Goal: Task Accomplishment & Management: Manage account settings

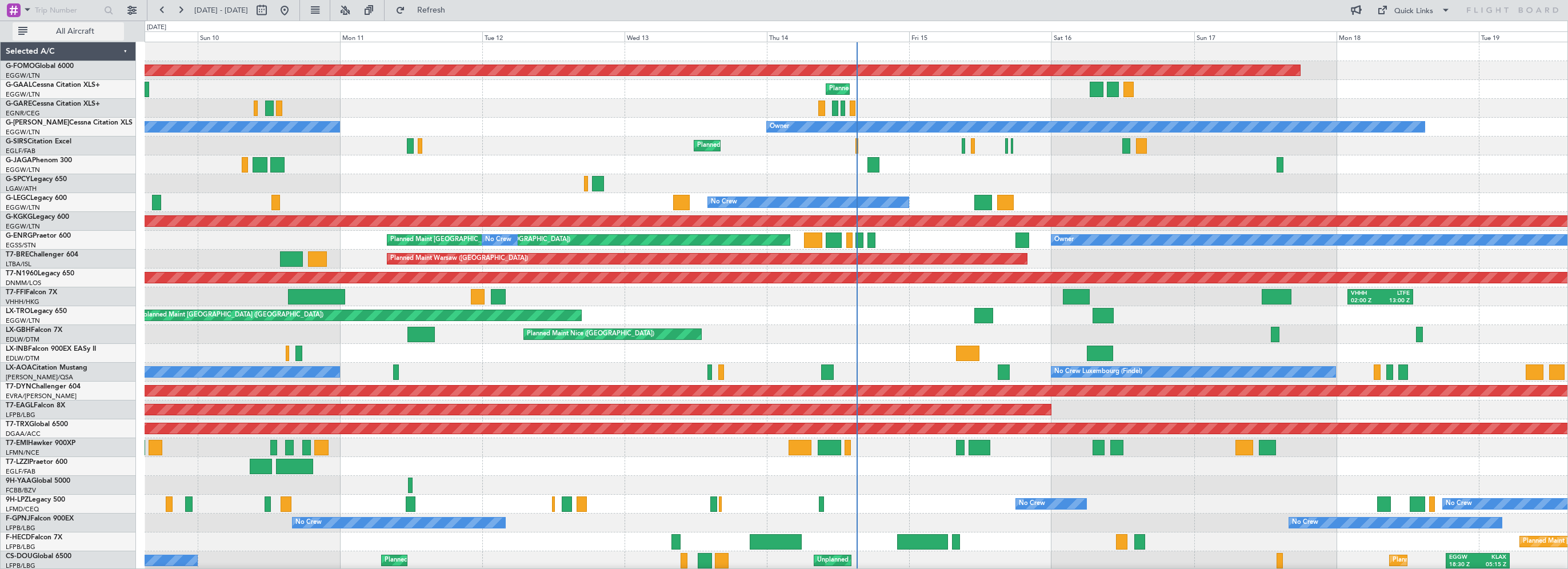
click at [100, 29] on span "All Aircraft" at bounding box center [75, 31] width 91 height 8
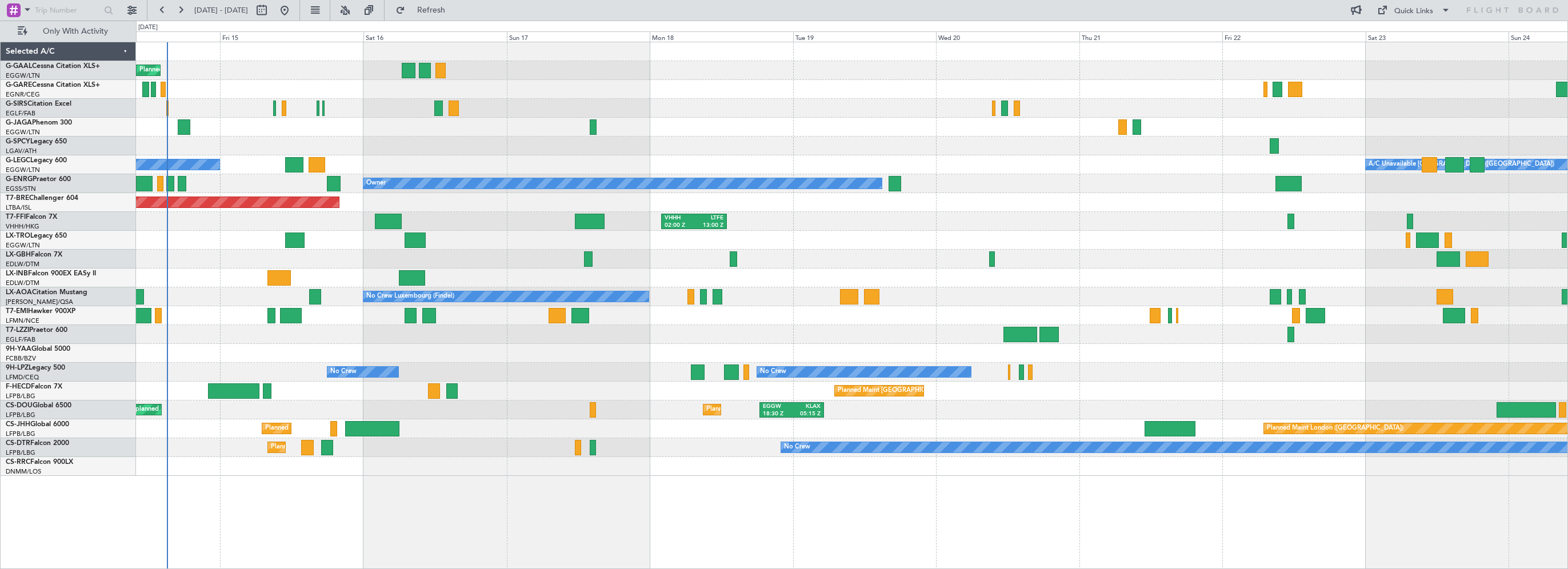
click at [386, 160] on div "Planned Maint Planned [GEOGRAPHIC_DATA] Planned Maint [GEOGRAPHIC_DATA] ([GEOGR…" at bounding box center [852, 259] width 1431 height 433
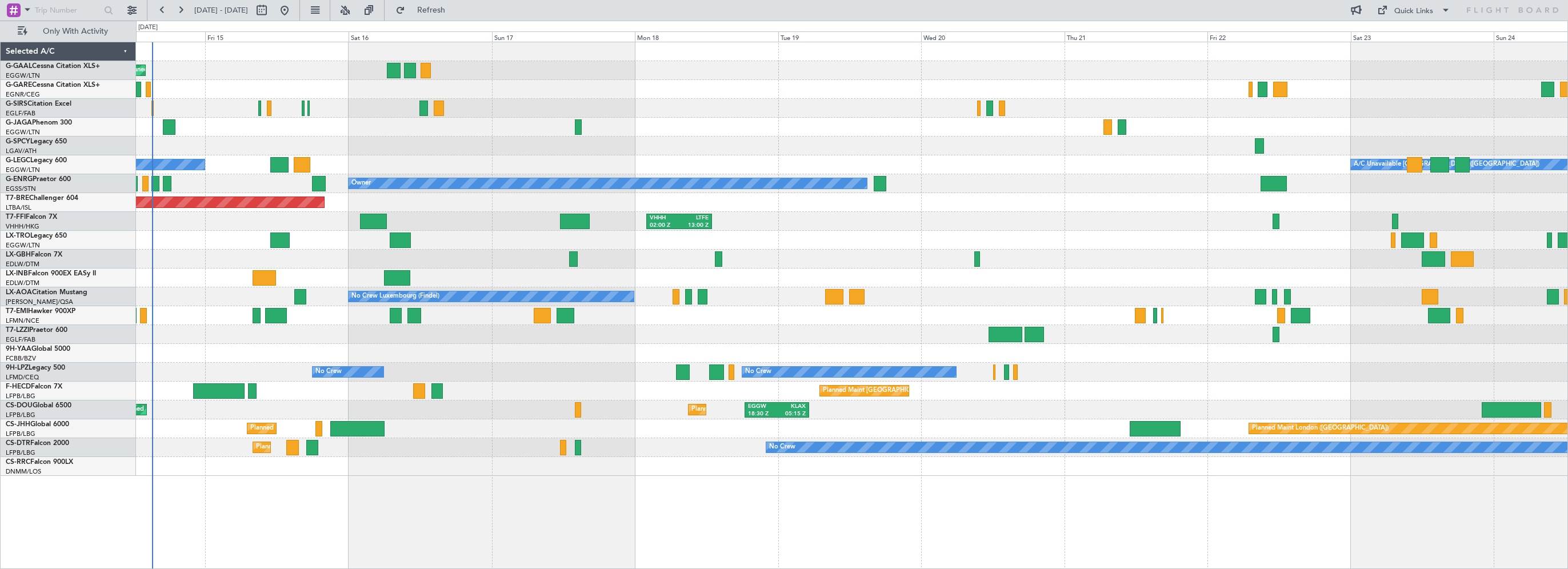
click at [763, 137] on div at bounding box center [852, 146] width 1431 height 19
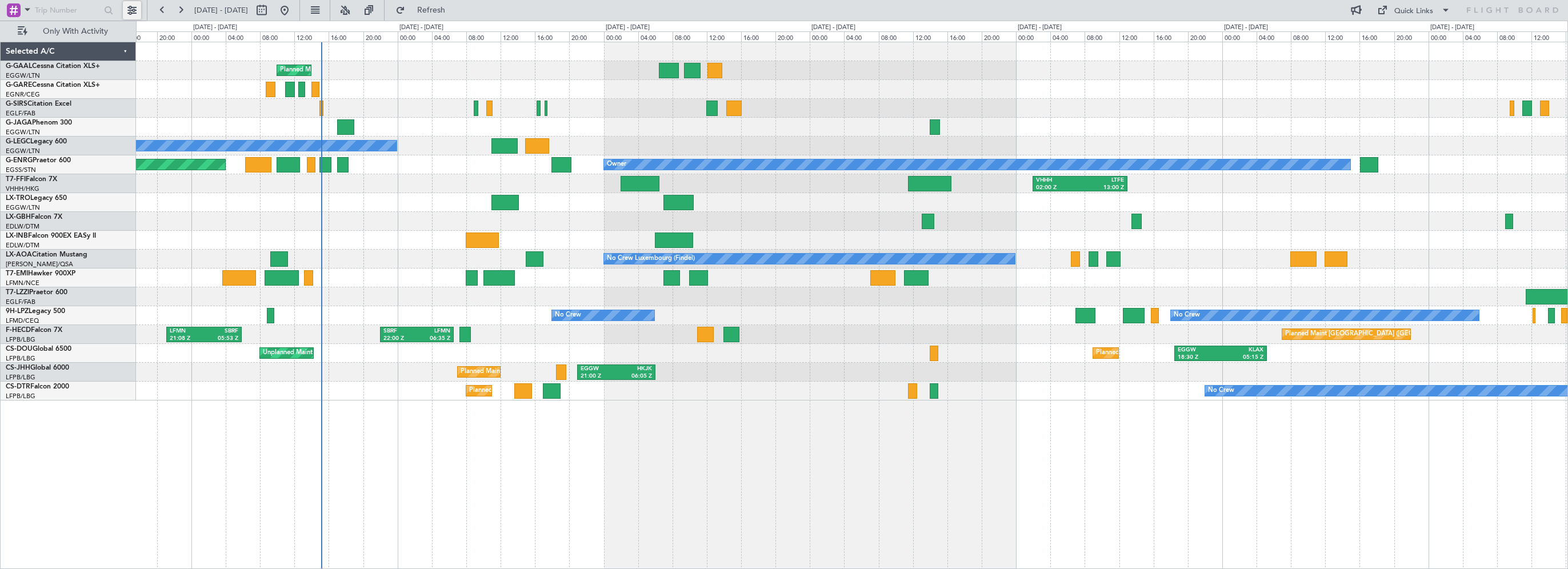
click at [127, 7] on button at bounding box center [131, 10] width 18 height 18
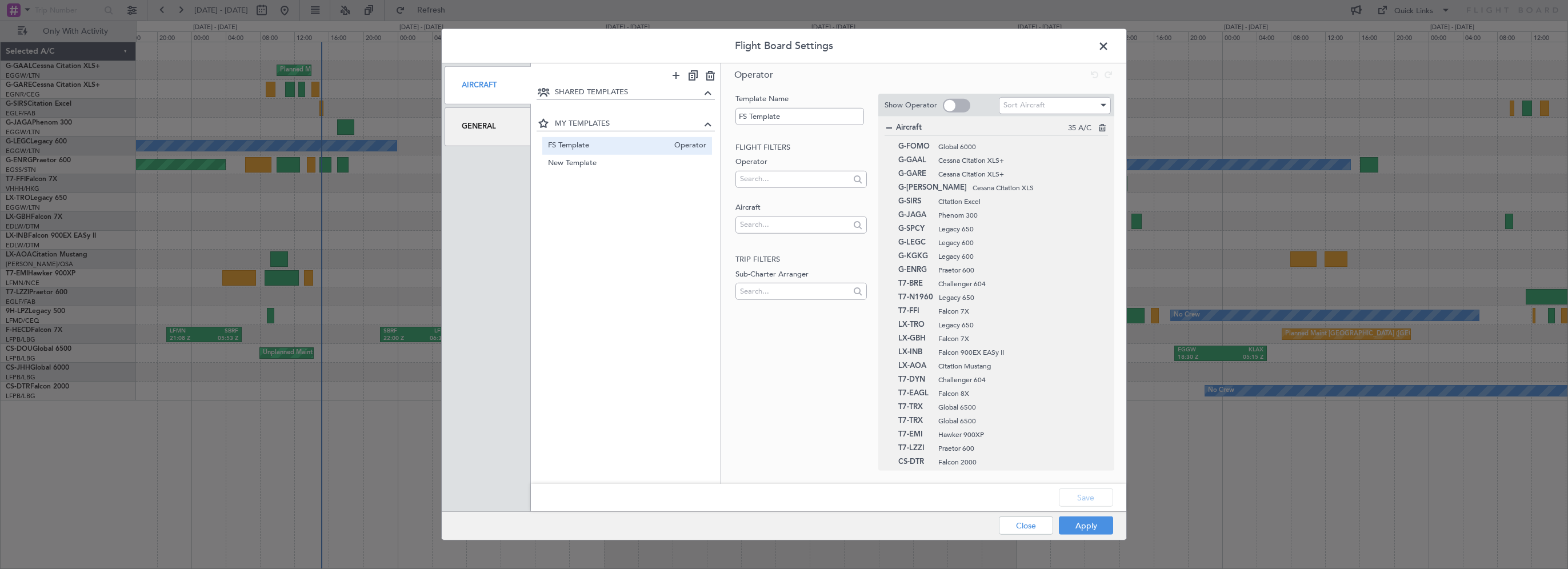
click at [459, 131] on div "General" at bounding box center [488, 126] width 87 height 38
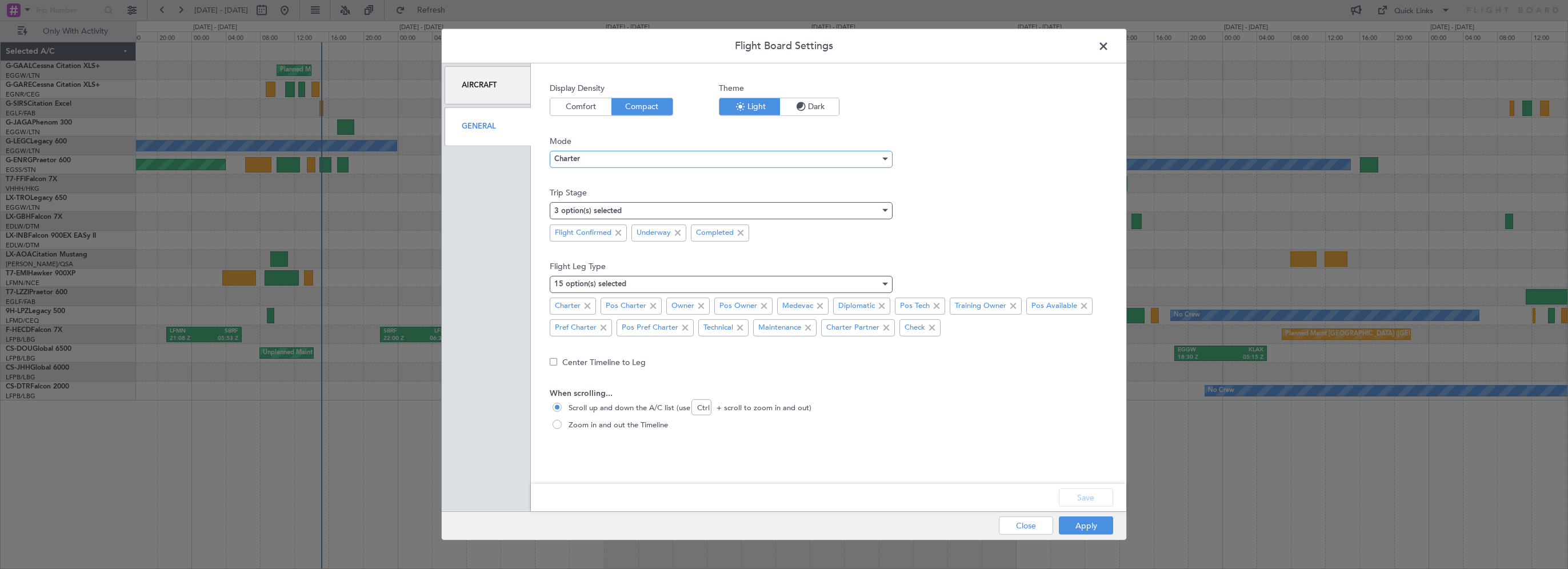
click at [635, 158] on div "Charter" at bounding box center [717, 159] width 326 height 17
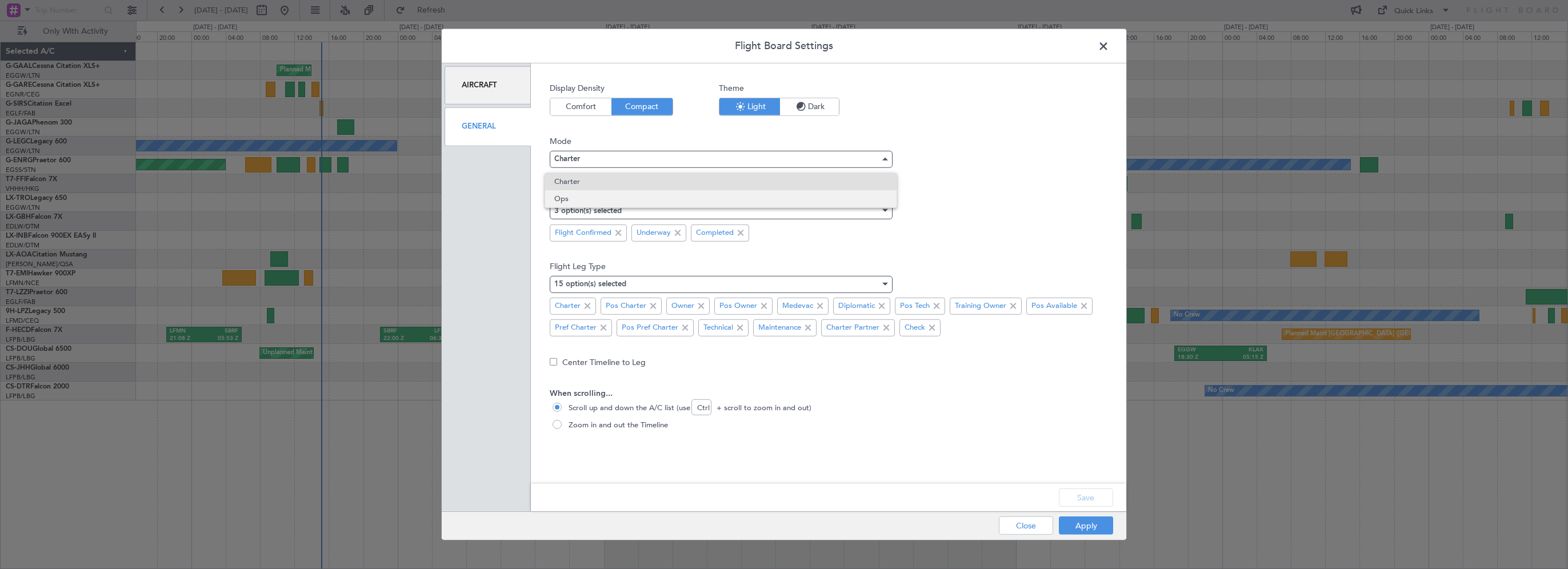
click at [618, 195] on span "Ops" at bounding box center [720, 199] width 332 height 17
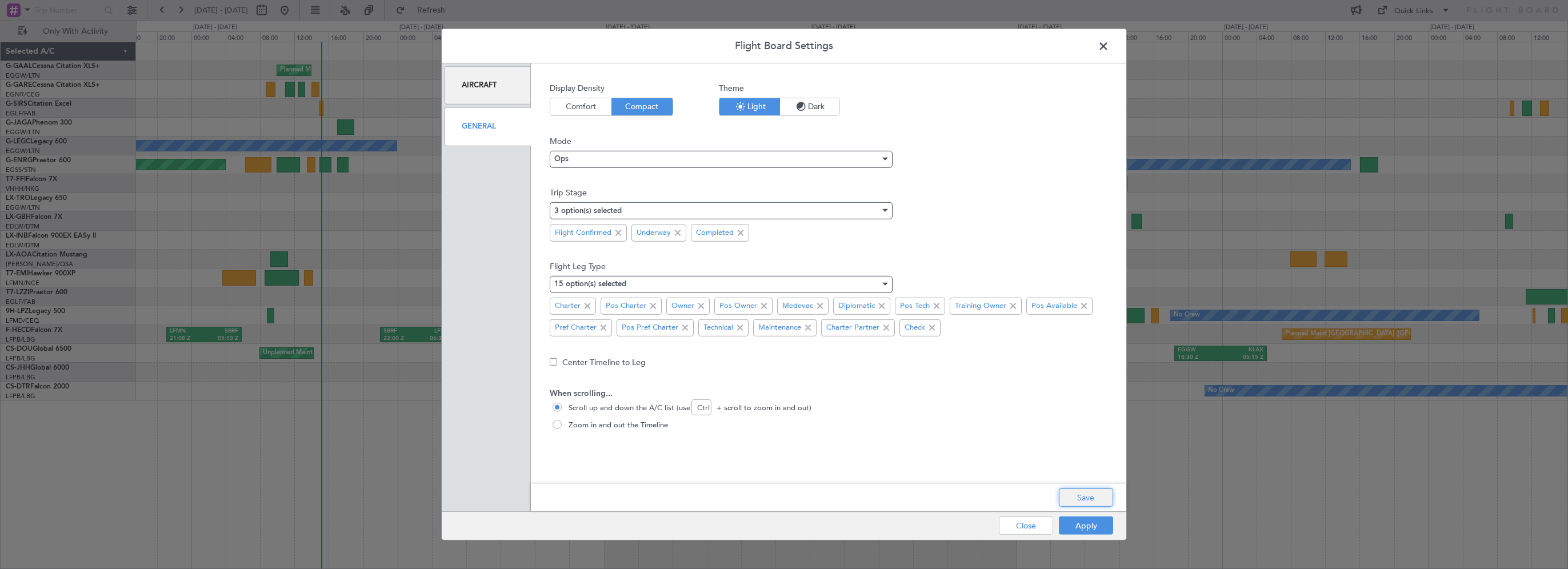
click at [1077, 500] on button "Save" at bounding box center [1085, 497] width 54 height 18
click at [1079, 526] on button "Apply" at bounding box center [1085, 525] width 54 height 18
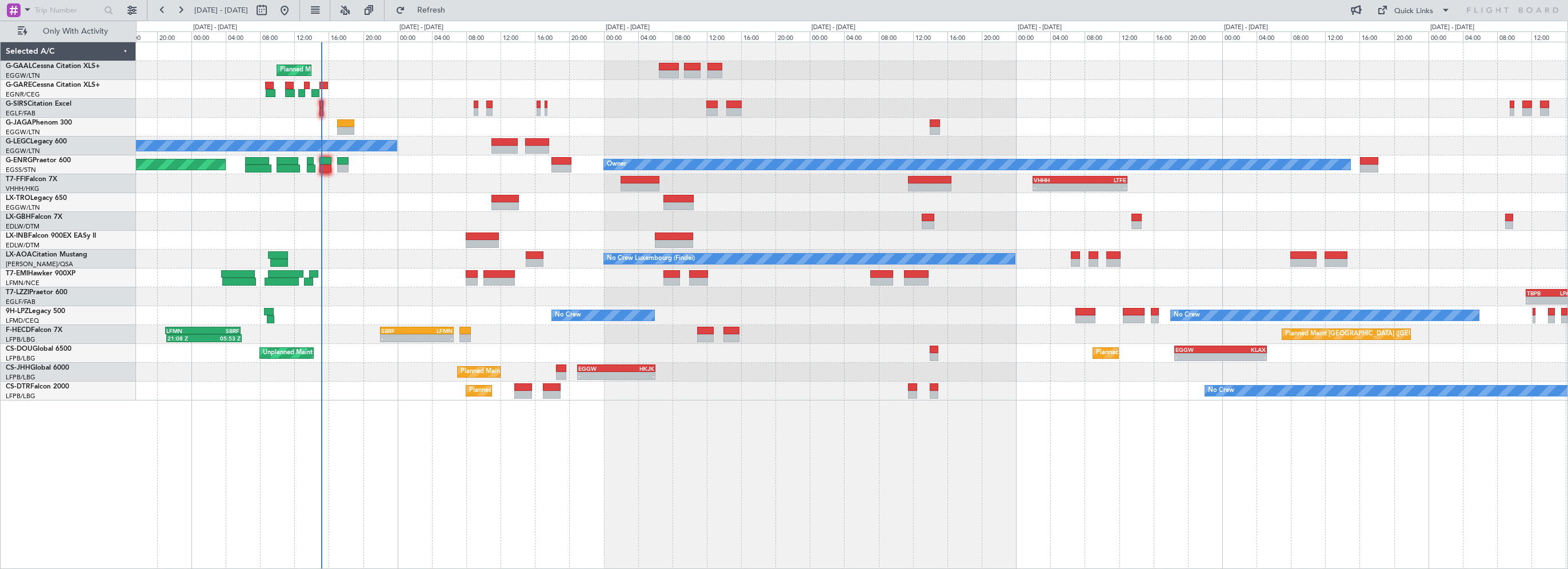
click at [381, 77] on div "Planned Maint" at bounding box center [852, 71] width 1431 height 19
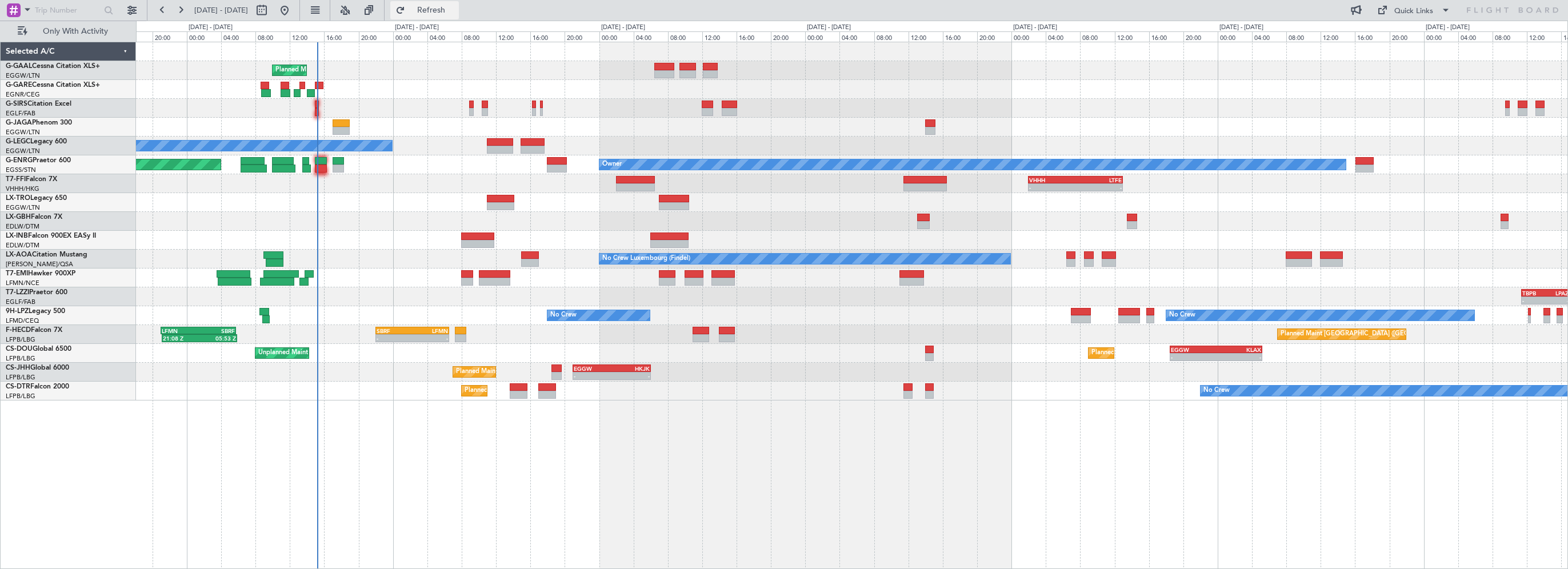
click at [455, 6] on span "Refresh" at bounding box center [431, 10] width 48 height 8
click at [1520, 318] on div "No Crew No Crew" at bounding box center [852, 316] width 1431 height 19
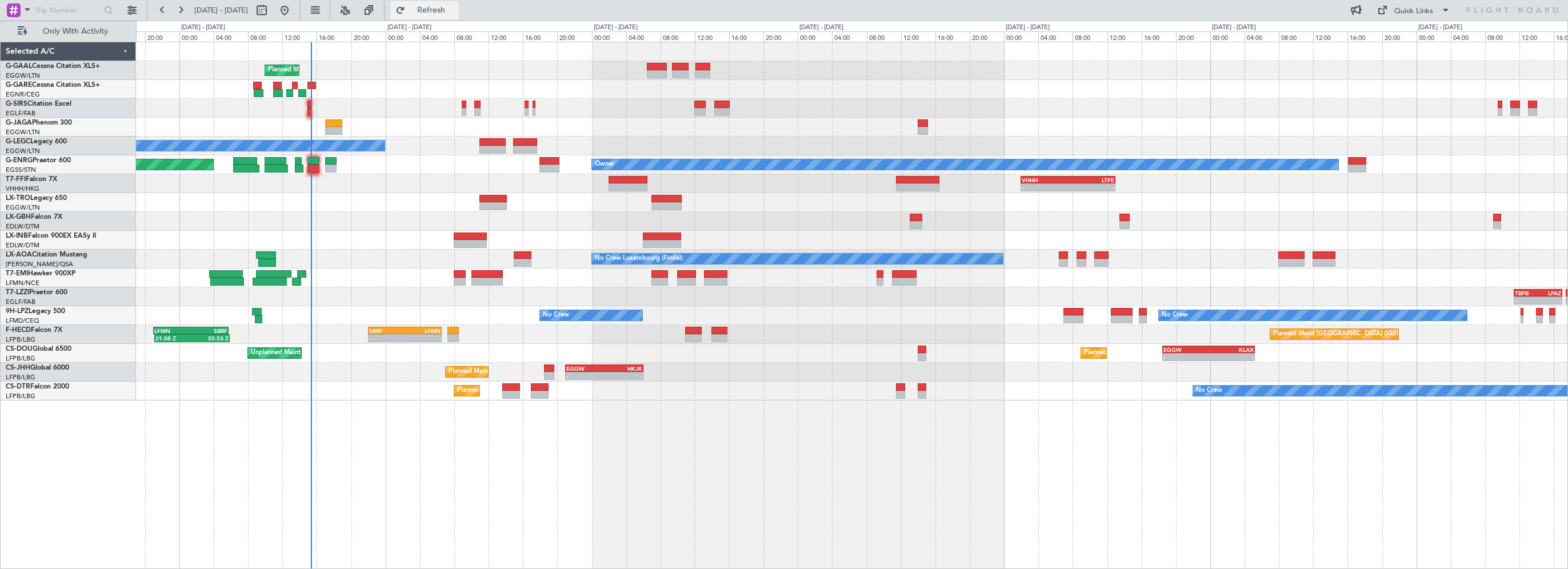
click at [455, 8] on span "Refresh" at bounding box center [431, 10] width 48 height 8
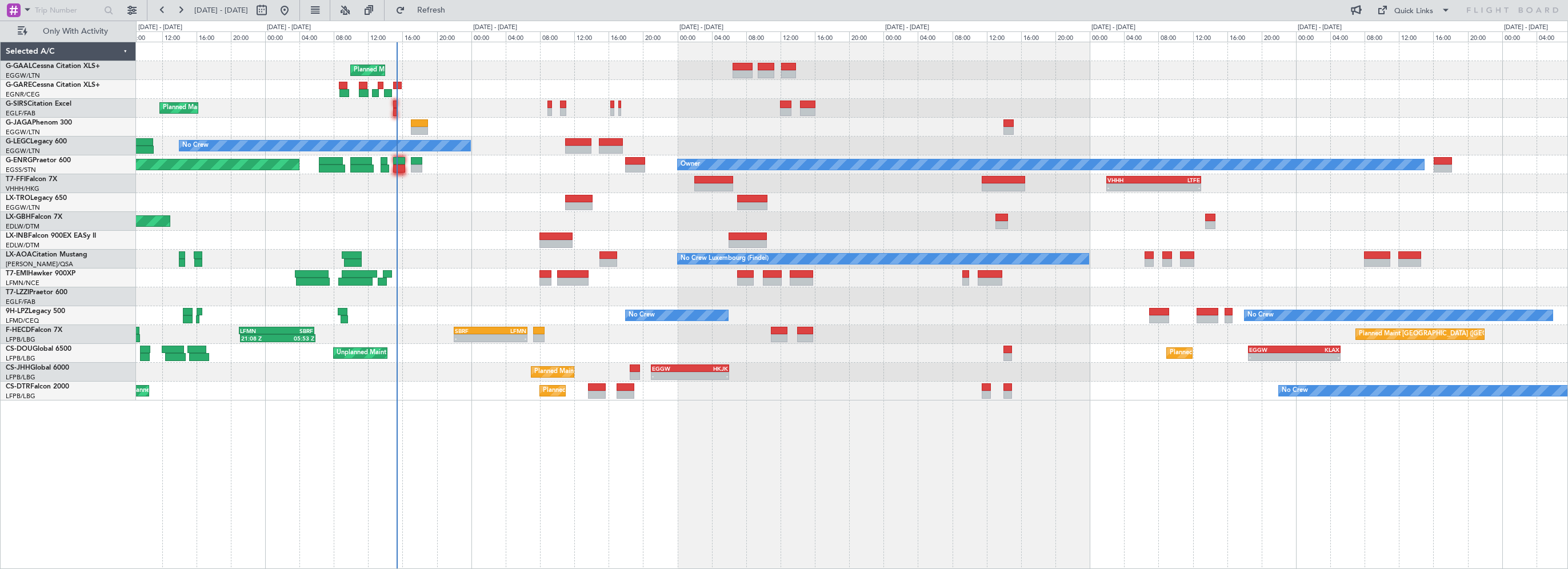
click at [488, 176] on div "Planned Maint Planned Maint London (Farnborough) No Crew Planned Maint London (…" at bounding box center [852, 221] width 1431 height 358
click at [455, 12] on span "Refresh" at bounding box center [431, 10] width 48 height 8
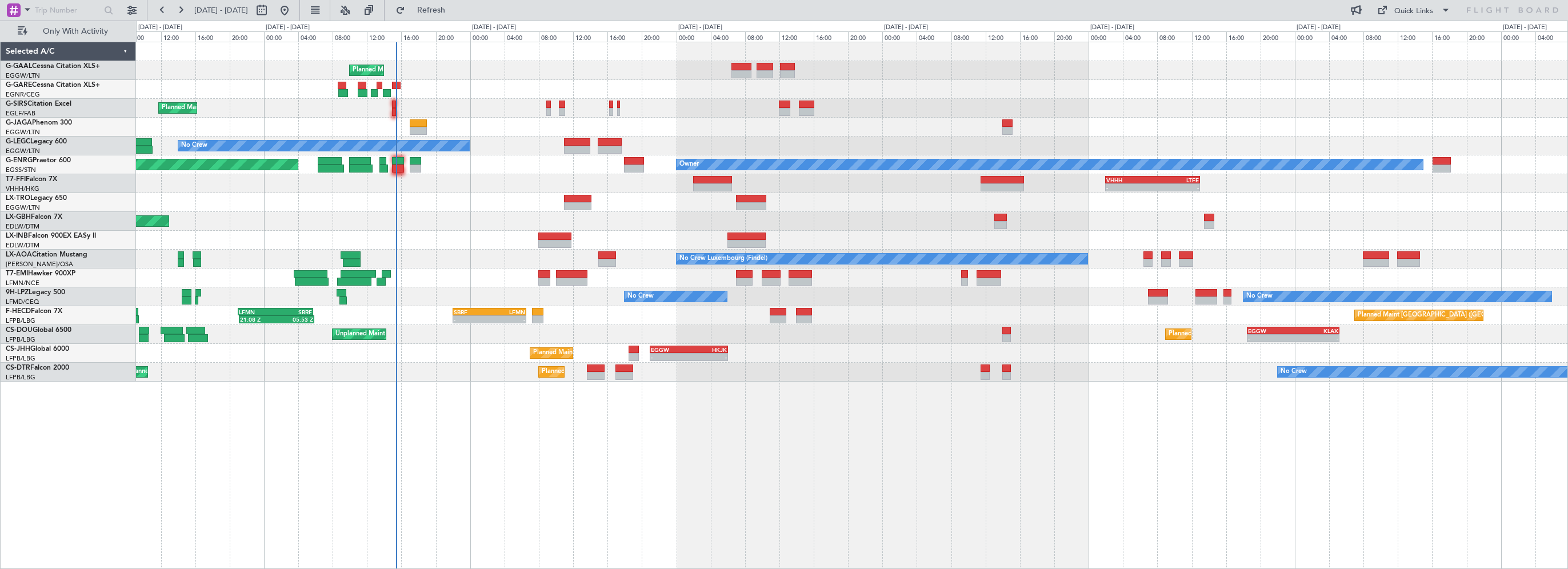
click at [674, 474] on div "Planned Maint Planned Maint [GEOGRAPHIC_DATA] ([GEOGRAPHIC_DATA]) No Crew Owner…" at bounding box center [852, 305] width 1432 height 527
click at [462, 231] on div at bounding box center [852, 240] width 1431 height 19
click at [451, 3] on button "Refresh" at bounding box center [424, 10] width 69 height 18
click at [455, 7] on span "Refresh" at bounding box center [431, 10] width 48 height 8
click at [403, 172] on div "Planned Maint London (Stansted) Owner No Crew" at bounding box center [852, 164] width 1431 height 19
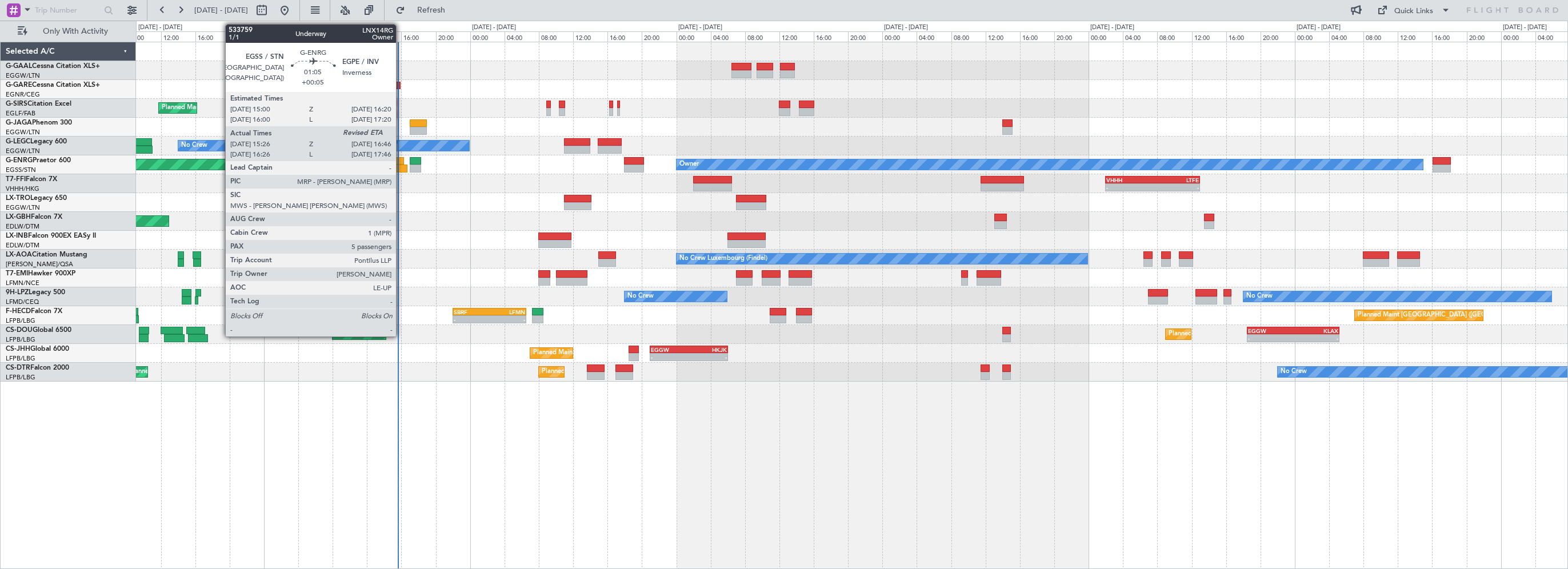
click at [401, 169] on div at bounding box center [402, 168] width 12 height 8
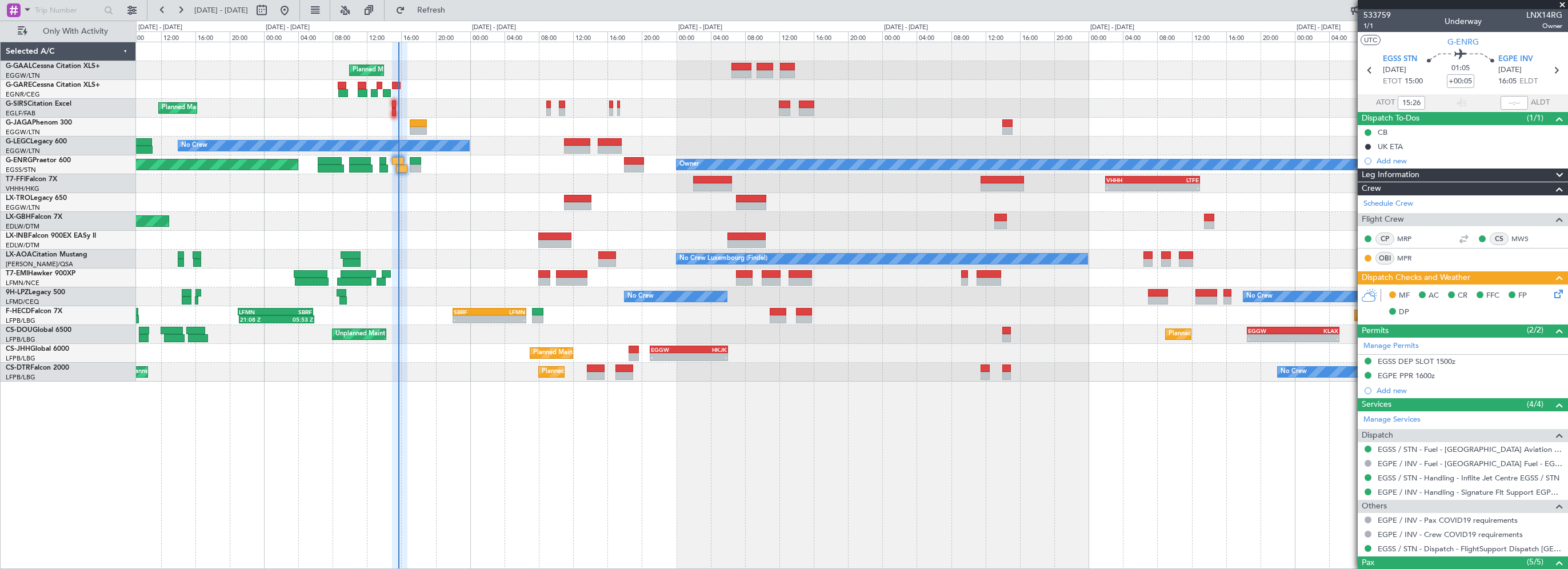
click at [1561, 6] on span at bounding box center [1562, 5] width 12 height 10
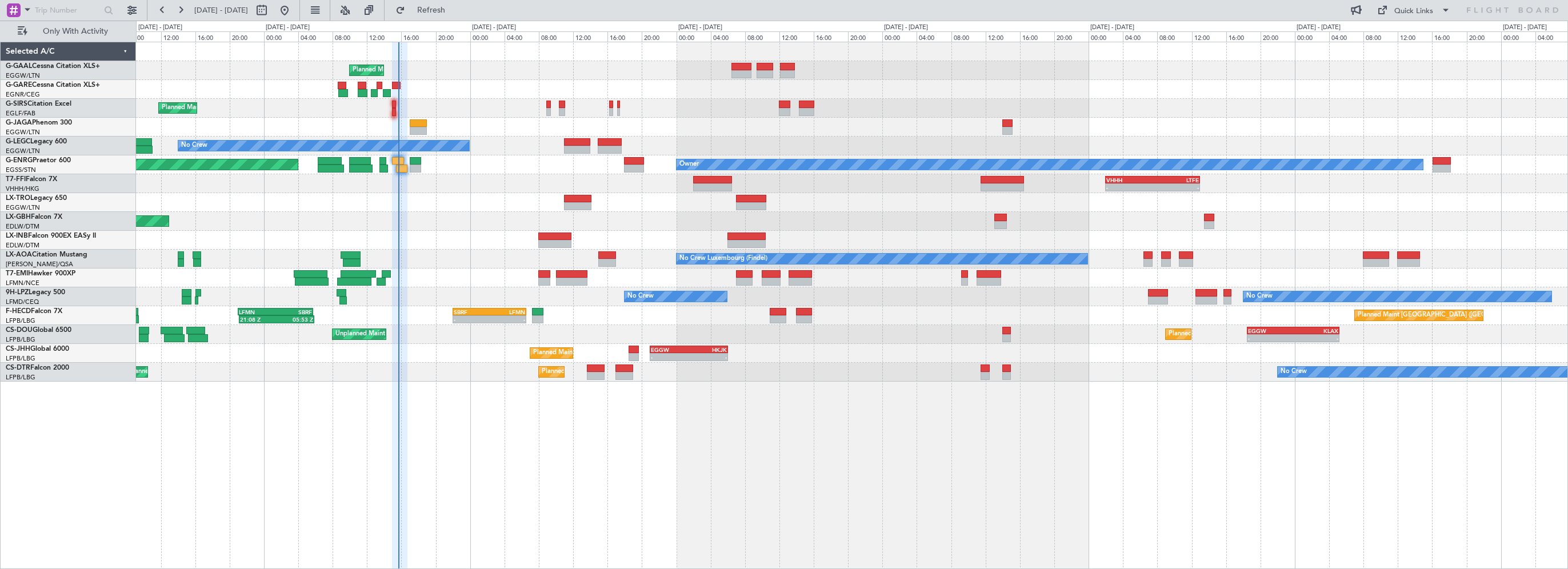
type input "0"
click at [459, 1] on button "Refresh" at bounding box center [424, 10] width 69 height 18
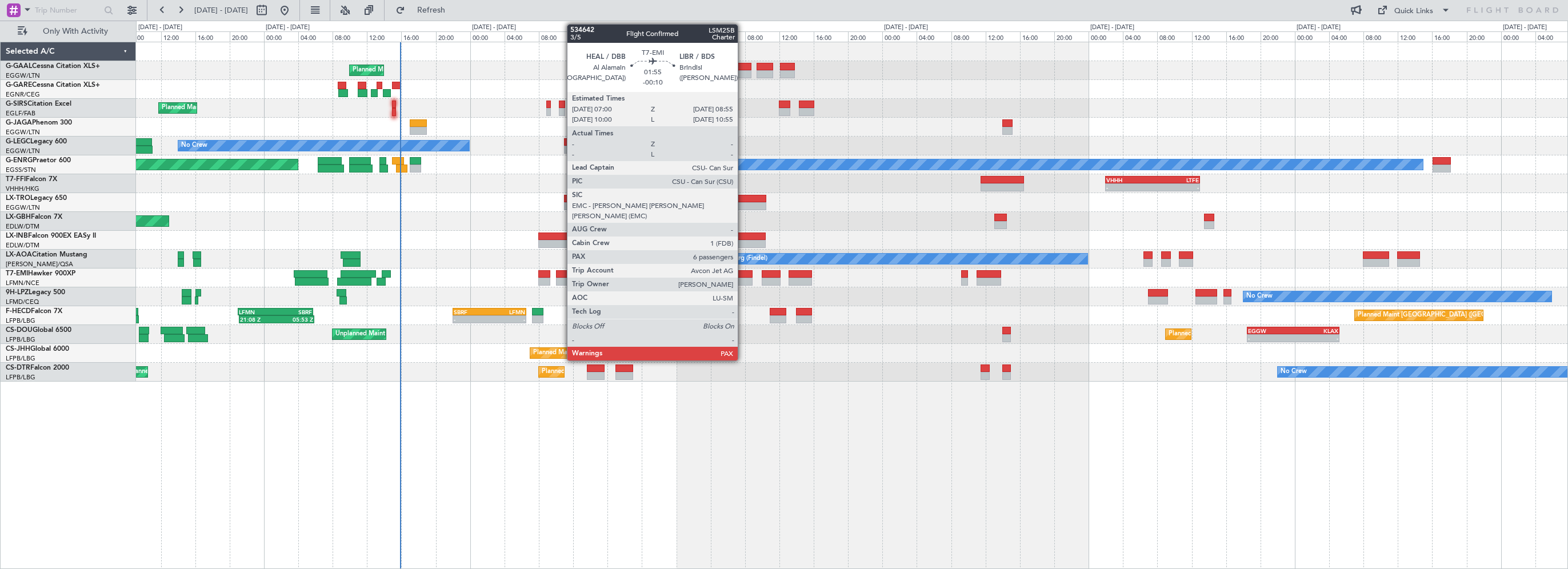
click at [744, 274] on div at bounding box center [744, 274] width 17 height 8
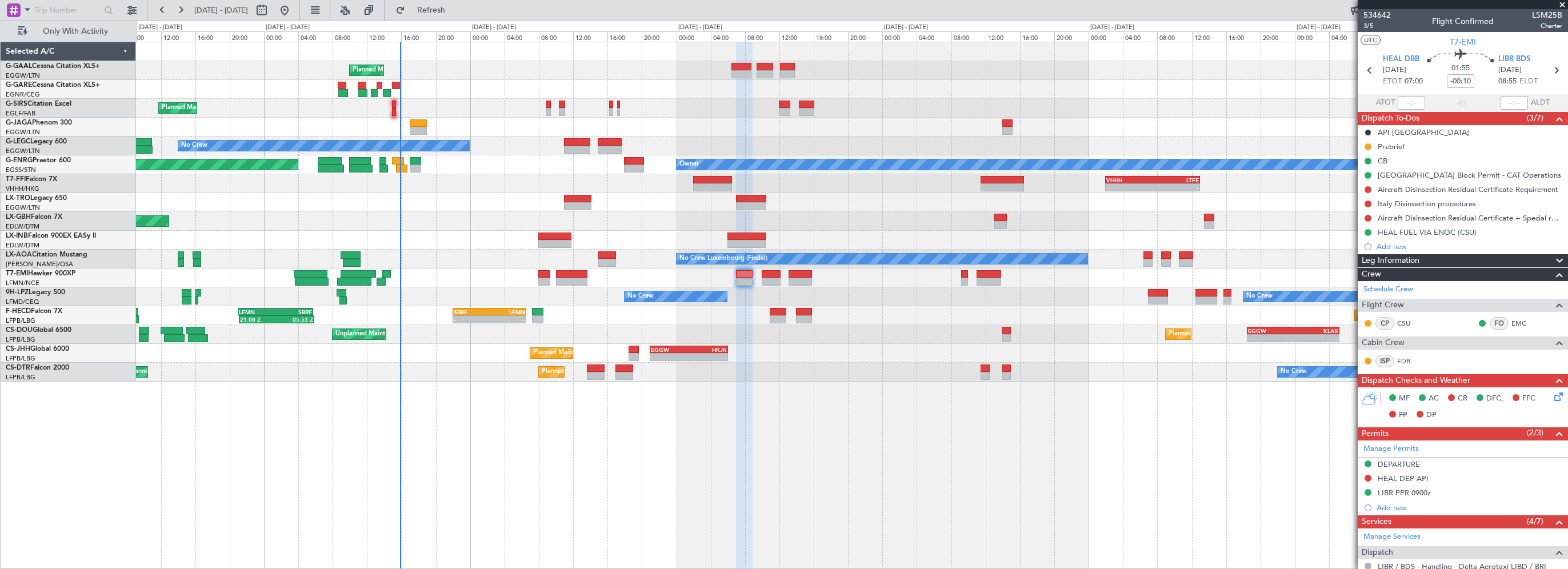
click at [818, 443] on div "Planned Maint Planned Maint [GEOGRAPHIC_DATA] ([GEOGRAPHIC_DATA]) No Crew Plann…" at bounding box center [852, 305] width 1432 height 527
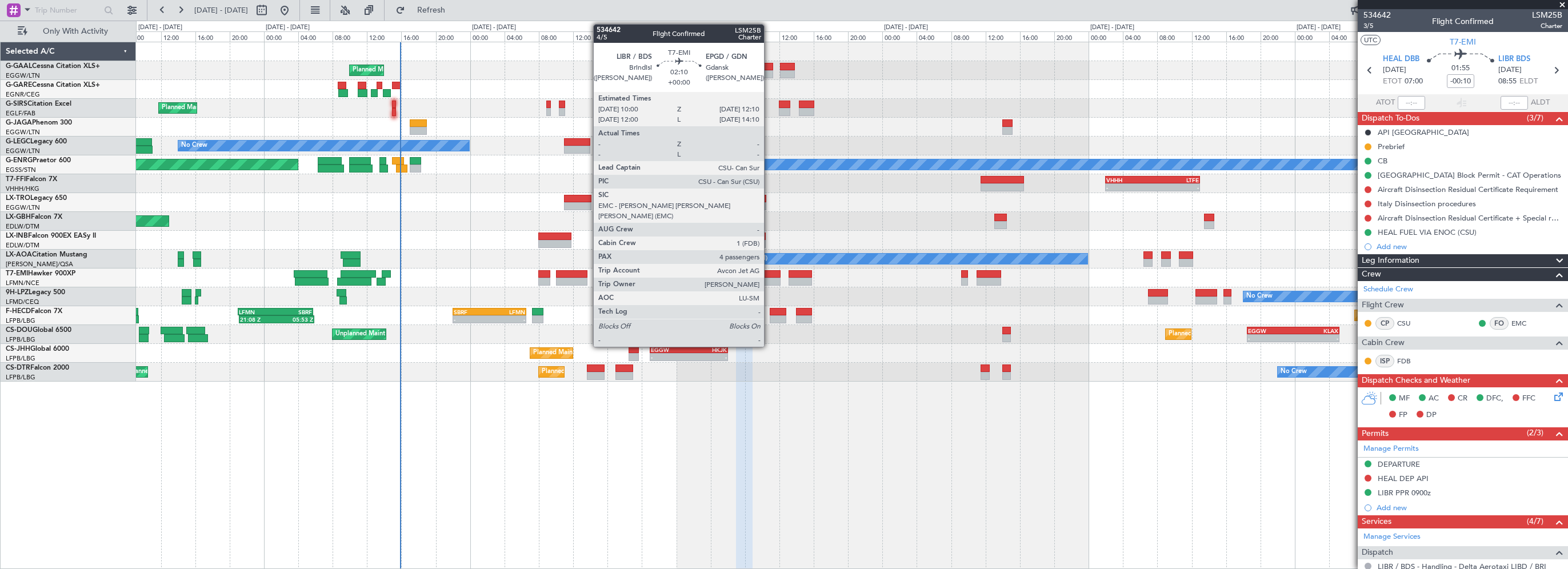
click at [768, 274] on div at bounding box center [771, 274] width 19 height 8
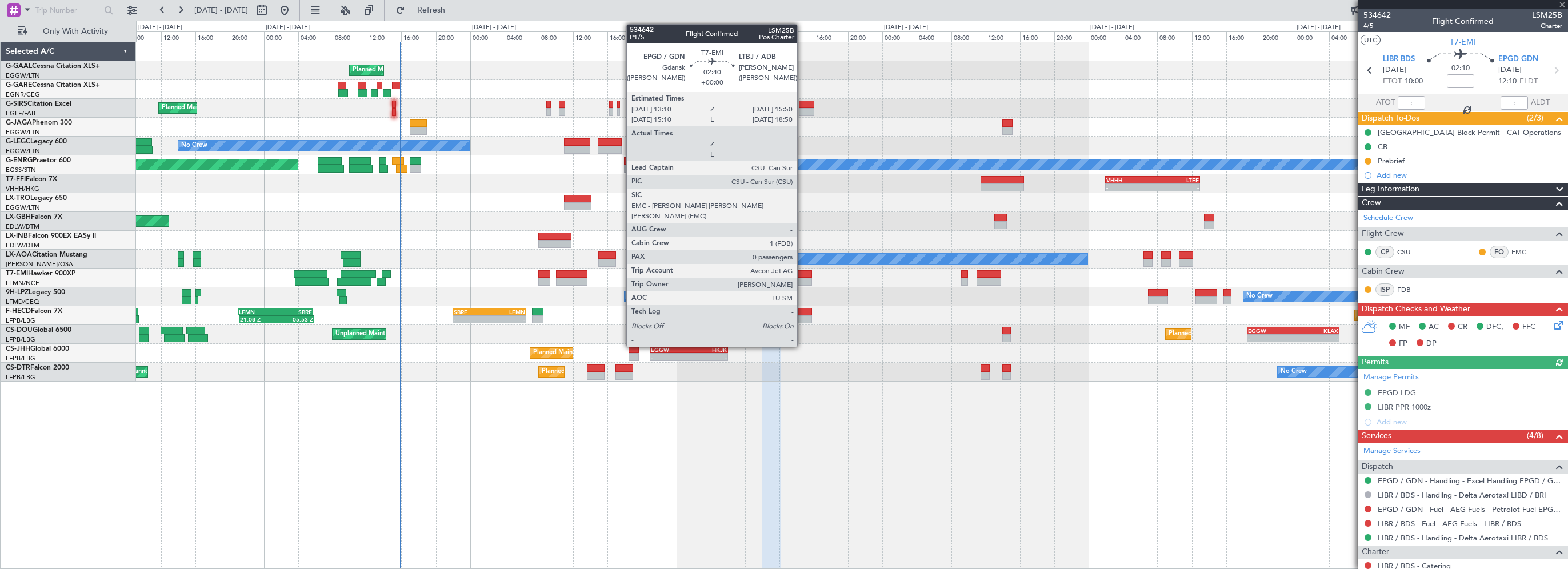
click at [802, 276] on div at bounding box center [800, 274] width 23 height 8
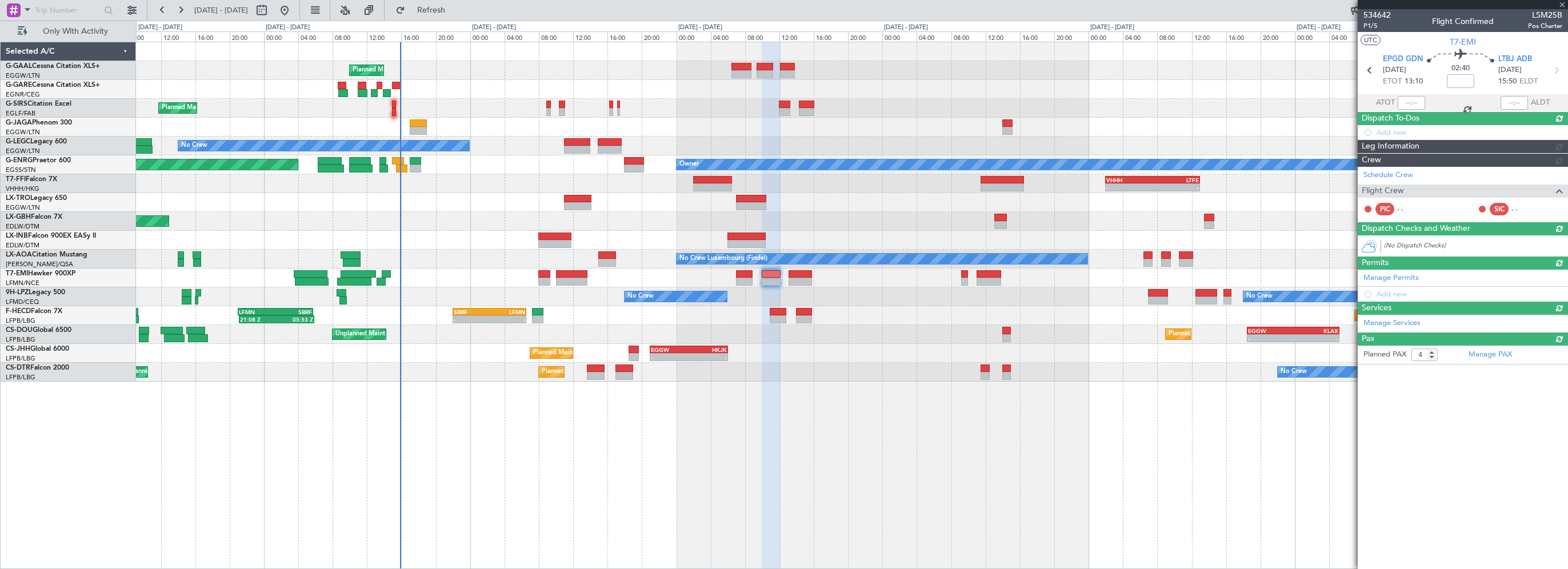
type input "0"
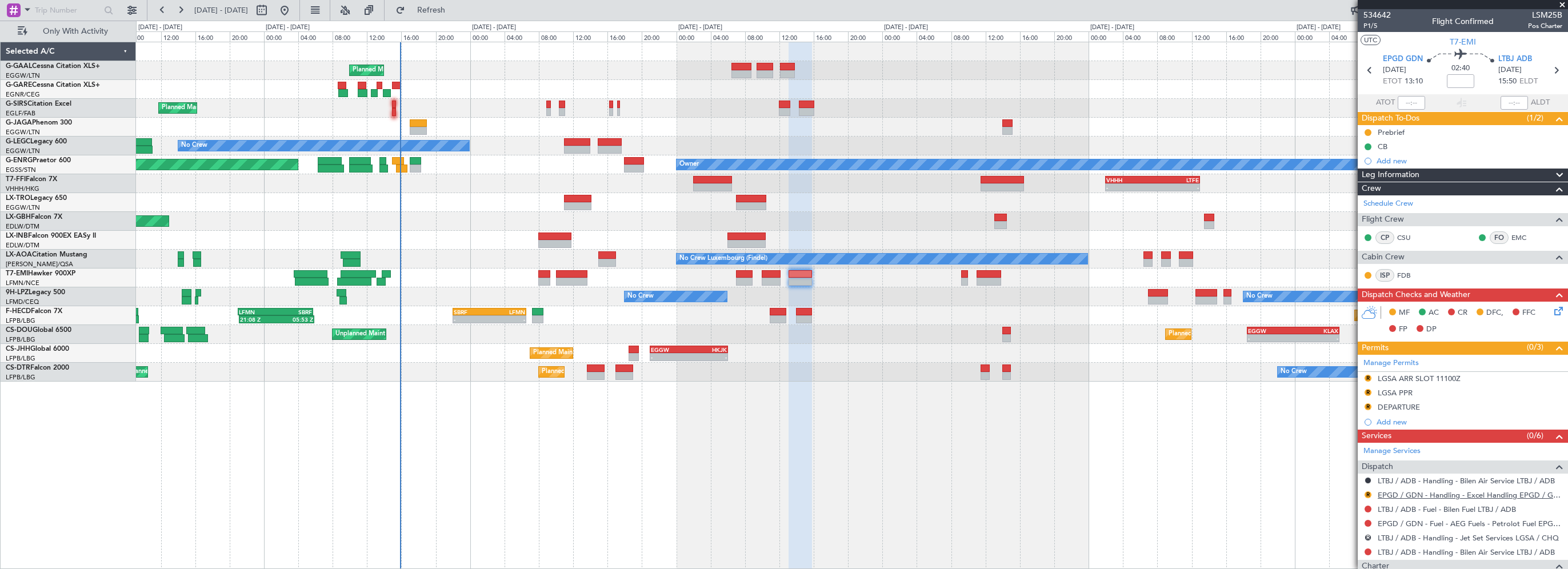
click at [1414, 493] on link "EPGD / GDN - Handling - Excel Handling EPGD / GDN" at bounding box center [1470, 495] width 185 height 9
click at [434, 454] on div "Planned Maint Planned Maint London (Farnborough) No Crew Planned Maint London (…" at bounding box center [852, 305] width 1432 height 527
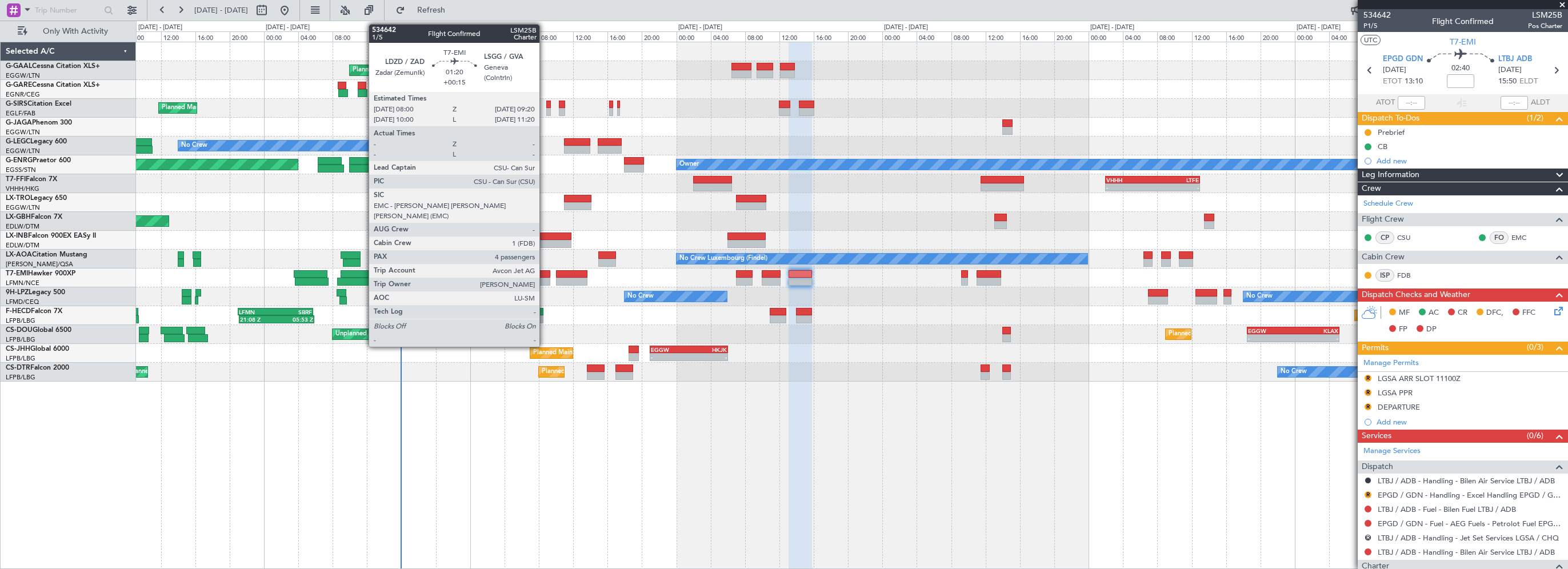
click at [545, 276] on div at bounding box center [544, 274] width 12 height 8
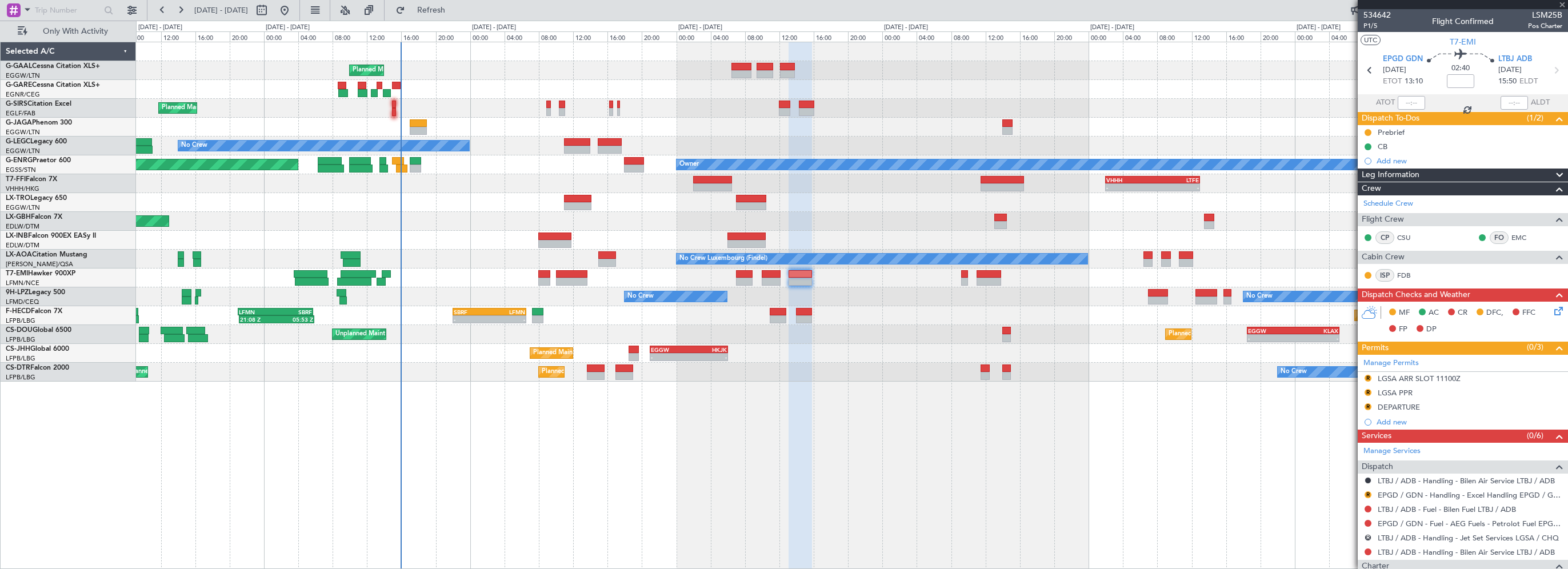
type input "+00:15"
type input "4"
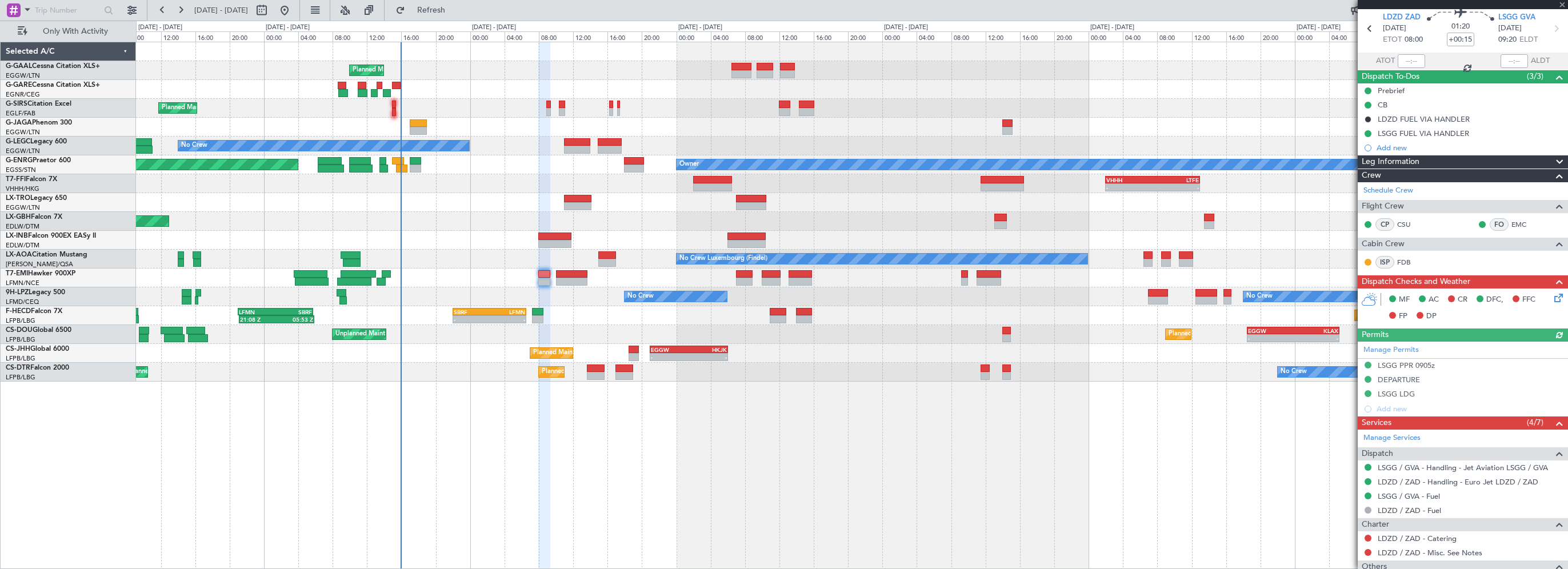
scroll to position [57, 0]
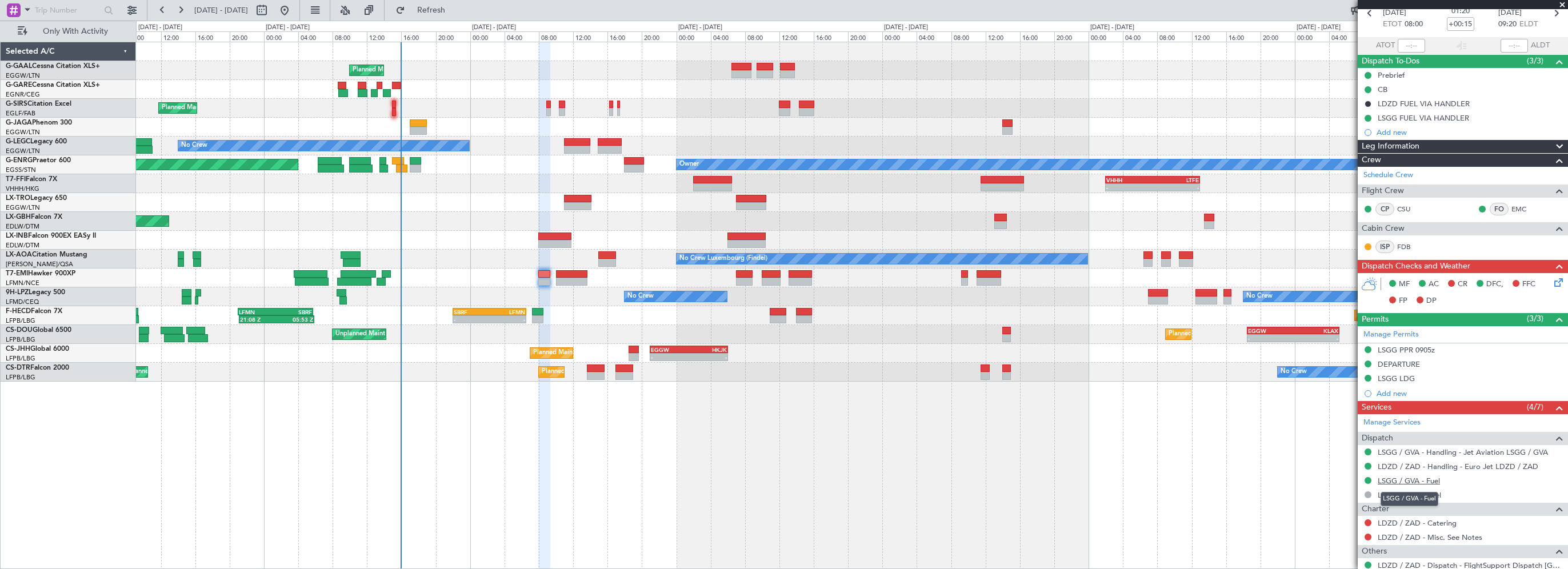
click at [1424, 480] on link "LSGG / GVA - Fuel" at bounding box center [1409, 480] width 62 height 9
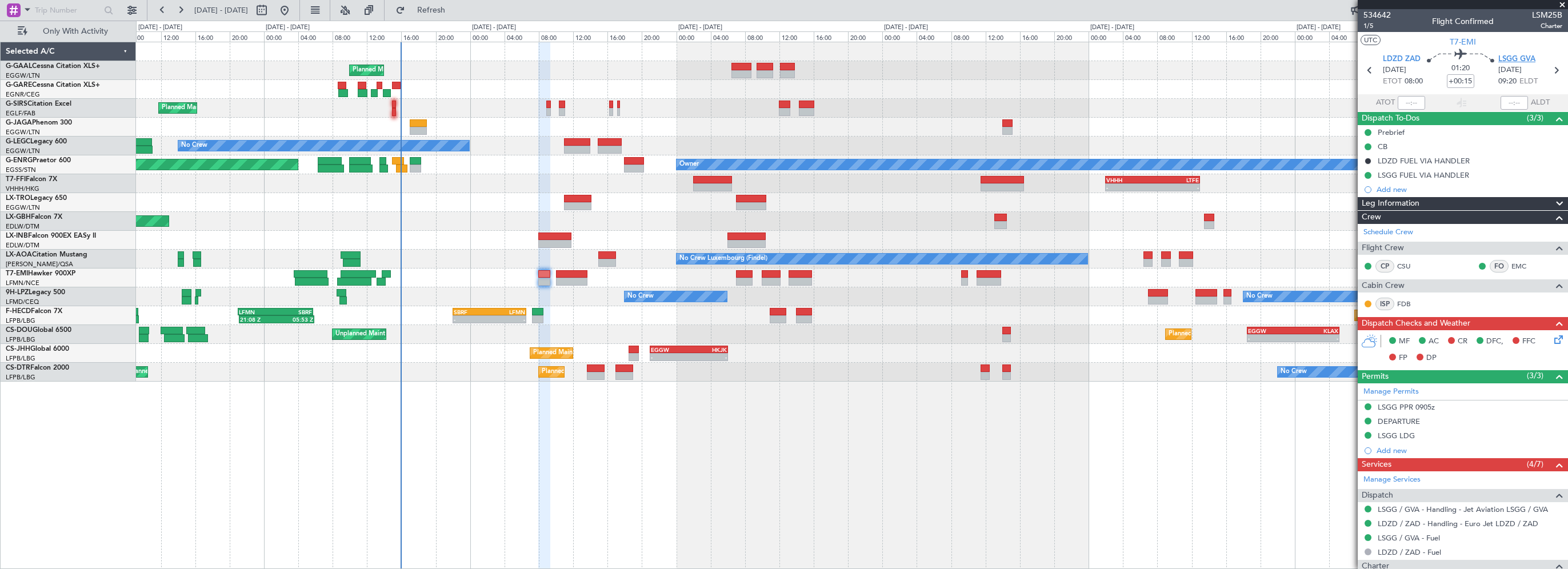
click at [1506, 53] on span "LSGG GVA" at bounding box center [1516, 59] width 37 height 12
click at [1460, 506] on link "LSGG / GVA - Handling - Jet Aviation LSGG / GVA" at bounding box center [1463, 508] width 170 height 9
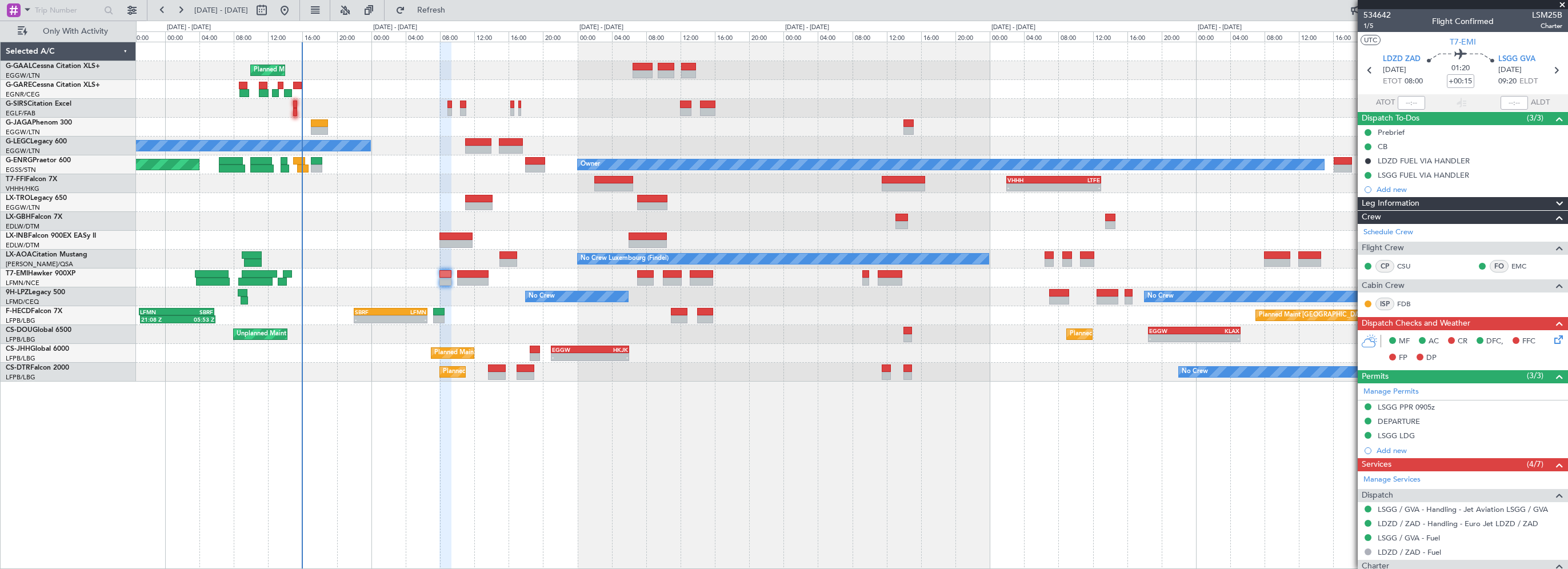
click at [497, 458] on div "Planned Maint Planned Maint London (Farnborough) No Crew Owner Planned Maint Lo…" at bounding box center [852, 305] width 1432 height 527
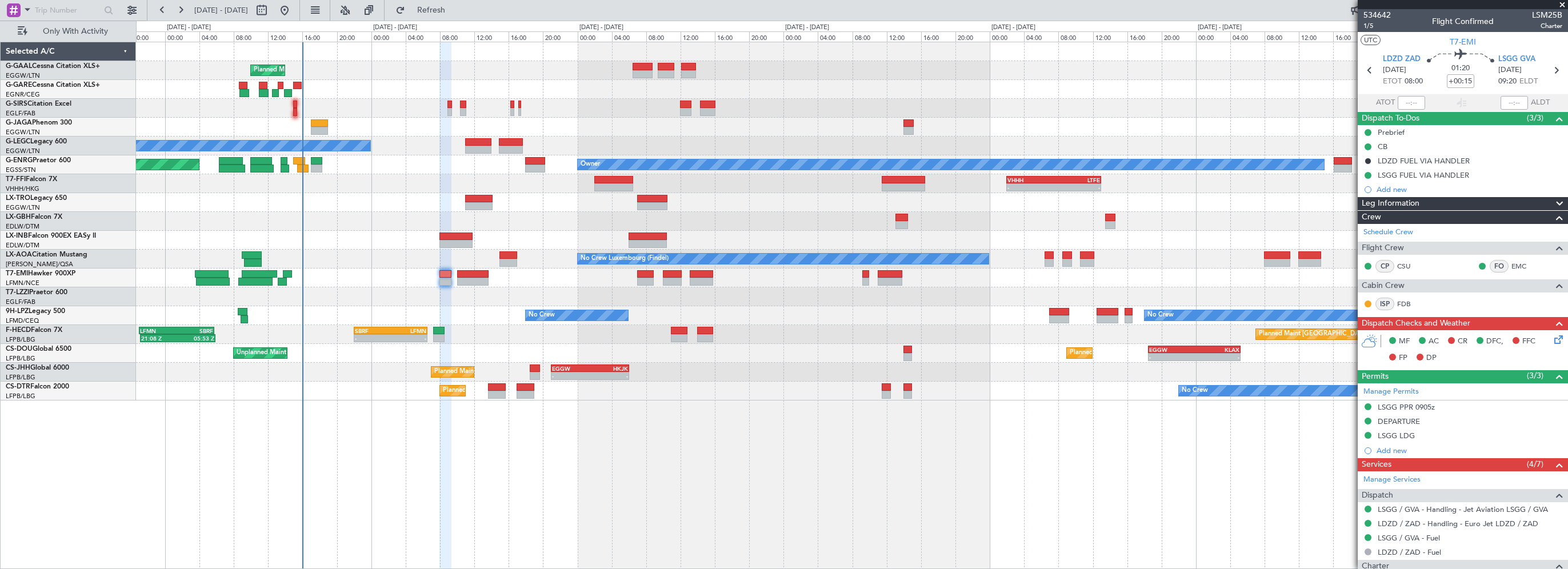
click at [470, 269] on div at bounding box center [852, 278] width 1431 height 19
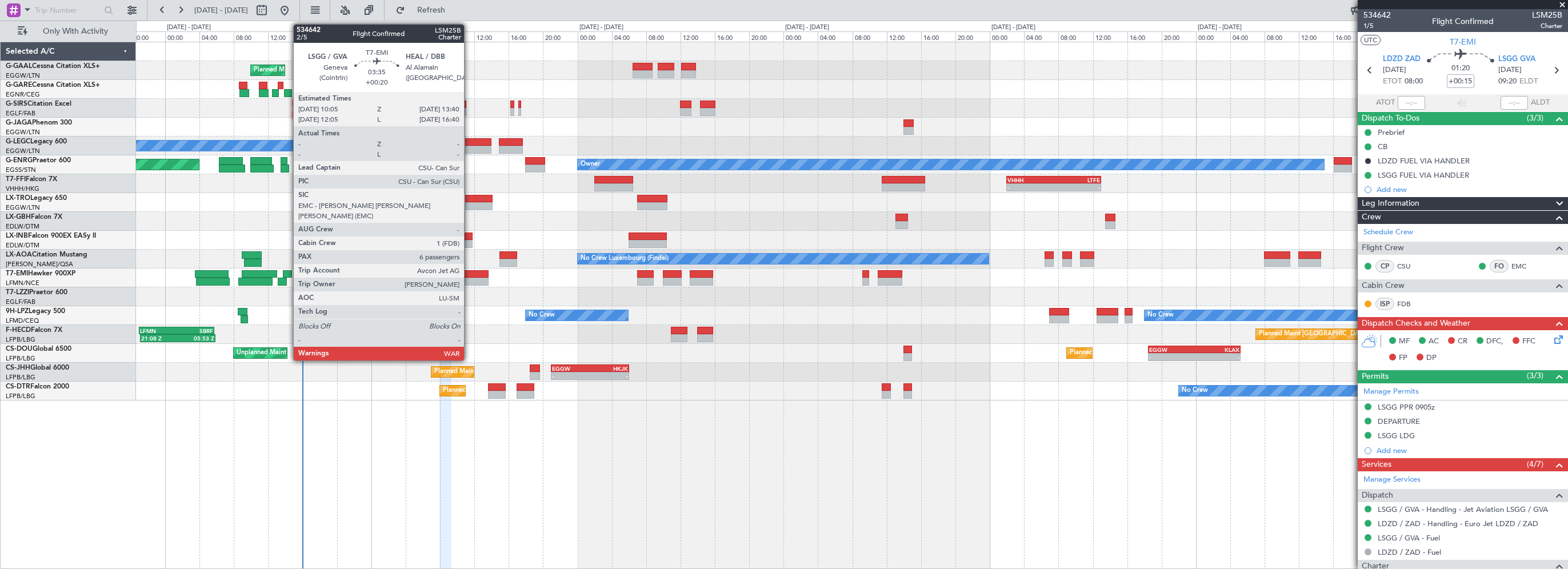
click at [469, 273] on div at bounding box center [472, 274] width 31 height 8
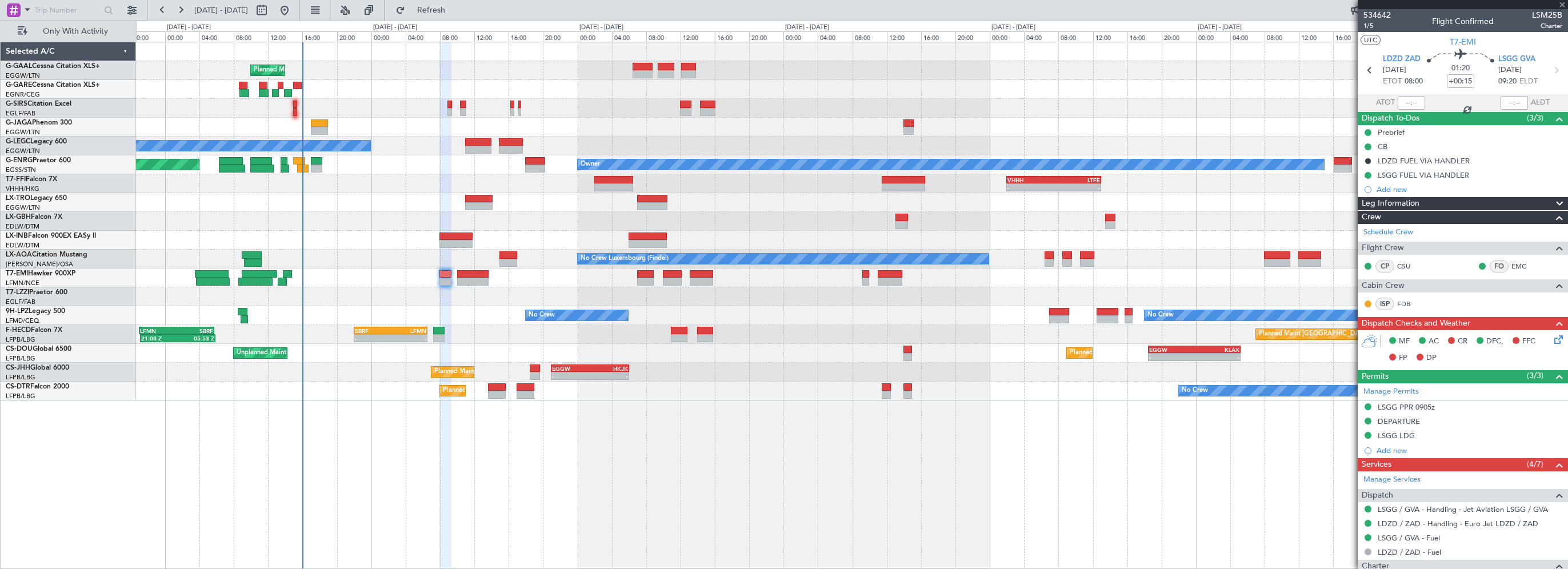
type input "+00:20"
type input "6"
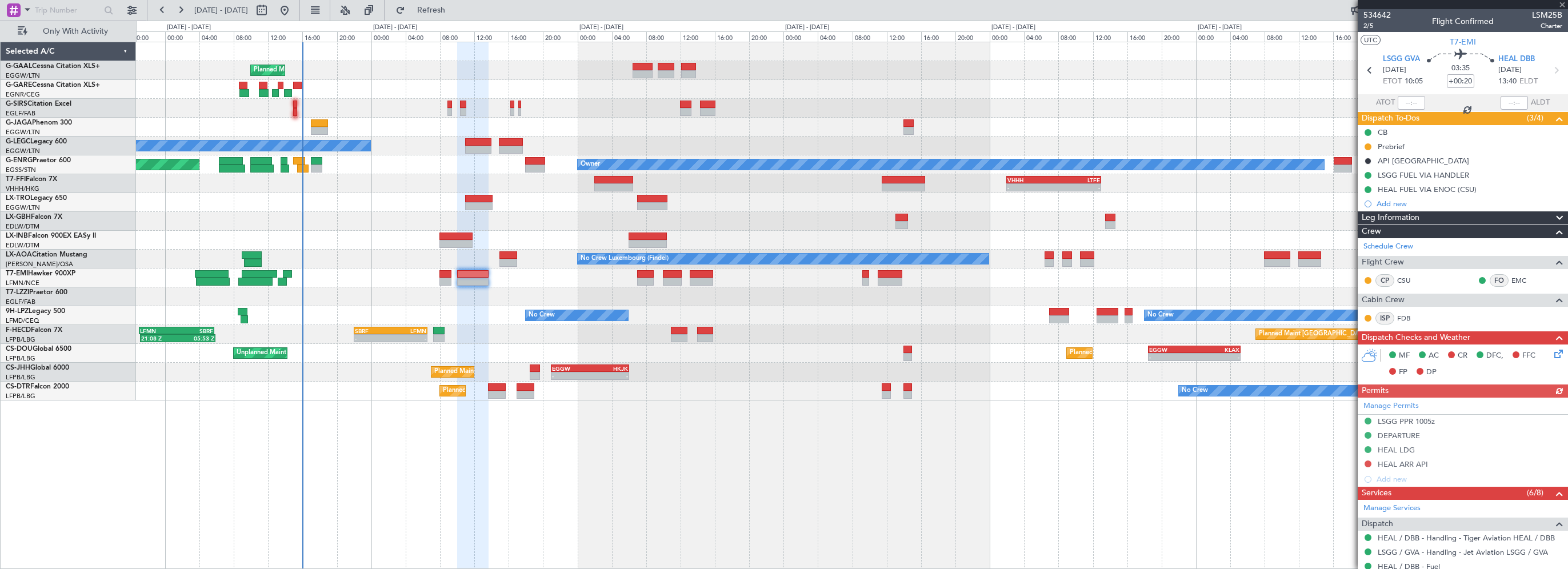
scroll to position [114, 0]
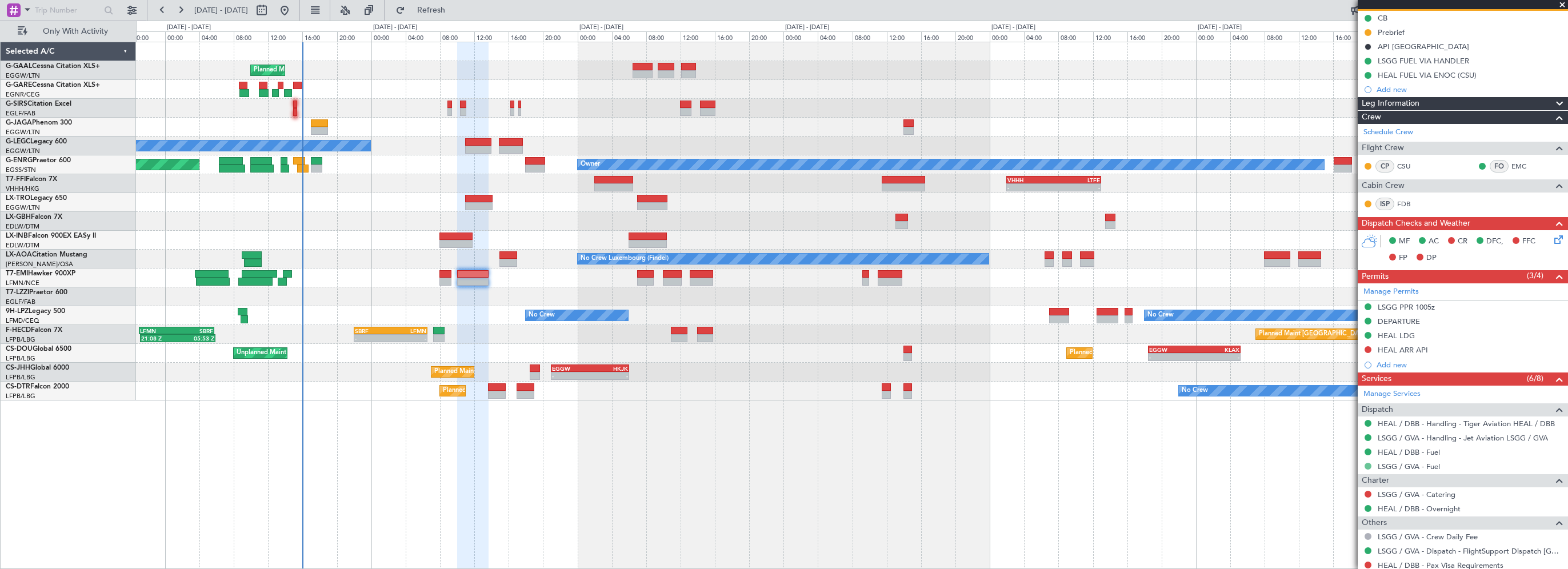
click at [1368, 463] on button at bounding box center [1368, 467] width 7 height 7
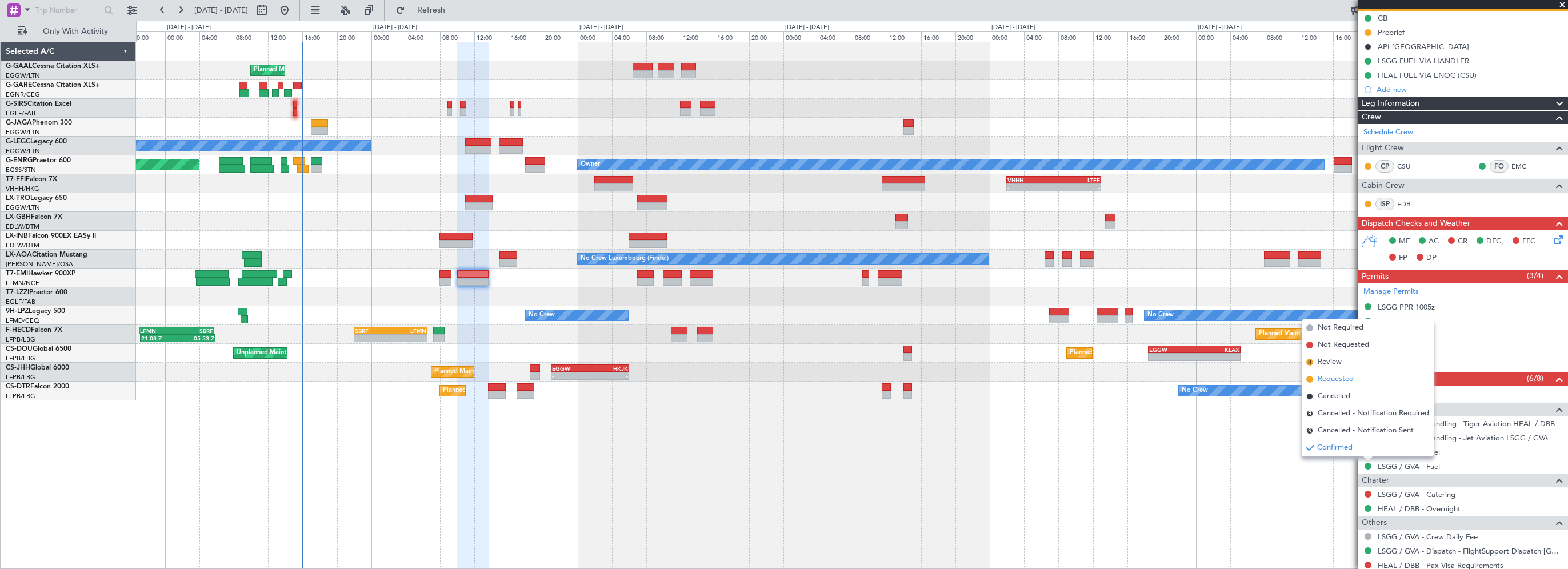
click at [1343, 376] on span "Requested" at bounding box center [1336, 379] width 36 height 12
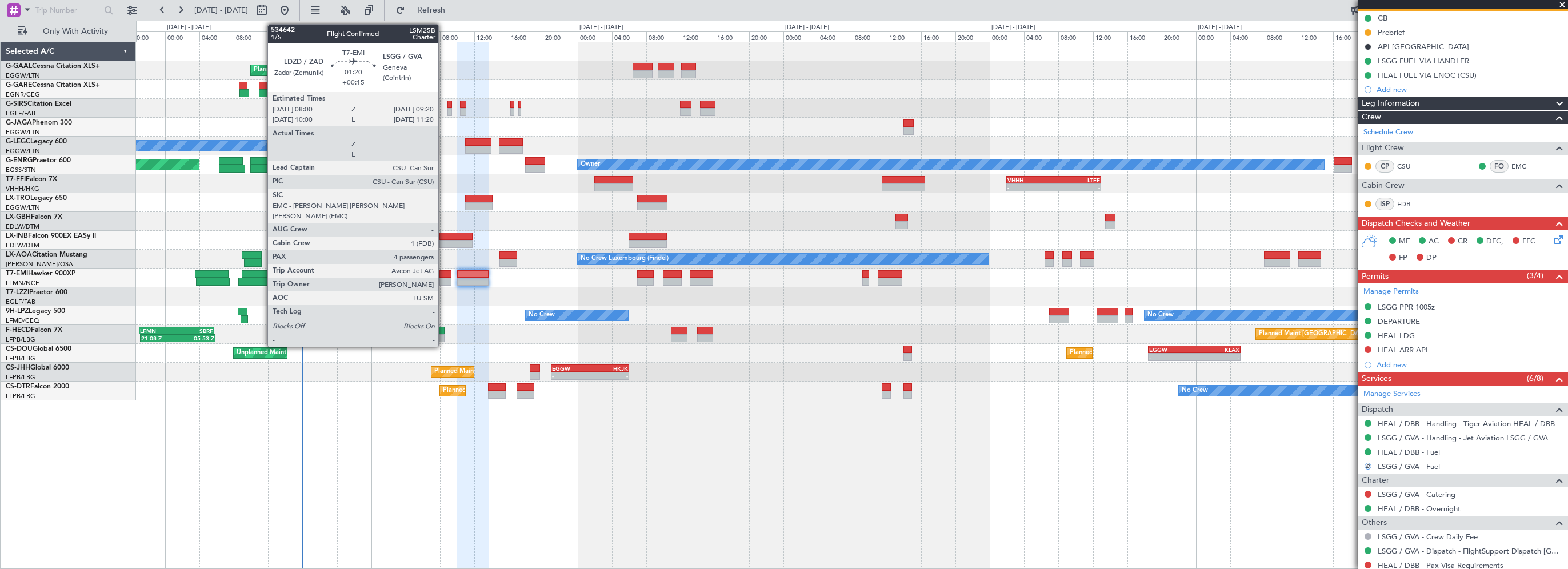
click at [444, 275] on div at bounding box center [445, 274] width 12 height 8
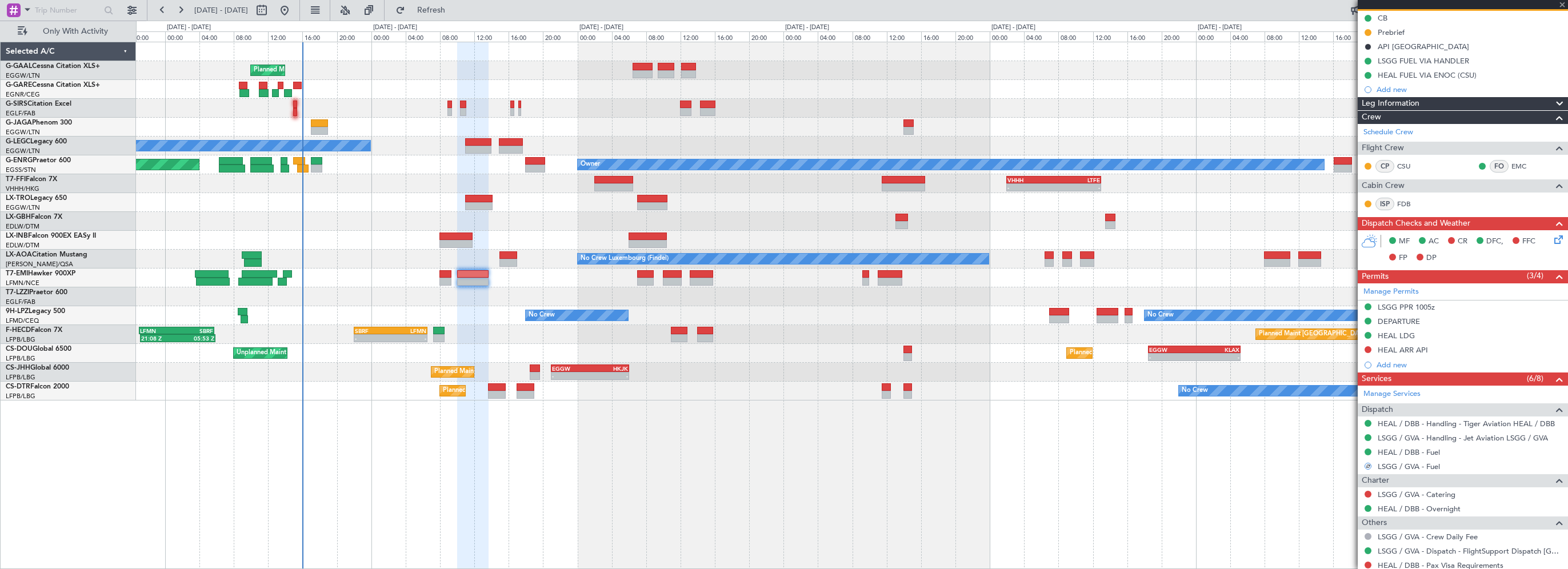
type input "+00:15"
type input "4"
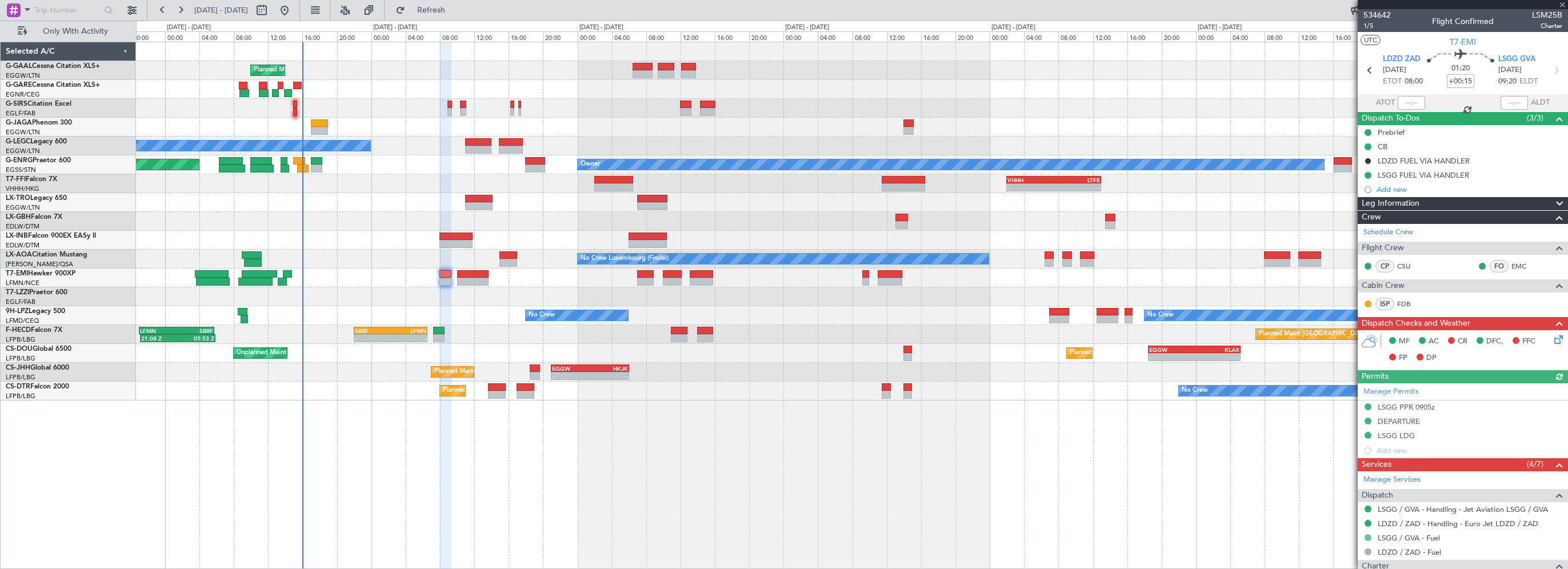
click at [1367, 534] on button at bounding box center [1368, 538] width 7 height 7
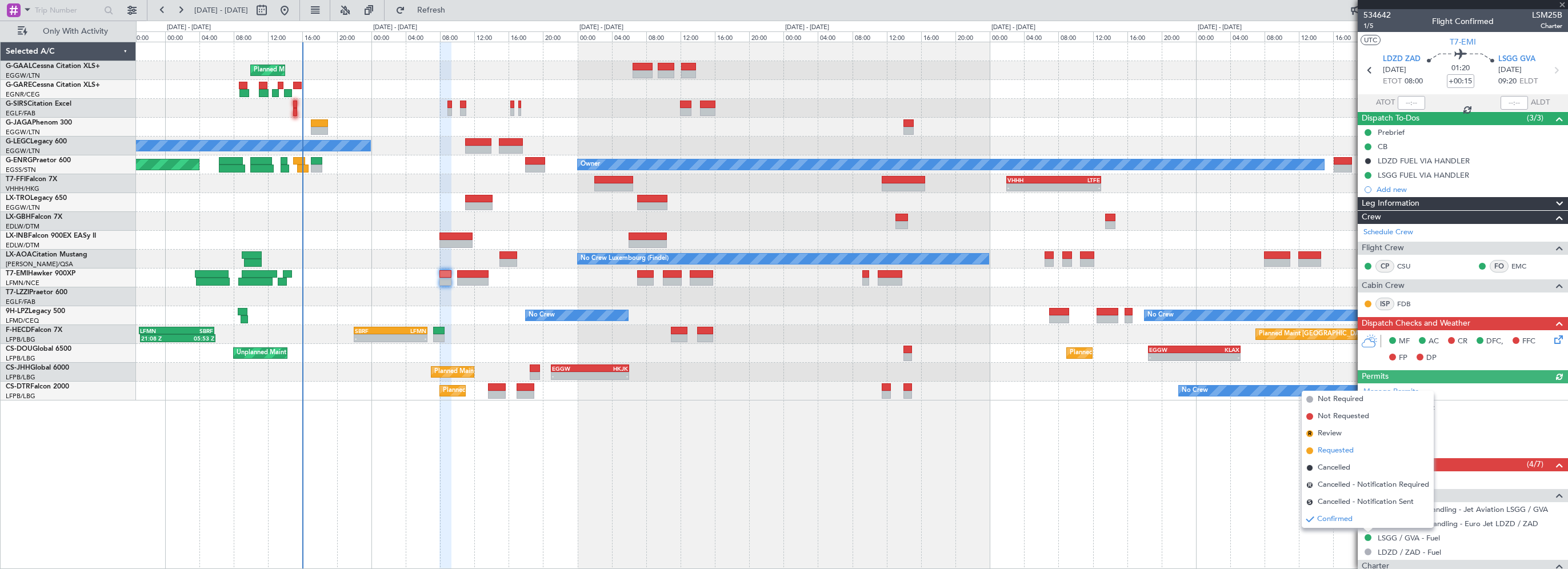
click at [1343, 449] on span "Requested" at bounding box center [1336, 451] width 36 height 12
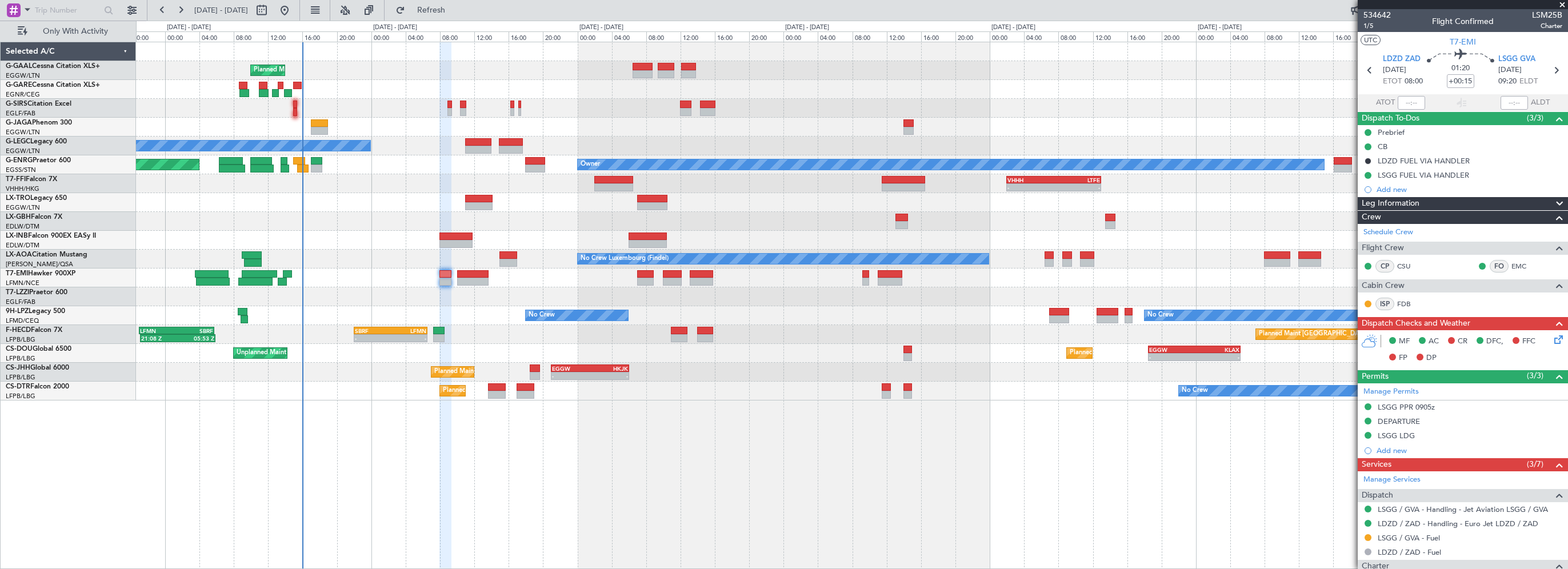
click at [579, 439] on div "Planned Maint Planned Maint London (Farnborough) No Crew Owner Planned Maint Lo…" at bounding box center [852, 305] width 1432 height 527
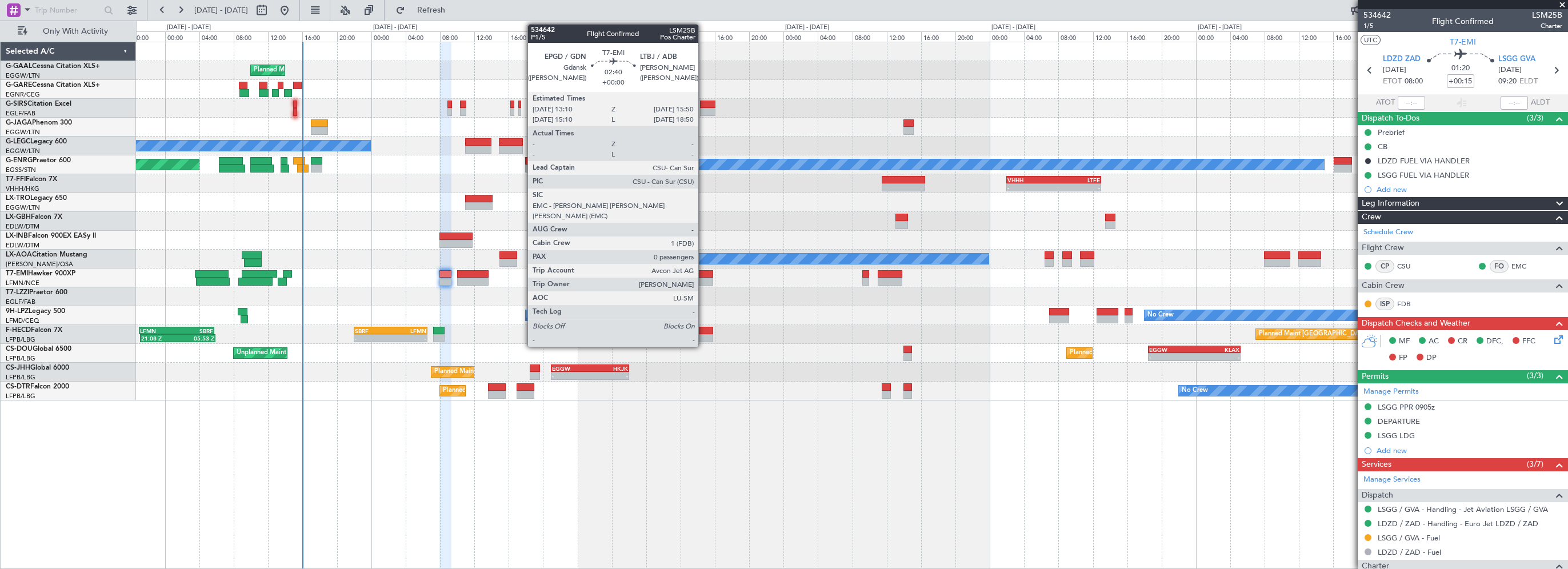
click at [703, 274] on div at bounding box center [701, 274] width 23 height 8
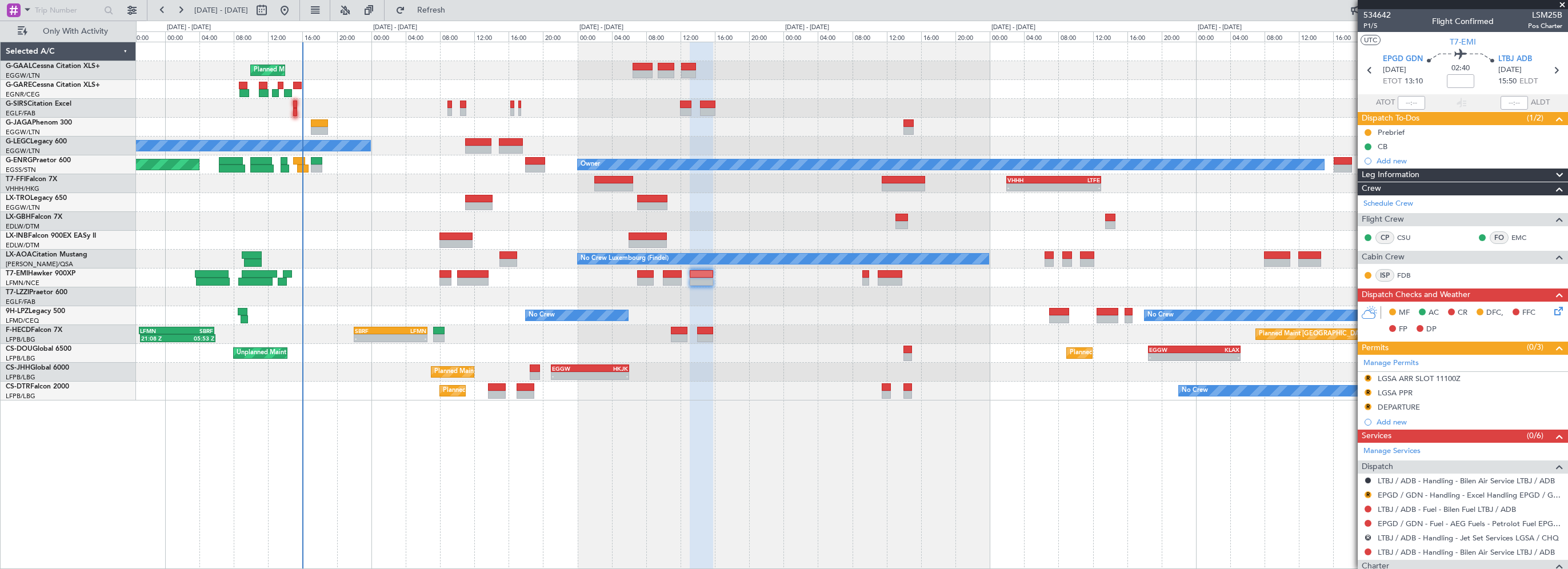
click at [917, 491] on div "Planned Maint Planned Maint London (Farnborough) No Crew Owner Planned Maint Lo…" at bounding box center [852, 305] width 1432 height 527
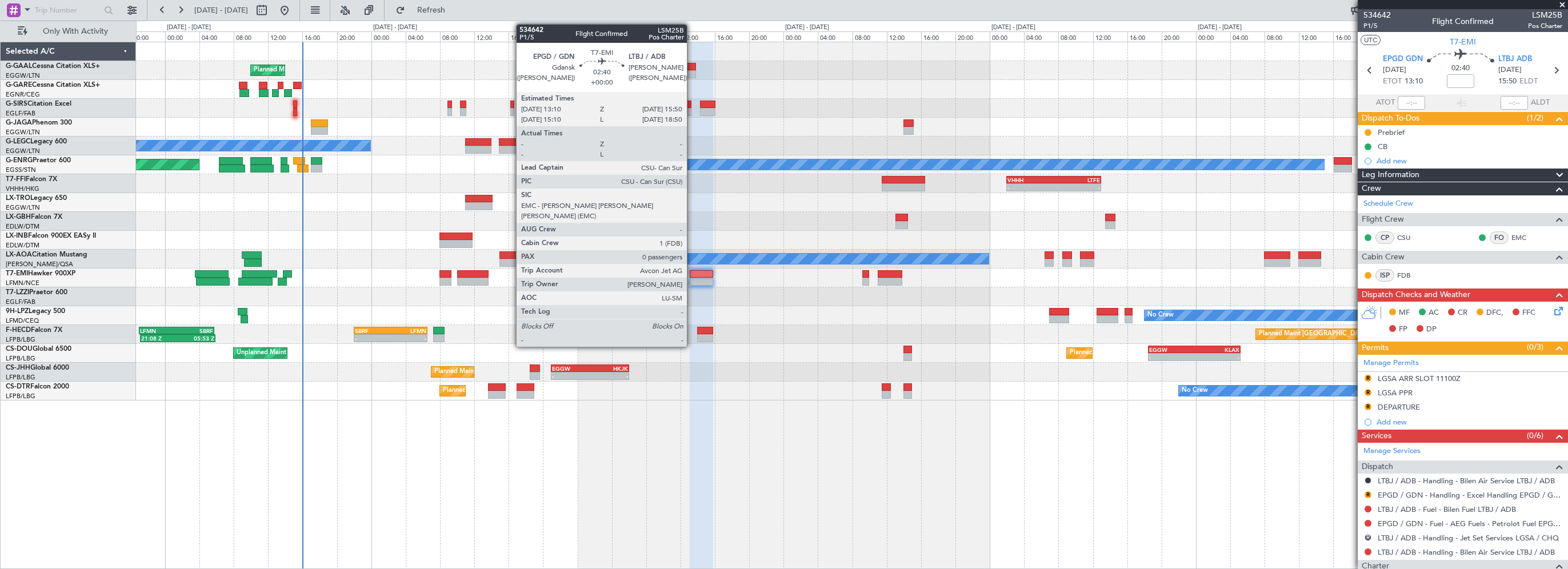
click at [692, 275] on div at bounding box center [701, 274] width 23 height 8
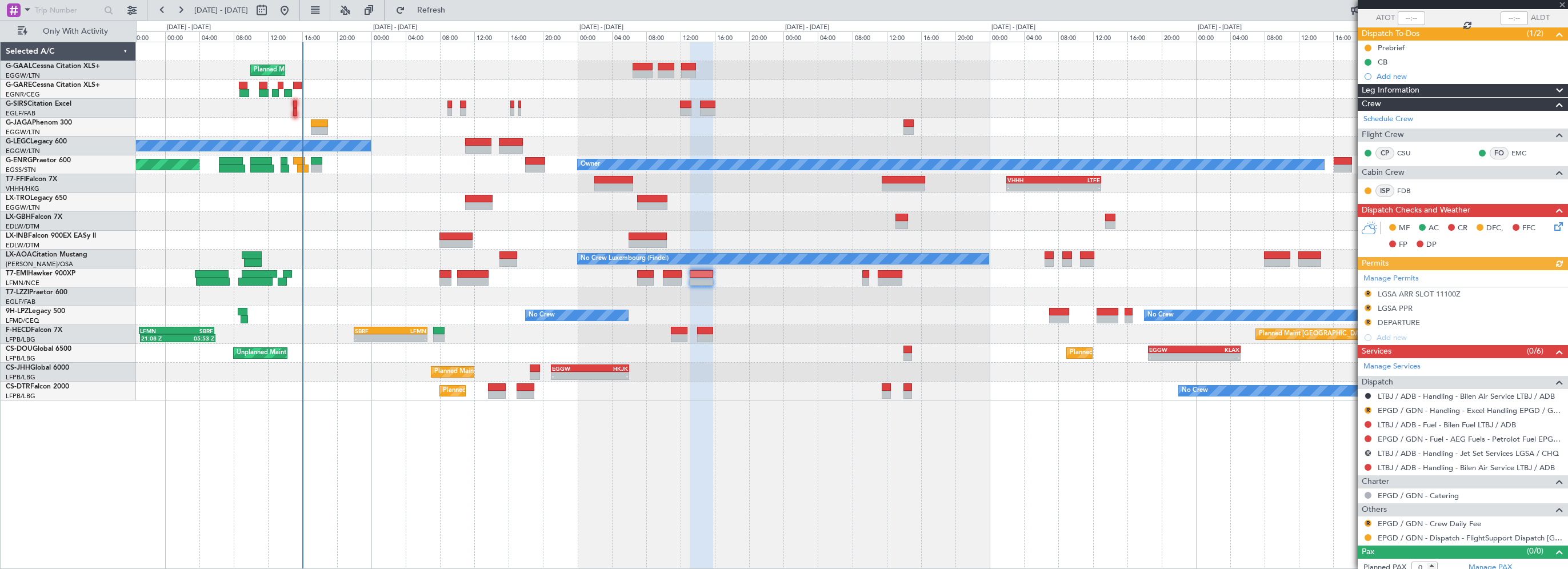
scroll to position [91, 0]
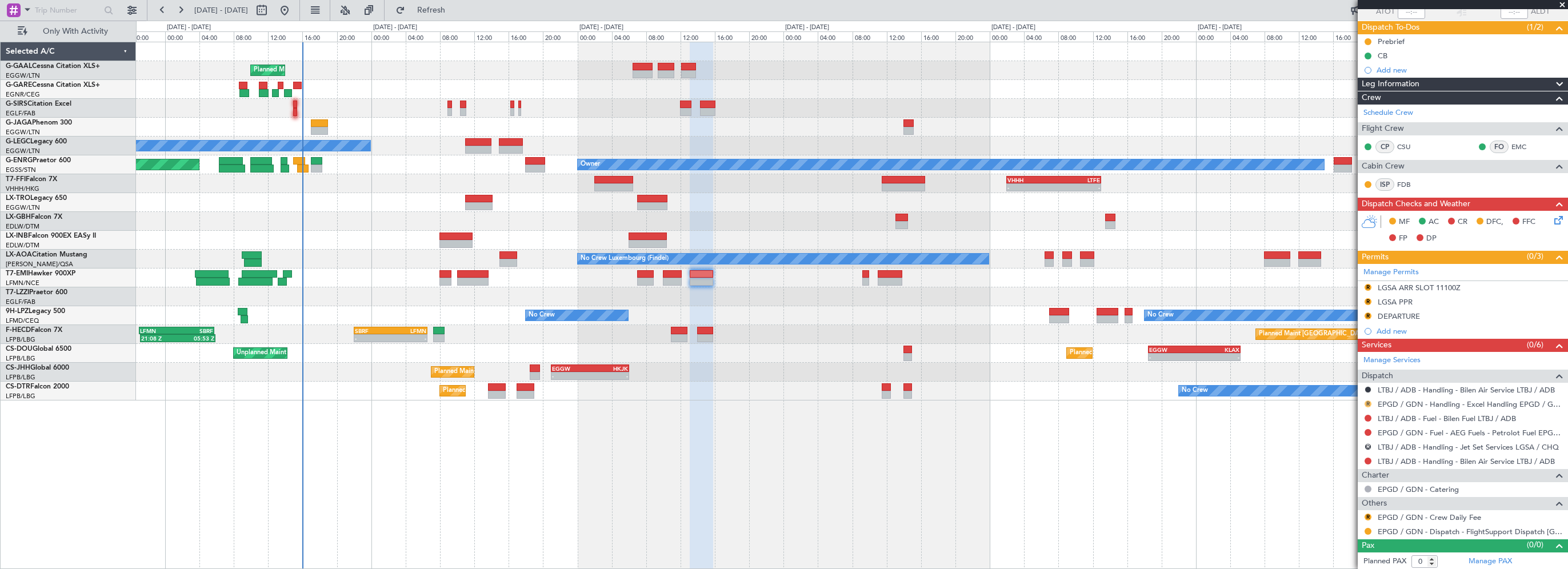
click at [1367, 402] on button "R" at bounding box center [1368, 404] width 7 height 7
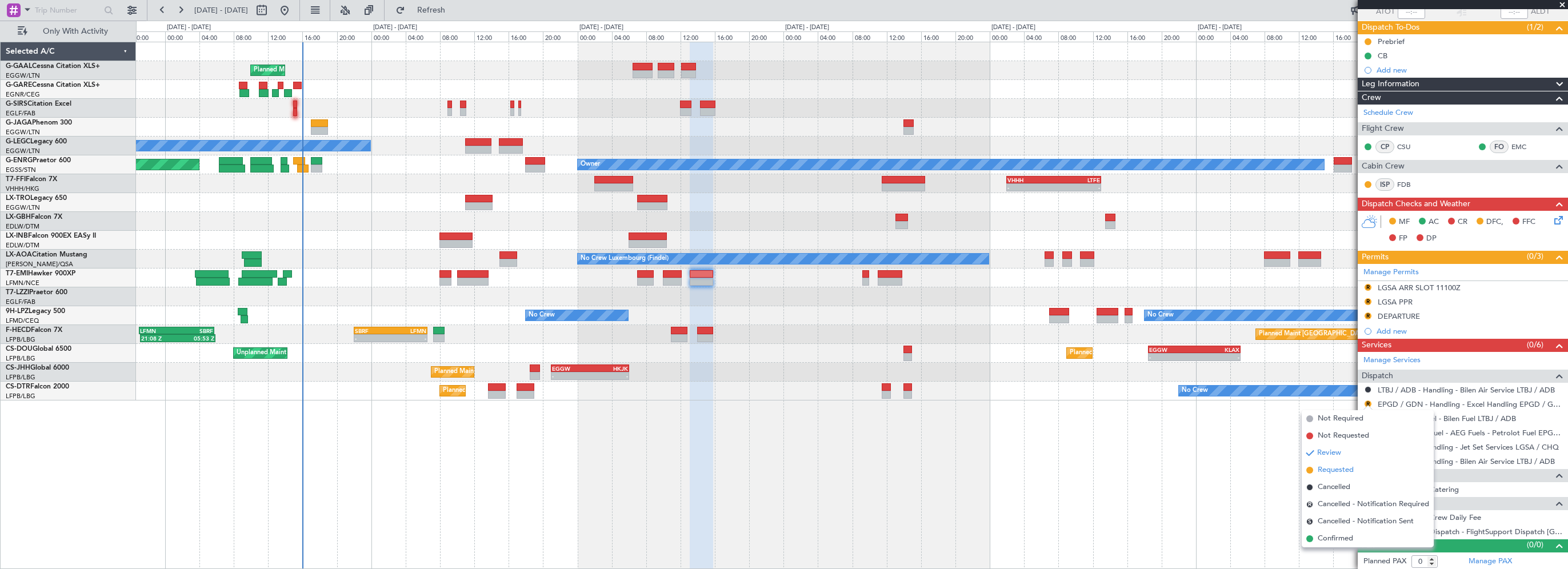
click at [1339, 473] on span "Requested" at bounding box center [1336, 470] width 36 height 12
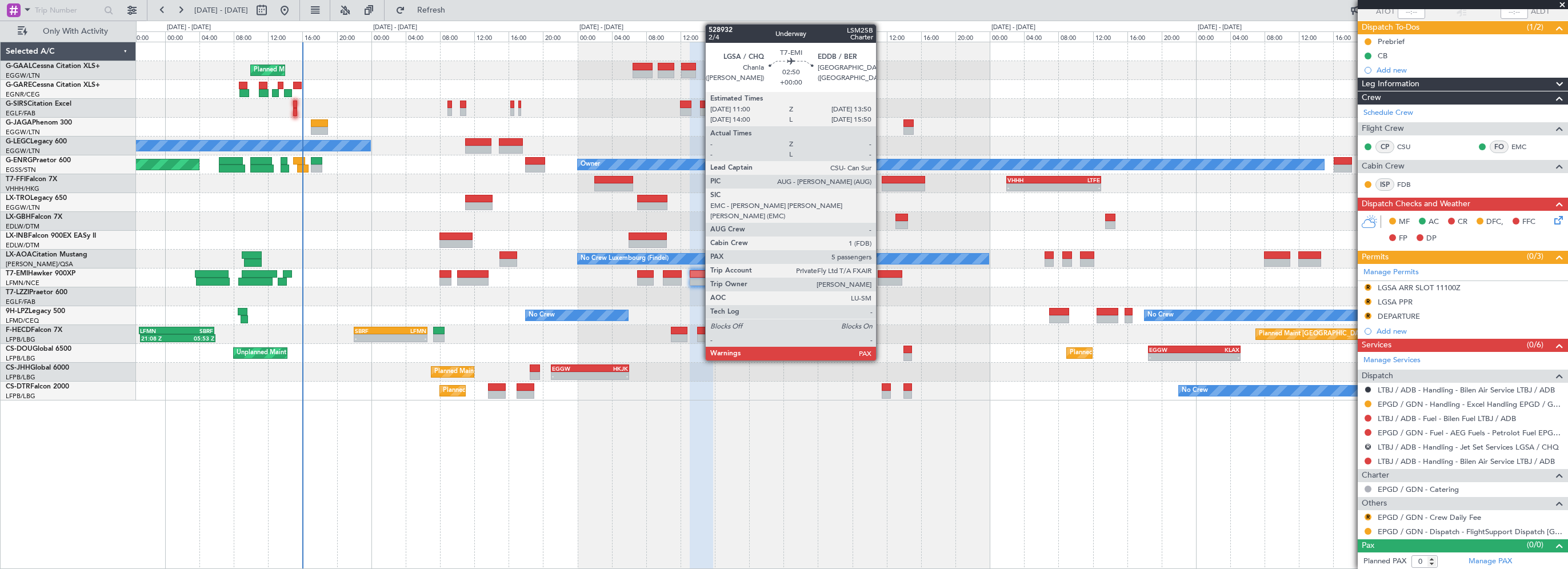
click at [881, 270] on div at bounding box center [890, 274] width 25 height 8
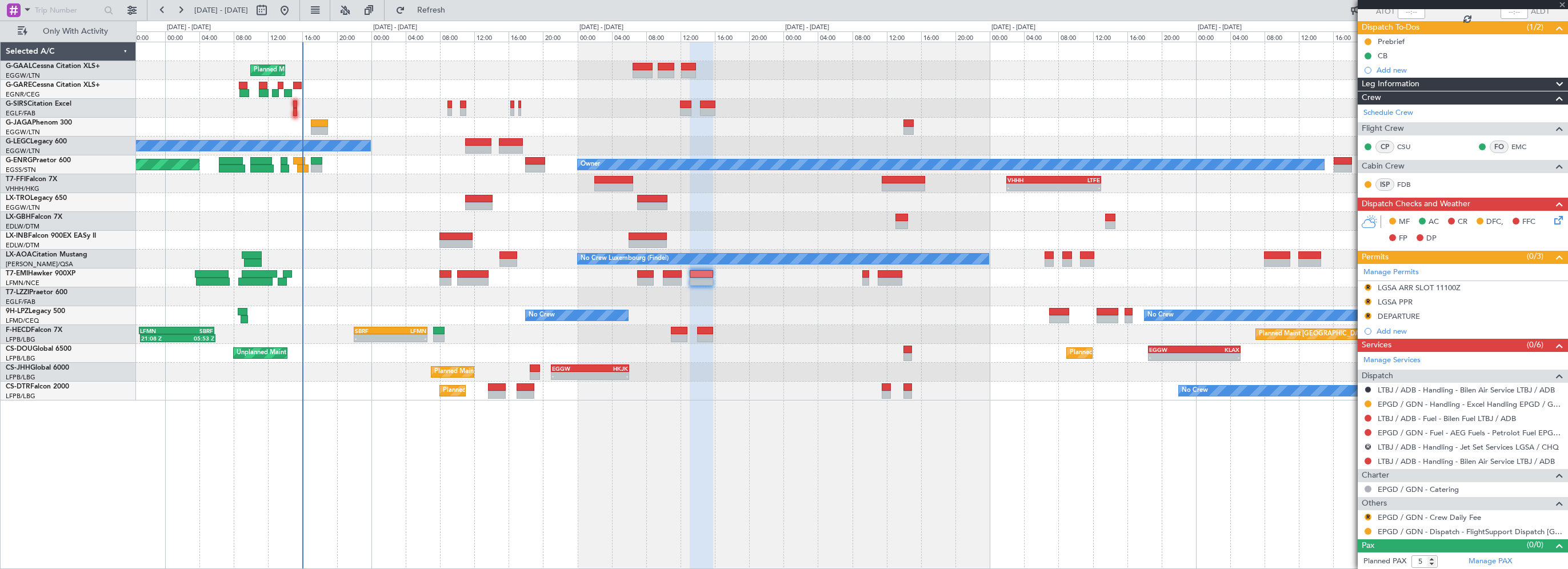
scroll to position [0, 0]
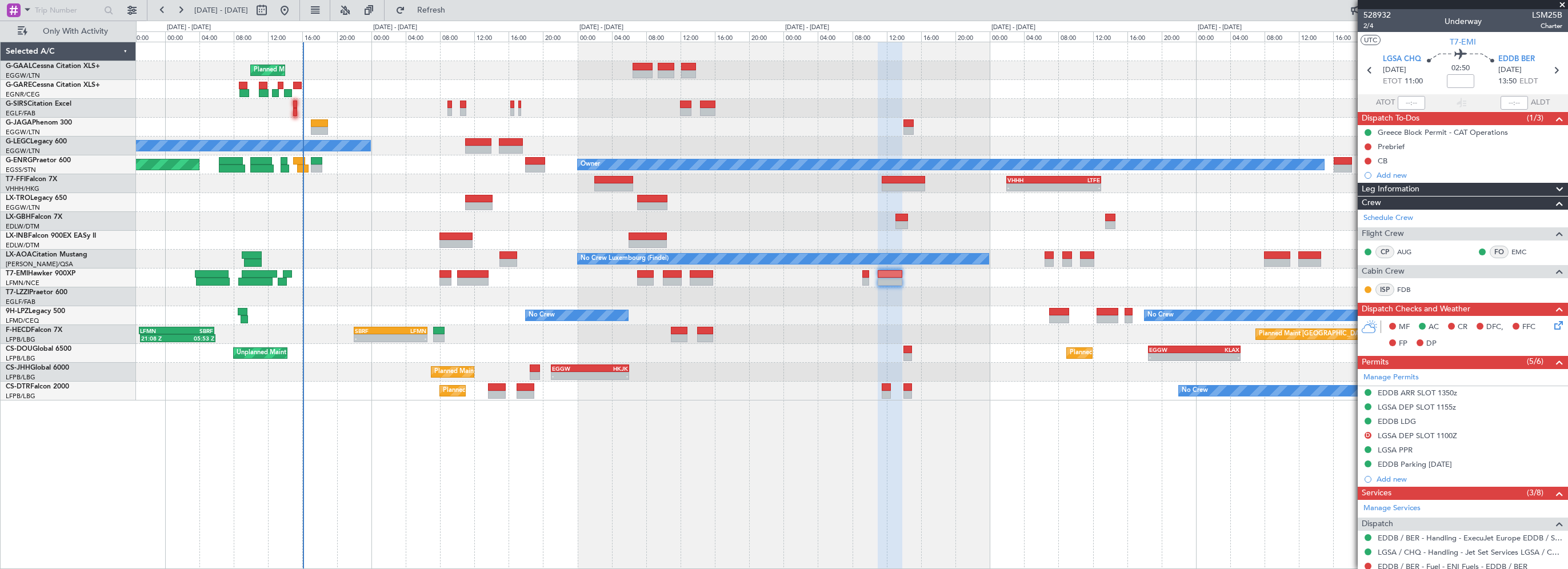
click at [788, 414] on div "Planned Maint Planned Maint London (Farnborough) No Crew Planned Maint London (…" at bounding box center [852, 305] width 1432 height 527
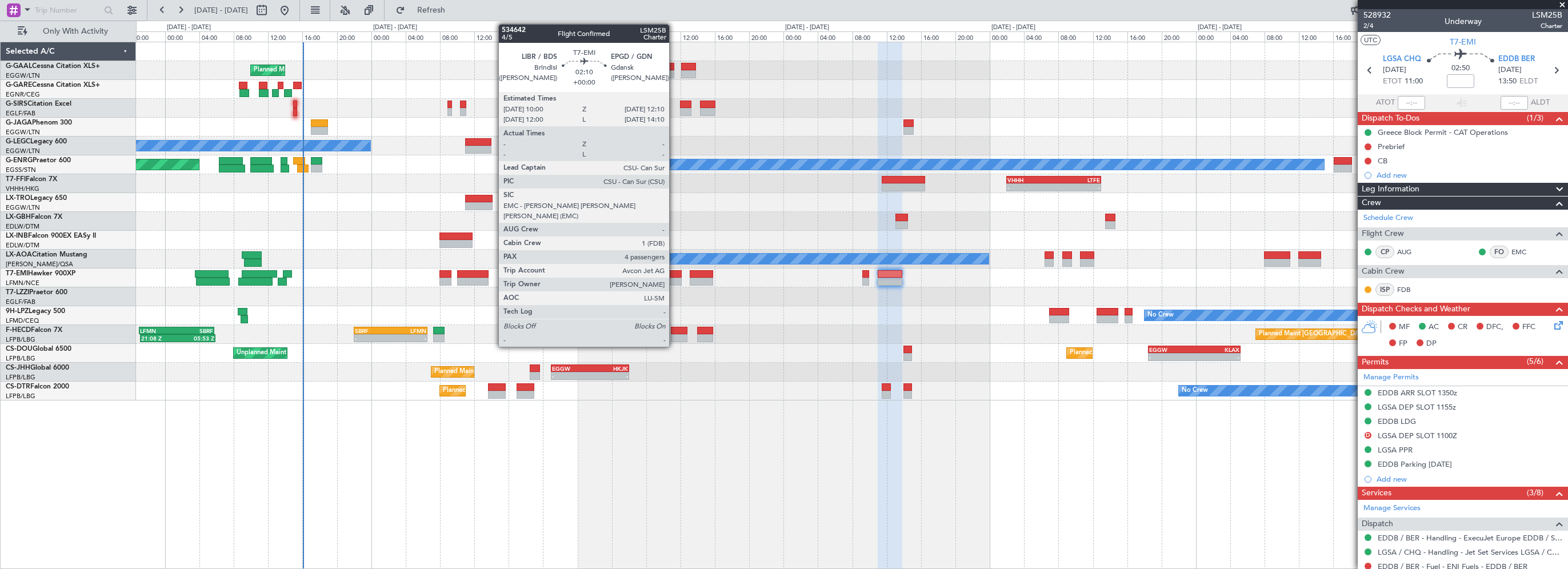
click at [674, 275] on div at bounding box center [672, 274] width 19 height 8
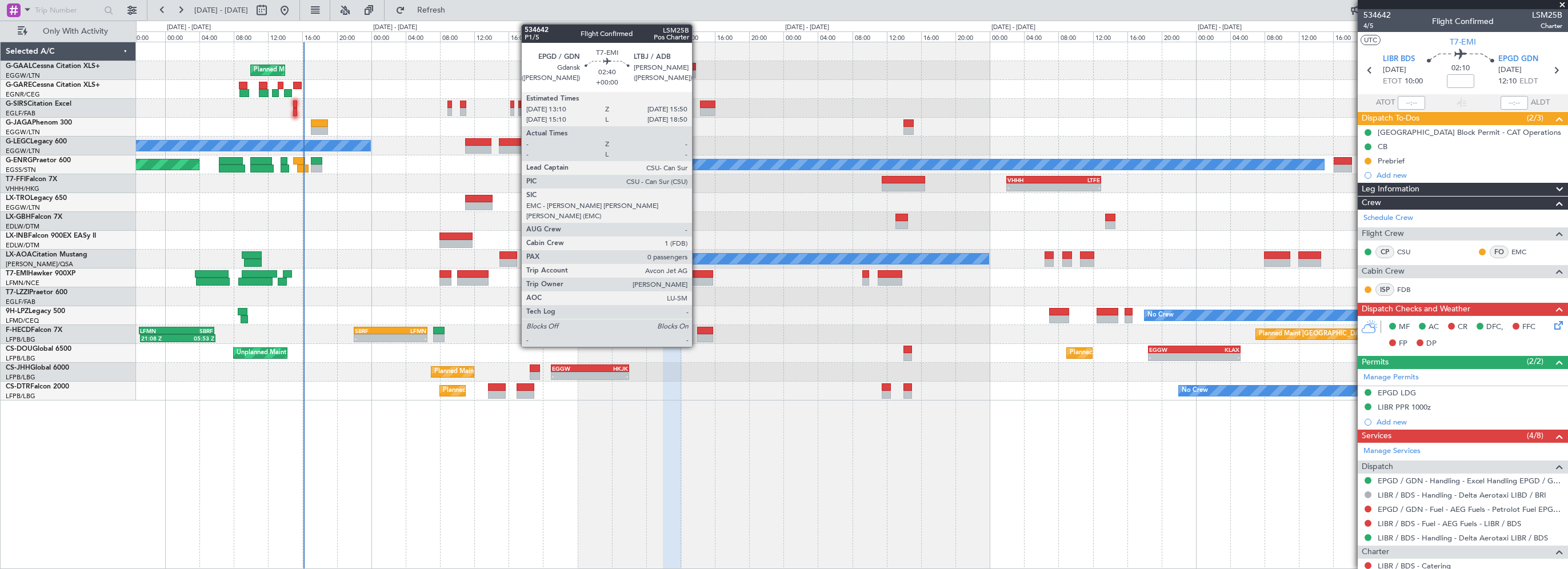
click at [697, 272] on div at bounding box center [701, 274] width 23 height 8
type input "0"
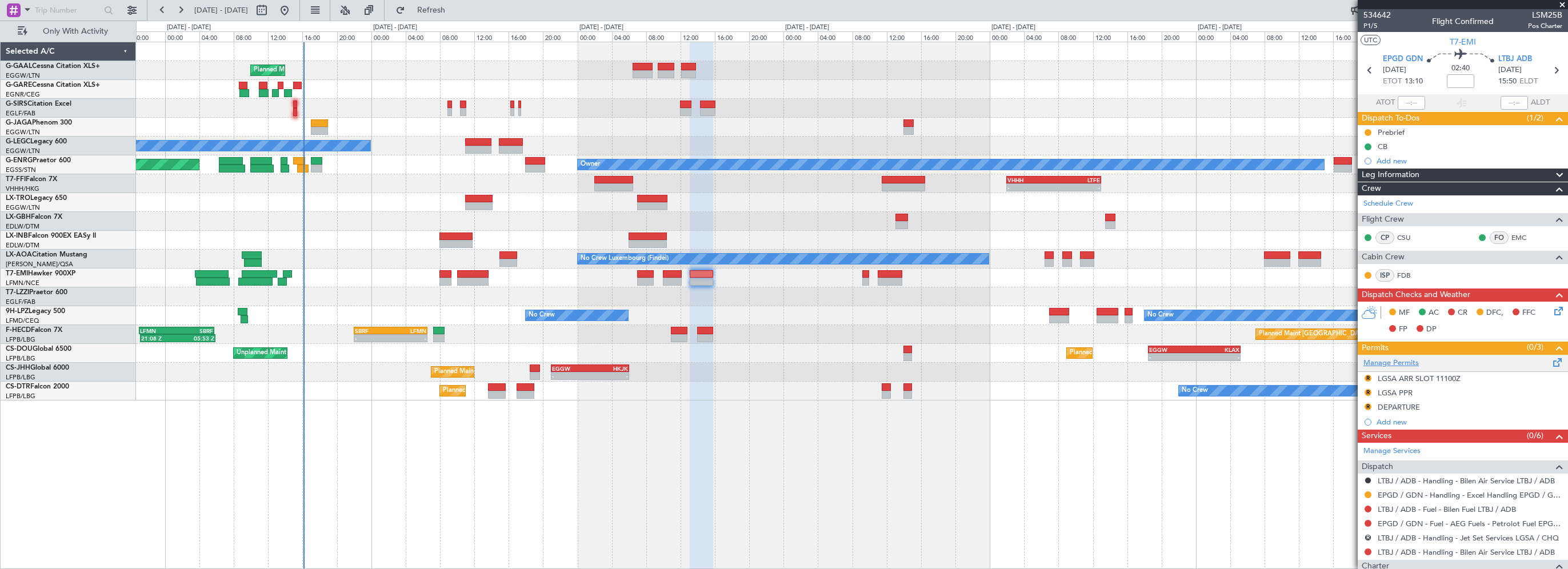
click at [1395, 359] on link "Manage Permits" at bounding box center [1391, 363] width 56 height 12
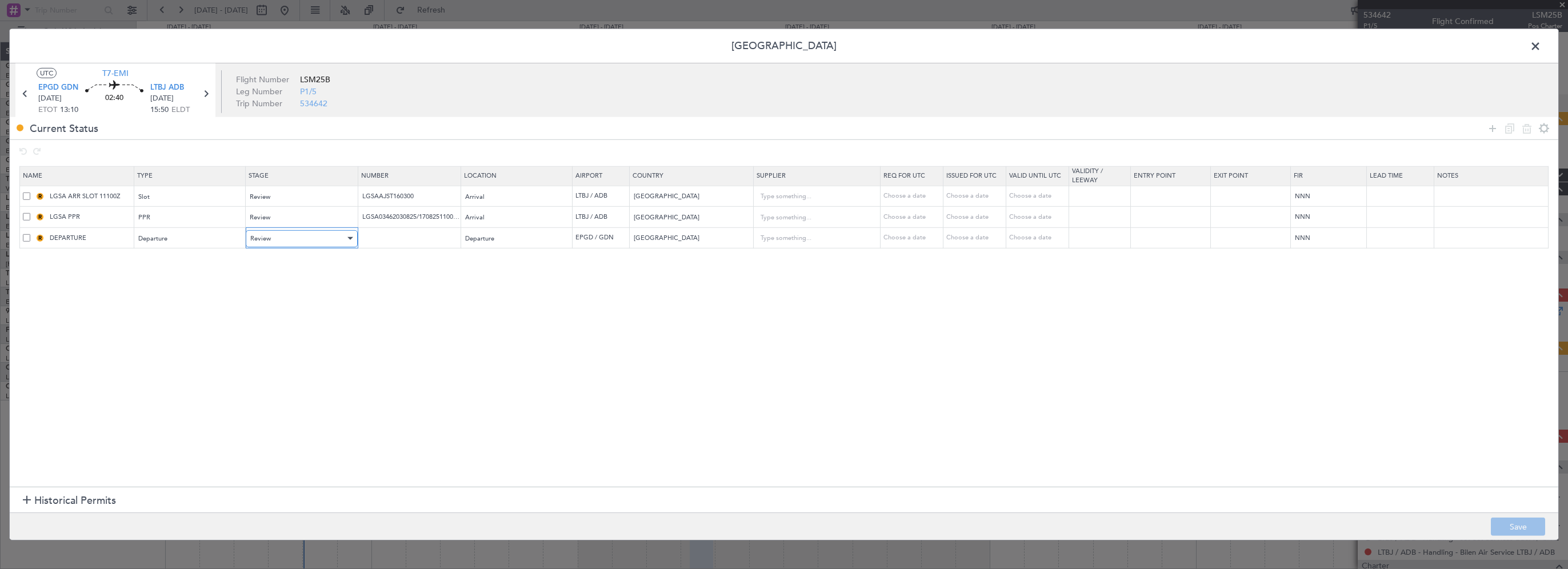
click at [268, 238] on span "Review" at bounding box center [260, 239] width 21 height 9
click at [263, 311] on span "Requested" at bounding box center [301, 313] width 102 height 17
click at [25, 194] on span at bounding box center [27, 195] width 7 height 7
click at [31, 192] on input "checkbox" at bounding box center [31, 192] width 0 height 0
click at [23, 219] on span at bounding box center [27, 216] width 7 height 7
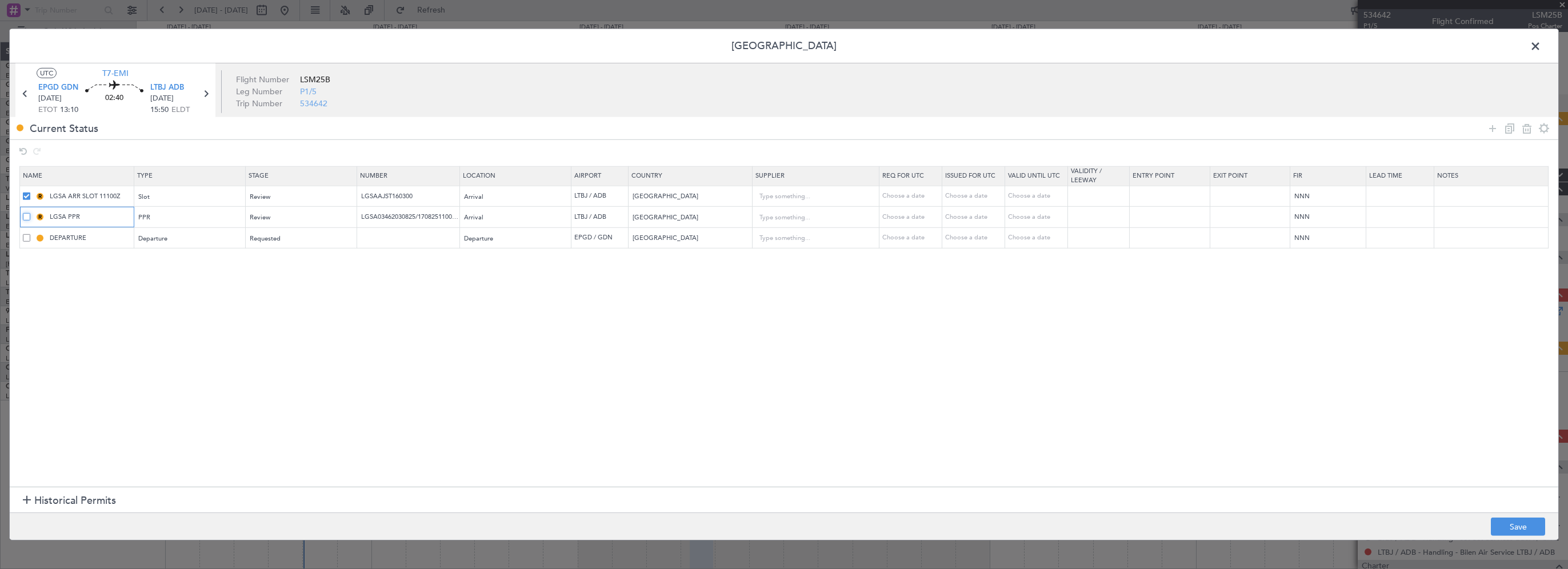
click at [31, 213] on input "checkbox" at bounding box center [31, 213] width 0 height 0
click at [1527, 128] on icon at bounding box center [1526, 128] width 14 height 14
type input "DEPARTURE"
type input "Poland"
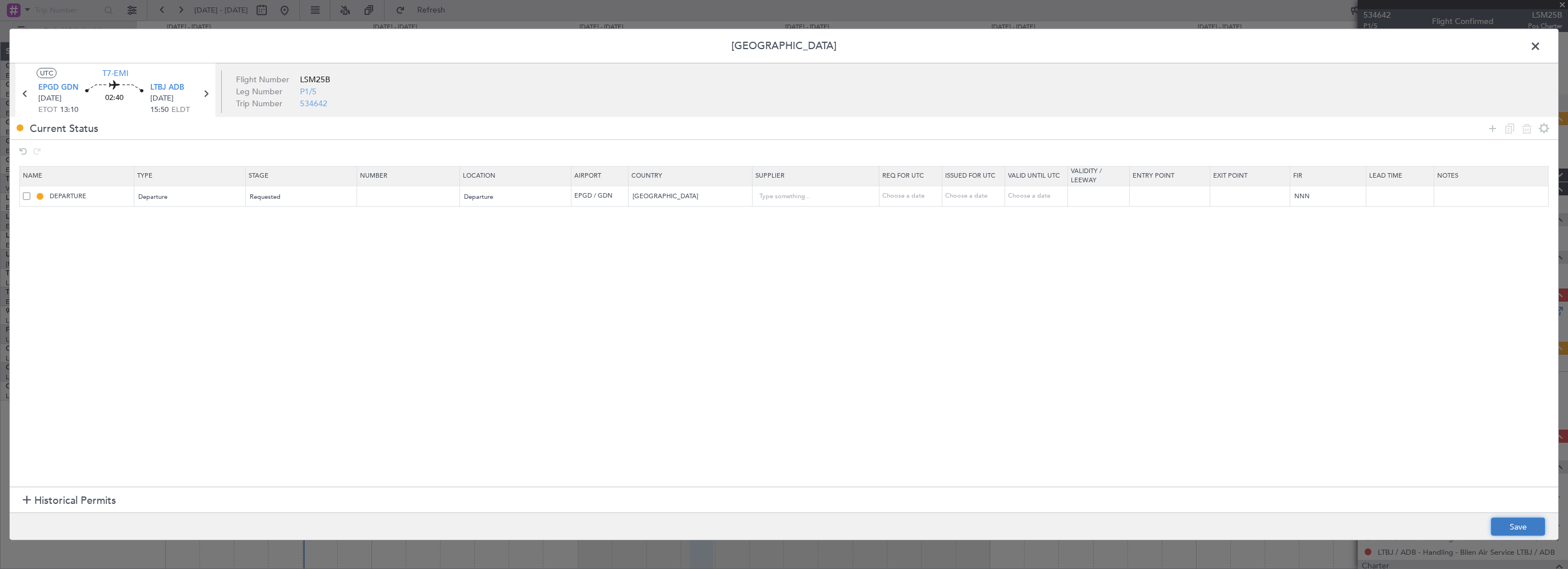
click at [1529, 525] on button "Save" at bounding box center [1518, 526] width 54 height 18
click at [1541, 44] on span at bounding box center [1541, 49] width 0 height 23
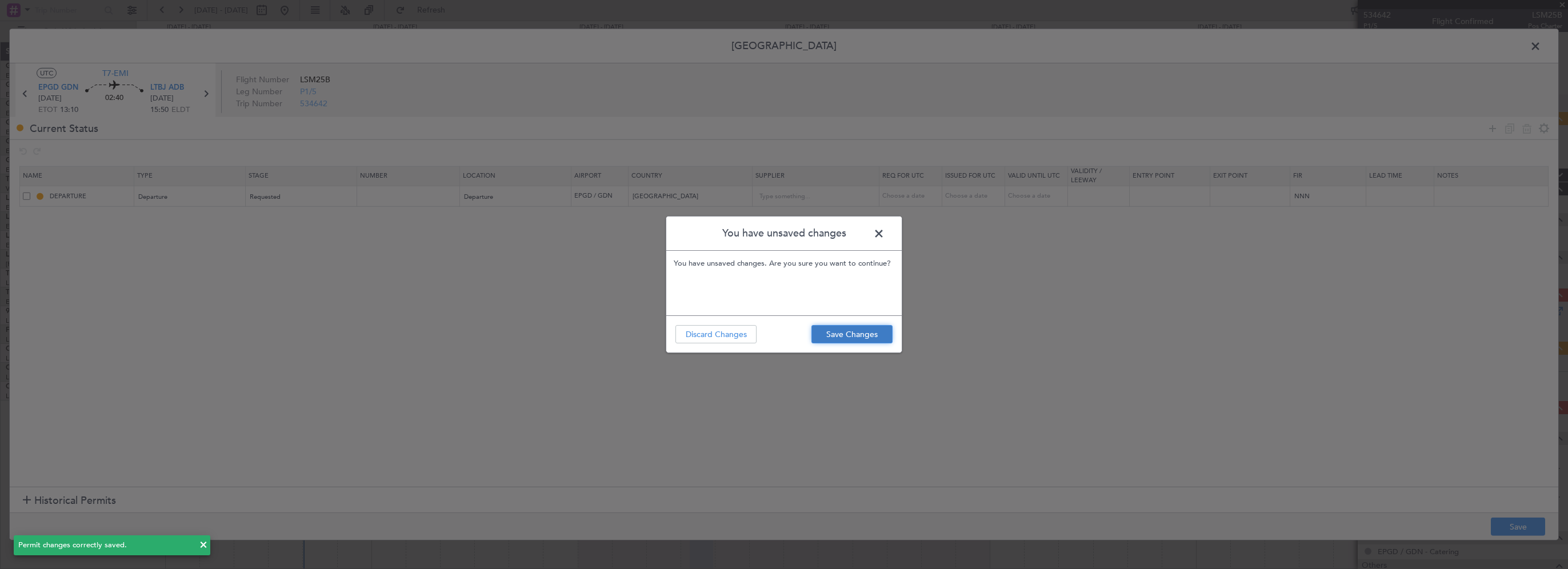
click at [864, 339] on button "Save Changes" at bounding box center [852, 334] width 81 height 18
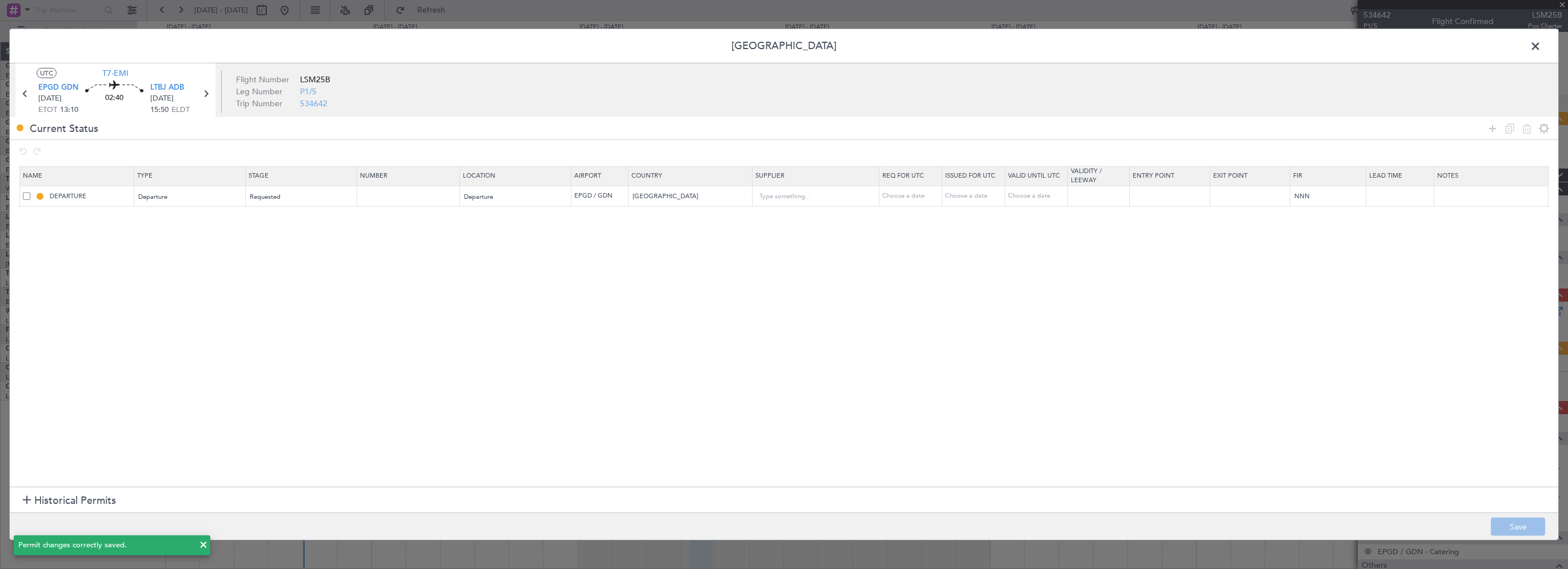
click at [1541, 43] on span at bounding box center [1541, 49] width 0 height 23
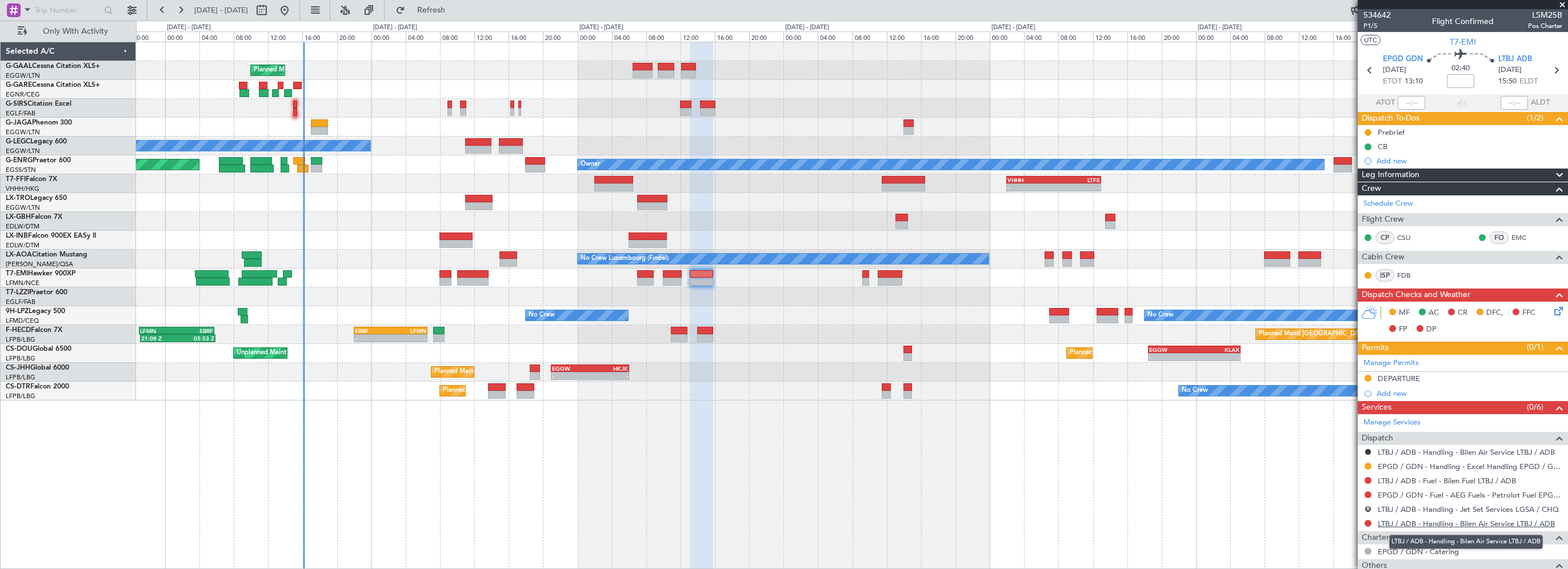
click at [1513, 524] on link "LTBJ / ADB - Handling - Bilen Air Service LTBJ / ADB" at bounding box center [1466, 523] width 177 height 9
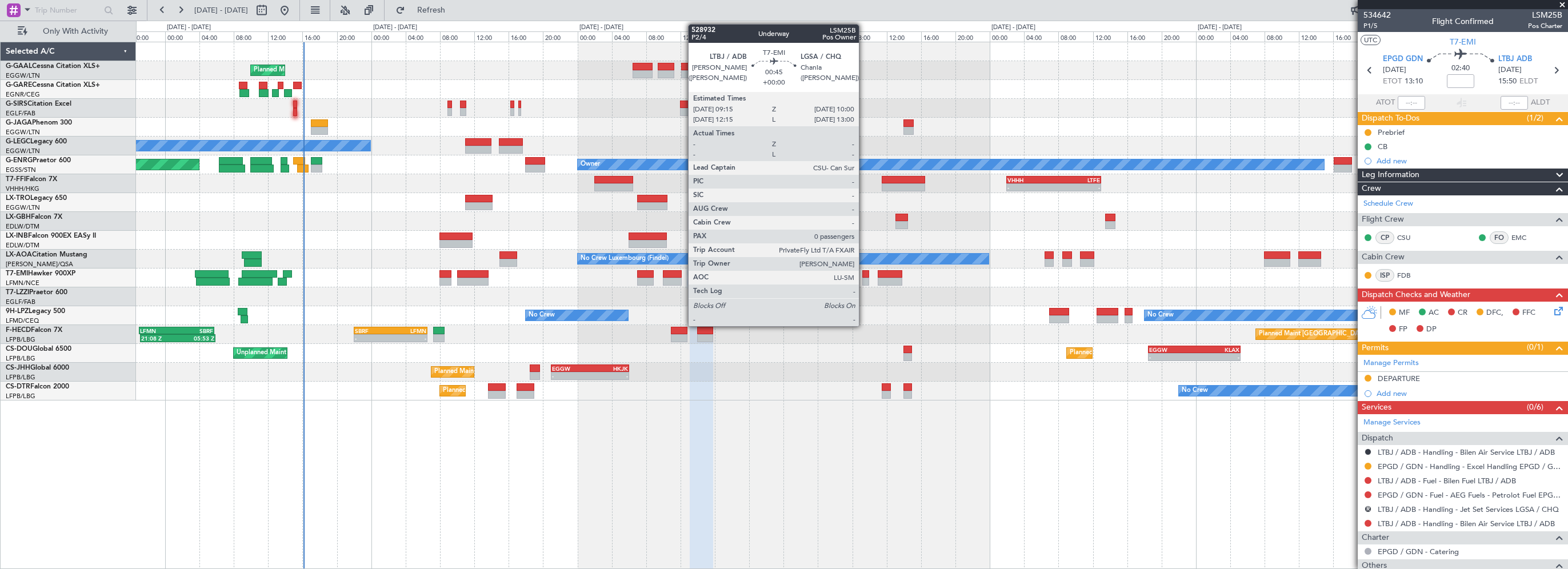
click at [864, 274] on div at bounding box center [866, 274] width 7 height 8
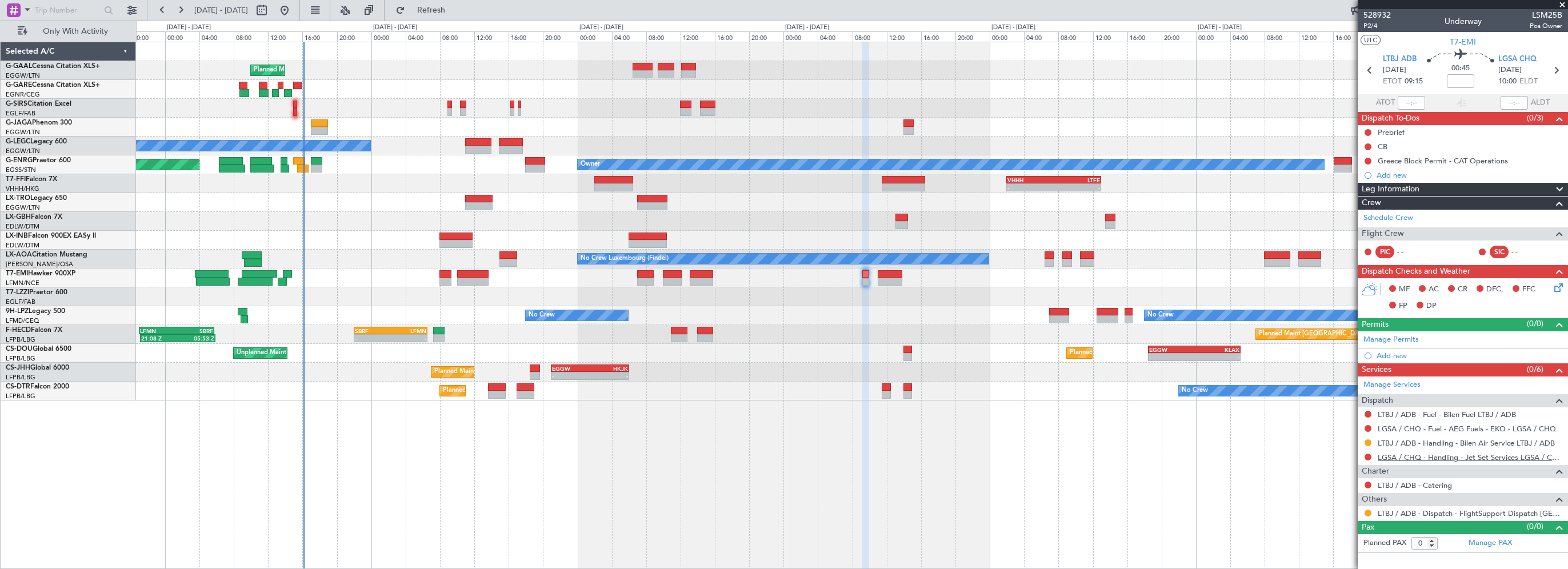
click at [1490, 459] on link "LGSA / CHQ - Handling - Jet Set Services LGSA / CHQ" at bounding box center [1470, 456] width 185 height 9
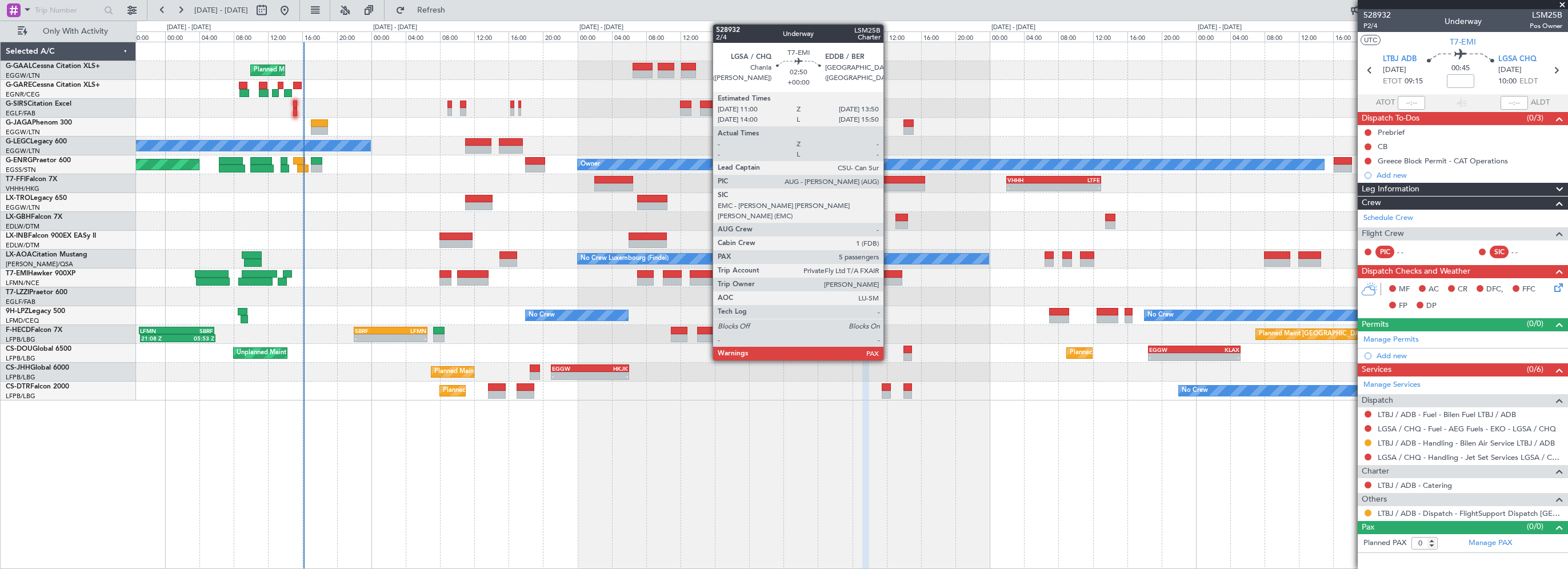
click at [889, 273] on div at bounding box center [890, 274] width 25 height 8
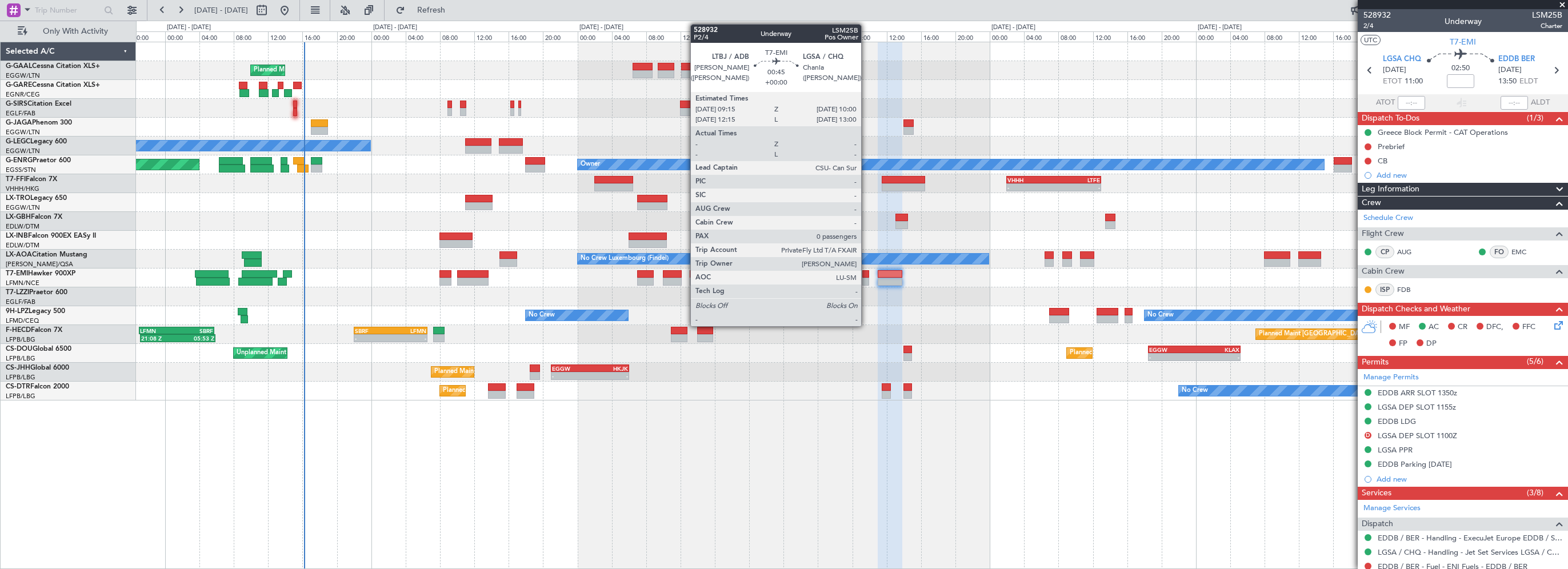
click at [866, 273] on div at bounding box center [866, 274] width 7 height 8
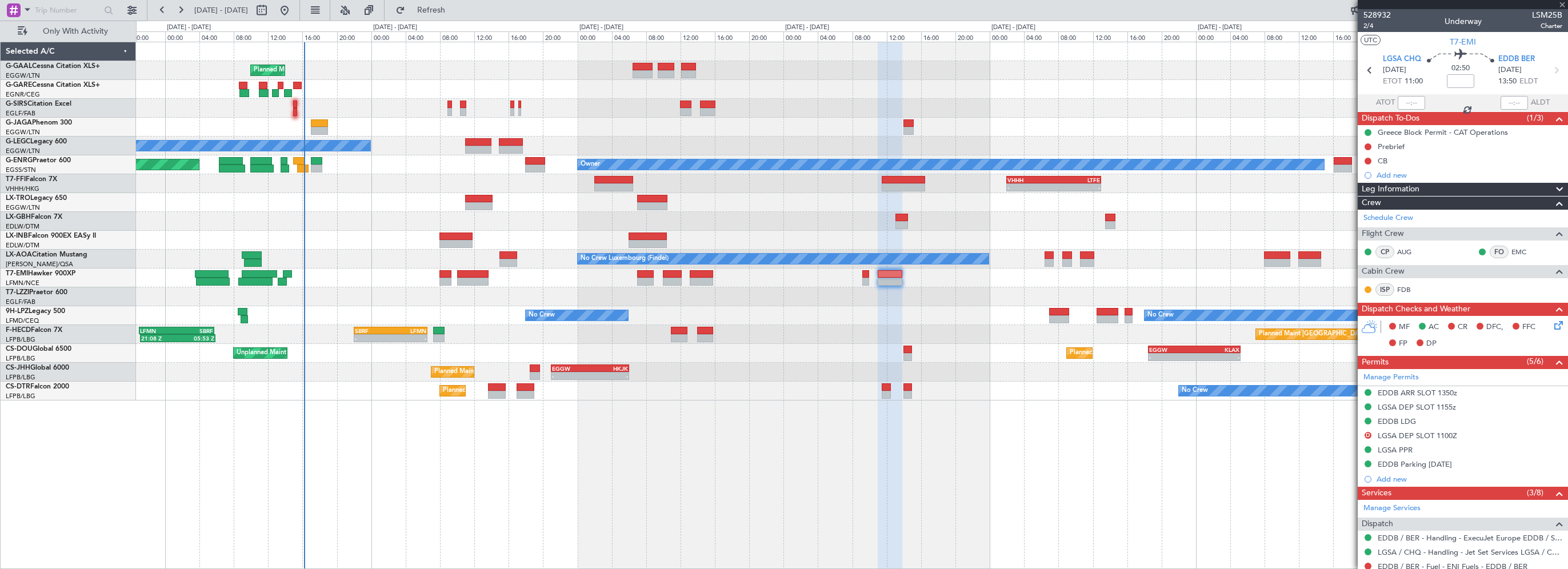
type input "0"
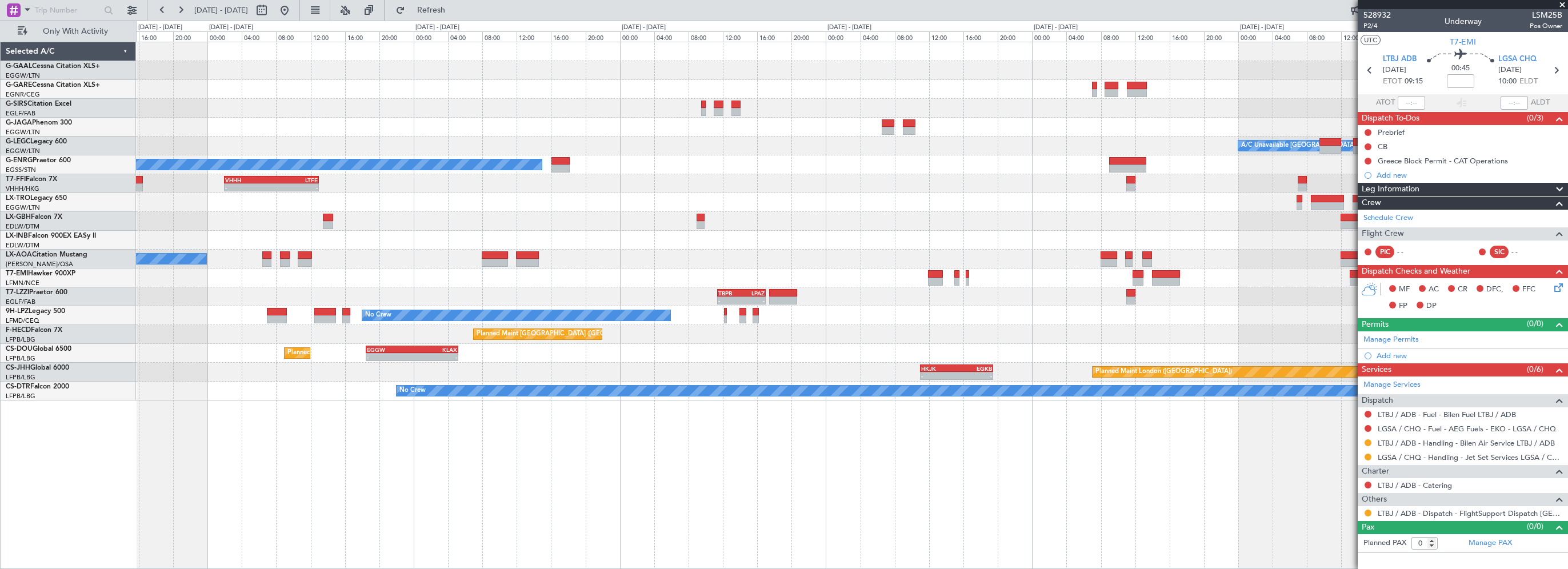
click at [492, 288] on div "Planned Maint Dusseldorf A/C Unavailable London (Luton) Owner - - VHHH 02:00 Z …" at bounding box center [852, 221] width 1431 height 358
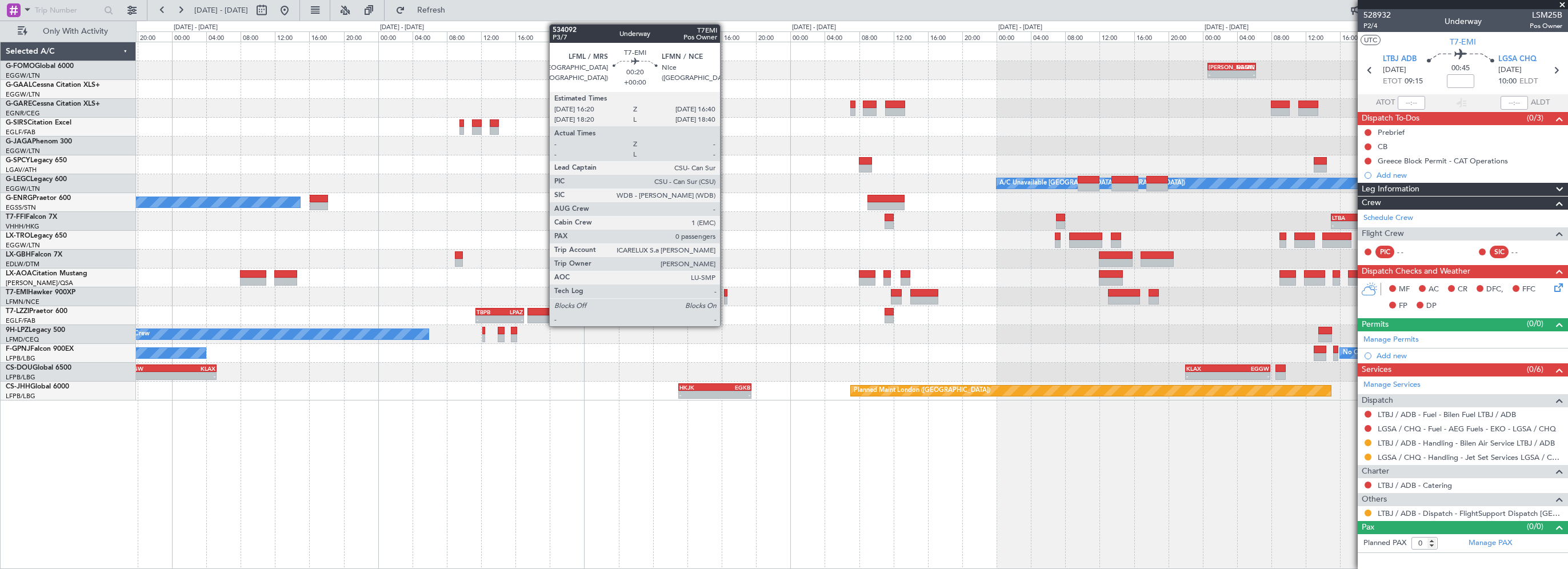
click at [725, 293] on div at bounding box center [726, 293] width 4 height 8
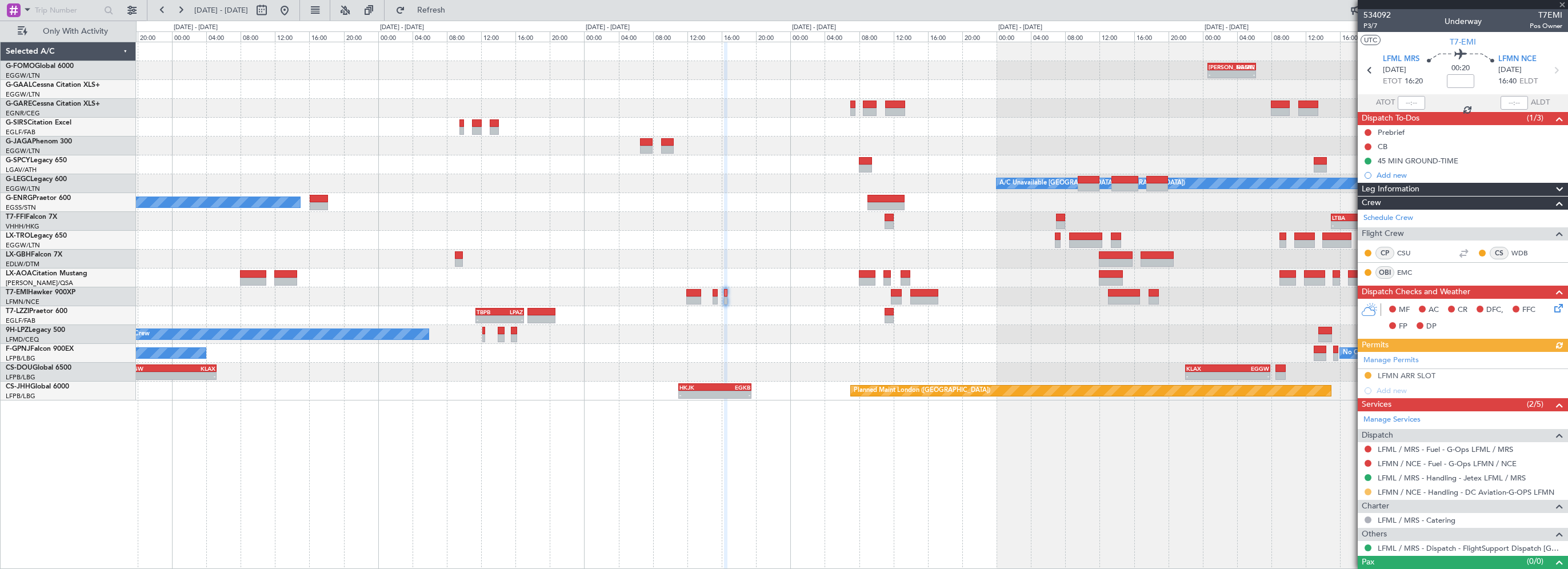
click at [1368, 490] on button at bounding box center [1368, 492] width 7 height 7
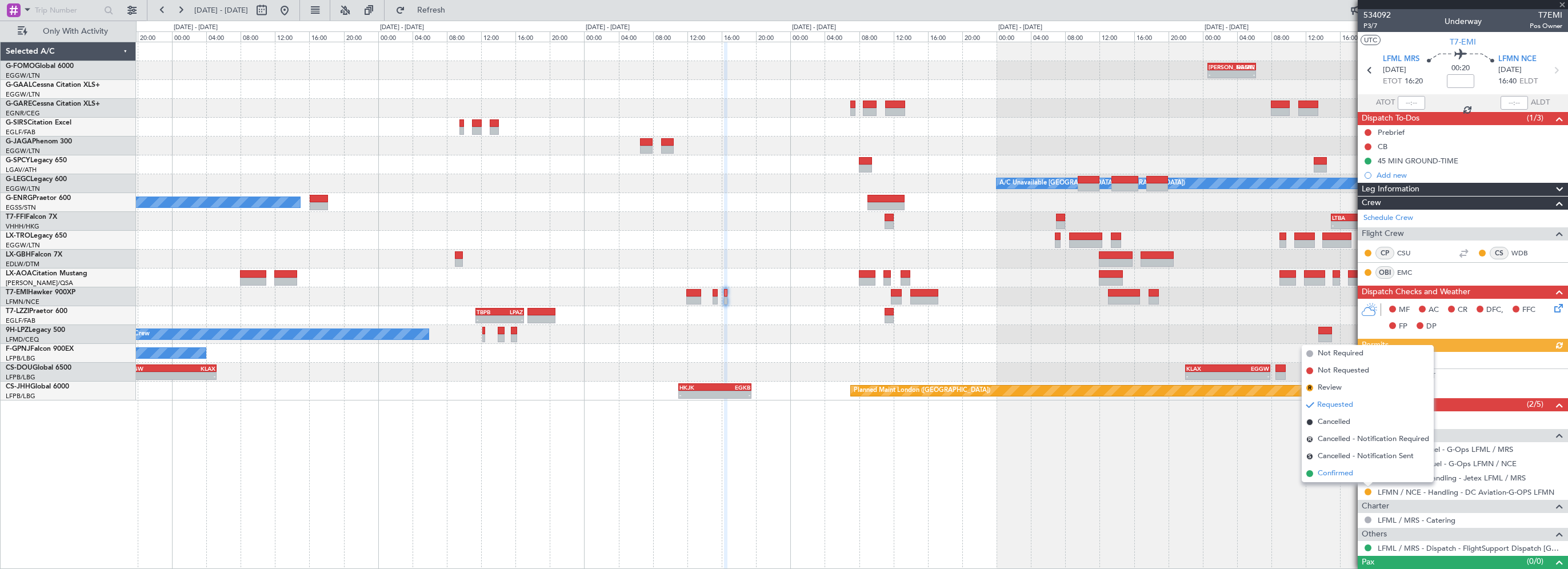
click at [1328, 475] on span "Confirmed" at bounding box center [1335, 474] width 35 height 12
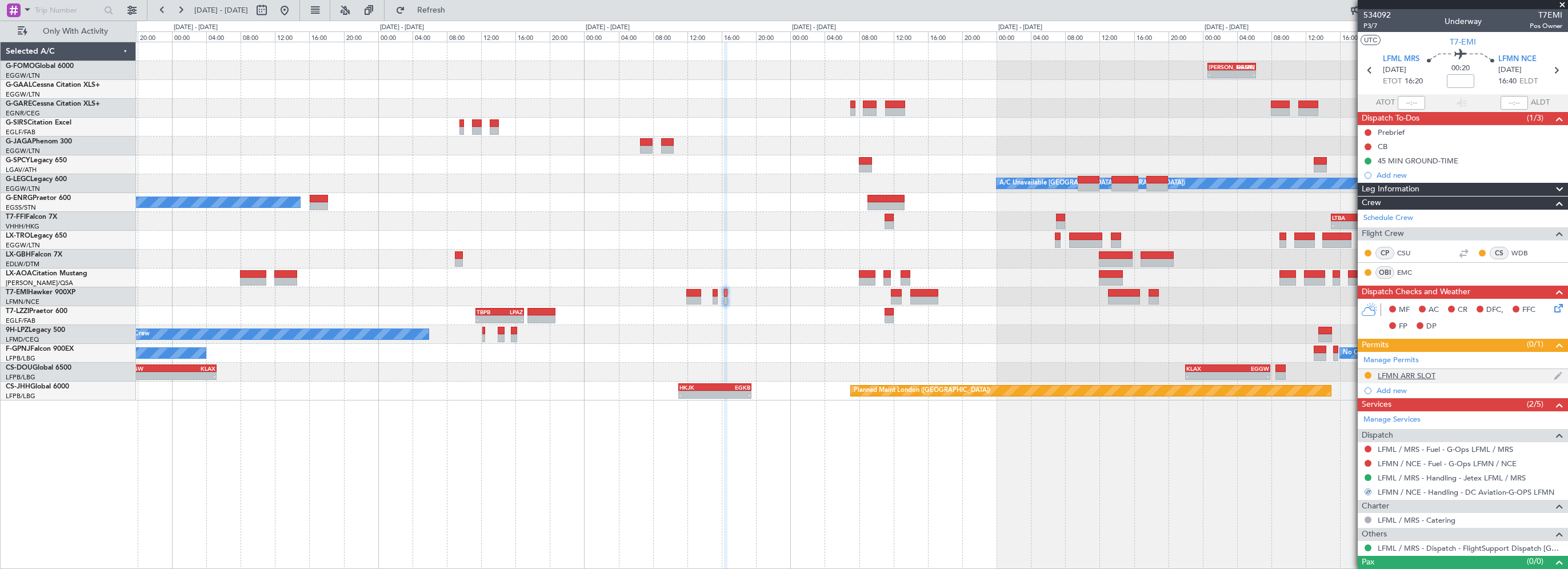
click at [1392, 376] on div "LFMN ARR SLOT" at bounding box center [1406, 375] width 58 height 9
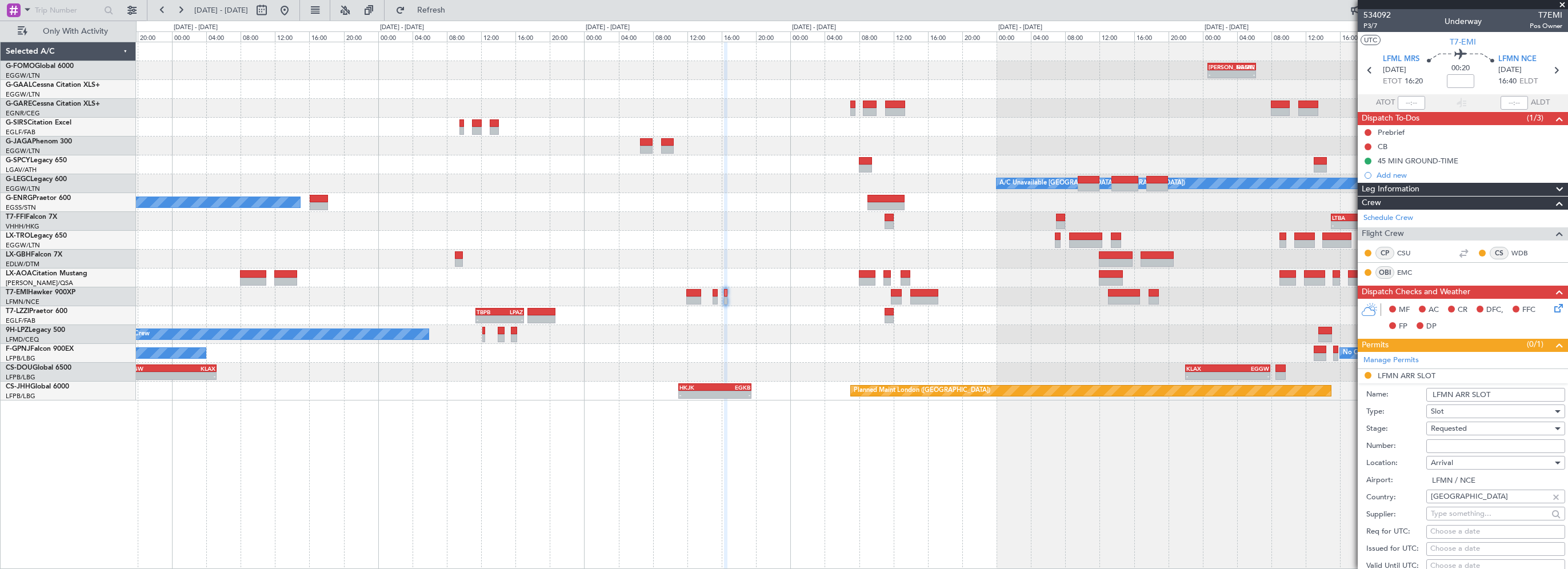
click at [1497, 389] on input "LFMN ARR SLOT" at bounding box center [1495, 394] width 138 height 14
type input "LFMN ARR SLOT 1640z"
click at [1448, 520] on span "Received OK" at bounding box center [1491, 519] width 120 height 17
drag, startPoint x: 1452, startPoint y: 434, endPoint x: 1451, endPoint y: 441, distance: 7.1
click at [1451, 441] on form "Name: LFMN ARR SLOT 1640z Type: Slot Stage: Received OK Number: Location: Arriv…" at bounding box center [1463, 554] width 211 height 341
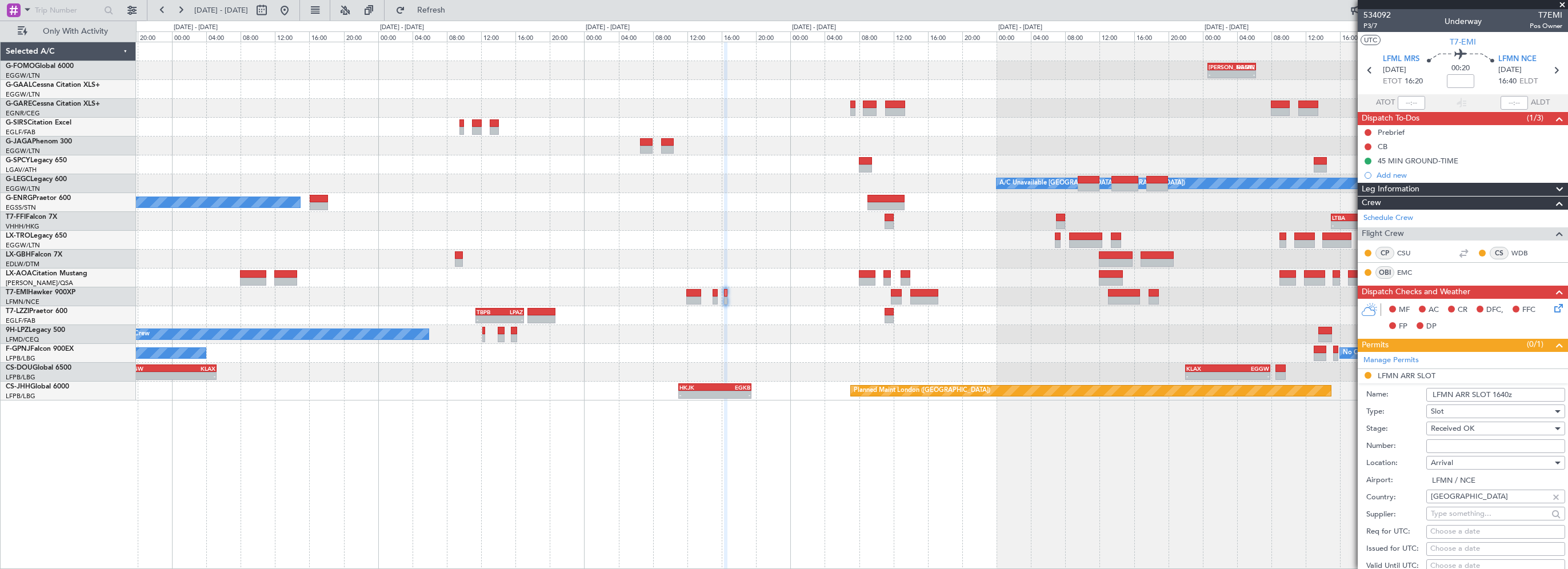
click at [1451, 446] on input "Number:" at bounding box center [1495, 446] width 138 height 14
paste input "LFMNA000070819"
type input "LFMNA000070819"
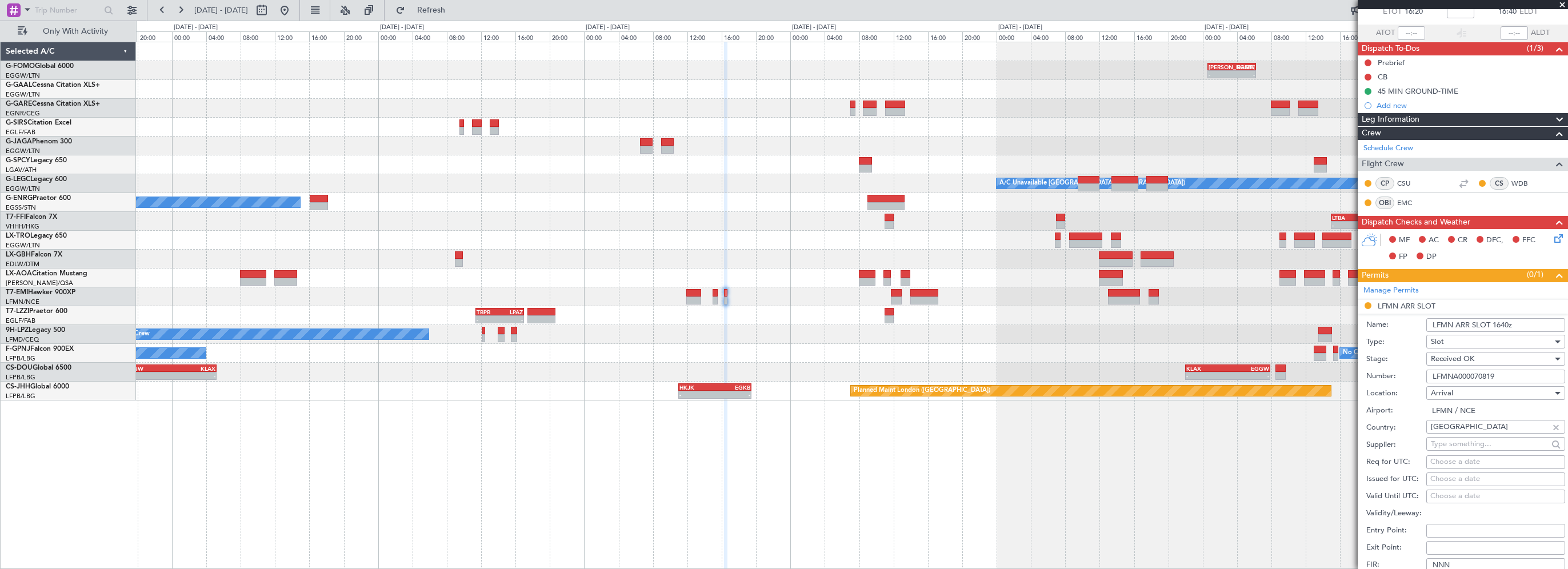
scroll to position [172, 0]
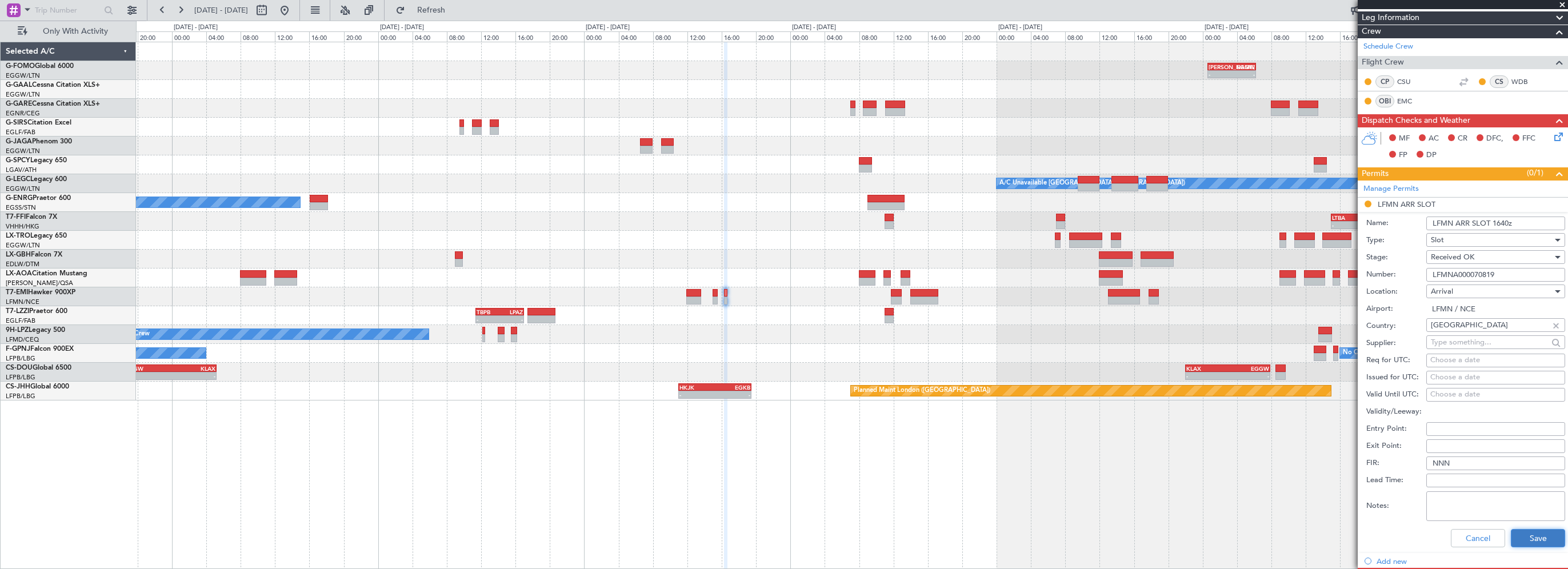
click at [1516, 535] on button "Save" at bounding box center [1537, 538] width 54 height 18
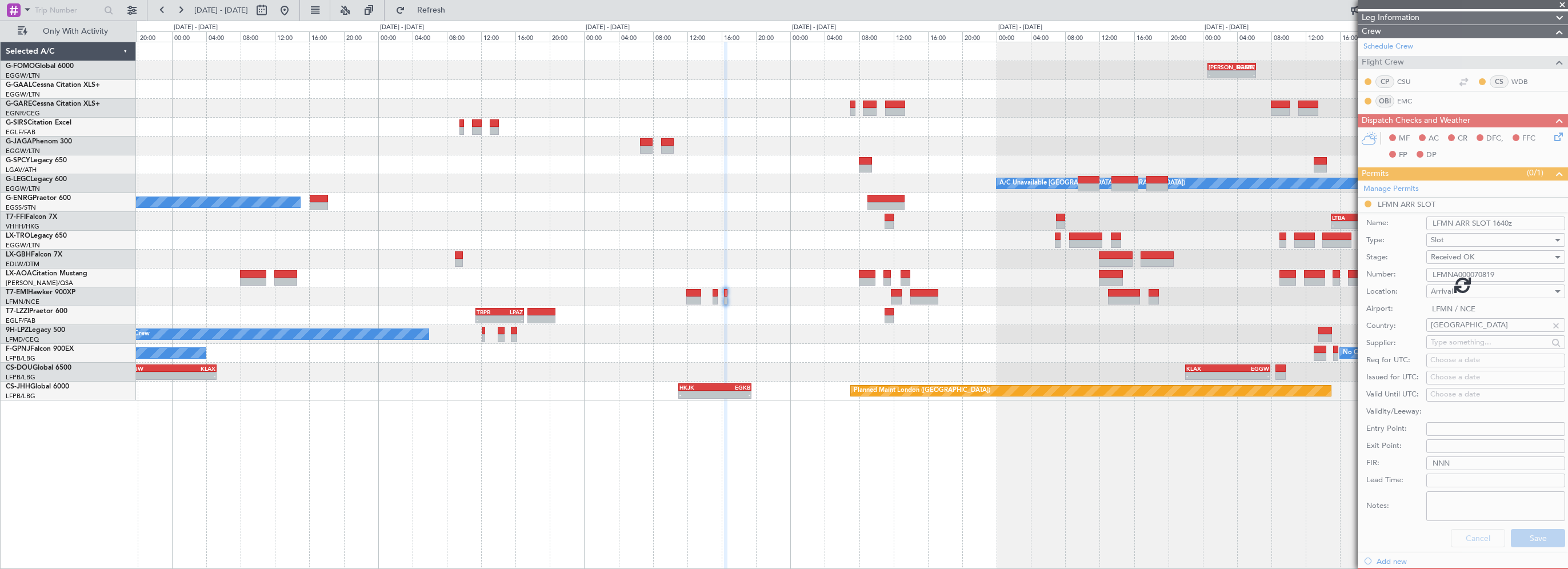
scroll to position [16, 0]
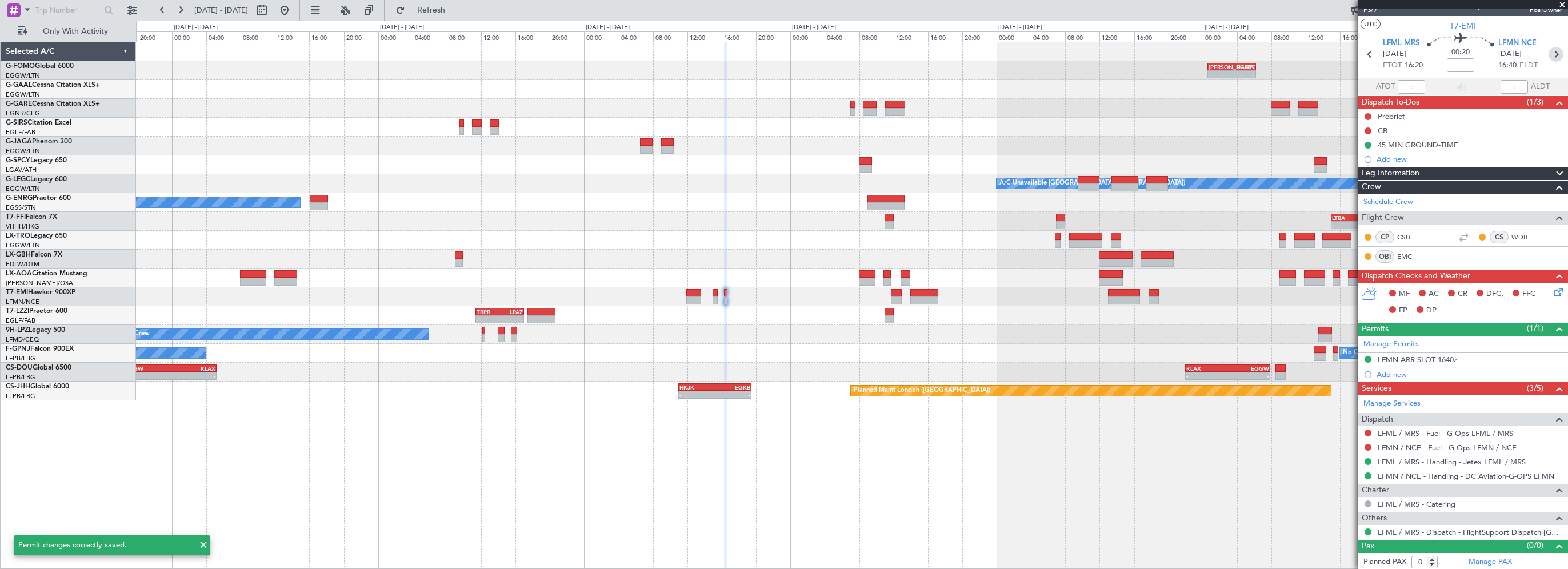
click at [1549, 55] on icon at bounding box center [1556, 54] width 15 height 15
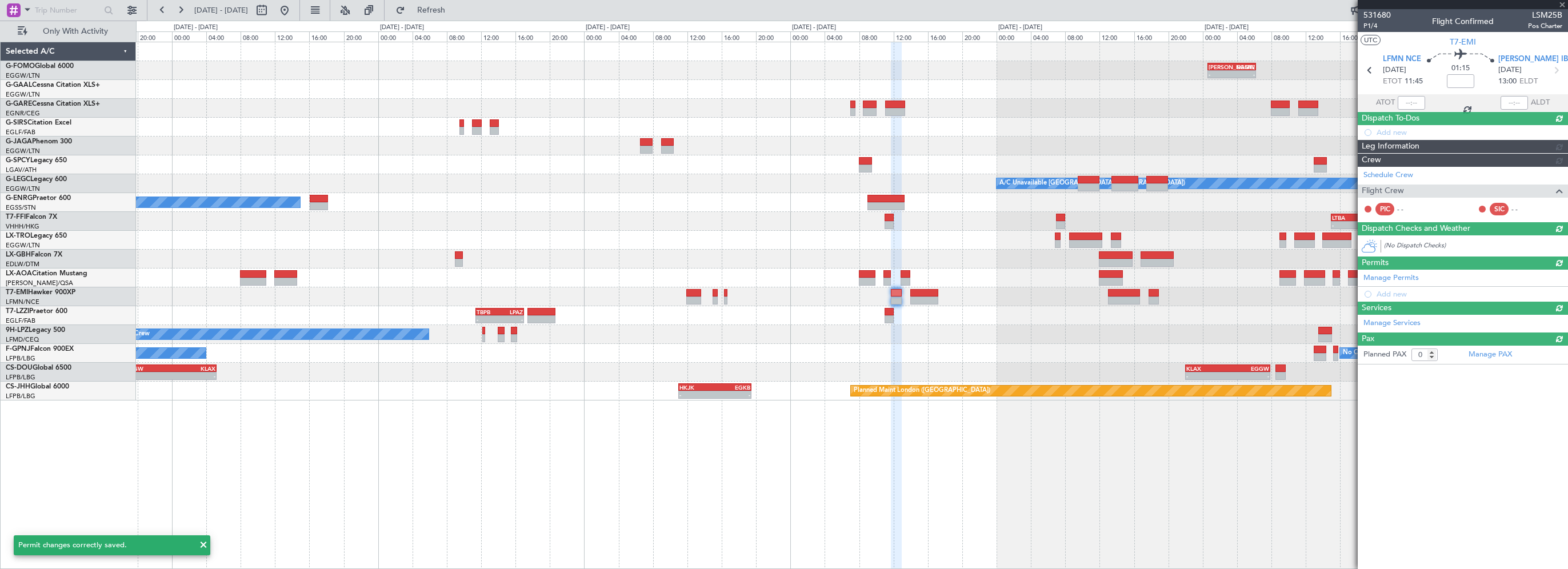
scroll to position [0, 0]
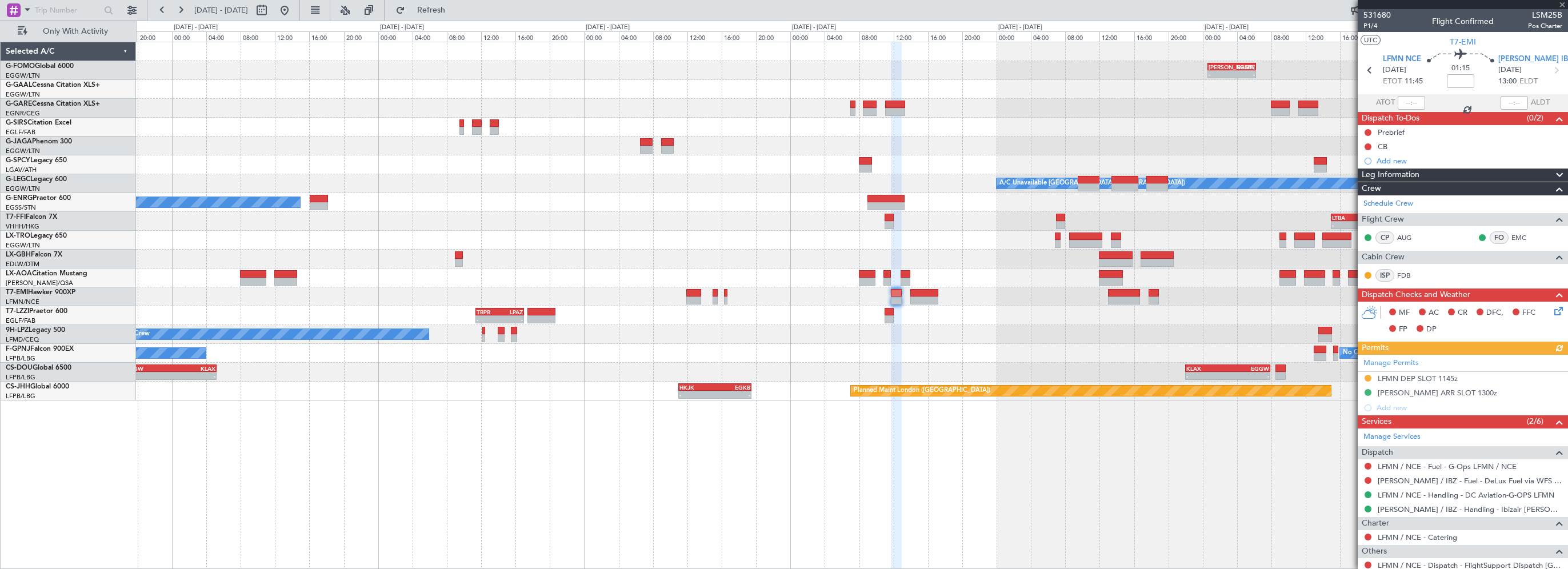
click at [1419, 378] on div "Manage Permits LFMN DEP SLOT 1145z LEIB ARR SLOT 1300z Add new" at bounding box center [1463, 385] width 211 height 61
click at [1422, 379] on div "LFMN DEP SLOT 1145z" at bounding box center [1417, 378] width 80 height 9
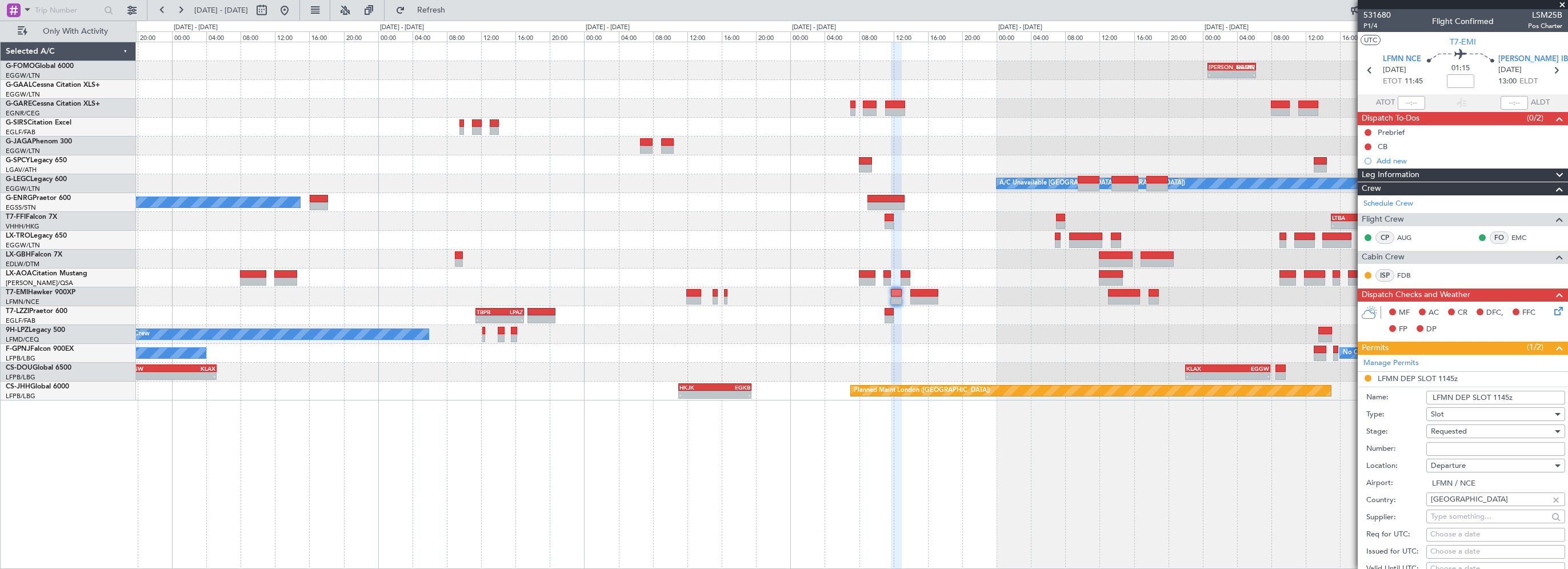
click at [1448, 449] on input "Number:" at bounding box center [1495, 449] width 138 height 14
paste input "LFMND000070820"
type input "LFMND000070820"
click at [1450, 431] on span "Requested" at bounding box center [1449, 431] width 36 height 10
click at [1450, 524] on span "Received OK" at bounding box center [1491, 522] width 120 height 17
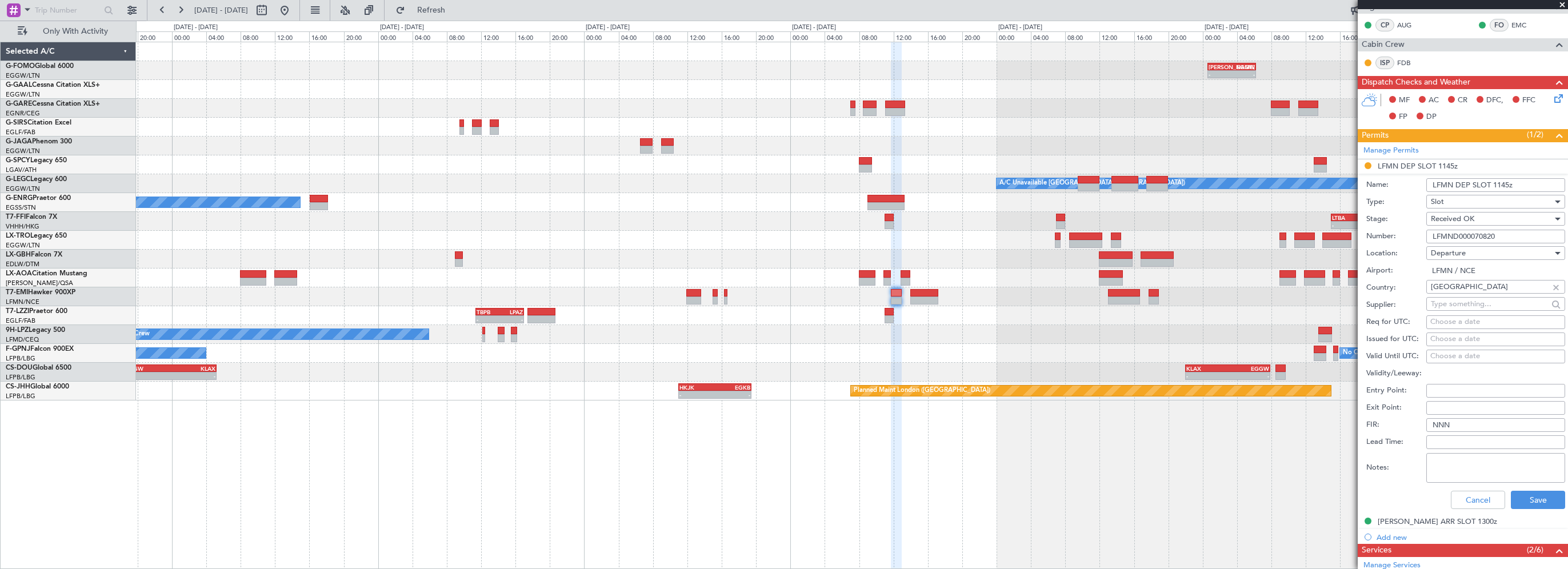
scroll to position [229, 0]
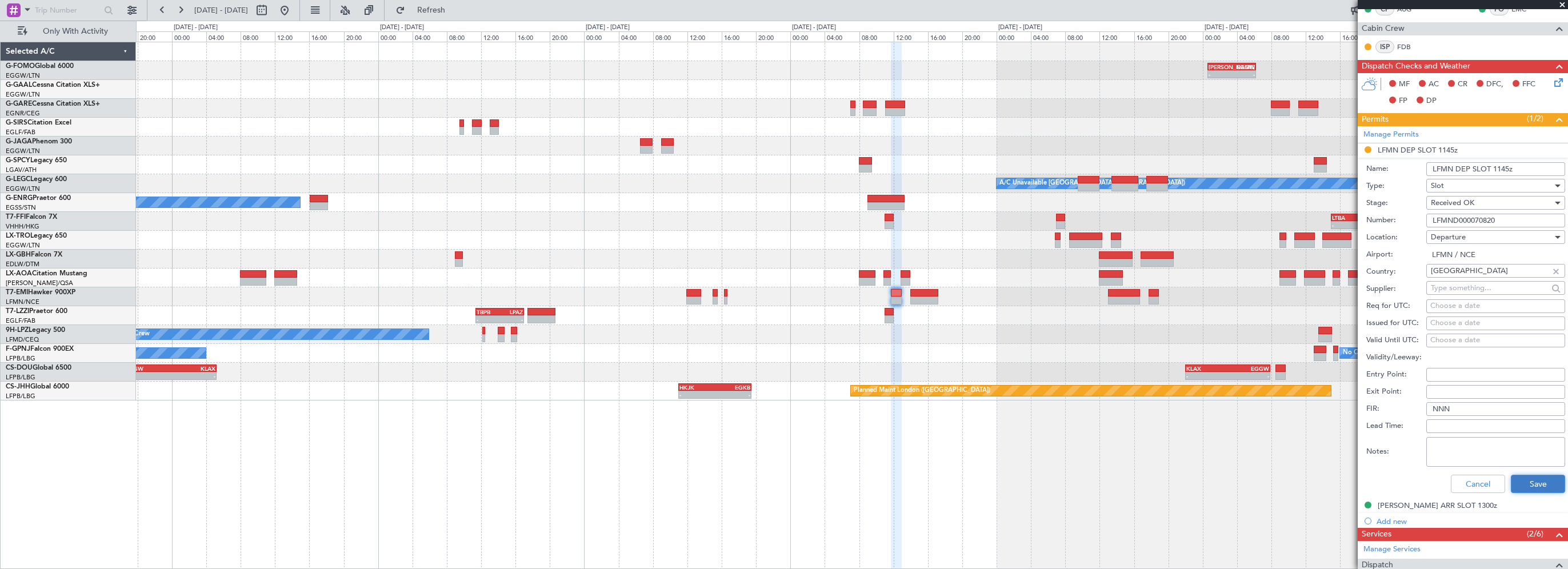
click at [1530, 481] on button "Save" at bounding box center [1537, 483] width 54 height 18
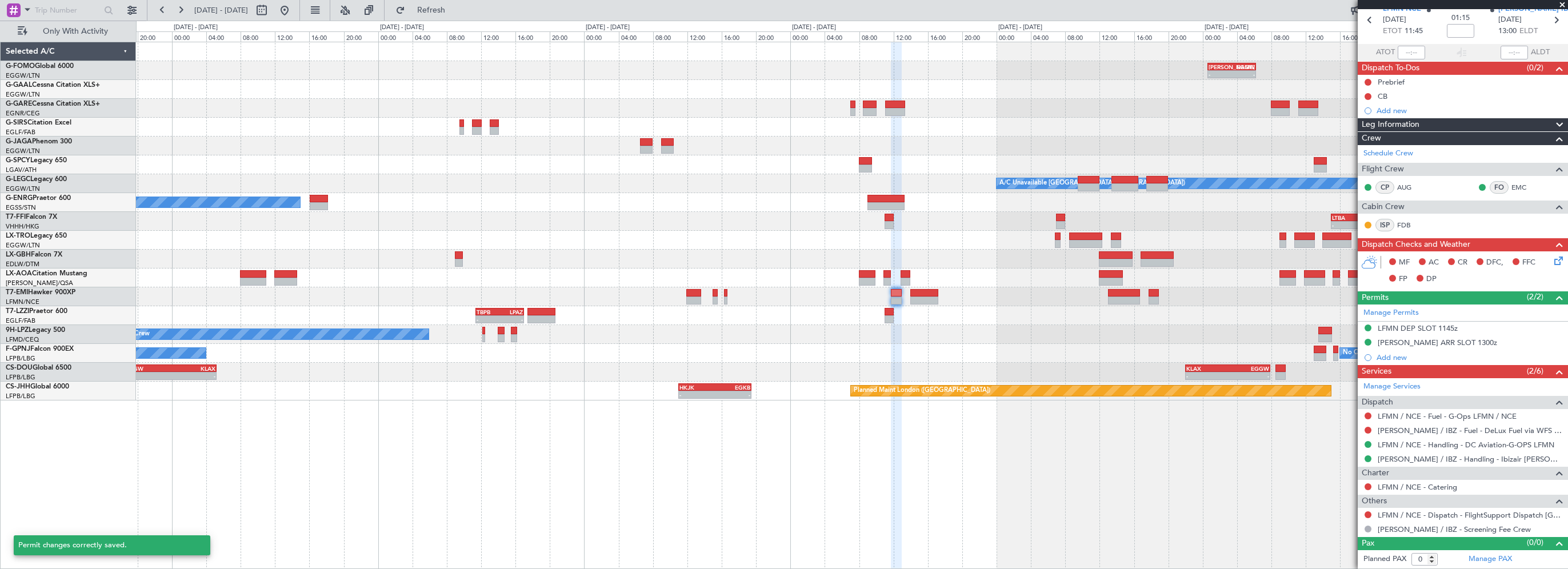
scroll to position [48, 0]
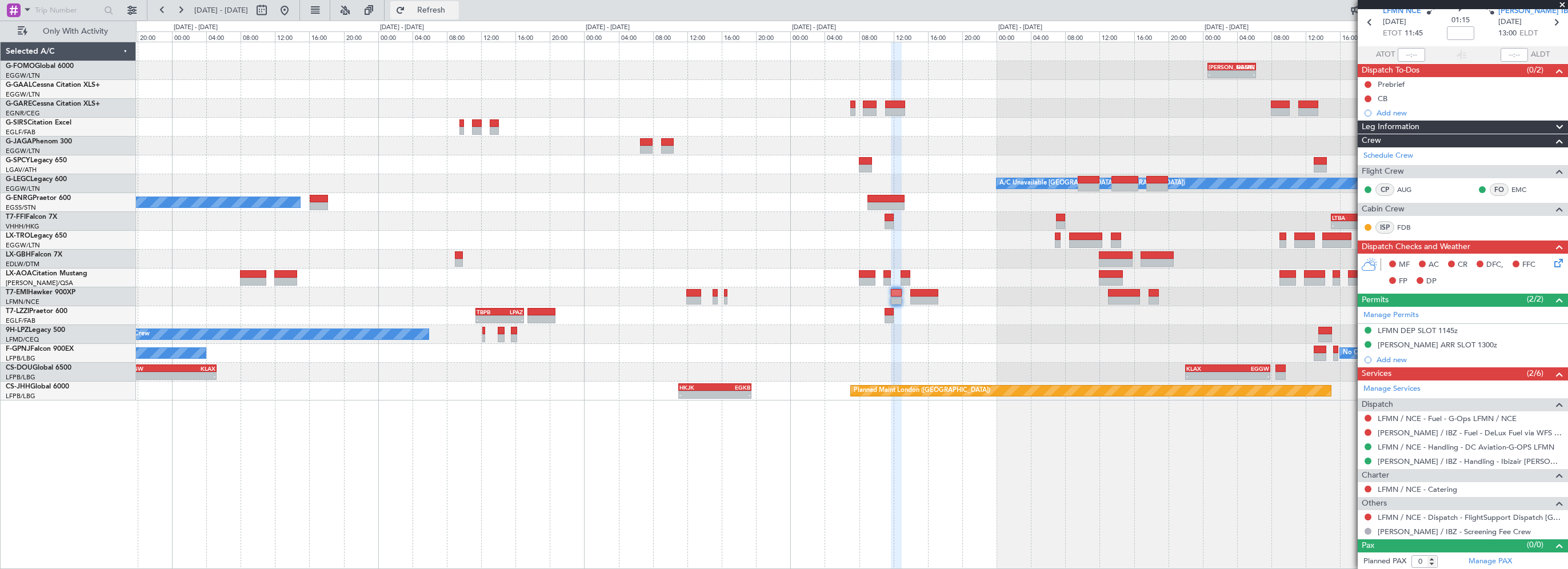
click at [450, 9] on span "Refresh" at bounding box center [431, 10] width 48 height 8
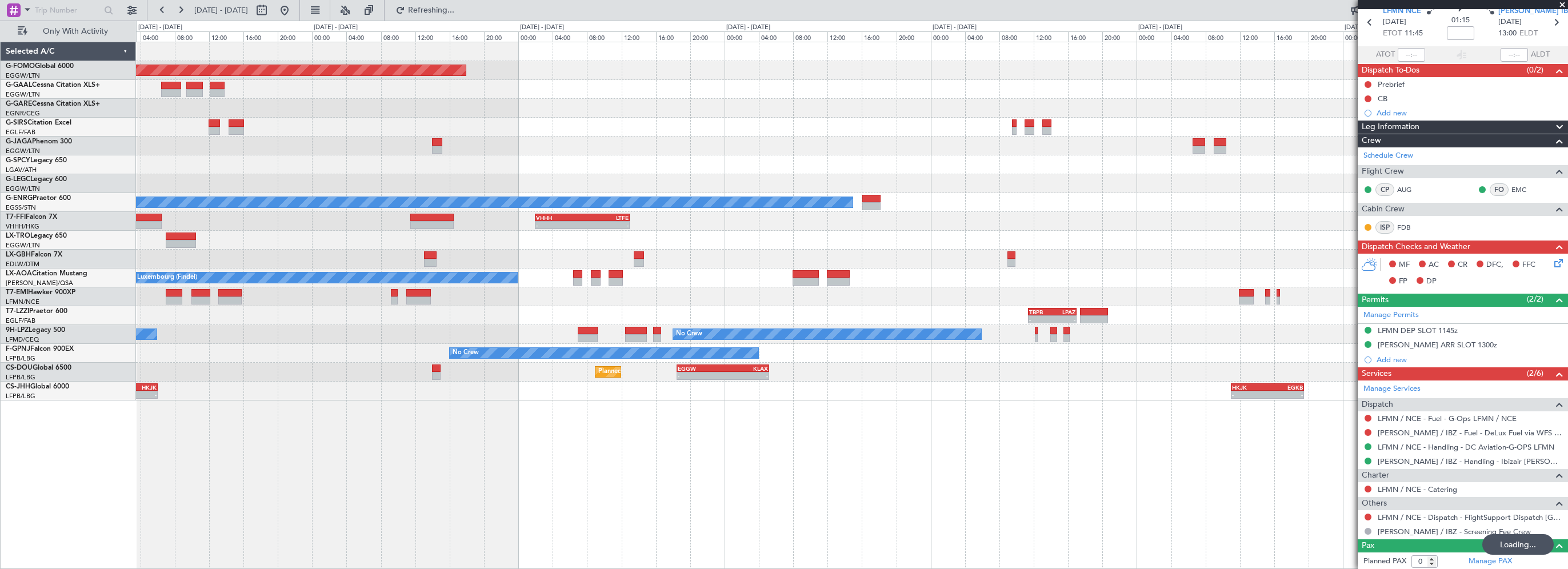
click at [914, 174] on div "Planned Maint Windsor Locks (Bradley Intl) KACK 00:35 Z EGGW 06:15 Z - - - - EG…" at bounding box center [852, 221] width 1431 height 358
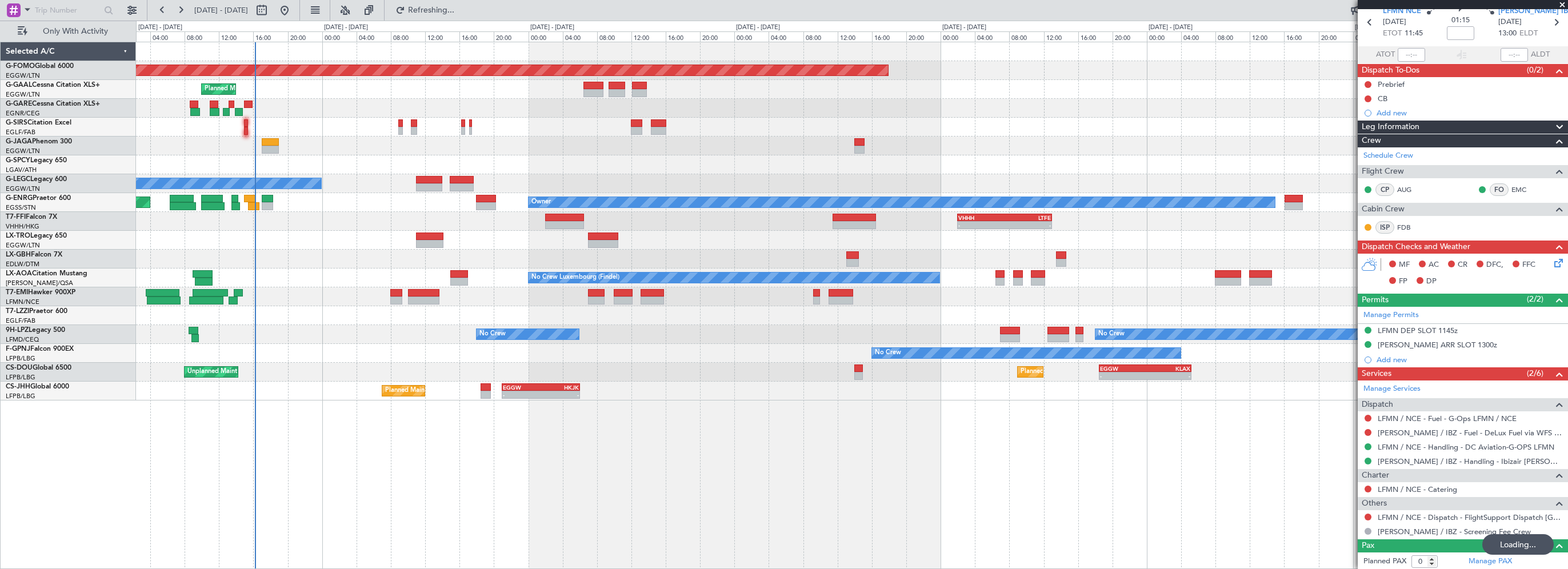
click at [951, 169] on div "Planned Maint Windsor Locks (Bradley Intl) Planned Maint Planned Maint London (…" at bounding box center [852, 221] width 1431 height 358
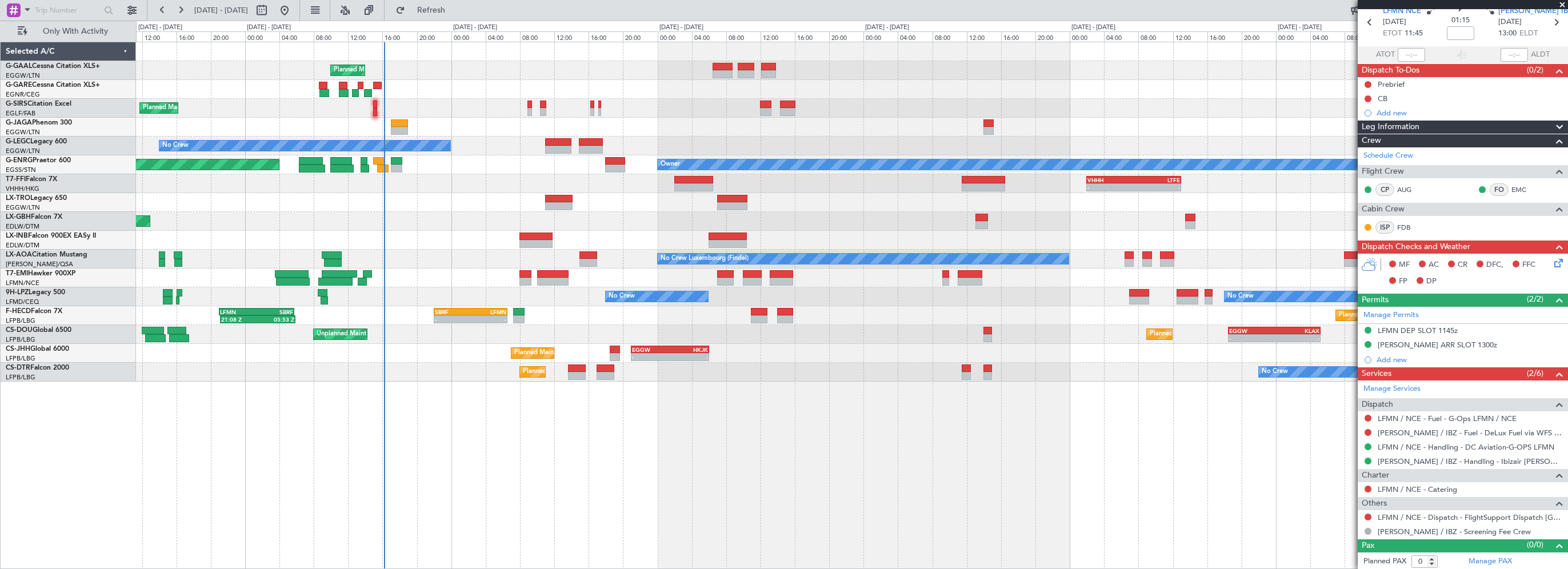
click at [525, 272] on div at bounding box center [525, 274] width 12 height 8
type input "+00:15"
type input "4"
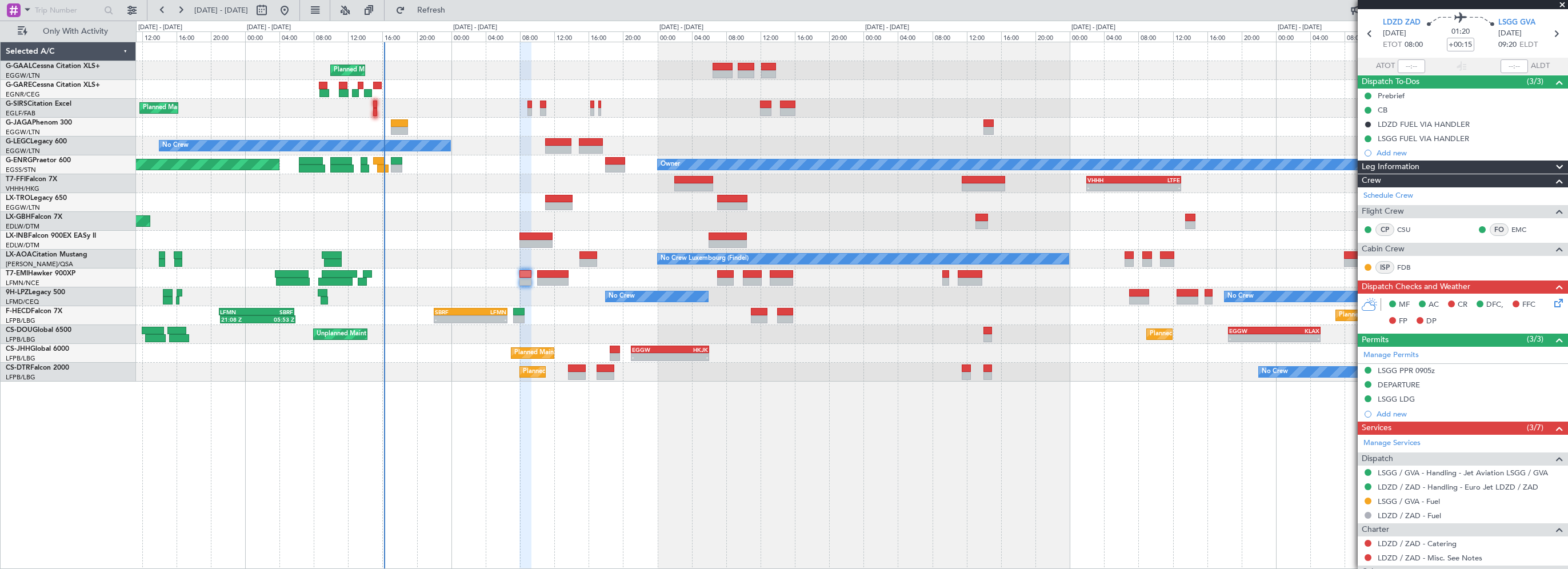
scroll to position [0, 0]
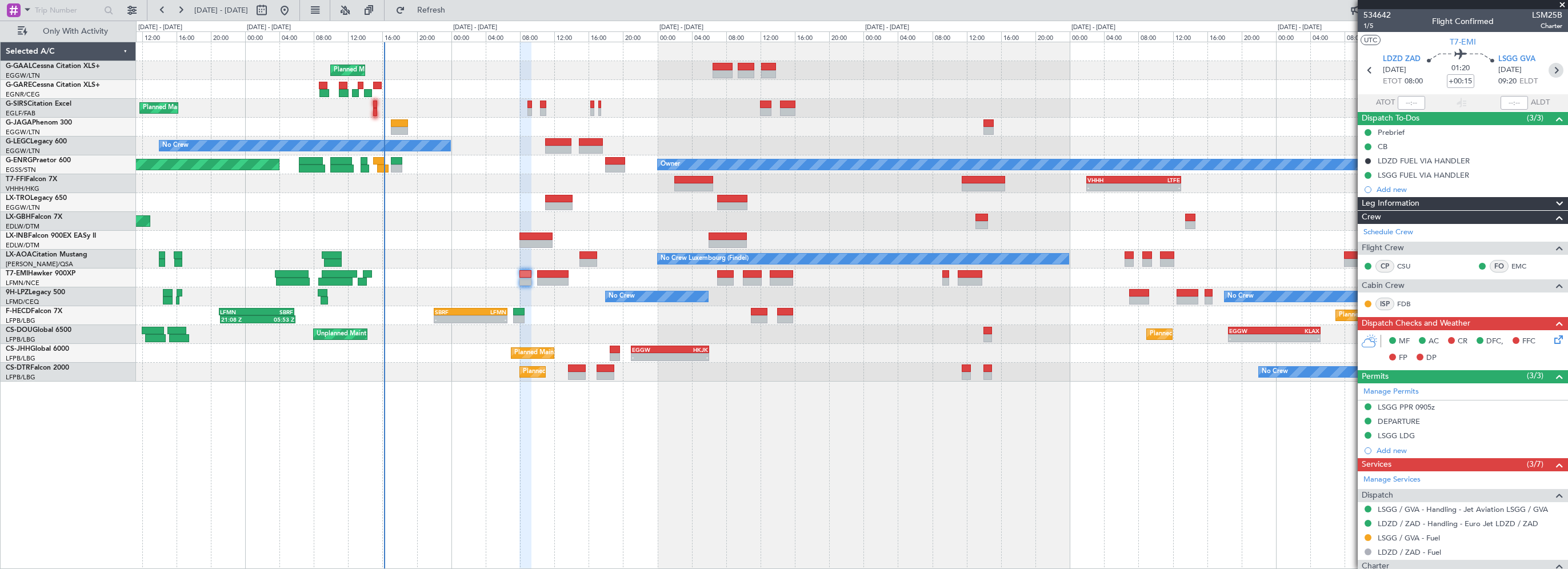
click at [1549, 71] on icon at bounding box center [1556, 70] width 15 height 15
type input "+00:20"
type input "6"
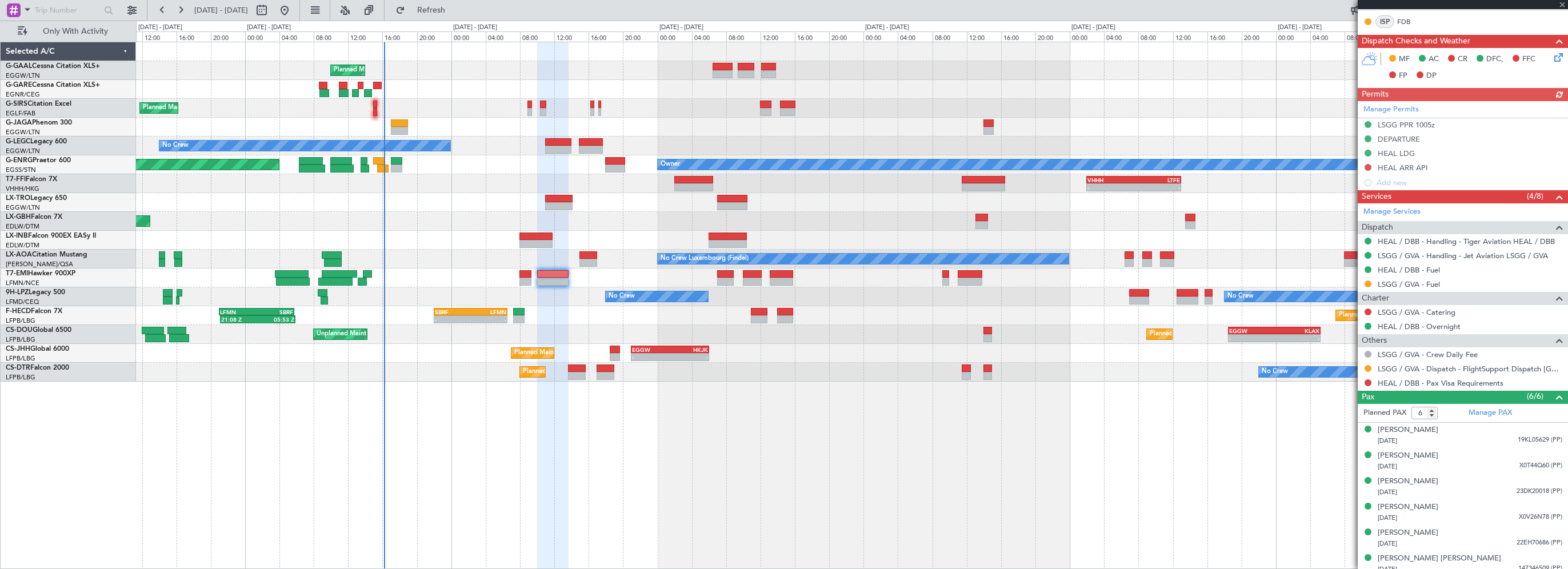
scroll to position [301, 0]
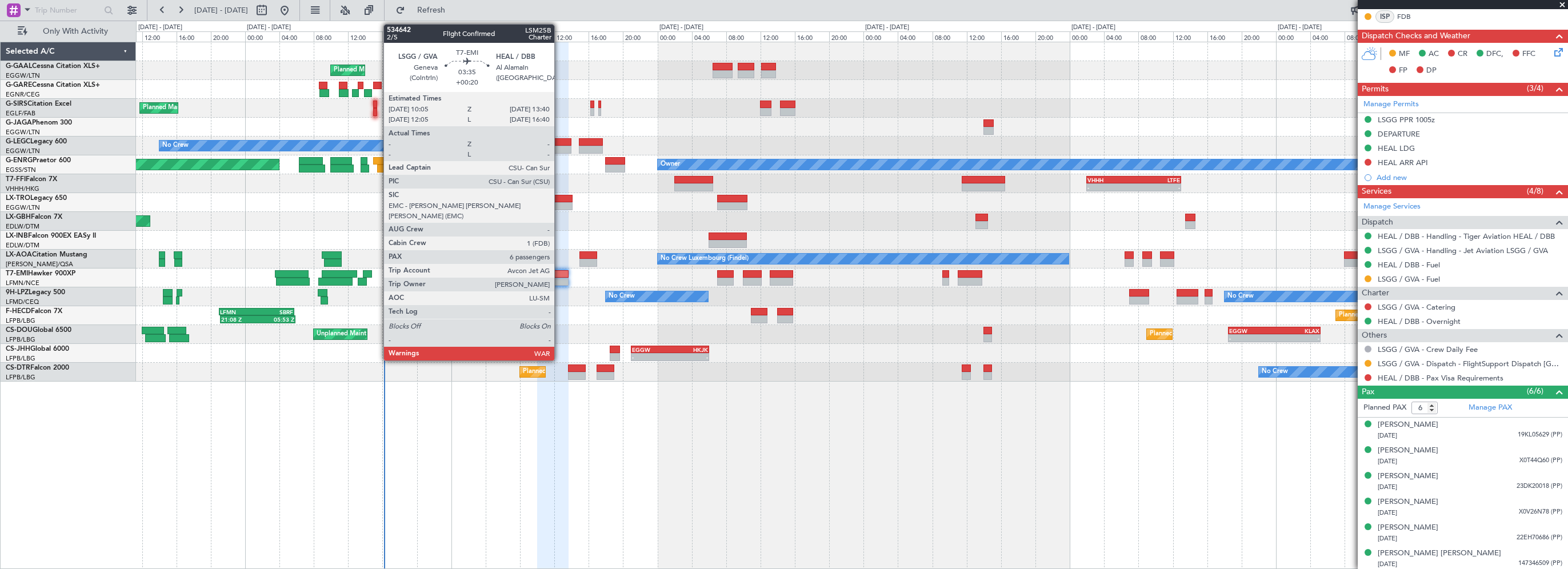
click at [560, 270] on div at bounding box center [552, 274] width 31 height 8
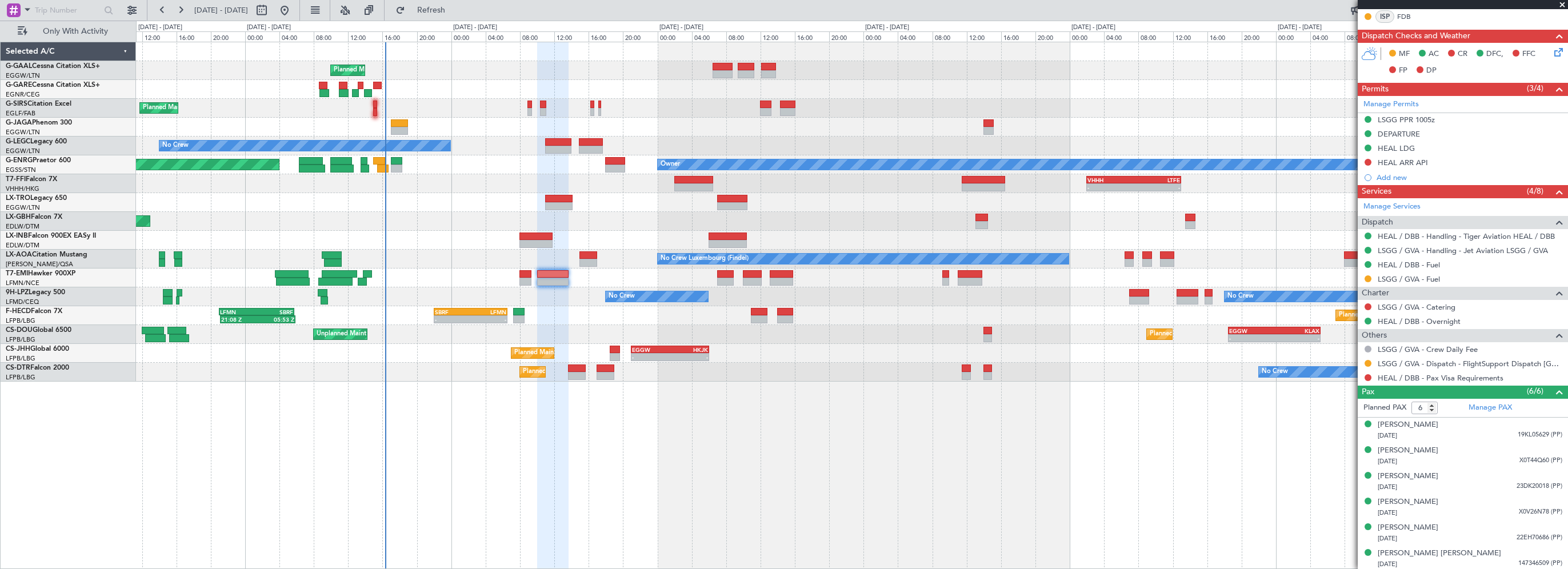
click at [571, 498] on div "Planned Maint Planned Maint London (Farnborough) No Crew Owner Planned Maint Lo…" at bounding box center [852, 305] width 1432 height 527
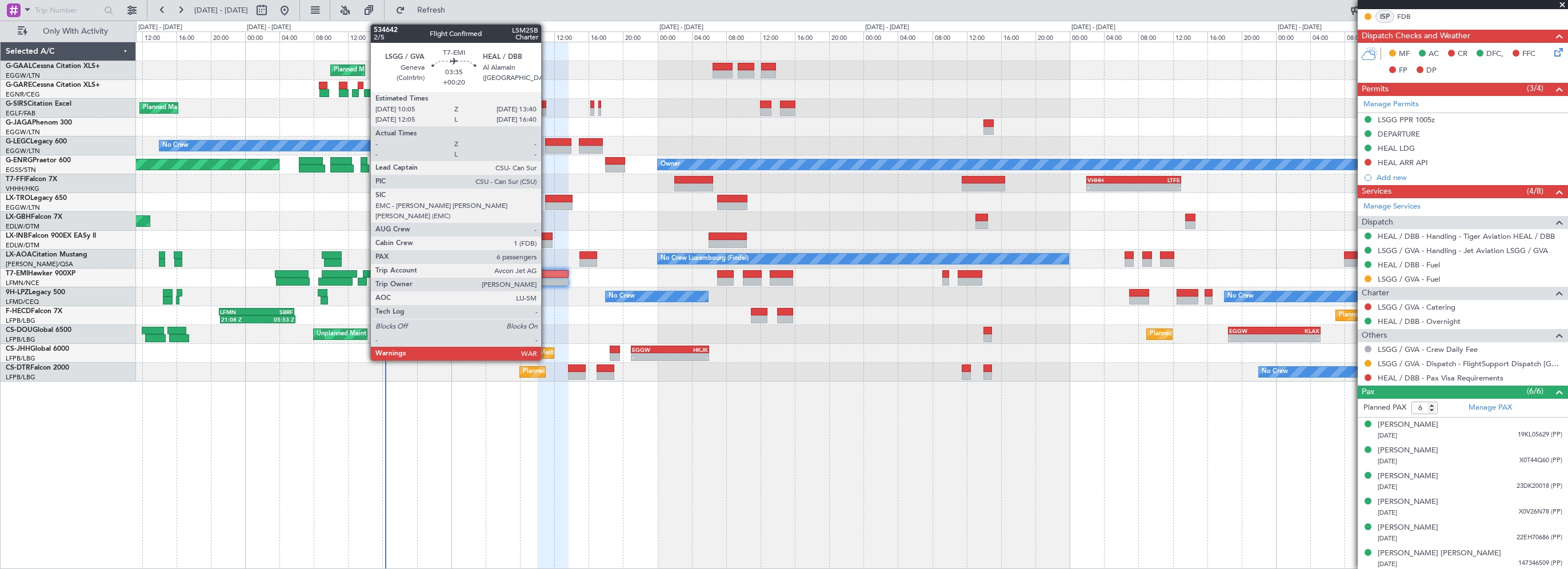
click at [546, 273] on div at bounding box center [552, 274] width 31 height 8
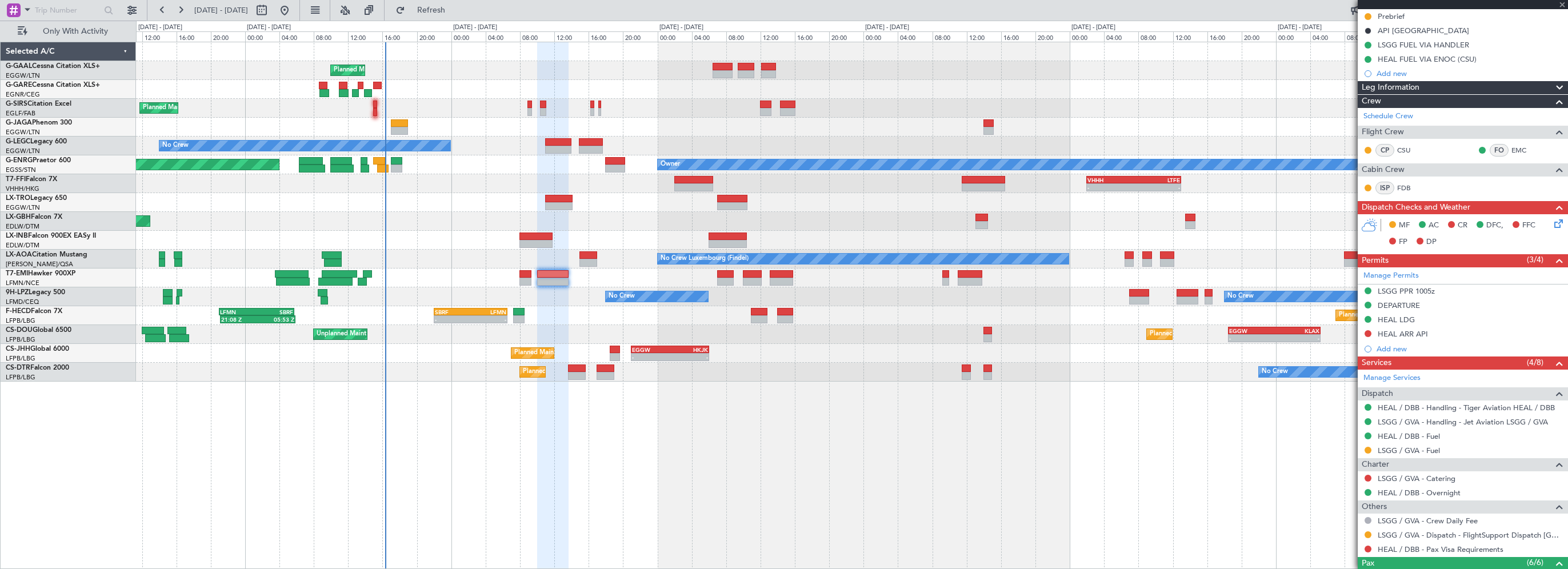
scroll to position [0, 0]
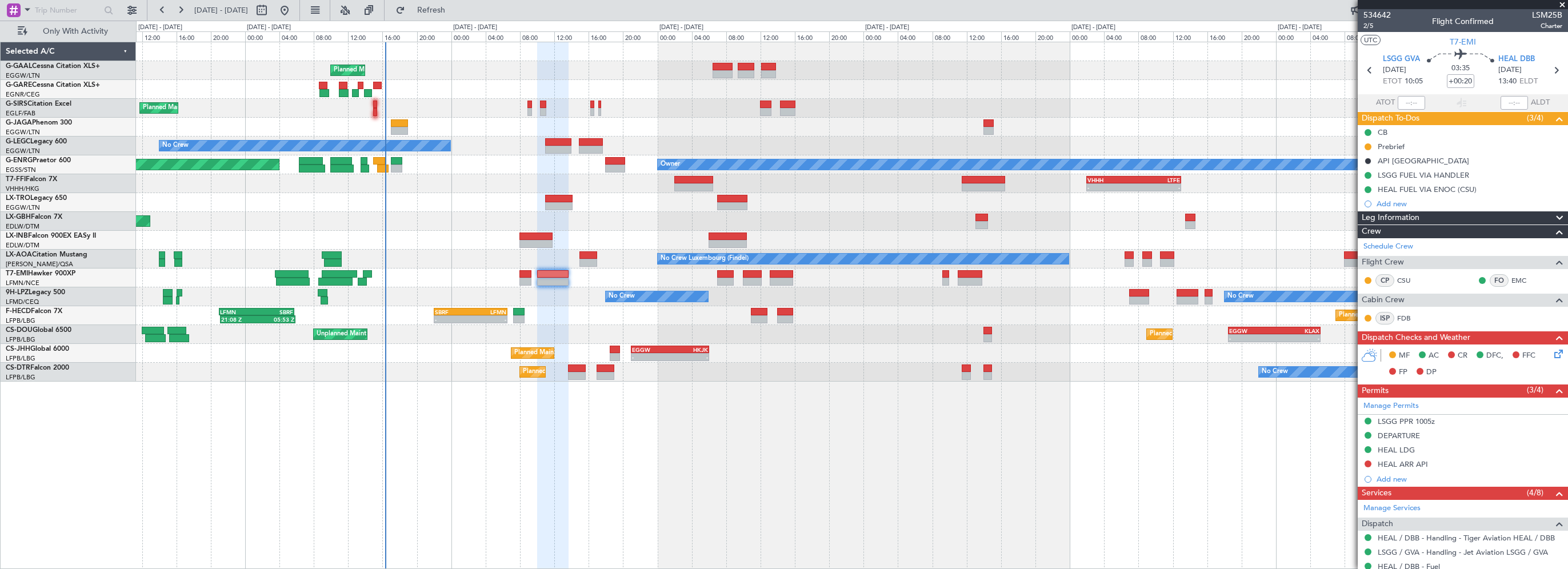
click at [1545, 358] on div "MF AC CR DFC, FFC FP DP" at bounding box center [1463, 364] width 211 height 40
click at [1551, 354] on icon at bounding box center [1556, 352] width 9 height 9
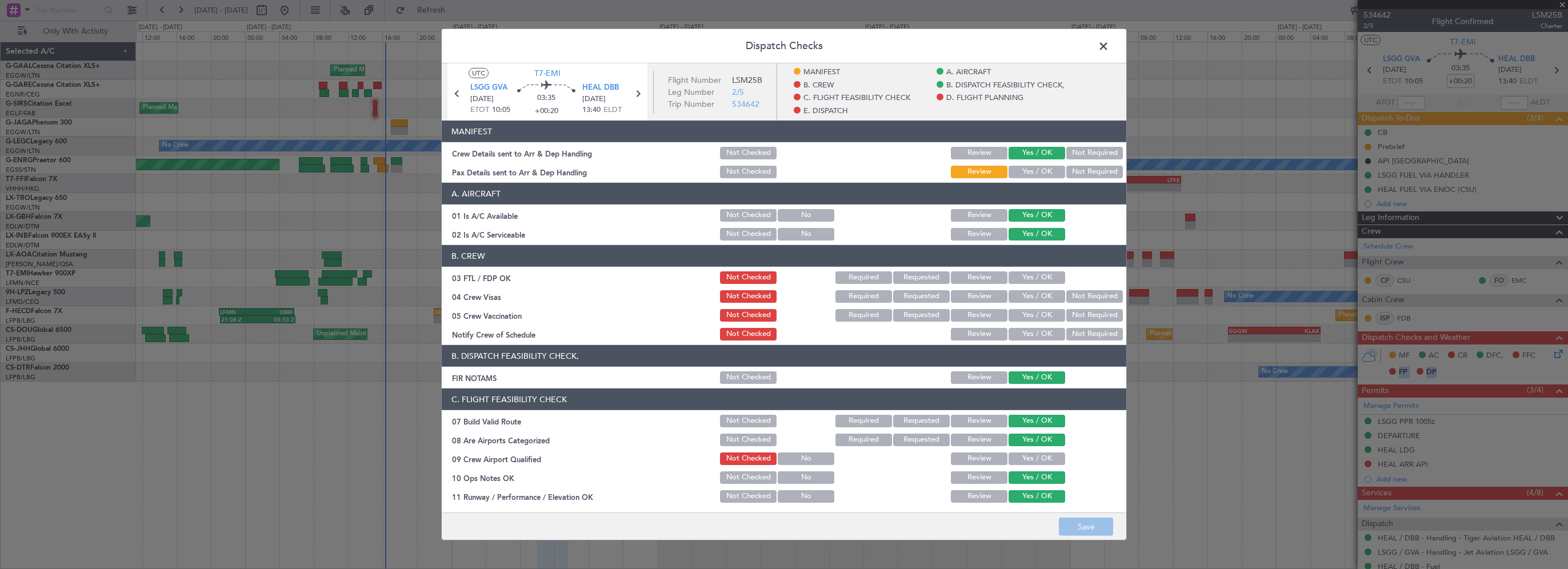
click at [1022, 172] on button "Yes / OK" at bounding box center [1036, 172] width 56 height 12
click at [1076, 530] on button "Save" at bounding box center [1085, 526] width 54 height 18
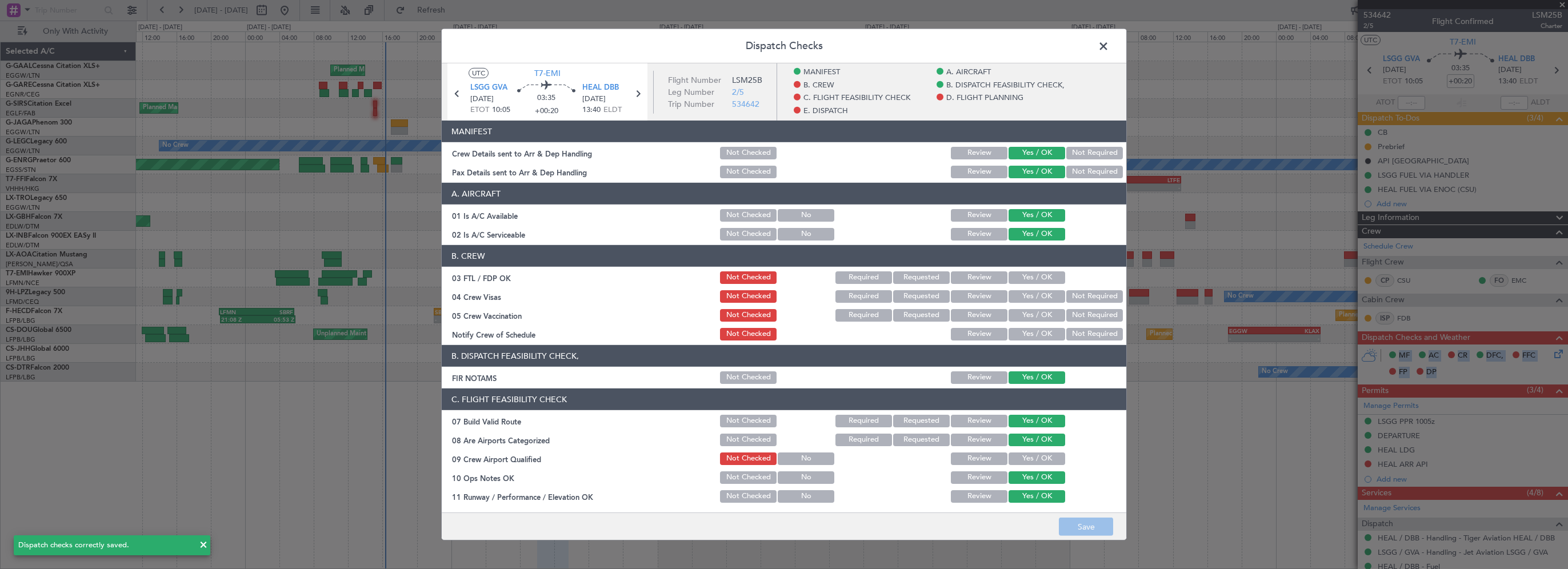
click at [1109, 45] on span at bounding box center [1109, 49] width 0 height 23
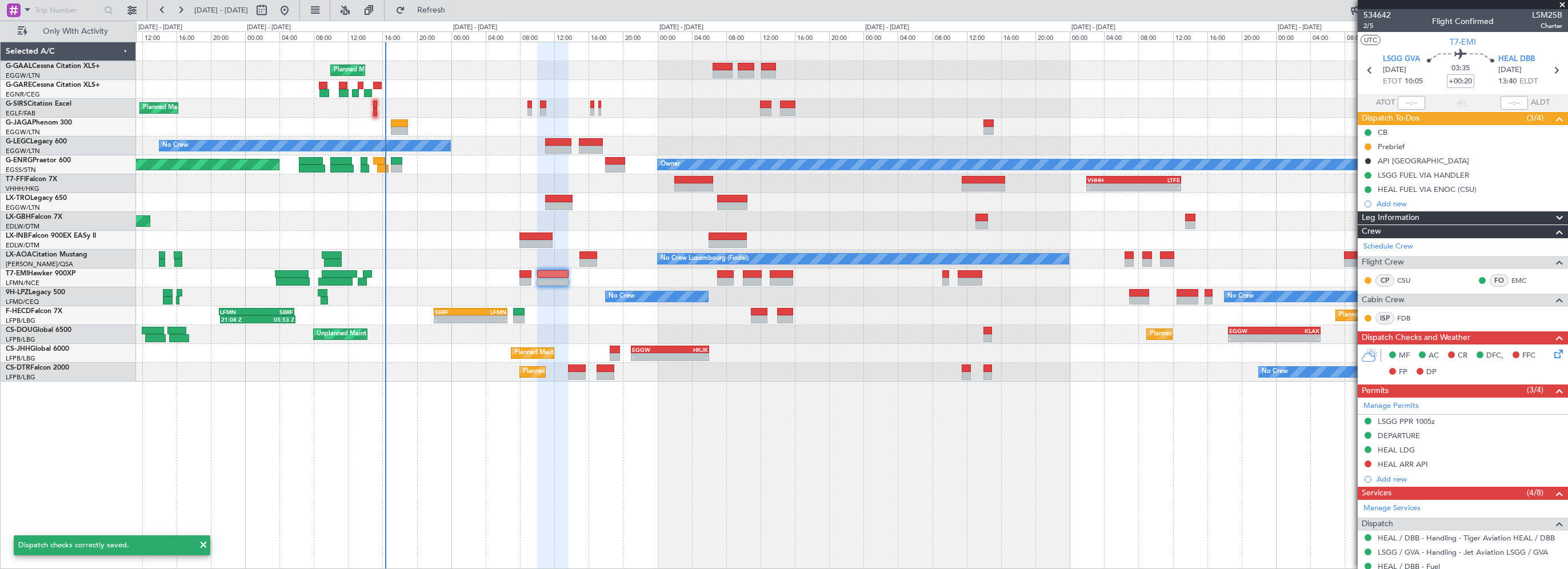
click at [587, 446] on div "Planned Maint Planned Maint London (Farnborough) No Crew Owner Planned Maint Lo…" at bounding box center [852, 305] width 1432 height 527
click at [547, 332] on div "Planned Maint London (Luton) Unplanned Maint Paris (Le Bourget) - - EGGW 18:30 …" at bounding box center [852, 335] width 1431 height 19
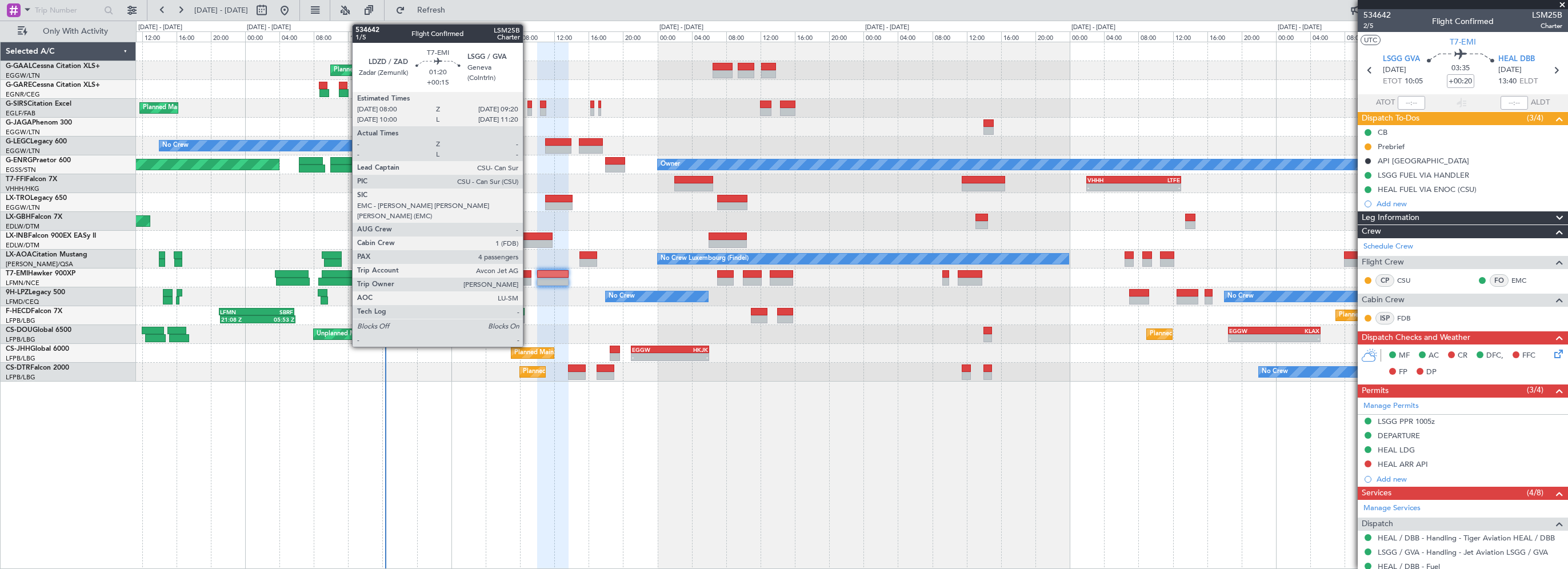
click at [529, 270] on div at bounding box center [525, 274] width 12 height 8
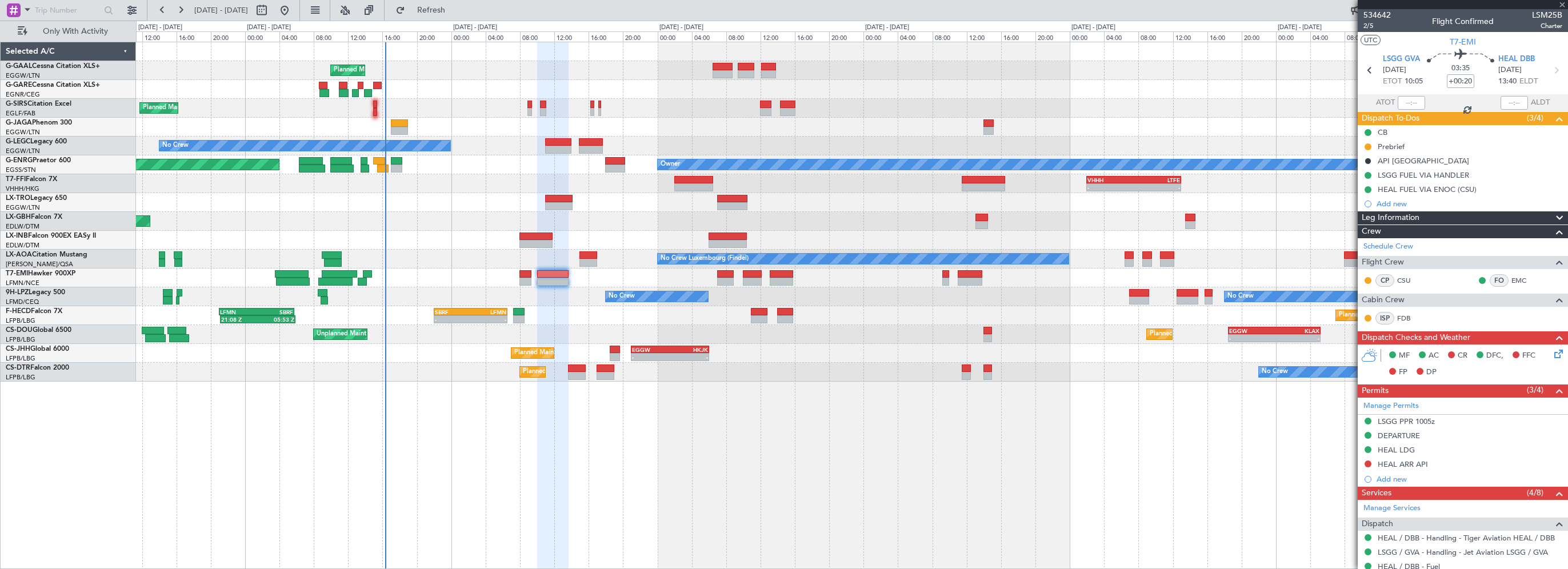
type input "+00:15"
type input "4"
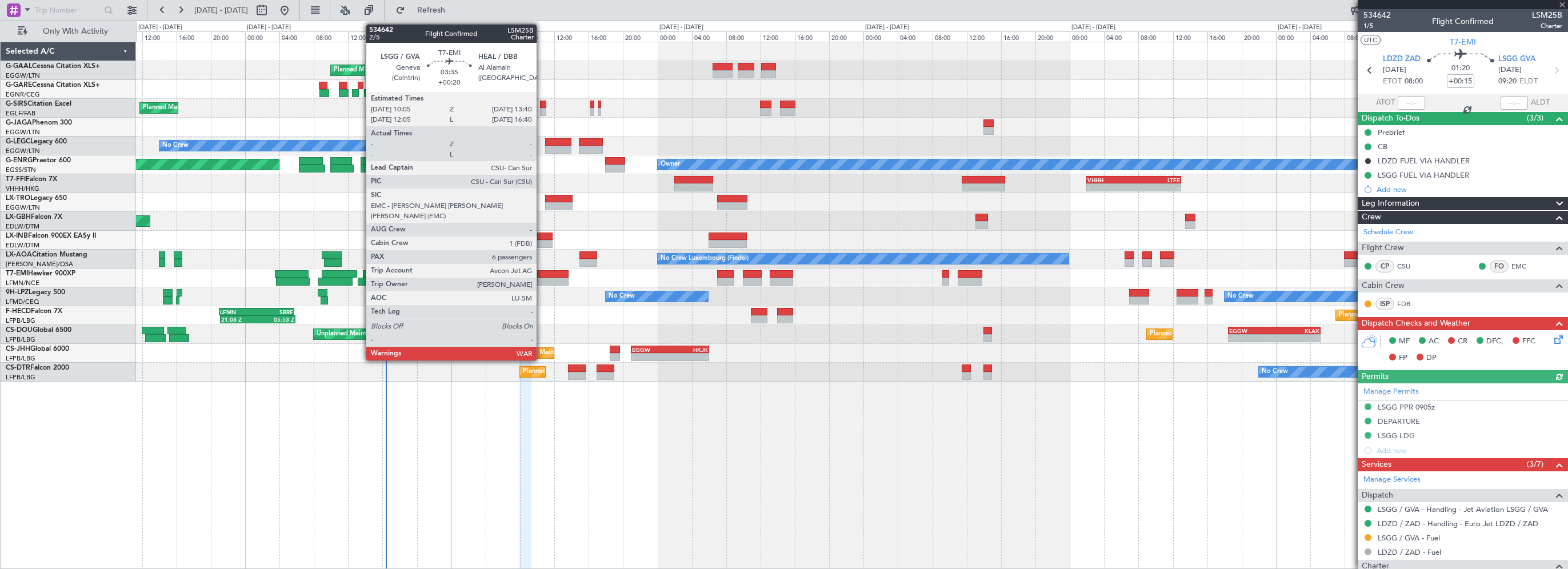
click at [542, 271] on div at bounding box center [552, 274] width 31 height 8
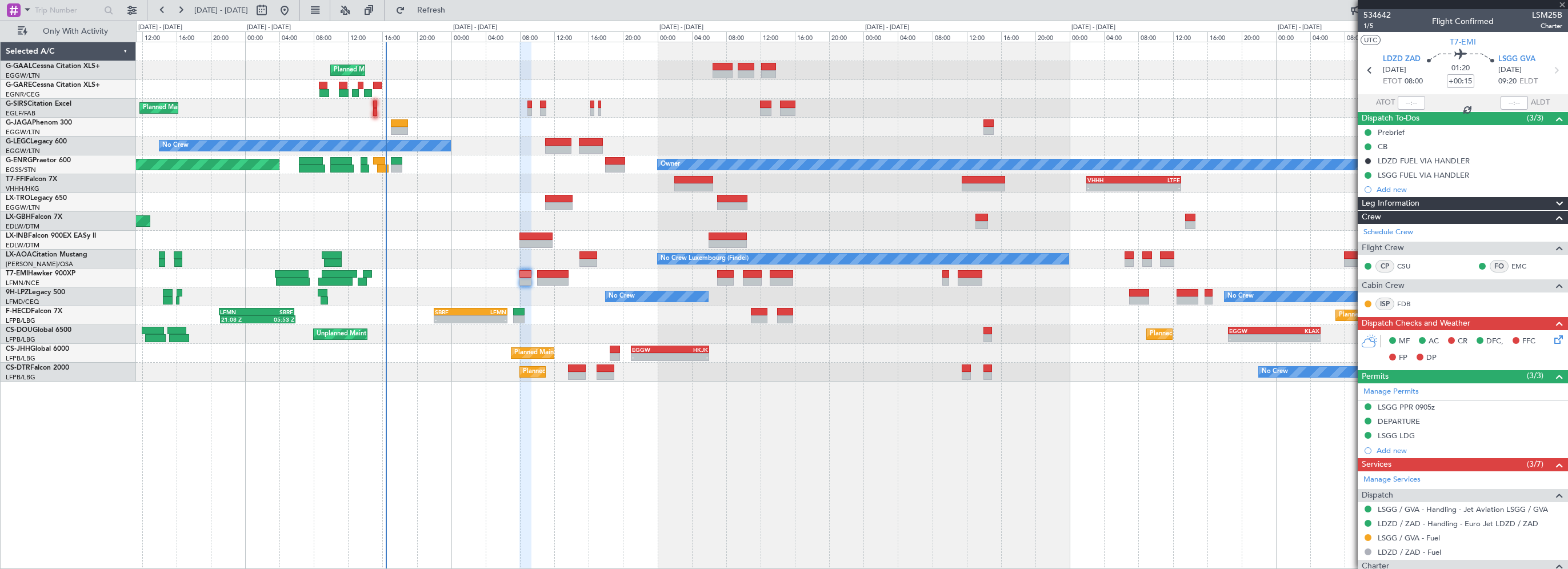
type input "+00:20"
type input "6"
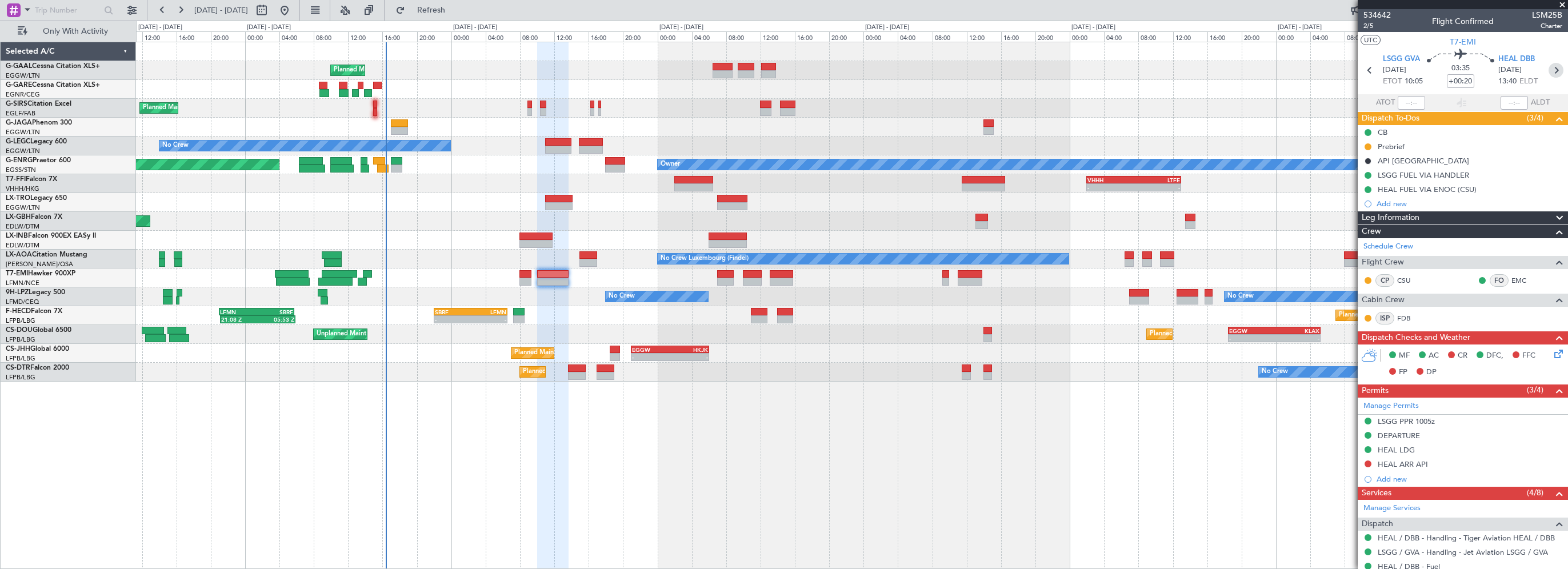
click at [1549, 66] on icon at bounding box center [1556, 70] width 15 height 15
type input "-00:10"
type input "7"
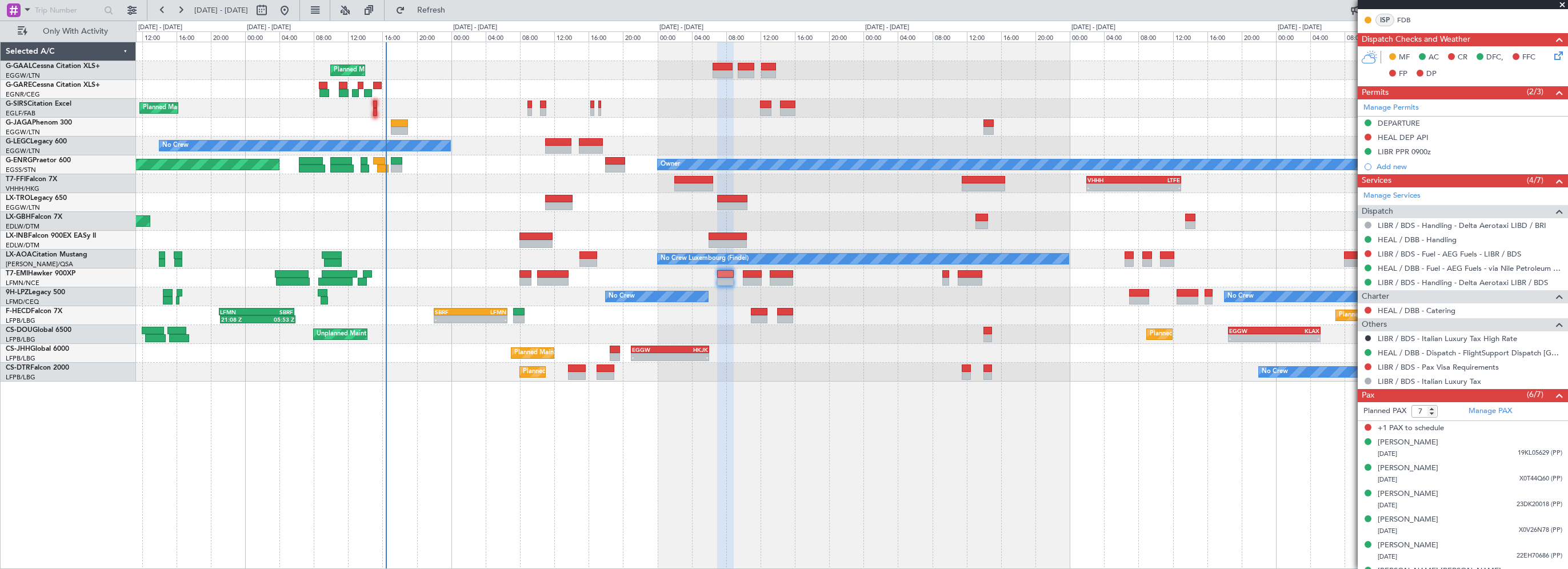
scroll to position [343, 0]
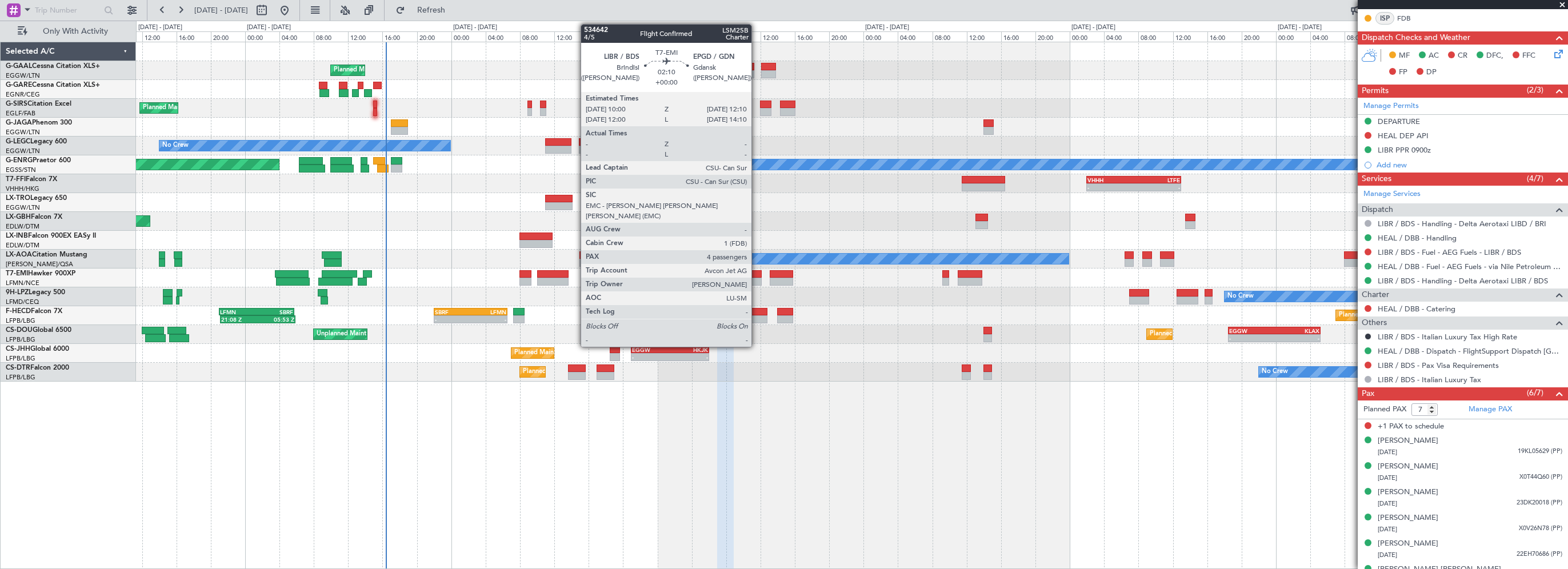
click at [757, 270] on div at bounding box center [752, 274] width 19 height 8
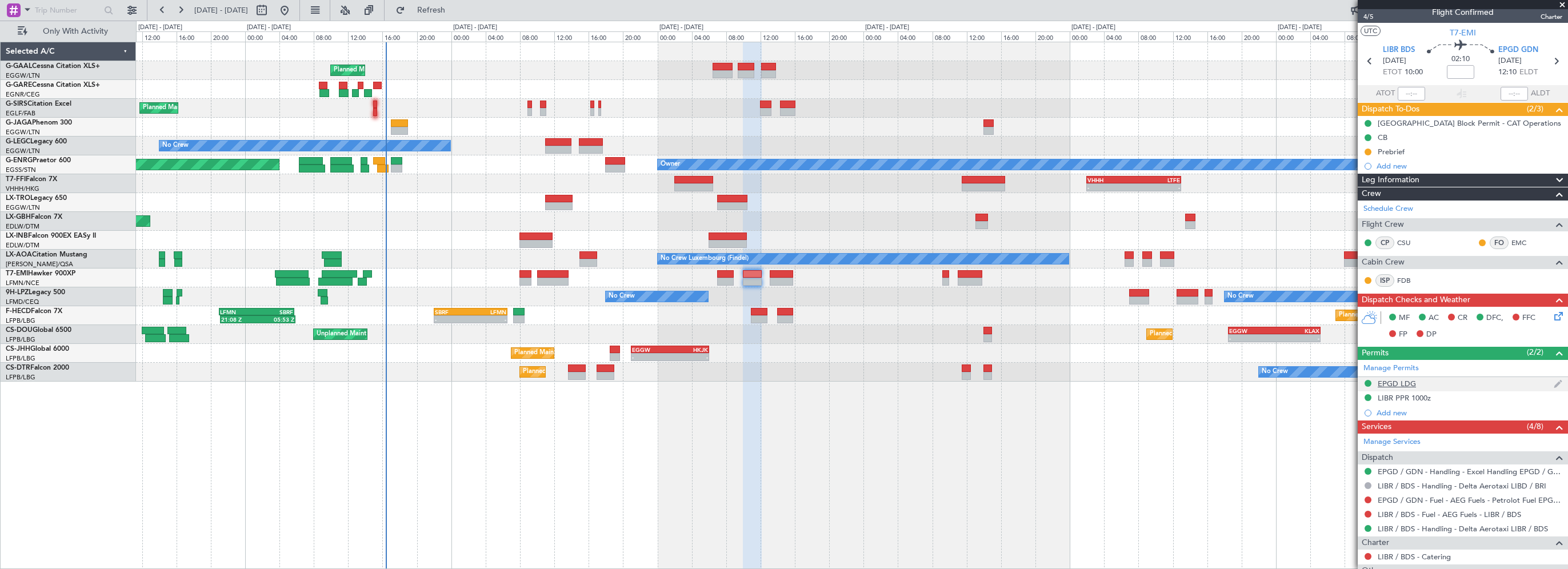
scroll to position [0, 0]
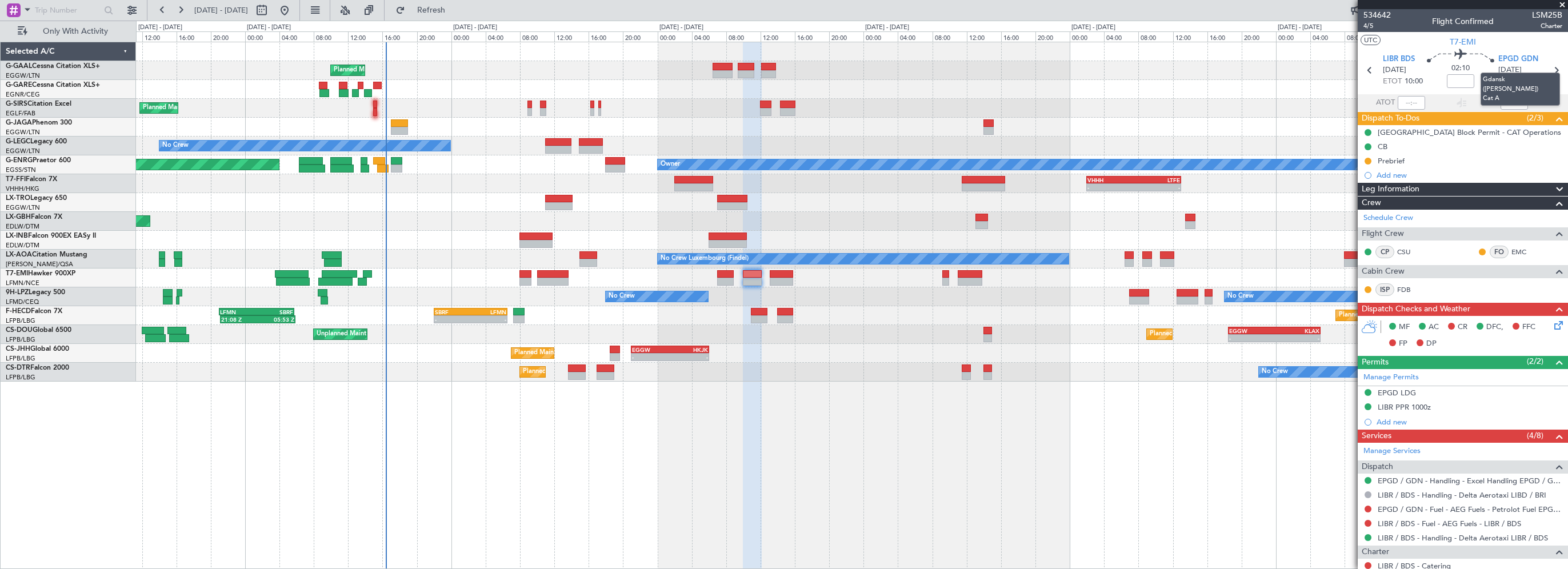
click at [1546, 70] on mat-tooltip-component "Gdansk (Lech Walesa) Cat A" at bounding box center [1520, 89] width 95 height 49
click at [1551, 69] on icon at bounding box center [1556, 70] width 15 height 15
type input "0"
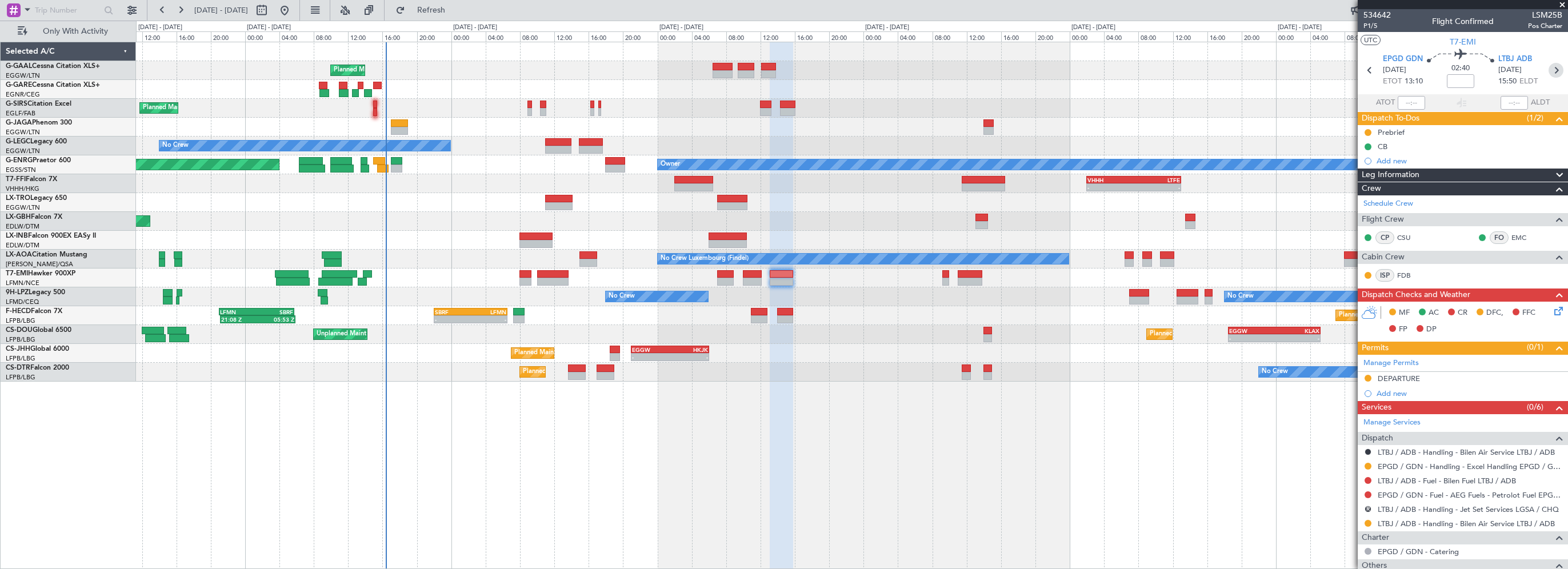
click at [1549, 70] on icon at bounding box center [1556, 70] width 15 height 15
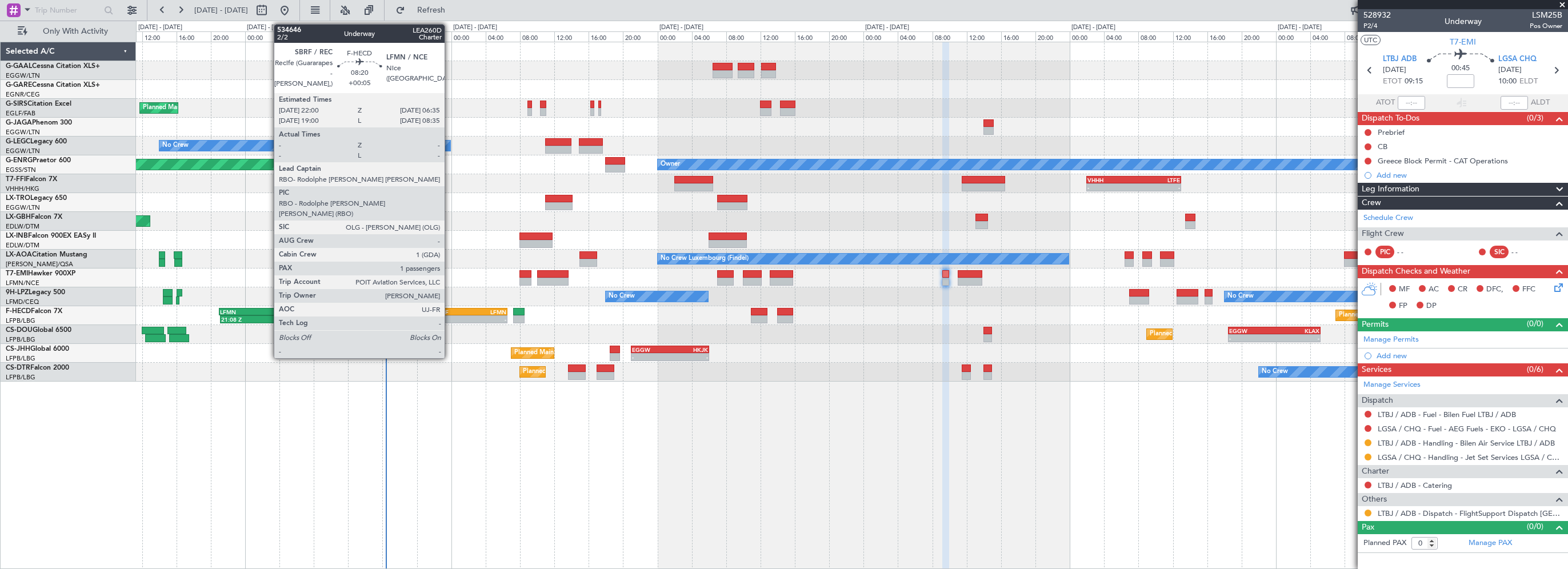
click at [449, 311] on div "SBRF" at bounding box center [453, 312] width 36 height 7
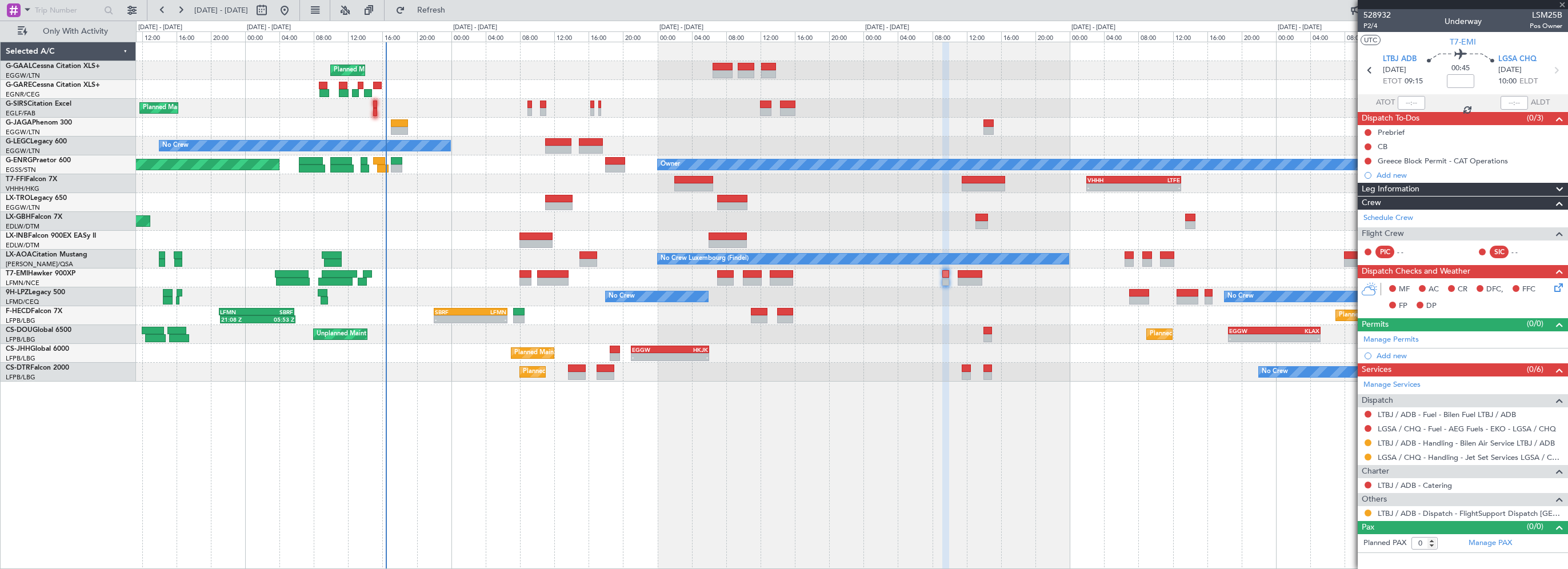
type input "+00:05"
type input "1"
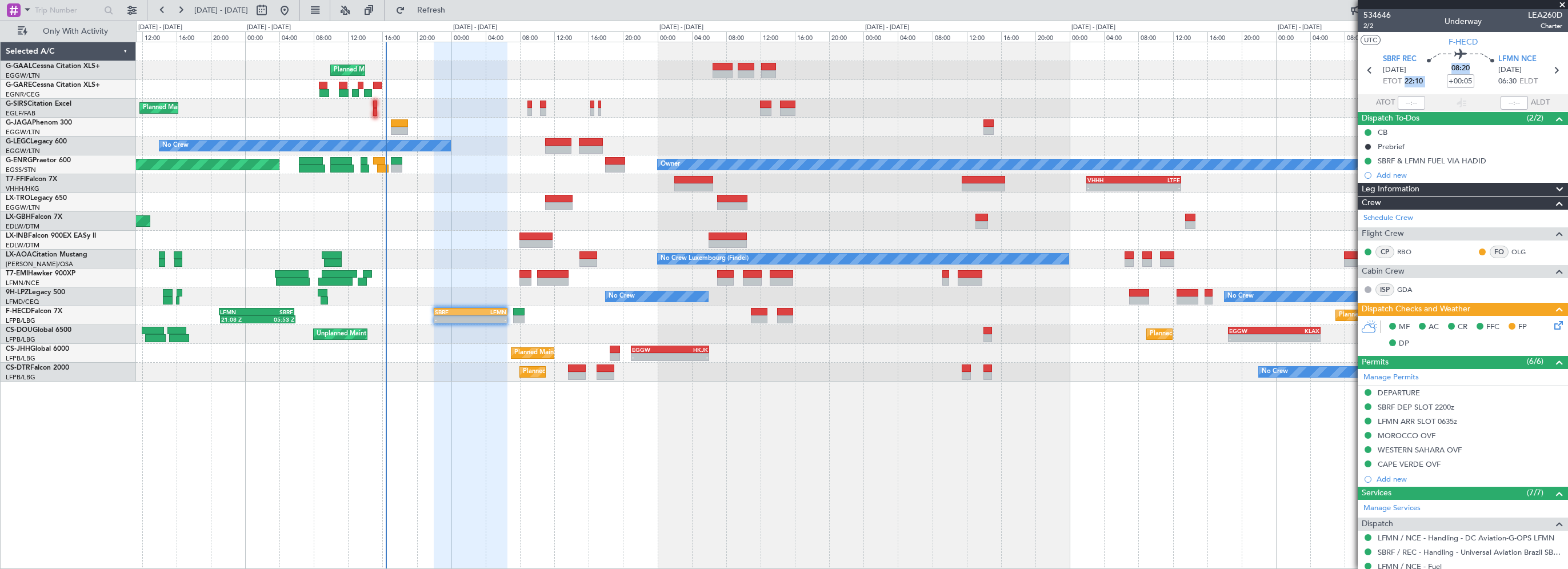
drag, startPoint x: 1402, startPoint y: 82, endPoint x: 1425, endPoint y: 83, distance: 23.0
click at [1425, 83] on section "SBRF REC 14/08/2025 ETOT 22:10 08:20 +00:05 LFMN NCE 15/08/2025 06:30 ELDT" at bounding box center [1463, 71] width 211 height 45
click at [1206, 480] on div "Planned Maint Planned Maint London (Farnborough) No Crew Planned Maint London (…" at bounding box center [852, 305] width 1432 height 527
click at [768, 409] on div "Planned Maint Planned Maint London (Farnborough) No Crew Planned Maint London (…" at bounding box center [852, 305] width 1432 height 527
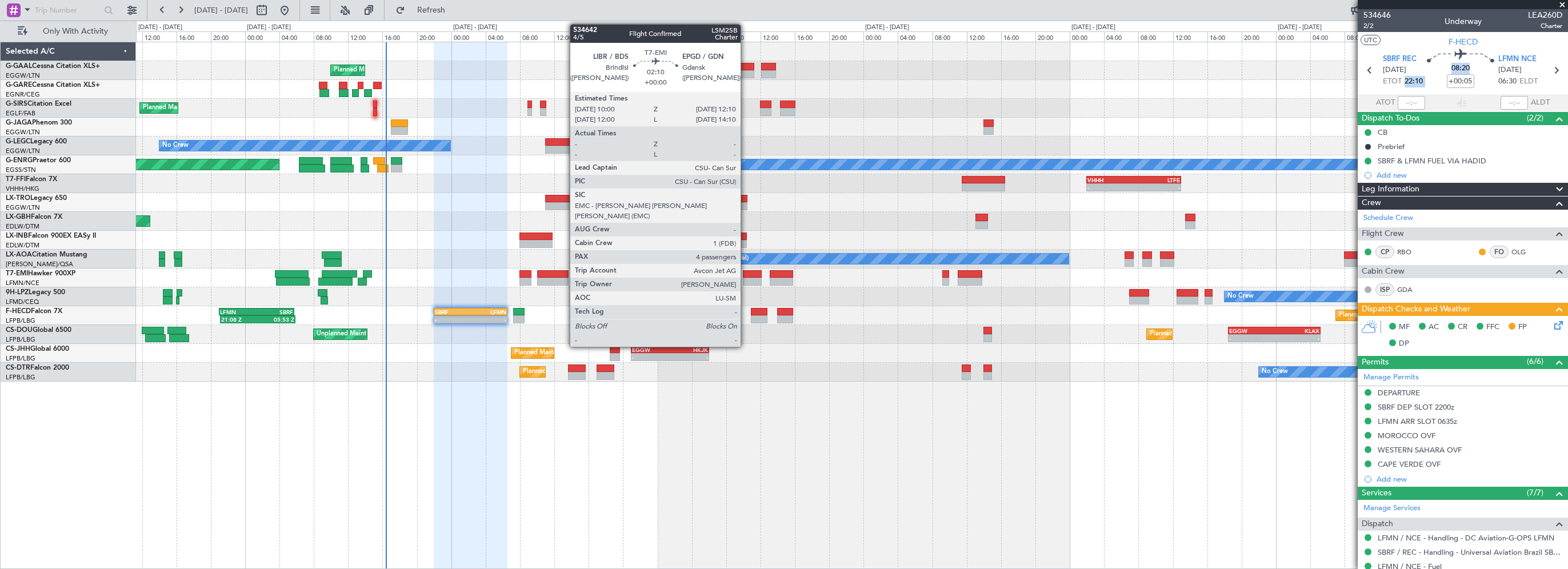
click at [746, 272] on div at bounding box center [752, 274] width 19 height 8
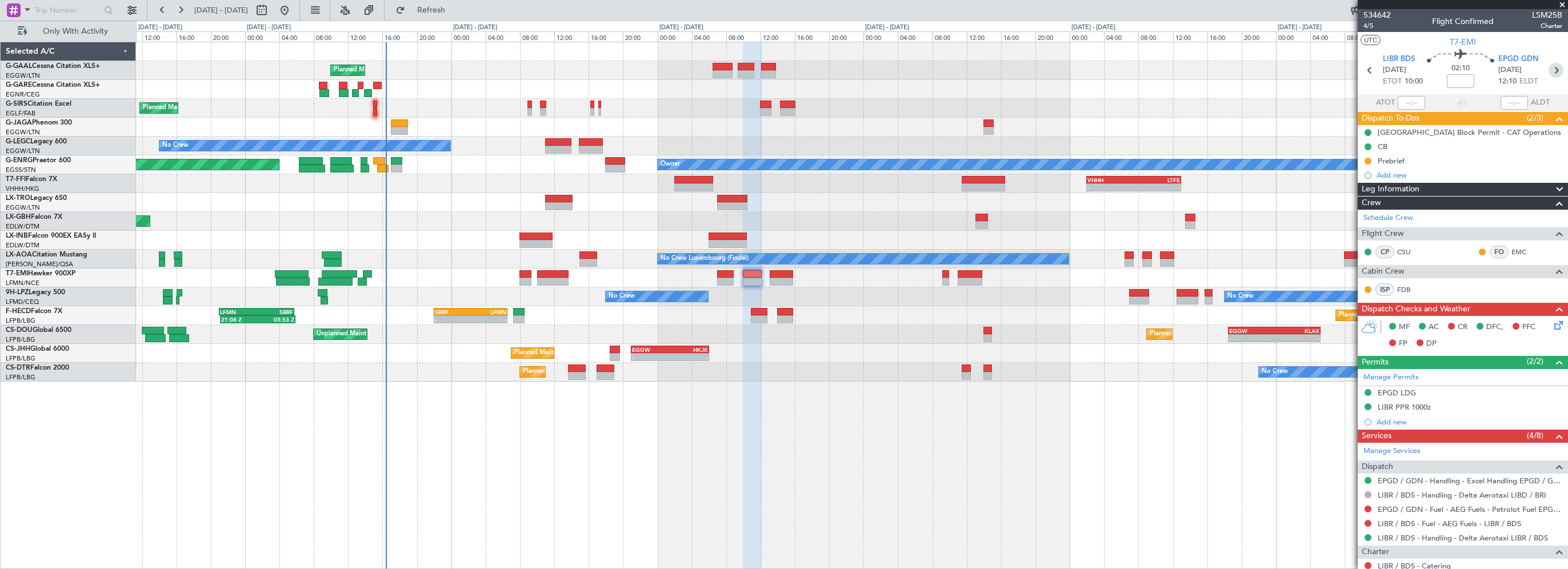
click at [1549, 71] on icon at bounding box center [1556, 70] width 15 height 15
type input "0"
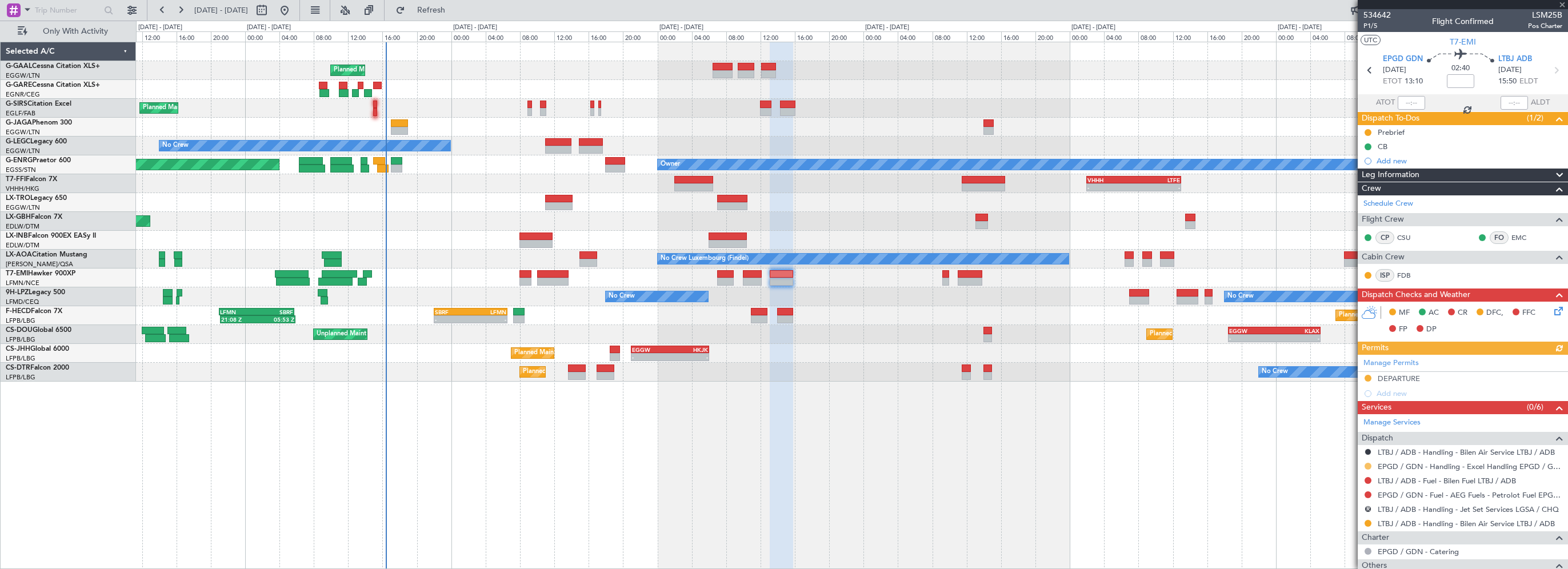
click at [1367, 464] on button at bounding box center [1368, 467] width 7 height 7
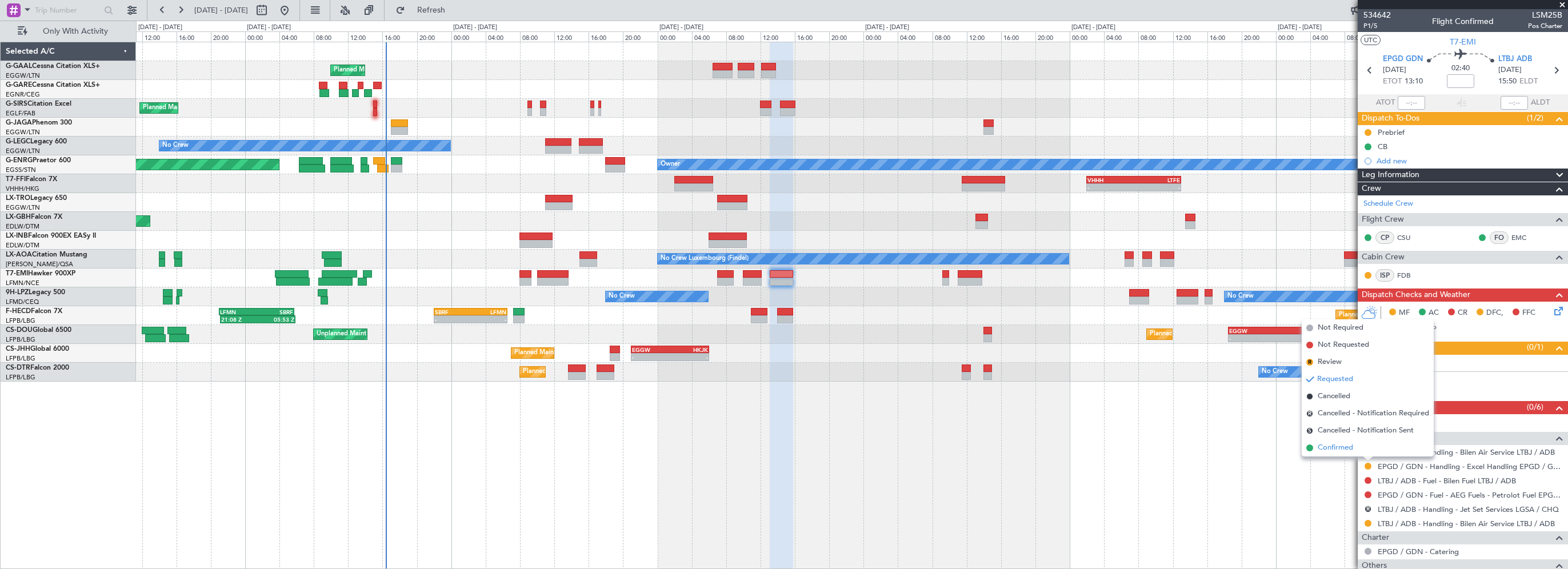
click at [1337, 446] on span "Confirmed" at bounding box center [1335, 448] width 35 height 12
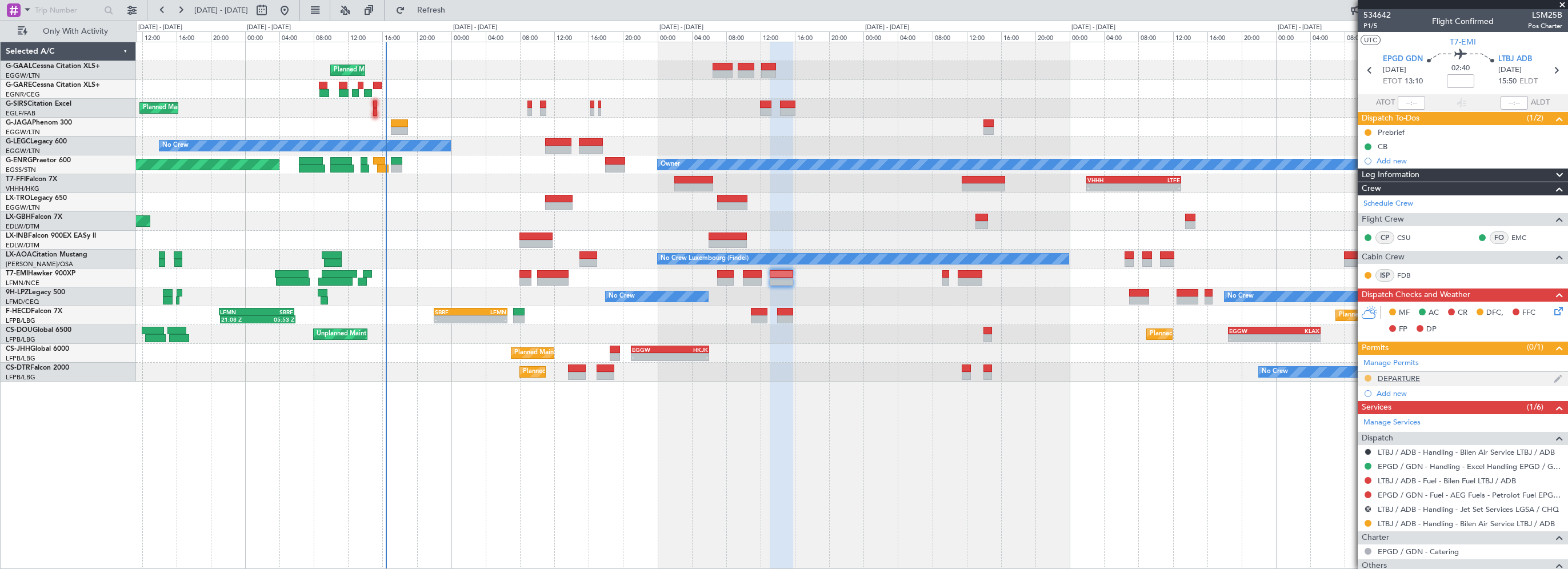
click at [1367, 377] on button at bounding box center [1368, 379] width 7 height 7
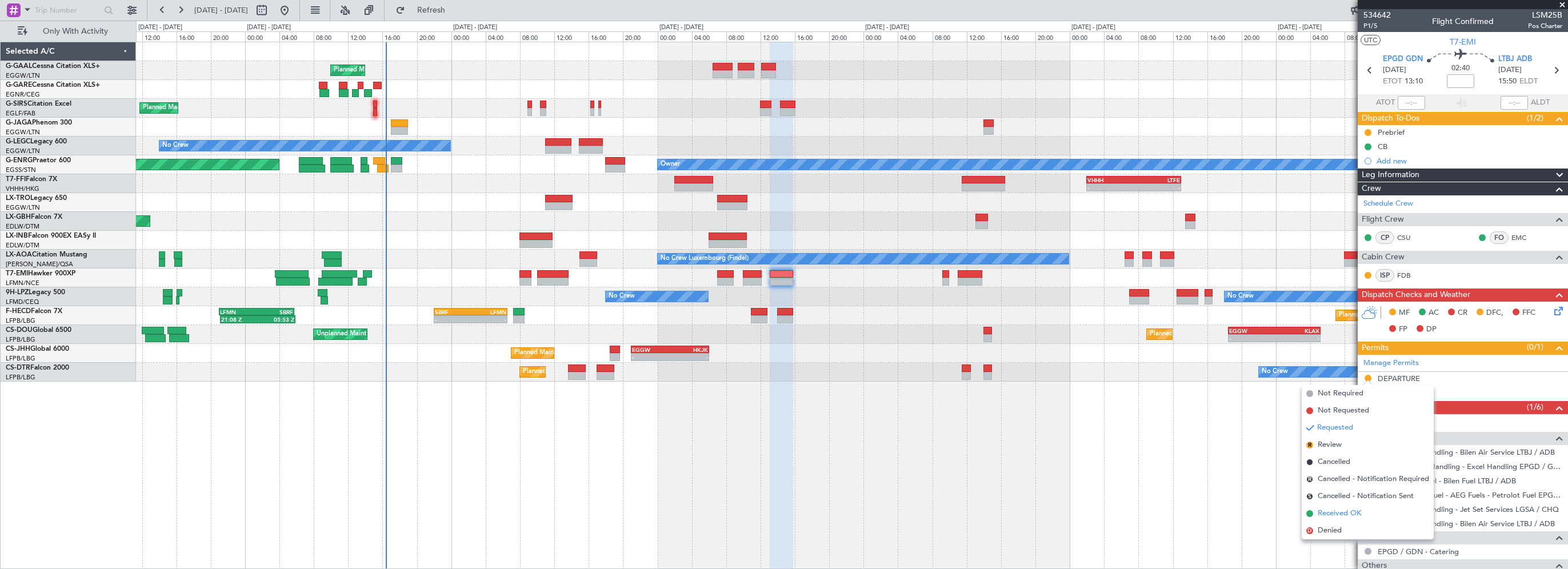
click at [1339, 513] on span "Received OK" at bounding box center [1339, 513] width 43 height 12
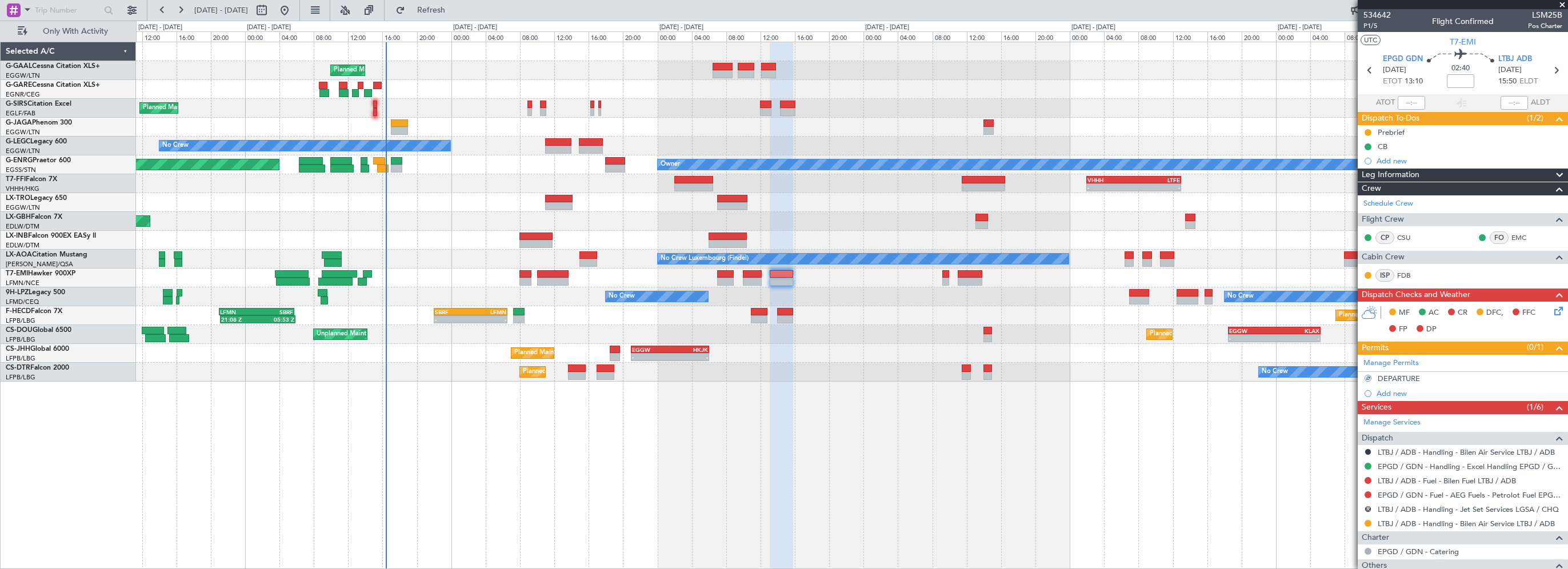
click at [1159, 500] on div "Planned Maint Planned Maint London (Farnborough) No Crew Planned Maint London (…" at bounding box center [852, 305] width 1432 height 527
drag, startPoint x: 35, startPoint y: 6, endPoint x: 58, endPoint y: 4, distance: 23.1
click at [35, 6] on input "text" at bounding box center [67, 10] width 66 height 17
type input "535024"
click at [109, 4] on div at bounding box center [109, 10] width 18 height 18
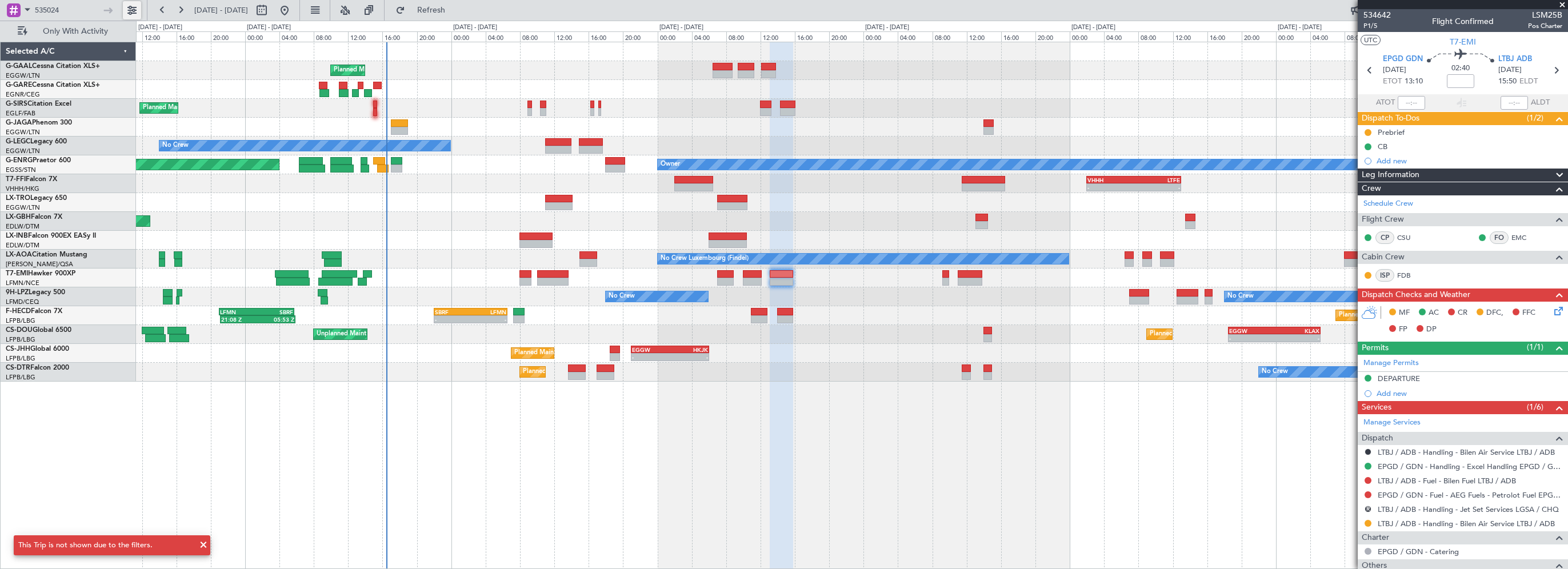
click at [133, 4] on button at bounding box center [131, 10] width 18 height 18
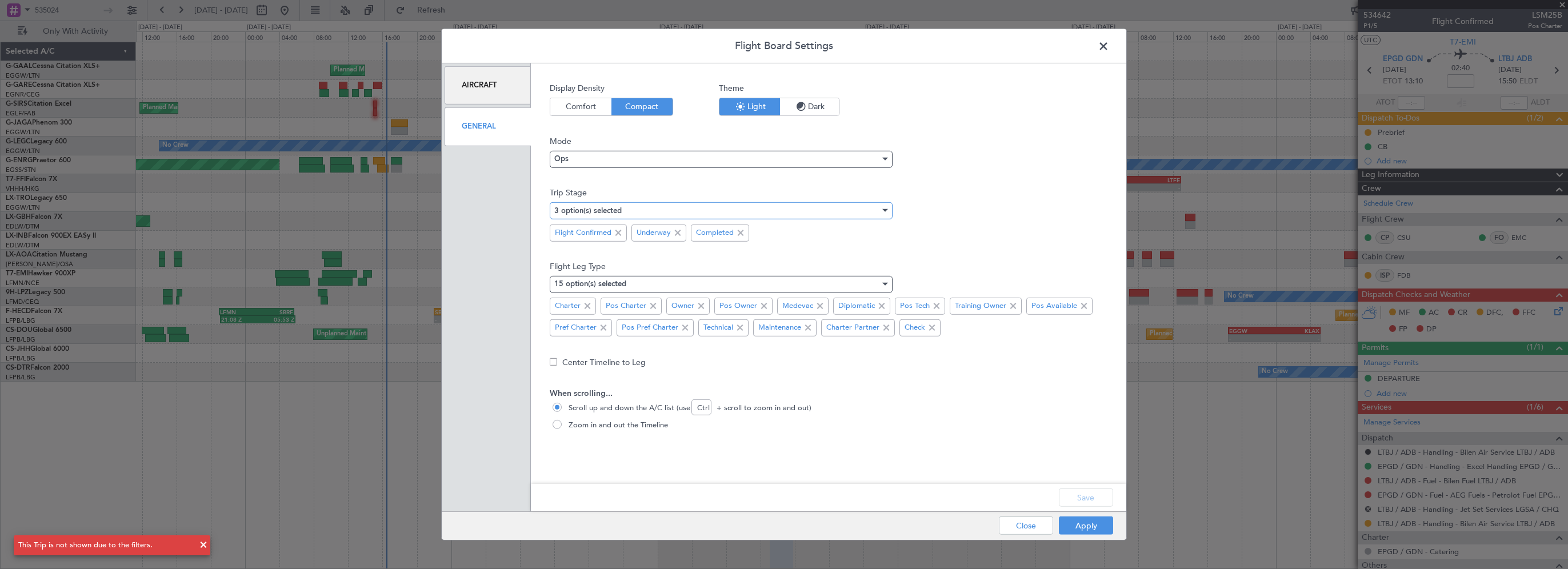
click at [616, 208] on mat-select-trigger "3 option(s) selected" at bounding box center [587, 211] width 67 height 7
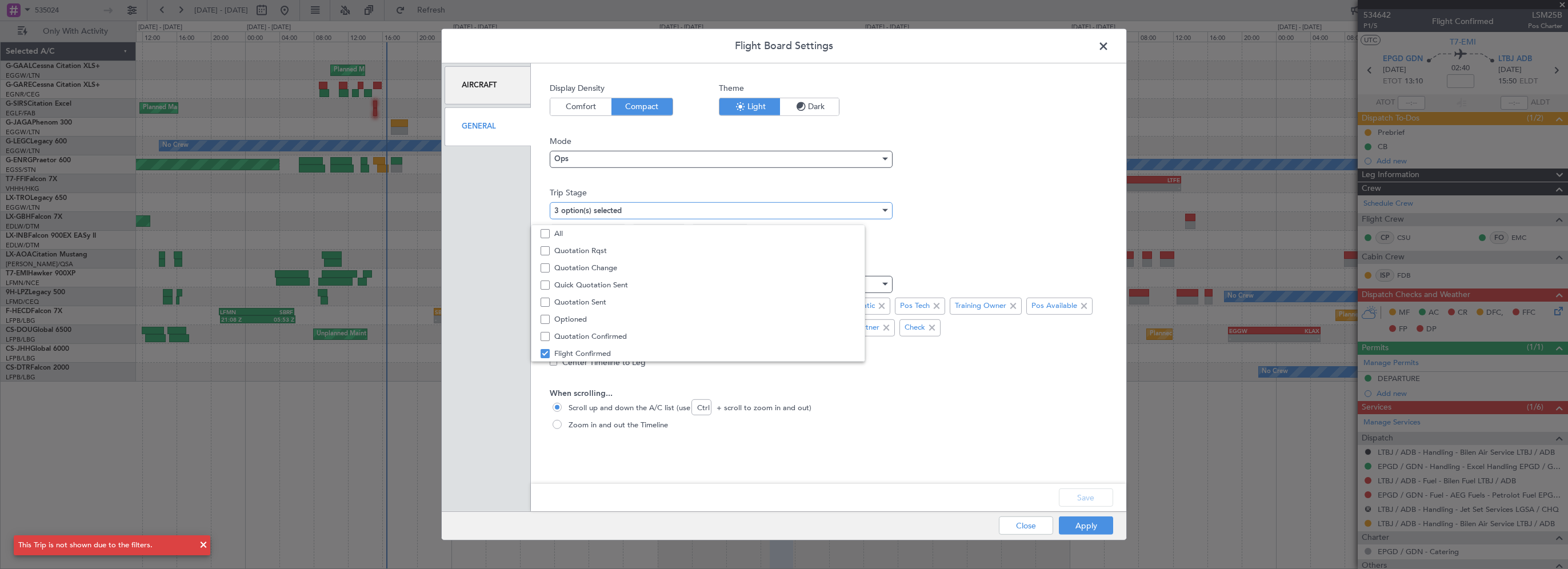
scroll to position [35, 0]
click at [544, 283] on mat-pseudo-checkbox at bounding box center [545, 284] width 9 height 9
click at [1022, 449] on div at bounding box center [784, 284] width 1568 height 569
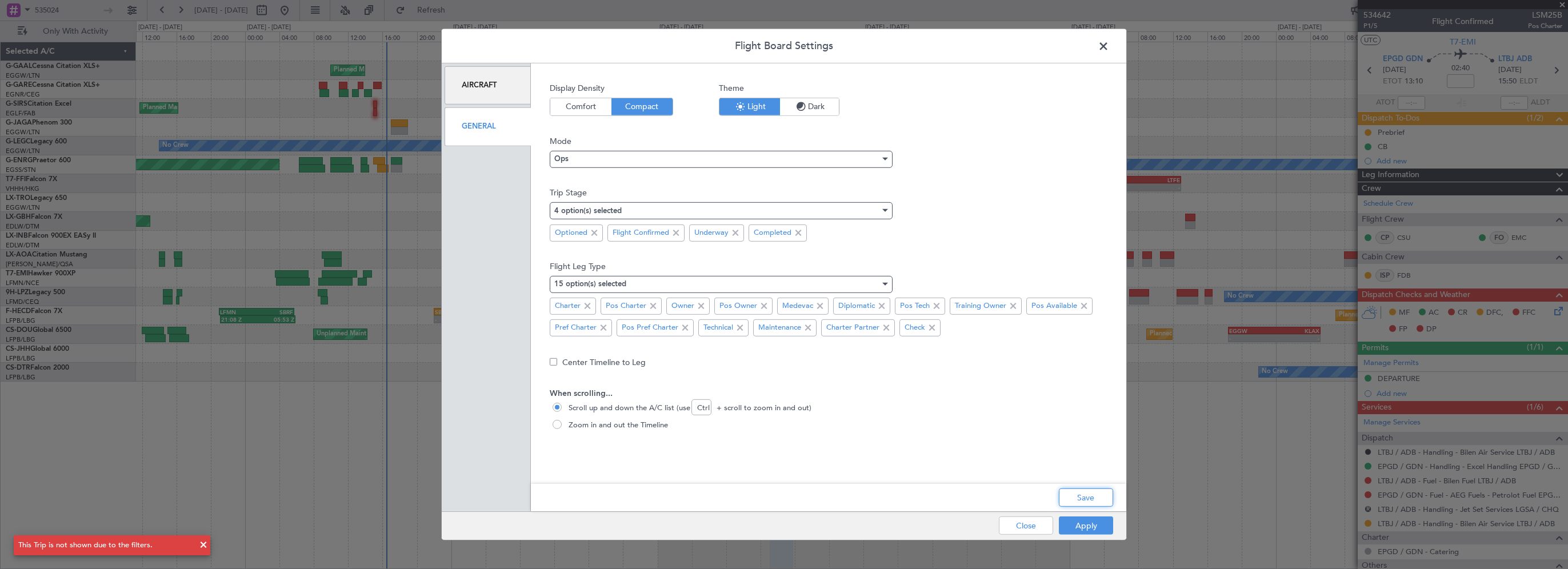
click at [1075, 496] on button "Save" at bounding box center [1085, 497] width 54 height 18
click at [1071, 521] on button "Apply" at bounding box center [1085, 525] width 54 height 18
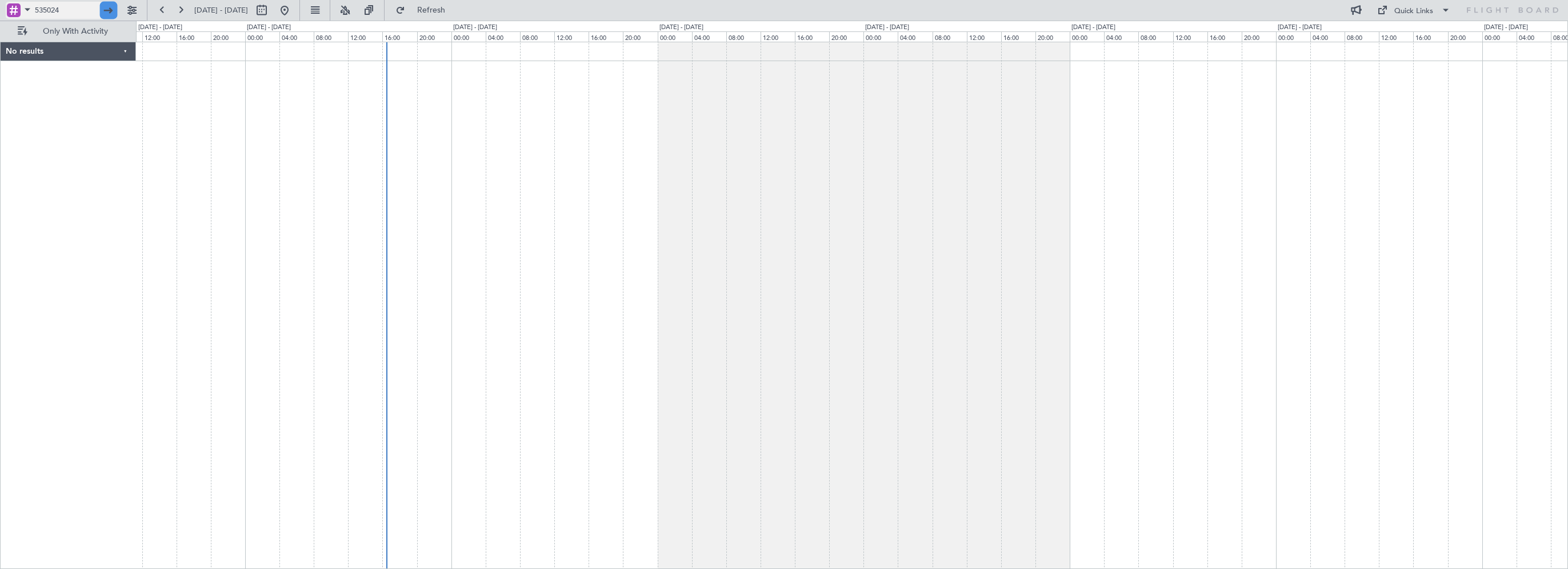
click at [112, 7] on div at bounding box center [109, 10] width 18 height 18
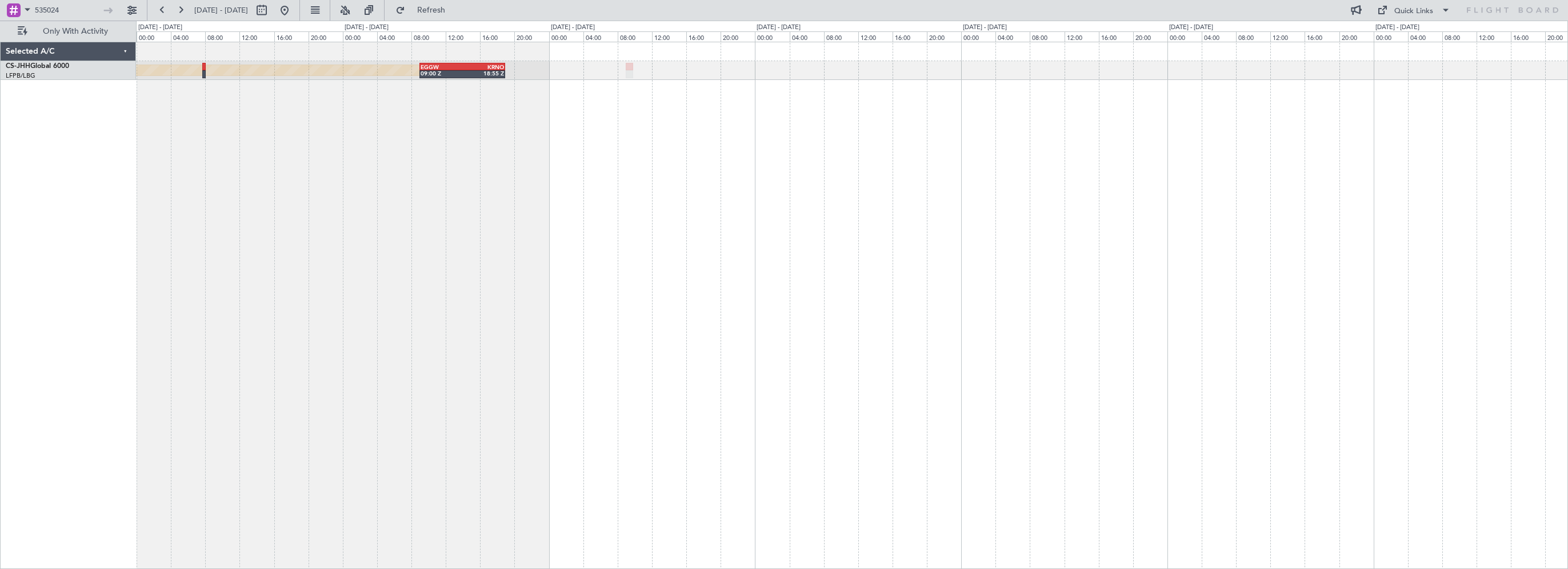
click at [364, 160] on div "Planned Maint London (Biggin Hill) EGGW 09:00 Z KRNO 18:55 Z HKJK 11:00 Z EGKB …" at bounding box center [852, 305] width 1432 height 527
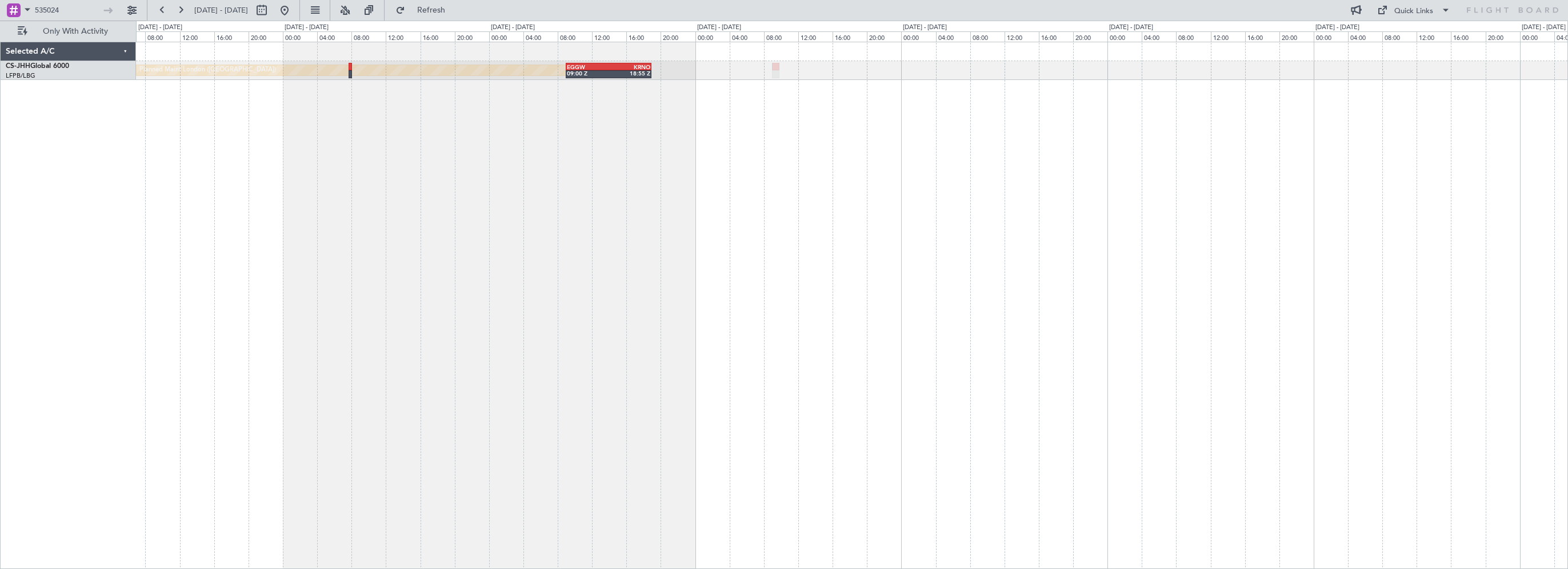
click at [342, 136] on div "Planned Maint London (Biggin Hill) EGGW 09:00 Z KRNO 18:55 Z HKJK 11:00 Z EGKB …" at bounding box center [852, 305] width 1432 height 527
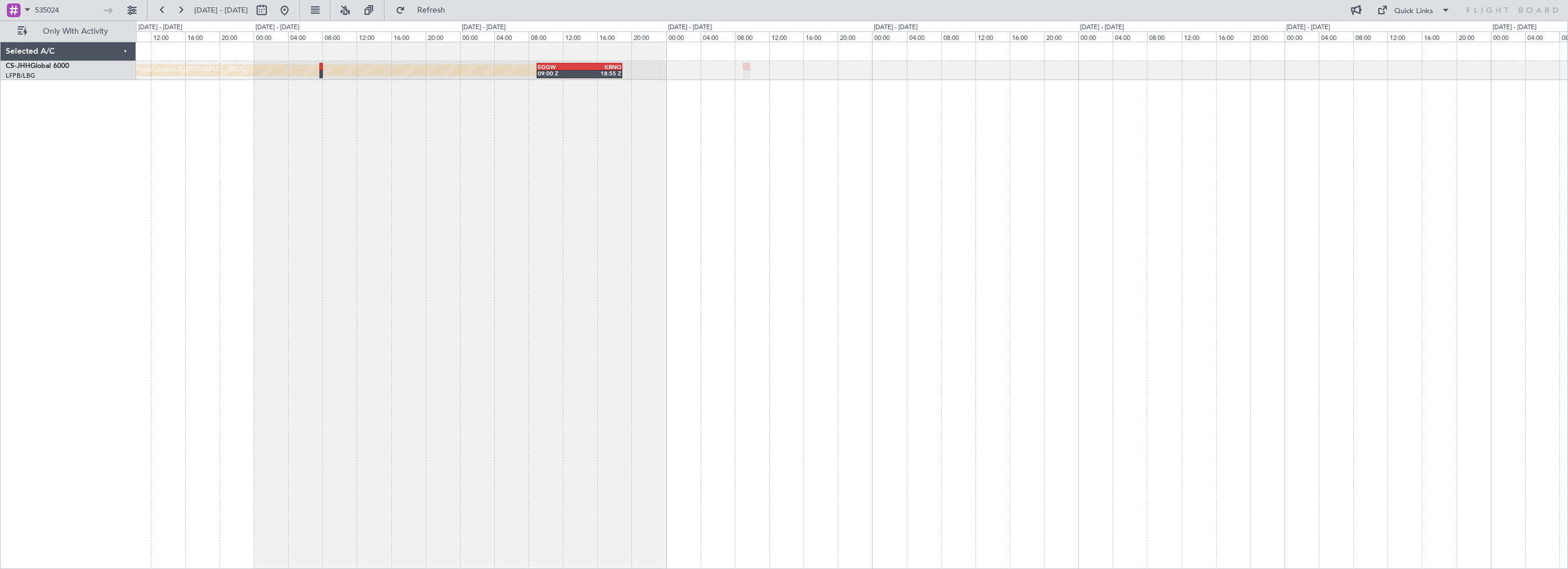
click at [666, 172] on div "Planned Maint London (Biggin Hill) EGGW 09:00 Z KRNO 18:55 Z HKJK 11:00 Z EGKB …" at bounding box center [852, 305] width 1432 height 527
click at [442, 227] on div "Planned Maint London (Biggin Hill) EGGW 09:00 Z KRNO 18:55 Z HKJK 11:00 Z EGKB …" at bounding box center [852, 305] width 1432 height 527
click at [1299, 197] on div "Planned Maint London (Biggin Hill) EGGW 09:00 Z KRNO 18:55 Z HKJK 11:00 Z EGKB …" at bounding box center [852, 305] width 1432 height 527
click at [455, 174] on div "Planned Maint London (Biggin Hill) EGGW 09:00 Z KRNO 18:55 Z HKJK 11:00 Z EGKB …" at bounding box center [852, 305] width 1432 height 527
click at [381, 137] on div "Planned Maint London (Biggin Hill) EGGW 09:00 Z KRNO 18:55 Z HKJK 11:00 Z EGKB …" at bounding box center [852, 305] width 1432 height 527
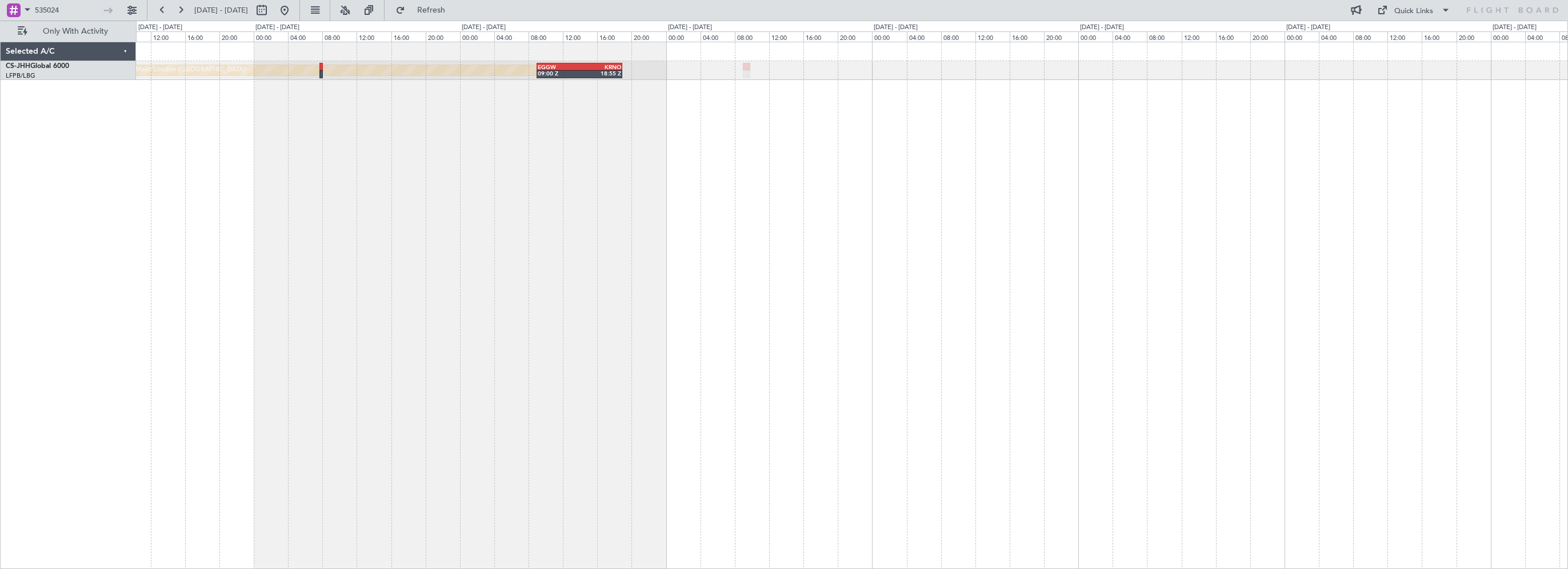
click at [253, 188] on div "Planned Maint London (Biggin Hill) EGGW 09:00 Z KRNO 18:55 Z HKJK 11:00 Z EGKB …" at bounding box center [852, 305] width 1432 height 527
drag, startPoint x: 63, startPoint y: 9, endPoint x: 23, endPoint y: 8, distance: 40.0
click at [23, 8] on div "535024" at bounding box center [61, 10] width 111 height 17
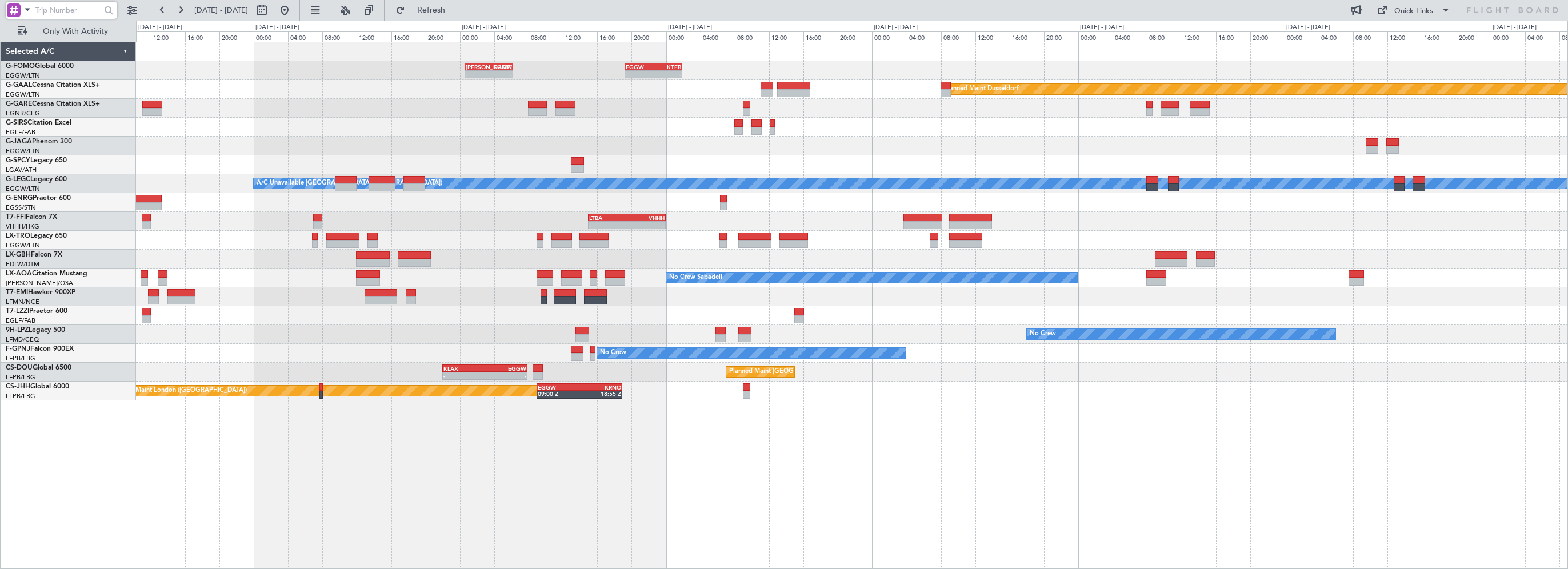
click at [394, 251] on div at bounding box center [852, 259] width 1431 height 19
click at [294, 8] on button at bounding box center [284, 10] width 18 height 18
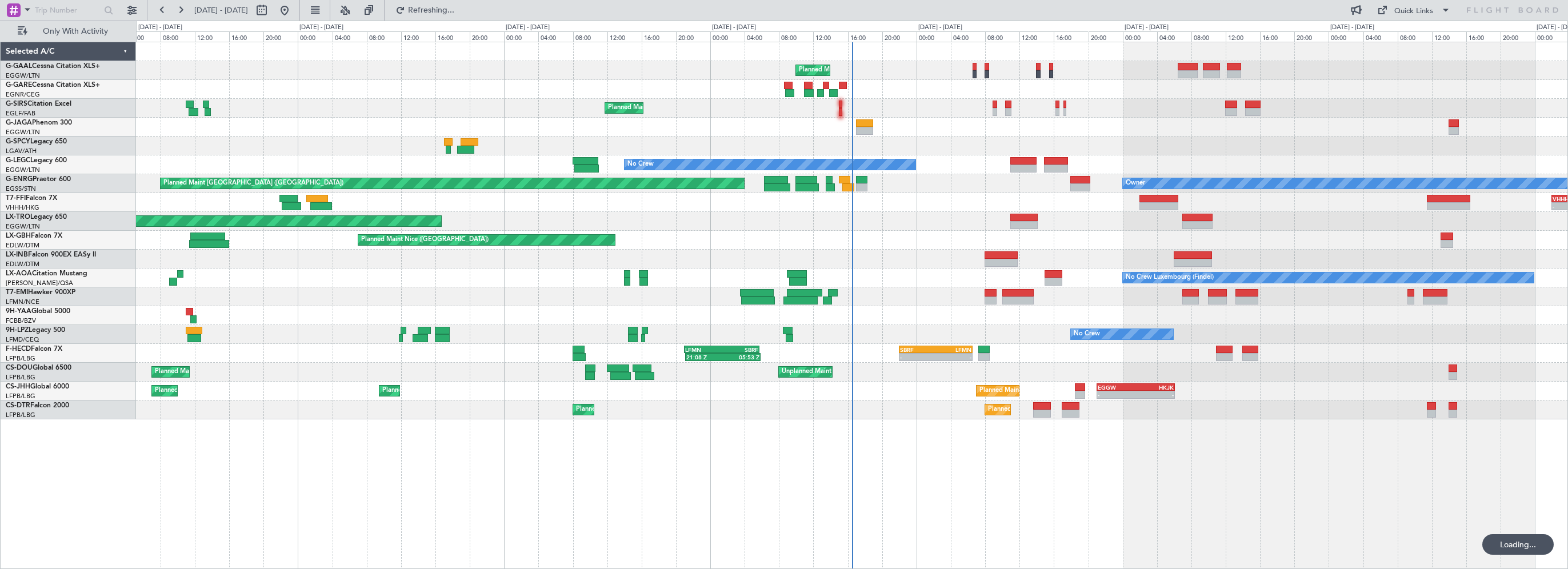
click at [465, 471] on div "Planned Maint Planned Maint London (Farnborough) No Crew Owner No Crew Planned …" at bounding box center [852, 305] width 1432 height 527
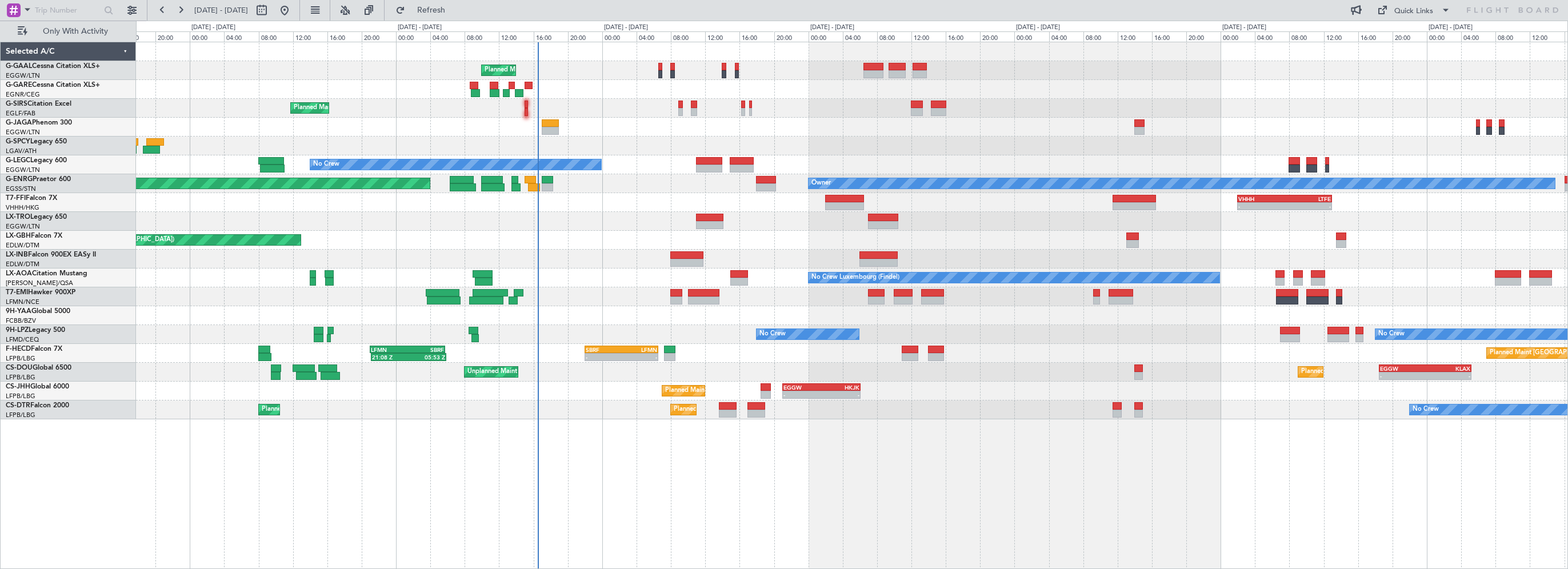
click at [637, 499] on div "Planned Maint Planned Maint London (Farnborough) No Crew Owner Planned Maint Lo…" at bounding box center [852, 305] width 1432 height 527
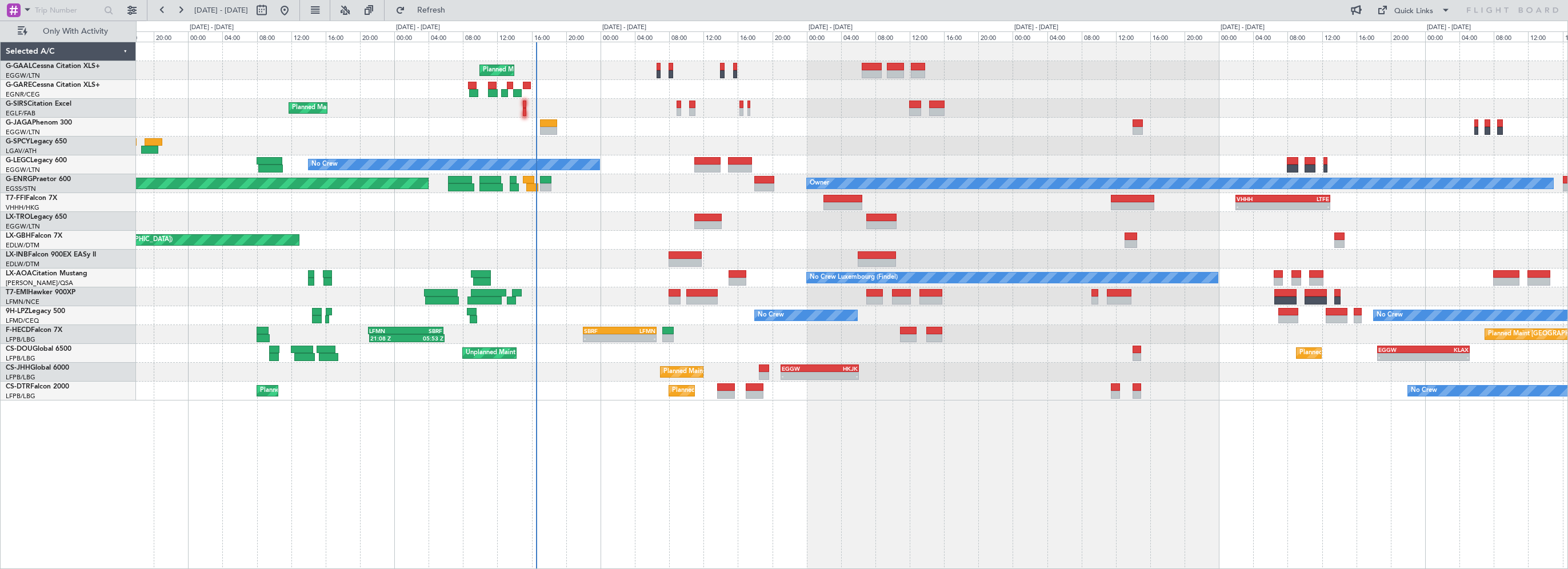
click at [633, 130] on div at bounding box center [852, 127] width 1431 height 19
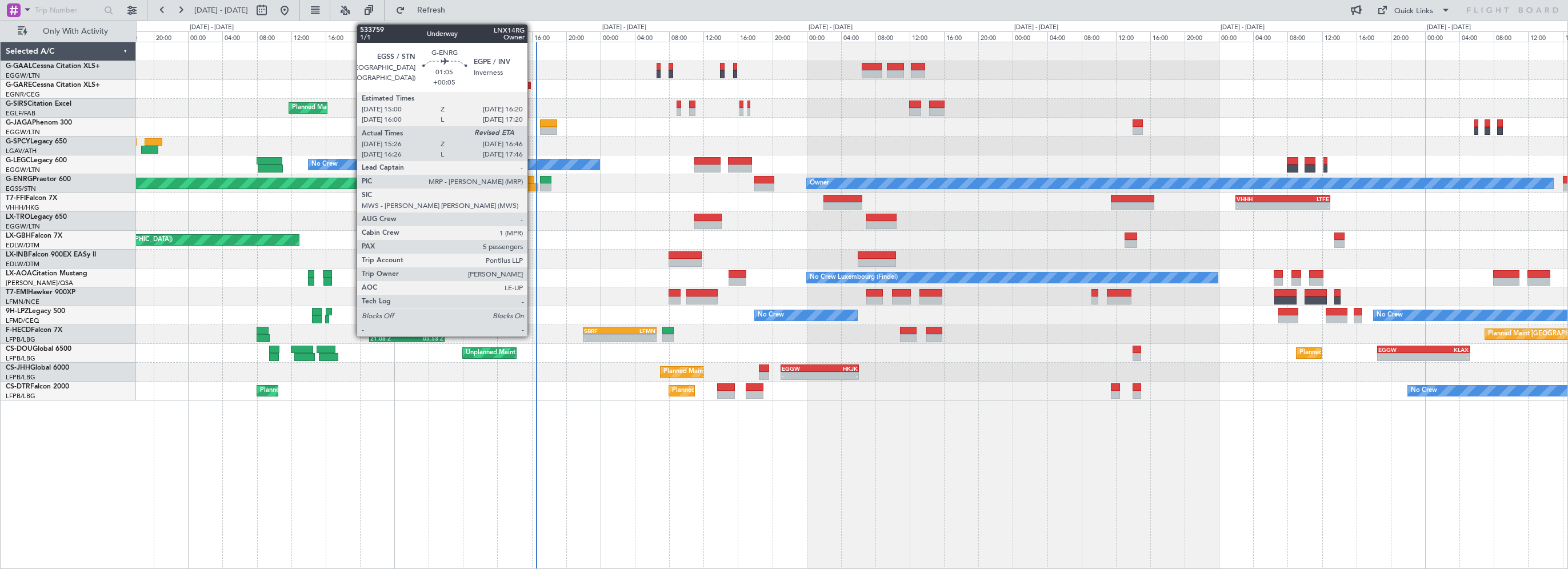
click at [532, 188] on div at bounding box center [532, 187] width 12 height 8
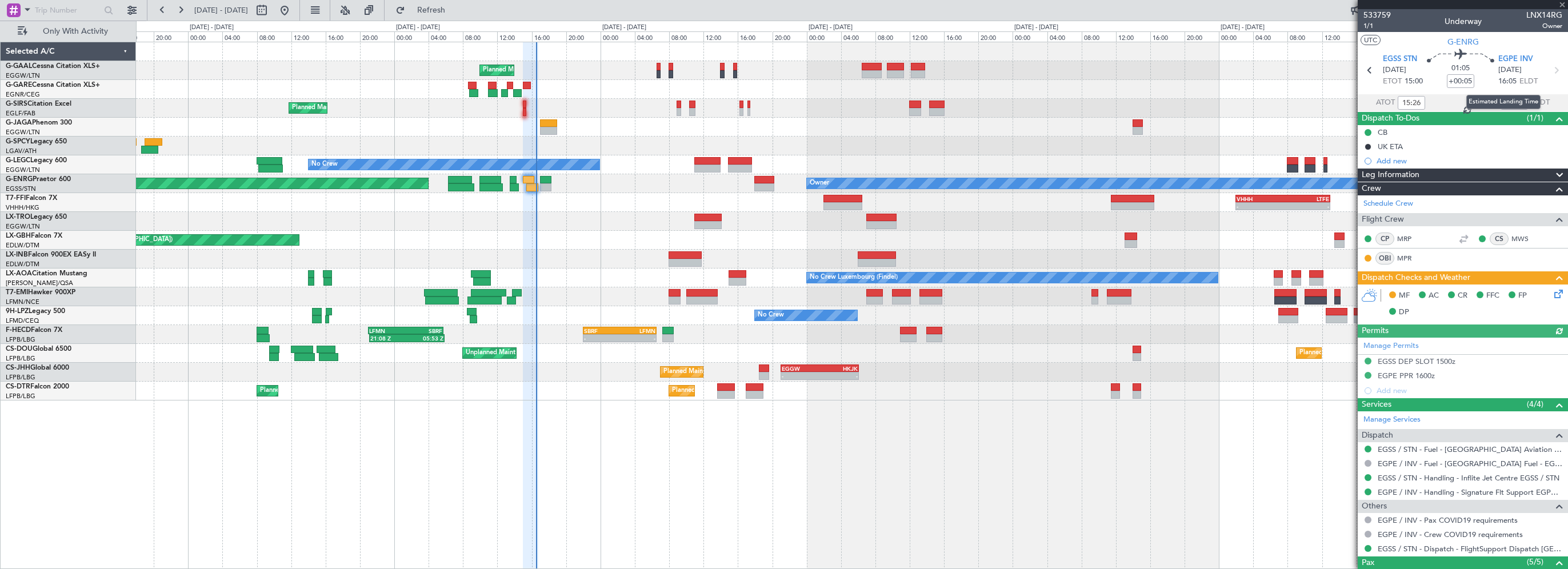
click at [1511, 97] on div "Estimated Landing Time" at bounding box center [1503, 102] width 74 height 14
click at [1510, 103] on div "Estimated Landing Time" at bounding box center [1503, 102] width 74 height 14
drag, startPoint x: 1511, startPoint y: 103, endPoint x: 1530, endPoint y: 94, distance: 21.0
click at [1512, 103] on div at bounding box center [1514, 102] width 27 height 14
drag, startPoint x: 1511, startPoint y: 106, endPoint x: 1560, endPoint y: 89, distance: 51.9
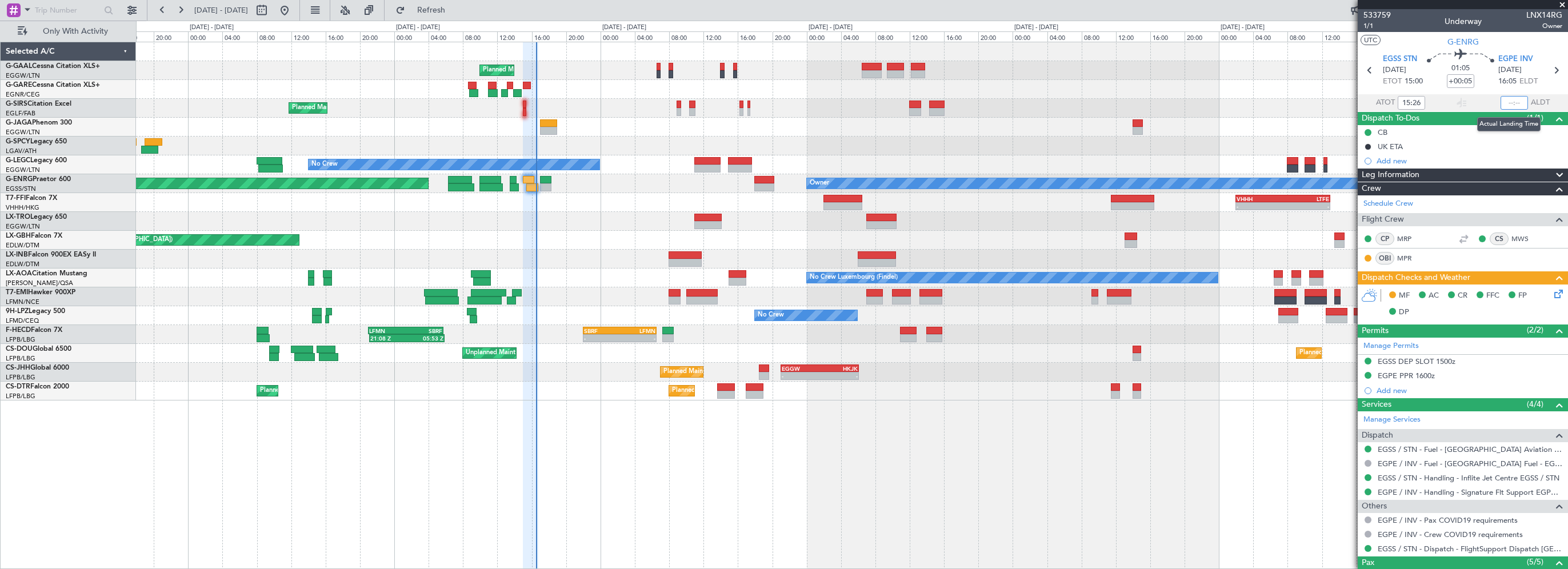
click at [1511, 106] on input "text" at bounding box center [1514, 102] width 27 height 14
type input "0"
type input "16:32"
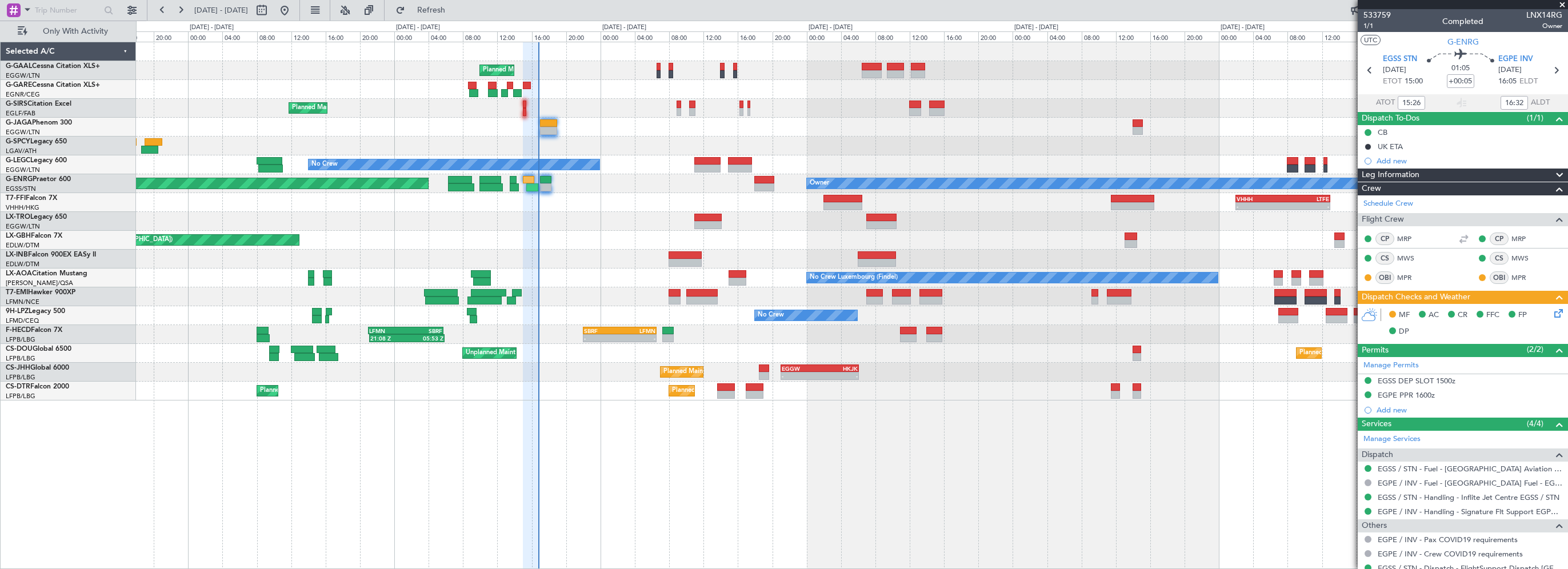
click at [677, 448] on div "Planned Maint Planned Maint London (Farnborough) No Crew Planned Maint London (…" at bounding box center [852, 305] width 1432 height 527
click at [455, 9] on span "Refresh" at bounding box center [431, 10] width 48 height 8
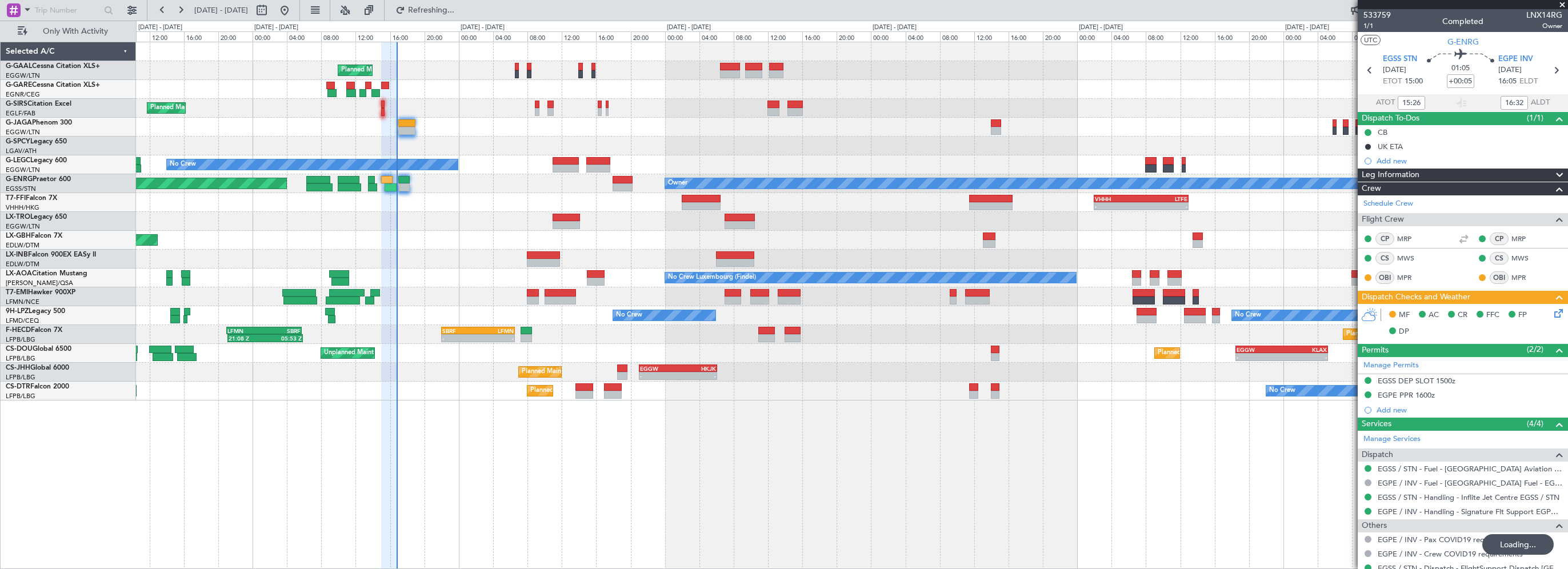
click at [646, 458] on div "Planned Maint Planned Maint London (Farnborough) No Crew Planned Maint London (…" at bounding box center [852, 305] width 1432 height 527
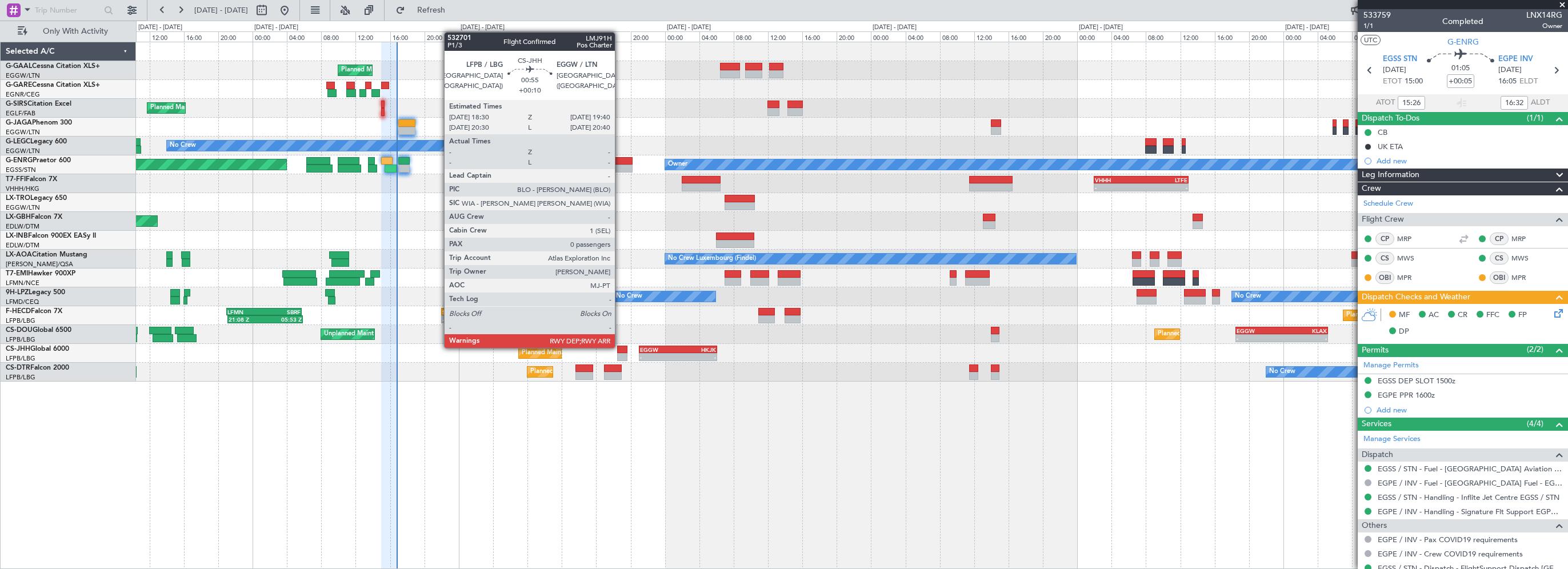
click at [620, 347] on div at bounding box center [622, 349] width 10 height 8
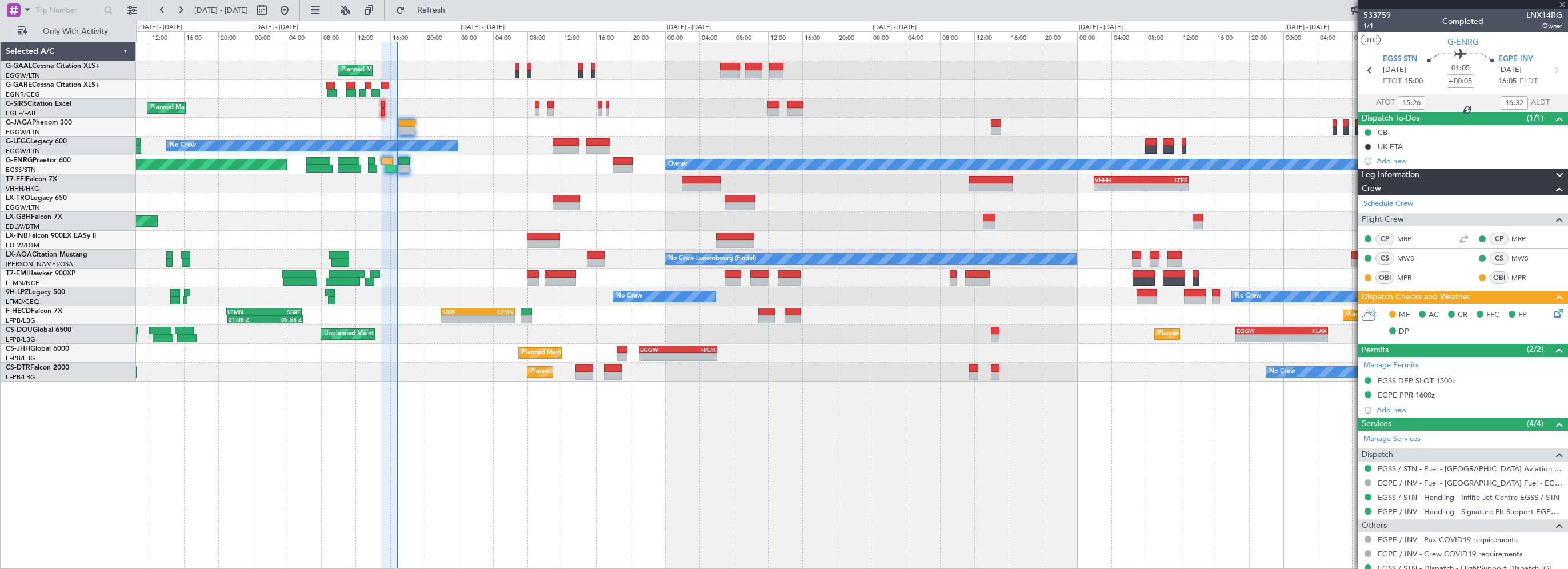
type input "+00:10"
type input "0"
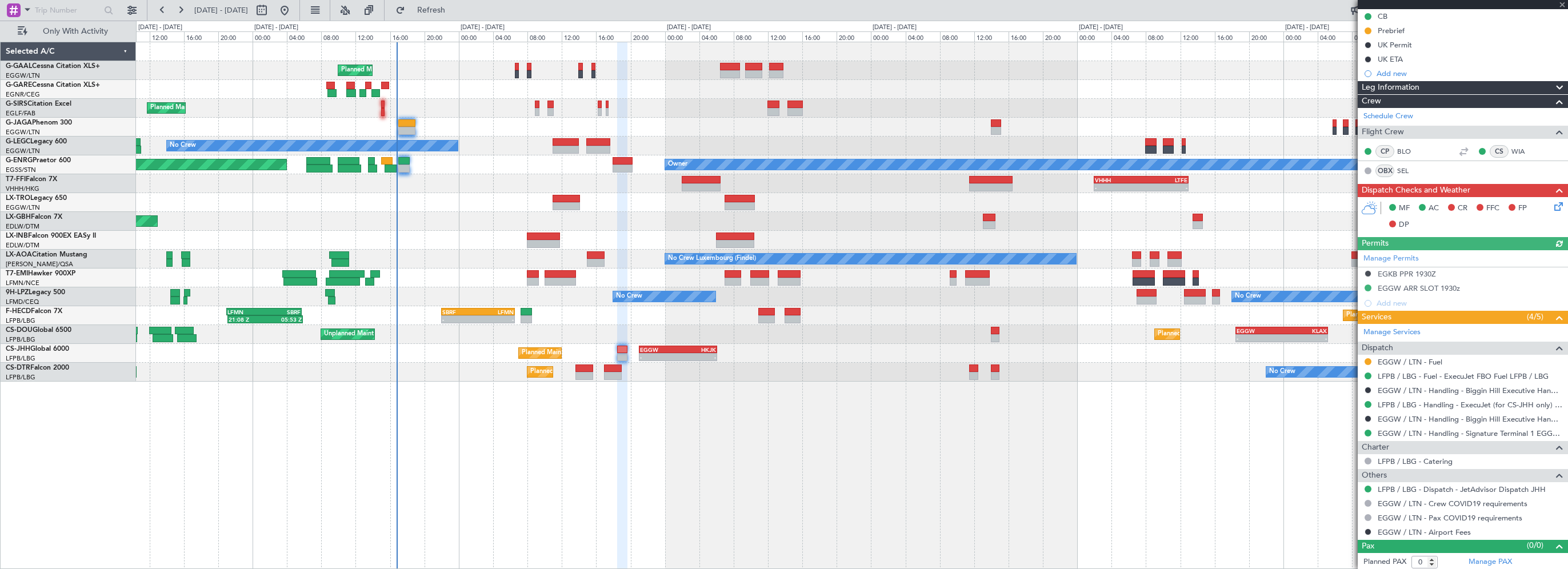
scroll to position [131, 0]
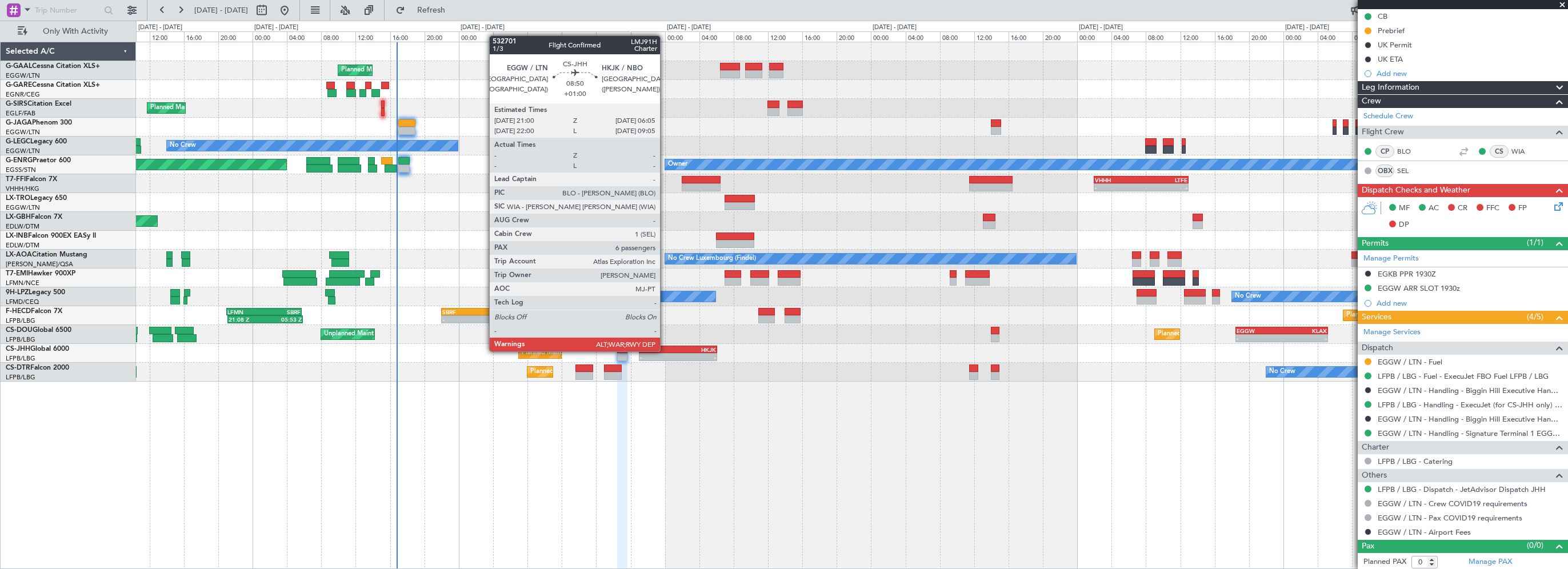
click at [665, 350] on div "EGGW" at bounding box center [659, 350] width 38 height 7
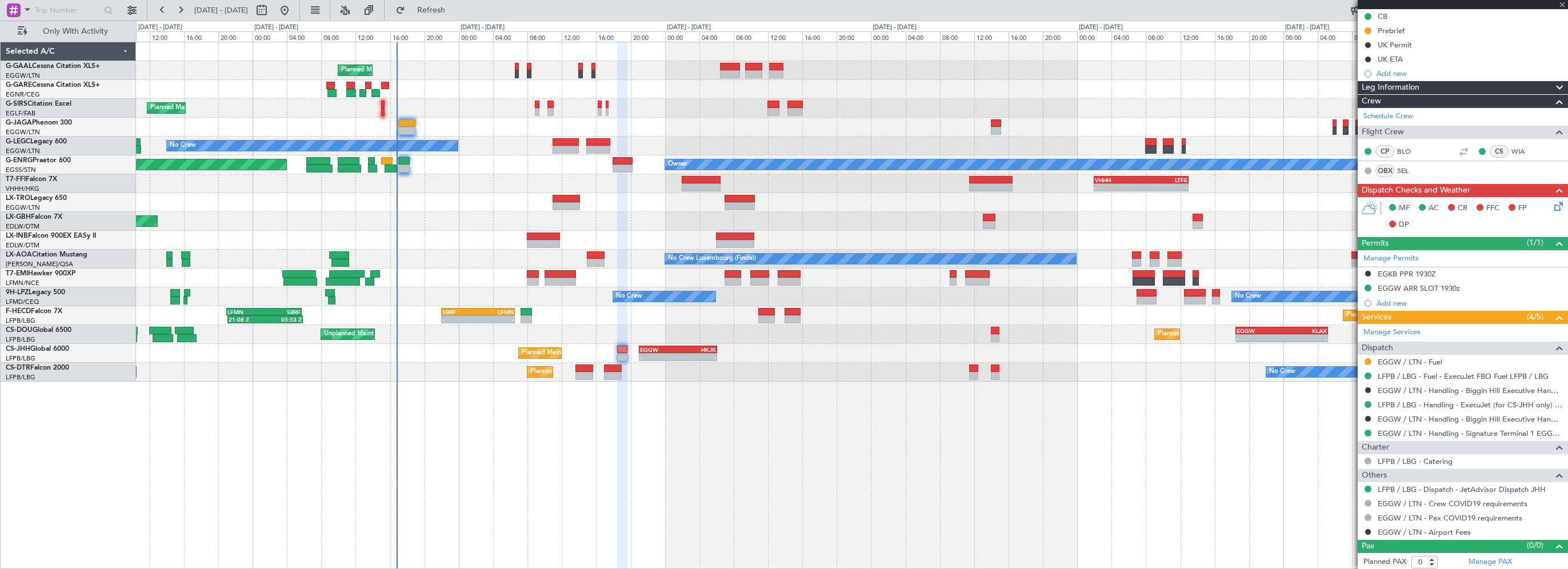
type input "+01:00"
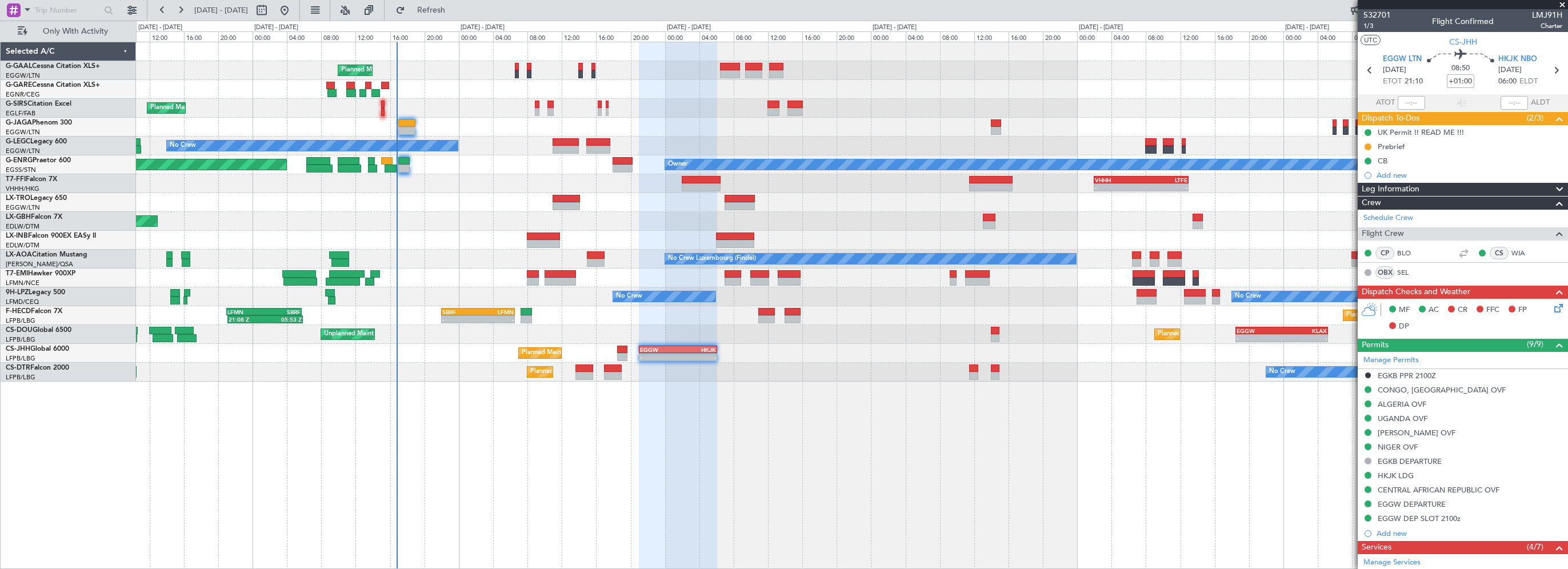
drag, startPoint x: 1562, startPoint y: 1, endPoint x: 1476, endPoint y: 109, distance: 138.1
click at [1562, 1] on span at bounding box center [1562, 5] width 12 height 10
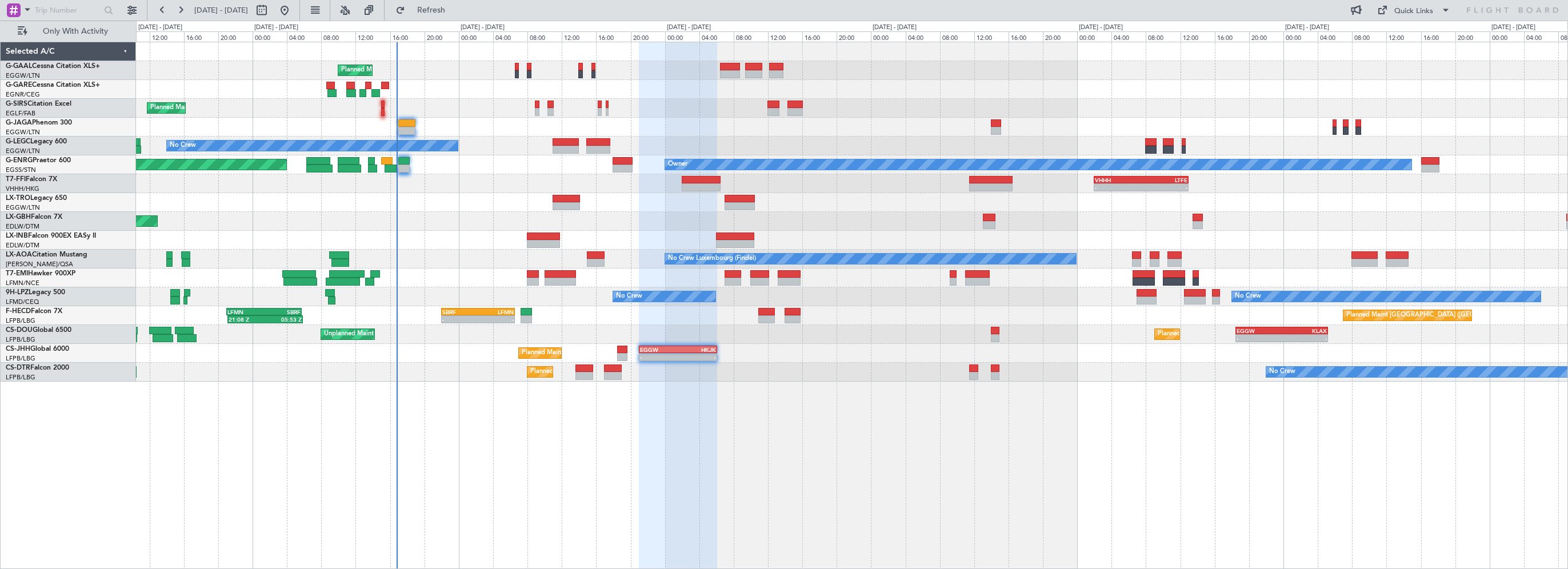
type input "0"
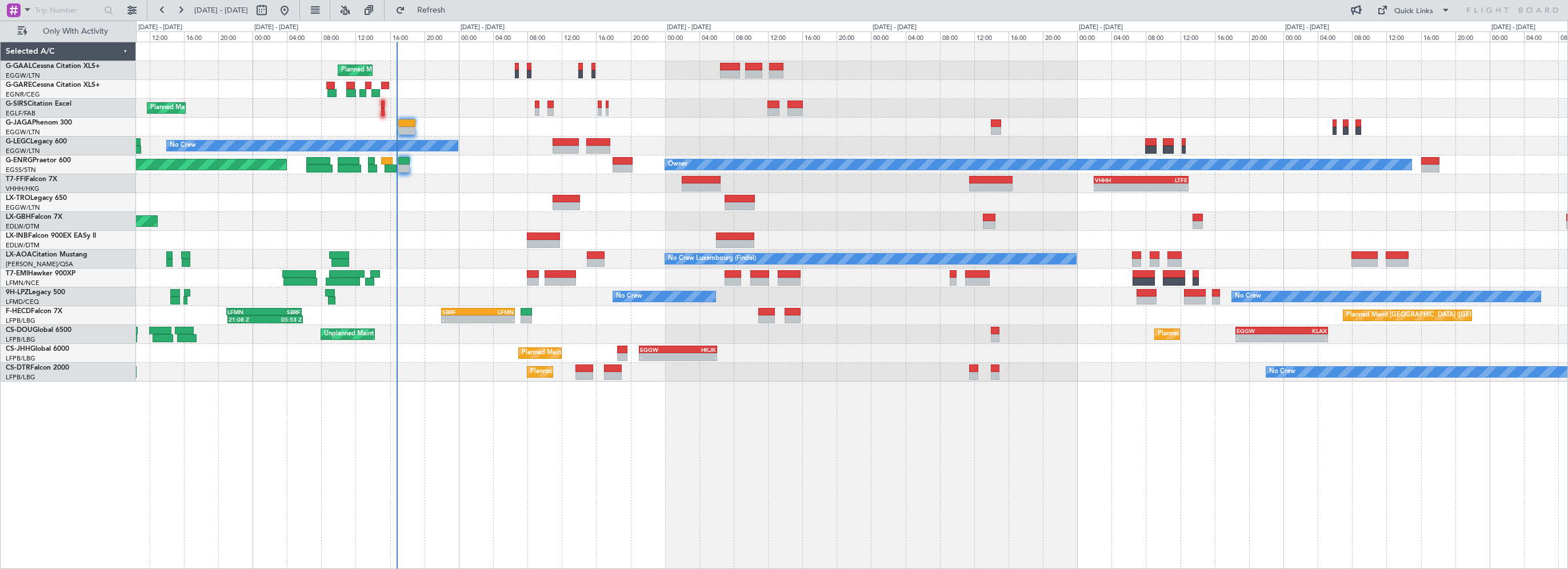
click at [724, 485] on div "Planned Maint Planned Maint London (Farnborough) No Crew Planned Maint London (…" at bounding box center [852, 305] width 1432 height 527
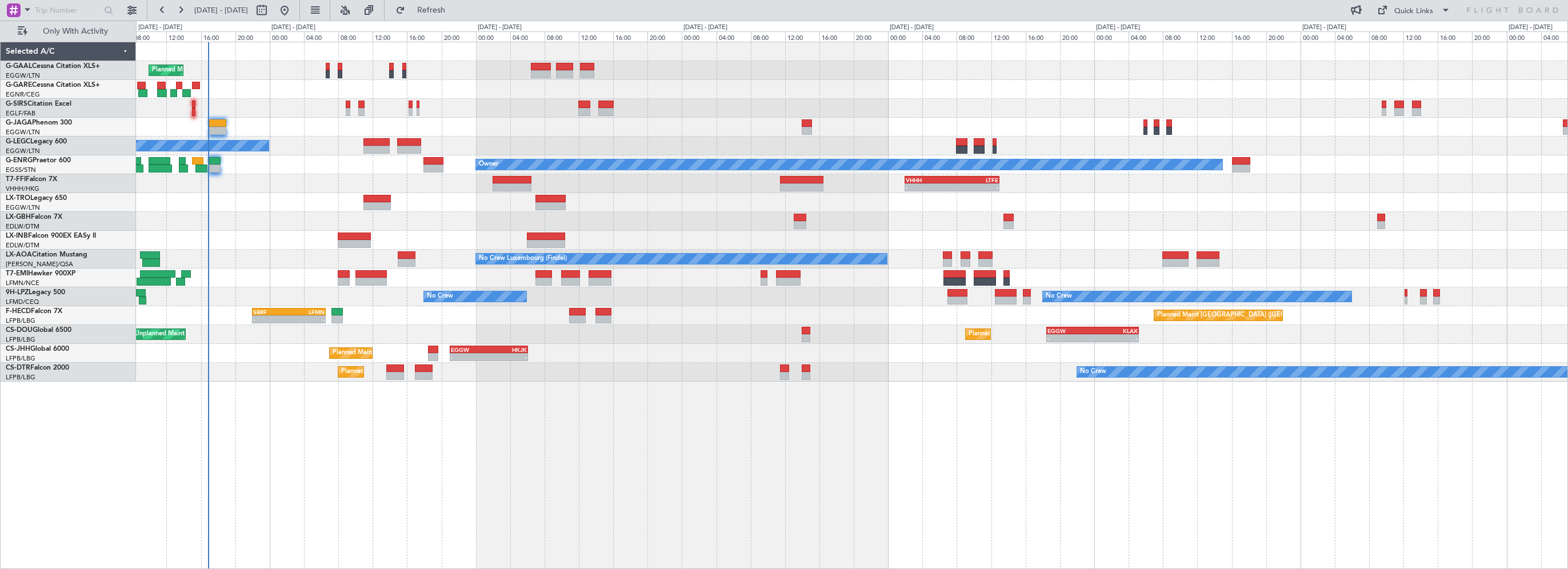
click at [594, 467] on div "Planned Maint Planned Maint London (Farnborough) No Crew A/C Unavailable London…" at bounding box center [852, 305] width 1432 height 527
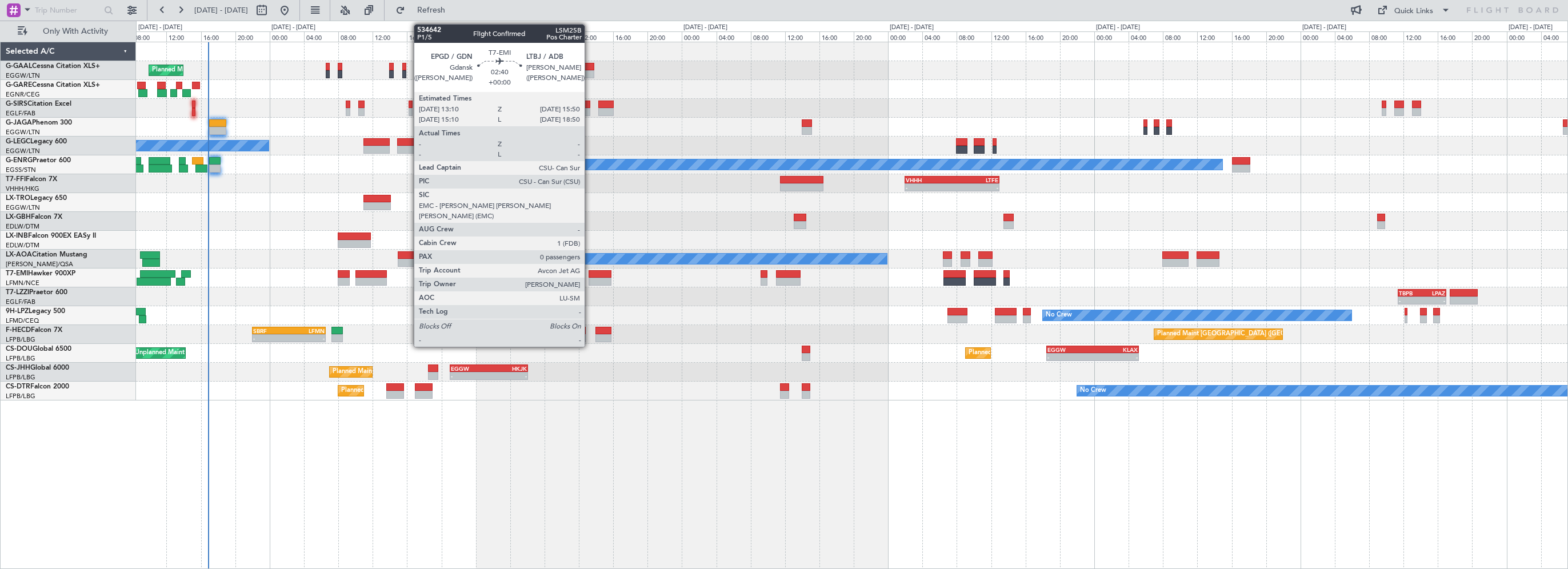
click at [589, 272] on div at bounding box center [600, 274] width 23 height 8
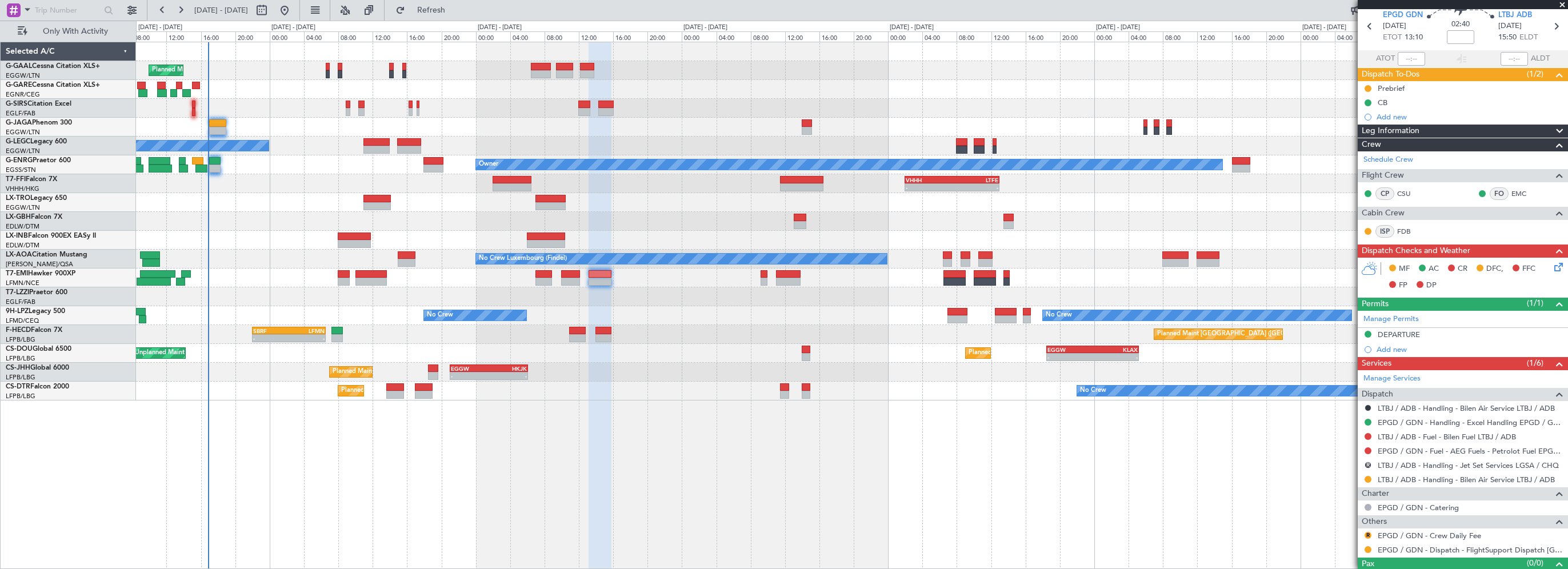
scroll to position [62, 0]
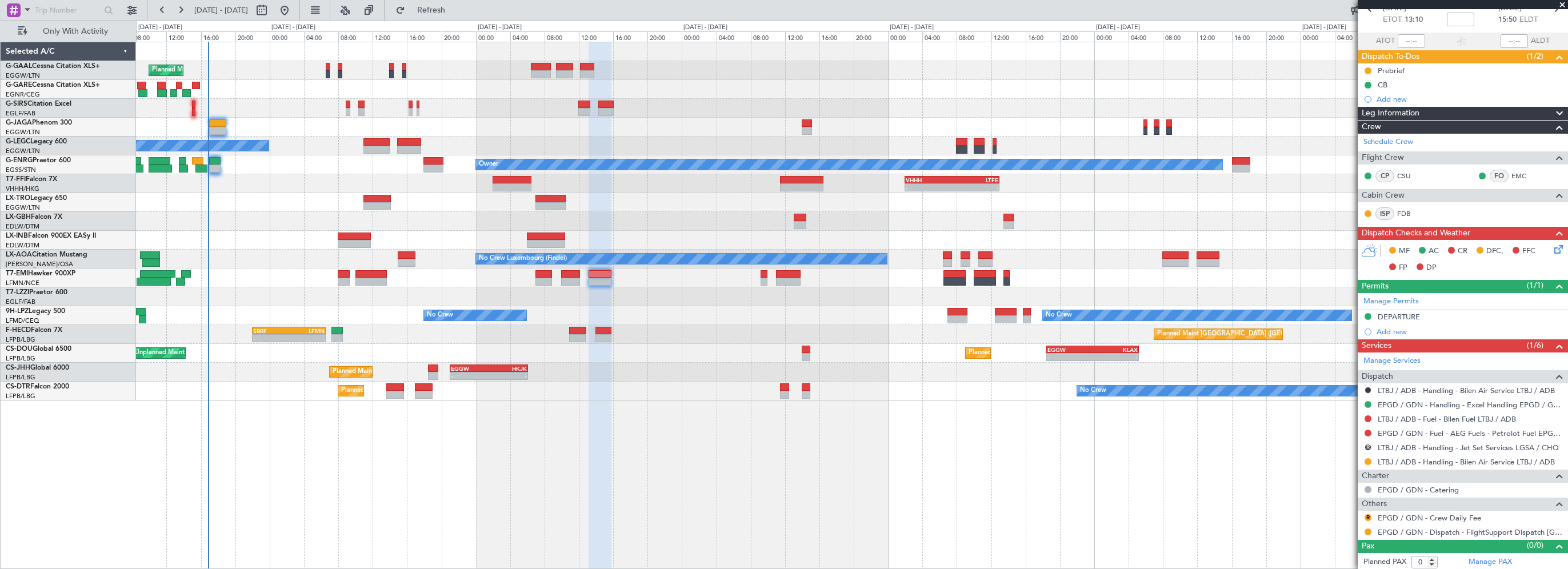
click at [1363, 457] on nimbus-traffic-light at bounding box center [1367, 462] width 9 height 9
click at [1368, 458] on button at bounding box center [1368, 462] width 7 height 7
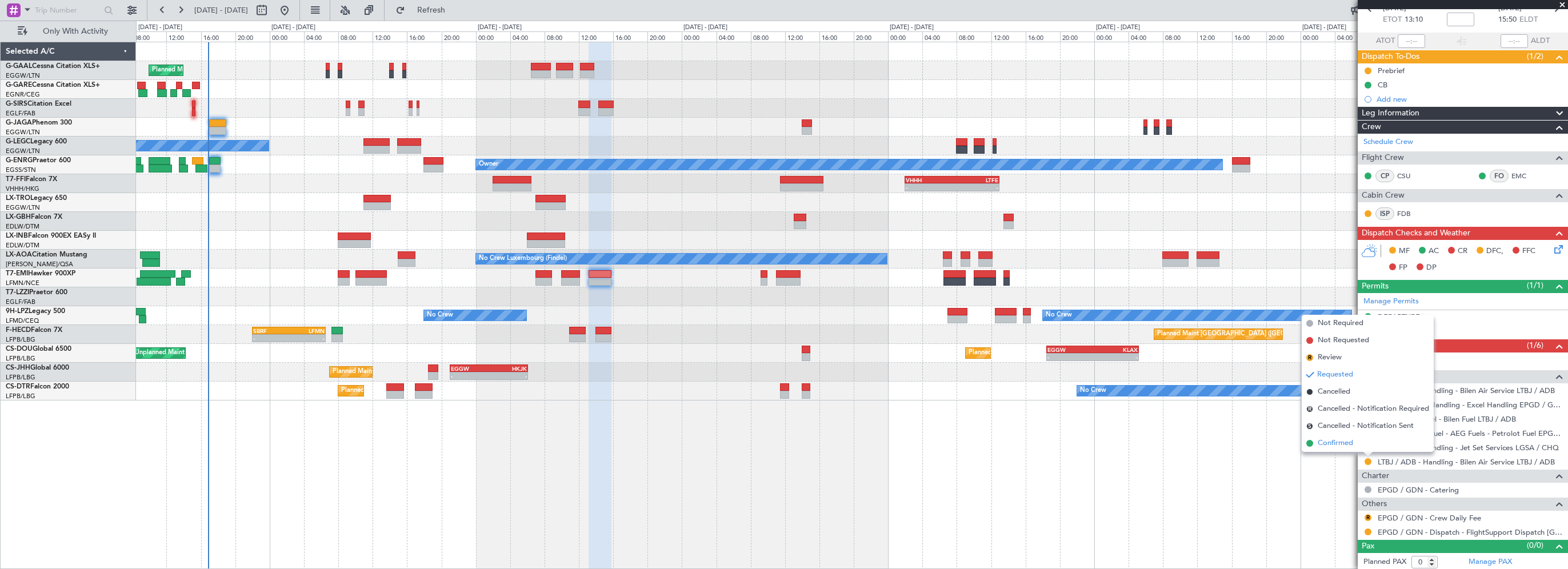
click at [1321, 440] on span "Confirmed" at bounding box center [1335, 444] width 35 height 12
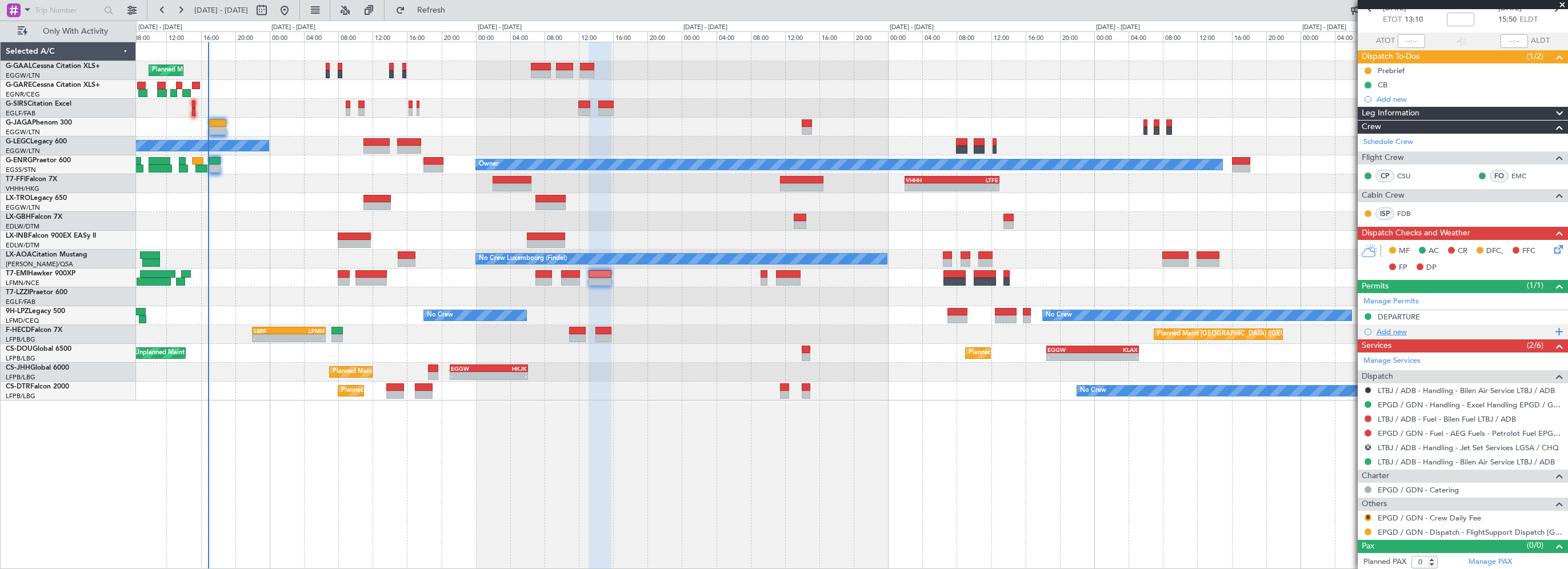
click at [1386, 328] on div "Add new" at bounding box center [1463, 331] width 175 height 9
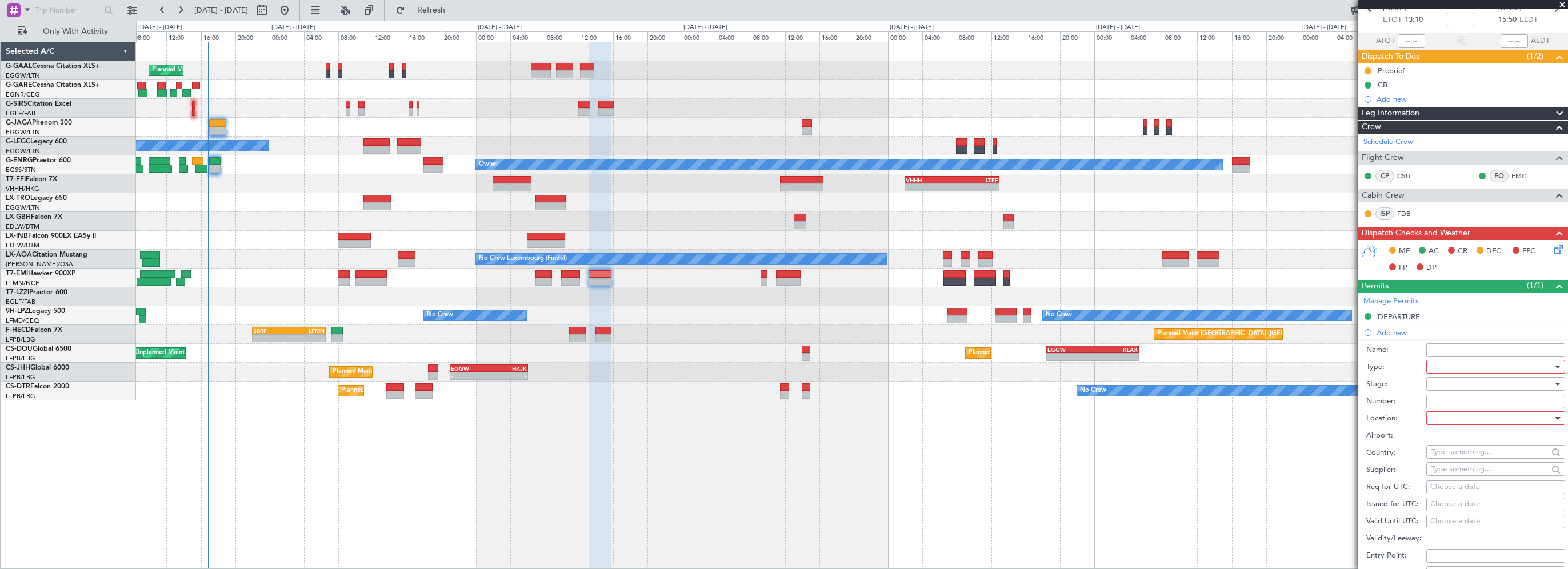
click at [1451, 358] on div at bounding box center [1492, 367] width 122 height 17
click at [1448, 477] on span "Slot" at bounding box center [1491, 474] width 120 height 17
click at [1440, 418] on div at bounding box center [1492, 418] width 122 height 17
click at [1451, 477] on span "Arrival" at bounding box center [1491, 475] width 120 height 17
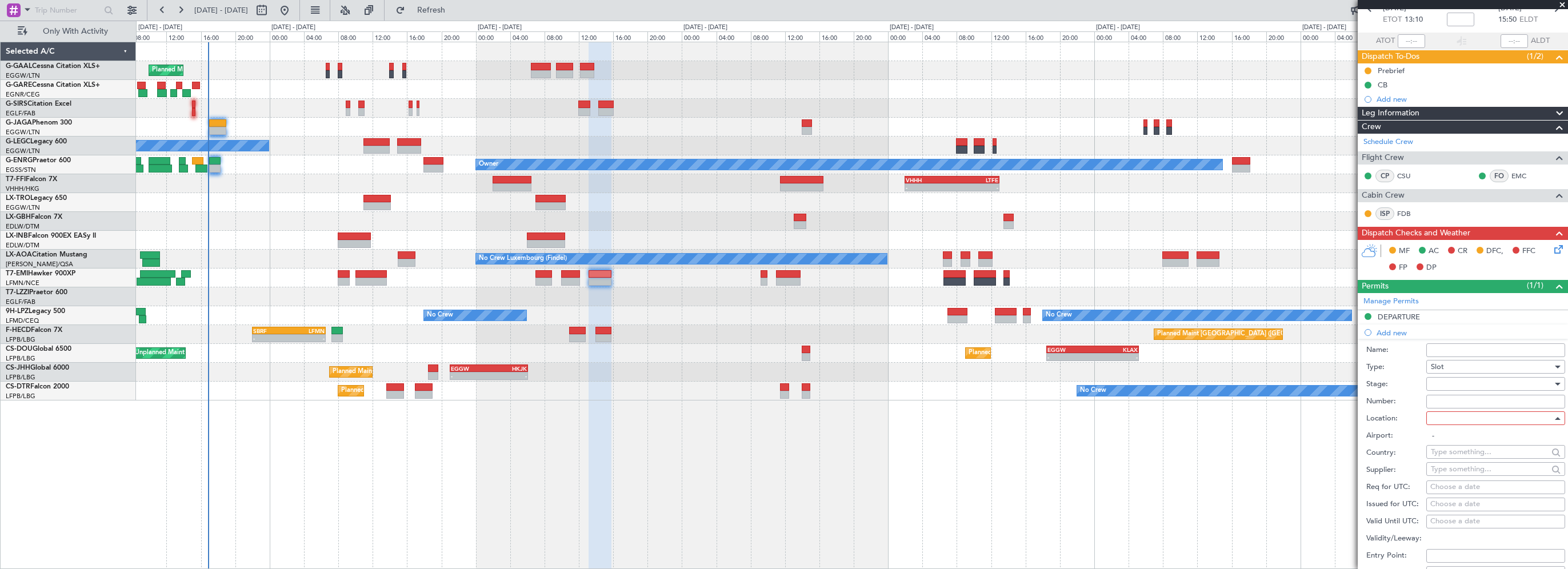
type input "LTBJ / ADB"
click at [1447, 385] on div at bounding box center [1492, 384] width 122 height 17
drag, startPoint x: 1452, startPoint y: 456, endPoint x: 1459, endPoint y: 391, distance: 65.4
click at [1451, 456] on span "Requested" at bounding box center [1491, 457] width 120 height 17
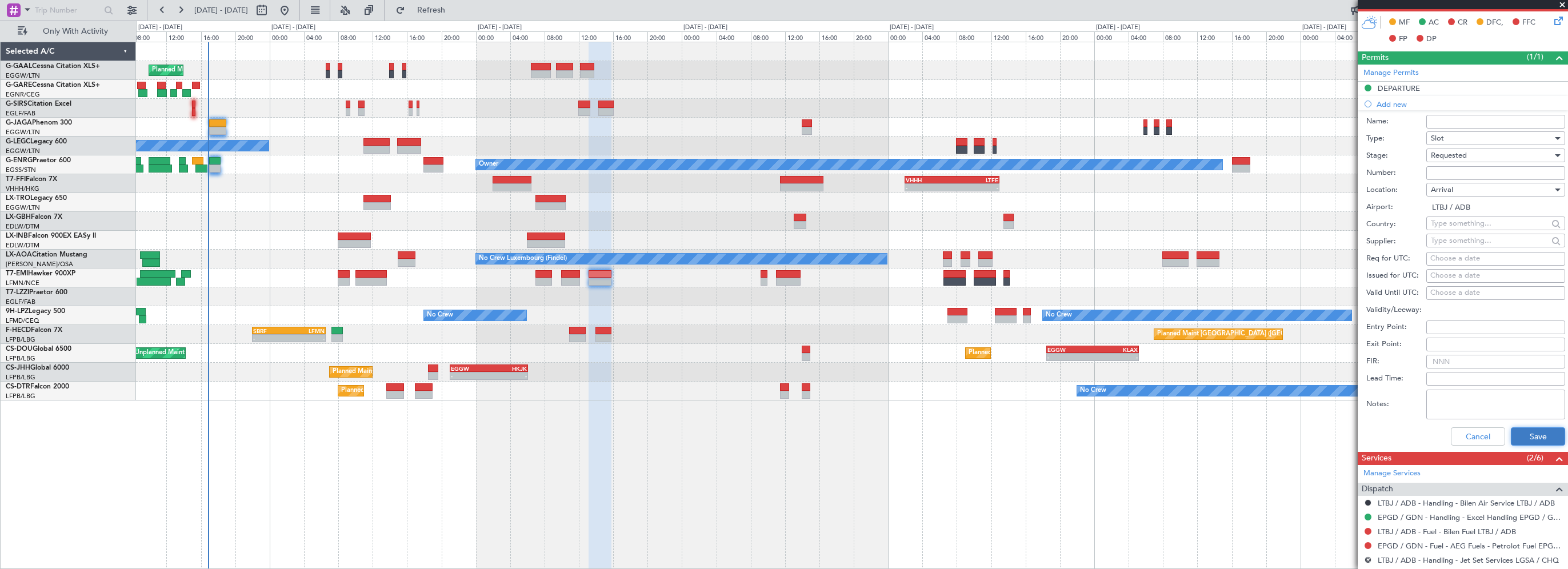
click at [1514, 438] on button "Save" at bounding box center [1537, 436] width 54 height 18
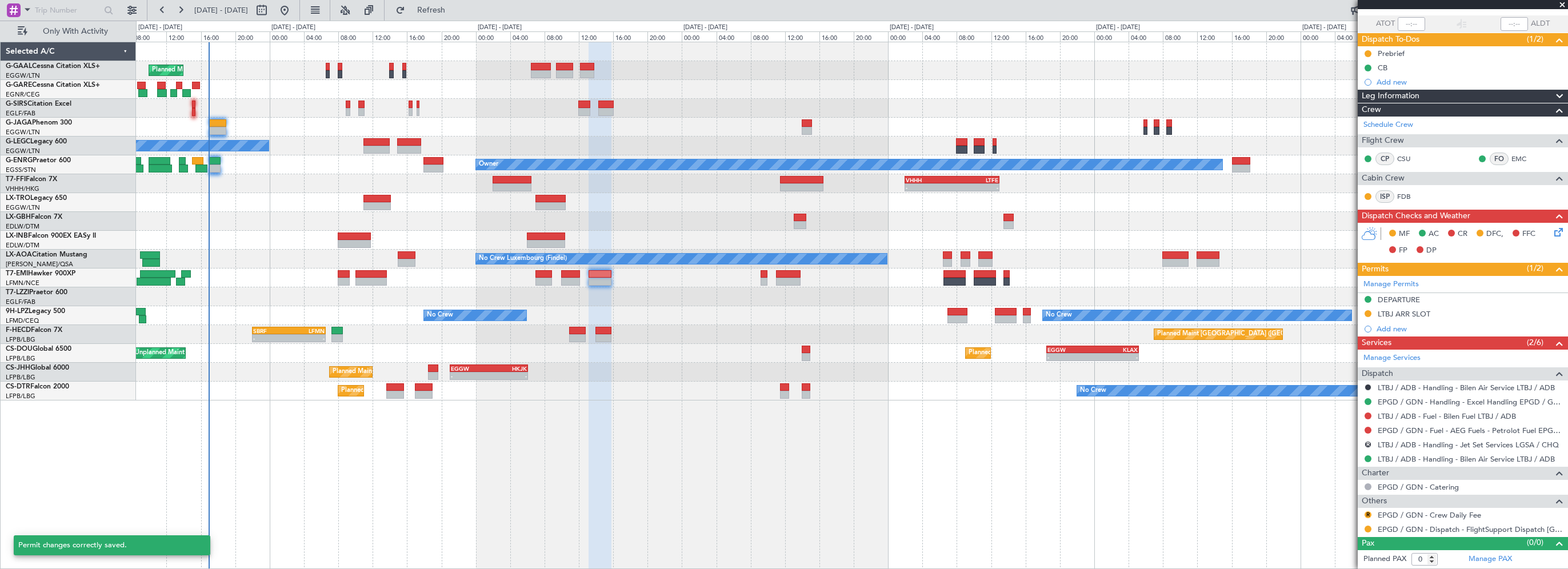
scroll to position [76, 0]
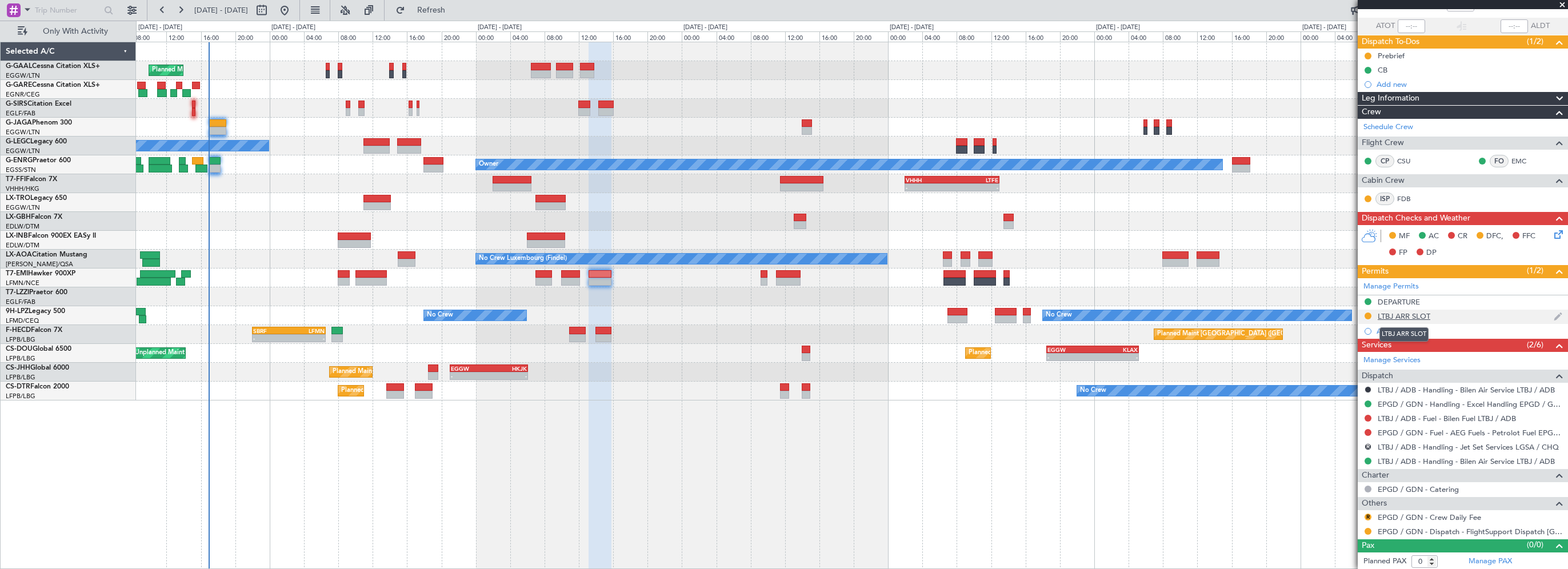
click at [1422, 312] on div "LTBJ ARR SLOT" at bounding box center [1404, 316] width 53 height 9
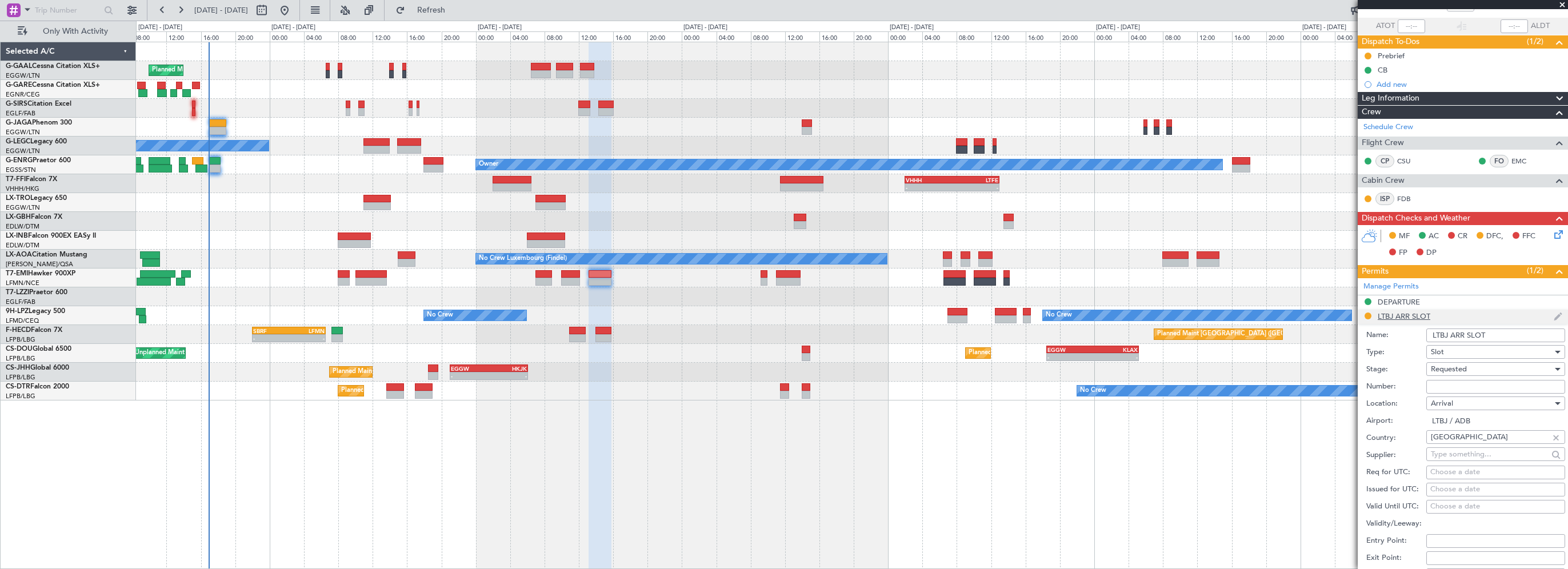
scroll to position [290, 0]
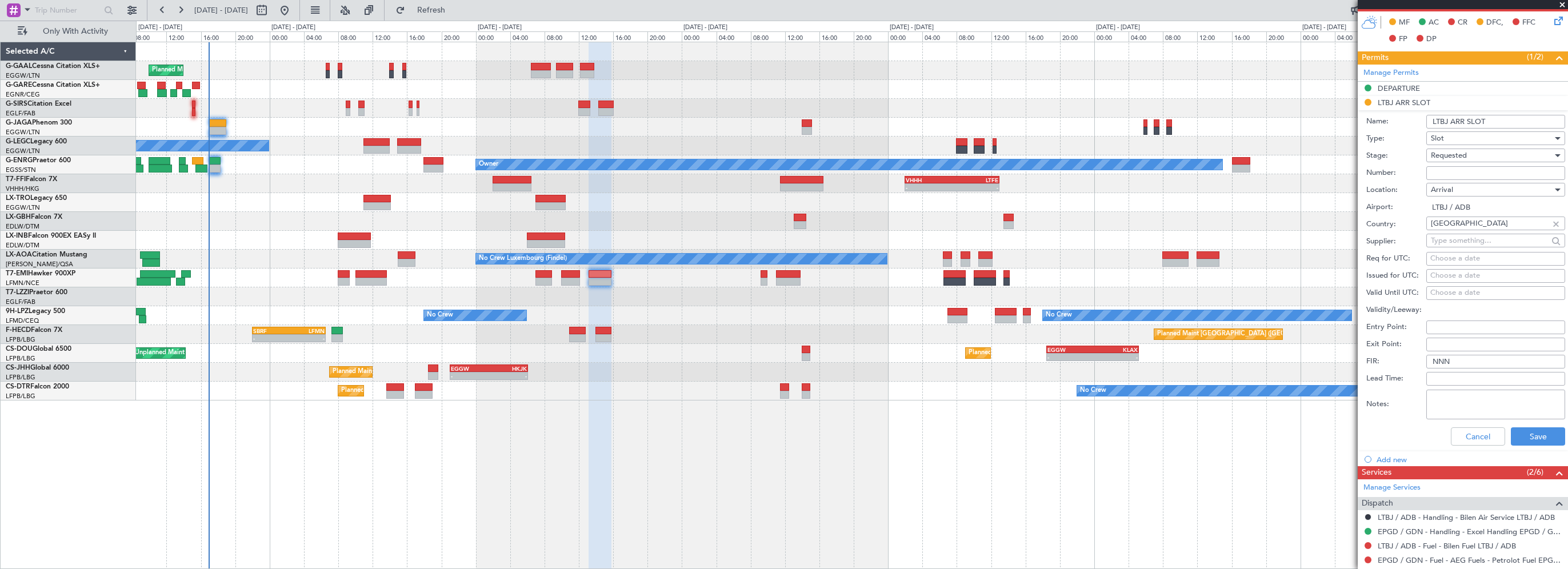
click at [1510, 116] on input "LTBJ ARR SLOT" at bounding box center [1495, 121] width 138 height 14
type input "LTBJ ARR SLOT 1550z"
click at [1530, 433] on button "Save" at bounding box center [1537, 436] width 54 height 18
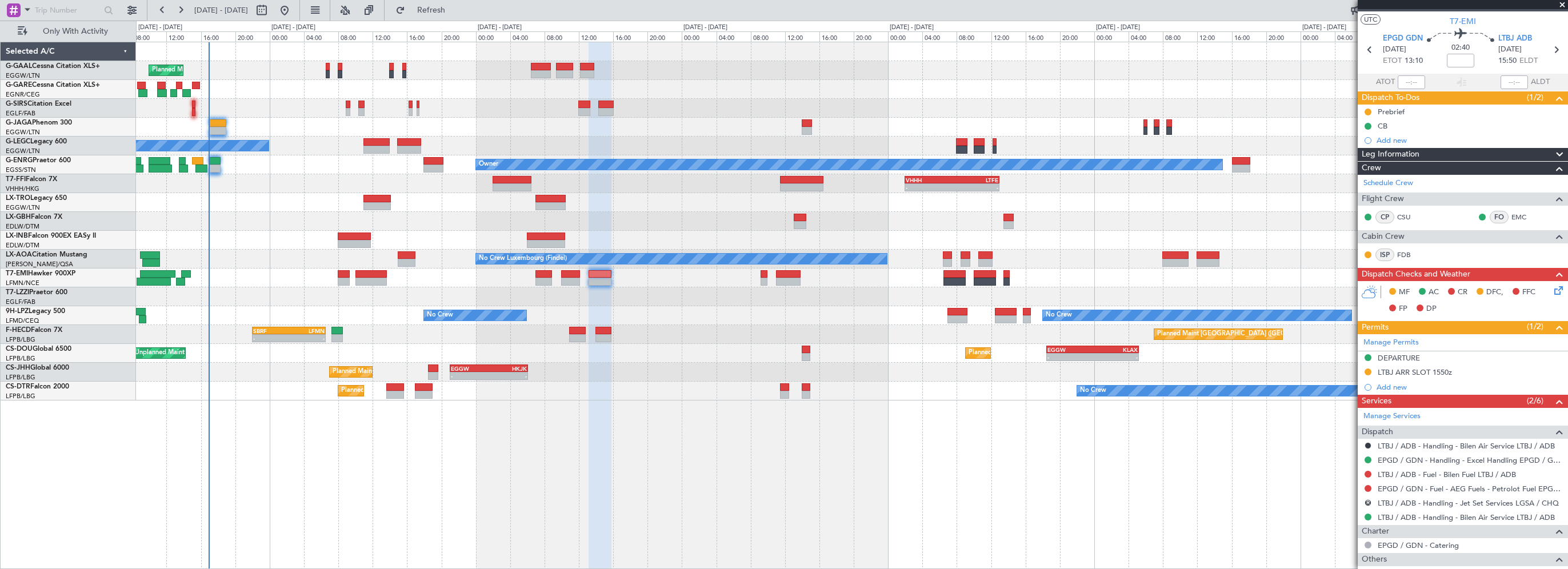
scroll to position [0, 0]
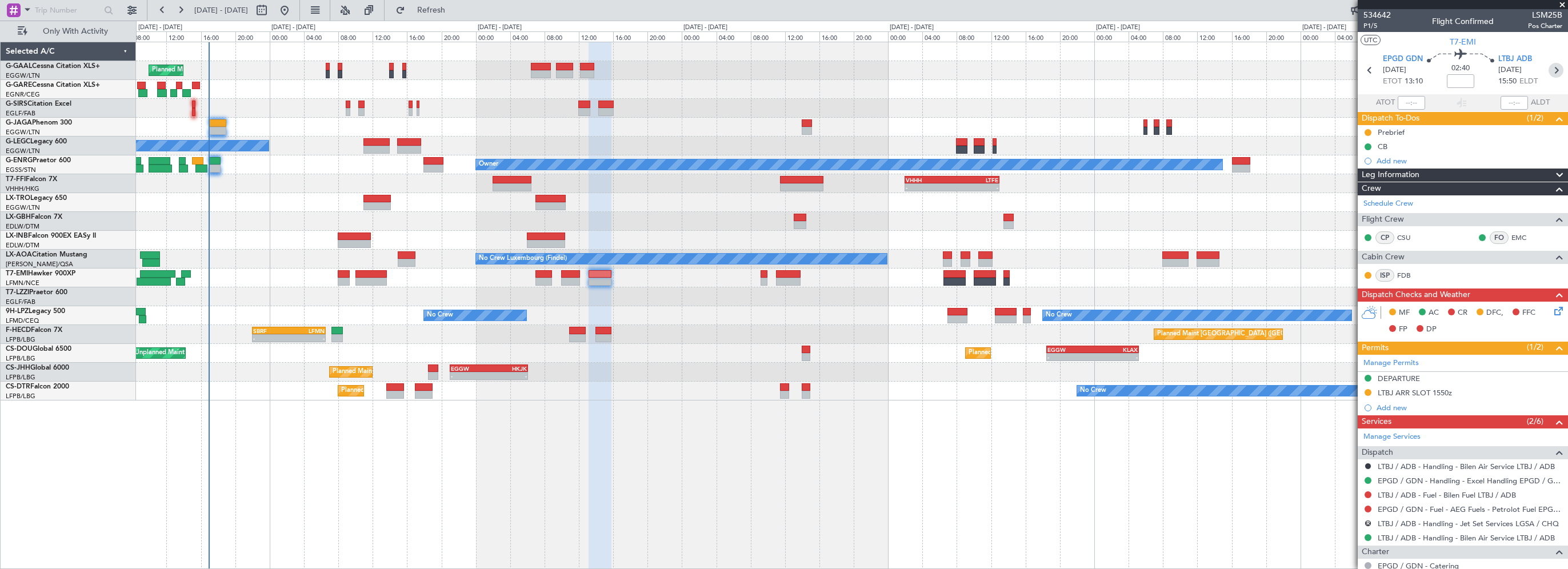
click at [1549, 71] on icon at bounding box center [1556, 70] width 15 height 15
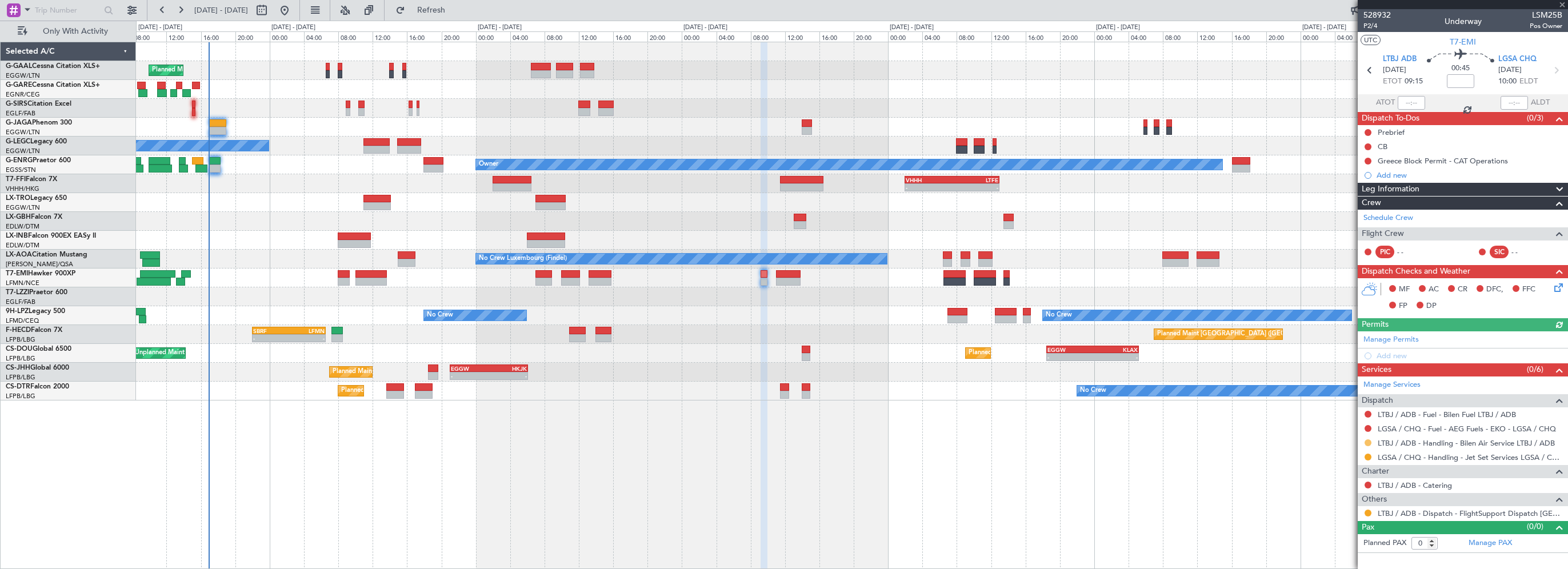
click at [1369, 440] on button at bounding box center [1368, 443] width 7 height 7
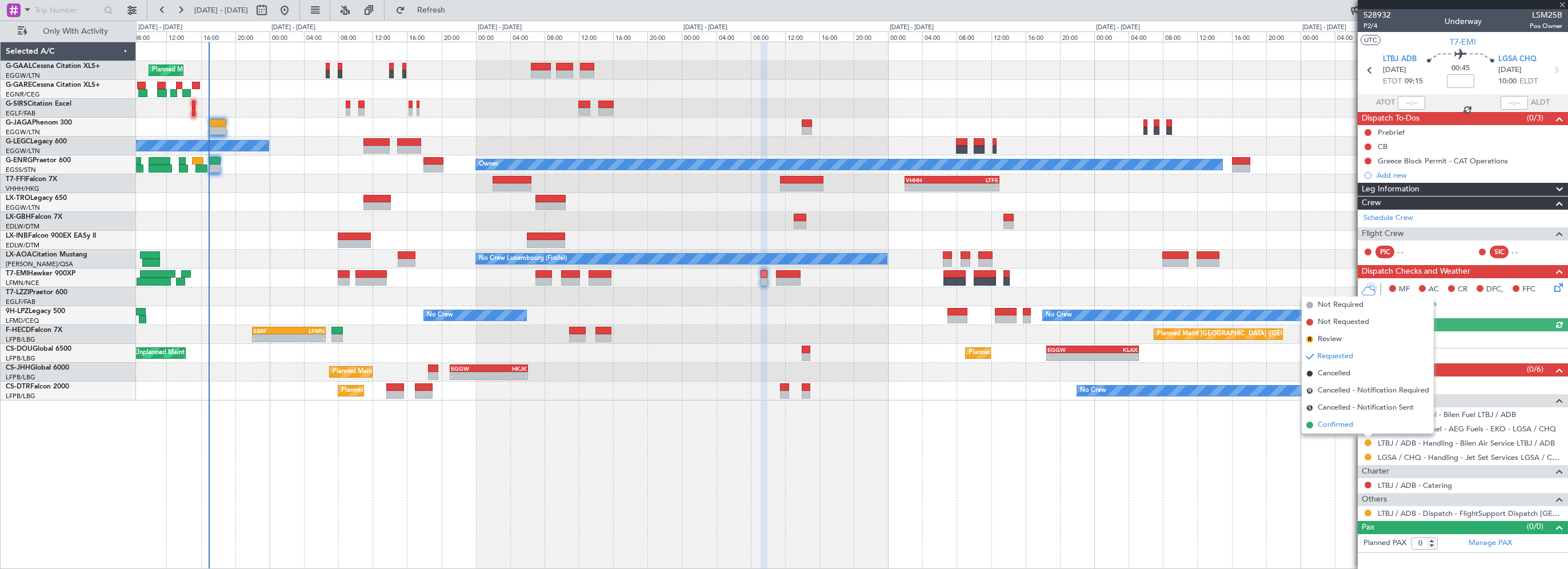
click at [1329, 418] on li "Confirmed" at bounding box center [1367, 425] width 132 height 17
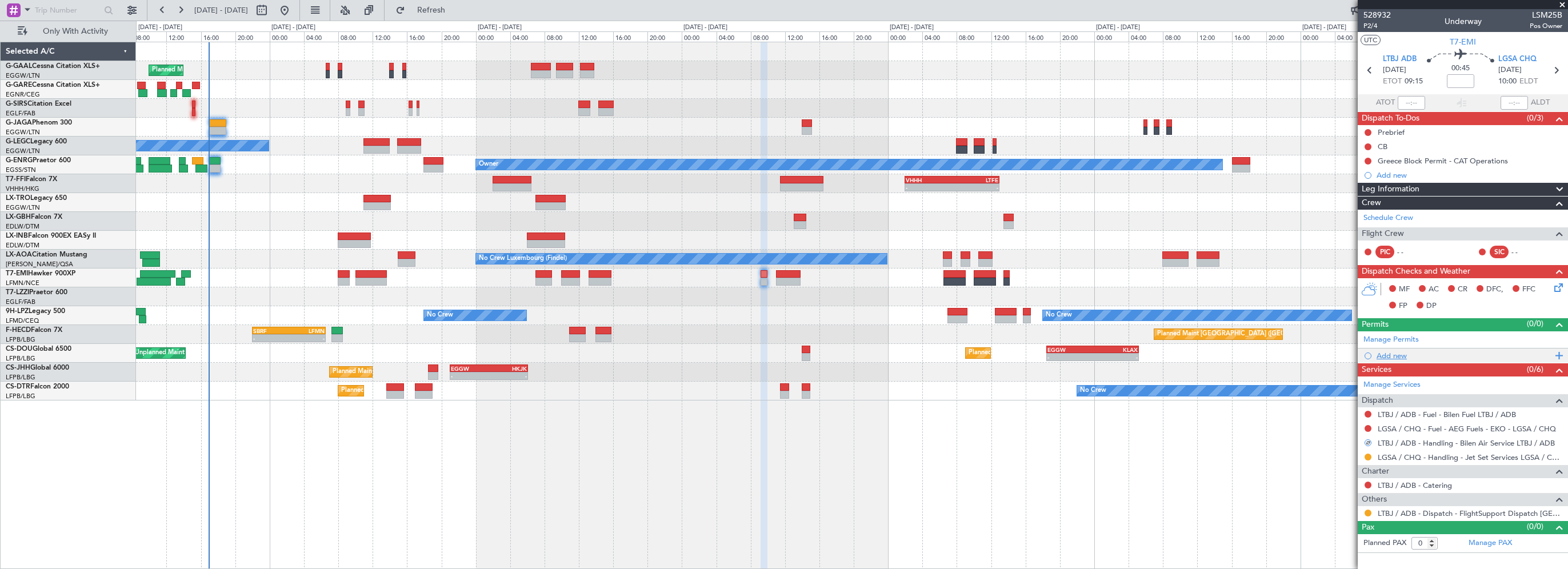
click at [1383, 354] on div "Add new" at bounding box center [1463, 355] width 175 height 9
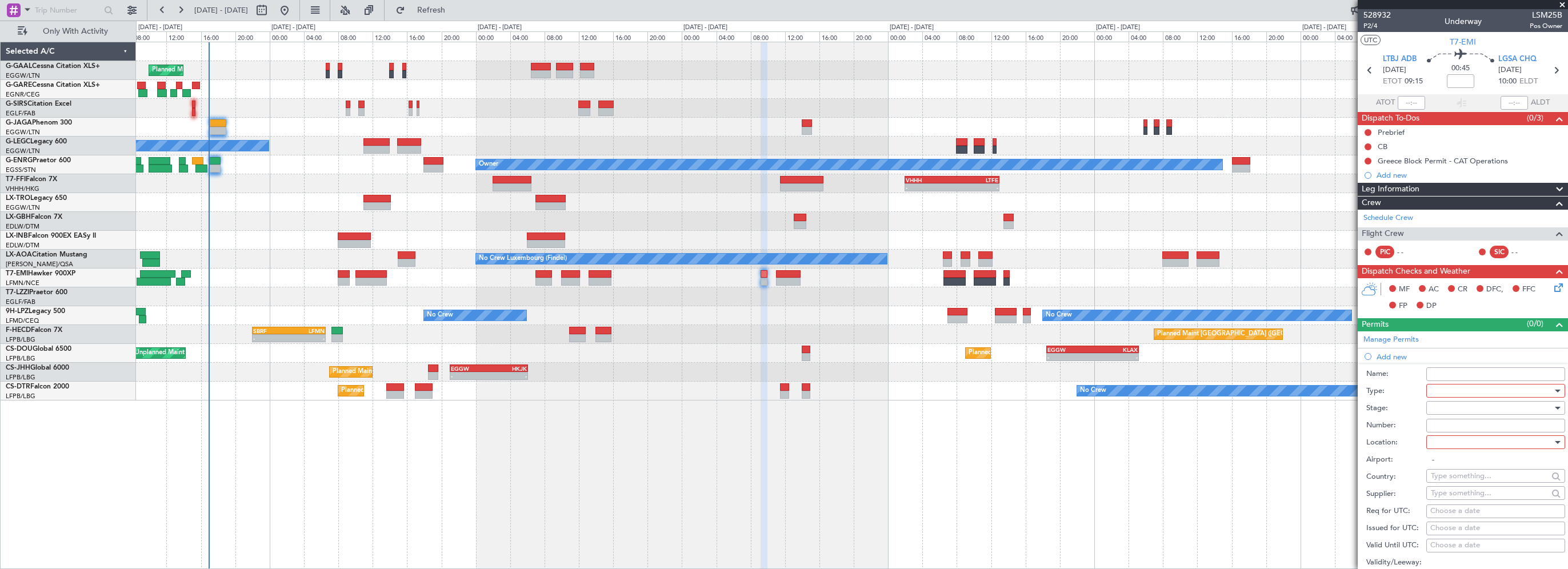
click at [1442, 389] on div at bounding box center [1492, 391] width 122 height 17
click at [1448, 498] on span "Slot" at bounding box center [1491, 498] width 120 height 17
click at [1453, 405] on div at bounding box center [1492, 408] width 122 height 17
click at [1455, 478] on span "Requested" at bounding box center [1491, 482] width 120 height 17
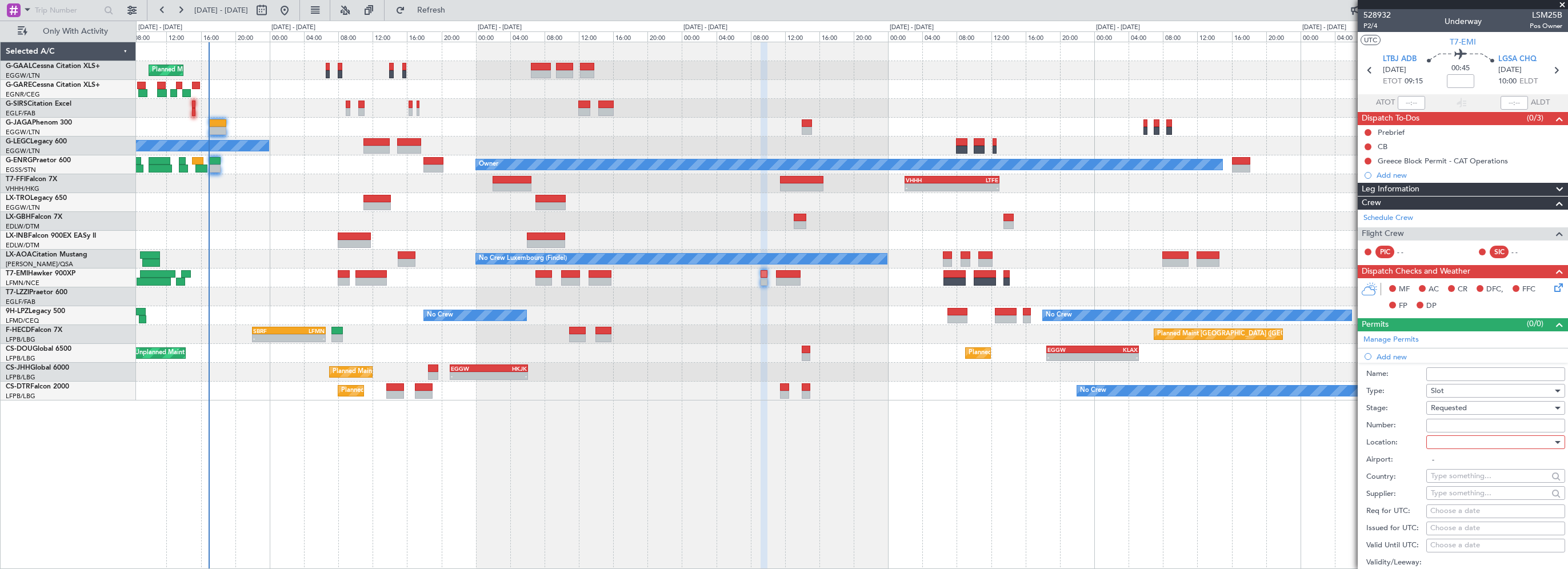
click at [1453, 443] on div at bounding box center [1492, 442] width 122 height 17
click at [1455, 464] on span "Departure" at bounding box center [1491, 464] width 120 height 17
type input "LTBJ / ADB"
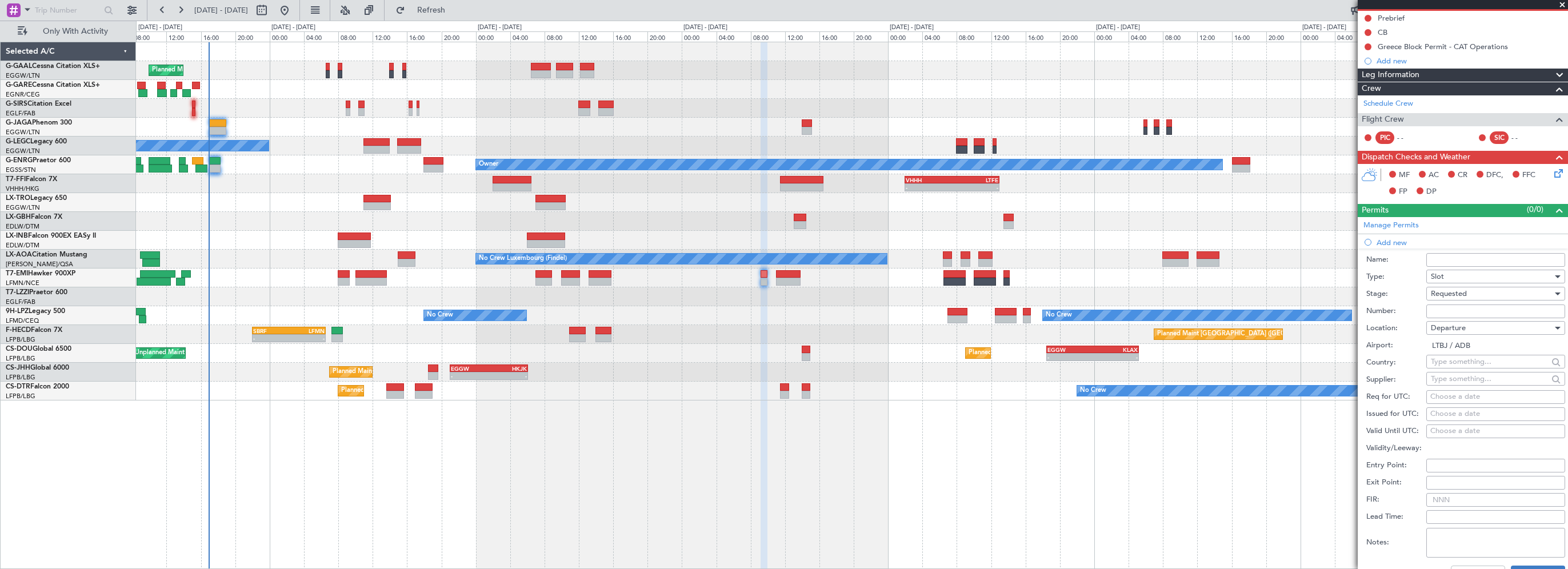
scroll to position [172, 0]
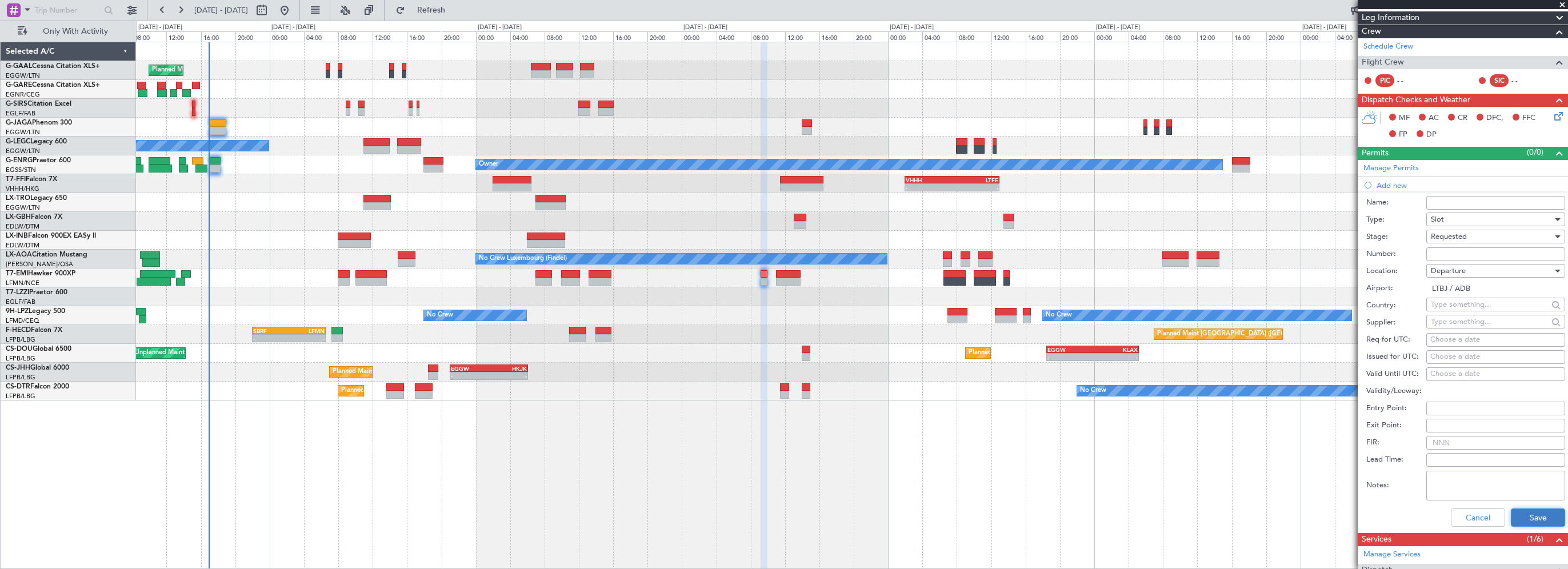
click at [1516, 508] on button "Save" at bounding box center [1537, 517] width 54 height 18
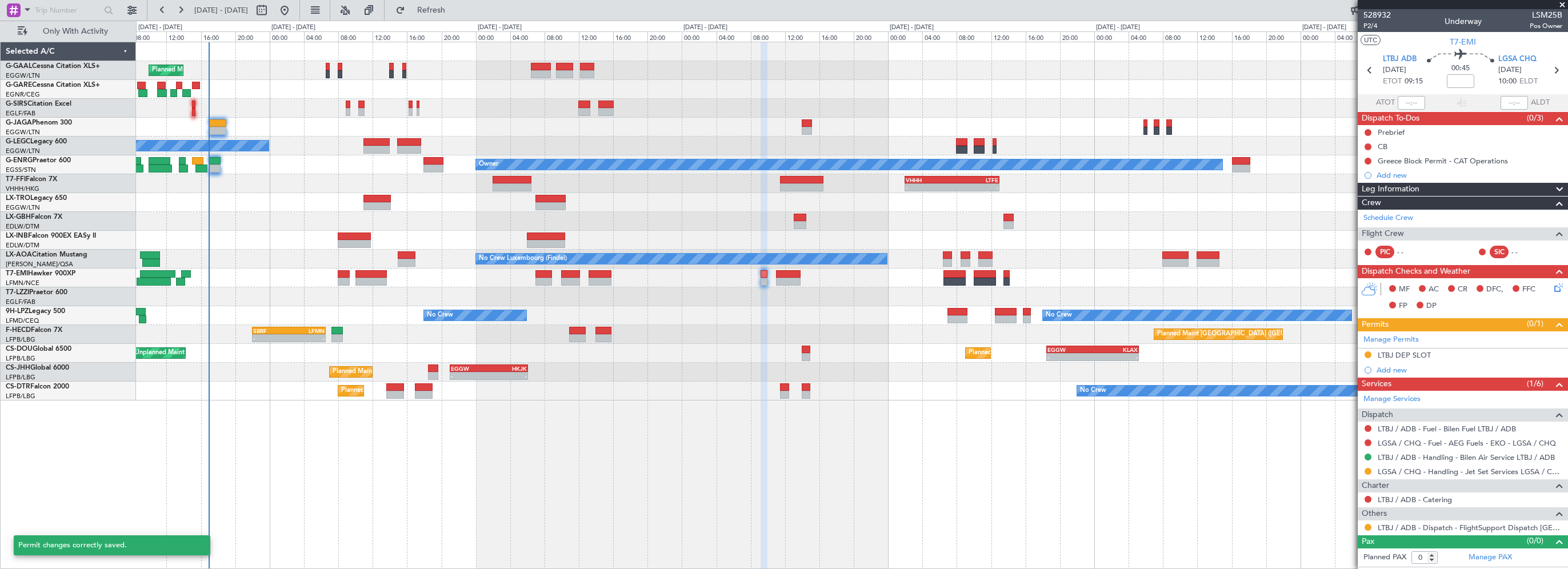
scroll to position [0, 0]
click at [1410, 352] on div "LTBJ DEP SLOT" at bounding box center [1404, 355] width 53 height 9
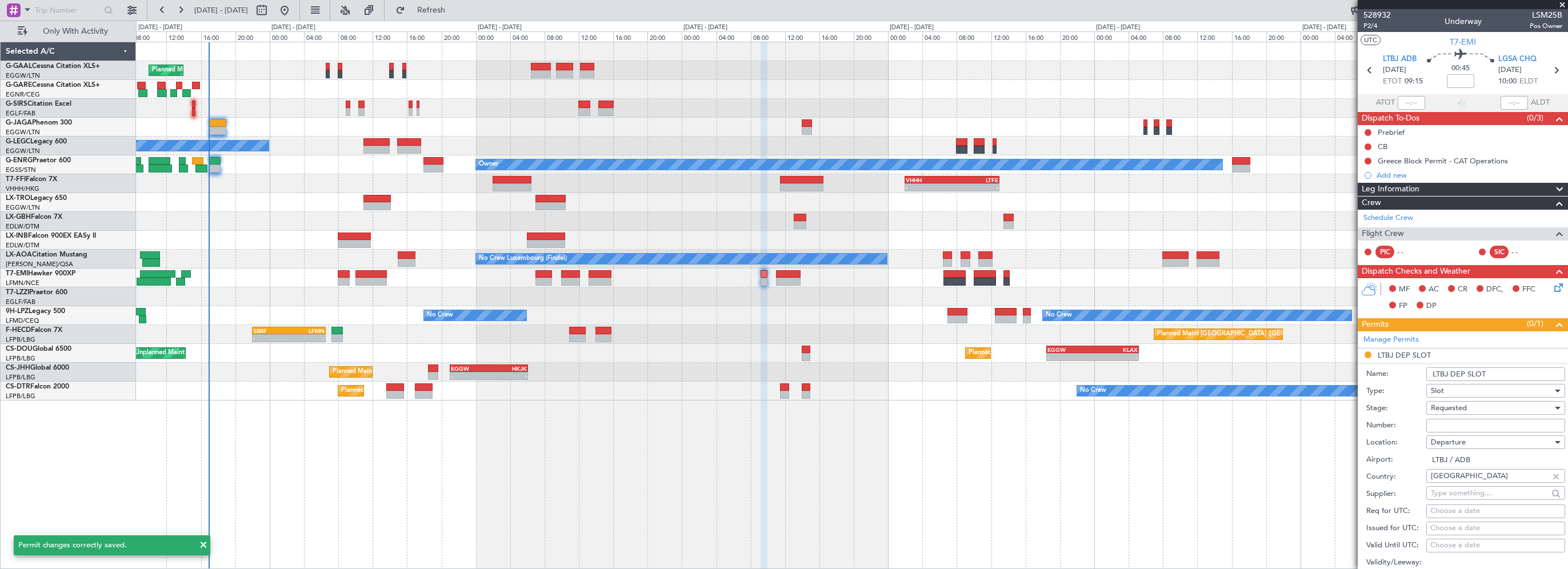
click at [1483, 402] on div "Requested" at bounding box center [1492, 408] width 122 height 17
click at [1484, 393] on div at bounding box center [784, 284] width 1568 height 569
click at [1507, 366] on div "Name: LTBJ DEP SLOT" at bounding box center [1466, 374] width 199 height 17
click at [1513, 372] on input "LTBJ DEP SLOT" at bounding box center [1495, 374] width 138 height 14
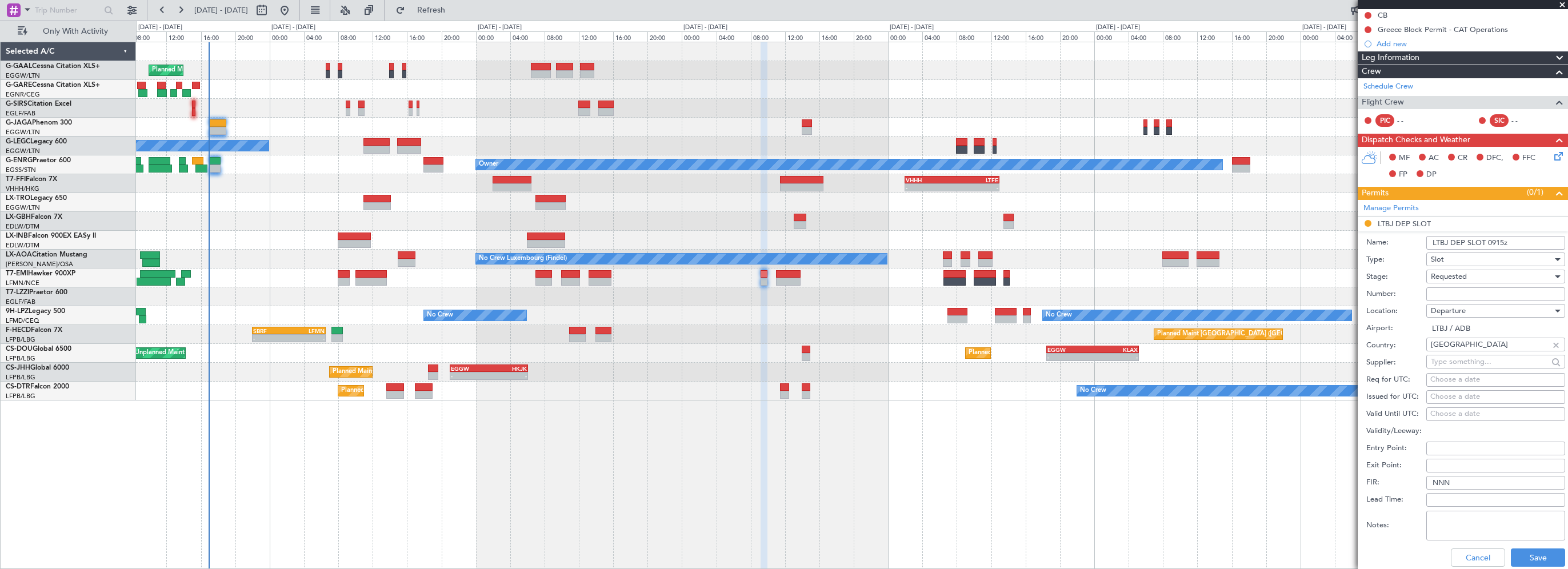
scroll to position [229, 0]
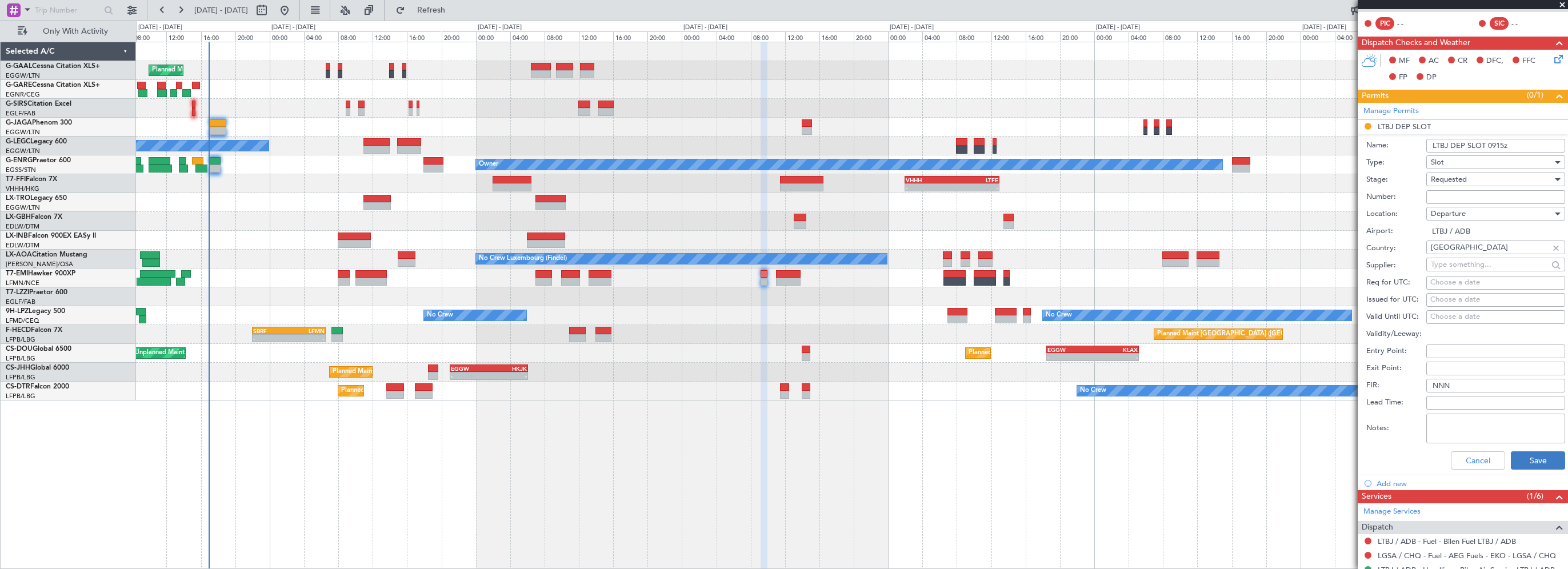
type input "LTBJ DEP SLOT 0915z"
click at [1520, 459] on button "Save" at bounding box center [1537, 460] width 54 height 18
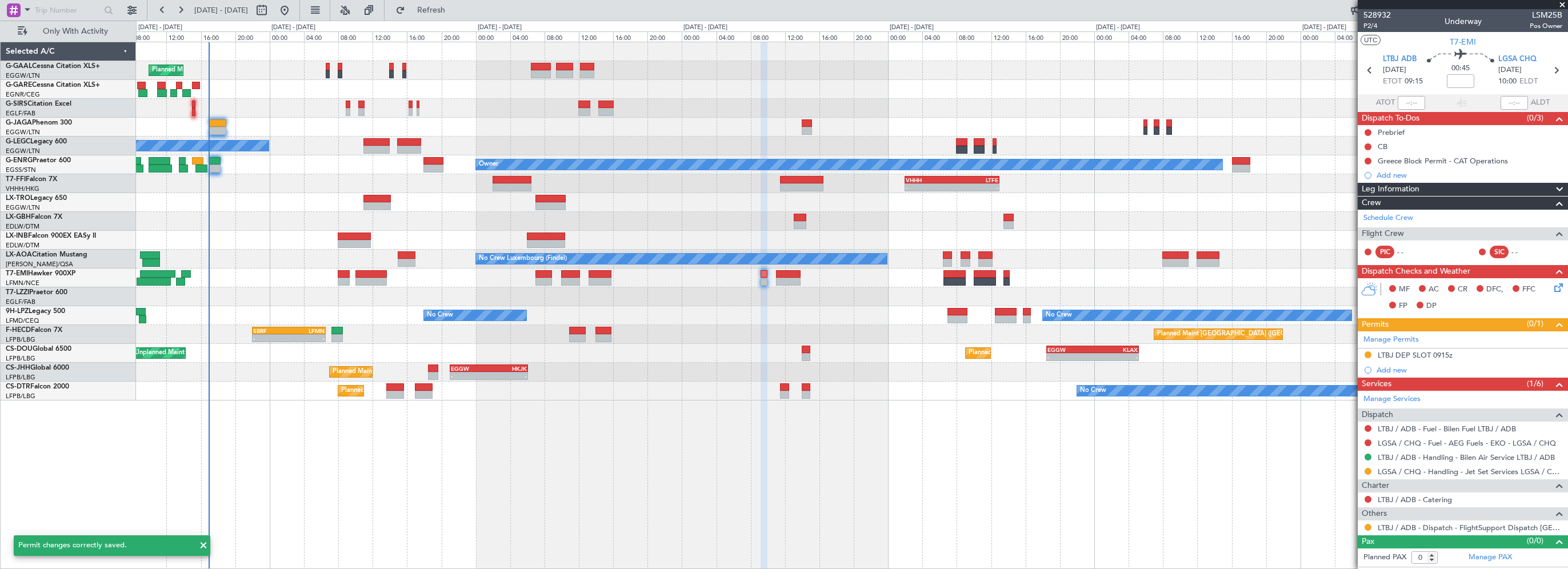
scroll to position [0, 0]
click at [765, 469] on div at bounding box center [764, 306] width 7 height 527
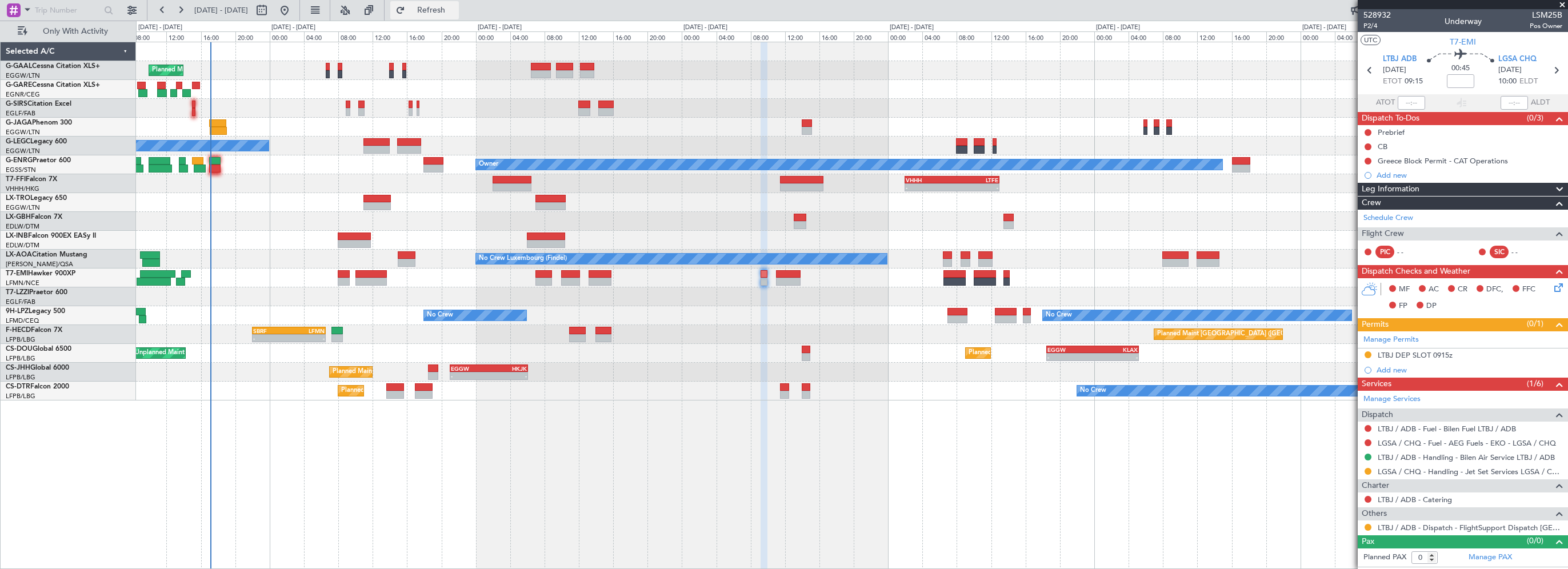
click at [455, 7] on span "Refresh" at bounding box center [431, 10] width 48 height 8
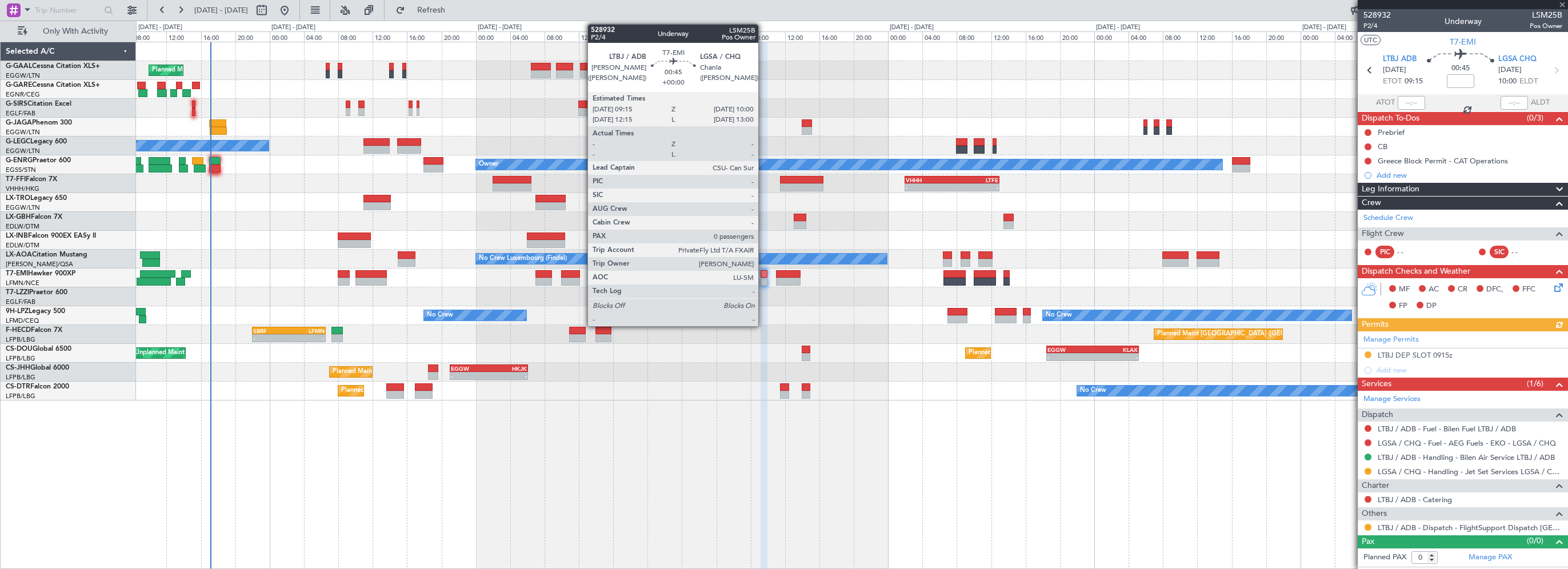
click at [763, 278] on div at bounding box center [764, 281] width 7 height 8
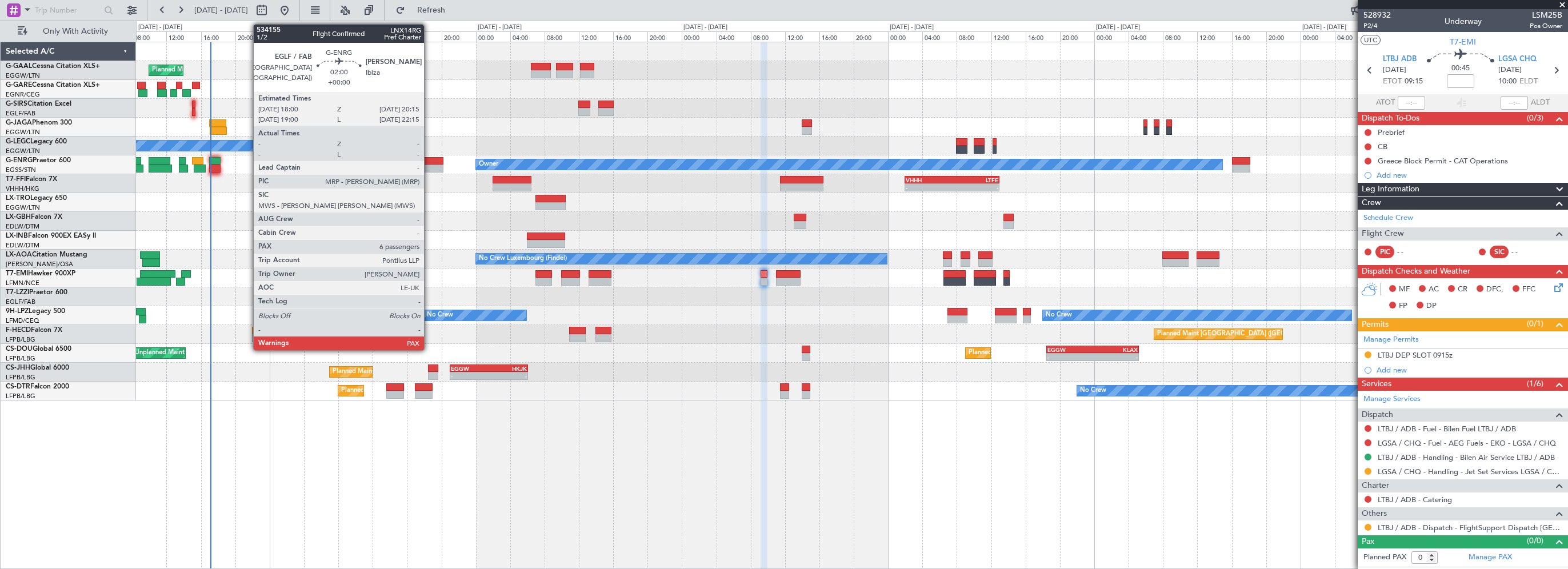
click at [429, 160] on div at bounding box center [433, 161] width 19 height 8
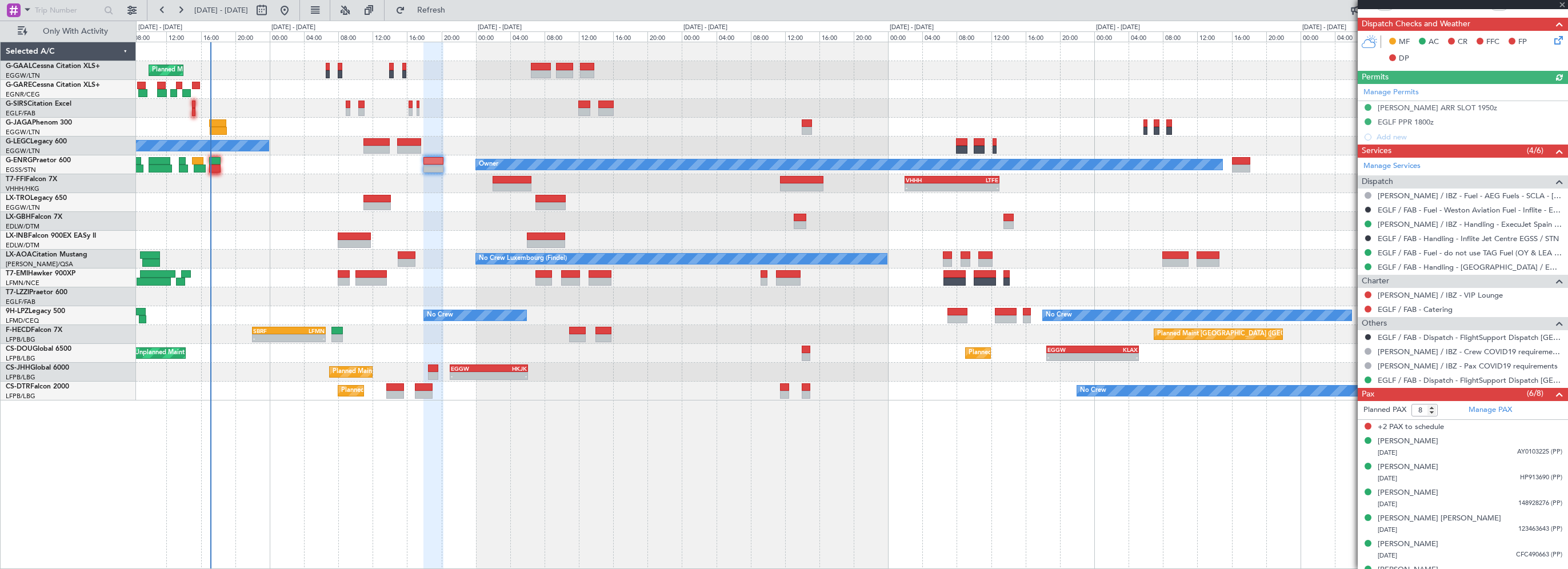
scroll to position [251, 0]
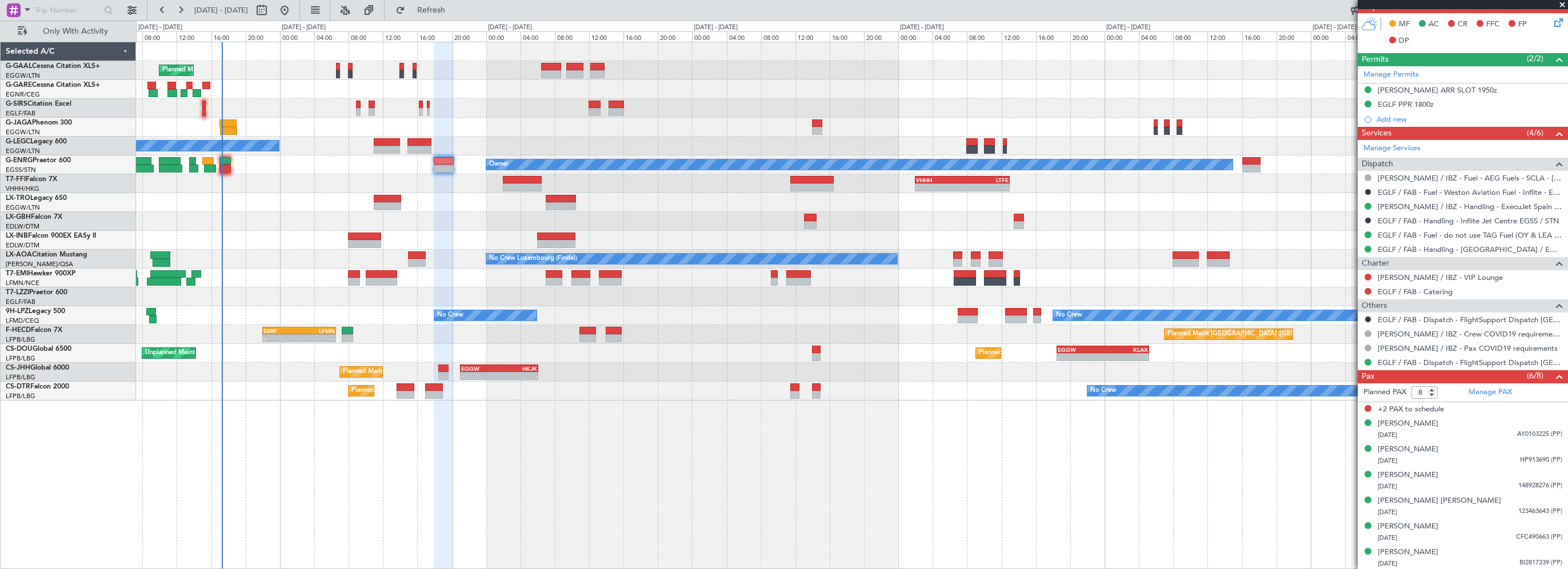
click at [480, 162] on div "Planned Maint Planned Maint London (Farnborough) No Crew Owner Planned Maint Lo…" at bounding box center [852, 221] width 1431 height 358
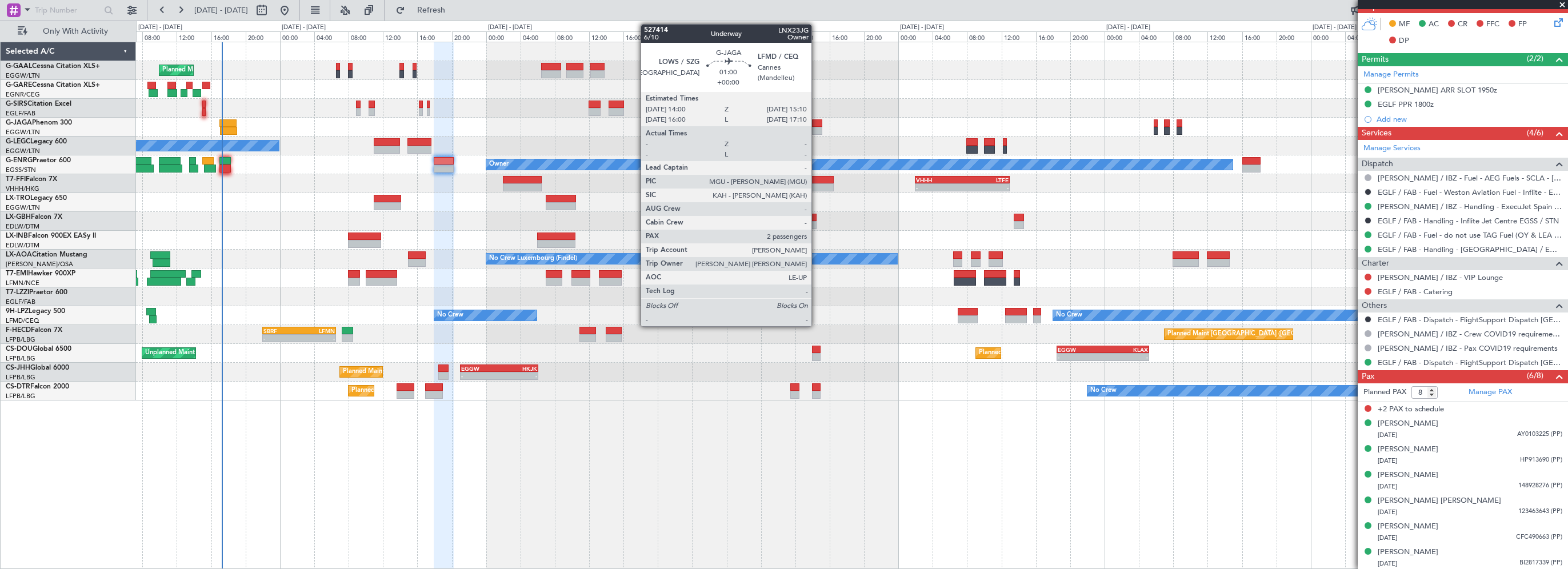
click at [816, 123] on div at bounding box center [817, 123] width 10 height 8
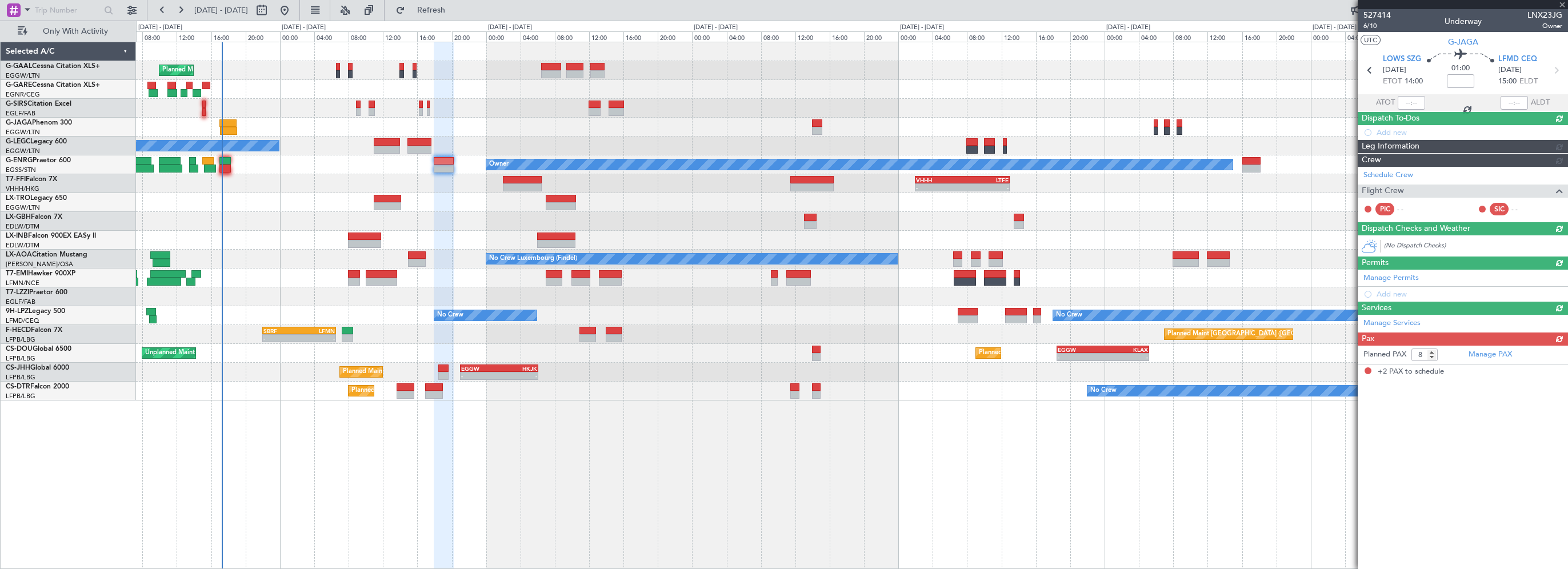
type input "2"
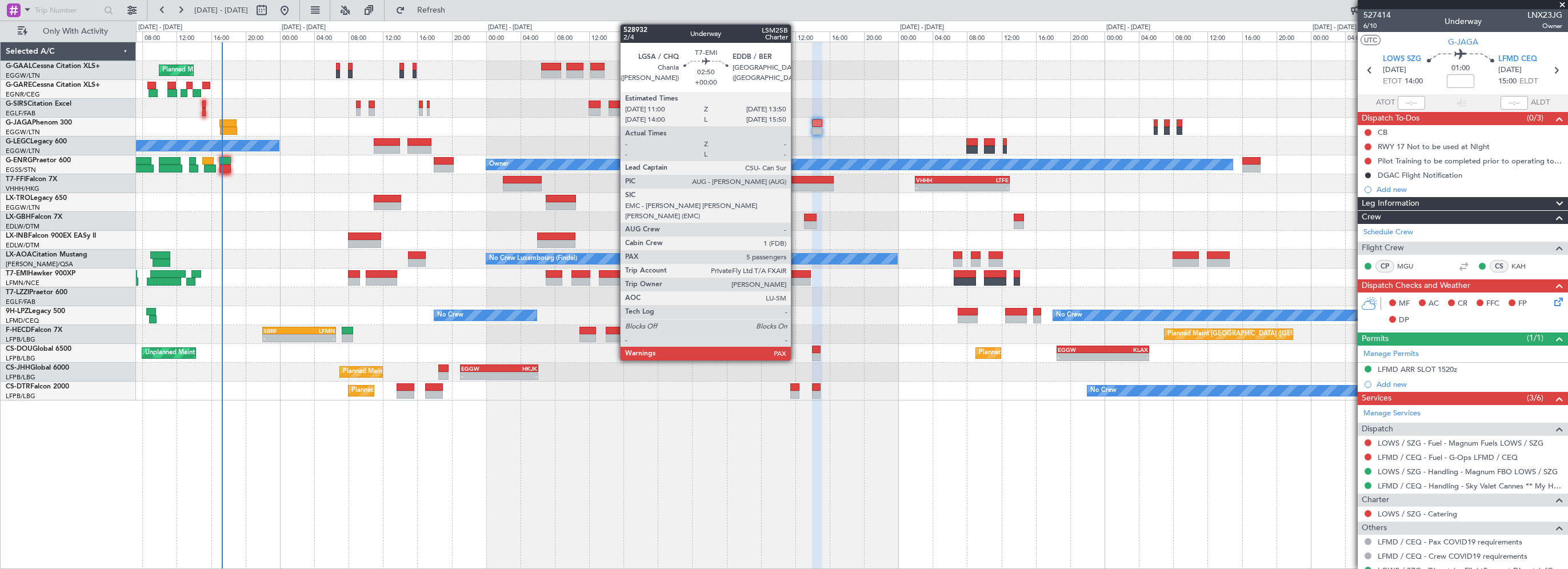
click at [796, 271] on div at bounding box center [798, 274] width 25 height 8
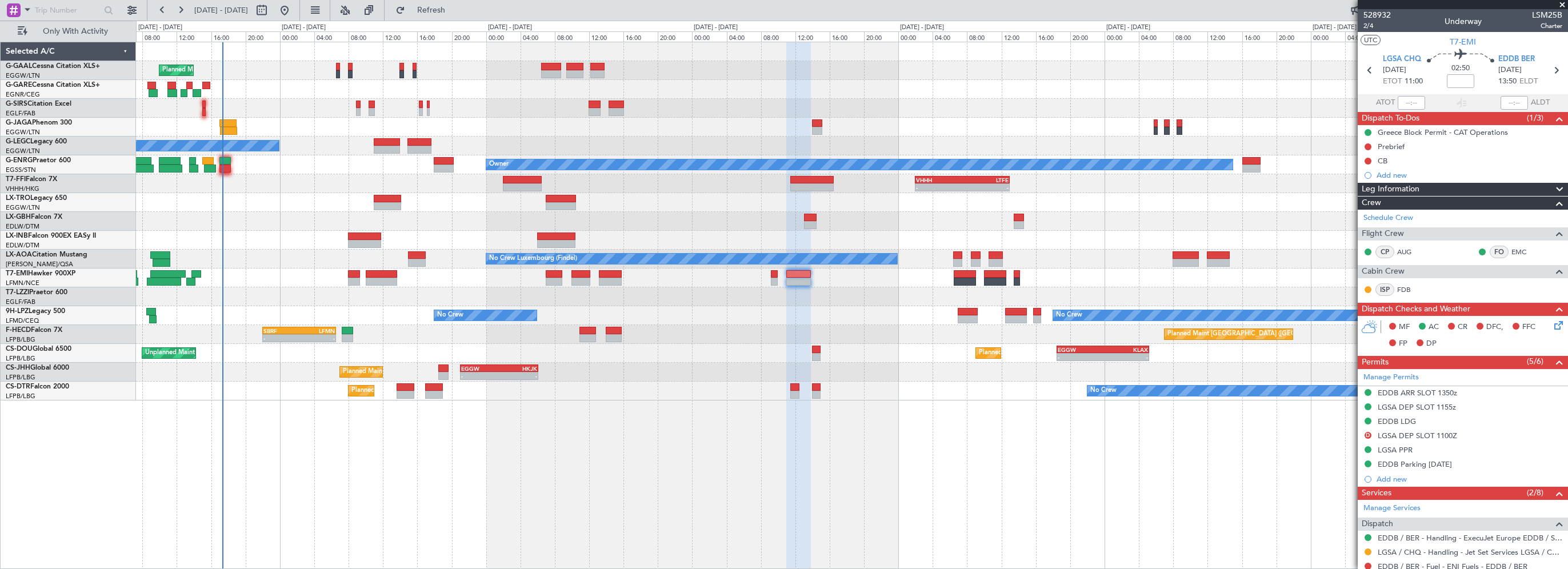
click at [700, 491] on div "Planned Maint Planned Maint [GEOGRAPHIC_DATA] ([GEOGRAPHIC_DATA]) No Crew Owner…" at bounding box center [852, 305] width 1432 height 527
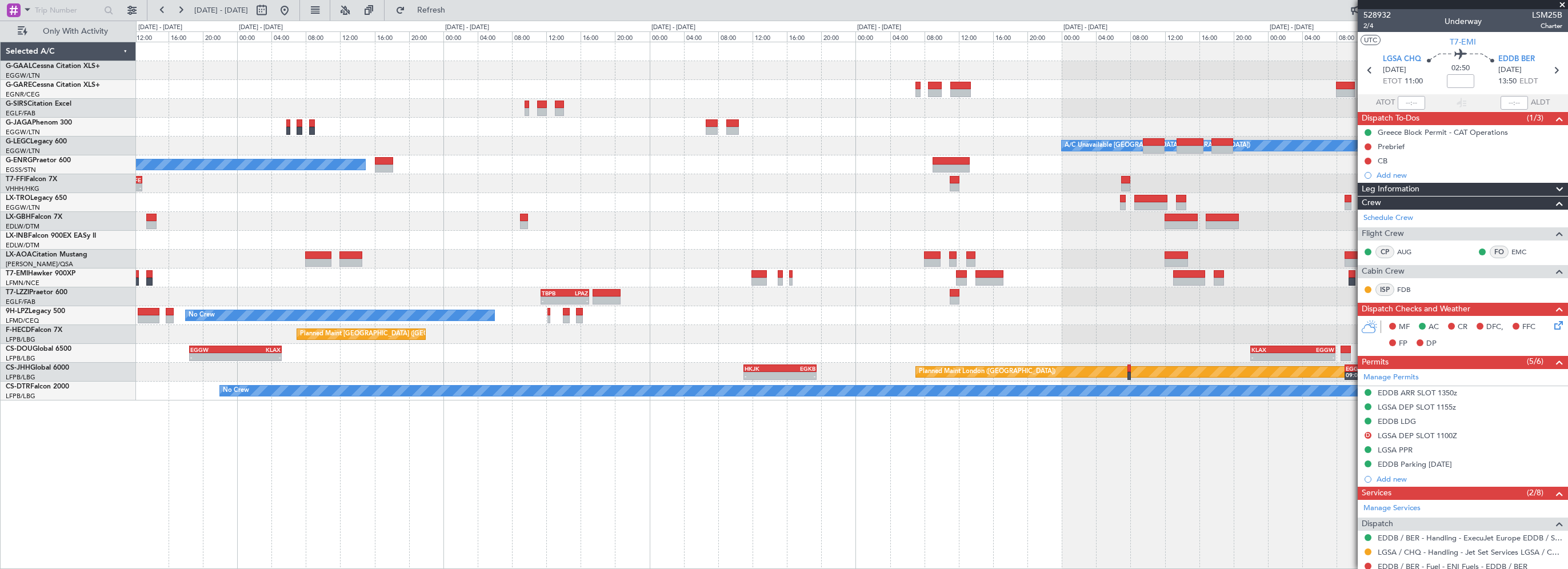
click at [727, 475] on div "Planned Maint Dusseldorf A/C Unavailable London (Luton) Owner - - VHHH 02:00 Z …" at bounding box center [852, 305] width 1432 height 527
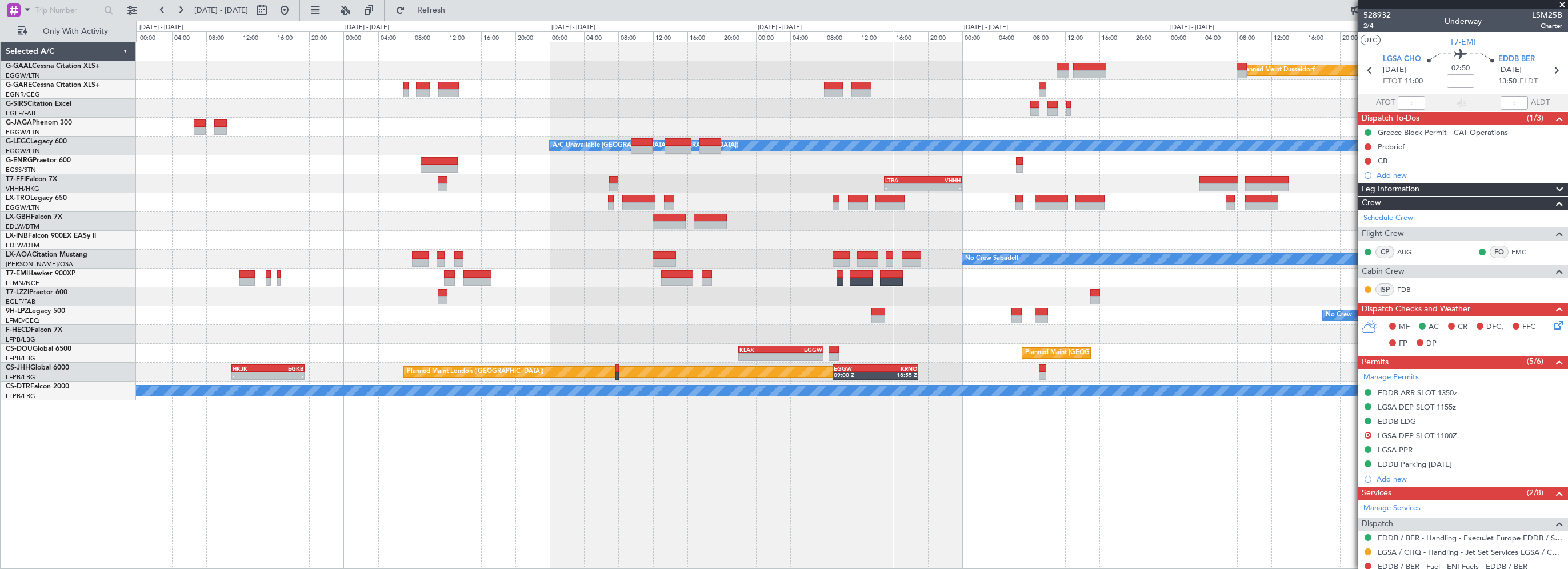
click at [544, 493] on div "Planned Maint Dusseldorf A/C Unavailable London (Luton) Owner - - LTBA 15:00 Z …" at bounding box center [852, 305] width 1432 height 527
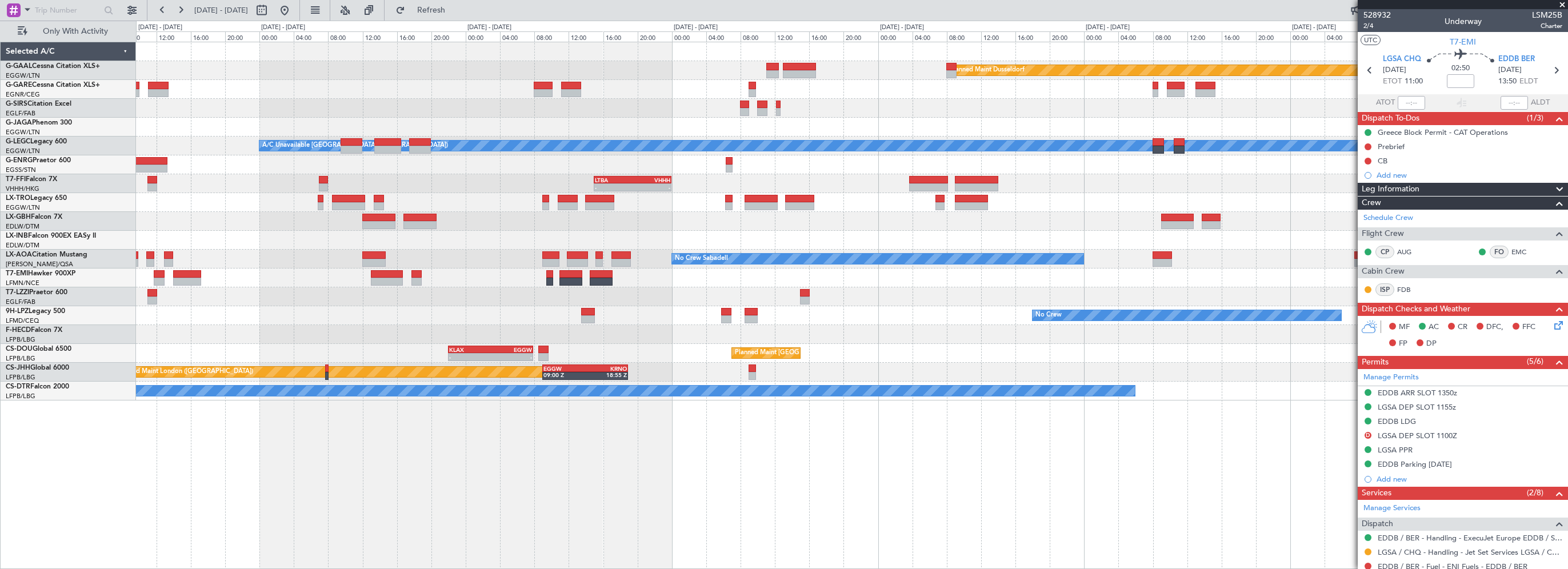
click at [653, 493] on div "Planned Maint Dusseldorf A/C Unavailable London (Luton) - - LTBA 15:00 Z VHHH 0…" at bounding box center [852, 305] width 1432 height 527
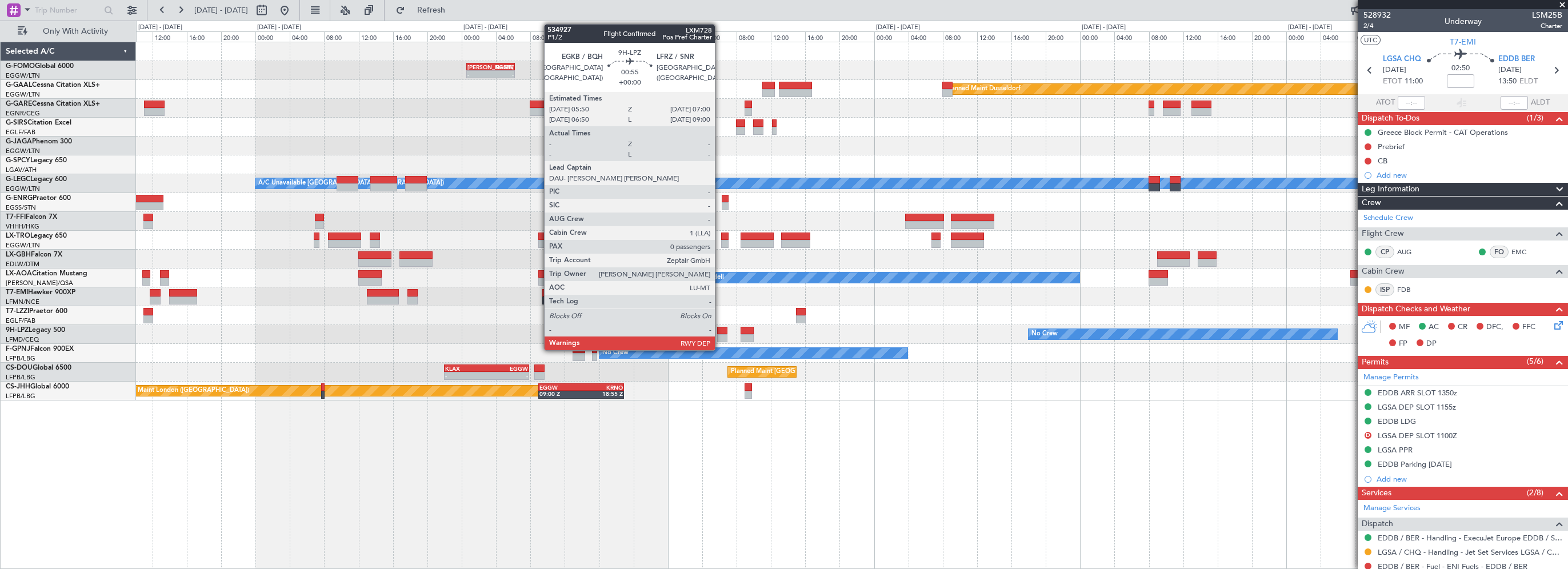
click at [720, 331] on div at bounding box center [722, 330] width 10 height 8
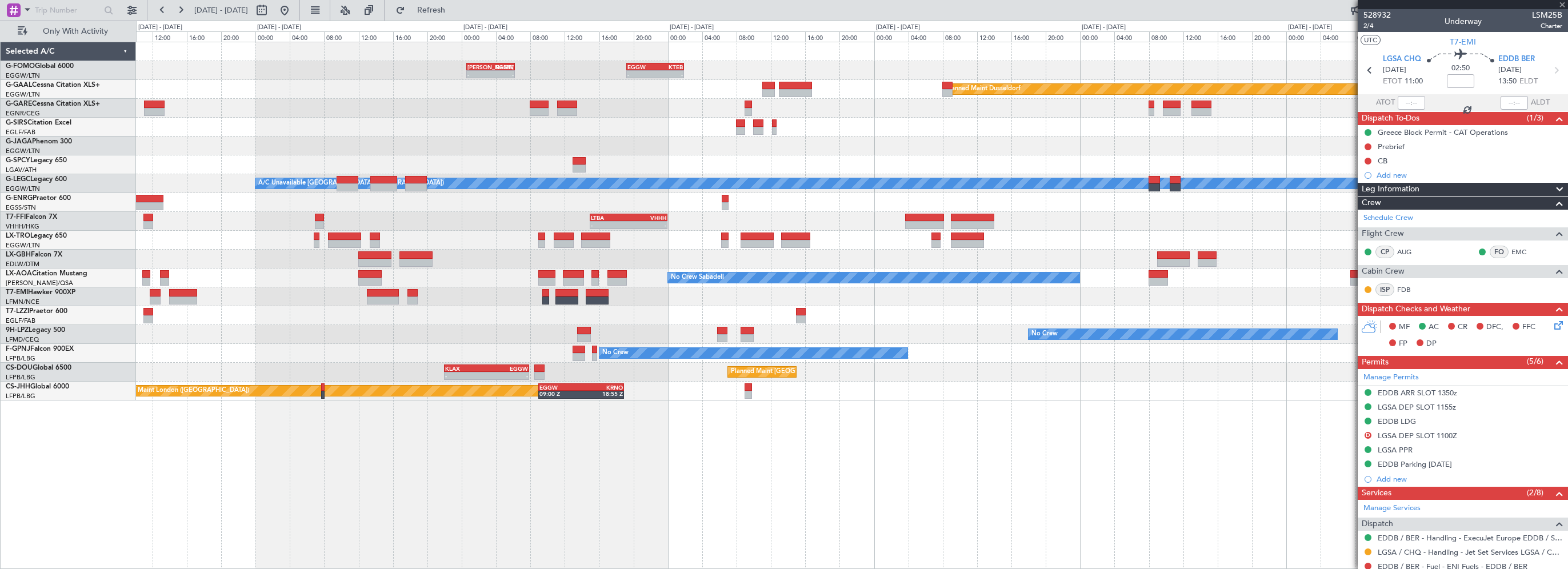
type input "0"
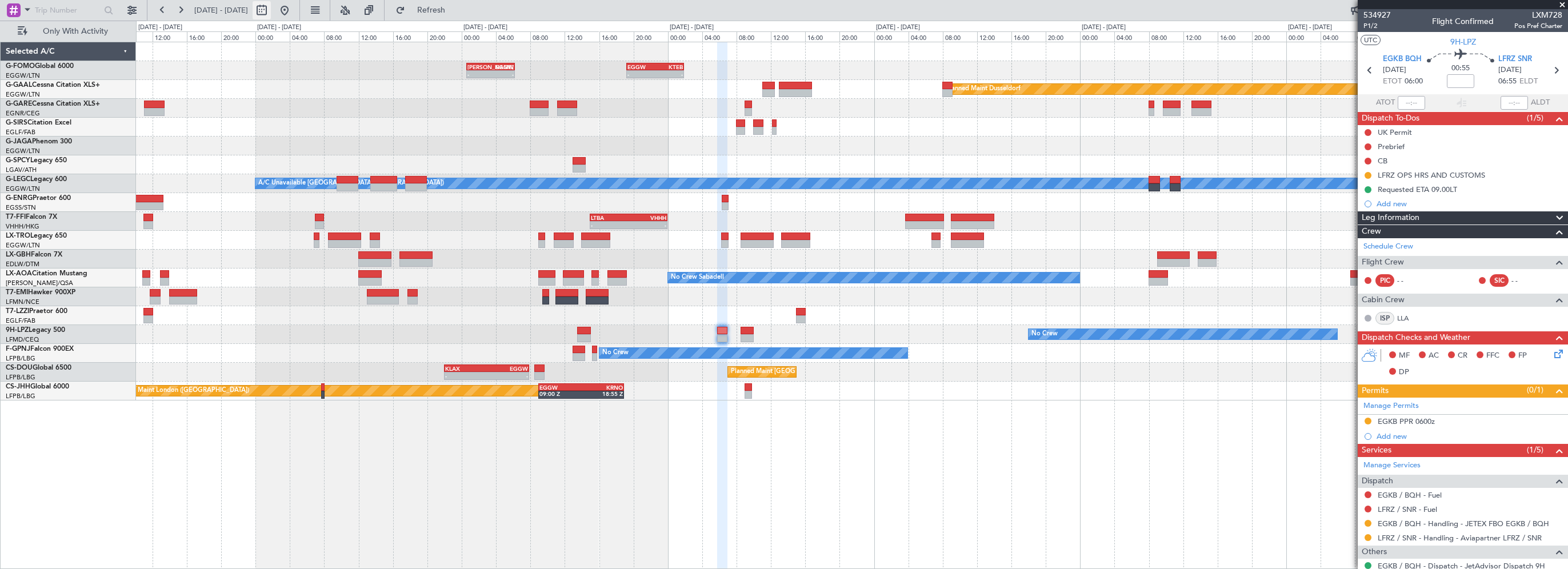
click at [270, 9] on button at bounding box center [261, 10] width 18 height 18
select select "8"
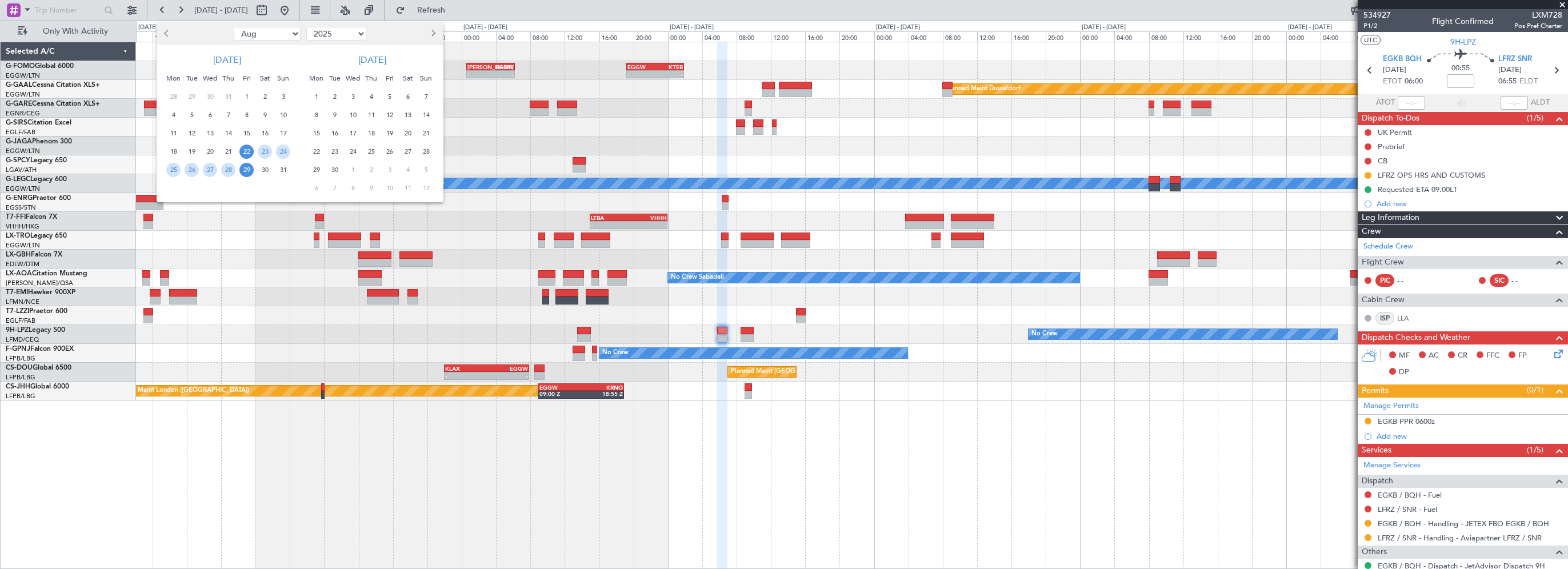
click at [358, 33] on select "2015 2016 2017 2018 2019 2020 2021 2022 2023 2024 2025 2026 2027 2028 2029 2030…" at bounding box center [336, 33] width 60 height 14
select select "2026"
click at [307, 27] on select "2015 2016 2017 2018 2019 2020 2021 2022 2023 2024 2025 2026 2027 2028 2029 2030…" at bounding box center [336, 33] width 60 height 14
click at [239, 31] on select "Jan Feb Mar Apr May Jun Jul Aug Sep Oct Nov Dec" at bounding box center [267, 33] width 67 height 14
select select "1"
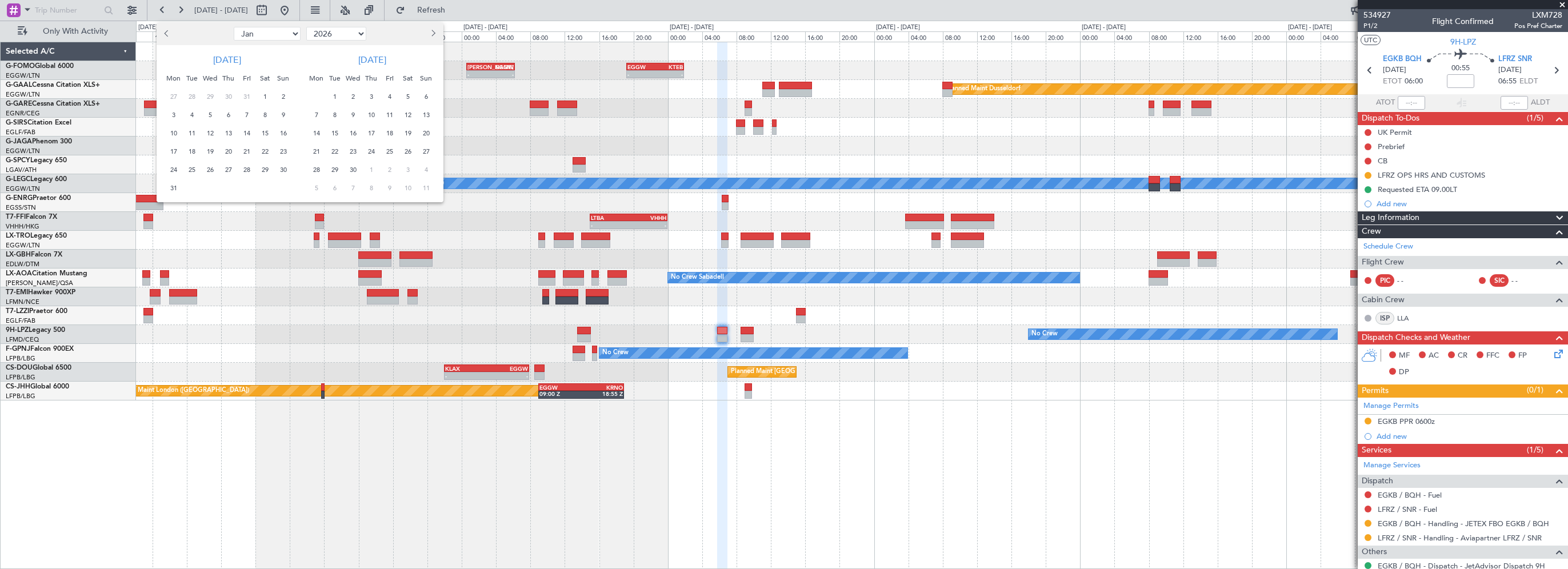
click at [234, 27] on select "Jan Feb Mar Apr May Jun Jul Aug Sep Oct Nov Dec" at bounding box center [267, 33] width 67 height 14
click at [213, 147] on span "21" at bounding box center [210, 151] width 14 height 14
click at [270, 149] on span "24" at bounding box center [265, 151] width 14 height 14
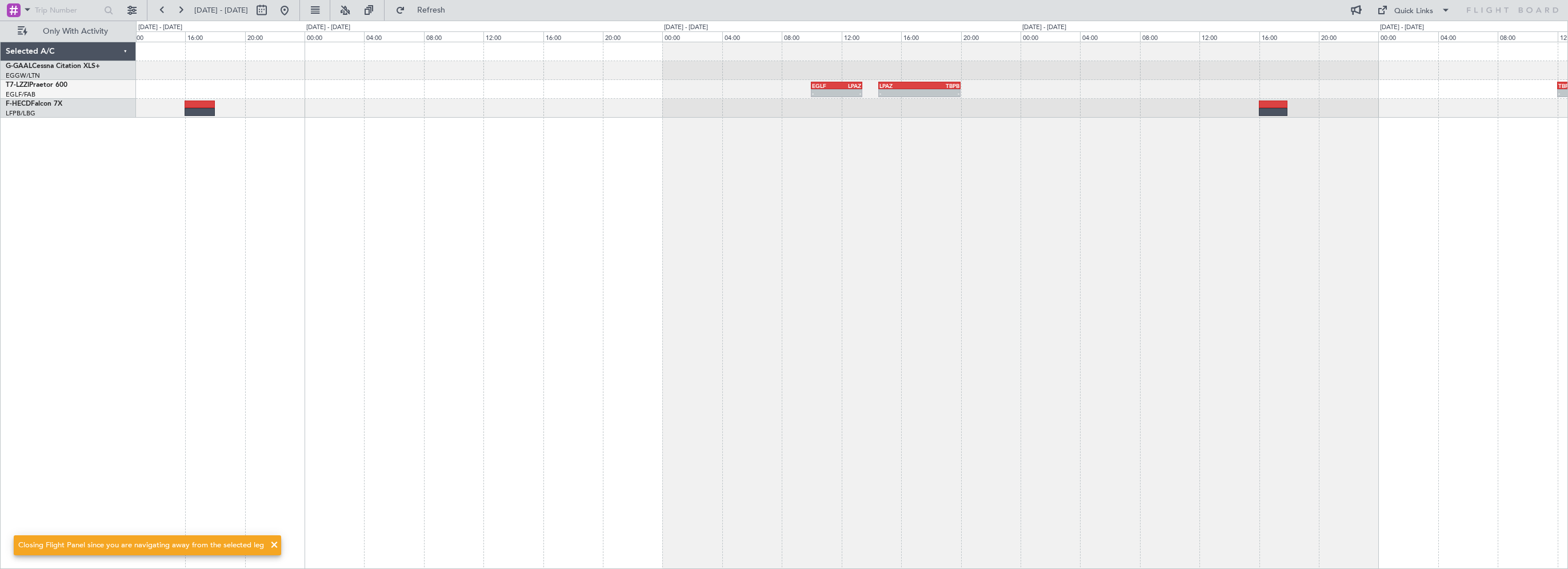
click at [389, 331] on div "- - EGLF 10:00 Z LPAZ 13:25 Z - - LPAZ 14:30 Z TBPB 20:00 Z - - TBPB 12:00 Z LP…" at bounding box center [852, 305] width 1432 height 527
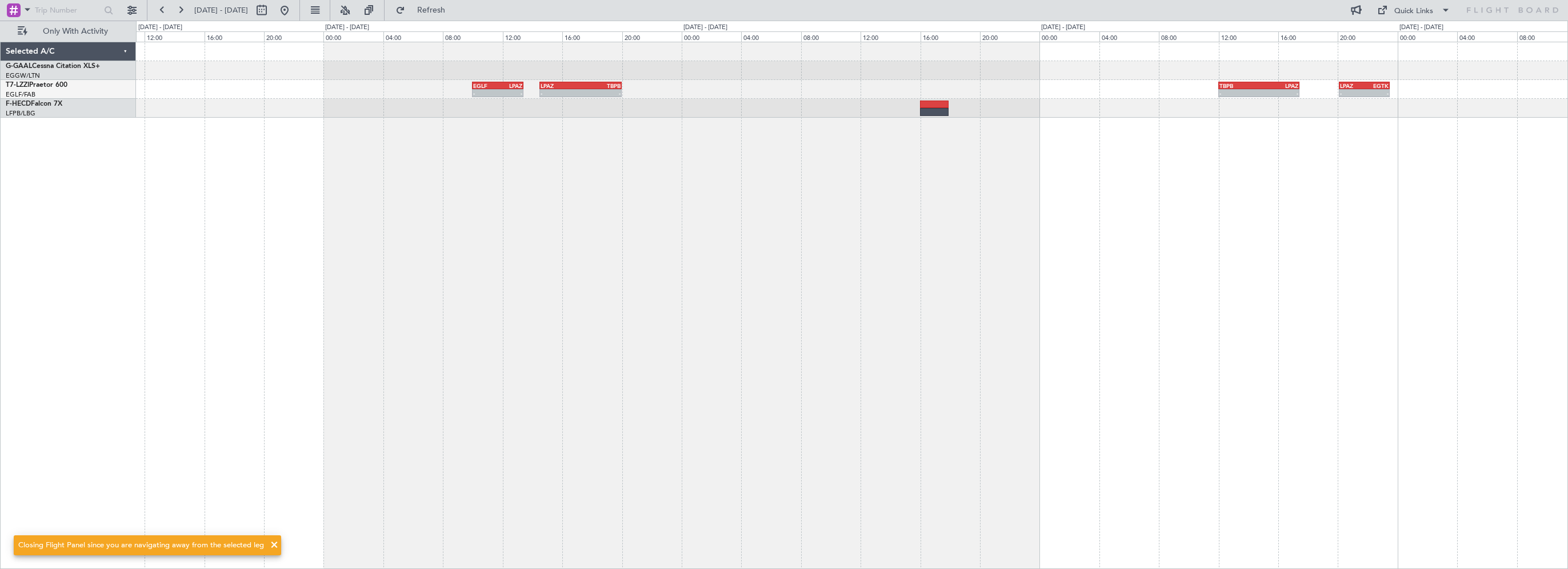
click at [757, 254] on div "- - EGLF 10:00 Z LPAZ 13:25 Z - - LPAZ 14:30 Z TBPB 20:00 Z - - TBPB 12:00 Z LP…" at bounding box center [852, 305] width 1432 height 527
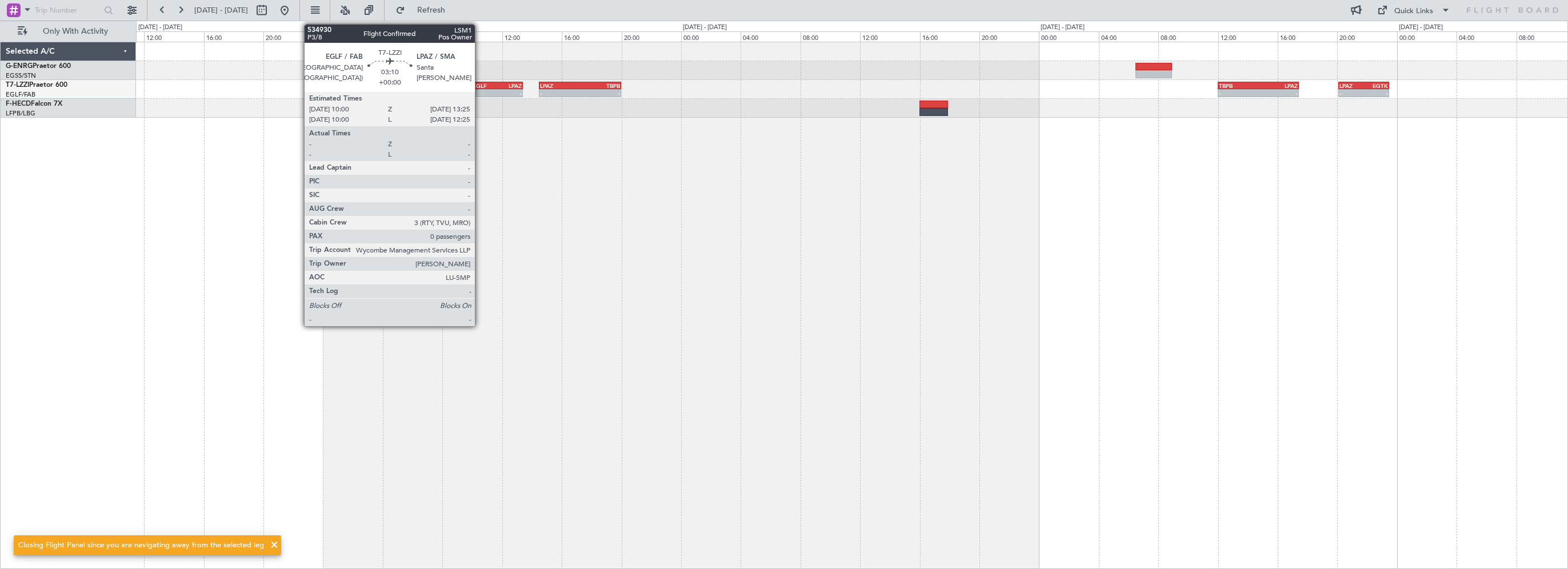
click at [480, 82] on div "EGLF" at bounding box center [485, 86] width 25 height 7
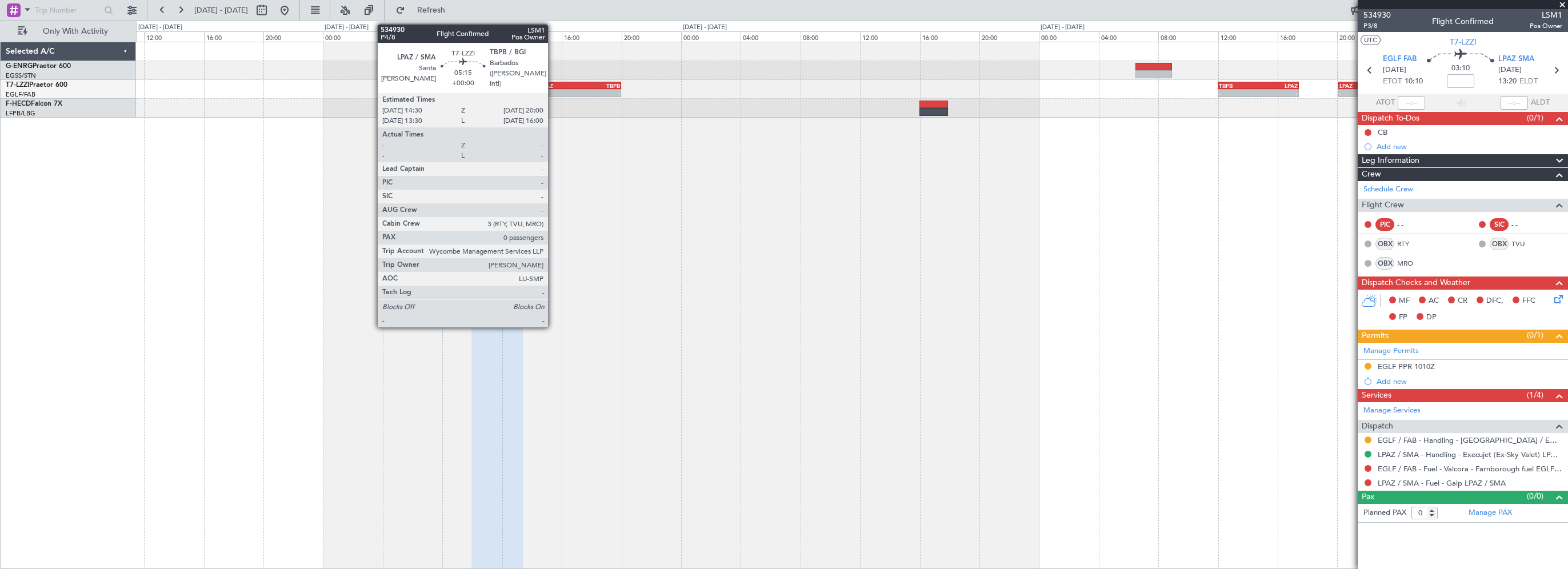
click at [553, 82] on div "LPAZ" at bounding box center [560, 86] width 40 height 7
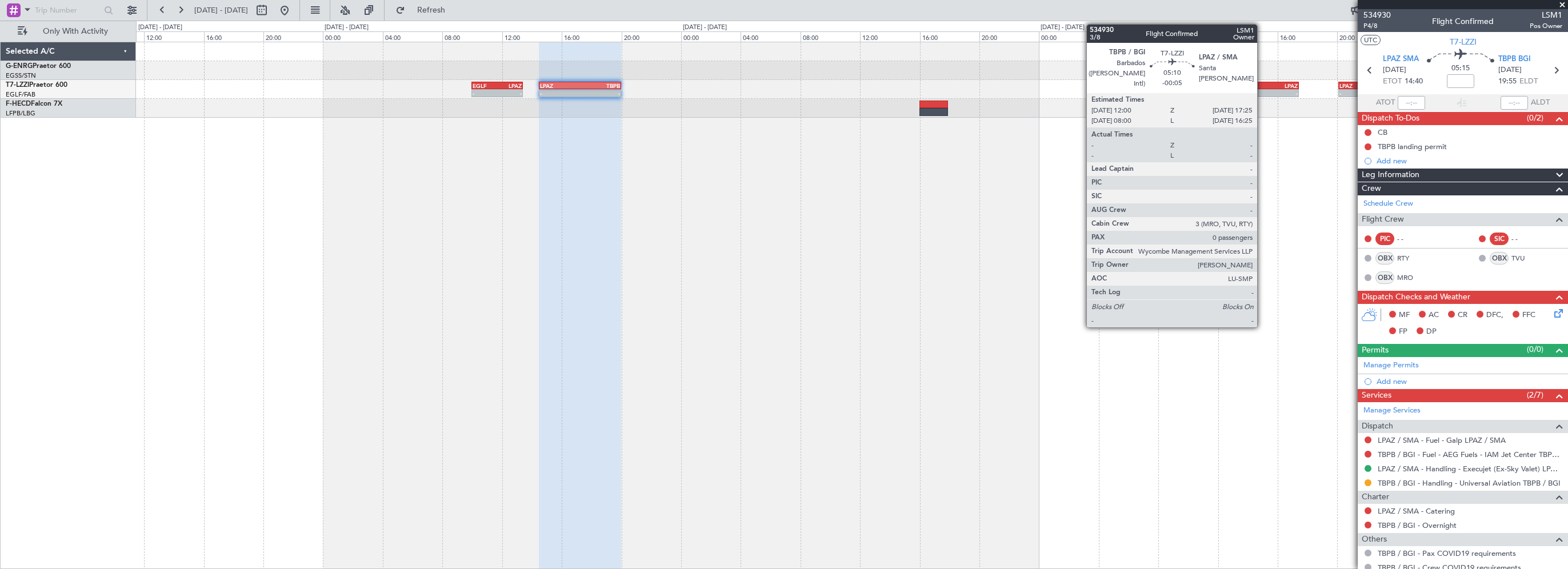
click at [1258, 87] on div "LPAZ" at bounding box center [1277, 86] width 40 height 7
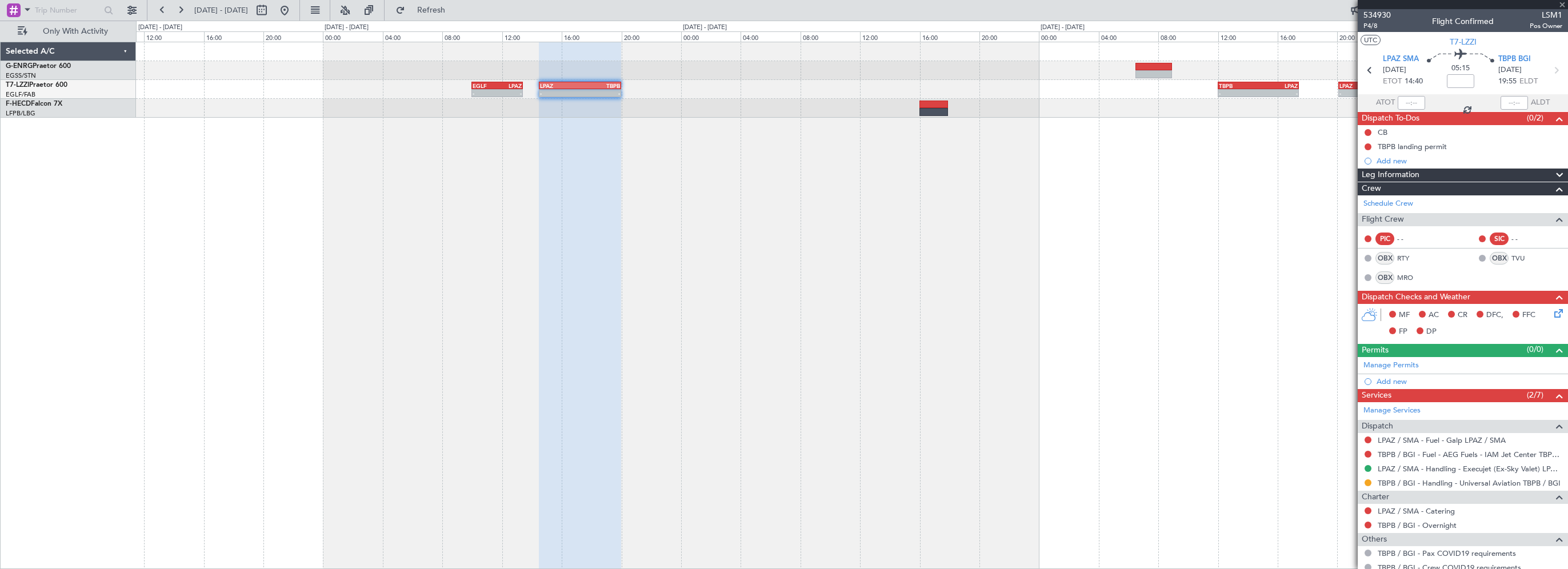
type input "-00:05"
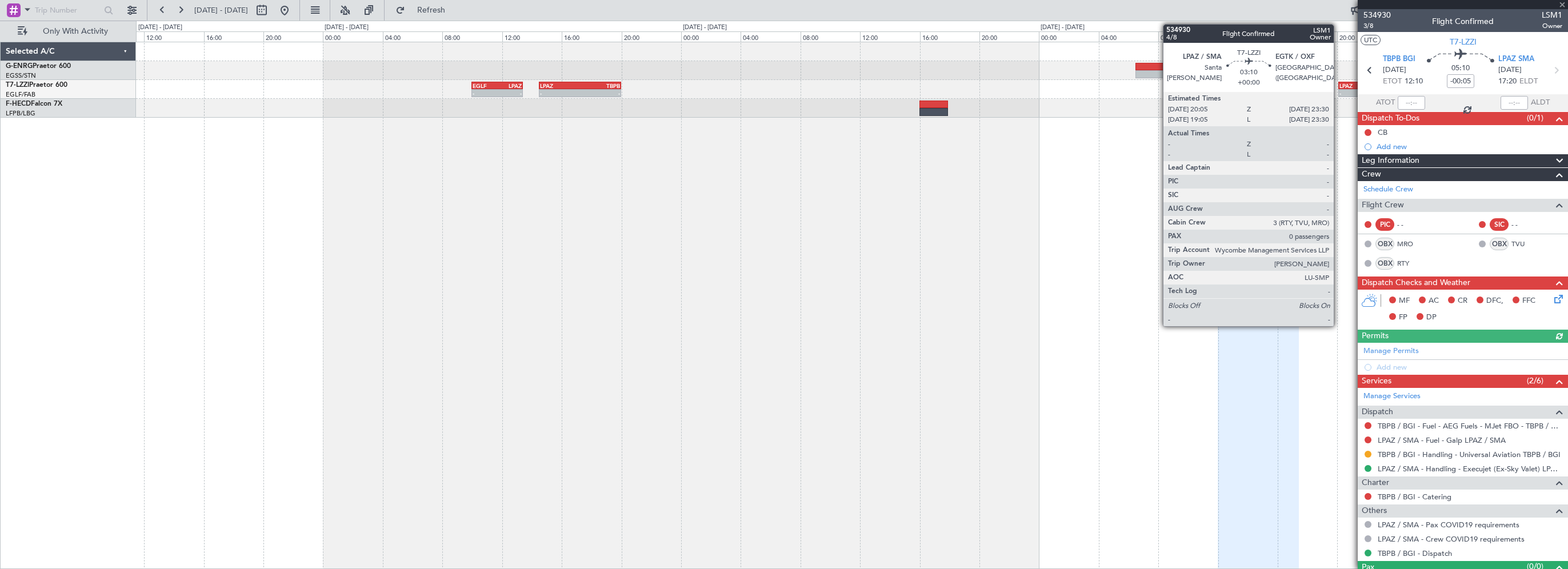
click at [1339, 84] on div "LPAZ" at bounding box center [1352, 86] width 25 height 7
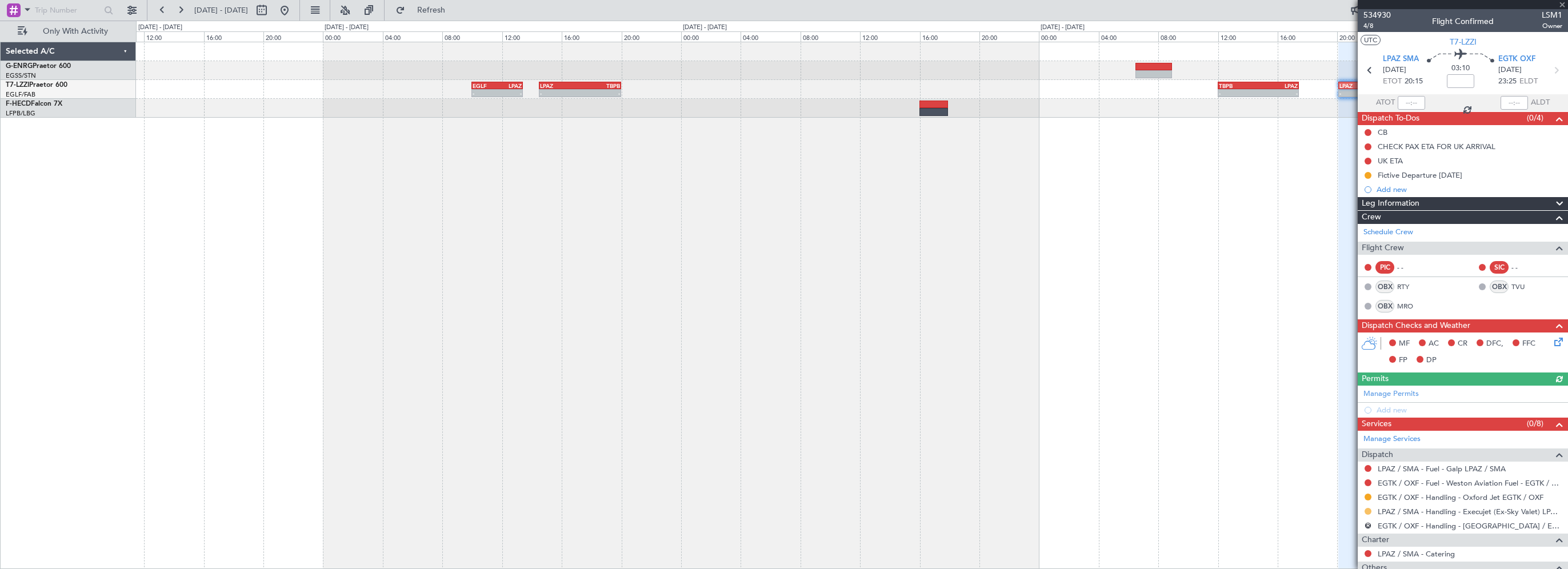
click at [1368, 508] on button at bounding box center [1368, 511] width 7 height 7
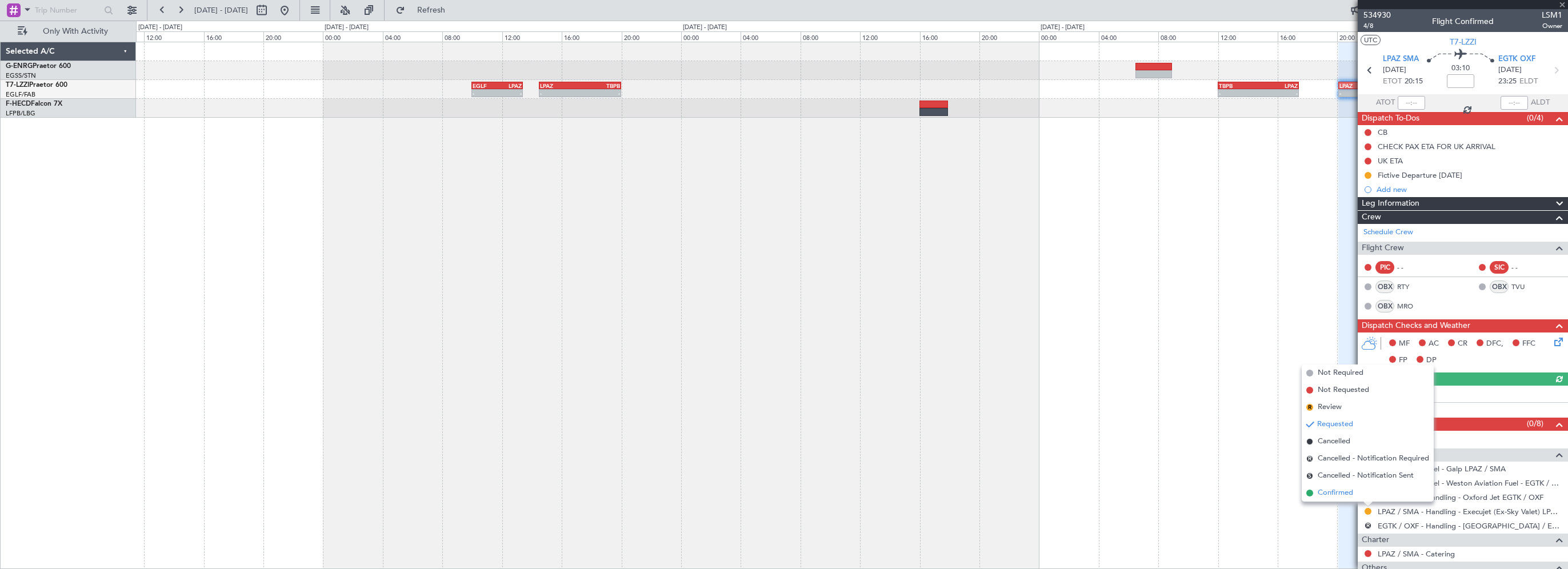
click at [1341, 493] on span "Confirmed" at bounding box center [1335, 493] width 35 height 12
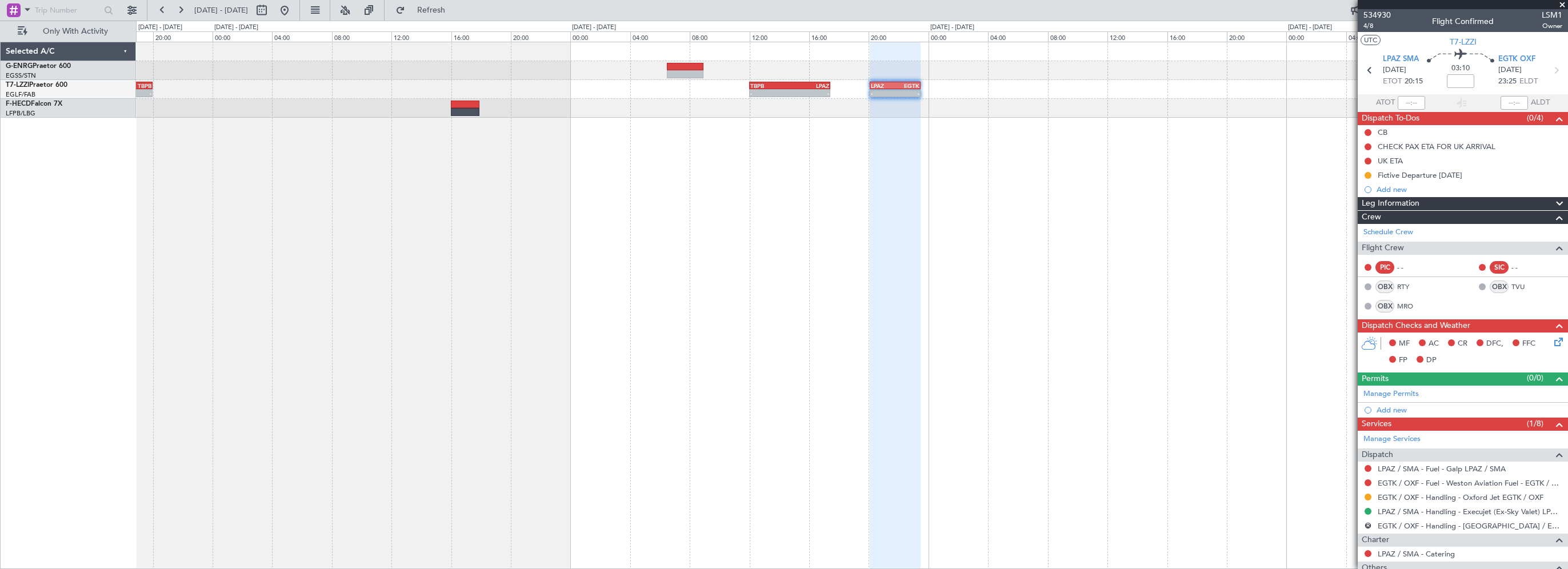
click at [713, 211] on div "- - VOGO 11:05 Z HECA 17:00 Z - - HECA 18:00 Z LIRQ 21:15 Z - - LPAZ 14:30 Z TB…" at bounding box center [852, 305] width 1432 height 527
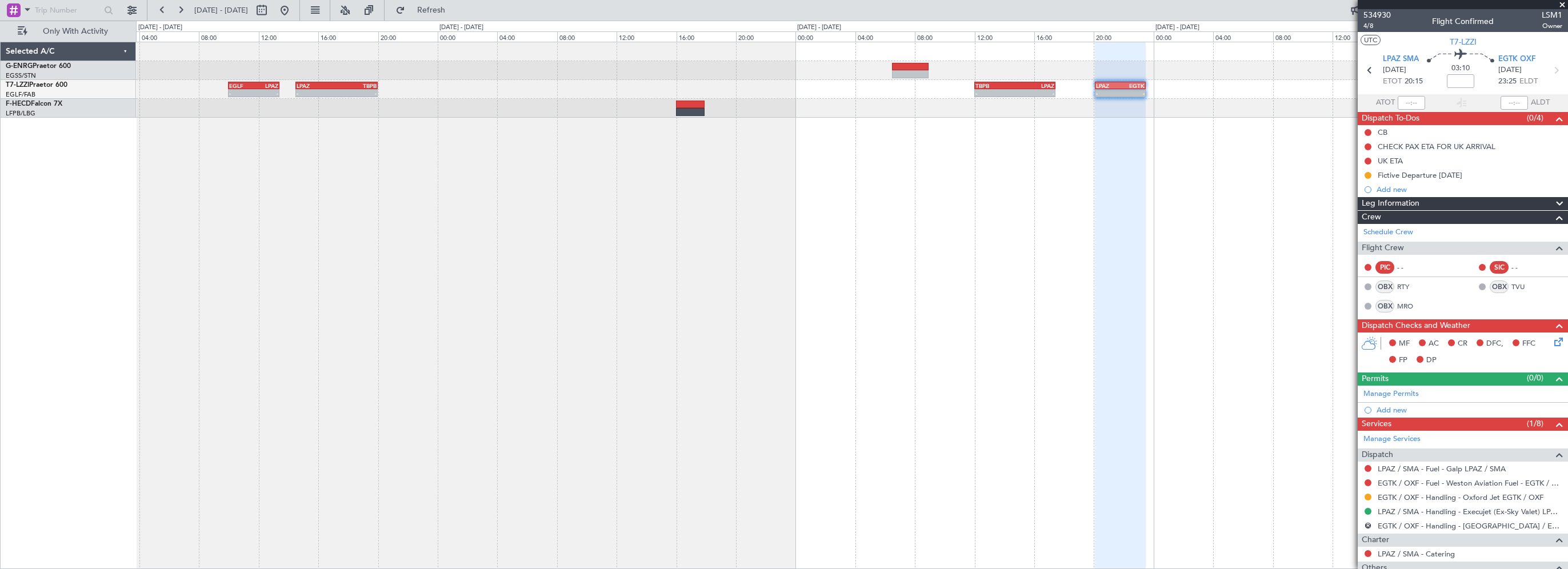
click at [460, 240] on div "- - VOGO 11:05 Z HECA 17:00 Z - - HECA 18:00 Z LIRQ 21:15 Z - - LPAZ 14:30 Z TB…" at bounding box center [852, 305] width 1432 height 527
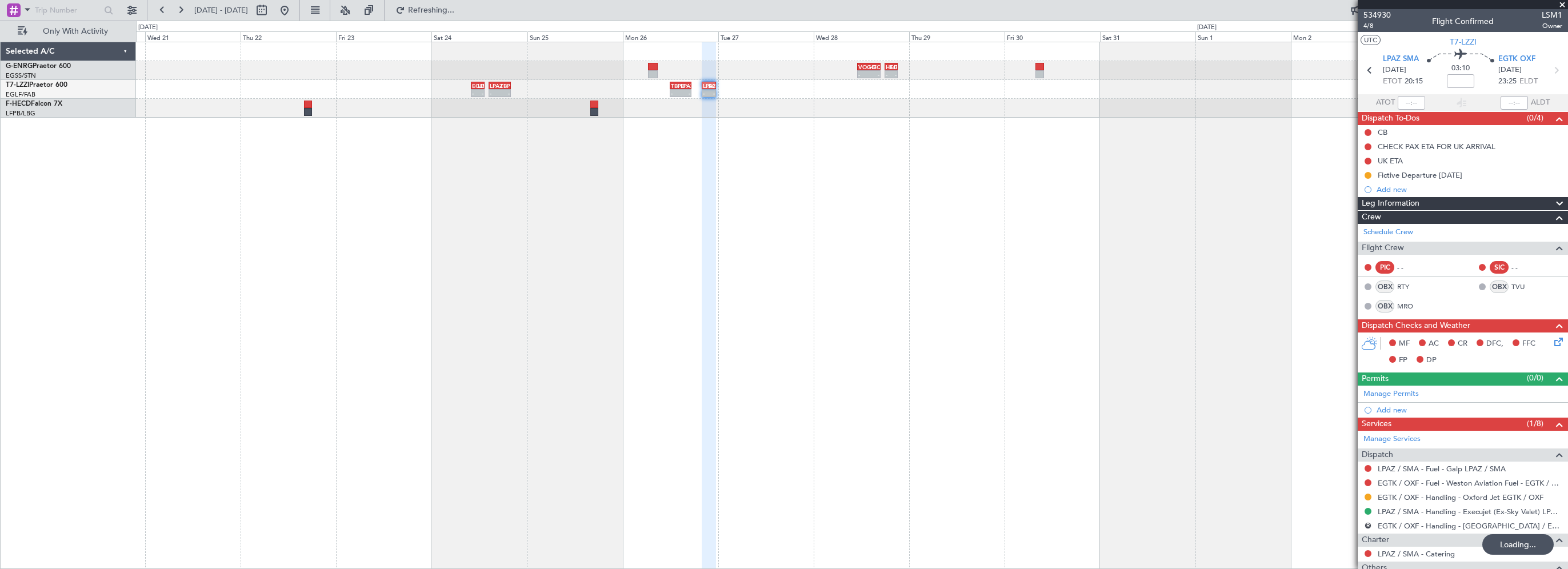
click at [910, 238] on div "- - VOGO 11:05 Z HECA 17:00 Z - - HECA 18:00 Z LIRQ 21:15 Z UBBB 14:00 Z VECC 2…" at bounding box center [852, 305] width 1432 height 527
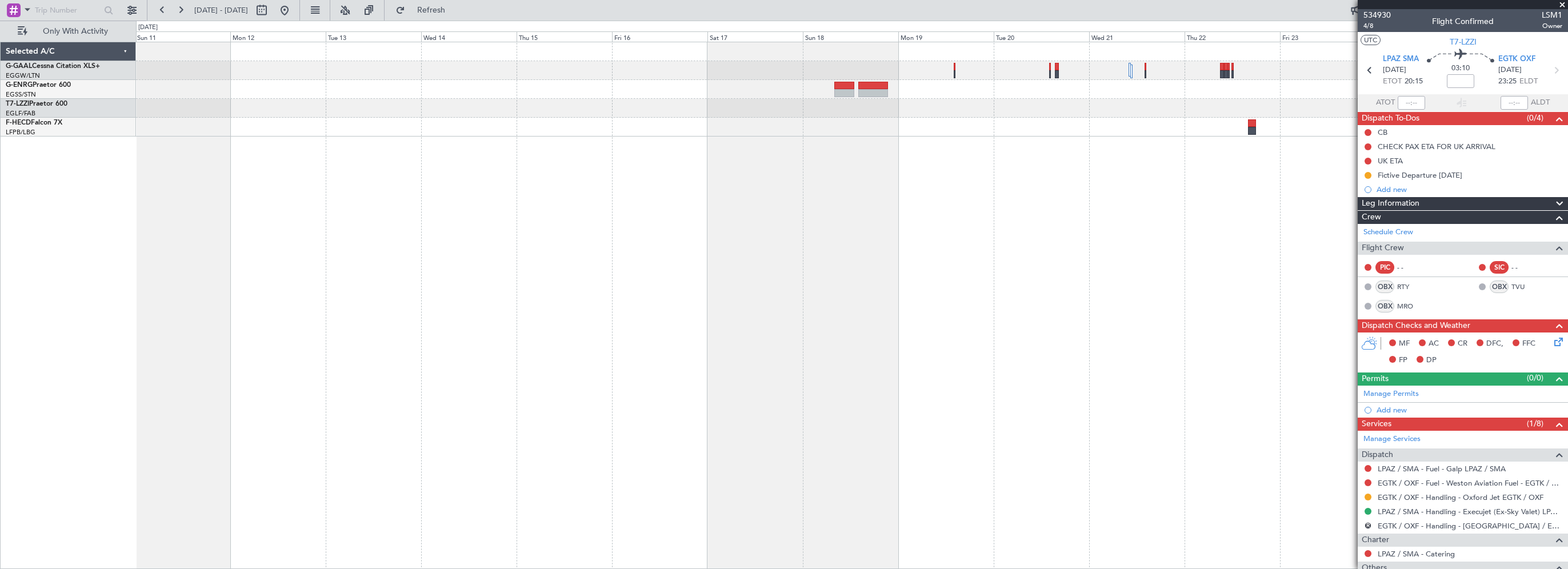
click at [818, 294] on div at bounding box center [852, 305] width 1432 height 527
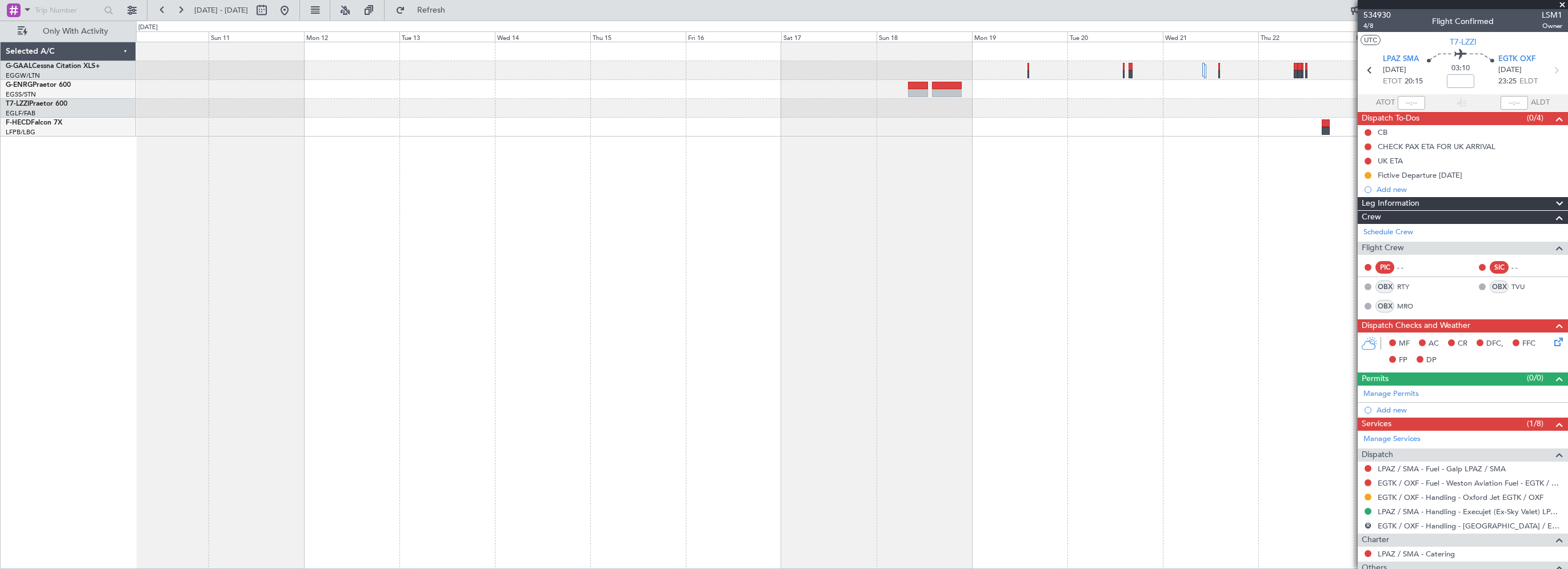
click at [720, 308] on div at bounding box center [852, 305] width 1432 height 527
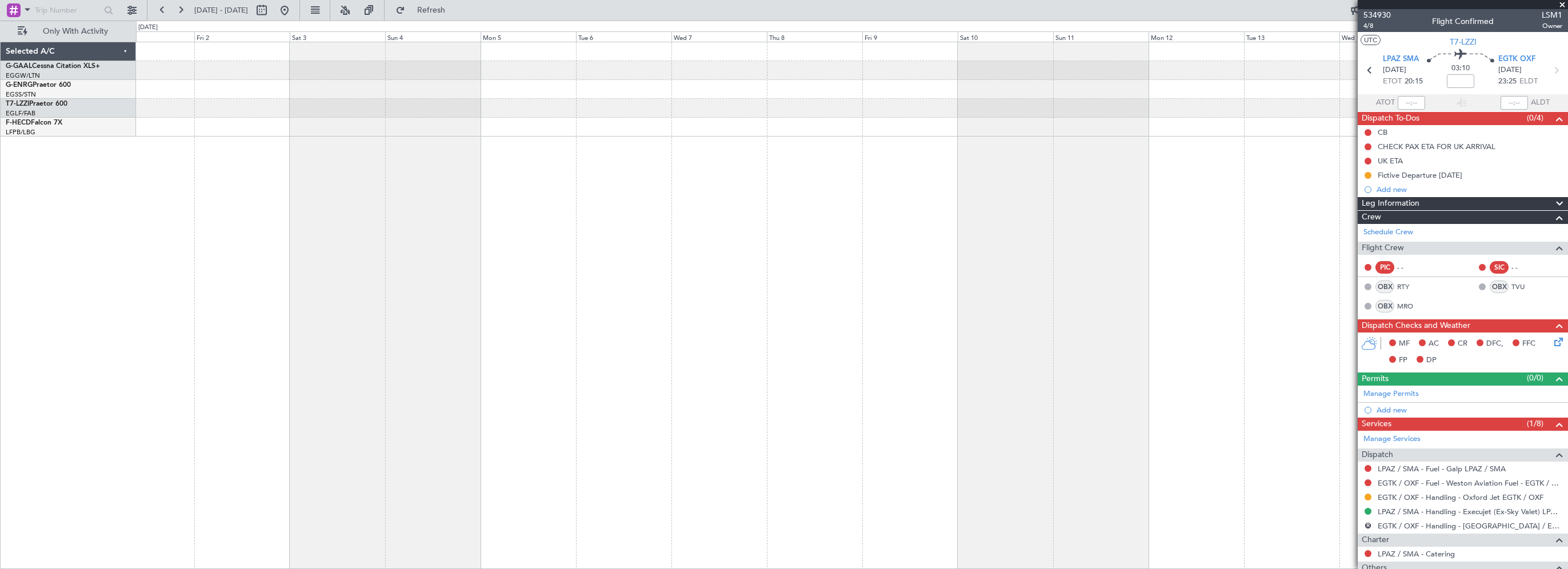
click at [682, 316] on div at bounding box center [852, 305] width 1432 height 527
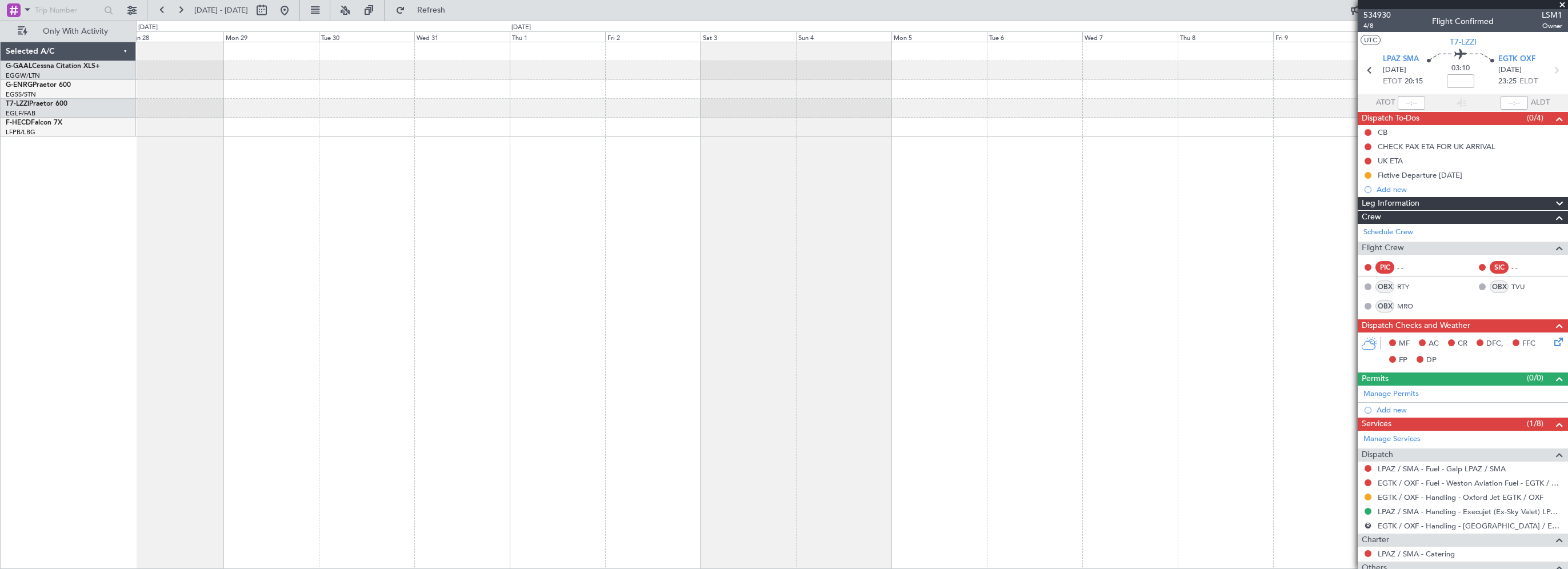
click at [747, 309] on div at bounding box center [852, 305] width 1432 height 527
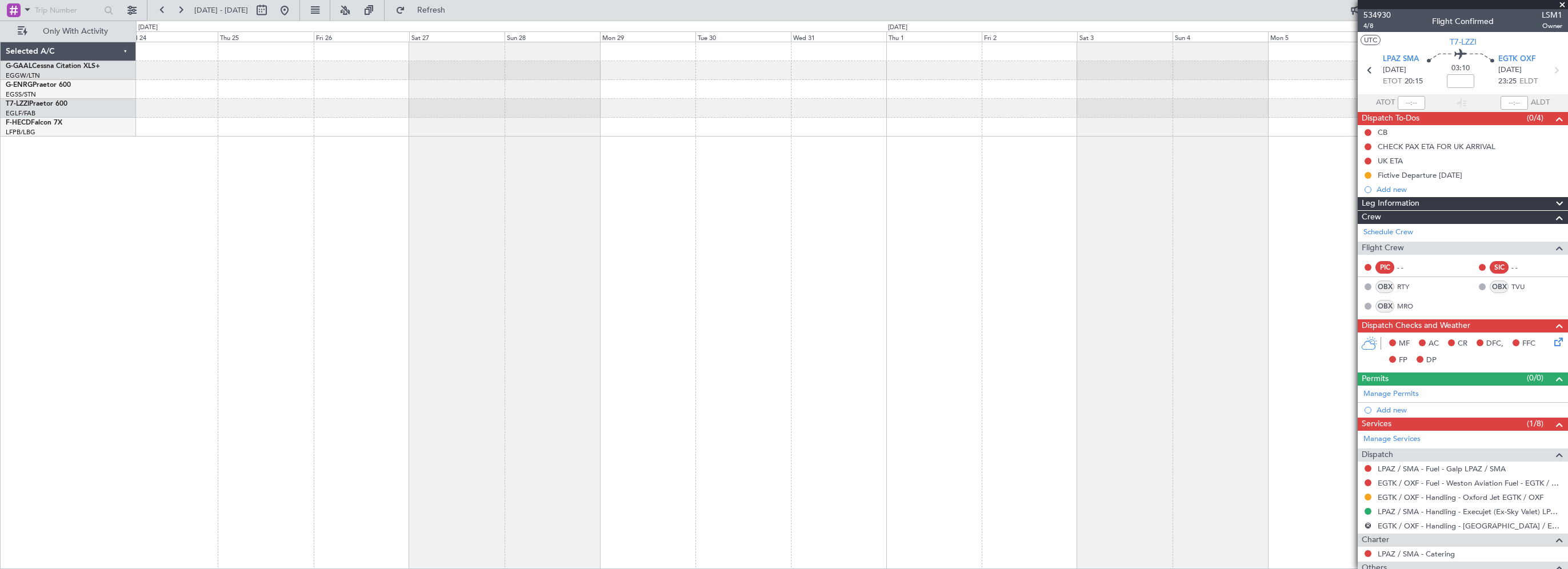
click at [608, 317] on div at bounding box center [852, 305] width 1432 height 527
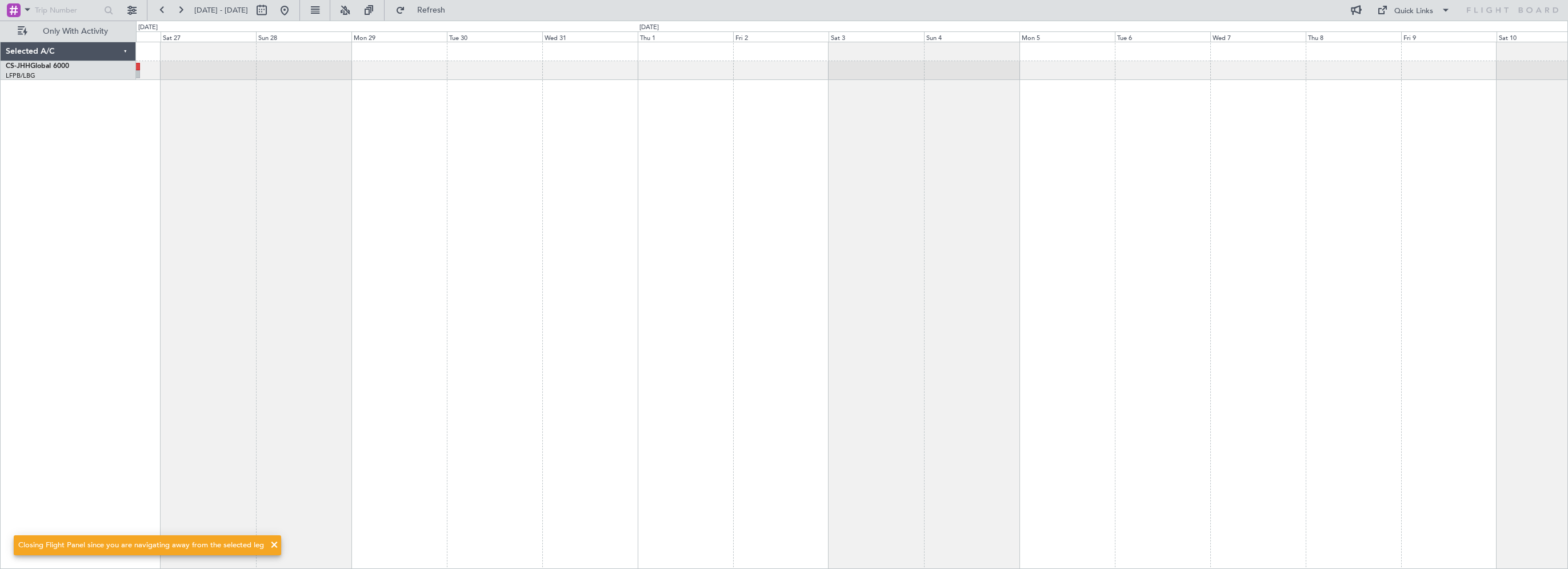
click at [0, 353] on html "24 Dec 2025 - 08 Jan 2026 Refresh Quick Links Only With Activity Selected A/C C…" at bounding box center [784, 284] width 1568 height 569
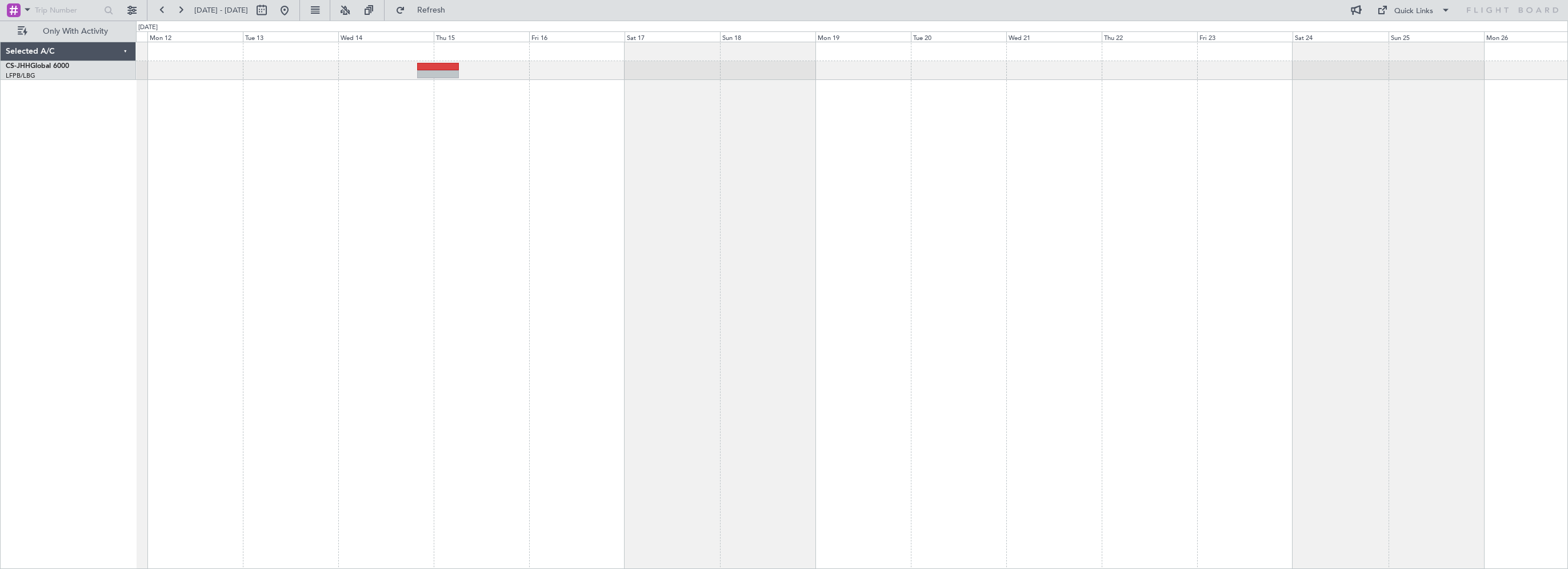
click at [348, 324] on div at bounding box center [852, 305] width 1432 height 527
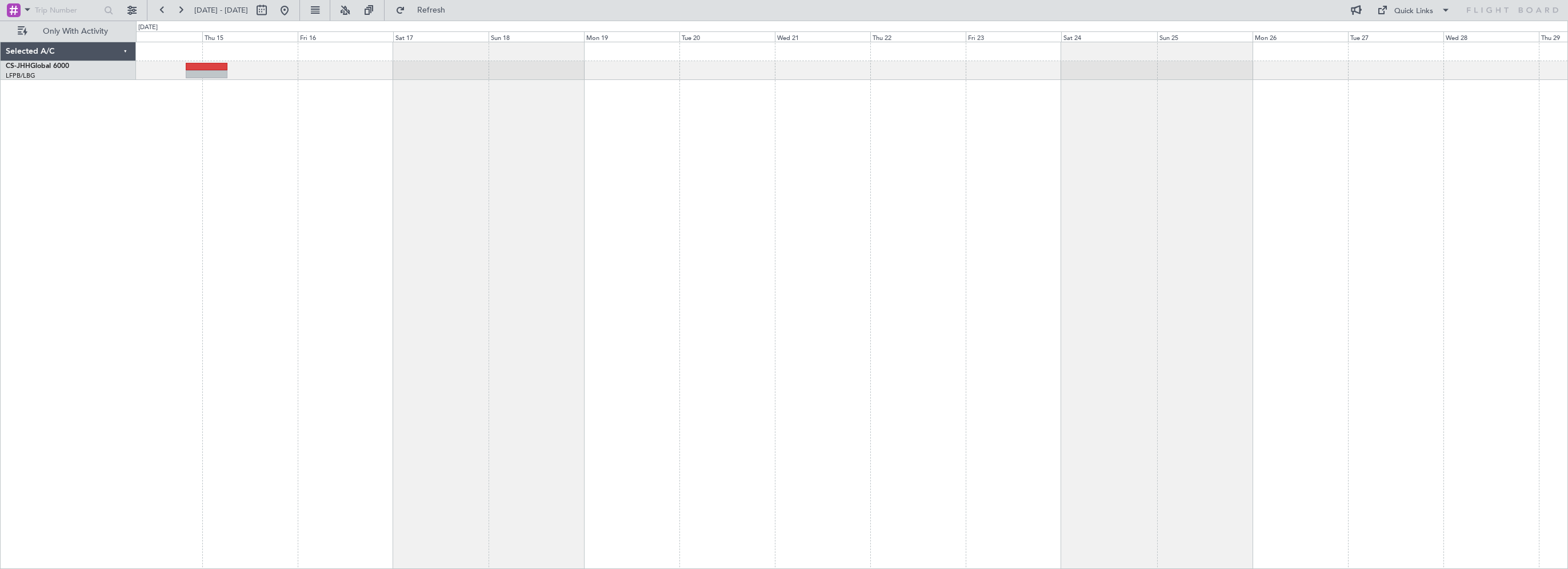
click at [538, 315] on div at bounding box center [852, 305] width 1432 height 527
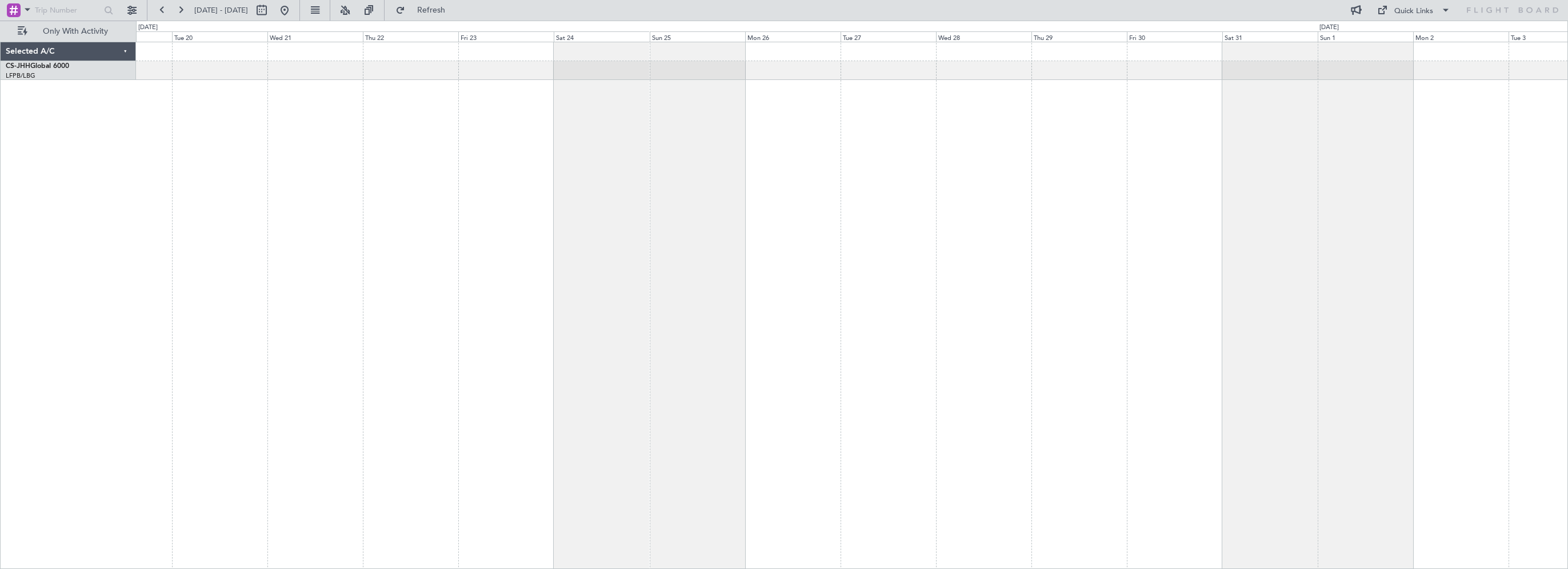
click at [581, 322] on div at bounding box center [852, 305] width 1432 height 527
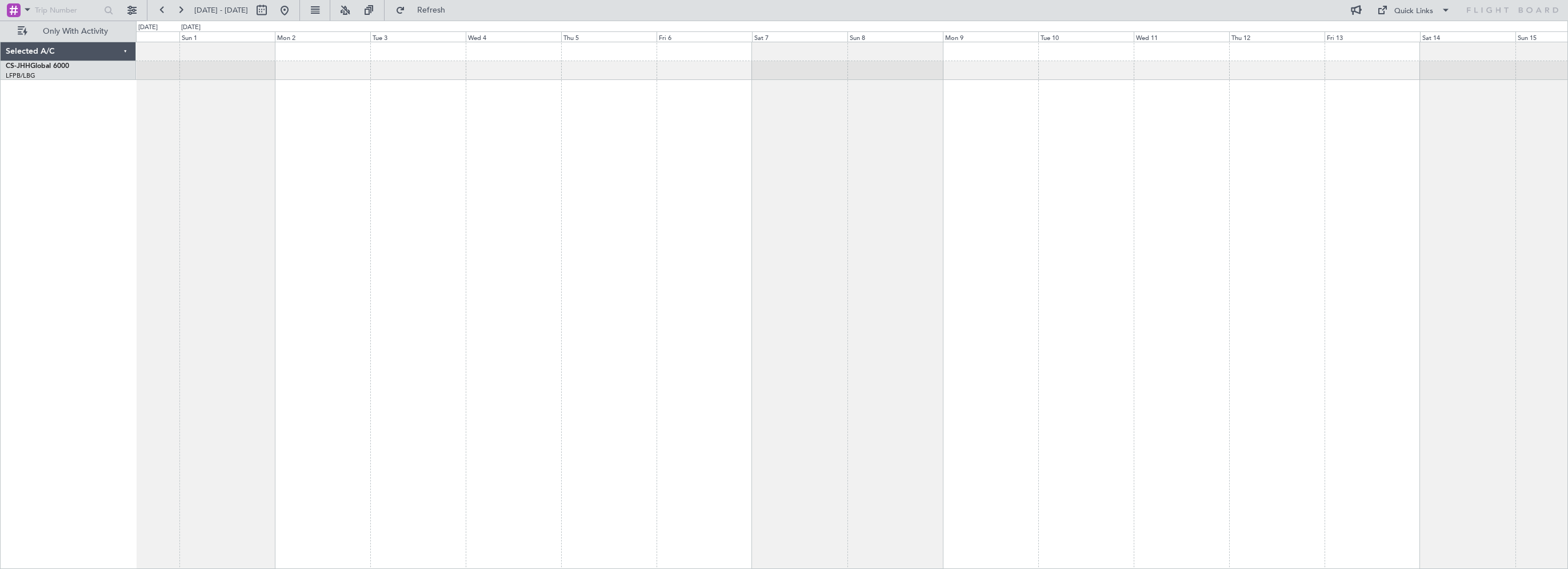
click at [645, 327] on div at bounding box center [852, 305] width 1432 height 527
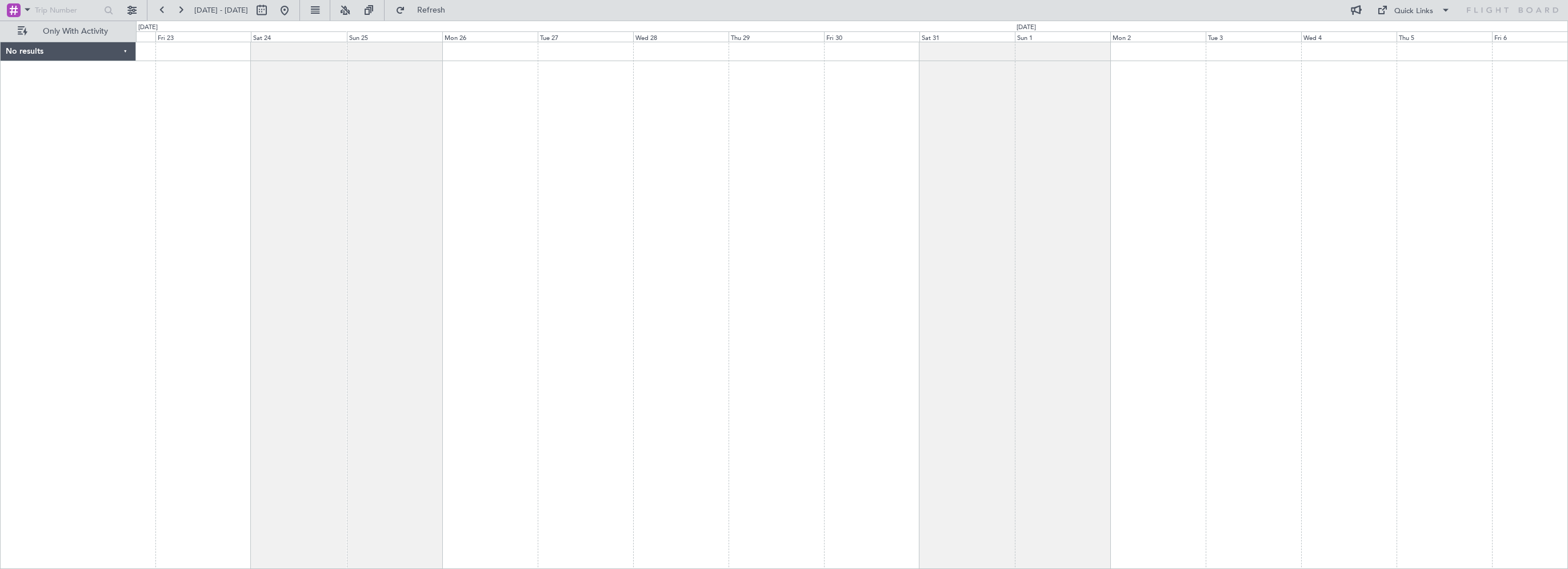
click at [1304, 302] on div at bounding box center [852, 305] width 1432 height 527
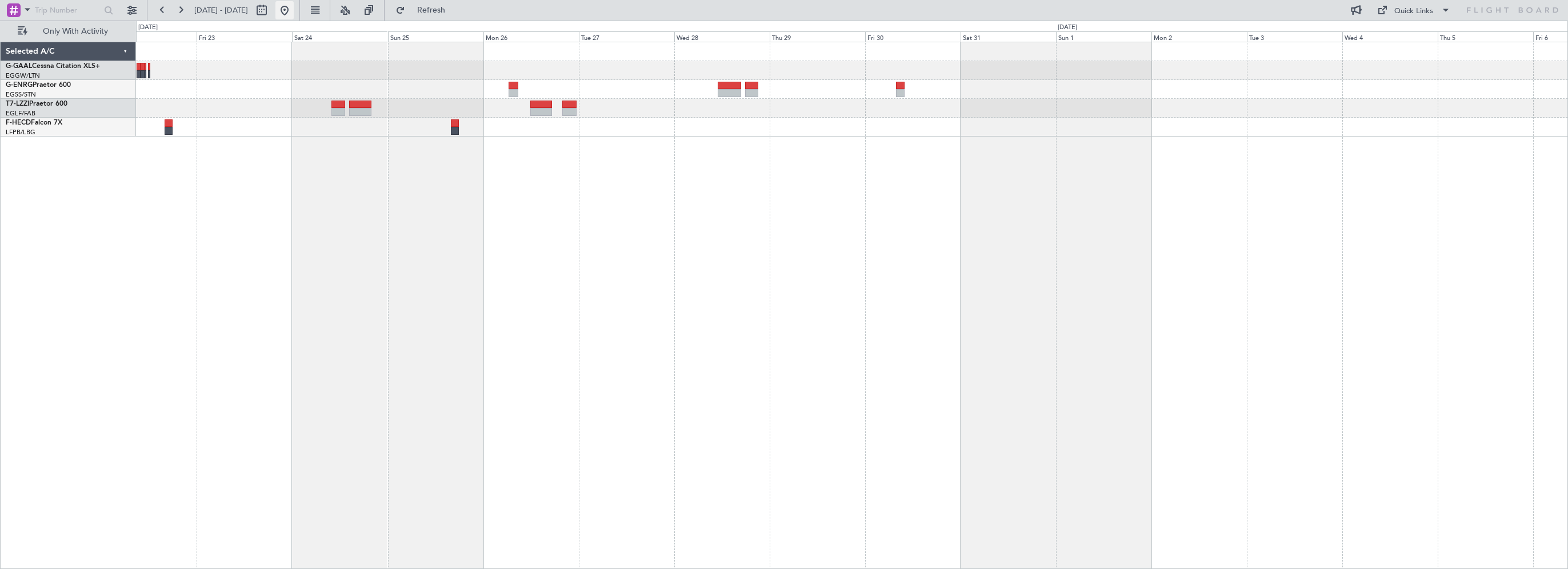
click at [294, 11] on button at bounding box center [284, 10] width 18 height 18
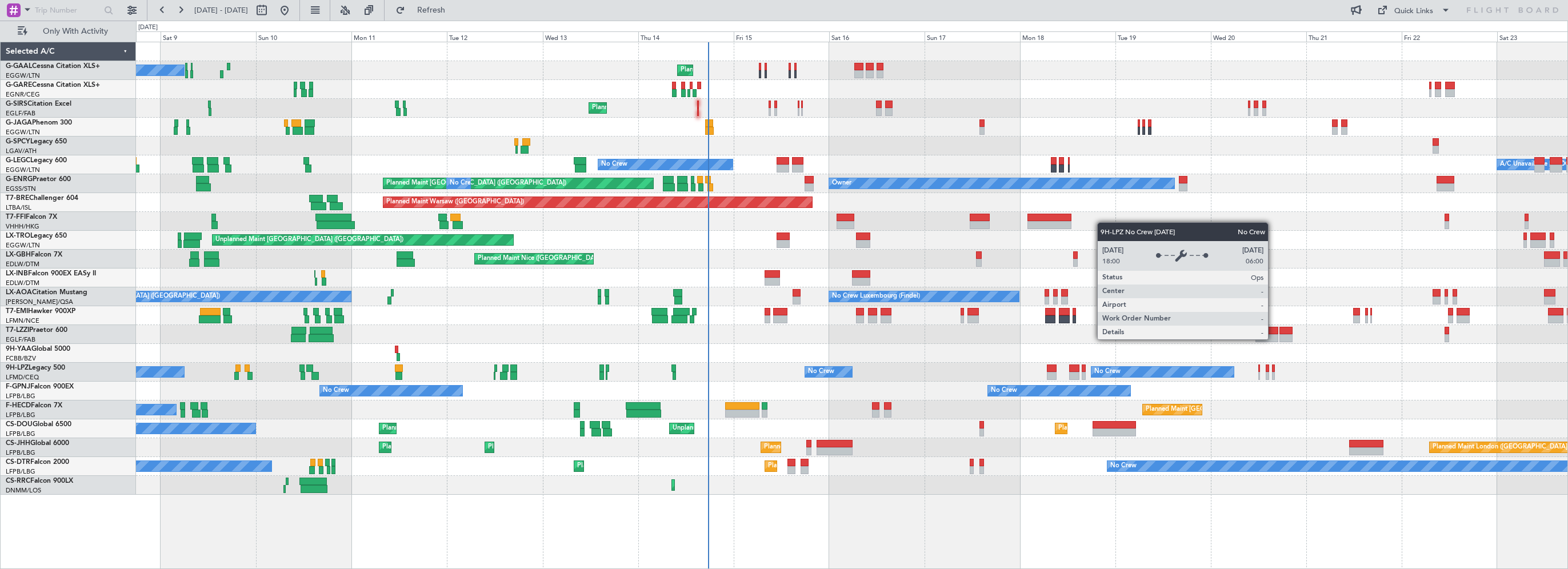
click at [1257, 207] on div "No Crew Planned Maint Planned Maint Dusseldorf Planned Maint London (Farnboroug…" at bounding box center [852, 268] width 1431 height 452
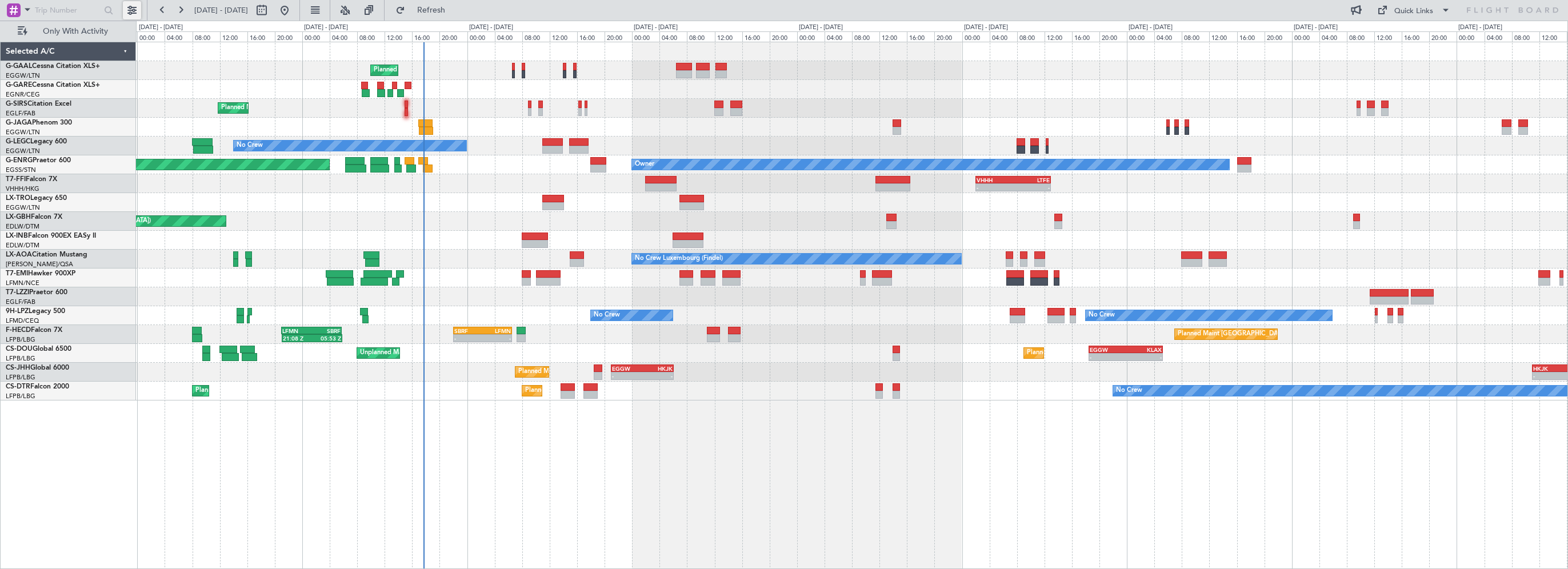
click at [131, 14] on button at bounding box center [131, 10] width 18 height 18
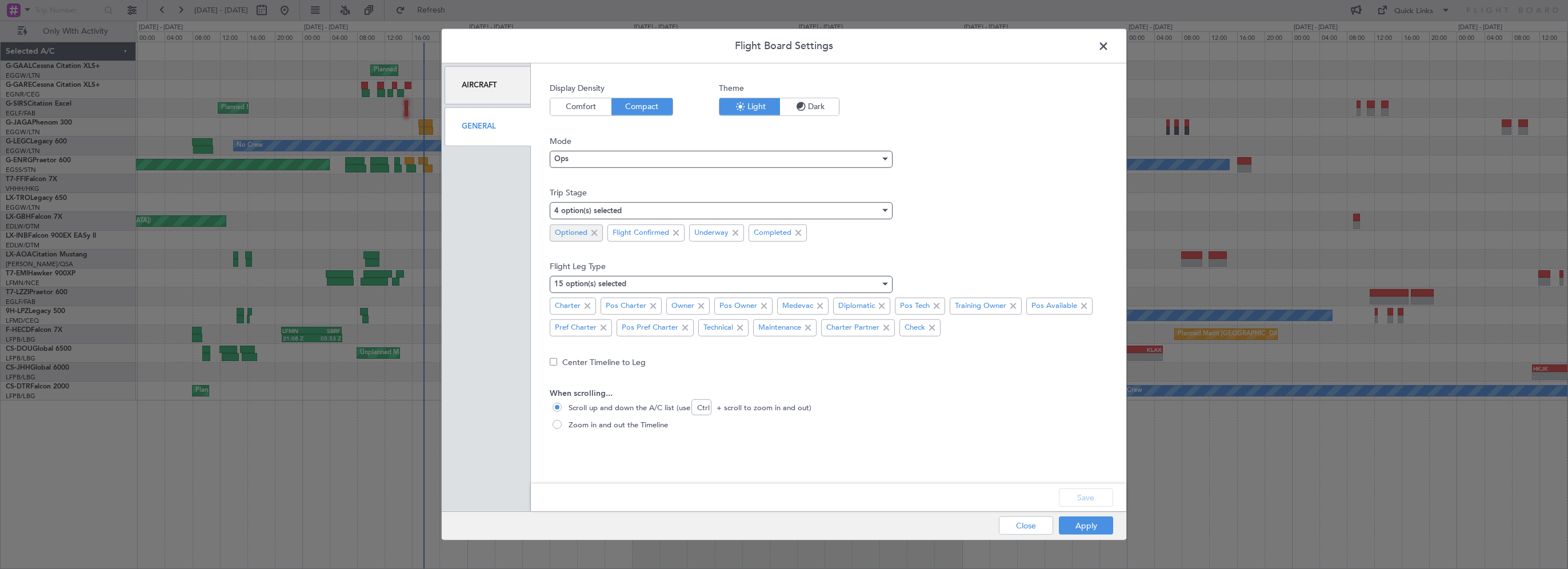
click at [588, 230] on span at bounding box center [594, 232] width 14 height 14
drag, startPoint x: 1095, startPoint y: 491, endPoint x: 1090, endPoint y: 506, distance: 15.8
click at [1095, 492] on button "Save" at bounding box center [1085, 497] width 54 height 18
click at [1084, 524] on button "Apply" at bounding box center [1085, 525] width 54 height 18
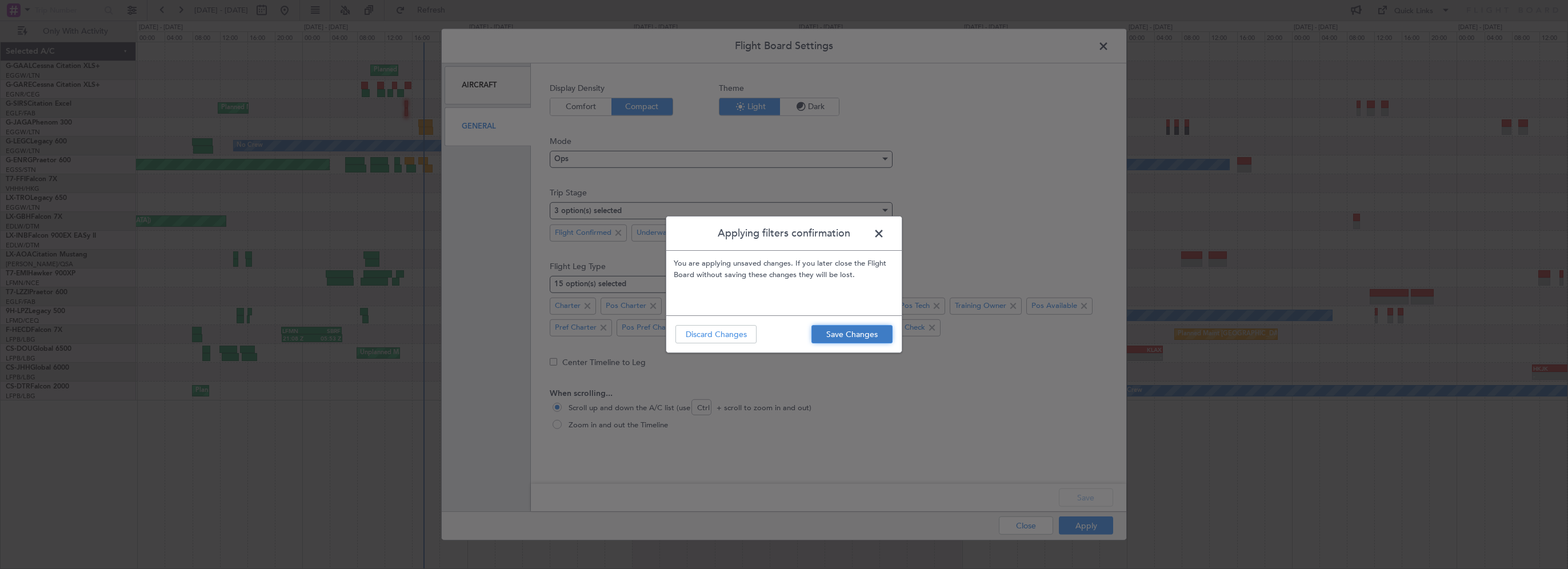
click at [847, 343] on button "Save Changes" at bounding box center [852, 334] width 81 height 18
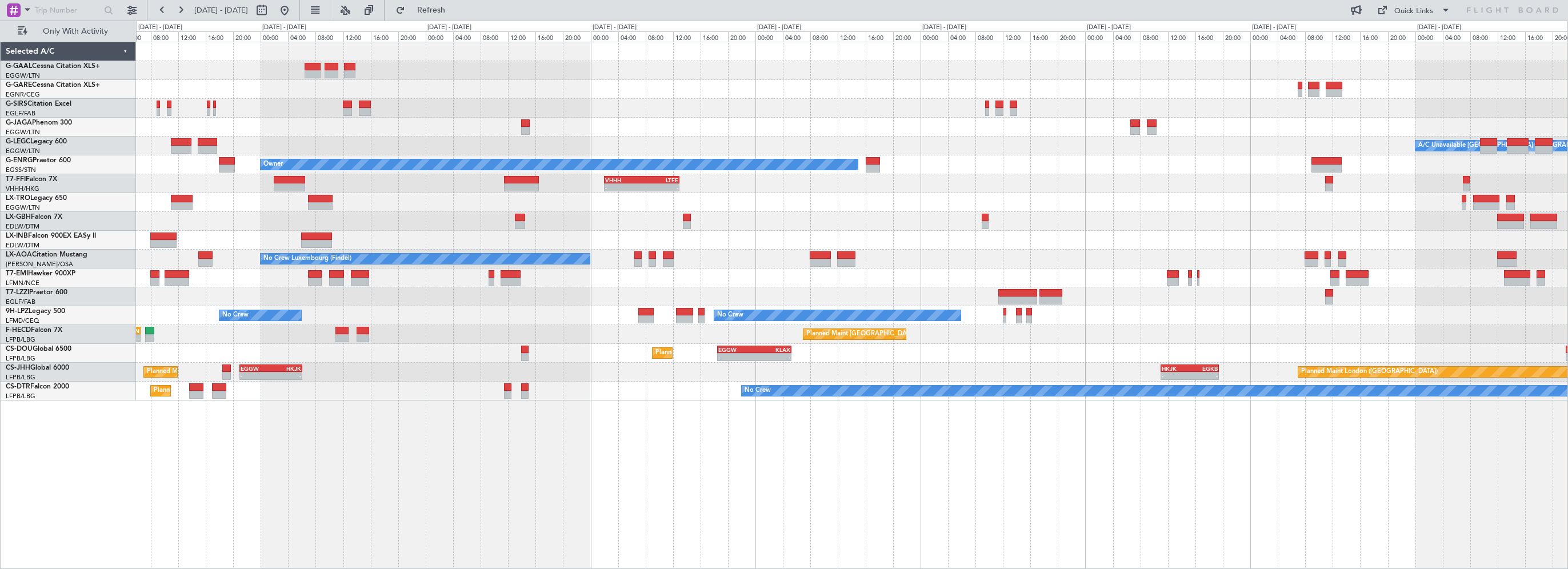
click at [830, 450] on div "Planned Maint Planned Maint London (Farnborough) A/C Unavailable London (Luton)…" at bounding box center [852, 305] width 1432 height 527
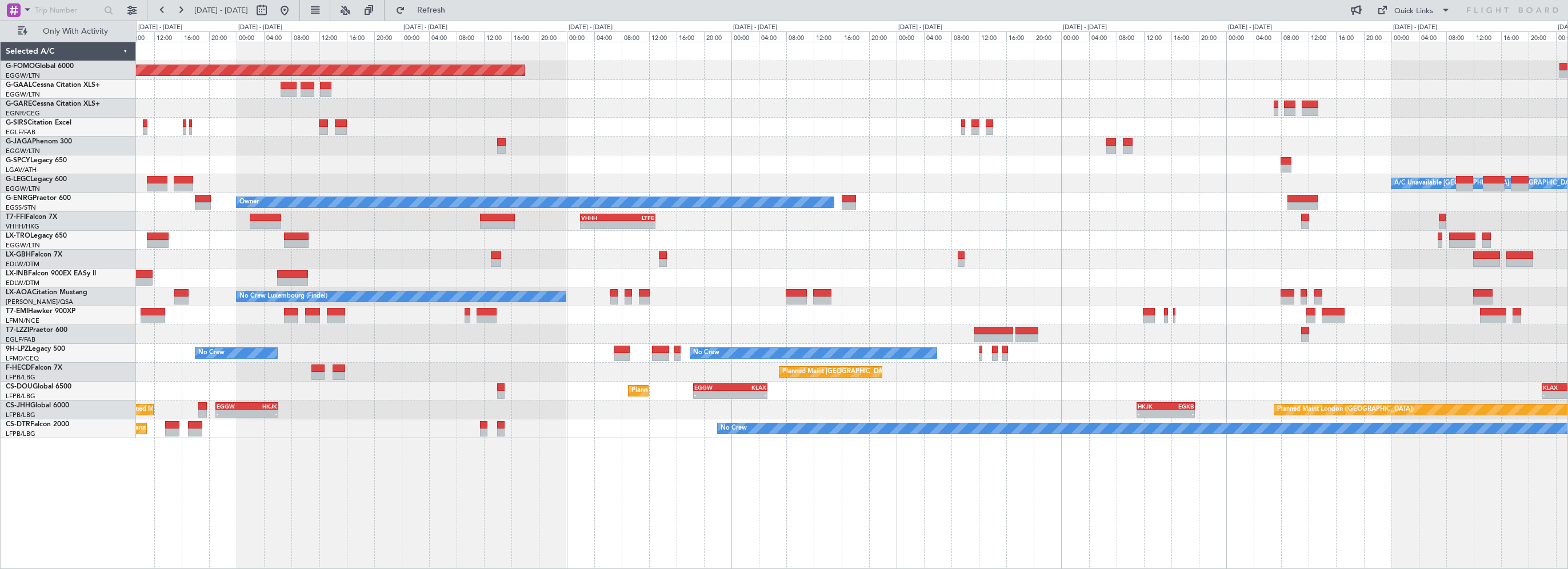
click at [1018, 231] on div at bounding box center [852, 240] width 1431 height 19
click at [511, 469] on div "Planned Maint Windsor Locks (Bradley Intl) - - EGGW 19:15 Z KTEB 01:55 Z Planne…" at bounding box center [852, 305] width 1432 height 527
click at [271, 537] on div "Planned Maint Windsor Locks (Bradley Intl) - - EGGW 19:15 Z KTEB 01:55 Z Planne…" at bounding box center [852, 305] width 1432 height 527
click at [294, 9] on button at bounding box center [284, 10] width 18 height 18
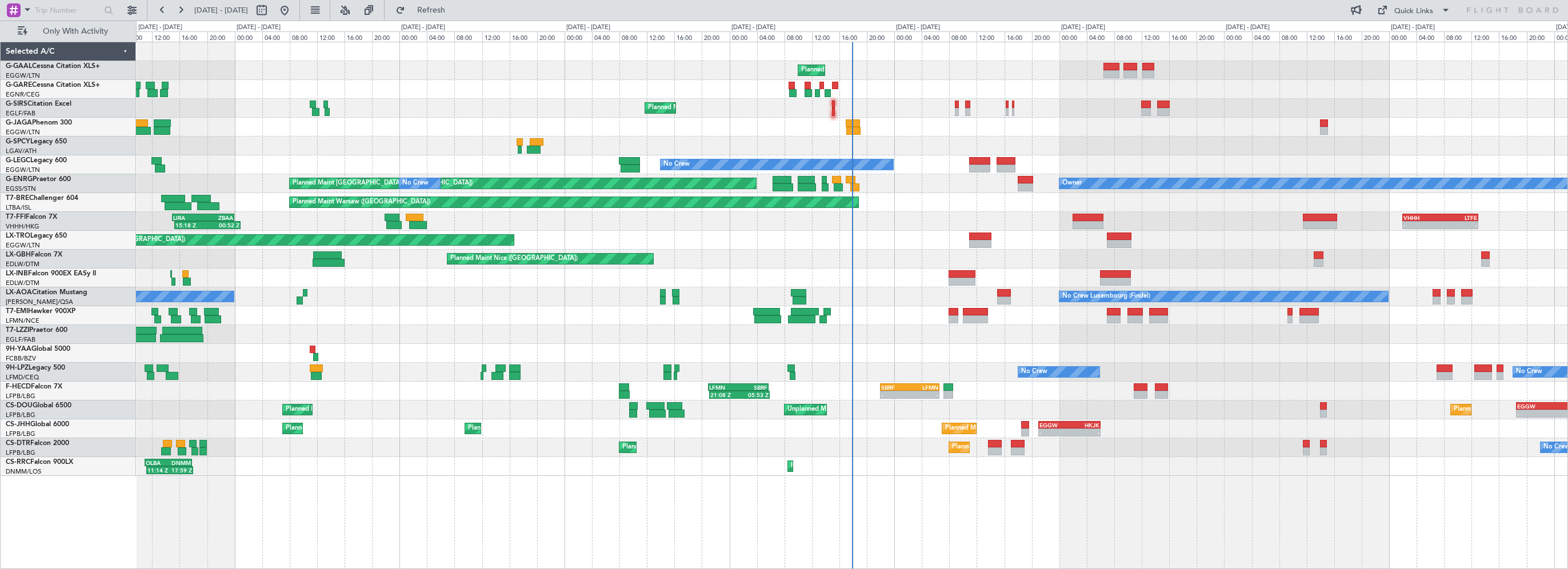
click at [928, 503] on div "Planned Maint No Crew Planned Maint London (Farnborough) No Crew Owner Planned …" at bounding box center [852, 305] width 1432 height 527
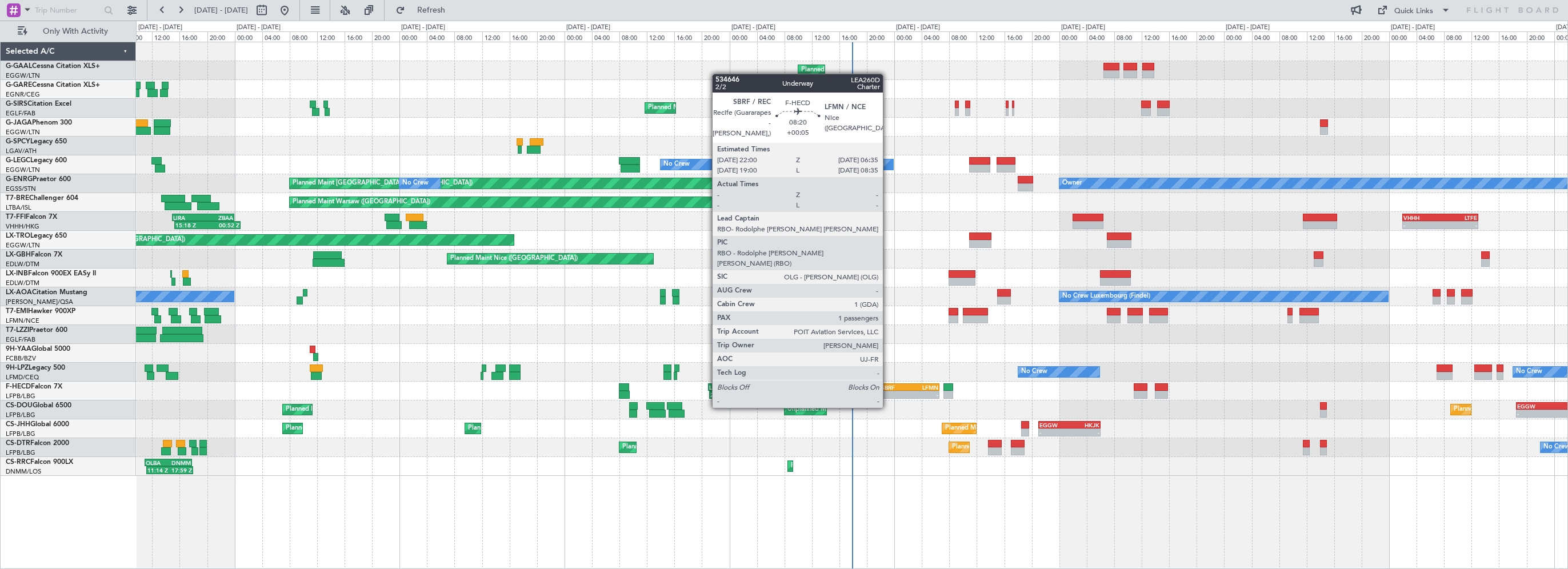
click at [888, 386] on div "SBRF" at bounding box center [895, 387] width 29 height 7
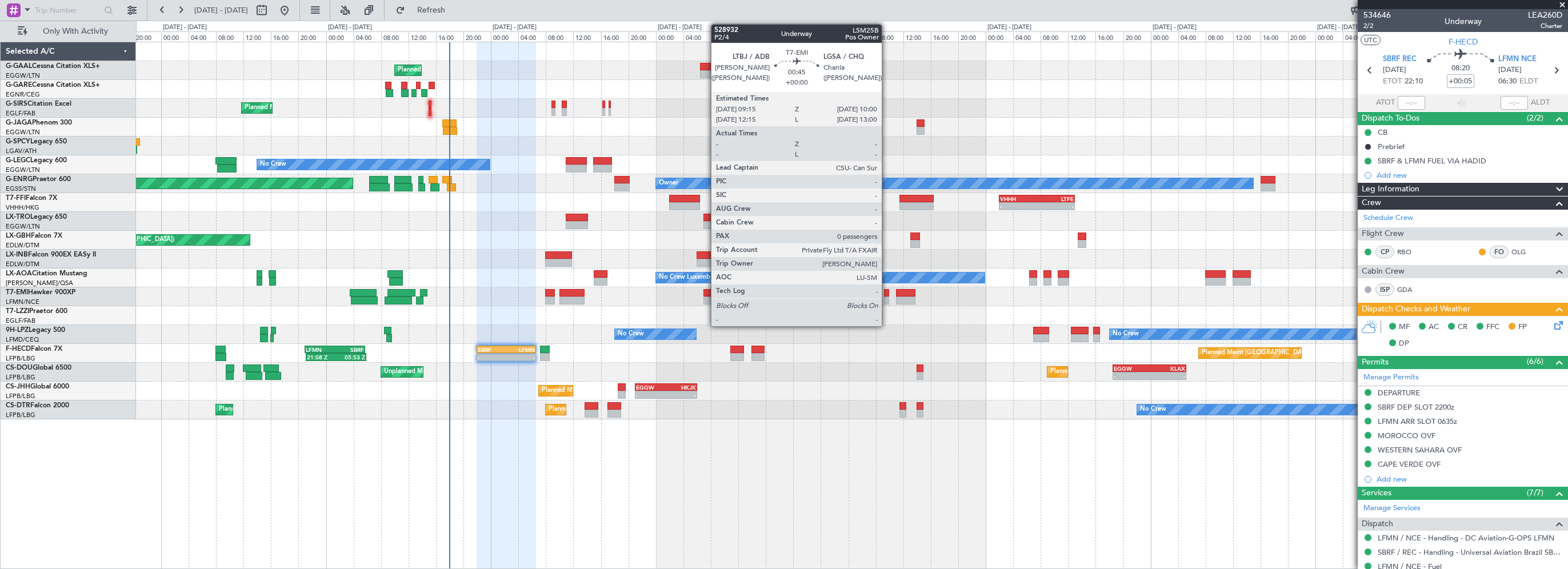
click at [886, 296] on div at bounding box center [886, 300] width 6 height 8
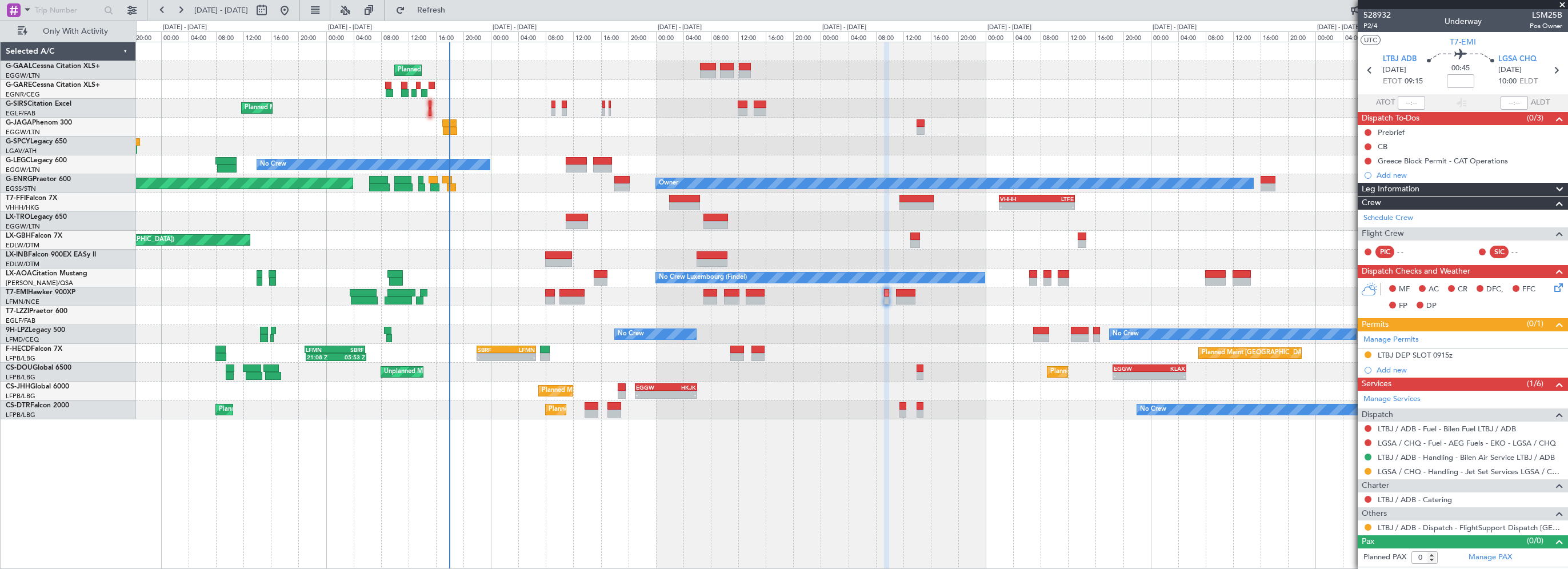
click at [912, 288] on div at bounding box center [852, 296] width 1431 height 19
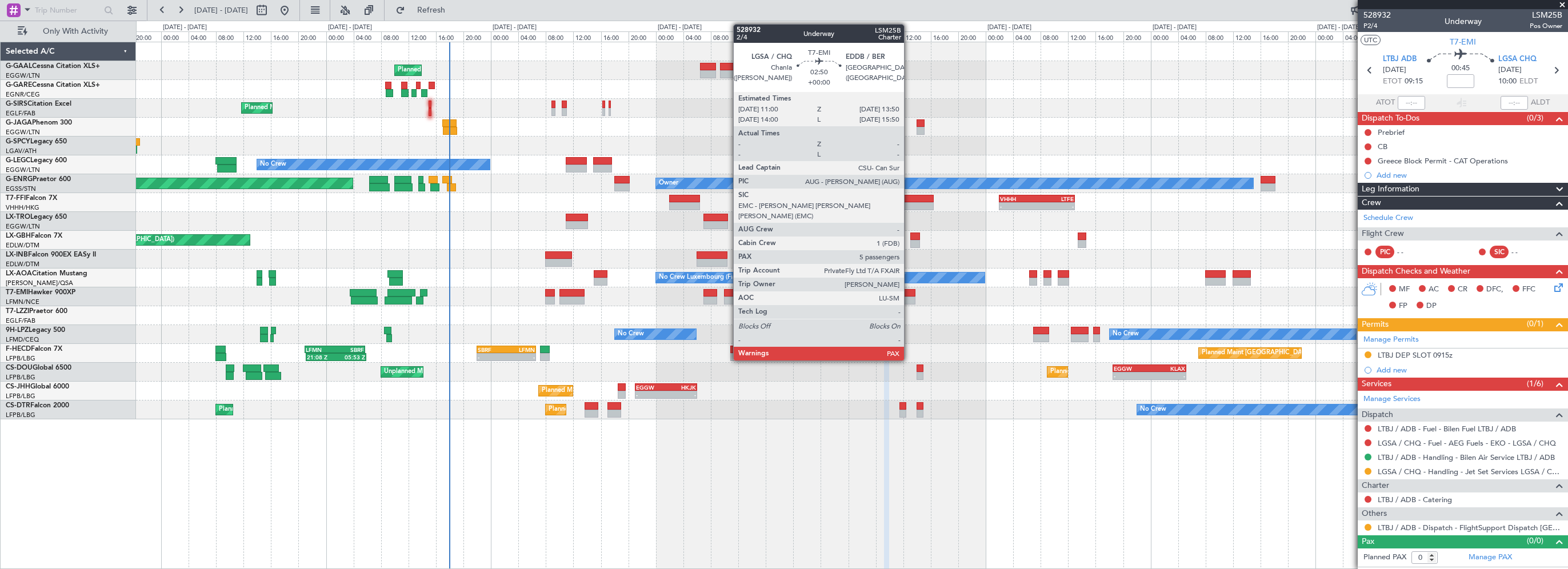
click at [909, 295] on div at bounding box center [906, 293] width 20 height 8
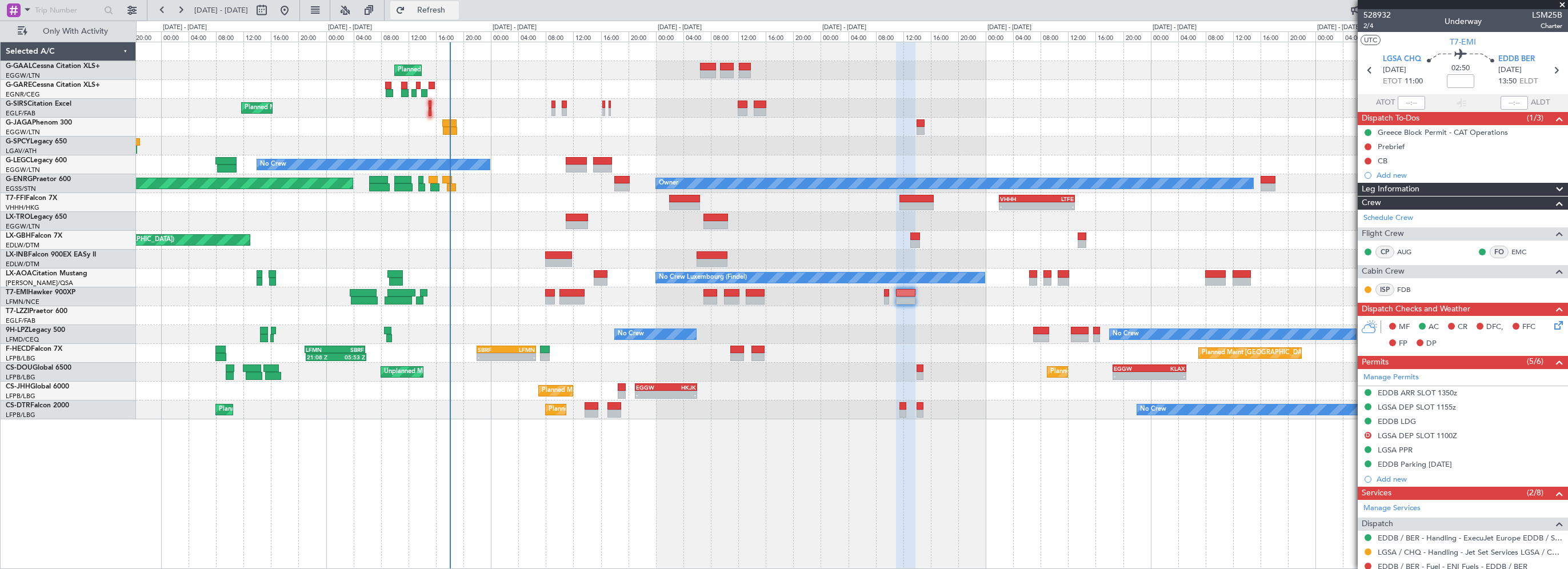
click at [455, 12] on span "Refresh" at bounding box center [431, 10] width 48 height 8
click at [585, 153] on div "Planned Maint Planned Maint London (Farnborough) No Crew A/C Unavailable London…" at bounding box center [852, 231] width 1431 height 377
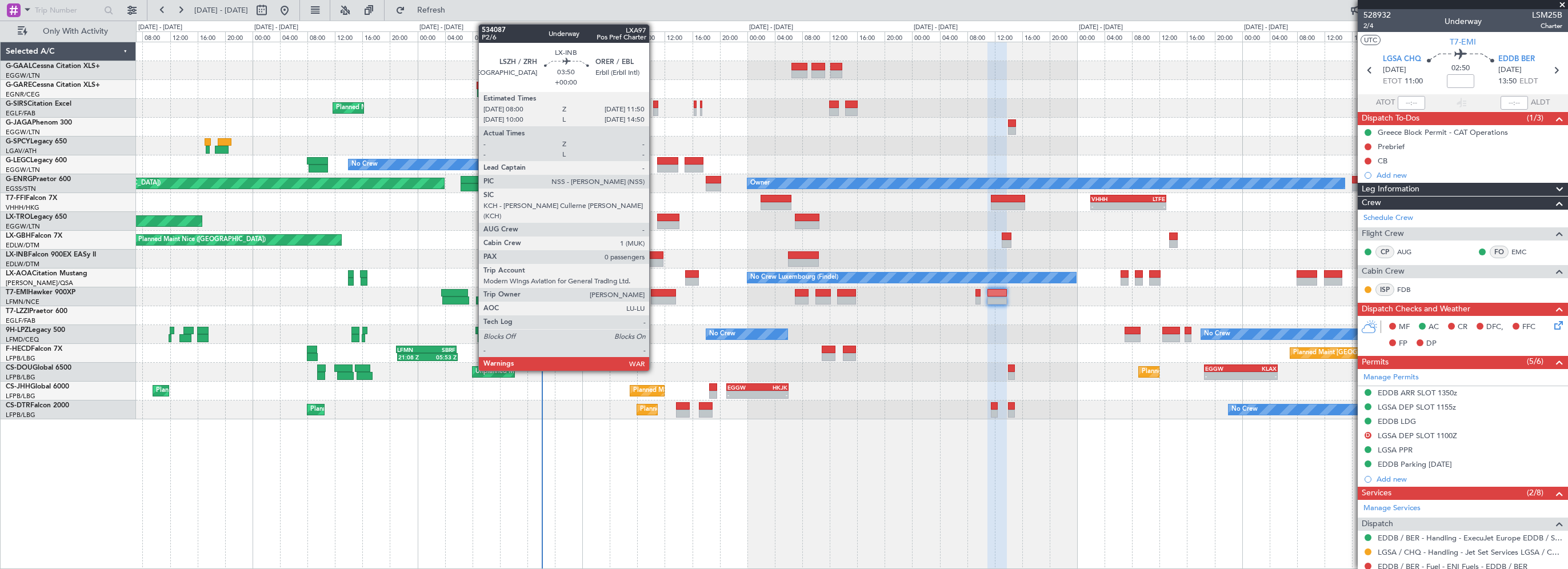
click at [654, 257] on div at bounding box center [649, 255] width 27 height 8
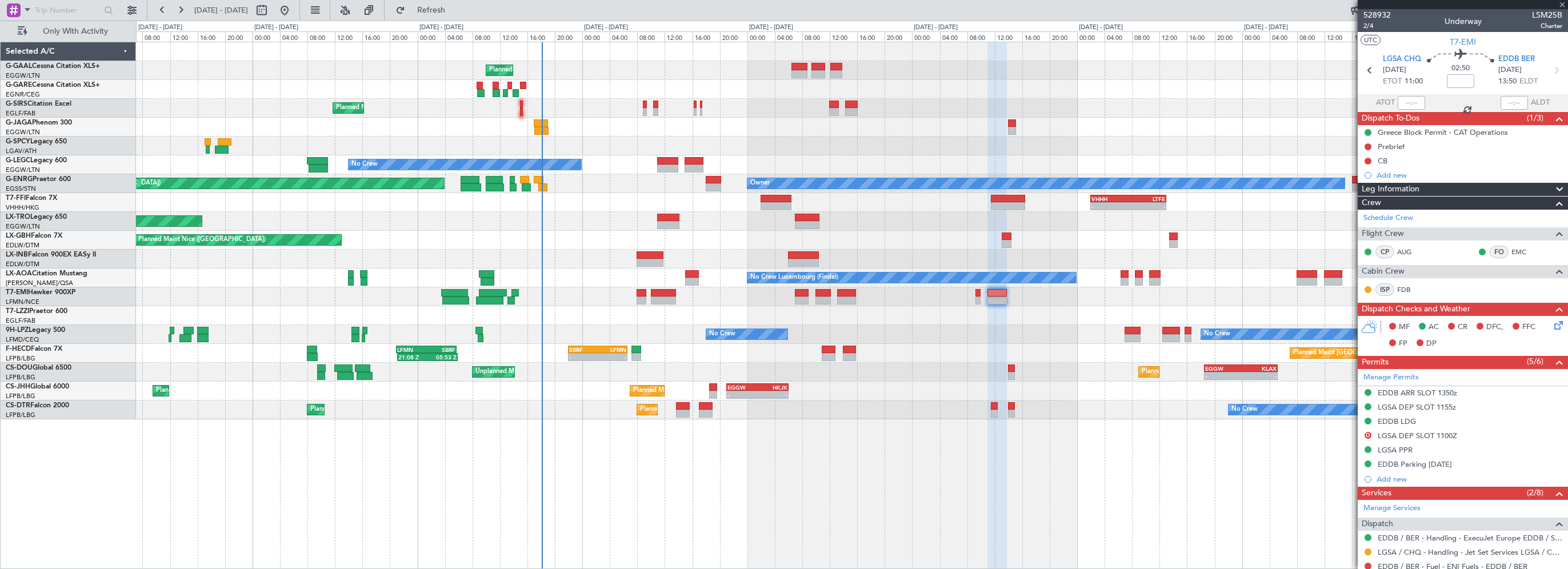
type input "0"
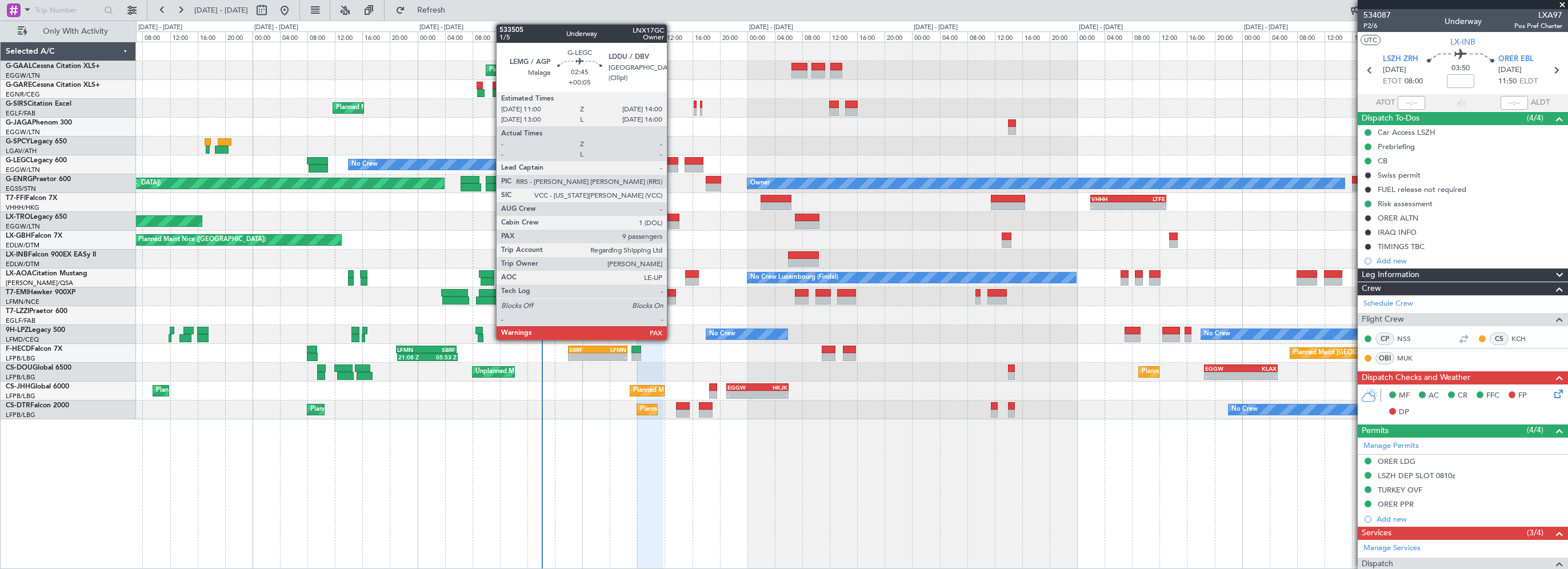
click at [672, 162] on div at bounding box center [667, 161] width 21 height 8
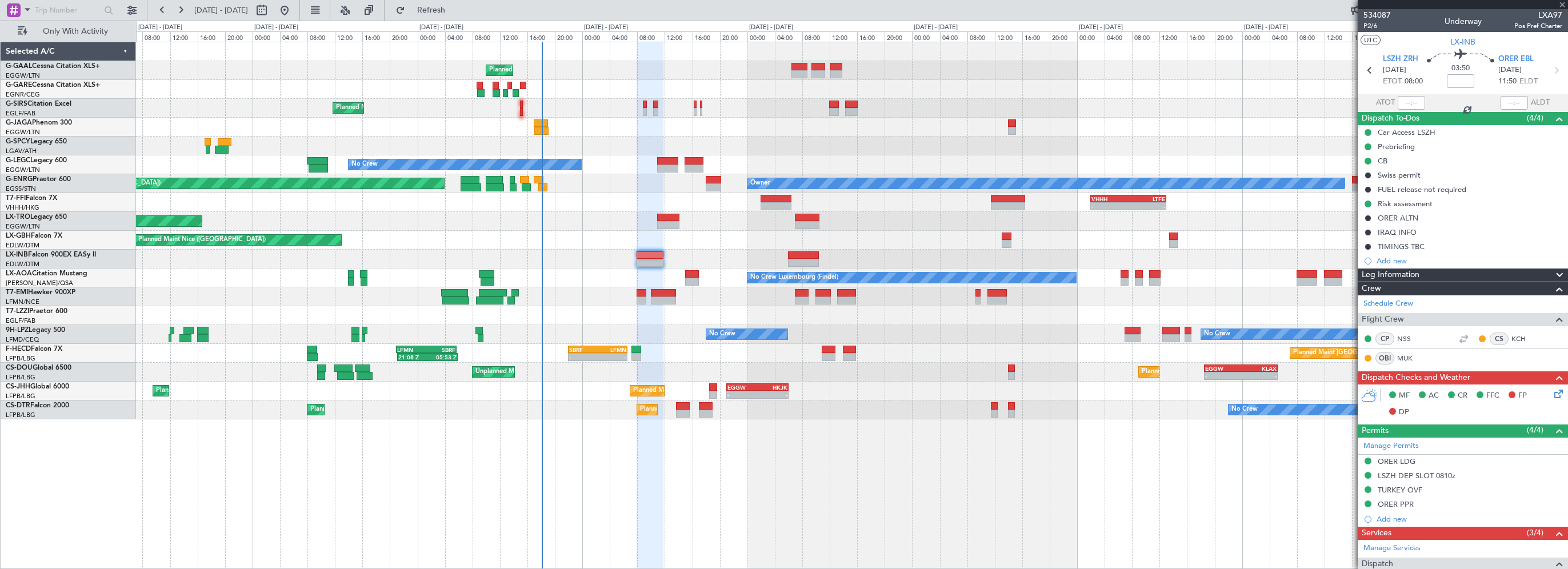
type input "+00:05"
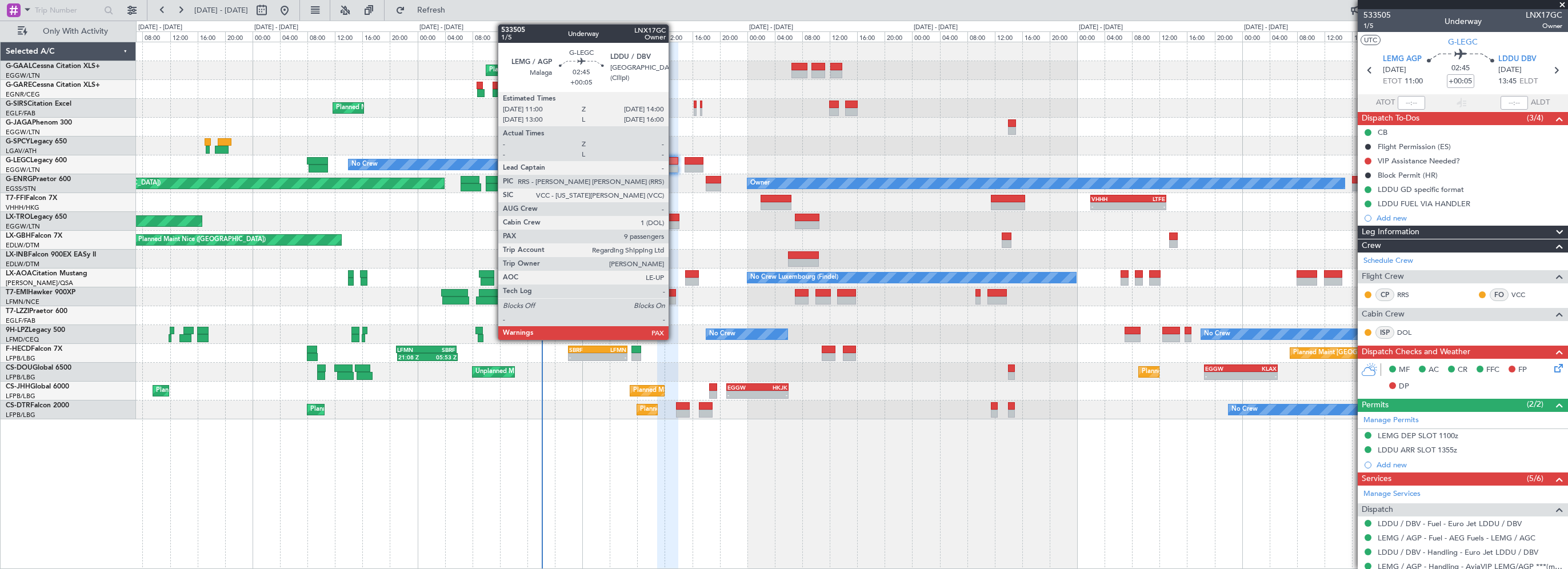
click at [674, 159] on div at bounding box center [667, 161] width 21 height 8
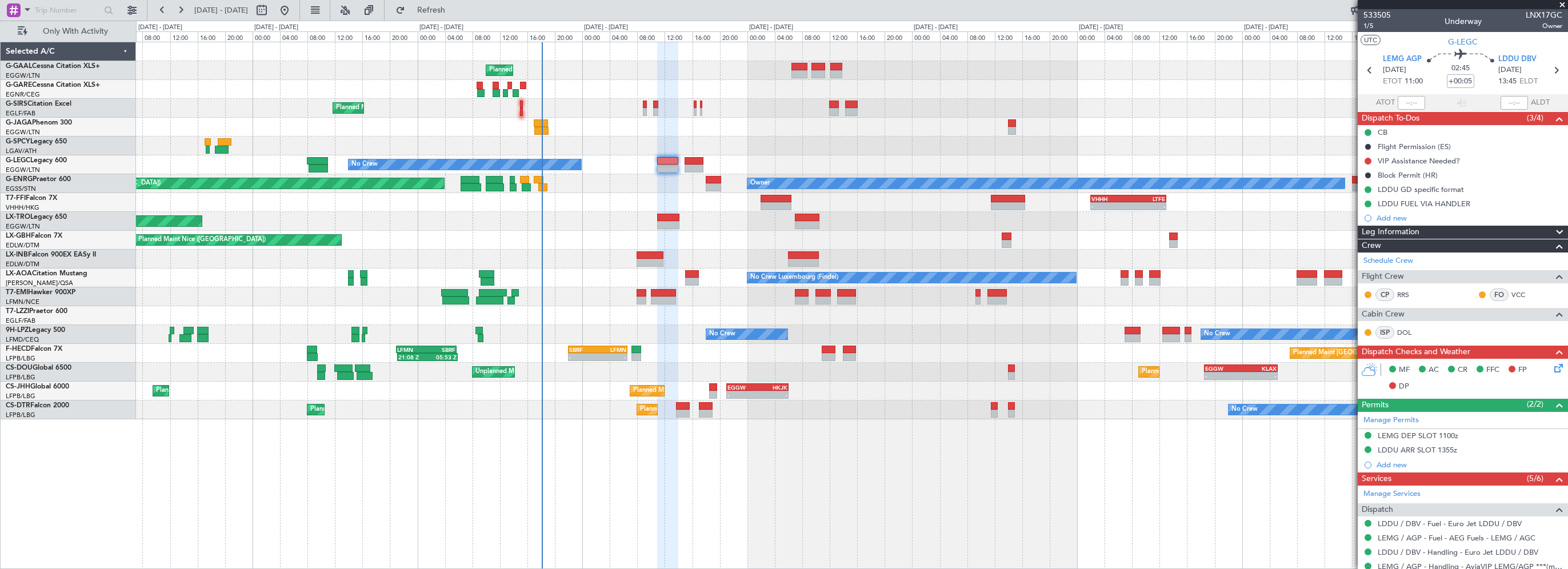
click at [718, 144] on div "Planned Maint Planned Maint London (Farnborough) No Crew A/C Unavailable London…" at bounding box center [852, 231] width 1431 height 377
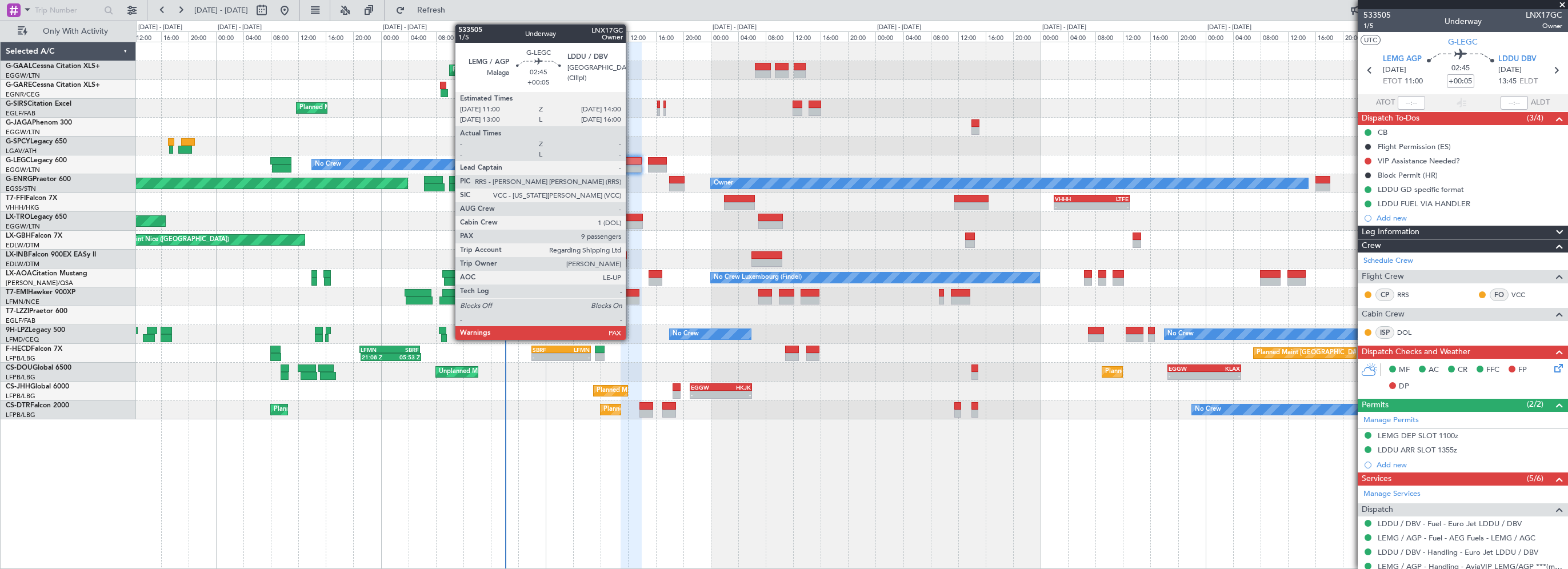
click at [632, 162] on div at bounding box center [630, 161] width 21 height 8
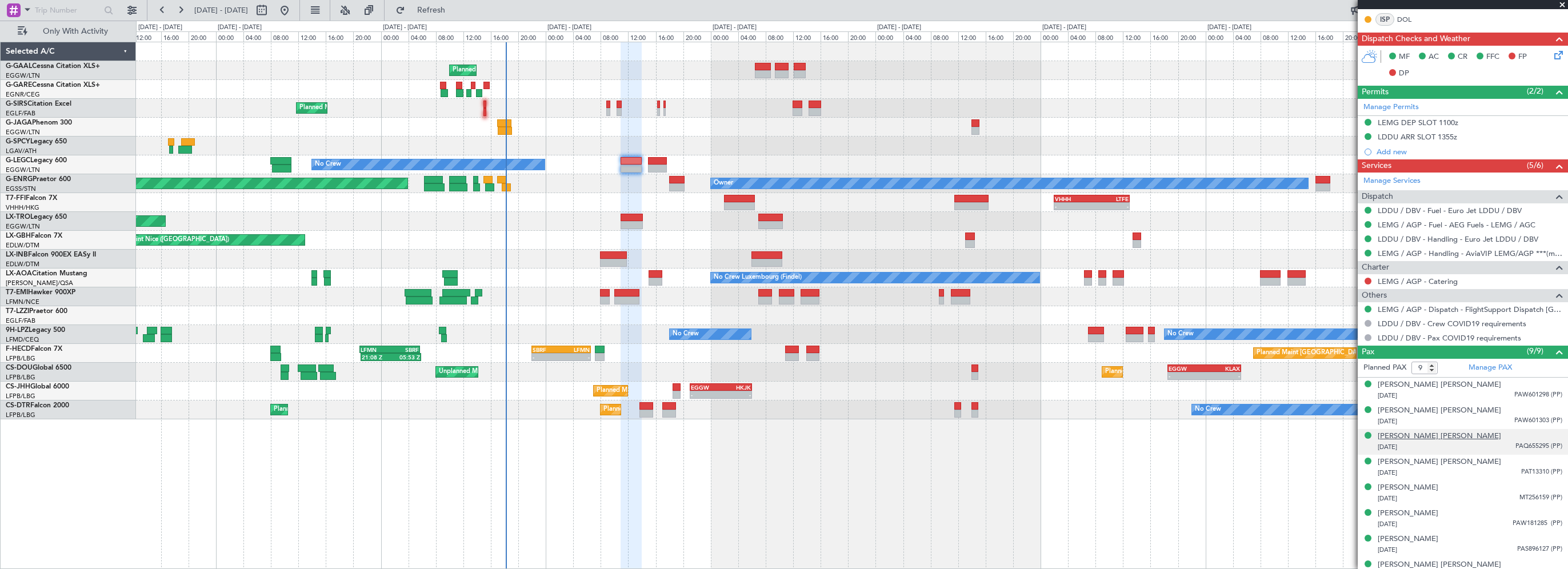
scroll to position [350, 0]
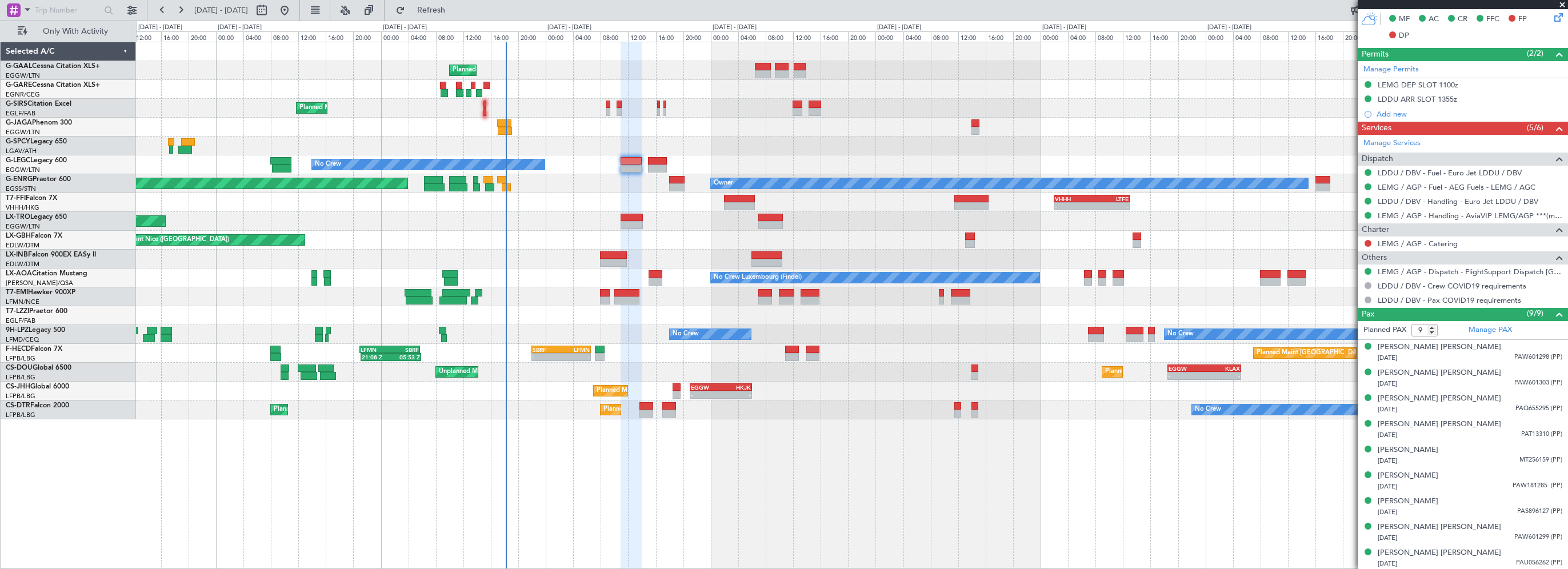
click at [631, 154] on div at bounding box center [852, 146] width 1431 height 19
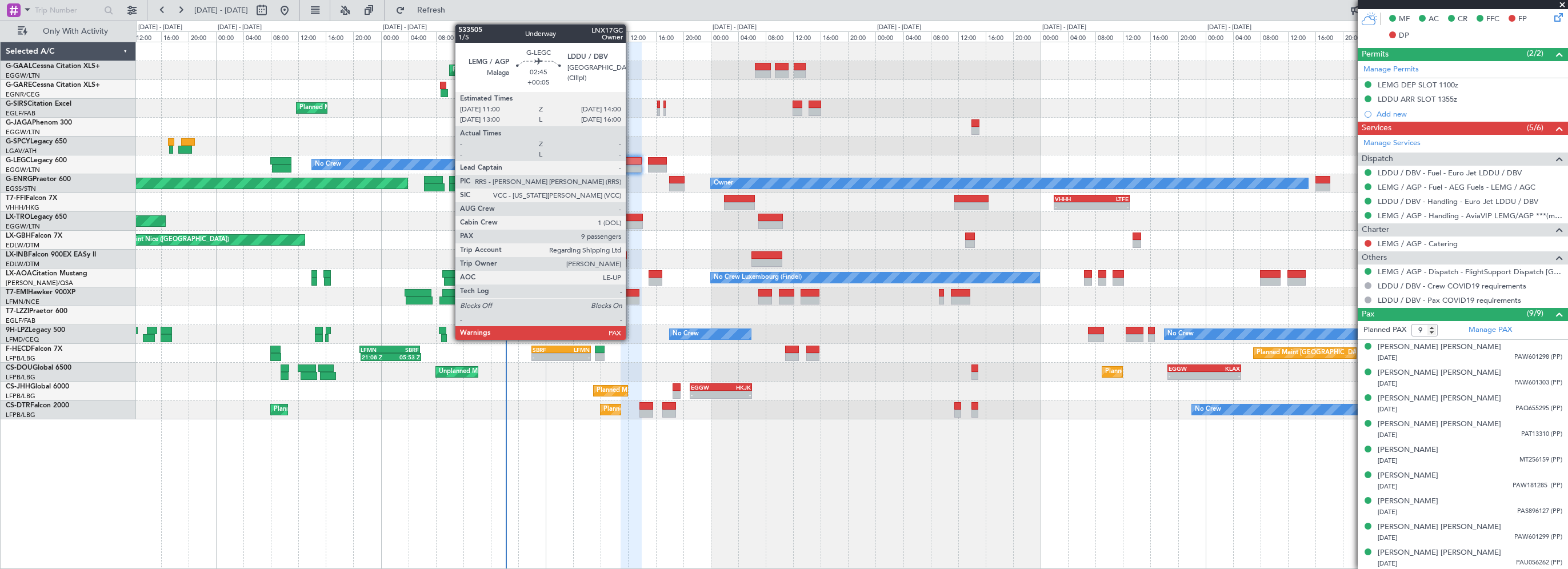
click at [631, 157] on div at bounding box center [630, 161] width 21 height 8
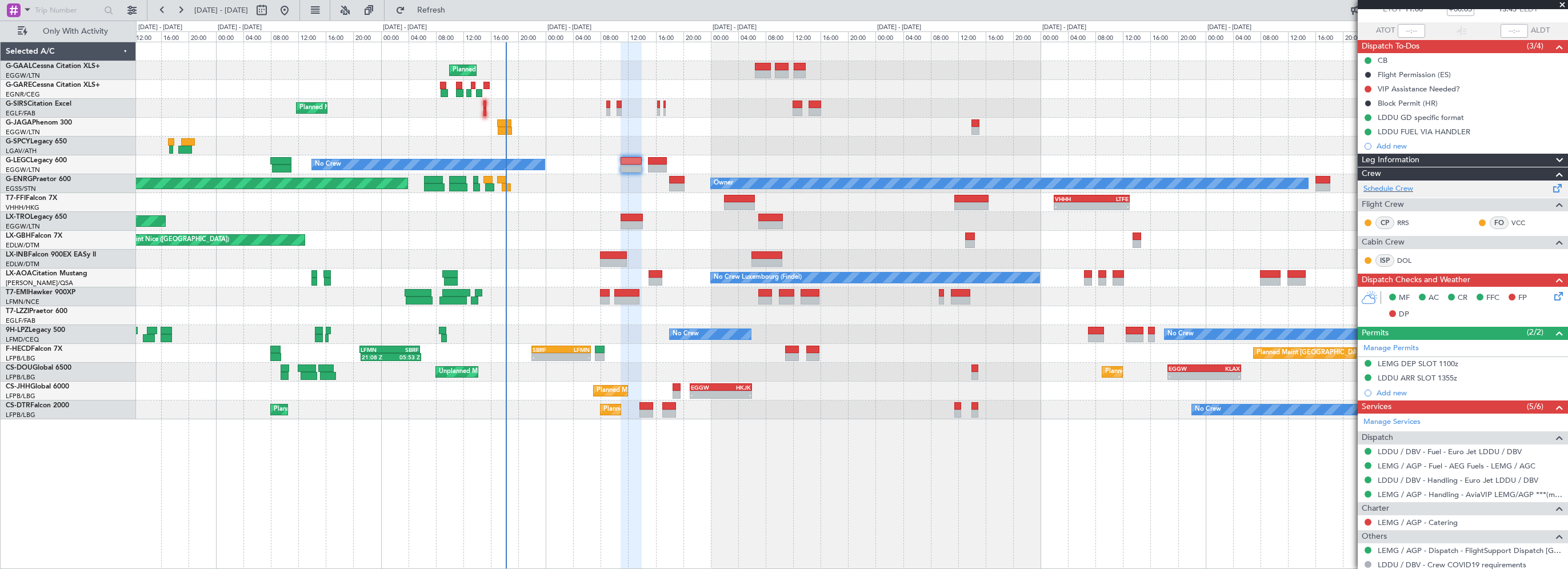
scroll to position [0, 0]
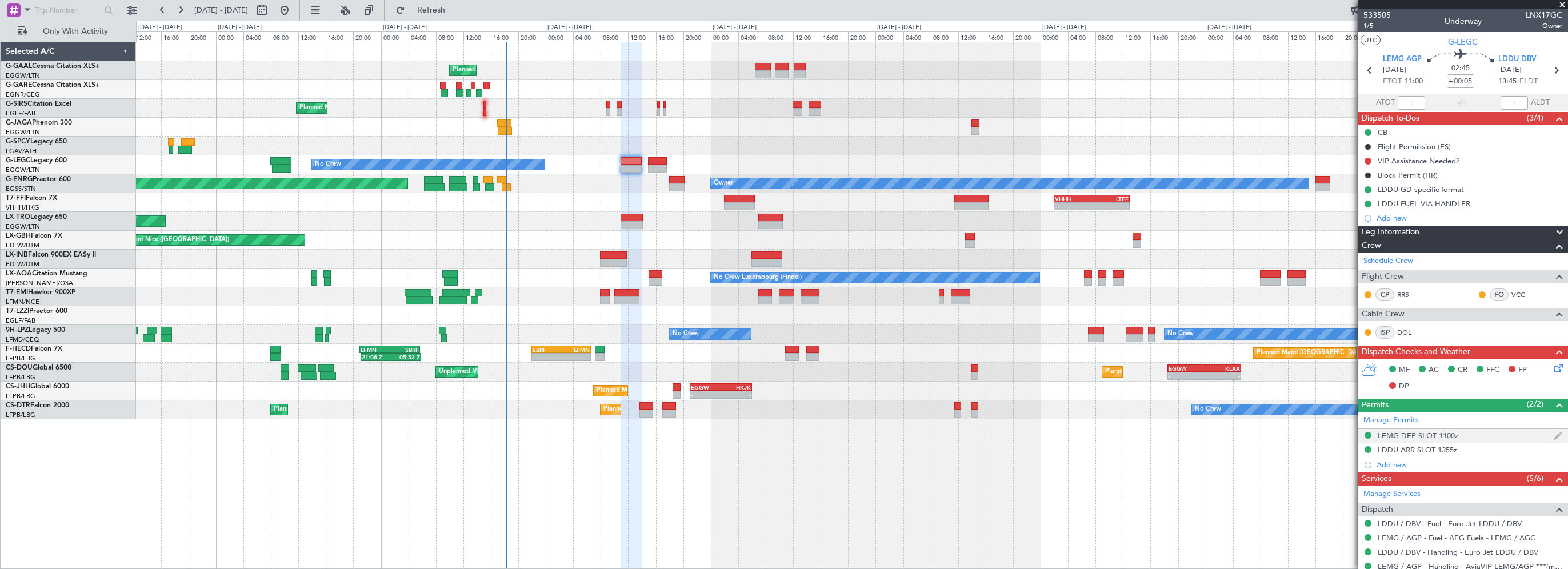
click at [1447, 433] on div "LEMG DEP SLOT 1100z" at bounding box center [1418, 435] width 81 height 9
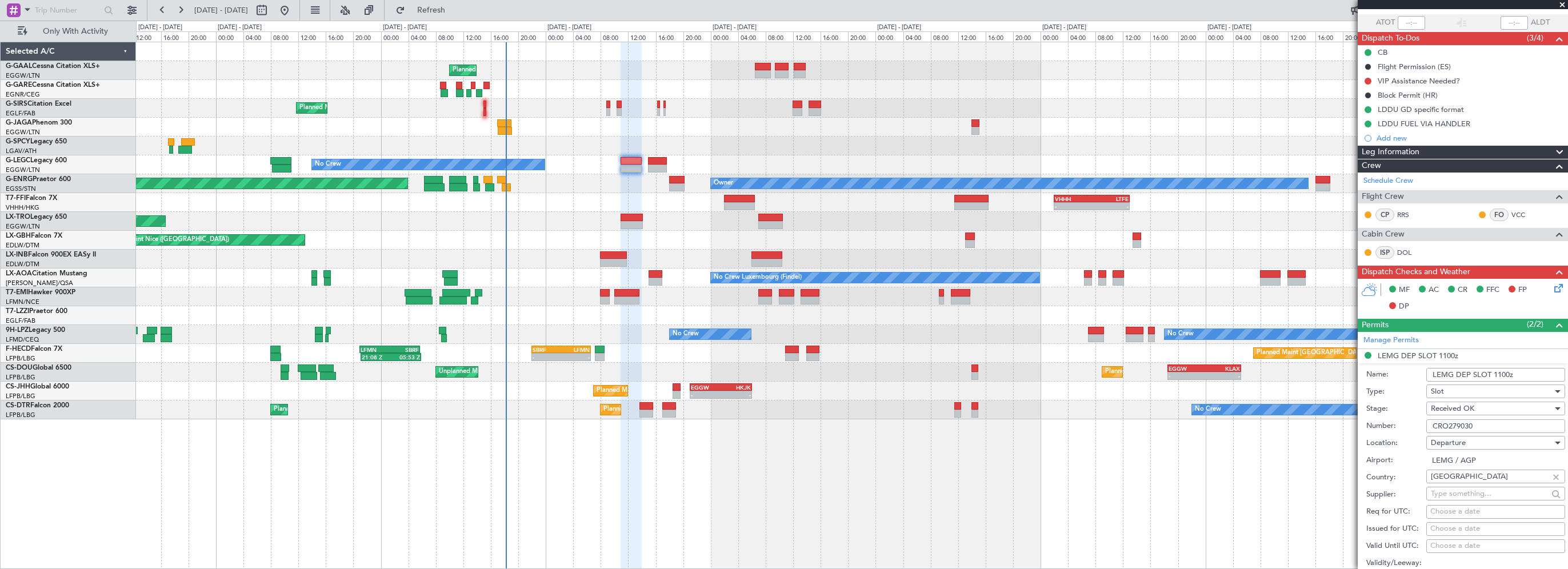
scroll to position [114, 0]
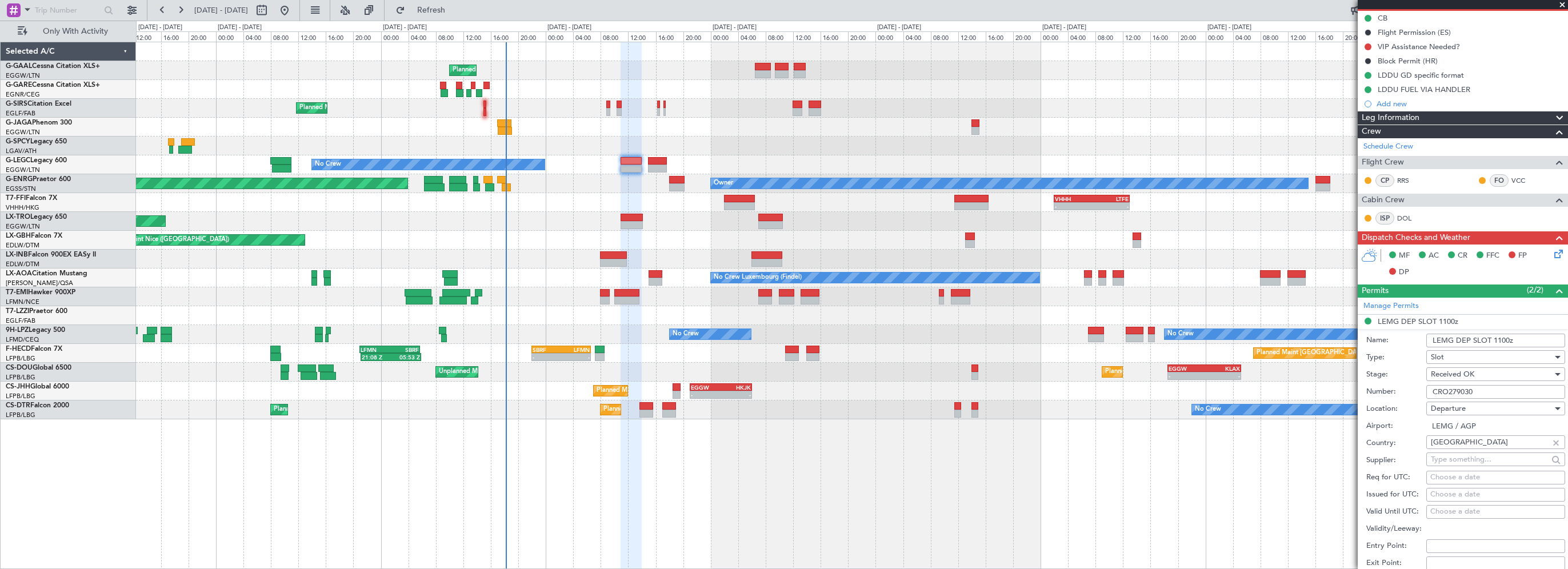
drag, startPoint x: 1486, startPoint y: 390, endPoint x: 1399, endPoint y: 392, distance: 87.0
click at [1399, 392] on div "Number: CRO279030" at bounding box center [1466, 392] width 199 height 17
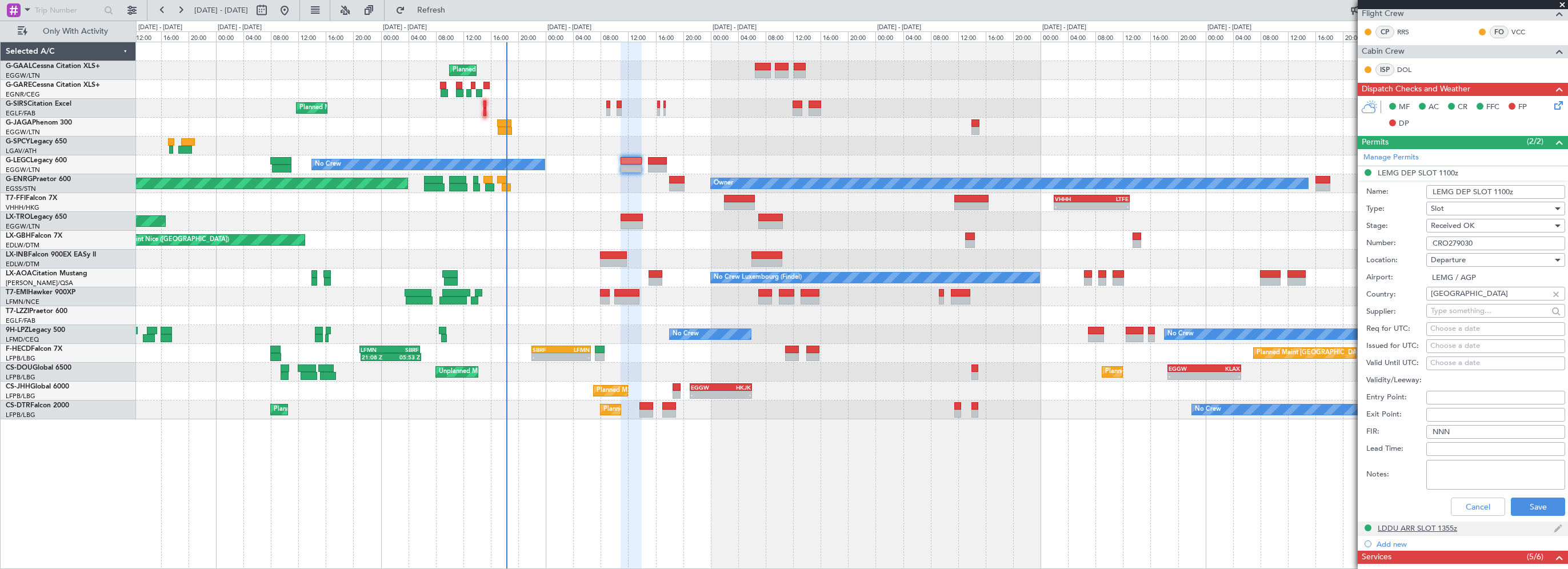
scroll to position [343, 0]
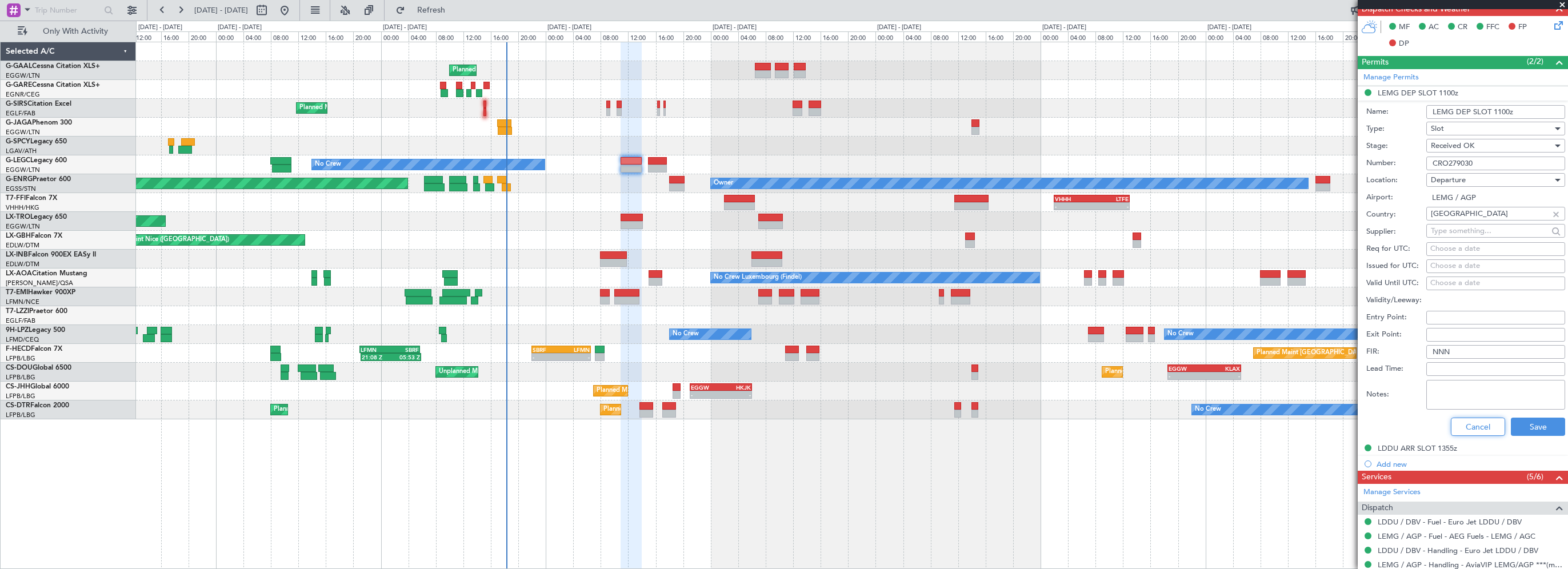
drag, startPoint x: 1472, startPoint y: 427, endPoint x: 1463, endPoint y: 411, distance: 18.4
click at [1472, 427] on button "Cancel" at bounding box center [1477, 426] width 54 height 18
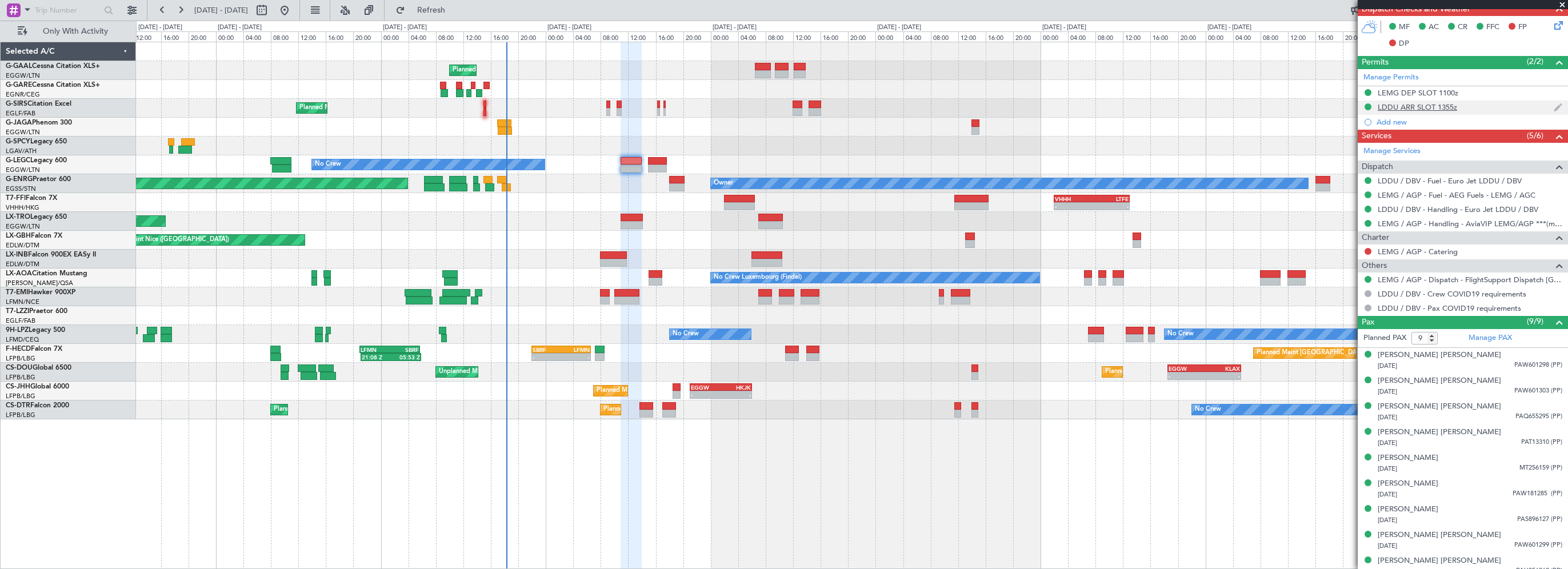
click at [1416, 107] on div "LDDU ARR SLOT 1355z" at bounding box center [1417, 107] width 79 height 9
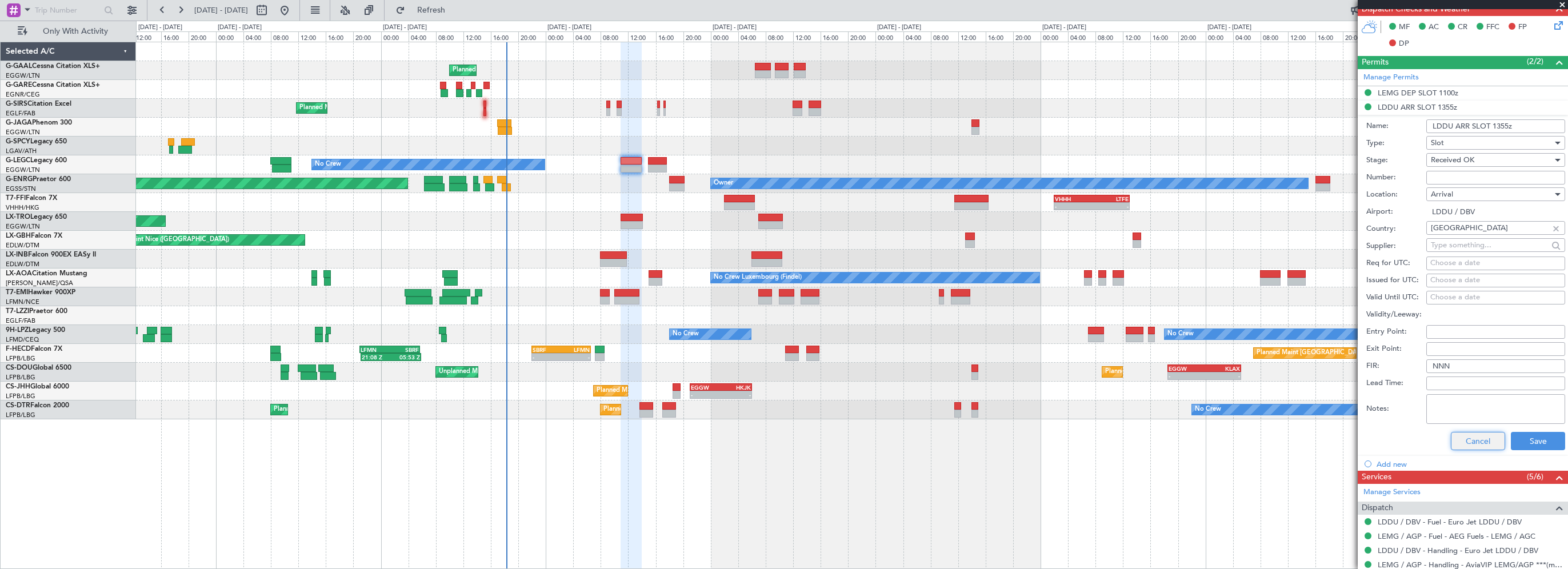
click at [1461, 441] on button "Cancel" at bounding box center [1477, 441] width 54 height 18
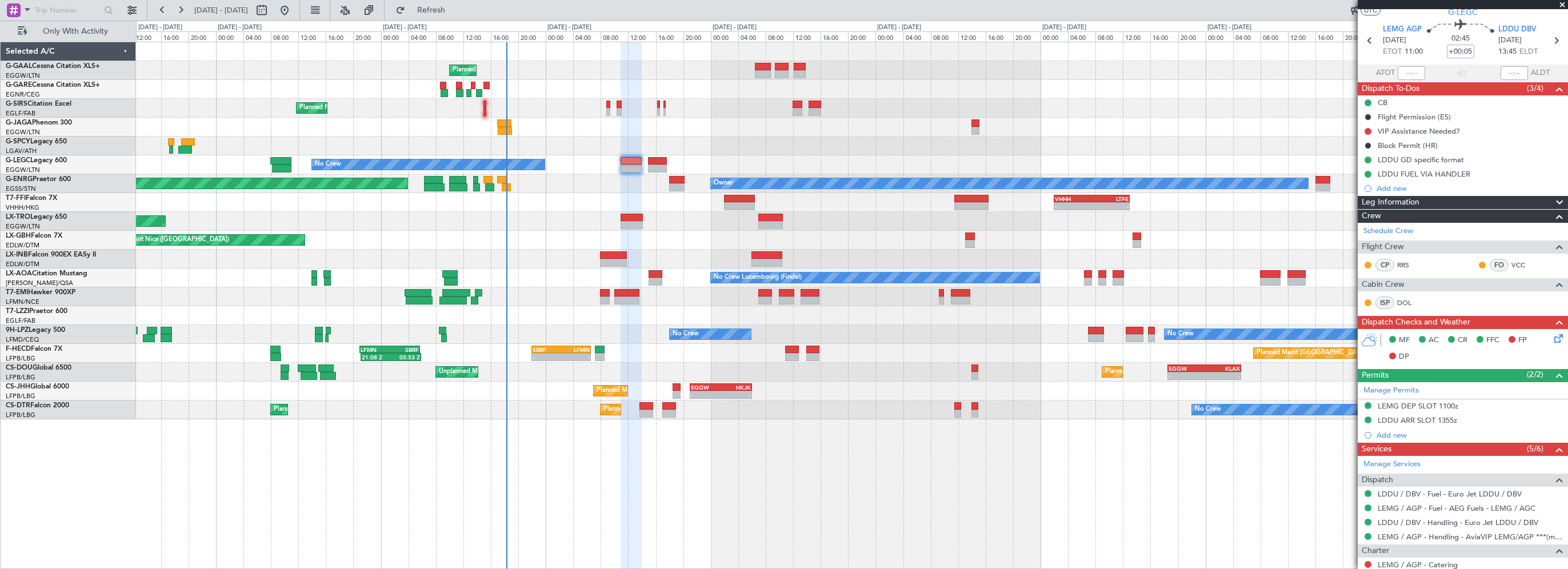
scroll to position [0, 0]
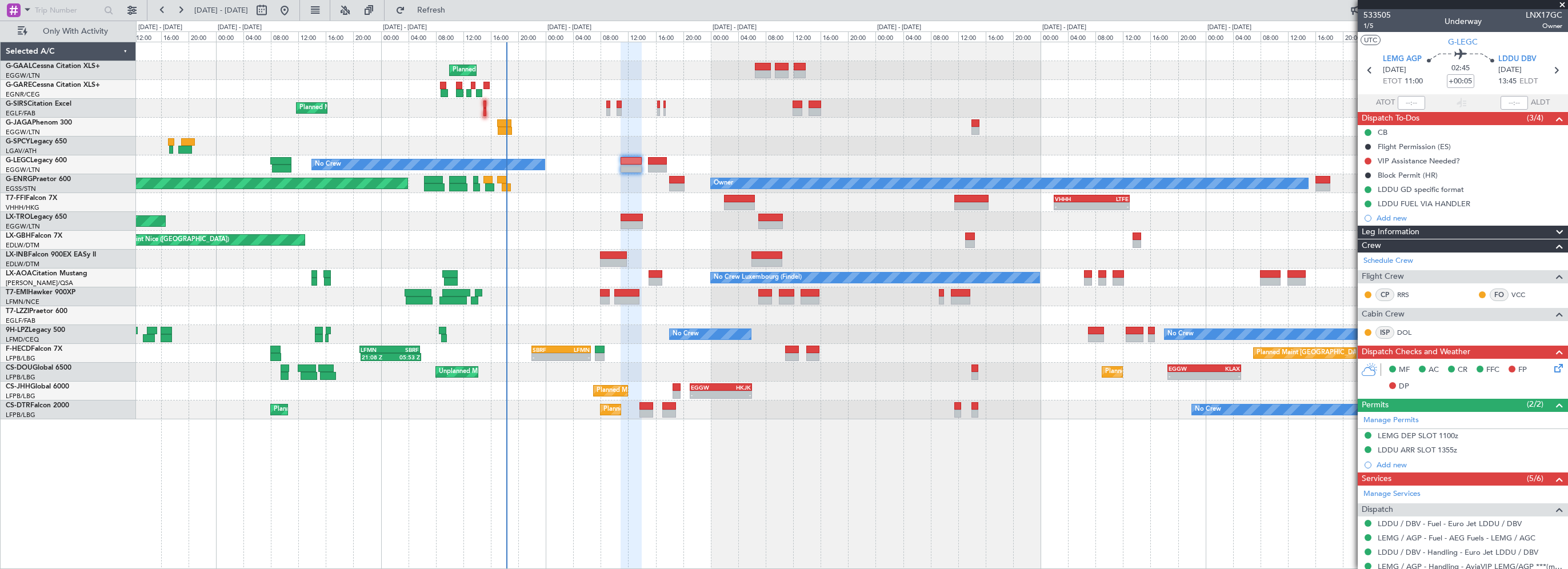
click at [1417, 231] on span "Leg Information" at bounding box center [1391, 232] width 58 height 13
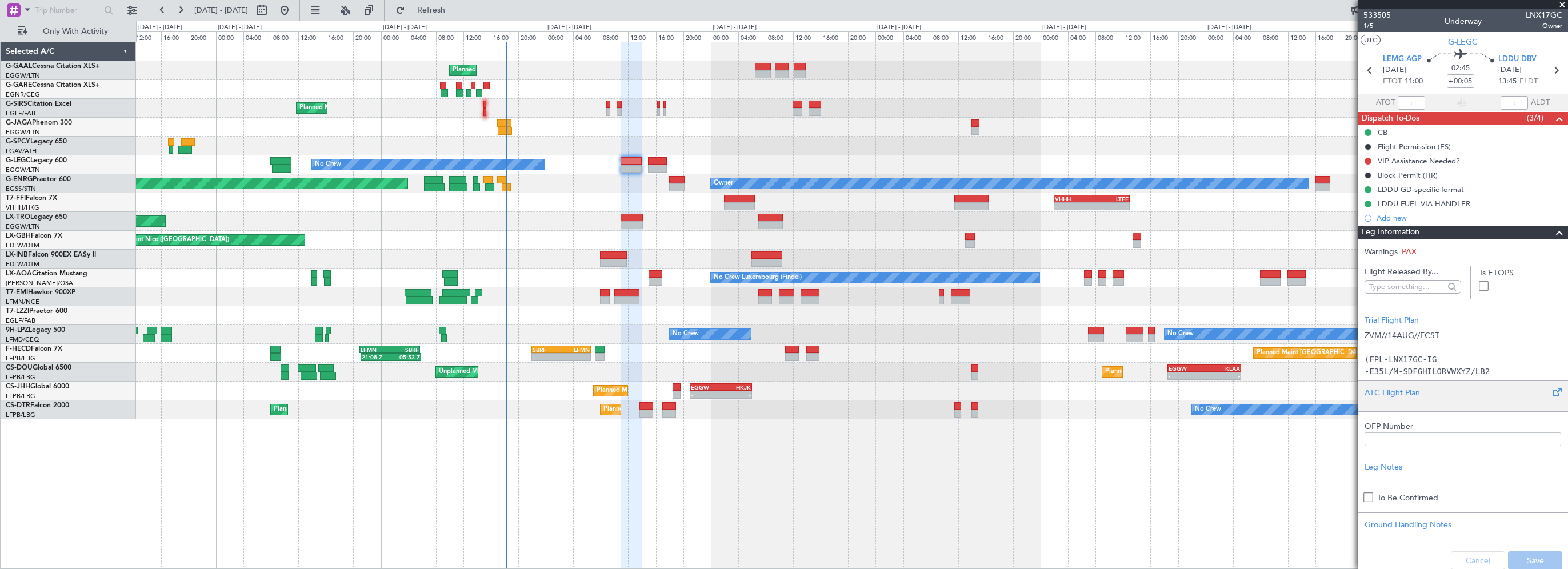
click at [1374, 399] on div at bounding box center [1463, 402] width 196 height 7
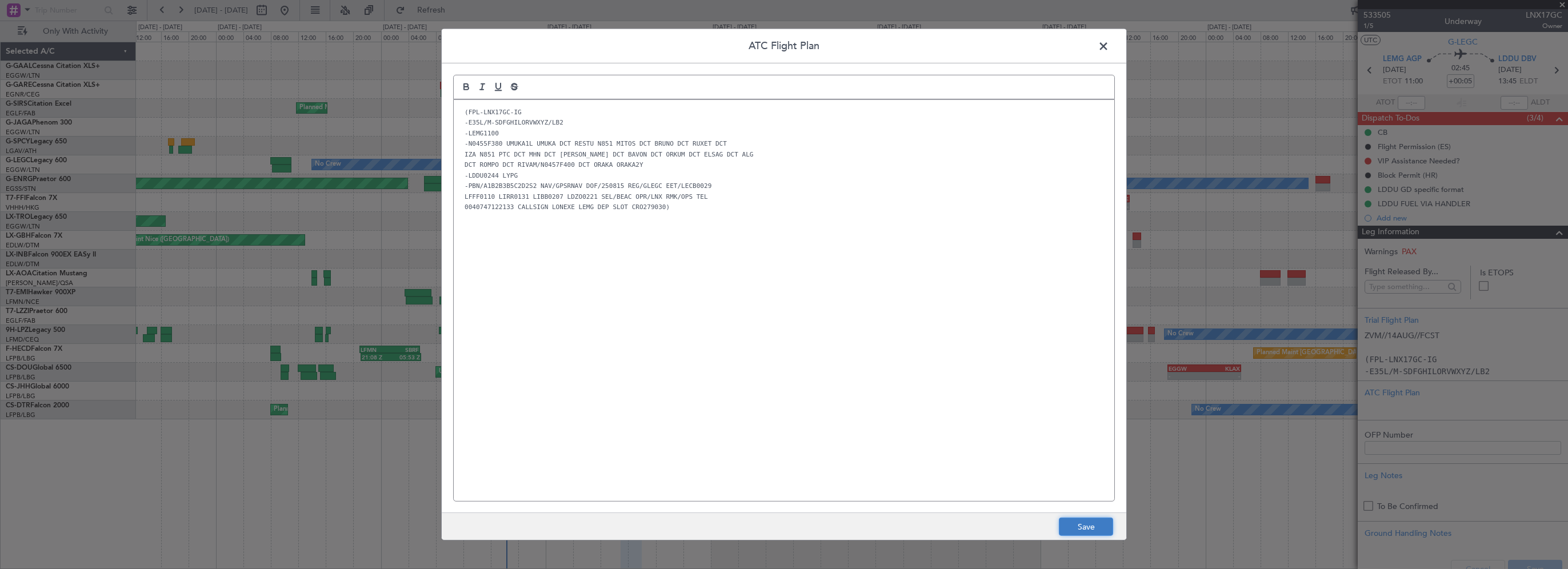
click at [1086, 529] on button "Save" at bounding box center [1085, 526] width 54 height 18
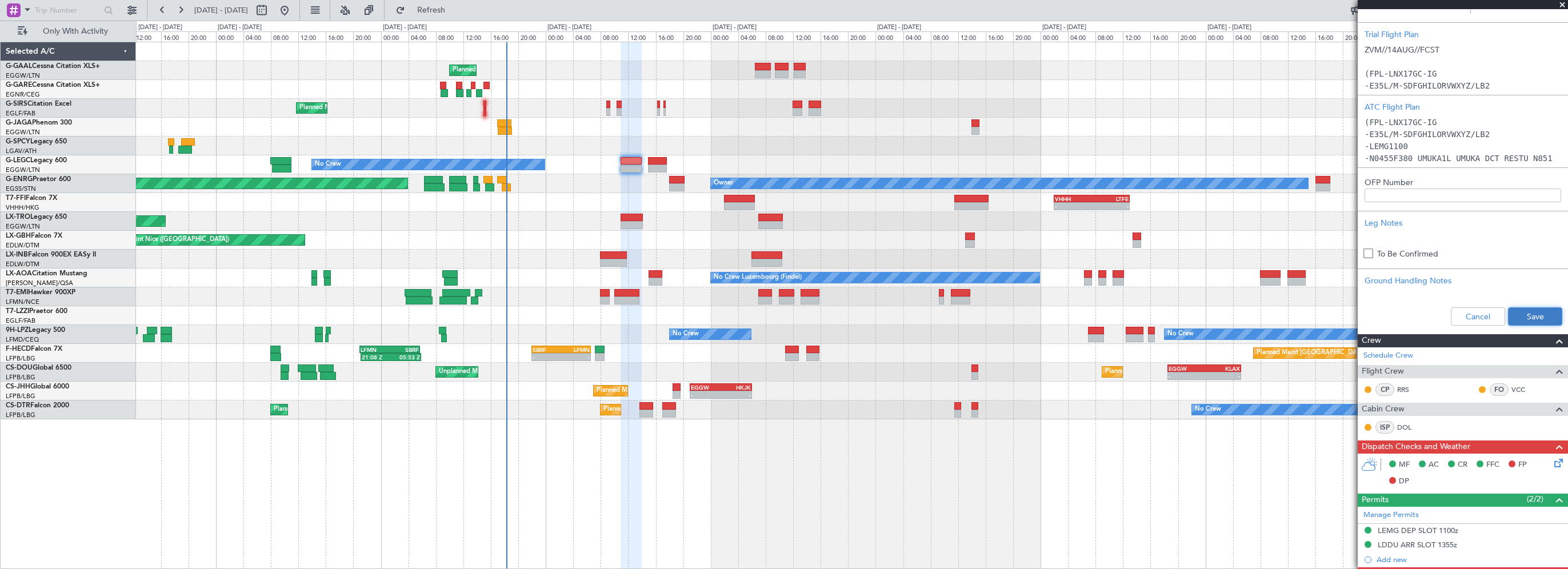
click at [1538, 323] on button "Save" at bounding box center [1534, 316] width 54 height 18
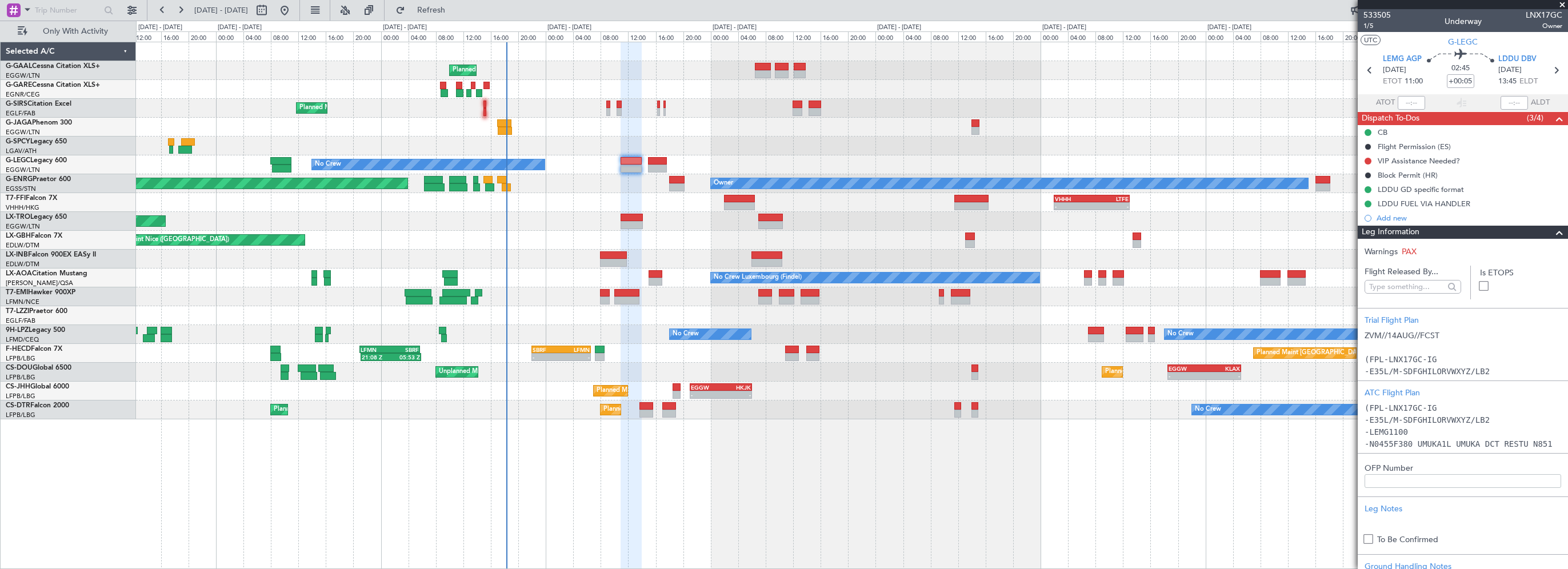
click at [1554, 230] on span at bounding box center [1559, 232] width 14 height 14
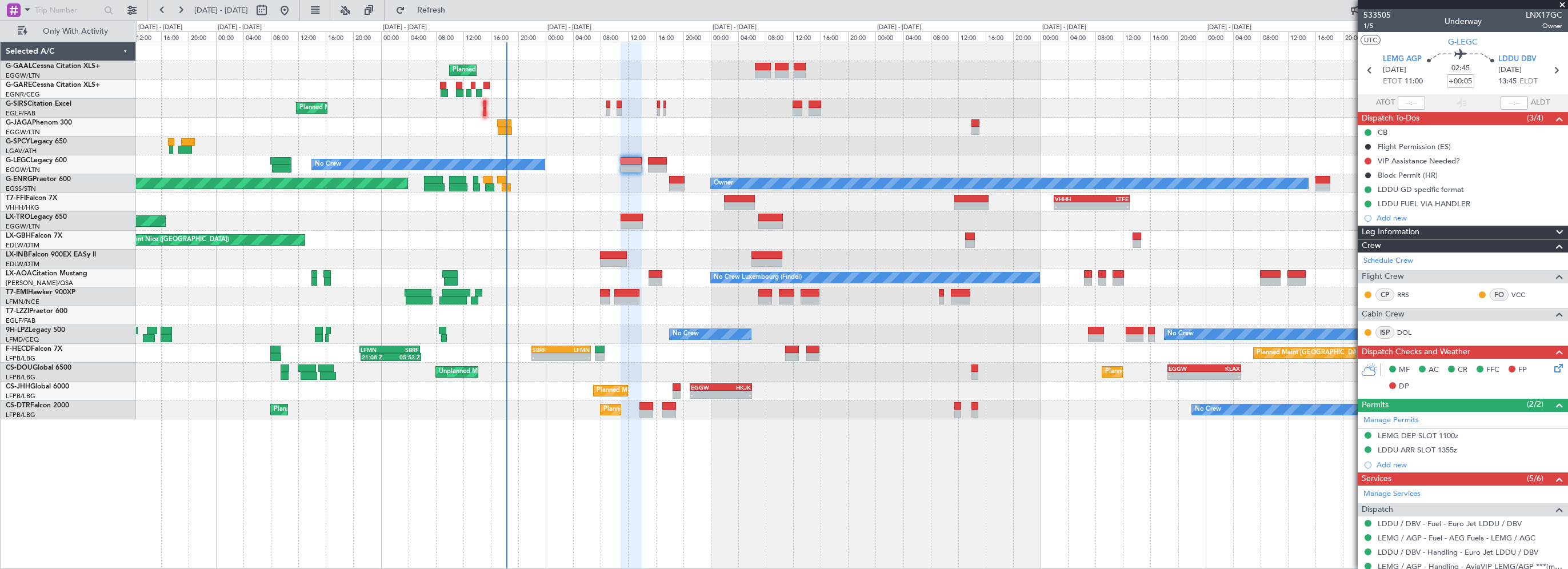
click at [1547, 374] on div "MF AC CR FFC FP DP" at bounding box center [1463, 378] width 211 height 40
click at [1551, 364] on icon at bounding box center [1556, 366] width 9 height 9
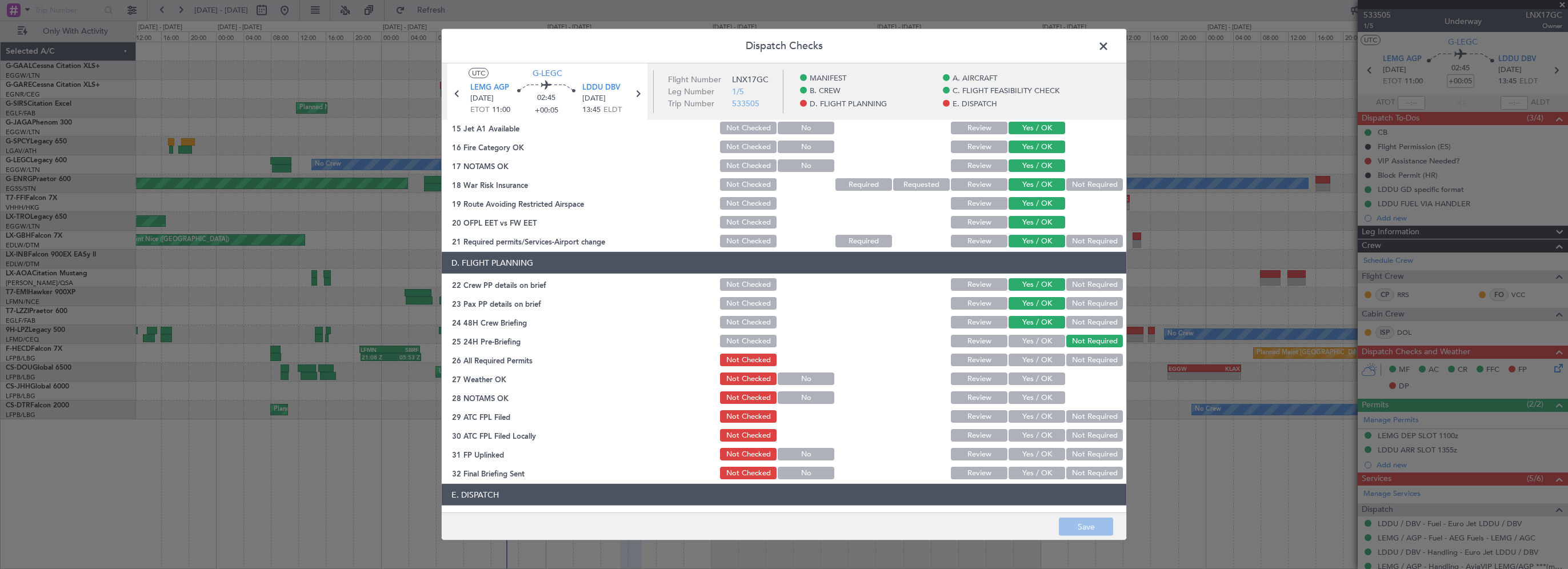
scroll to position [571, 0]
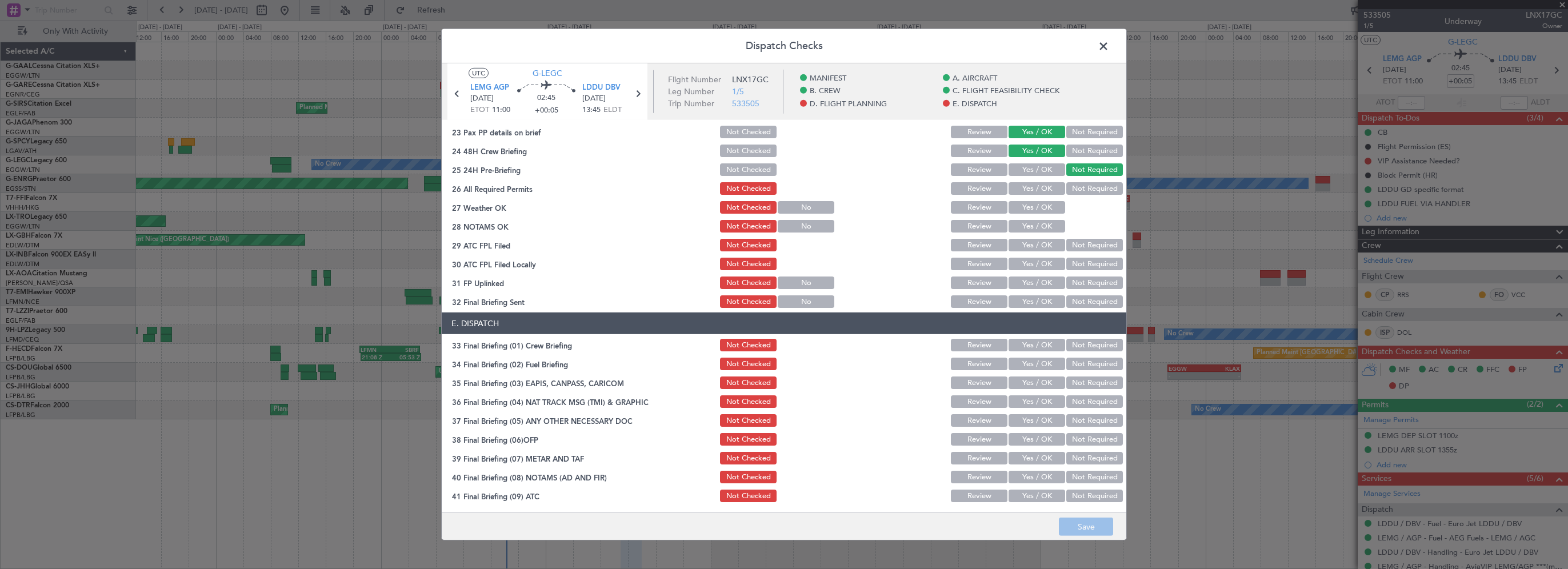
click at [1025, 184] on button "Yes / OK" at bounding box center [1036, 188] width 56 height 12
click at [1019, 208] on button "Yes / OK" at bounding box center [1036, 207] width 56 height 12
click at [1014, 226] on button "Yes / OK" at bounding box center [1036, 226] width 56 height 12
click at [1014, 244] on button "Yes / OK" at bounding box center [1036, 244] width 56 height 12
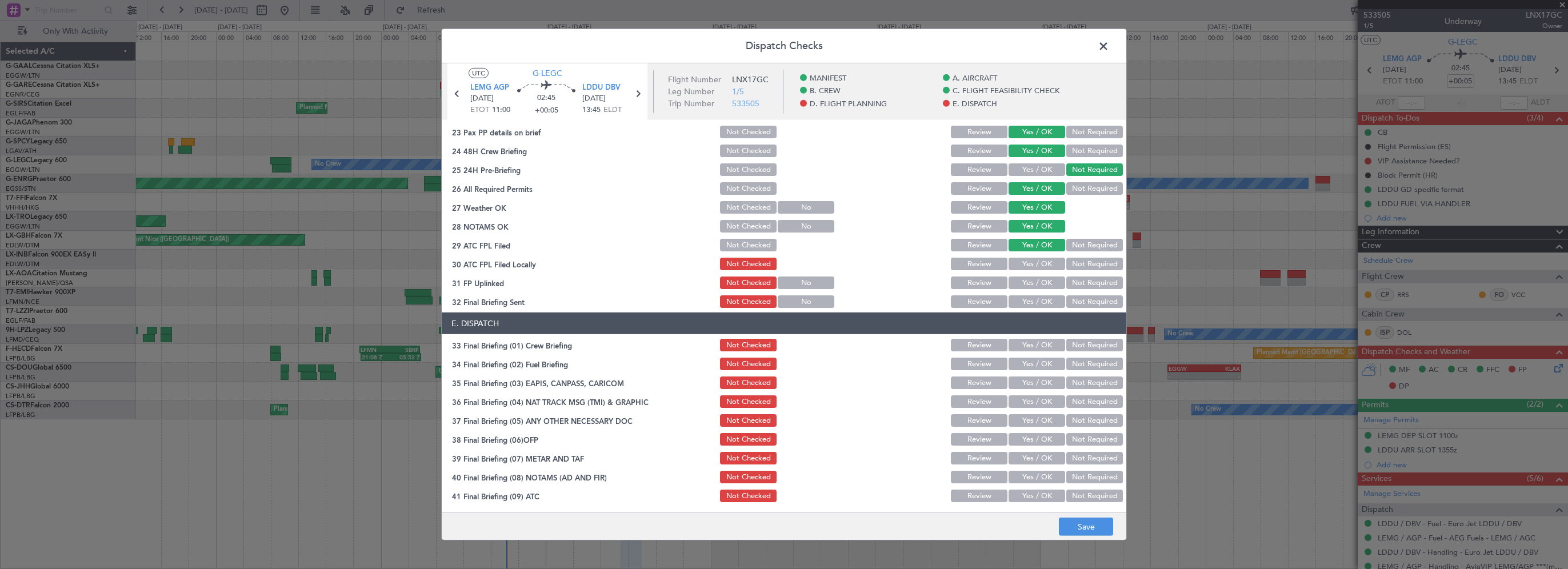
drag, startPoint x: 1021, startPoint y: 265, endPoint x: 1018, endPoint y: 270, distance: 5.8
click at [1021, 265] on button "Yes / OK" at bounding box center [1036, 263] width 56 height 12
click at [1014, 294] on div "Yes / OK" at bounding box center [1036, 301] width 58 height 16
click at [1089, 265] on button "Not Required" at bounding box center [1094, 263] width 56 height 12
click at [1026, 279] on button "Yes / OK" at bounding box center [1036, 282] width 56 height 12
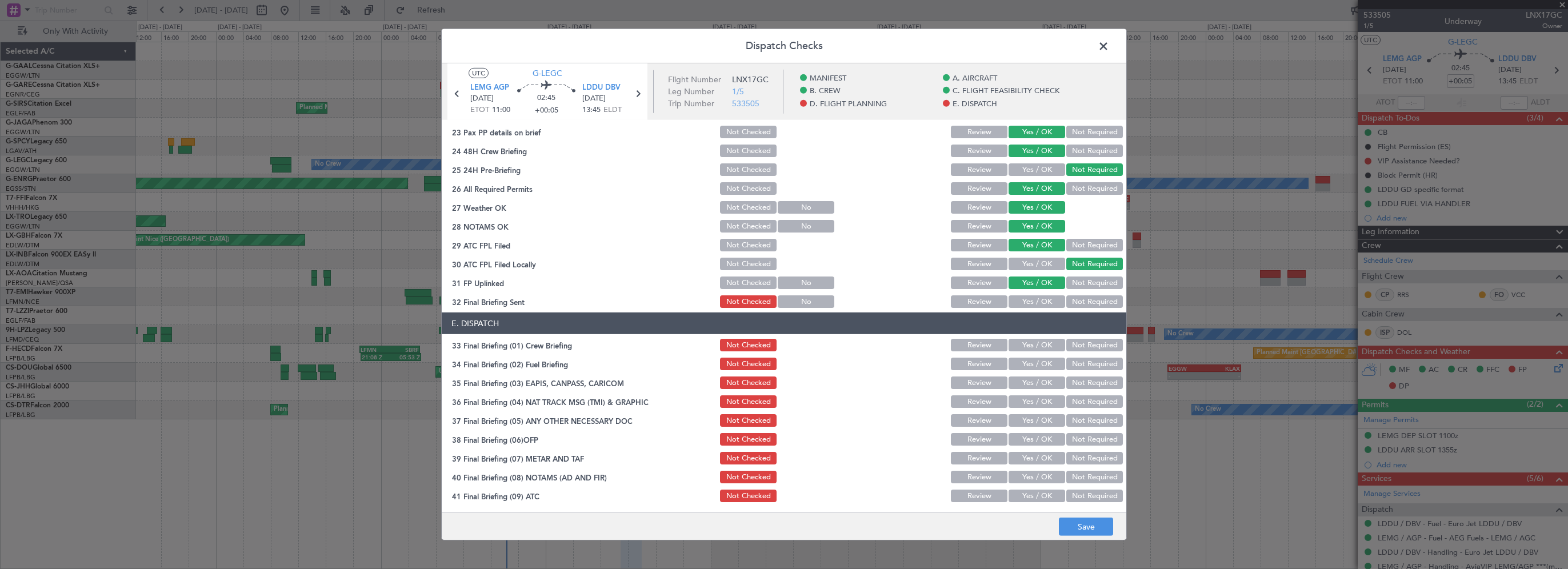
click at [1021, 301] on button "Yes / OK" at bounding box center [1036, 301] width 56 height 12
click at [1036, 348] on button "Yes / OK" at bounding box center [1036, 345] width 56 height 12
click at [1034, 366] on button "Yes / OK" at bounding box center [1036, 363] width 56 height 12
click at [1082, 381] on button "Not Required" at bounding box center [1094, 382] width 56 height 12
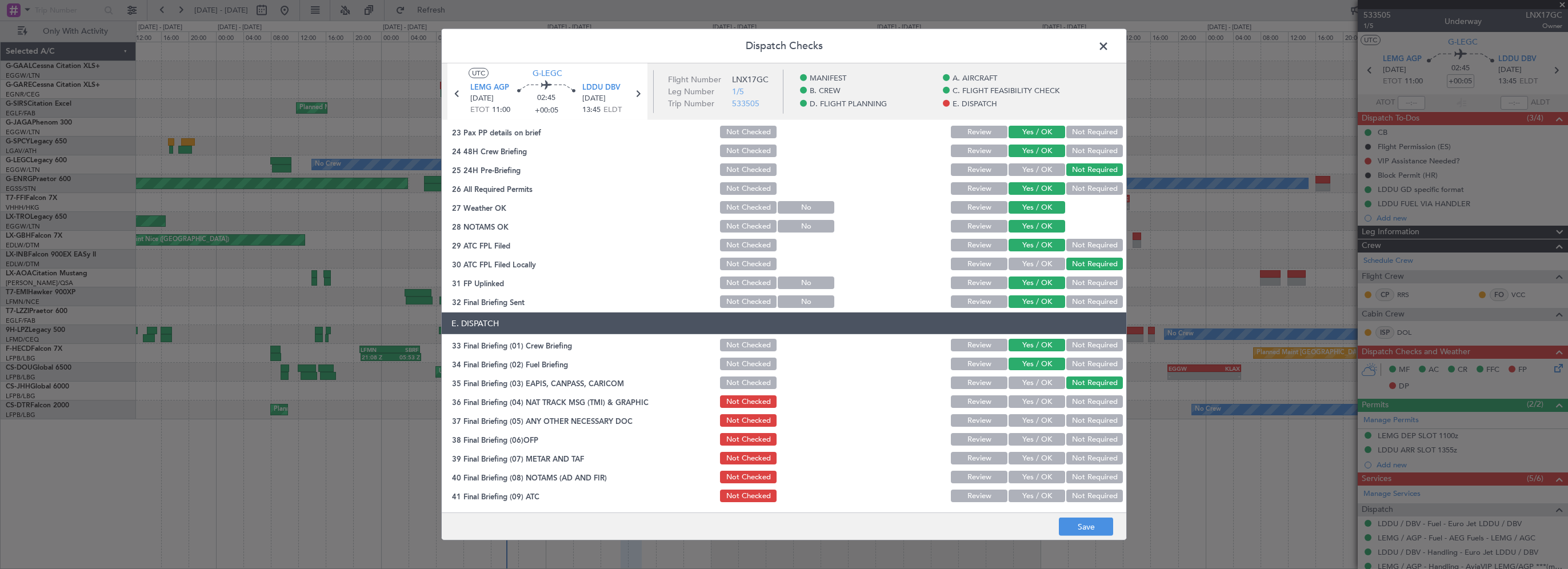
click at [1079, 396] on button "Not Required" at bounding box center [1094, 401] width 56 height 12
click at [1075, 420] on button "Not Required" at bounding box center [1094, 420] width 56 height 12
click at [1013, 444] on button "Yes / OK" at bounding box center [1036, 438] width 56 height 12
click at [1026, 462] on button "Yes / OK" at bounding box center [1036, 458] width 56 height 12
click at [1023, 473] on button "Yes / OK" at bounding box center [1036, 477] width 56 height 12
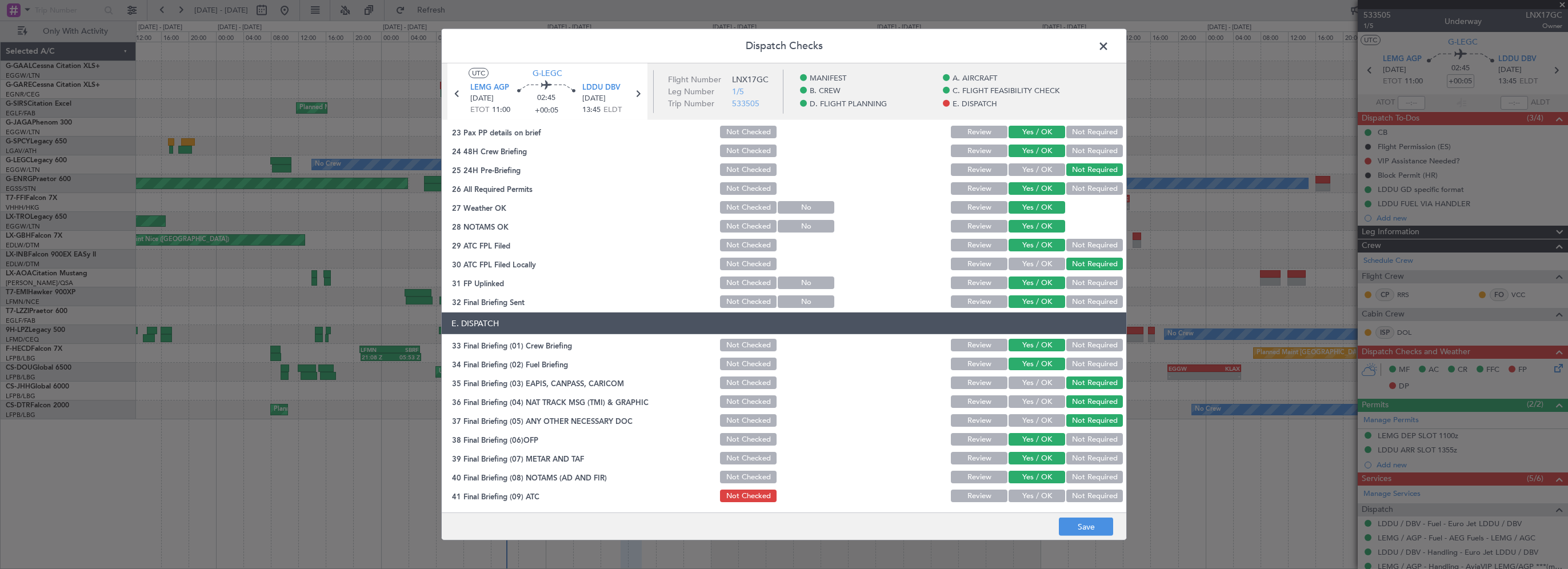
scroll to position [628, 0]
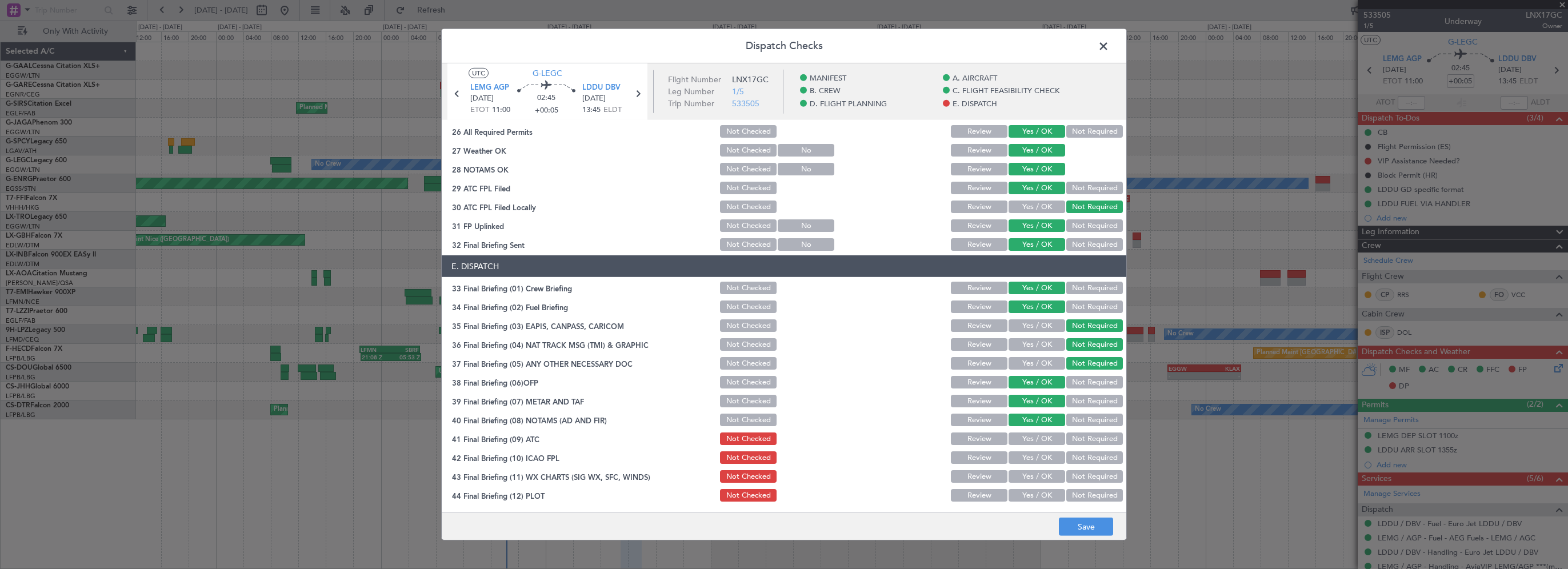
click at [1031, 441] on button "Yes / OK" at bounding box center [1036, 438] width 56 height 12
click at [1033, 456] on button "Yes / OK" at bounding box center [1036, 457] width 56 height 12
click at [1029, 473] on button "Yes / OK" at bounding box center [1036, 476] width 56 height 12
click at [1030, 495] on button "Yes / OK" at bounding box center [1036, 495] width 56 height 12
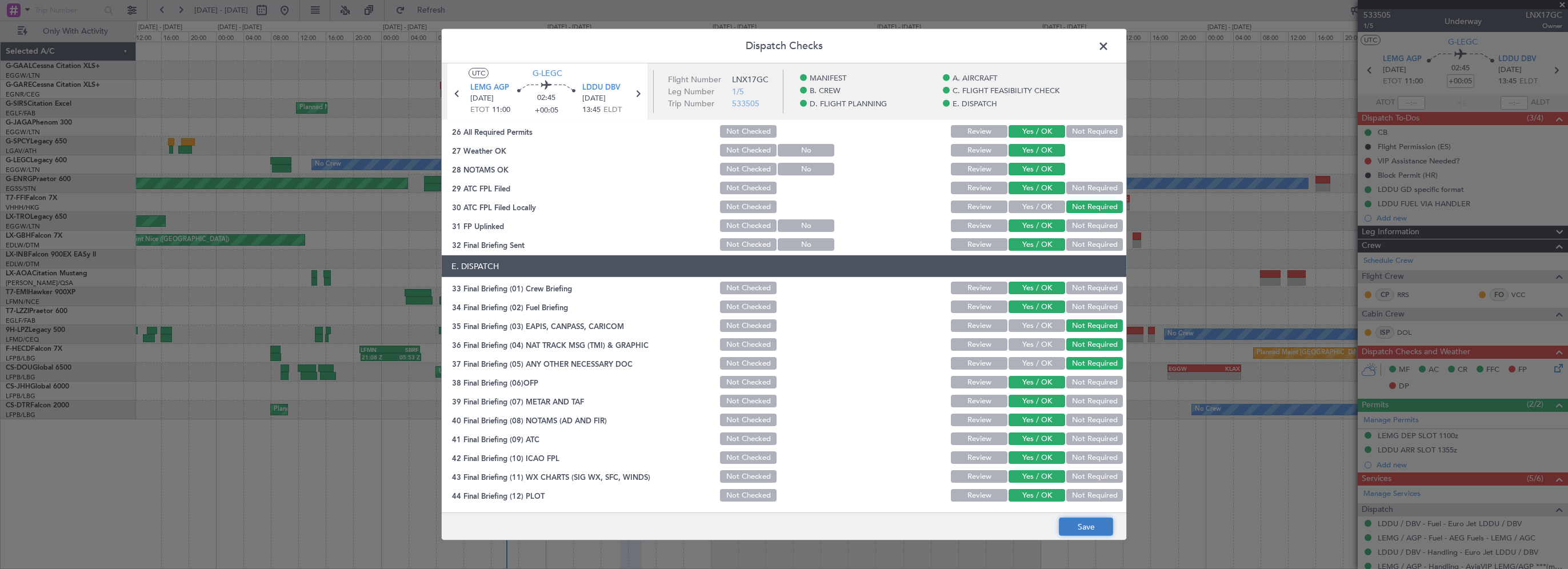
click at [1078, 524] on button "Save" at bounding box center [1085, 526] width 54 height 18
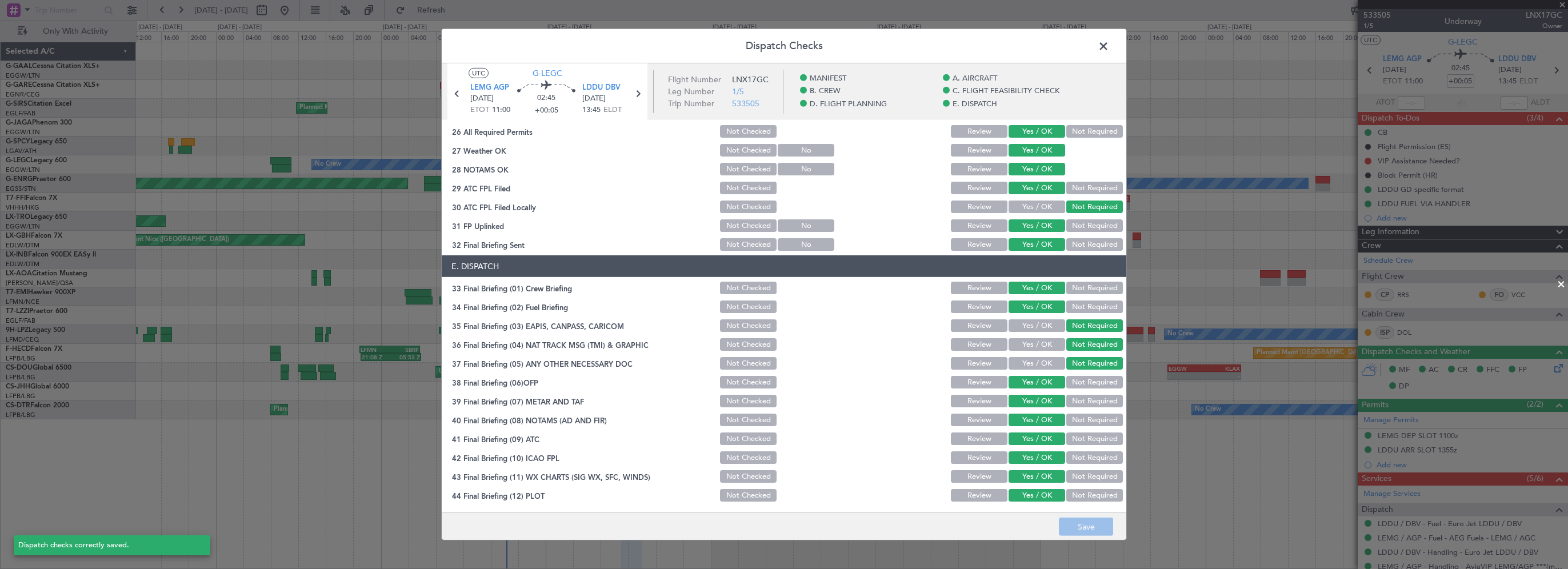
click at [1109, 46] on span at bounding box center [1109, 49] width 0 height 23
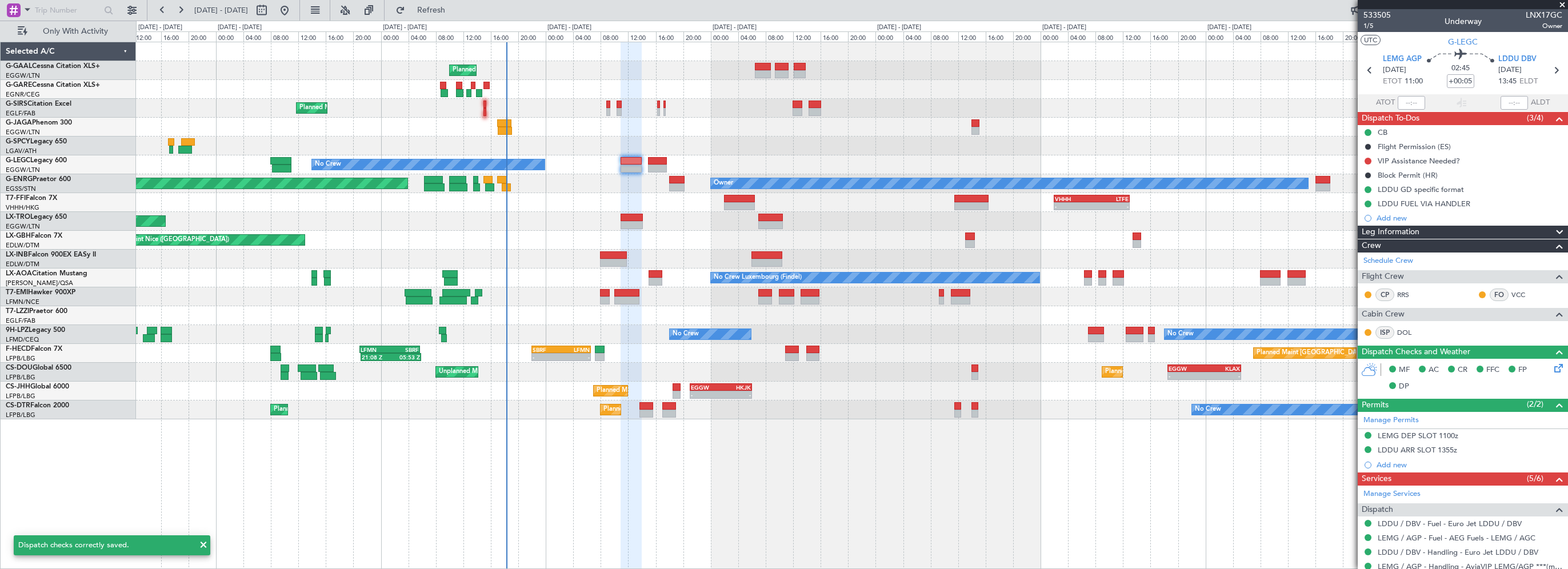
click at [744, 428] on div "Planned Maint Planned Maint London (Farnborough) No Crew A/C Unavailable London…" at bounding box center [852, 305] width 1432 height 527
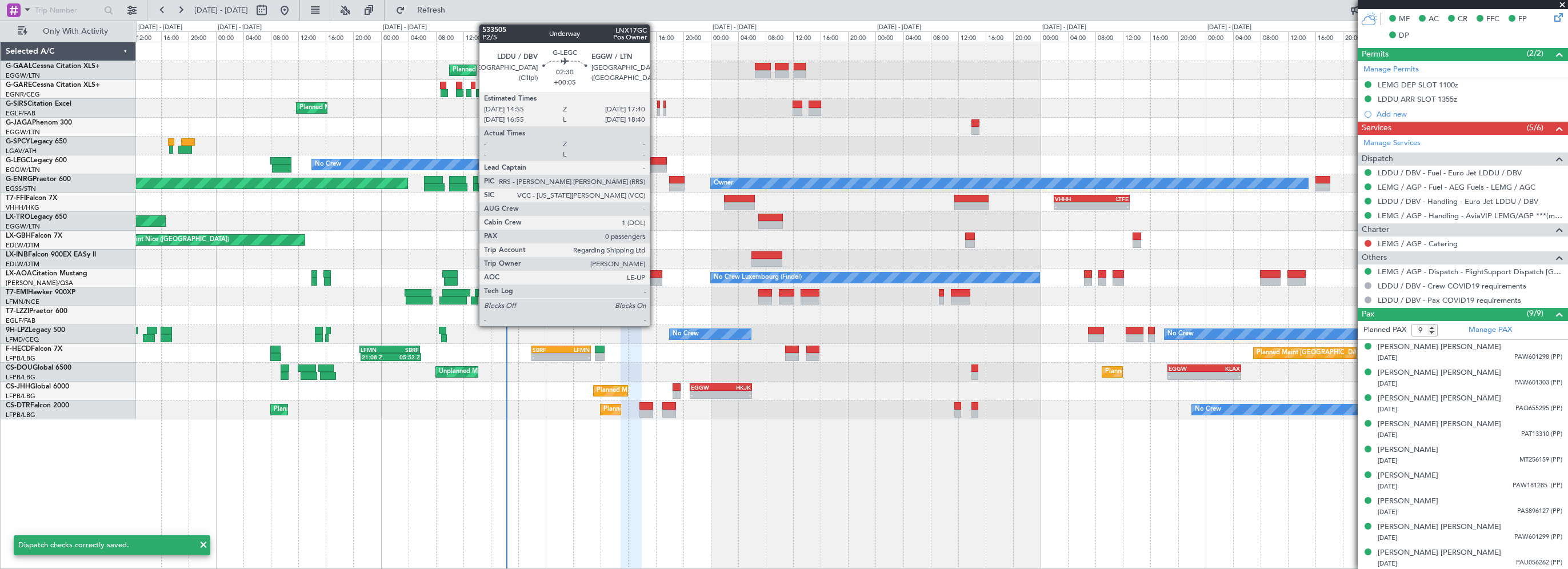
click at [655, 162] on div at bounding box center [657, 161] width 19 height 8
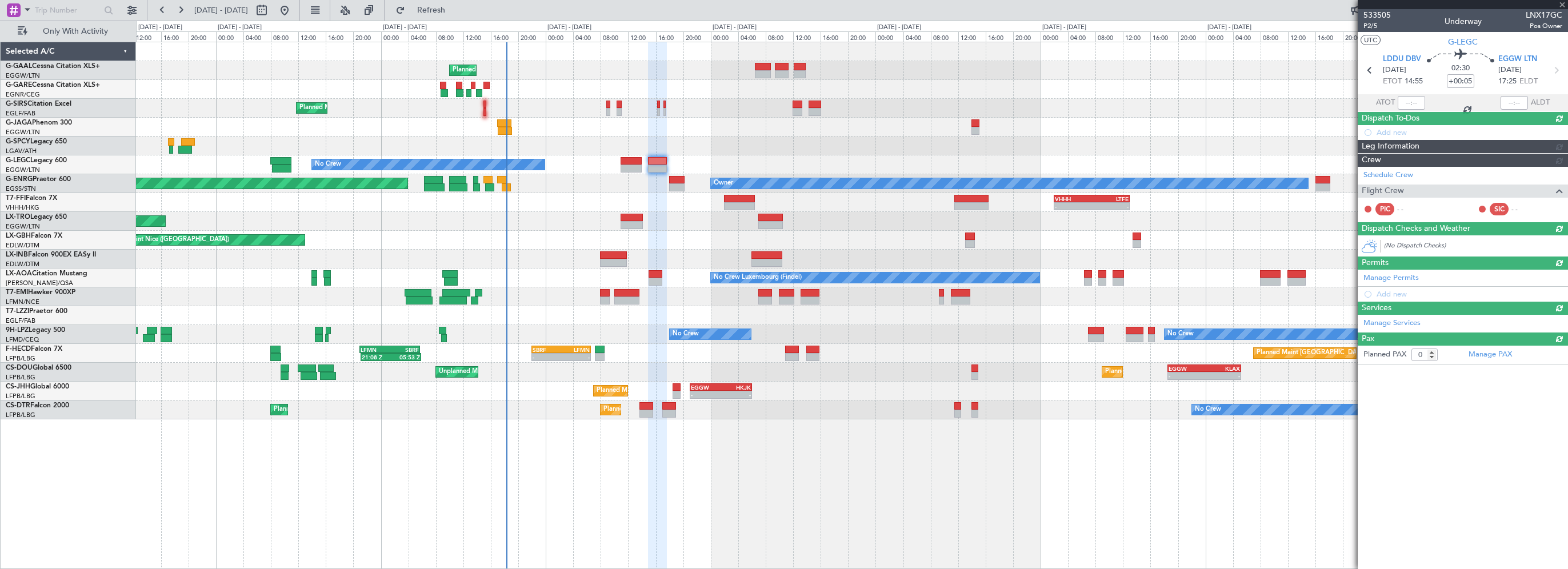
scroll to position [0, 0]
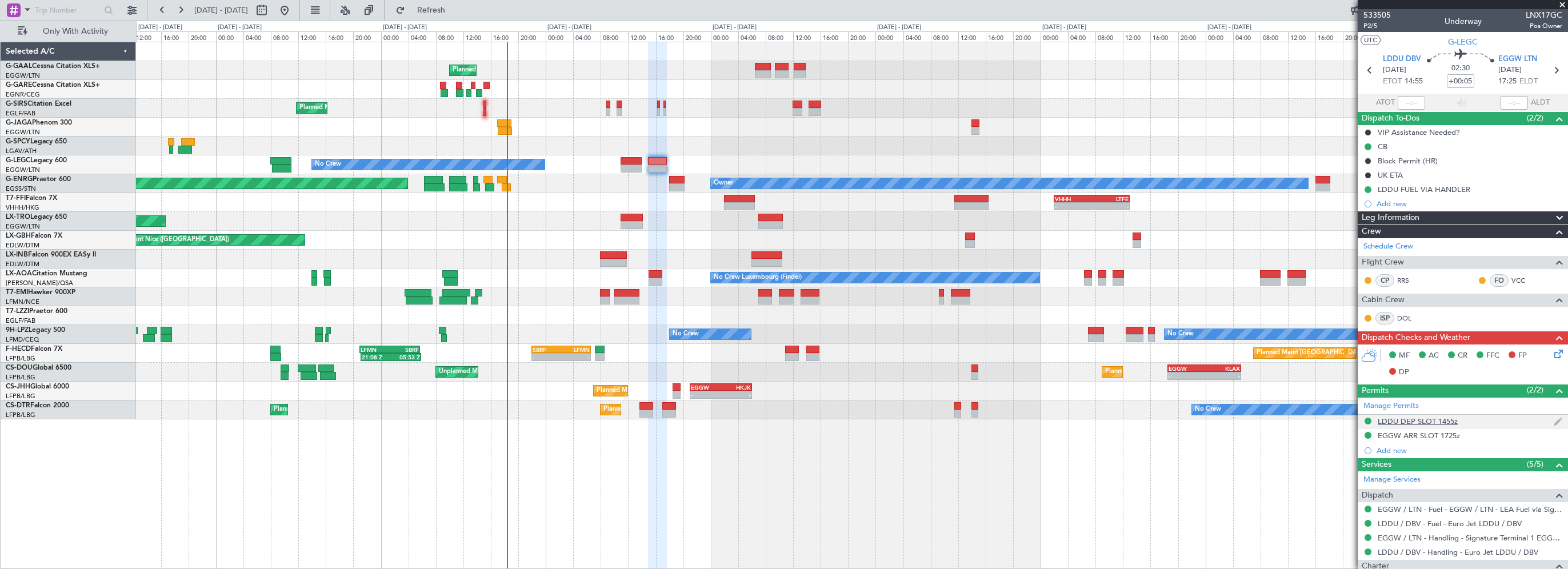
click at [1417, 420] on div "LDDU DEP SLOT 1455z" at bounding box center [1417, 420] width 80 height 9
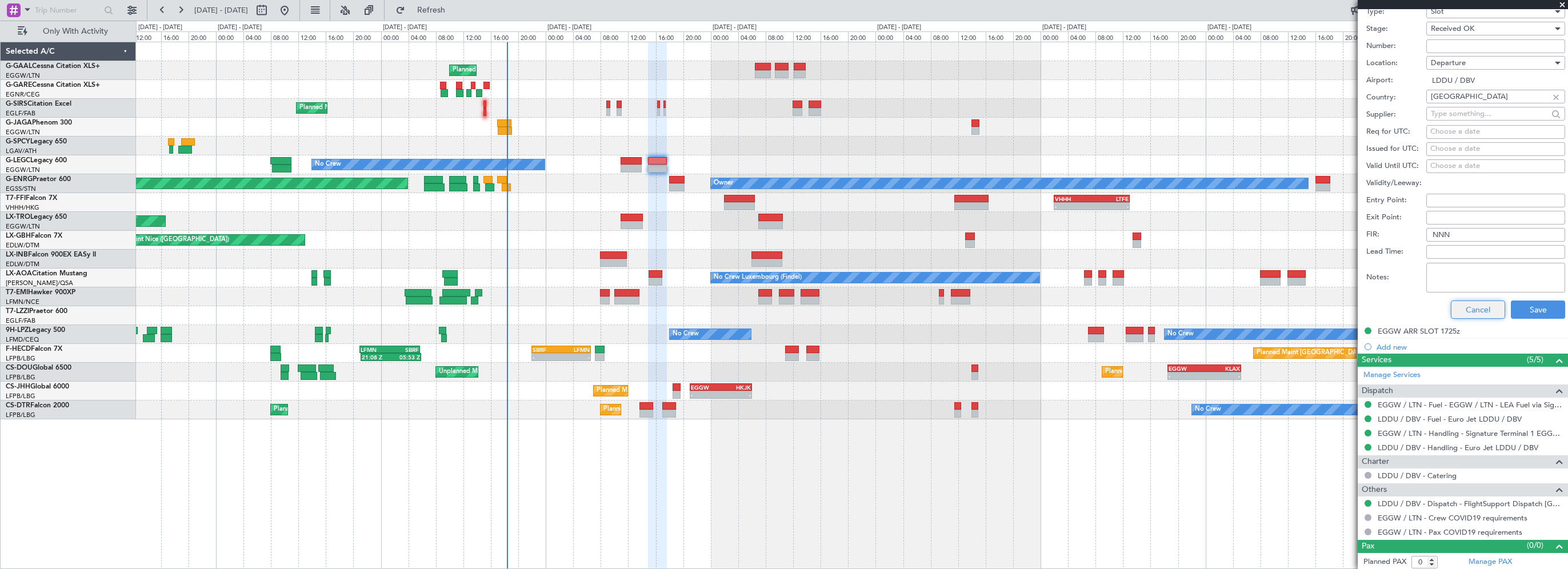
click at [1461, 308] on button "Cancel" at bounding box center [1477, 309] width 54 height 18
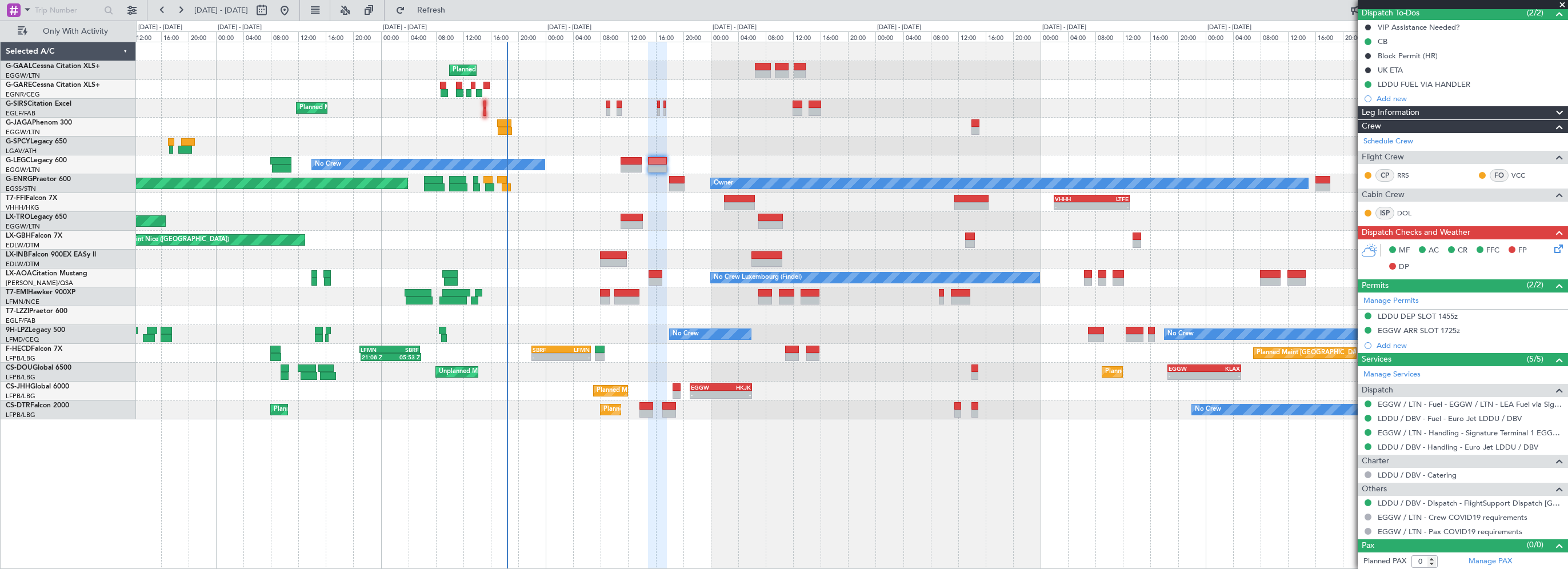
click at [1410, 326] on mat-tooltip-component "LDDU DEP SLOT 1455z" at bounding box center [1417, 335] width 87 height 30
click at [1450, 331] on div "EGGW ARR SLOT 1725z" at bounding box center [1419, 330] width 82 height 9
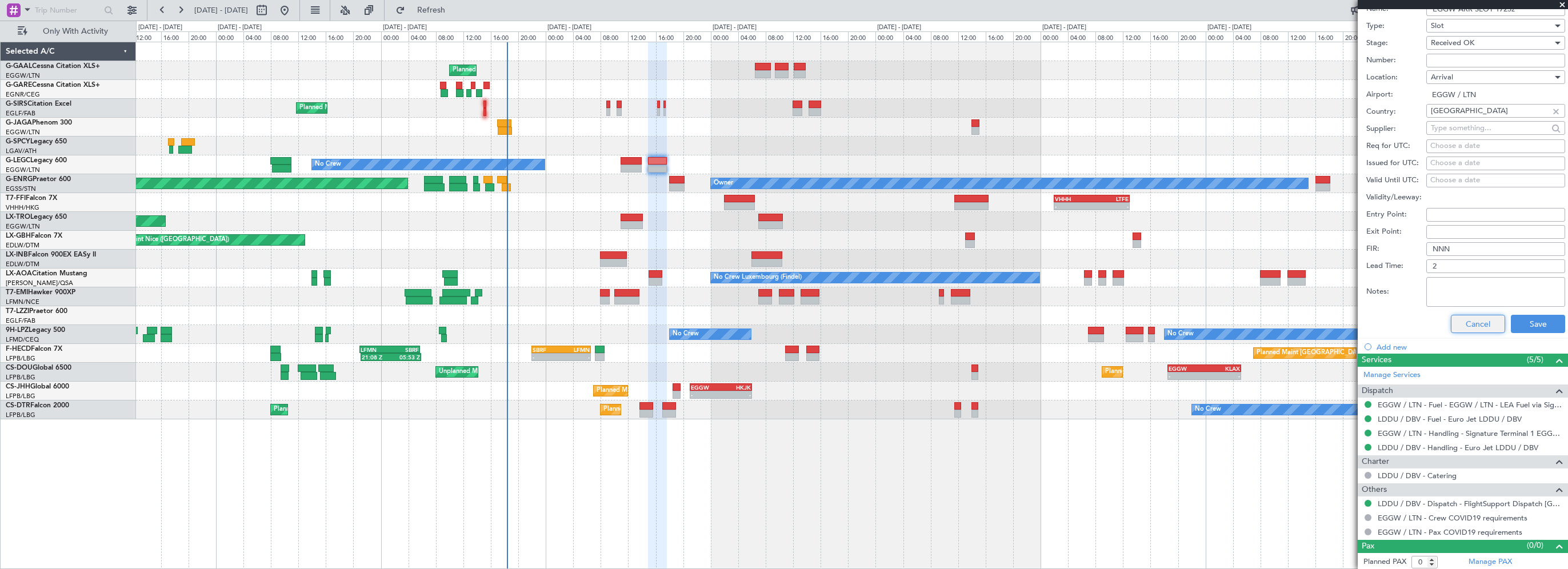
click at [1469, 317] on button "Cancel" at bounding box center [1477, 323] width 54 height 18
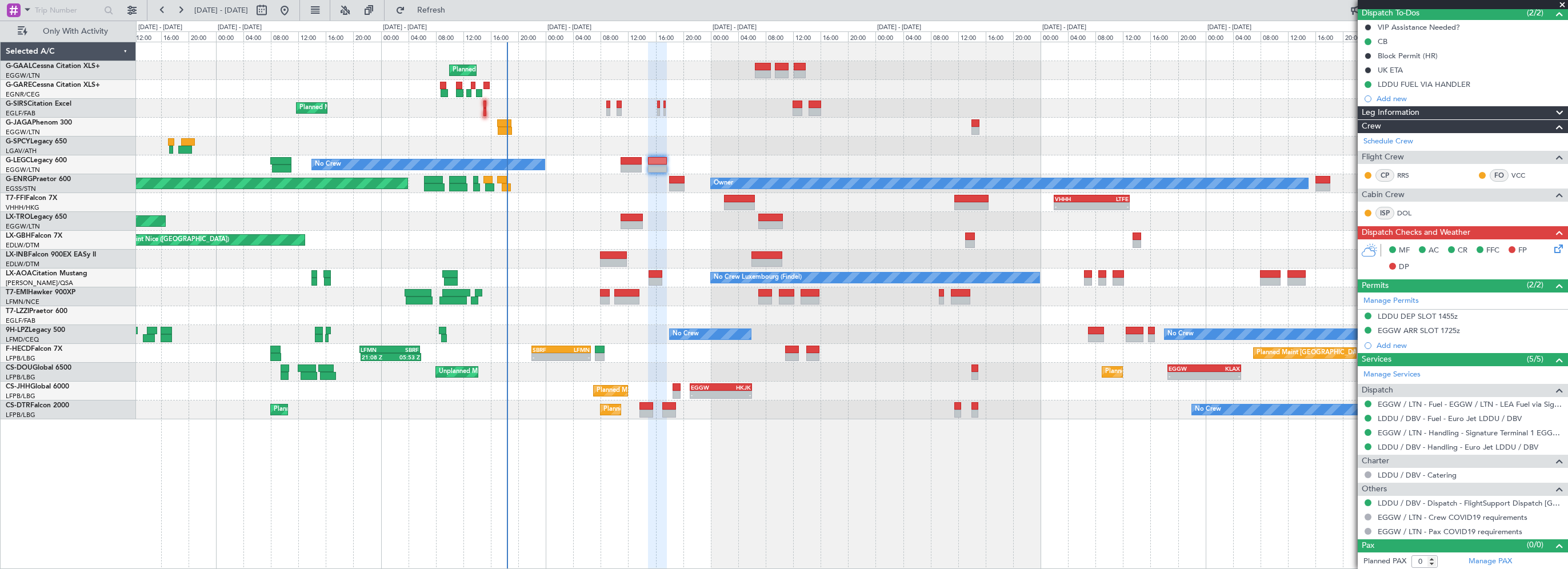
click at [1401, 114] on span "Leg Information" at bounding box center [1391, 113] width 58 height 13
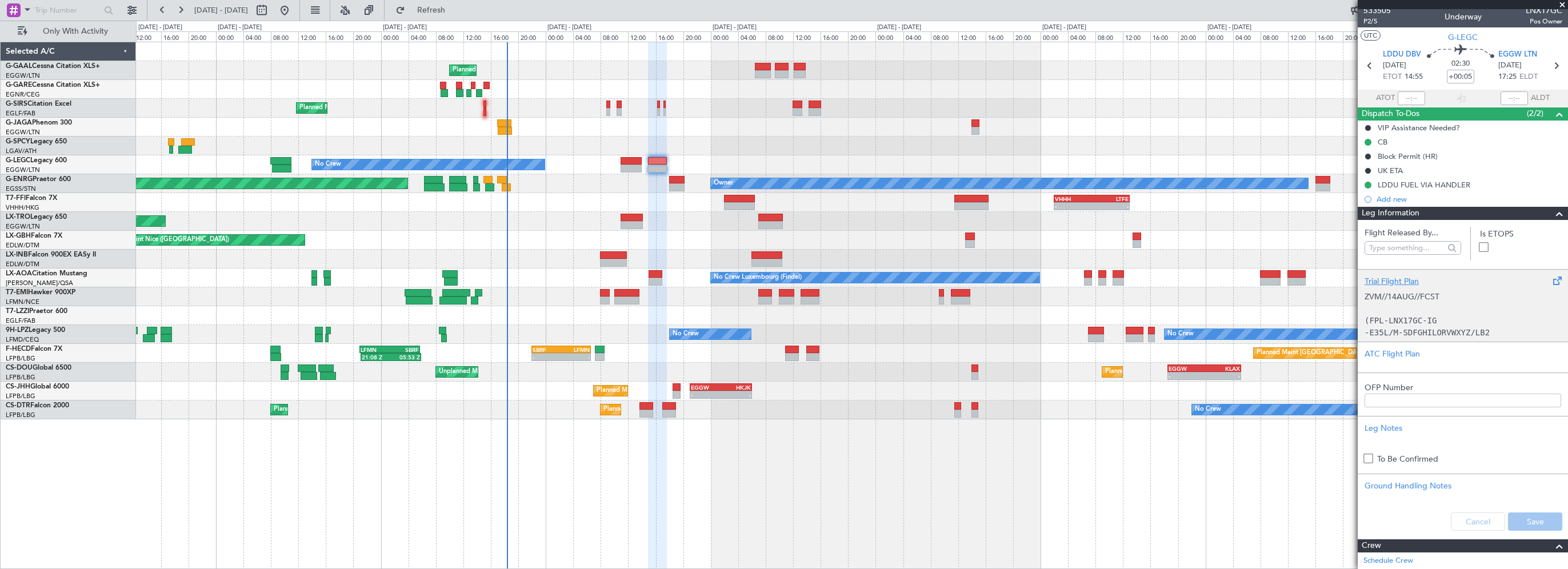
scroll to position [0, 0]
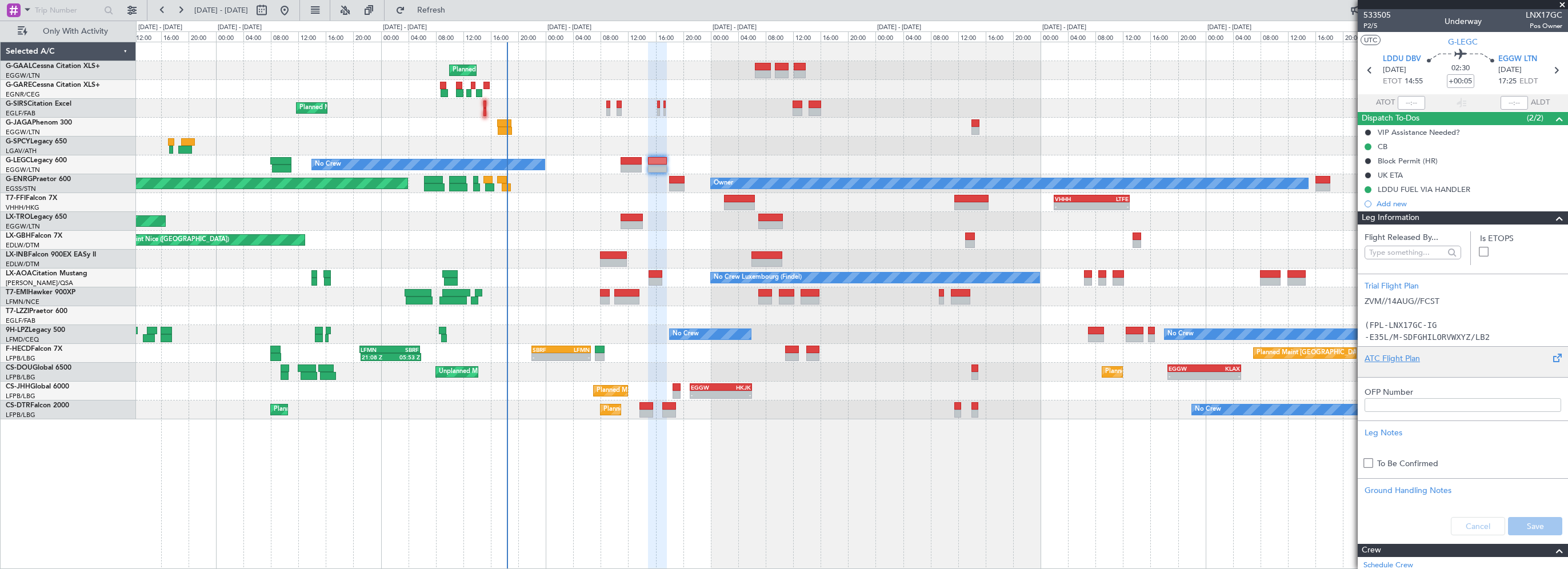
click at [1389, 365] on div at bounding box center [1463, 368] width 196 height 7
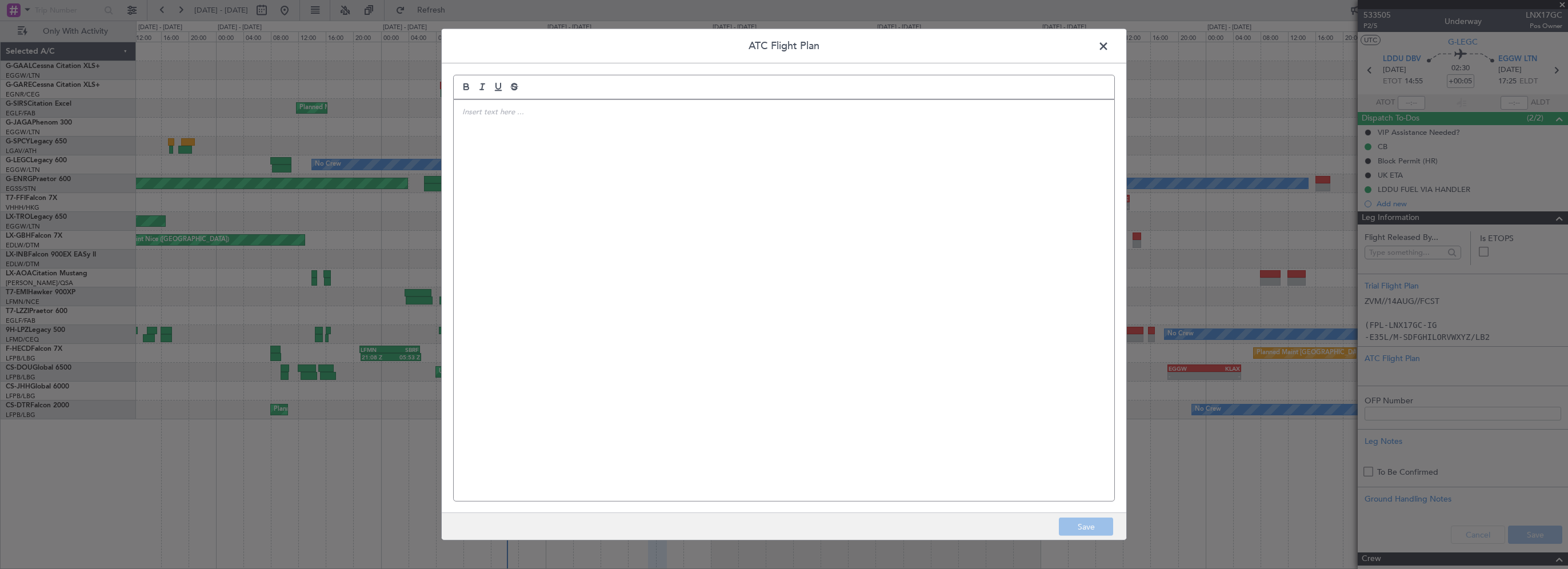
click at [891, 224] on div at bounding box center [784, 301] width 661 height 401
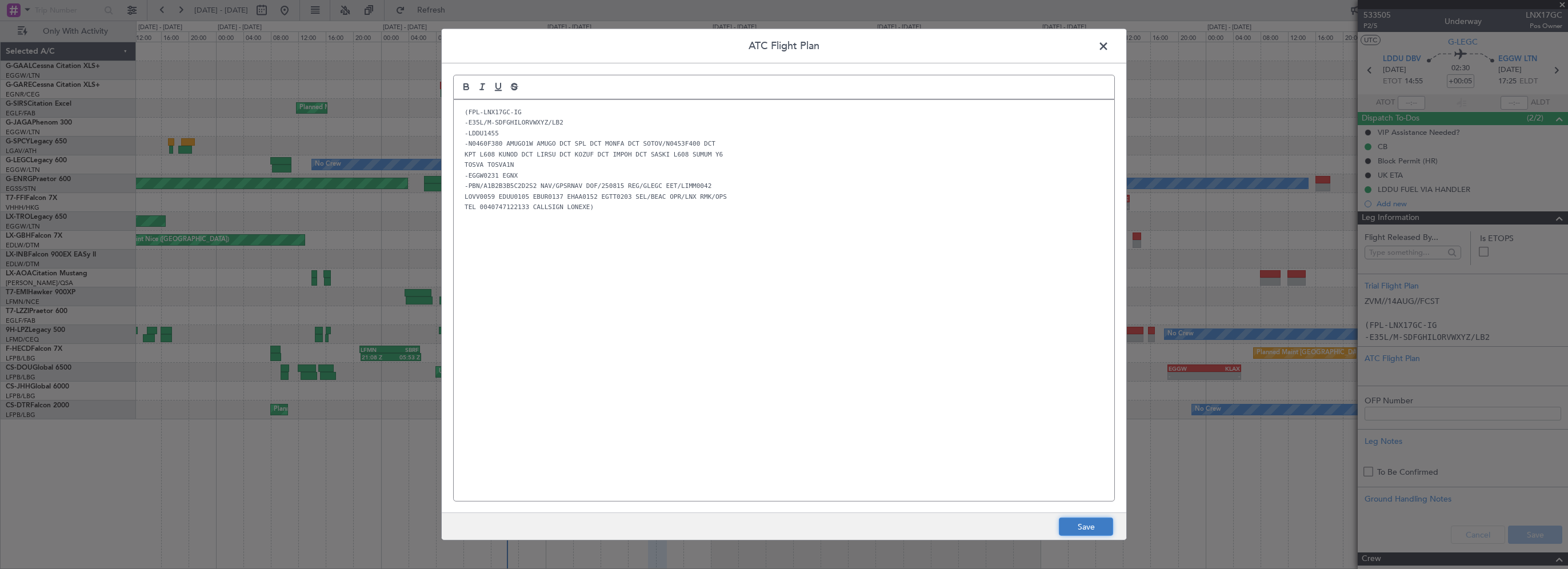
click at [1081, 530] on button "Save" at bounding box center [1085, 526] width 54 height 18
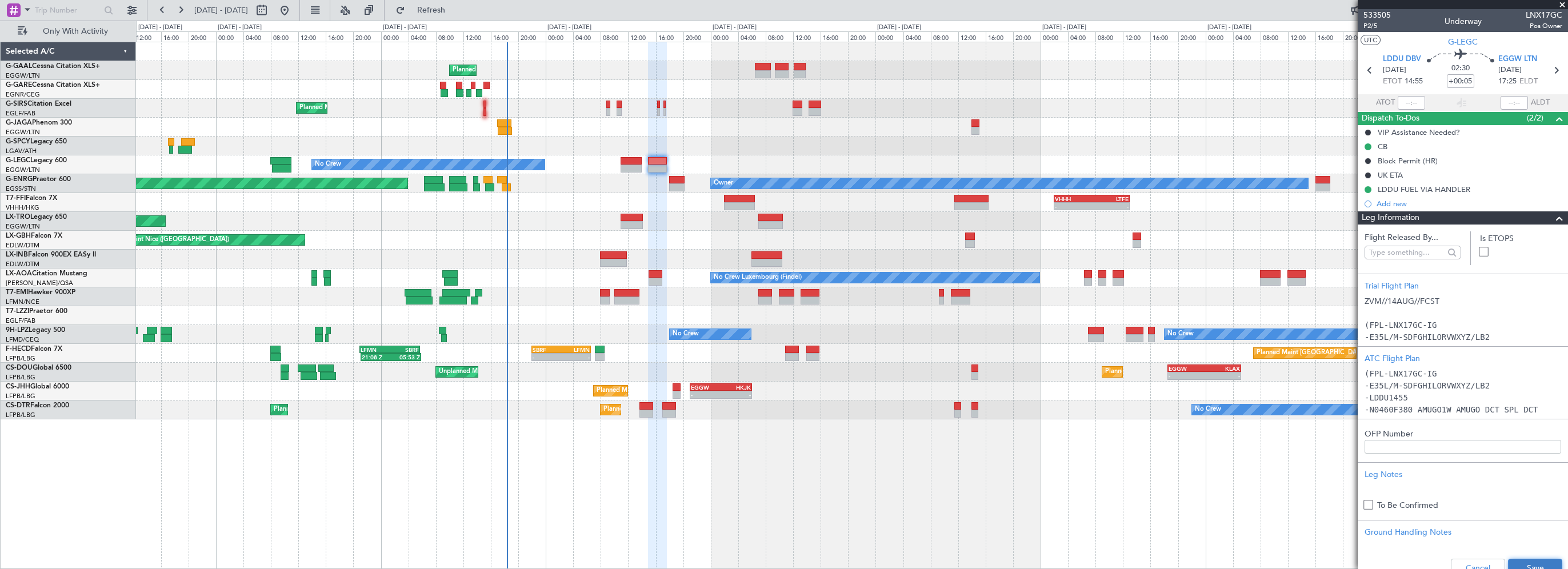
click at [1522, 565] on button "Save" at bounding box center [1534, 568] width 54 height 18
click at [854, 473] on div "Planned Maint Planned Maint London (Farnborough) No Crew A/C Unavailable London…" at bounding box center [852, 305] width 1432 height 527
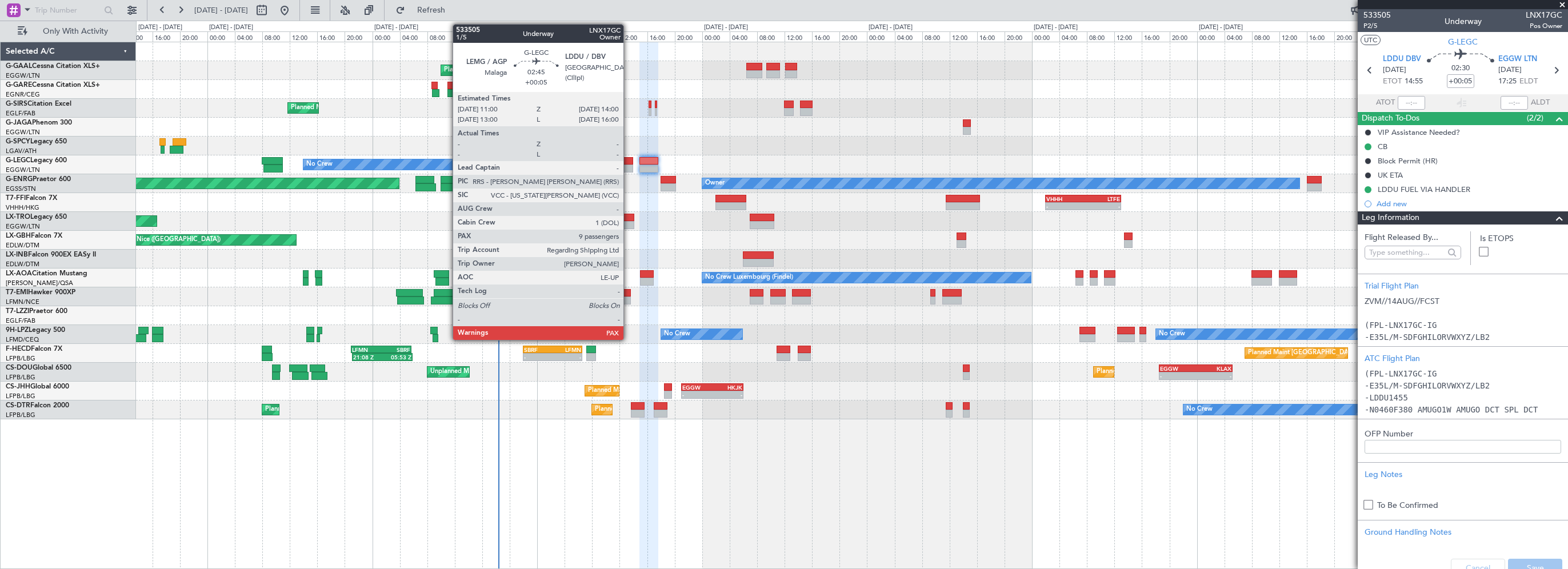
click at [628, 158] on div at bounding box center [622, 161] width 21 height 8
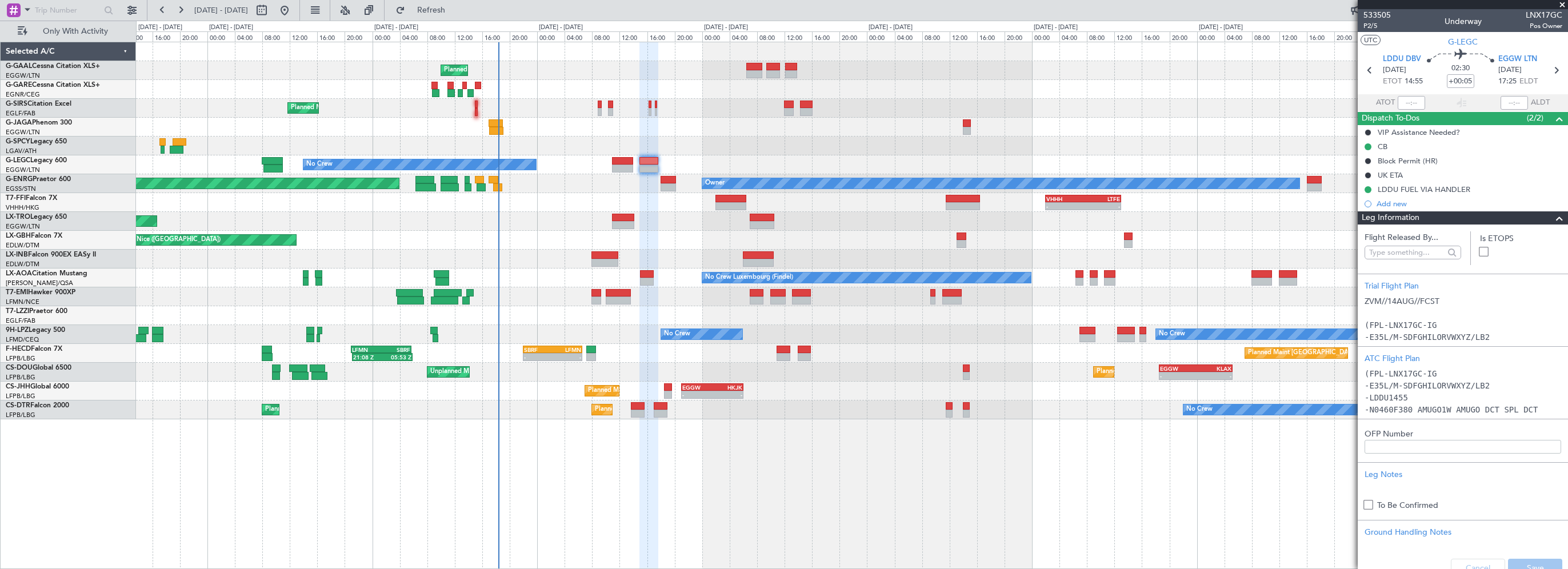
click at [757, 544] on div "Planned Maint Planned Maint London (Farnborough) No Crew A/C Unavailable London…" at bounding box center [852, 305] width 1432 height 527
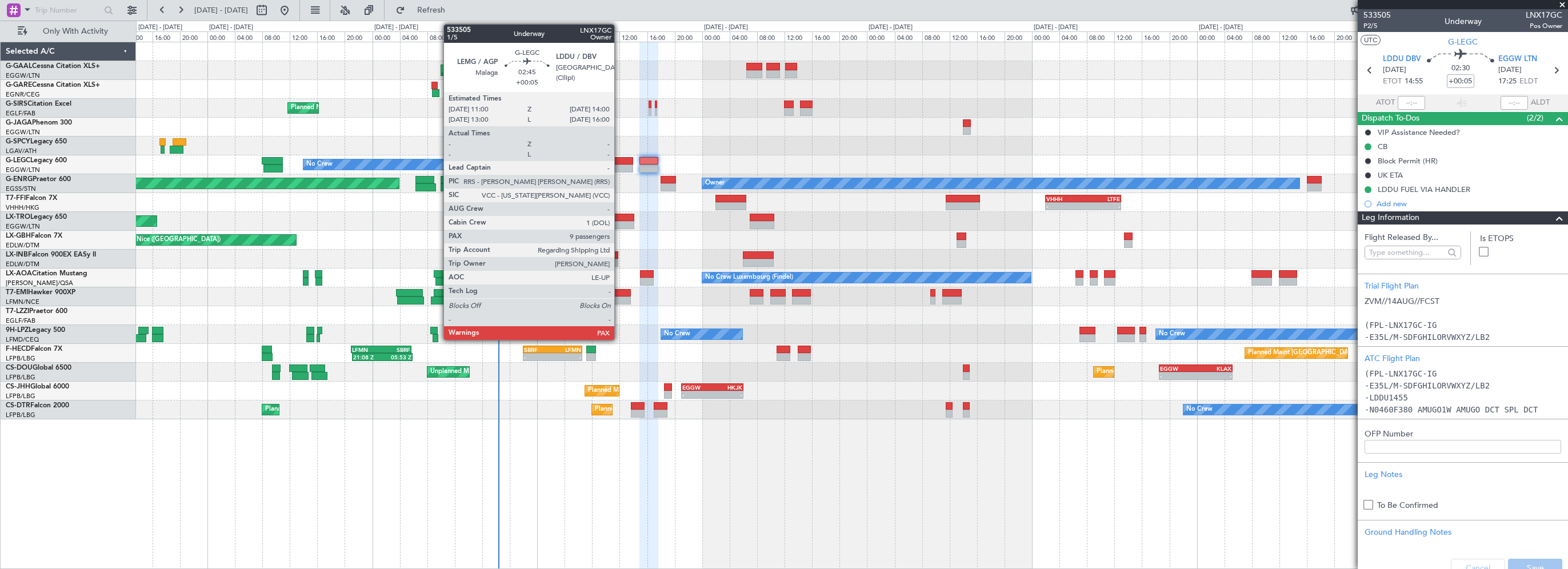
click at [620, 159] on div at bounding box center [622, 161] width 21 height 8
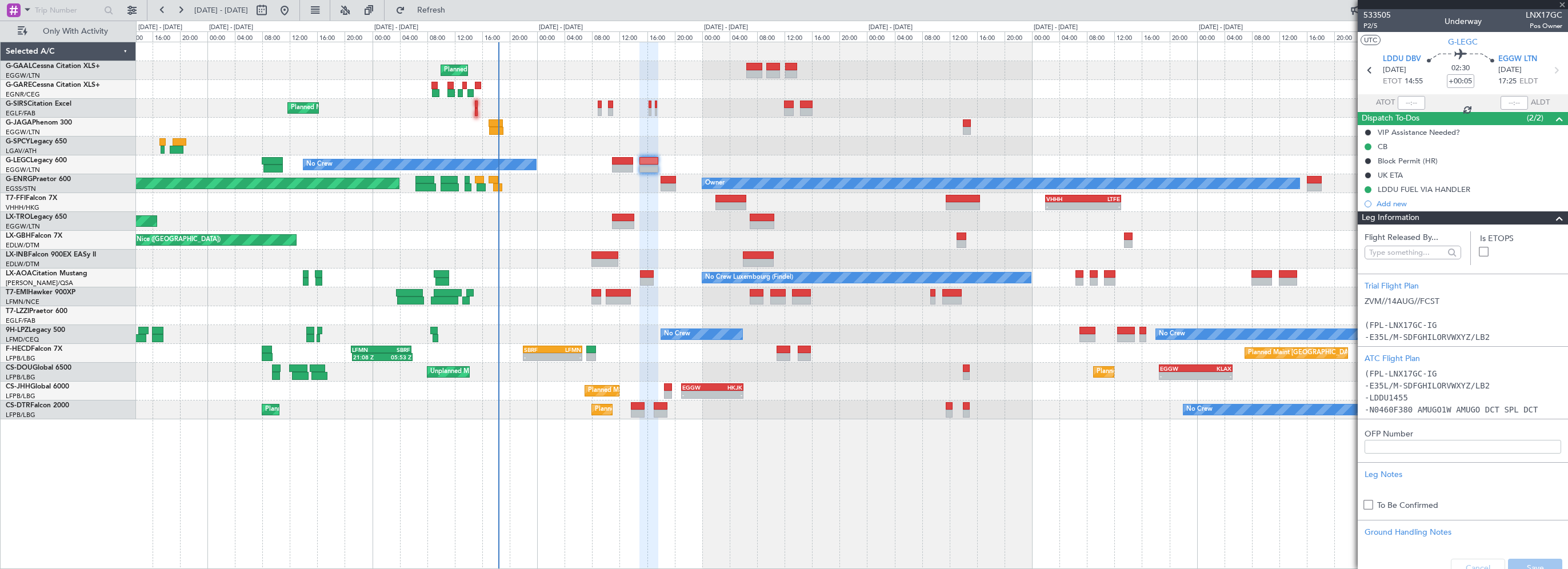
type input "9"
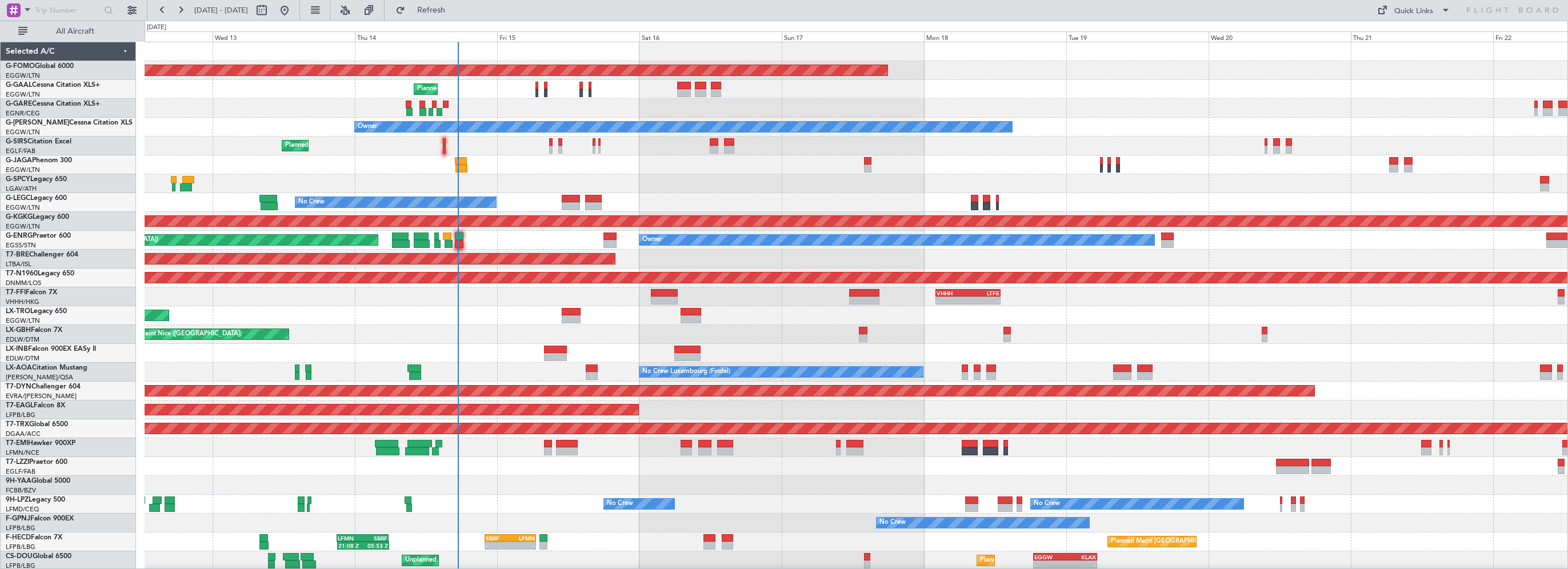
click at [610, 268] on div "Planned Maint Windsor Locks ([PERSON_NAME] Intl) Planned Maint Owner Owner Plan…" at bounding box center [855, 344] width 1422 height 603
click at [92, 30] on span "All Aircraft" at bounding box center [75, 31] width 91 height 8
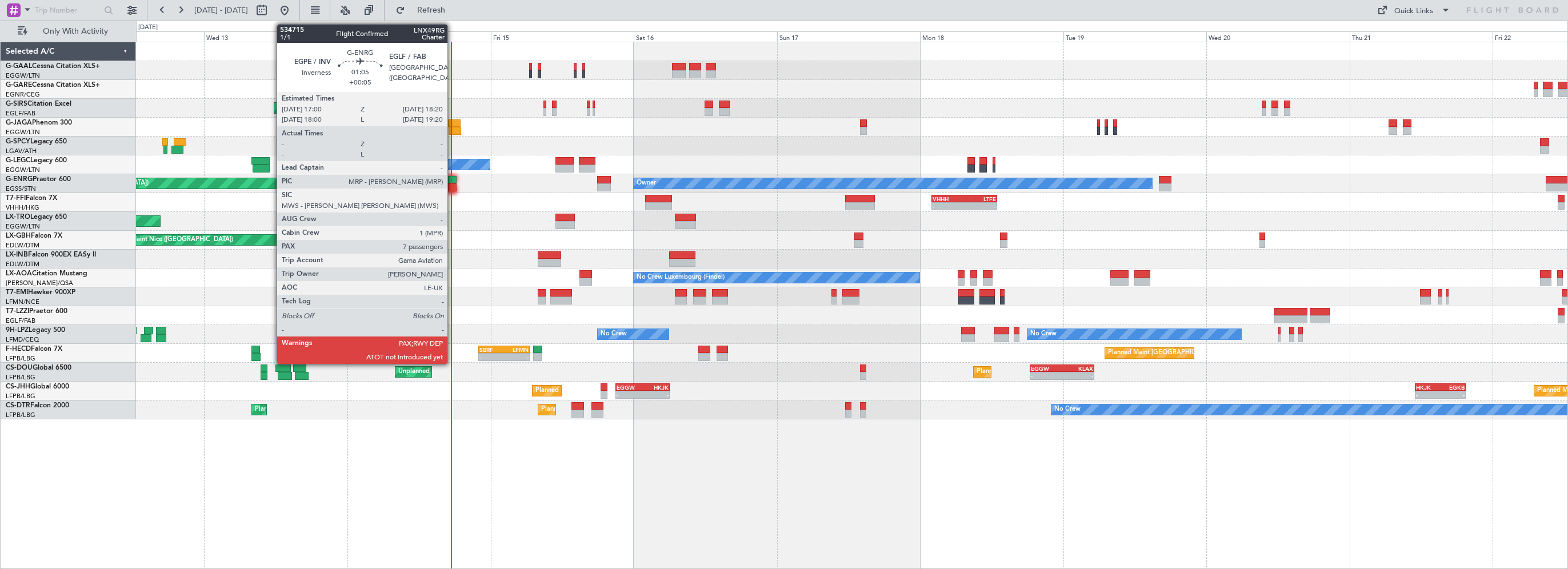
click at [452, 178] on div at bounding box center [452, 180] width 8 height 8
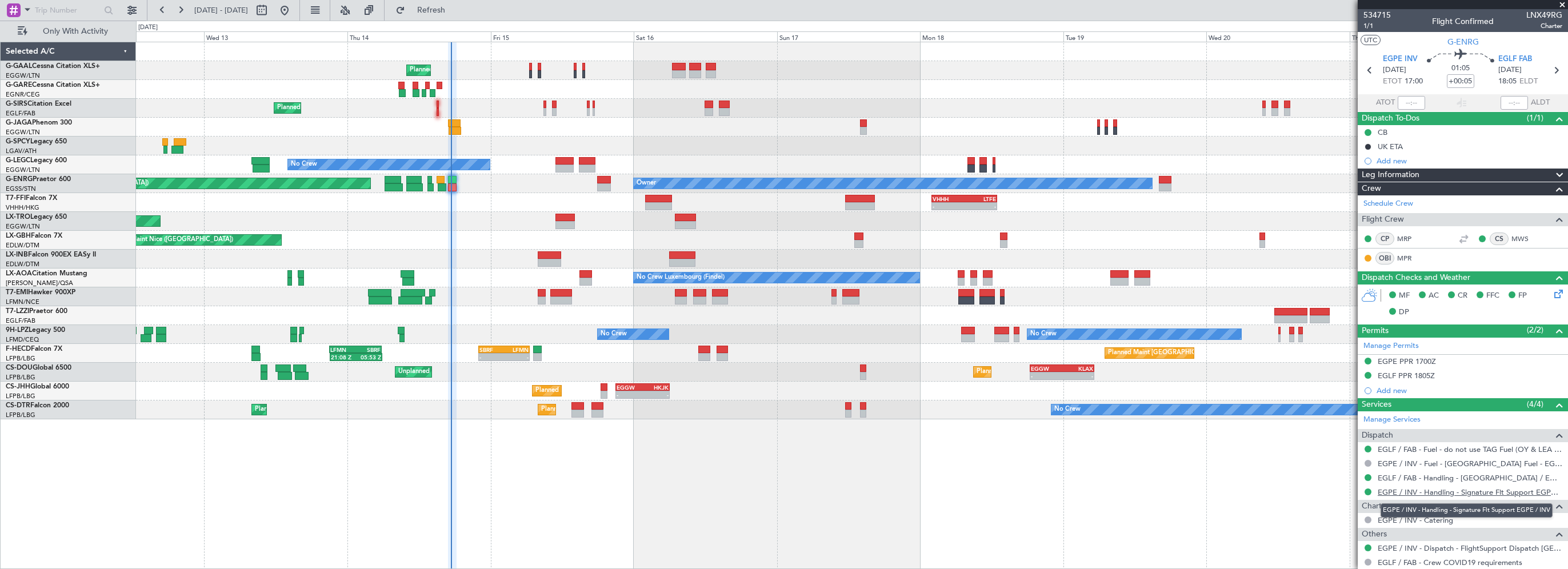
click at [1420, 491] on link "EGPE / INV - Handling - Signature Flt Support EGPE / INV" at bounding box center [1470, 492] width 185 height 9
click at [1422, 477] on link "EGLF / FAB - Handling - [GEOGRAPHIC_DATA] / EGLF / FAB" at bounding box center [1470, 477] width 185 height 9
click at [894, 143] on div at bounding box center [852, 146] width 1431 height 19
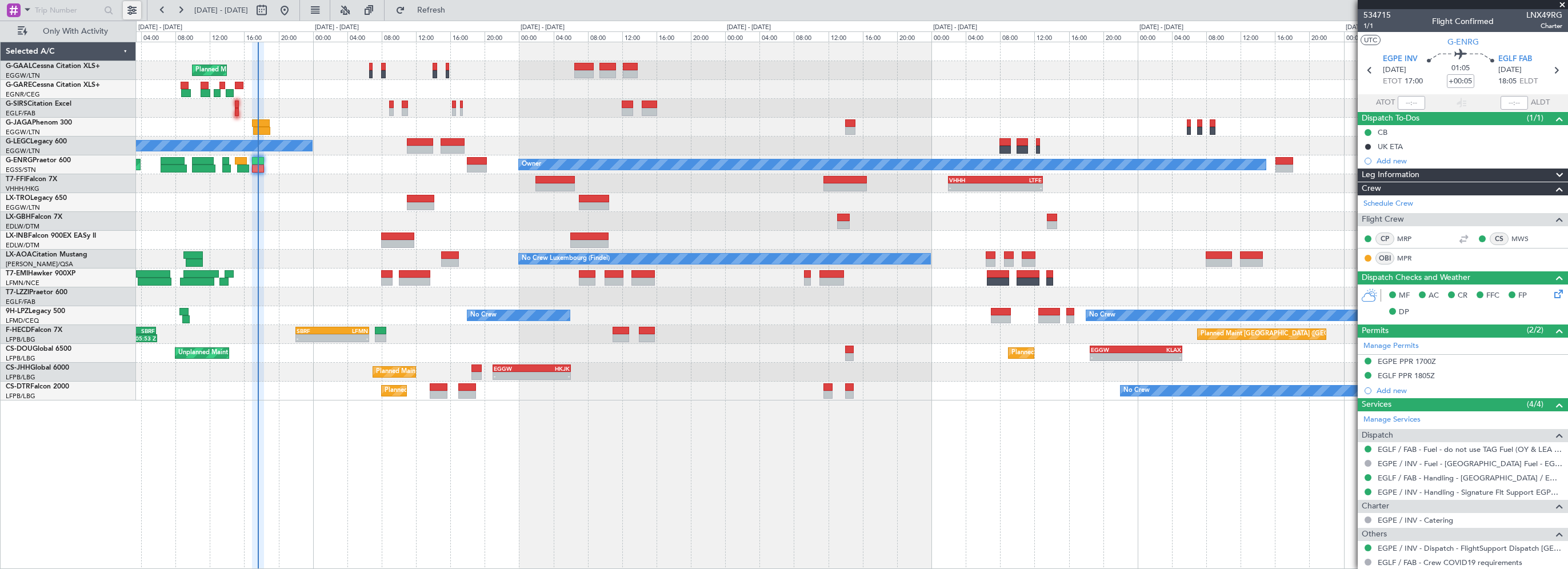
click at [136, 8] on button at bounding box center [131, 10] width 18 height 18
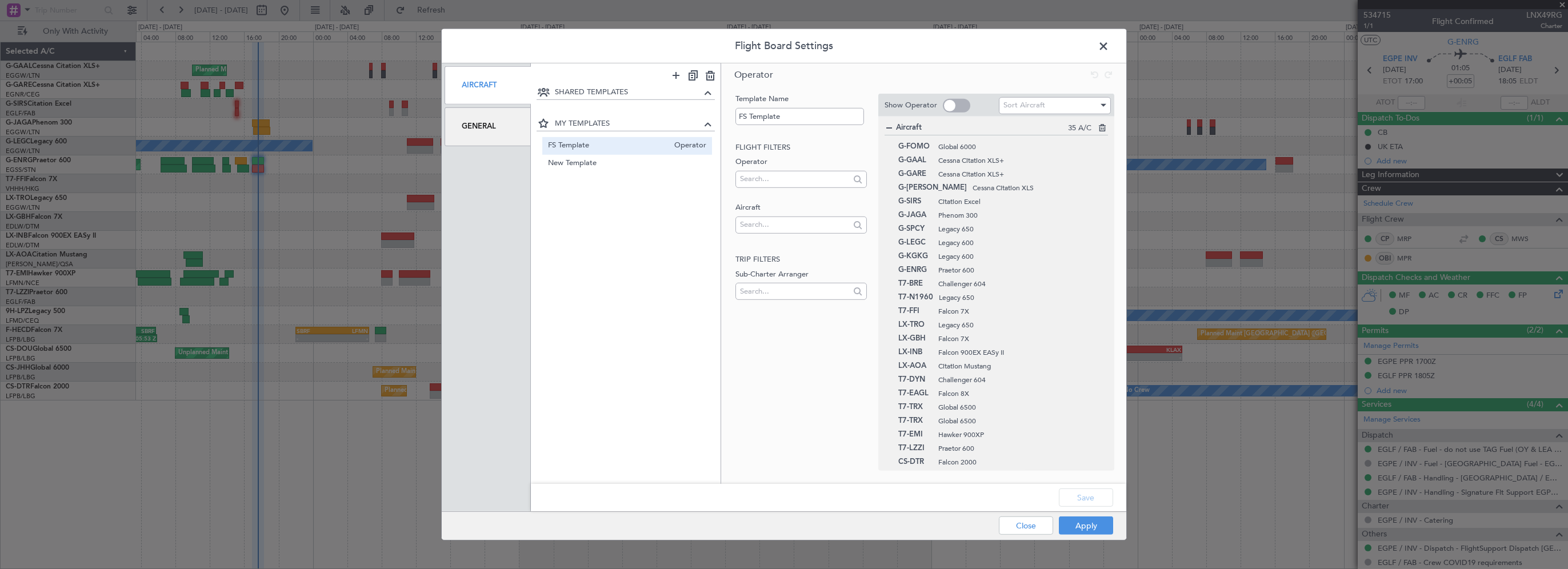
click at [479, 136] on div "General" at bounding box center [488, 126] width 87 height 38
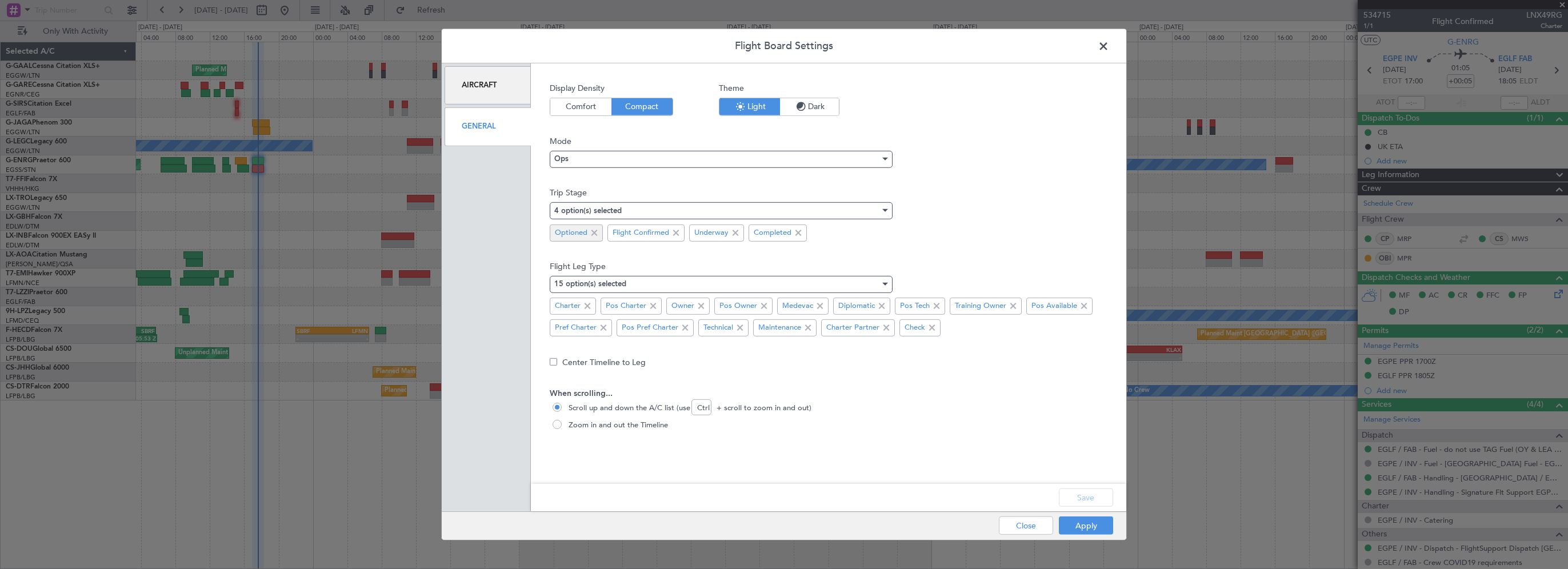
click at [592, 231] on span at bounding box center [594, 232] width 14 height 14
click at [1071, 441] on div "Display Density Comfort Compact Theme Light Dark Mode Ops Trip Stage 3 option(s…" at bounding box center [828, 283] width 558 height 402
click at [1085, 508] on div "Save" at bounding box center [828, 498] width 595 height 27
click at [1092, 500] on button "Save" at bounding box center [1085, 497] width 54 height 18
click at [1091, 524] on div "Apply Close" at bounding box center [1033, 526] width 167 height 28
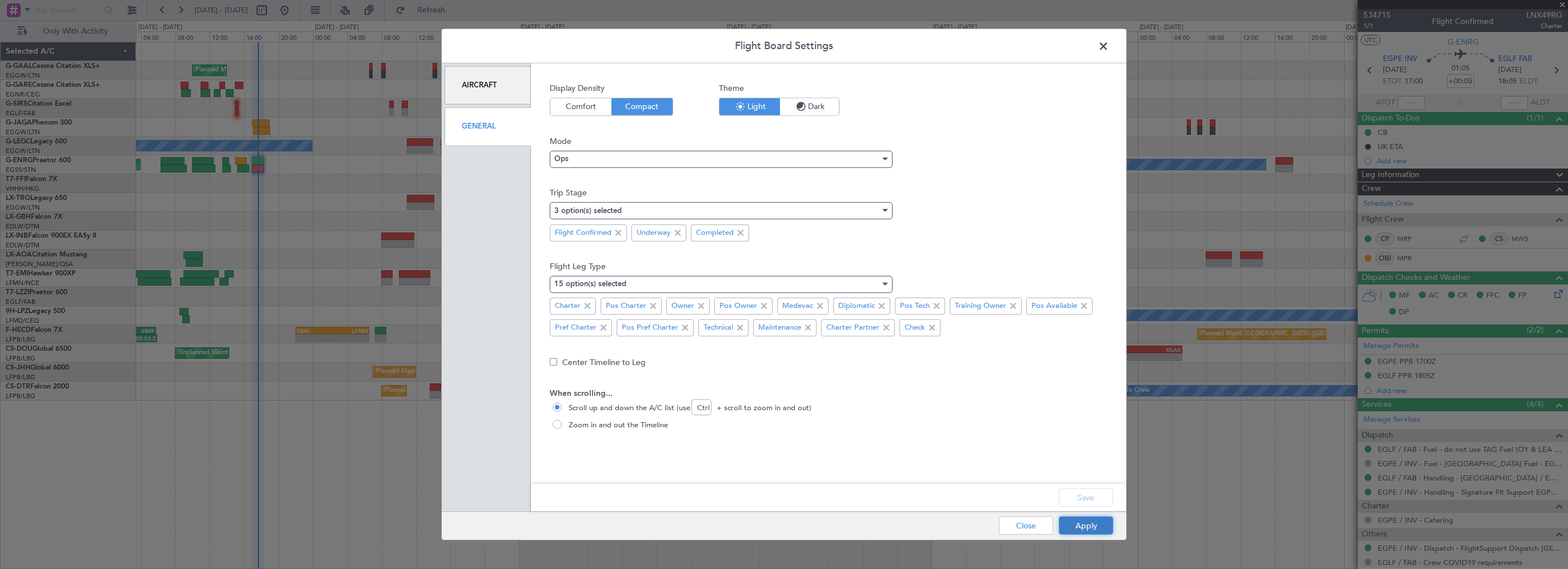
click at [1088, 524] on button "Apply" at bounding box center [1085, 525] width 54 height 18
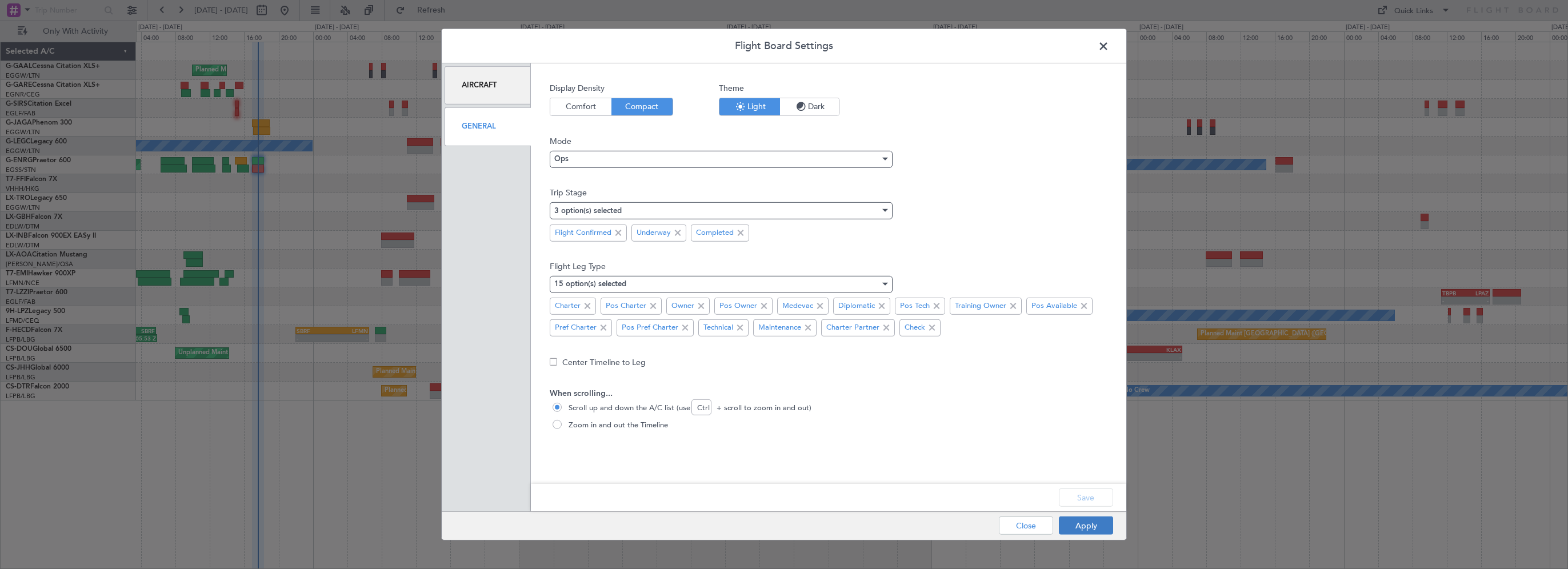
type input "0"
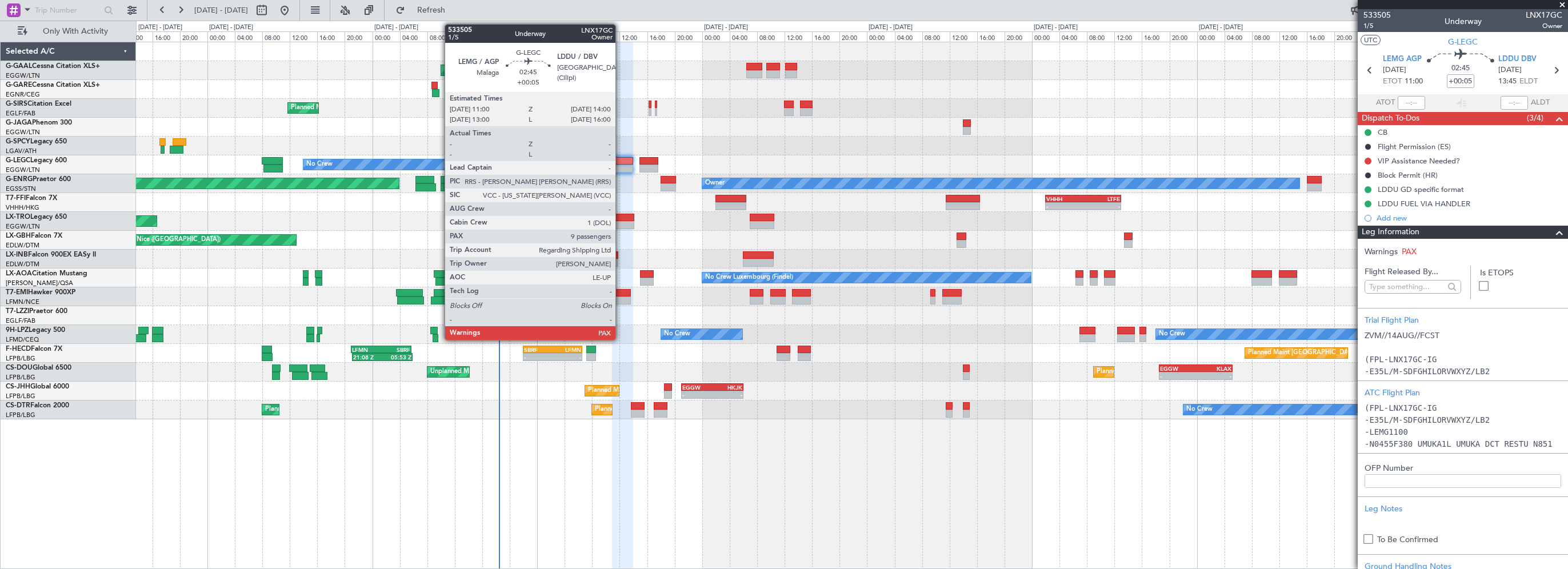
click at [620, 159] on div at bounding box center [622, 161] width 21 height 8
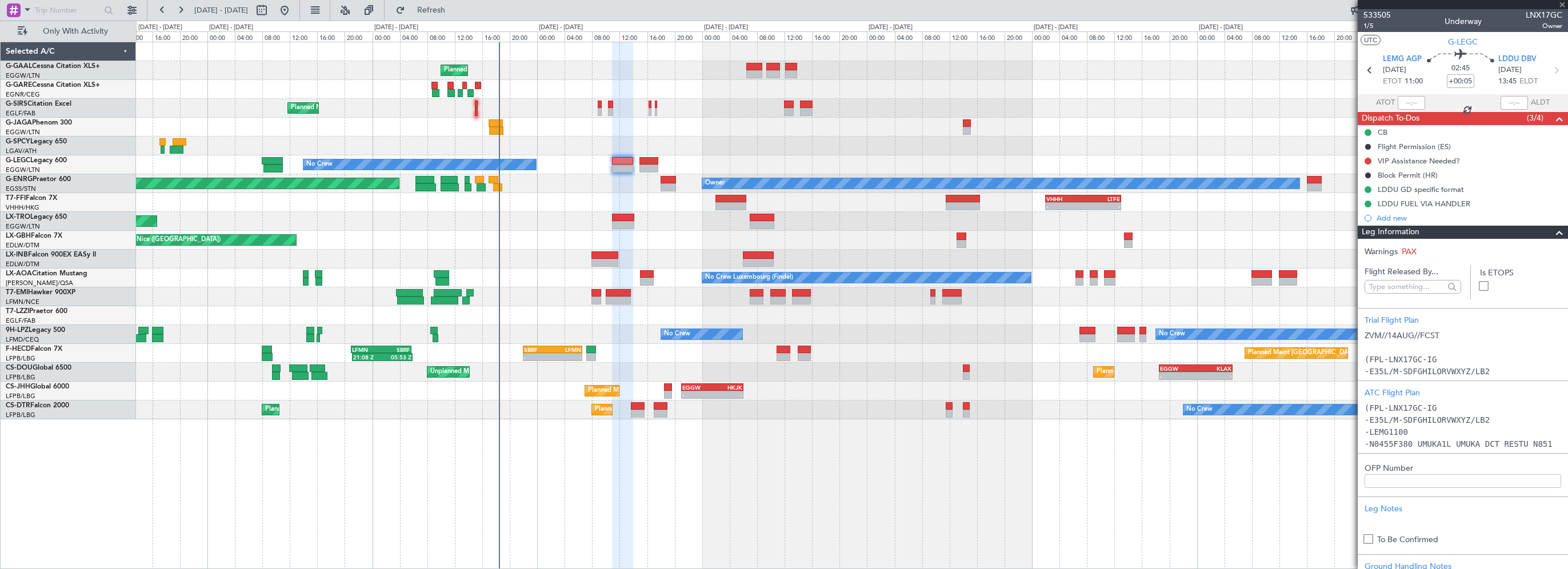
click at [1552, 231] on span at bounding box center [1559, 232] width 14 height 14
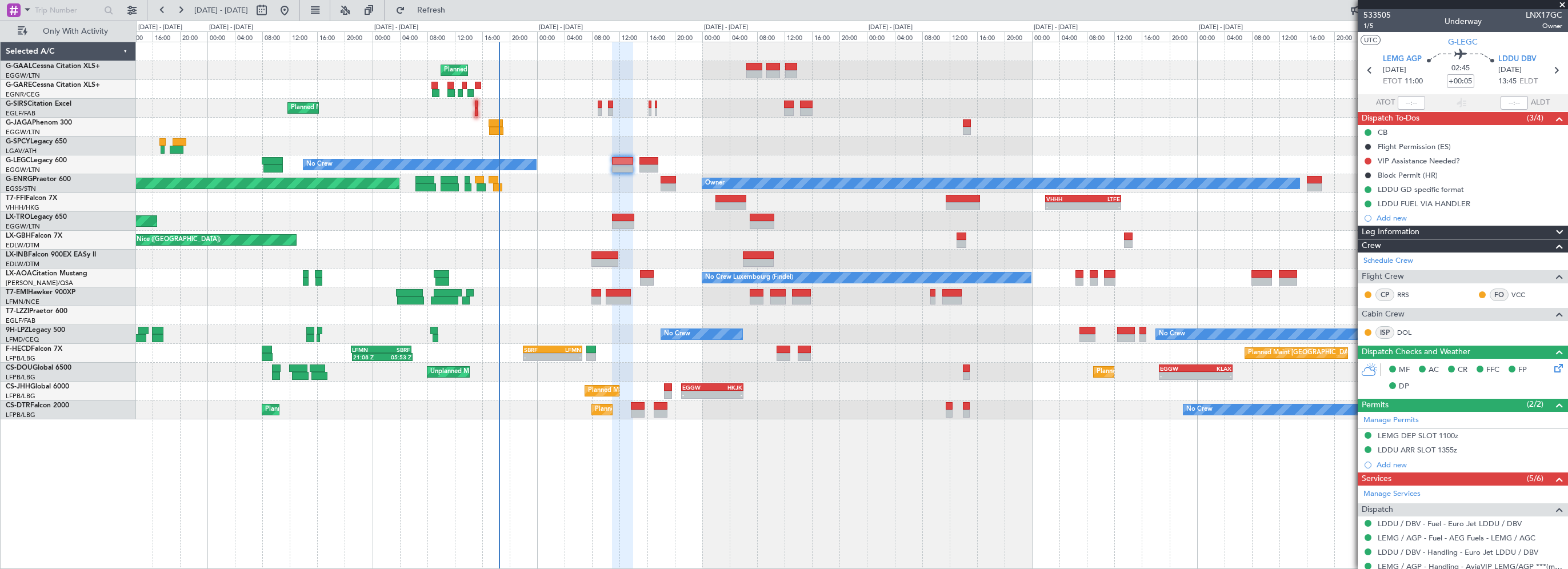
click at [1561, 2] on span at bounding box center [1562, 5] width 12 height 10
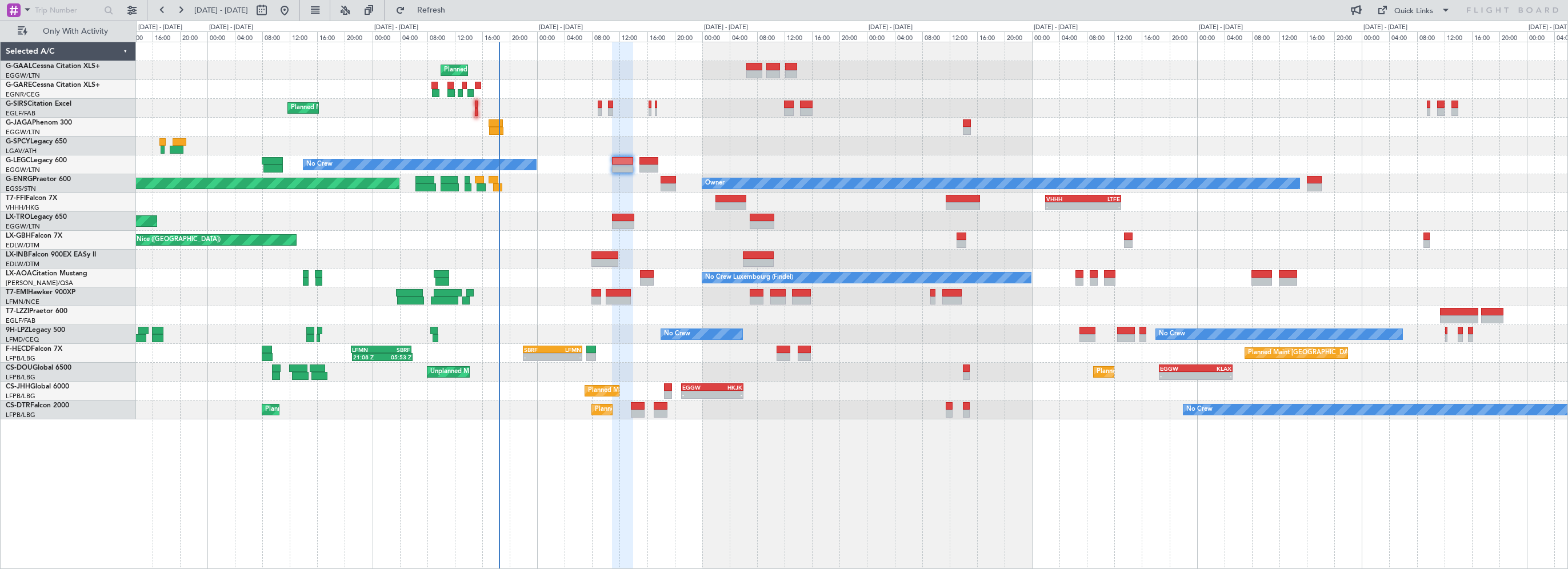
type input "0"
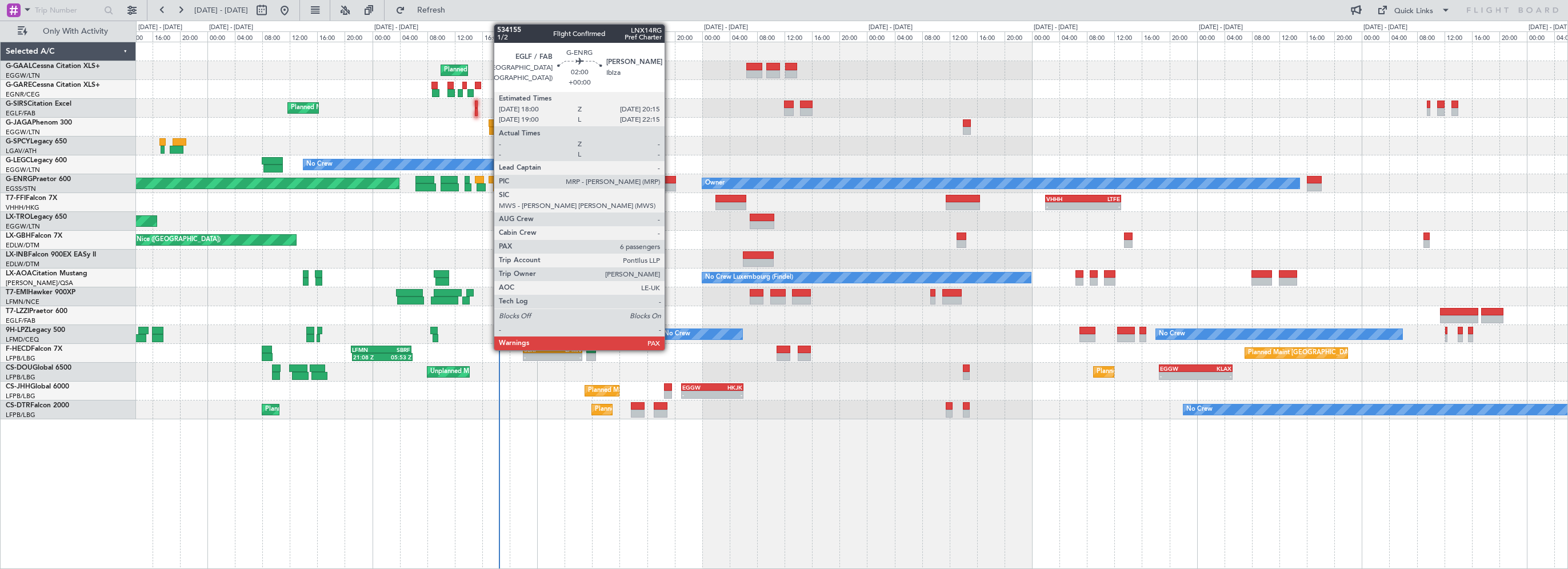
click at [669, 181] on div at bounding box center [669, 180] width 16 height 8
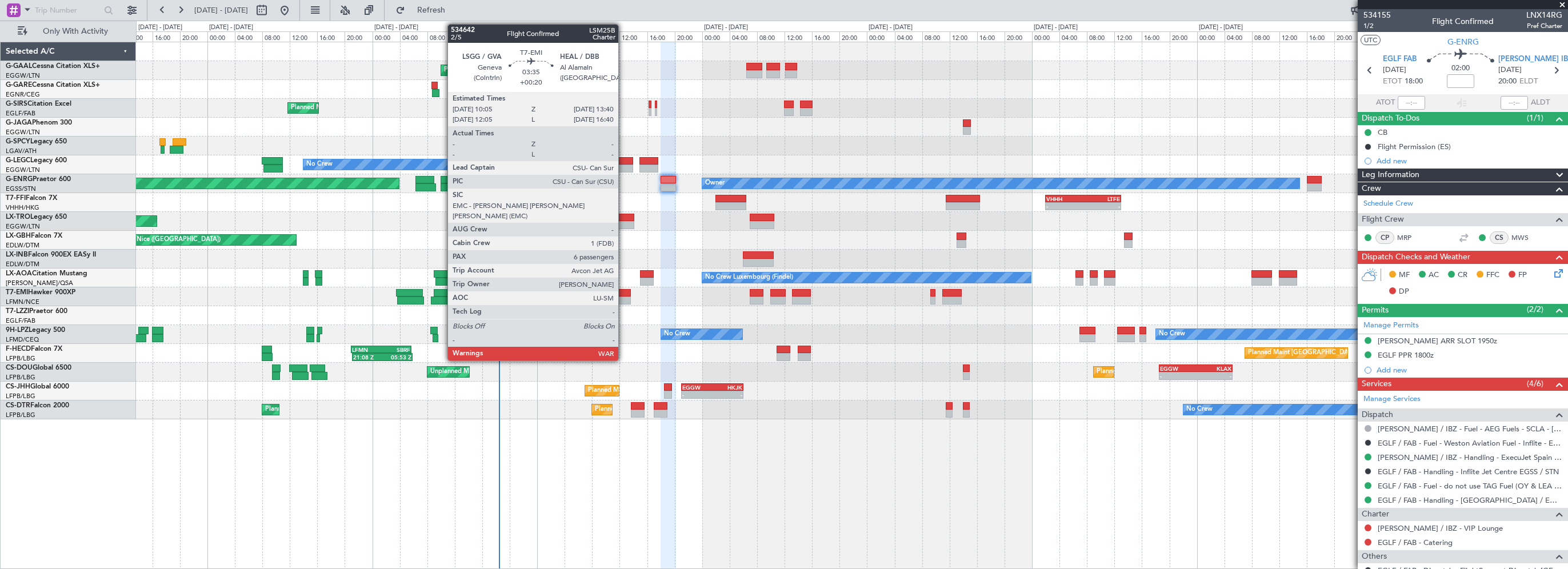
click at [623, 290] on div at bounding box center [618, 293] width 25 height 8
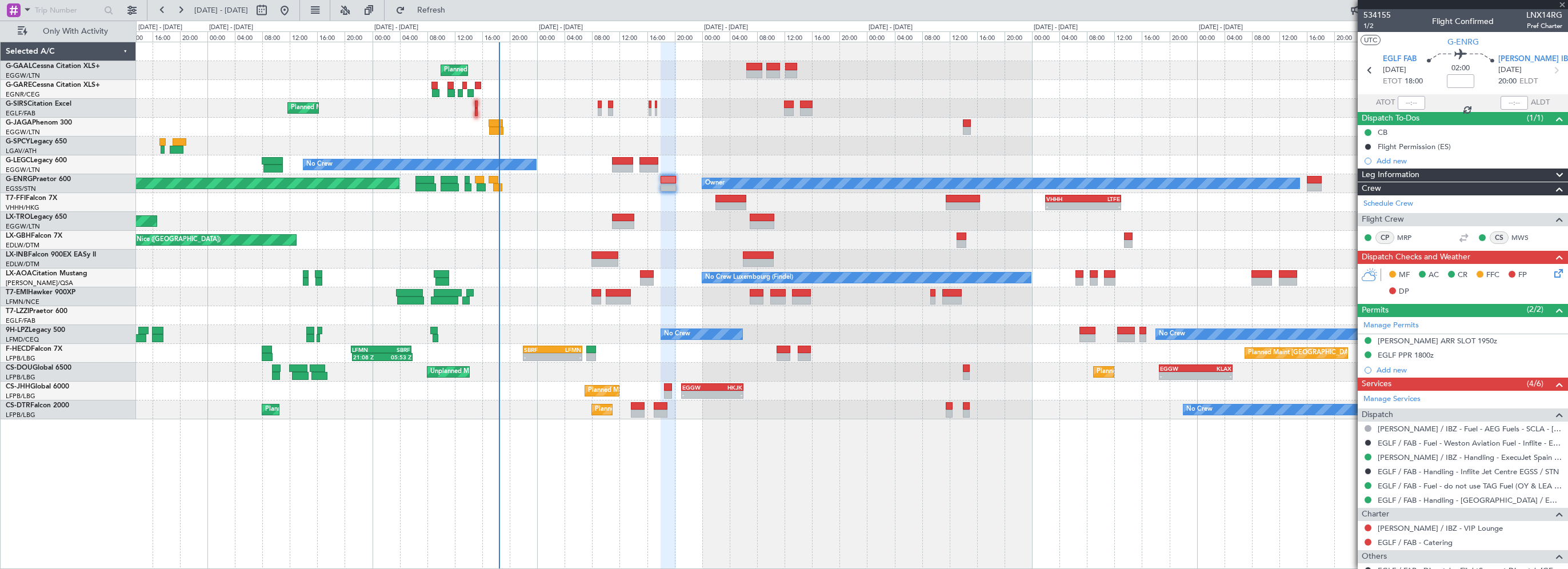
type input "+00:20"
type input "6"
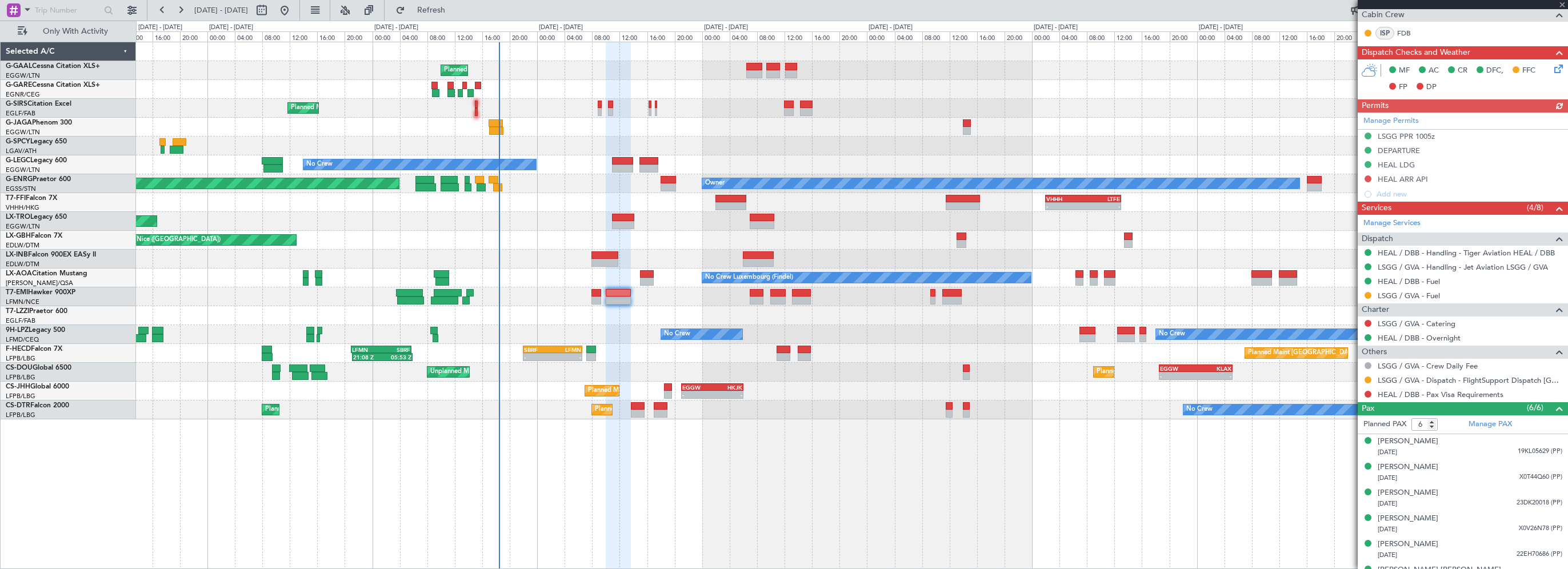
scroll to position [301, 0]
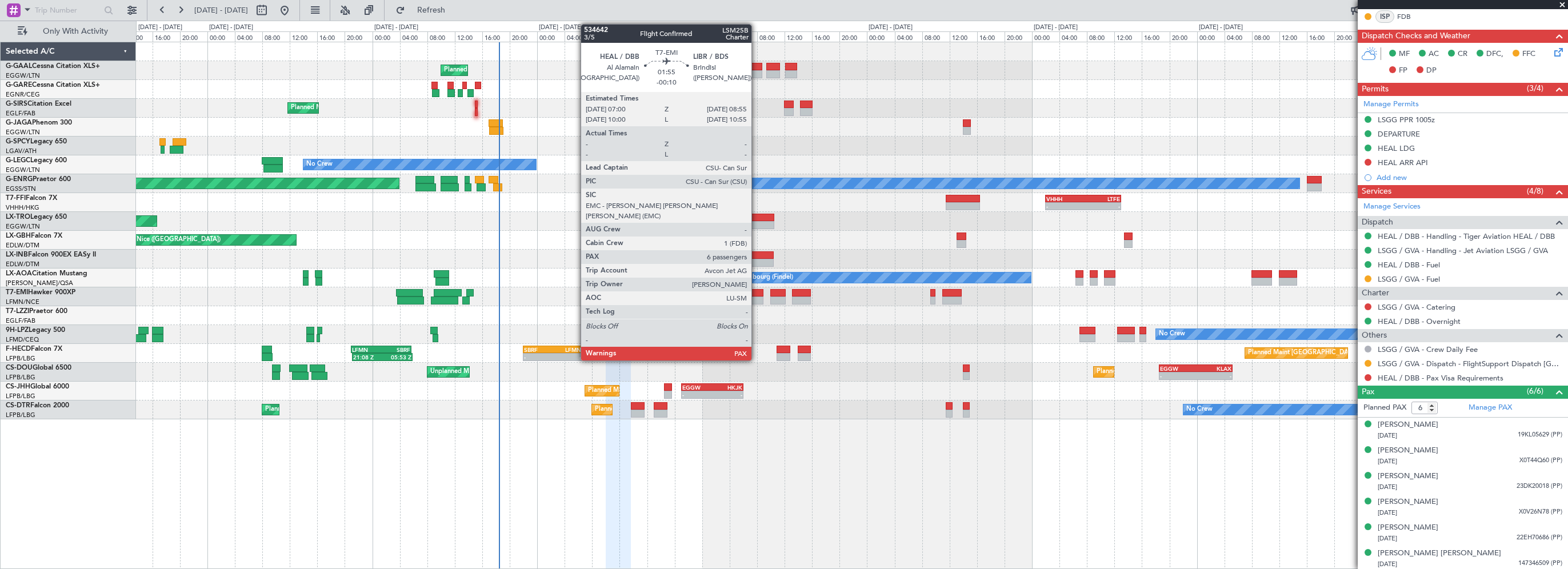
click at [757, 290] on div at bounding box center [756, 293] width 14 height 8
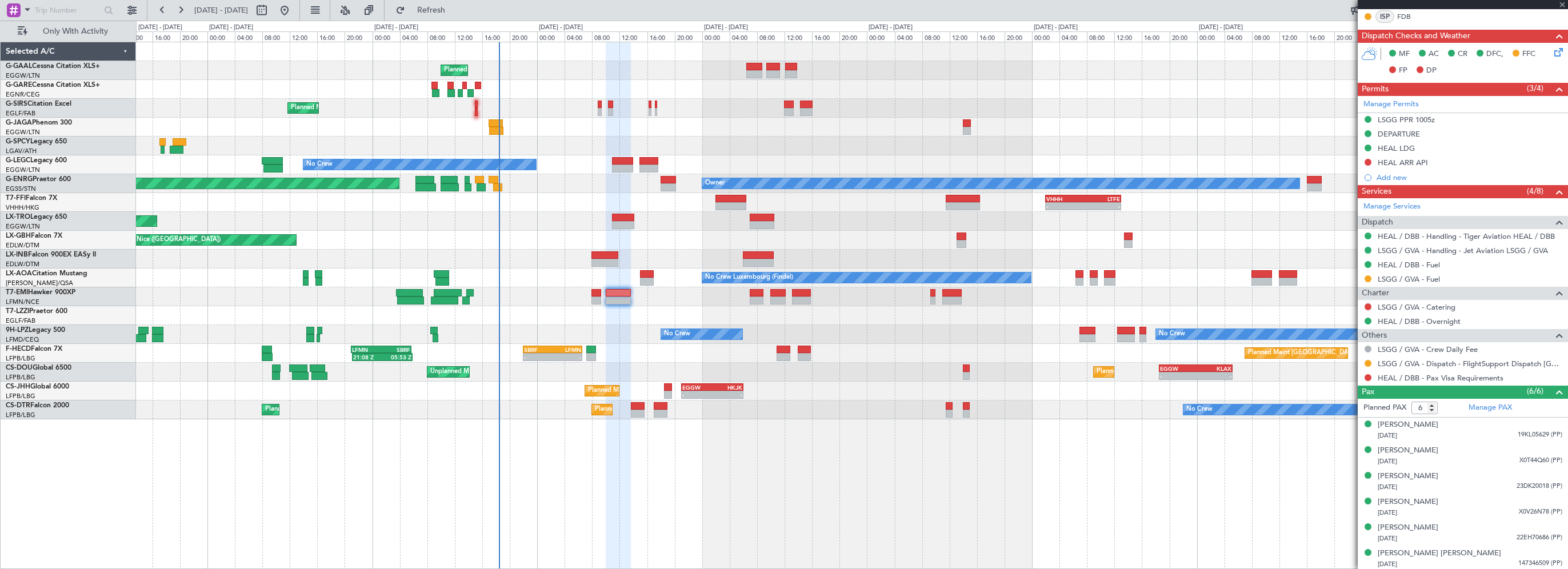
type input "-00:10"
type input "7"
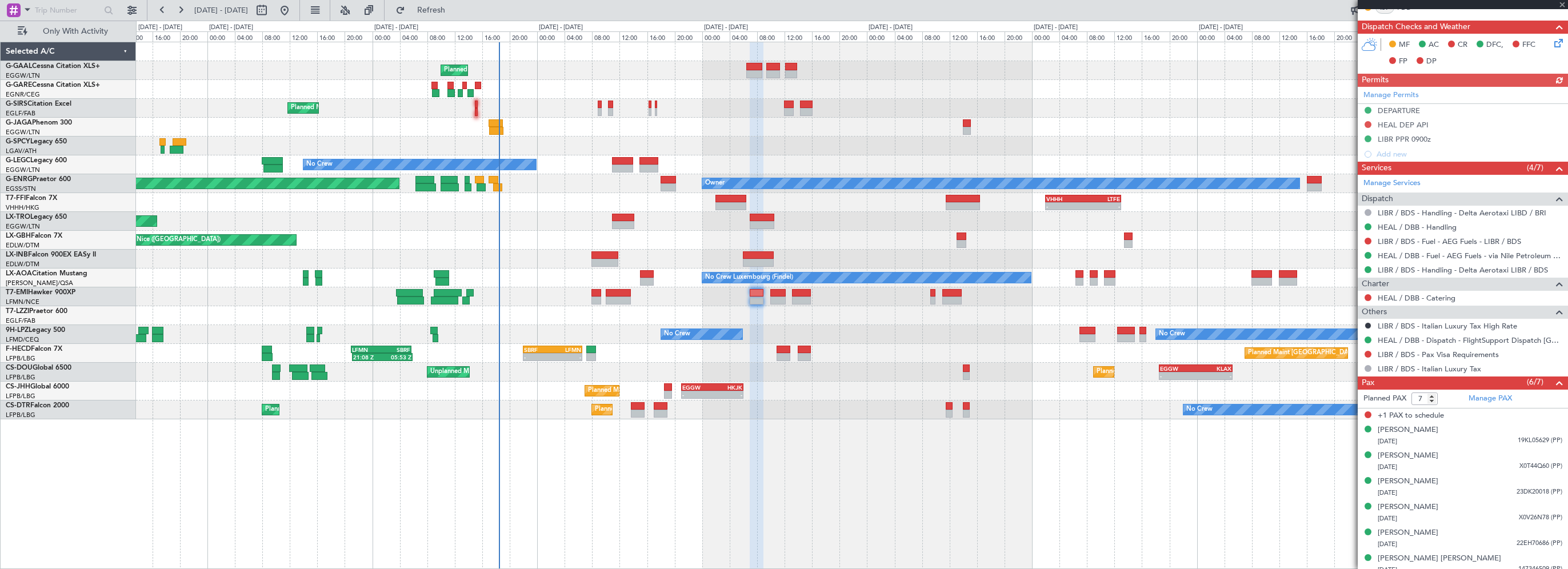
scroll to position [359, 0]
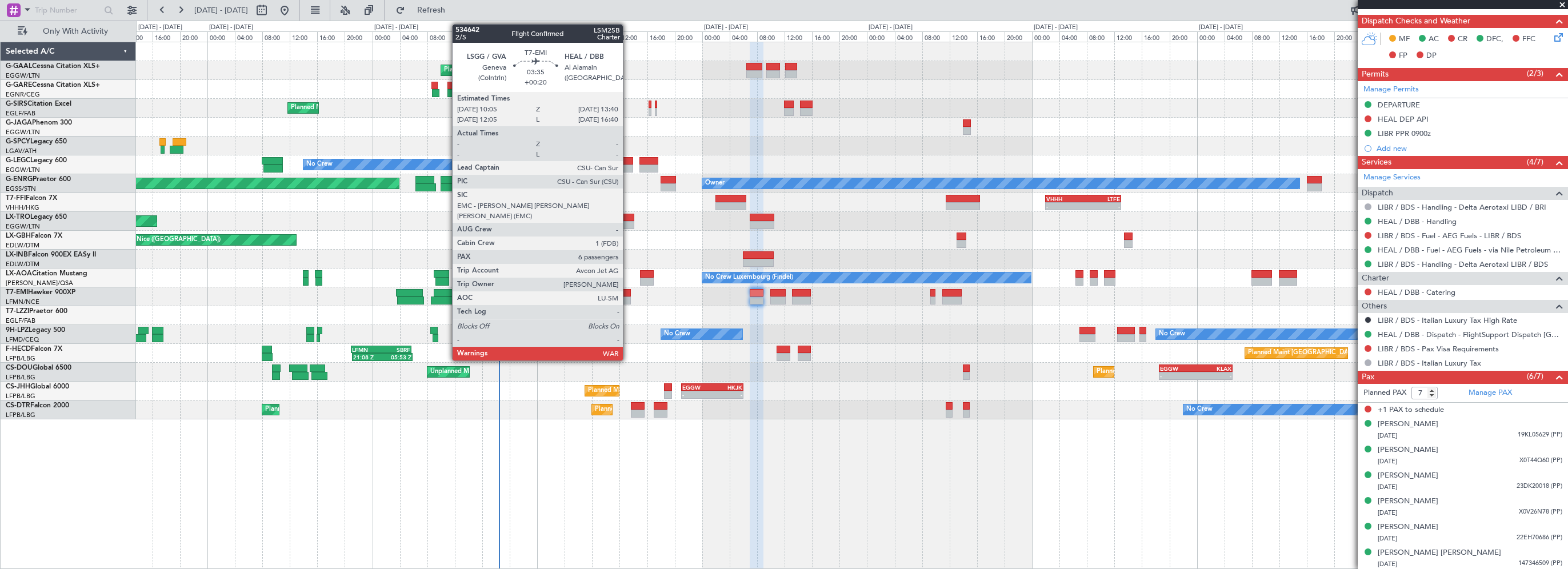
click at [628, 293] on div at bounding box center [618, 293] width 25 height 8
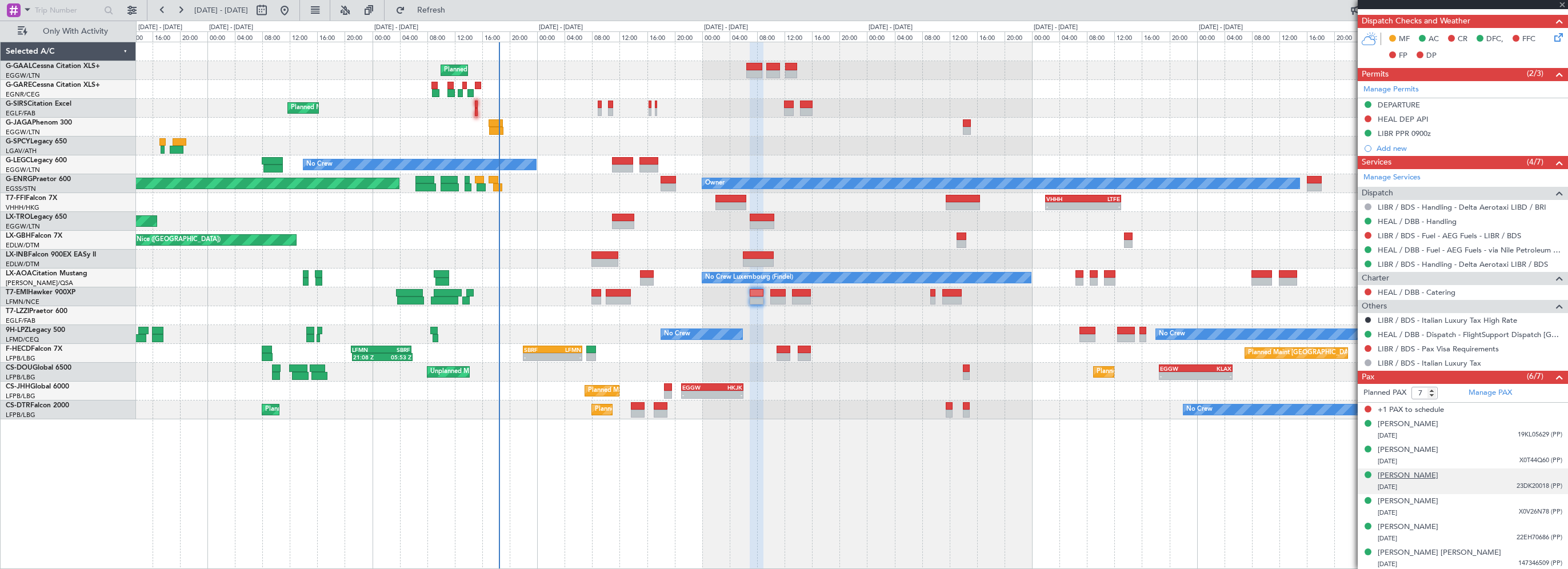
type input "+00:20"
type input "6"
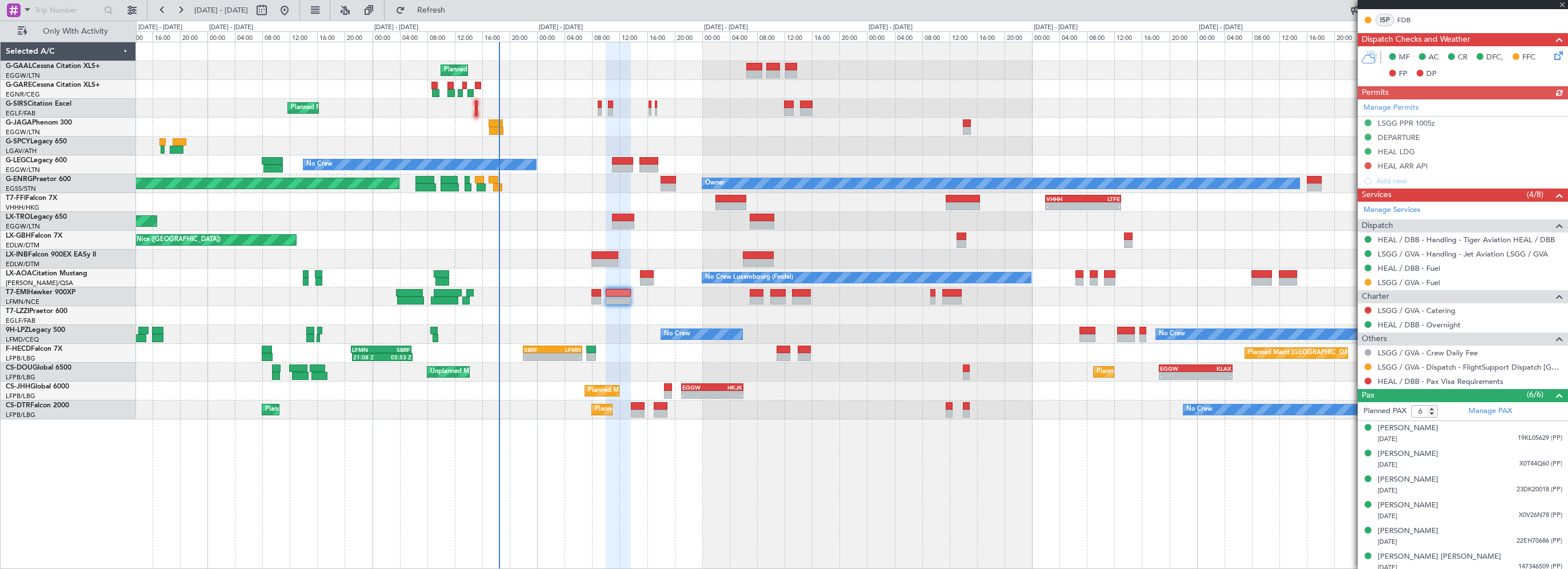
scroll to position [301, 0]
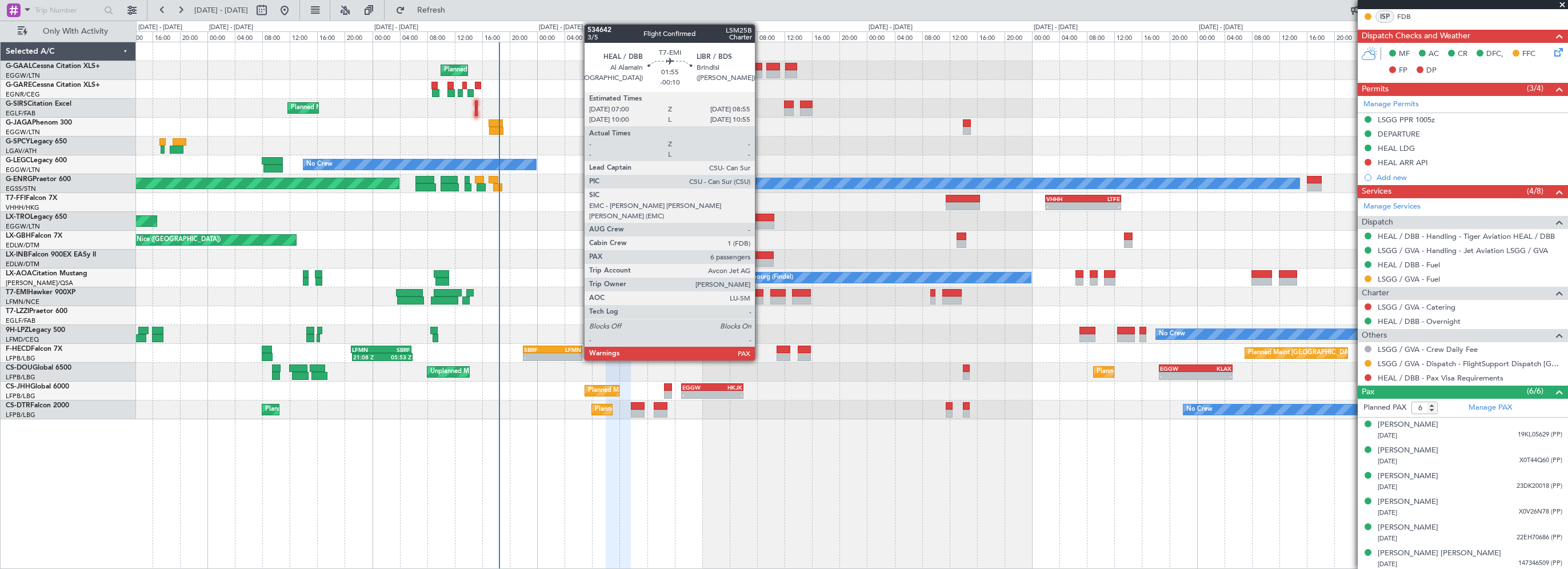
click at [760, 297] on div at bounding box center [756, 300] width 14 height 8
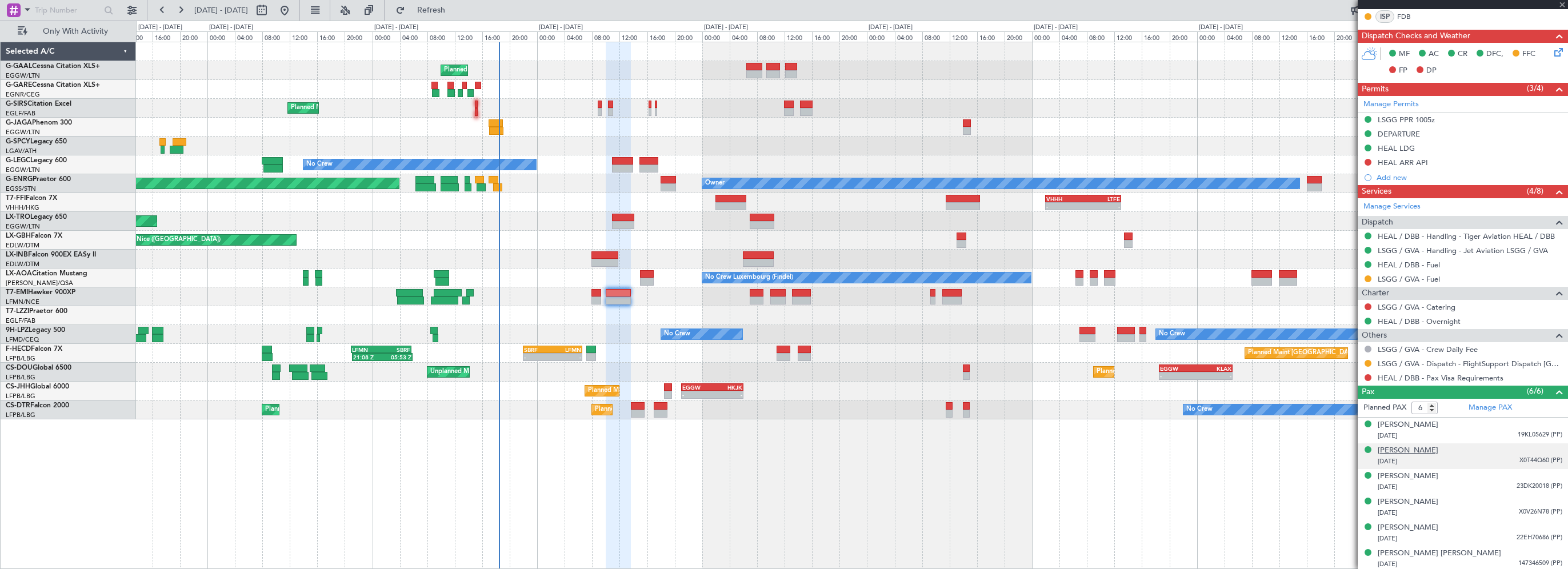
type input "-00:10"
type input "7"
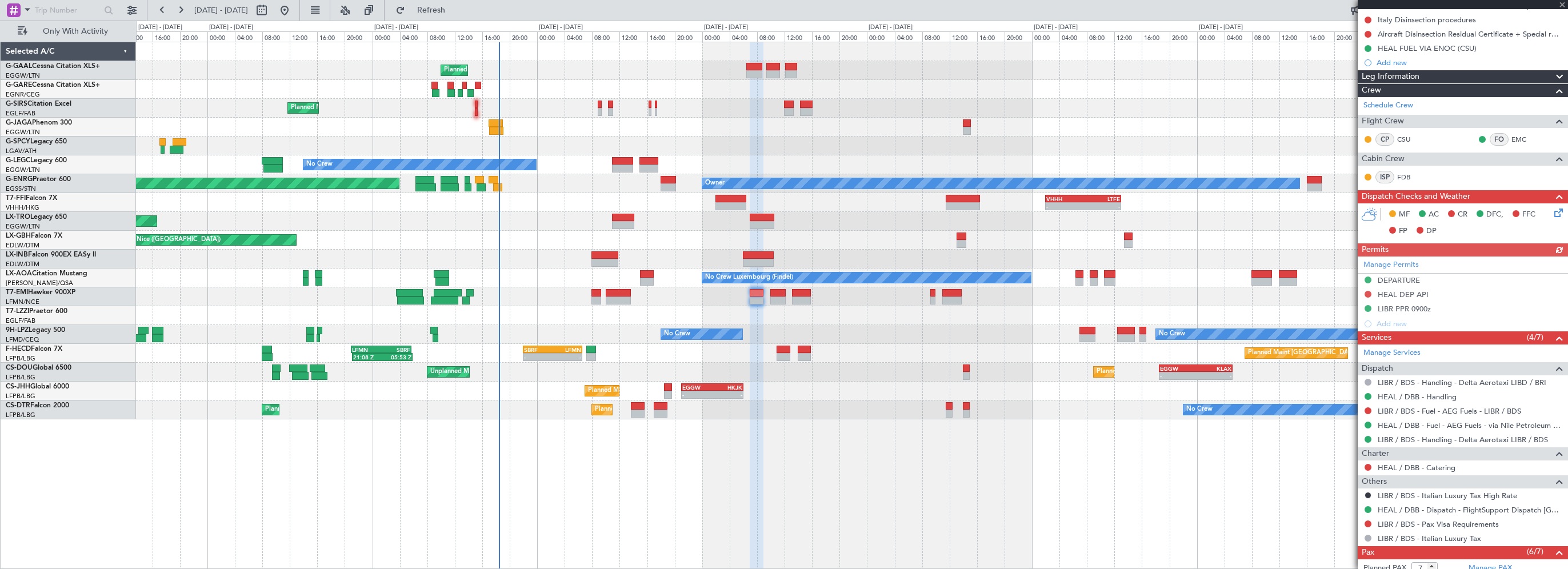
scroll to position [359, 0]
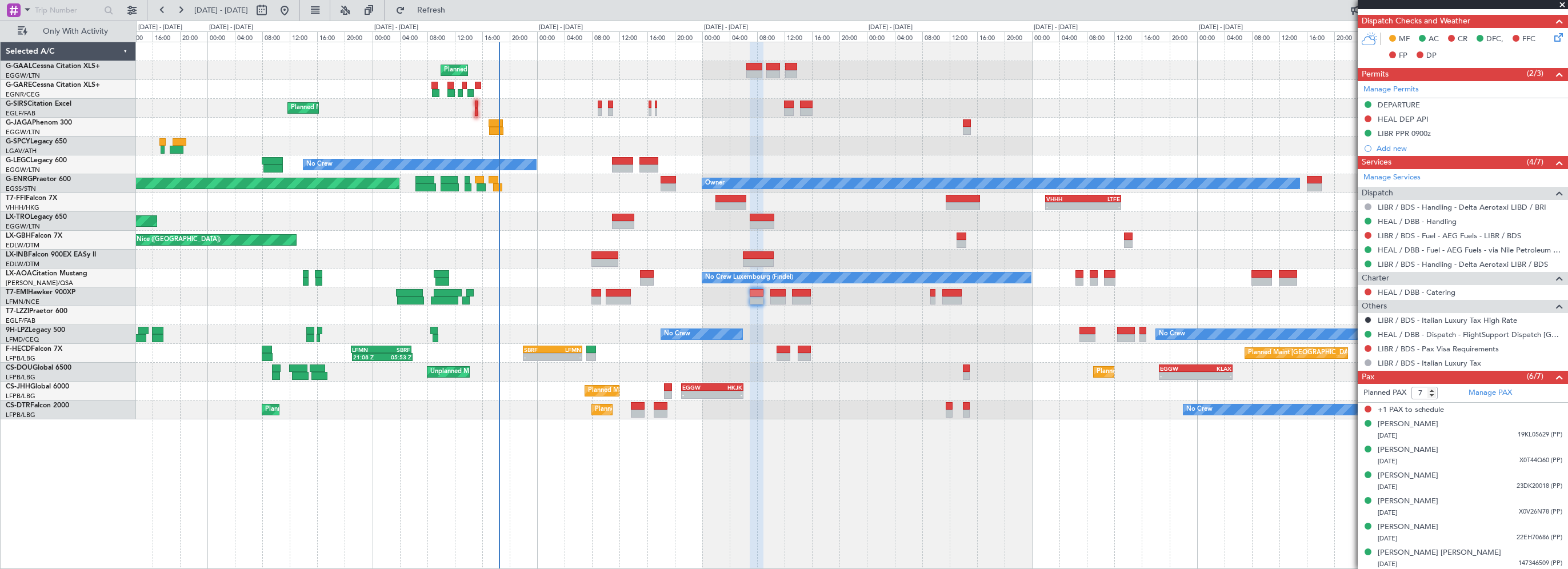
click at [1056, 476] on div "Planned Maint Planned Maint [GEOGRAPHIC_DATA] ([GEOGRAPHIC_DATA]) No Crew A/C U…" at bounding box center [852, 305] width 1432 height 527
click at [802, 484] on div "Planned Maint Planned Maint [GEOGRAPHIC_DATA] ([GEOGRAPHIC_DATA]) No Crew A/C U…" at bounding box center [852, 305] width 1432 height 527
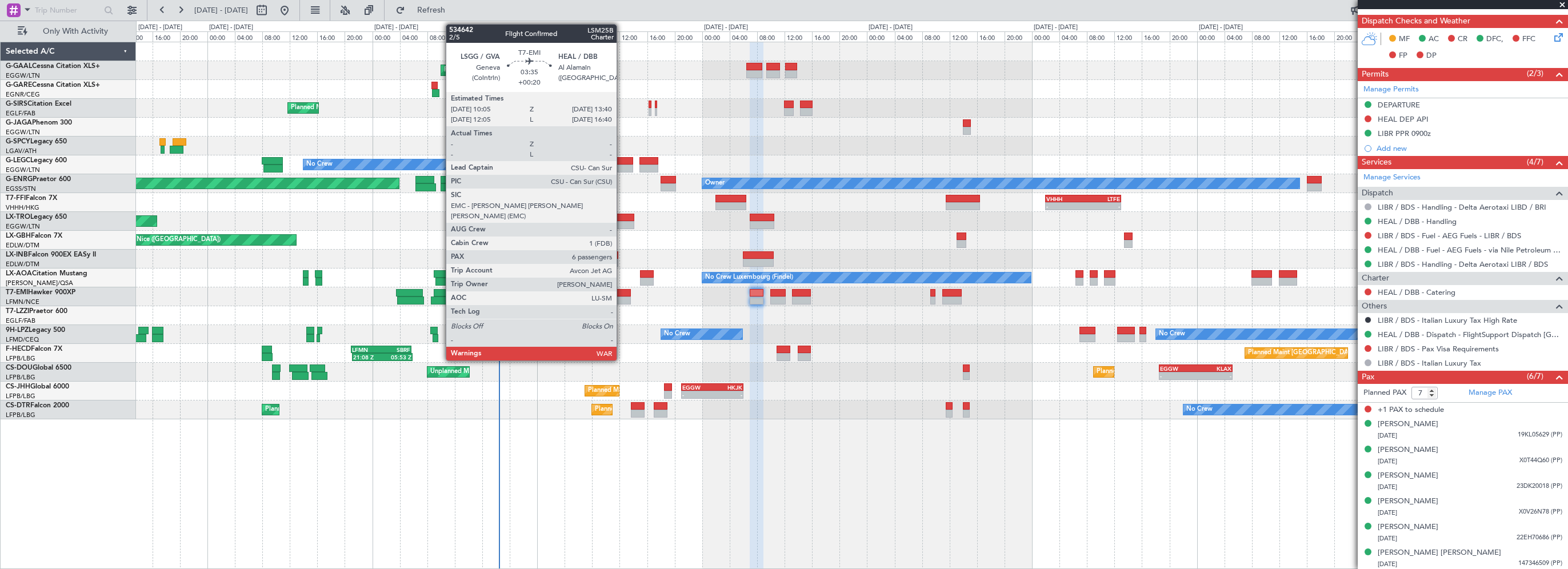
click at [622, 290] on div at bounding box center [618, 293] width 25 height 8
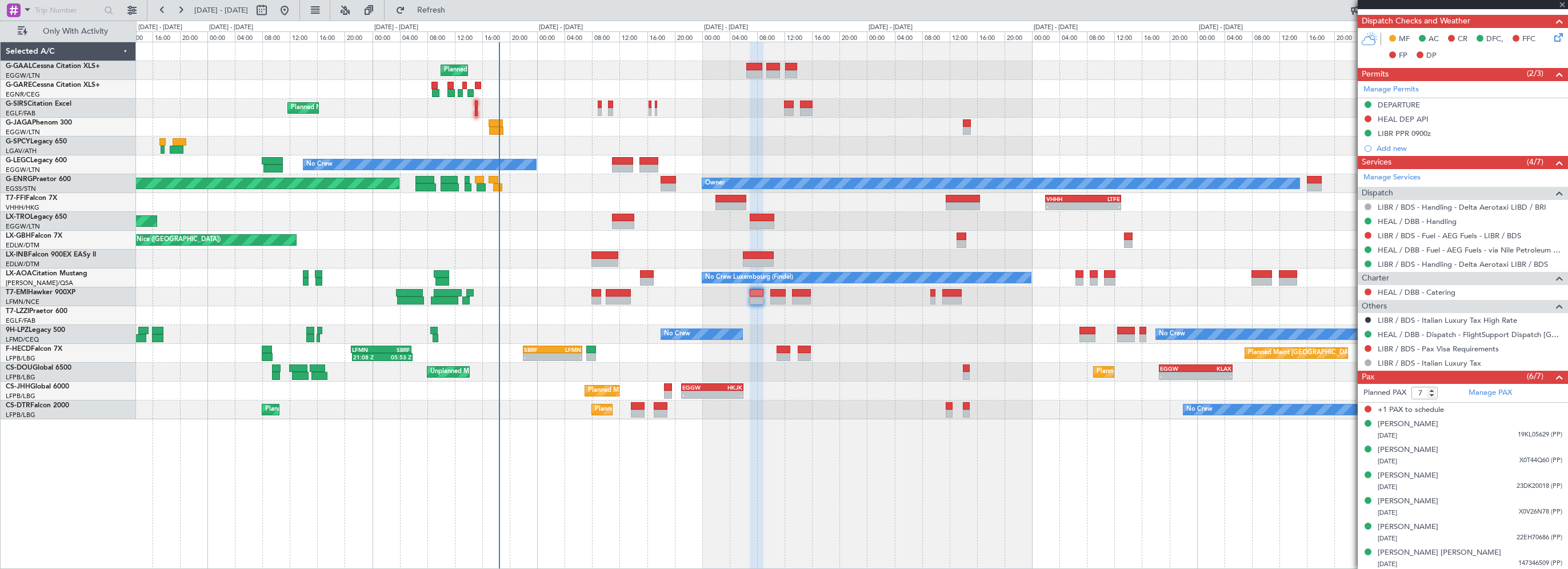
type input "+00:20"
type input "6"
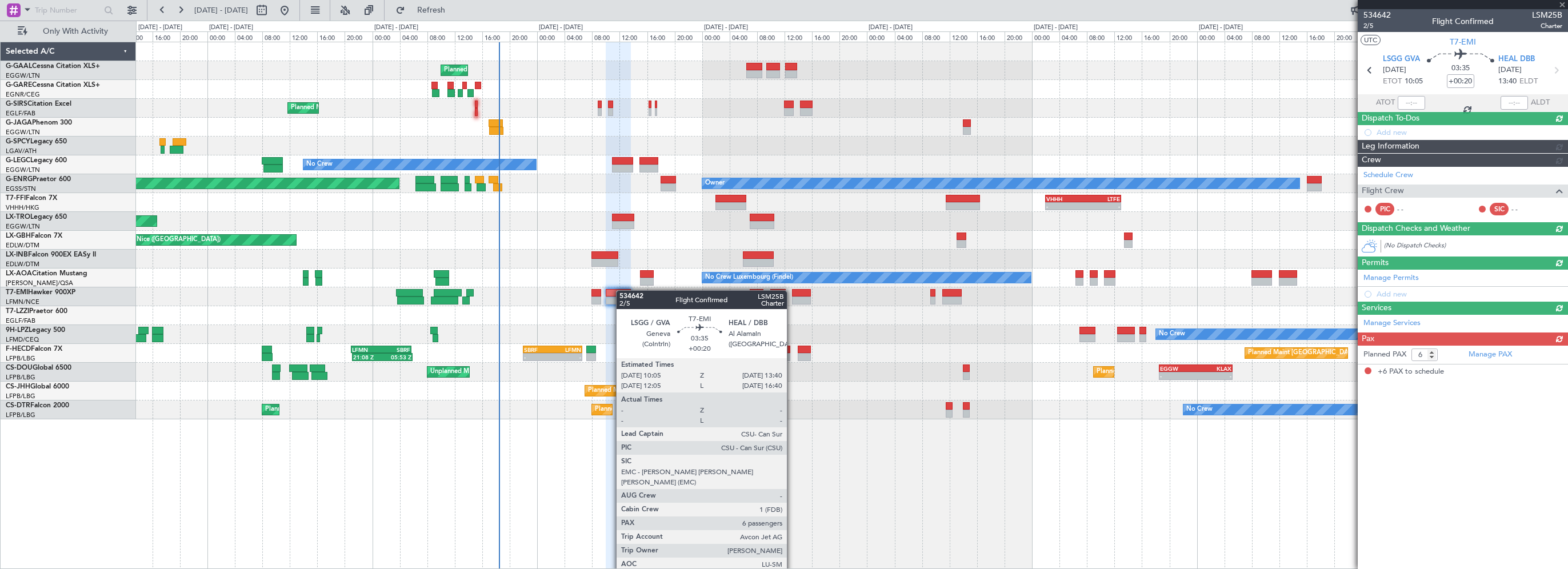
scroll to position [0, 0]
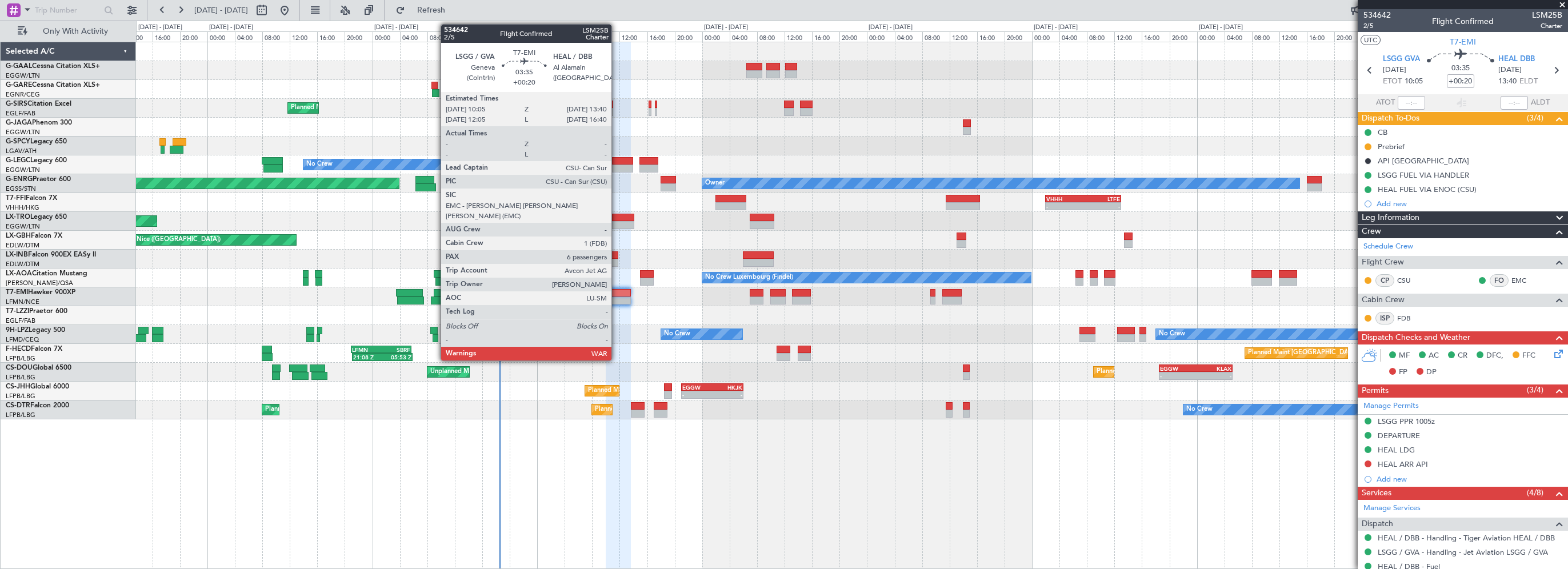
click at [617, 289] on div at bounding box center [618, 293] width 25 height 8
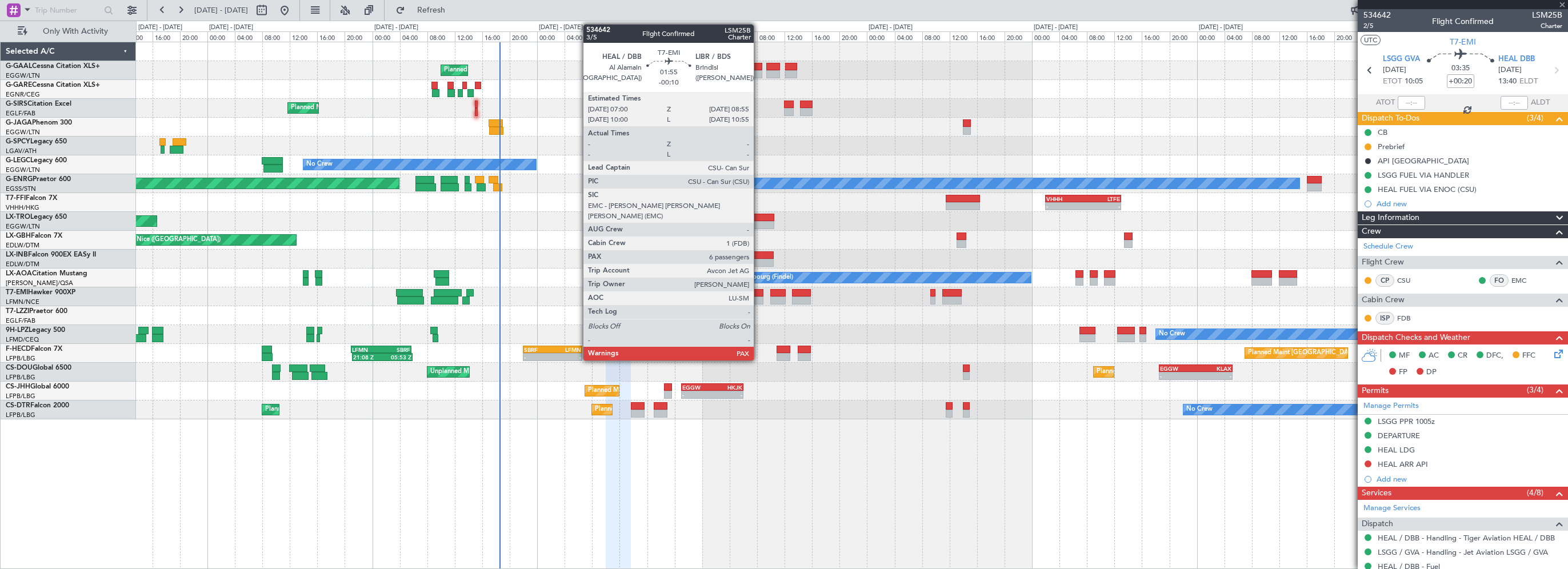
click at [759, 293] on div at bounding box center [756, 293] width 14 height 8
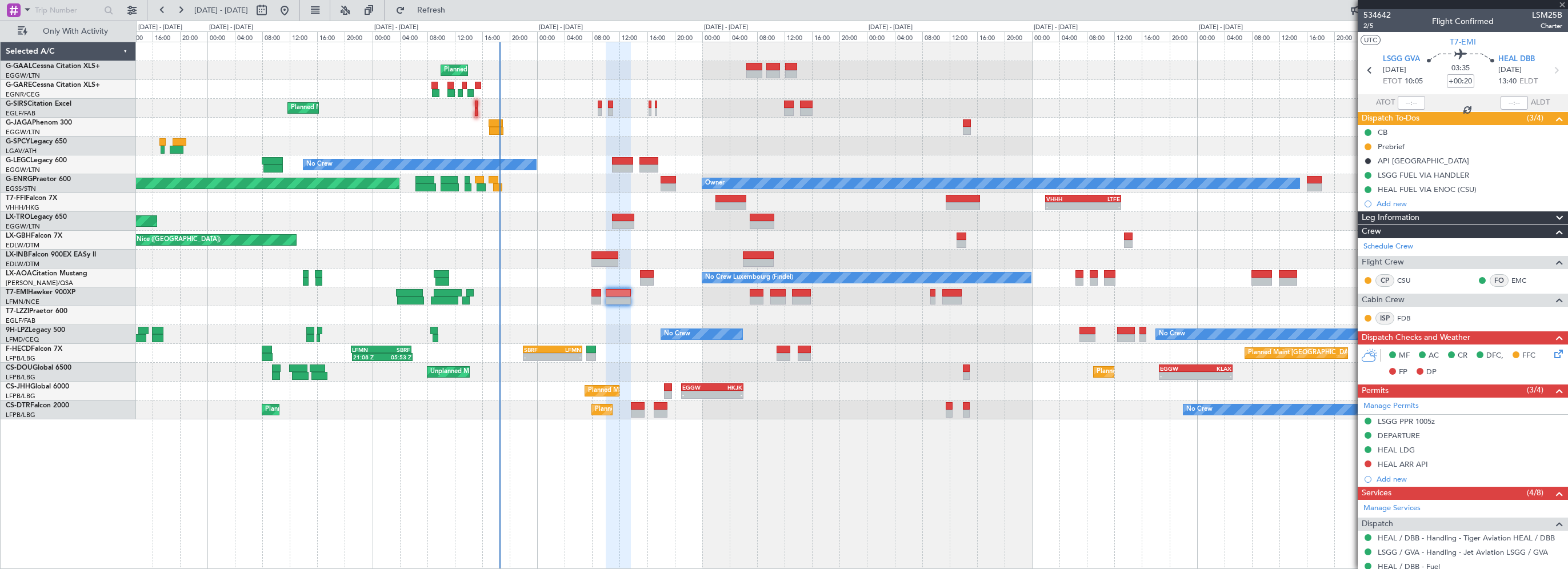
type input "-00:10"
type input "7"
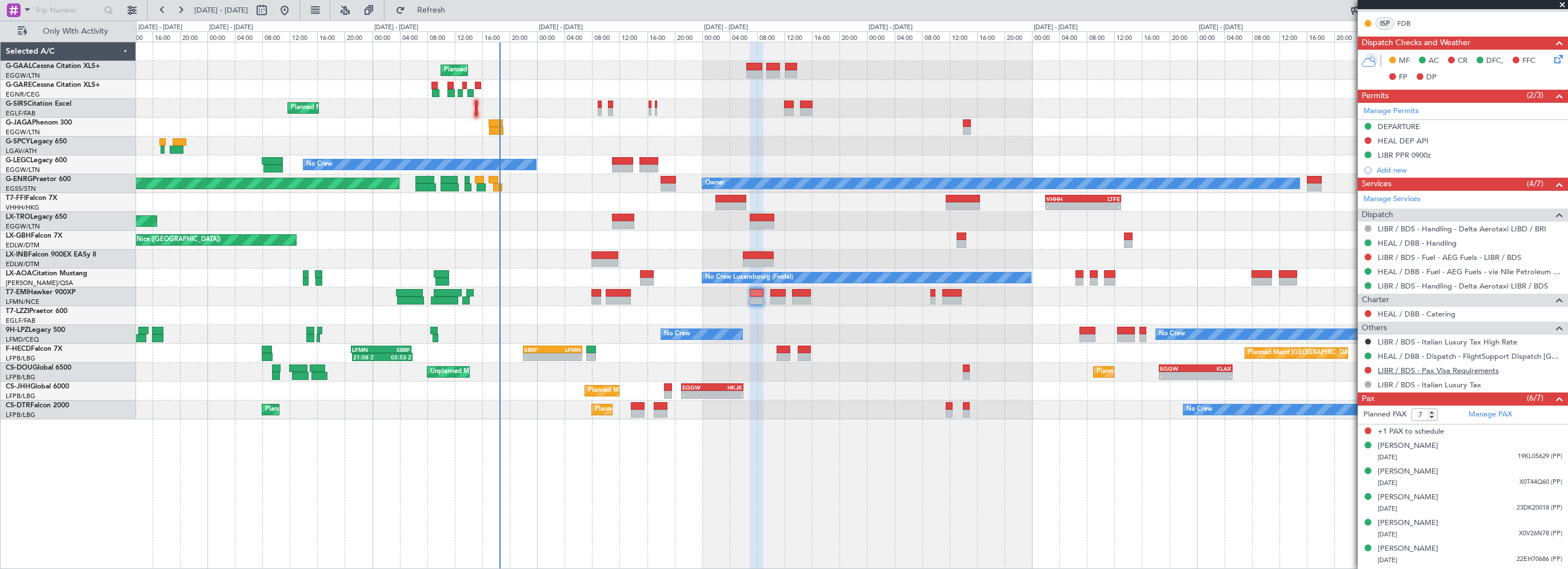
scroll to position [343, 0]
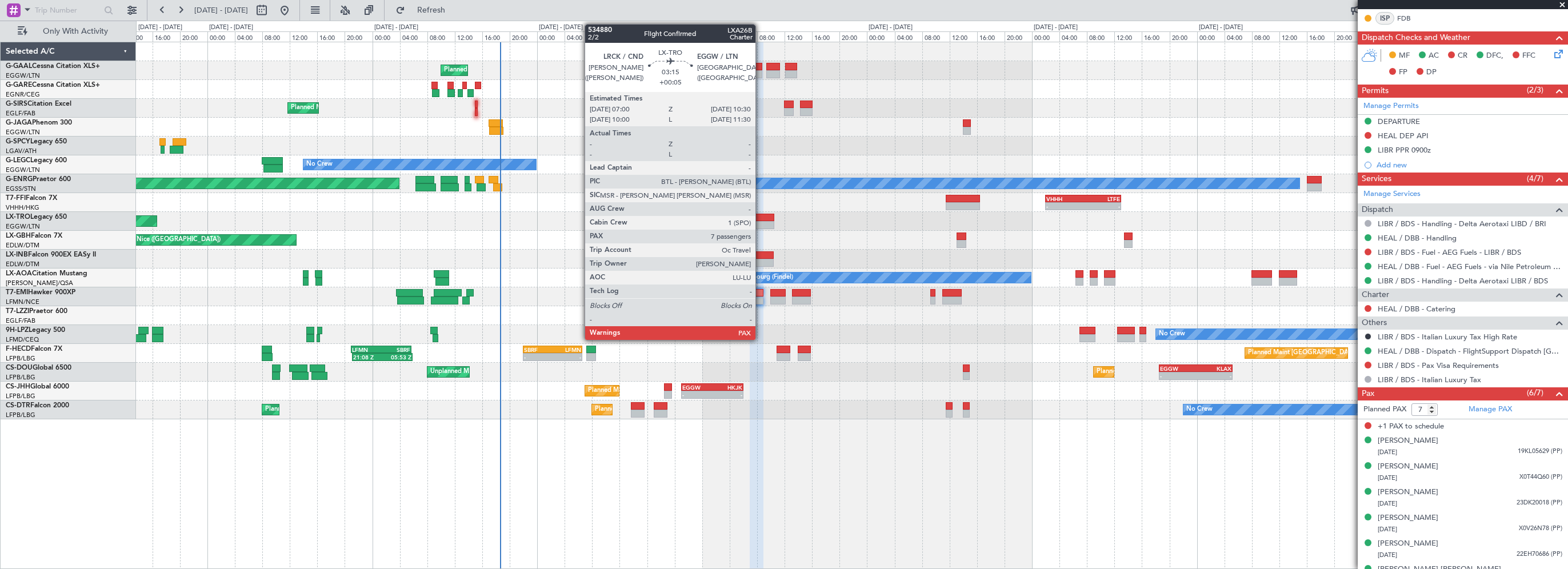
click at [760, 219] on div at bounding box center [762, 217] width 25 height 8
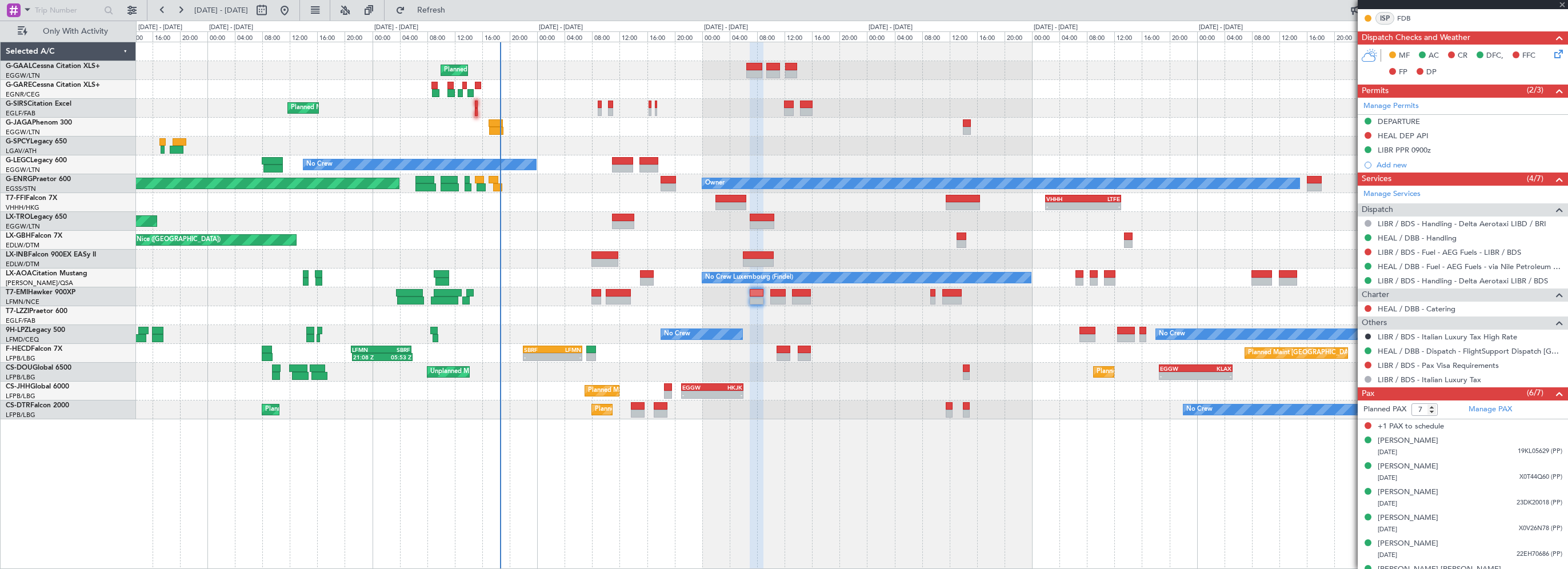
type input "+00:05"
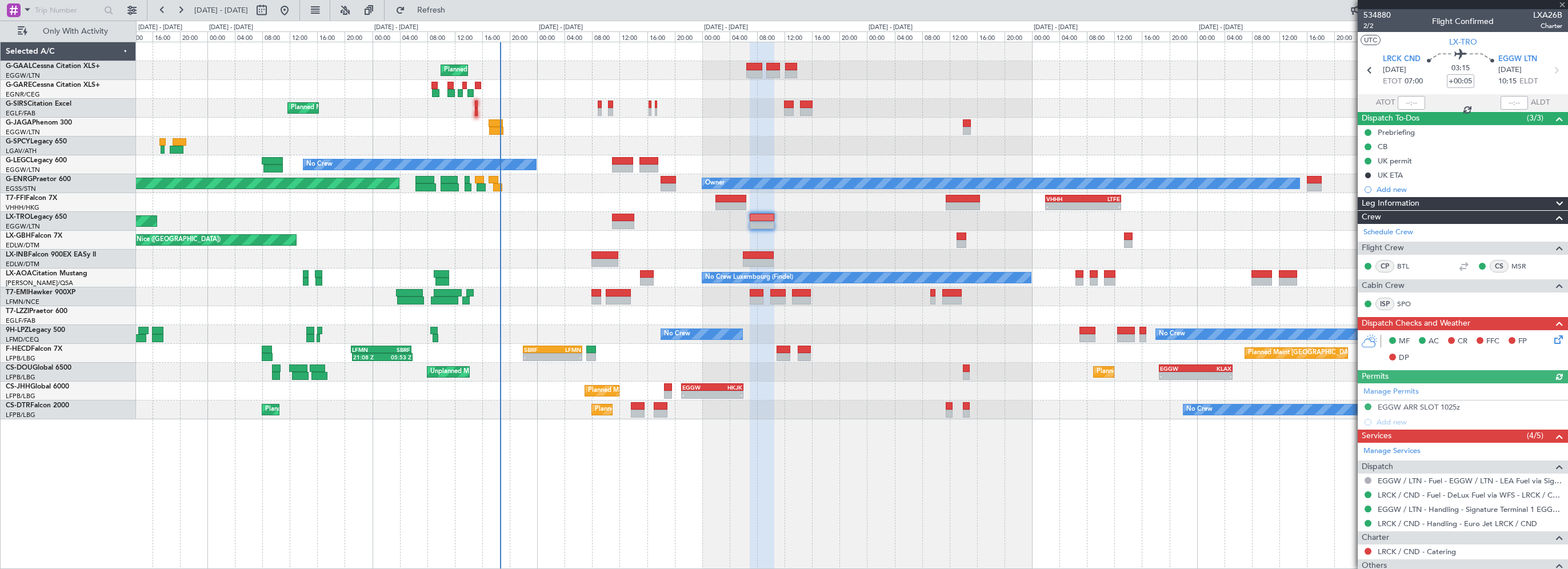
click at [1398, 202] on span "Leg Information" at bounding box center [1391, 203] width 58 height 13
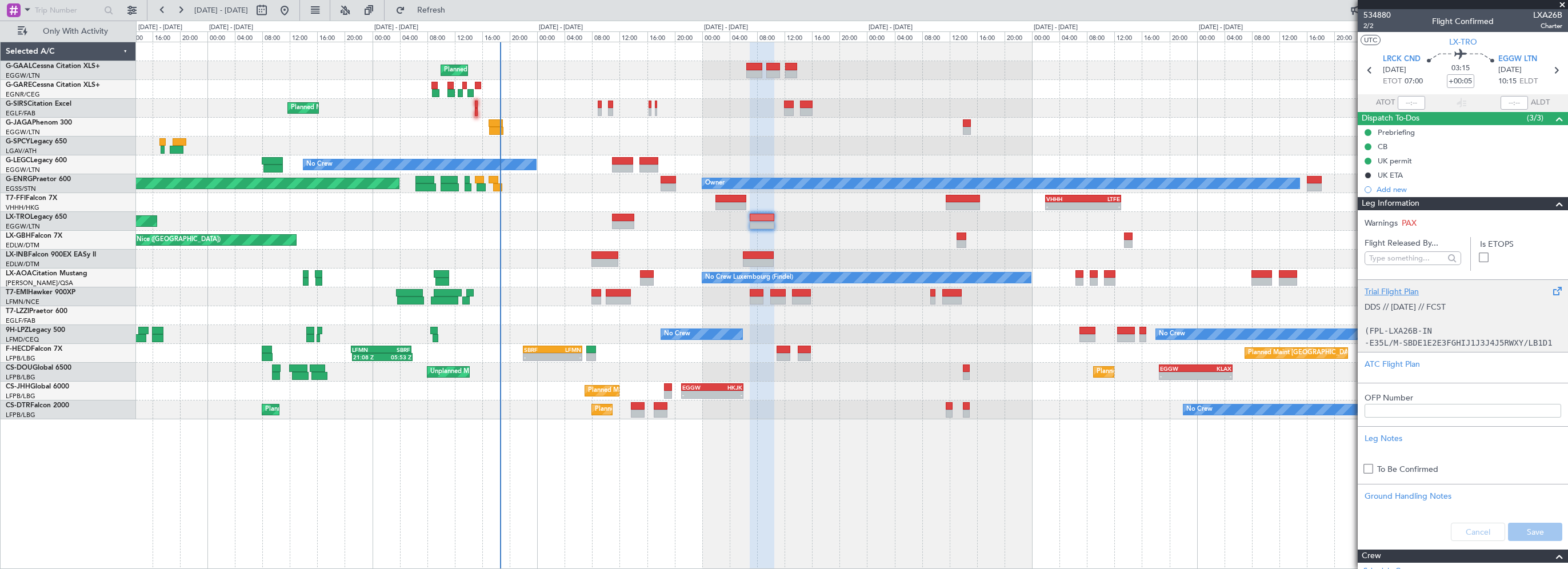
click at [1389, 286] on div "Trial Flight Plan" at bounding box center [1463, 291] width 196 height 12
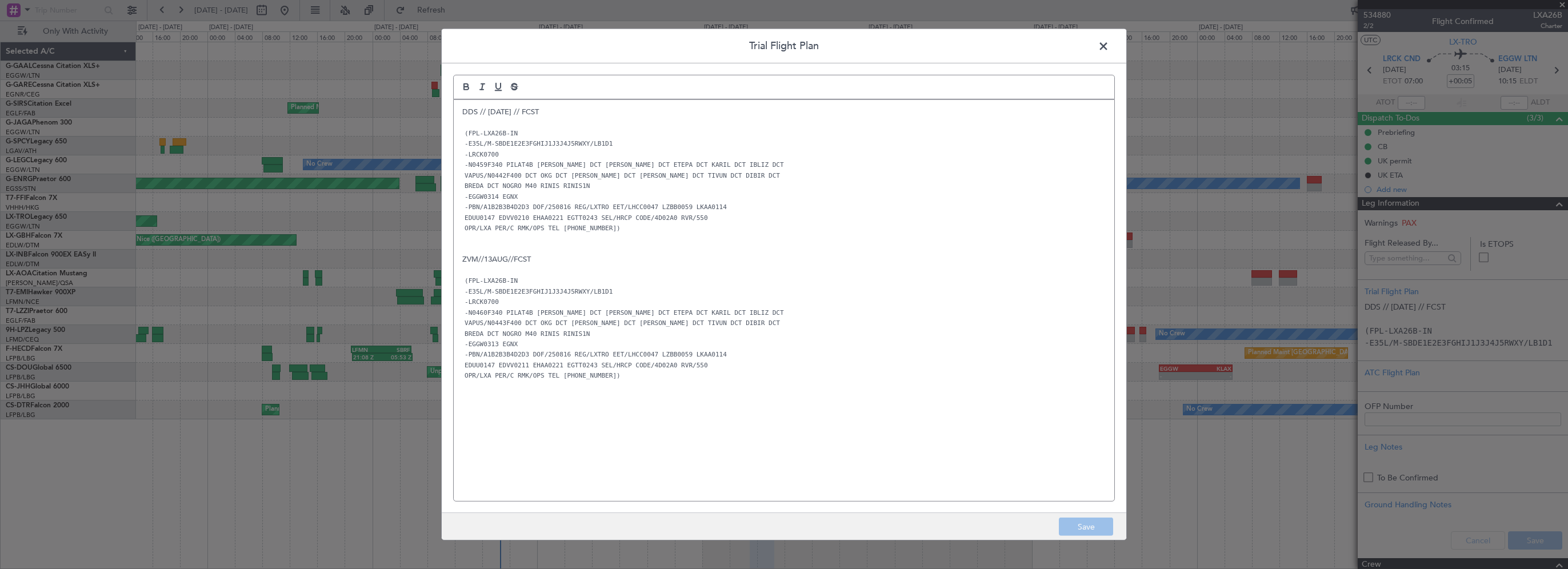
click at [1109, 48] on span at bounding box center [1109, 49] width 0 height 23
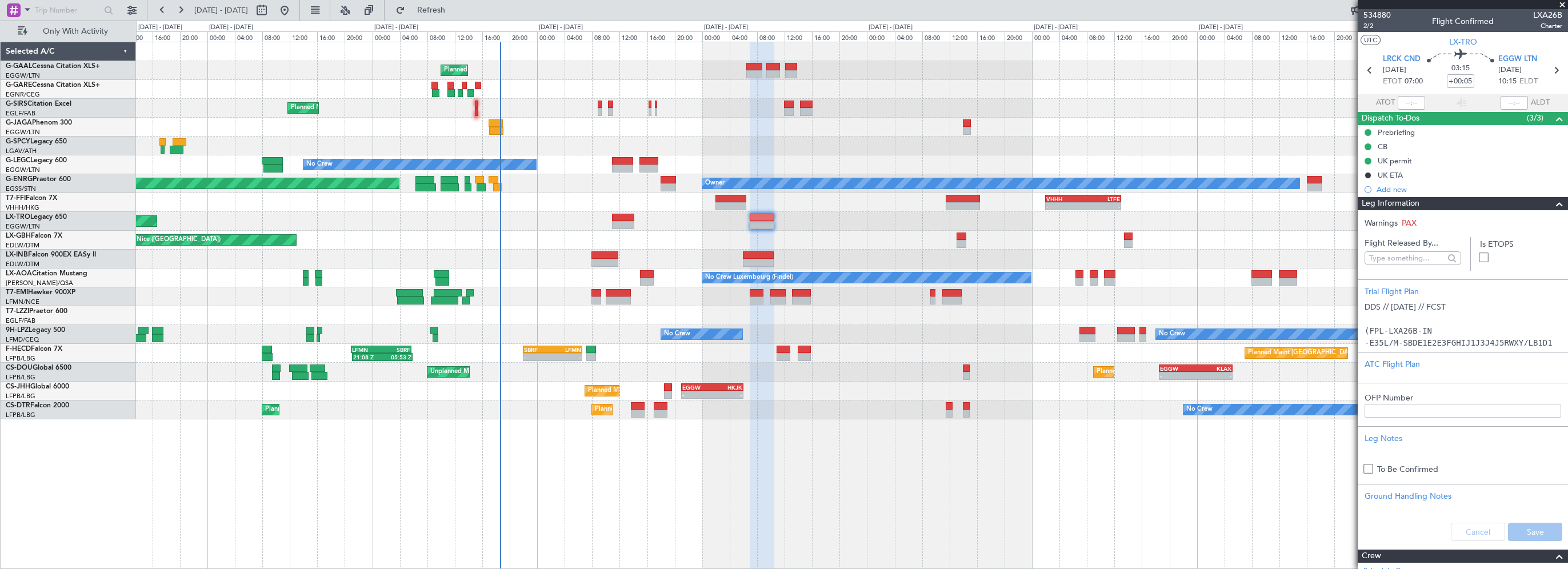
click at [1561, 1] on span at bounding box center [1562, 5] width 12 height 10
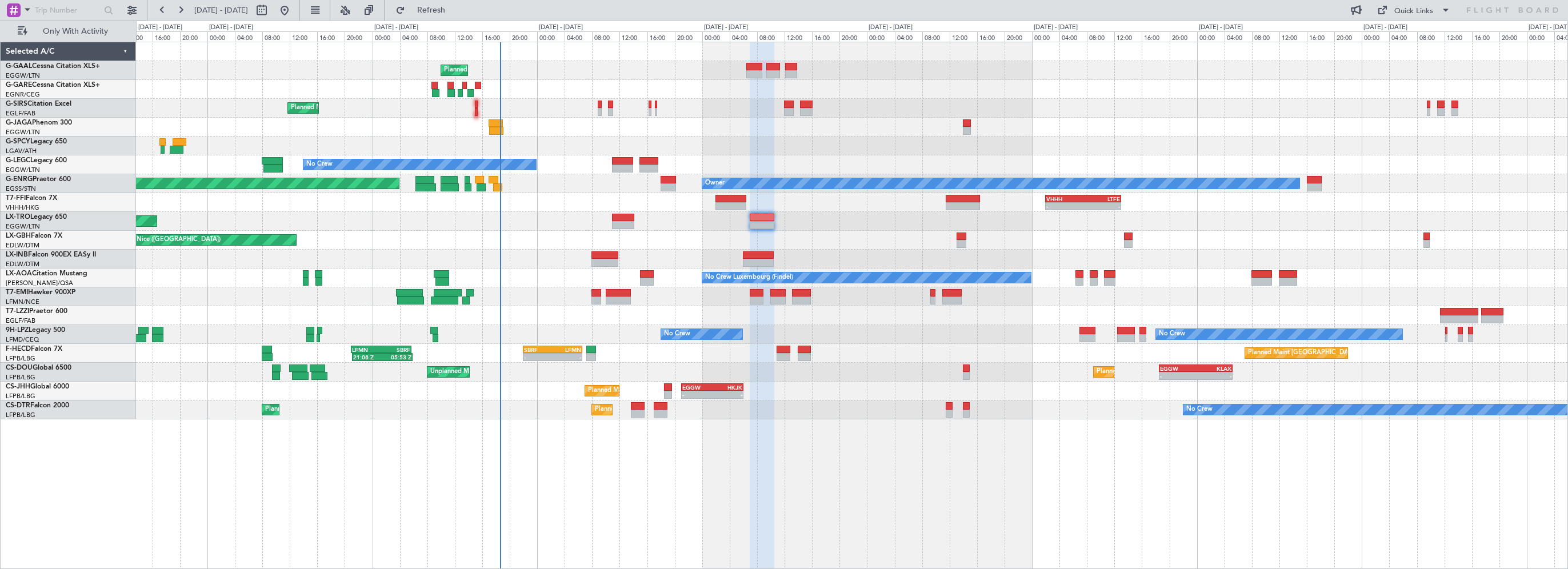
type input "0"
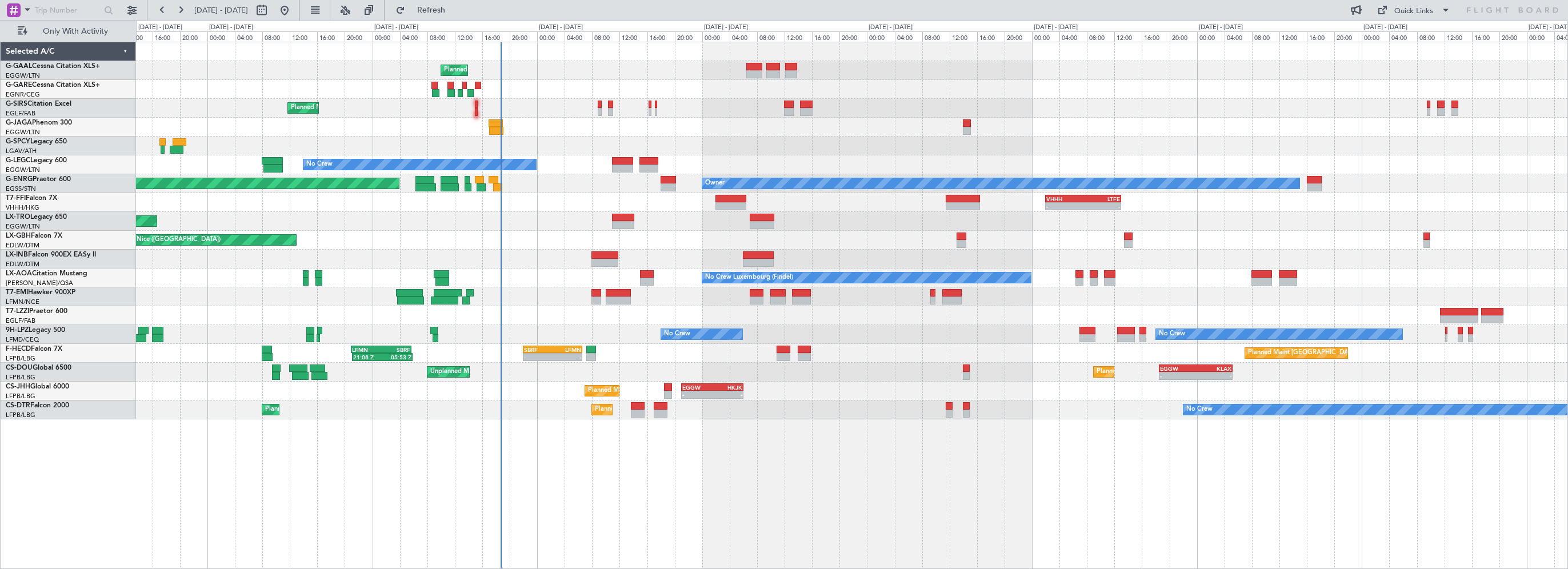
click at [958, 451] on div "Planned Maint Planned Maint [GEOGRAPHIC_DATA] ([GEOGRAPHIC_DATA]) No Crew A/C U…" at bounding box center [852, 305] width 1432 height 527
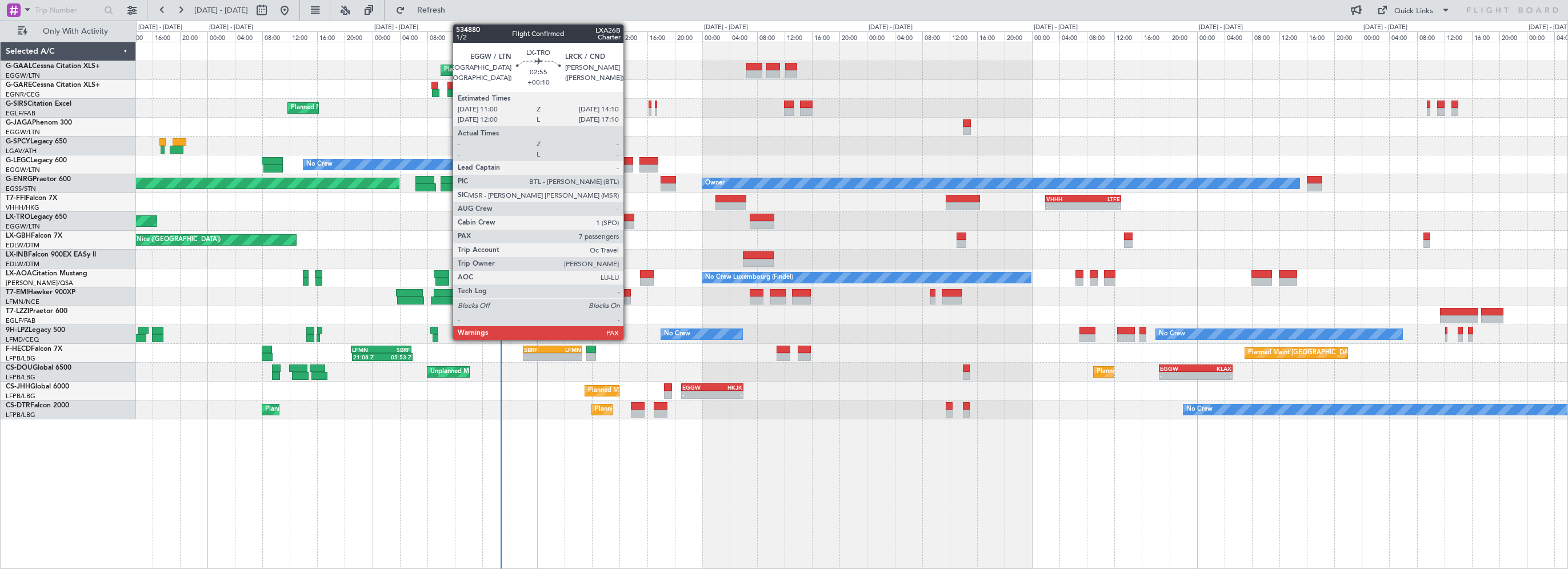
click at [628, 217] on div at bounding box center [622, 217] width 22 height 8
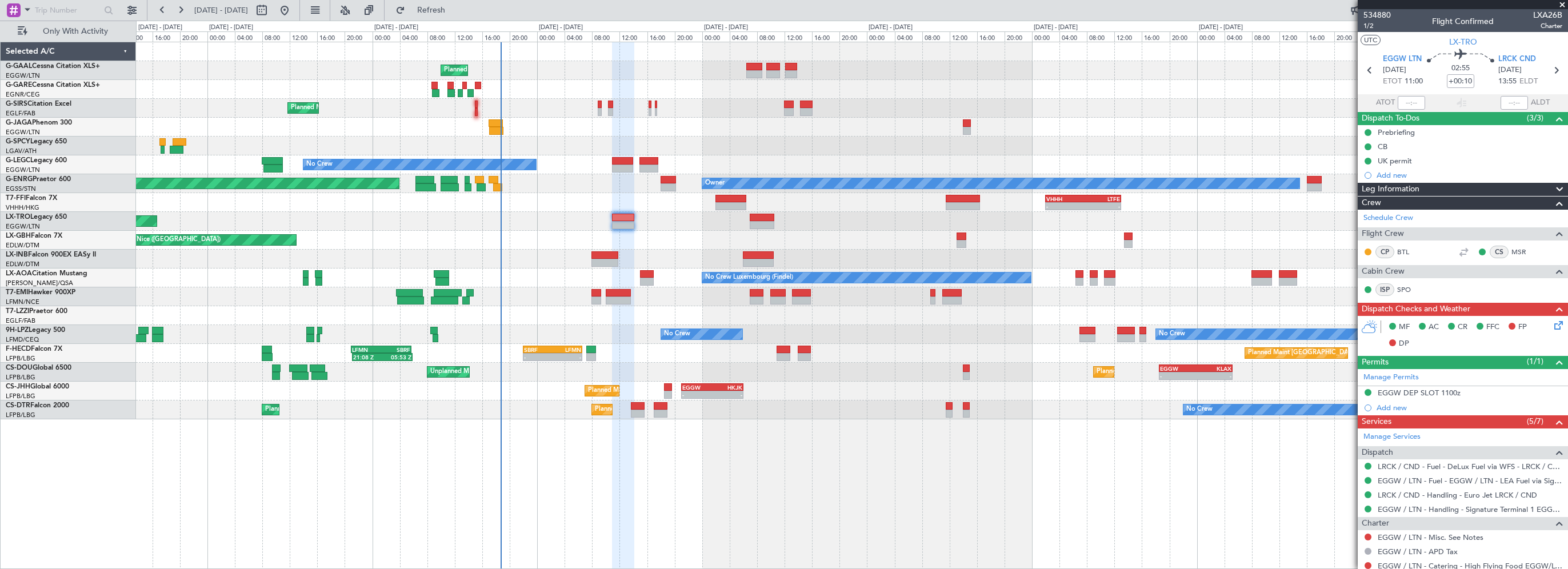
click at [1152, 497] on div "Planned Maint Planned Maint [GEOGRAPHIC_DATA] ([GEOGRAPHIC_DATA]) No Crew A/C U…" at bounding box center [852, 305] width 1432 height 527
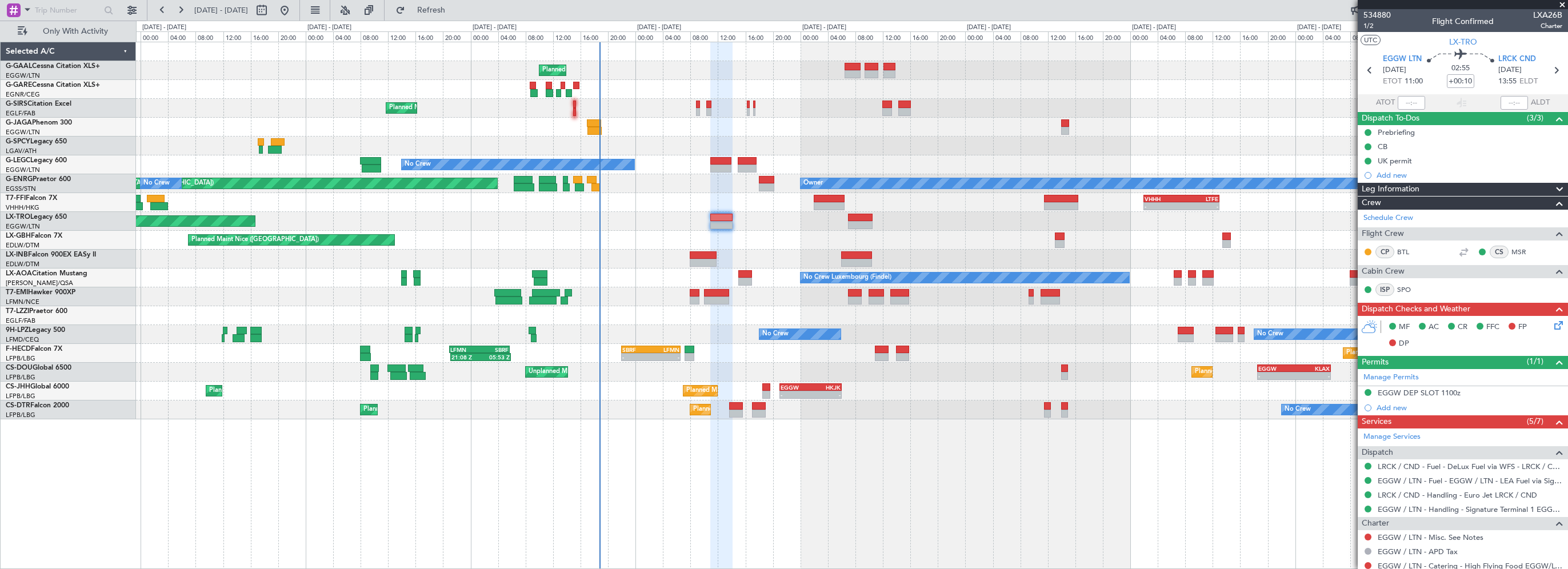
click at [634, 211] on div "- - VHHH 02:00 Z LTFE 13:00 Z 15:18 Z 00:52 Z LIRA 15:00 Z ZBAA 00:00 Z" at bounding box center [852, 203] width 1431 height 19
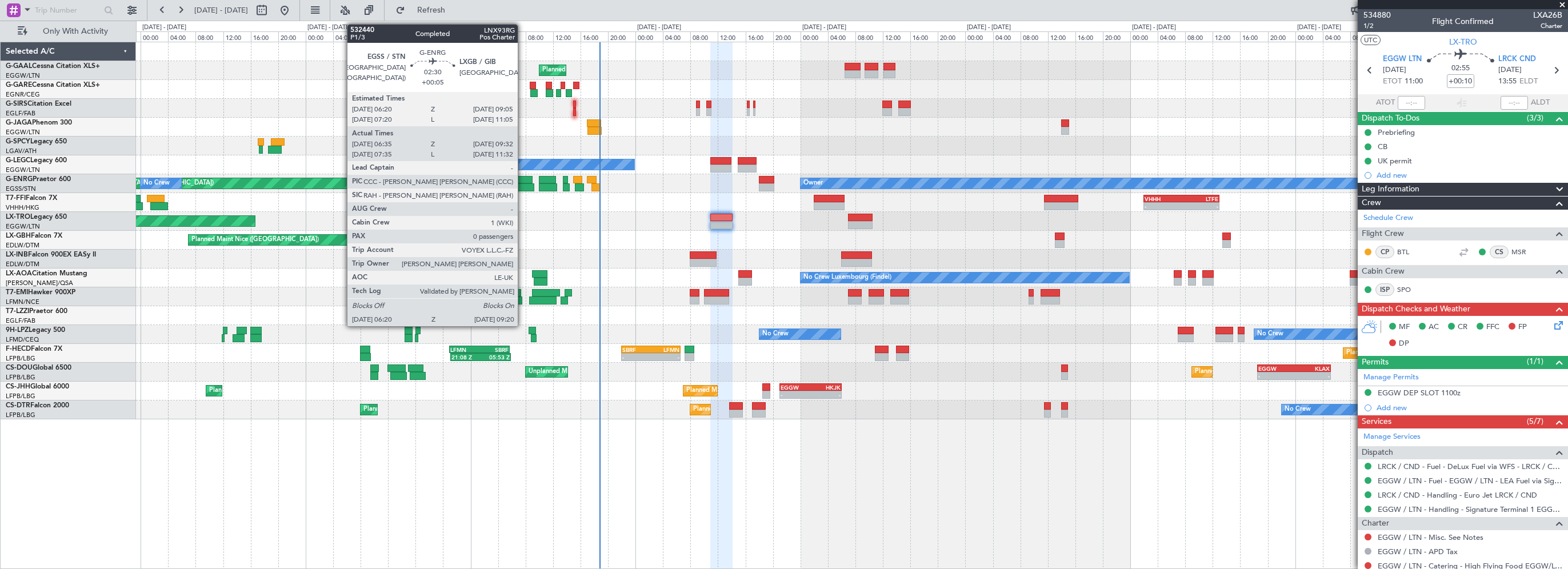
click at [523, 185] on div at bounding box center [524, 187] width 21 height 8
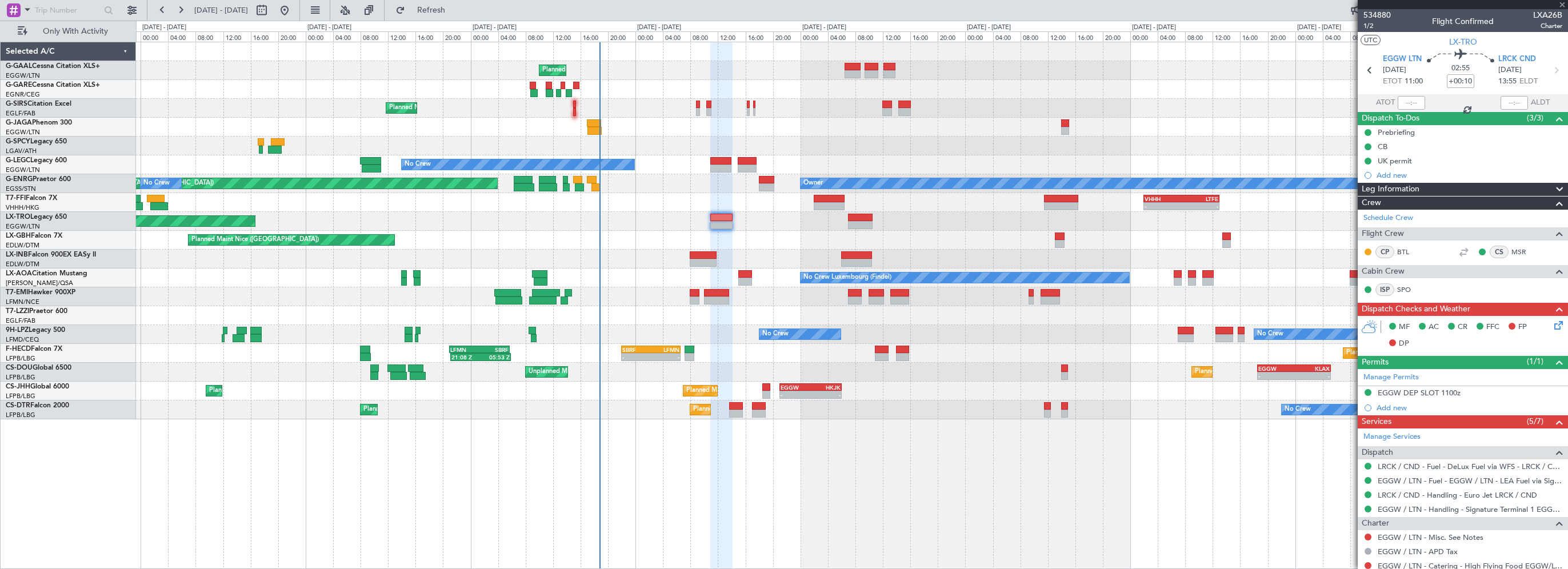
type input "+00:05"
type input "06:35"
type input "09:17"
type input "0"
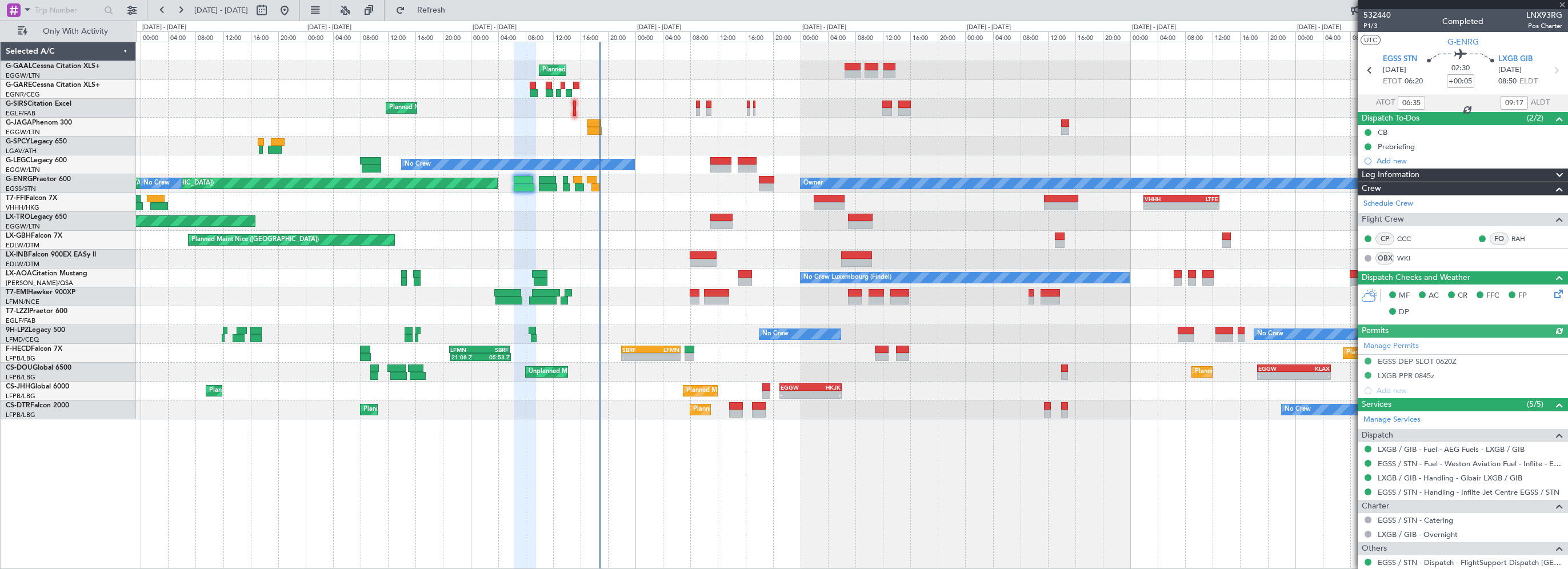
scroll to position [73, 0]
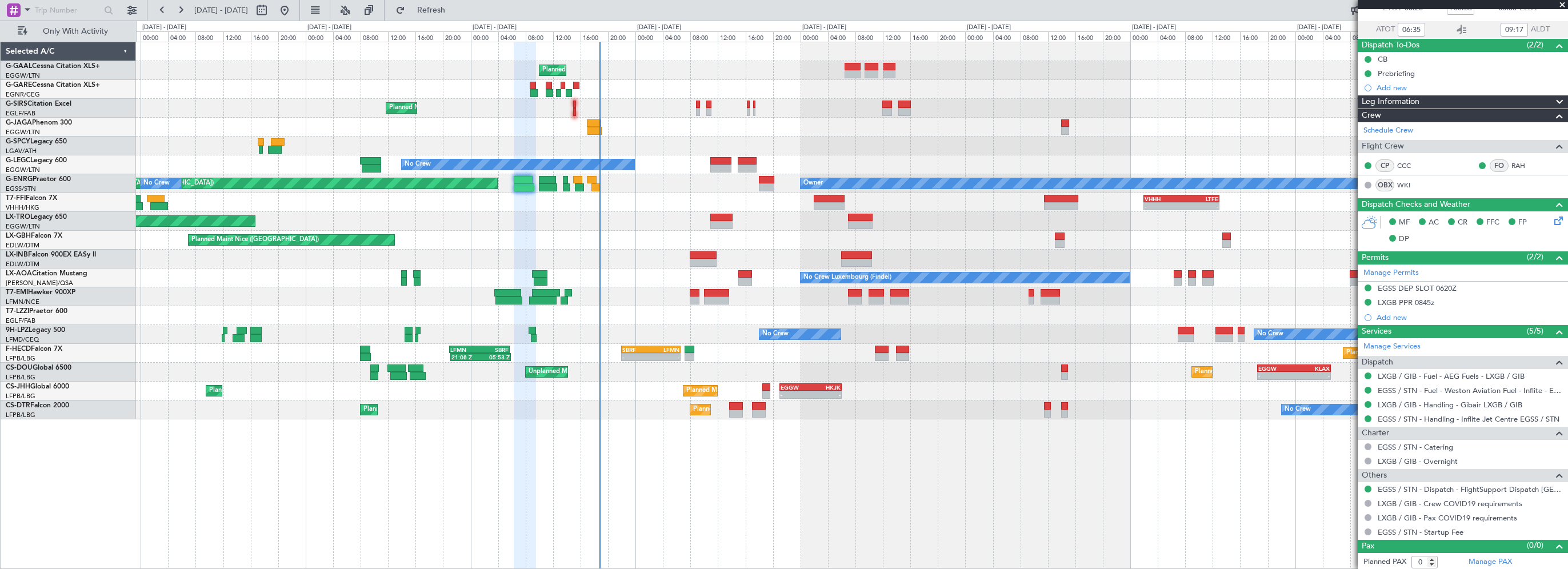
click at [638, 129] on div at bounding box center [852, 127] width 1431 height 19
click at [455, 13] on span "Refresh" at bounding box center [431, 10] width 48 height 8
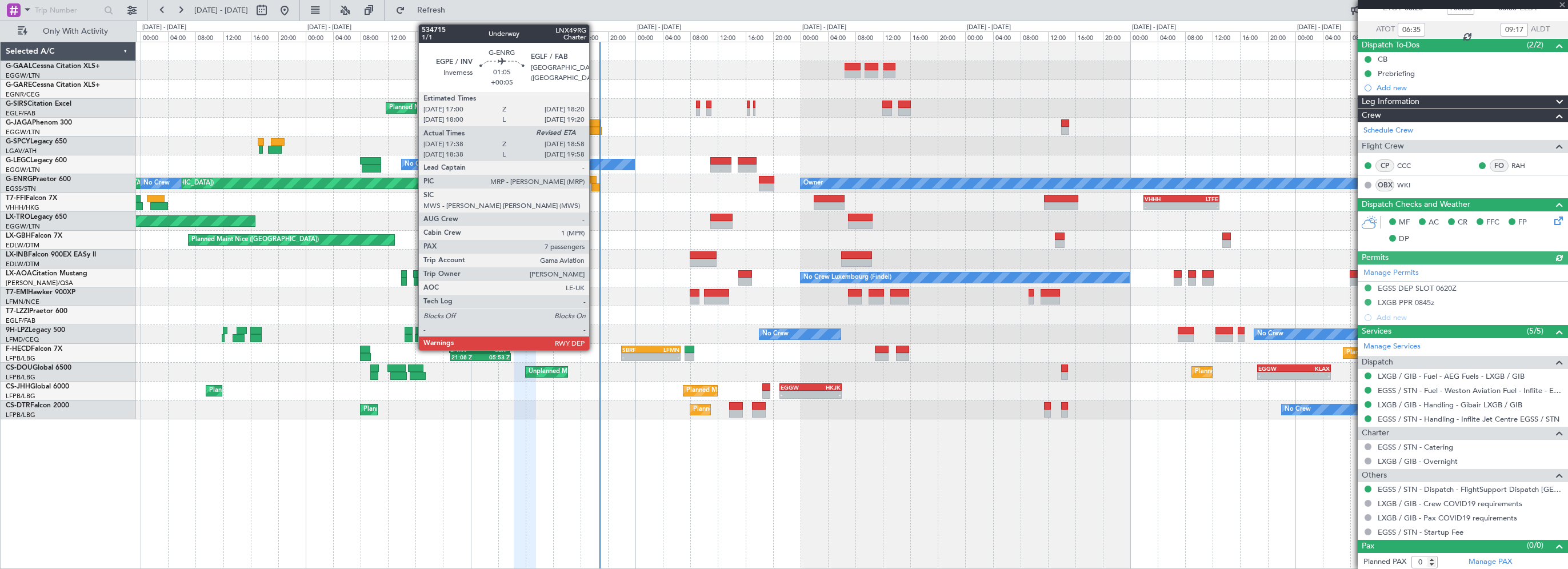
click at [594, 188] on div at bounding box center [596, 187] width 9 height 8
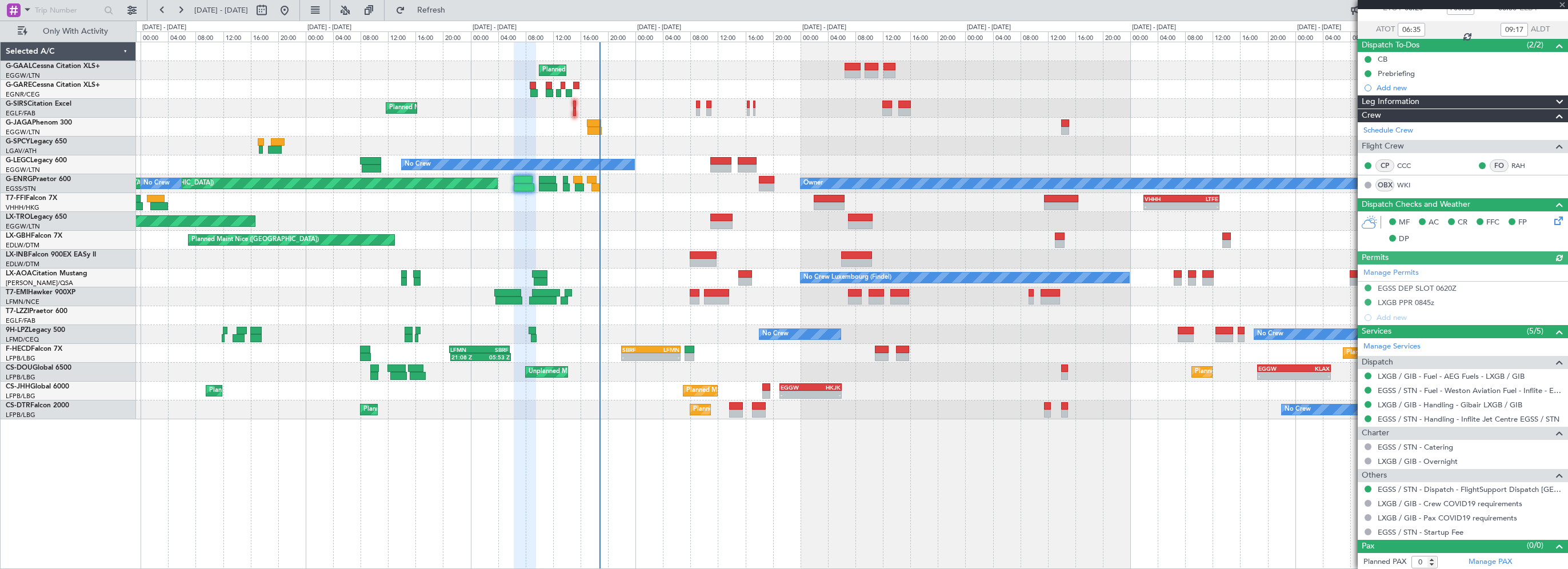
type input "17:38"
type input "7"
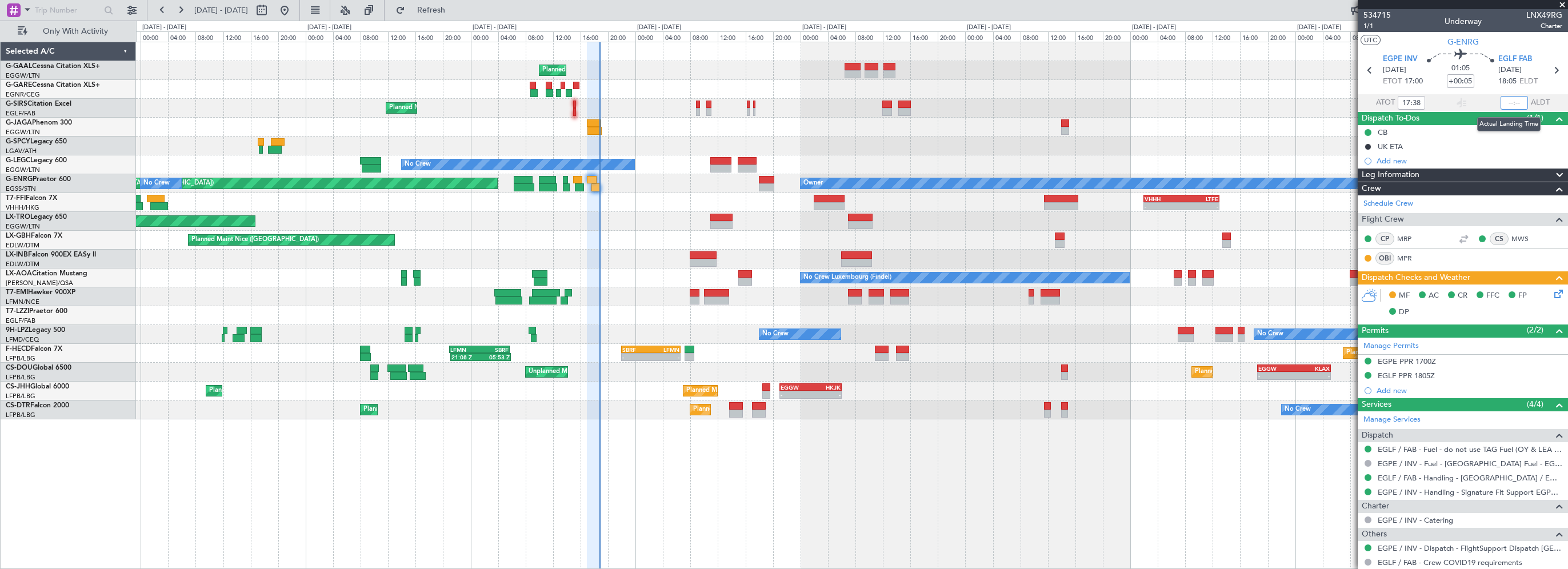
drag, startPoint x: 1507, startPoint y: 104, endPoint x: 1565, endPoint y: 94, distance: 58.9
click at [1507, 104] on input "text" at bounding box center [1514, 102] width 27 height 14
type input "18:47"
click at [651, 199] on div "- - VHHH 02:00 Z LTFE 13:00 Z 15:18 Z 00:52 Z LIRA 15:00 Z ZBAA 00:00 Z" at bounding box center [852, 203] width 1431 height 19
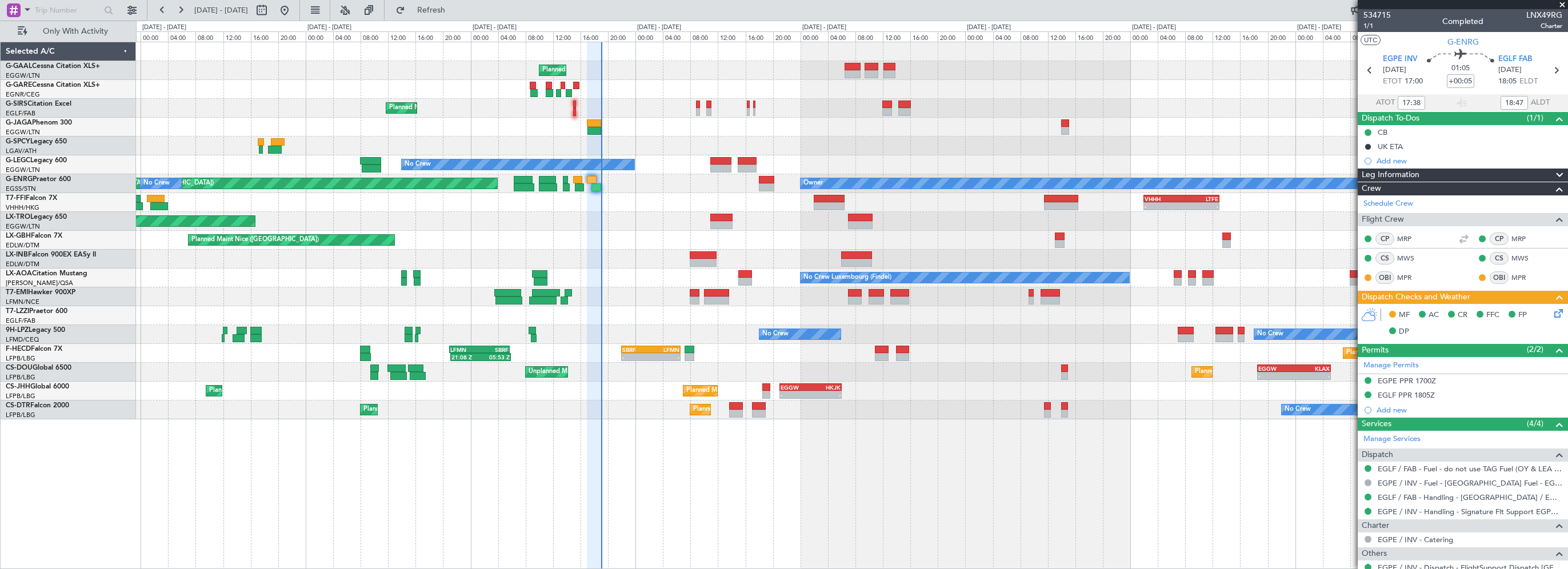
click at [1176, 482] on div "Planned Maint Planned Maint [GEOGRAPHIC_DATA] ([GEOGRAPHIC_DATA]) No Crew Plann…" at bounding box center [852, 305] width 1432 height 527
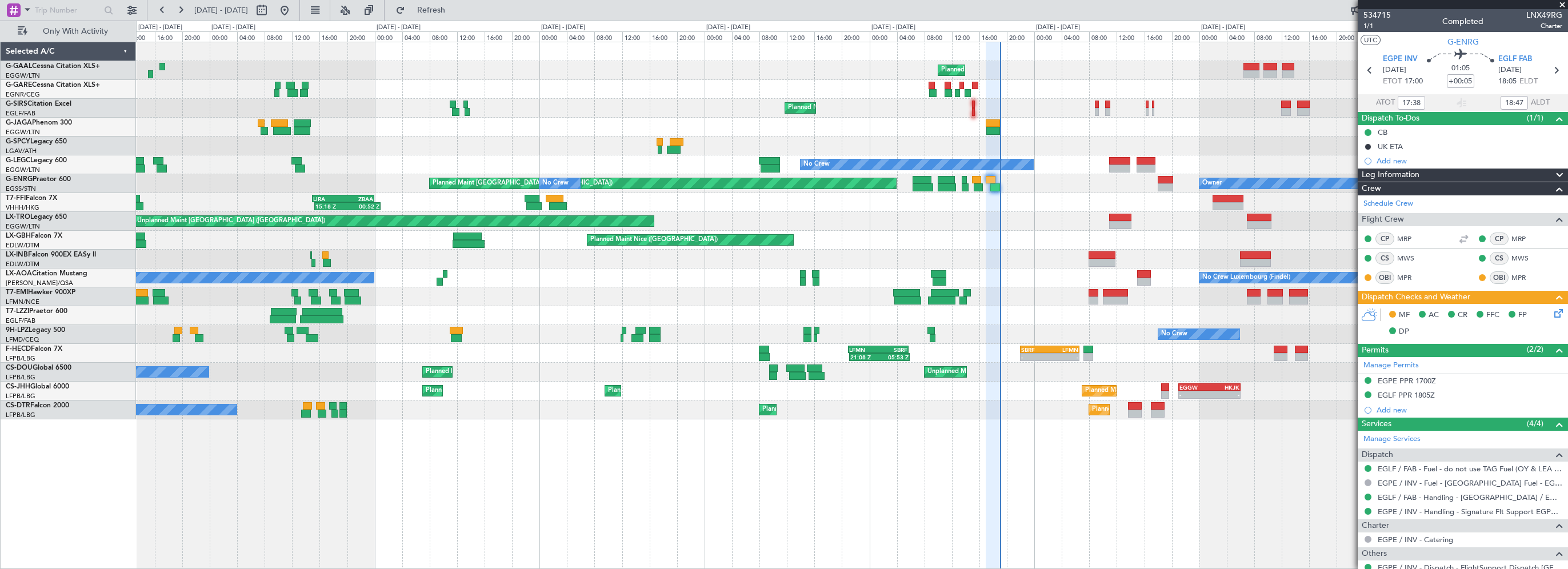
click at [946, 261] on div "Planned Maint No Crew Planned Maint [GEOGRAPHIC_DATA] ([GEOGRAPHIC_DATA]) No Cr…" at bounding box center [852, 231] width 1431 height 377
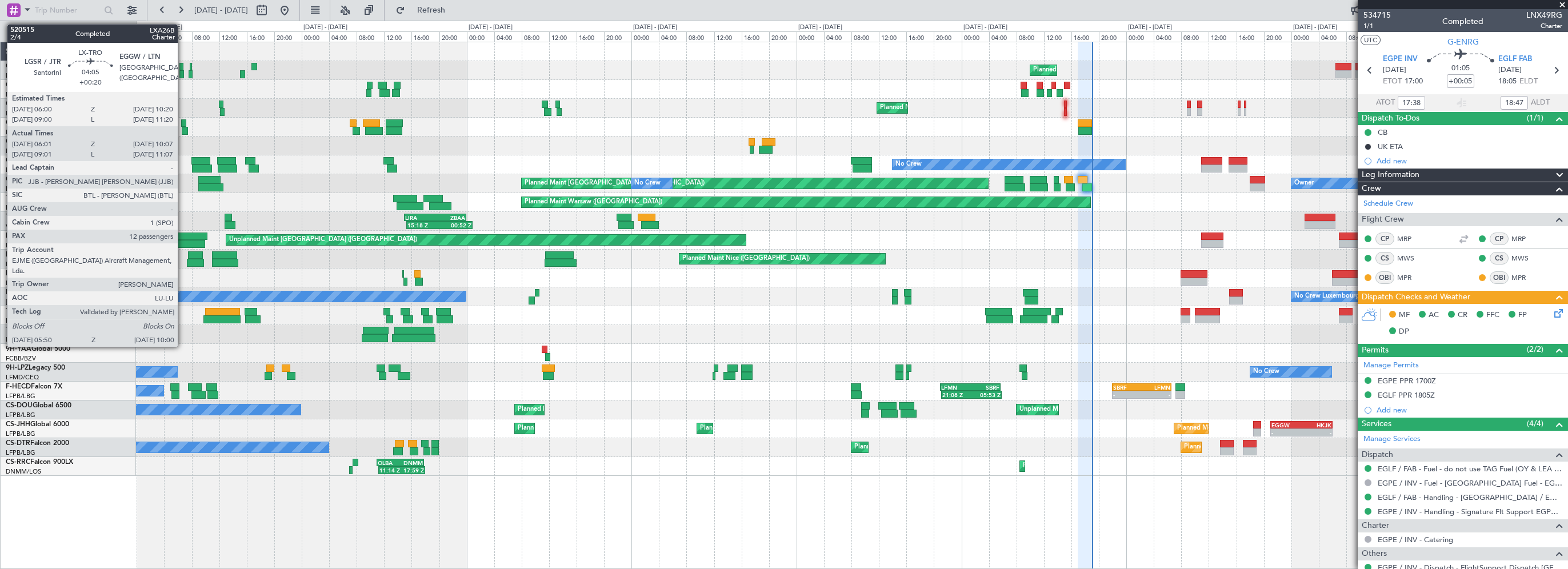
click at [182, 236] on div at bounding box center [193, 236] width 30 height 8
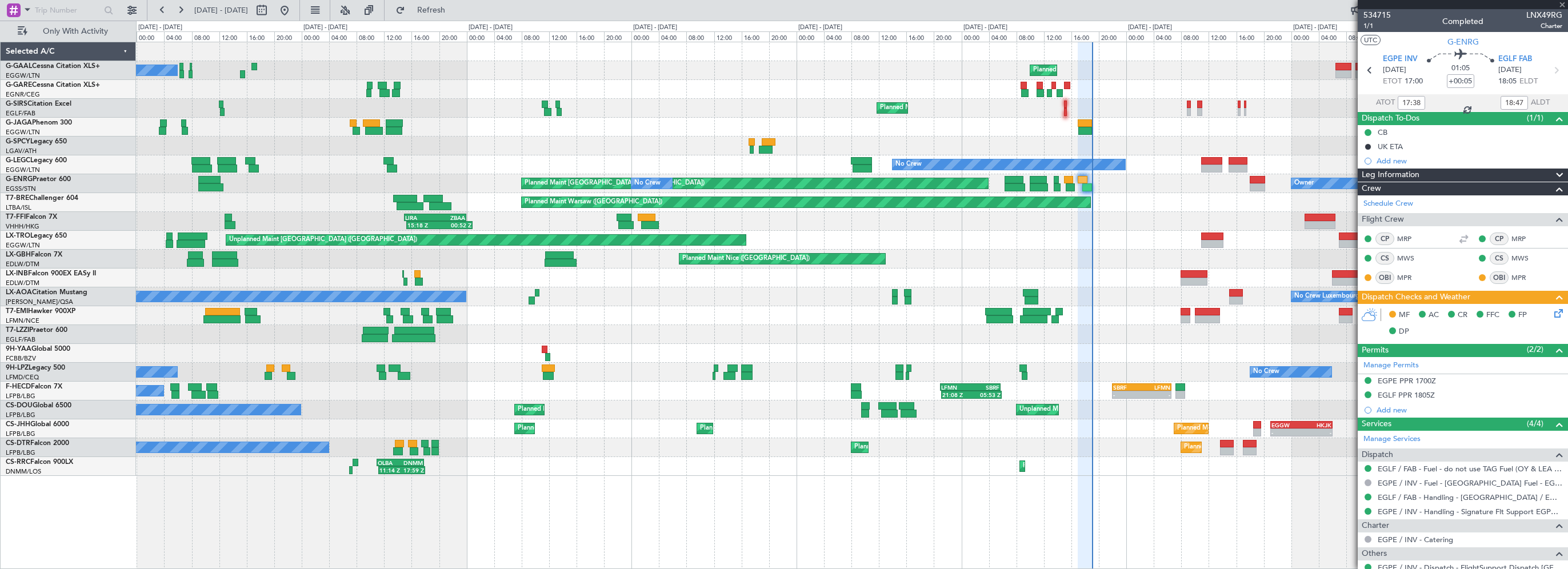
type input "+00:20"
type input "06:01"
type input "09:52"
type input "12"
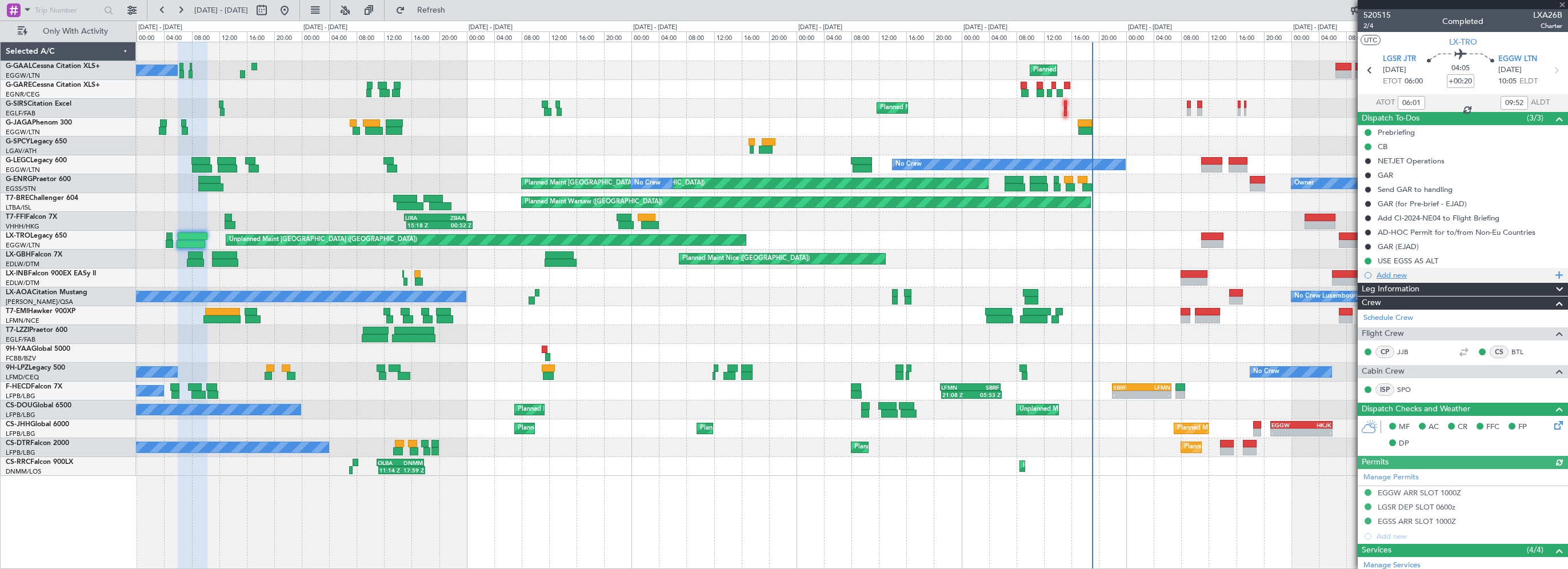
click at [1435, 278] on div "Add new" at bounding box center [1463, 275] width 175 height 9
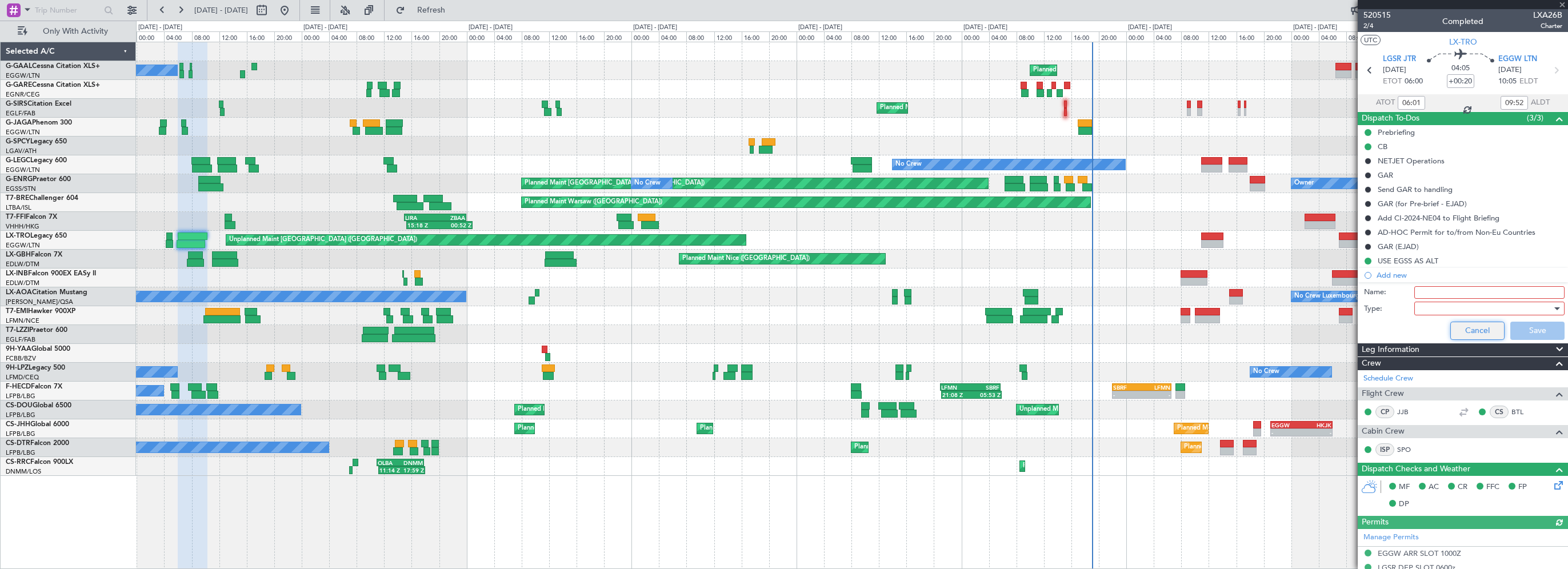
click at [1473, 327] on button "Cancel" at bounding box center [1476, 330] width 54 height 18
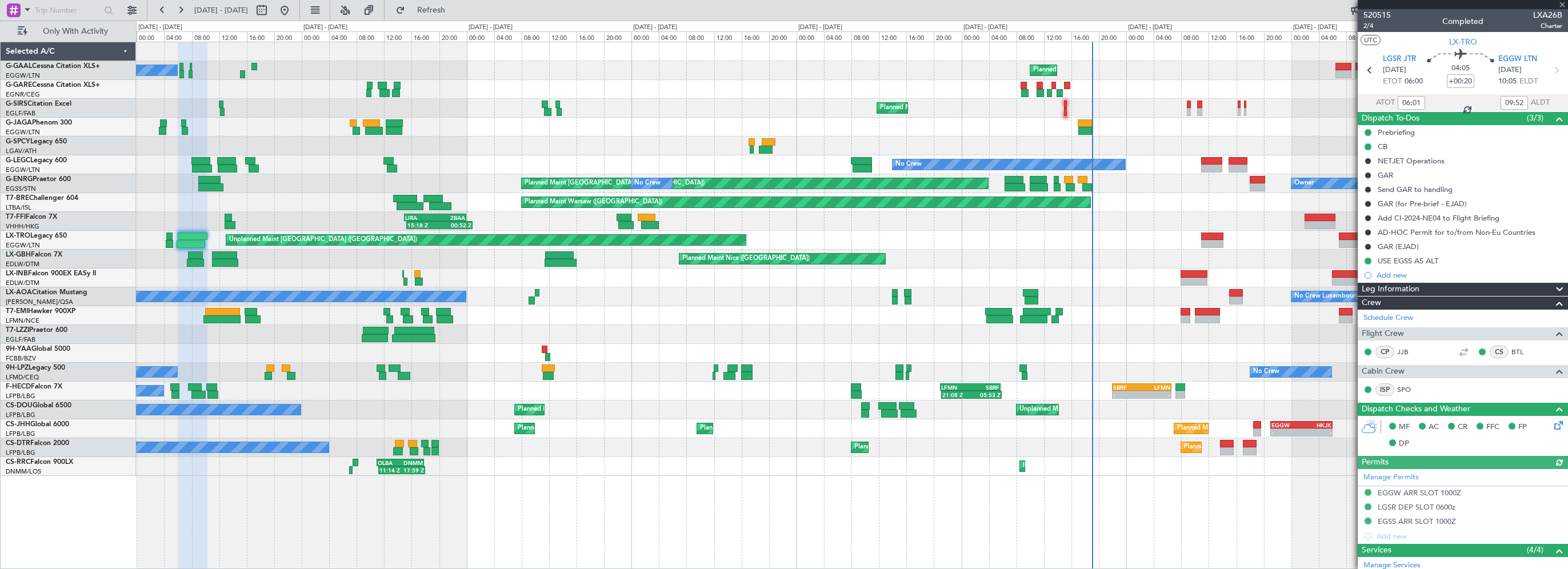
click at [1417, 288] on span "Leg Information" at bounding box center [1391, 289] width 58 height 13
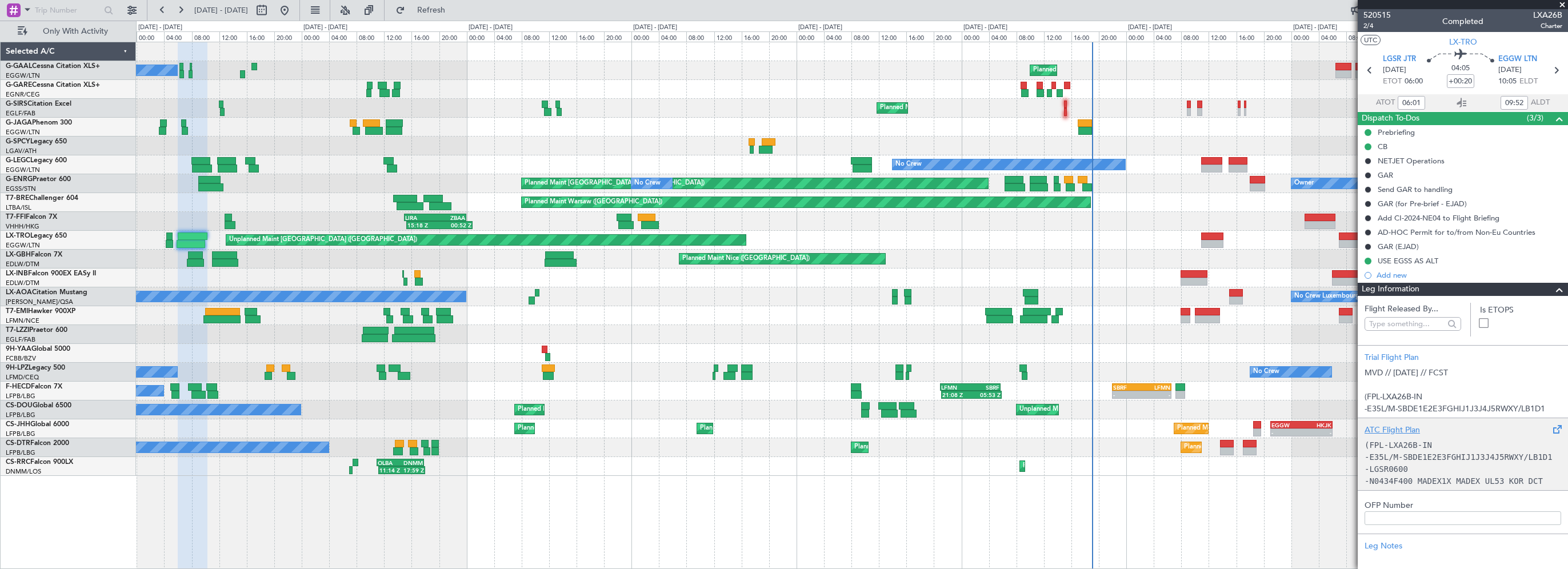
click at [1391, 424] on div "ATC Flight Plan" at bounding box center [1463, 430] width 196 height 12
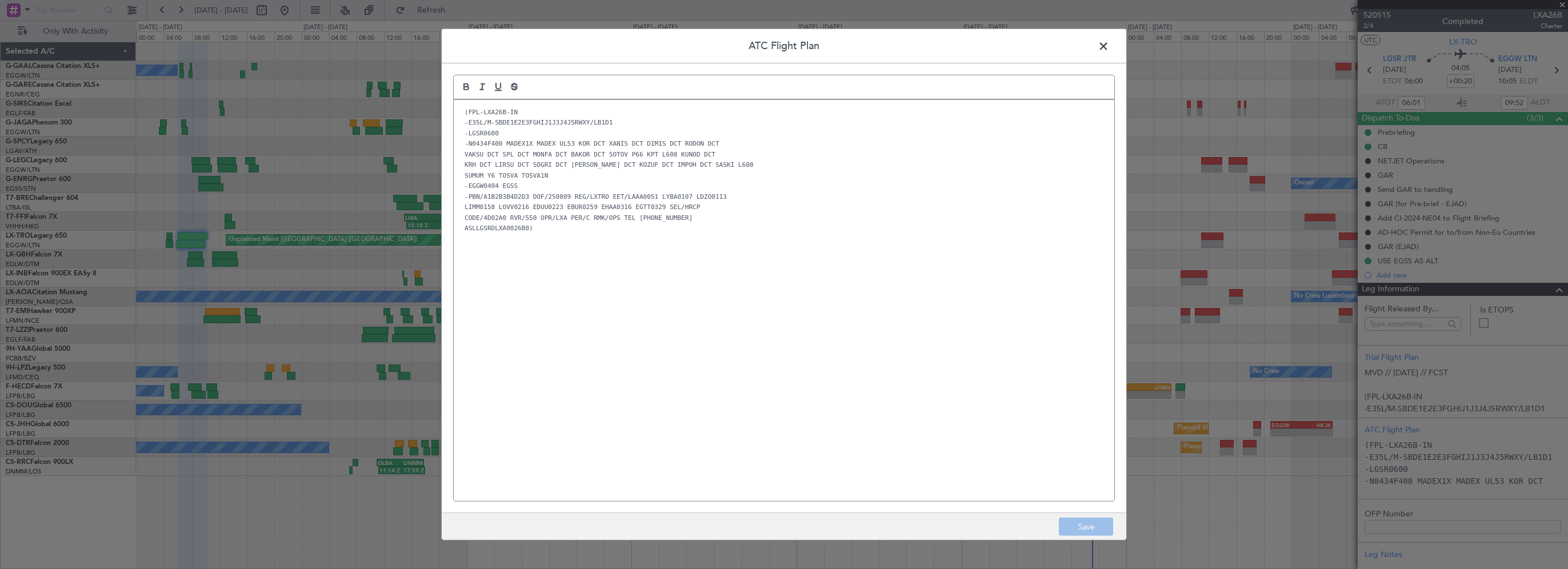
click at [1109, 45] on span at bounding box center [1109, 49] width 0 height 23
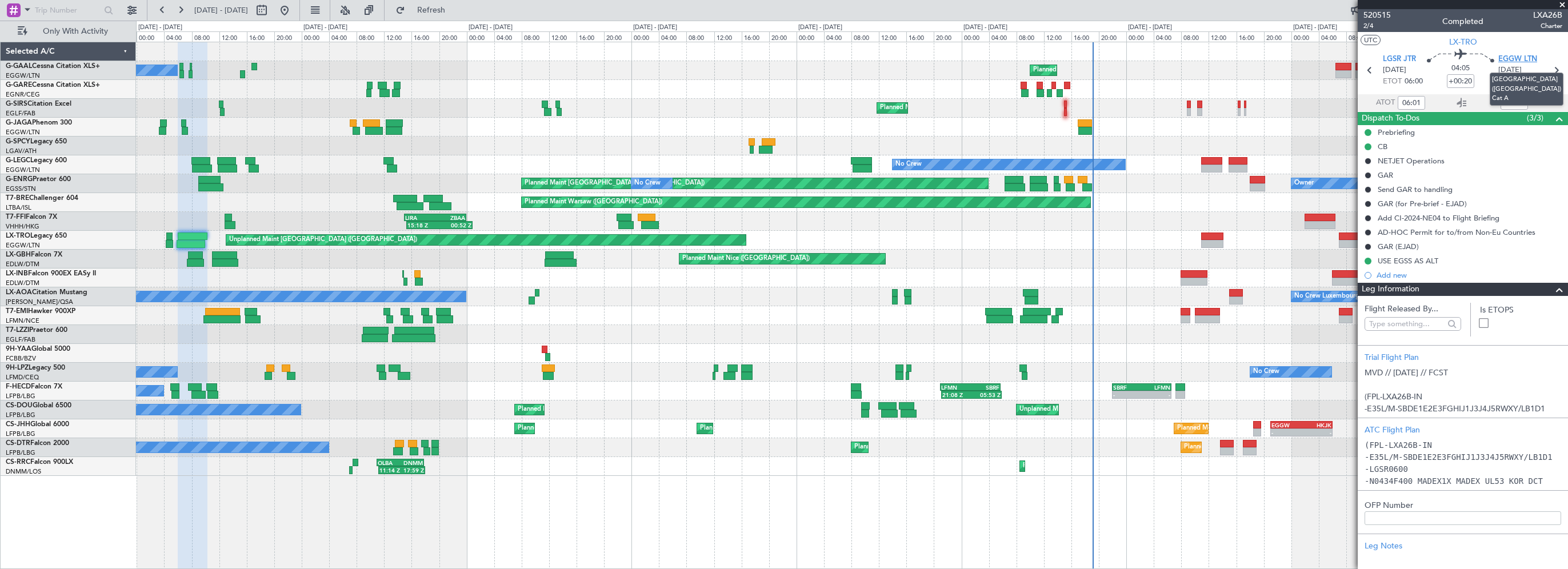
click at [1519, 59] on span "EGGW LTN" at bounding box center [1518, 59] width 39 height 12
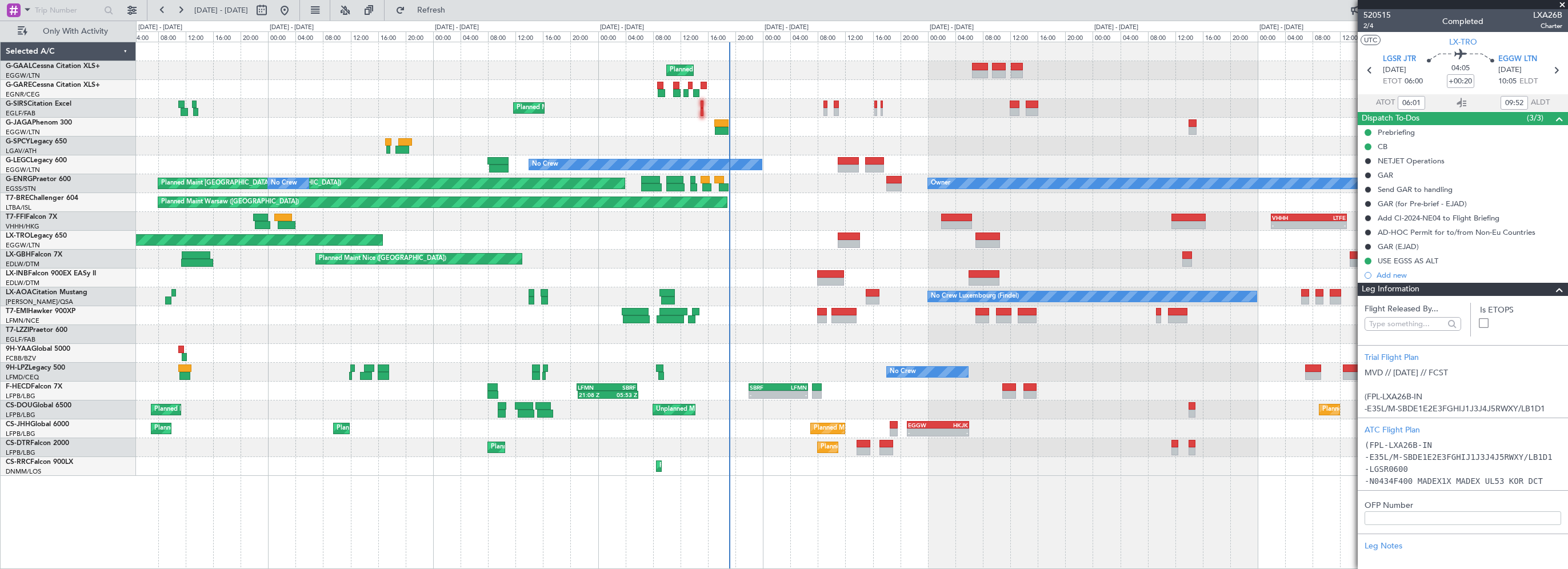
click at [637, 252] on div "Planned Maint Nice ([GEOGRAPHIC_DATA])" at bounding box center [852, 259] width 1431 height 19
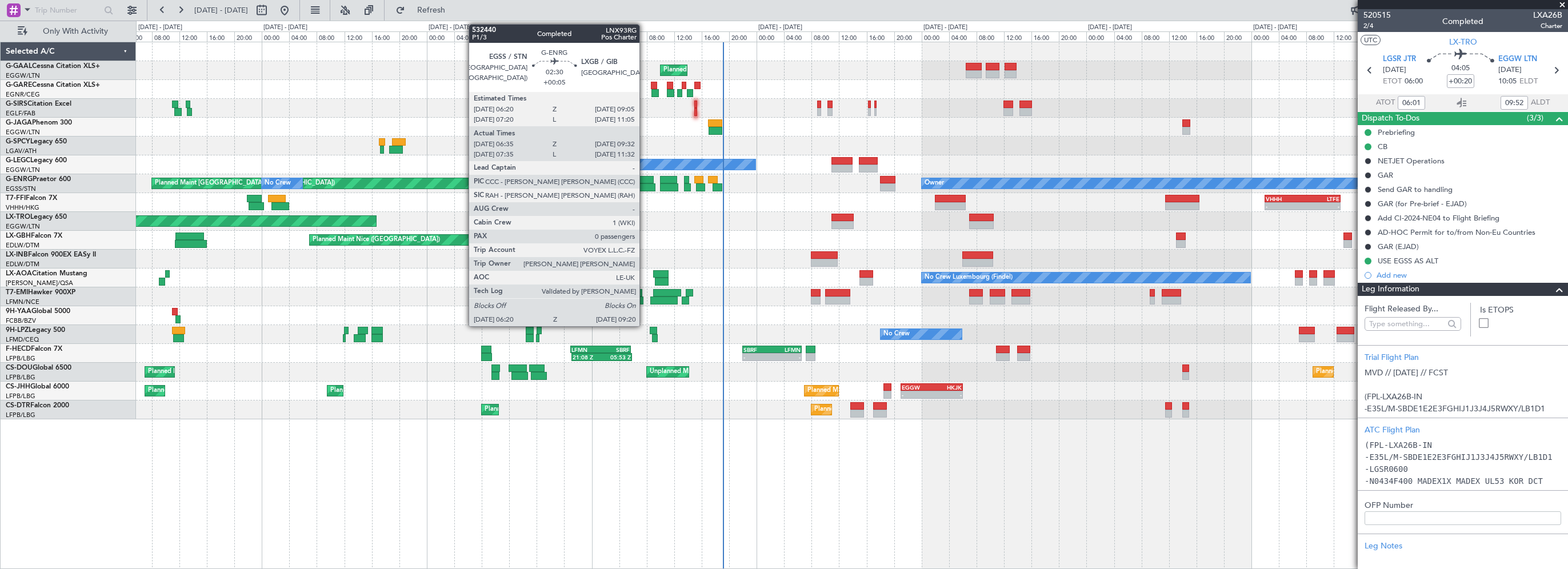
click at [645, 180] on div at bounding box center [644, 180] width 19 height 8
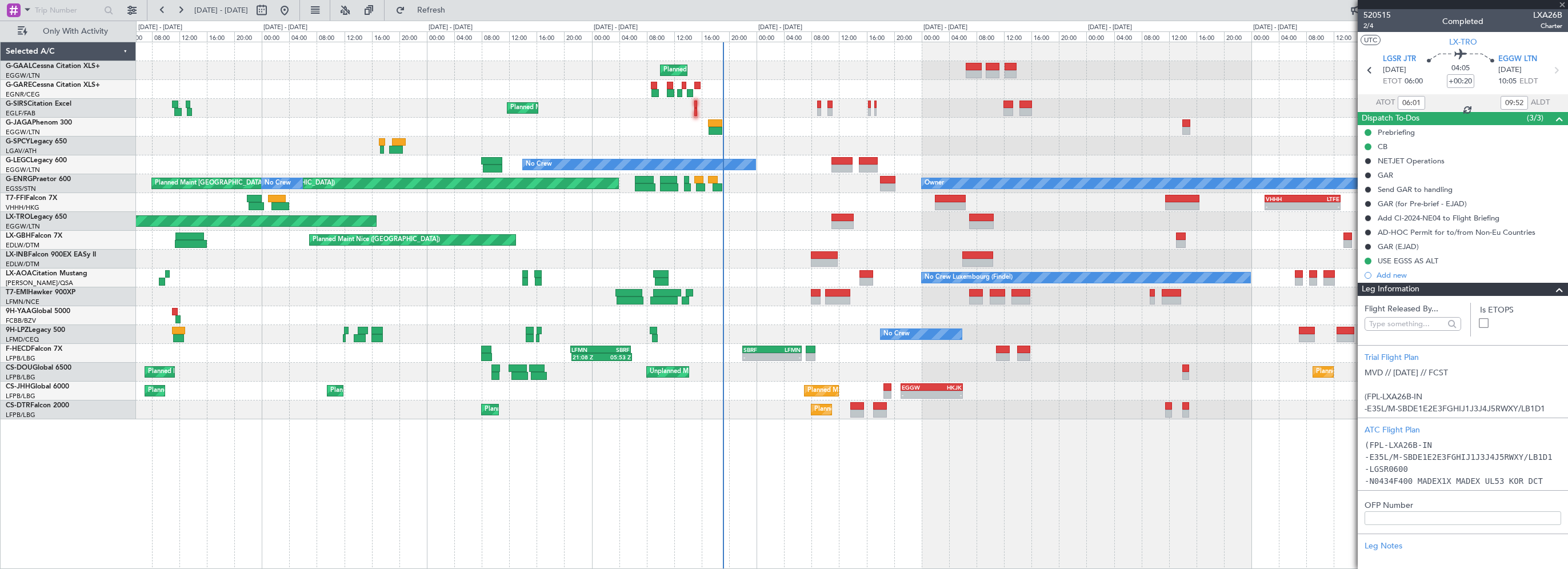
type input "+00:05"
type input "06:35"
type input "09:17"
type input "0"
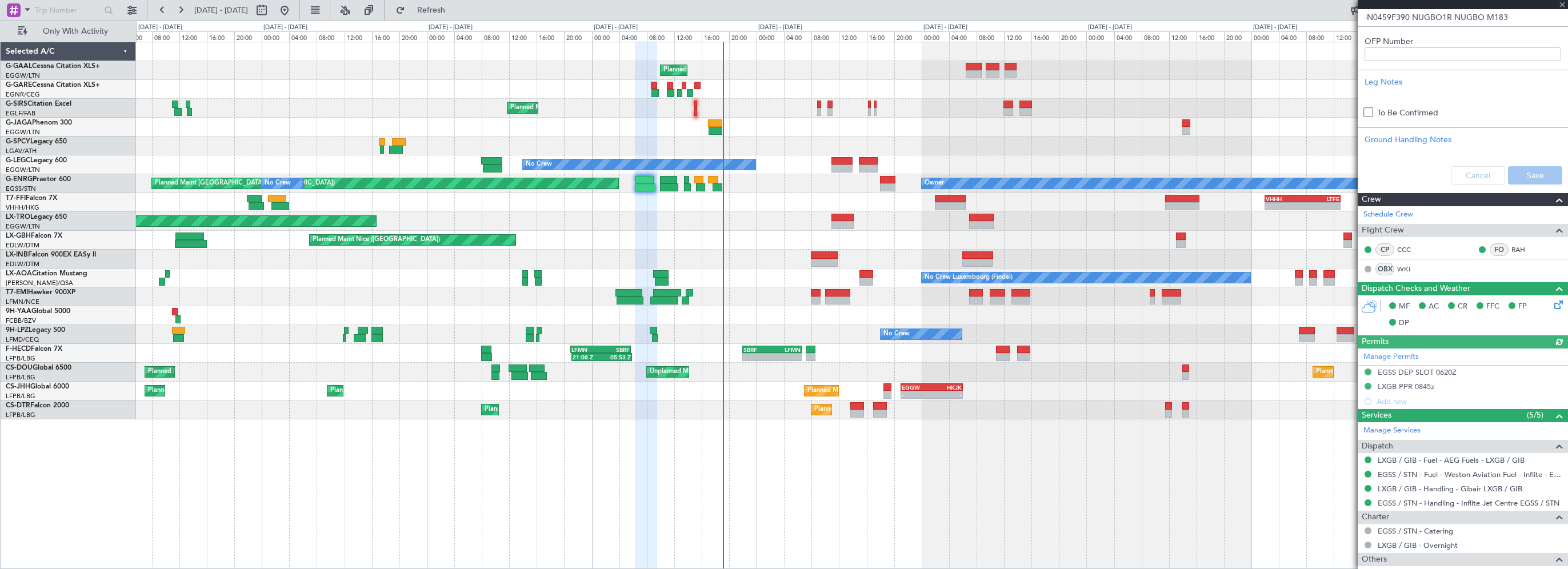
scroll to position [433, 0]
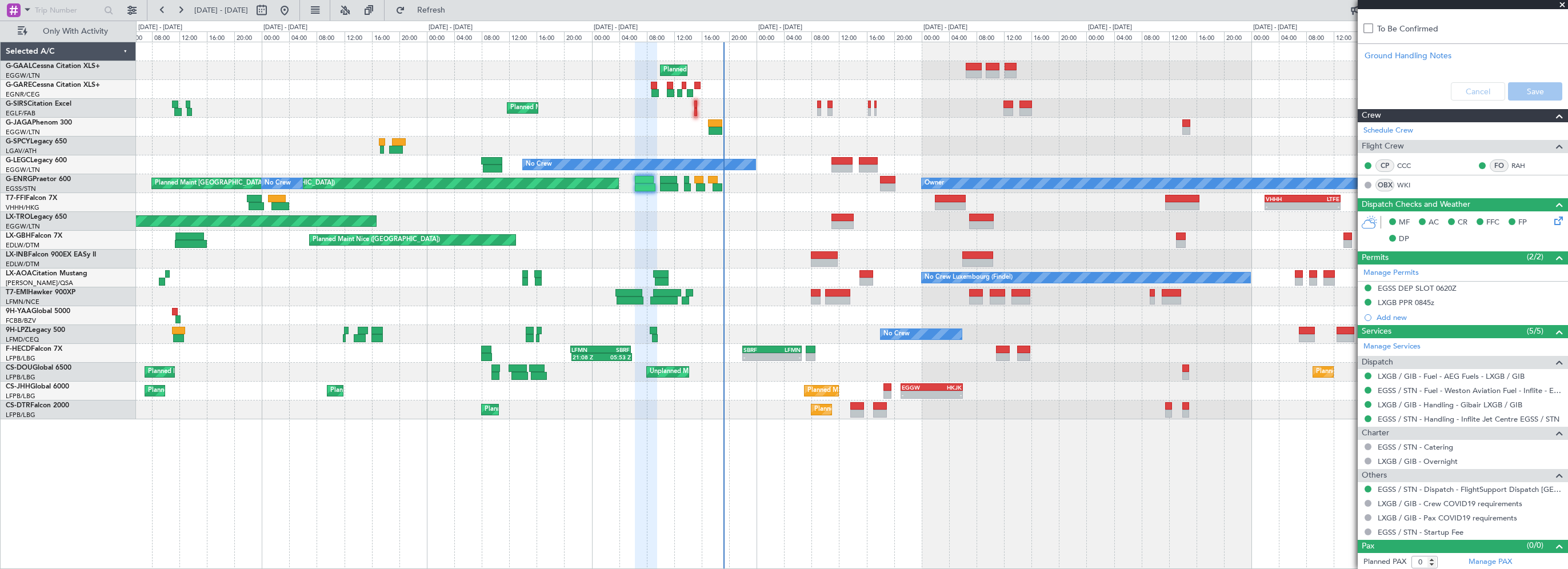
click at [796, 490] on div "Planned Maint No Crew Planned Maint [GEOGRAPHIC_DATA] ([GEOGRAPHIC_DATA]) No Cr…" at bounding box center [852, 305] width 1432 height 527
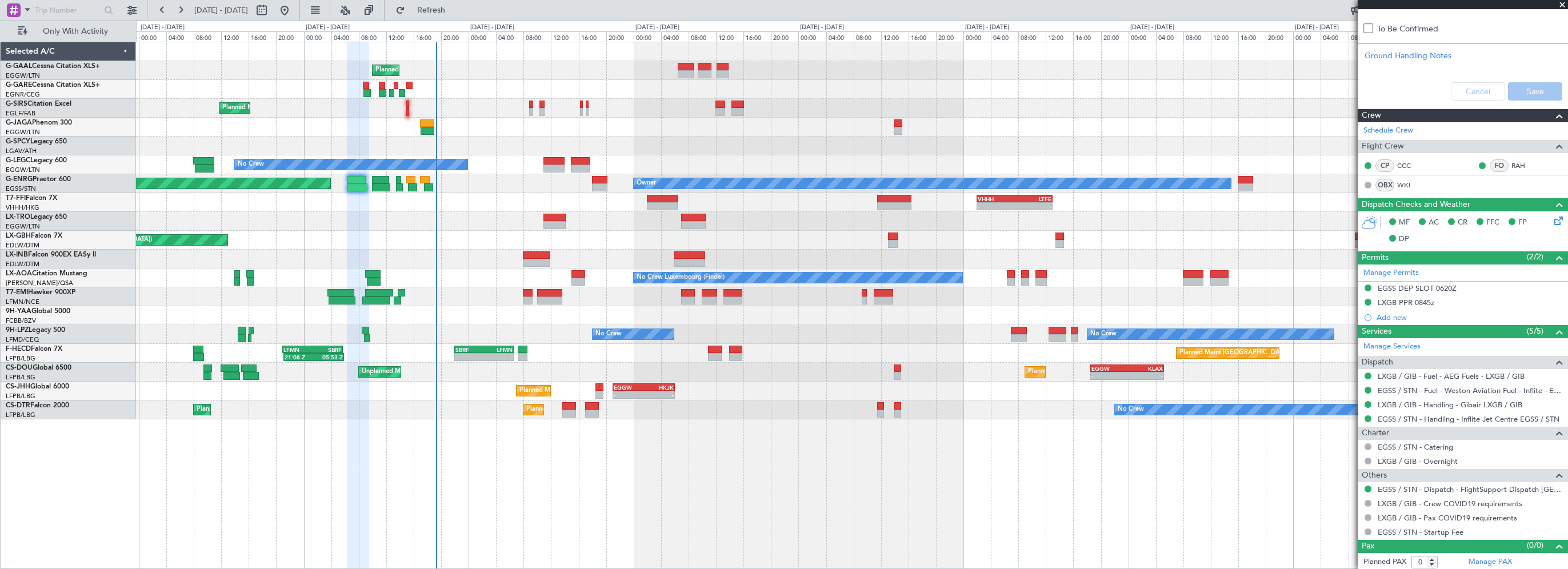
click at [723, 214] on div "Planned Maint Planned Maint [GEOGRAPHIC_DATA] ([GEOGRAPHIC_DATA]) No Crew A/C U…" at bounding box center [852, 231] width 1431 height 377
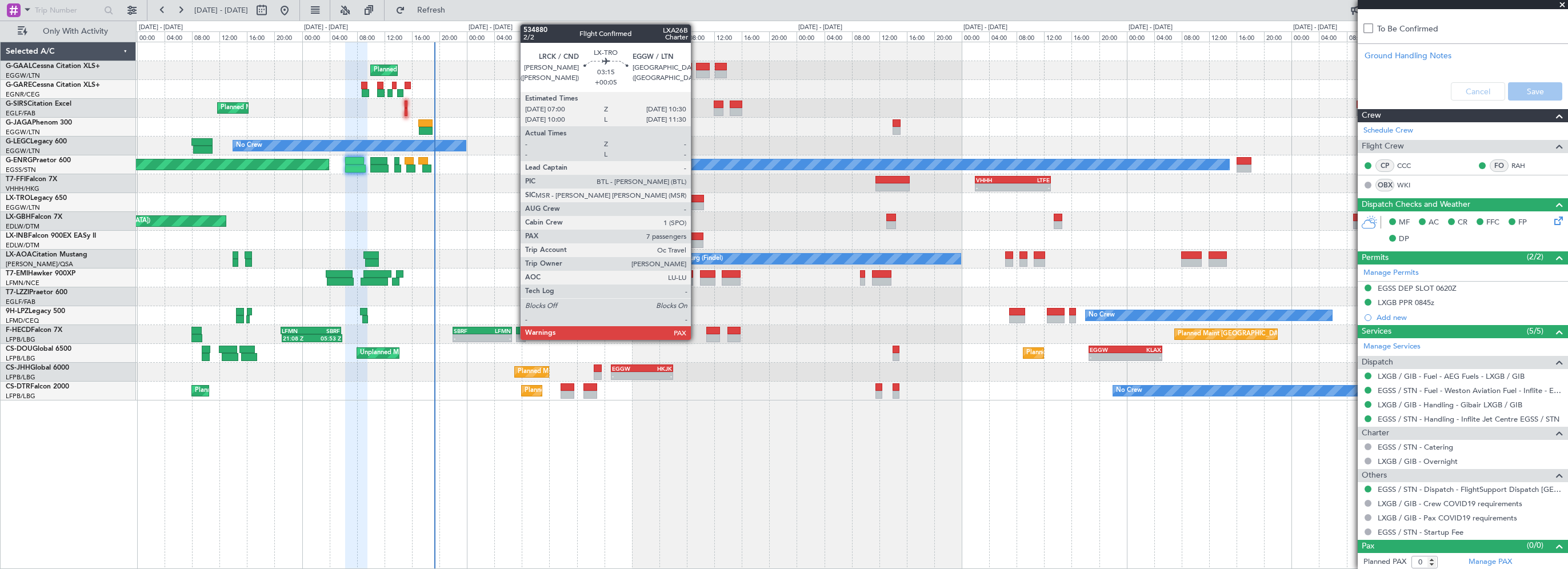
click at [696, 196] on div at bounding box center [692, 198] width 25 height 8
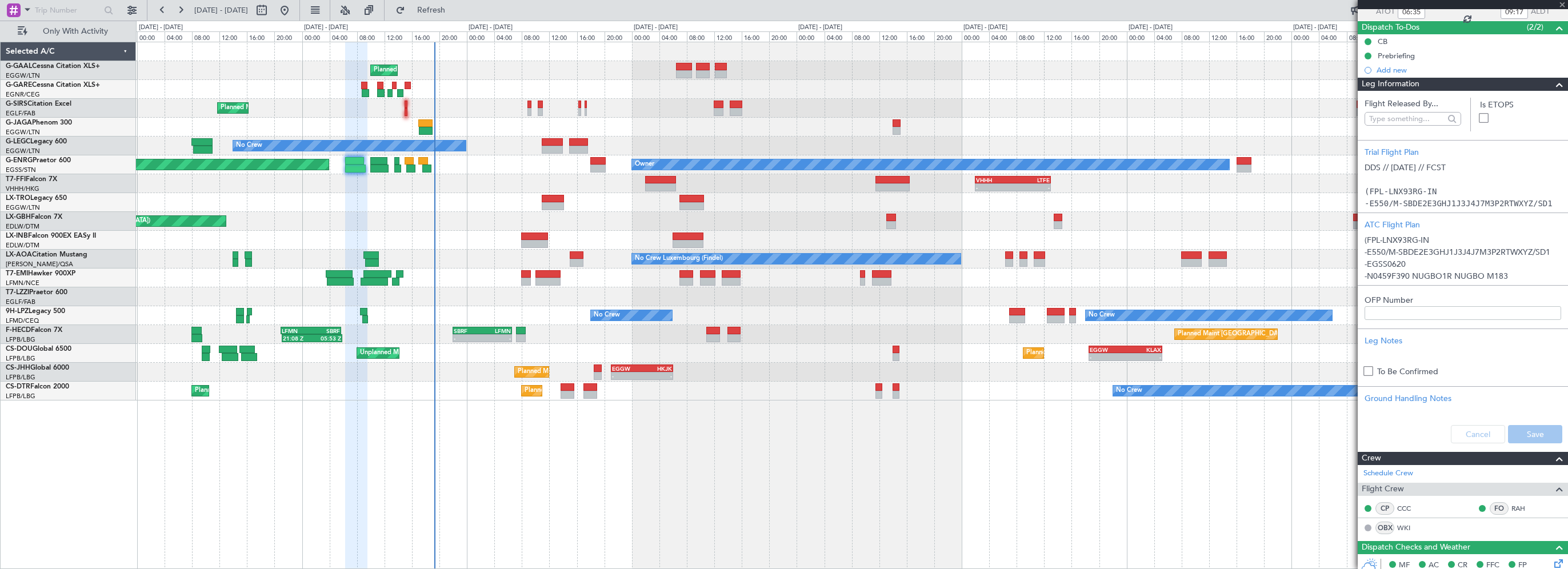
type input "7"
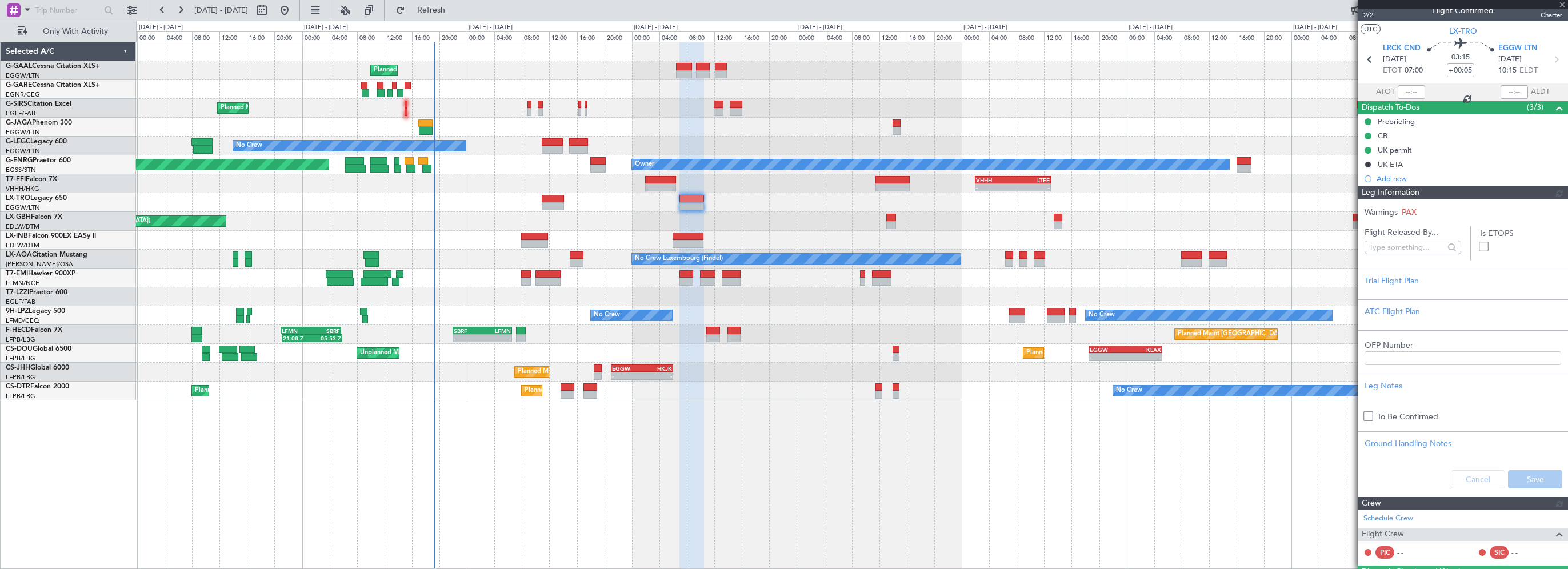
scroll to position [0, 0]
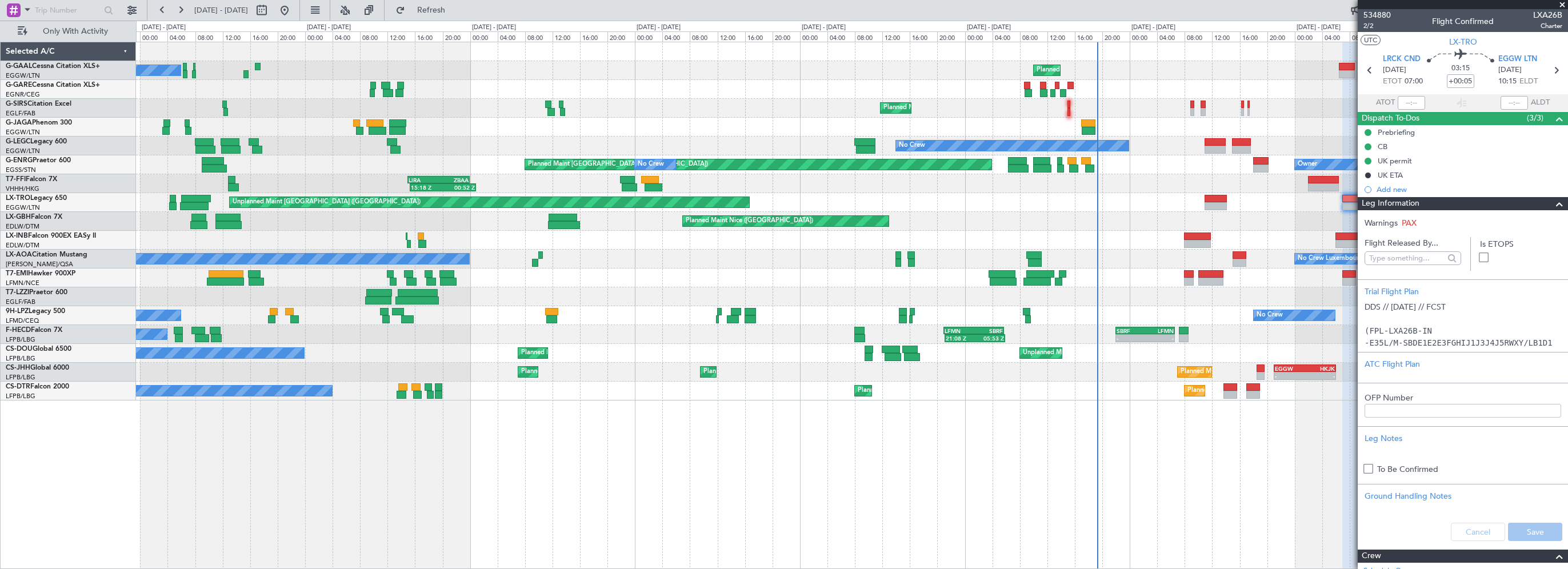
click at [979, 264] on div "Planned Maint No Crew Planned Maint [GEOGRAPHIC_DATA] ([GEOGRAPHIC_DATA]) No Cr…" at bounding box center [852, 221] width 1431 height 358
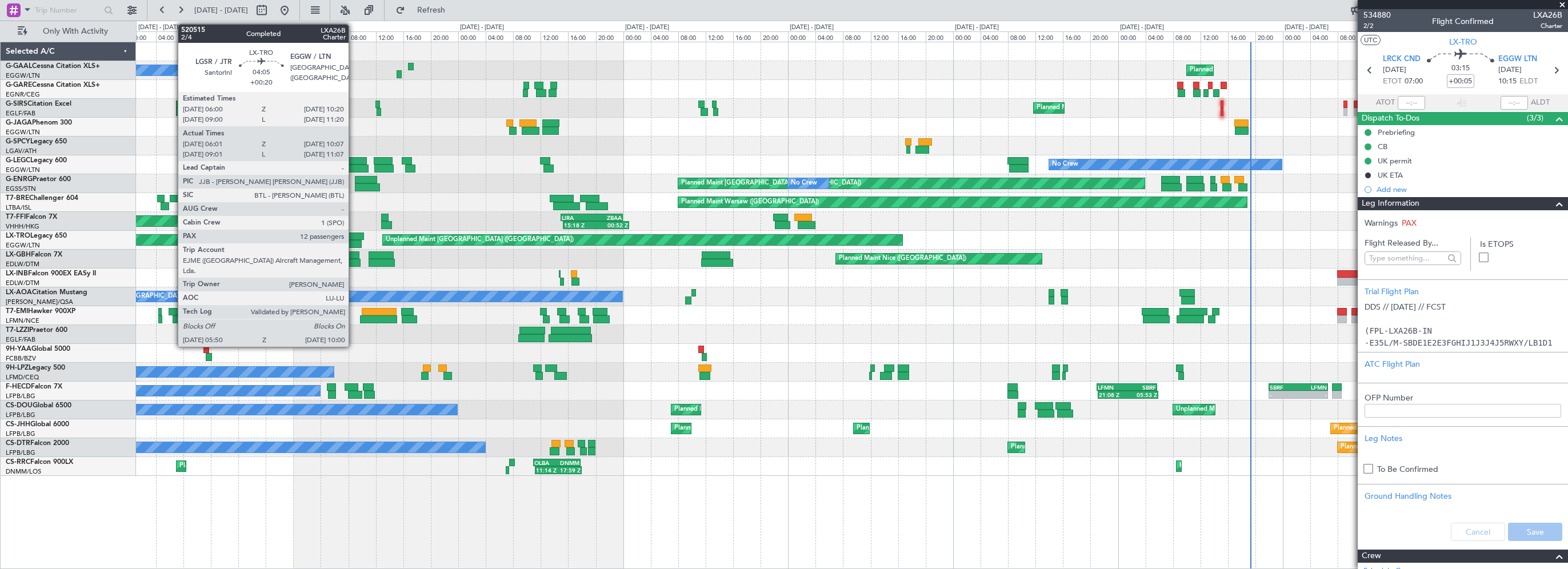
click at [353, 234] on div at bounding box center [349, 236] width 30 height 8
click at [350, 235] on div at bounding box center [349, 236] width 30 height 8
type input "+00:20"
type input "06:01"
type input "09:52"
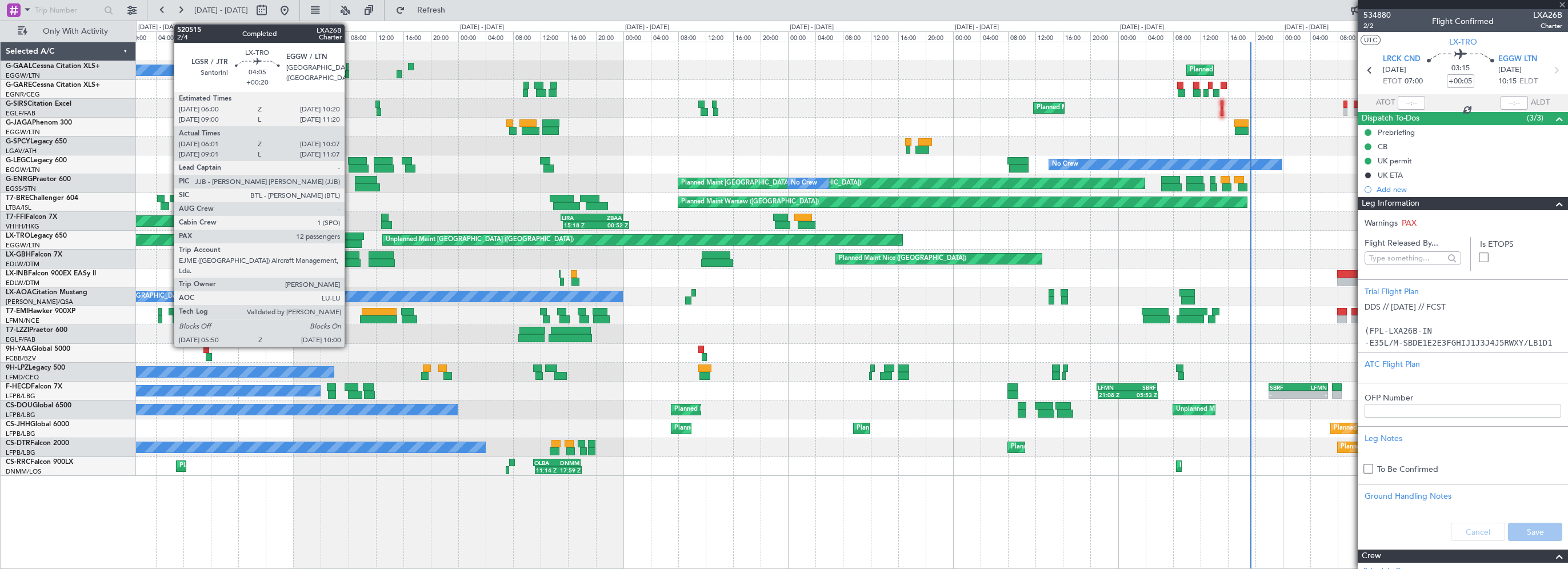
type input "12"
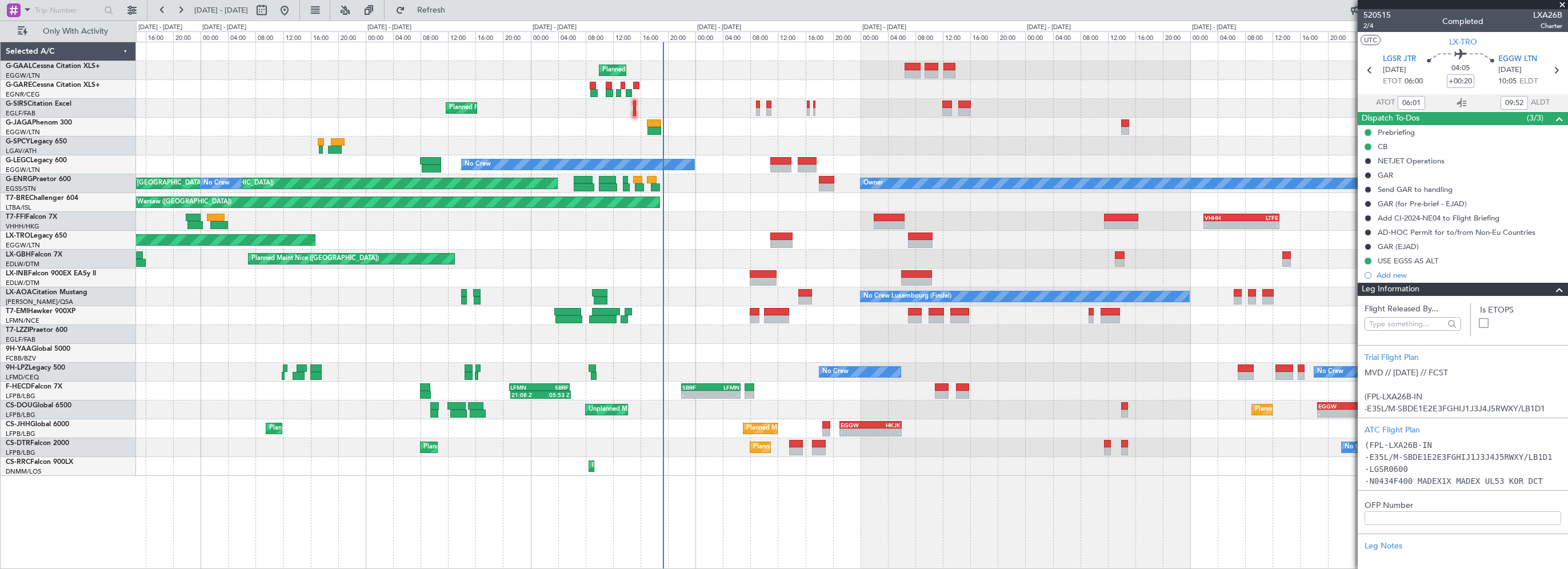
click at [599, 283] on div "Planned Maint Planned Maint [GEOGRAPHIC_DATA] ([GEOGRAPHIC_DATA]) No Crew Owner…" at bounding box center [852, 259] width 1431 height 433
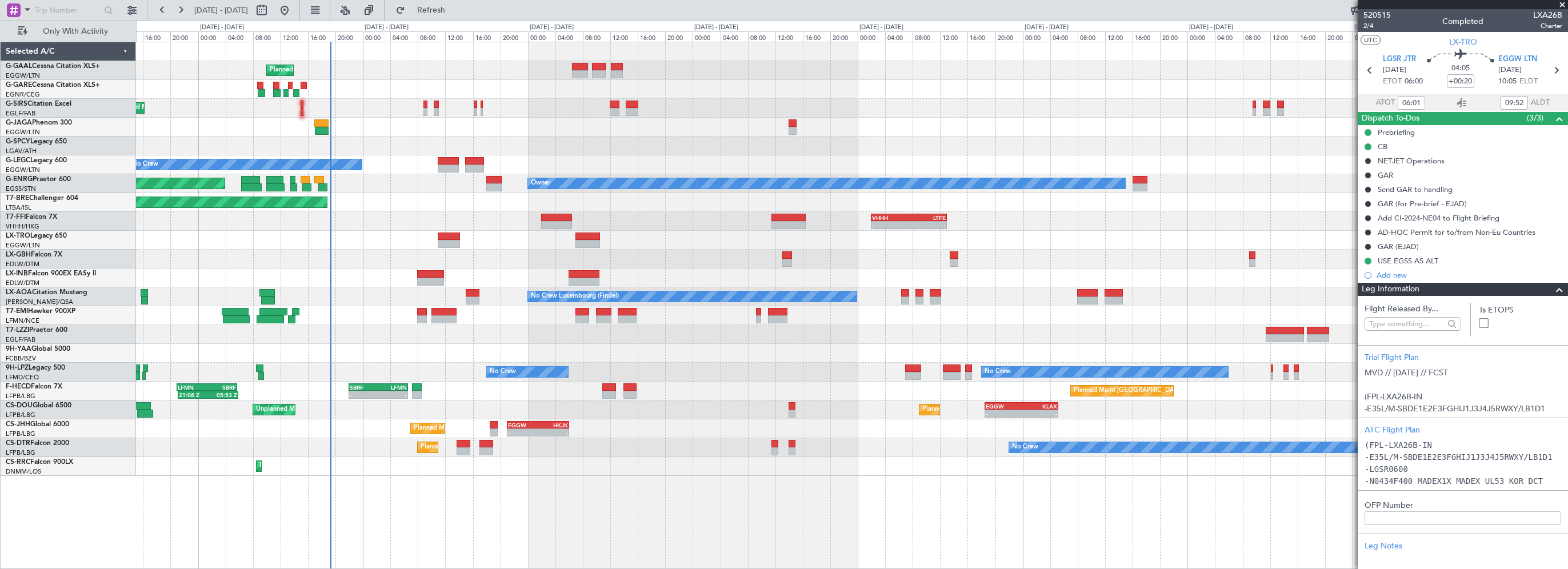
click at [734, 270] on div "Planned Maint Planned Maint [GEOGRAPHIC_DATA] ([GEOGRAPHIC_DATA]) No Crew A/C U…" at bounding box center [852, 259] width 1431 height 433
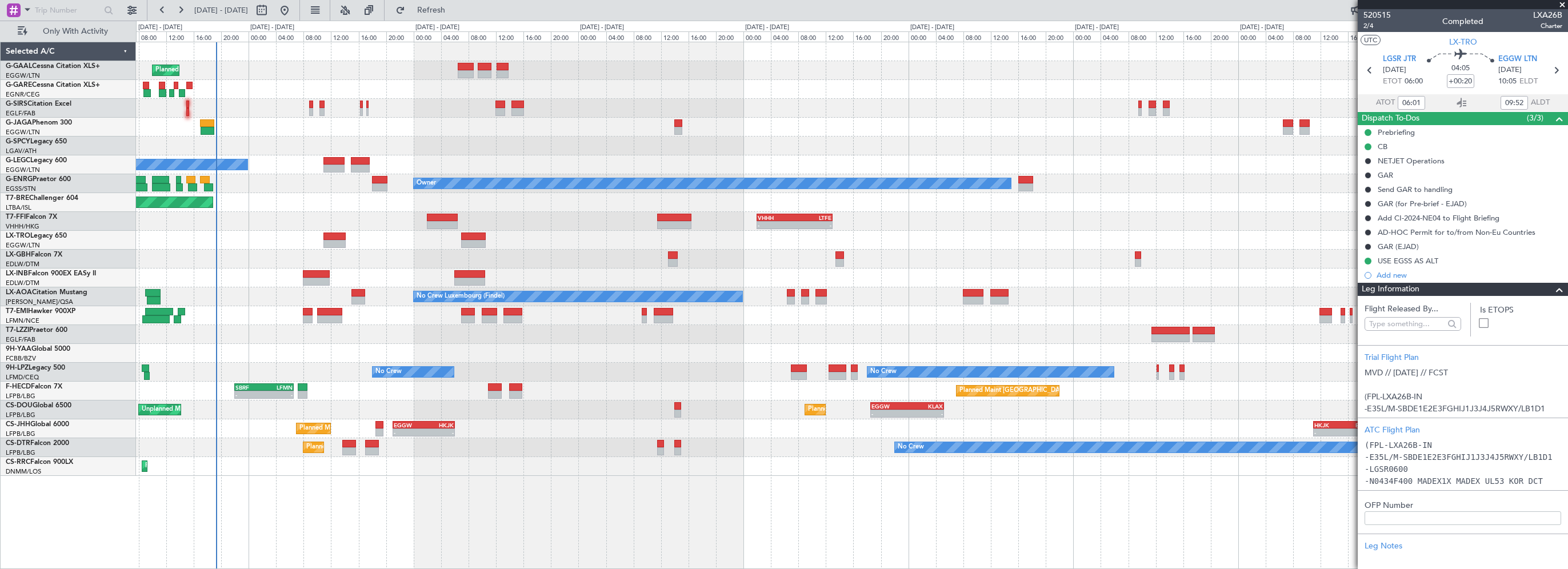
click at [906, 263] on div "Planned Maint Nice ([GEOGRAPHIC_DATA])" at bounding box center [852, 259] width 1431 height 19
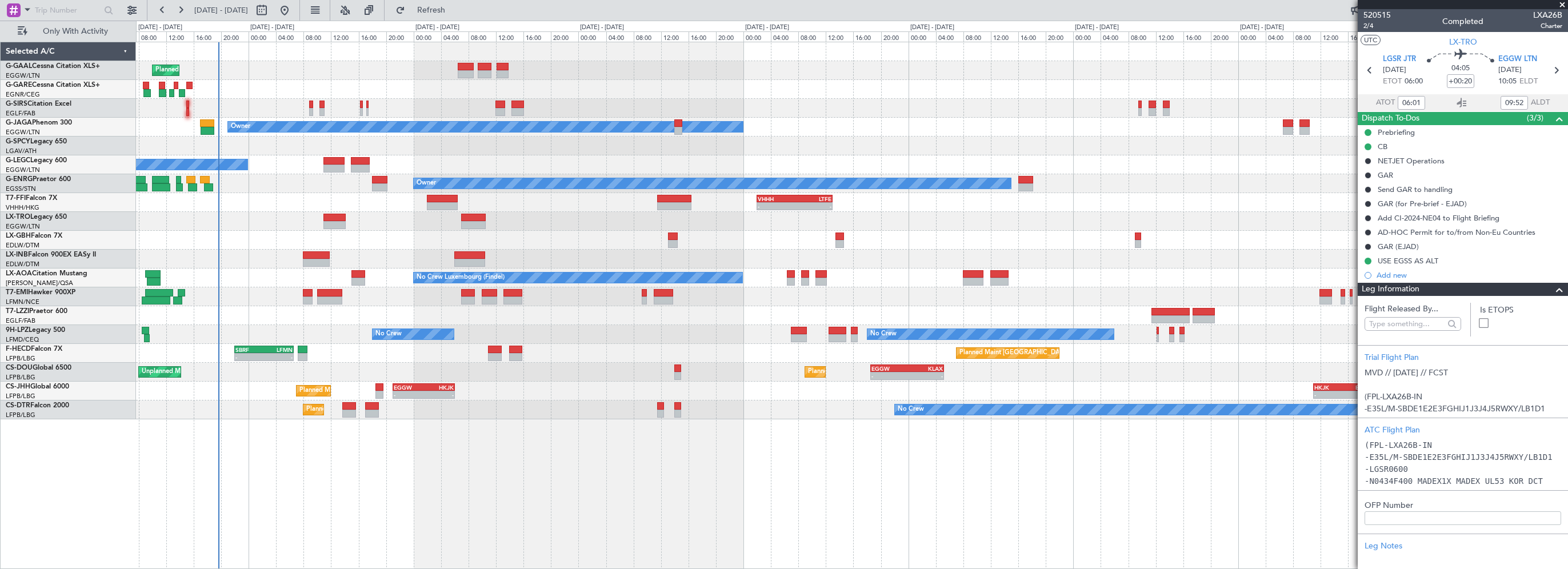
click at [544, 226] on div "Unplanned Maint [GEOGRAPHIC_DATA] ([GEOGRAPHIC_DATA])" at bounding box center [852, 221] width 1431 height 19
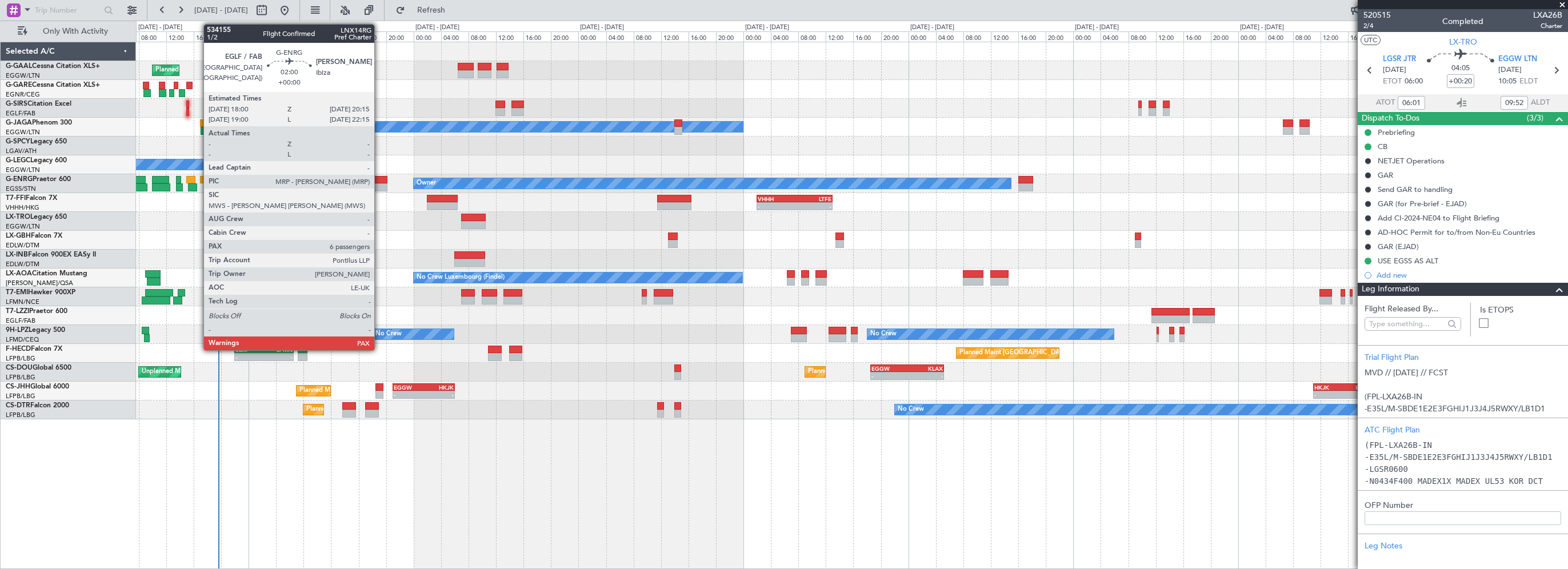
click at [379, 180] on div at bounding box center [380, 180] width 16 height 8
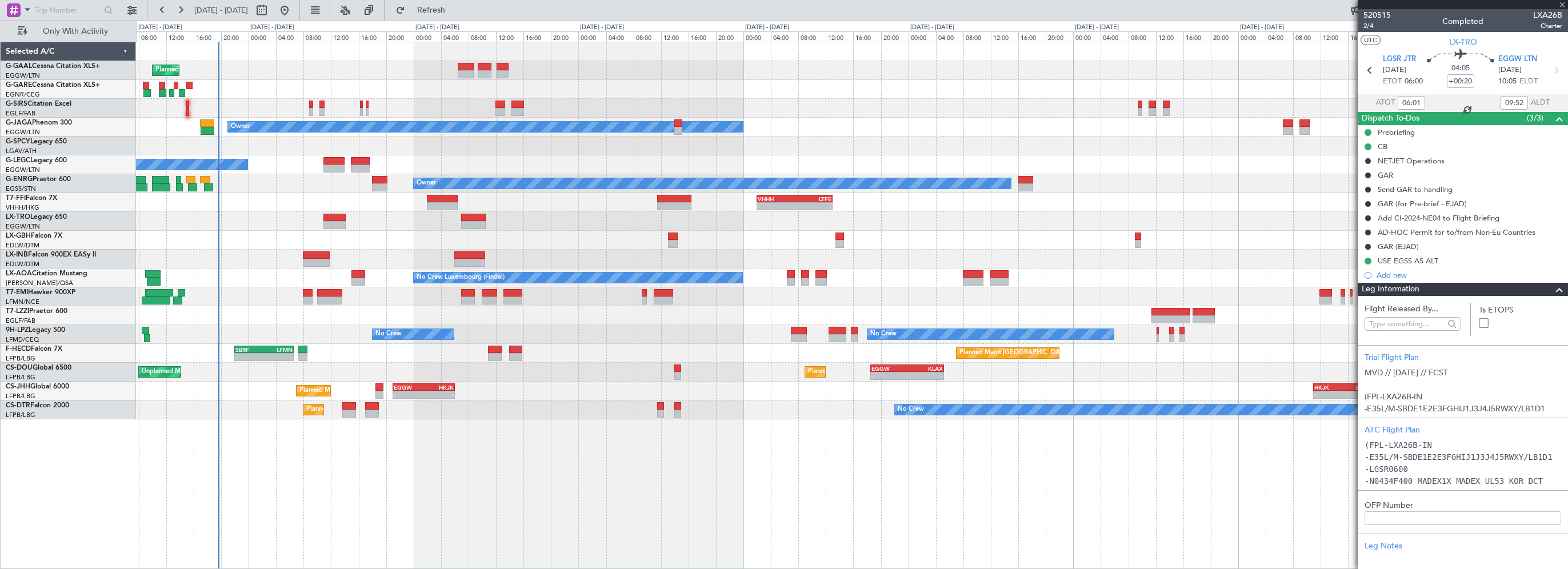
type input "8"
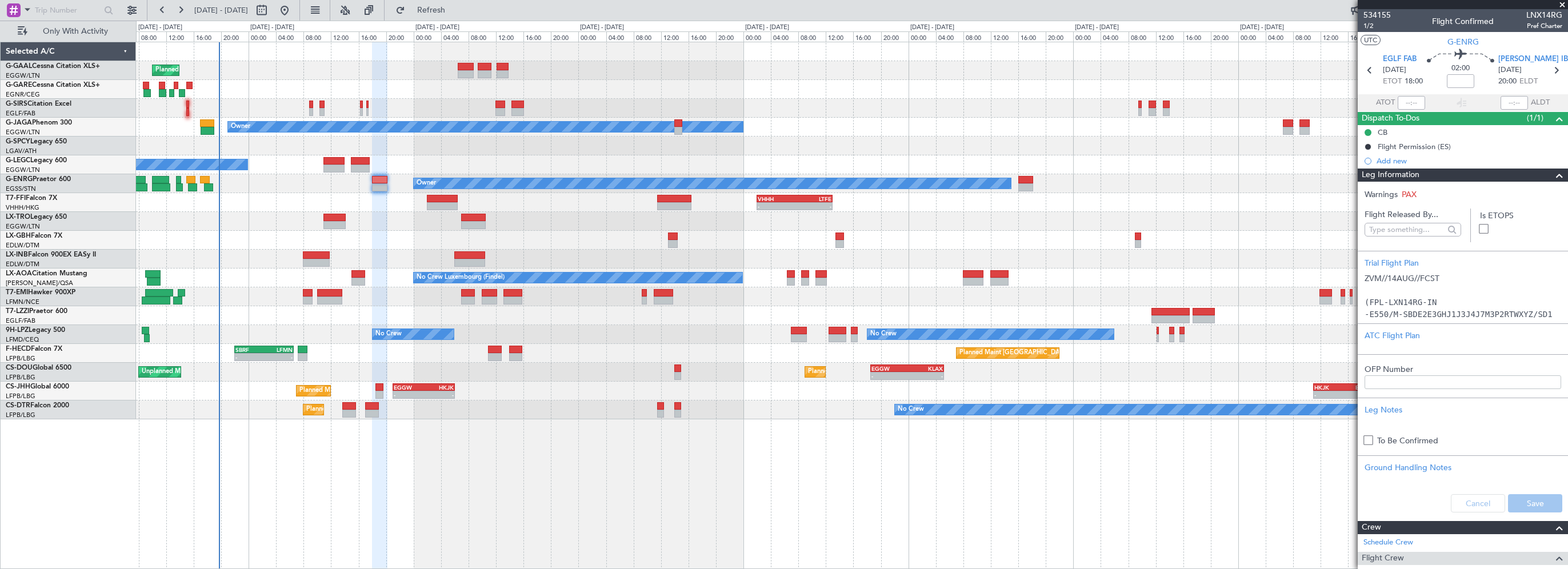
click at [507, 509] on div "Planned Maint Planned Maint [GEOGRAPHIC_DATA] ([GEOGRAPHIC_DATA]) Owner A/C Una…" at bounding box center [852, 305] width 1432 height 527
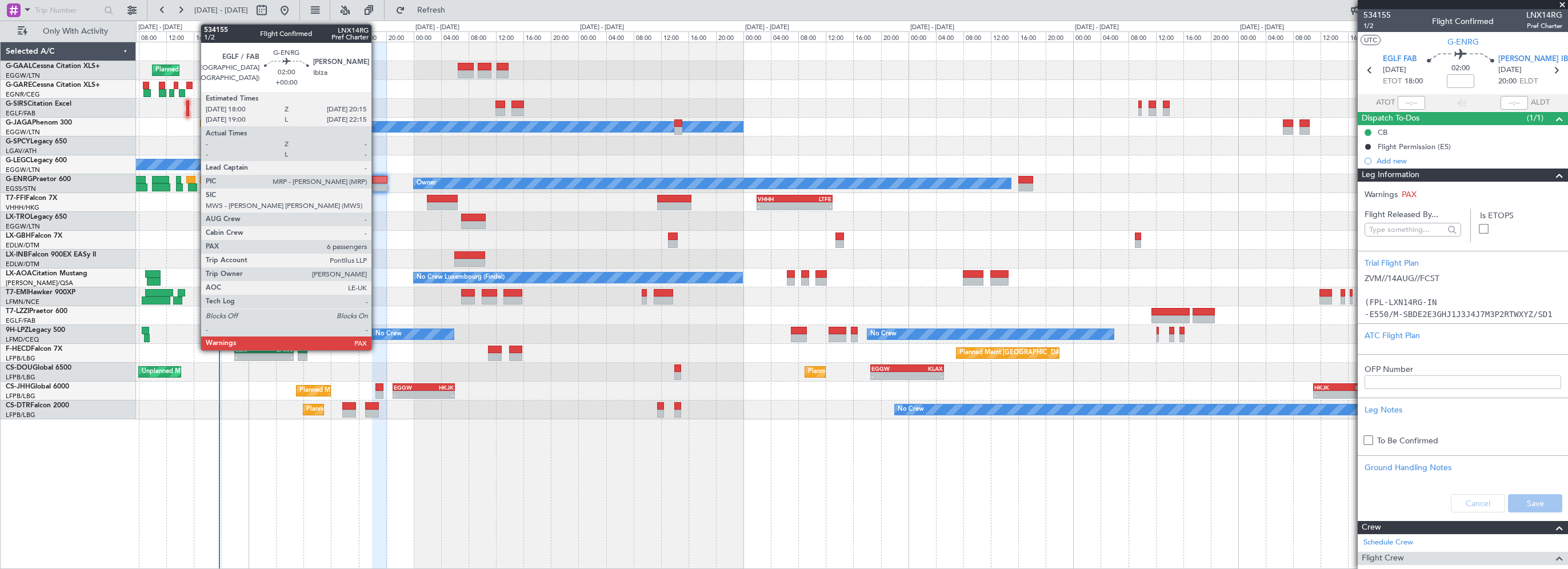
click at [377, 180] on div at bounding box center [380, 180] width 16 height 8
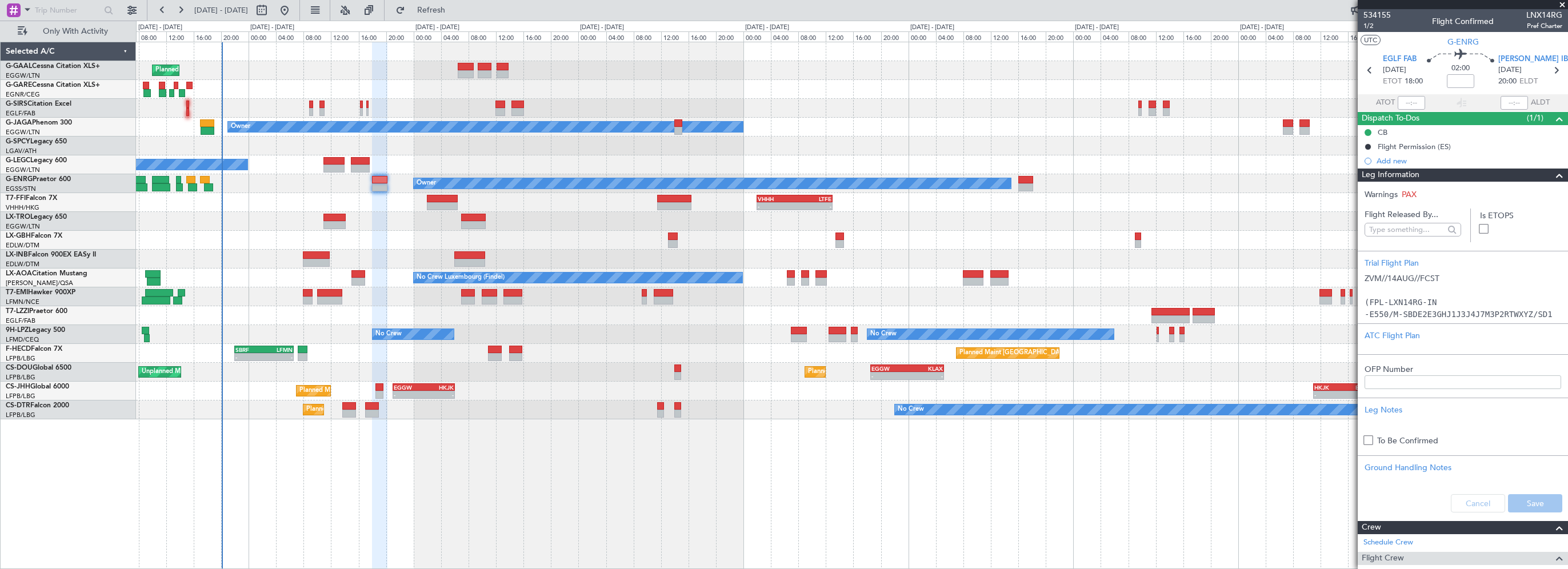
click at [386, 524] on div at bounding box center [380, 306] width 16 height 527
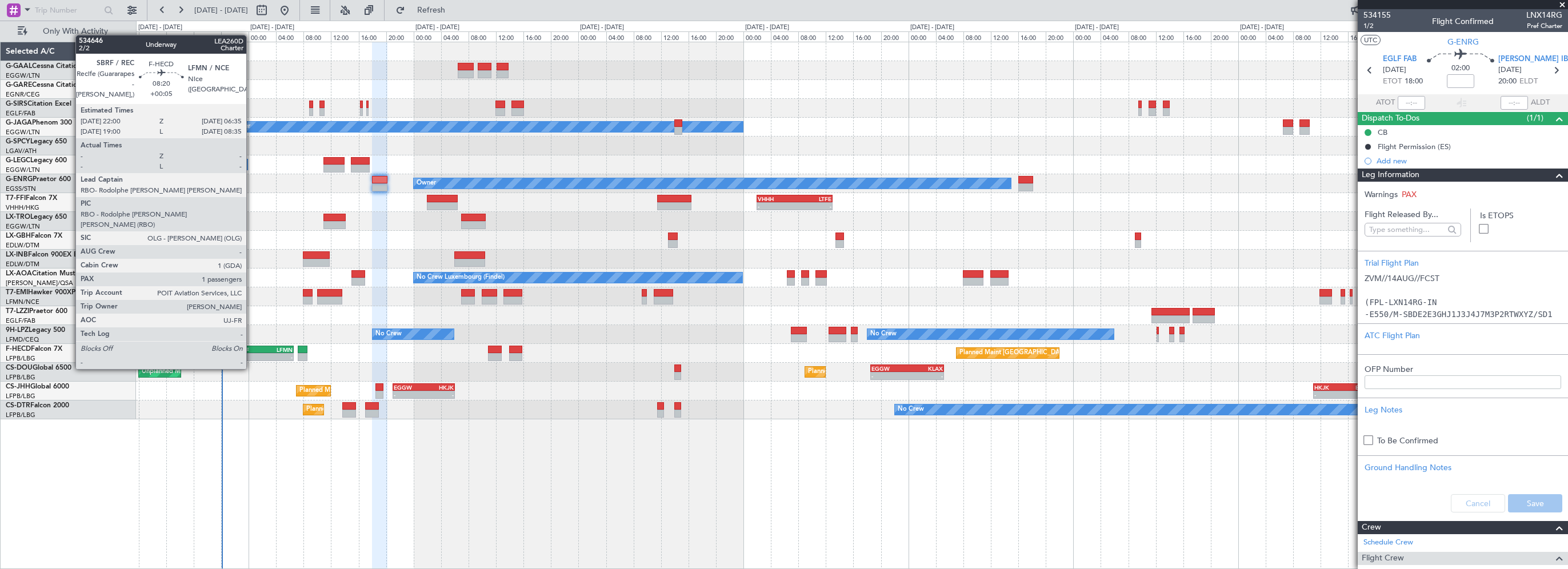
click at [252, 348] on div "SBRF" at bounding box center [250, 350] width 29 height 7
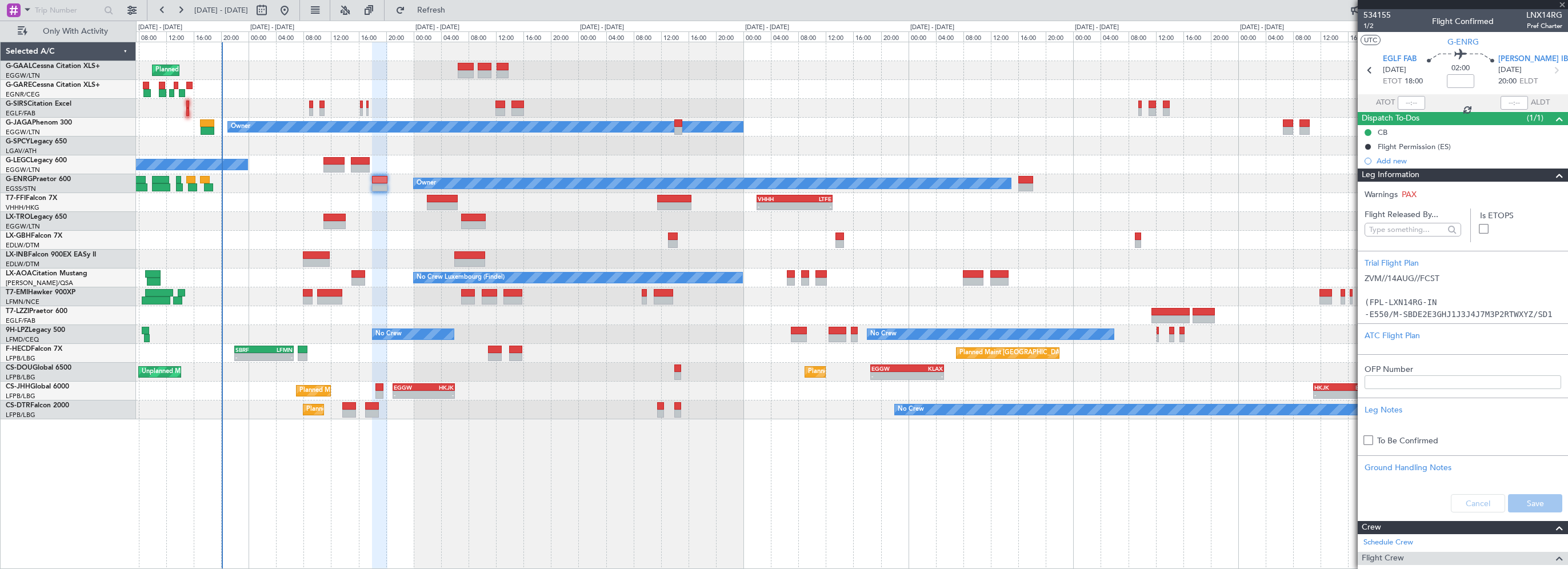
type input "+00:05"
type input "1"
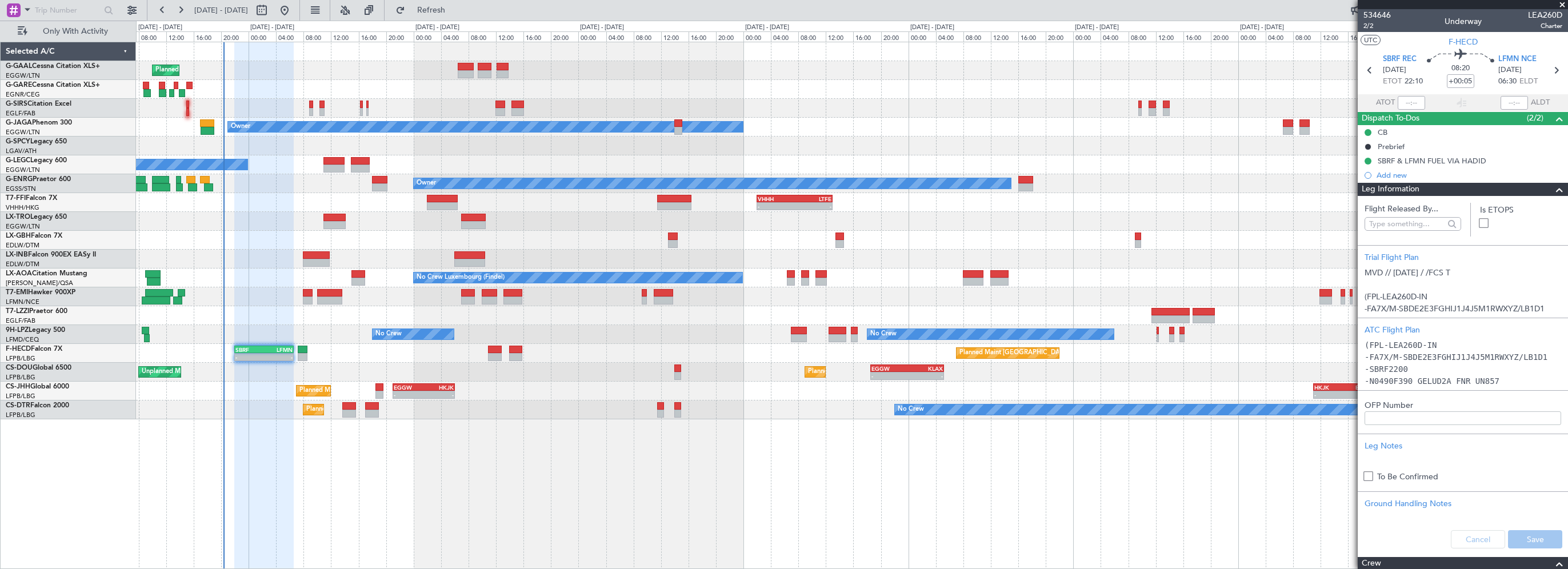
click at [384, 474] on div "Planned Maint Planned Maint London (Farnborough) Owner No Crew A/C Unavailable …" at bounding box center [852, 305] width 1432 height 527
click at [802, 490] on div "Planned Maint Planned Maint London (Farnborough) Owner No Crew A/C Unavailable …" at bounding box center [852, 305] width 1432 height 527
click at [455, 6] on span "Refresh" at bounding box center [431, 10] width 48 height 8
click at [320, 487] on div "Planned Maint Planned Maint London (Farnborough) Owner No Crew A/C Unavailable …" at bounding box center [852, 305] width 1432 height 527
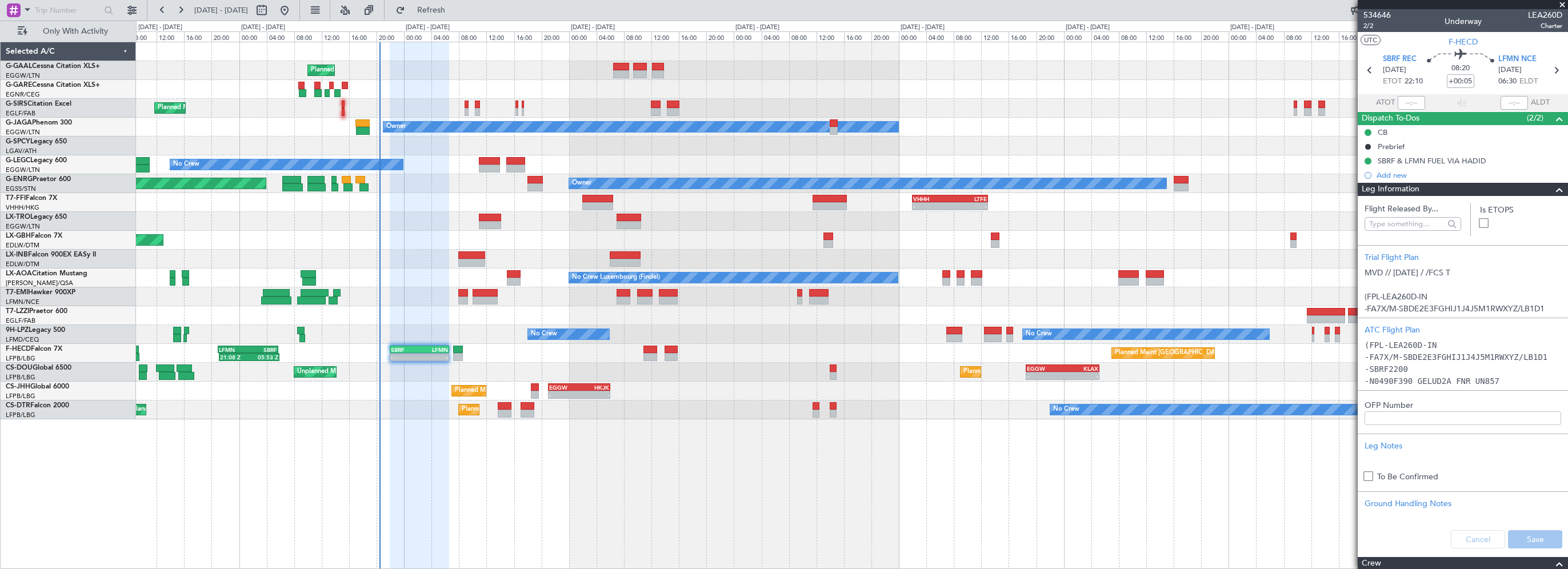
click at [718, 495] on div "Planned Maint Planned Maint London (Farnborough) Owner No Crew A/C Unavailable …" at bounding box center [852, 305] width 1432 height 527
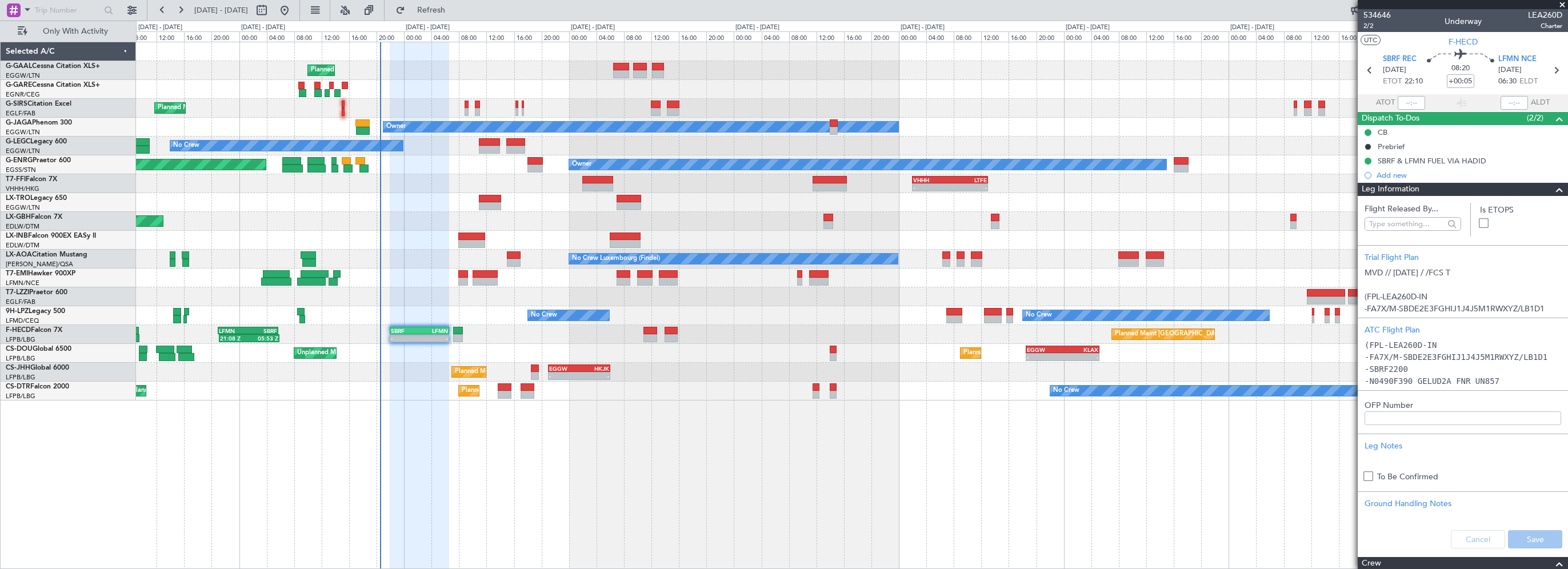
click at [669, 500] on div "Planned Maint Planned Maint London (Farnborough) Owner No Crew A/C Unavailable …" at bounding box center [852, 305] width 1432 height 527
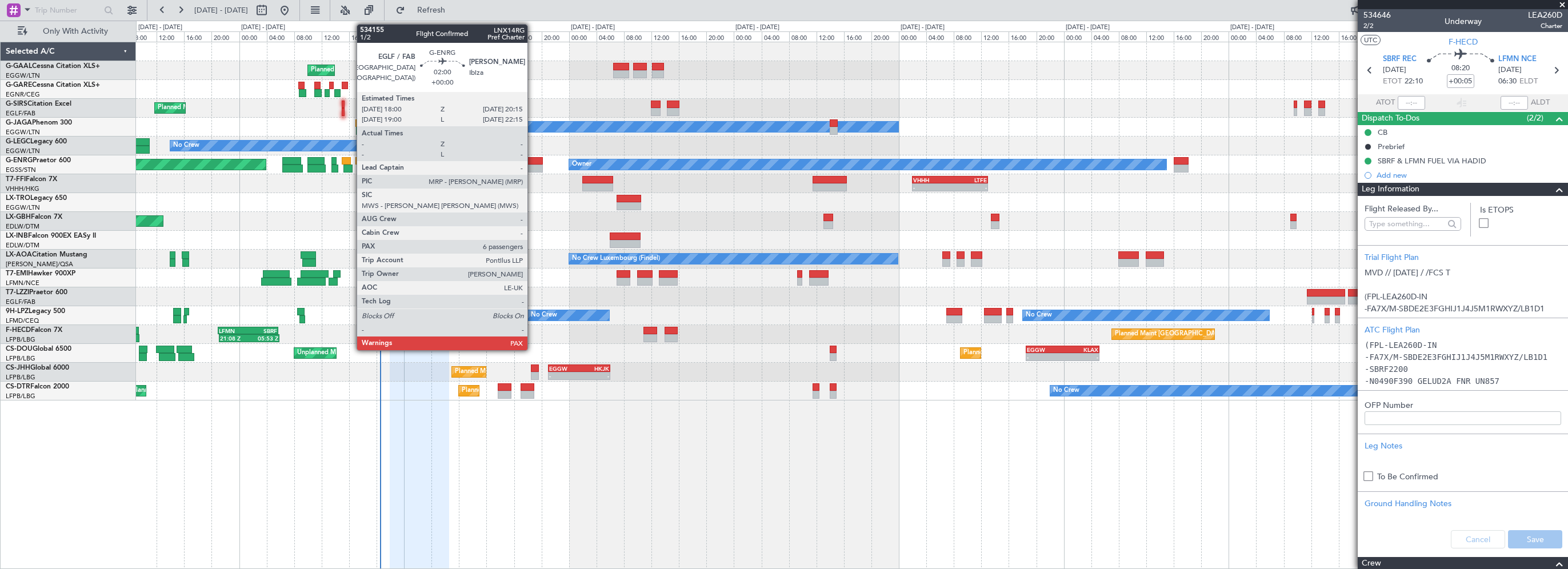
click at [535, 159] on div at bounding box center [535, 161] width 16 height 8
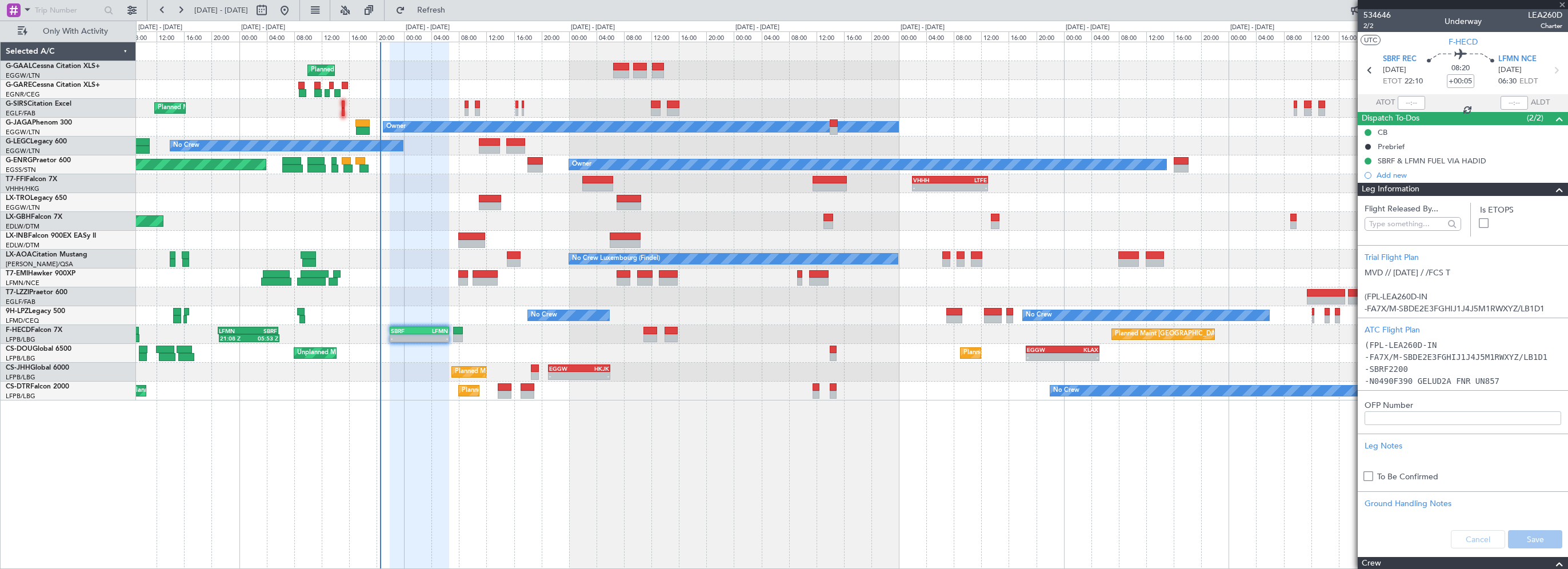
type input "8"
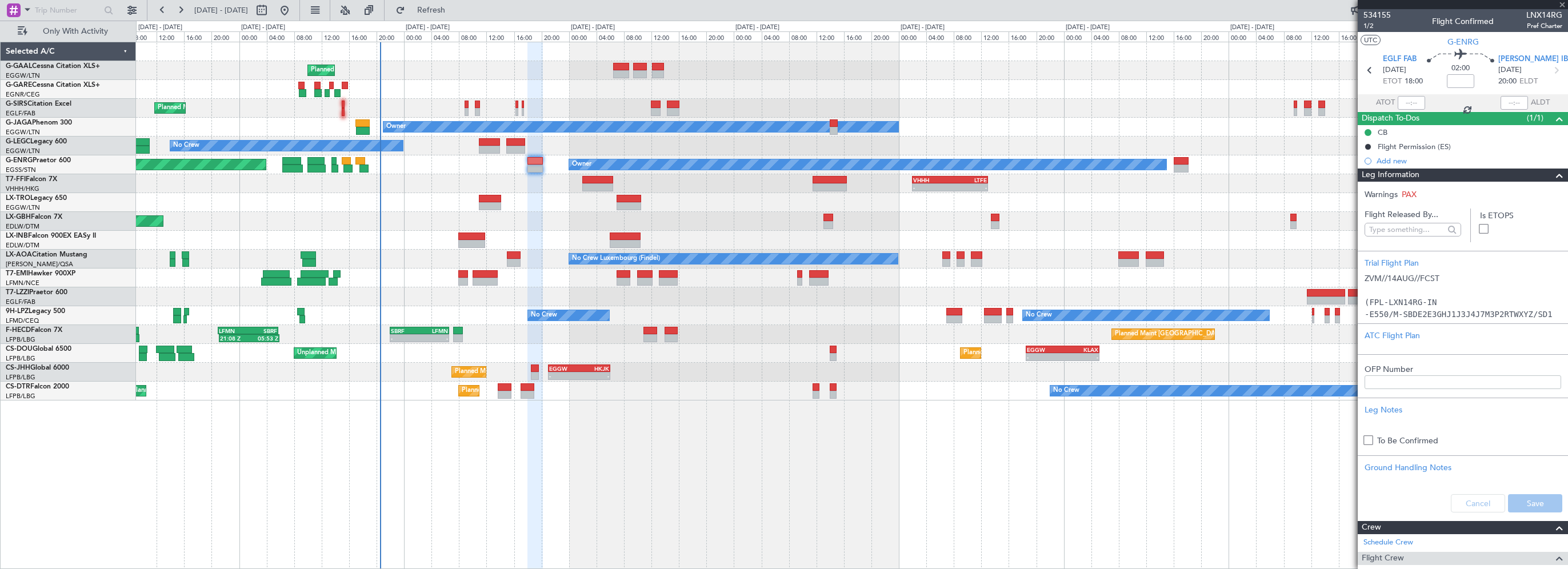
click at [1552, 175] on span at bounding box center [1559, 175] width 14 height 14
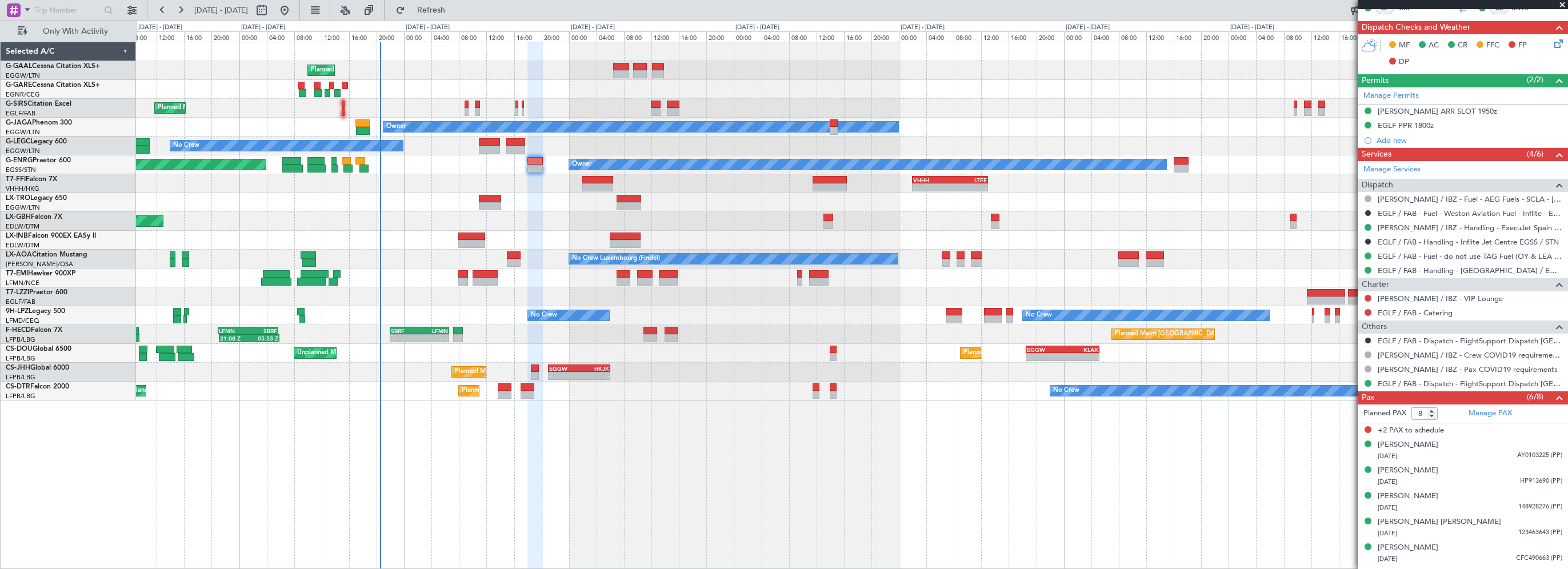
scroll to position [251, 0]
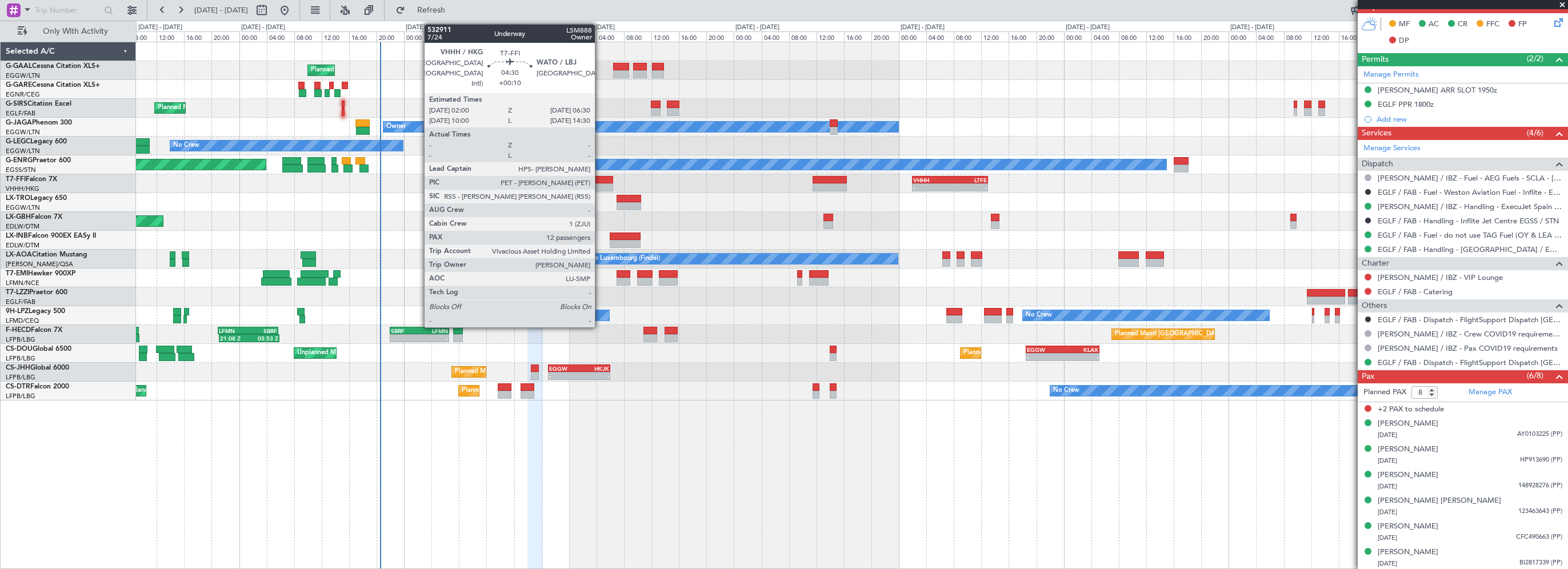
click at [600, 176] on div at bounding box center [598, 180] width 32 height 8
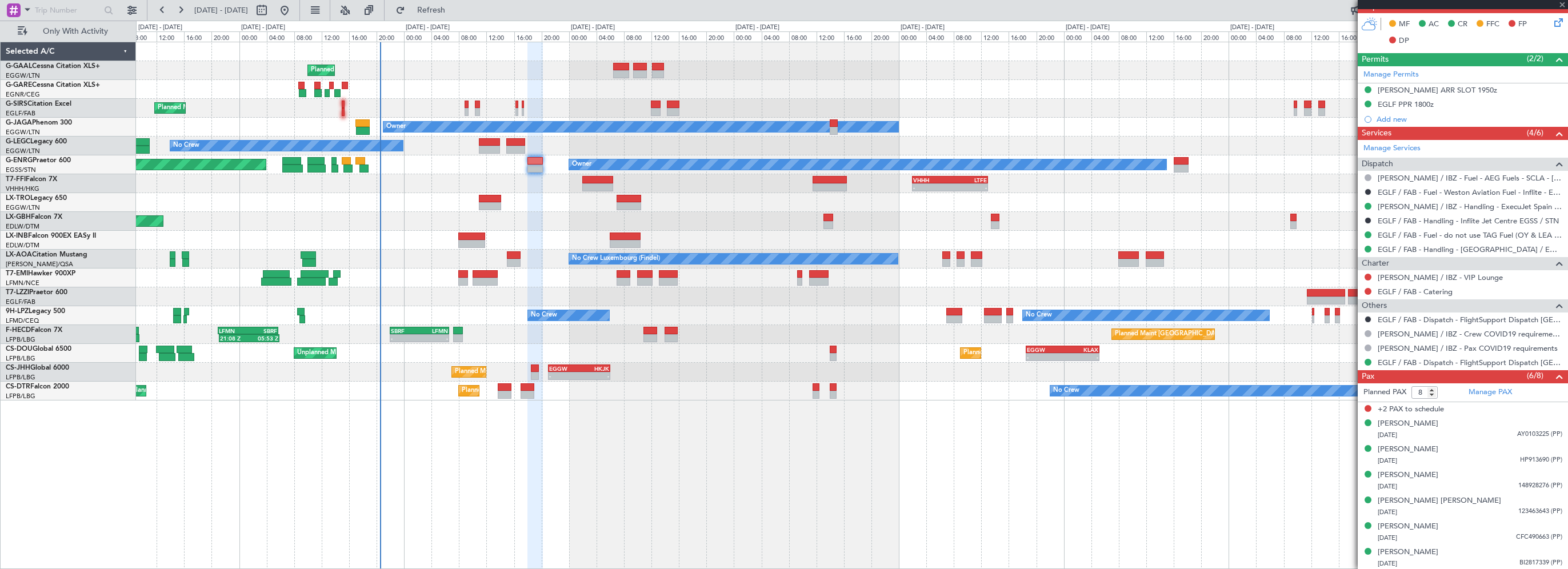
type input "+00:10"
type input "12"
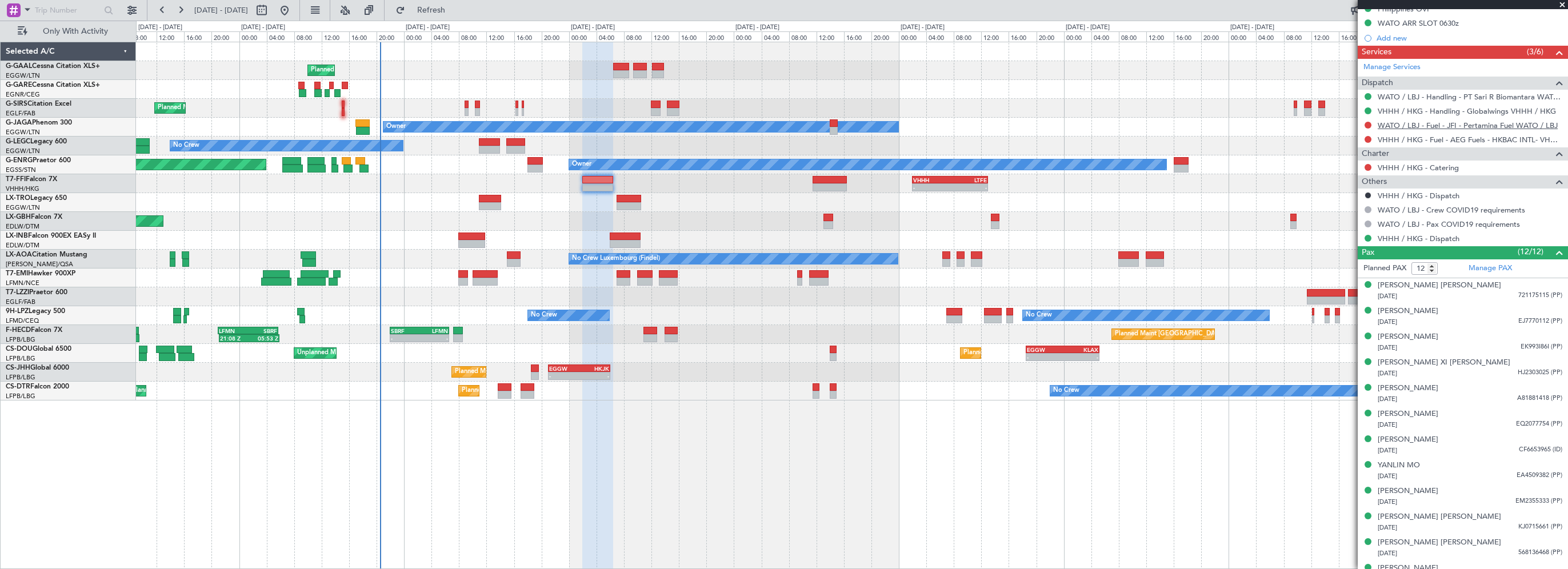
scroll to position [456, 0]
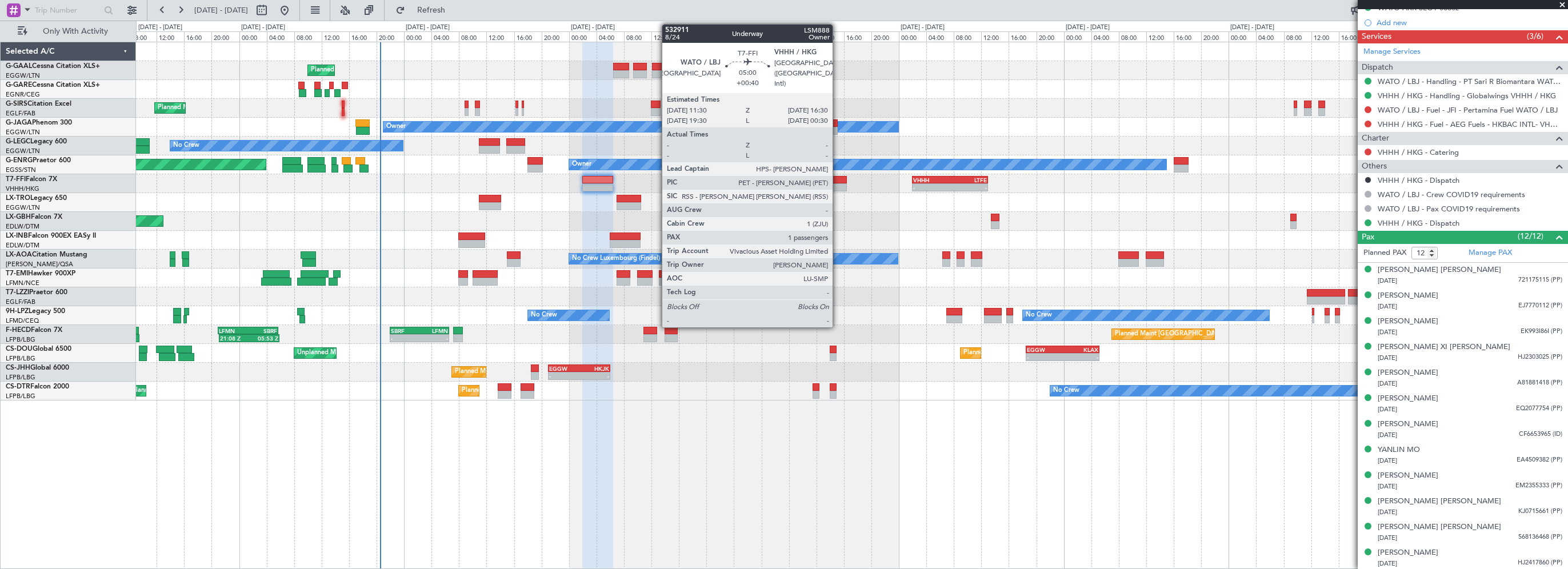
click at [837, 180] on div at bounding box center [829, 180] width 35 height 8
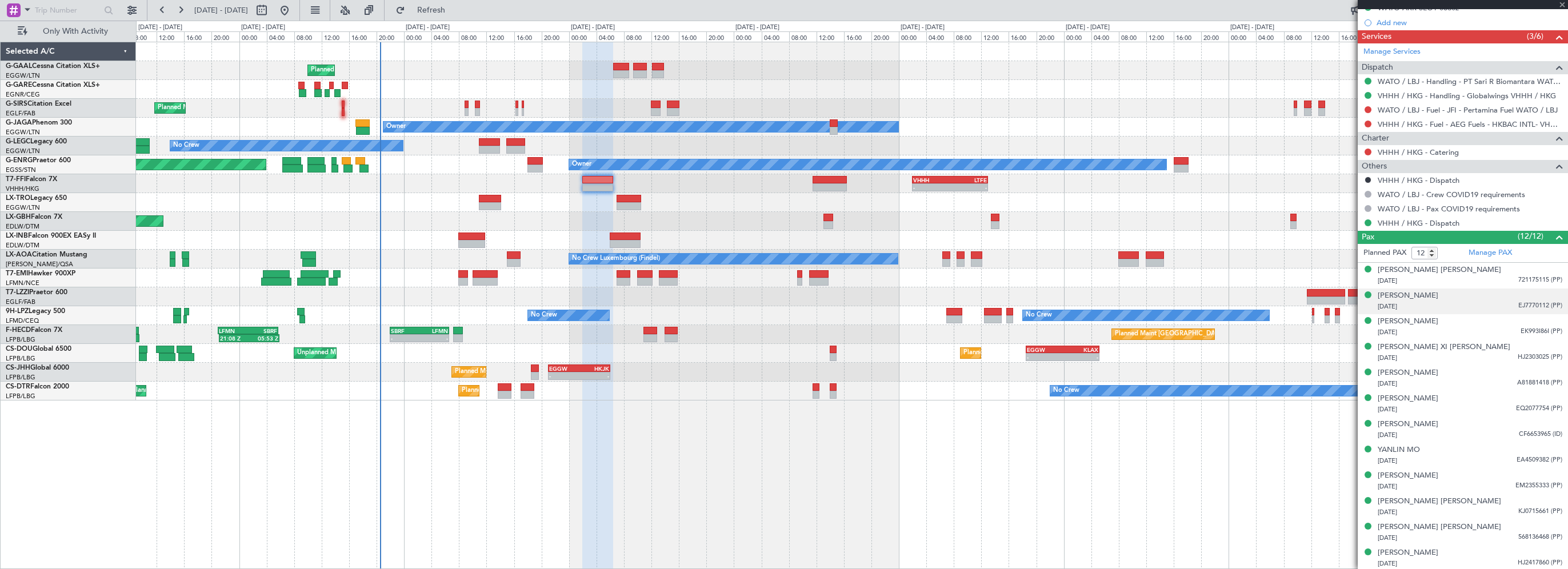
type input "+00:40"
type input "1"
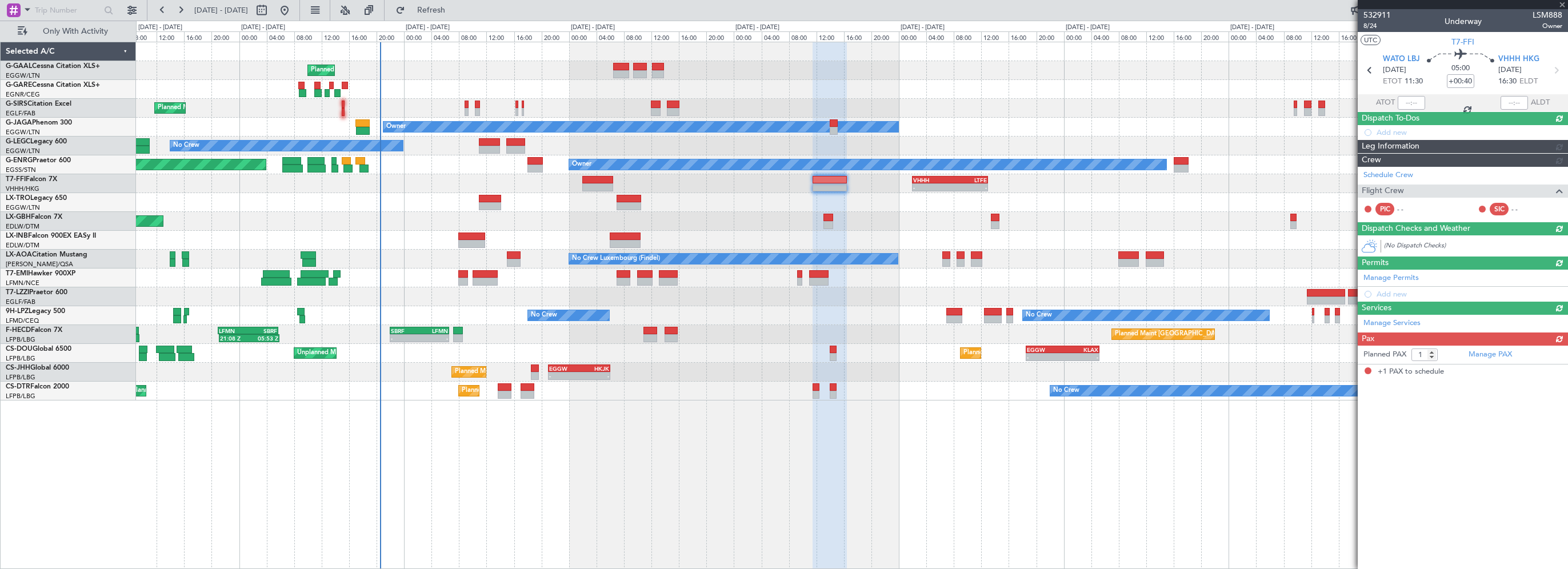
scroll to position [0, 0]
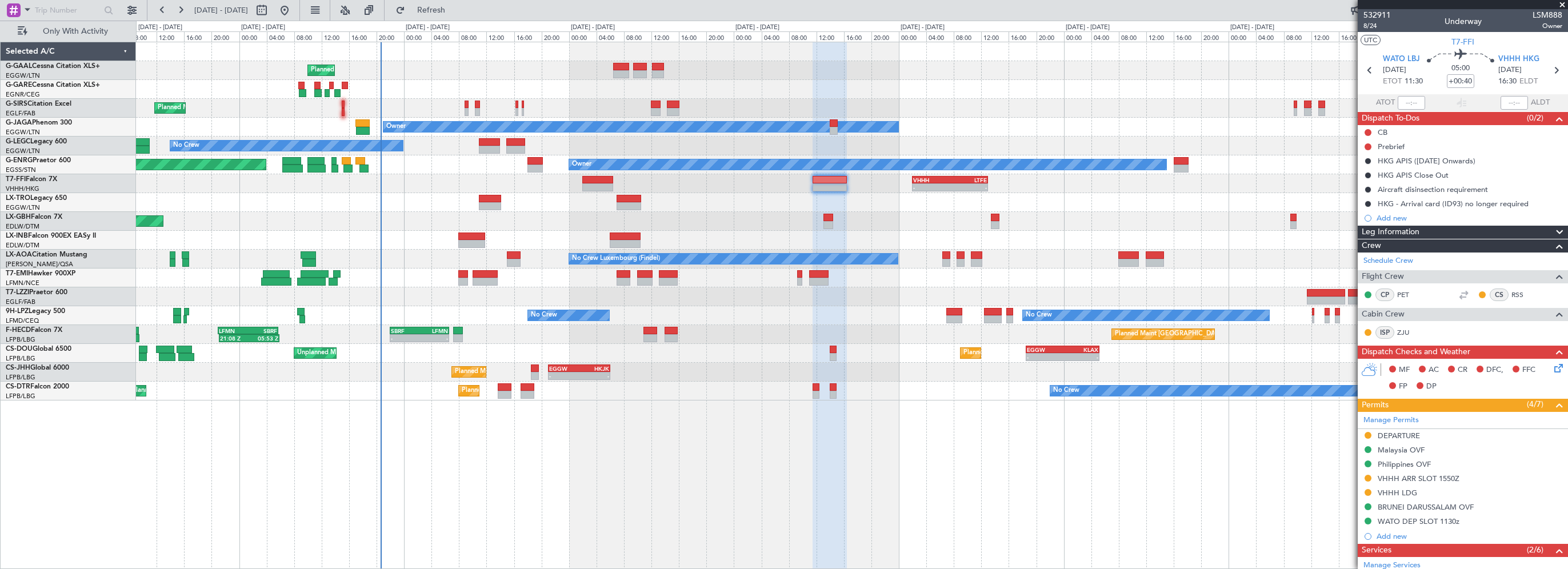
click at [796, 250] on div "Planned Maint Planned Maint [GEOGRAPHIC_DATA] ([GEOGRAPHIC_DATA]) Owner No Crew…" at bounding box center [852, 221] width 1431 height 358
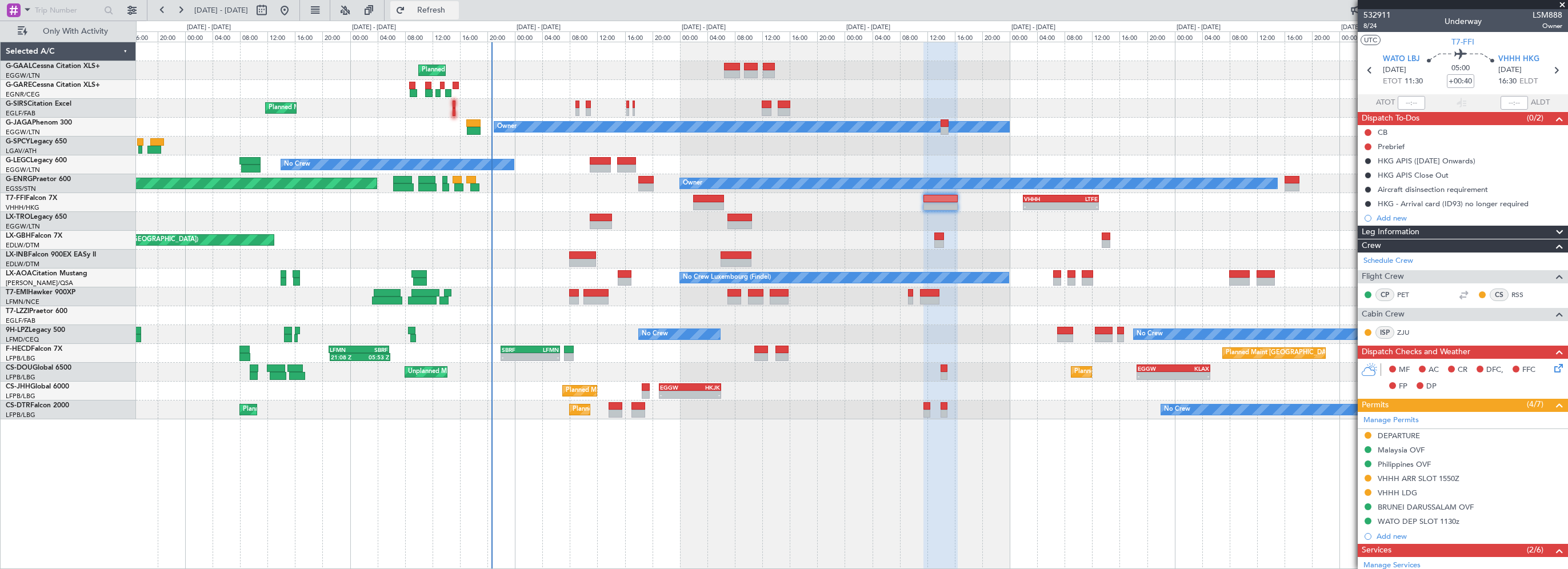
click at [455, 12] on span "Refresh" at bounding box center [431, 10] width 48 height 8
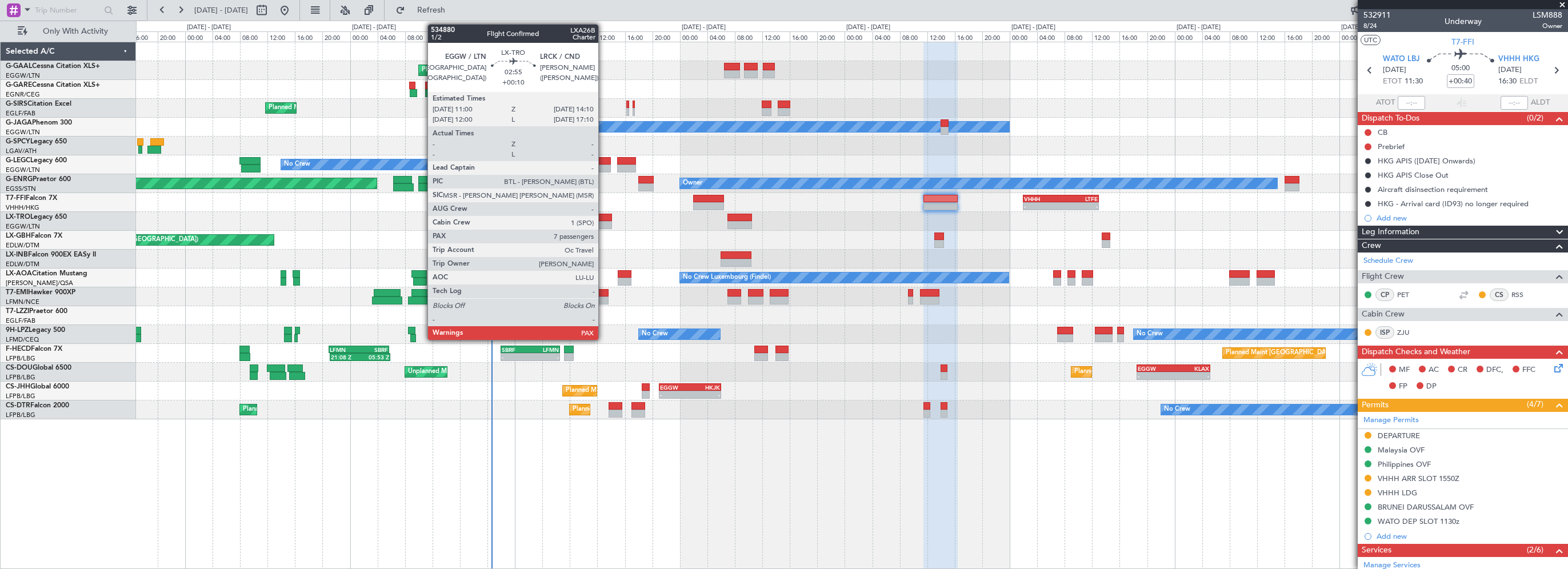
click at [603, 215] on div at bounding box center [600, 217] width 22 height 8
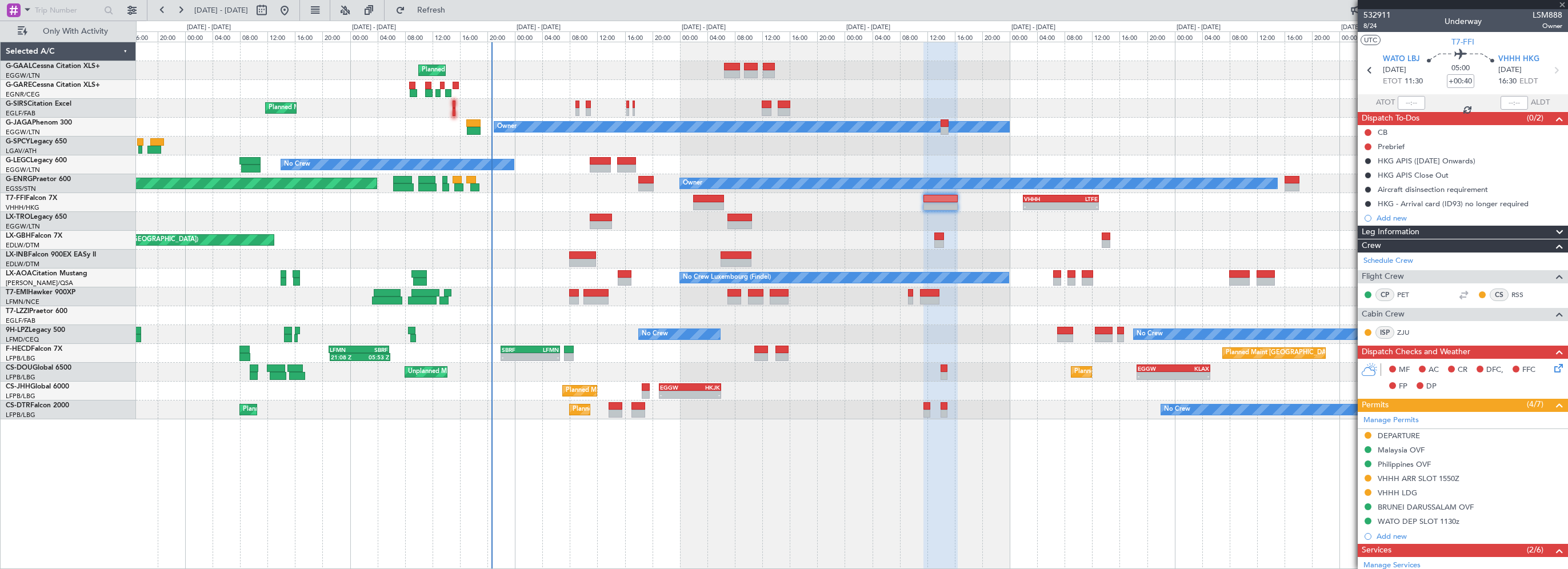
type input "+00:10"
type input "7"
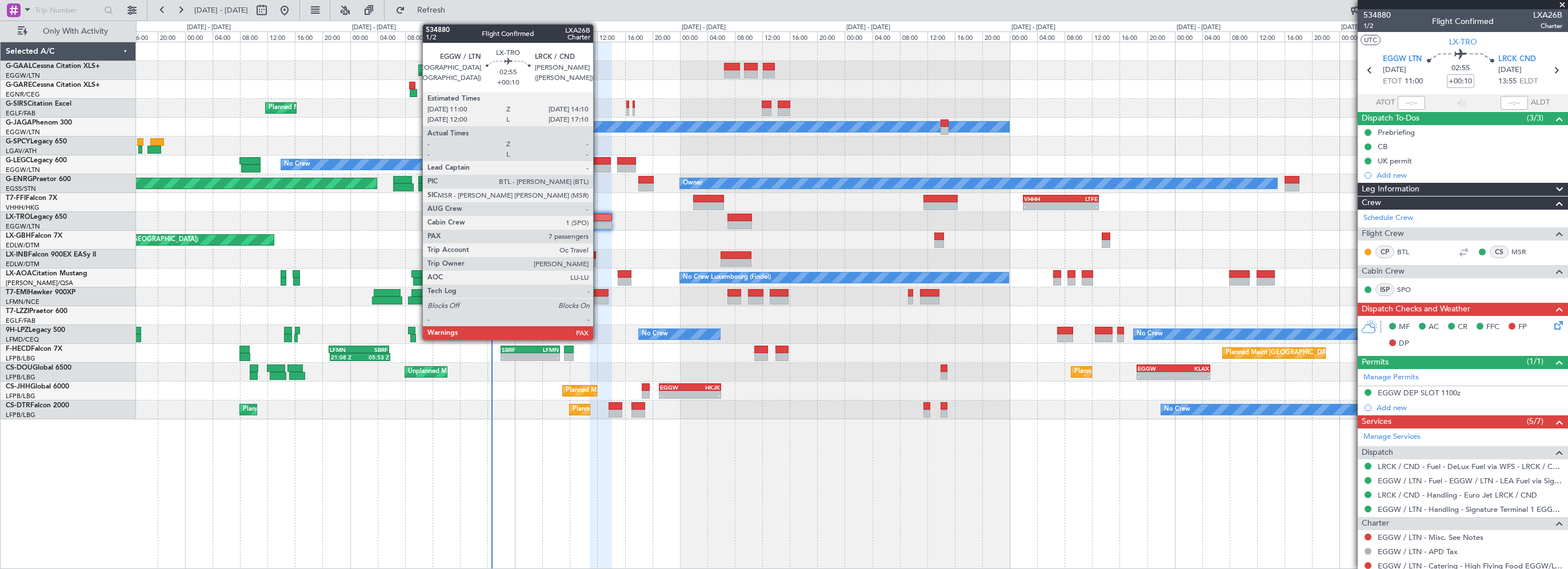
click at [601, 220] on div at bounding box center [600, 217] width 22 height 8
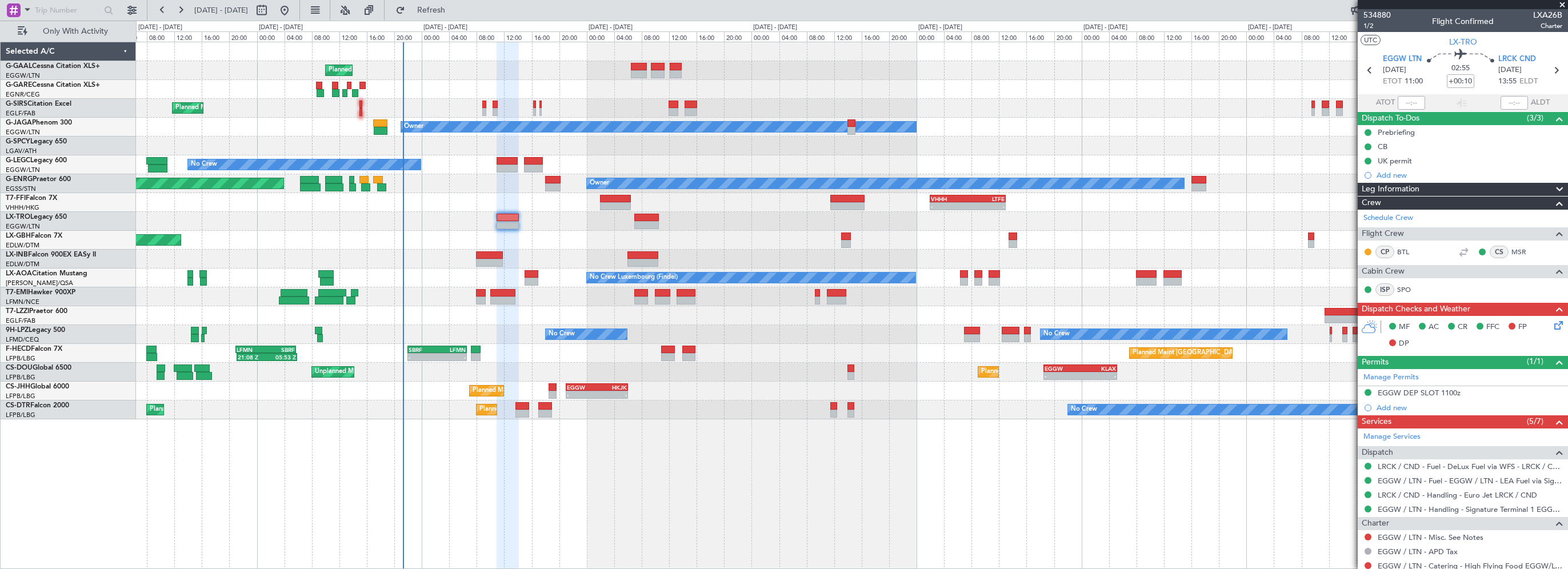
click at [456, 200] on div "- - VHHH 02:00 Z LTFE 13:00 Z" at bounding box center [852, 203] width 1431 height 19
click at [459, 4] on button "Refresh" at bounding box center [424, 10] width 69 height 18
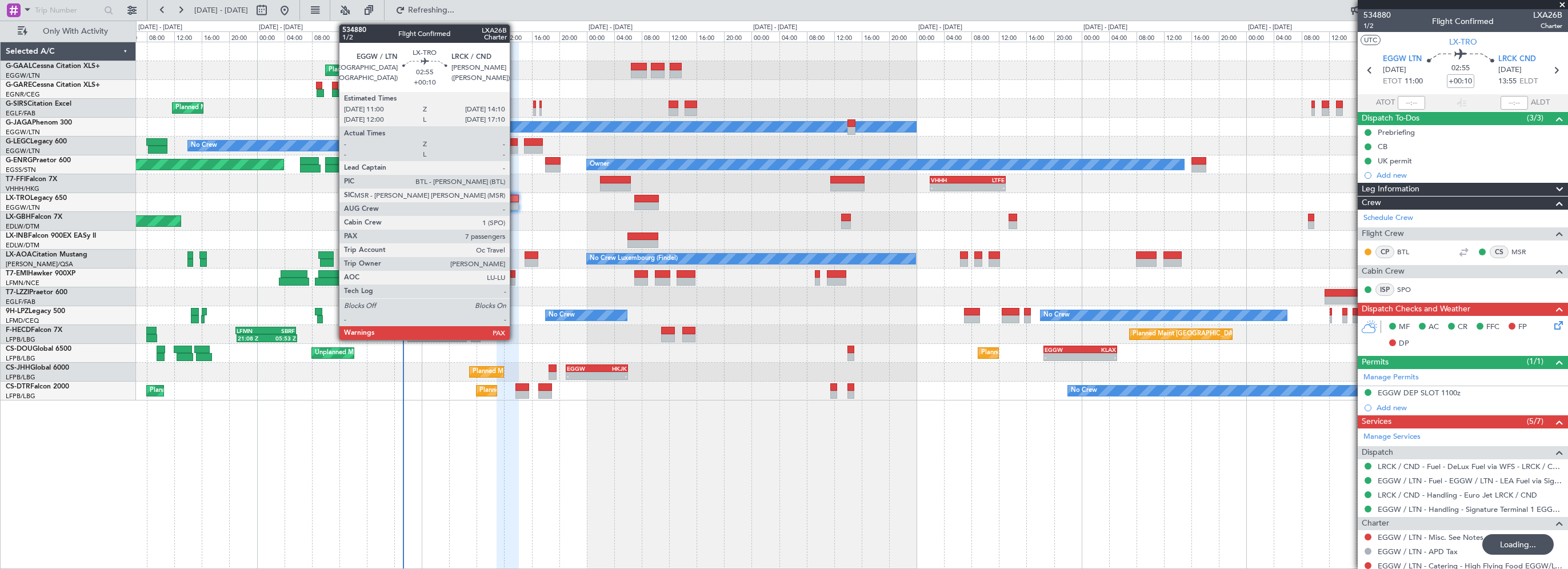
click at [514, 196] on div at bounding box center [507, 198] width 22 height 8
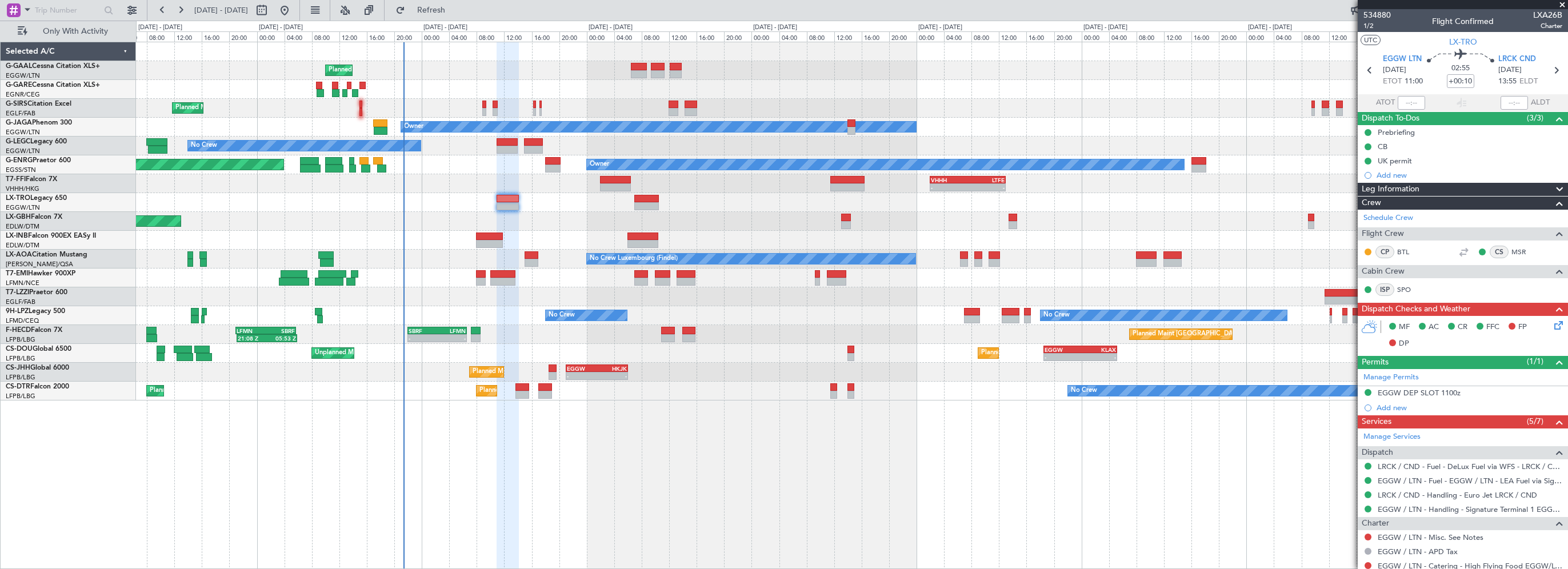
click at [738, 500] on div "Planned Maint Planned Maint [GEOGRAPHIC_DATA] ([GEOGRAPHIC_DATA]) Owner No Crew…" at bounding box center [852, 305] width 1432 height 527
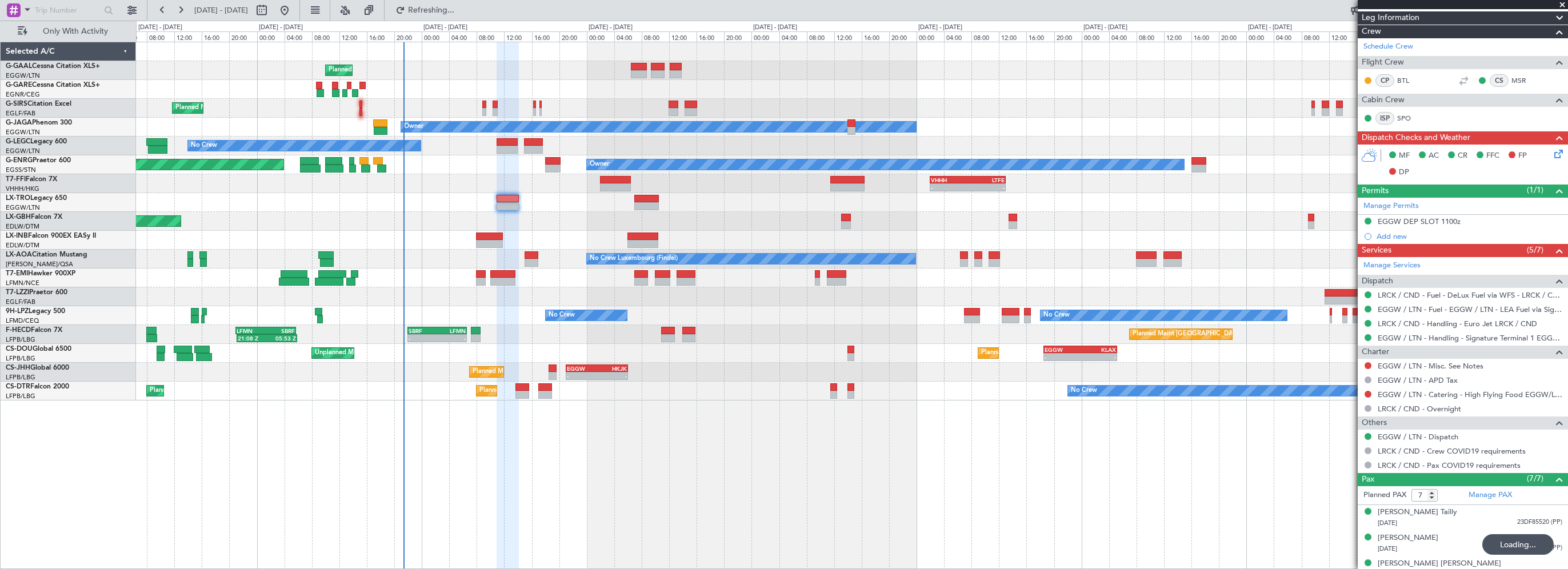
scroll to position [285, 0]
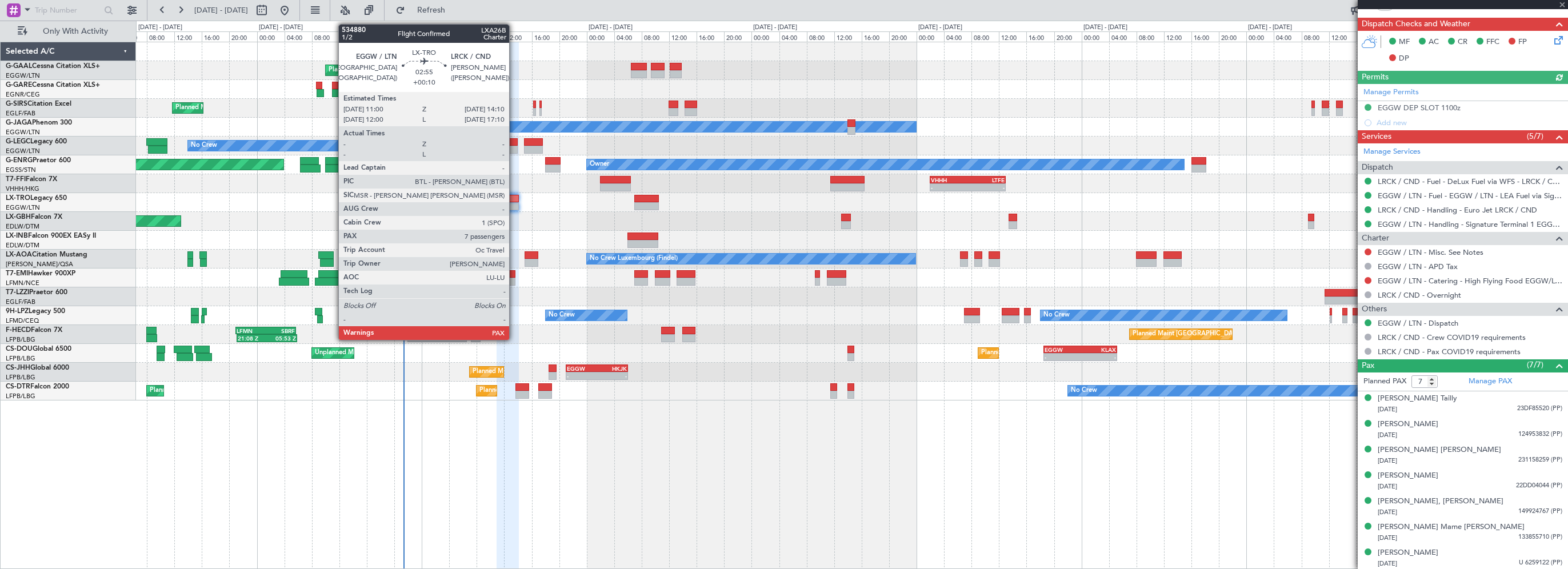
click at [514, 199] on div at bounding box center [507, 198] width 22 height 8
click at [514, 199] on div at bounding box center [507, 198] width 22 height 8
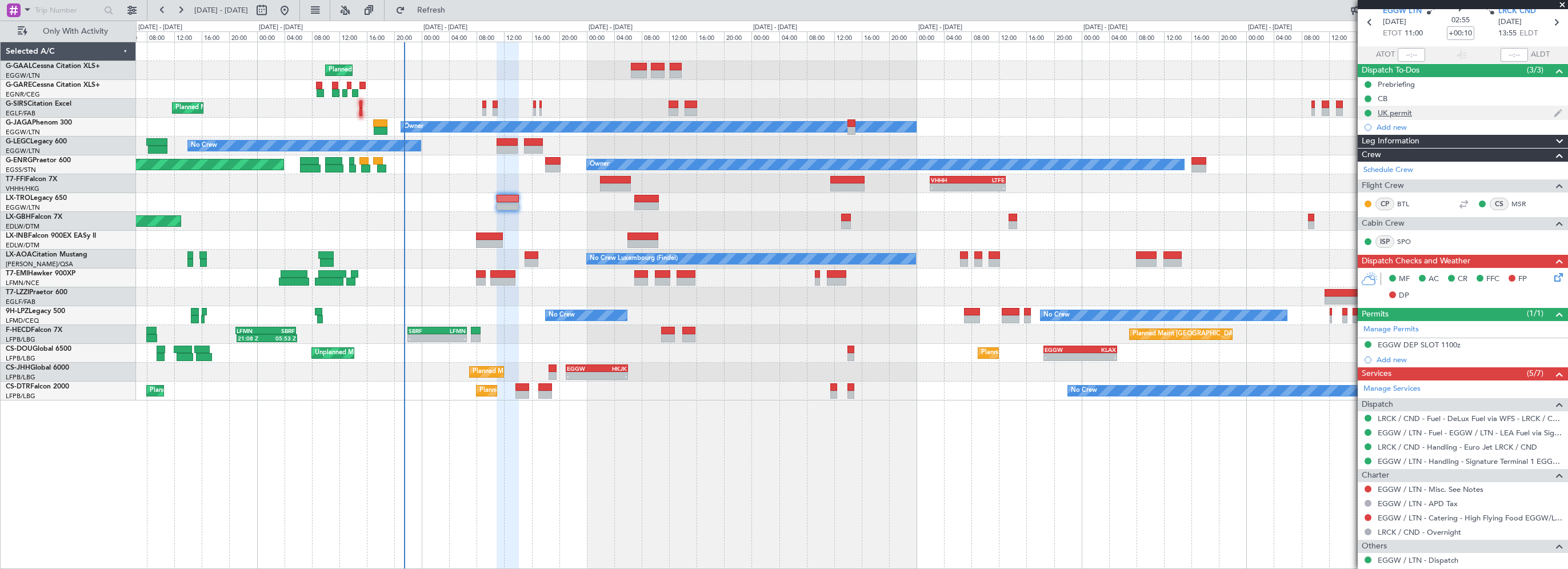
scroll to position [0, 0]
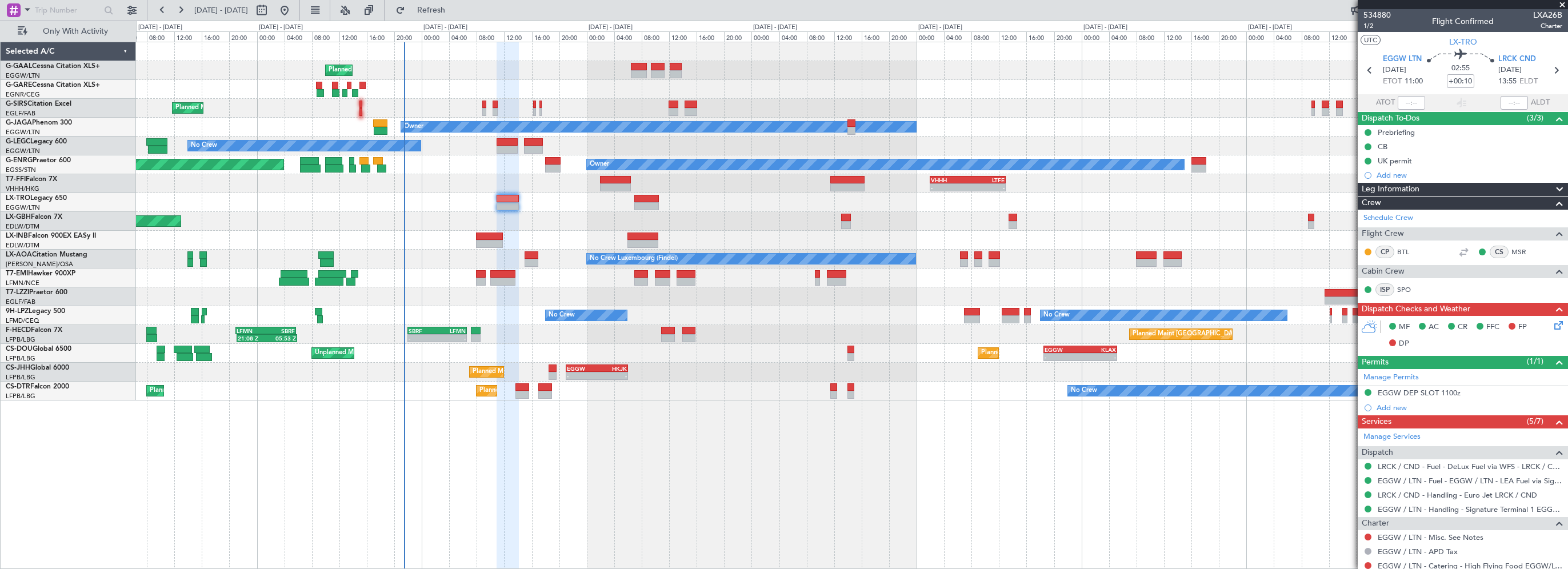
click at [1401, 182] on span "Leg Information" at bounding box center [1391, 189] width 58 height 13
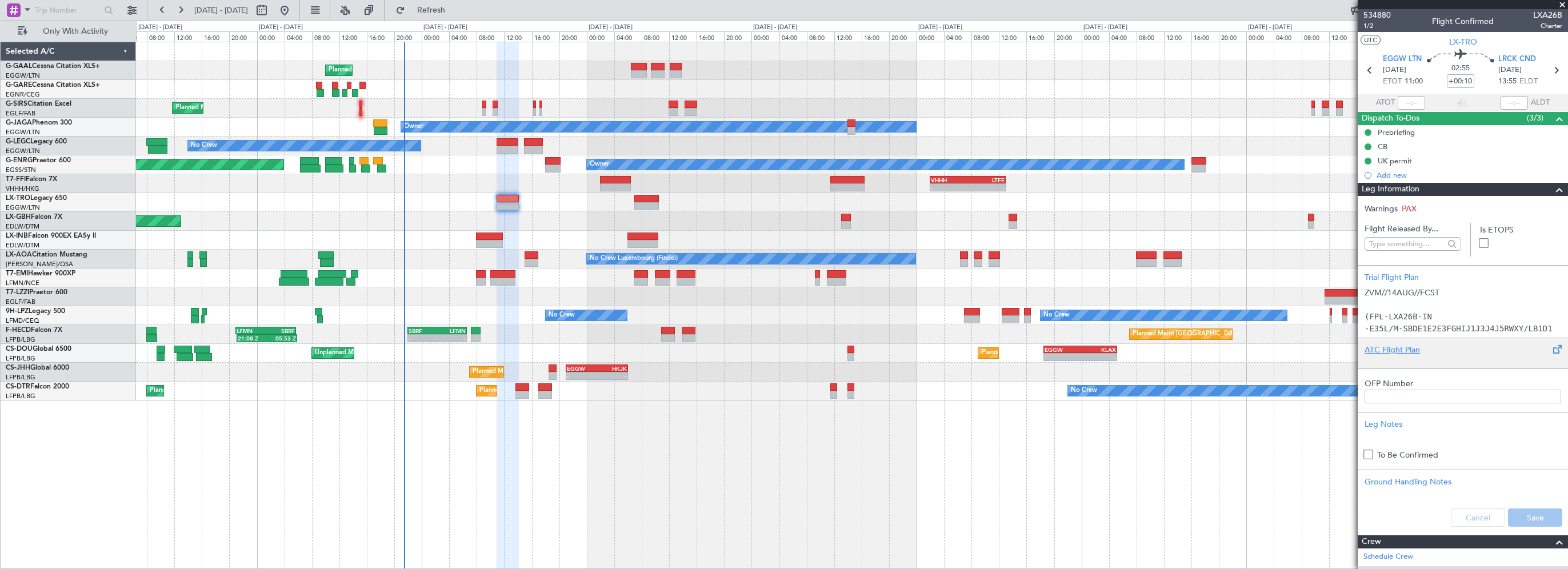
click at [1395, 349] on div "ATC Flight Plan" at bounding box center [1463, 350] width 196 height 12
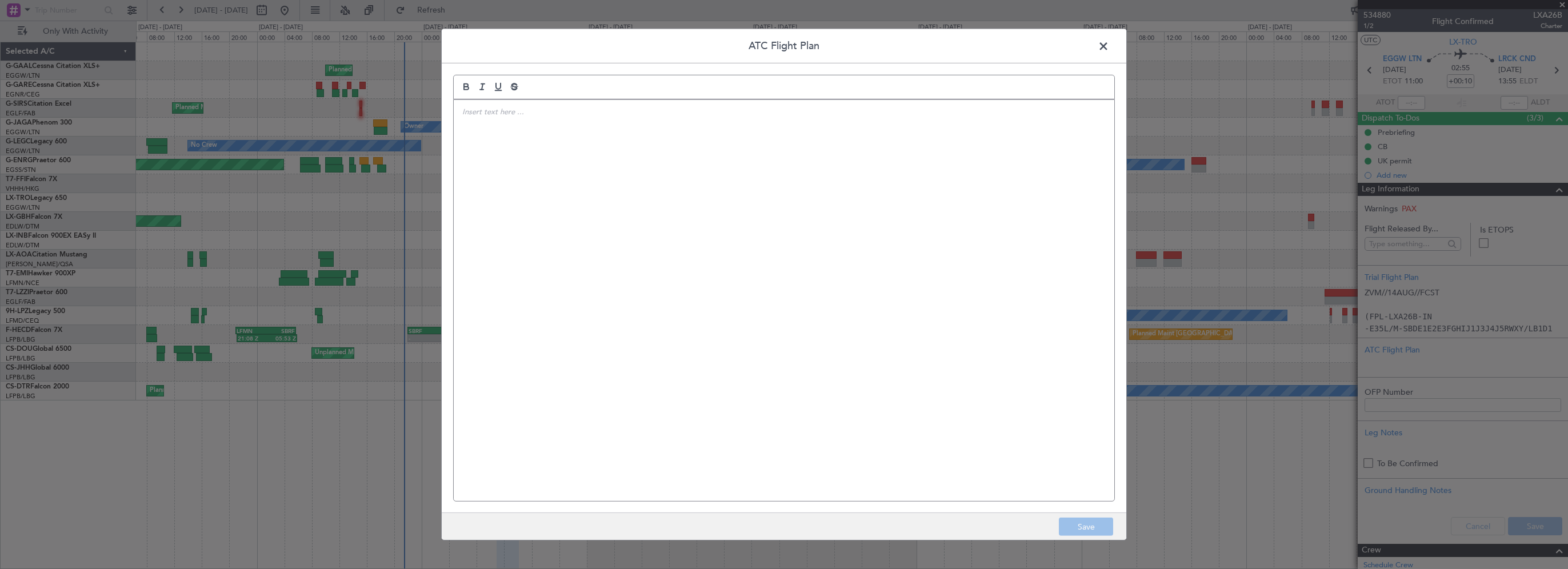
click at [793, 161] on div at bounding box center [784, 301] width 661 height 401
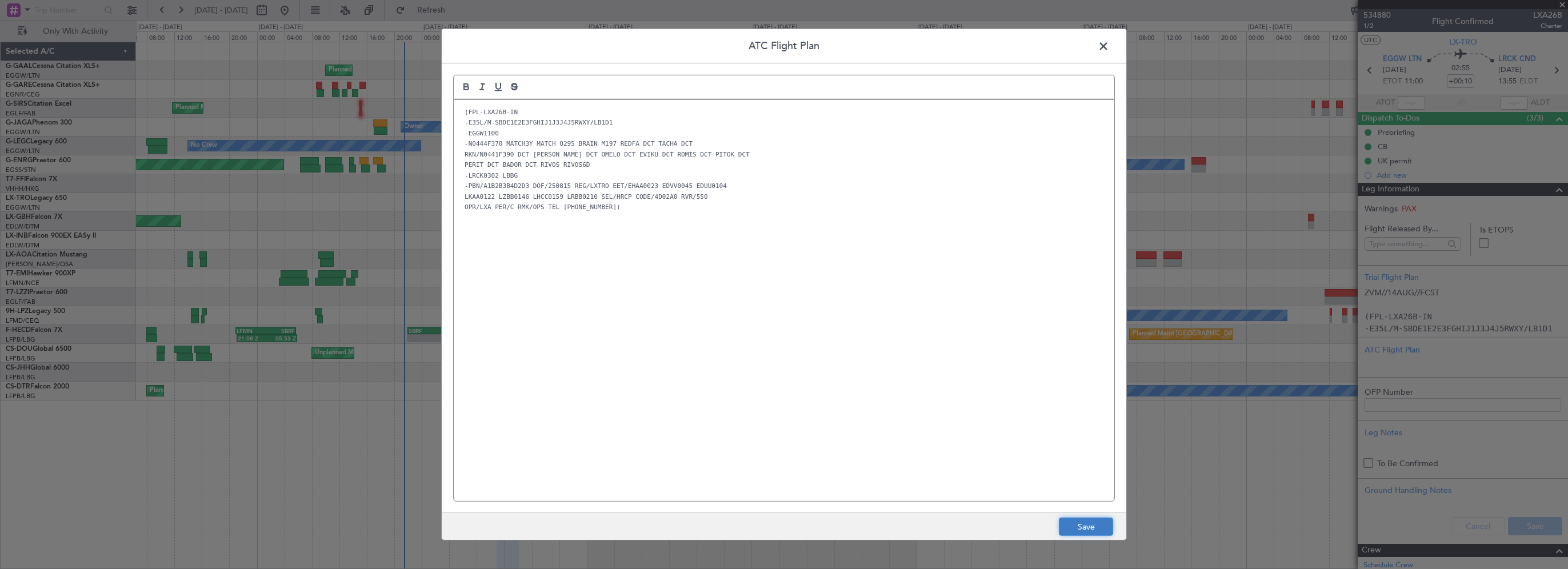
click at [1079, 526] on button "Save" at bounding box center [1085, 526] width 54 height 18
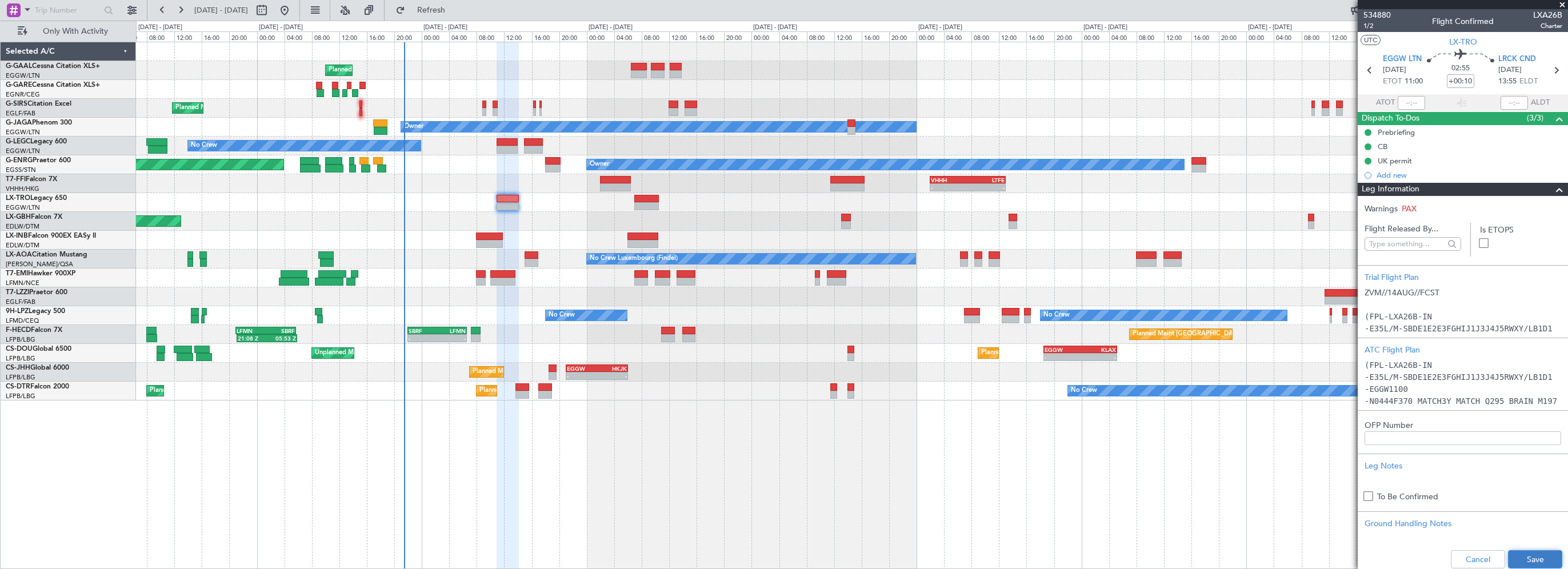
click at [1512, 557] on button "Save" at bounding box center [1534, 559] width 54 height 18
click at [1455, 76] on mat-tooltip-component "Flight Time" at bounding box center [1457, 89] width 53 height 30
click at [1463, 82] on div "Flight Time" at bounding box center [1457, 89] width 37 height 14
click at [1457, 78] on mat-tooltip-component "Flight Time" at bounding box center [1457, 89] width 53 height 30
click at [1455, 84] on input "+00:10" at bounding box center [1461, 81] width 27 height 14
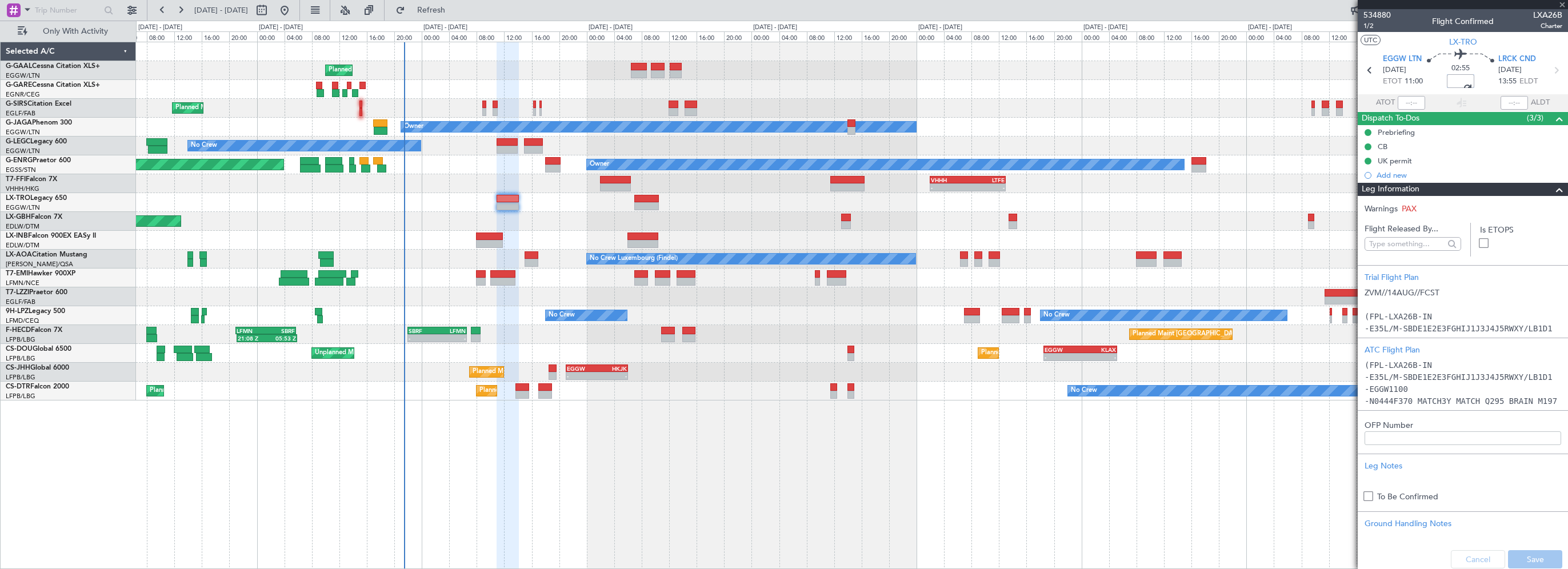
type input "+00:00"
click at [622, 487] on div "Planned Maint Planned Maint [GEOGRAPHIC_DATA] ([GEOGRAPHIC_DATA]) Owner No Crew…" at bounding box center [852, 305] width 1432 height 527
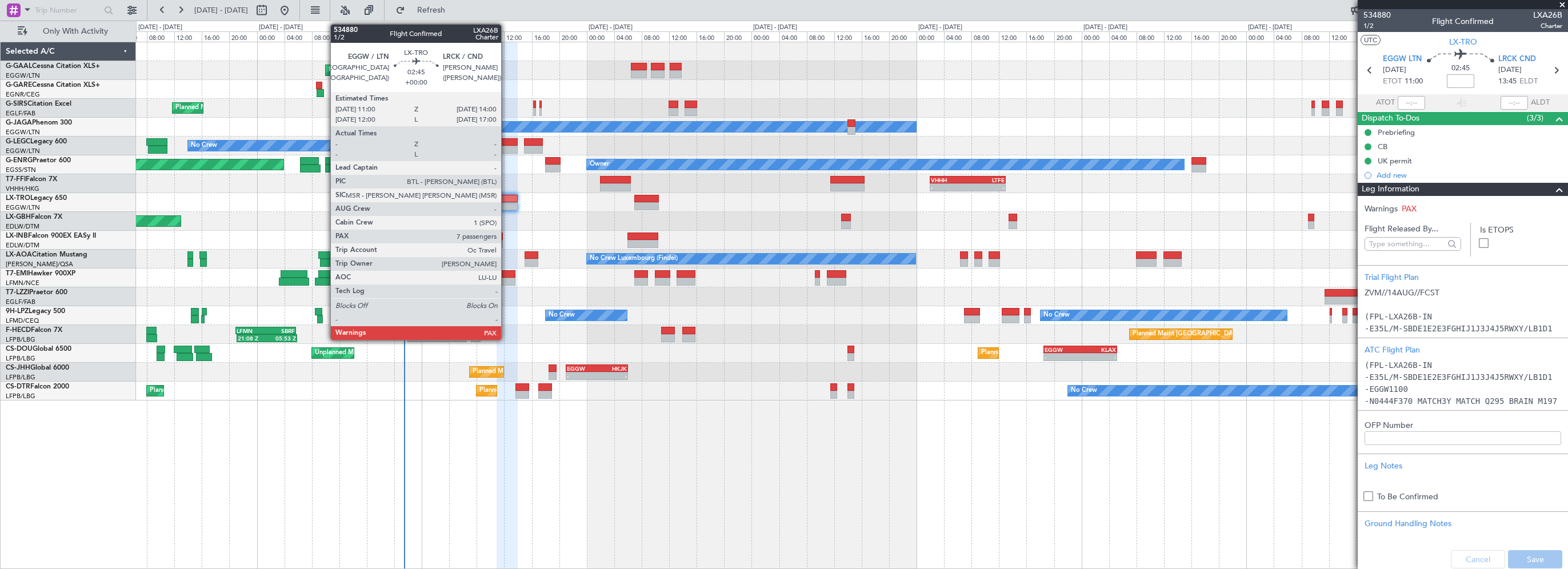
click at [507, 195] on div at bounding box center [506, 198] width 21 height 8
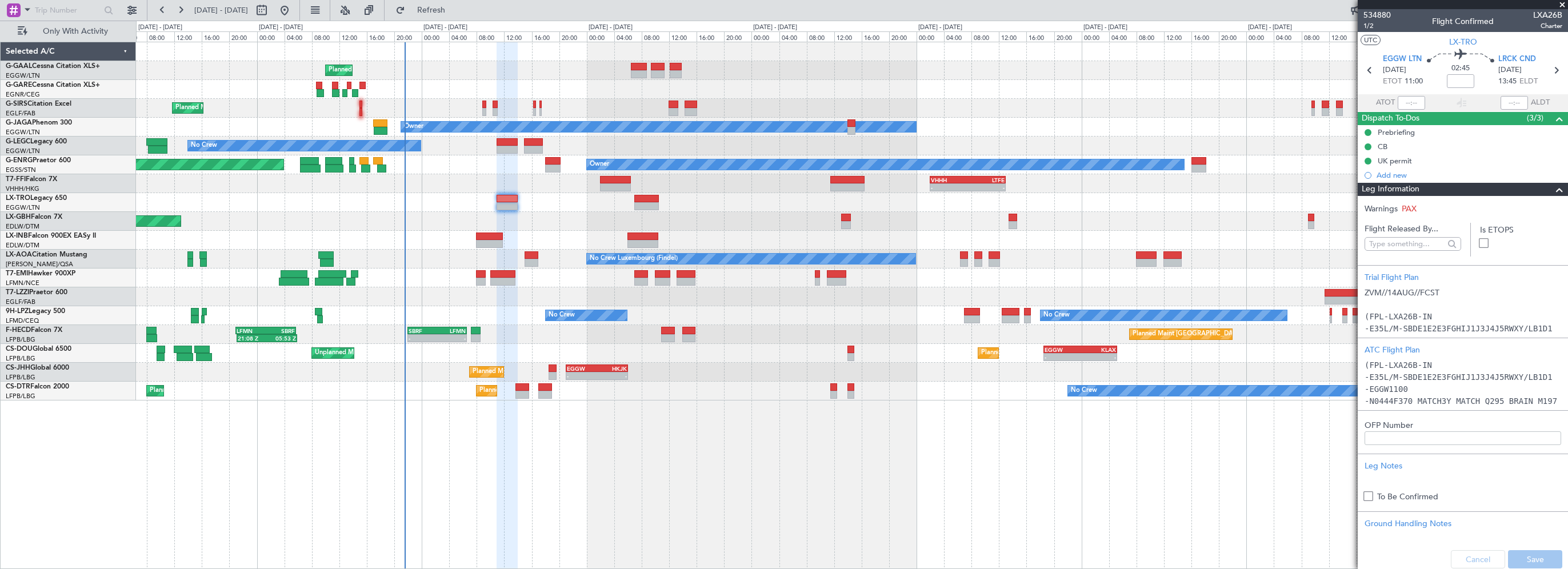
click at [1552, 182] on span at bounding box center [1559, 189] width 14 height 14
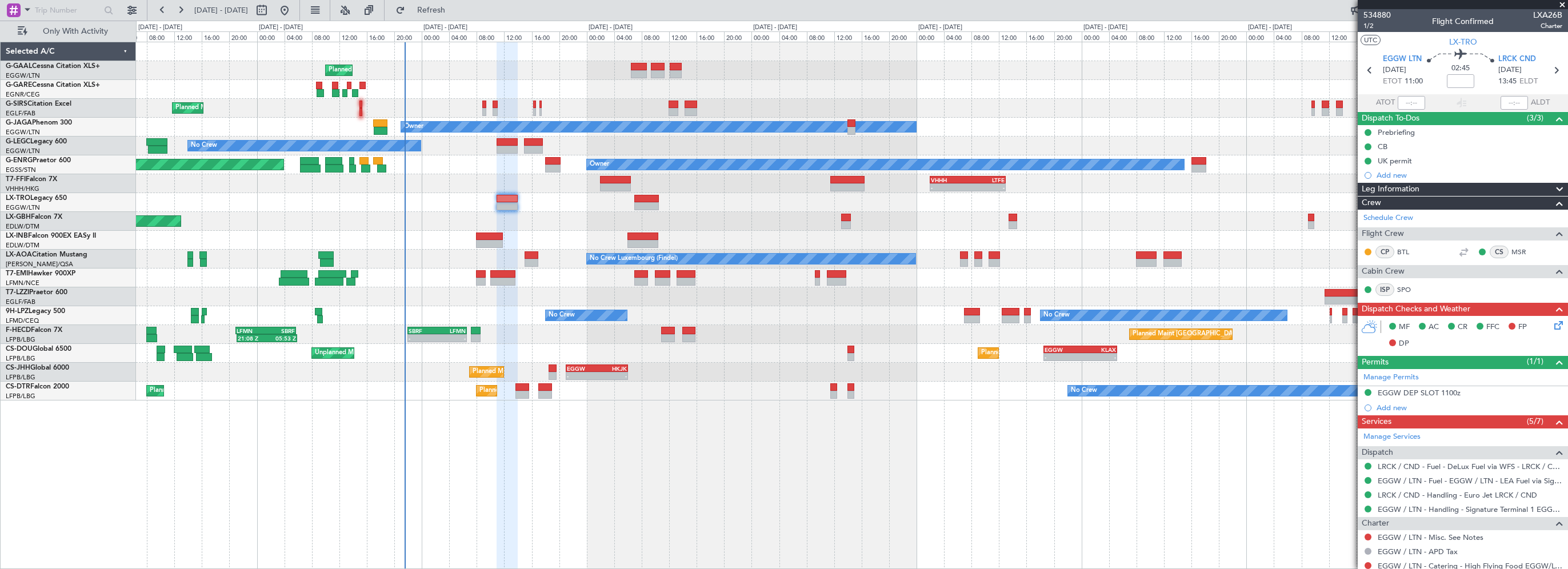
click at [1551, 322] on icon at bounding box center [1556, 323] width 9 height 9
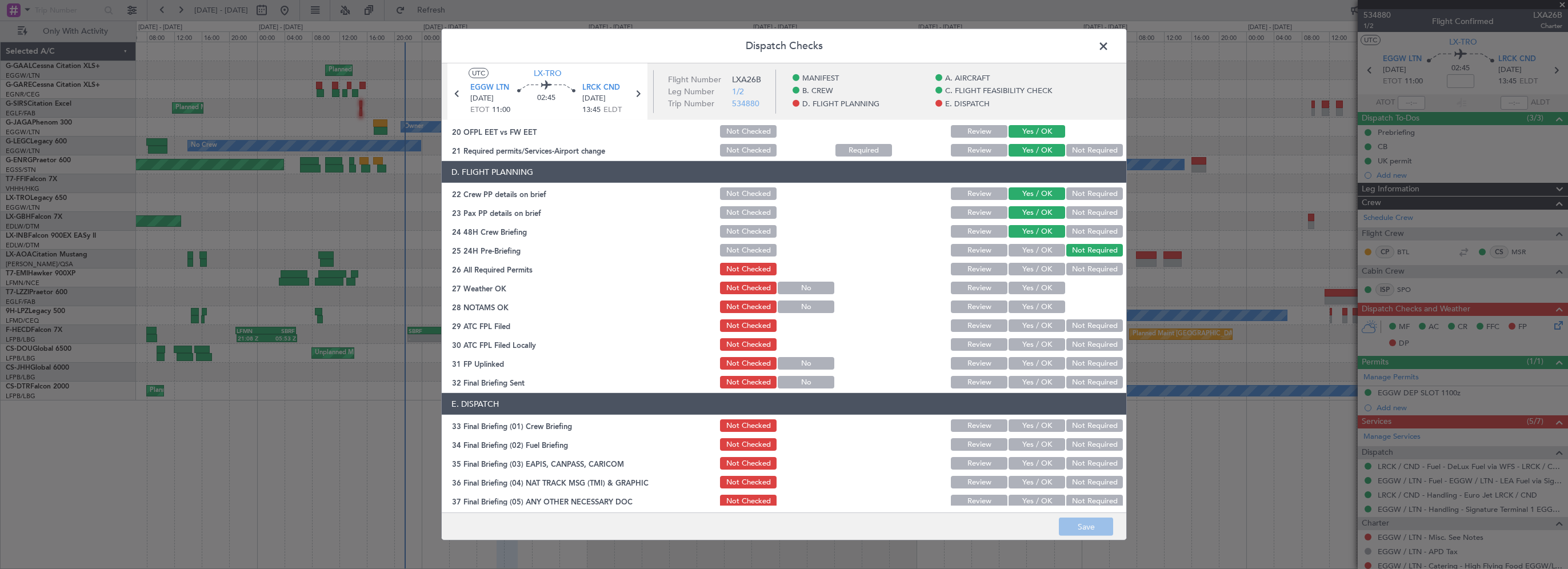
scroll to position [457, 0]
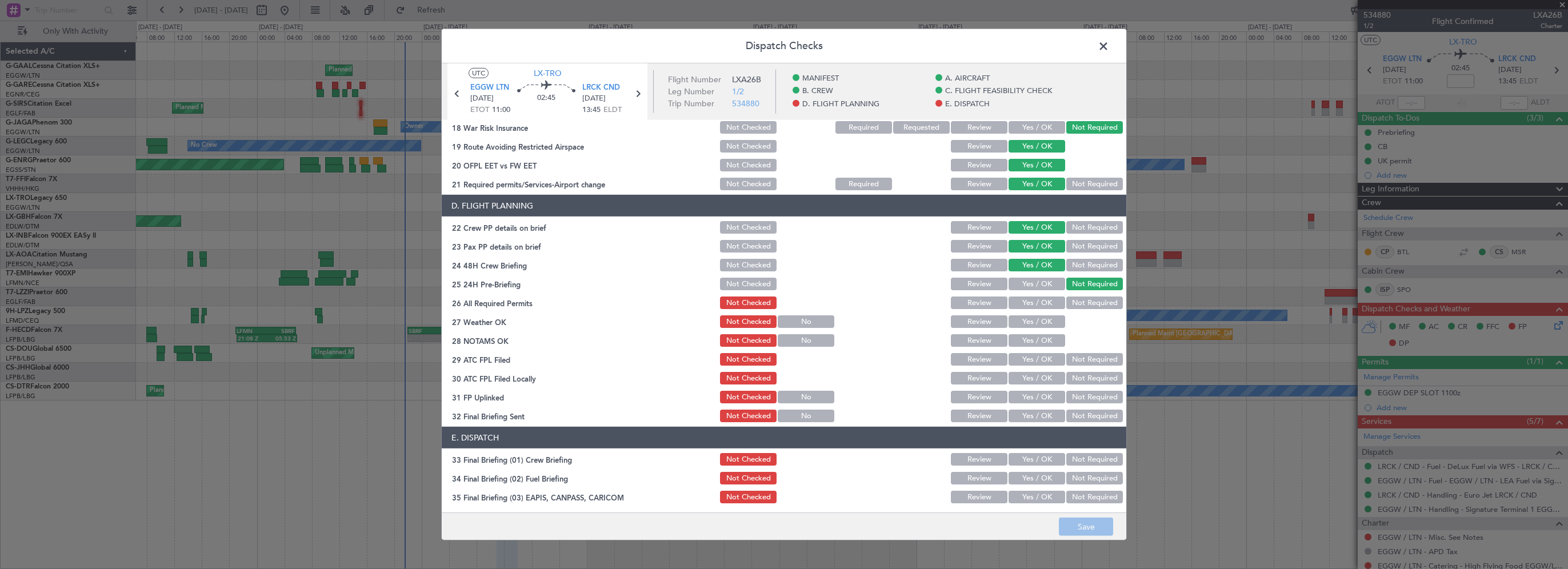
click at [1035, 306] on button "Yes / OK" at bounding box center [1036, 302] width 56 height 12
click at [1032, 320] on button "Yes / OK" at bounding box center [1036, 321] width 56 height 12
click at [1026, 348] on section "D. FLIGHT PLANNING 22 Crew PP details on brief Not Checked Review Yes / OK Not …" at bounding box center [783, 309] width 684 height 229
click at [1032, 336] on button "Yes / OK" at bounding box center [1036, 340] width 56 height 12
click at [1026, 361] on button "Yes / OK" at bounding box center [1036, 359] width 56 height 12
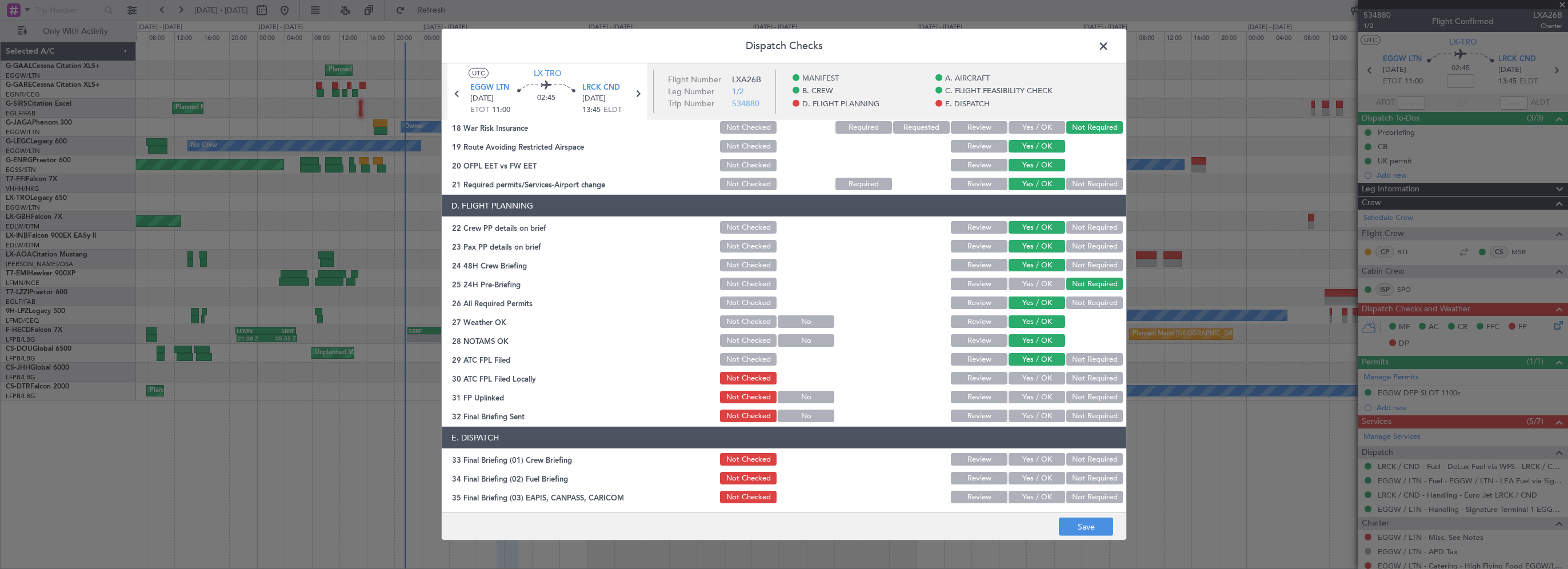
click at [1091, 375] on button "Not Required" at bounding box center [1094, 378] width 56 height 12
click at [1032, 396] on button "Yes / OK" at bounding box center [1036, 397] width 56 height 12
click at [1026, 414] on button "Yes / OK" at bounding box center [1036, 415] width 56 height 12
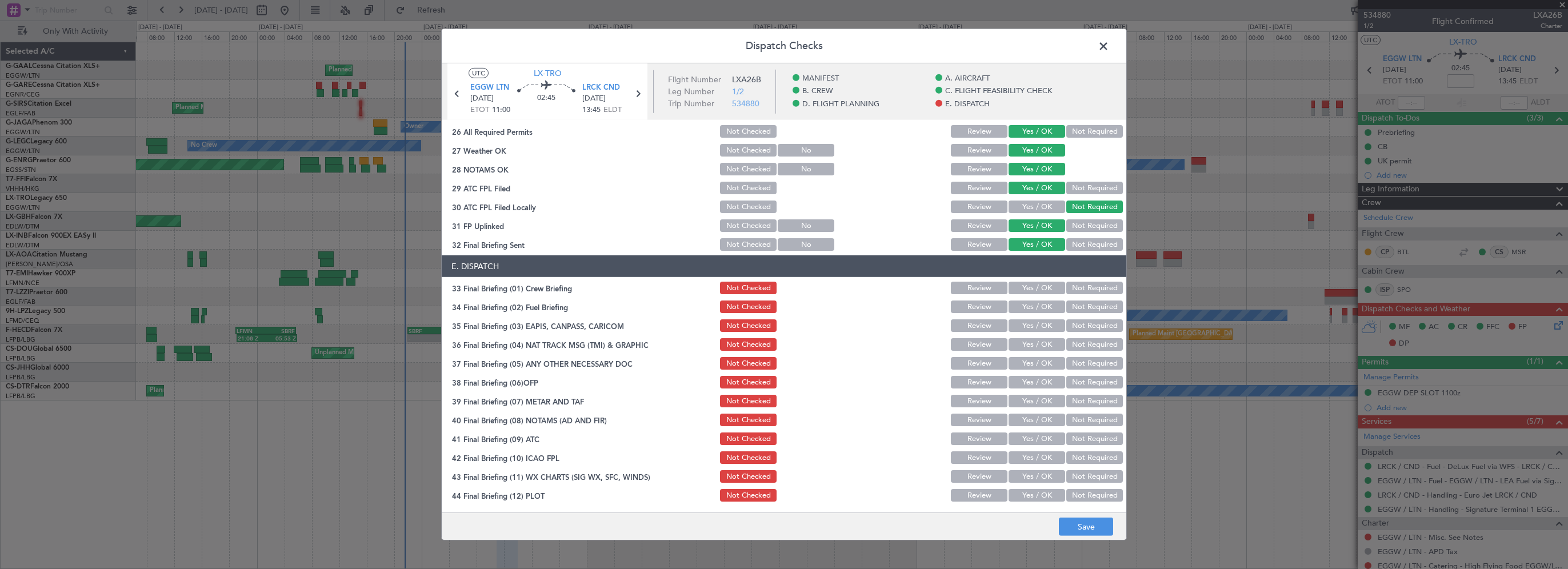
click at [1035, 289] on button "Yes / OK" at bounding box center [1036, 288] width 56 height 12
click at [1035, 309] on button "Yes / OK" at bounding box center [1036, 306] width 56 height 12
click at [1031, 334] on section "E. DISPATCH 33 Final Briefing (01) Crew Briefing Not Checked Review Yes / OK No…" at bounding box center [783, 379] width 684 height 248
click at [1074, 332] on section "E. DISPATCH 33 Final Briefing (01) Crew Briefing Not Checked Review Yes / OK No…" at bounding box center [783, 379] width 684 height 248
click at [1074, 328] on button "Not Required" at bounding box center [1094, 325] width 56 height 12
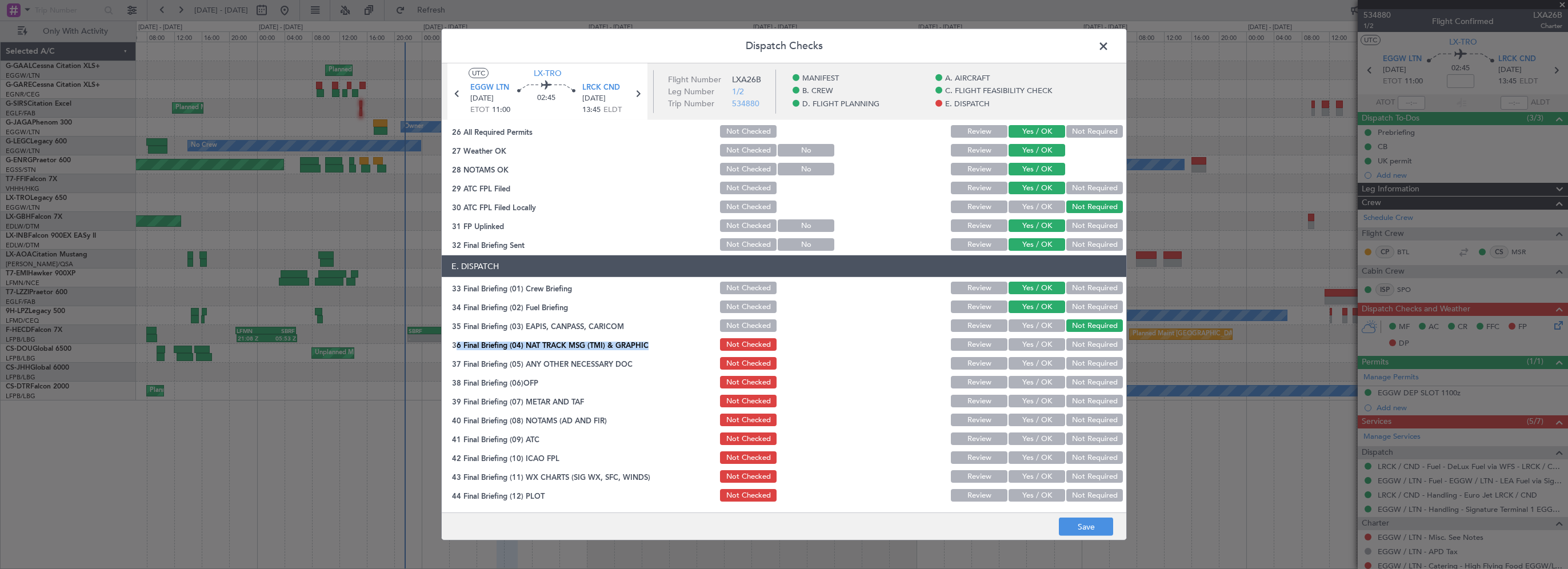
click at [1067, 344] on button "Not Required" at bounding box center [1094, 344] width 56 height 12
click at [1067, 361] on button "Not Required" at bounding box center [1094, 363] width 56 height 12
click at [1030, 386] on button "Yes / OK" at bounding box center [1036, 381] width 56 height 12
click at [1023, 402] on button "Yes / OK" at bounding box center [1036, 400] width 56 height 12
click at [1022, 416] on button "Yes / OK" at bounding box center [1036, 420] width 56 height 12
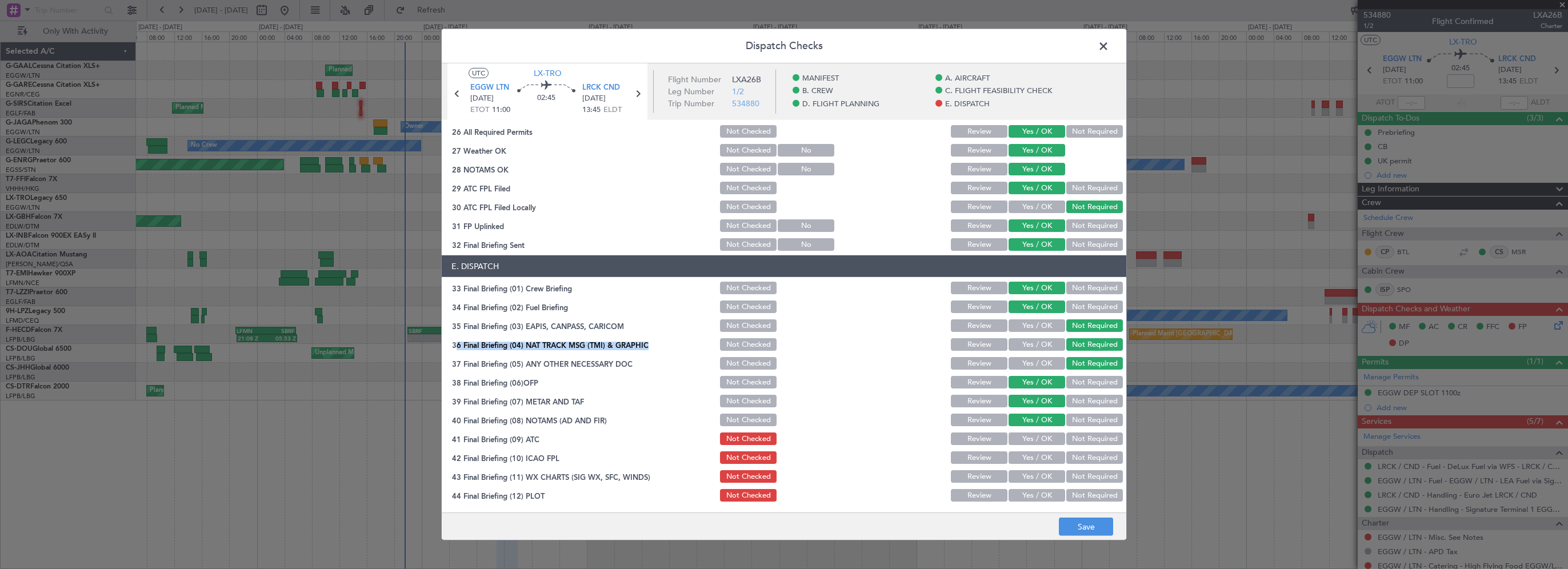
click at [1019, 436] on button "Yes / OK" at bounding box center [1036, 438] width 56 height 12
click at [1016, 460] on button "Yes / OK" at bounding box center [1036, 457] width 56 height 12
click at [1014, 479] on button "Yes / OK" at bounding box center [1036, 476] width 56 height 12
click at [1013, 498] on button "Yes / OK" at bounding box center [1036, 495] width 56 height 12
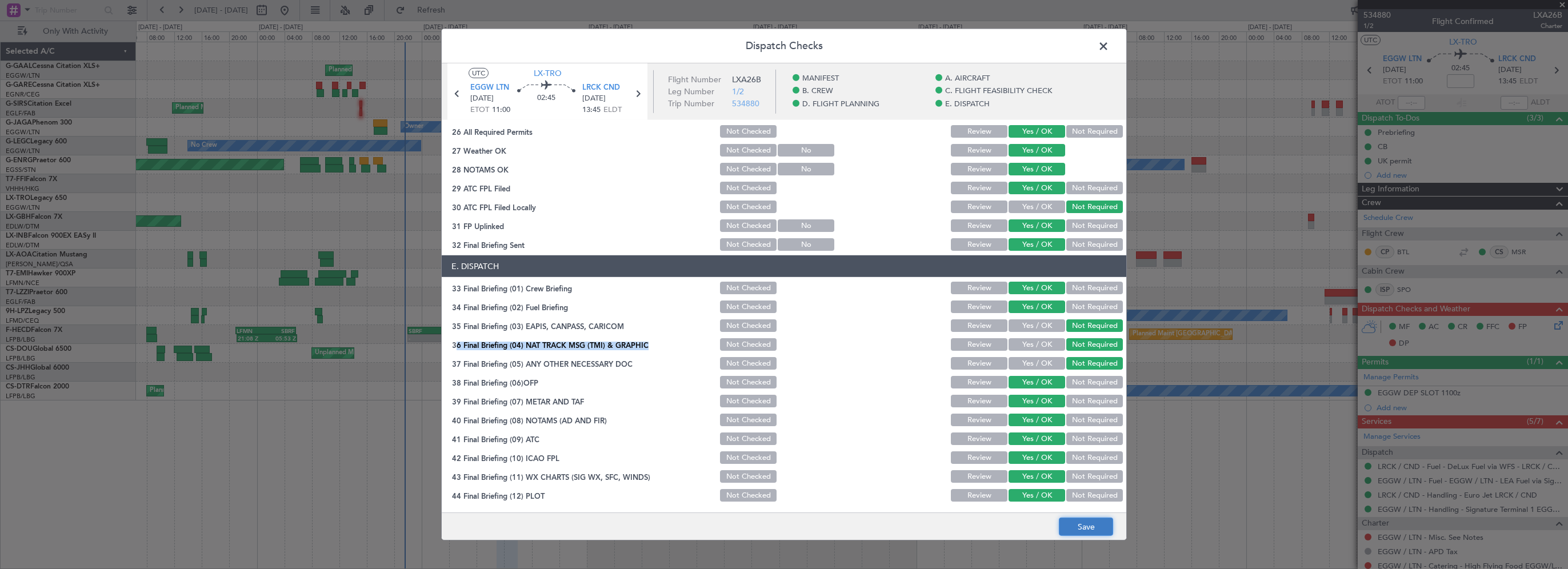
click at [1069, 531] on button "Save" at bounding box center [1085, 526] width 54 height 18
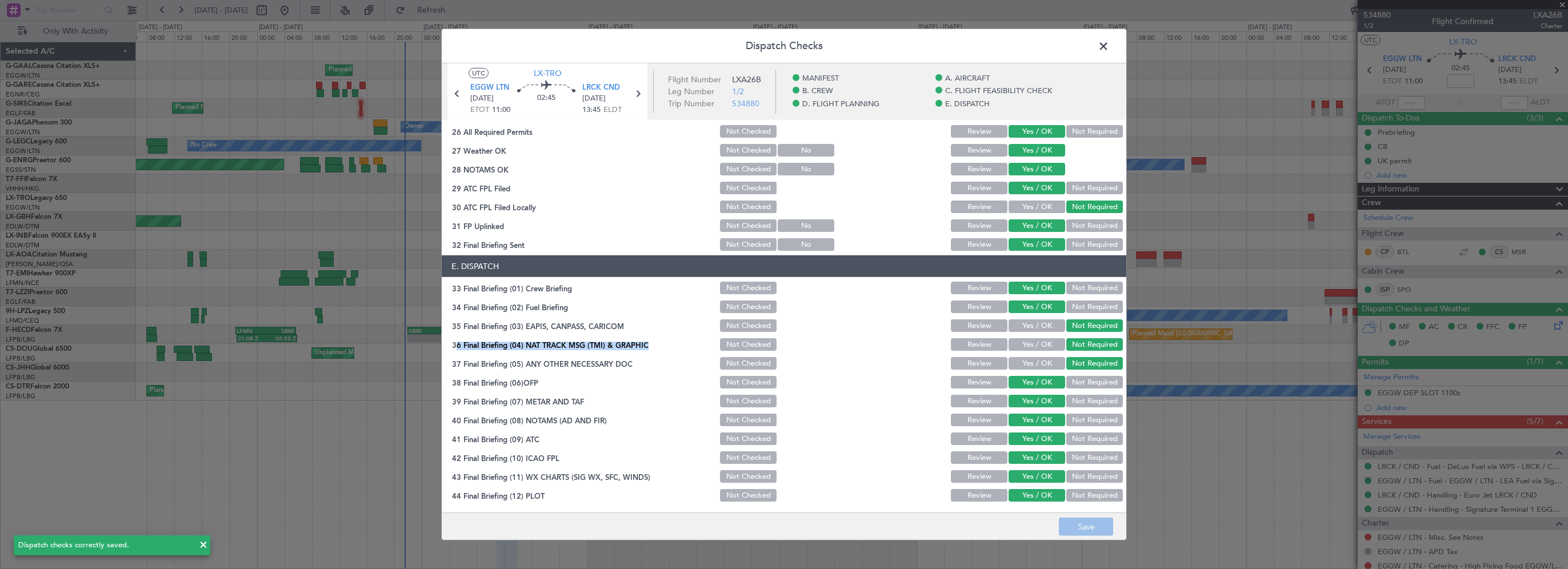
click at [1109, 43] on span at bounding box center [1109, 49] width 0 height 23
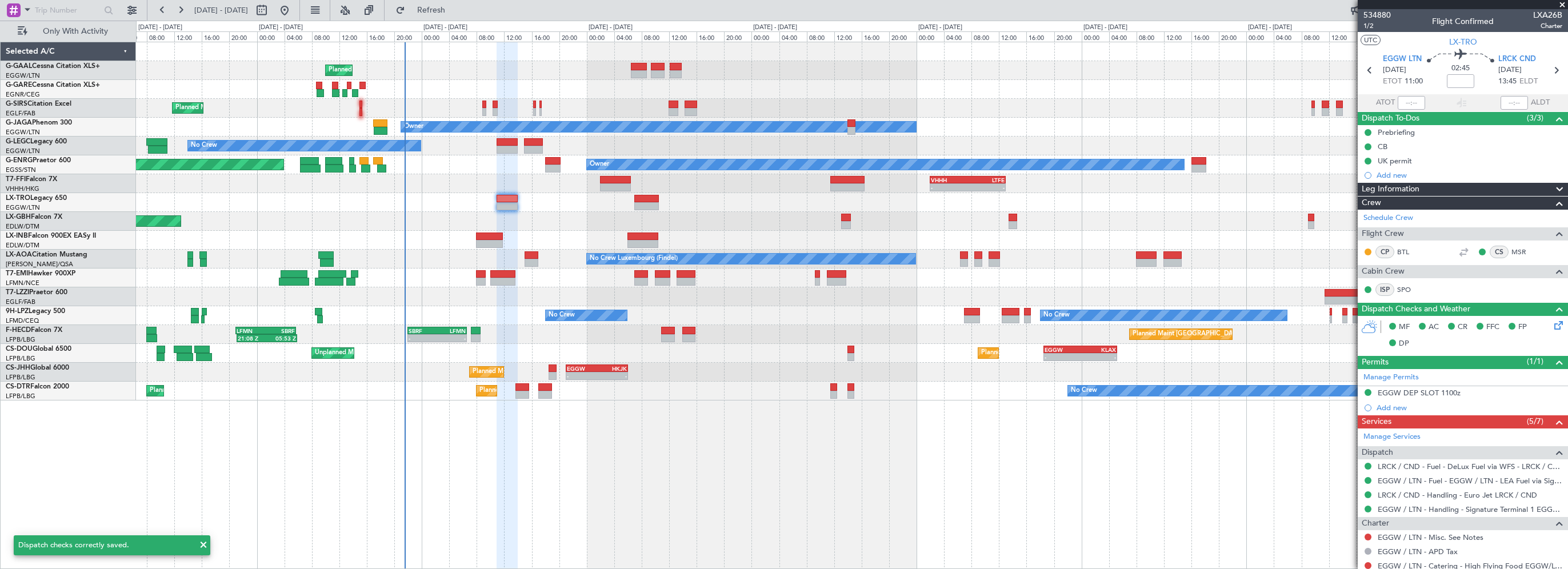
click at [1217, 476] on div "Planned Maint Planned Maint [GEOGRAPHIC_DATA] ([GEOGRAPHIC_DATA]) Owner No Crew…" at bounding box center [852, 305] width 1432 height 527
click at [1474, 539] on link "EGGW / LTN - Misc. See Notes" at bounding box center [1430, 537] width 106 height 9
click at [567, 205] on div "Unplanned Maint [GEOGRAPHIC_DATA] ([GEOGRAPHIC_DATA])" at bounding box center [852, 203] width 1431 height 19
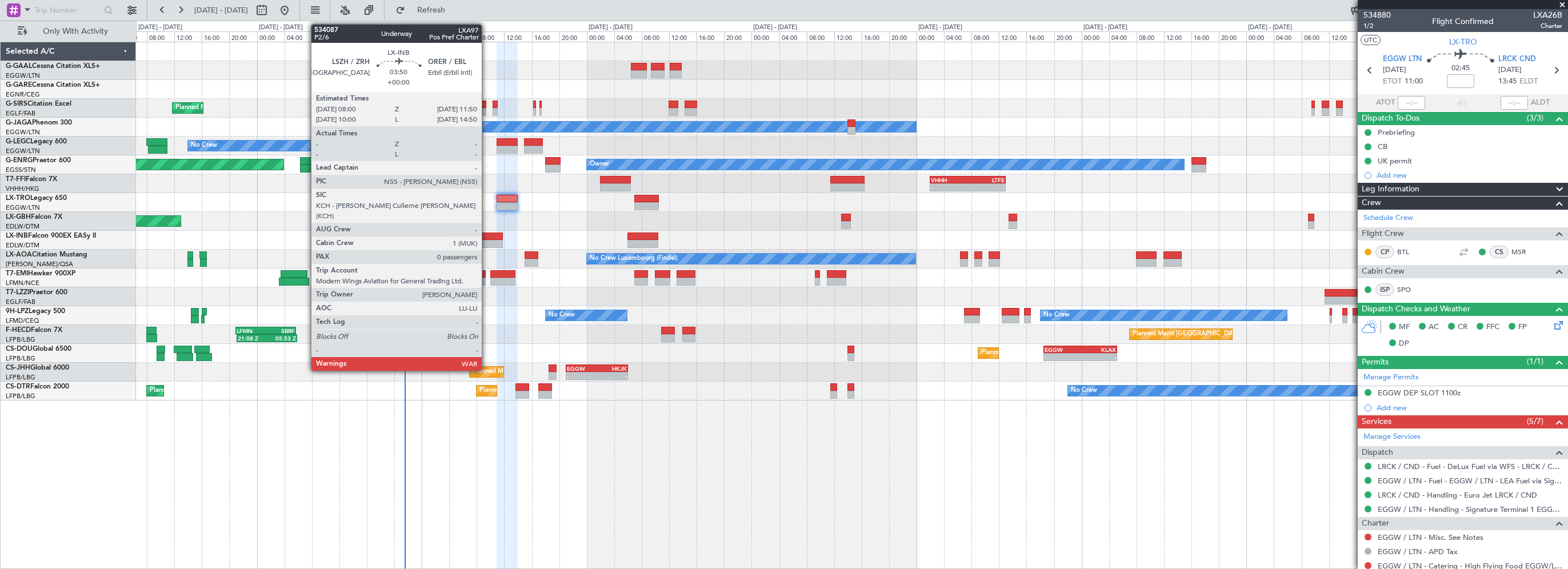
click at [487, 235] on div at bounding box center [489, 236] width 27 height 8
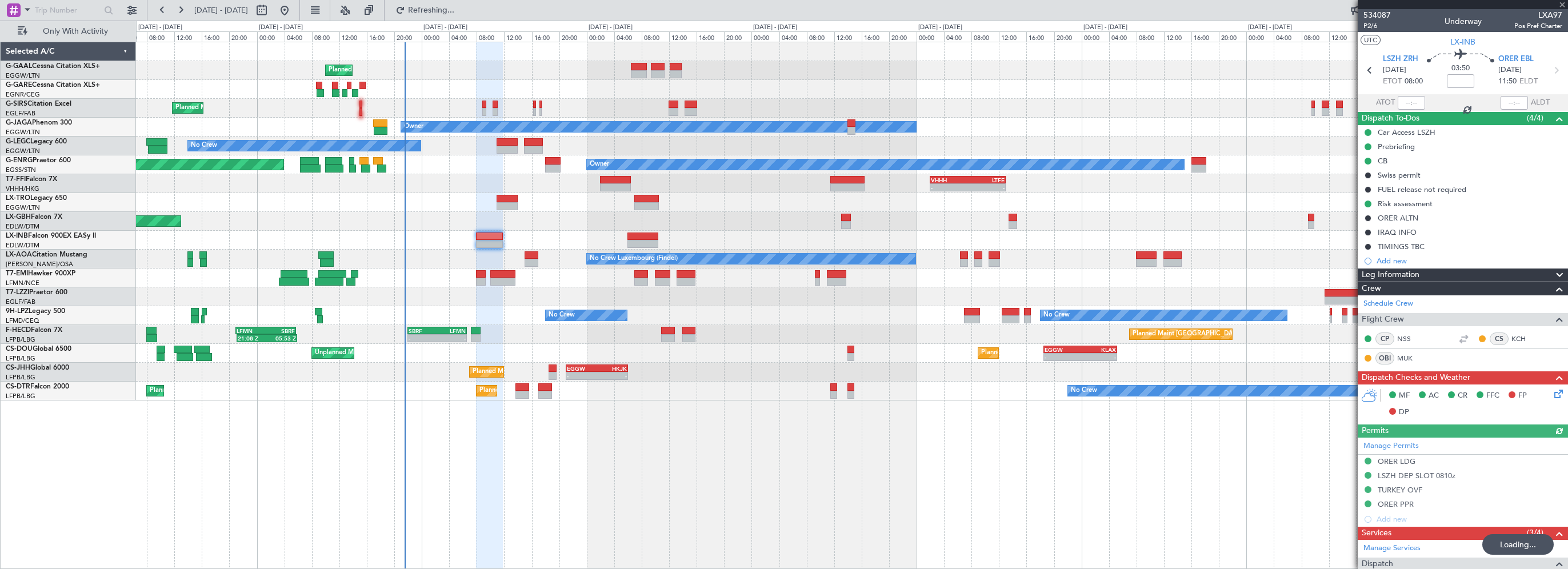
type input "7"
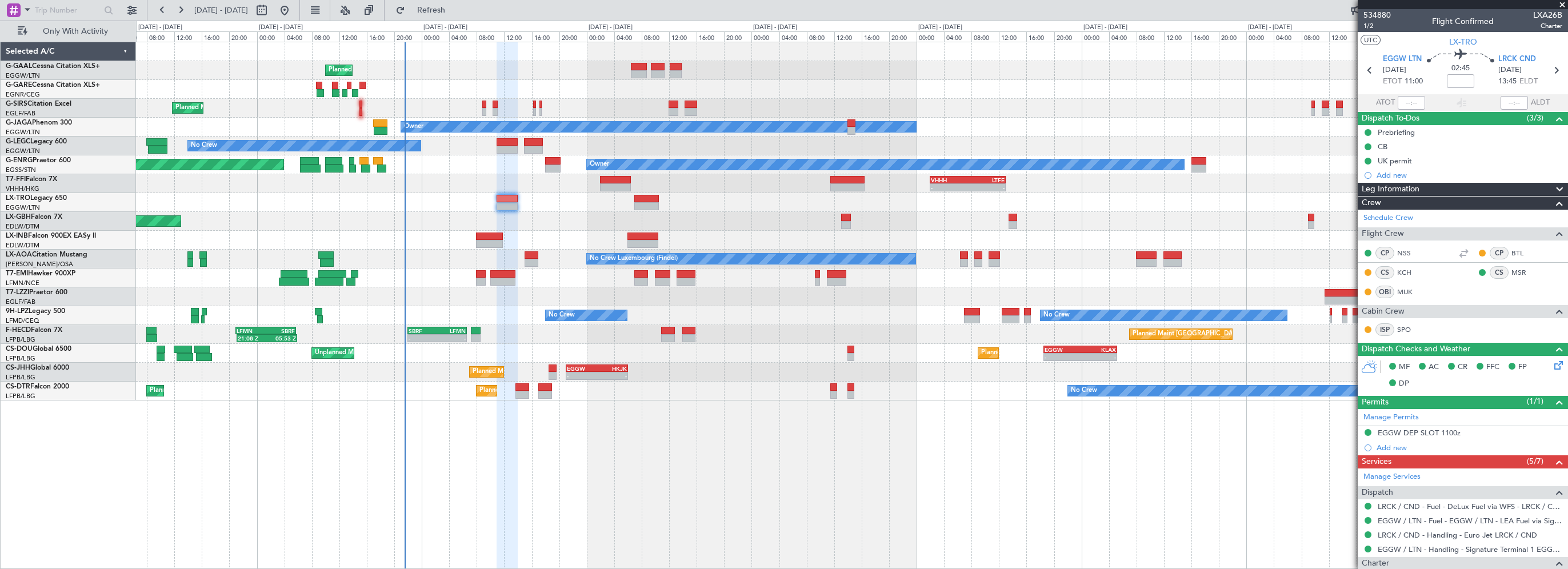
click at [250, 501] on div "Planned Maint Planned Maint [GEOGRAPHIC_DATA] ([GEOGRAPHIC_DATA]) Owner No Crew…" at bounding box center [852, 305] width 1432 height 527
click at [733, 475] on div "Planned Maint Planned Maint [GEOGRAPHIC_DATA] ([GEOGRAPHIC_DATA]) Owner No Crew…" at bounding box center [852, 305] width 1432 height 527
click at [626, 493] on div "Planned Maint Planned Maint [GEOGRAPHIC_DATA] ([GEOGRAPHIC_DATA]) Owner No Crew…" at bounding box center [852, 305] width 1432 height 527
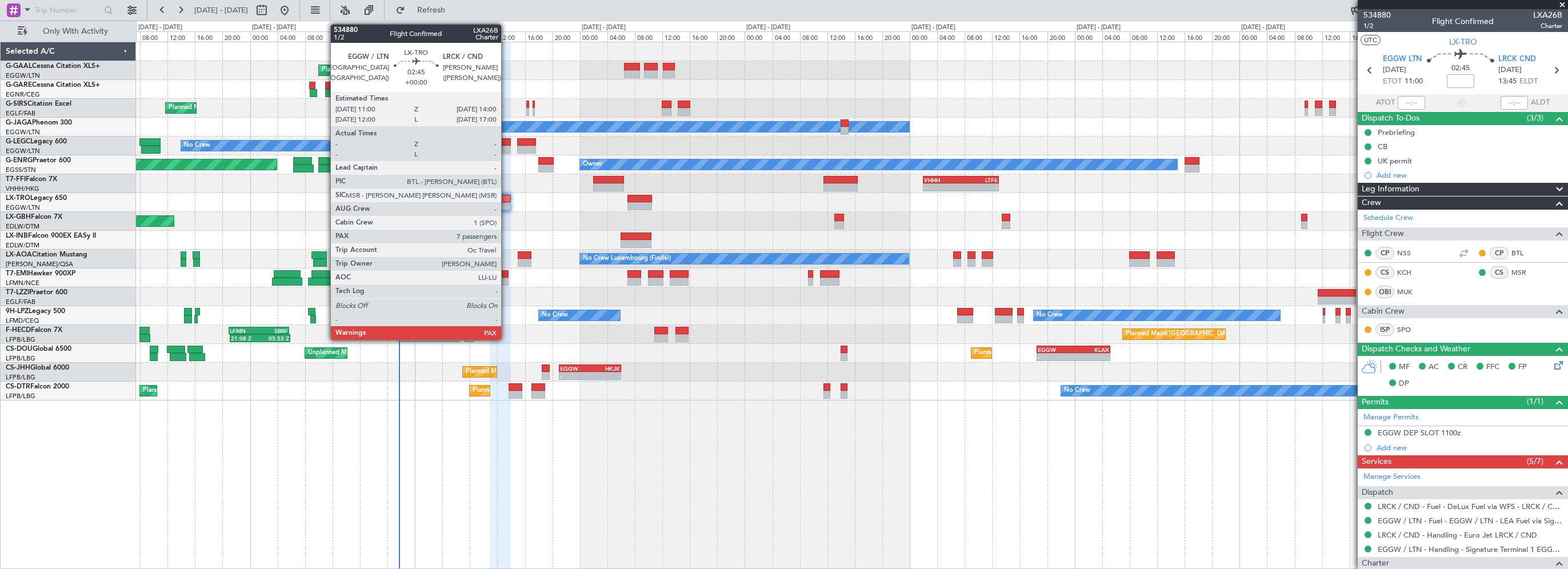
click at [505, 199] on div at bounding box center [500, 198] width 21 height 8
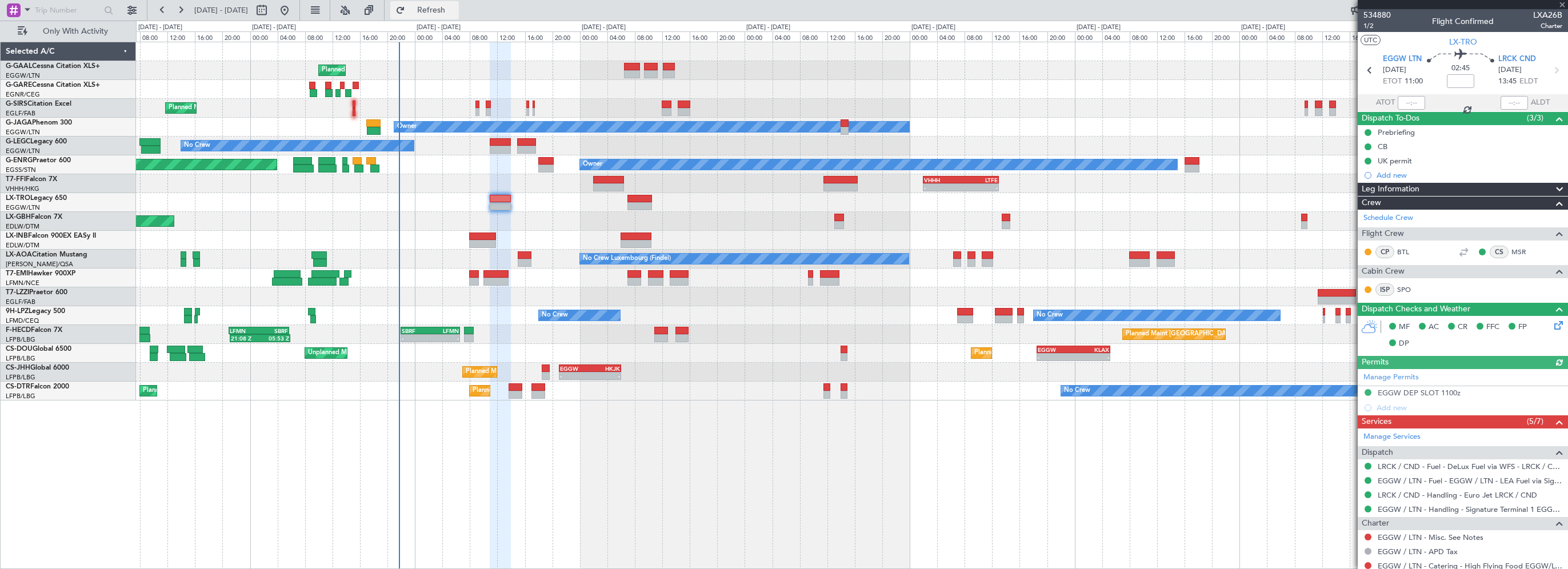
click at [459, 8] on button "Refresh" at bounding box center [424, 10] width 69 height 18
click at [1056, 432] on div "Planned Maint Planned Maint [GEOGRAPHIC_DATA] ([GEOGRAPHIC_DATA]) Owner No Crew…" at bounding box center [852, 305] width 1432 height 527
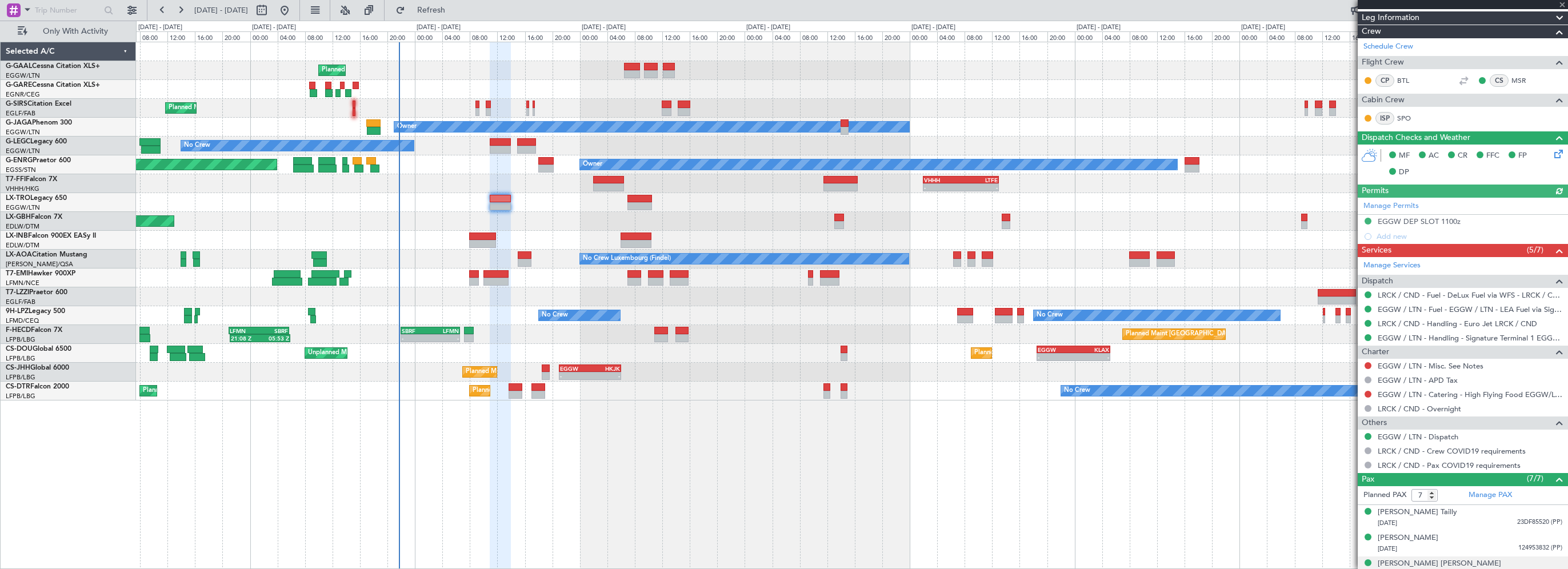
scroll to position [285, 0]
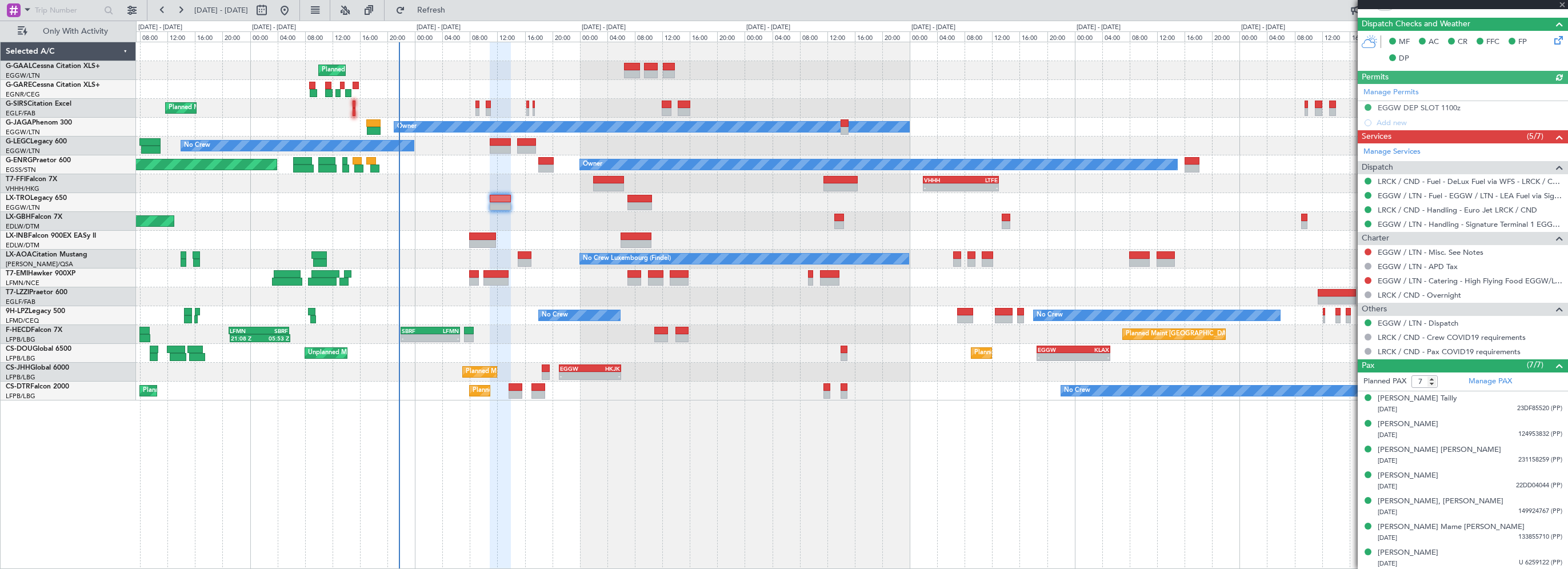
click at [714, 503] on div "Planned Maint Planned Maint [GEOGRAPHIC_DATA] ([GEOGRAPHIC_DATA]) Owner No Crew…" at bounding box center [852, 305] width 1432 height 527
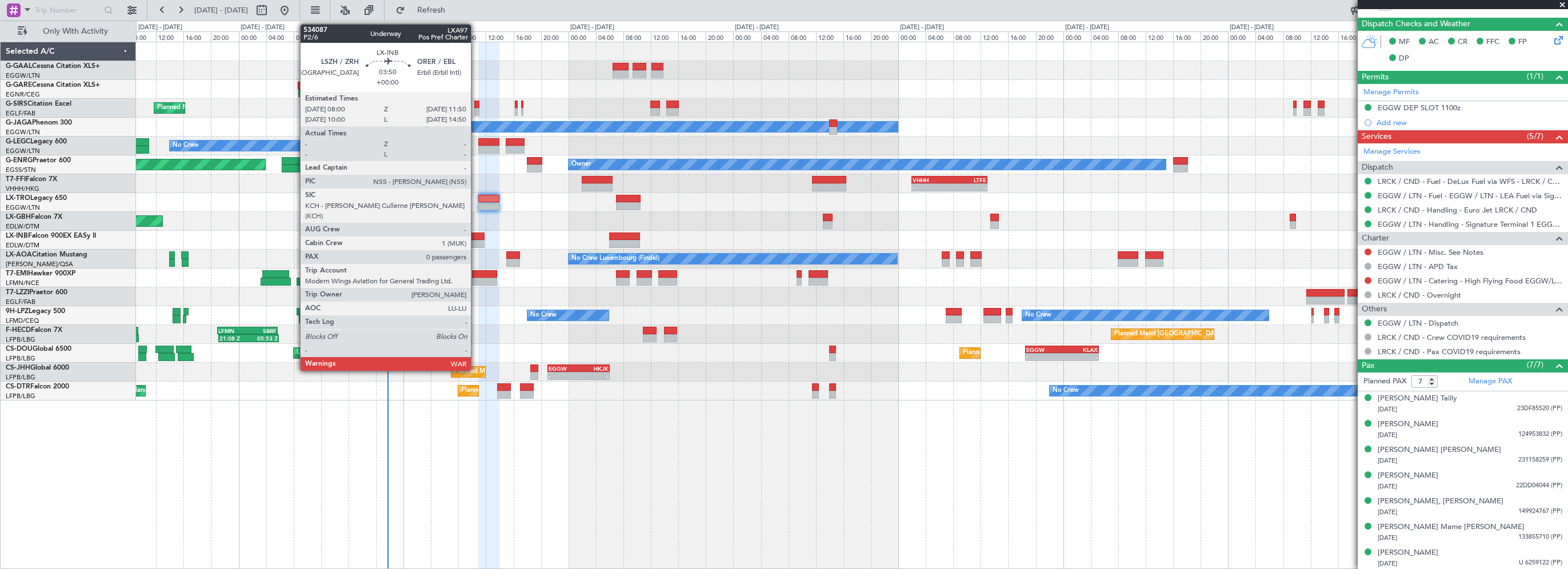
click at [476, 234] on div at bounding box center [471, 236] width 27 height 8
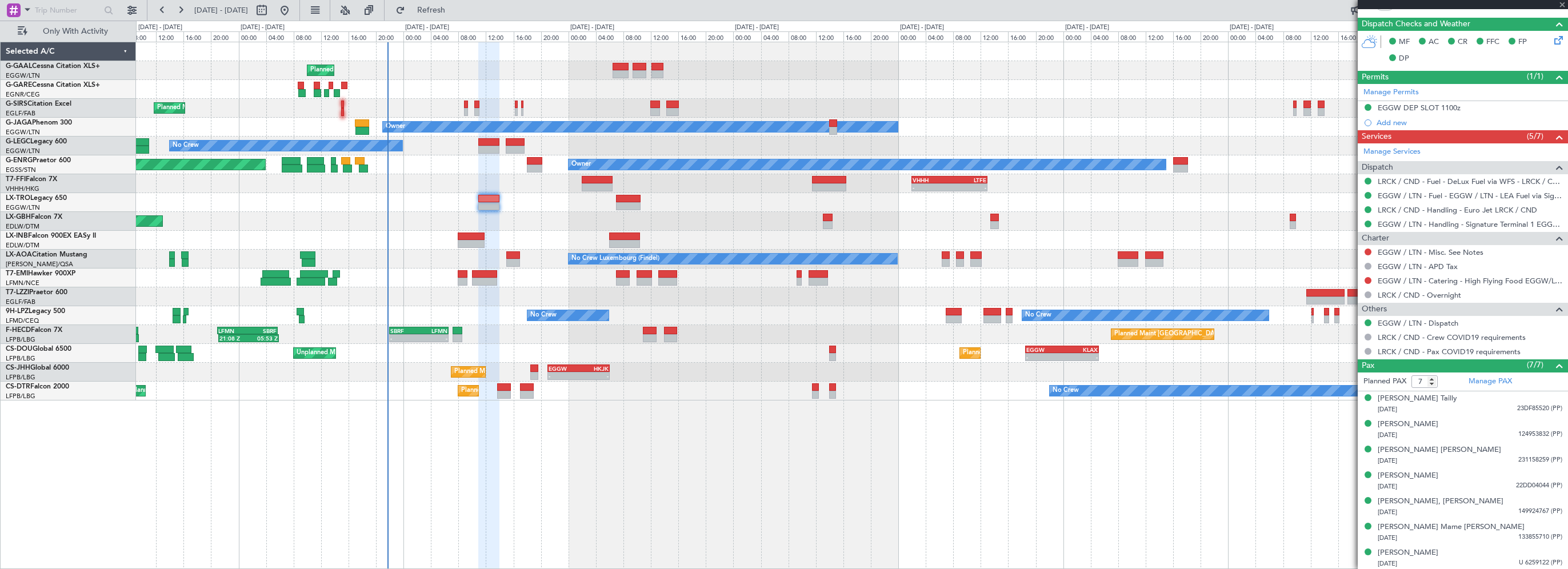
click at [606, 455] on div "Planned Maint Planned Maint [GEOGRAPHIC_DATA] ([GEOGRAPHIC_DATA]) Owner No Crew…" at bounding box center [852, 305] width 1432 height 527
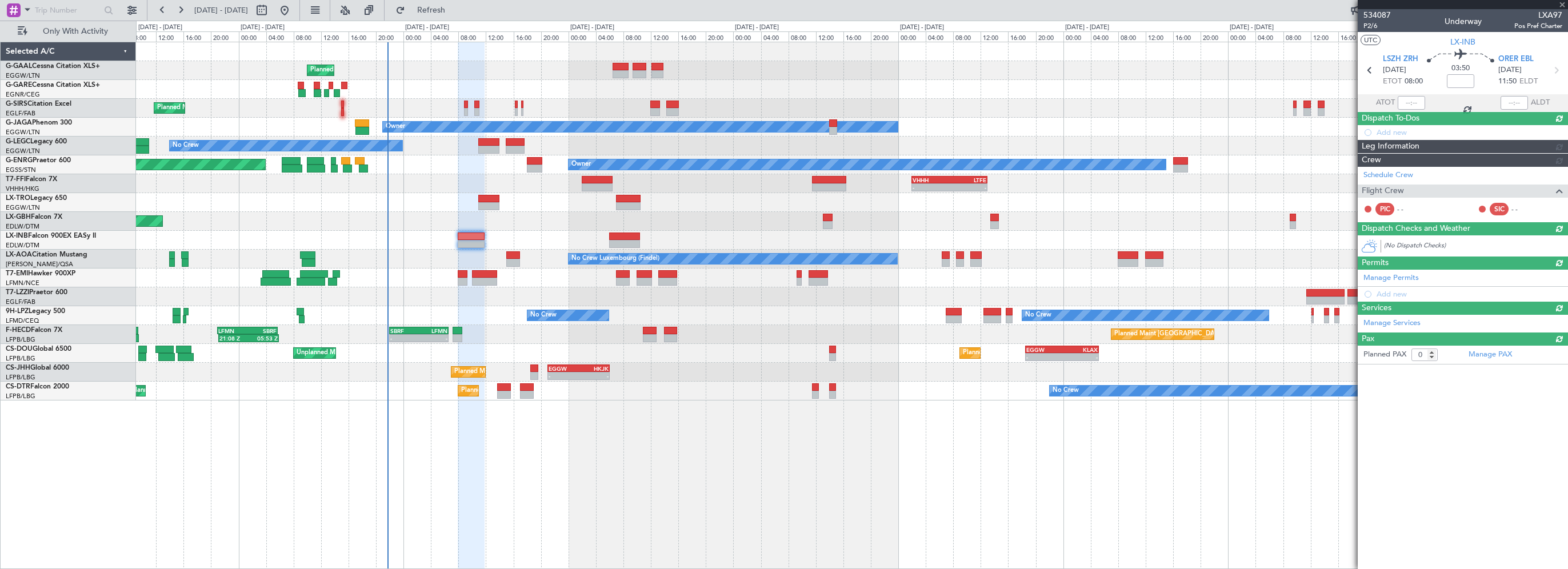
scroll to position [0, 0]
click at [1561, 1] on div at bounding box center [1463, 4] width 211 height 9
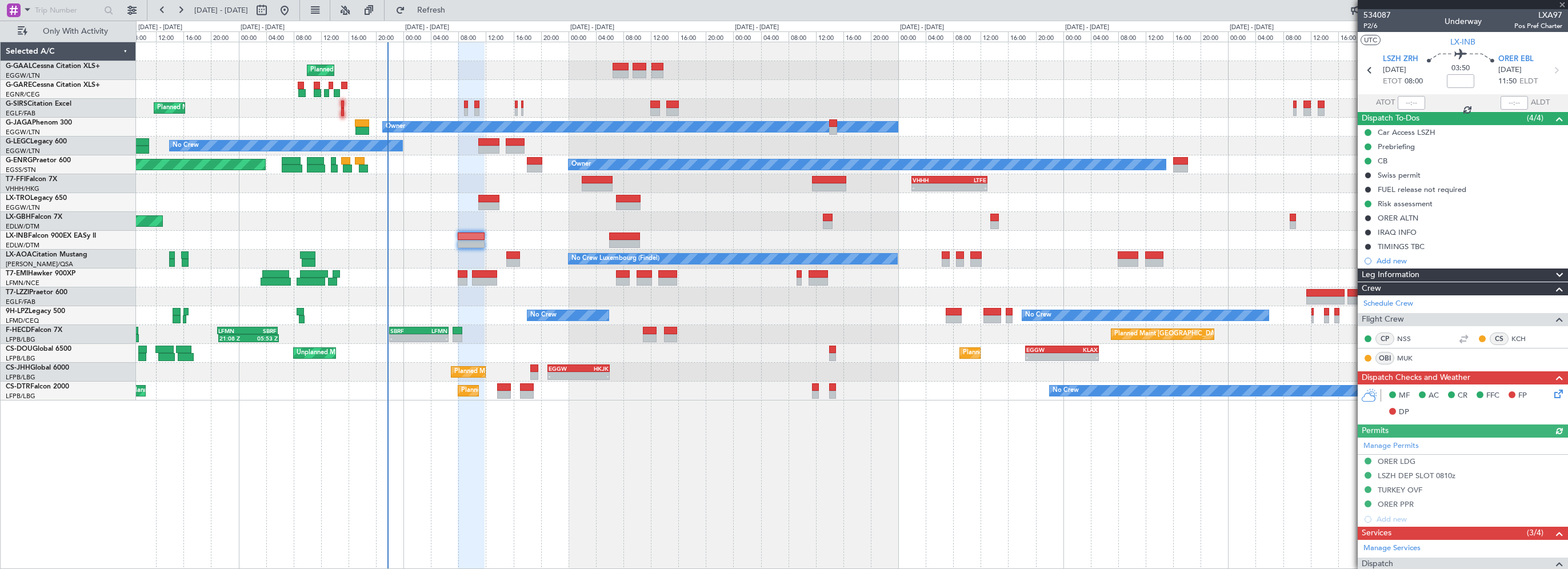
click at [528, 502] on div "Planned Maint Planned Maint [GEOGRAPHIC_DATA] ([GEOGRAPHIC_DATA]) Owner No Crew…" at bounding box center [852, 305] width 1432 height 527
click at [467, 231] on div at bounding box center [852, 240] width 1431 height 19
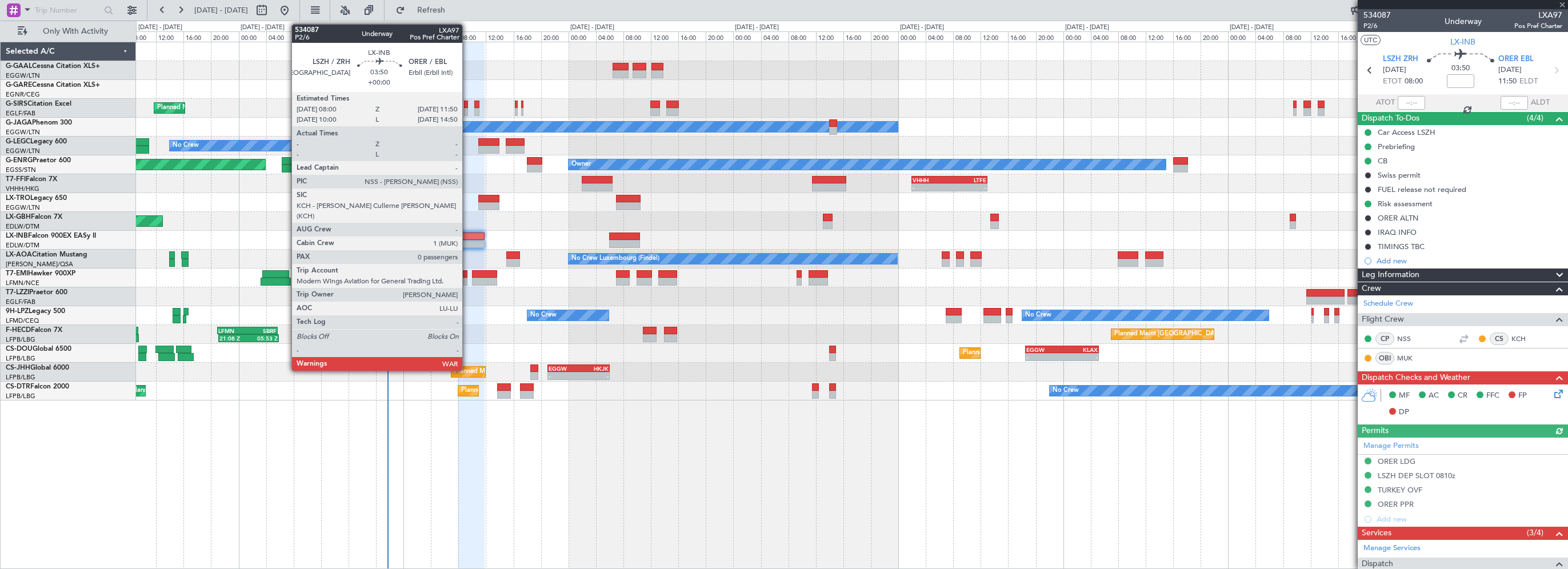
click at [469, 238] on div at bounding box center [471, 236] width 27 height 8
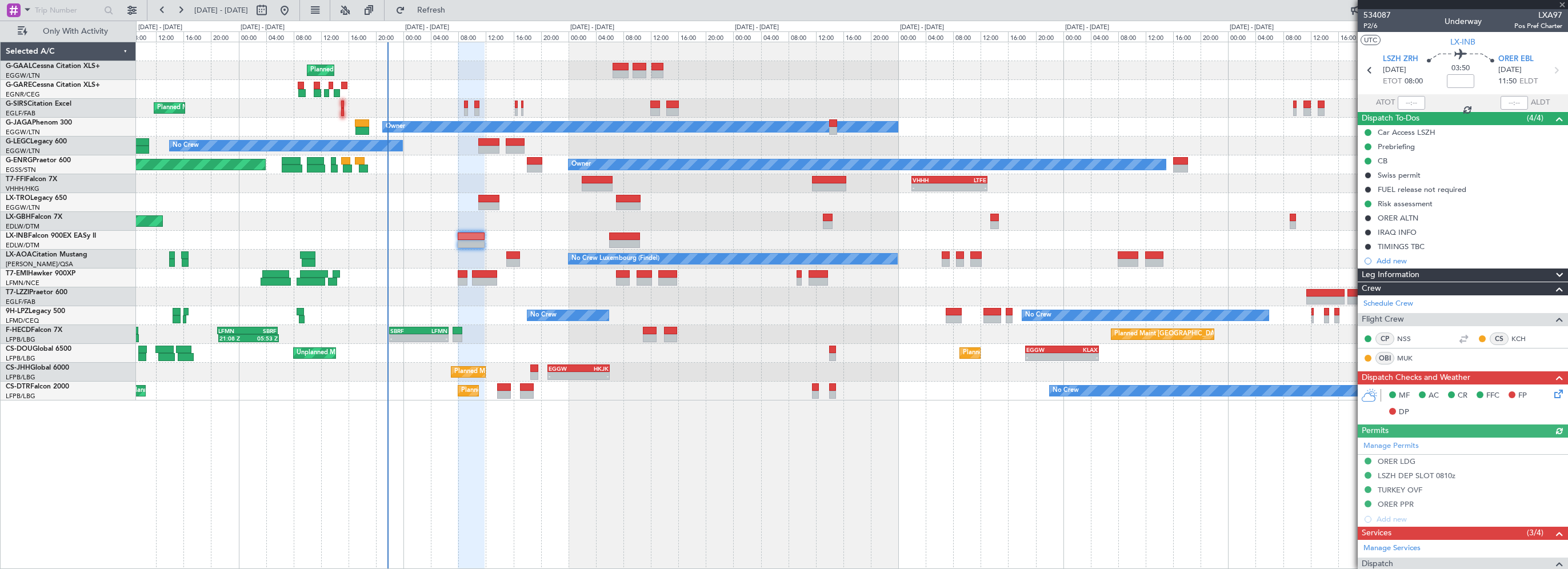
click at [1116, 488] on div "Planned Maint Planned Maint [GEOGRAPHIC_DATA] ([GEOGRAPHIC_DATA]) Owner No Crew…" at bounding box center [852, 305] width 1432 height 527
click at [828, 469] on div "Planned Maint Planned Maint [GEOGRAPHIC_DATA] ([GEOGRAPHIC_DATA]) Owner No Crew…" at bounding box center [852, 305] width 1432 height 527
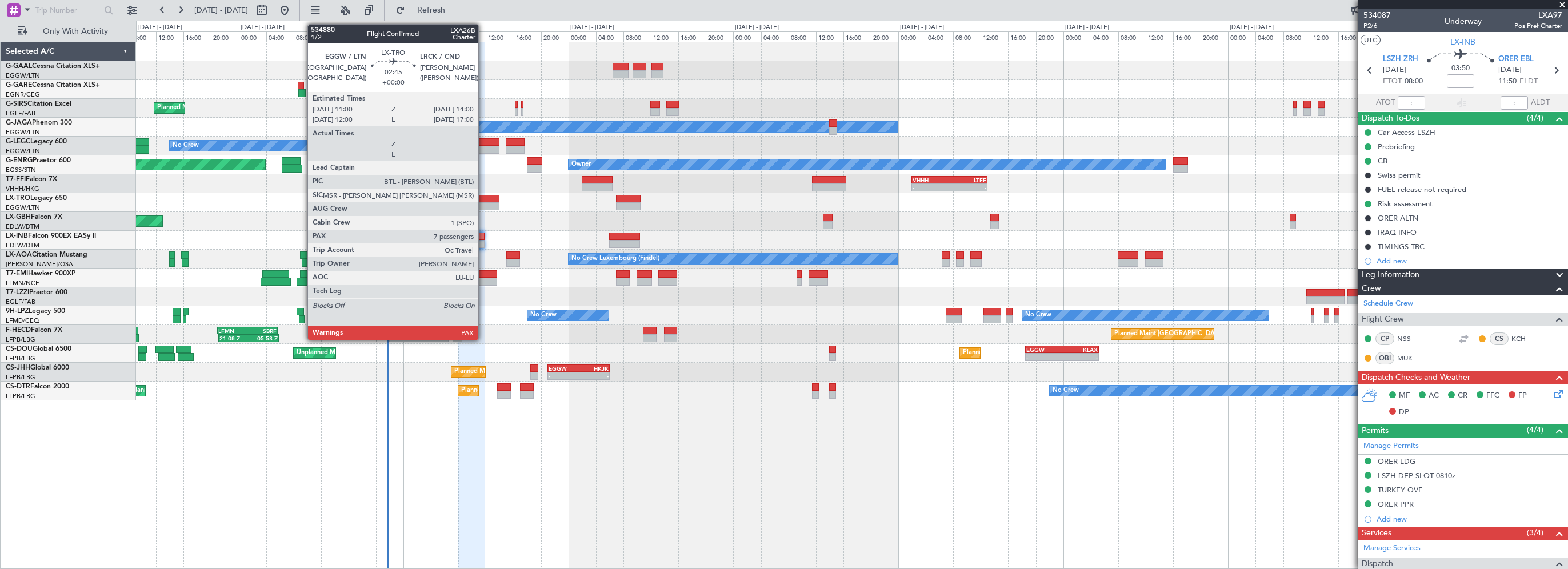
click at [483, 202] on div at bounding box center [488, 206] width 21 height 8
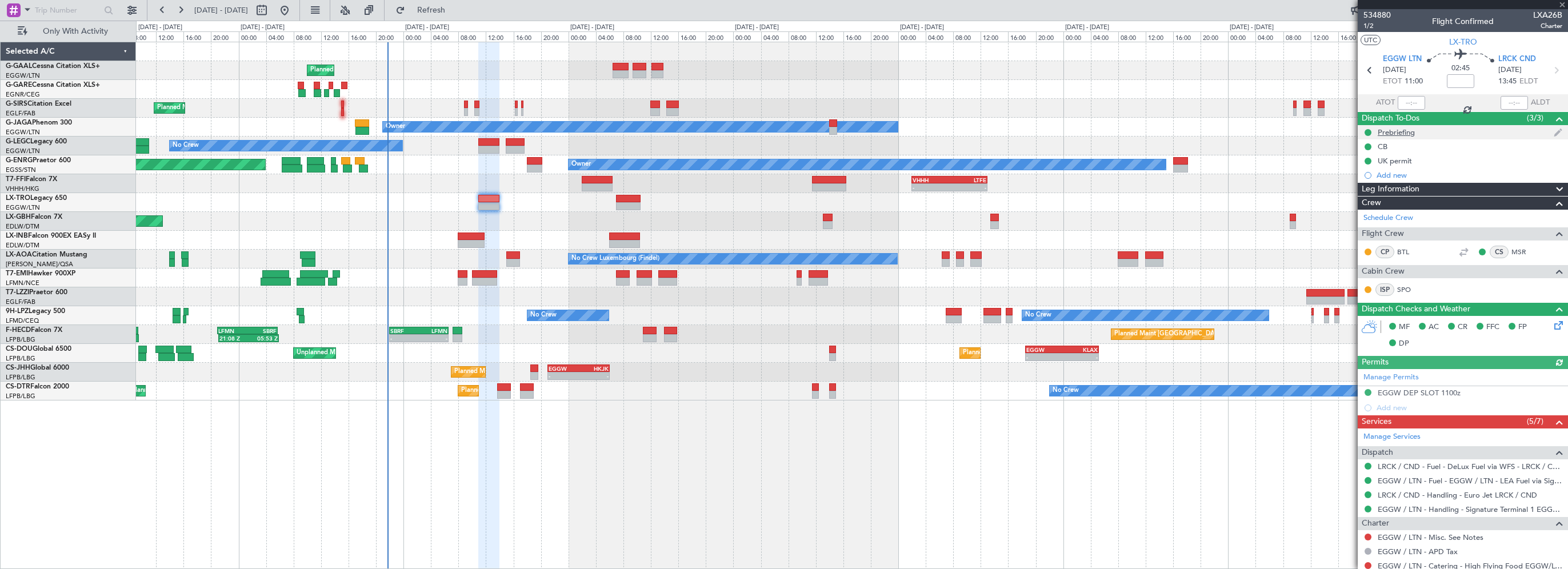
click at [1391, 128] on div "Prebriefing" at bounding box center [1396, 132] width 37 height 9
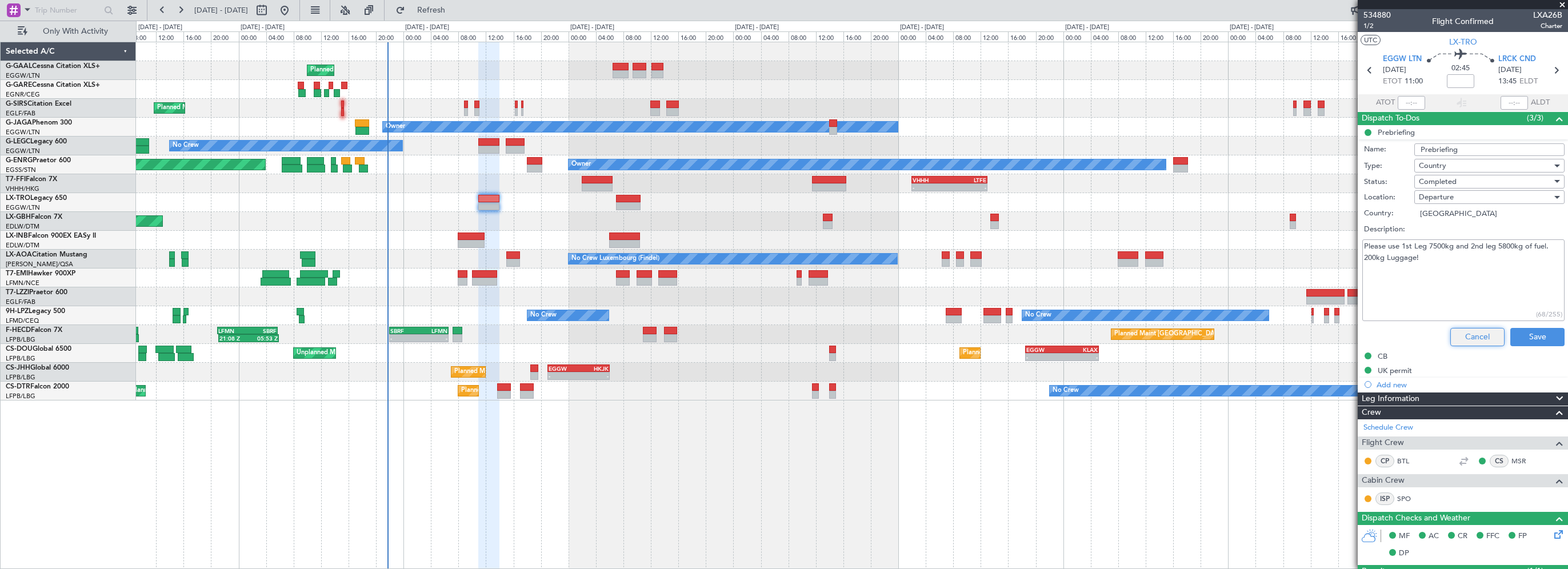
click at [1474, 332] on button "Cancel" at bounding box center [1476, 337] width 54 height 18
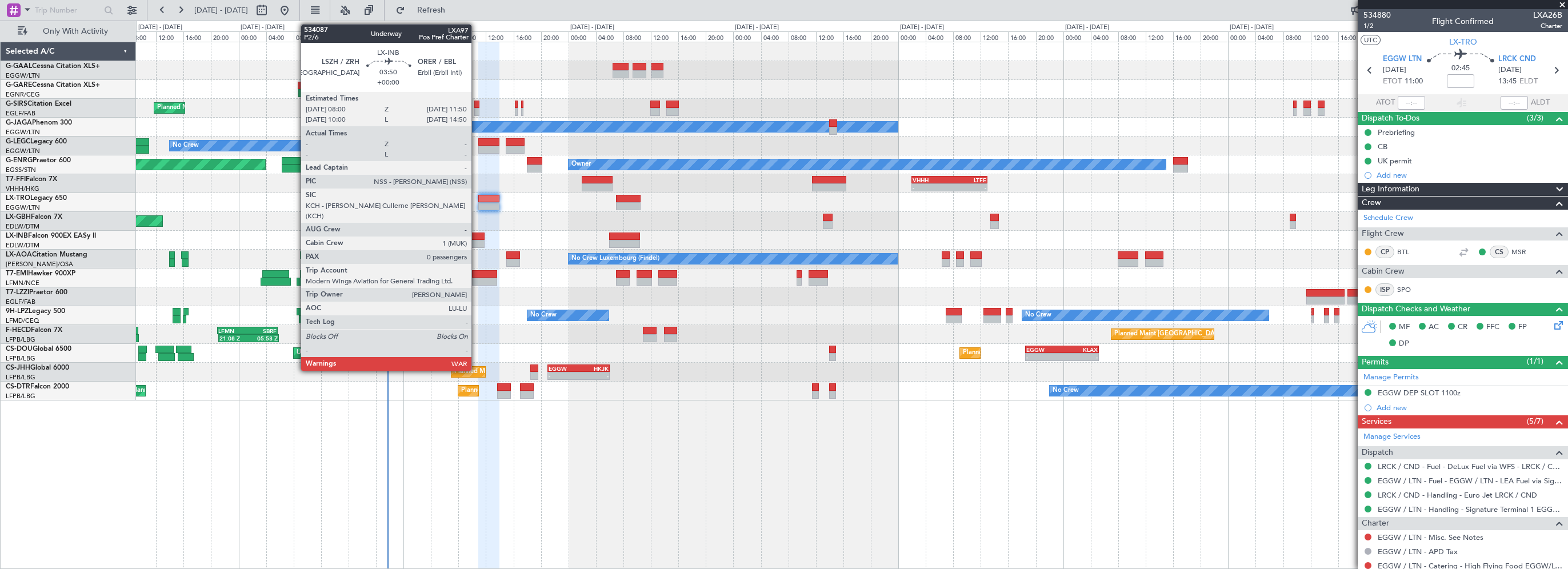
click at [477, 240] on div at bounding box center [471, 244] width 27 height 8
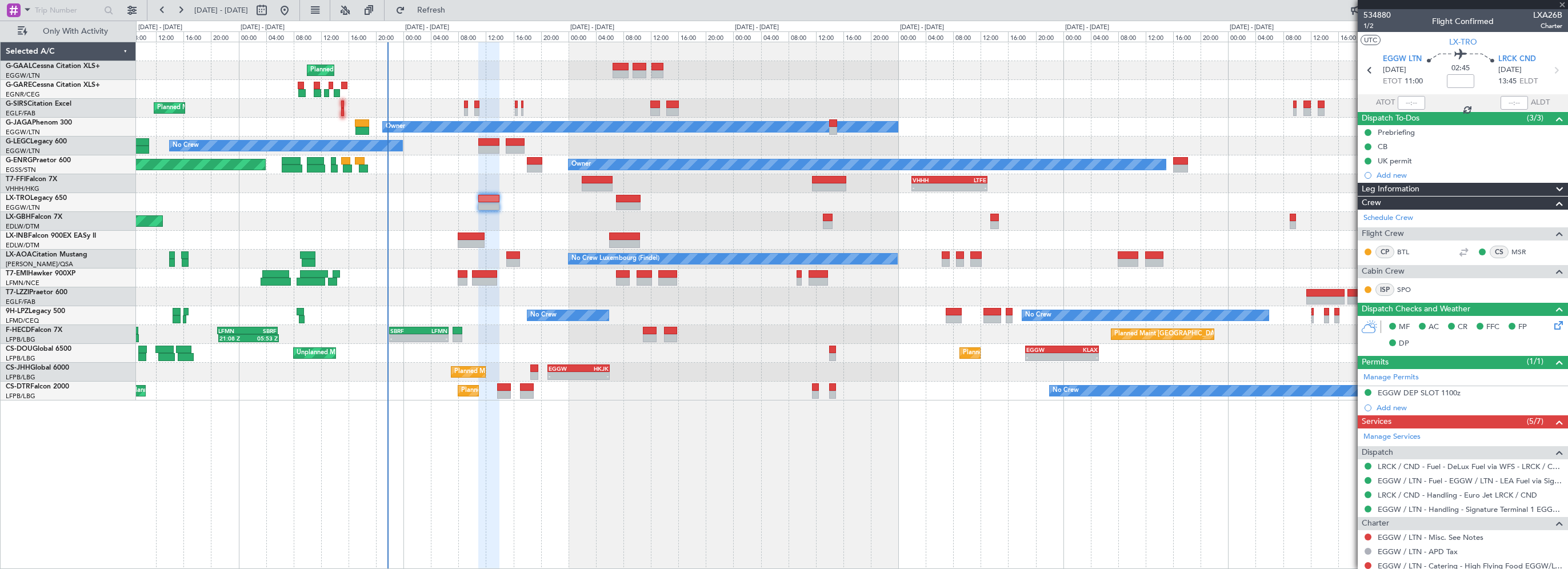
type input "0"
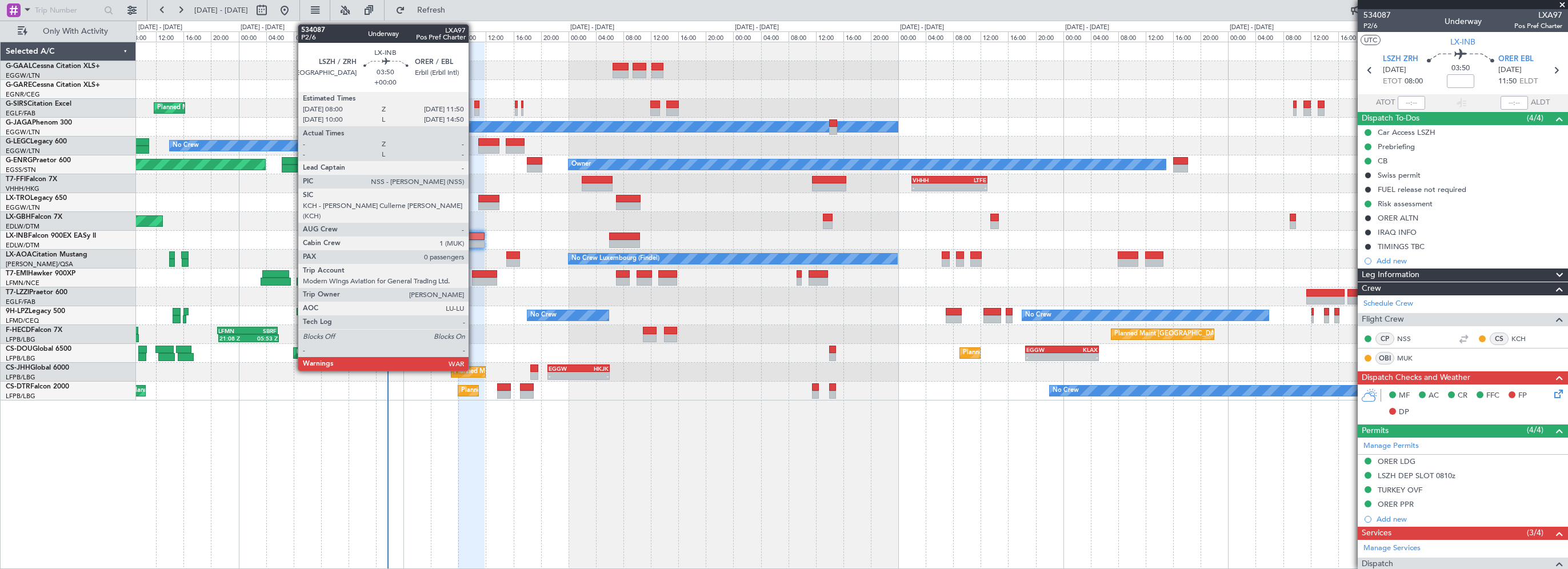
click at [474, 234] on div at bounding box center [471, 236] width 27 height 8
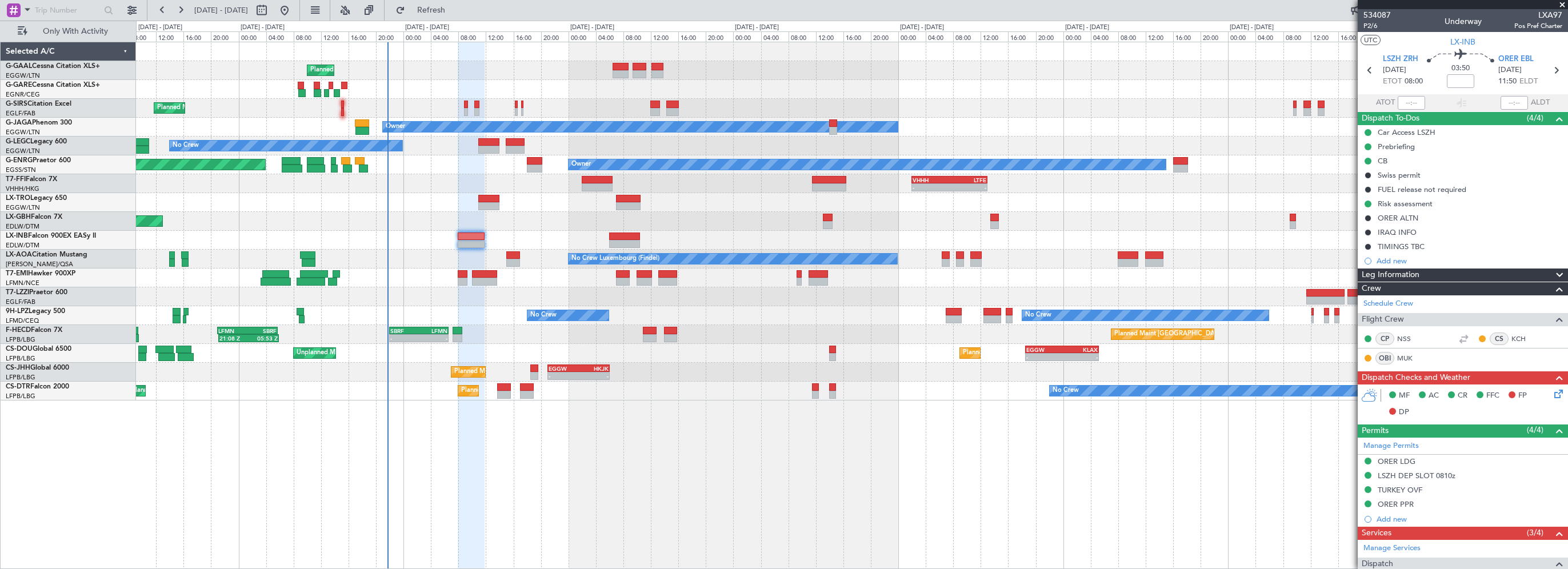
click at [551, 453] on div "Planned Maint Planned Maint [GEOGRAPHIC_DATA] ([GEOGRAPHIC_DATA]) Owner No Crew…" at bounding box center [852, 305] width 1432 height 527
click at [1397, 146] on div "Prebriefing" at bounding box center [1396, 146] width 37 height 9
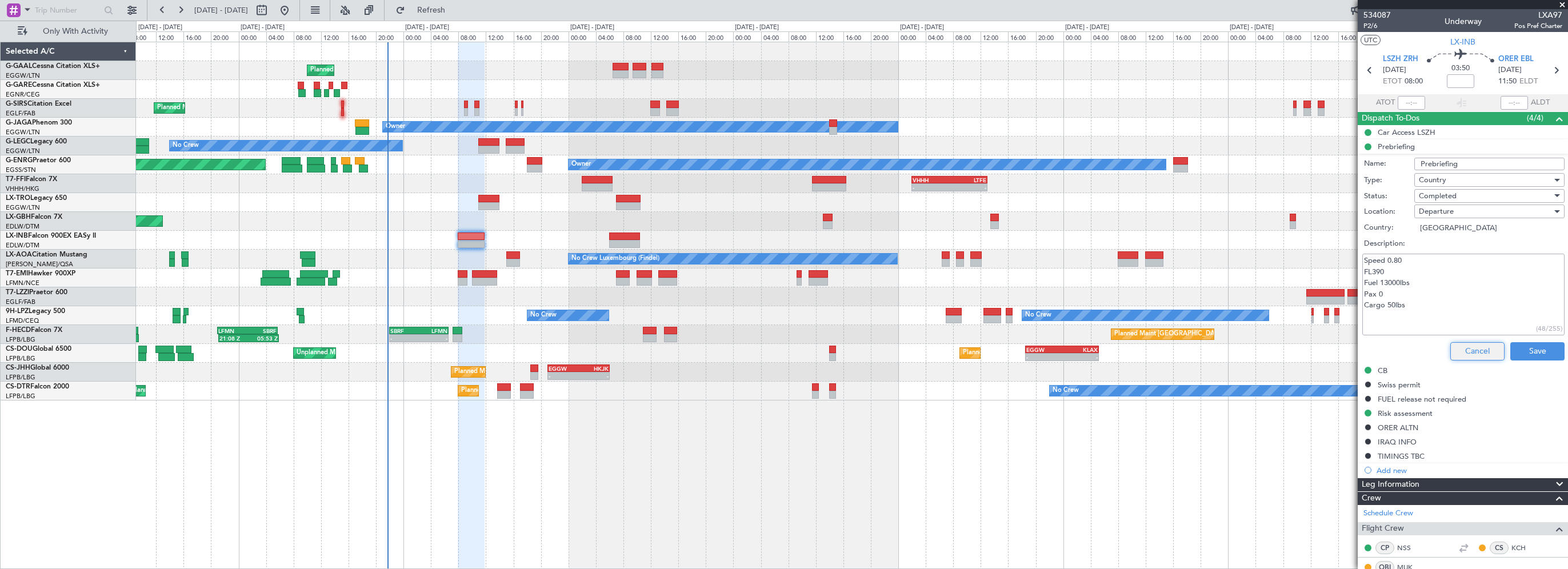
click at [1468, 348] on button "Cancel" at bounding box center [1476, 350] width 54 height 18
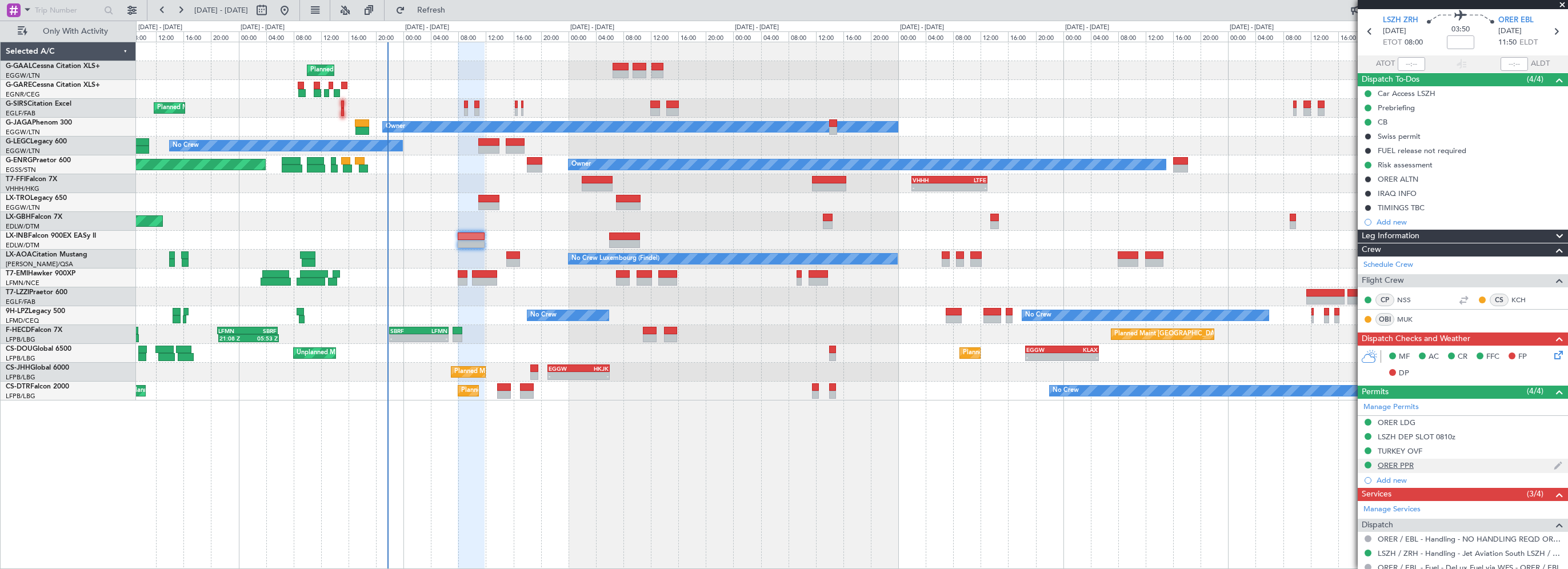
scroll to position [57, 0]
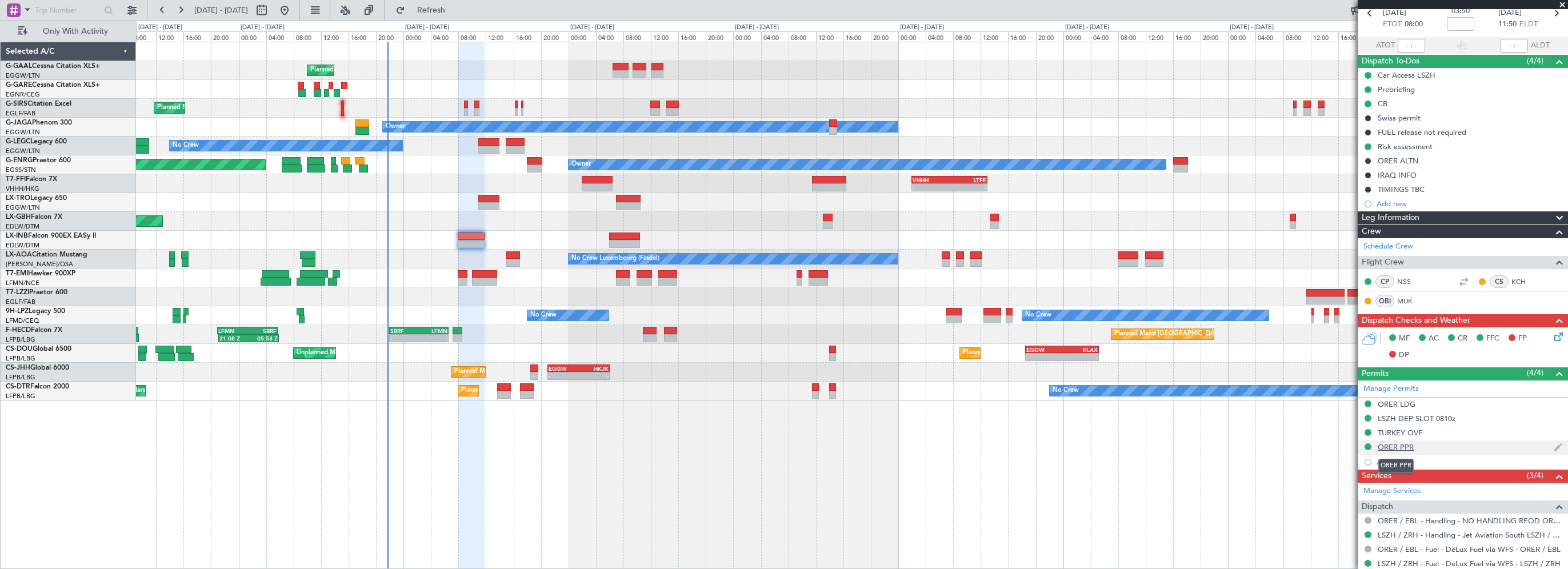
click at [1399, 445] on div "ORER PPR" at bounding box center [1396, 446] width 36 height 9
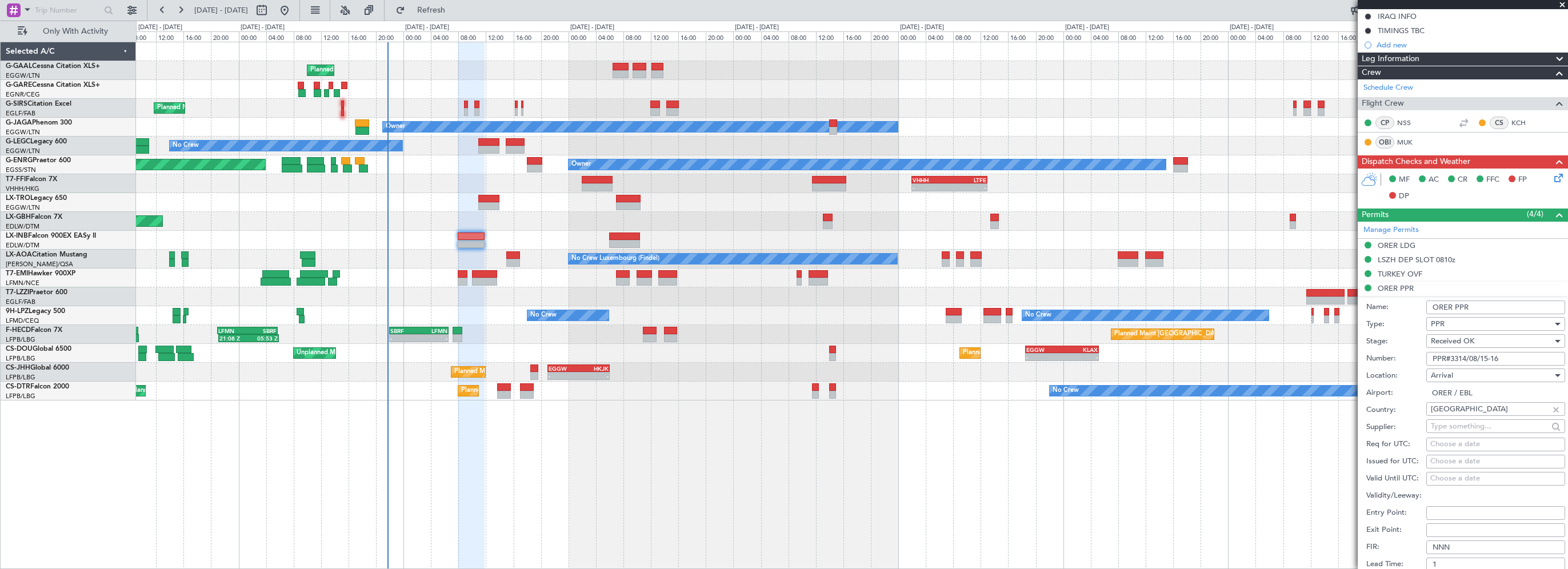
scroll to position [229, 0]
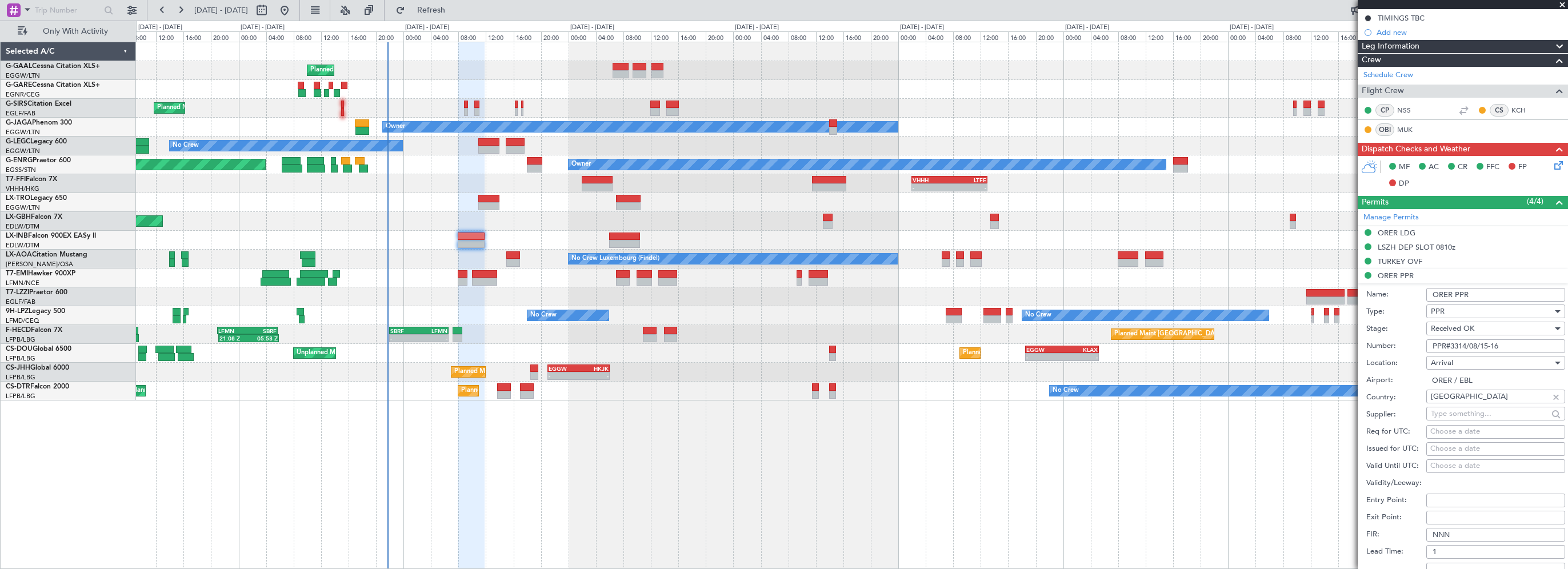
drag, startPoint x: 1516, startPoint y: 340, endPoint x: 1403, endPoint y: 345, distance: 113.1
click at [1403, 345] on div "Number: PPR#3314/08/15-16" at bounding box center [1466, 346] width 199 height 17
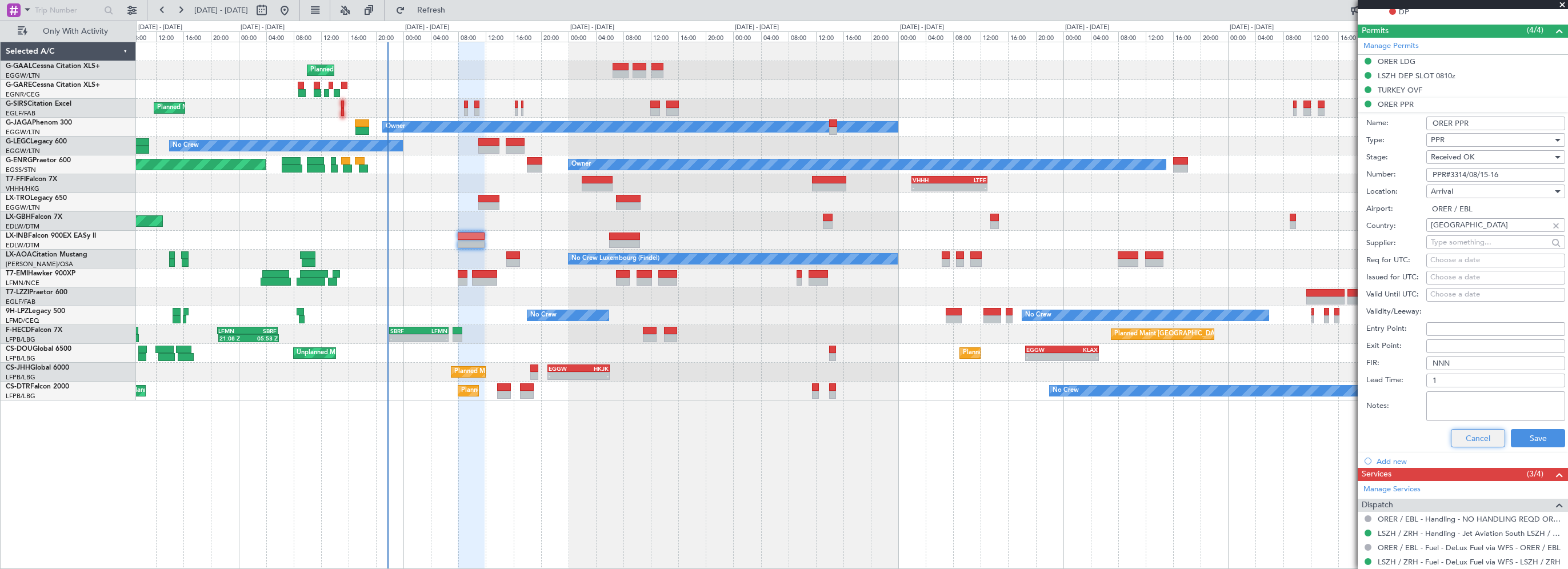
click at [1466, 441] on button "Cancel" at bounding box center [1477, 438] width 54 height 18
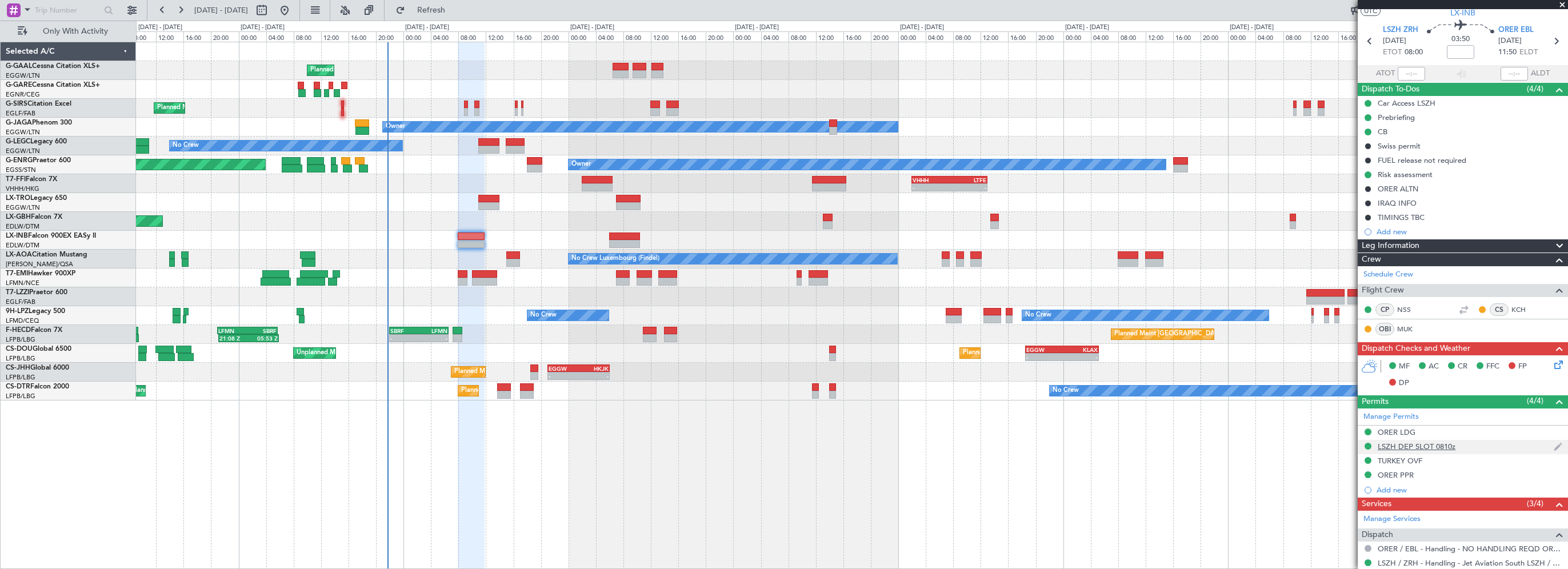
scroll to position [0, 0]
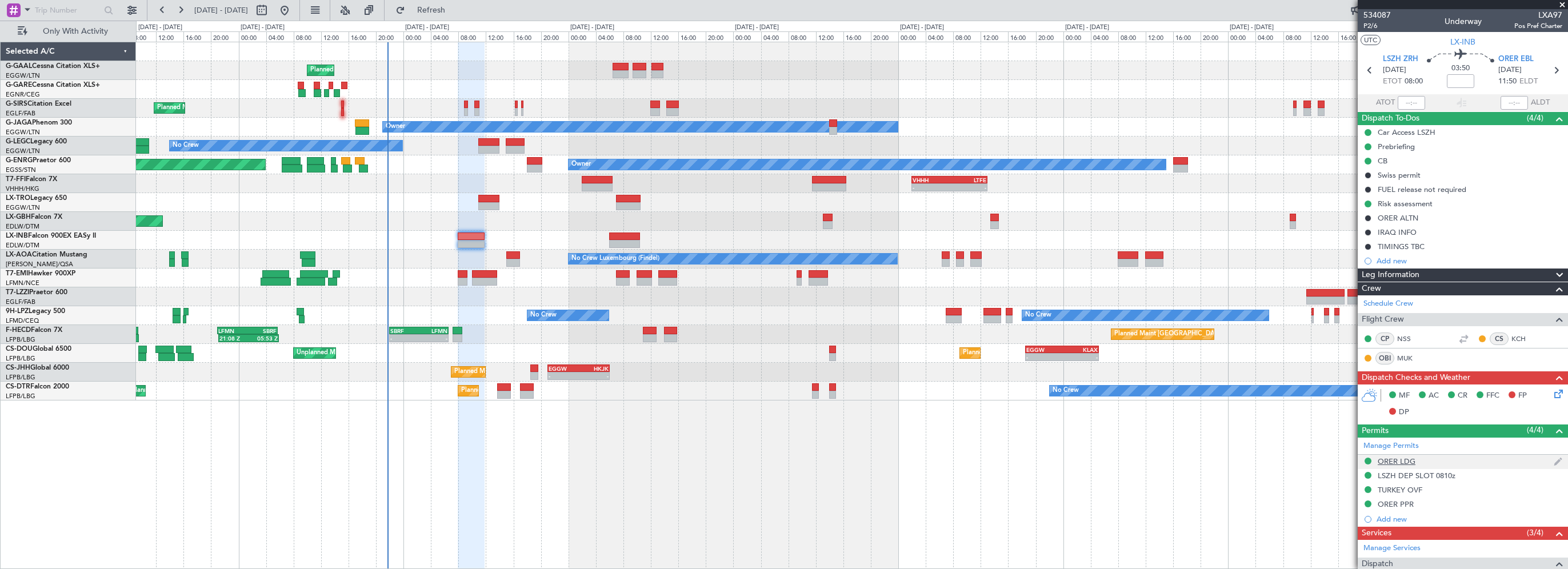
click at [1409, 460] on div "ORER LDG" at bounding box center [1396, 461] width 38 height 9
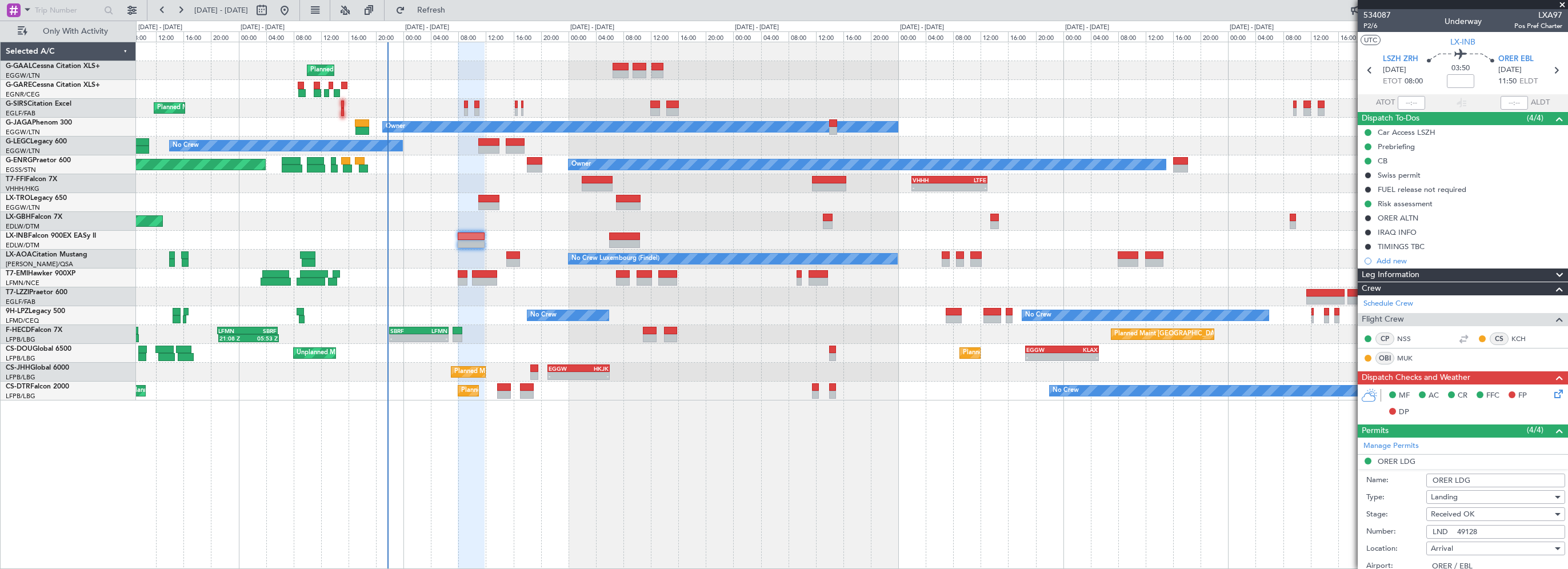
drag, startPoint x: 1487, startPoint y: 528, endPoint x: 1389, endPoint y: 521, distance: 98.2
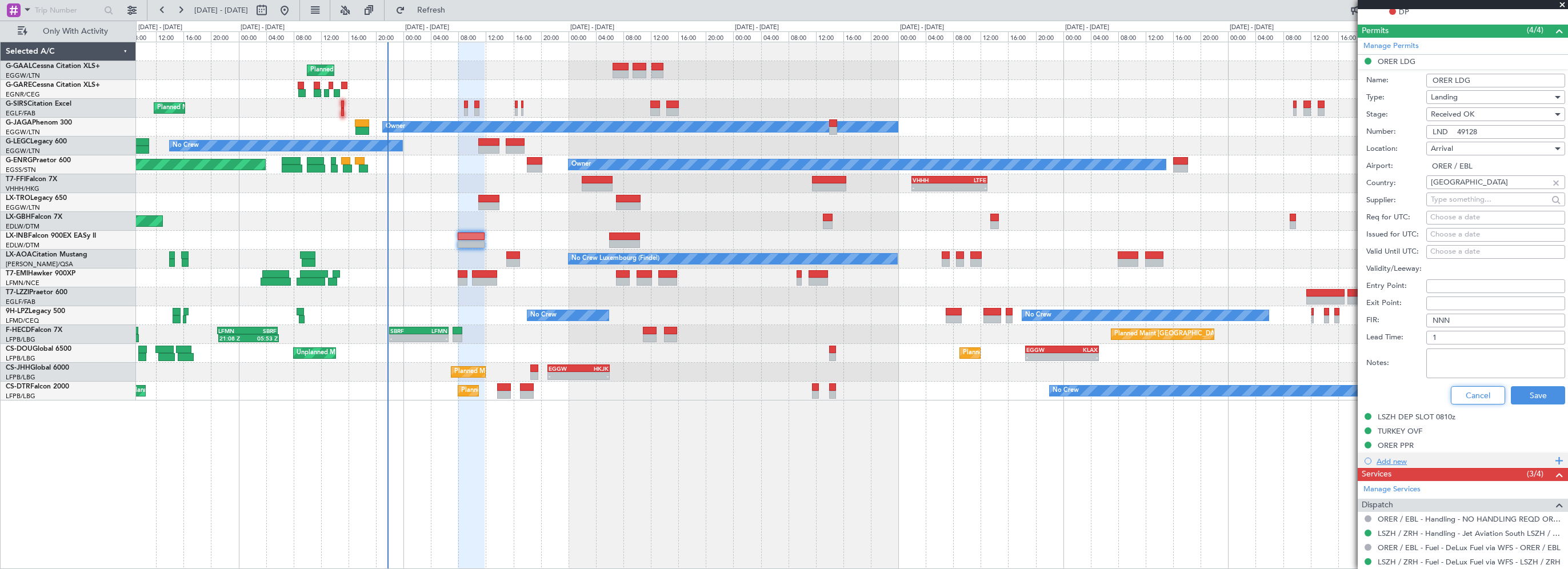
click at [1469, 390] on button "Cancel" at bounding box center [1477, 394] width 54 height 18
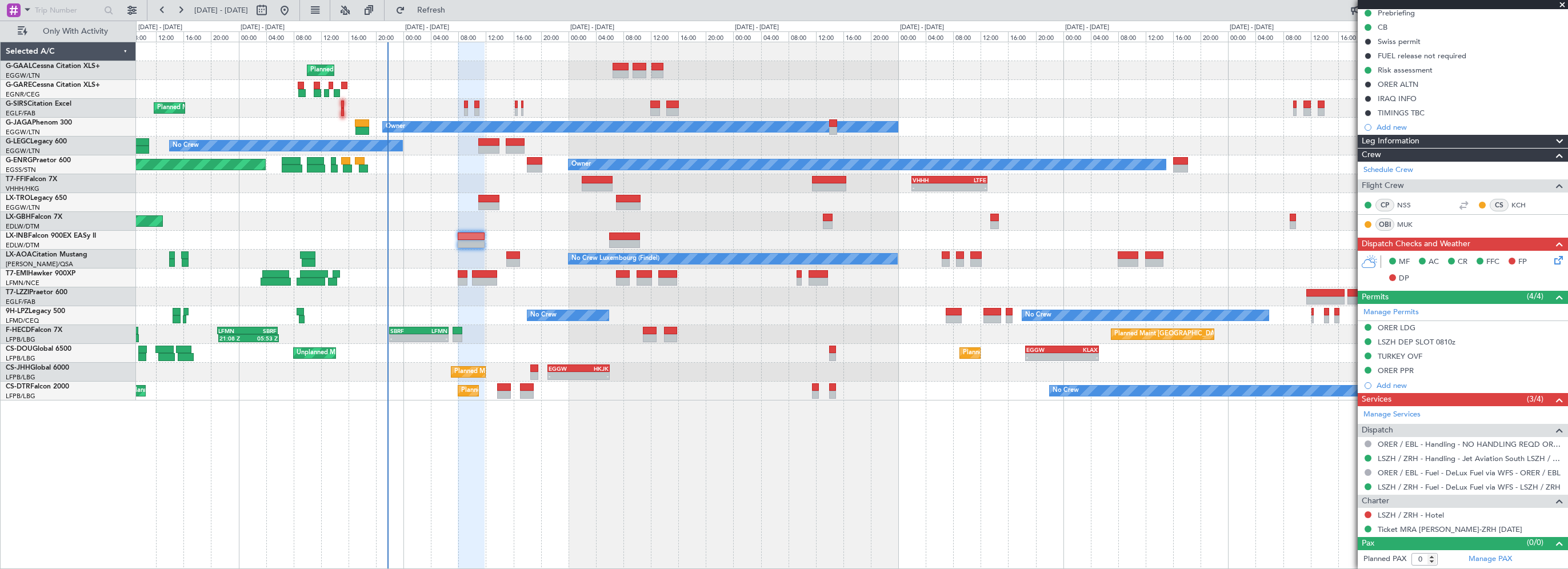
scroll to position [131, 0]
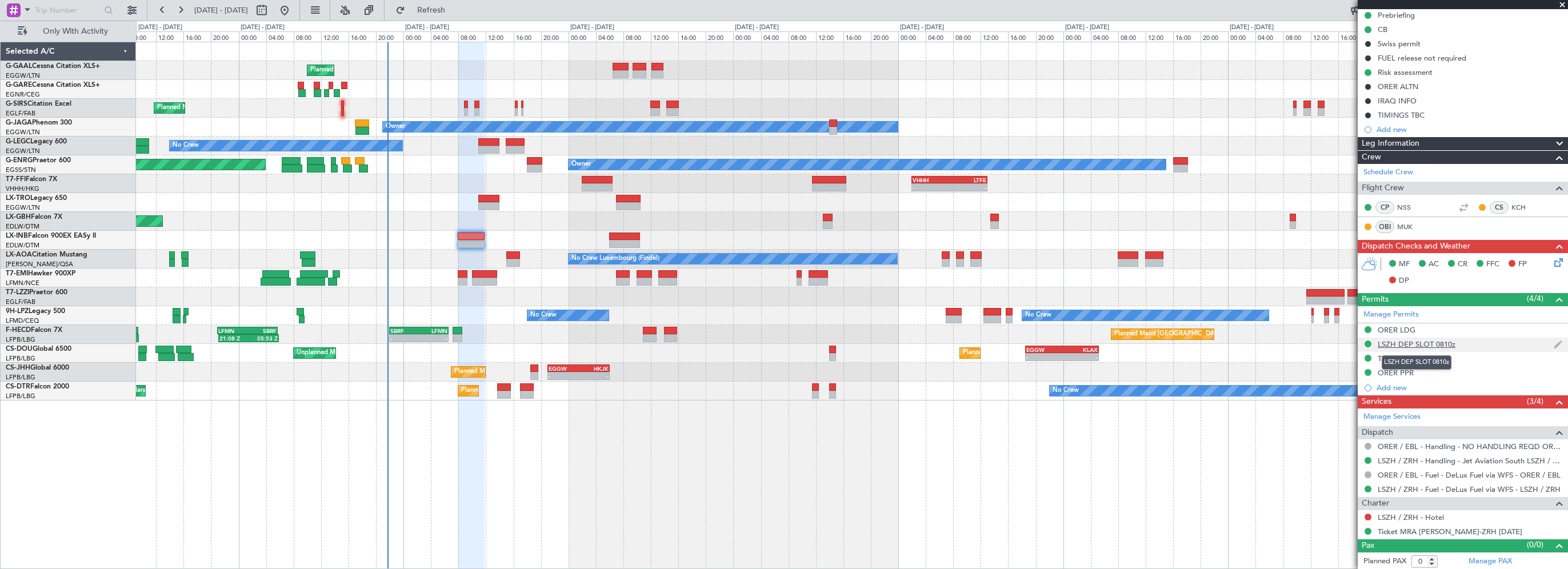
click at [1413, 343] on div "LSZH DEP SLOT 0810z" at bounding box center [1417, 344] width 78 height 9
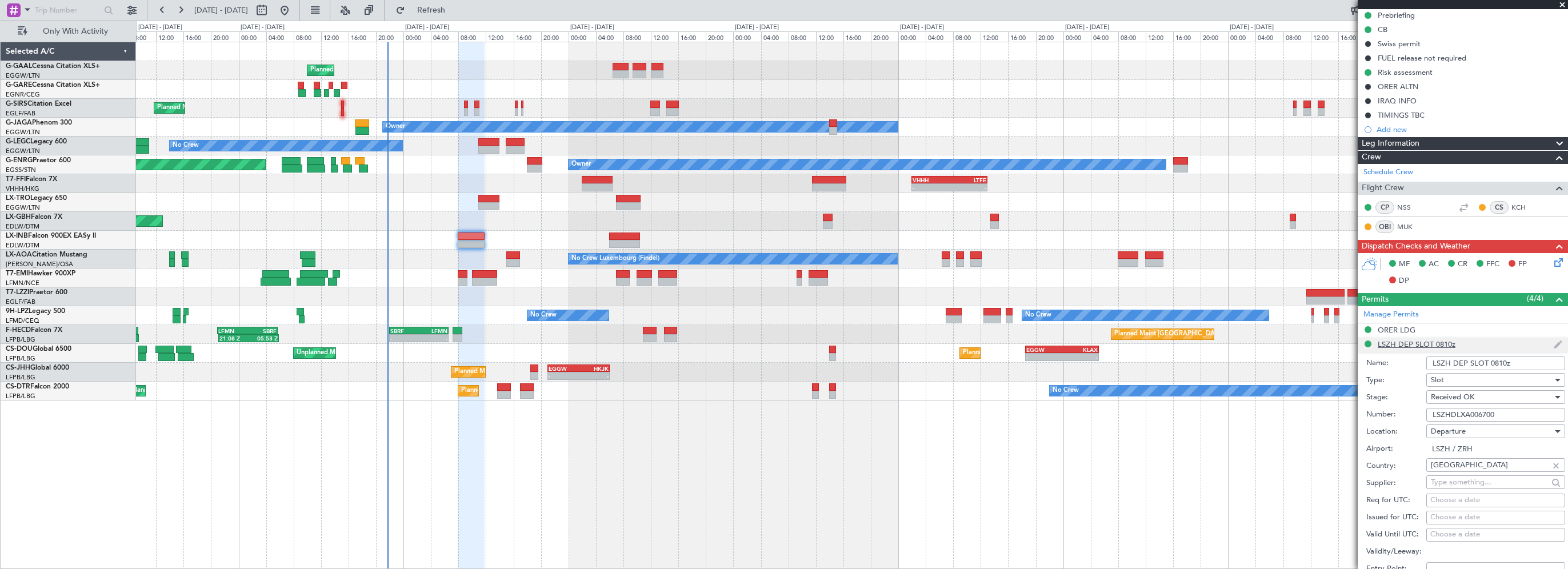
scroll to position [400, 0]
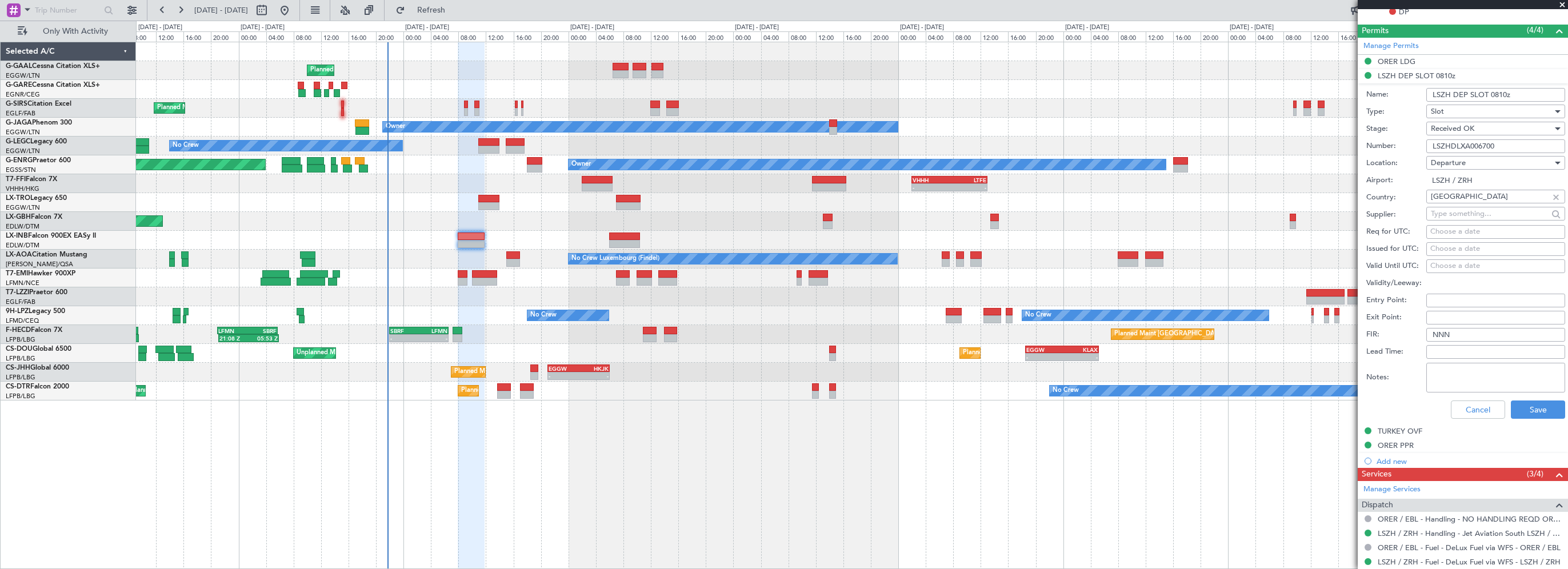
drag, startPoint x: 1450, startPoint y: 150, endPoint x: 1378, endPoint y: 150, distance: 72.0
click at [1378, 150] on div "Number: LSZHDLXA006700" at bounding box center [1466, 146] width 199 height 17
click at [1469, 408] on button "Cancel" at bounding box center [1477, 409] width 54 height 18
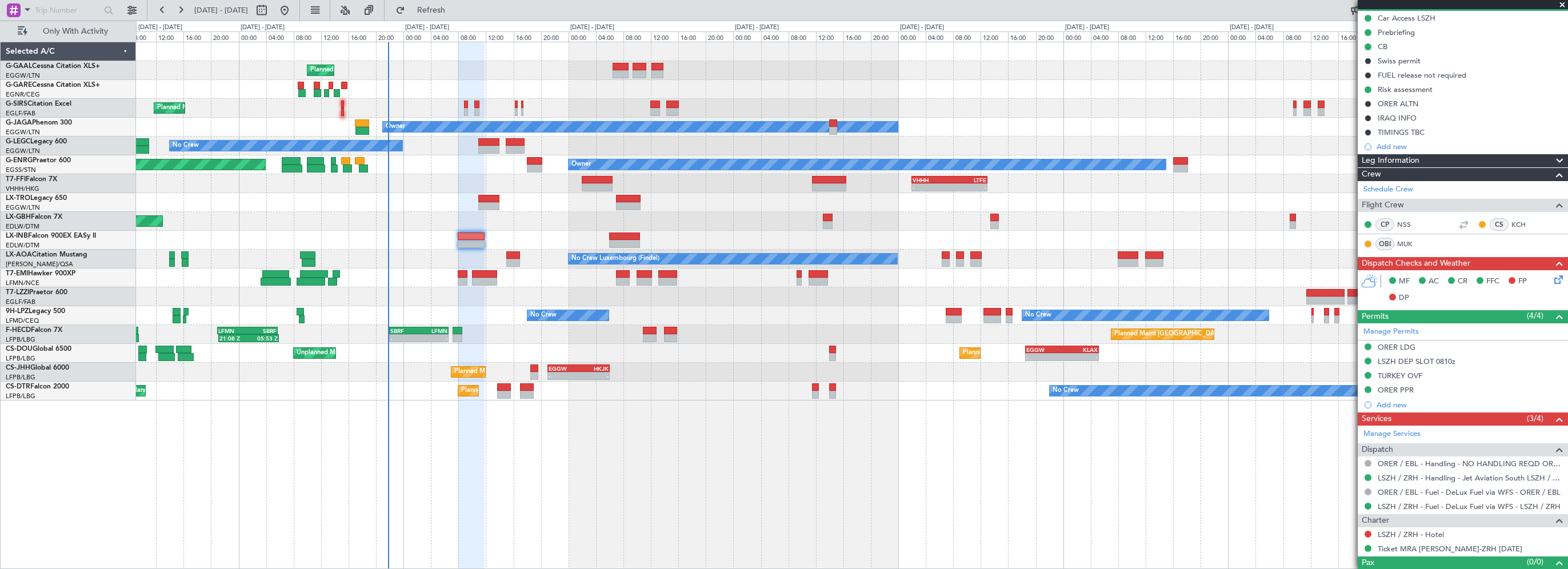
scroll to position [0, 0]
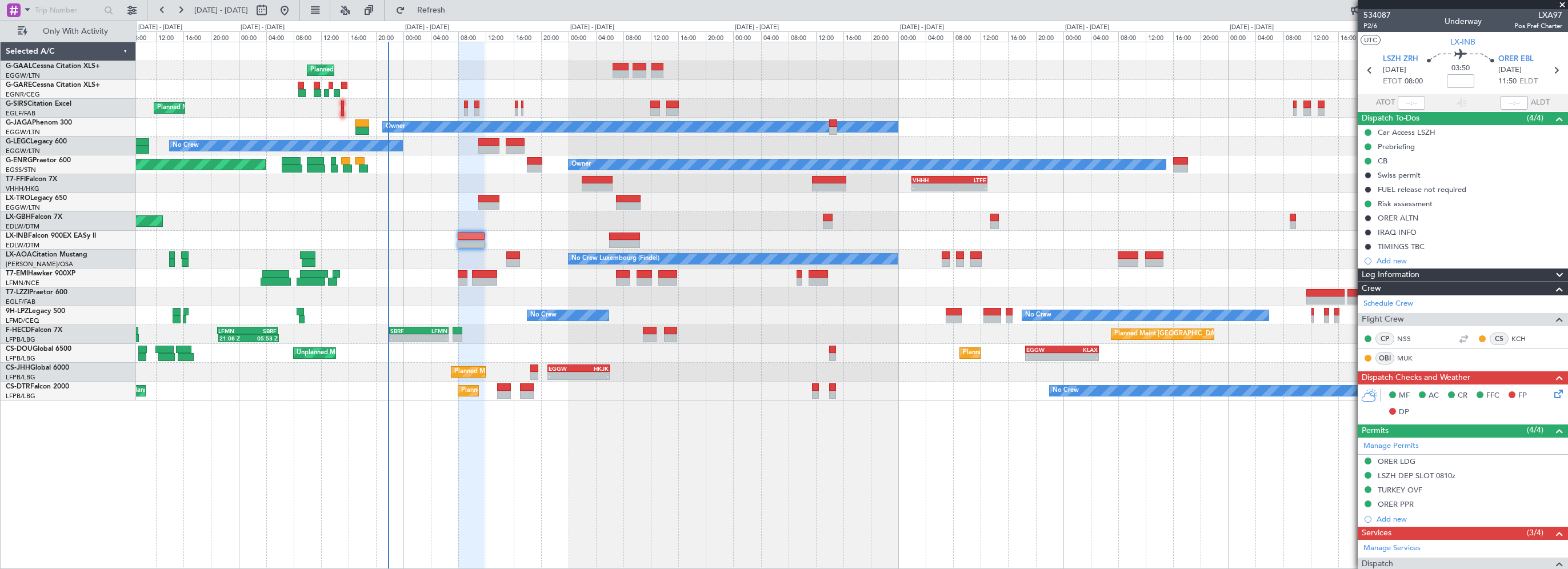
click at [1414, 275] on span "Leg Information" at bounding box center [1391, 275] width 58 height 13
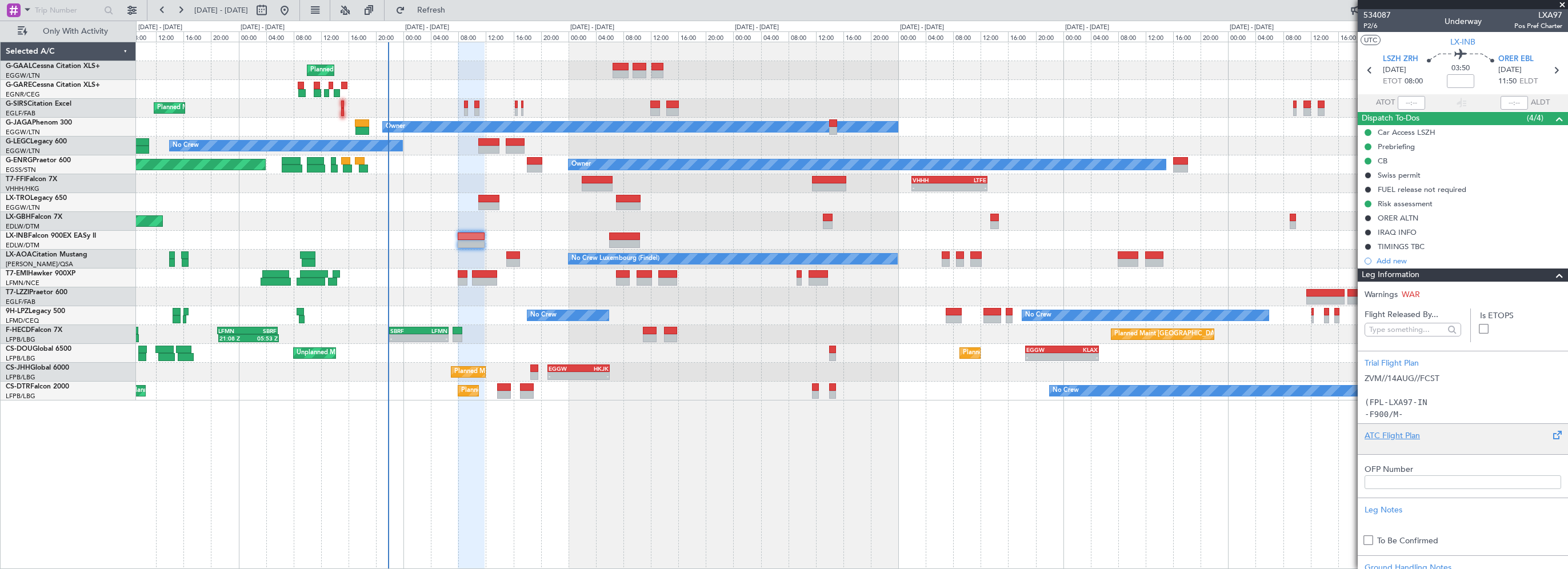
click at [1391, 431] on div "ATC Flight Plan" at bounding box center [1463, 436] width 196 height 12
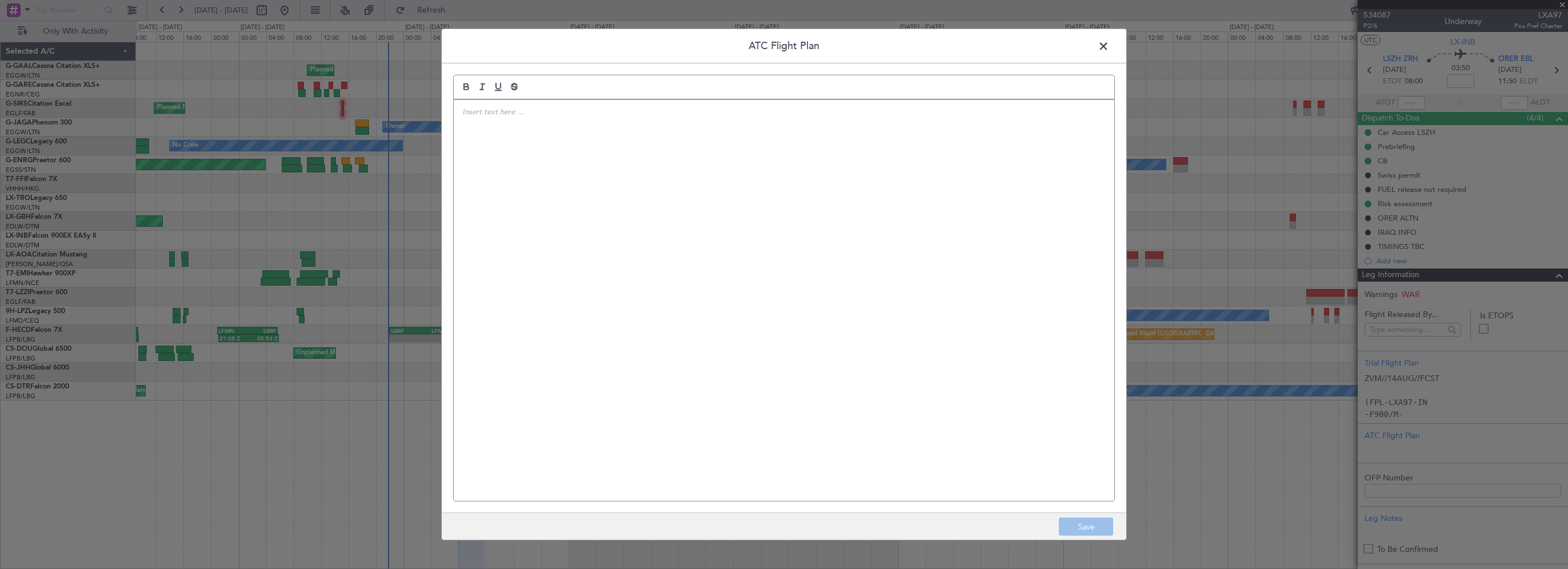
click at [825, 203] on div at bounding box center [784, 301] width 661 height 401
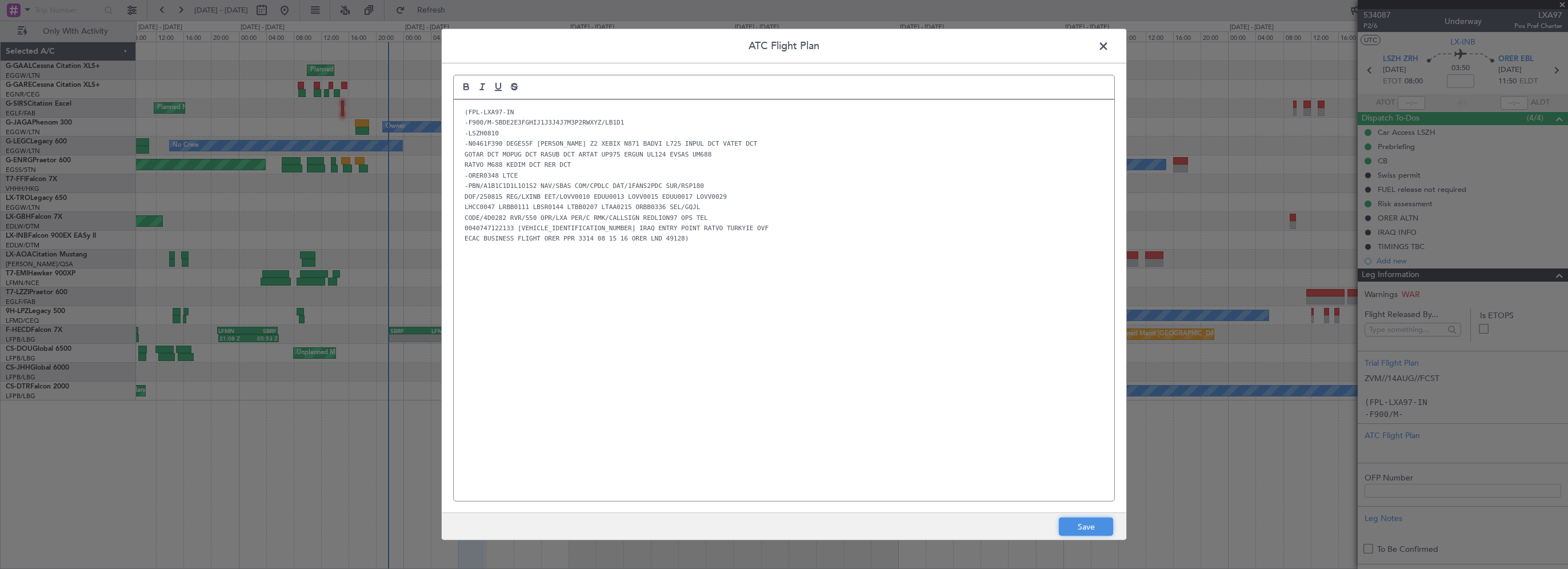
click at [1091, 526] on button "Save" at bounding box center [1085, 526] width 54 height 18
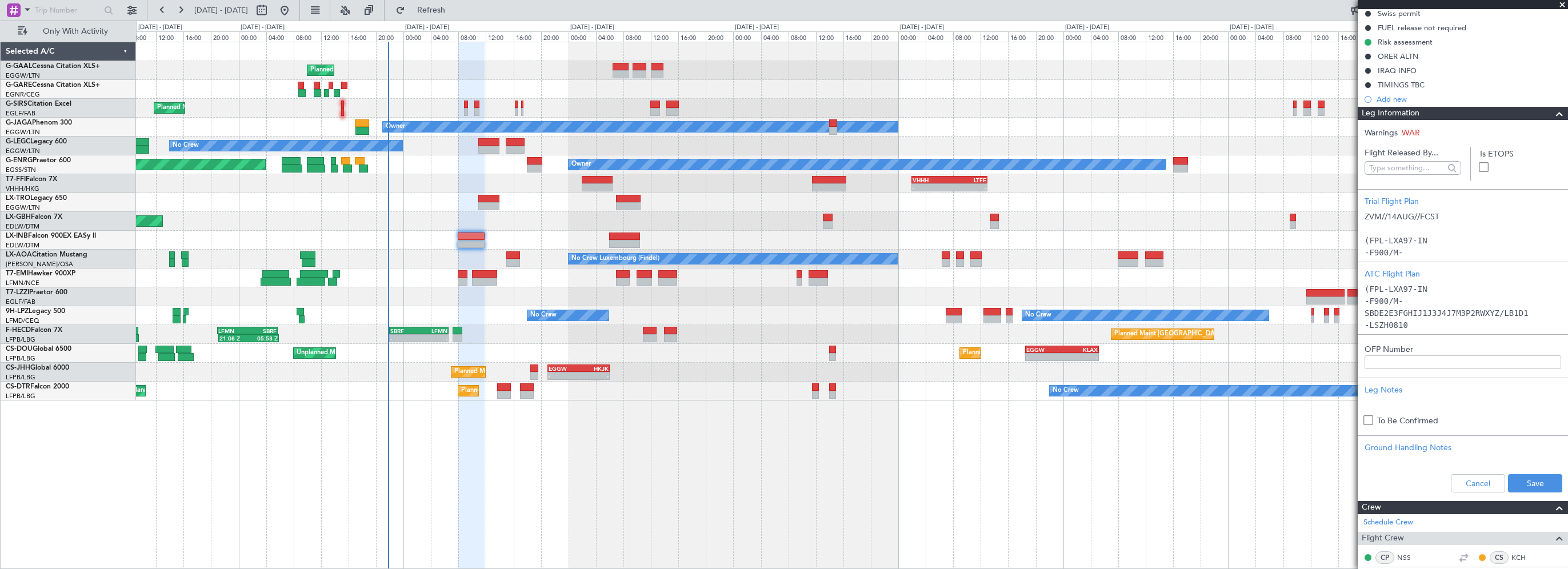
scroll to position [229, 0]
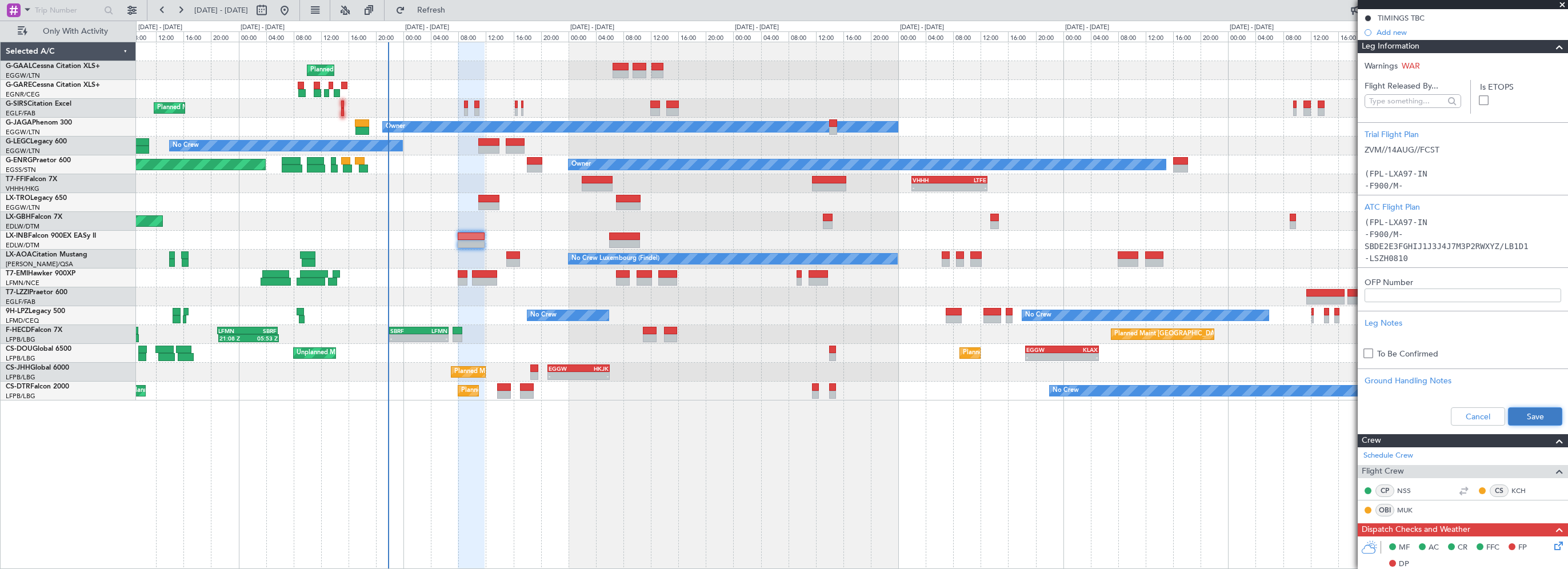
click at [1509, 415] on button "Save" at bounding box center [1534, 416] width 54 height 18
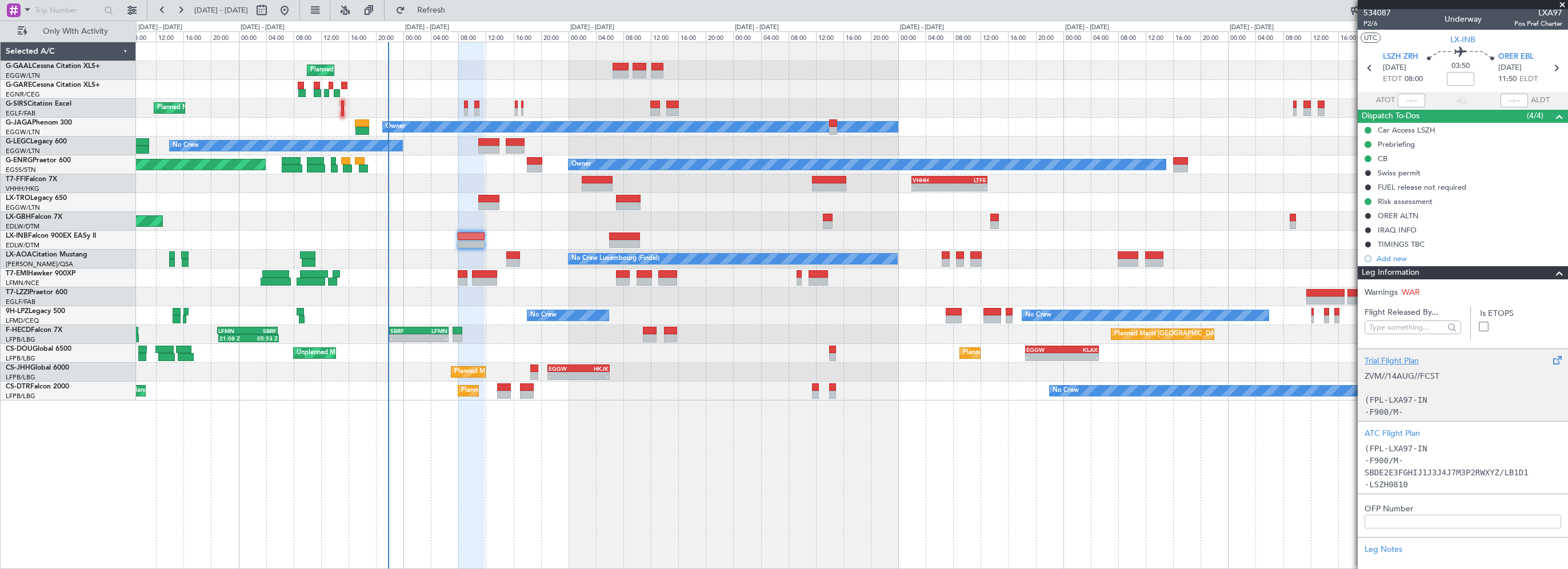
scroll to position [0, 0]
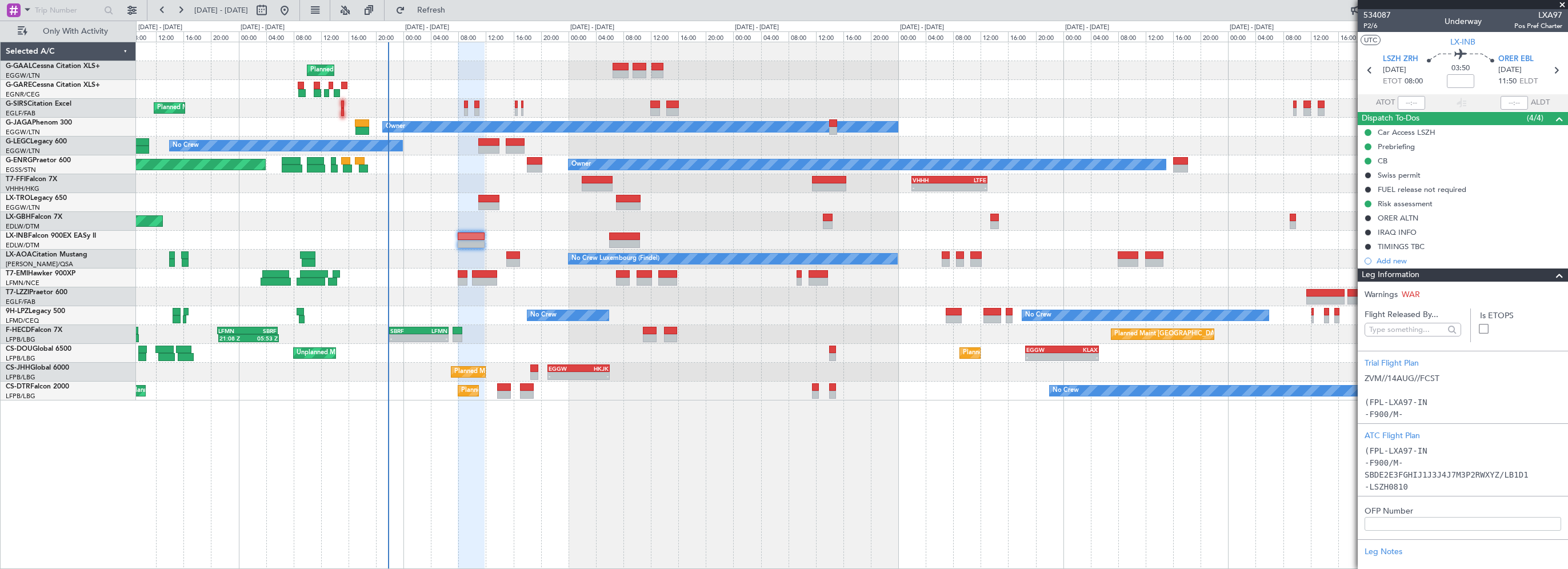
click at [664, 503] on div "Planned Maint Planned Maint London (Farnborough) Owner No Crew A/C Unavailable …" at bounding box center [852, 305] width 1432 height 527
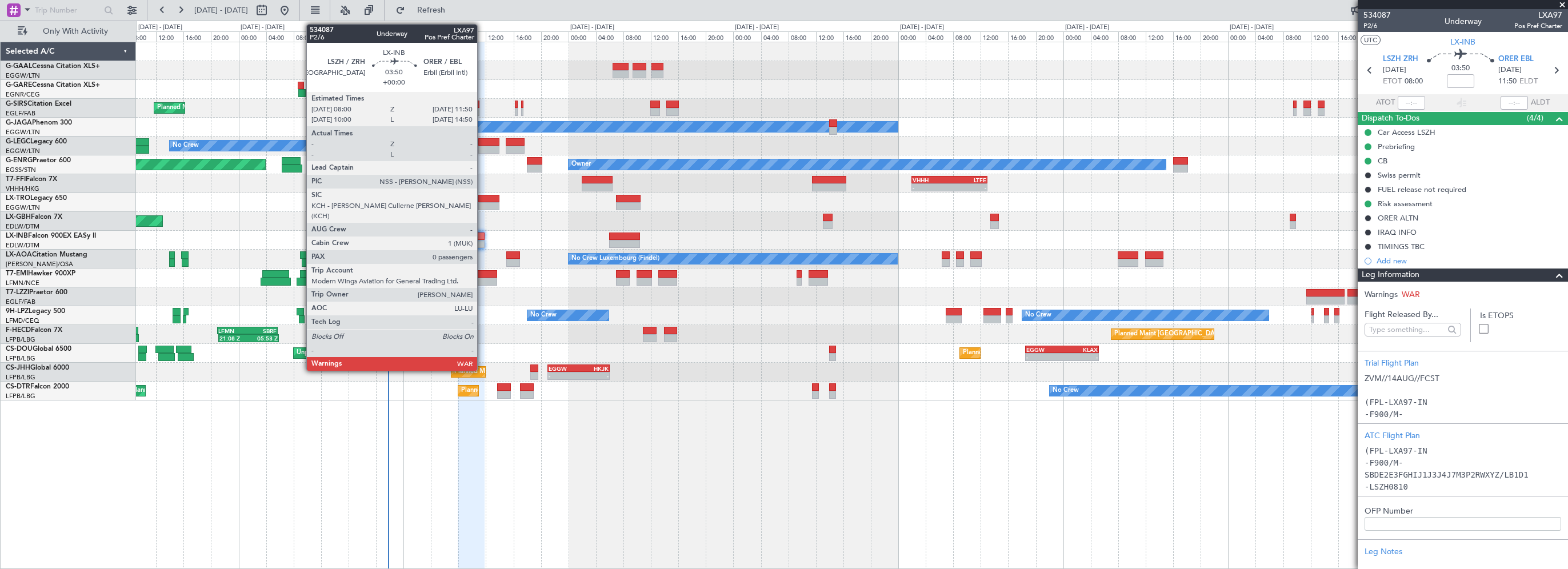
click at [480, 238] on div at bounding box center [471, 236] width 27 height 8
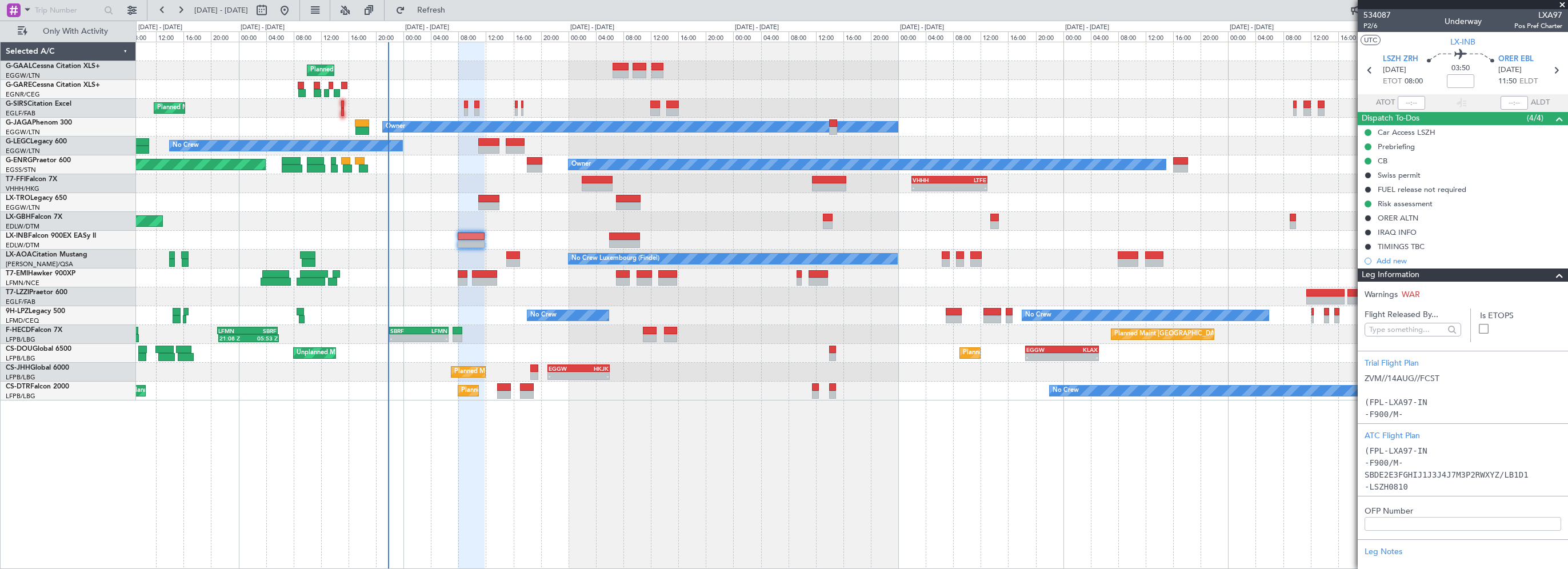
click at [496, 502] on div "Planned Maint Planned Maint London (Farnborough) Owner No Crew A/C Unavailable …" at bounding box center [852, 305] width 1432 height 527
drag, startPoint x: 1543, startPoint y: 275, endPoint x: 1559, endPoint y: 283, distance: 17.9
click at [1543, 275] on div at bounding box center [1555, 275] width 23 height 14
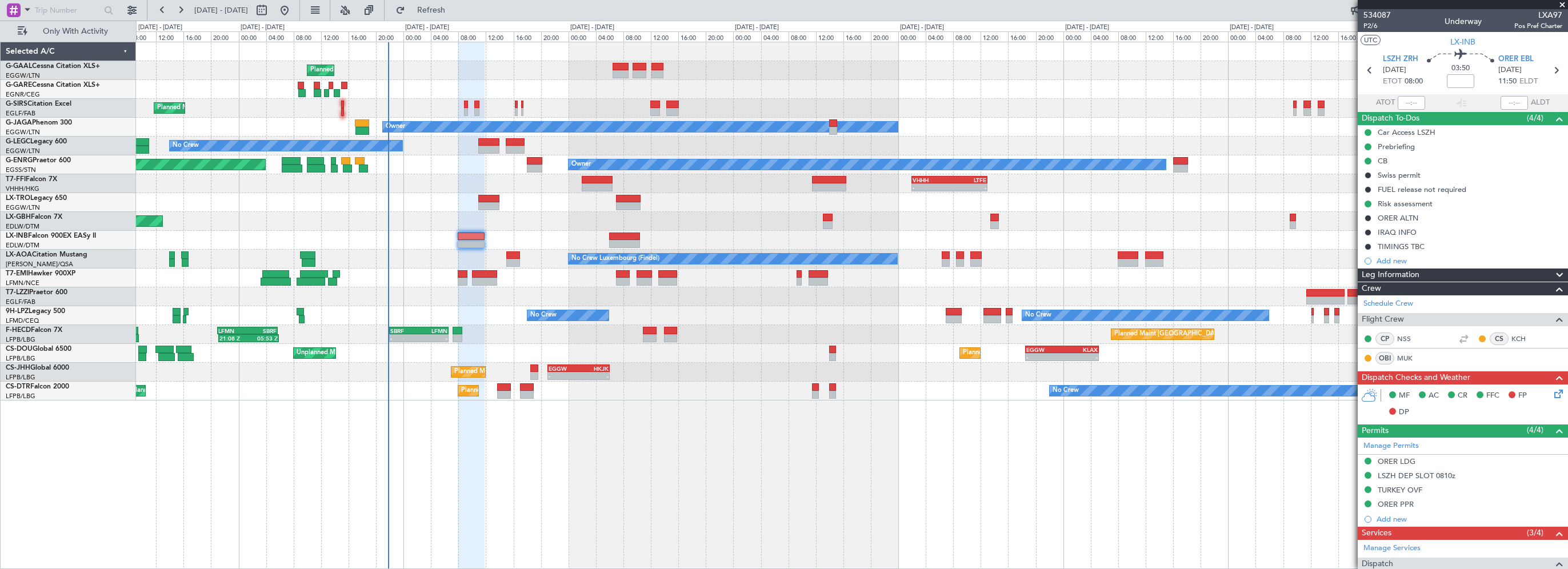
click at [1542, 393] on div "MF AC CR FFC FP DP" at bounding box center [1468, 404] width 168 height 34
click at [1551, 392] on icon at bounding box center [1556, 392] width 9 height 9
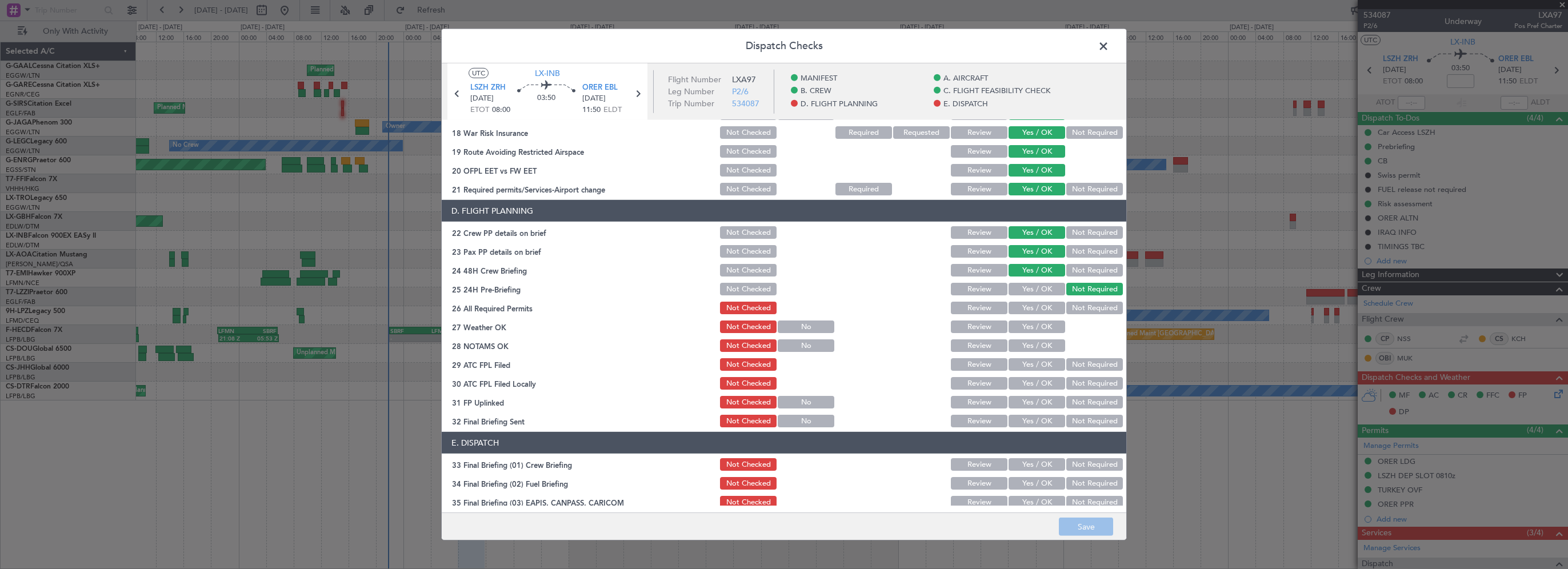
scroll to position [457, 0]
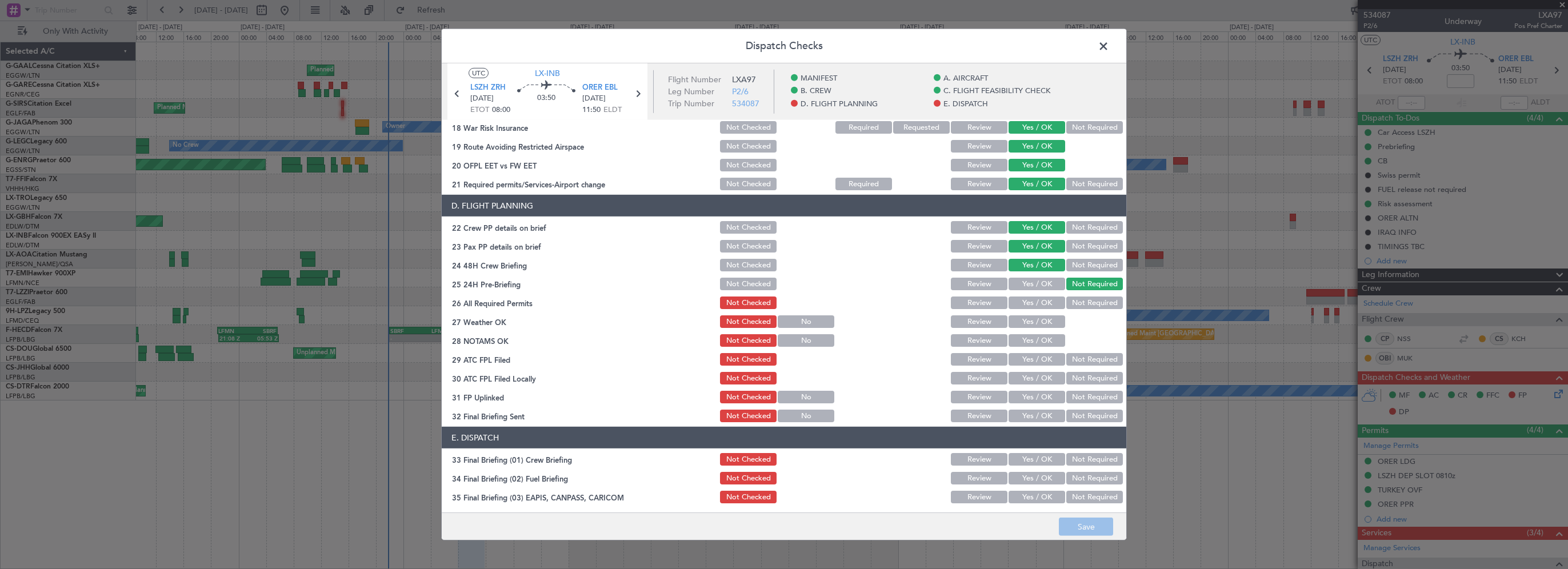
click at [1044, 304] on button "Yes / OK" at bounding box center [1036, 302] width 56 height 12
click at [1040, 317] on button "Yes / OK" at bounding box center [1036, 321] width 56 height 12
click at [1039, 334] on button "Yes / OK" at bounding box center [1036, 340] width 56 height 12
click at [1038, 350] on section "D. FLIGHT PLANNING 22 Crew PP details on brief Not Checked Review Yes / OK Not …" at bounding box center [783, 309] width 684 height 229
click at [1046, 361] on button "Yes / OK" at bounding box center [1036, 359] width 56 height 12
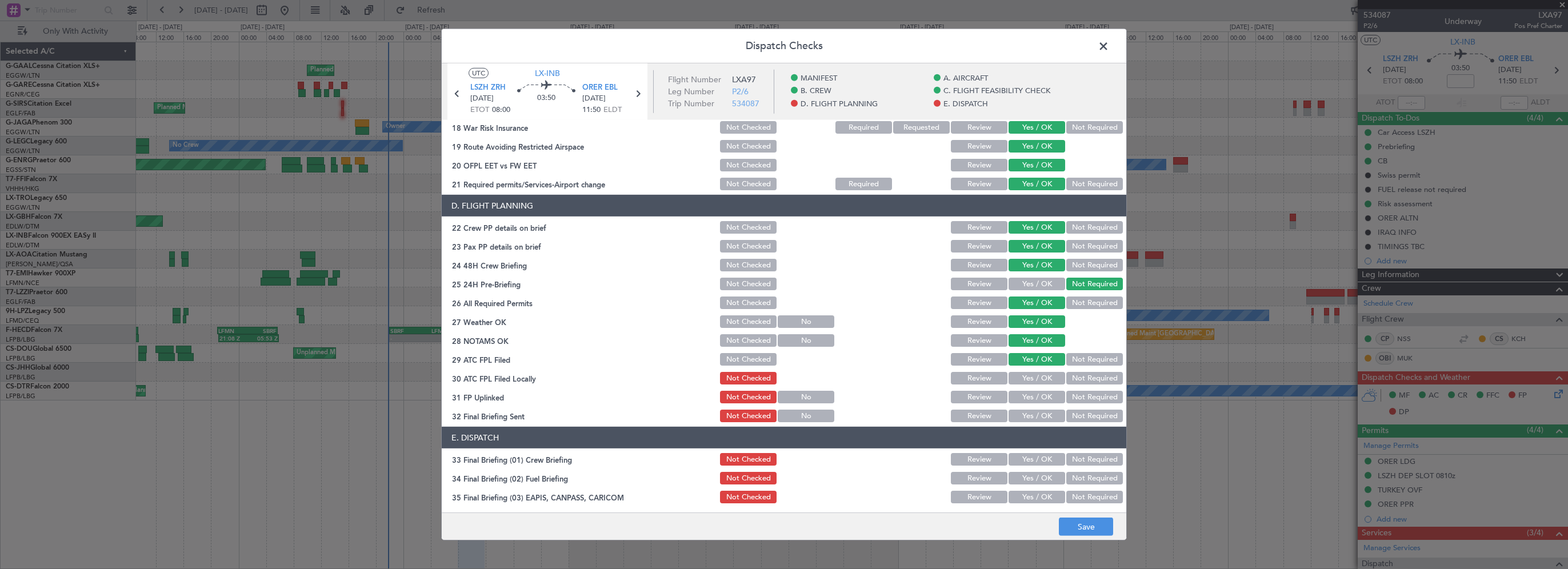
click at [1066, 379] on button "Not Required" at bounding box center [1094, 378] width 56 height 12
click at [1042, 397] on button "Yes / OK" at bounding box center [1036, 397] width 56 height 12
click at [1037, 419] on button "Yes / OK" at bounding box center [1036, 415] width 56 height 12
click at [1040, 460] on button "Yes / OK" at bounding box center [1036, 459] width 56 height 12
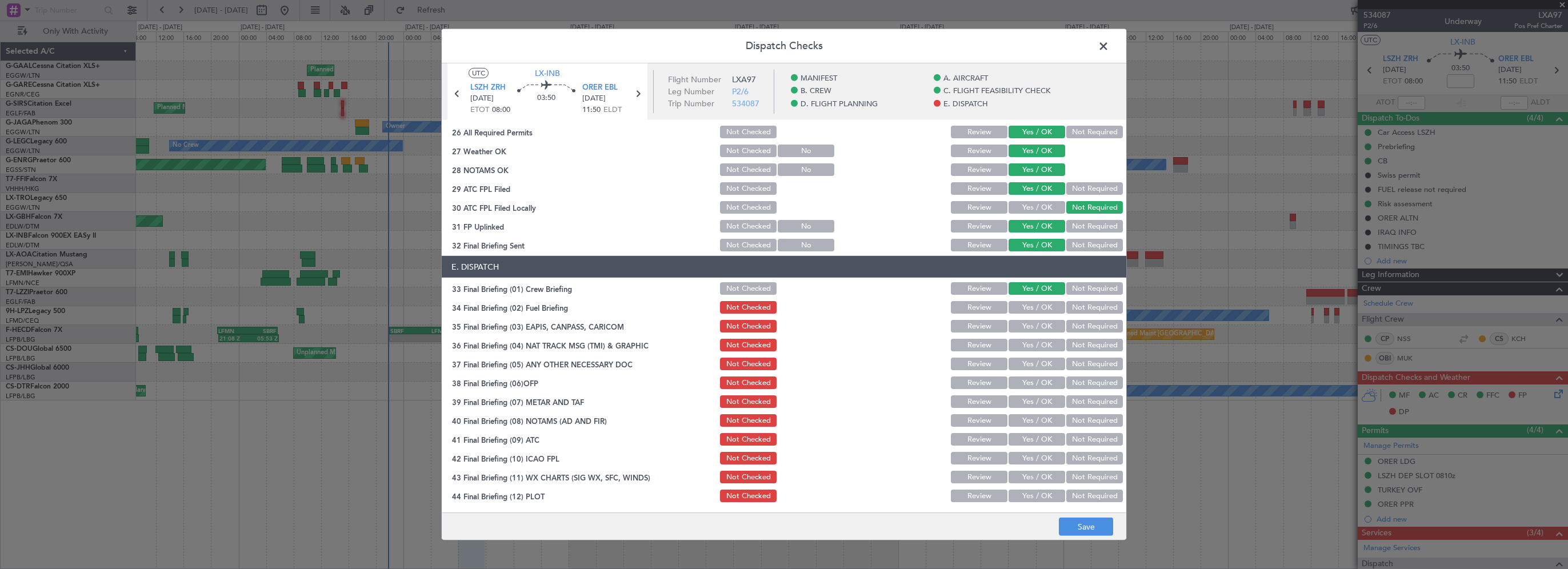
scroll to position [628, 0]
click at [1043, 306] on button "Yes / OK" at bounding box center [1036, 306] width 56 height 12
click at [1038, 327] on button "Yes / OK" at bounding box center [1036, 325] width 56 height 12
click at [1076, 333] on section "E. DISPATCH 33 Final Briefing (01) Crew Briefing Not Checked Review Yes / OK No…" at bounding box center [783, 379] width 684 height 248
click at [1079, 325] on button "Not Required" at bounding box center [1094, 325] width 56 height 12
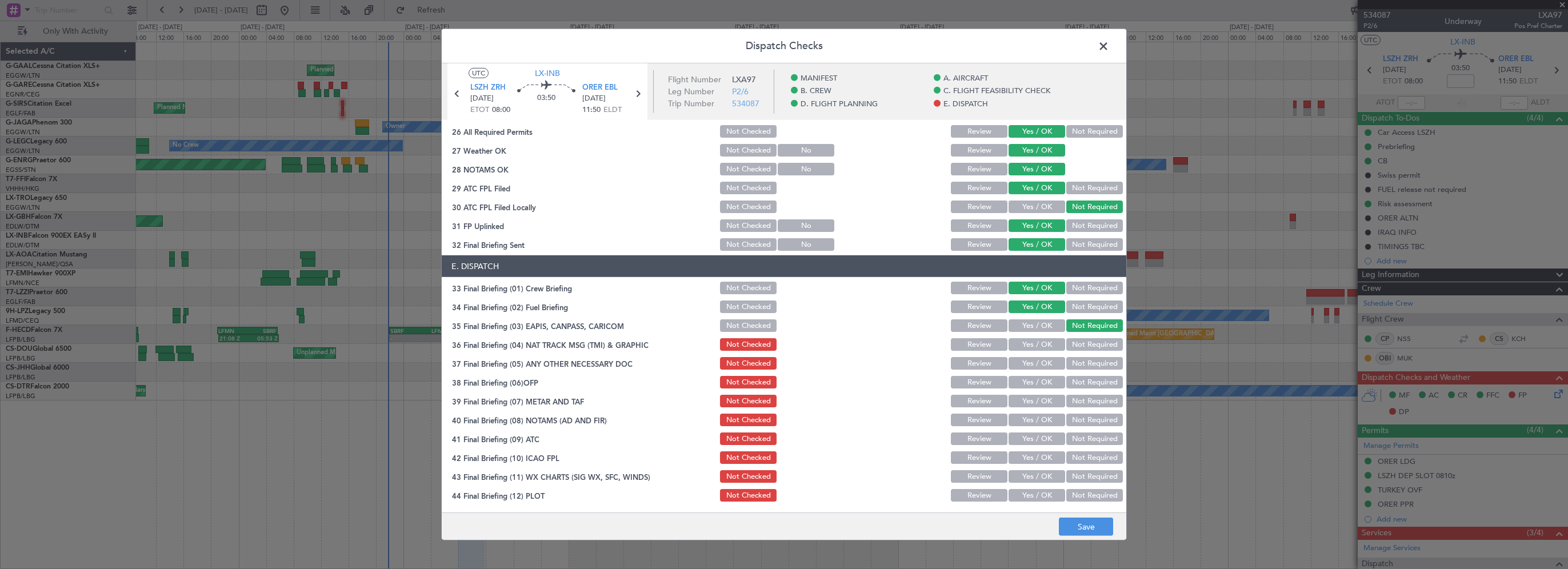
click at [1070, 343] on button "Not Required" at bounding box center [1094, 344] width 56 height 12
click at [1068, 360] on button "Not Required" at bounding box center [1094, 363] width 56 height 12
click at [1033, 379] on button "Yes / OK" at bounding box center [1036, 381] width 56 height 12
click at [1028, 402] on button "Yes / OK" at bounding box center [1036, 400] width 56 height 12
click at [1026, 422] on button "Yes / OK" at bounding box center [1036, 420] width 56 height 12
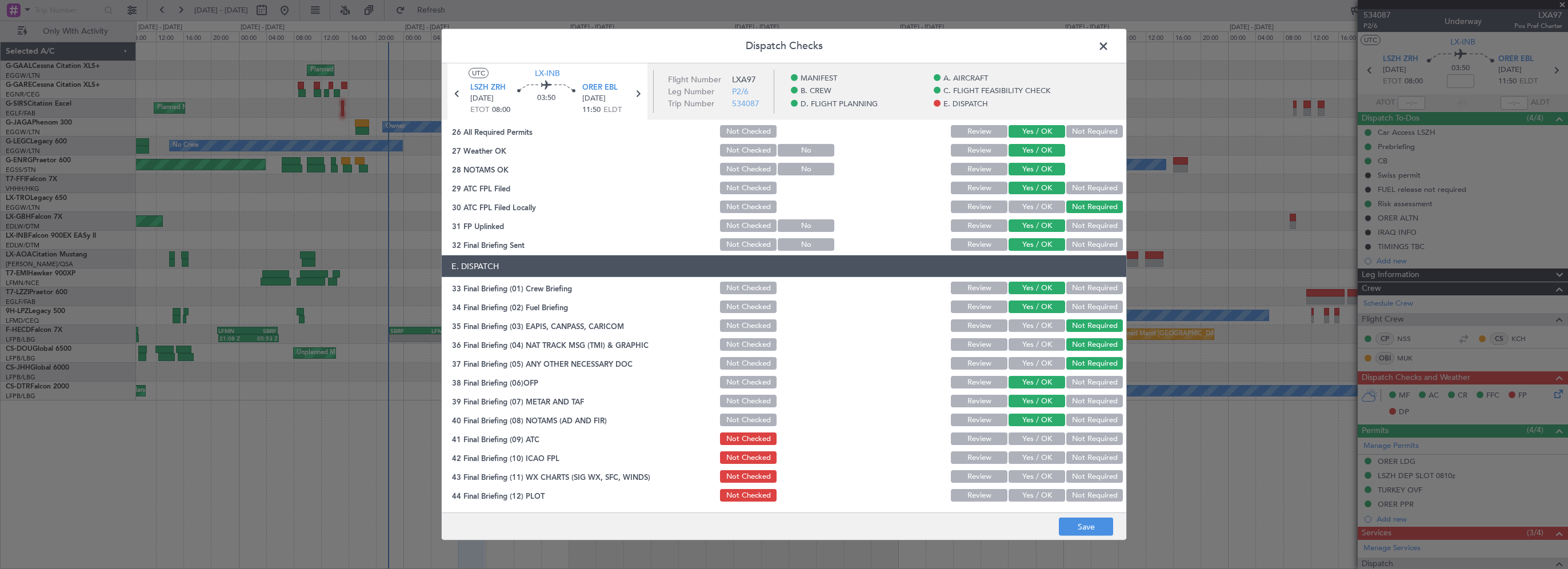
click at [1026, 438] on button "Yes / OK" at bounding box center [1036, 438] width 56 height 12
click at [1023, 457] on button "Yes / OK" at bounding box center [1036, 457] width 56 height 12
click at [1024, 475] on button "Yes / OK" at bounding box center [1036, 476] width 56 height 12
click at [1025, 494] on button "Yes / OK" at bounding box center [1036, 495] width 56 height 12
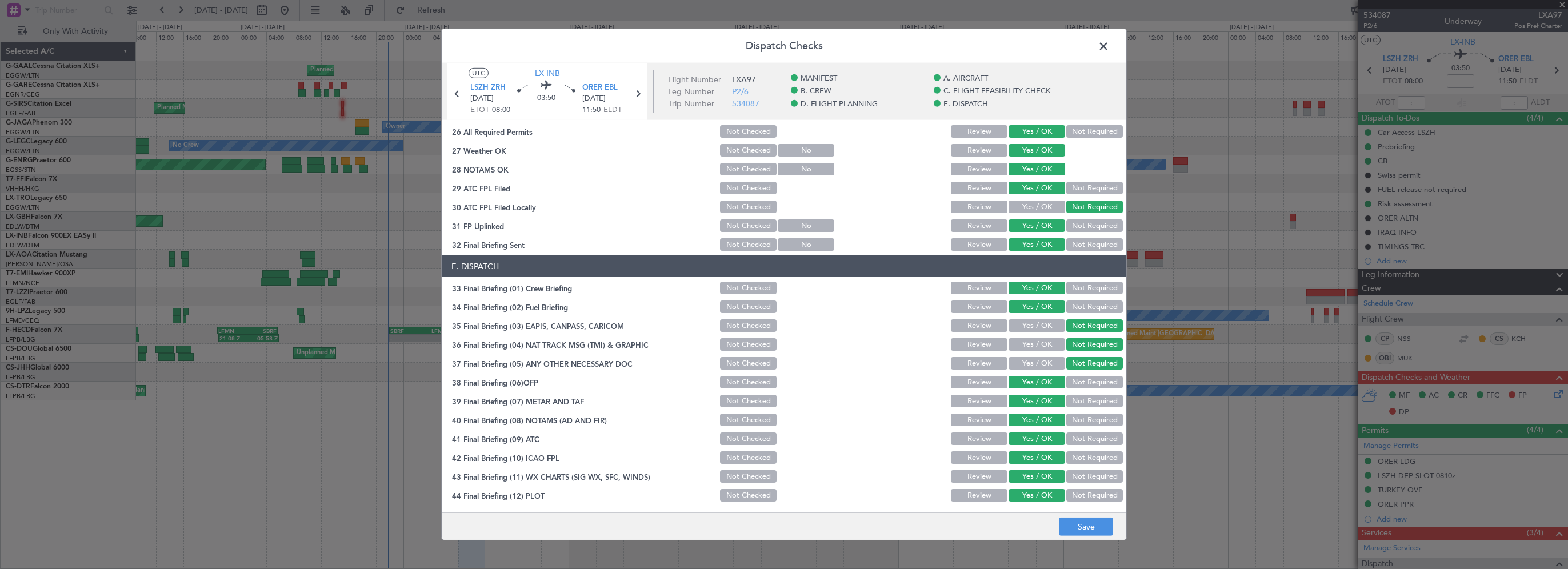
click at [1085, 517] on footer "Save" at bounding box center [783, 526] width 684 height 27
click at [1088, 513] on footer "Save" at bounding box center [783, 526] width 684 height 27
click at [1085, 526] on button "Save" at bounding box center [1085, 526] width 54 height 18
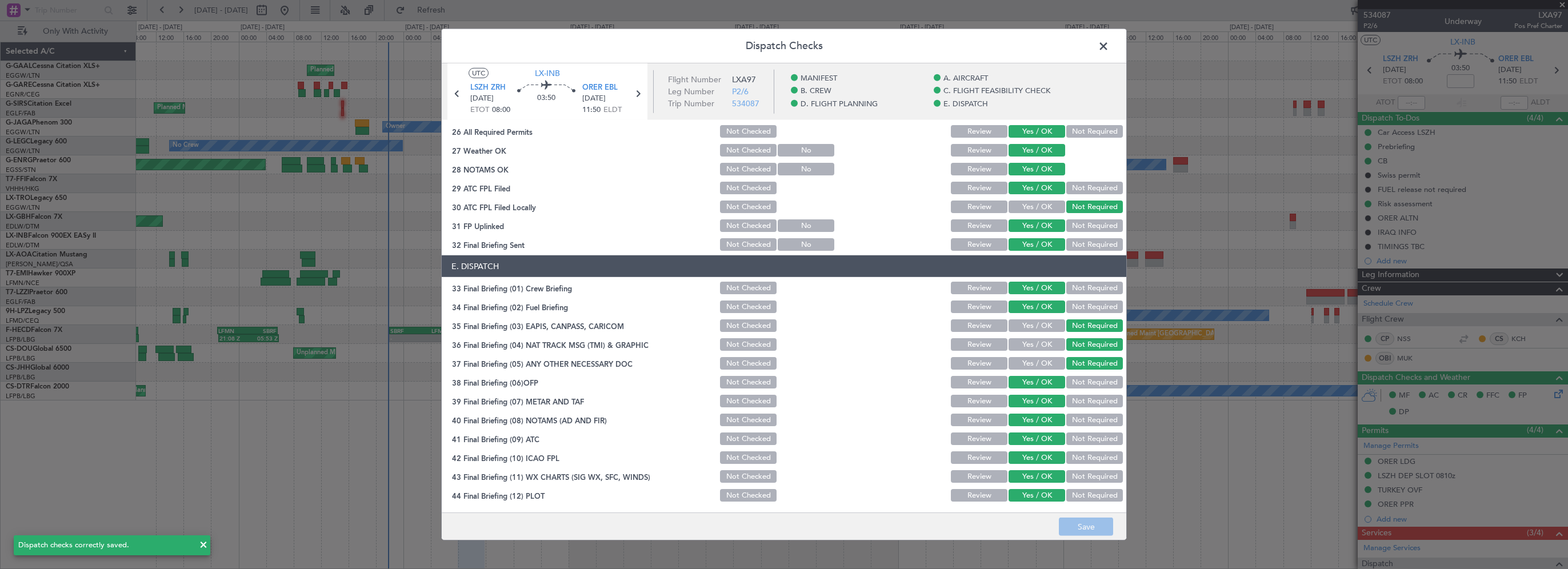
click at [1109, 43] on span at bounding box center [1109, 49] width 0 height 23
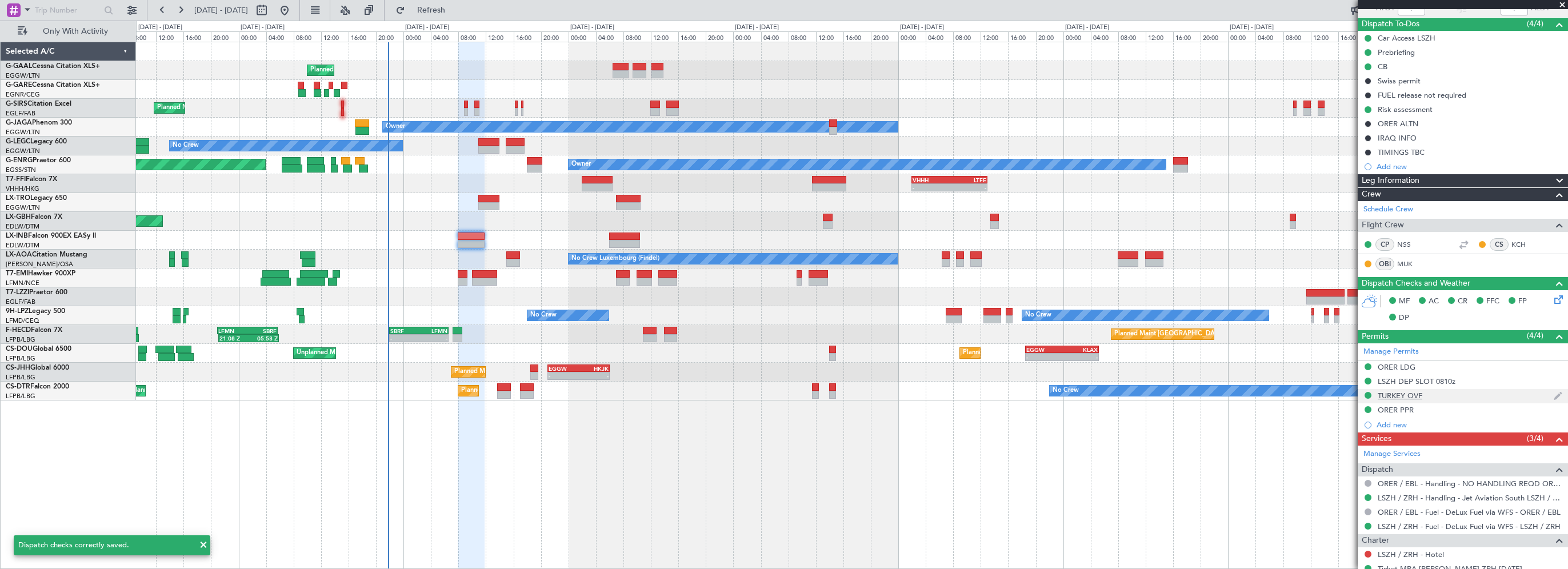
scroll to position [131, 0]
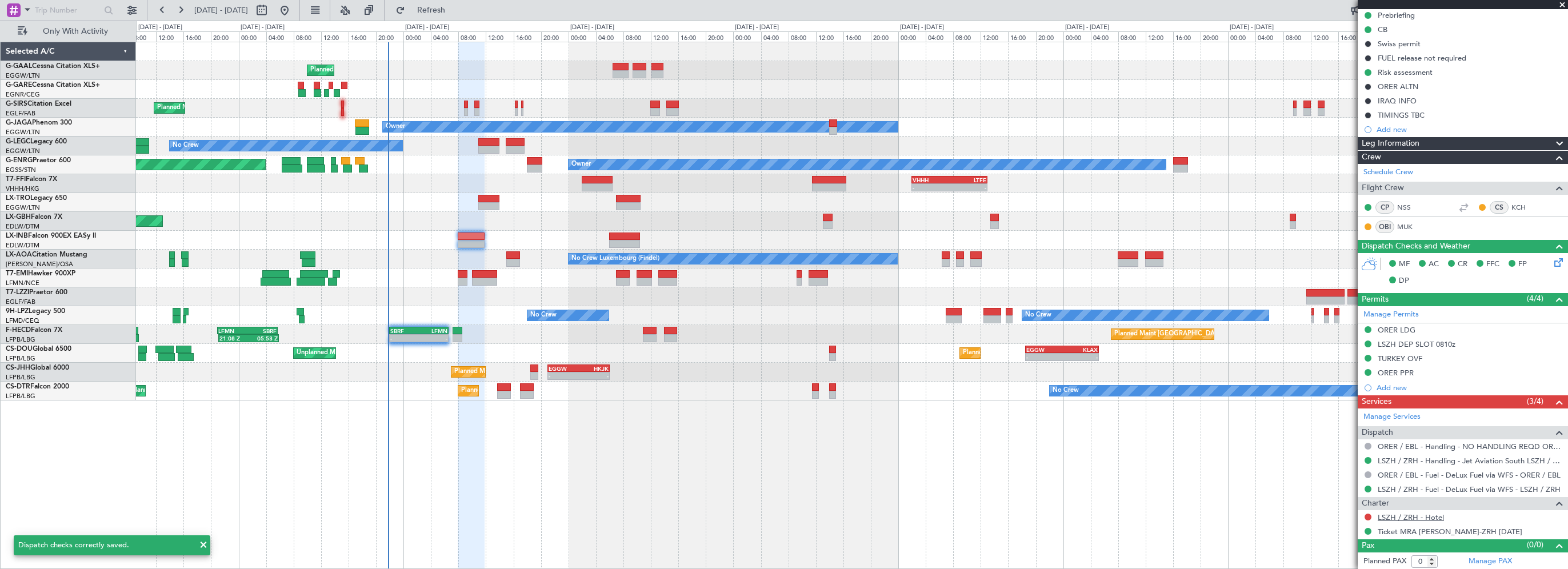
click at [1422, 513] on link "LSZH / ZRH - Hotel" at bounding box center [1411, 517] width 66 height 9
click at [1191, 448] on div "Planned Maint Planned Maint London (Farnborough) Owner No Crew A/C Unavailable …" at bounding box center [852, 305] width 1432 height 527
click at [1402, 516] on link "LSZH / ZRH - Hotel" at bounding box center [1411, 517] width 66 height 9
click at [1223, 519] on div "Planned Maint Planned Maint London (Farnborough) Owner No Crew A/C Unavailable …" at bounding box center [852, 305] width 1432 height 527
click at [1210, 510] on div "Planned Maint Planned Maint London (Farnborough) Owner No Crew A/C Unavailable …" at bounding box center [852, 305] width 1432 height 527
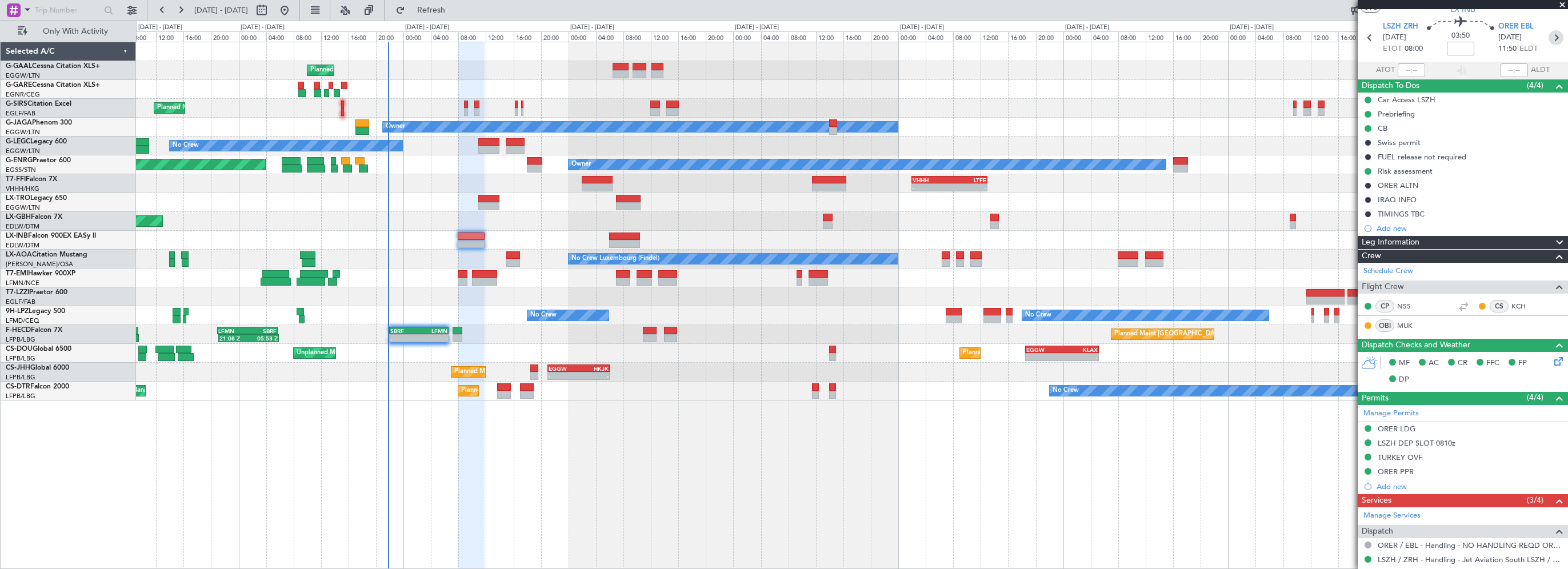
scroll to position [0, 0]
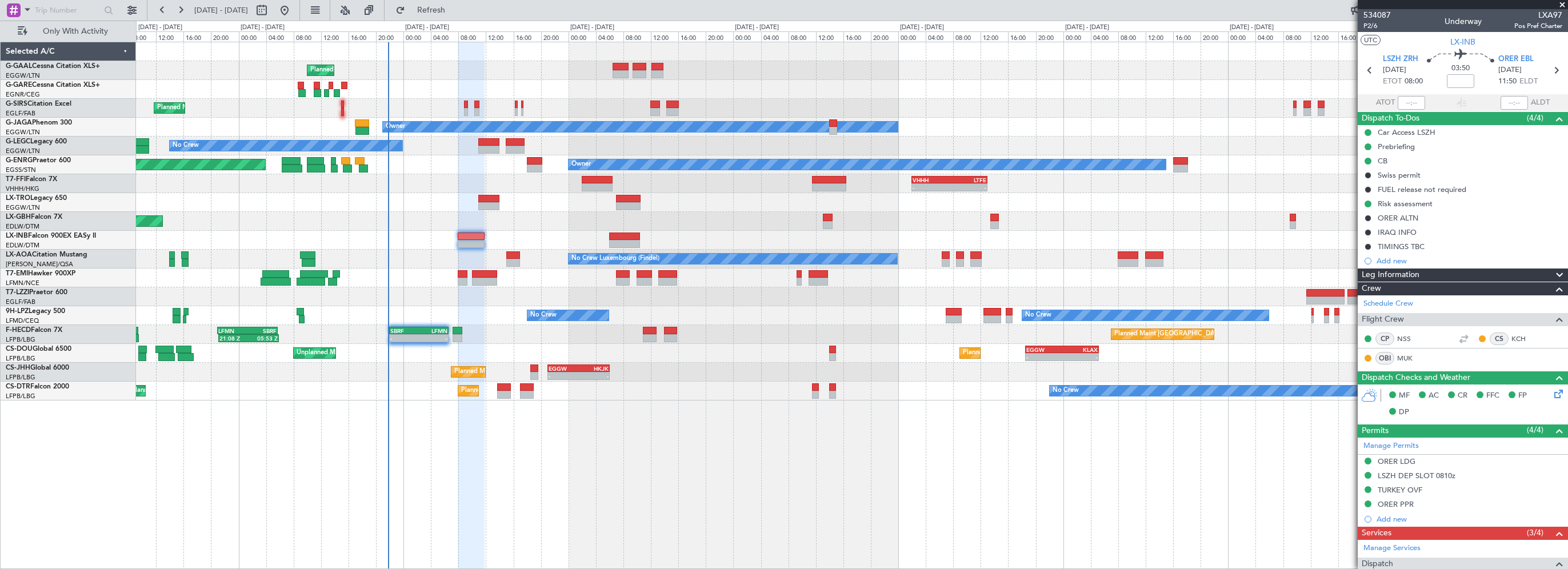
click at [1561, 2] on span at bounding box center [1562, 5] width 12 height 10
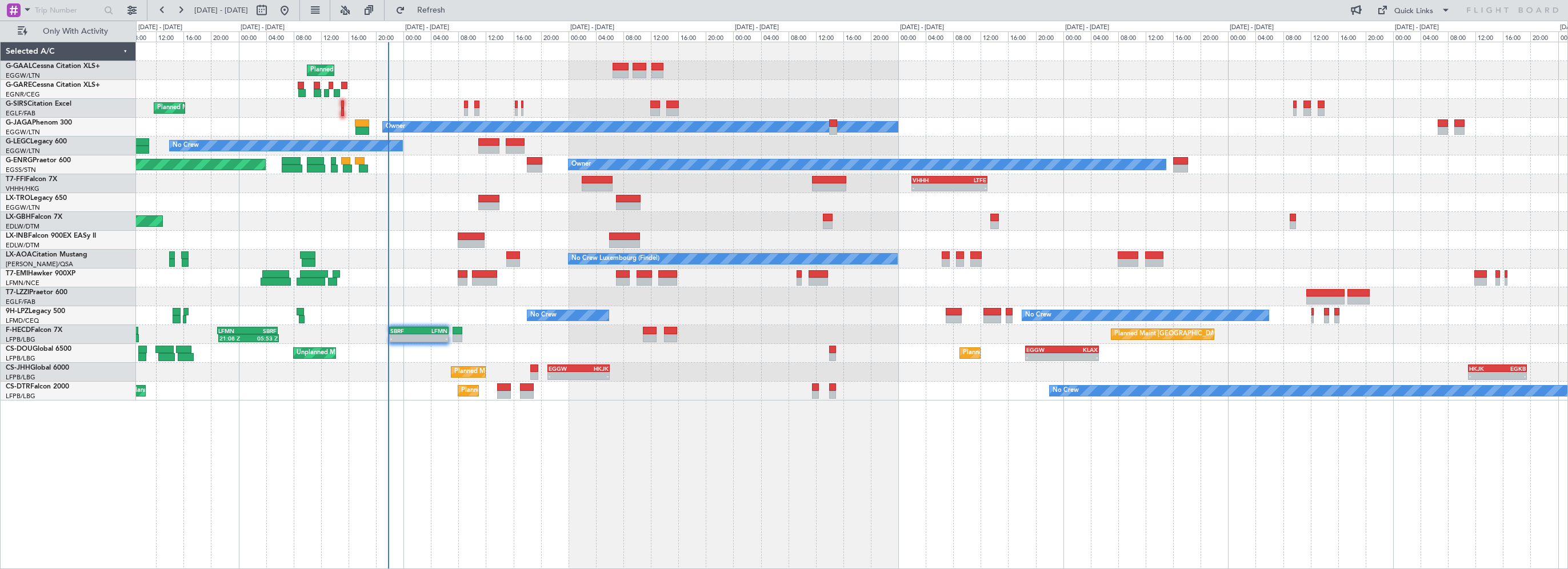
click at [690, 493] on div "Planned Maint Planned Maint London (Farnborough) Owner No Crew A/C Unavailable …" at bounding box center [852, 305] width 1432 height 527
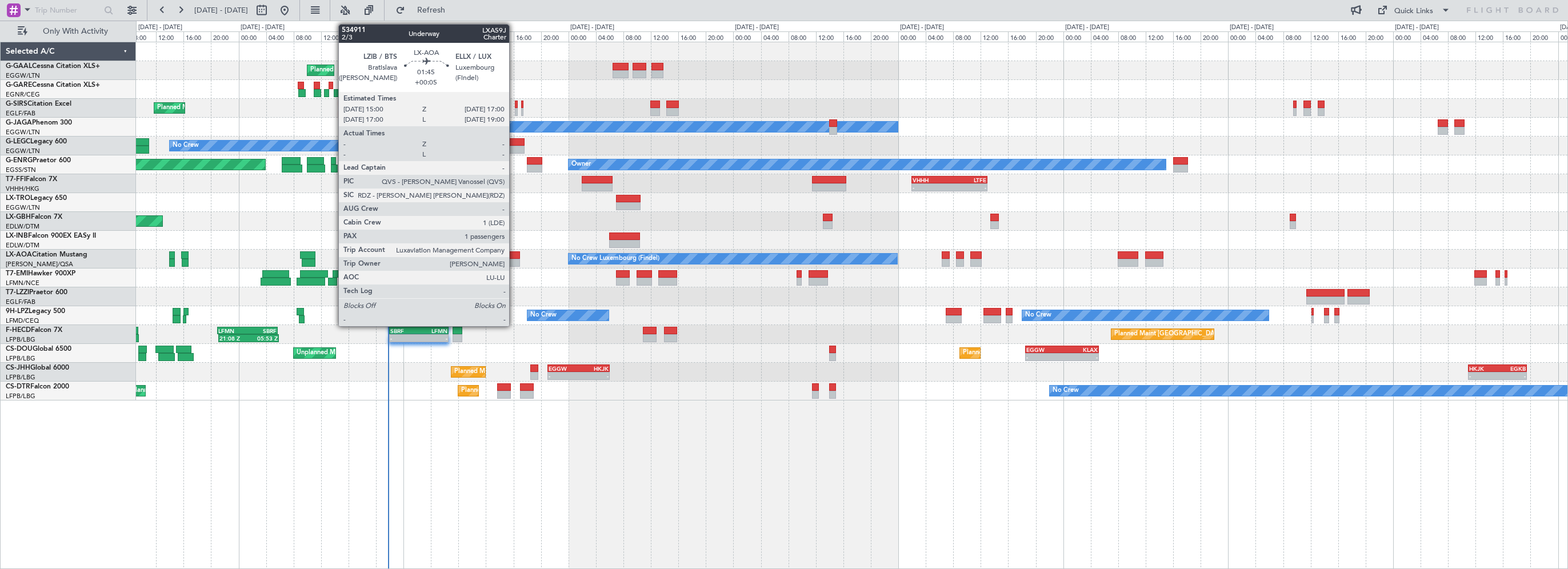
click at [514, 254] on div at bounding box center [514, 255] width 14 height 8
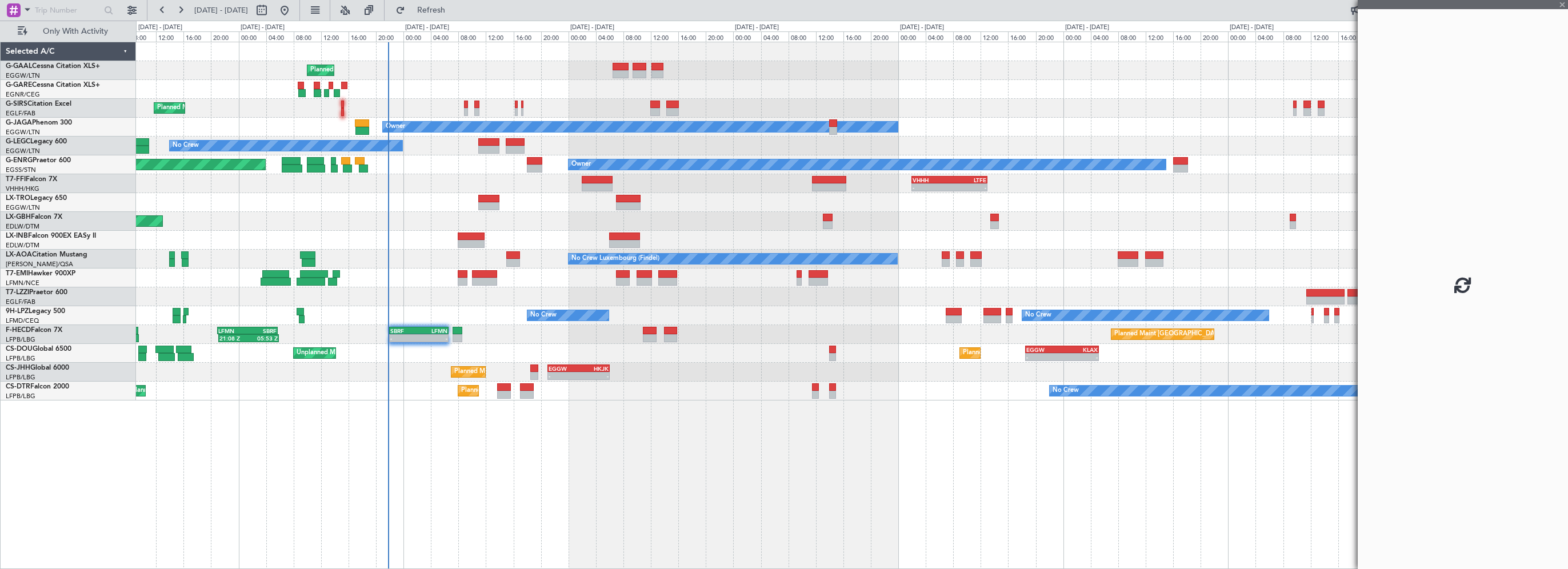
click at [806, 462] on div "Planned Maint Planned Maint London (Farnborough) Owner No Crew A/C Unavailable …" at bounding box center [852, 305] width 1432 height 527
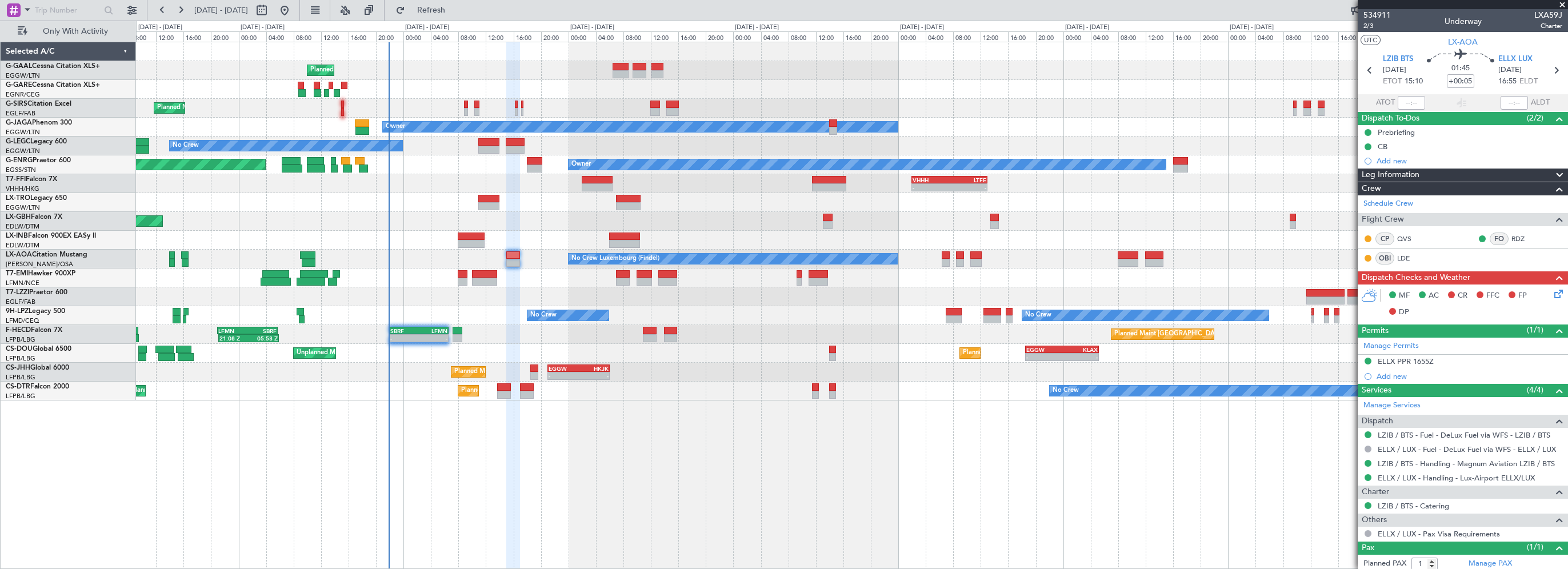
click at [1062, 493] on div "Planned Maint Planned Maint London (Farnborough) Owner No Crew A/C Unavailable …" at bounding box center [852, 305] width 1432 height 527
click at [1382, 178] on span "Leg Information" at bounding box center [1391, 175] width 58 height 13
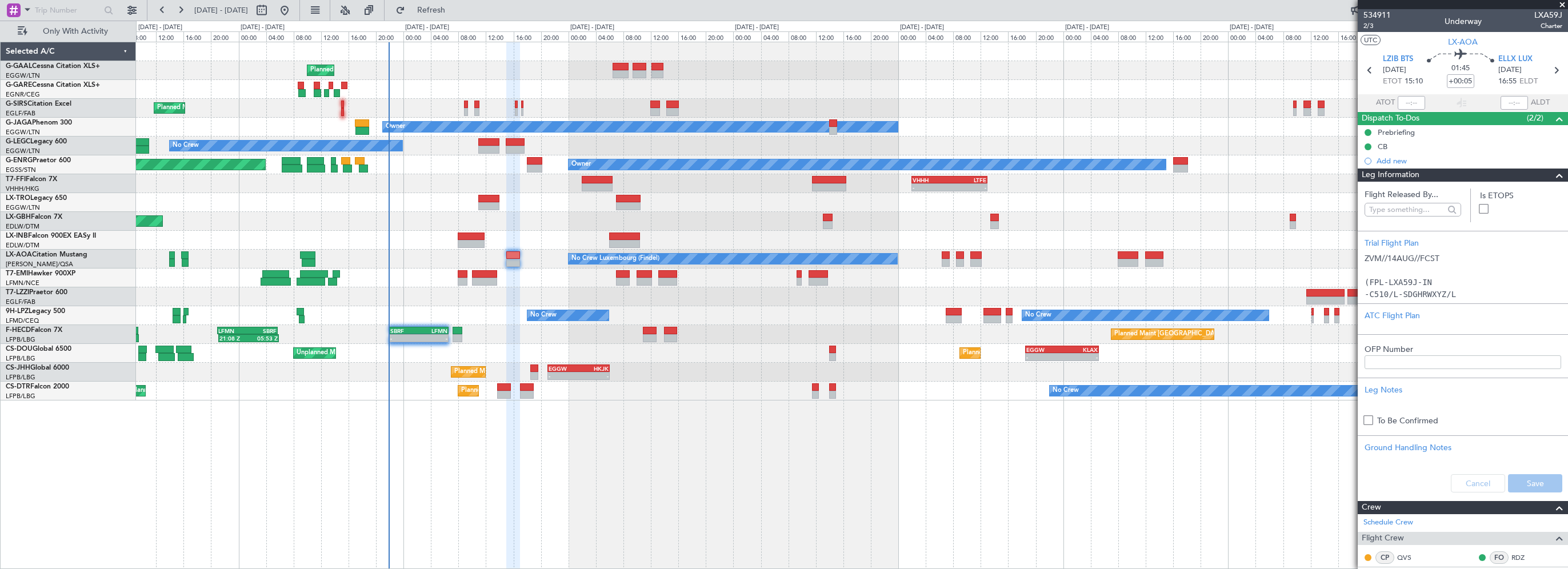
click at [1382, 178] on span "Leg Information" at bounding box center [1391, 175] width 58 height 13
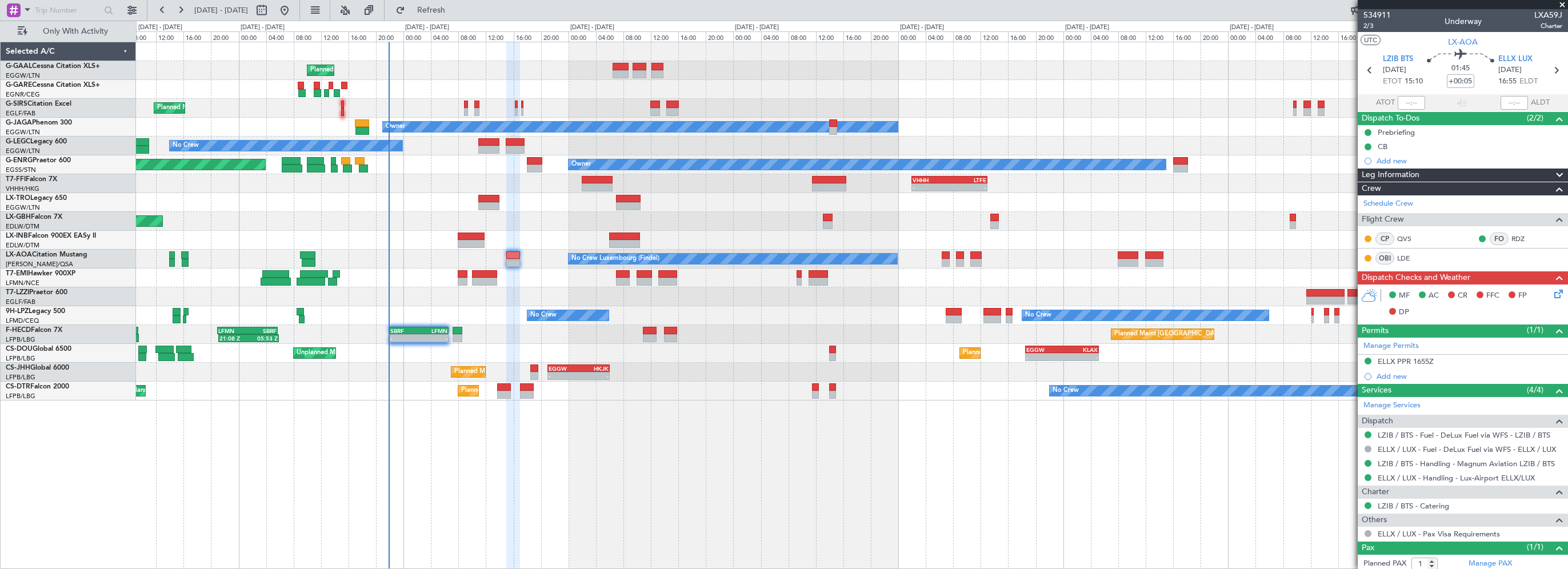
click at [681, 480] on div "Planned Maint Planned Maint London (Farnborough) Owner No Crew A/C Unavailable …" at bounding box center [852, 305] width 1432 height 527
click at [1389, 130] on div "Prebriefing" at bounding box center [1396, 132] width 37 height 9
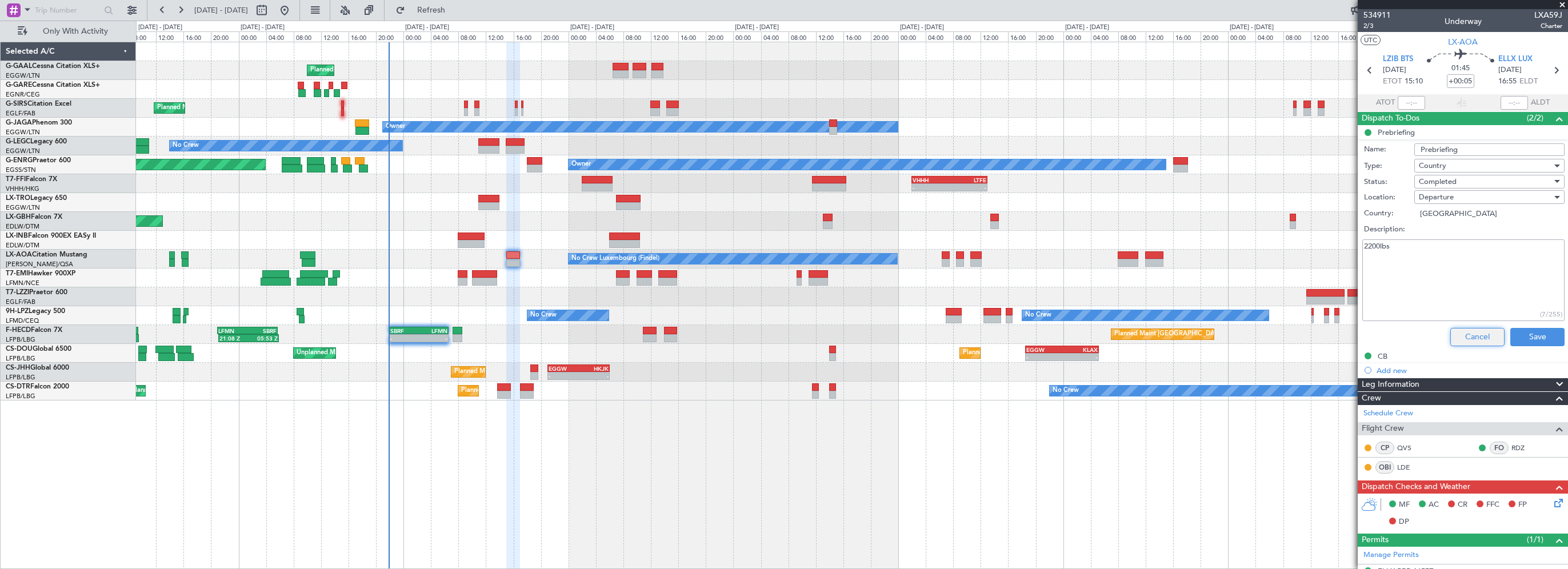
click at [1464, 336] on button "Cancel" at bounding box center [1476, 337] width 54 height 18
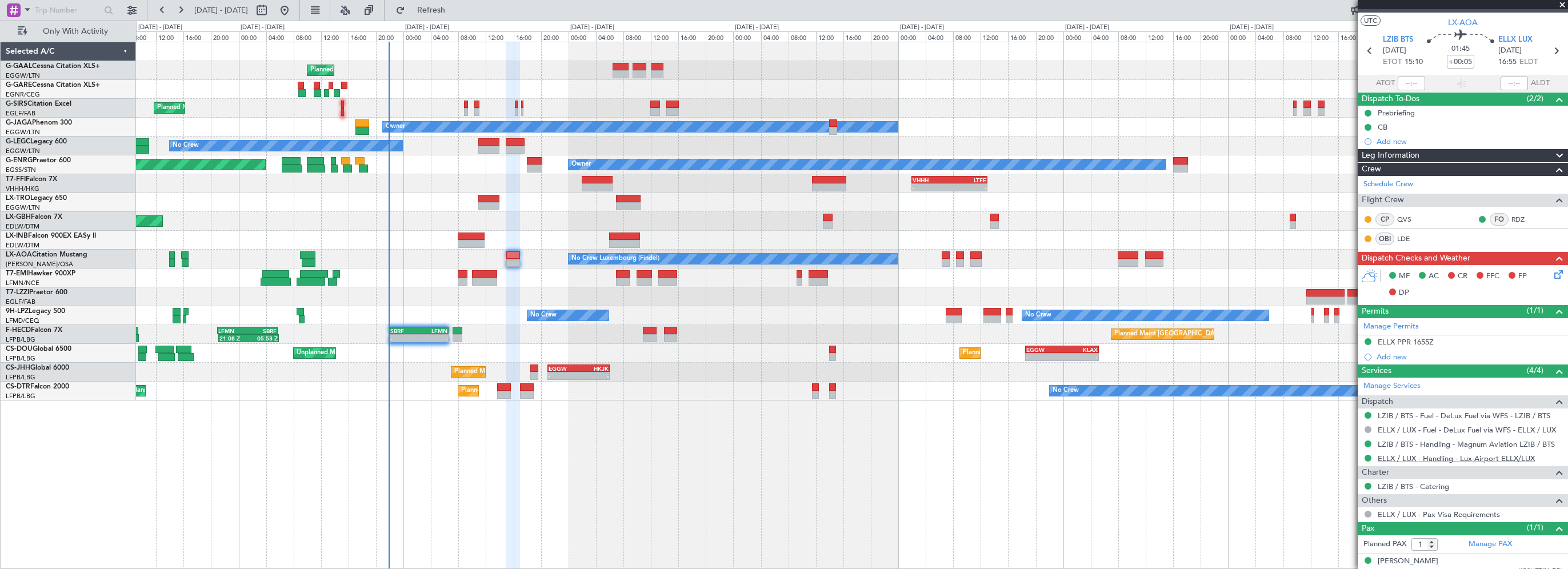
scroll to position [27, 0]
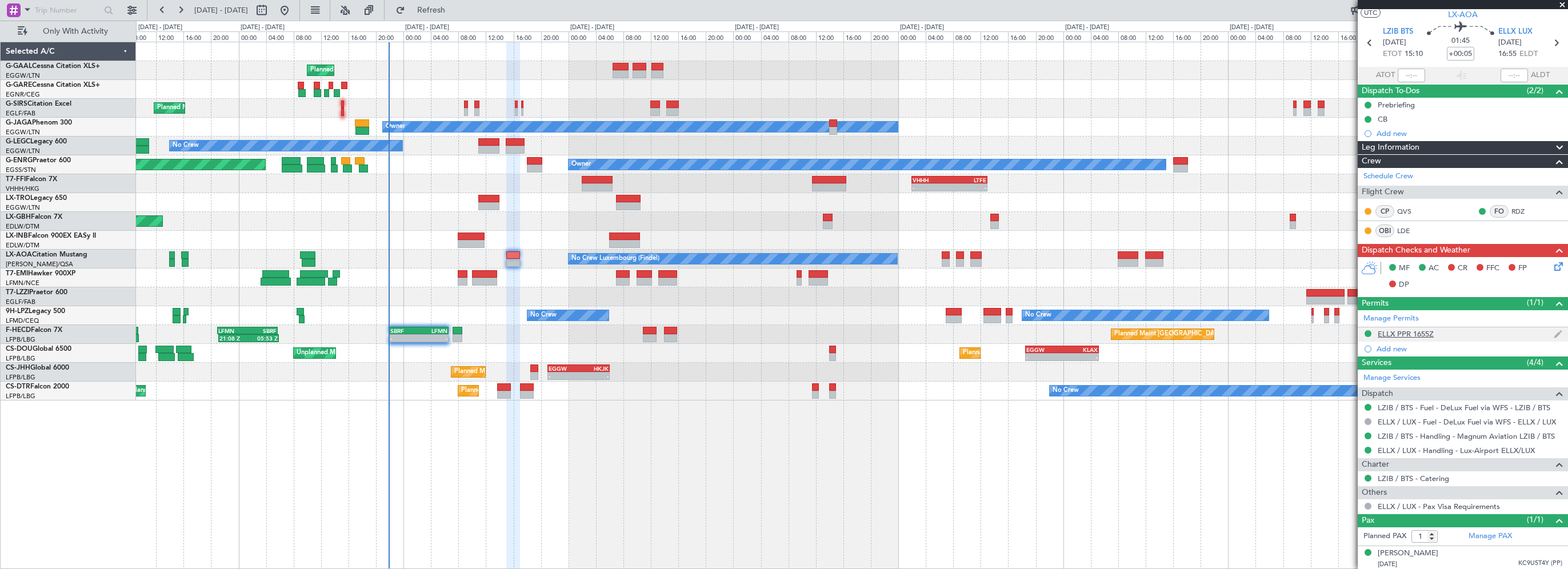
click at [1406, 332] on div "ELLX PPR 1655Z" at bounding box center [1406, 333] width 56 height 9
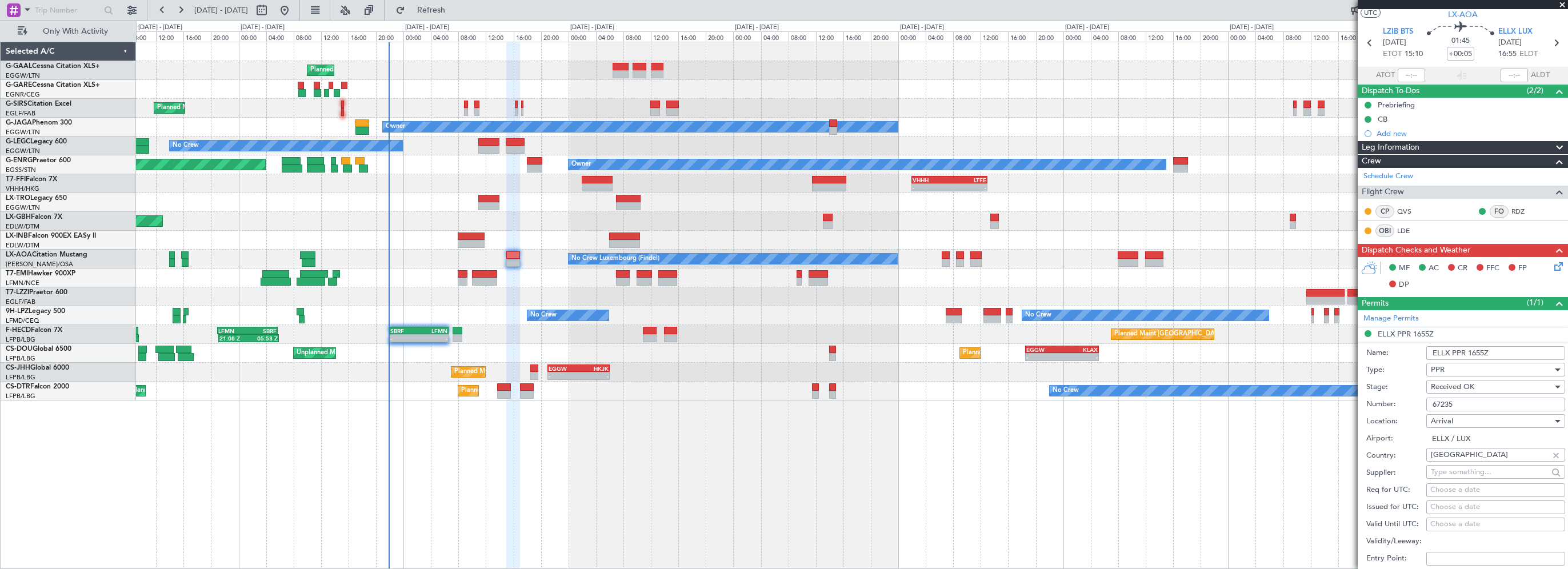
drag, startPoint x: 1466, startPoint y: 401, endPoint x: 1404, endPoint y: 402, distance: 62.0
click at [1404, 402] on div "Number: 67235" at bounding box center [1466, 405] width 199 height 17
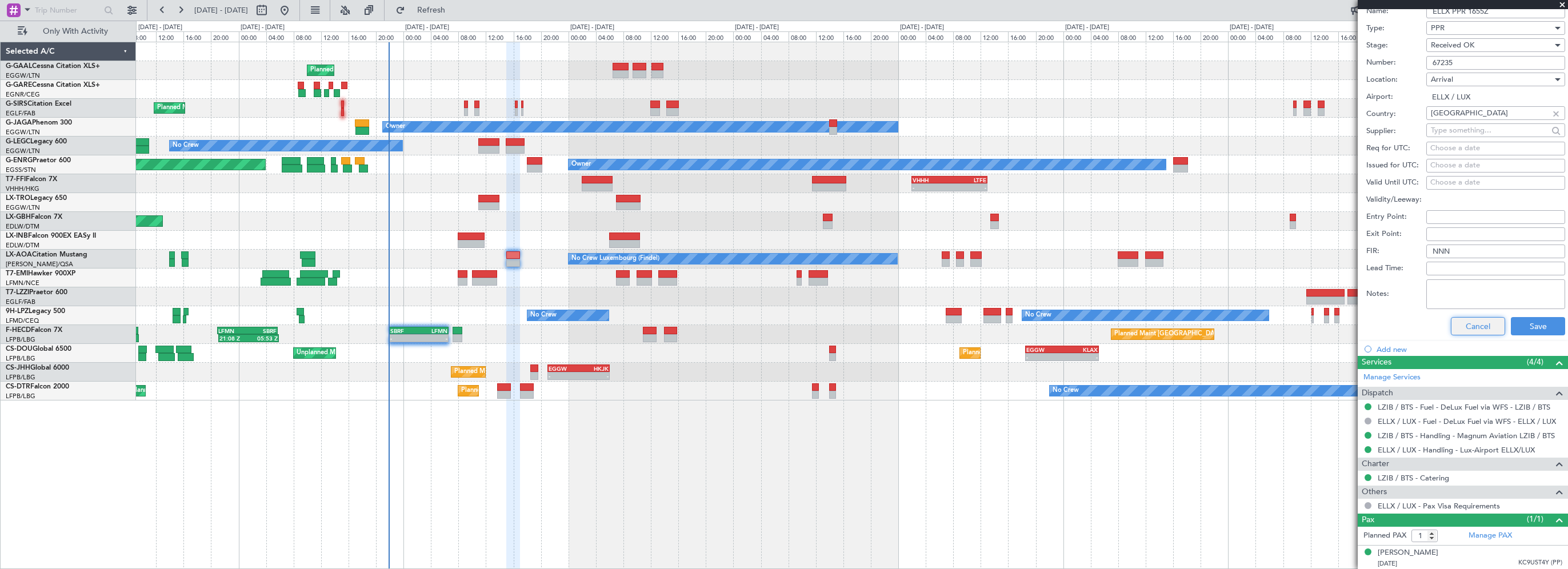
click at [1465, 333] on button "Cancel" at bounding box center [1477, 326] width 54 height 18
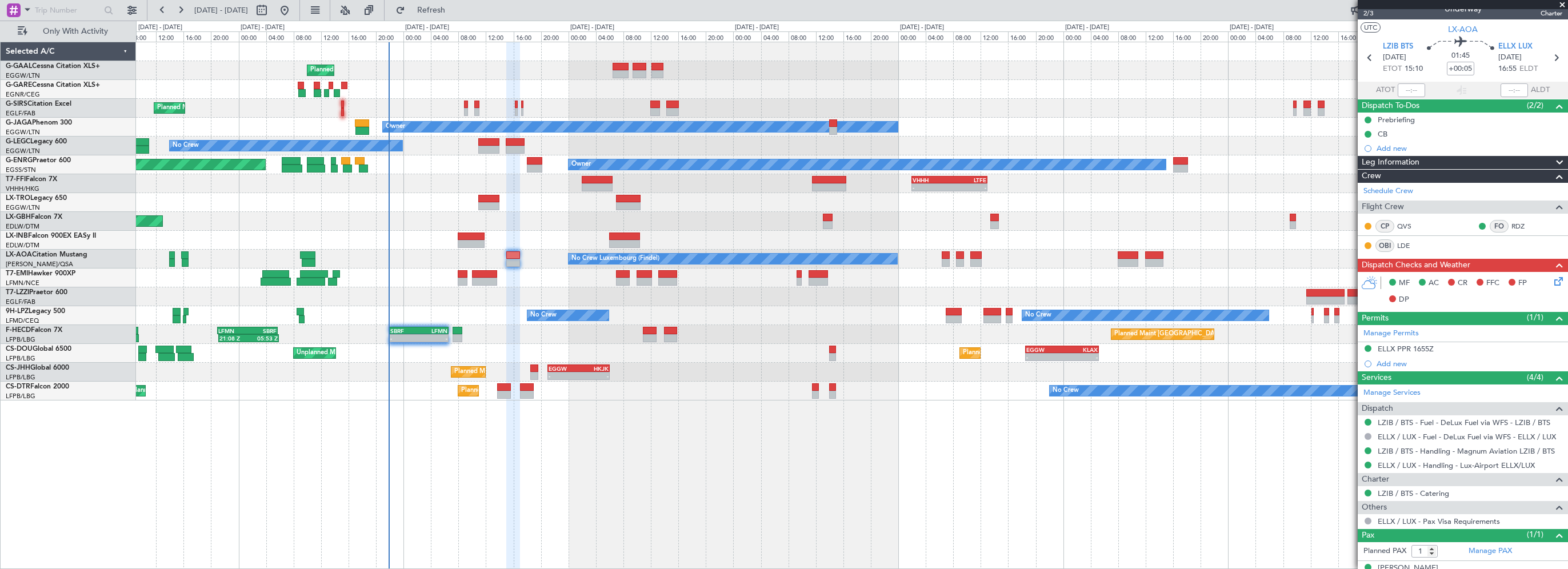
scroll to position [0, 0]
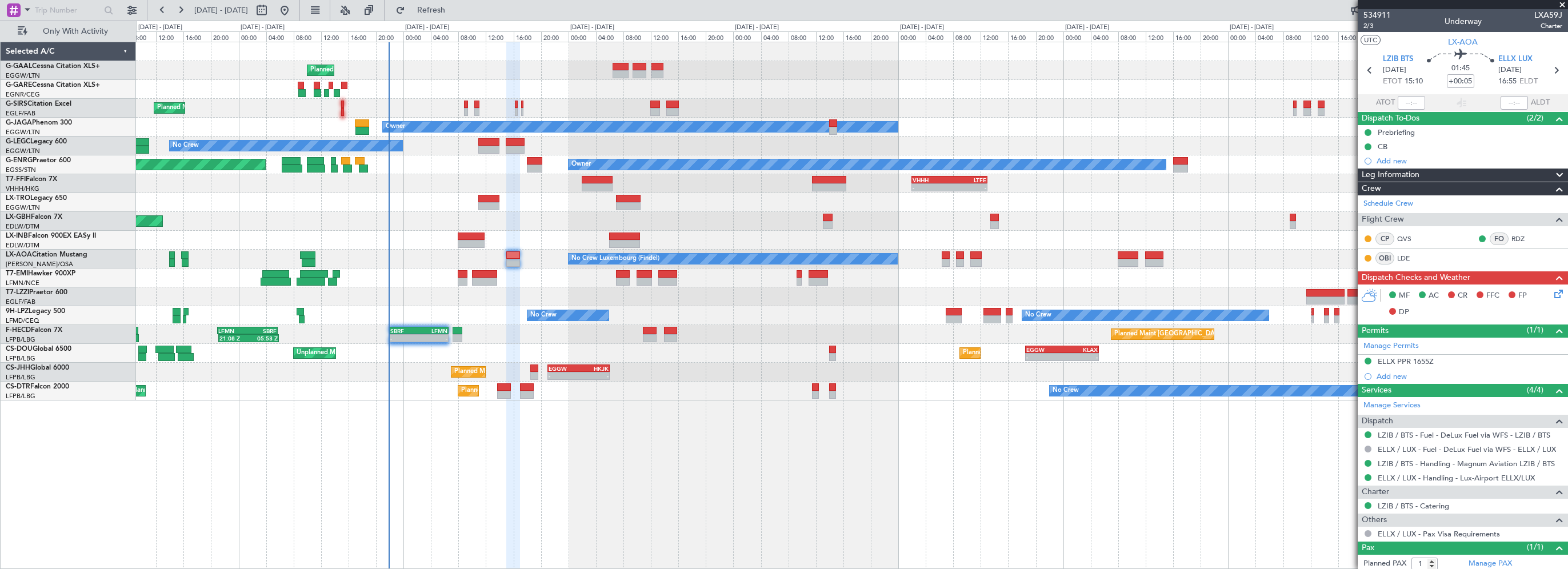
click at [1435, 175] on div "Leg Information" at bounding box center [1463, 175] width 211 height 13
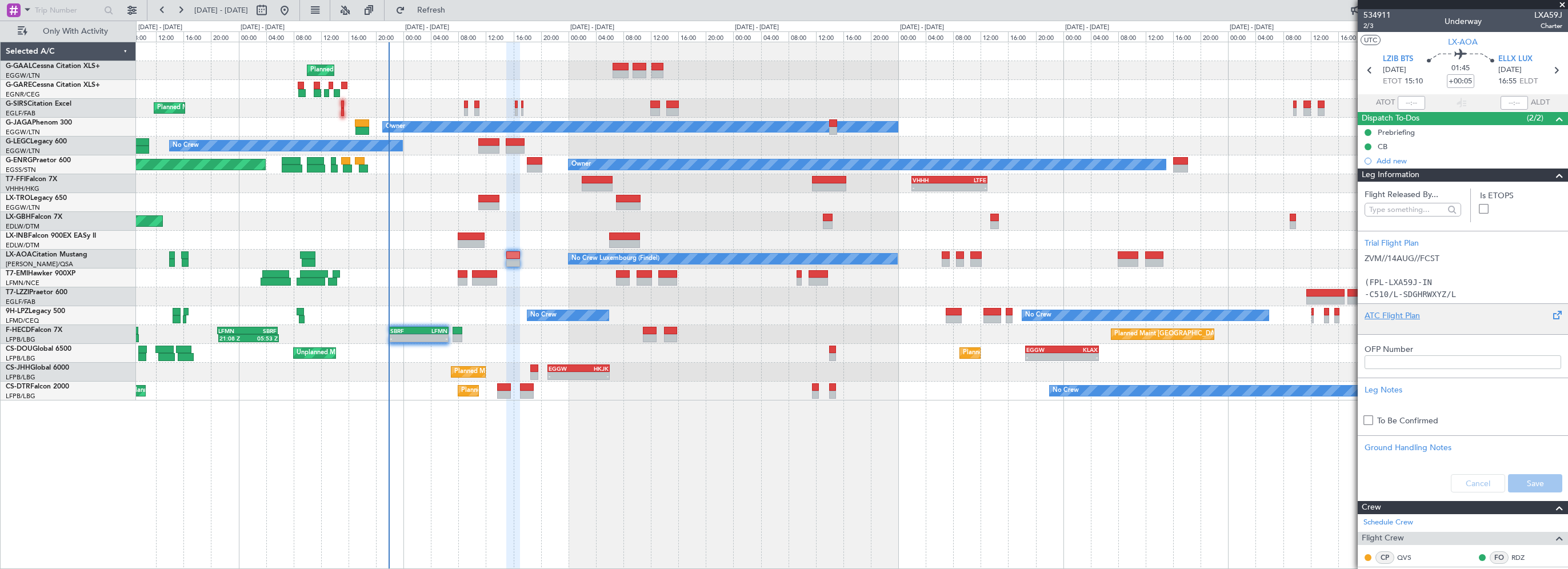
click at [1396, 309] on div "ATC Flight Plan" at bounding box center [1463, 319] width 211 height 31
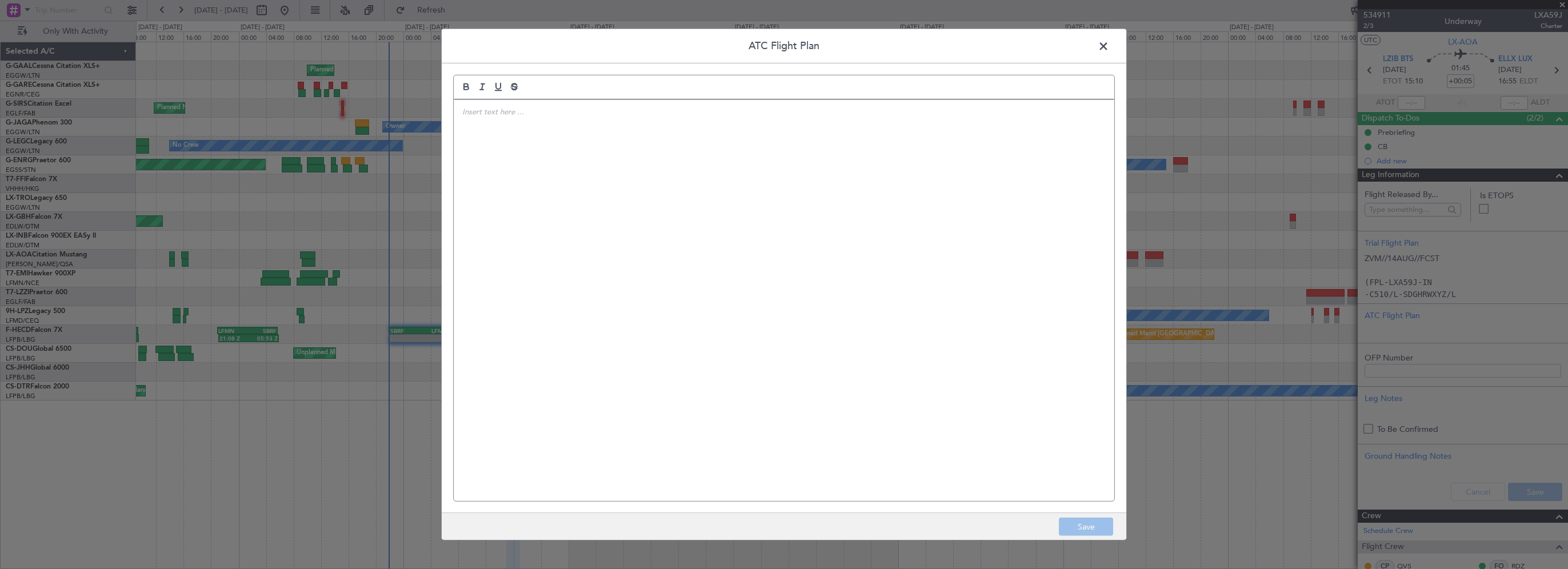
drag, startPoint x: 557, startPoint y: 175, endPoint x: 560, endPoint y: 169, distance: 6.7
click at [557, 174] on div at bounding box center [784, 301] width 661 height 401
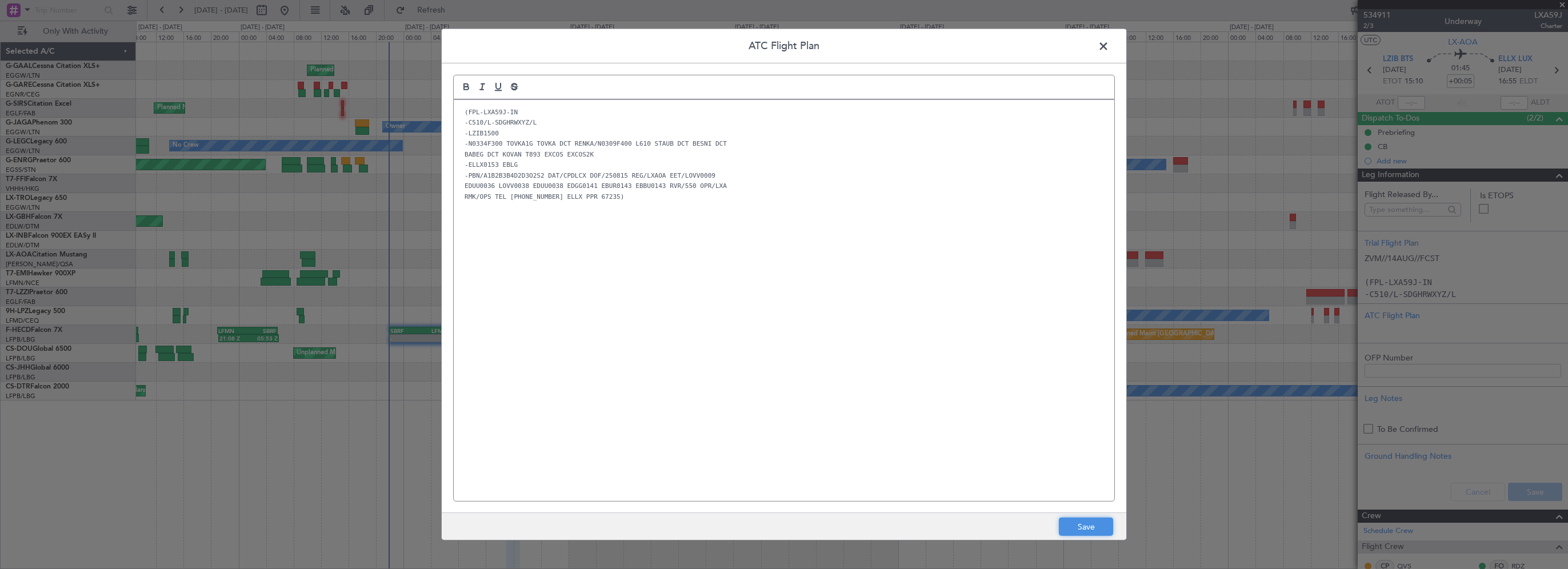
click at [1072, 530] on button "Save" at bounding box center [1085, 526] width 54 height 18
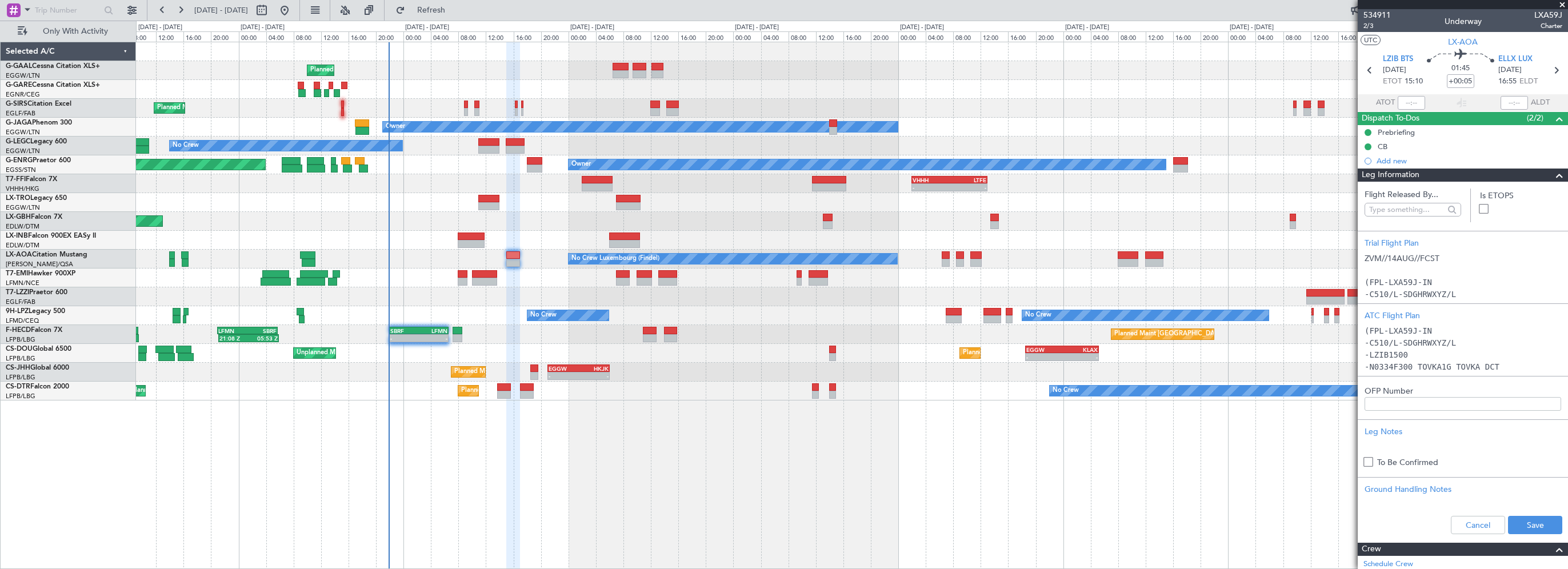
scroll to position [388, 0]
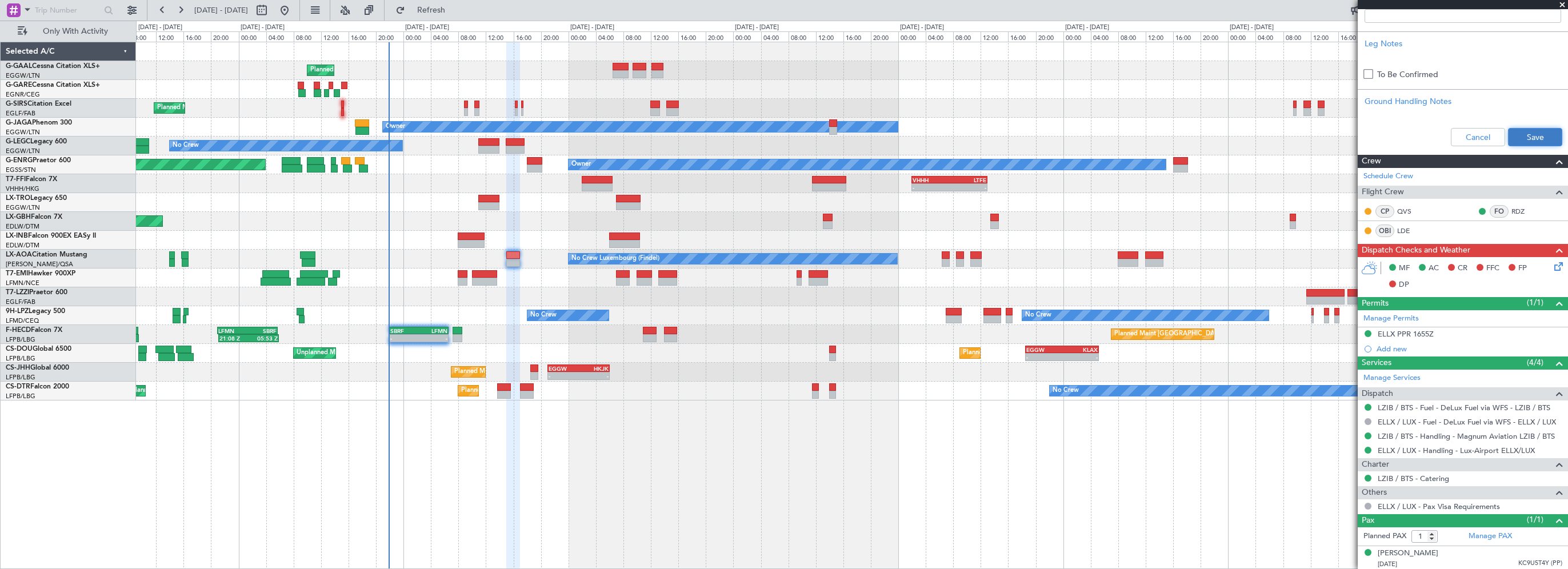
click at [1523, 141] on button "Save" at bounding box center [1534, 136] width 54 height 18
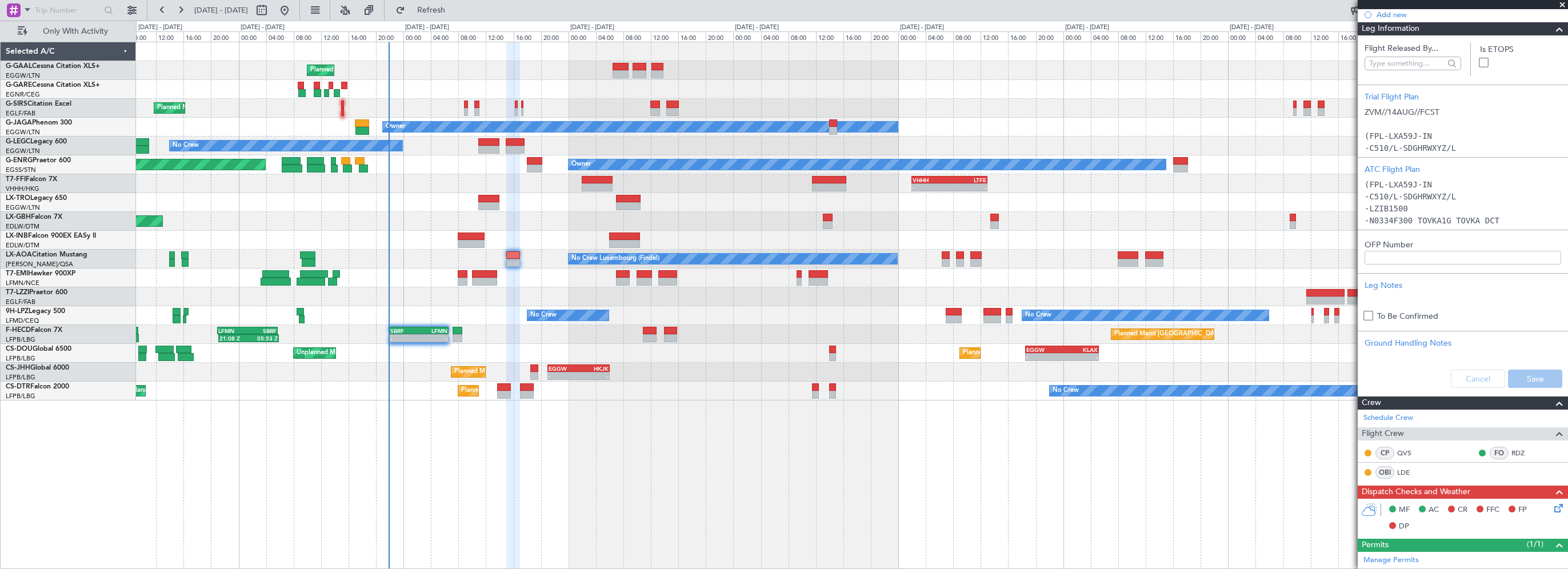
scroll to position [0, 0]
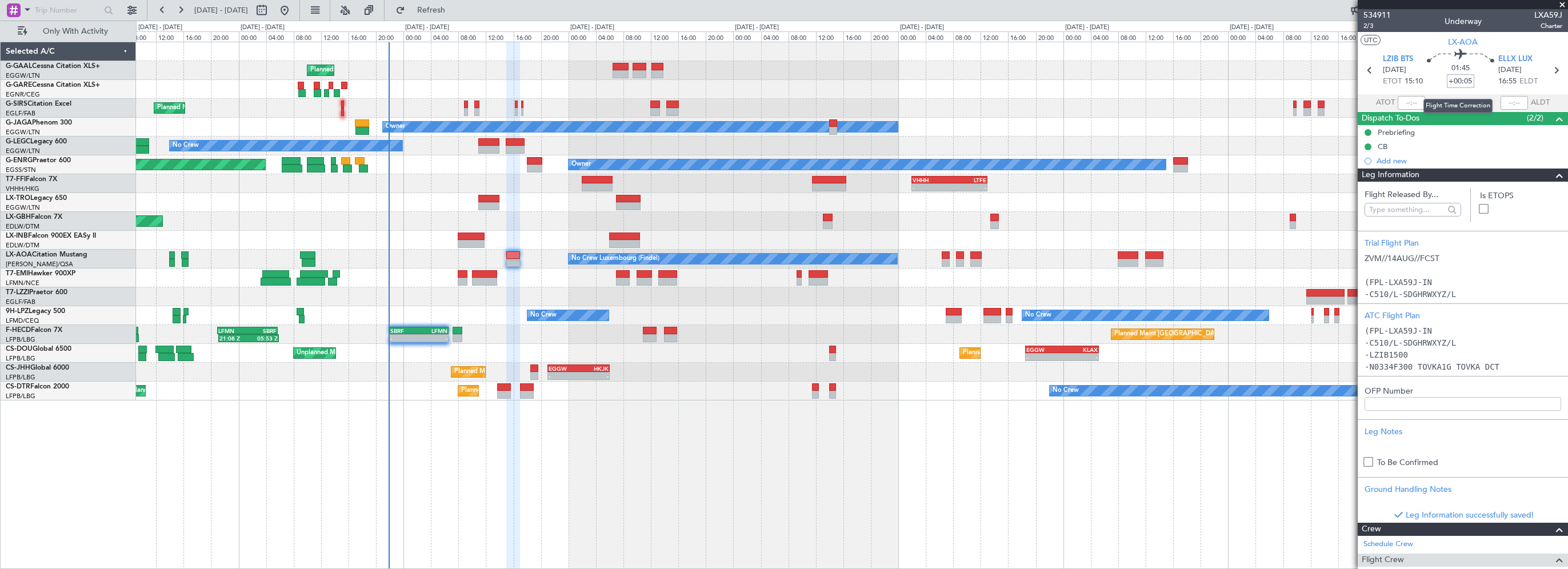
click at [1466, 79] on input "+00:05" at bounding box center [1461, 81] width 27 height 14
click at [1465, 81] on input "+00:05" at bounding box center [1461, 81] width 27 height 14
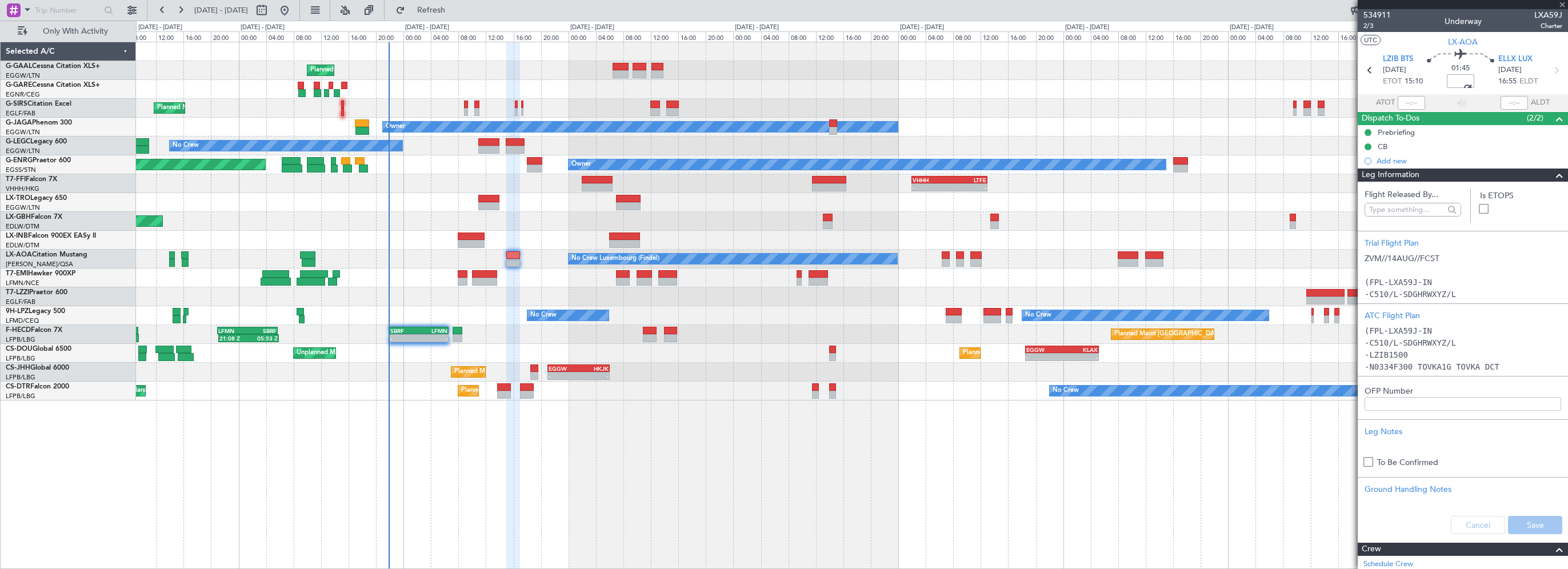
click at [1219, 475] on div "Planned Maint Planned Maint London (Farnborough) Owner No Crew A/C Unavailable …" at bounding box center [852, 305] width 1432 height 527
type input "+00:15"
click at [613, 430] on div "Planned Maint Planned Maint London (Farnborough) Owner No Crew A/C Unavailable …" at bounding box center [852, 305] width 1432 height 527
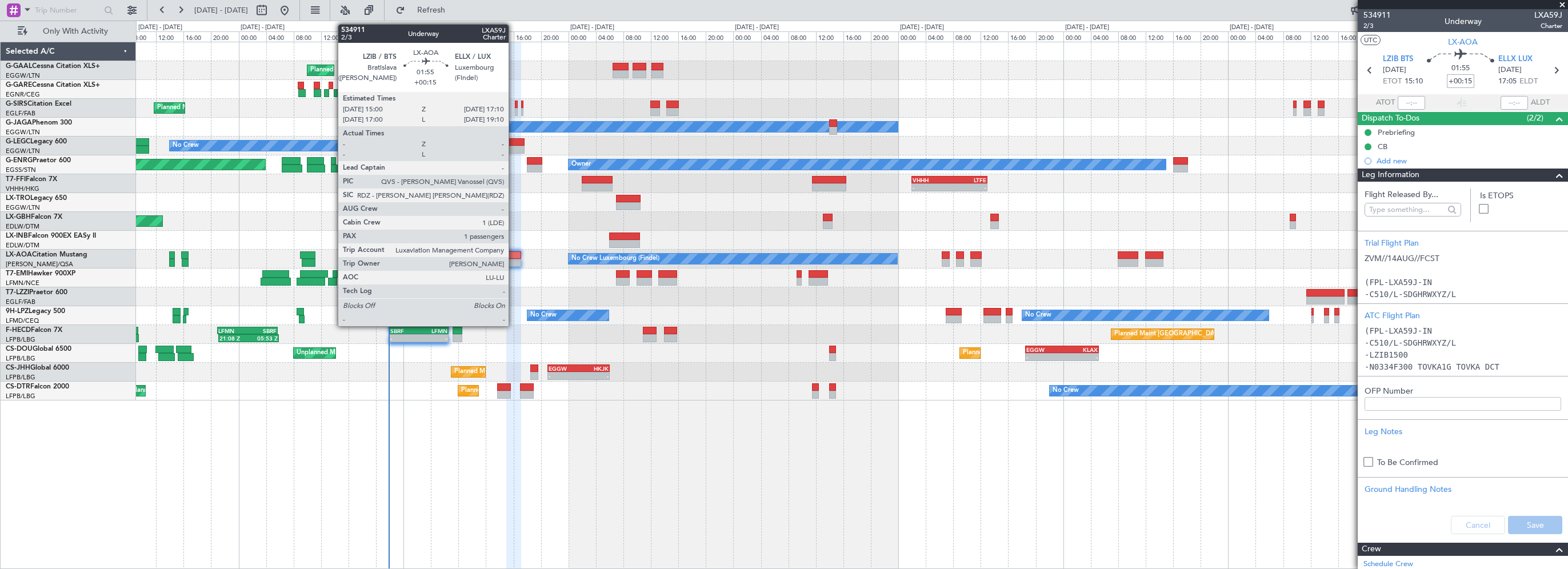
click at [514, 256] on div at bounding box center [514, 255] width 15 height 8
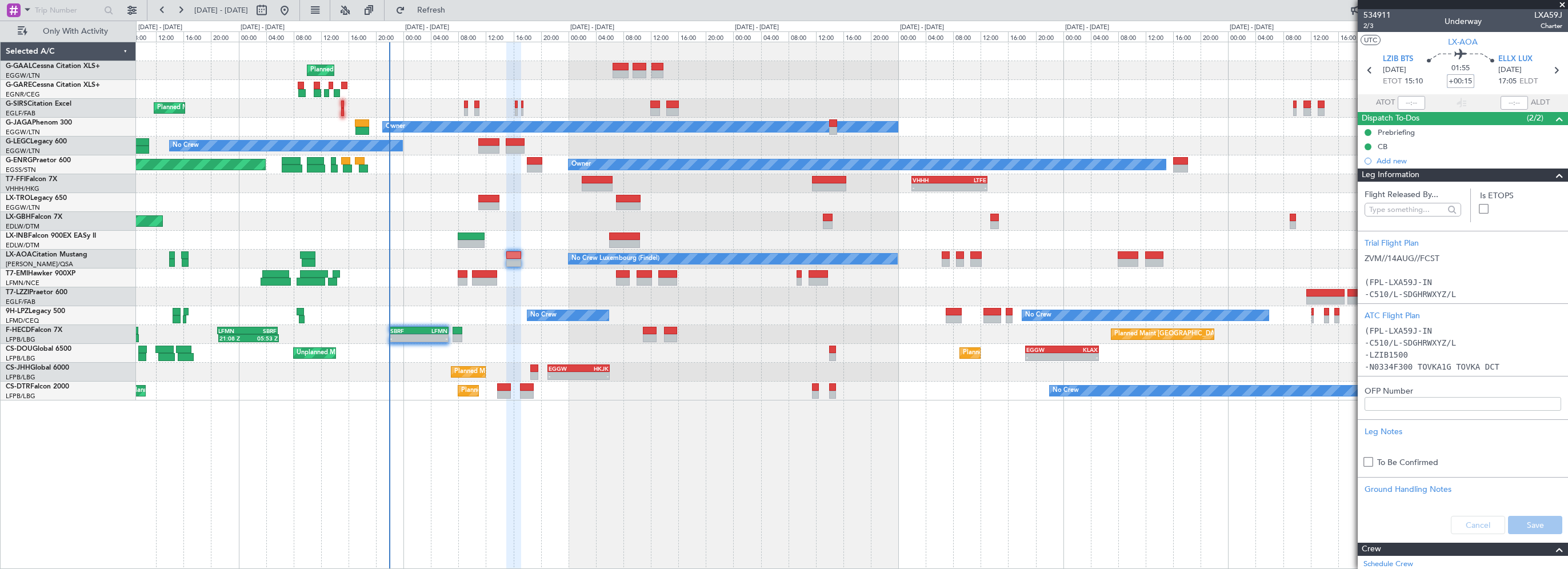
click at [586, 487] on div "Planned Maint Planned Maint London (Farnborough) Owner No Crew A/C Unavailable …" at bounding box center [852, 305] width 1432 height 527
click at [1552, 175] on span at bounding box center [1559, 175] width 14 height 14
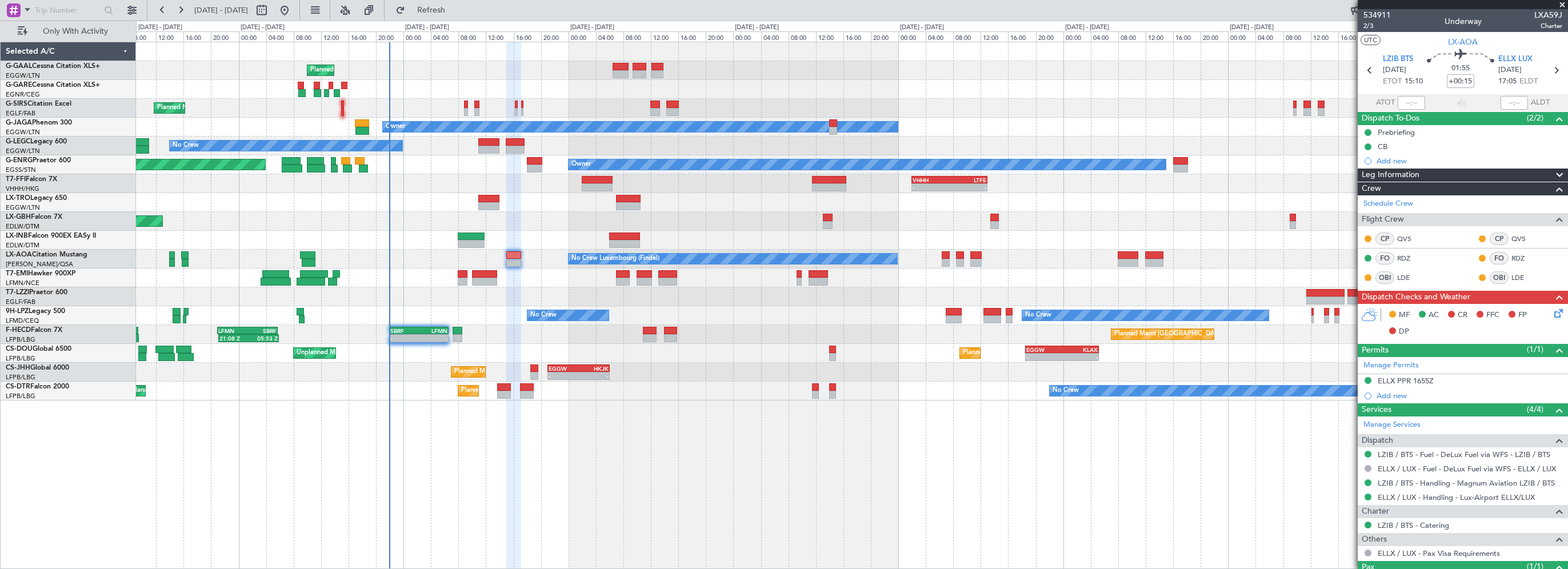
click at [1551, 312] on icon at bounding box center [1556, 311] width 9 height 9
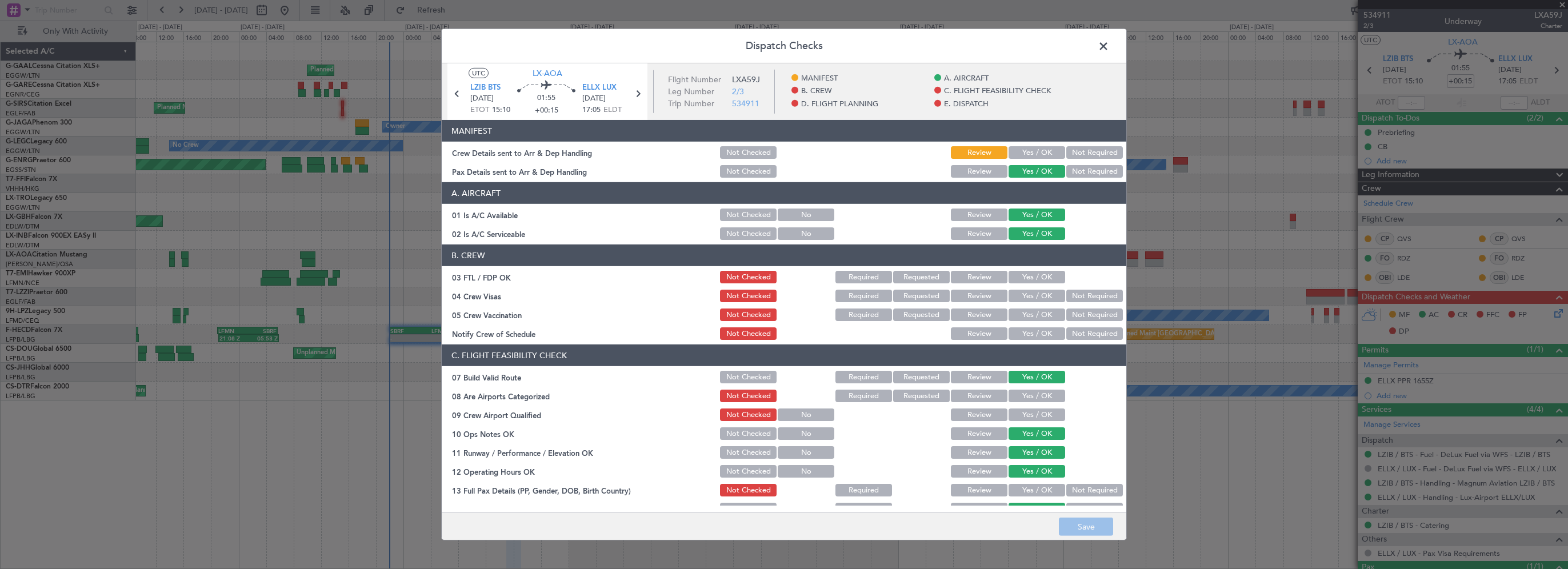
click at [1036, 280] on button "Yes / OK" at bounding box center [1036, 276] width 56 height 12
click at [1080, 297] on button "Not Required" at bounding box center [1094, 296] width 56 height 12
drag, startPoint x: 1078, startPoint y: 314, endPoint x: 1047, endPoint y: 329, distance: 34.4
click at [1077, 314] on button "Not Required" at bounding box center [1094, 314] width 56 height 12
click at [1033, 334] on button "Yes / OK" at bounding box center [1036, 333] width 56 height 12
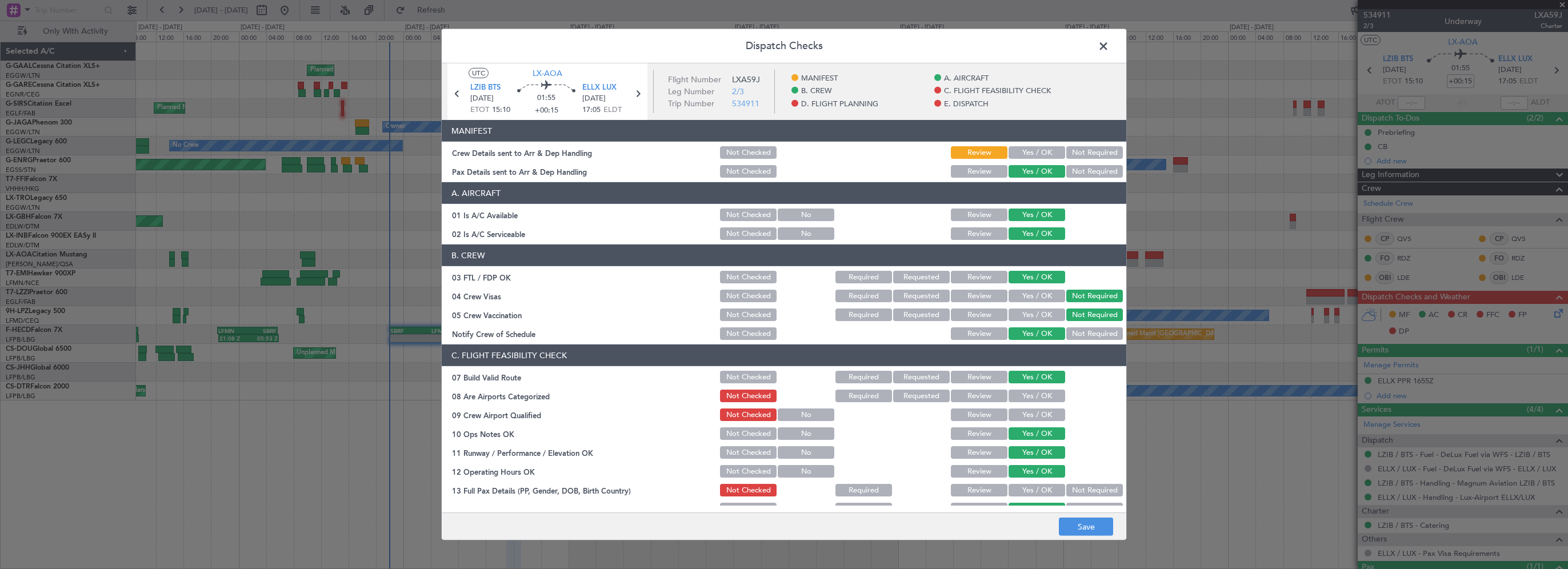
click at [1022, 394] on button "Yes / OK" at bounding box center [1036, 395] width 56 height 12
click at [1019, 411] on button "Yes / OK" at bounding box center [1036, 414] width 56 height 12
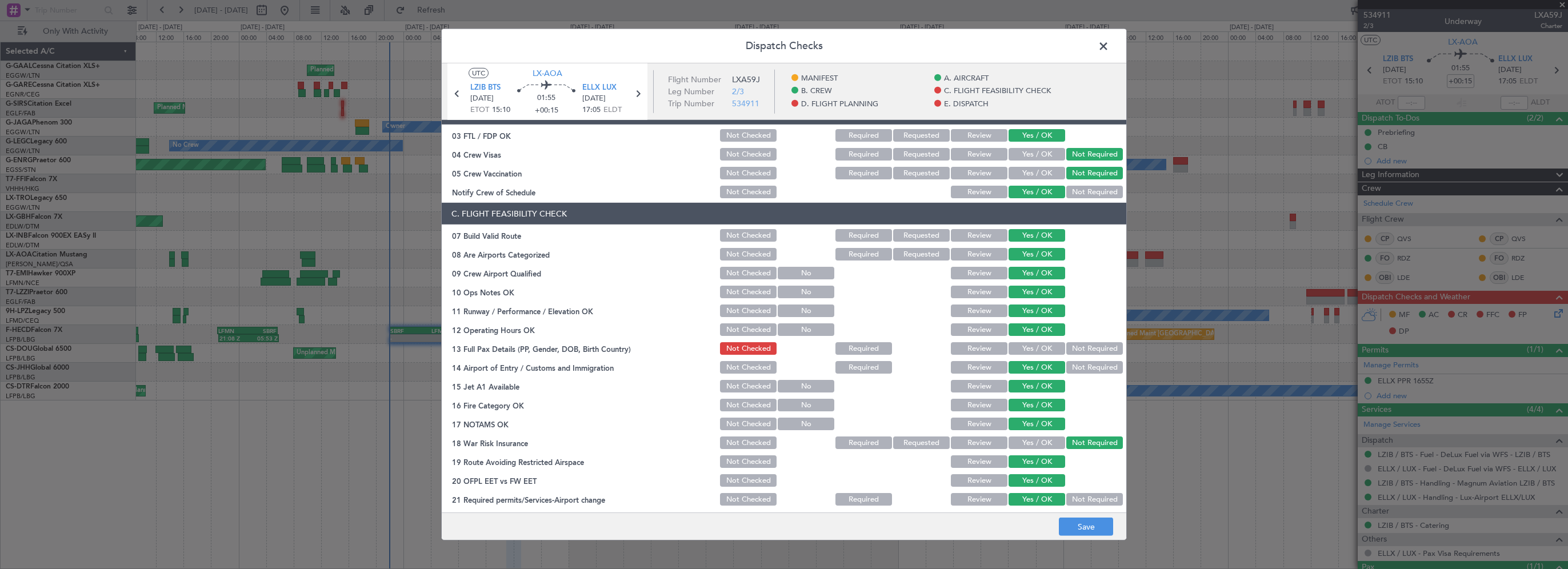
scroll to position [172, 0]
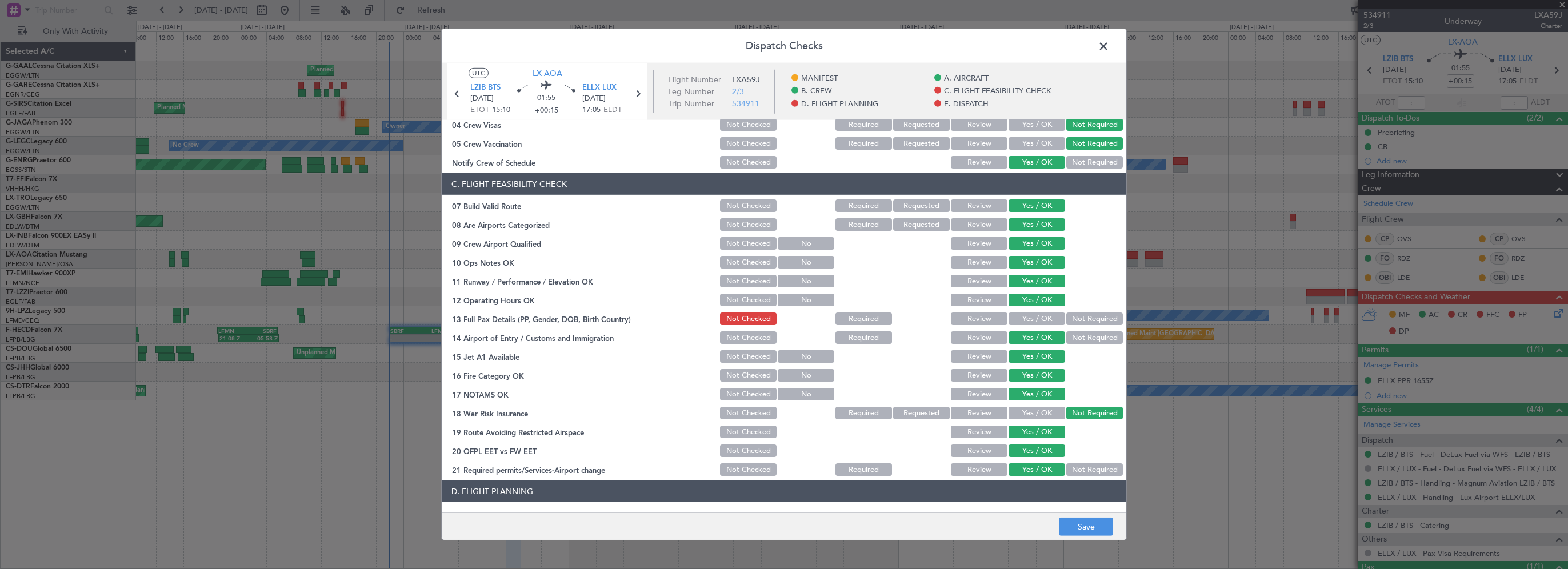
click at [1077, 319] on button "Not Required" at bounding box center [1094, 318] width 56 height 12
click at [1038, 325] on div "Yes / OK" at bounding box center [1036, 319] width 58 height 16
click at [1039, 320] on button "Yes / OK" at bounding box center [1036, 318] width 56 height 12
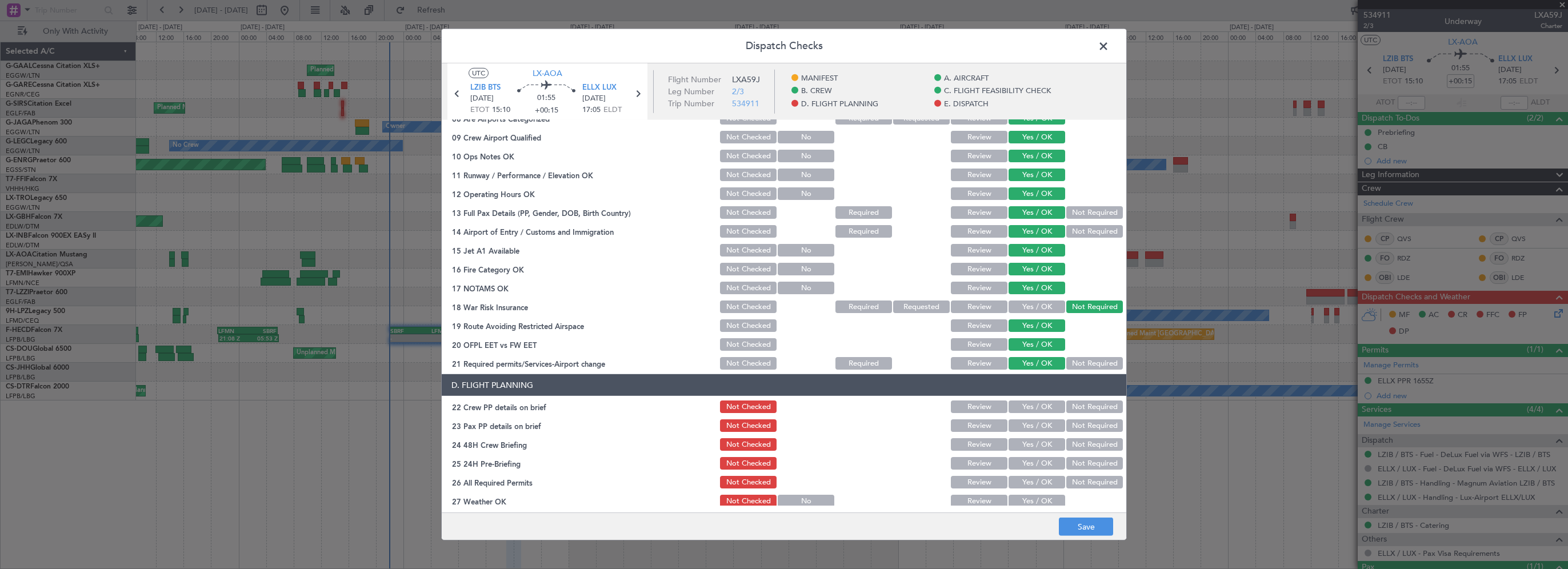
scroll to position [343, 0]
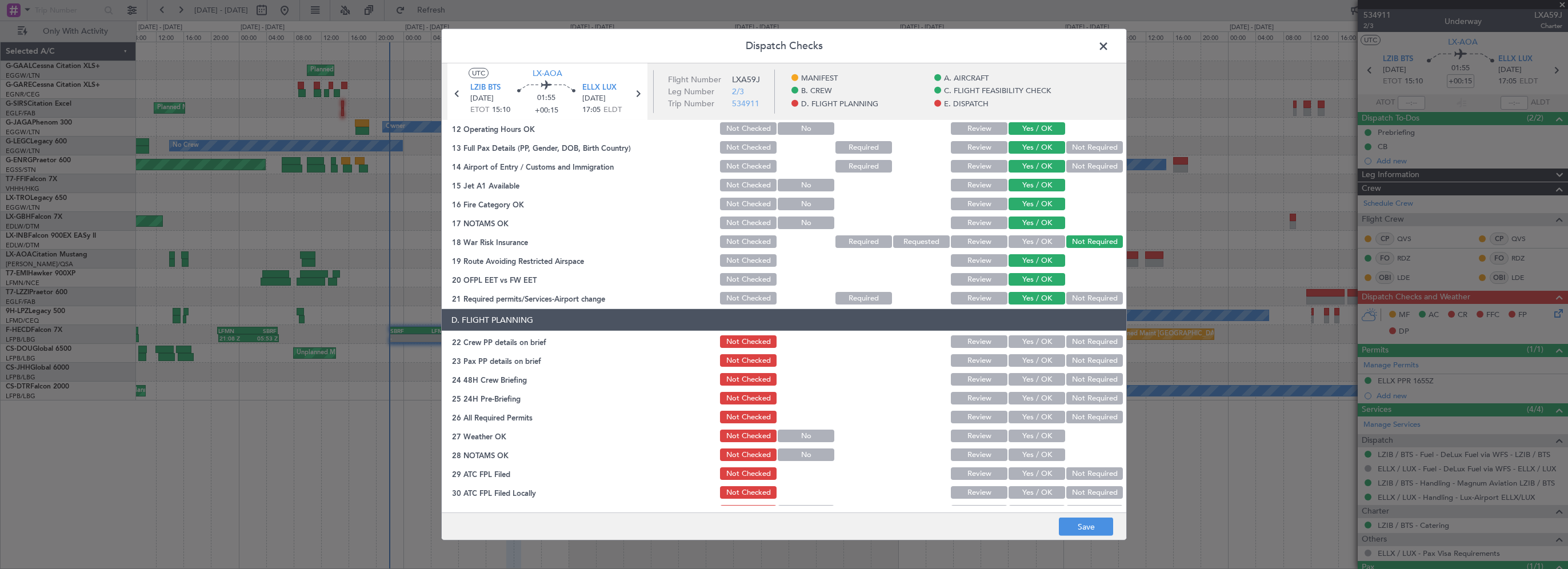
click at [1040, 343] on button "Yes / OK" at bounding box center [1036, 341] width 56 height 12
click at [1038, 367] on div "Yes / OK" at bounding box center [1036, 361] width 58 height 16
click at [1045, 361] on button "Yes / OK" at bounding box center [1036, 360] width 56 height 12
click at [1043, 384] on button "Yes / OK" at bounding box center [1036, 379] width 56 height 12
click at [1067, 398] on button "Not Required" at bounding box center [1094, 397] width 56 height 12
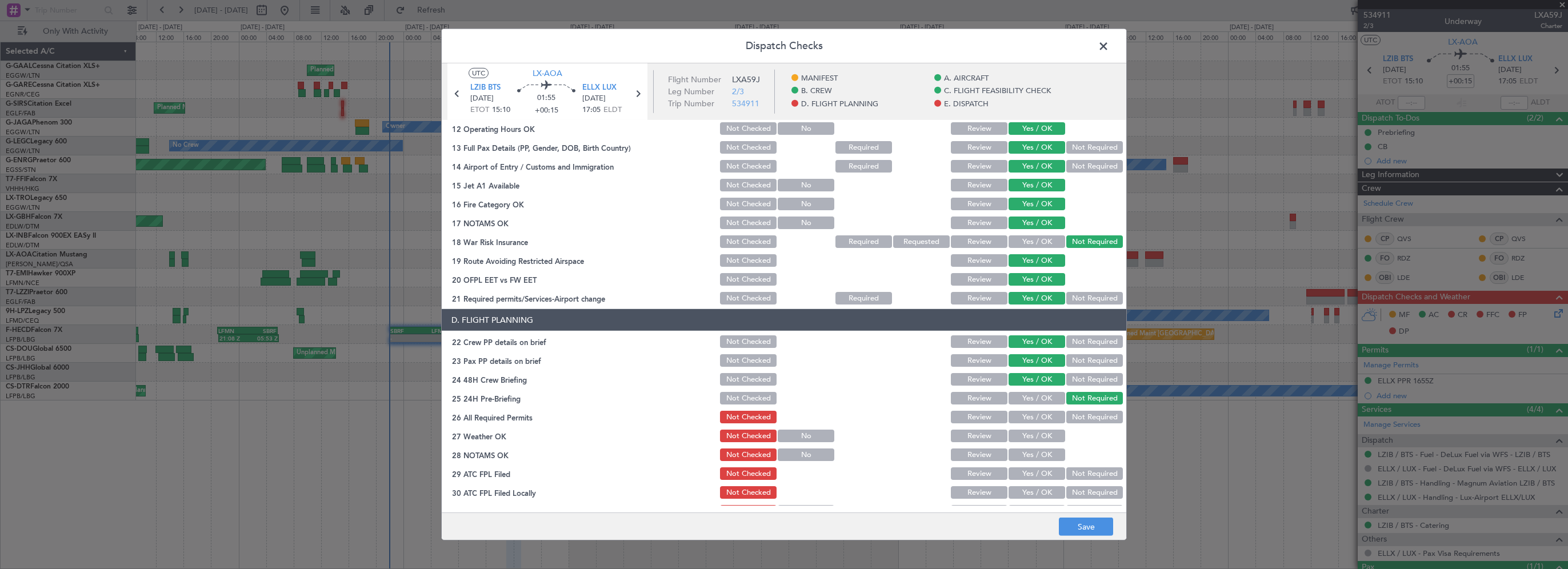
click at [1030, 420] on button "Yes / OK" at bounding box center [1036, 417] width 56 height 12
click at [1026, 436] on button "Yes / OK" at bounding box center [1036, 436] width 56 height 12
click at [1024, 452] on button "Yes / OK" at bounding box center [1036, 454] width 56 height 12
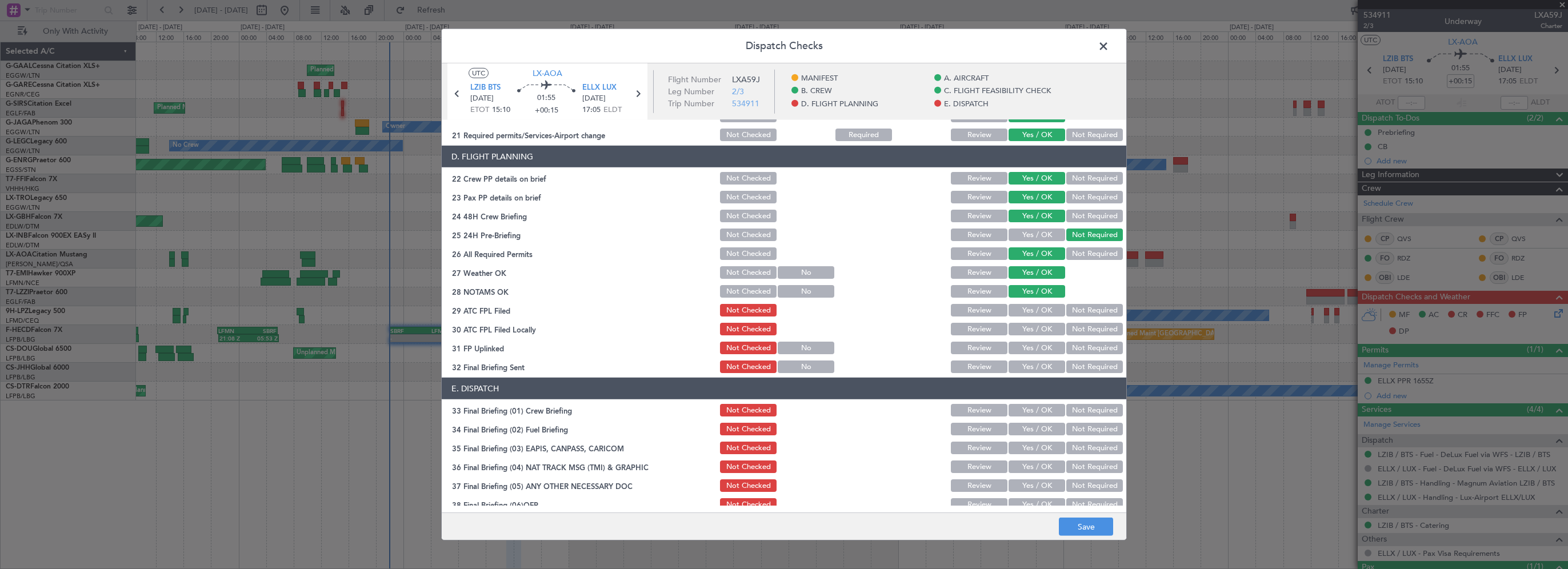
scroll to position [514, 0]
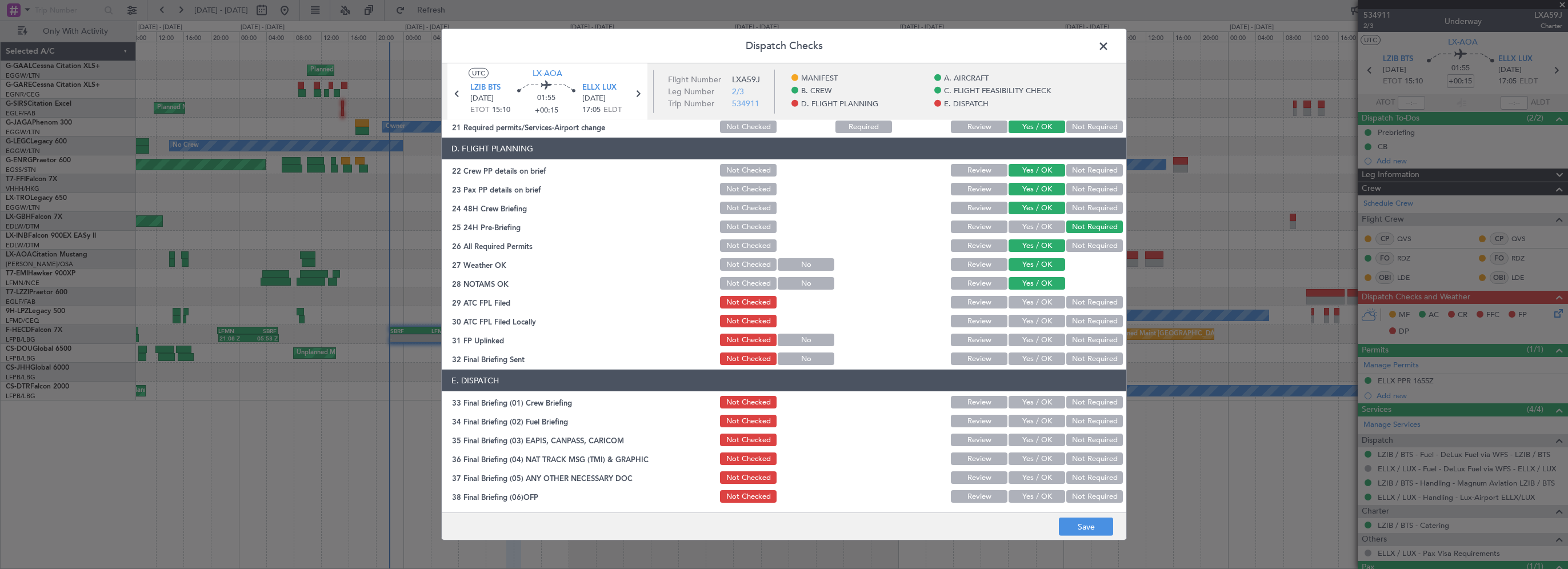
click at [1013, 301] on button "Yes / OK" at bounding box center [1036, 301] width 56 height 12
click at [1069, 318] on button "Not Required" at bounding box center [1094, 320] width 56 height 12
click at [1025, 338] on button "Yes / OK" at bounding box center [1036, 340] width 56 height 12
drag, startPoint x: 1031, startPoint y: 363, endPoint x: 1031, endPoint y: 370, distance: 7.0
click at [1031, 363] on button "Yes / OK" at bounding box center [1036, 358] width 56 height 12
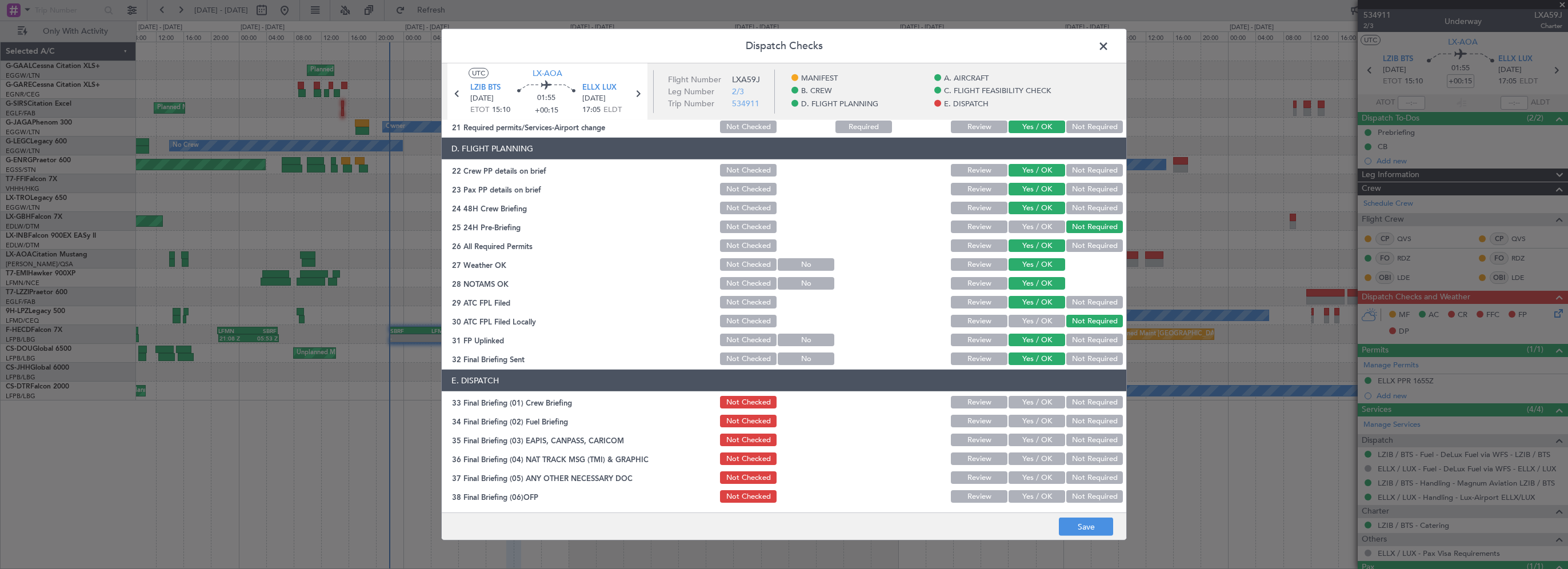
click at [1028, 393] on section "E. DISPATCH 33 Final Briefing (01) Crew Briefing Not Checked Review Yes / OK No…" at bounding box center [783, 494] width 684 height 248
click at [1026, 402] on button "Yes / OK" at bounding box center [1036, 402] width 56 height 12
click at [1026, 415] on button "Yes / OK" at bounding box center [1036, 420] width 56 height 12
drag, startPoint x: 1060, startPoint y: 436, endPoint x: 1060, endPoint y: 449, distance: 13.0
click at [1066, 436] on button "Not Required" at bounding box center [1094, 439] width 56 height 12
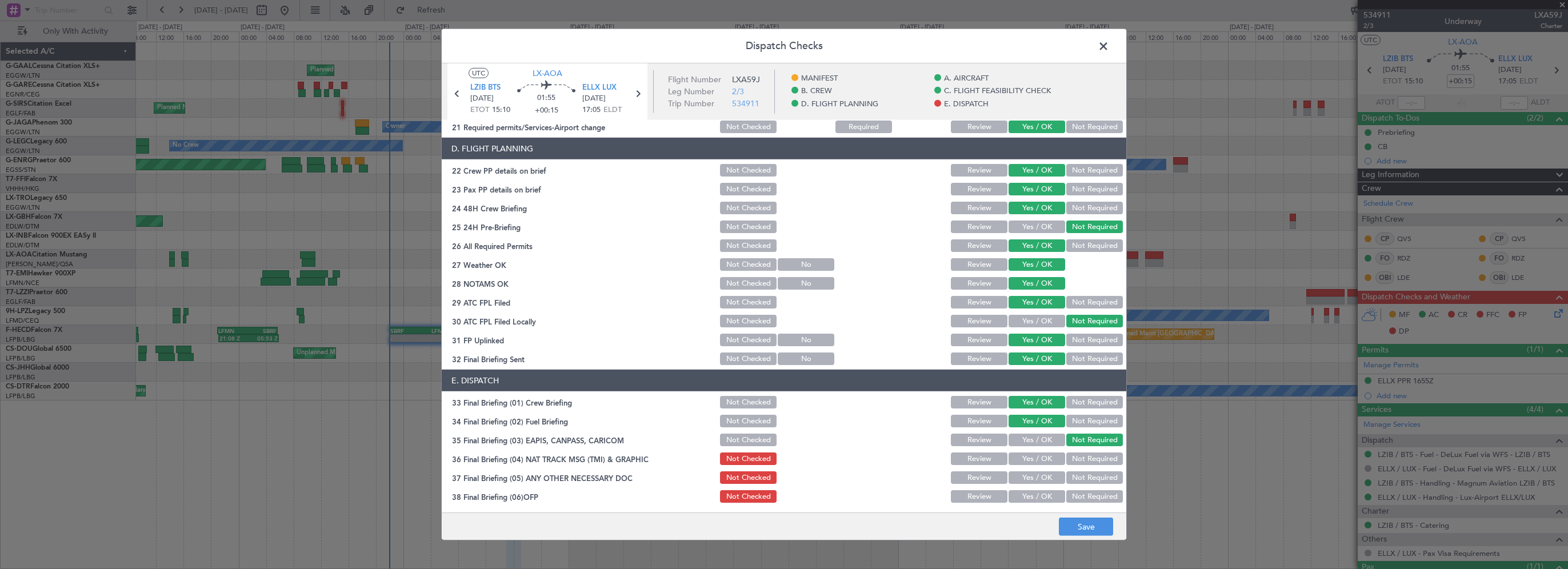
drag, startPoint x: 1063, startPoint y: 456, endPoint x: 1065, endPoint y: 468, distance: 12.2
click at [1066, 457] on button "Not Required" at bounding box center [1094, 458] width 56 height 12
click at [1068, 479] on button "Not Required" at bounding box center [1094, 477] width 56 height 12
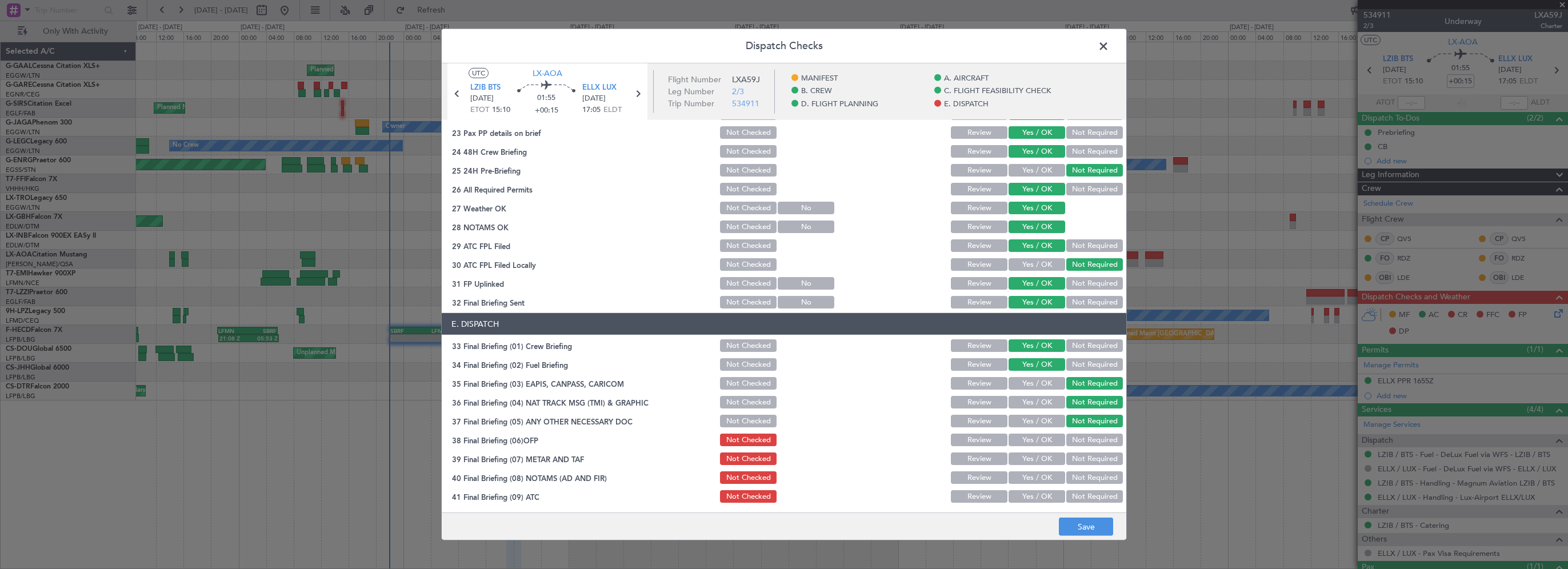
scroll to position [628, 0]
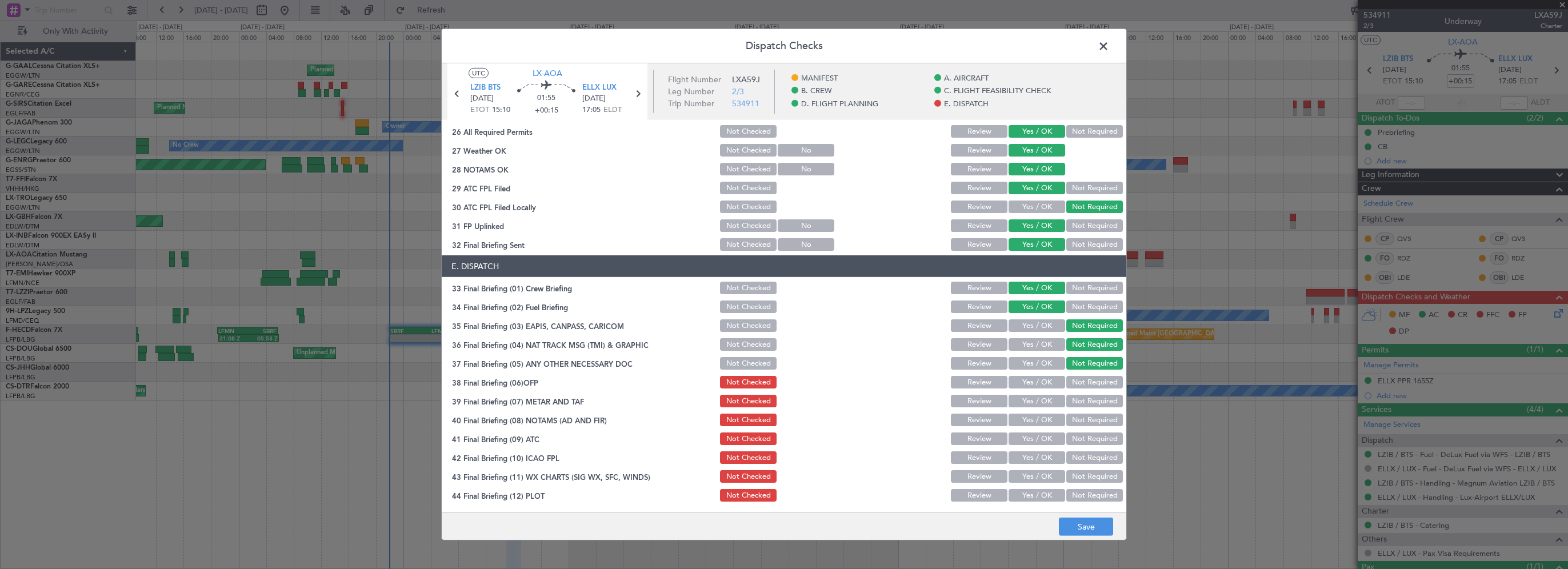
click at [1033, 379] on button "Yes / OK" at bounding box center [1036, 381] width 56 height 12
click at [1034, 400] on button "Yes / OK" at bounding box center [1036, 400] width 56 height 12
click at [1029, 421] on button "Yes / OK" at bounding box center [1036, 420] width 56 height 12
drag, startPoint x: 1028, startPoint y: 434, endPoint x: 1026, endPoint y: 443, distance: 9.2
click at [1028, 437] on button "Yes / OK" at bounding box center [1036, 438] width 56 height 12
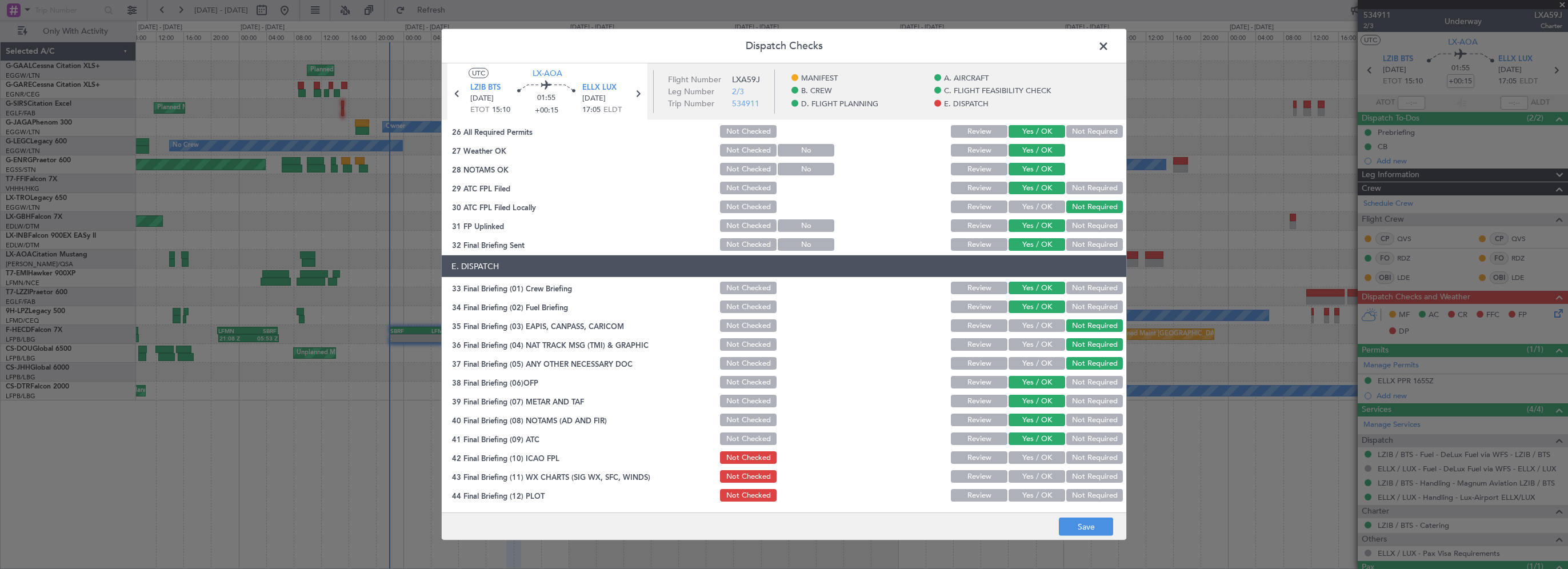
click at [1027, 453] on button "Yes / OK" at bounding box center [1036, 457] width 56 height 12
click at [1027, 472] on button "Yes / OK" at bounding box center [1036, 476] width 56 height 12
click at [1025, 491] on button "Yes / OK" at bounding box center [1036, 495] width 56 height 12
click at [1083, 525] on button "Save" at bounding box center [1085, 526] width 54 height 18
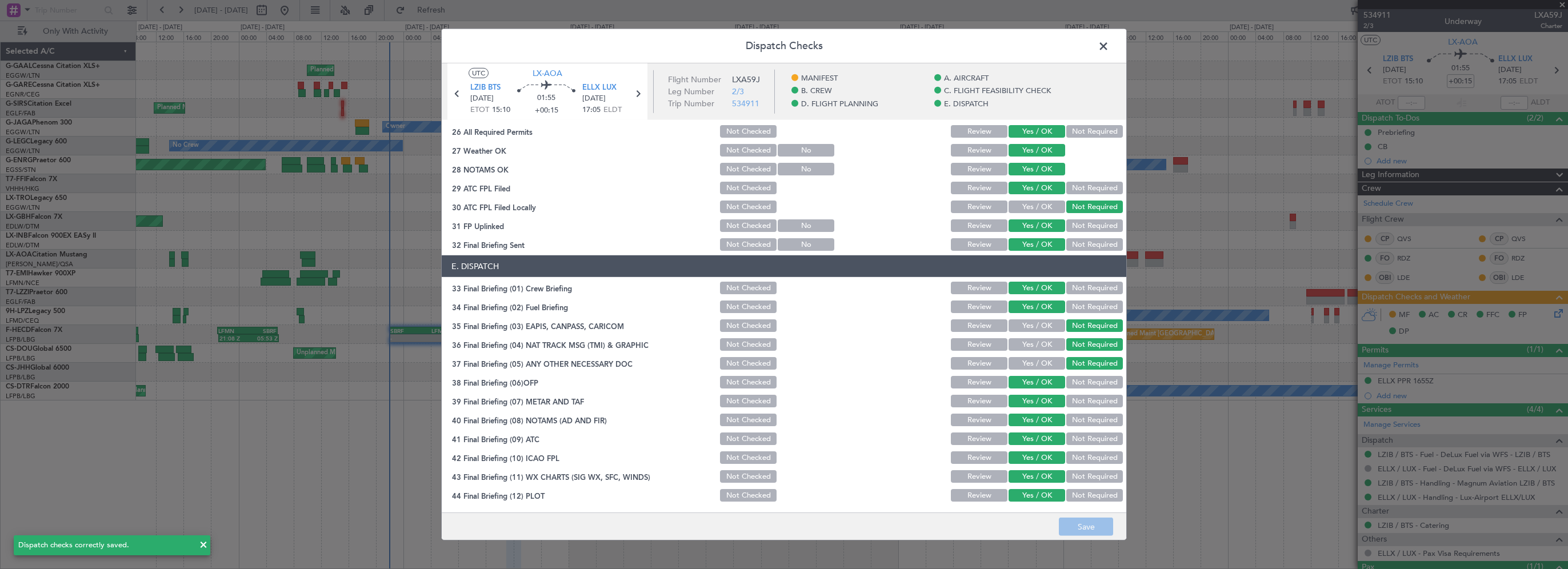
click at [1109, 45] on span at bounding box center [1109, 49] width 0 height 23
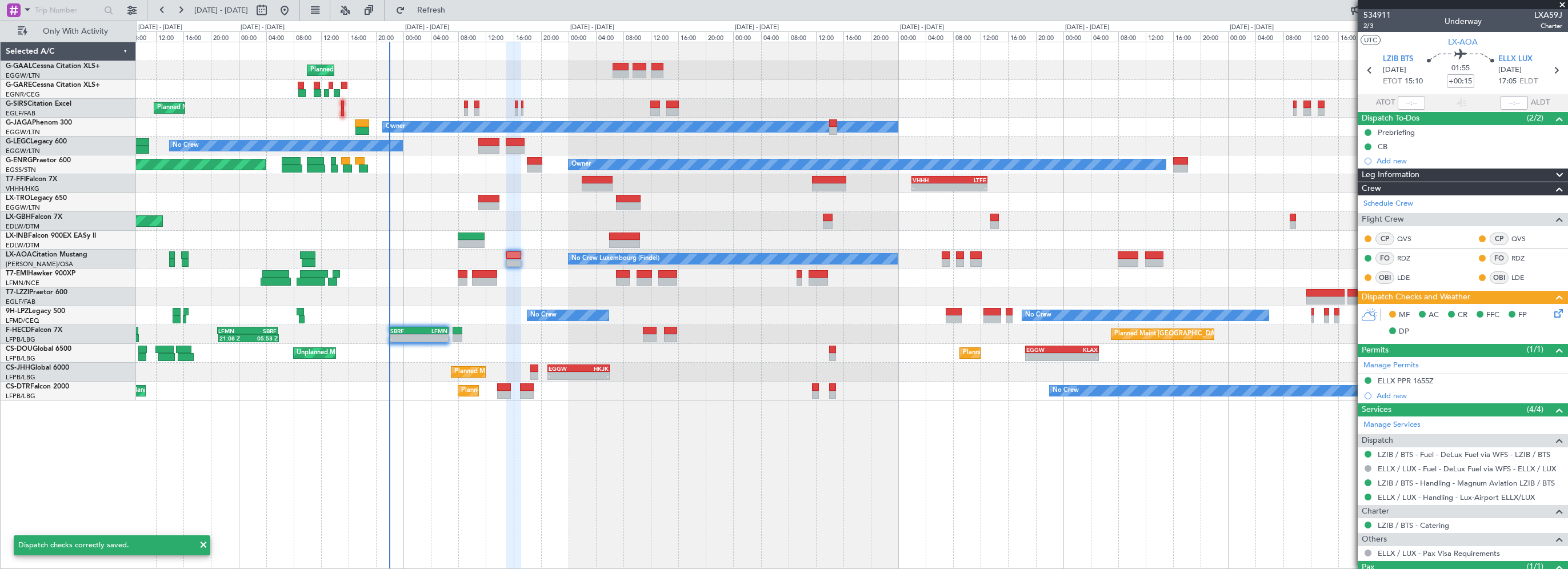
click at [503, 494] on div "Planned Maint Planned Maint London (Farnborough) Owner No Crew A/C Unavailable …" at bounding box center [852, 305] width 1432 height 527
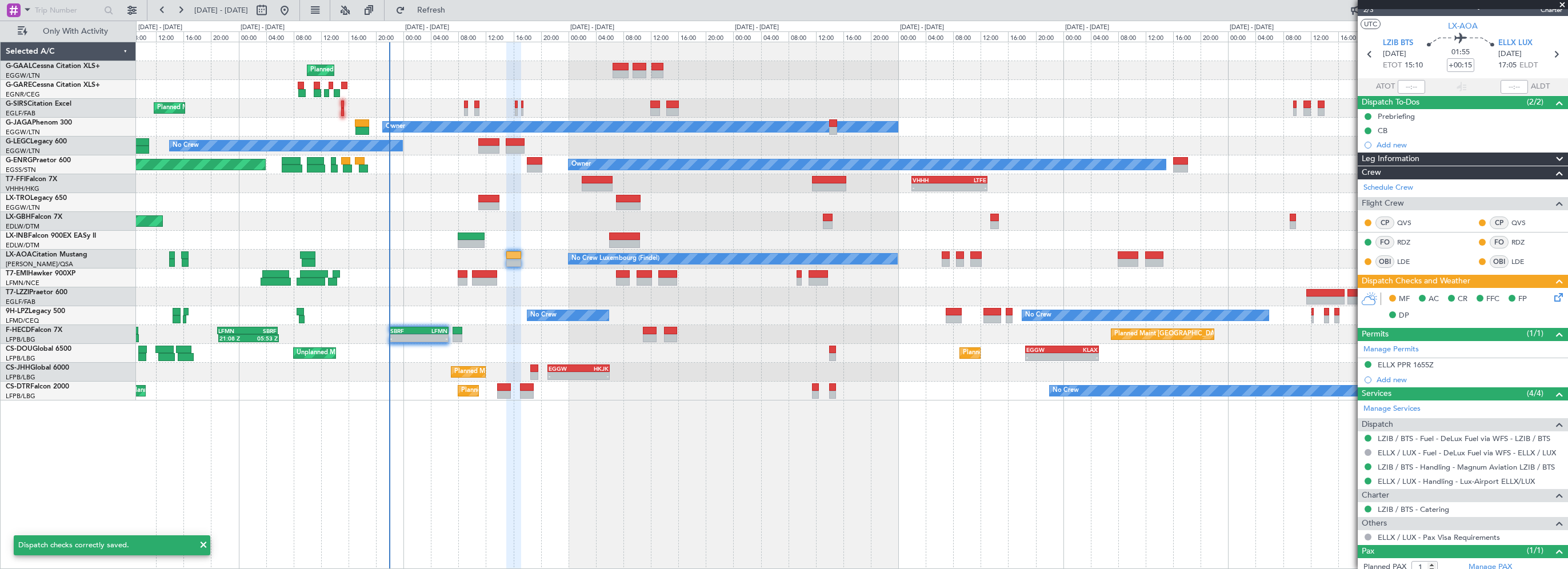
scroll to position [0, 0]
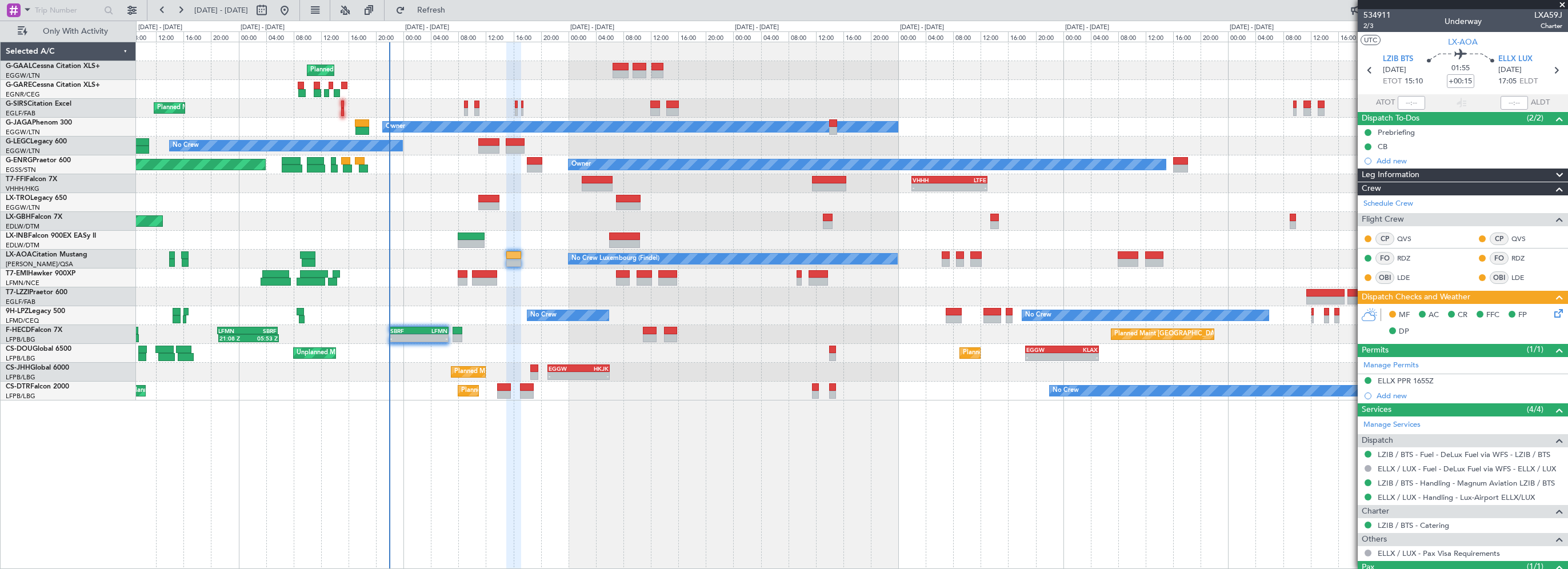
click at [1562, 4] on span at bounding box center [1562, 5] width 12 height 10
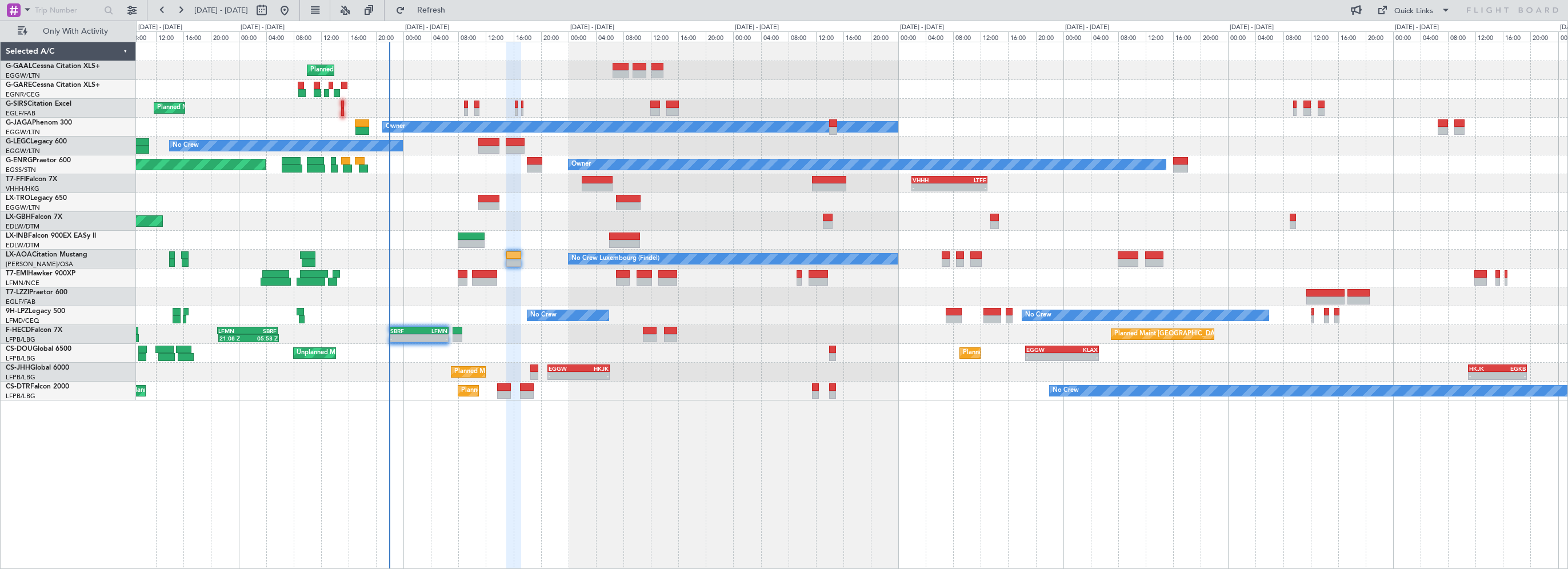
type input "0"
click at [455, 7] on span "Refresh" at bounding box center [431, 10] width 48 height 8
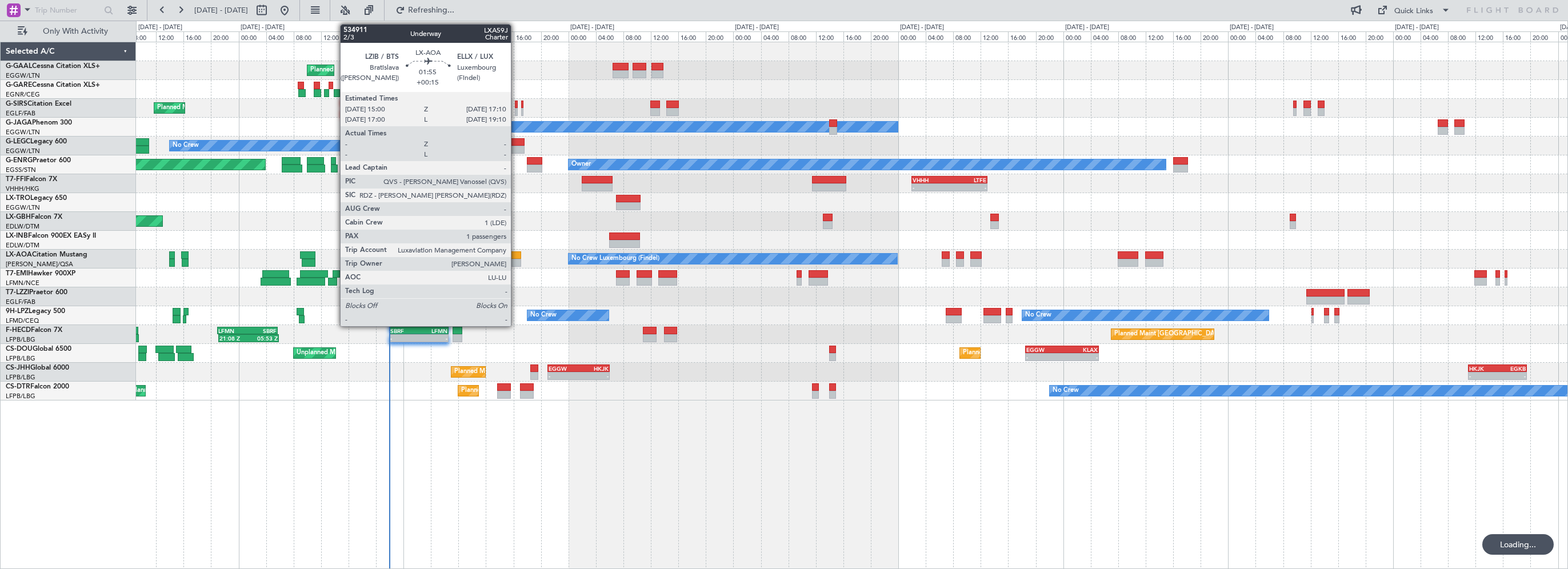
click at [516, 255] on div at bounding box center [514, 255] width 15 height 8
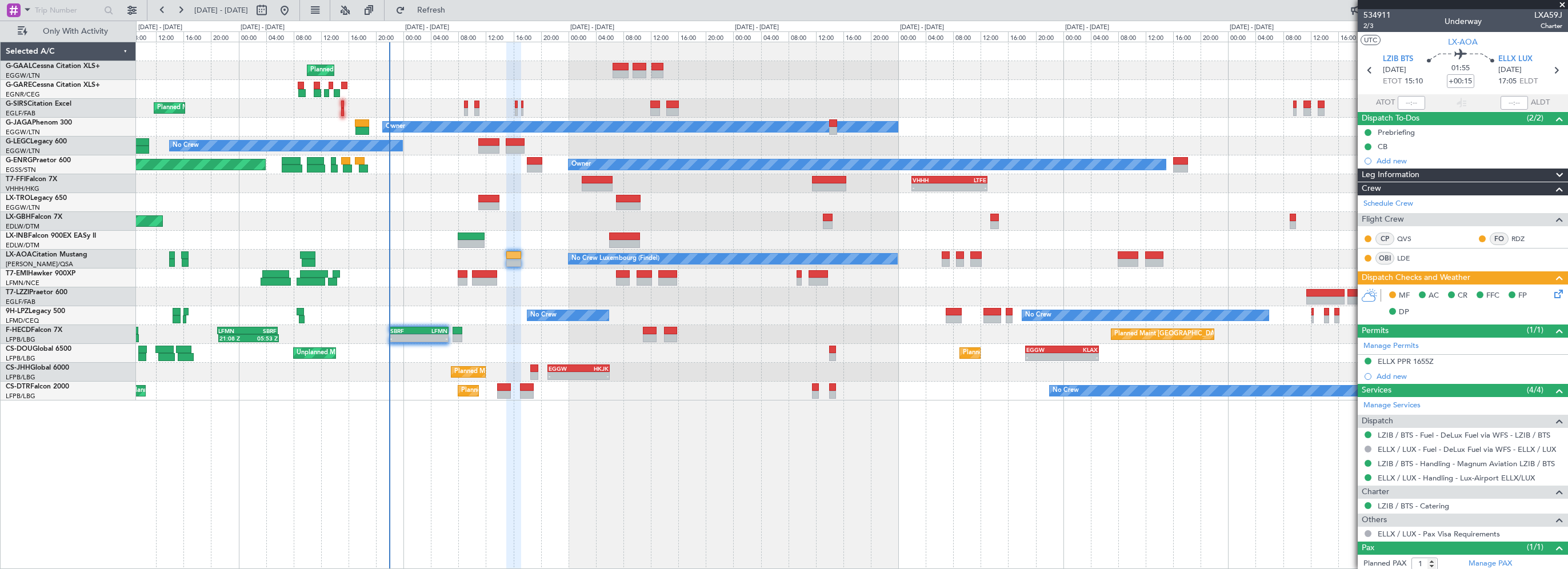
click at [1075, 525] on div "Planned Maint Planned Maint London (Farnborough) Owner No Crew A/C Unavailable …" at bounding box center [852, 305] width 1432 height 527
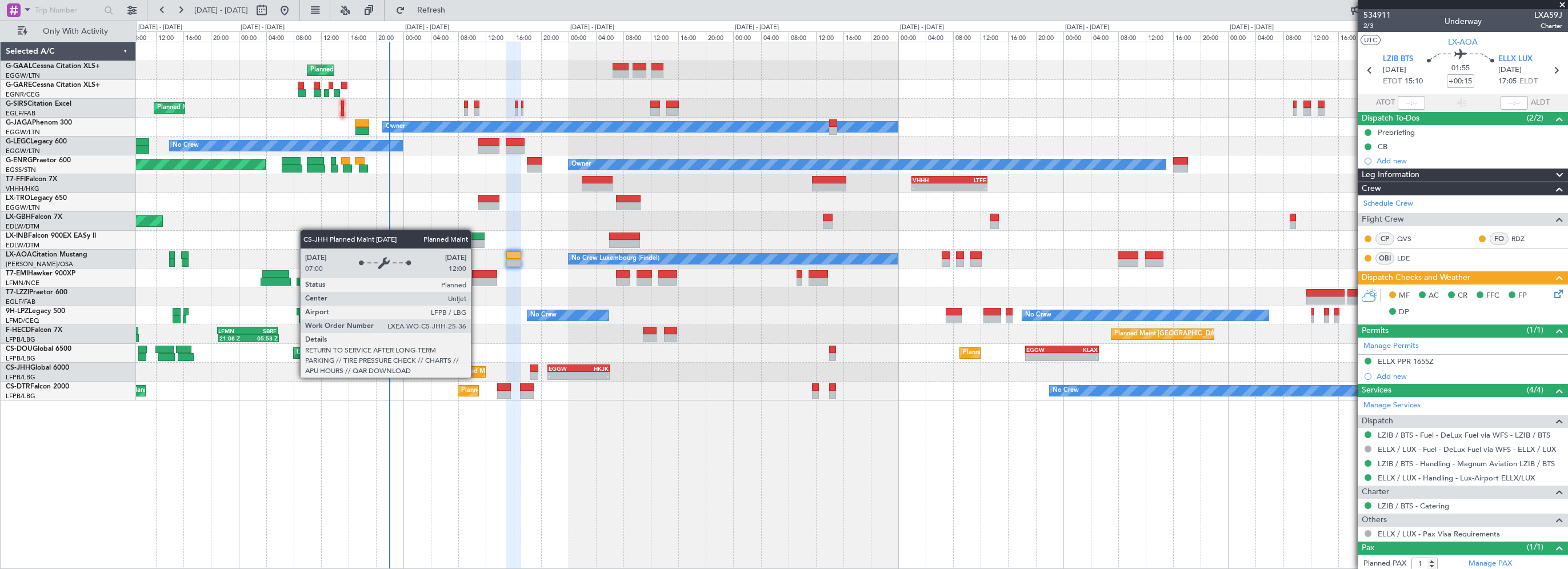
click at [614, 462] on div "Planned Maint Planned Maint London (Farnborough) Owner No Crew A/C Unavailable …" at bounding box center [852, 305] width 1432 height 527
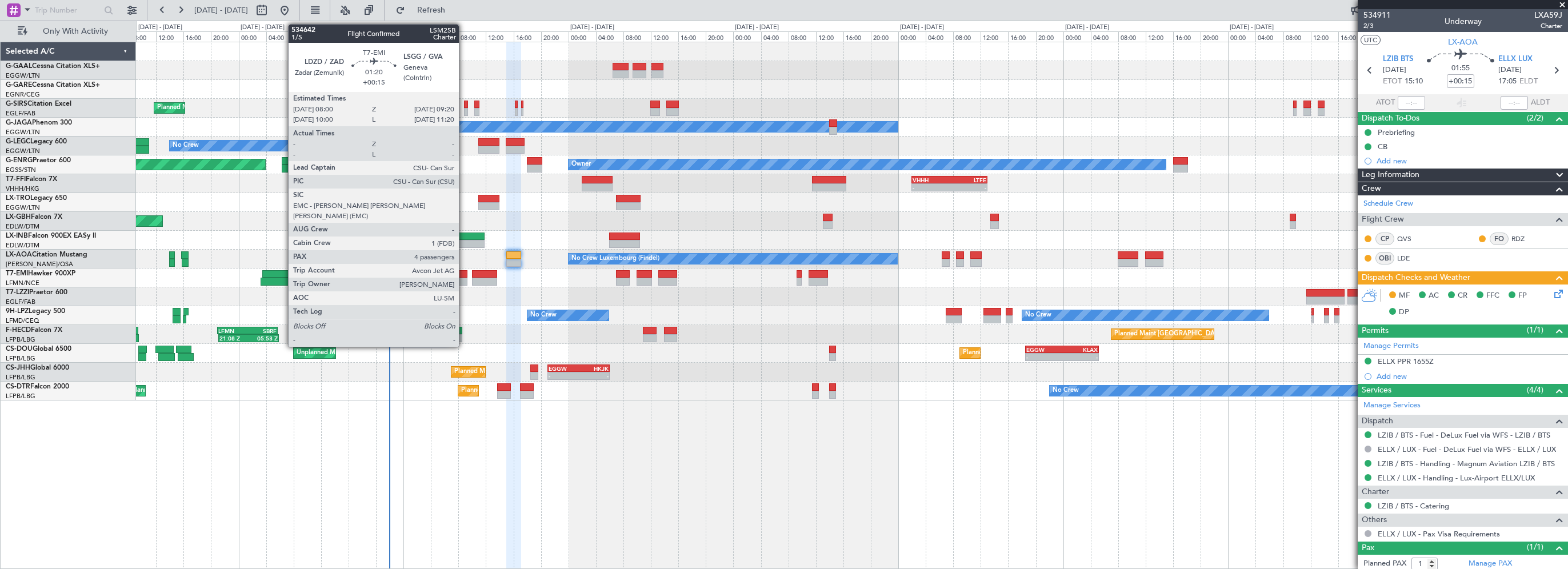
click at [464, 273] on div at bounding box center [462, 274] width 9 height 8
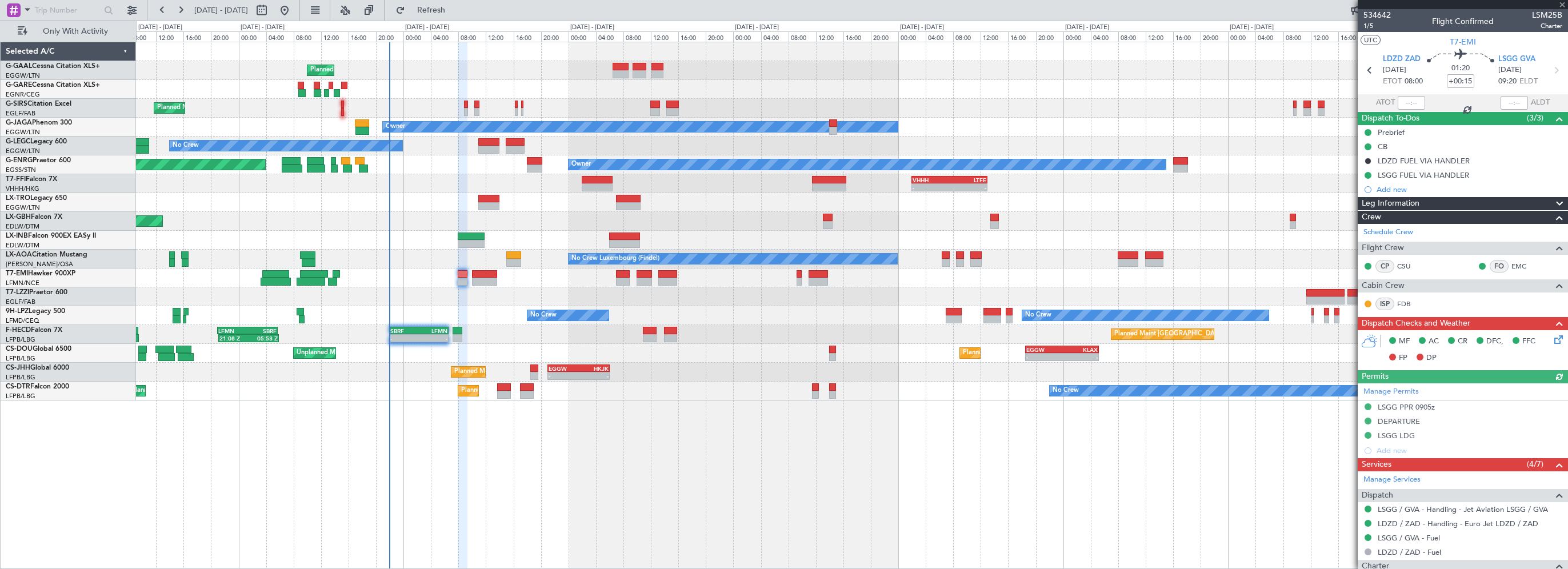
click at [612, 507] on div "Planned Maint Planned Maint London (Farnborough) Owner No Crew A/C Unavailable …" at bounding box center [852, 305] width 1432 height 527
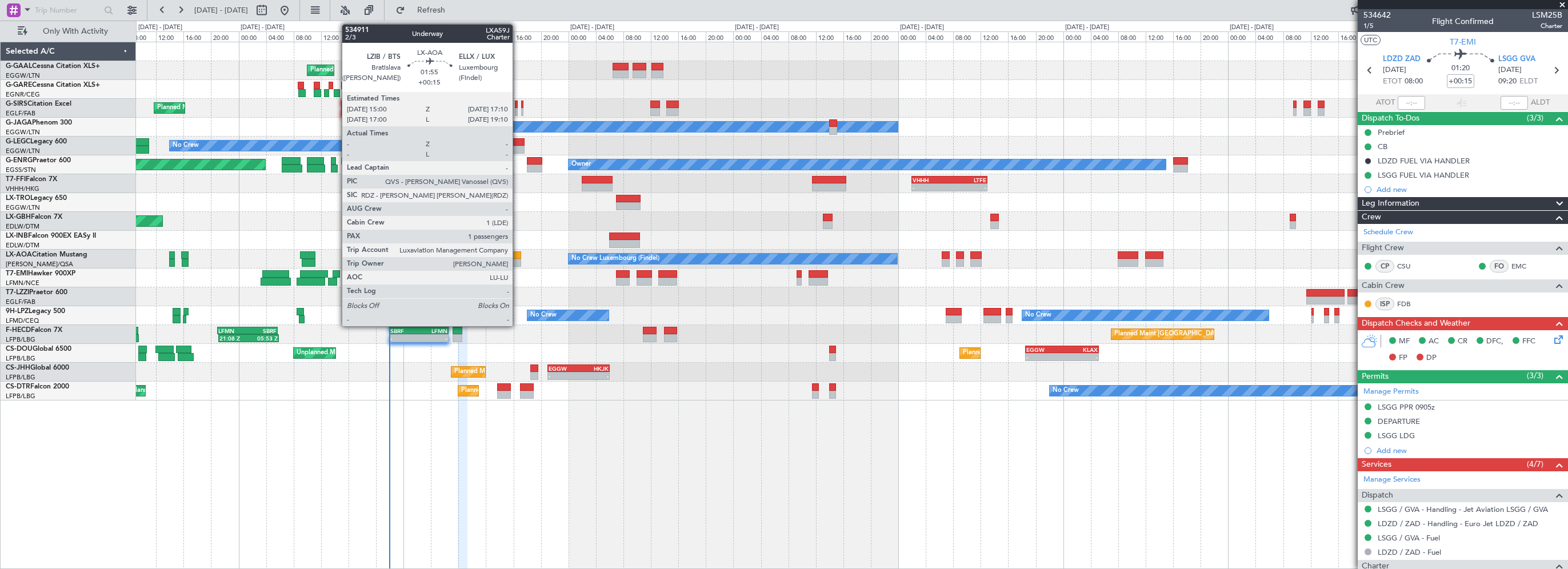
click at [518, 255] on div at bounding box center [514, 255] width 15 height 8
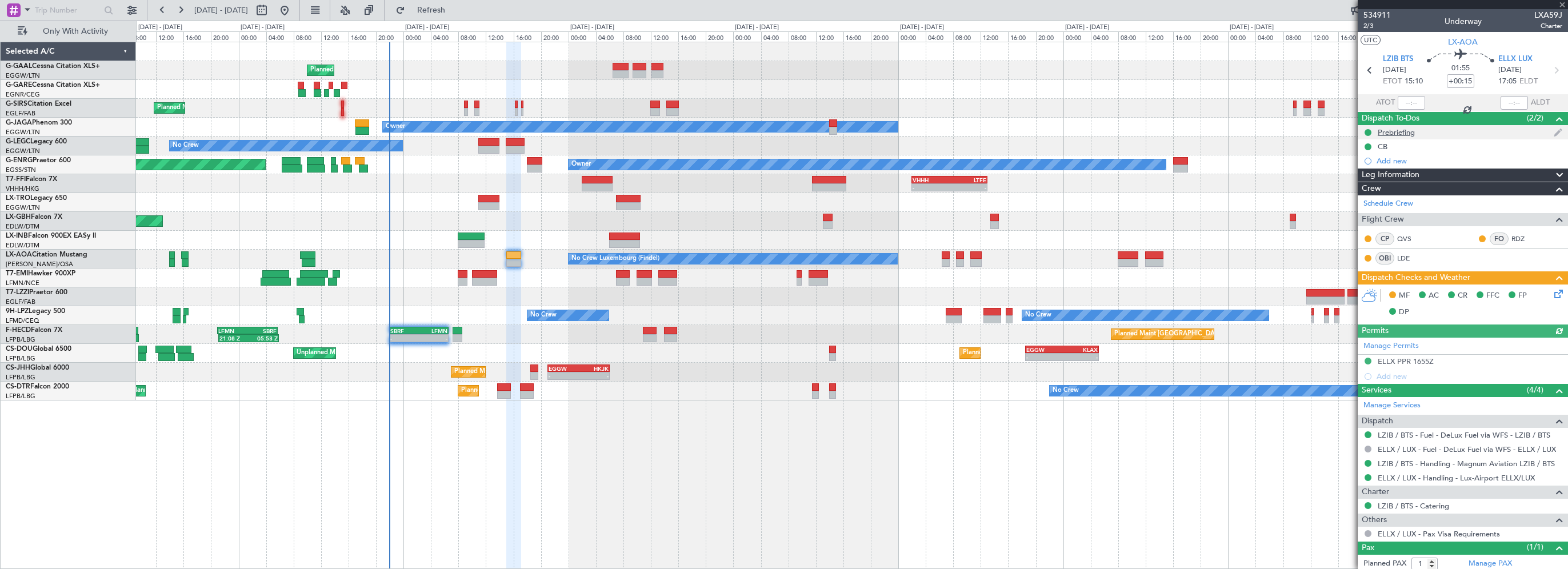
click at [1398, 131] on div "Prebriefing" at bounding box center [1396, 132] width 37 height 9
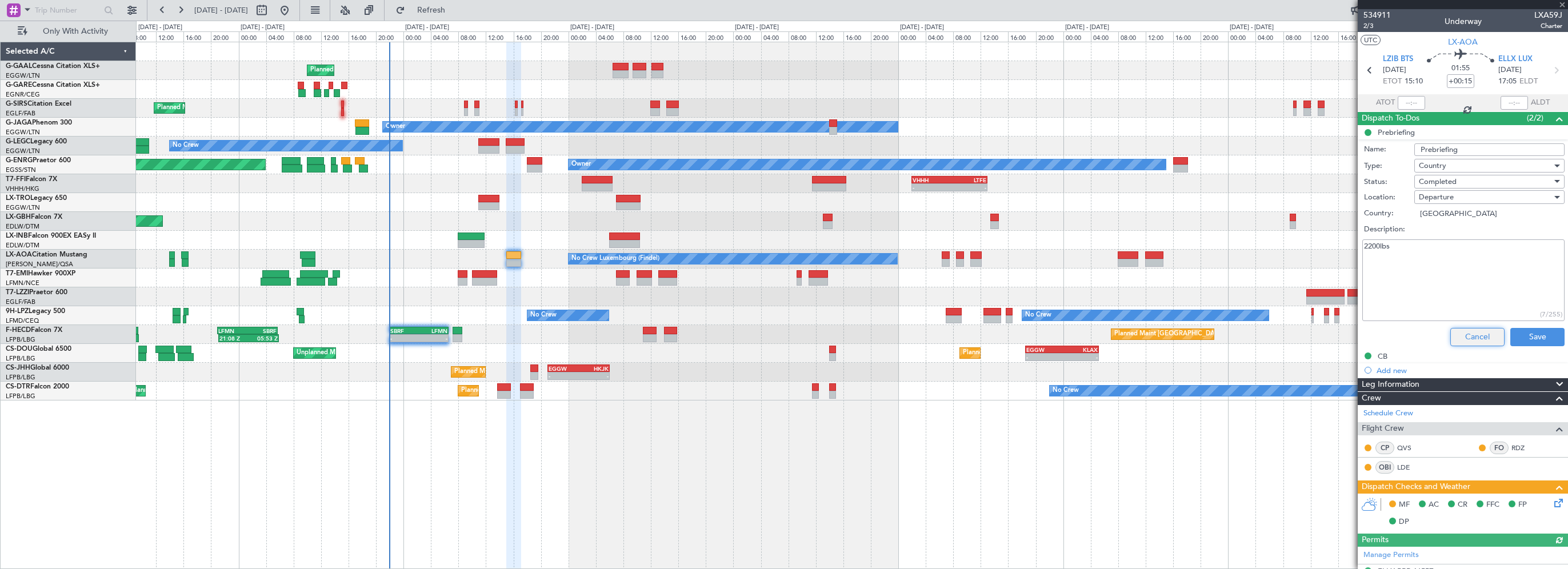
click at [1458, 340] on button "Cancel" at bounding box center [1476, 337] width 54 height 18
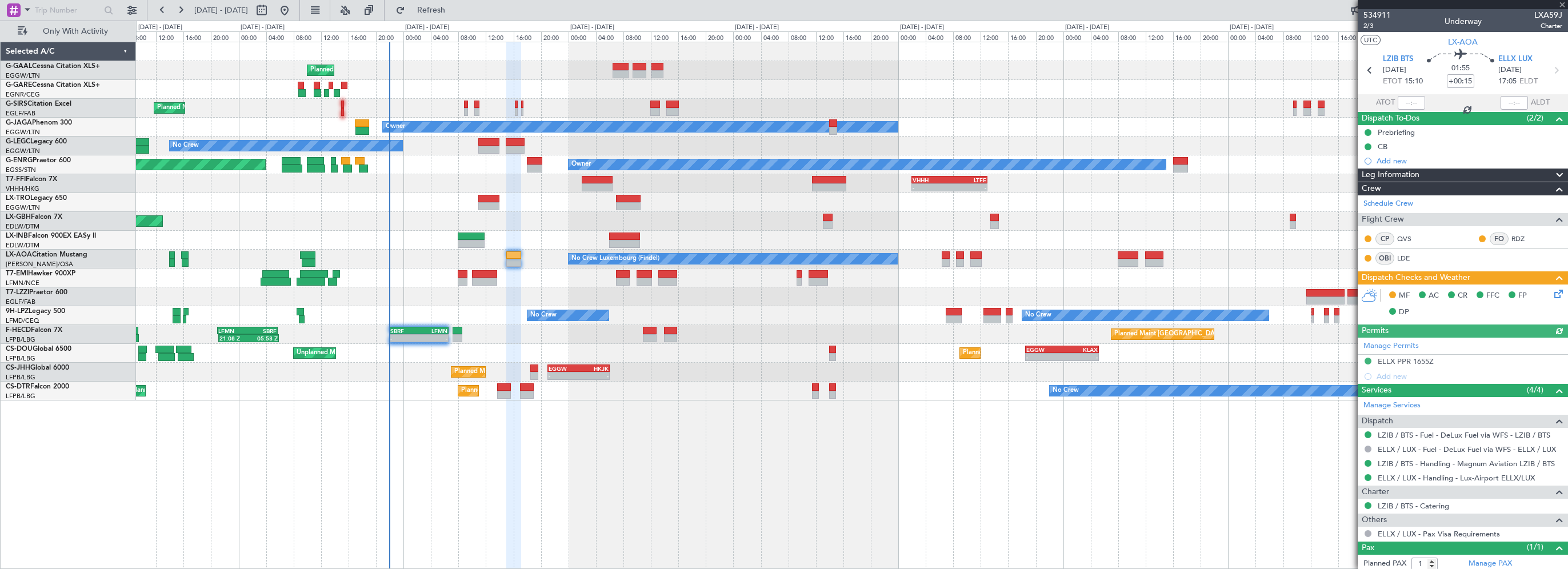
click at [615, 526] on div "Planned Maint Planned Maint London (Farnborough) Owner No Crew A/C Unavailable …" at bounding box center [852, 305] width 1432 height 527
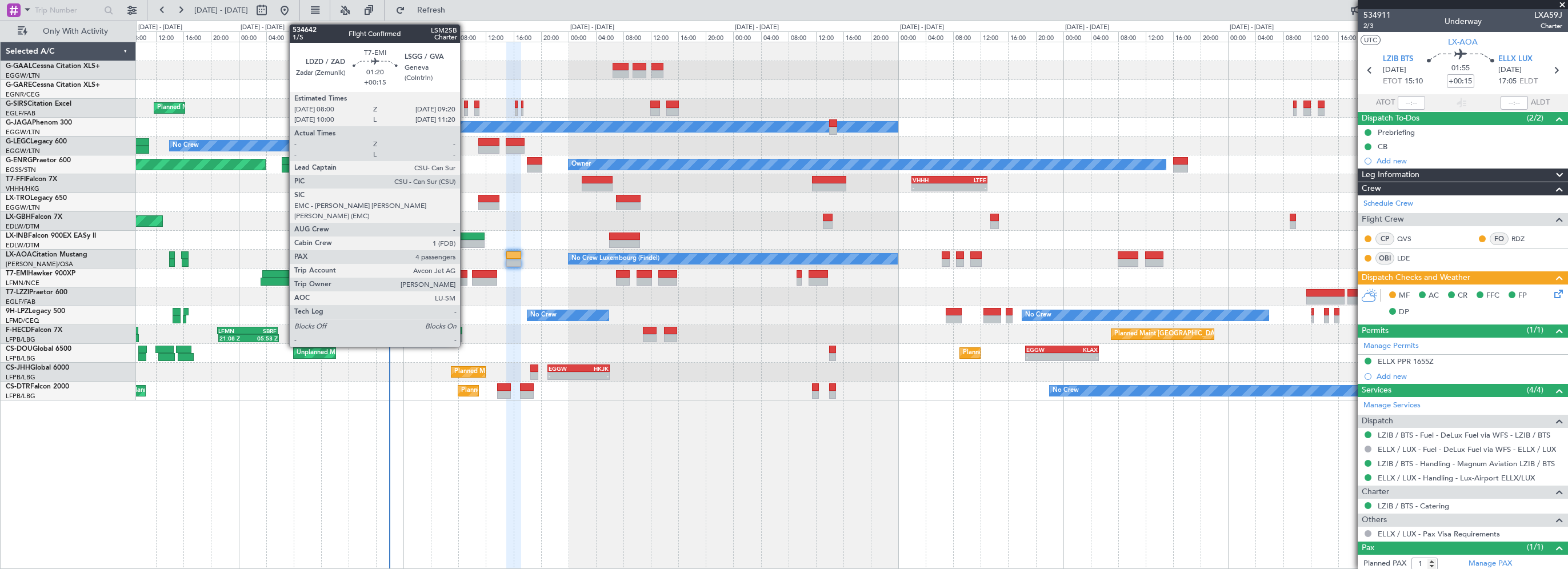
click at [465, 275] on div at bounding box center [462, 274] width 9 height 8
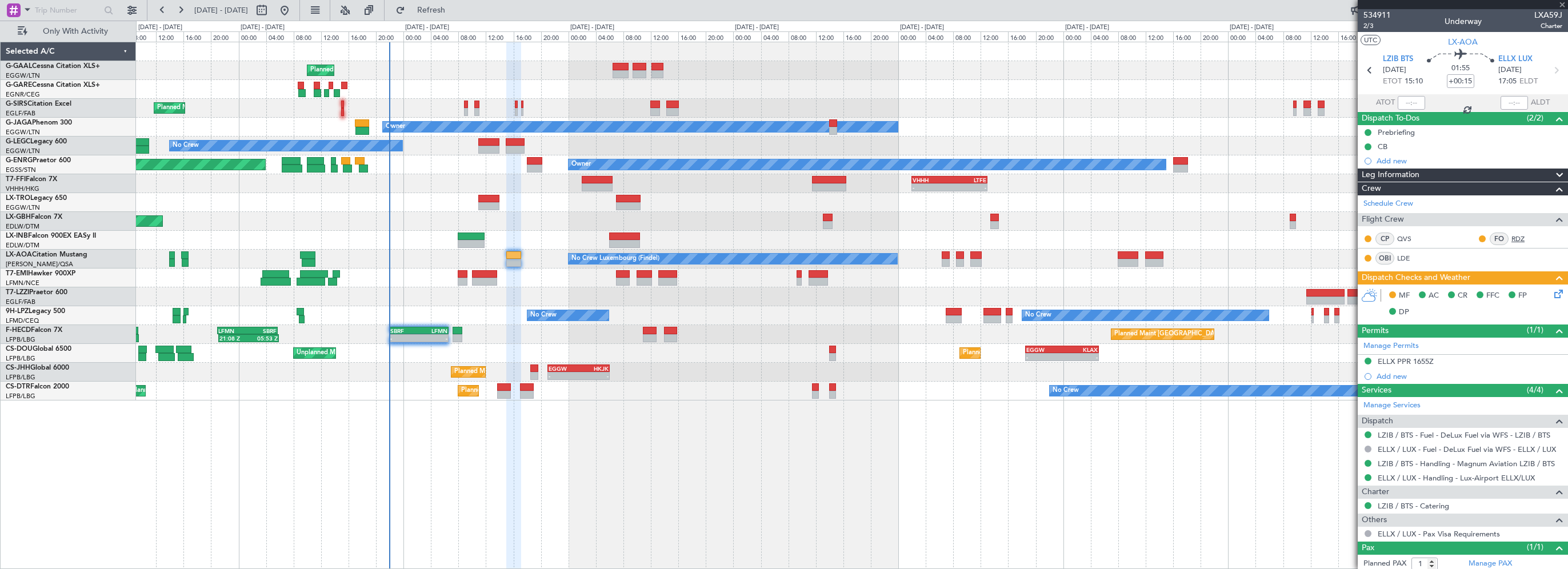
type input "4"
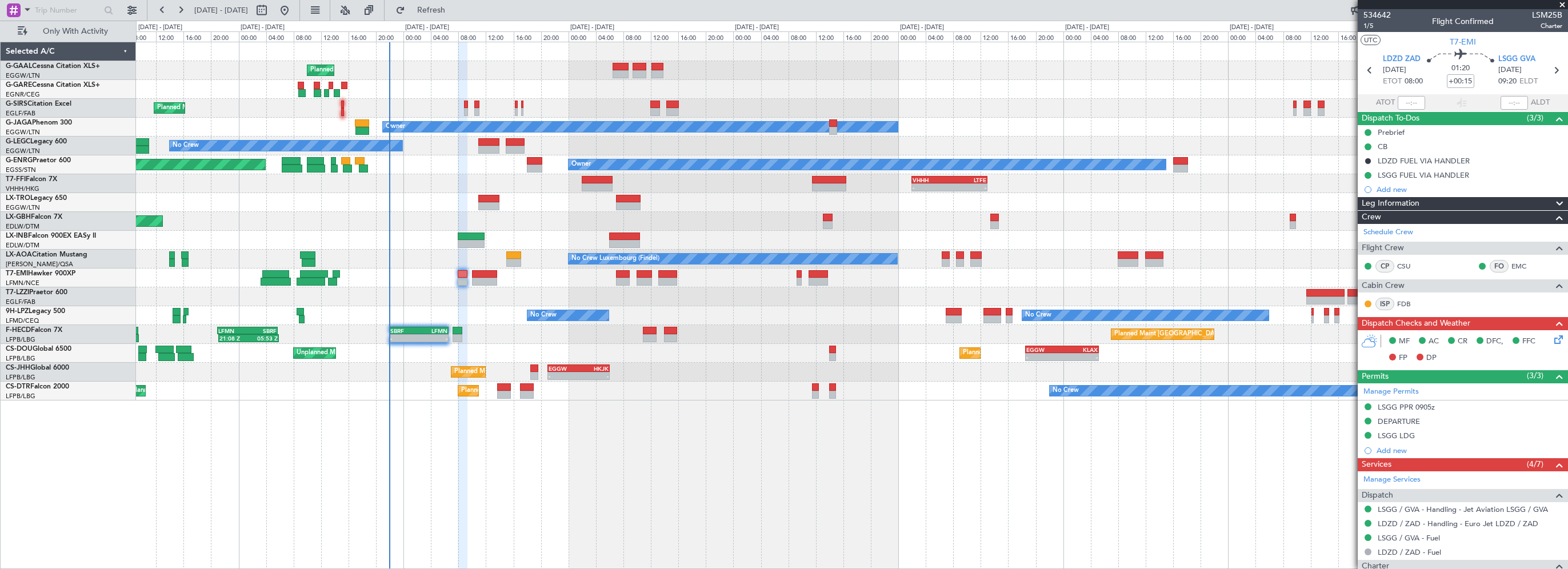
click at [501, 500] on div "Planned Maint Planned Maint London (Farnborough) Owner No Crew A/C Unavailable …" at bounding box center [852, 305] width 1432 height 527
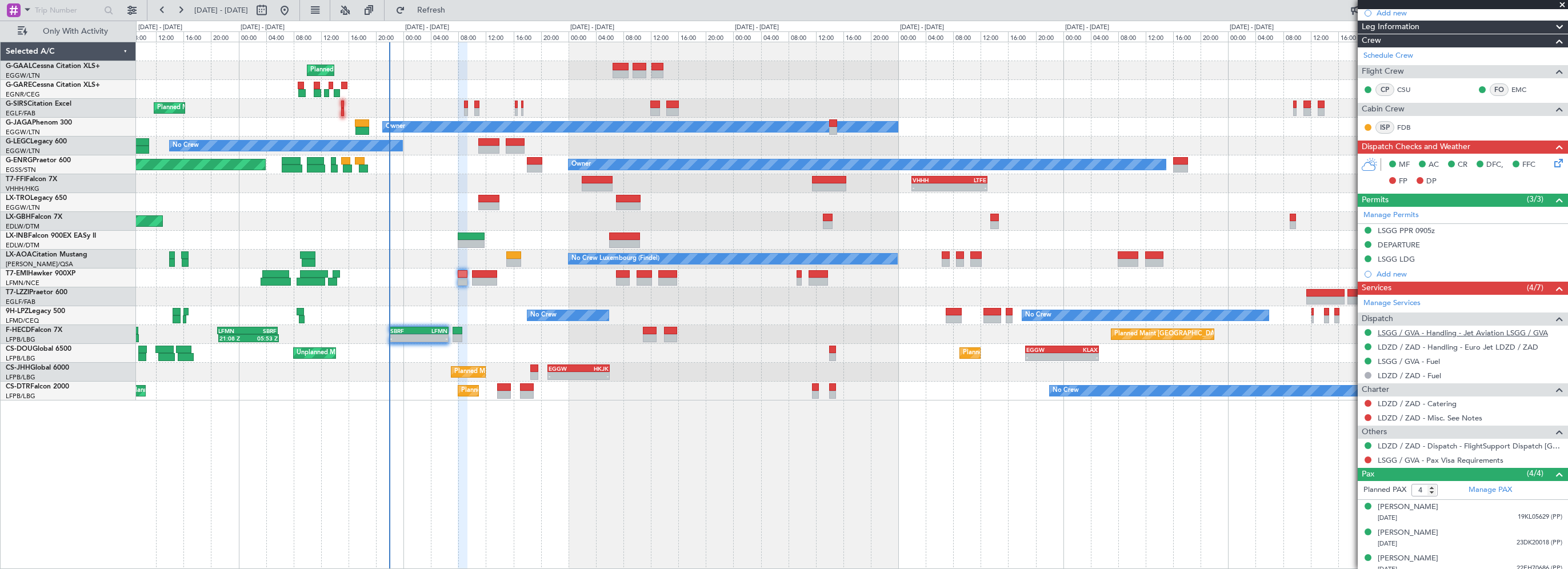
scroll to position [208, 0]
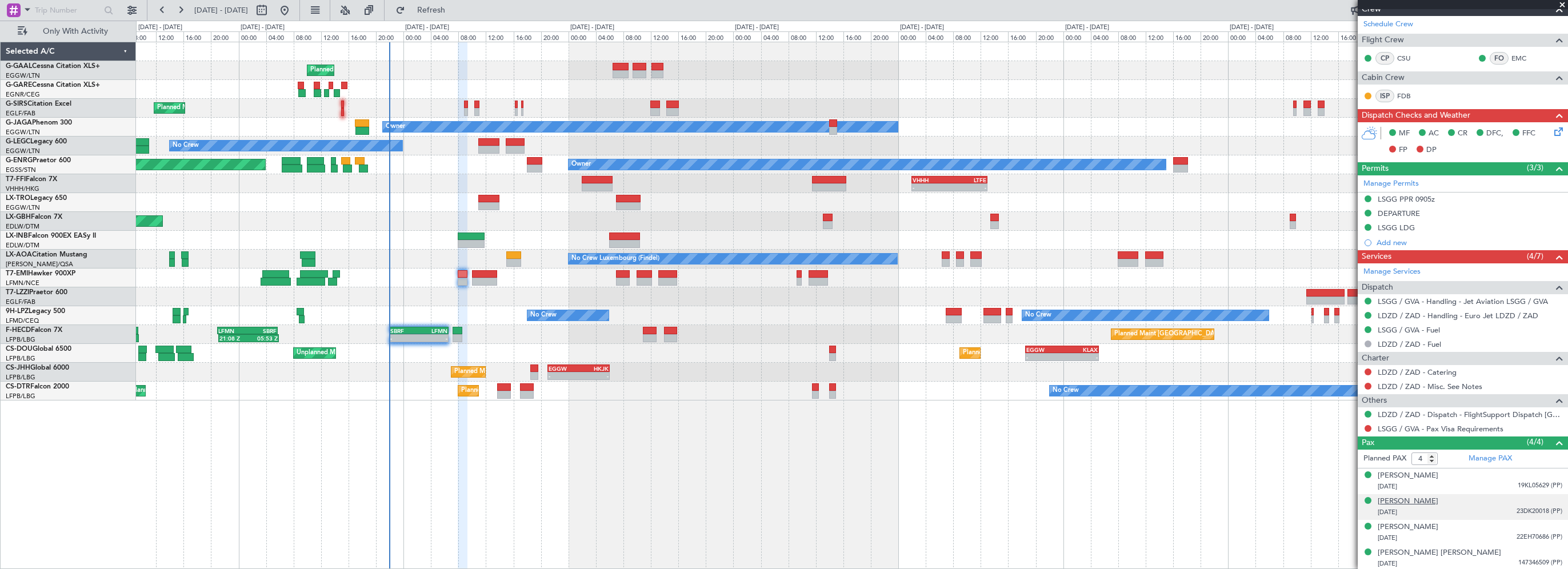
click at [1417, 499] on div "Malik Eddibi" at bounding box center [1408, 502] width 61 height 12
click at [1551, 522] on img at bounding box center [1556, 526] width 10 height 10
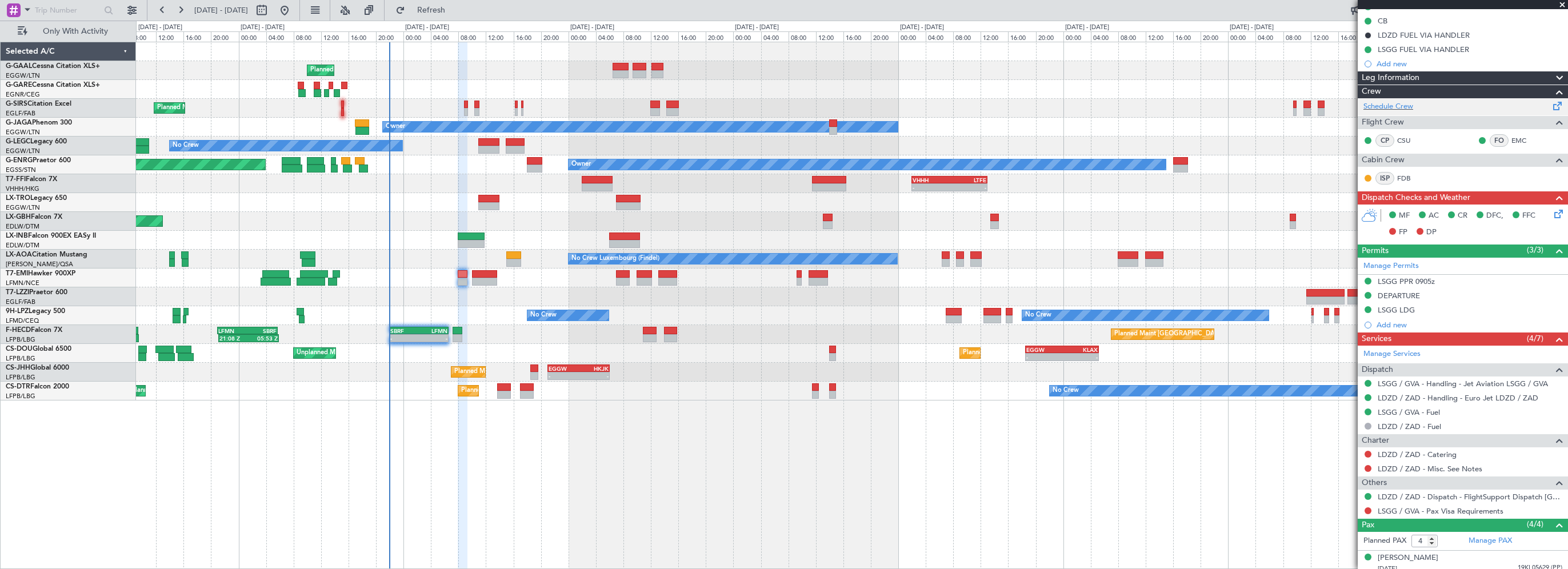
scroll to position [0, 0]
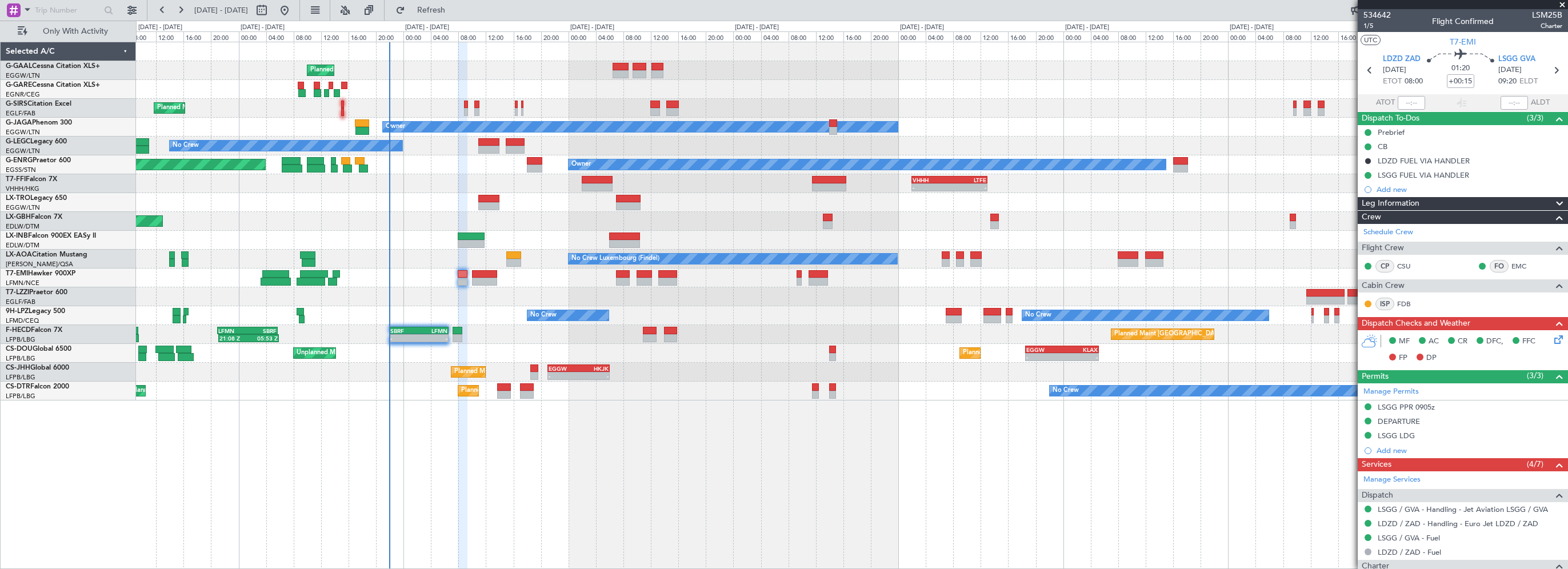
click at [1393, 131] on div "Prebrief" at bounding box center [1391, 132] width 27 height 9
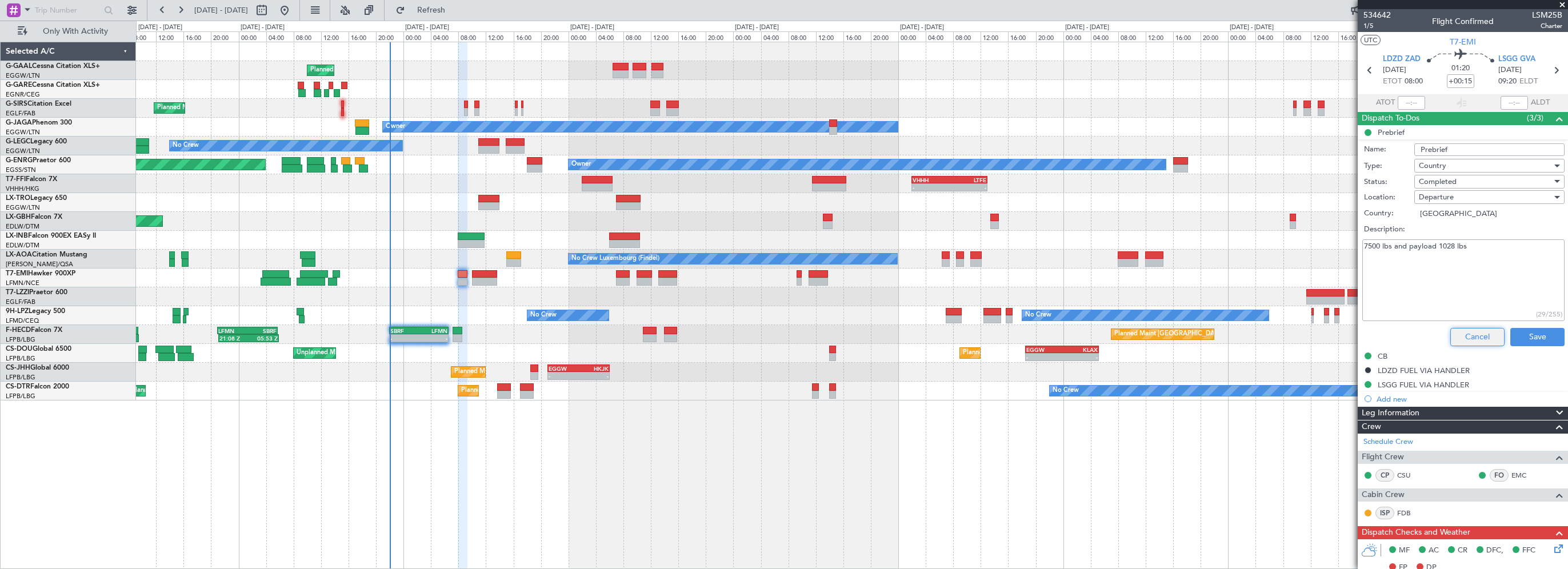
click at [1477, 340] on button "Cancel" at bounding box center [1476, 337] width 54 height 18
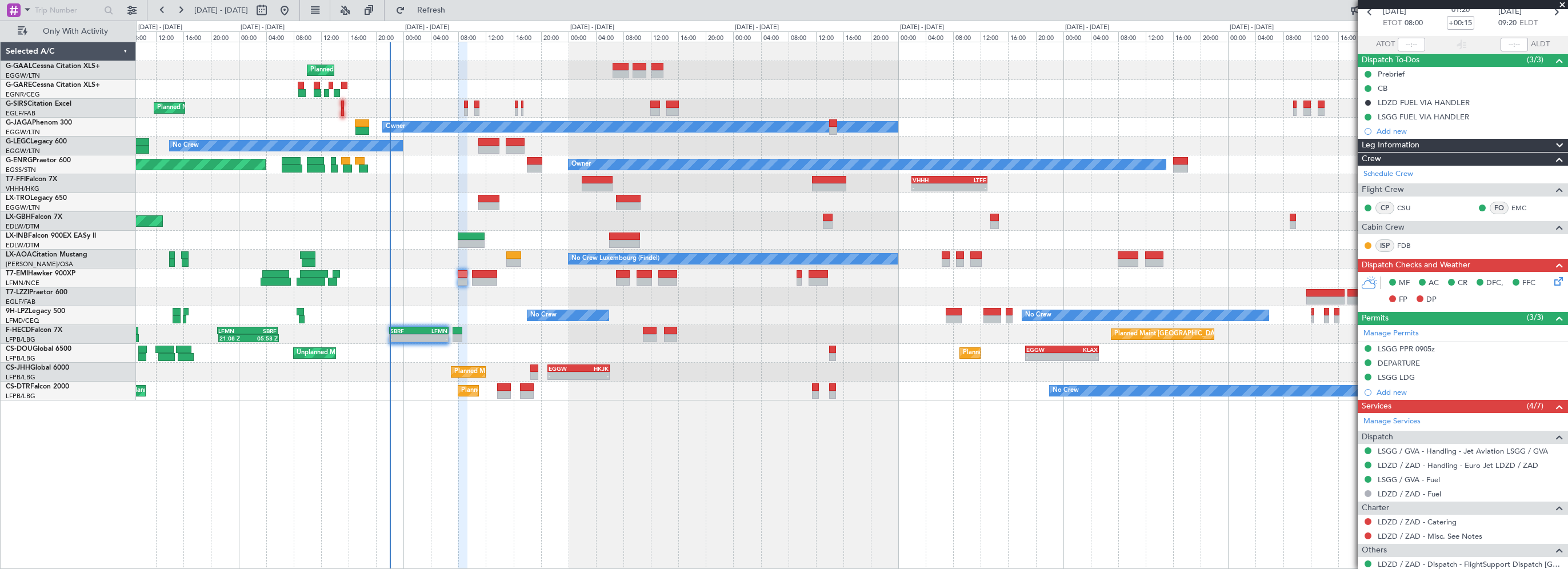
scroll to position [172, 0]
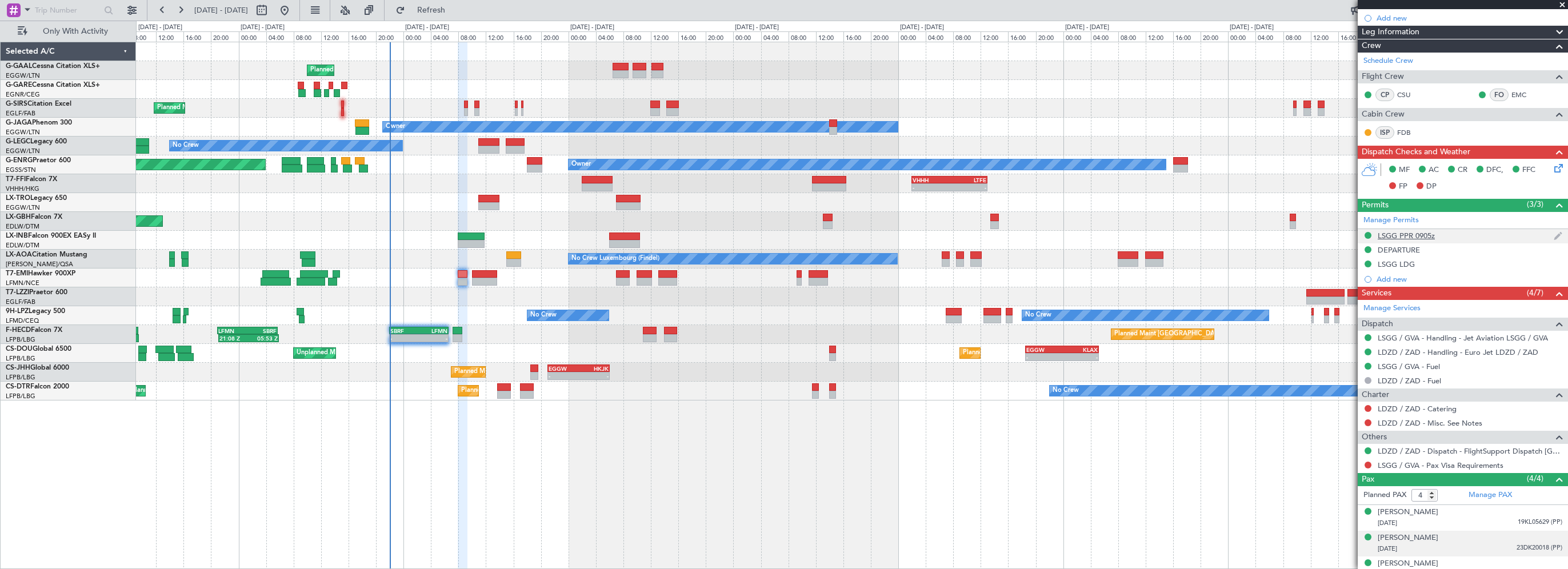
click at [1424, 231] on div "LSGG PPR 0905z" at bounding box center [1406, 235] width 57 height 9
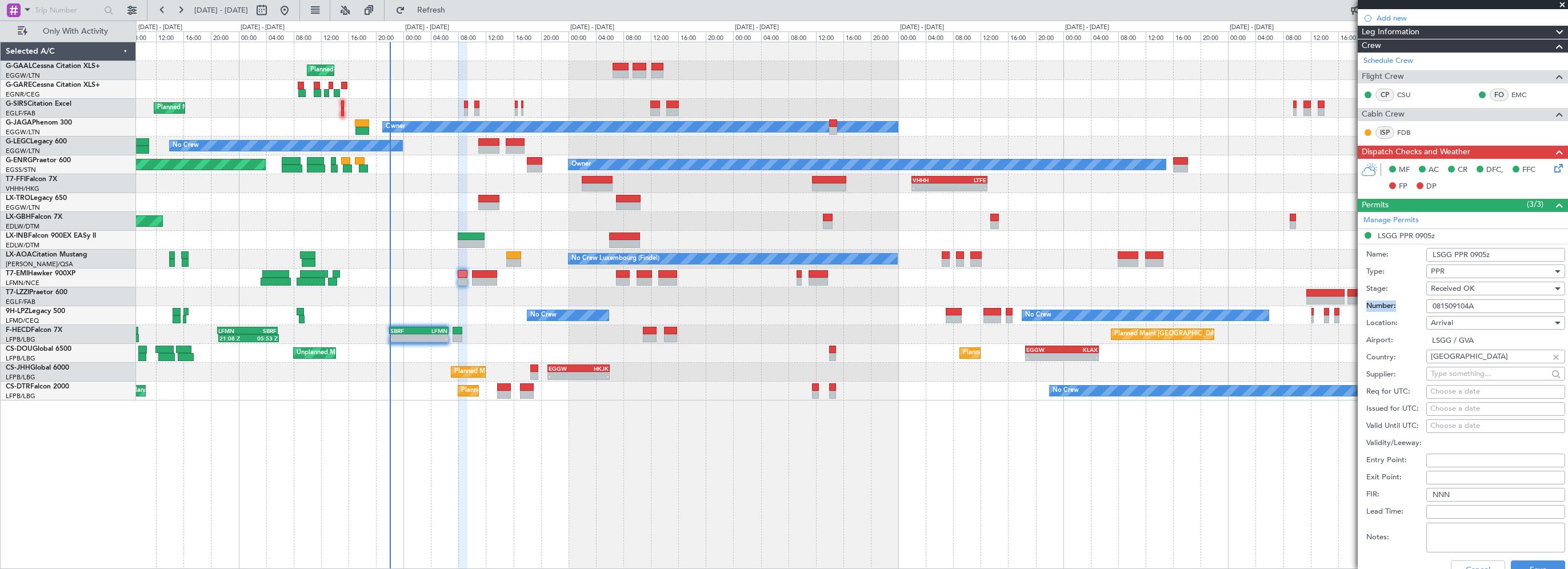
drag, startPoint x: 1488, startPoint y: 296, endPoint x: 1412, endPoint y: 305, distance: 76.5
click at [1412, 305] on div "Number: 081509104A" at bounding box center [1466, 306] width 199 height 17
drag, startPoint x: 1479, startPoint y: 304, endPoint x: 1406, endPoint y: 304, distance: 73.0
click at [1406, 304] on div "Number: 081509104A" at bounding box center [1466, 306] width 199 height 17
click at [1465, 560] on button "Cancel" at bounding box center [1477, 569] width 54 height 18
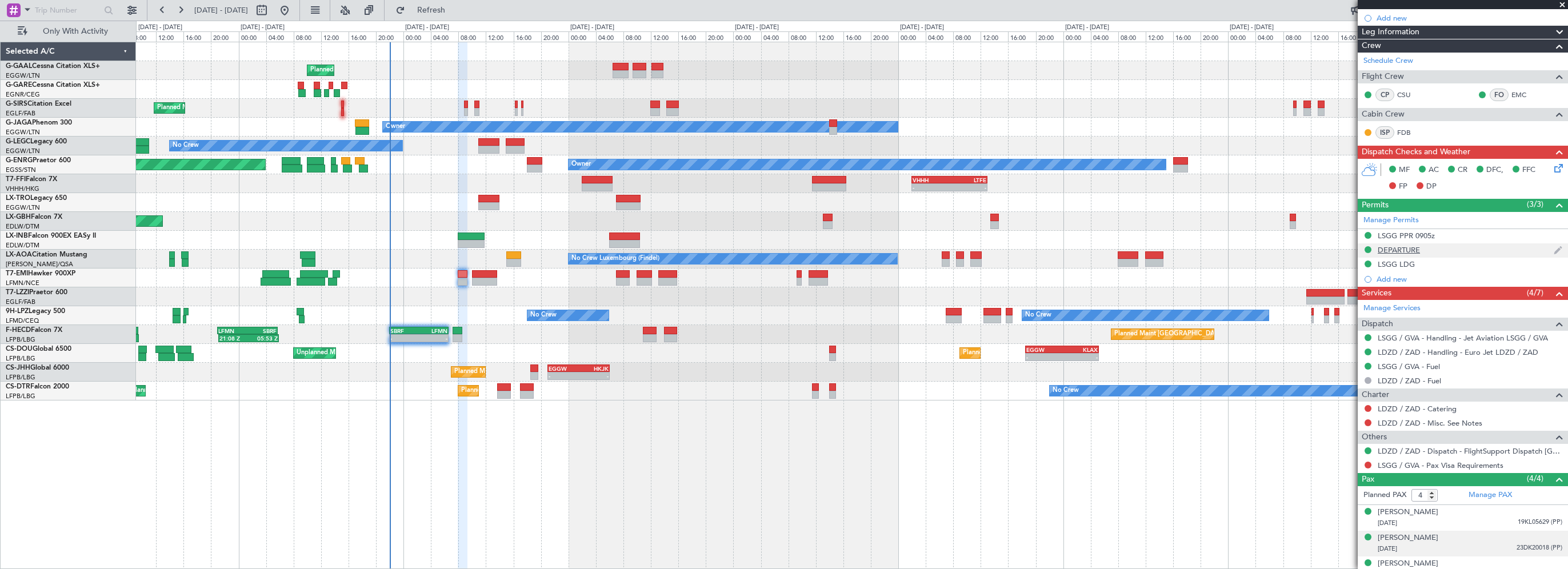
click at [1401, 252] on div "DEPARTURE" at bounding box center [1399, 250] width 43 height 9
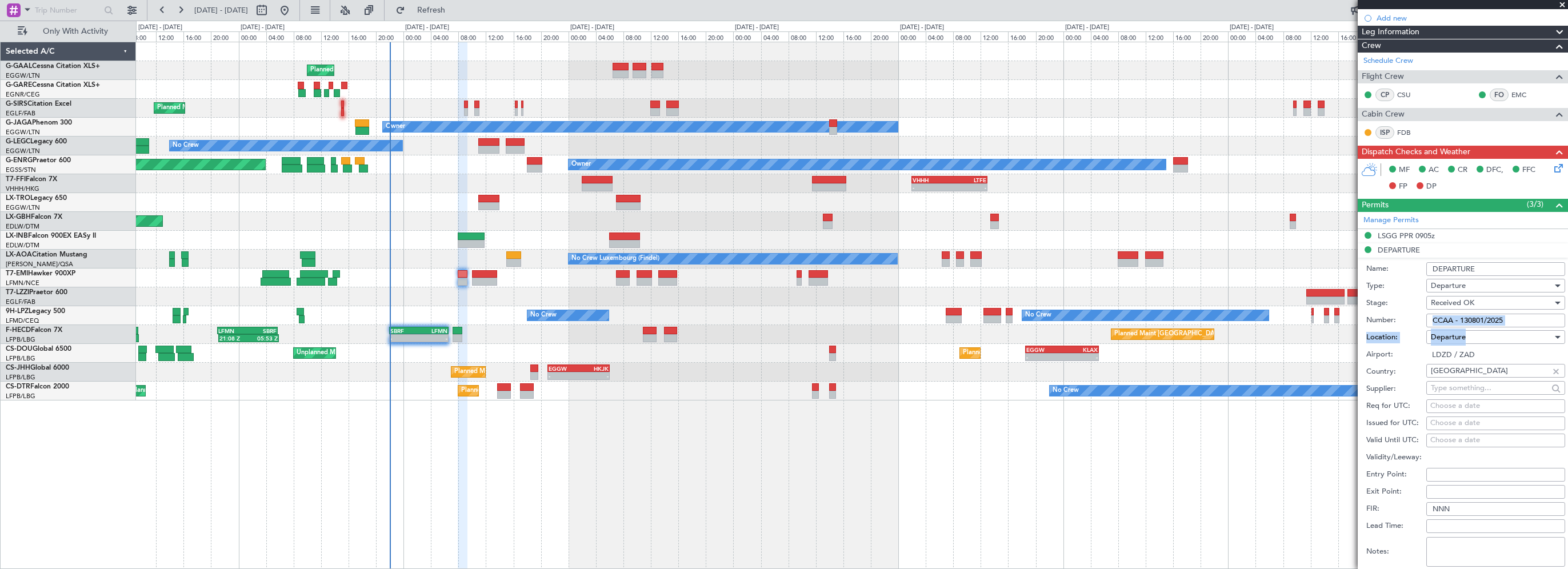
drag, startPoint x: 1521, startPoint y: 327, endPoint x: 1450, endPoint y: 322, distance: 71.2
click at [1450, 322] on form "Name: DEPARTURE Type: Departure Stage: Received OK Number: CCAA - 130801/2025 L…" at bounding box center [1463, 428] width 211 height 341
drag, startPoint x: 1513, startPoint y: 318, endPoint x: 1420, endPoint y: 319, distance: 93.0
click at [1420, 319] on div "Number: CCAA - 130801/2025" at bounding box center [1466, 321] width 199 height 17
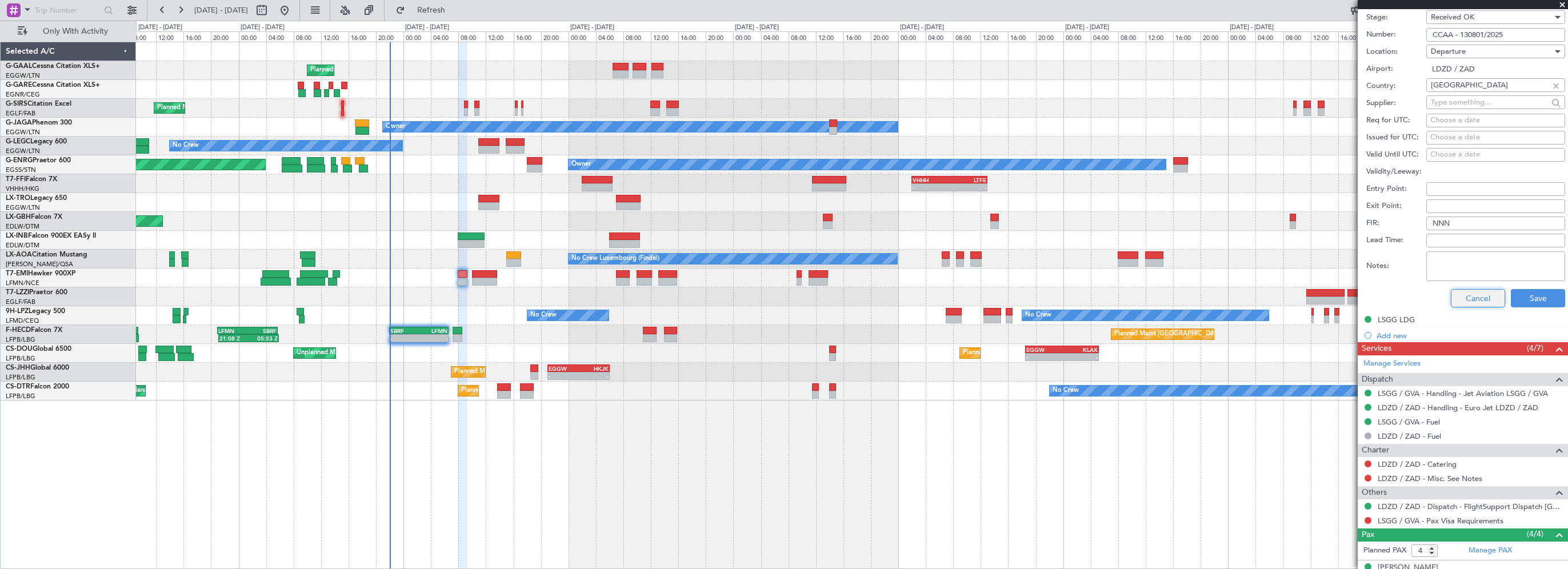
click at [1468, 304] on button "Cancel" at bounding box center [1477, 298] width 54 height 18
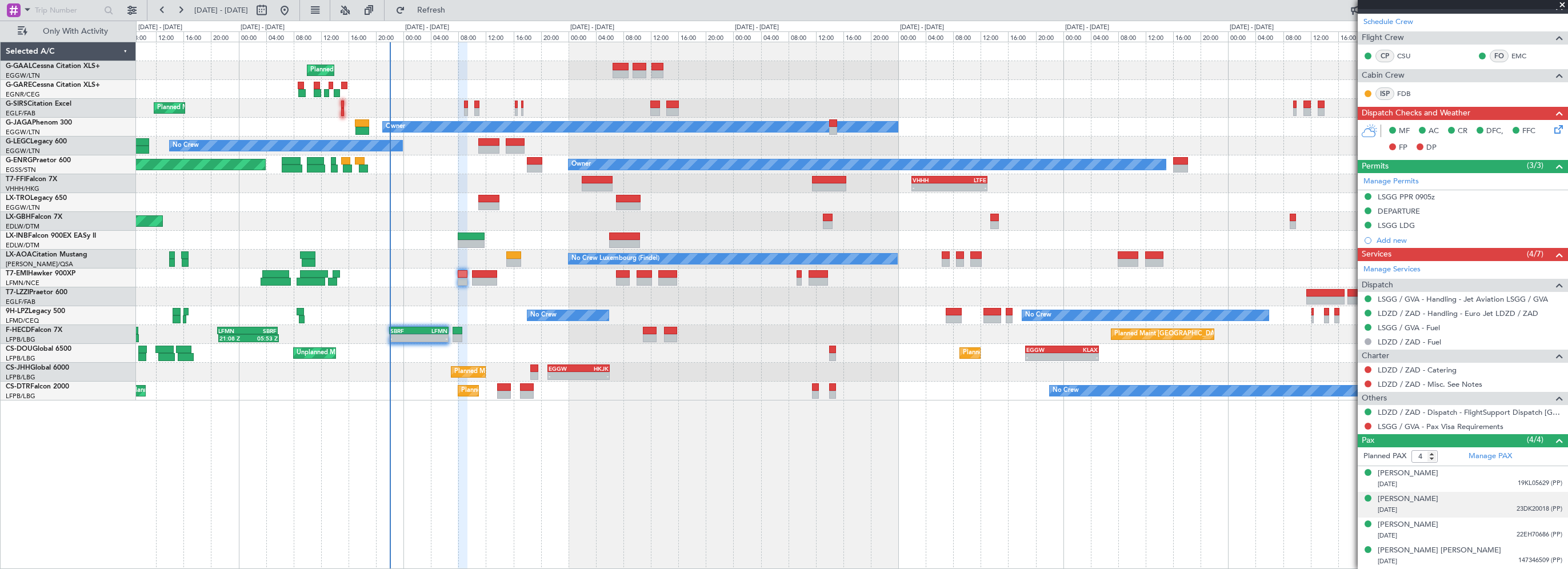
scroll to position [208, 0]
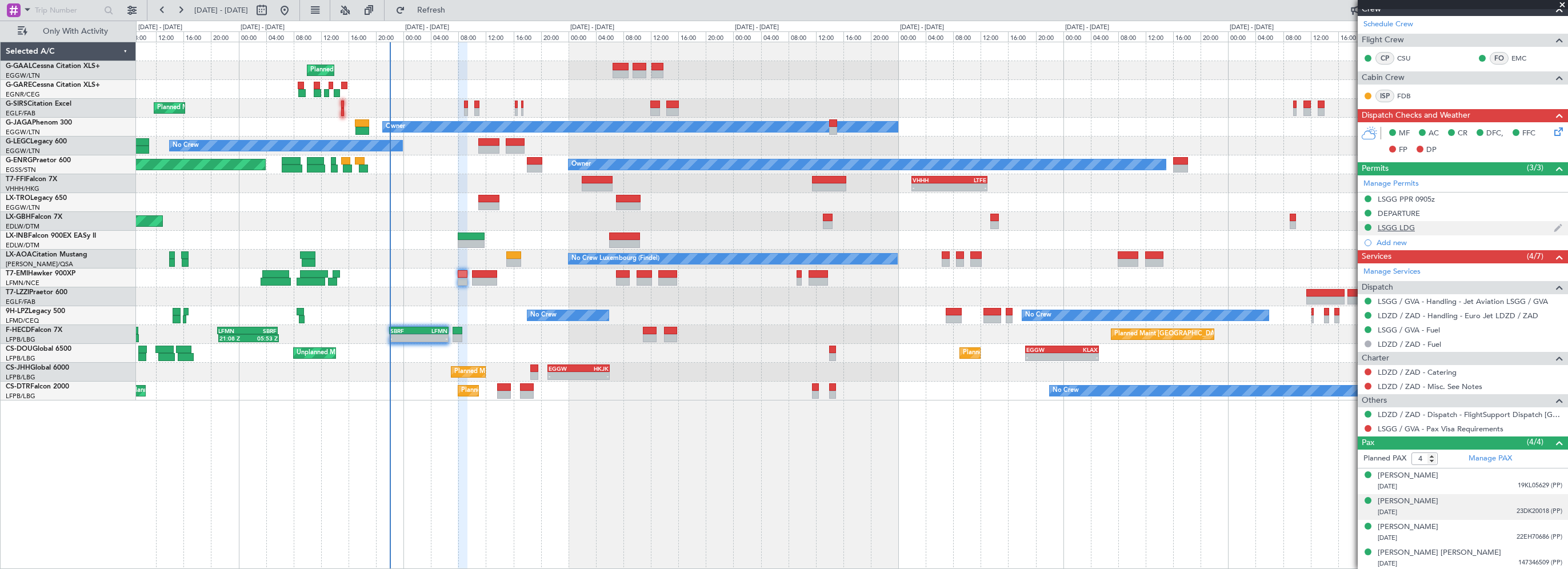
click at [1414, 226] on div "LSGG LDG" at bounding box center [1396, 227] width 37 height 9
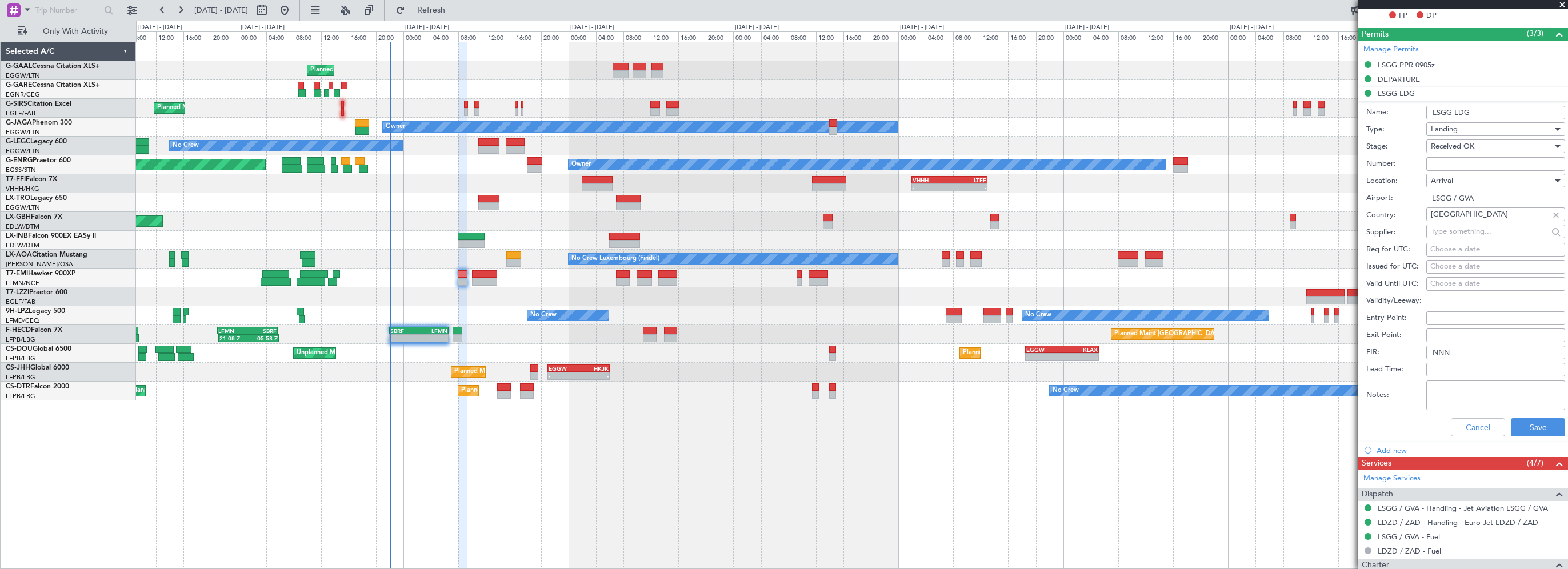
scroll to position [343, 0]
click at [1460, 424] on button "Cancel" at bounding box center [1477, 426] width 54 height 18
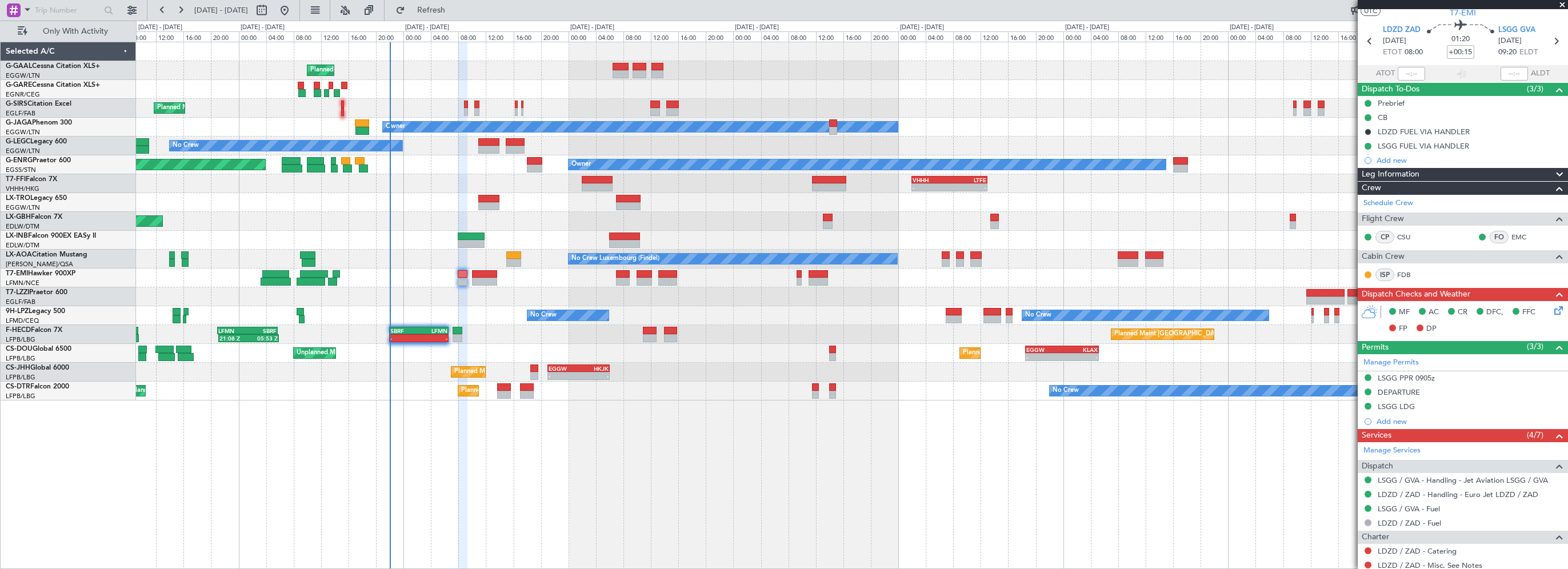
scroll to position [0, 0]
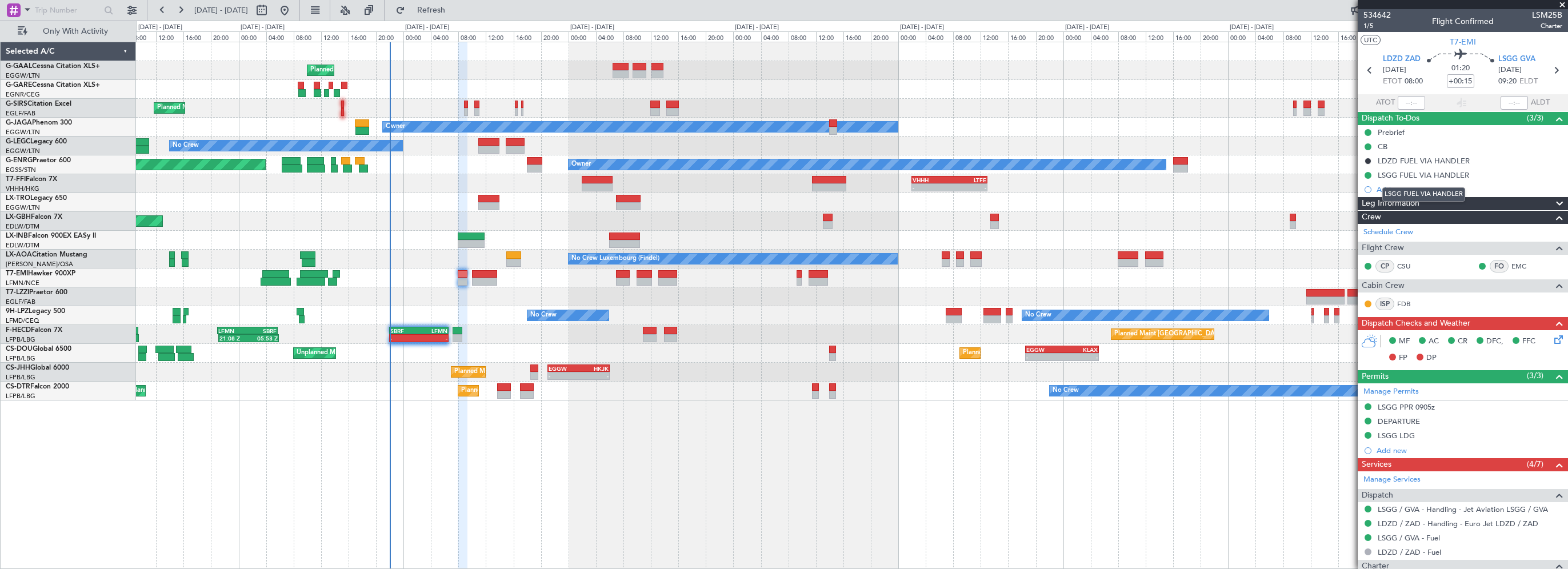
drag, startPoint x: 1404, startPoint y: 200, endPoint x: 1406, endPoint y: 206, distance: 6.3
click at [1404, 200] on div "LSGG FUEL VIA HANDLER" at bounding box center [1423, 195] width 83 height 14
click at [1420, 205] on div "Leg Information" at bounding box center [1463, 203] width 211 height 13
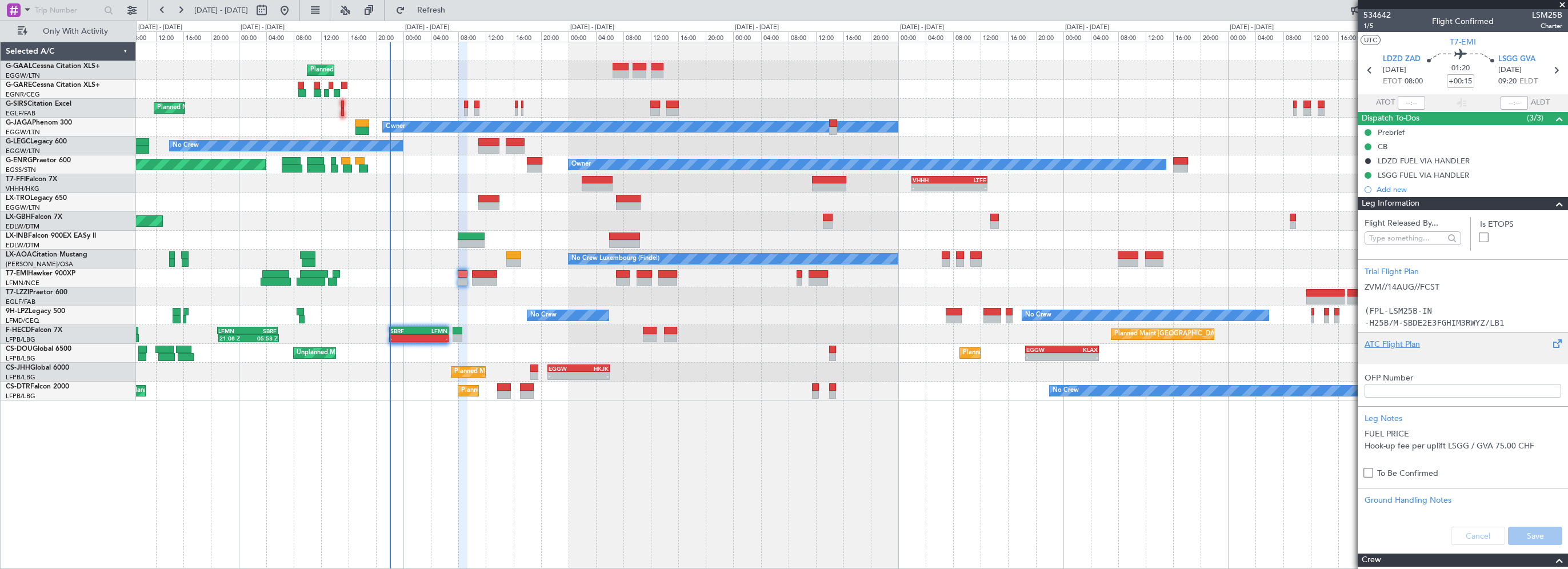
click at [1389, 348] on div "ATC Flight Plan" at bounding box center [1463, 344] width 196 height 12
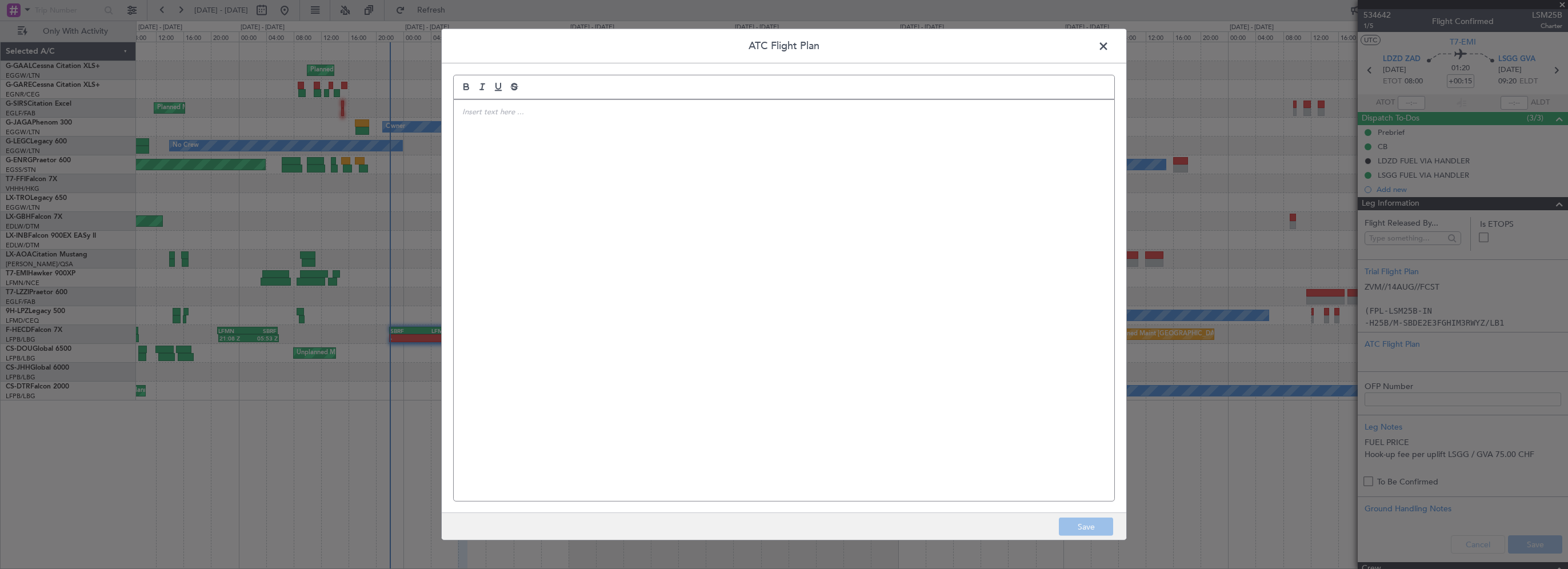
click at [645, 139] on div at bounding box center [784, 301] width 661 height 401
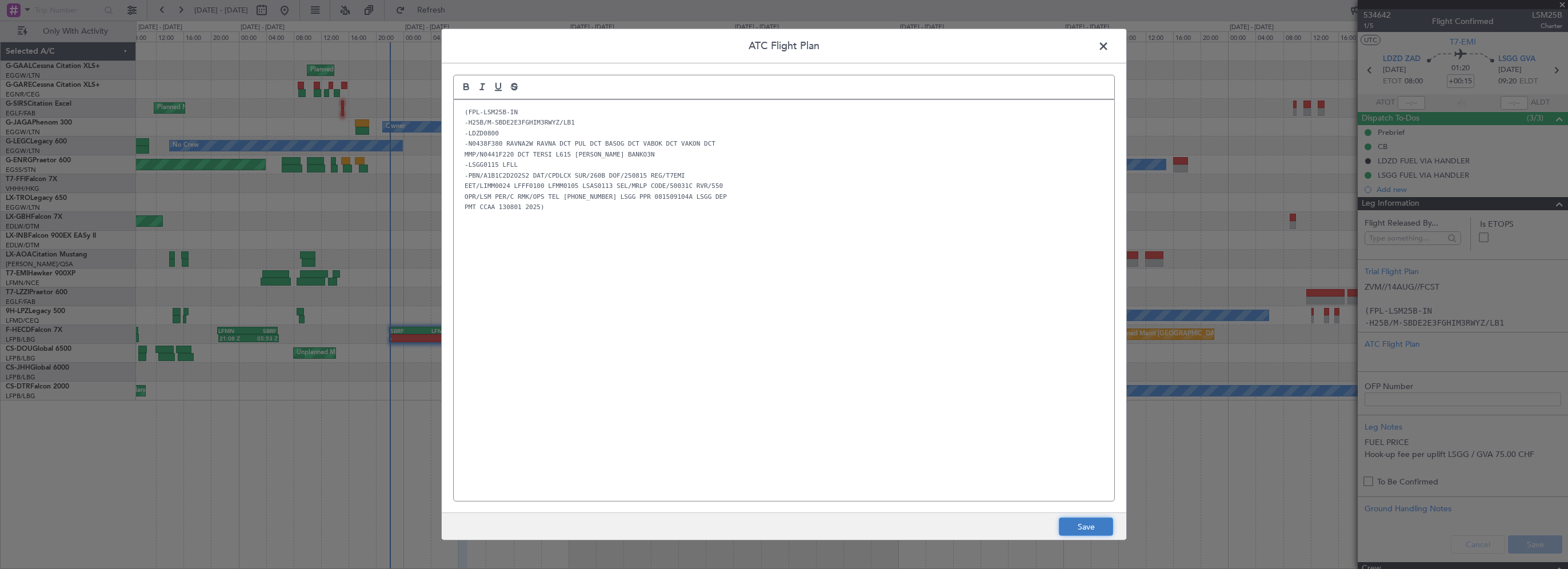
click at [1083, 531] on button "Save" at bounding box center [1085, 526] width 54 height 18
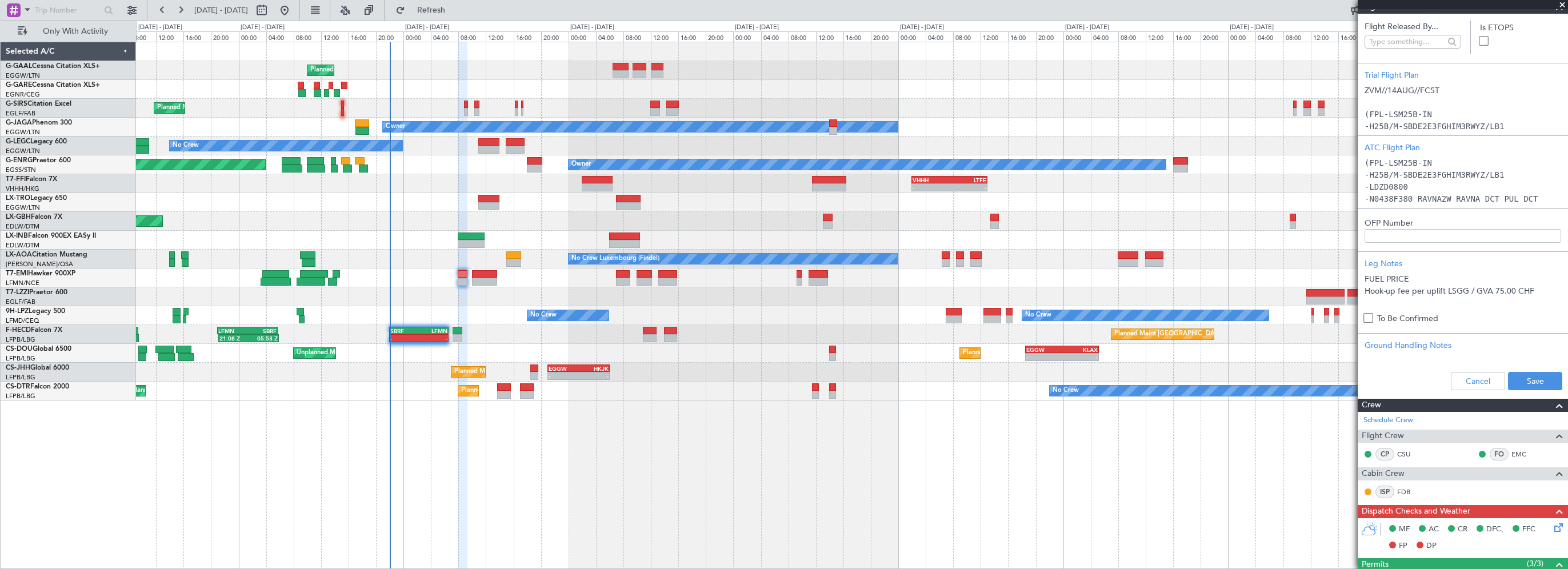
scroll to position [229, 0]
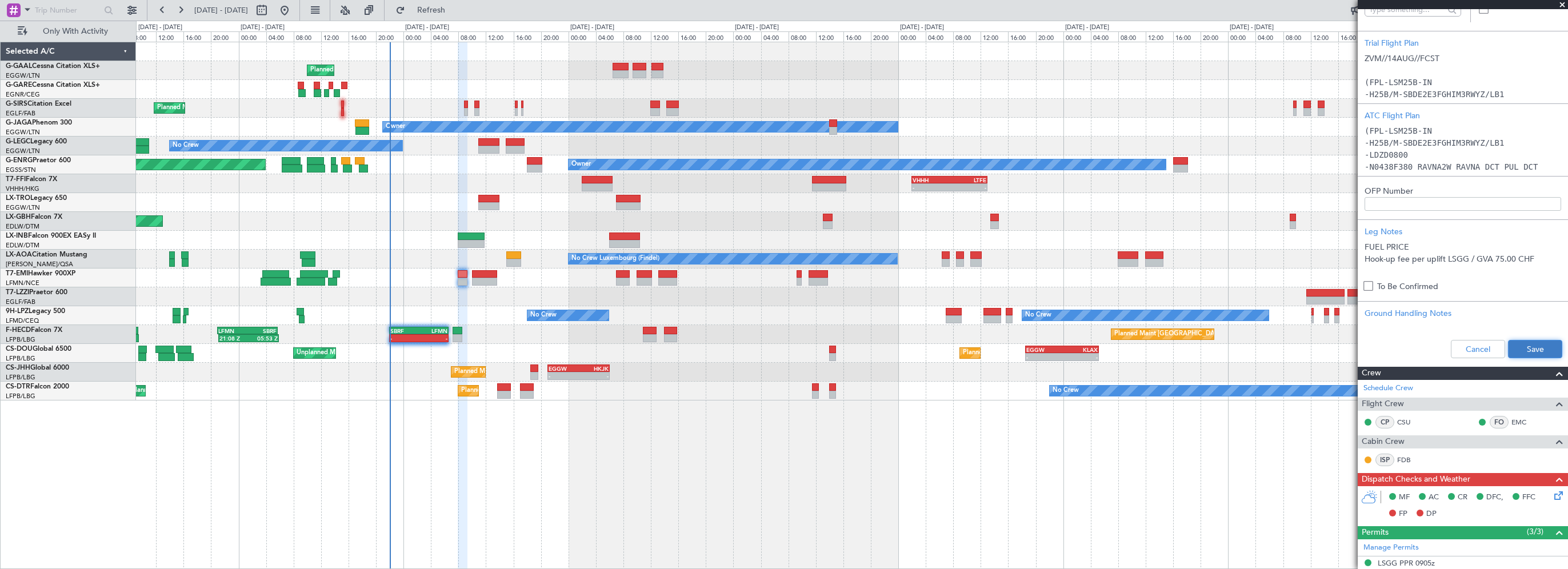
click at [1509, 350] on button "Save" at bounding box center [1534, 348] width 54 height 18
click at [516, 498] on div "Planned Maint Planned Maint London (Farnborough) Owner No Crew A/C Unavailable …" at bounding box center [852, 305] width 1432 height 527
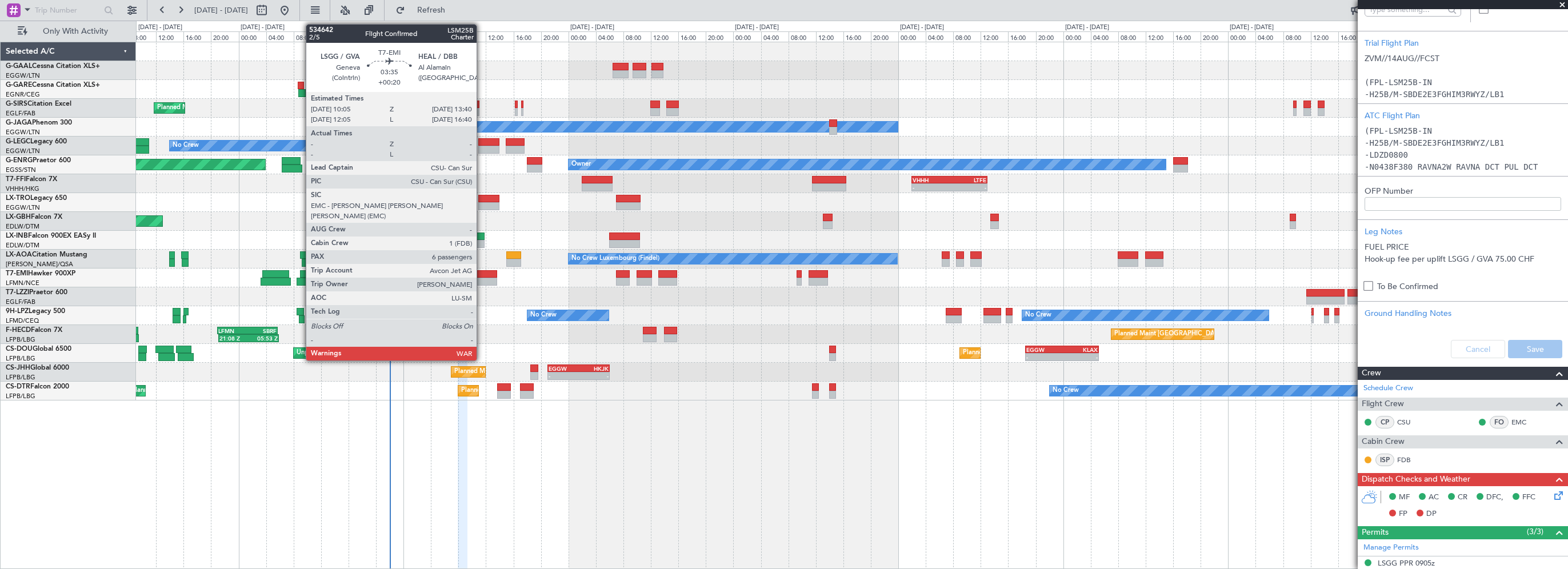
click at [482, 272] on div at bounding box center [484, 274] width 25 height 8
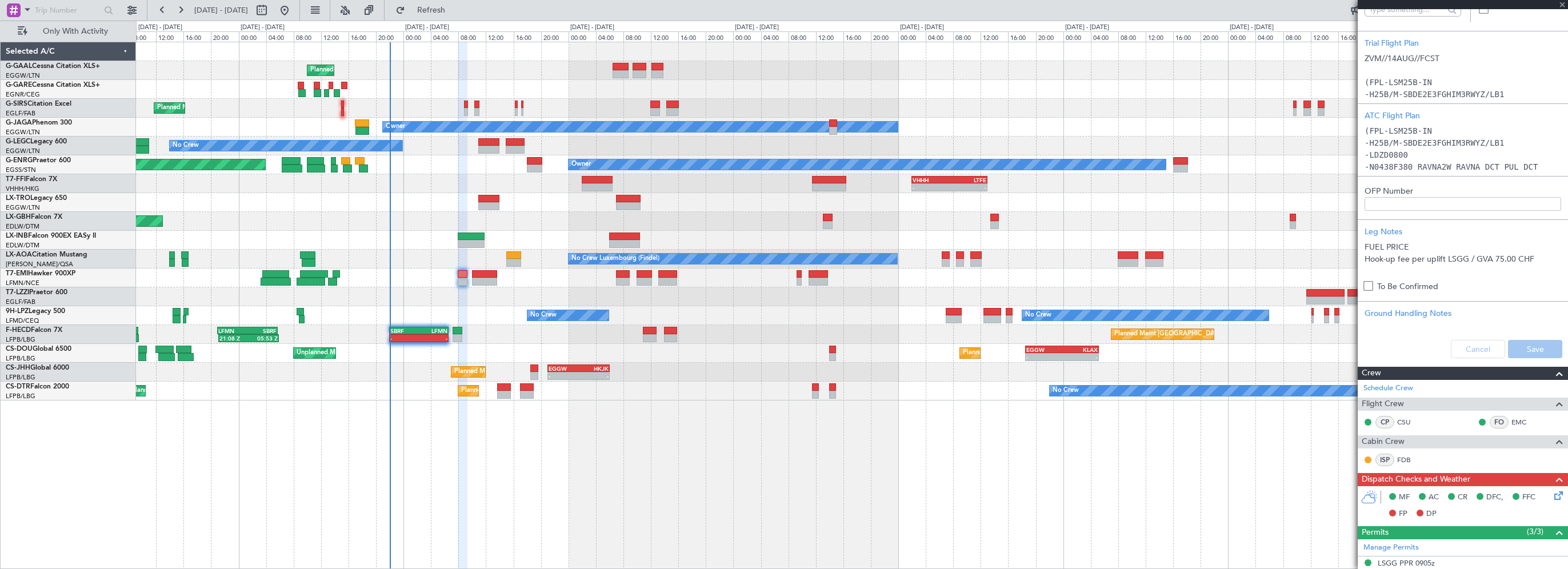
click at [900, 452] on div "Planned Maint Planned Maint London (Farnborough) Owner No Crew A/C Unavailable …" at bounding box center [852, 305] width 1432 height 527
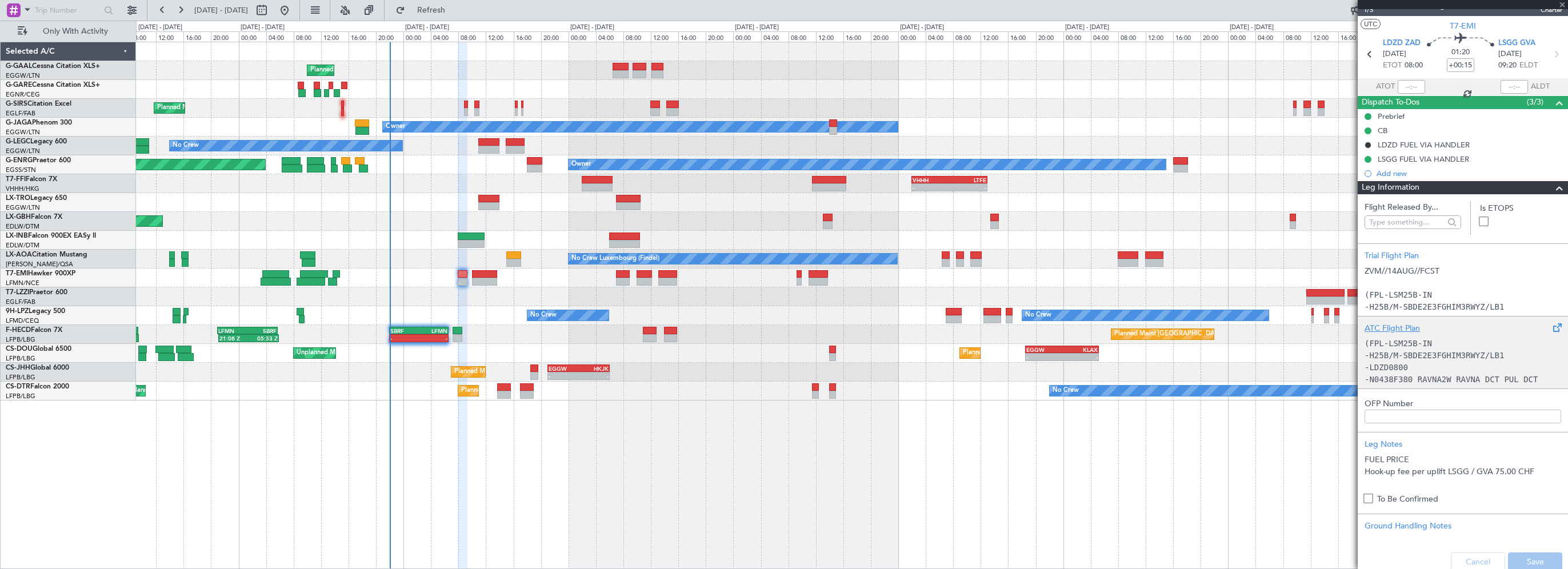
scroll to position [0, 0]
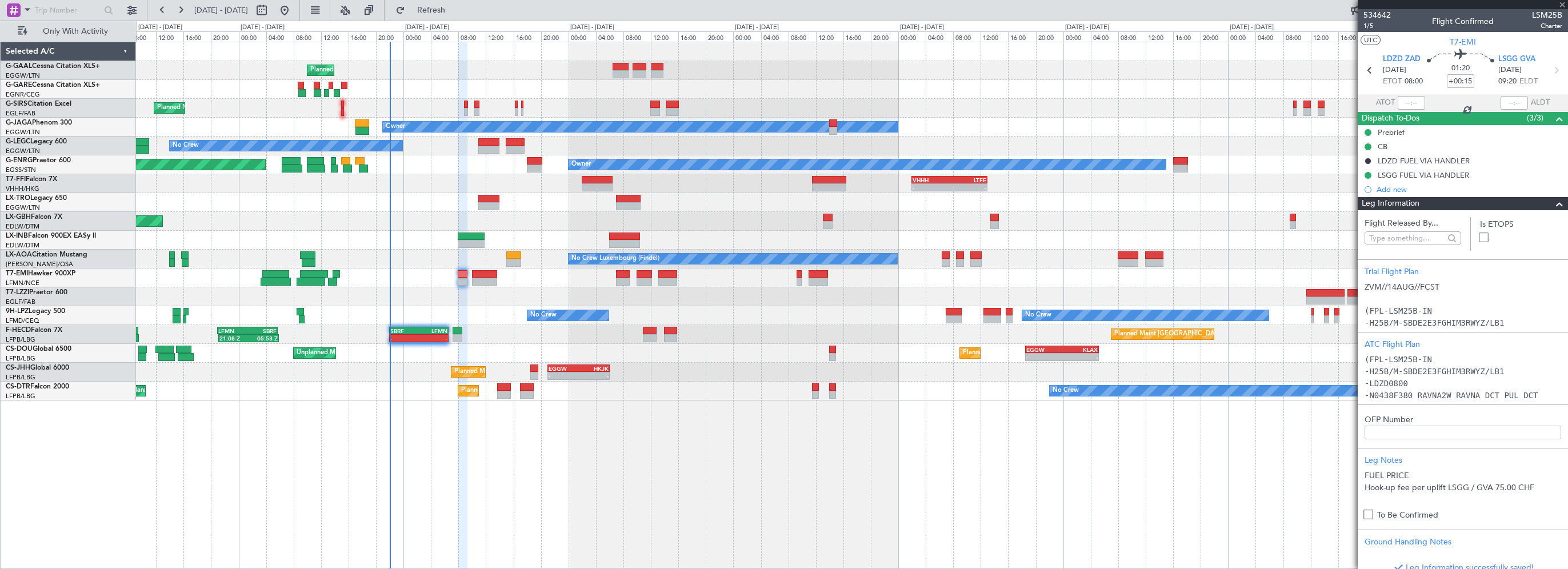
type input "+00:20"
type input "6"
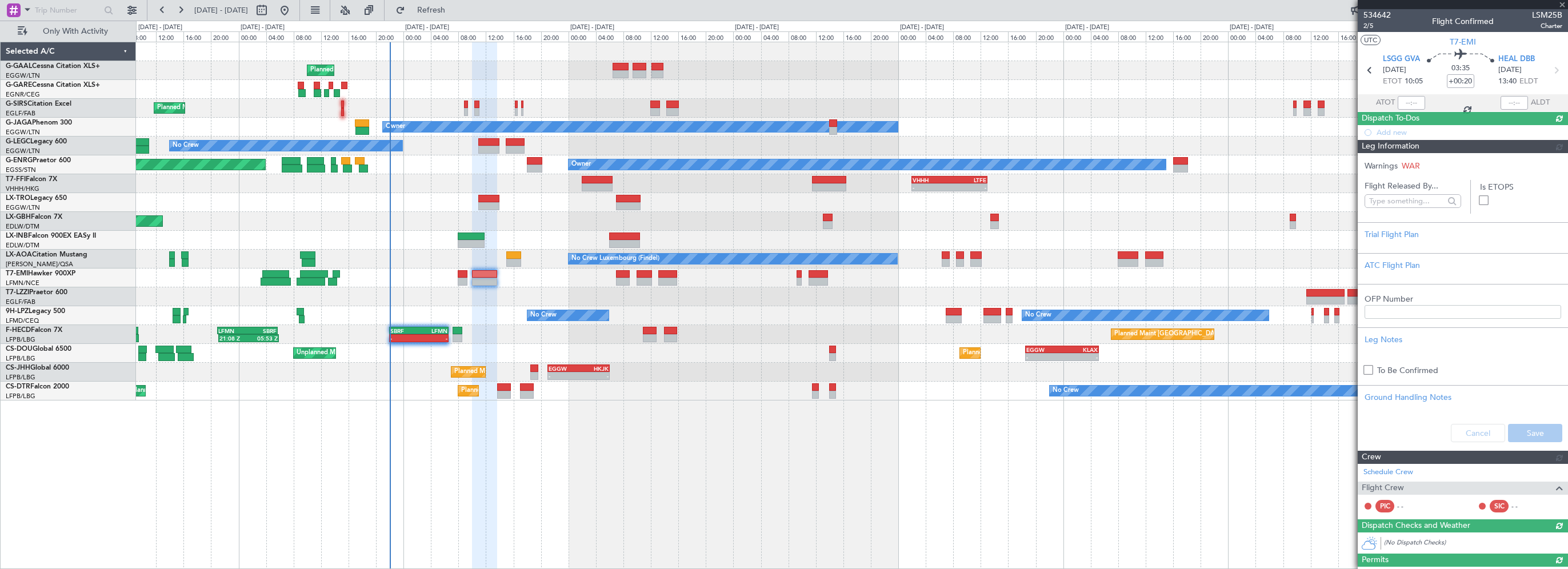
click at [1551, 203] on div "Warnings WAR Flight Released By... Is ETOPS Trial Flight Plan ATC Flight Plan O…" at bounding box center [1463, 301] width 211 height 297
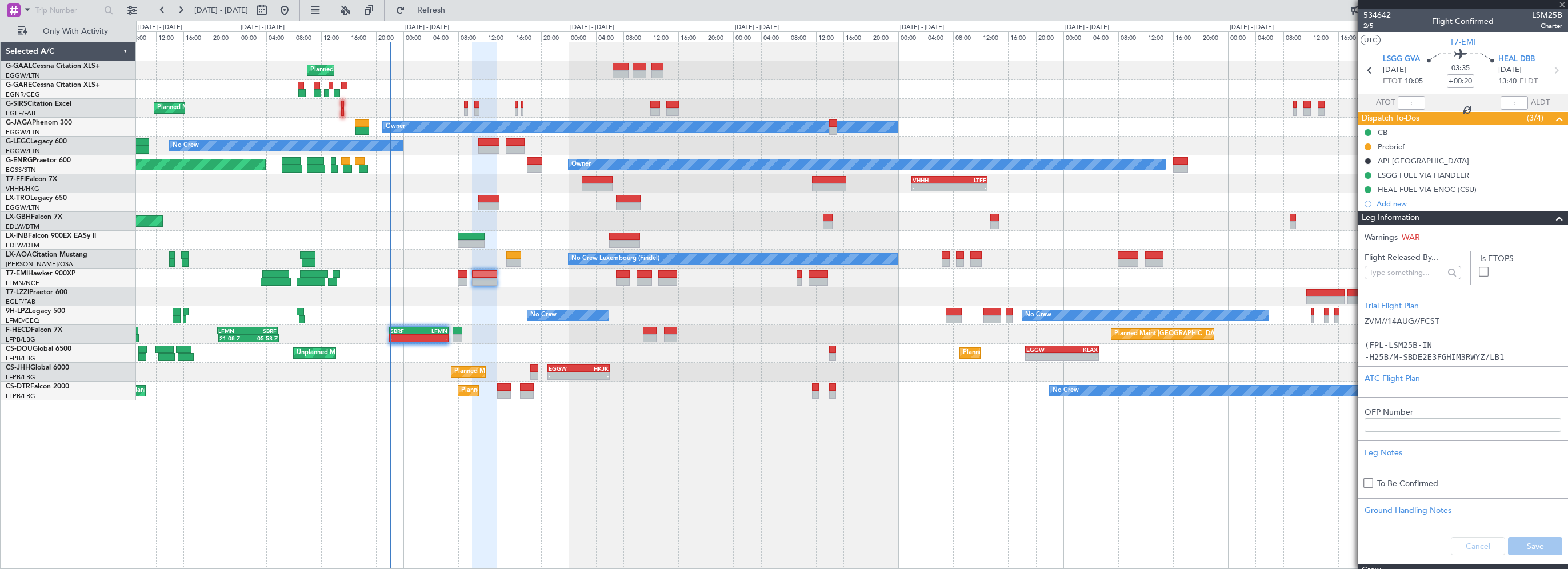
click at [905, 458] on div "Planned Maint Planned Maint London (Farnborough) Owner No Crew A/C Unavailable …" at bounding box center [852, 305] width 1432 height 527
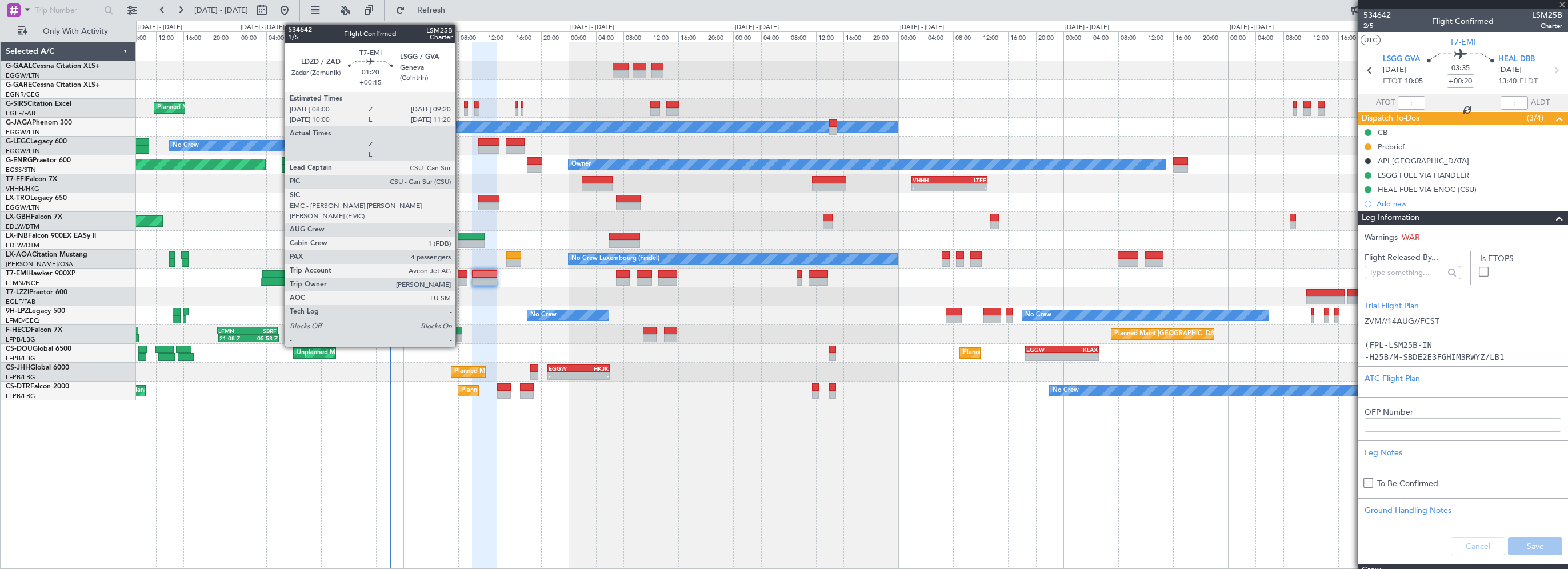
click at [460, 274] on div at bounding box center [462, 274] width 9 height 8
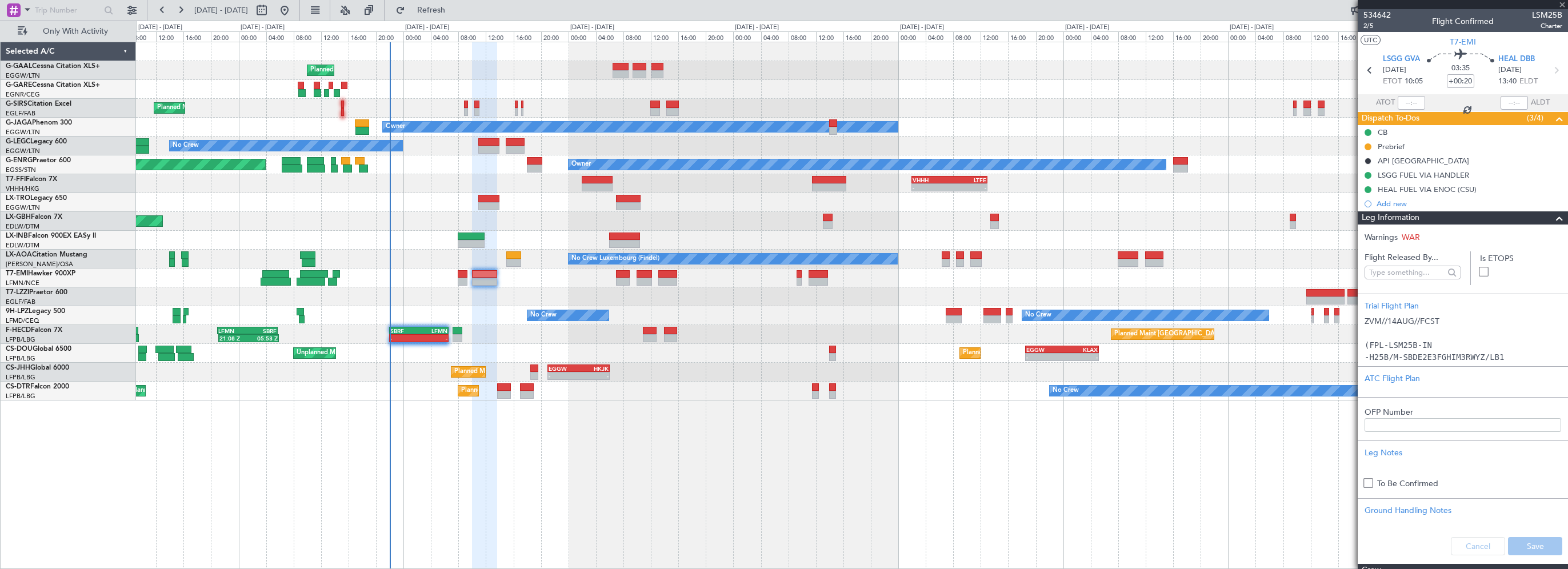
type input "+00:15"
type input "4"
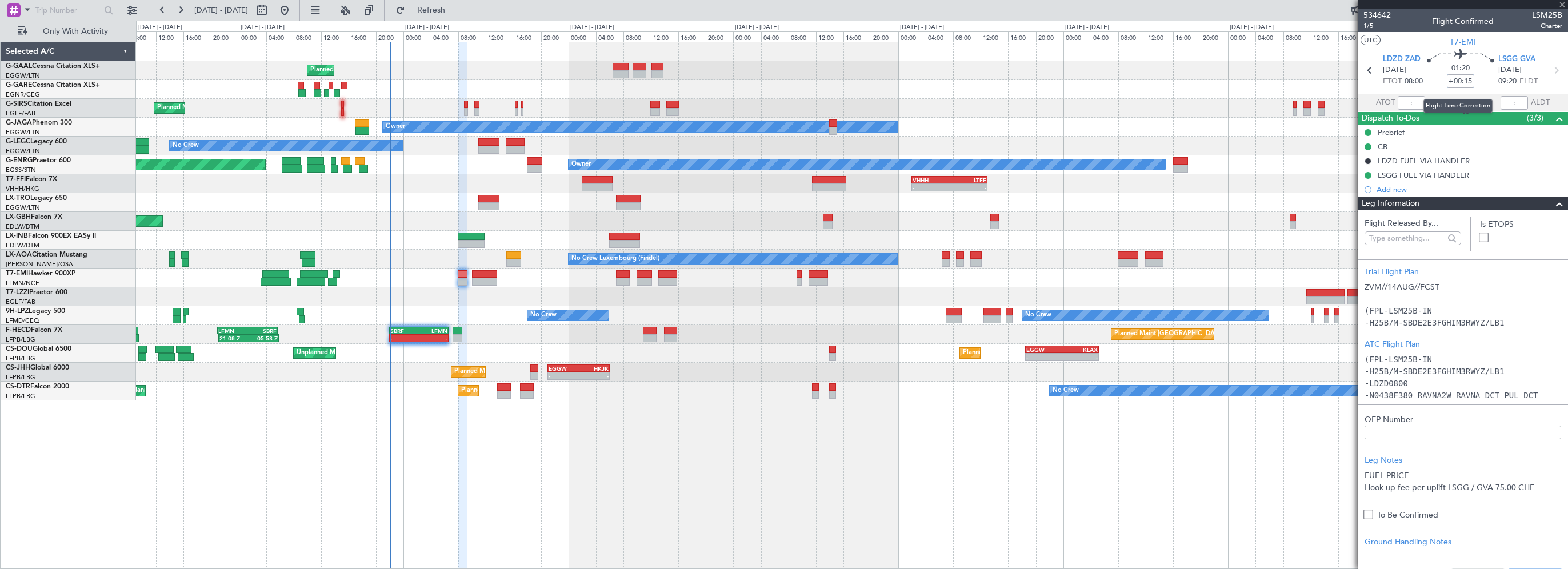
click at [1461, 81] on input "+00:15" at bounding box center [1461, 81] width 27 height 14
click at [1466, 83] on input "+00:15" at bounding box center [1461, 81] width 27 height 14
click at [1269, 430] on div "Planned Maint Planned Maint London (Farnborough) Owner No Crew A/C Unavailable …" at bounding box center [852, 305] width 1432 height 527
click at [782, 467] on div "Planned Maint Planned Maint London (Farnborough) Owner No Crew A/C Unavailable …" at bounding box center [852, 305] width 1432 height 527
click at [1543, 202] on div at bounding box center [1555, 203] width 23 height 14
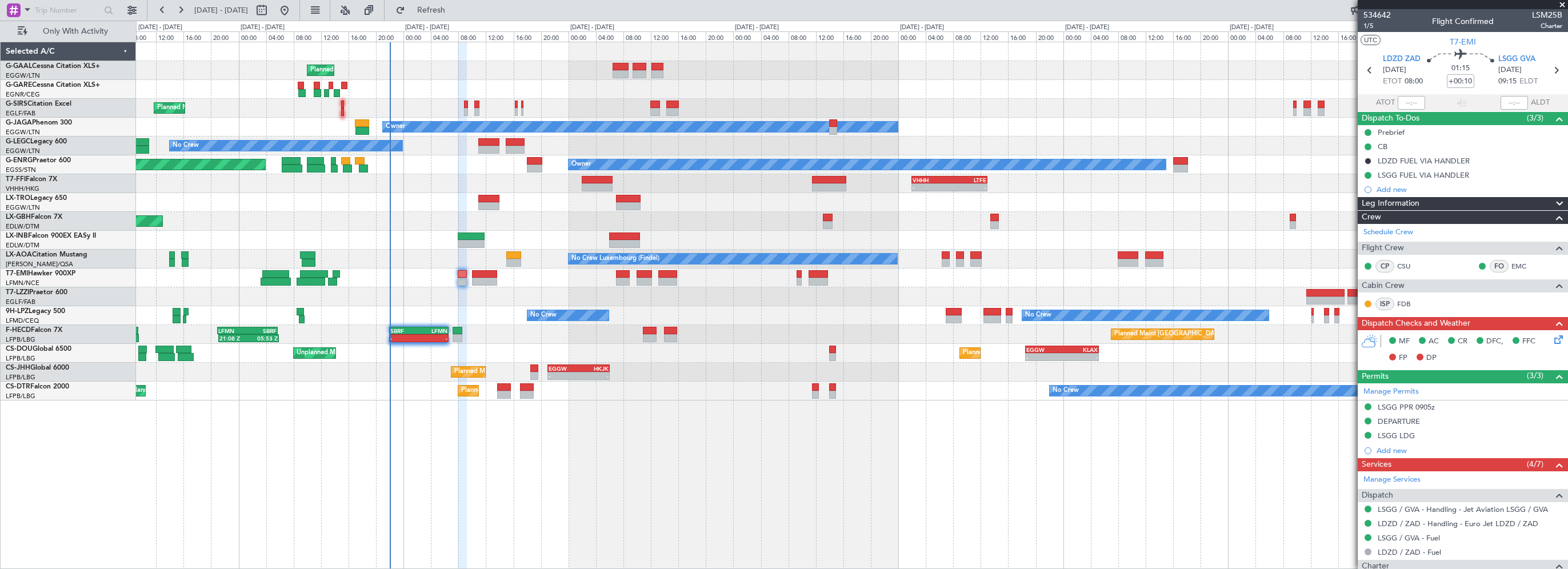
click at [1551, 338] on icon at bounding box center [1556, 338] width 9 height 9
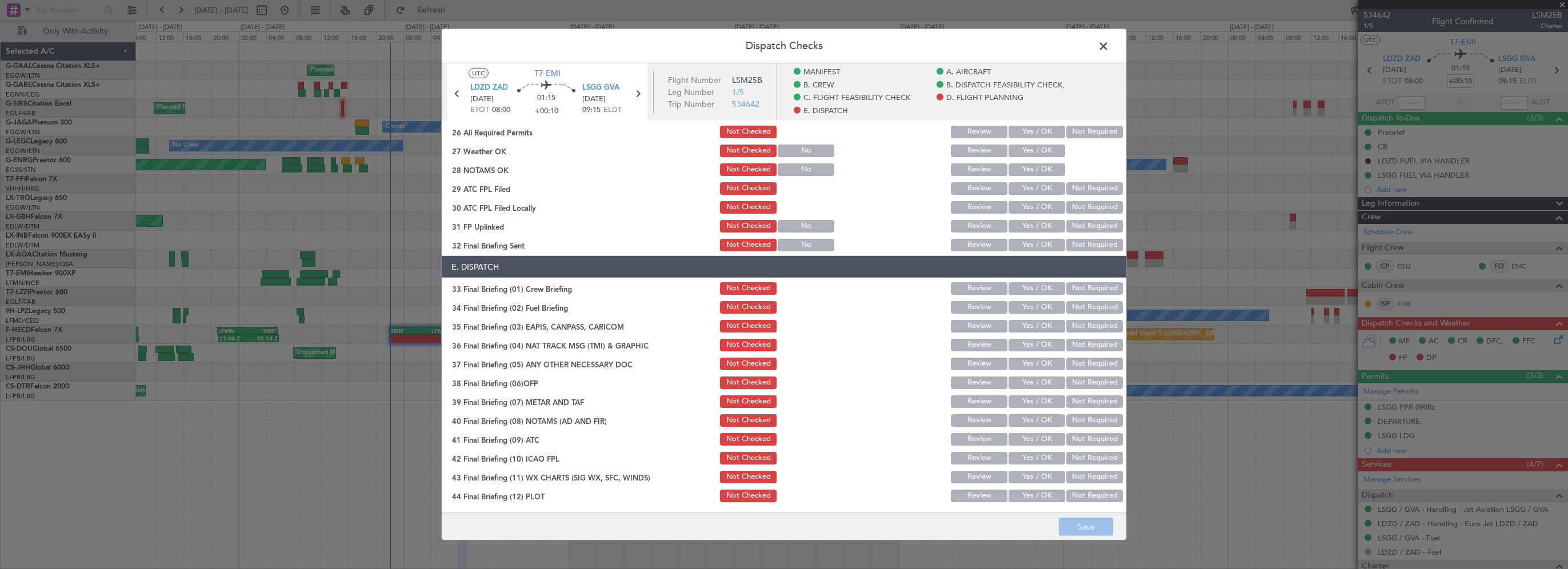
scroll to position [557, 0]
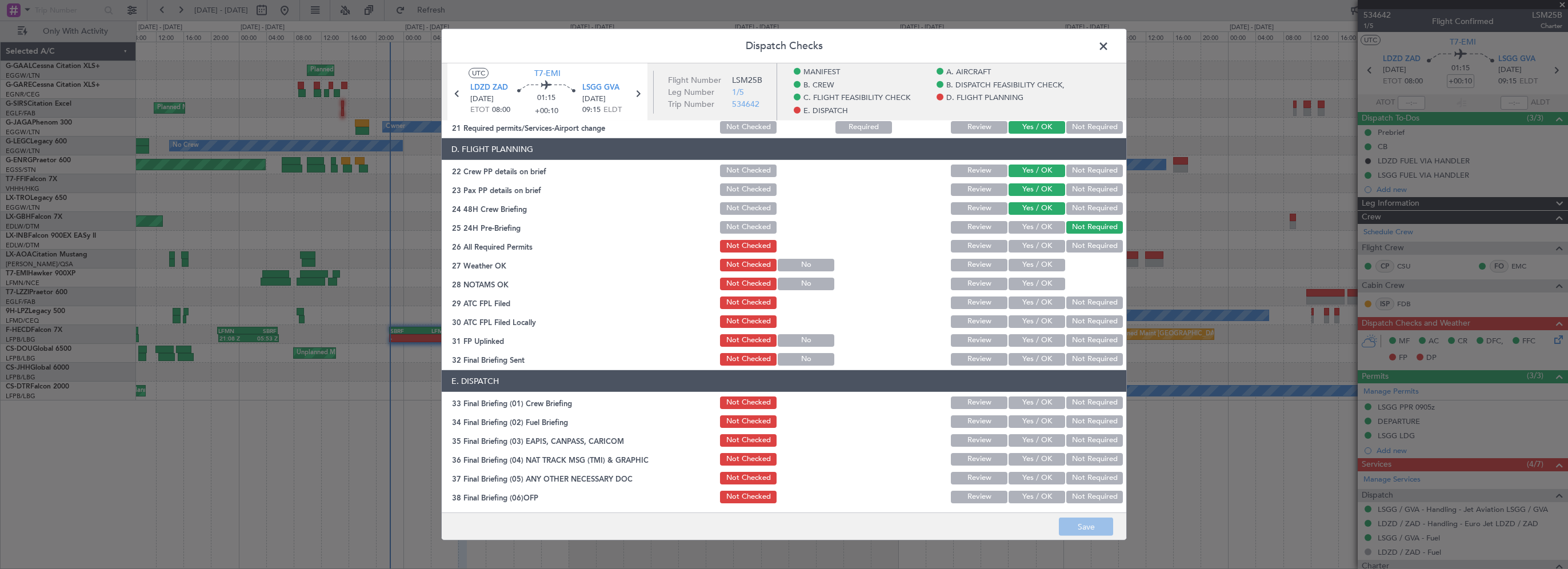
click at [1017, 244] on button "Yes / OK" at bounding box center [1036, 246] width 56 height 12
click at [1017, 270] on div "Yes / OK" at bounding box center [1036, 265] width 58 height 16
click at [1018, 281] on button "Yes / OK" at bounding box center [1036, 283] width 56 height 12
click at [1018, 265] on button "Yes / OK" at bounding box center [1036, 265] width 56 height 12
drag, startPoint x: 1023, startPoint y: 294, endPoint x: 1023, endPoint y: 301, distance: 7.0
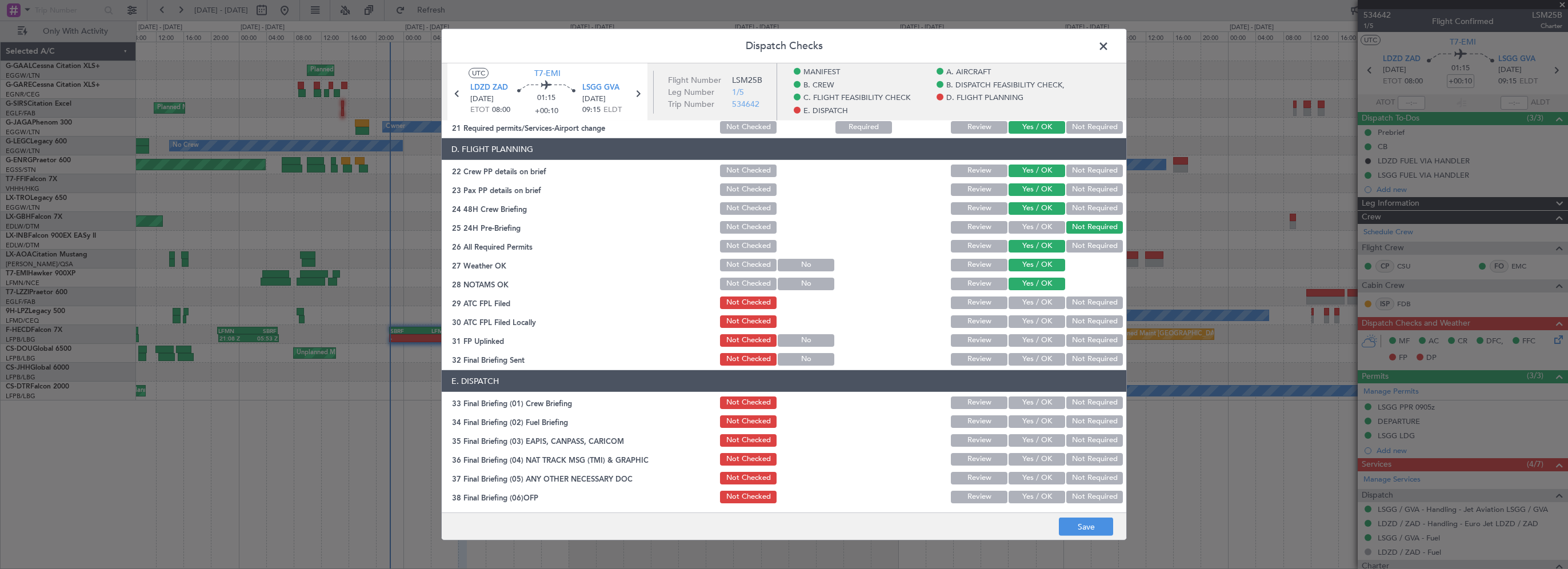
click at [1023, 296] on div "Yes / OK" at bounding box center [1036, 303] width 58 height 16
click at [1032, 301] on button "Yes / OK" at bounding box center [1036, 302] width 56 height 12
drag, startPoint x: 1065, startPoint y: 315, endPoint x: 1062, endPoint y: 322, distance: 7.6
click at [1066, 316] on button "Not Required" at bounding box center [1094, 321] width 56 height 12
drag, startPoint x: 1033, startPoint y: 339, endPoint x: 1029, endPoint y: 356, distance: 17.5
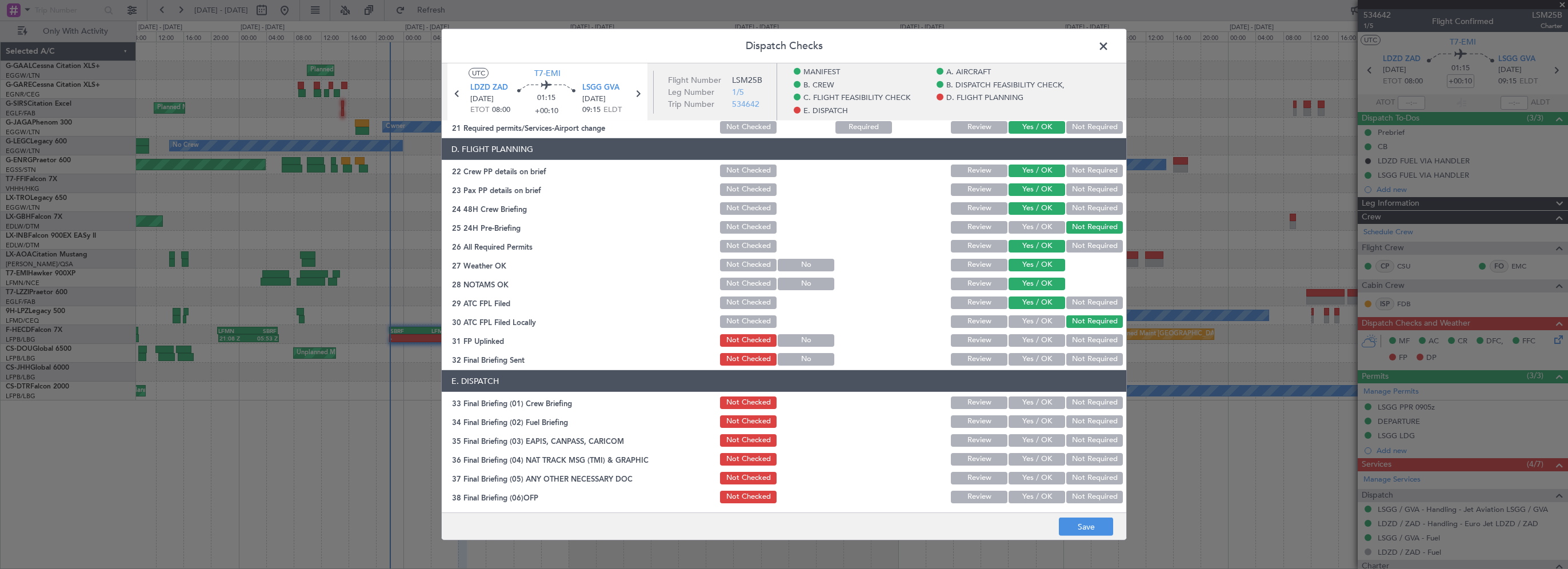
click at [1033, 340] on button "Yes / OK" at bounding box center [1036, 340] width 56 height 12
click at [1029, 356] on button "Yes / OK" at bounding box center [1036, 359] width 56 height 12
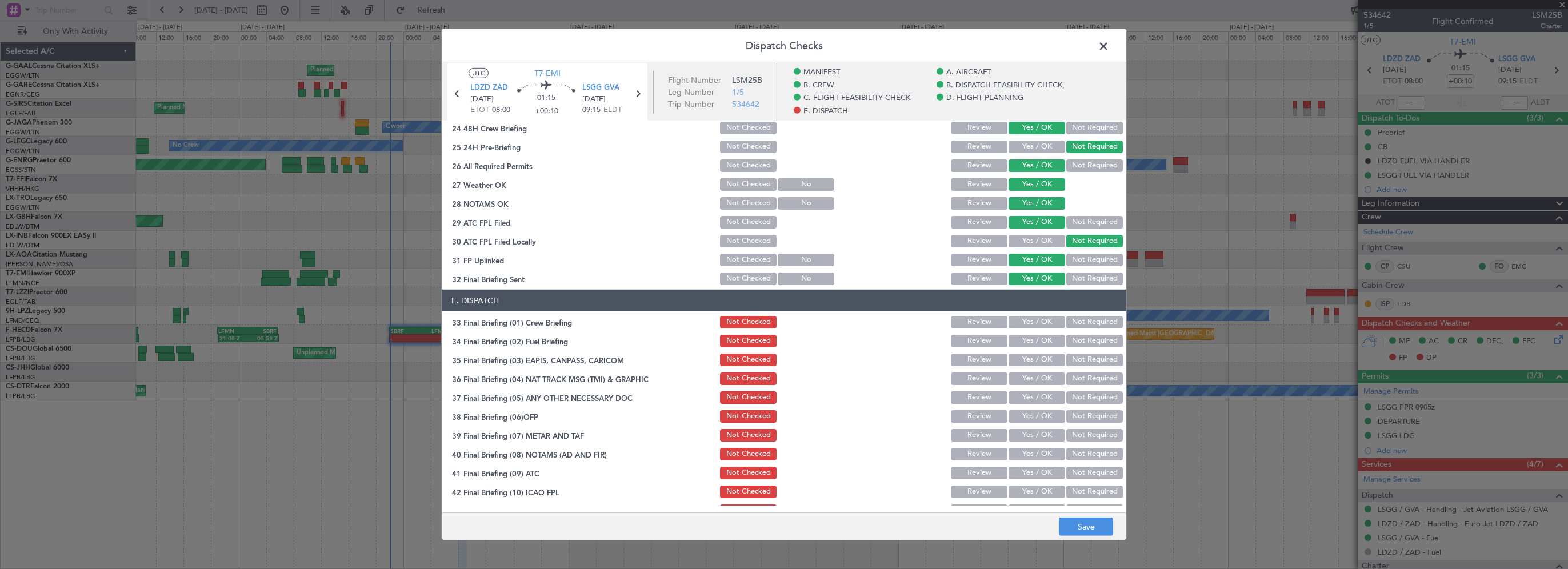
scroll to position [672, 0]
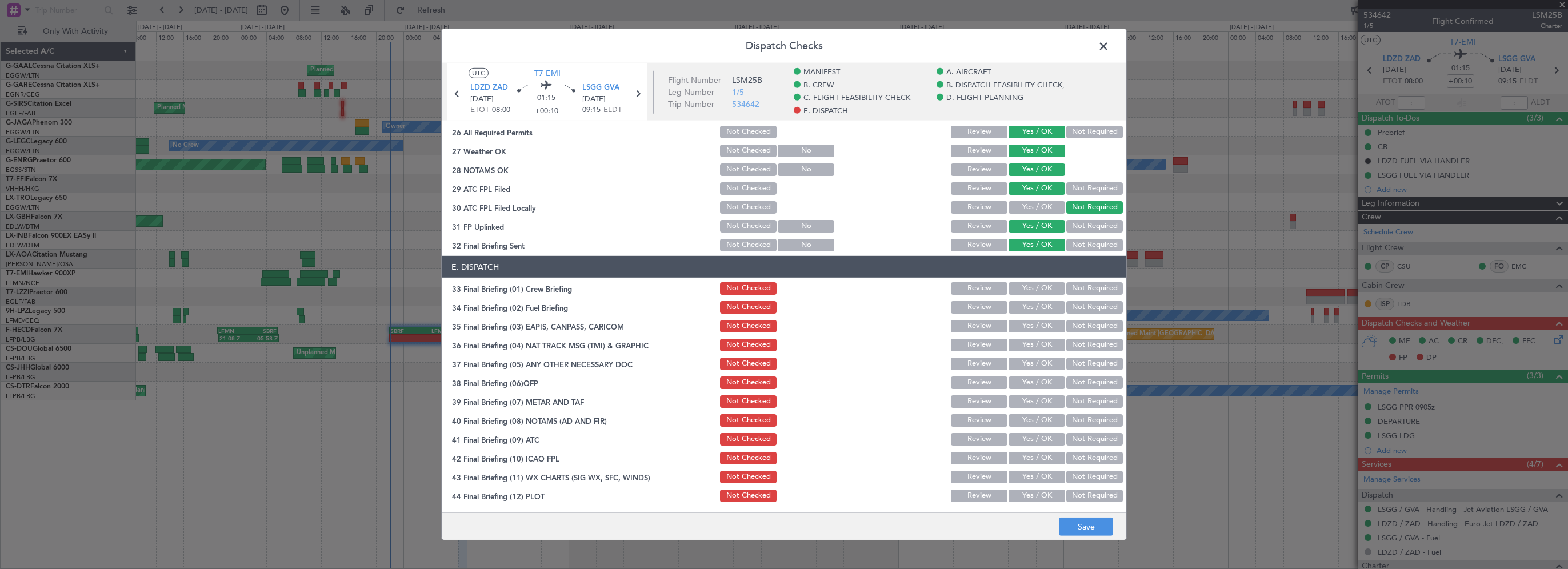
click at [1036, 288] on button "Yes / OK" at bounding box center [1036, 288] width 56 height 12
click at [1036, 304] on button "Yes / OK" at bounding box center [1036, 306] width 56 height 12
click at [1034, 325] on button "Yes / OK" at bounding box center [1036, 326] width 56 height 12
click at [1072, 325] on button "Not Required" at bounding box center [1094, 326] width 56 height 12
click at [1066, 345] on button "Not Required" at bounding box center [1094, 345] width 56 height 12
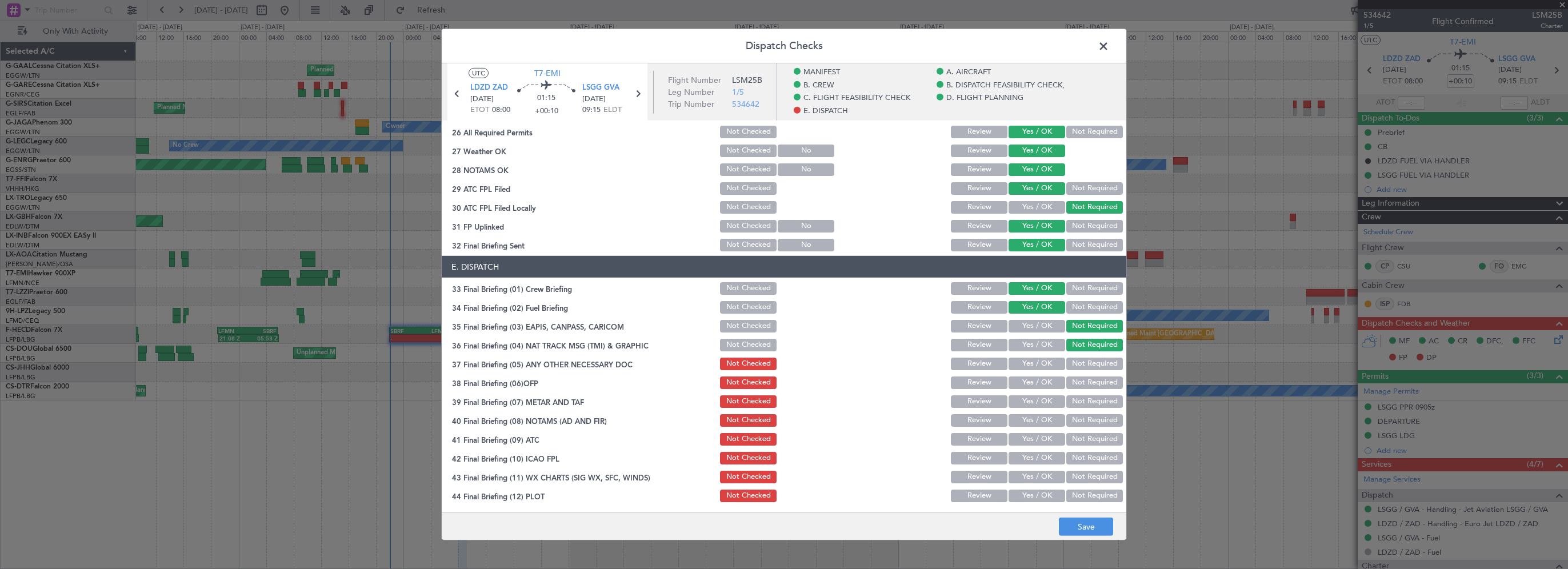
click at [1066, 364] on button "Not Required" at bounding box center [1094, 363] width 56 height 12
drag, startPoint x: 1040, startPoint y: 381, endPoint x: 1032, endPoint y: 402, distance: 22.5
click at [1040, 381] on button "Yes / OK" at bounding box center [1036, 382] width 56 height 12
click at [1032, 402] on button "Yes / OK" at bounding box center [1036, 401] width 56 height 12
click at [1025, 420] on button "Yes / OK" at bounding box center [1036, 420] width 56 height 12
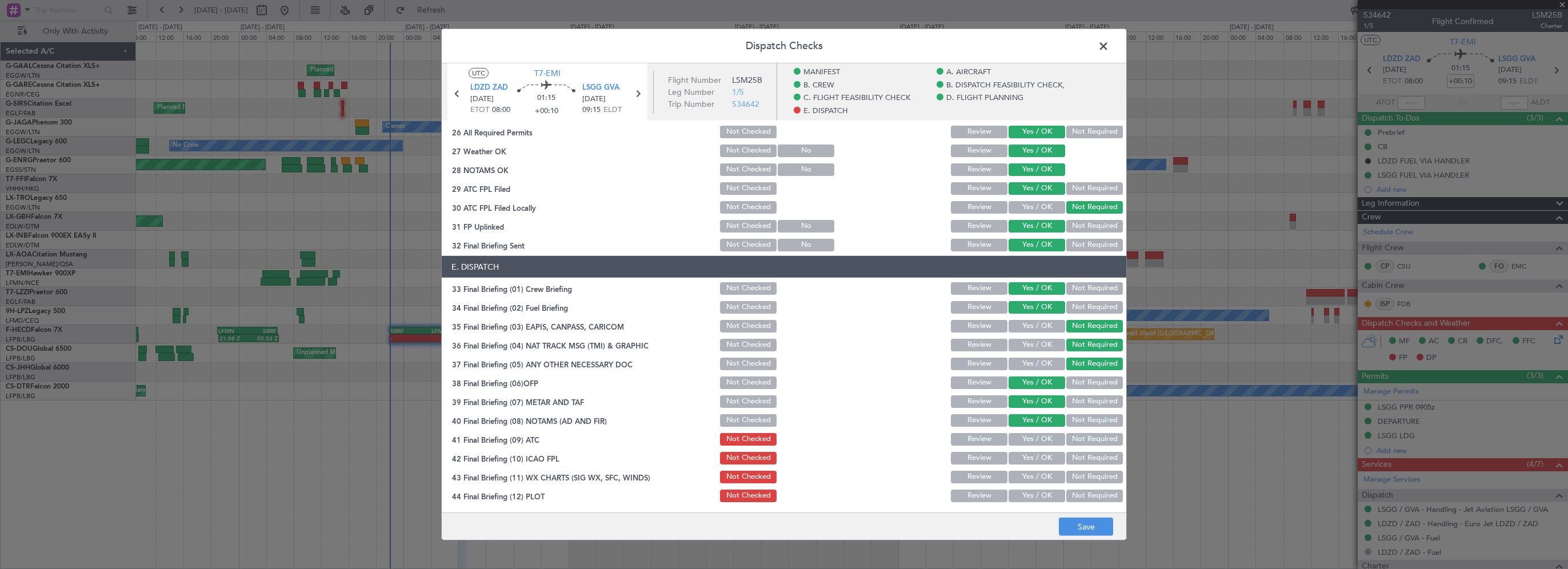
click at [1025, 436] on button "Yes / OK" at bounding box center [1036, 438] width 56 height 12
click at [1023, 456] on button "Yes / OK" at bounding box center [1036, 458] width 56 height 12
drag, startPoint x: 1023, startPoint y: 469, endPoint x: 1025, endPoint y: 485, distance: 16.1
click at [1023, 472] on div "Yes / OK" at bounding box center [1036, 477] width 58 height 16
click at [1025, 492] on button "Yes / OK" at bounding box center [1036, 495] width 56 height 12
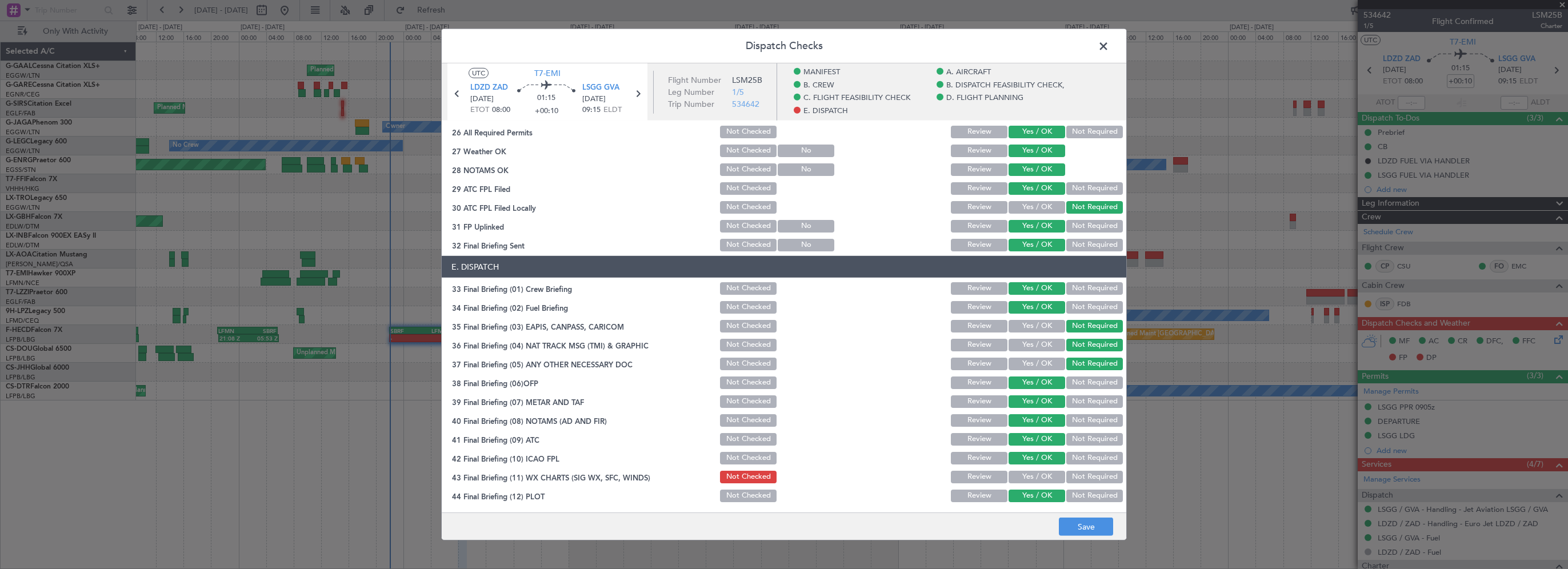
click at [1034, 475] on button "Yes / OK" at bounding box center [1036, 477] width 56 height 12
click at [1070, 513] on footer "Save" at bounding box center [783, 526] width 684 height 27
click at [1076, 529] on button "Save" at bounding box center [1085, 526] width 54 height 18
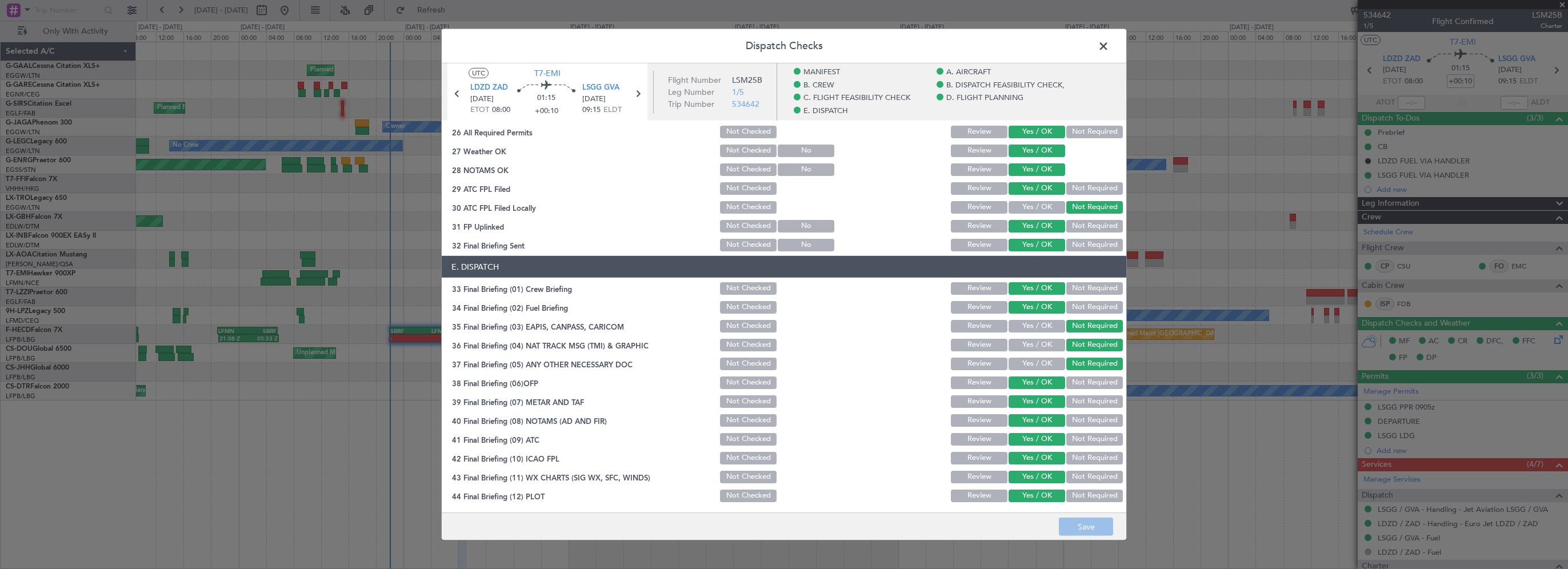
click at [1109, 45] on span at bounding box center [1109, 49] width 0 height 23
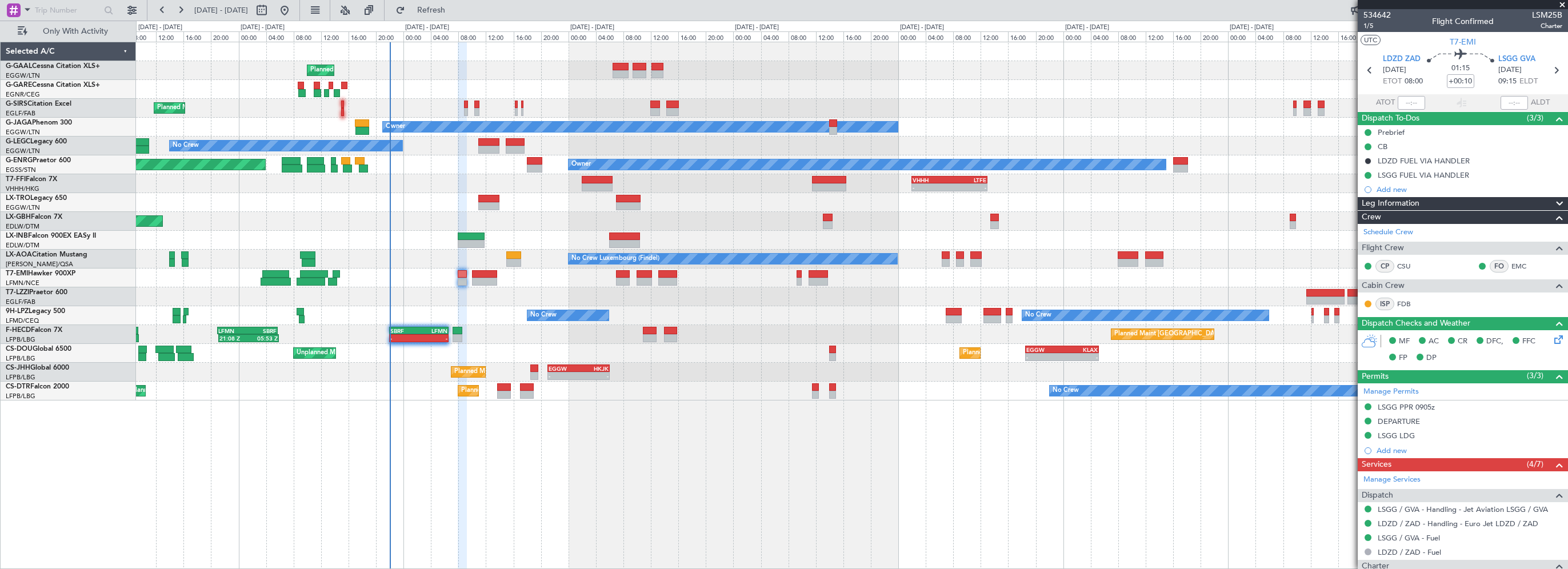
click at [1114, 73] on div "Planned Maint" at bounding box center [852, 71] width 1431 height 19
click at [459, 467] on div at bounding box center [462, 306] width 9 height 527
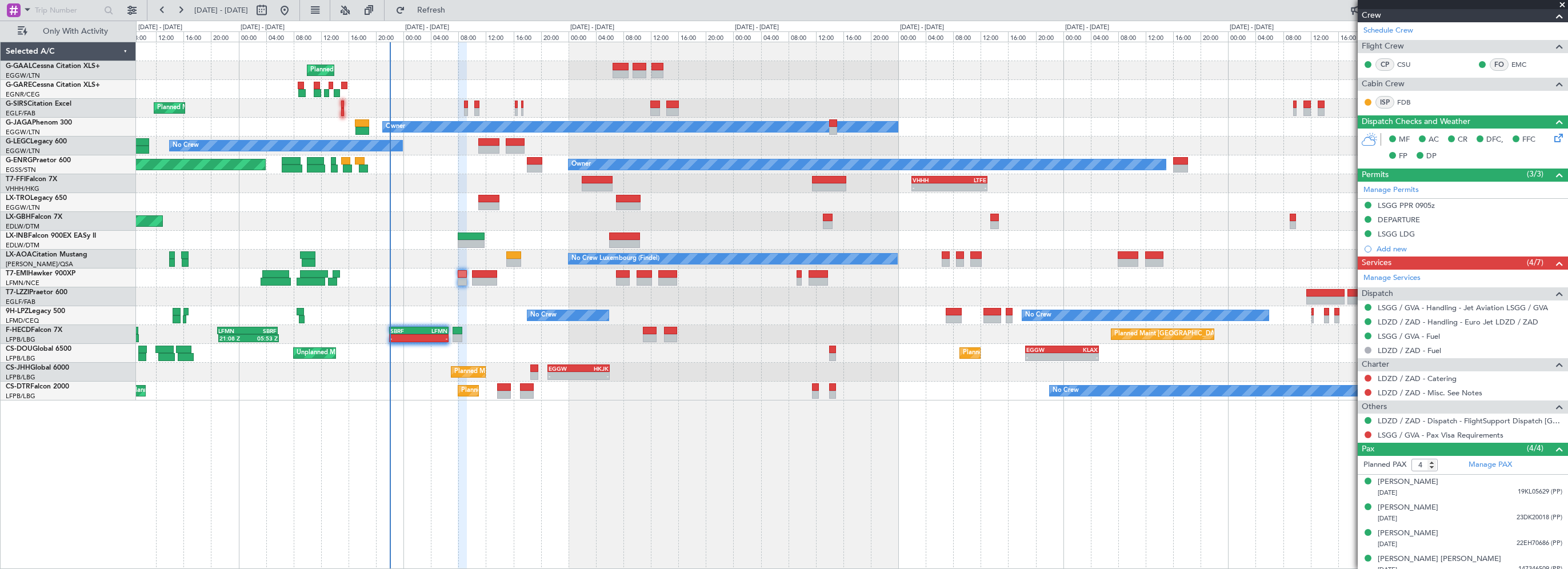
scroll to position [208, 0]
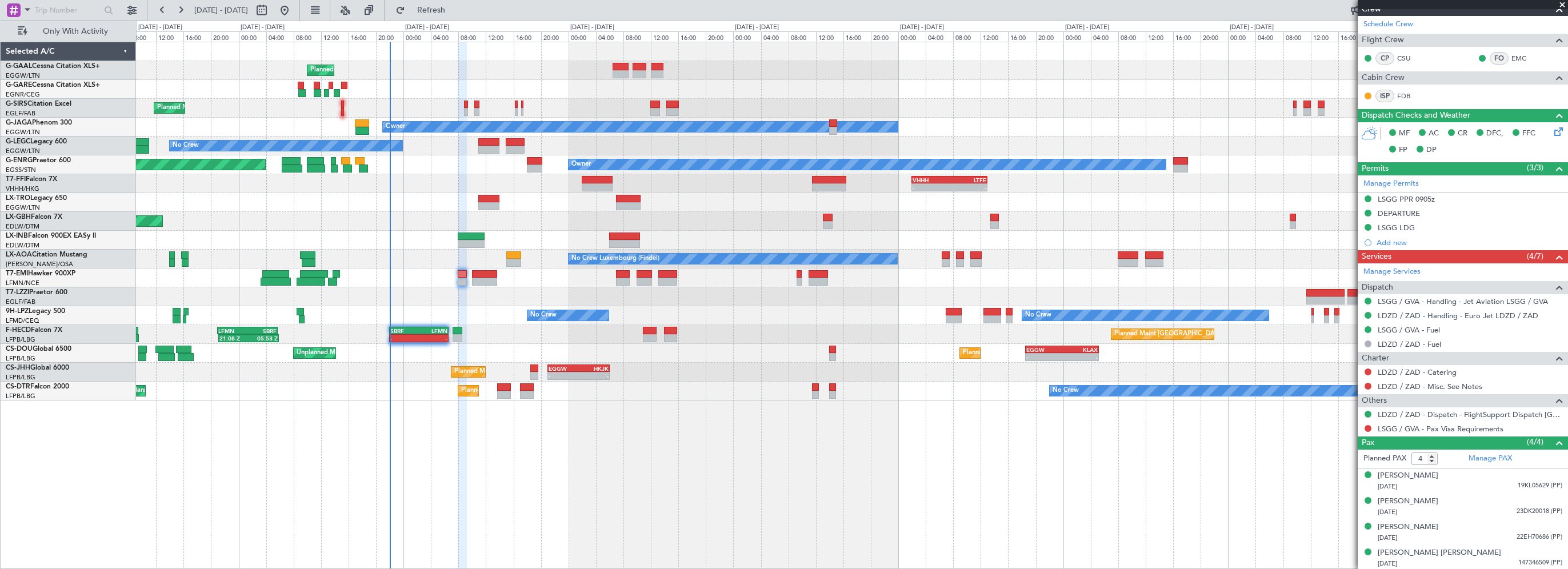
click at [798, 521] on div "Planned Maint Planned Maint London (Farnborough) Owner No Crew A/C Unavailable …" at bounding box center [852, 305] width 1432 height 527
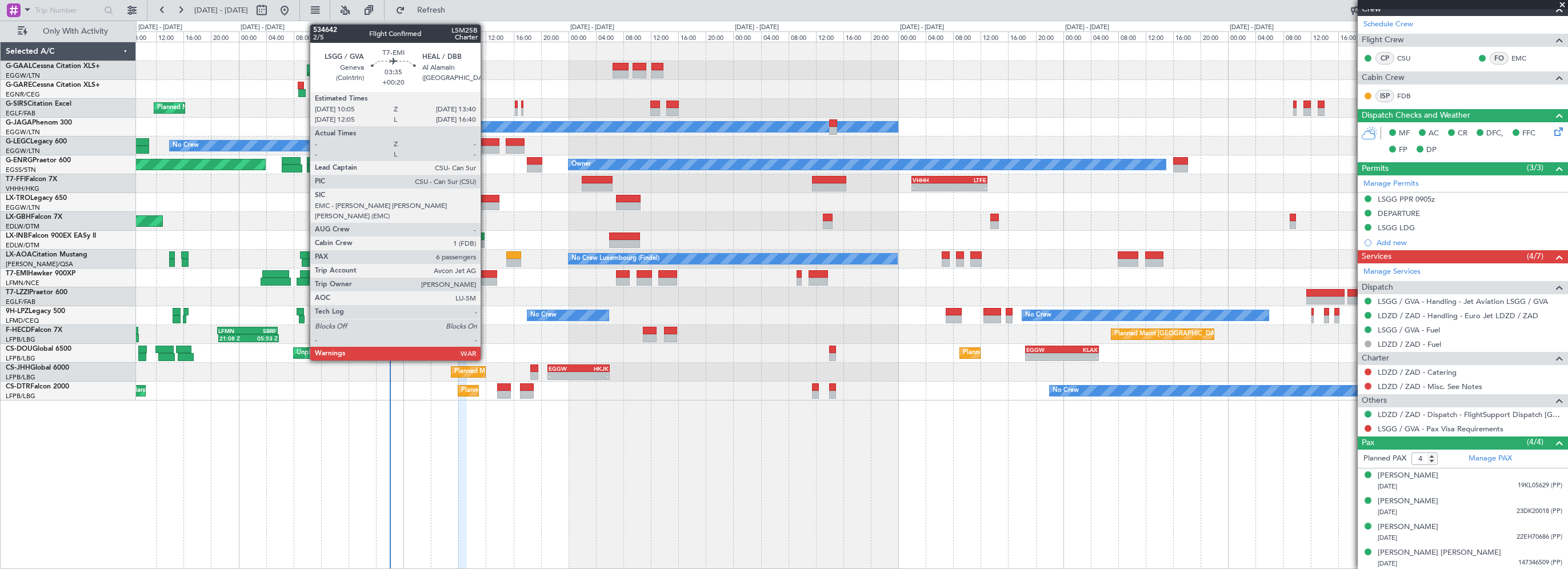
click at [485, 275] on div at bounding box center [484, 274] width 25 height 8
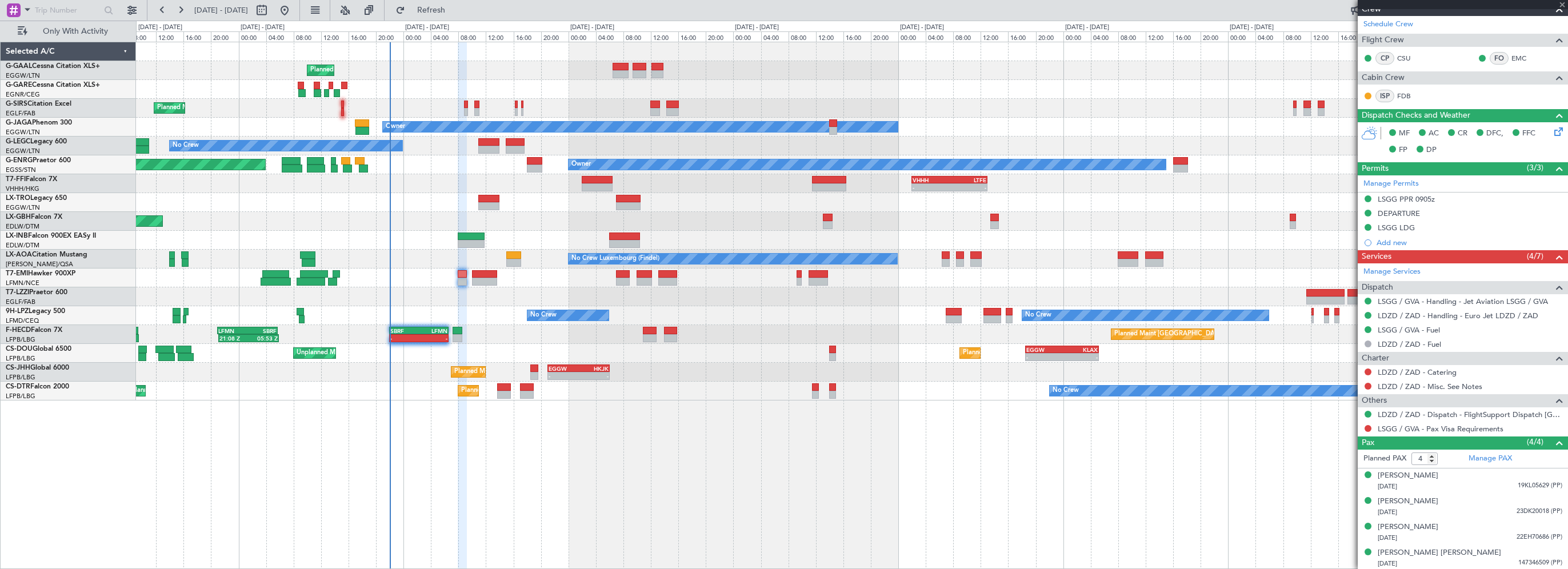
click at [973, 457] on div "Planned Maint Planned Maint London (Farnborough) Owner No Crew A/C Unavailable …" at bounding box center [852, 305] width 1432 height 527
type input "+00:20"
type input "6"
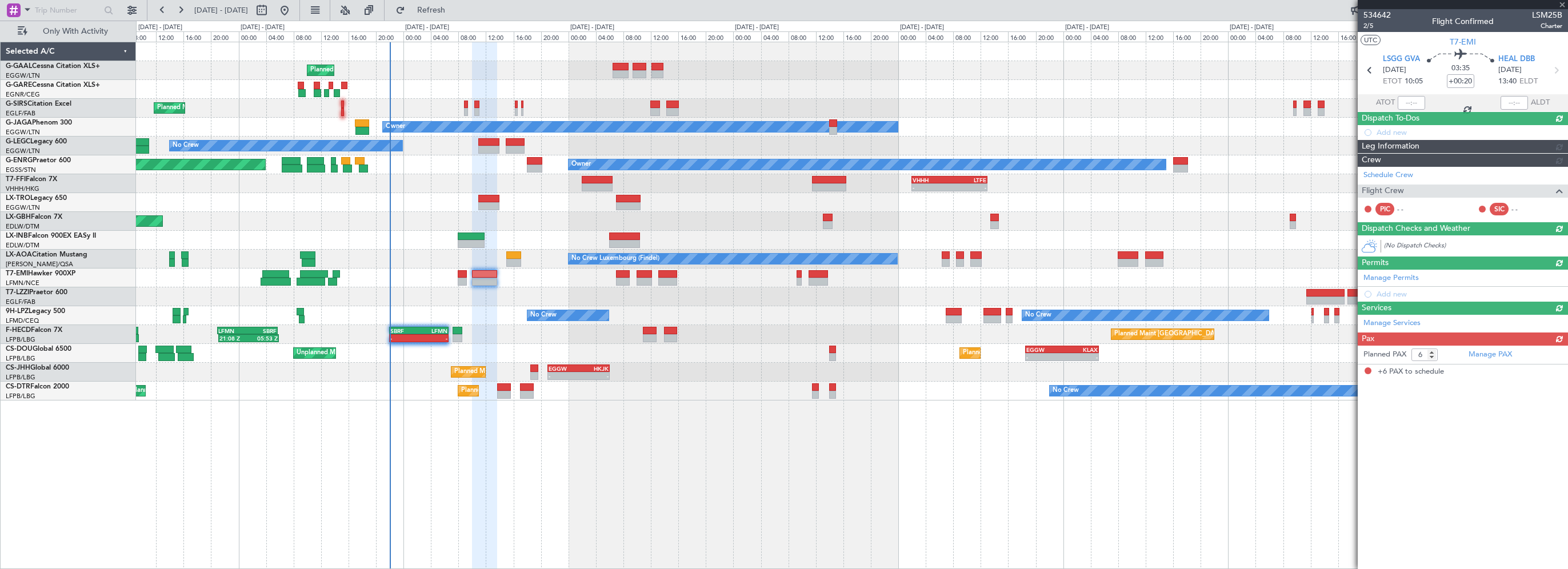
scroll to position [0, 0]
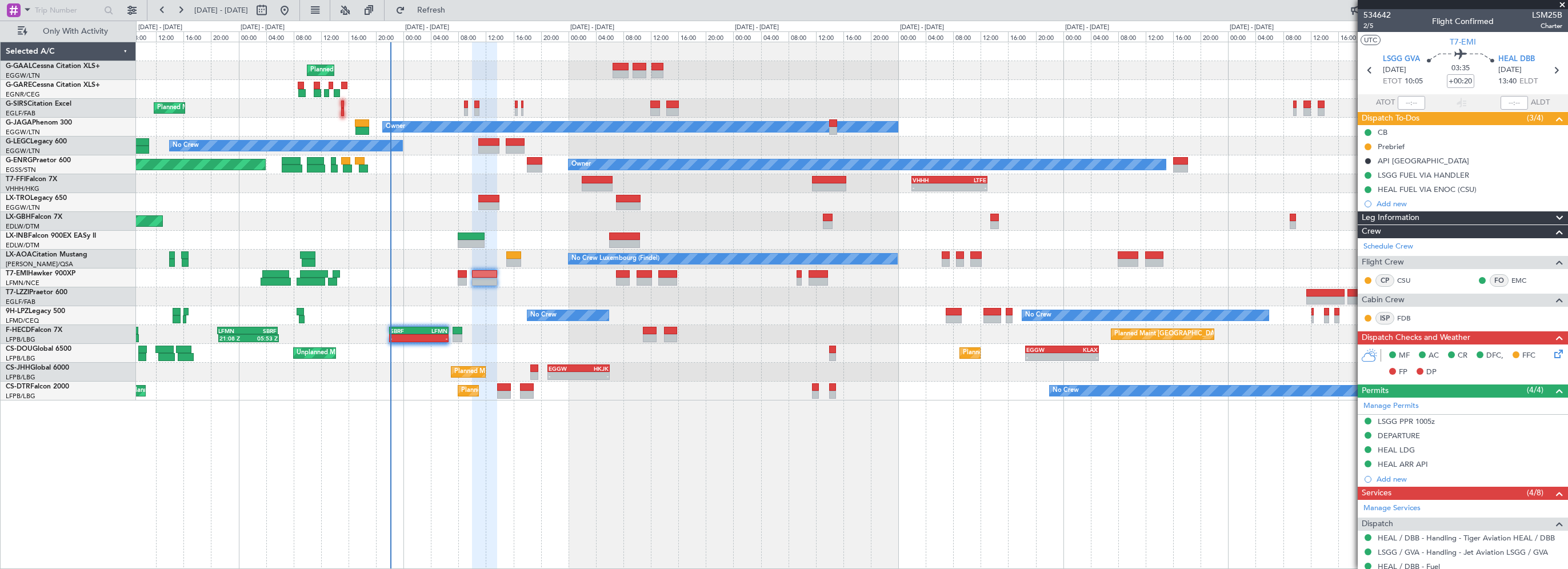
click at [483, 269] on div at bounding box center [852, 278] width 1431 height 19
click at [1399, 144] on div "Prebrief" at bounding box center [1391, 146] width 27 height 9
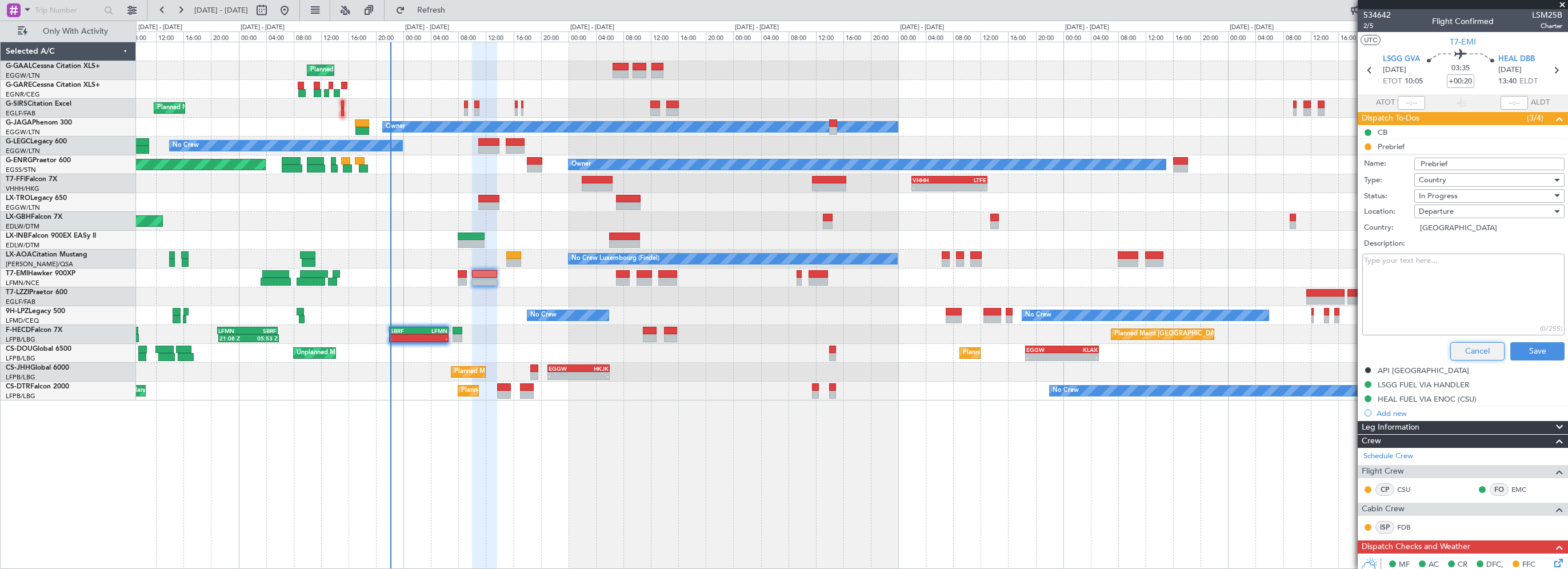
click at [1467, 352] on button "Cancel" at bounding box center [1476, 350] width 54 height 18
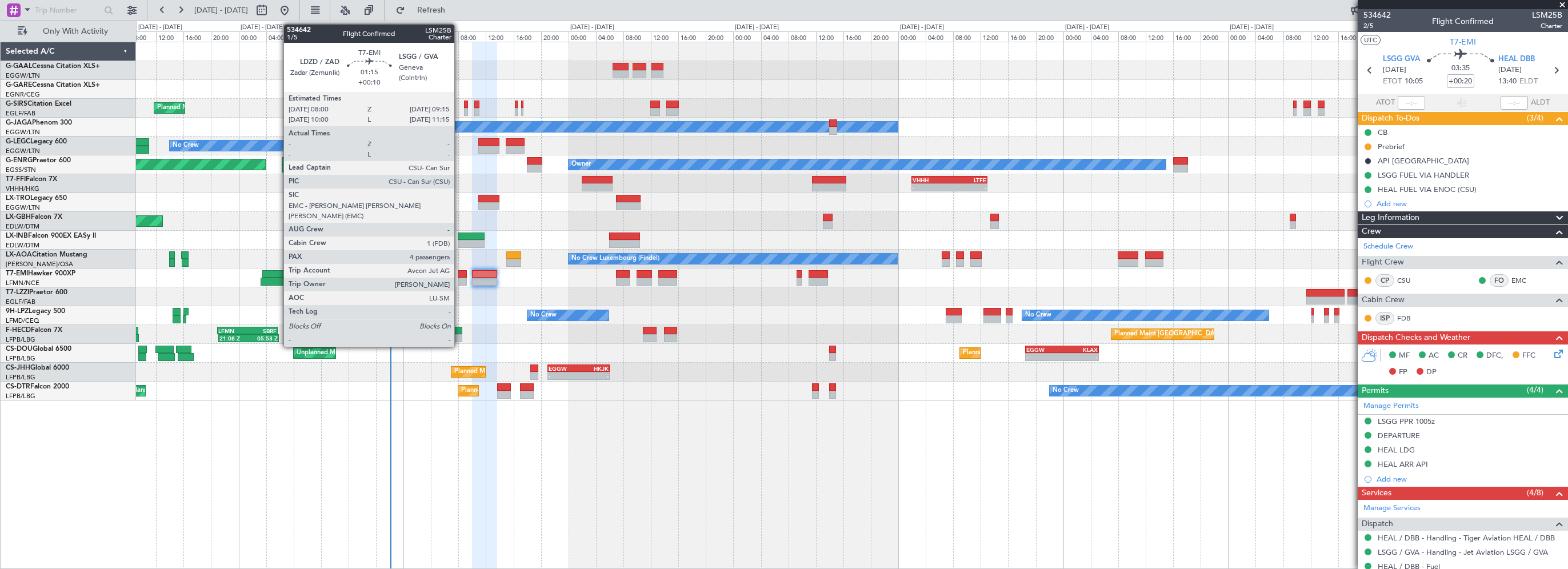
click at [459, 274] on div at bounding box center [462, 274] width 9 height 8
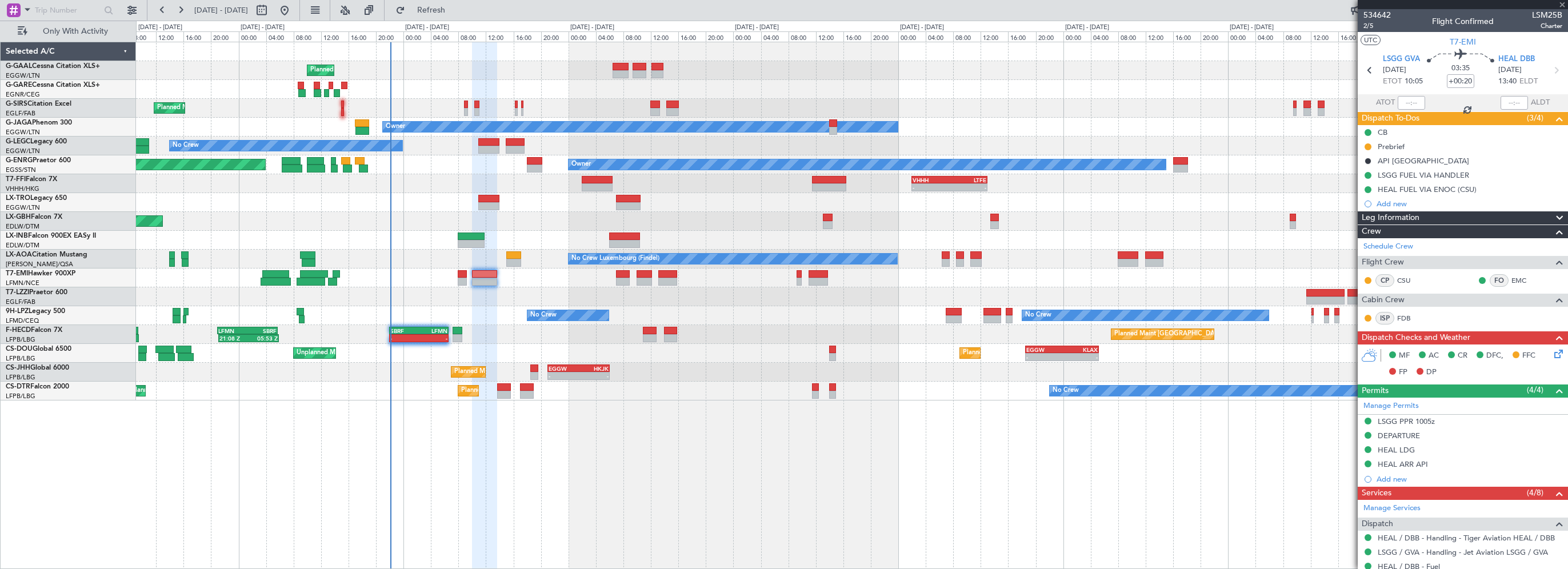
type input "+00:10"
type input "4"
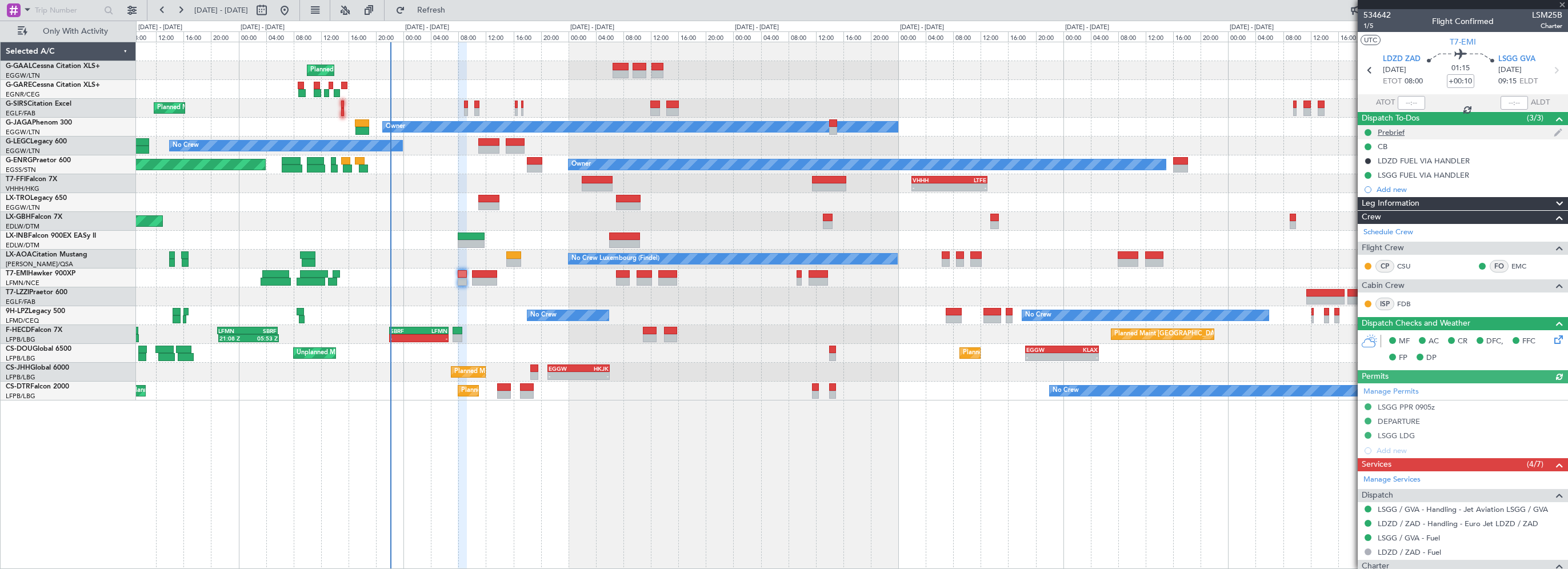
click at [1392, 133] on div "Prebrief" at bounding box center [1391, 132] width 27 height 9
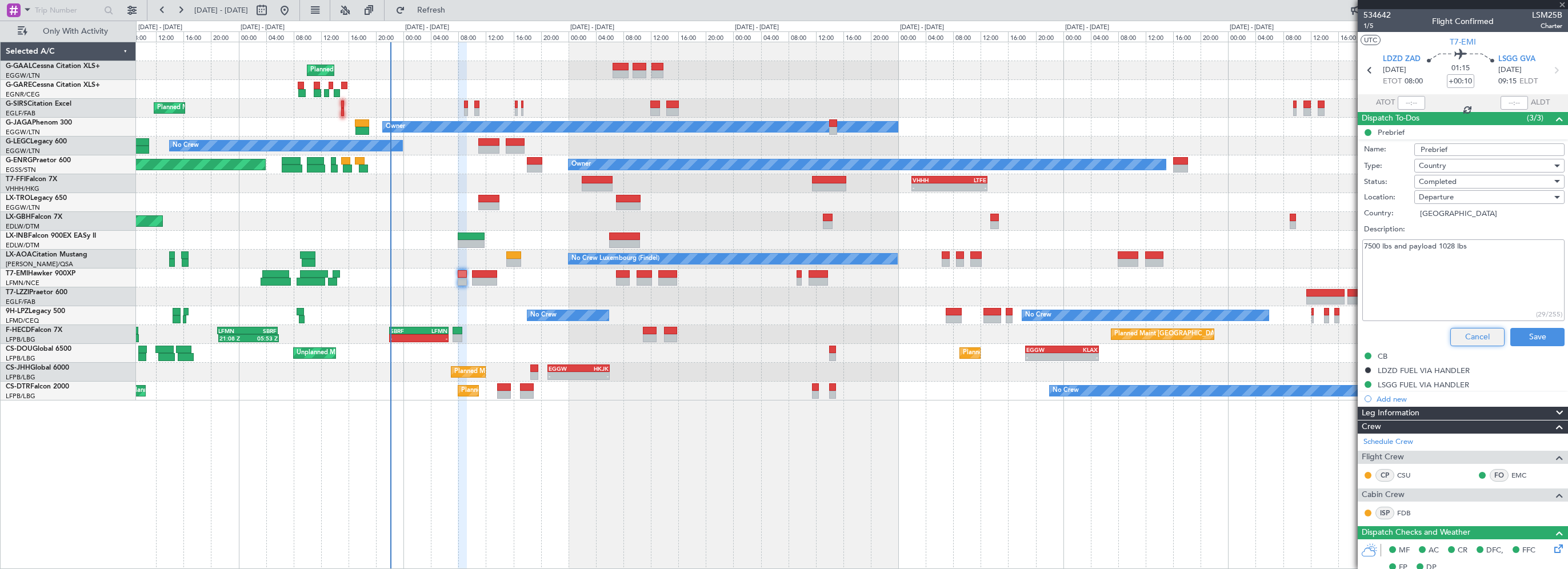
click at [1461, 328] on button "Cancel" at bounding box center [1476, 337] width 54 height 18
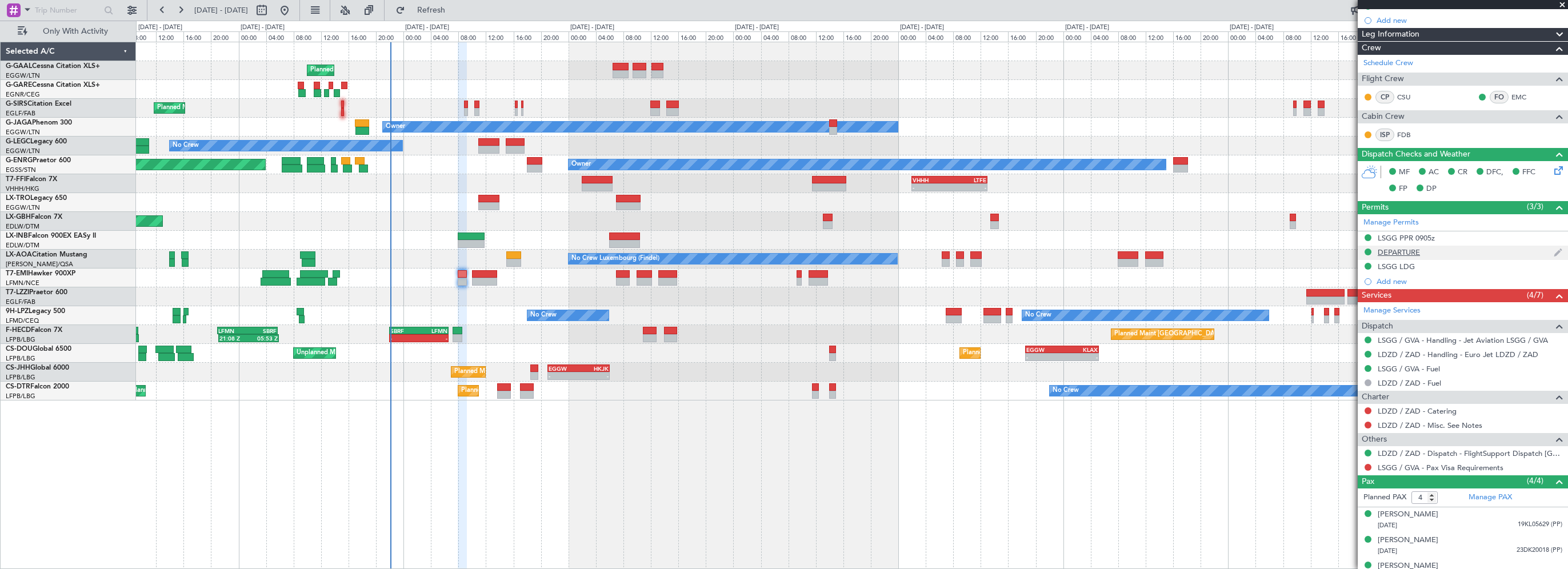
scroll to position [208, 0]
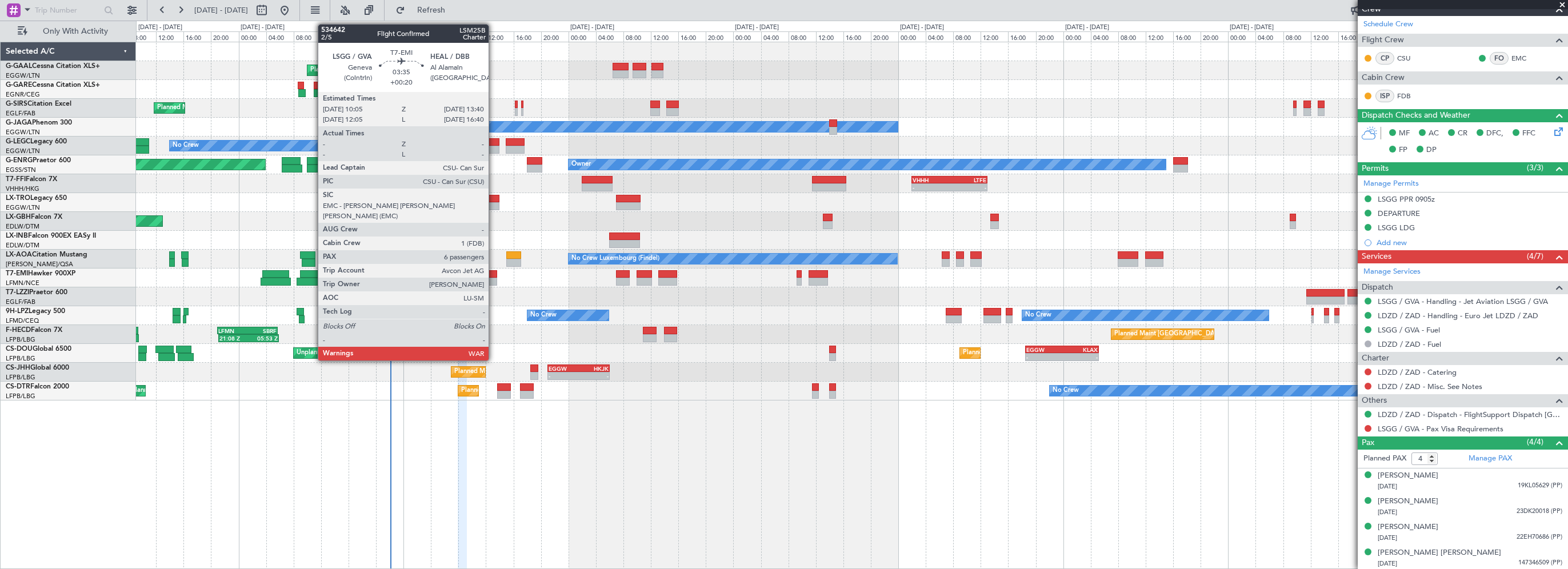
click at [493, 273] on div at bounding box center [484, 274] width 25 height 8
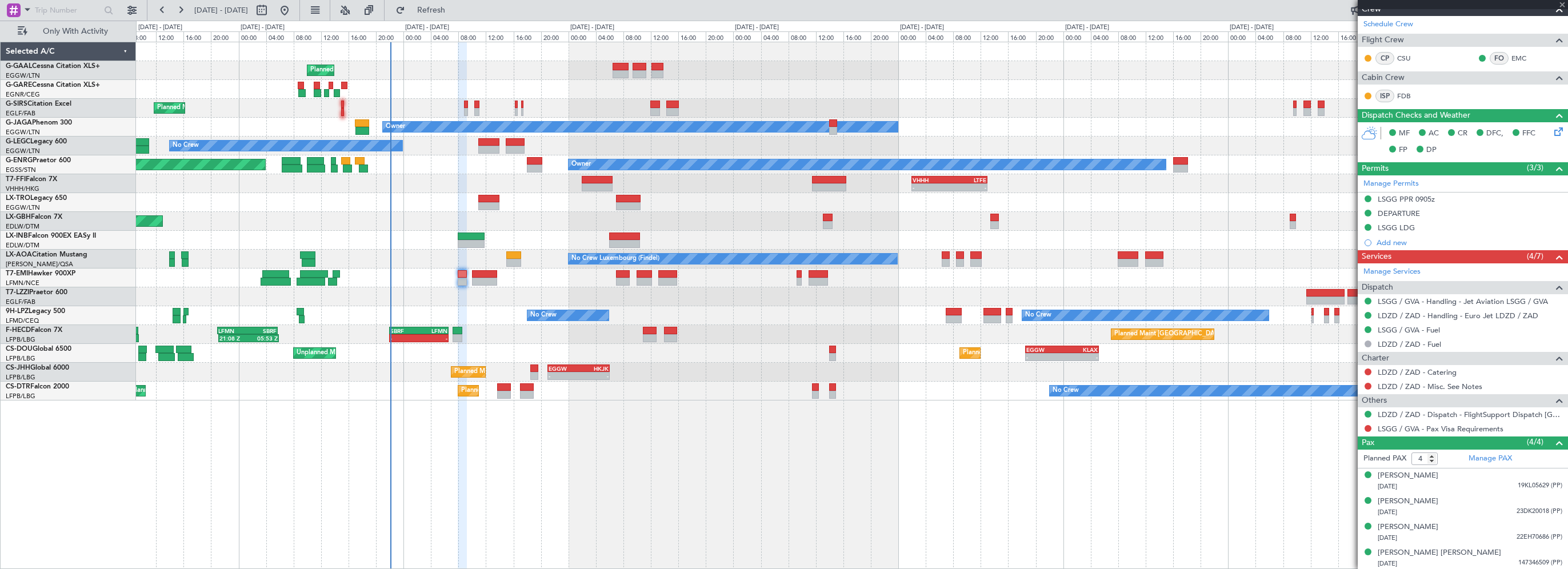
type input "+00:20"
type input "6"
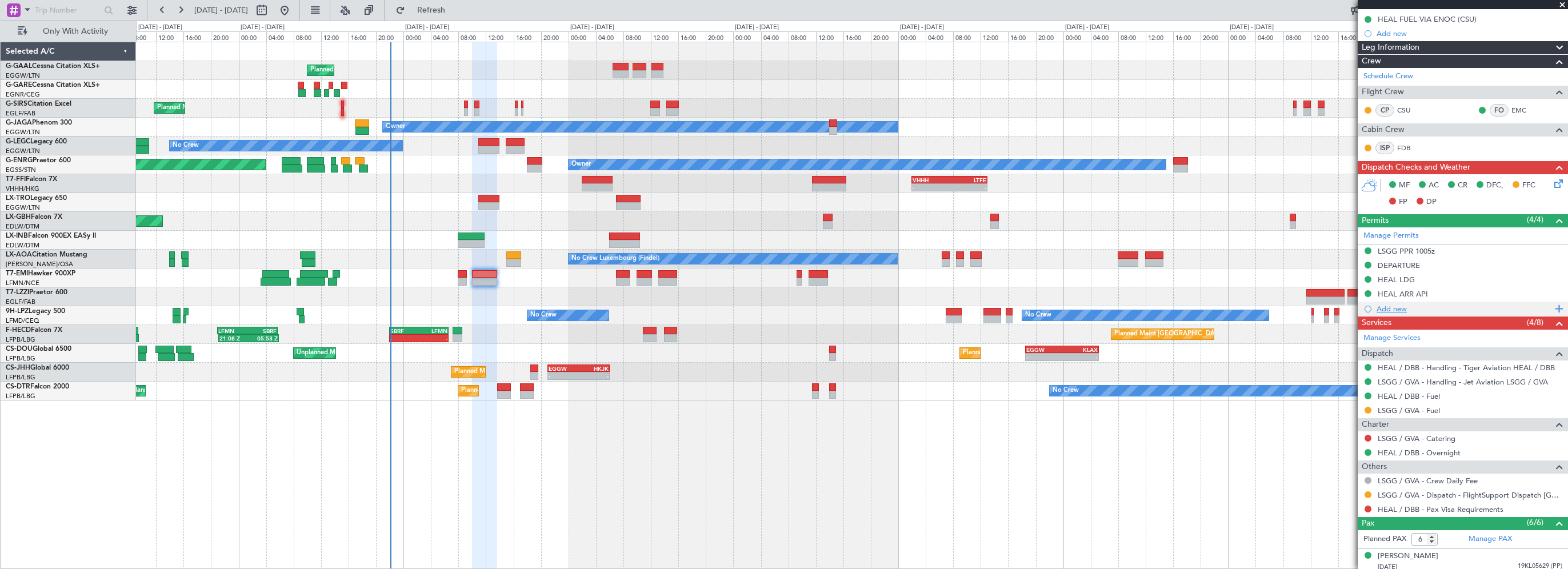
scroll to position [131, 0]
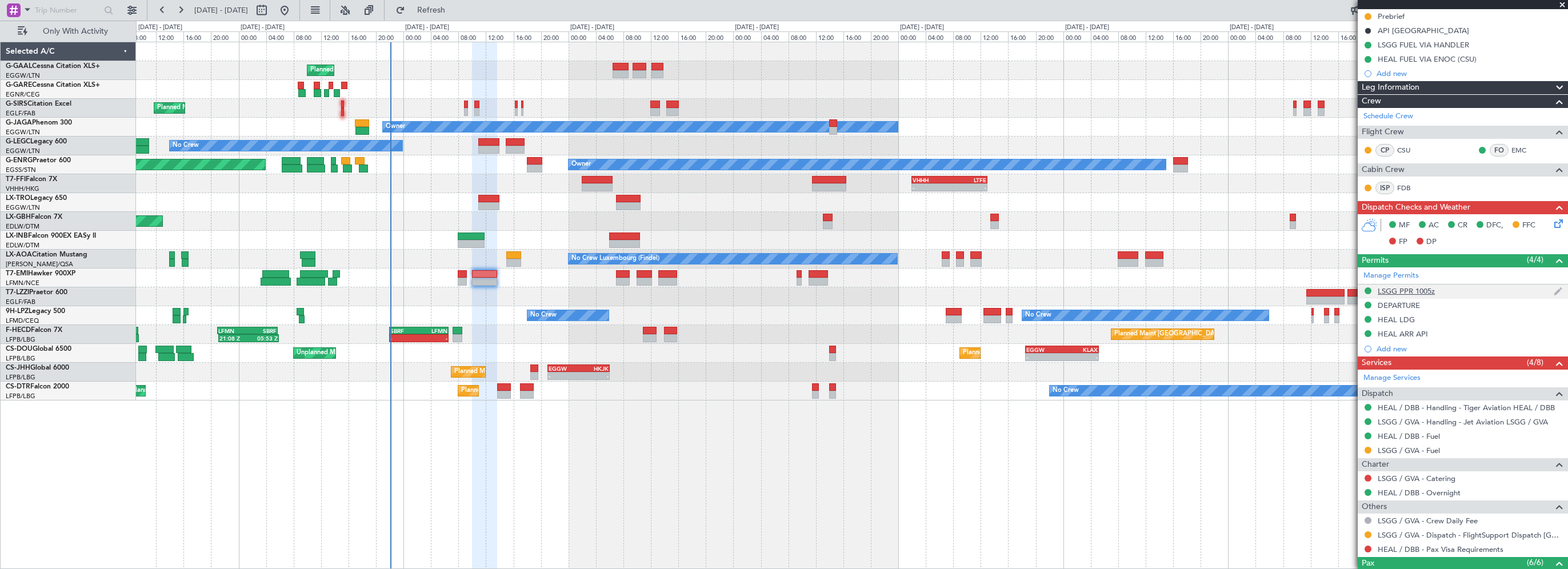
click at [1409, 290] on div "LSGG PPR 1005z" at bounding box center [1406, 291] width 57 height 9
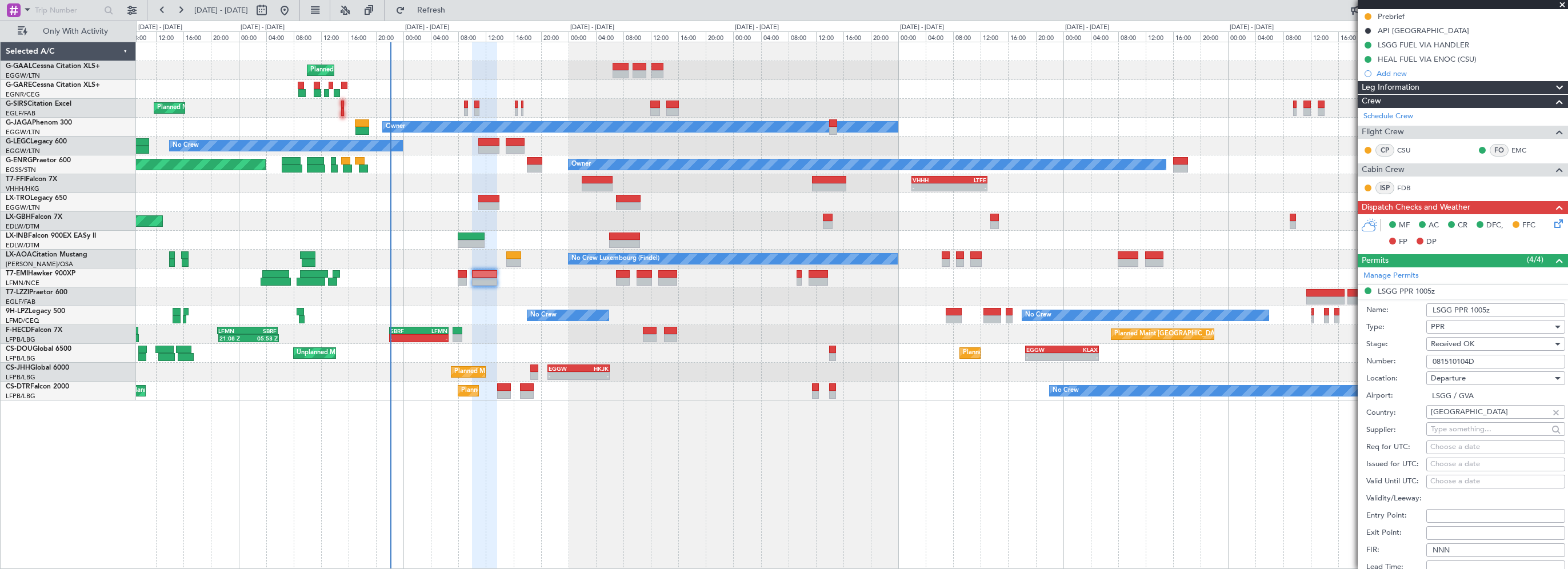
drag, startPoint x: 1464, startPoint y: 358, endPoint x: 1397, endPoint y: 358, distance: 67.0
click at [1397, 358] on div "Number: 081510104D" at bounding box center [1466, 362] width 199 height 17
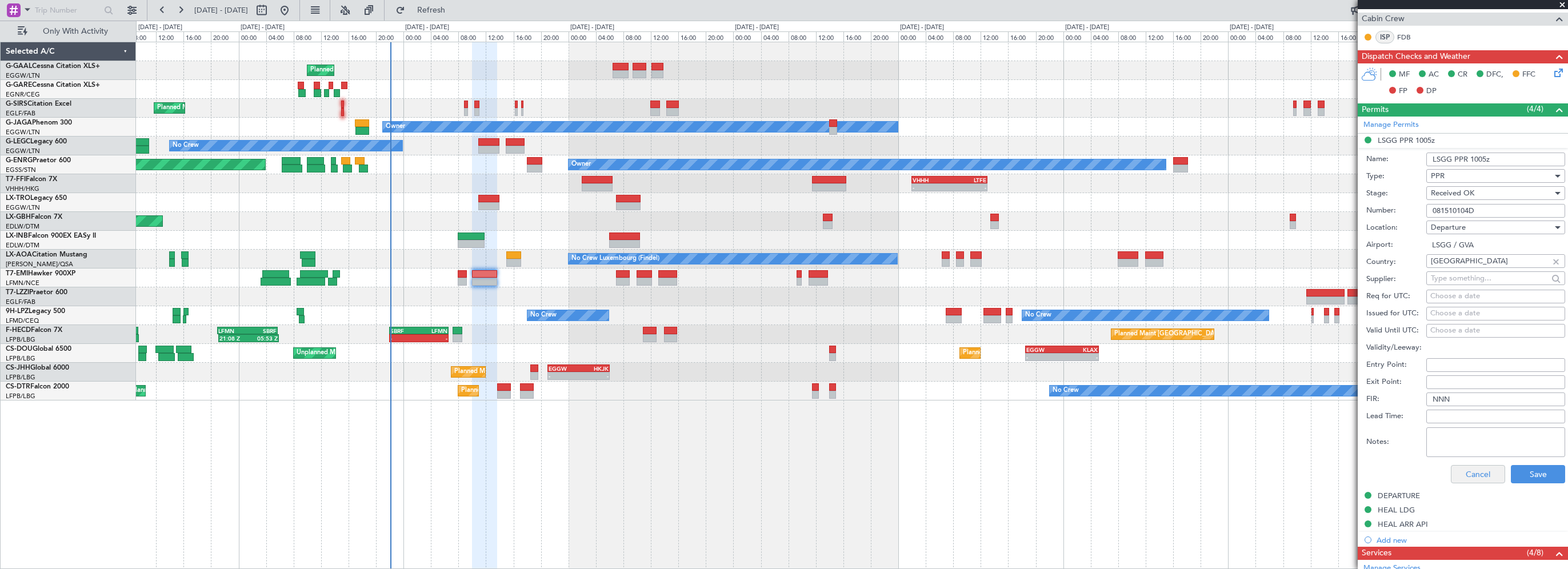
scroll to position [301, 0]
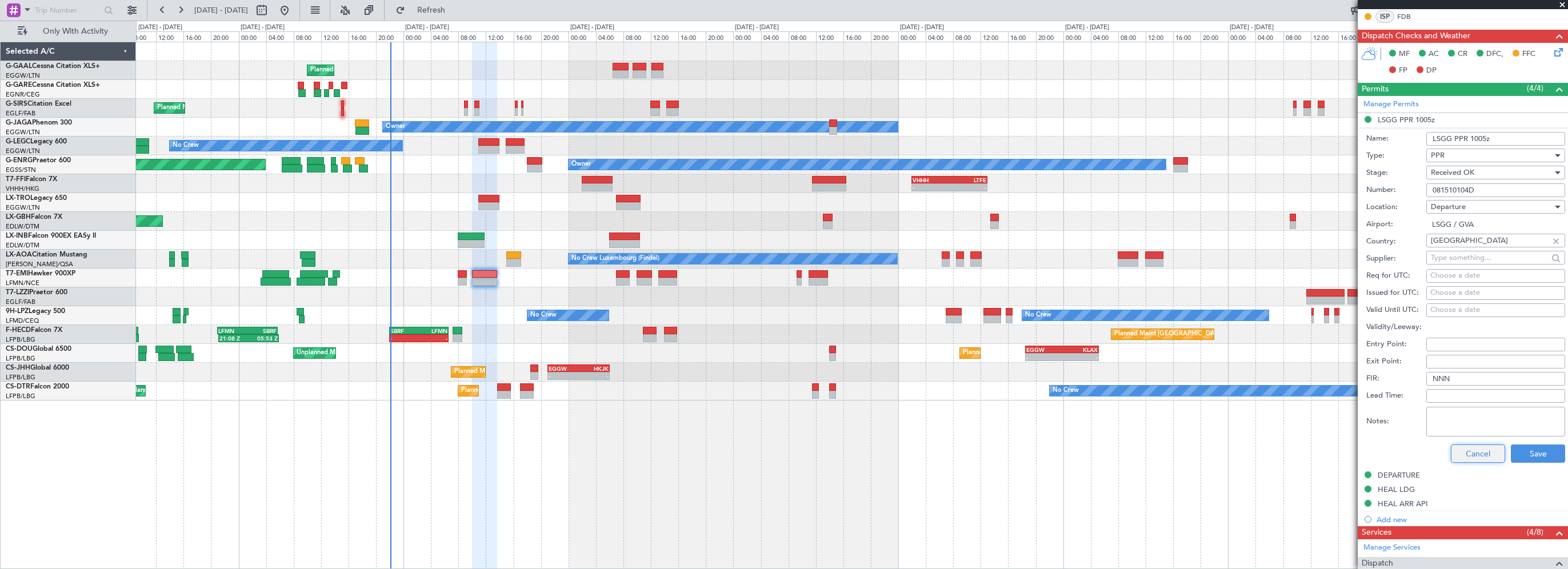
click at [1461, 456] on button "Cancel" at bounding box center [1477, 453] width 54 height 18
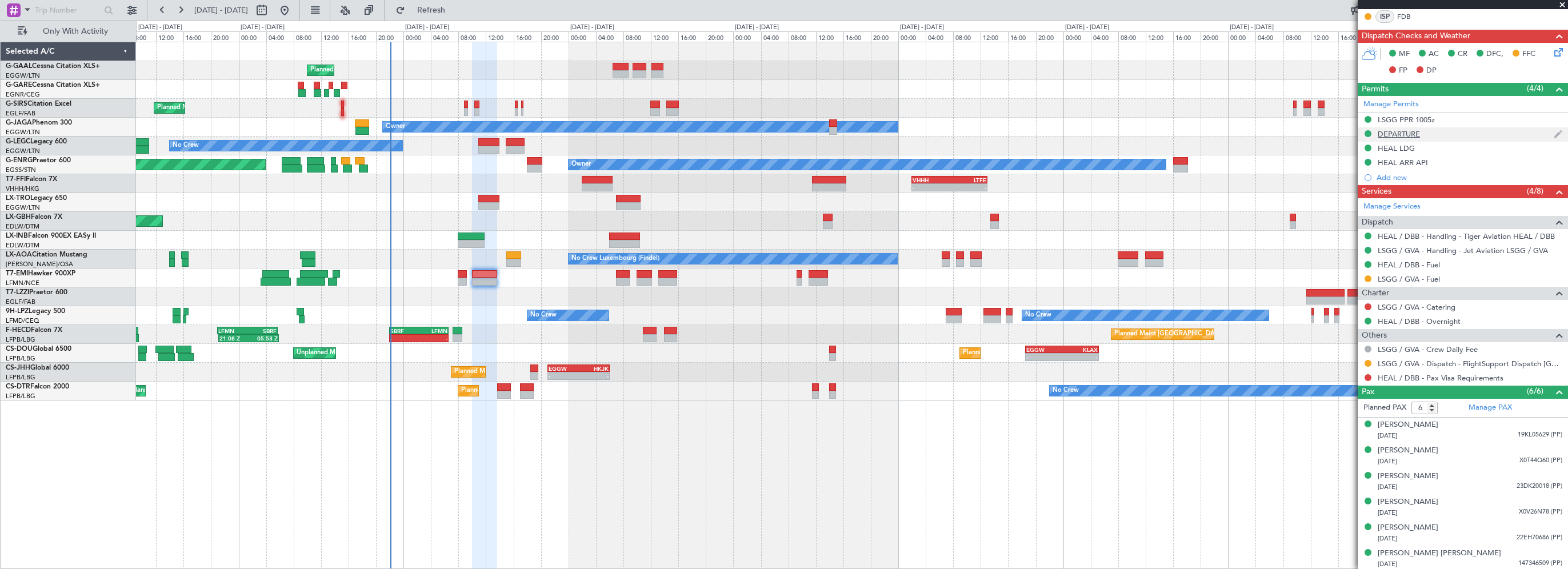
click at [1403, 133] on div "DEPARTURE" at bounding box center [1399, 133] width 43 height 9
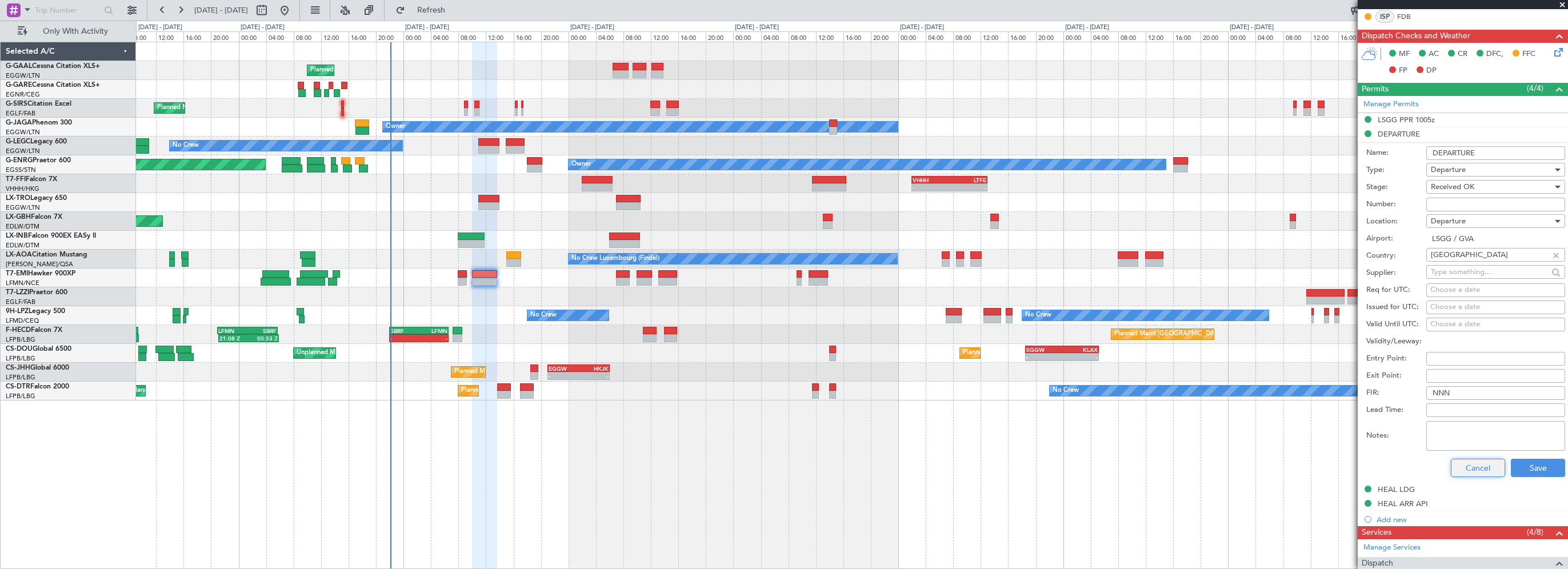
click at [1474, 466] on button "Cancel" at bounding box center [1477, 467] width 54 height 18
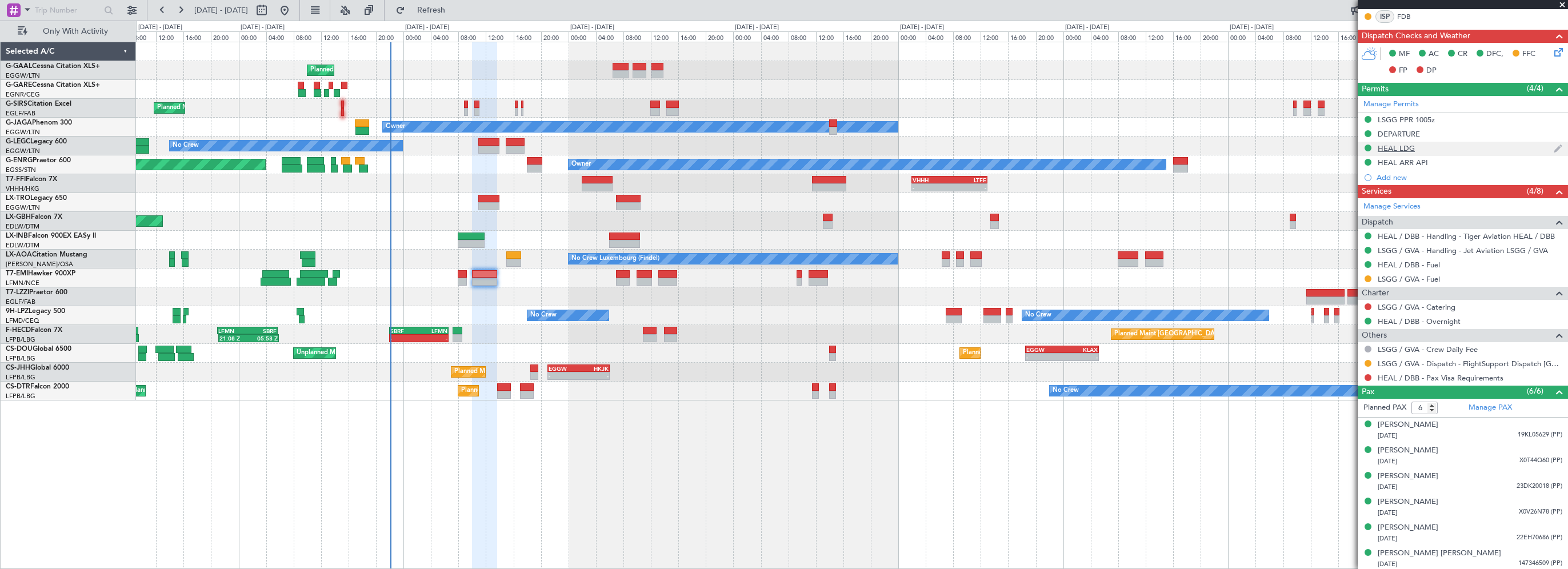
click at [1391, 149] on div "HEAL LDG" at bounding box center [1396, 148] width 37 height 9
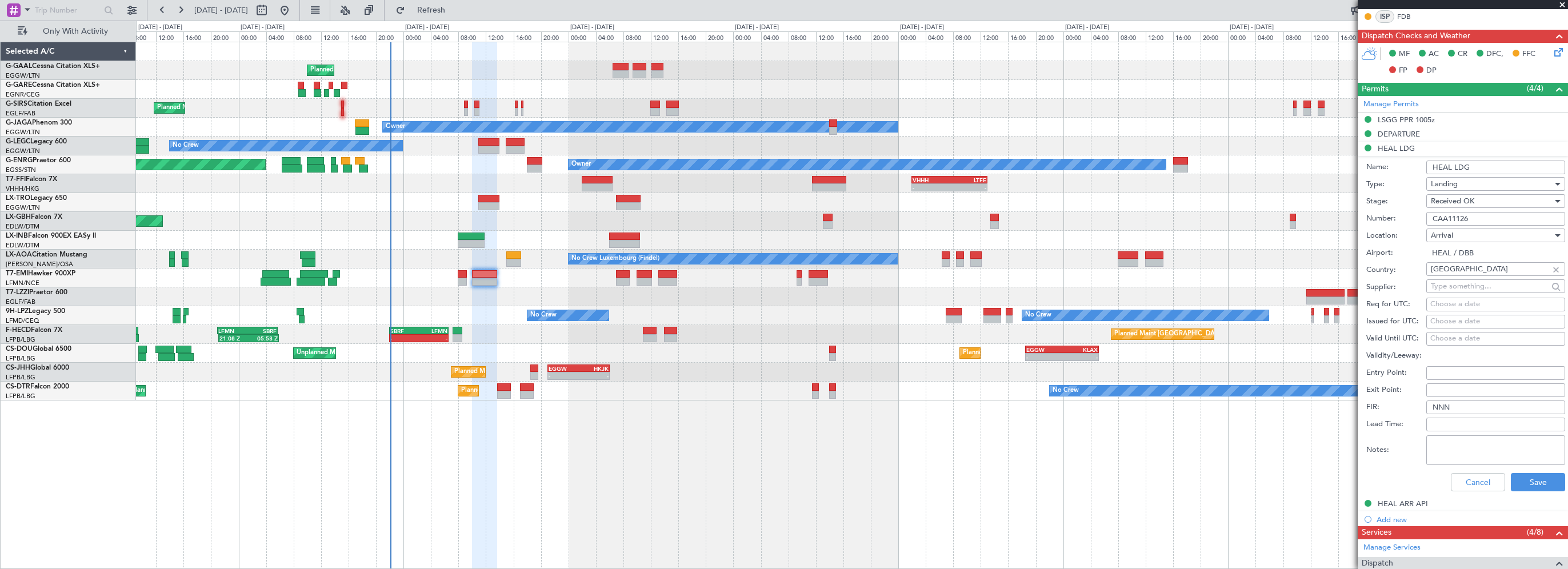
drag, startPoint x: 1445, startPoint y: 219, endPoint x: 1409, endPoint y: 213, distance: 36.5
click at [1409, 213] on div "Number: CAA11126" at bounding box center [1466, 219] width 199 height 17
drag, startPoint x: 1424, startPoint y: 214, endPoint x: 1401, endPoint y: 215, distance: 23.0
click at [1402, 214] on div "Number: CAA11126" at bounding box center [1466, 219] width 199 height 17
click at [1456, 482] on button "Cancel" at bounding box center [1477, 482] width 54 height 18
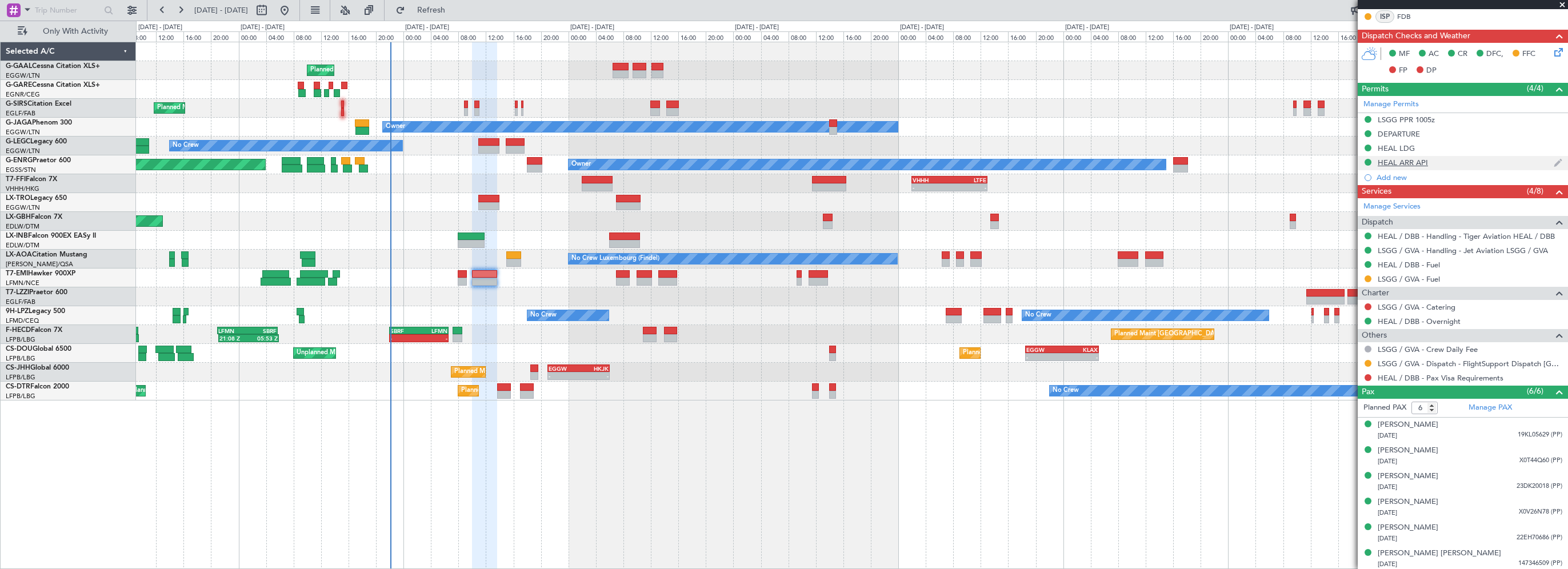
click at [1417, 164] on div "HEAL ARR API" at bounding box center [1403, 162] width 50 height 9
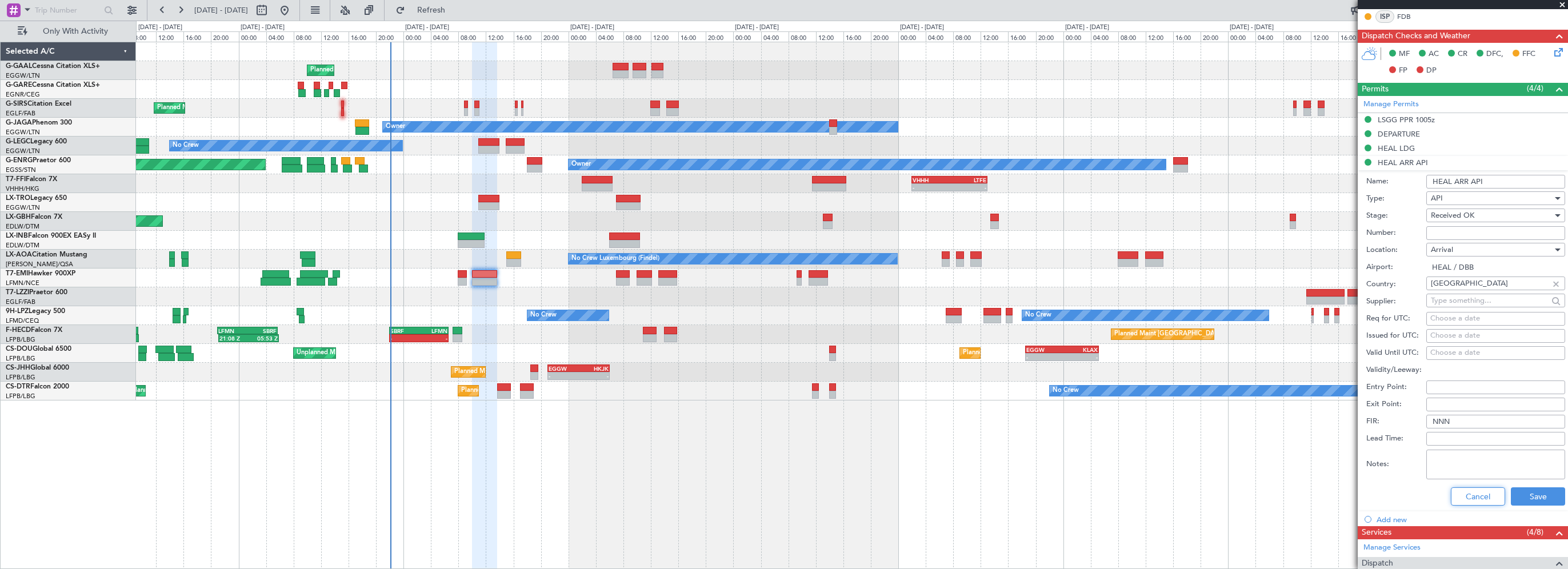
click at [1479, 499] on button "Cancel" at bounding box center [1477, 496] width 54 height 18
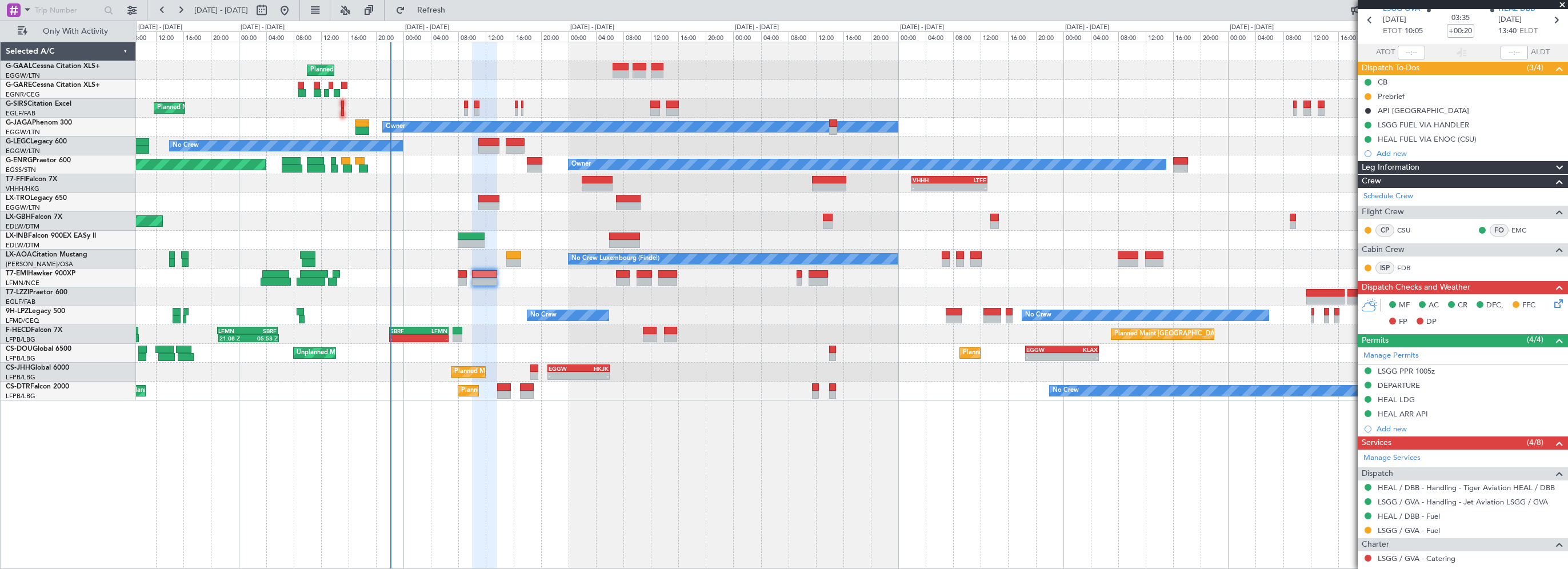
scroll to position [0, 0]
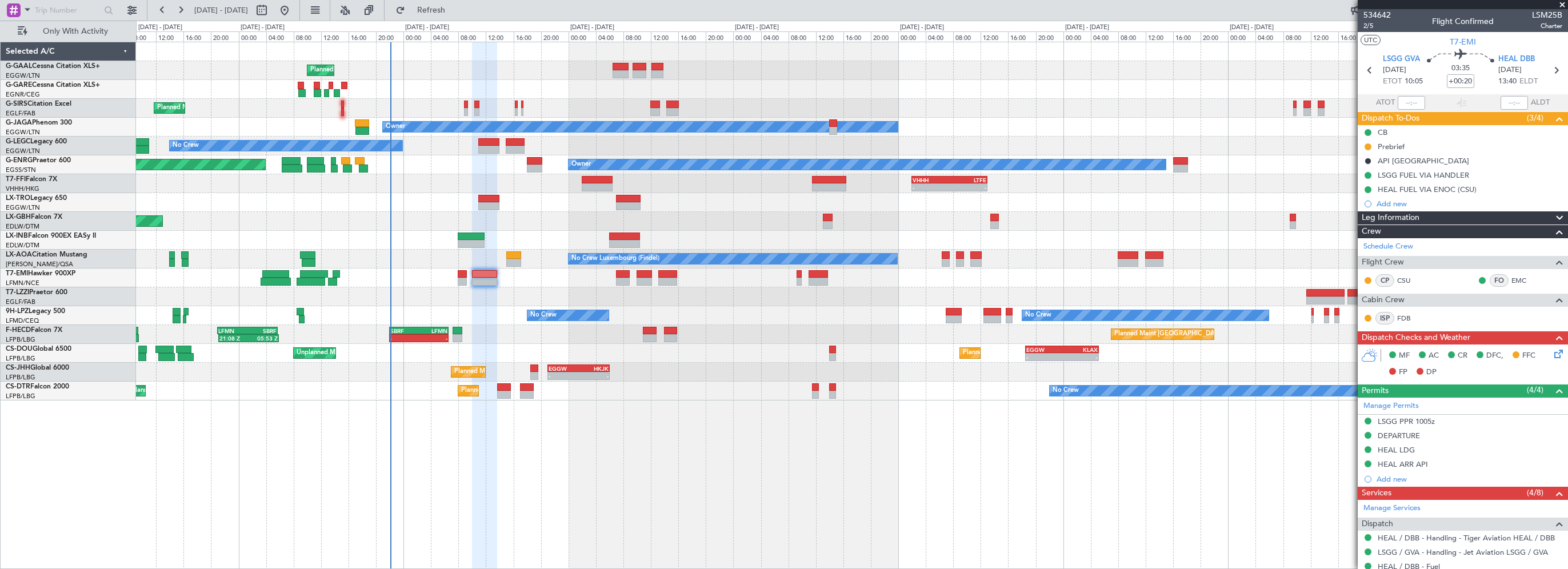
drag, startPoint x: 1464, startPoint y: 73, endPoint x: 1467, endPoint y: 84, distance: 11.4
click at [1464, 73] on span "03:35" at bounding box center [1460, 69] width 18 height 12
click at [1465, 82] on div "Flight Time" at bounding box center [1457, 89] width 37 height 14
click at [1463, 77] on mat-tooltip-component "Flight Time" at bounding box center [1457, 89] width 53 height 30
click at [1461, 79] on input "+00:20" at bounding box center [1461, 81] width 27 height 14
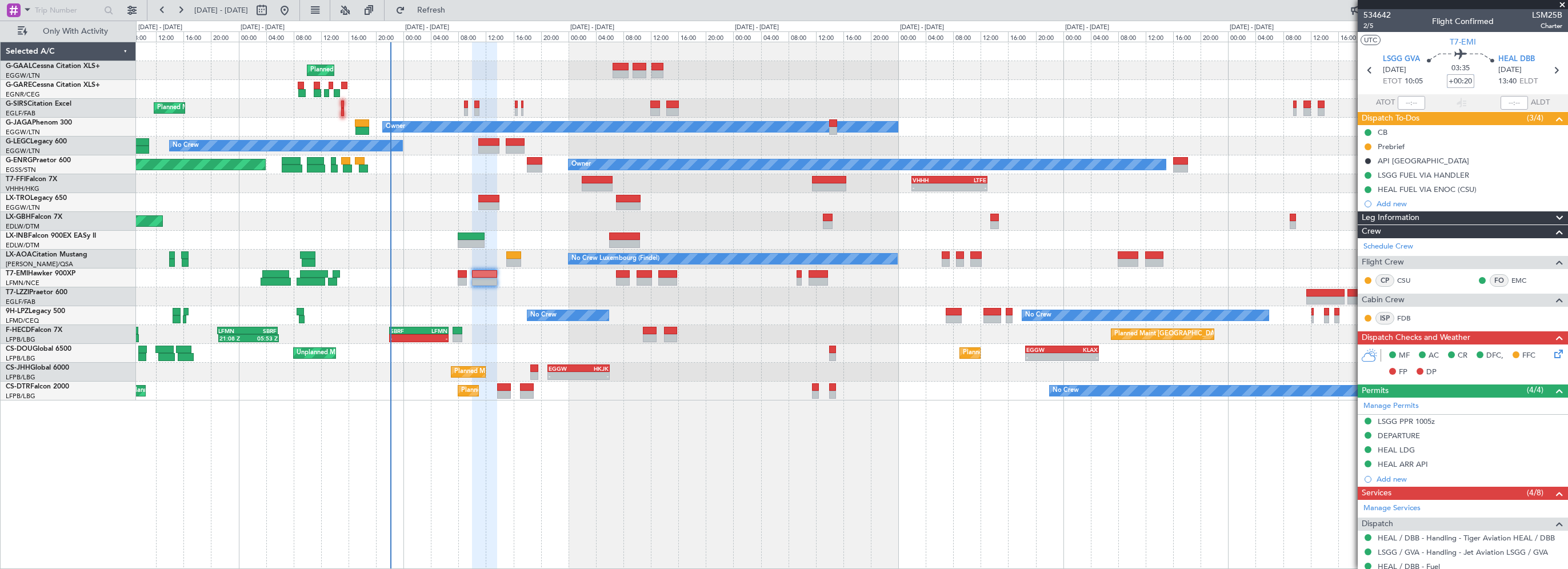
click at [1463, 80] on input "+00:20" at bounding box center [1461, 81] width 27 height 14
click at [1461, 80] on input "+00:20" at bounding box center [1461, 81] width 27 height 14
type input "+00:15"
click at [1402, 216] on span "Leg Information" at bounding box center [1391, 218] width 58 height 13
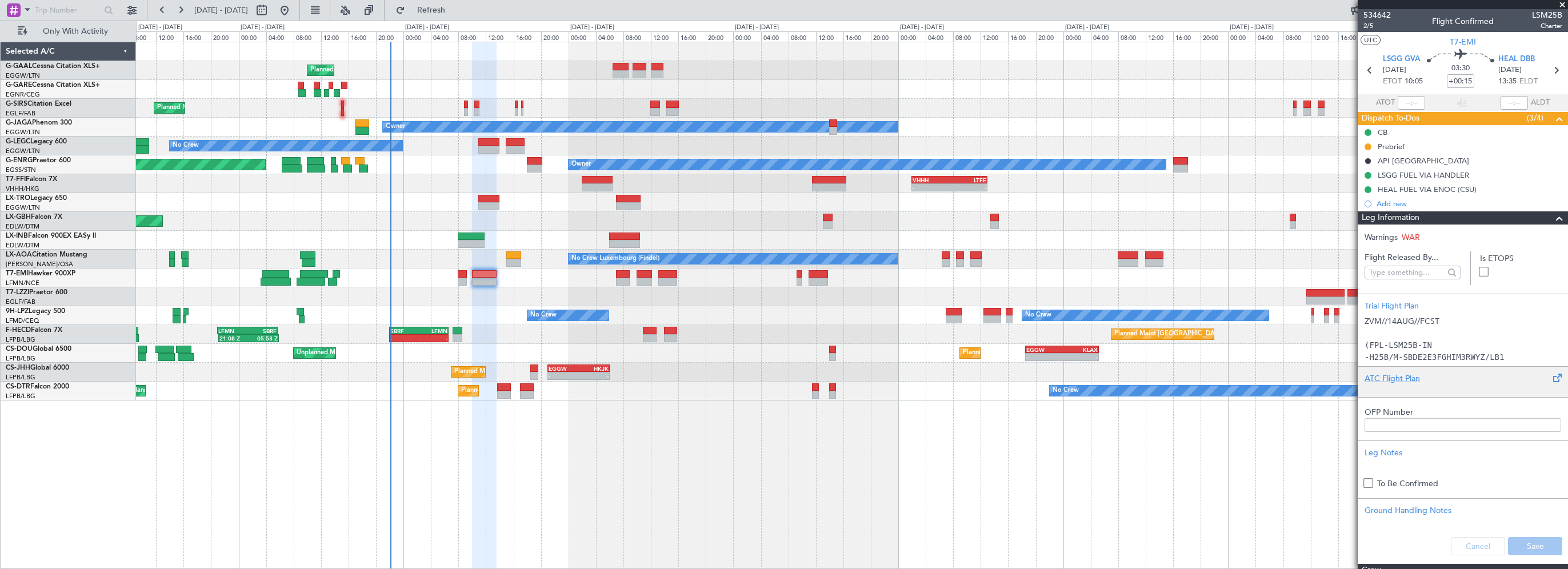
click at [1388, 379] on div "ATC Flight Plan" at bounding box center [1463, 378] width 196 height 12
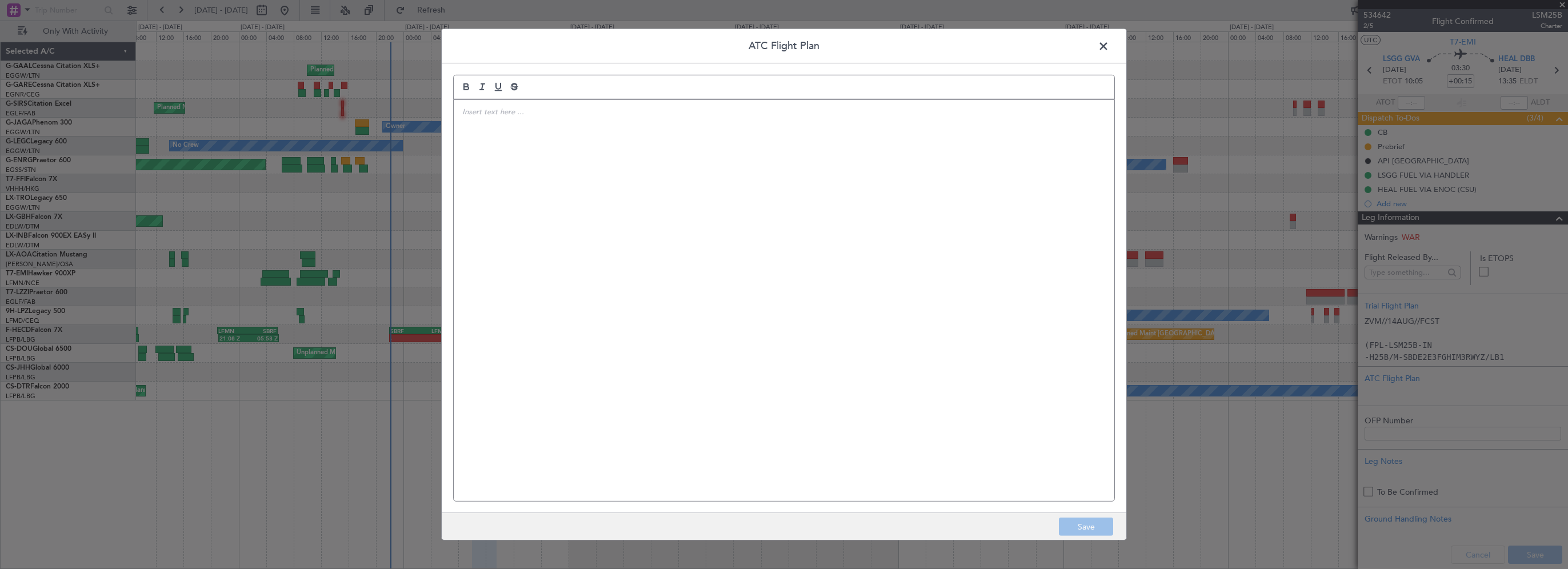
click at [724, 279] on div at bounding box center [784, 301] width 661 height 401
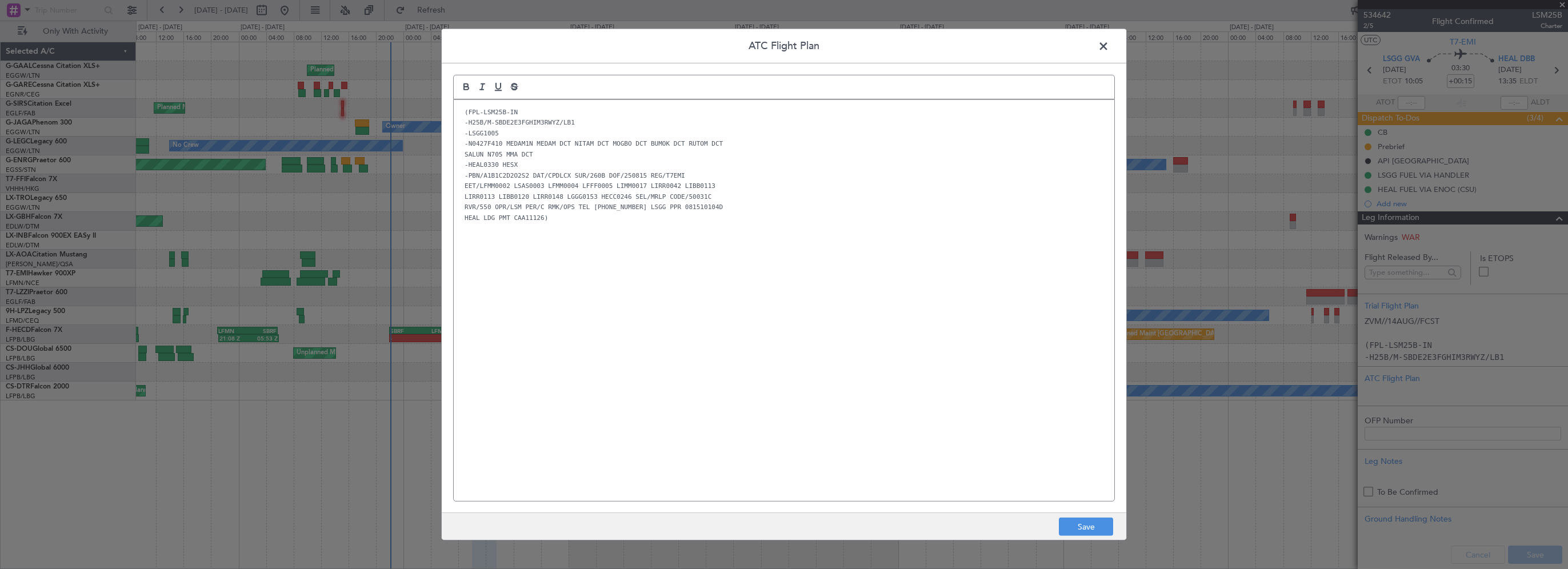
click at [654, 384] on div "(FPL-LSM25B-IN -H25B/M-SBDE2E3FGHIM3RWYZ/LB1 -LSGG1005 -N0427F410 MEDAM1N MEDAM…" at bounding box center [784, 301] width 661 height 401
click at [1079, 532] on button "Save" at bounding box center [1085, 526] width 54 height 18
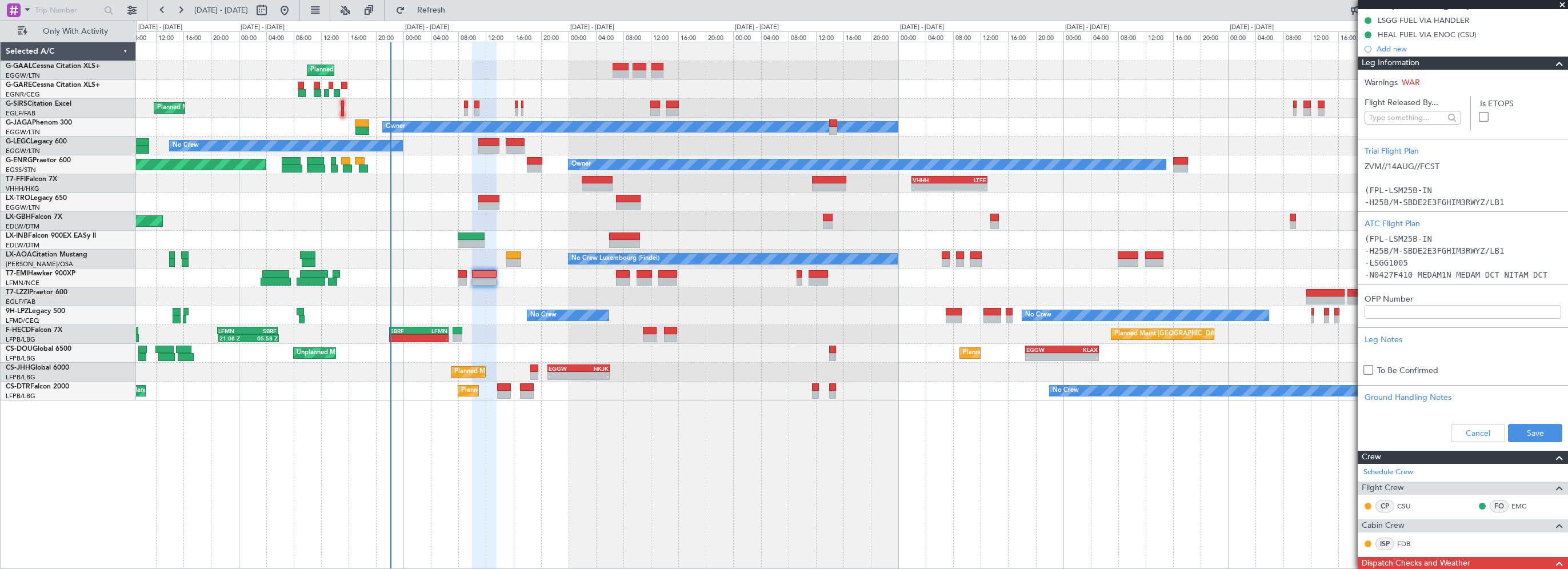
scroll to position [229, 0]
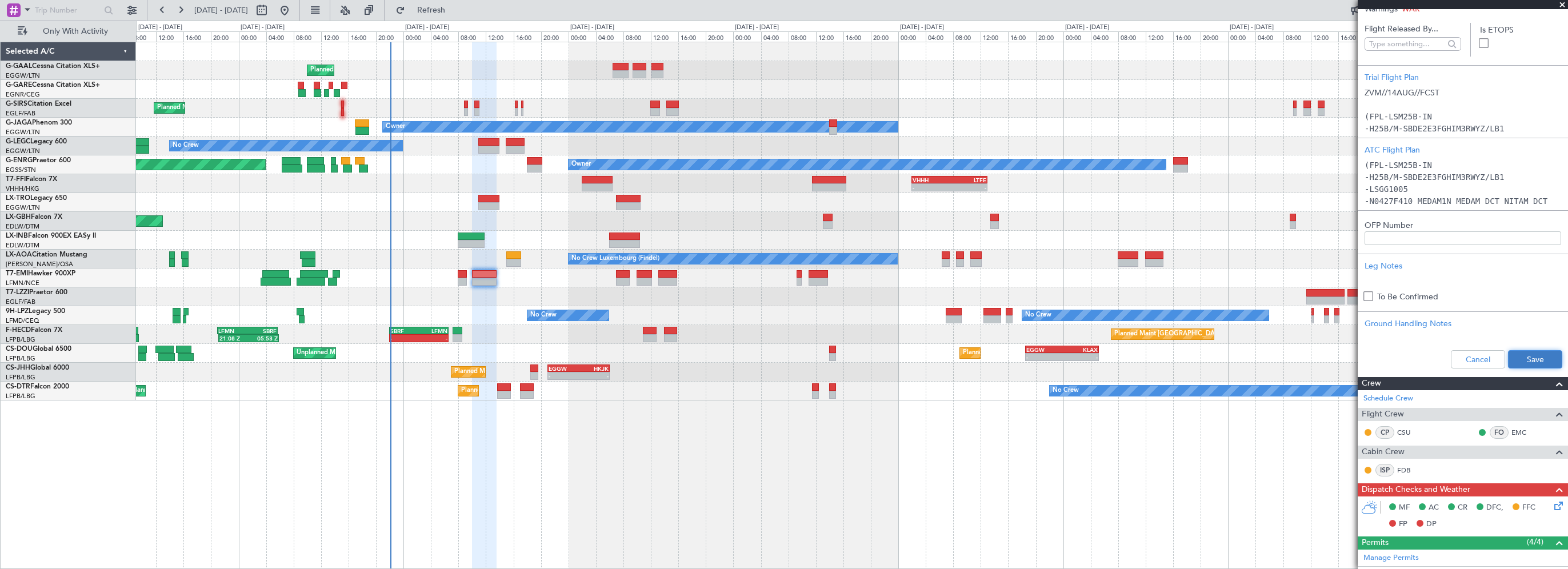
click at [1525, 364] on button "Save" at bounding box center [1534, 359] width 54 height 18
click at [1031, 507] on div "Planned Maint Planned Maint London (Farnborough) Owner No Crew A/C Unavailable …" at bounding box center [852, 305] width 1432 height 527
click at [706, 490] on div "Planned Maint Planned Maint London (Farnborough) Owner No Crew A/C Unavailable …" at bounding box center [852, 305] width 1432 height 527
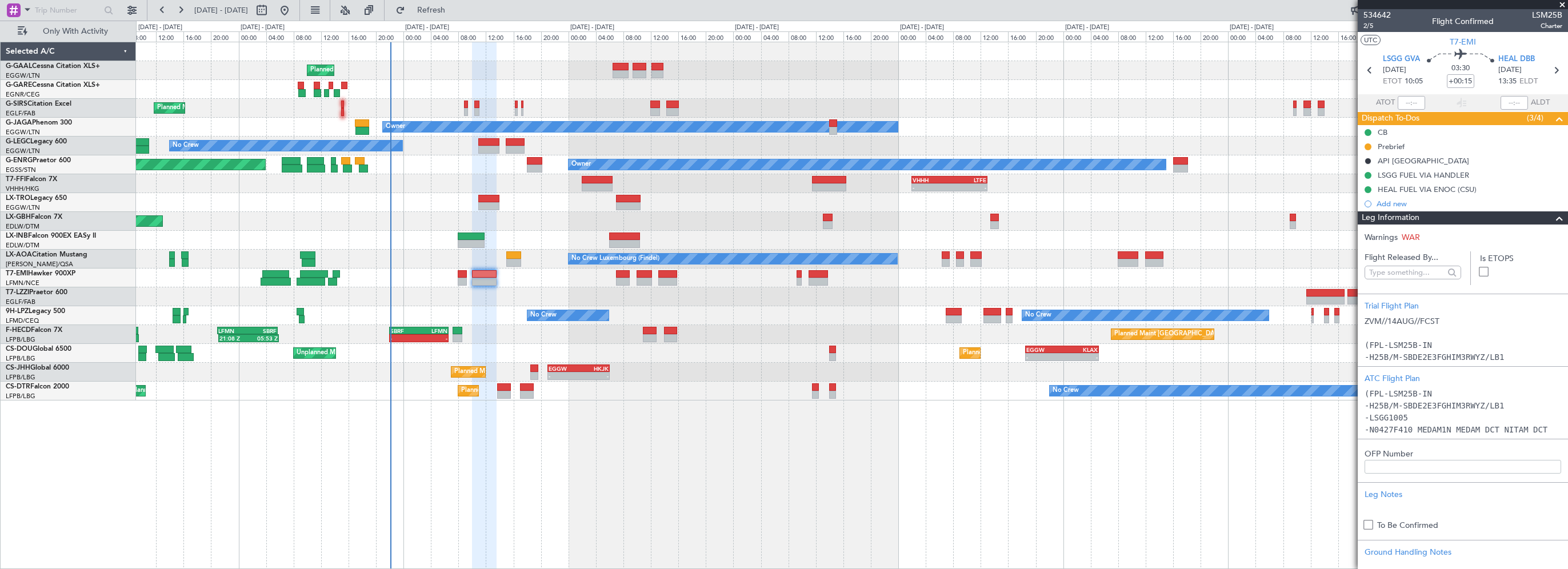
click at [1552, 216] on span at bounding box center [1559, 218] width 14 height 14
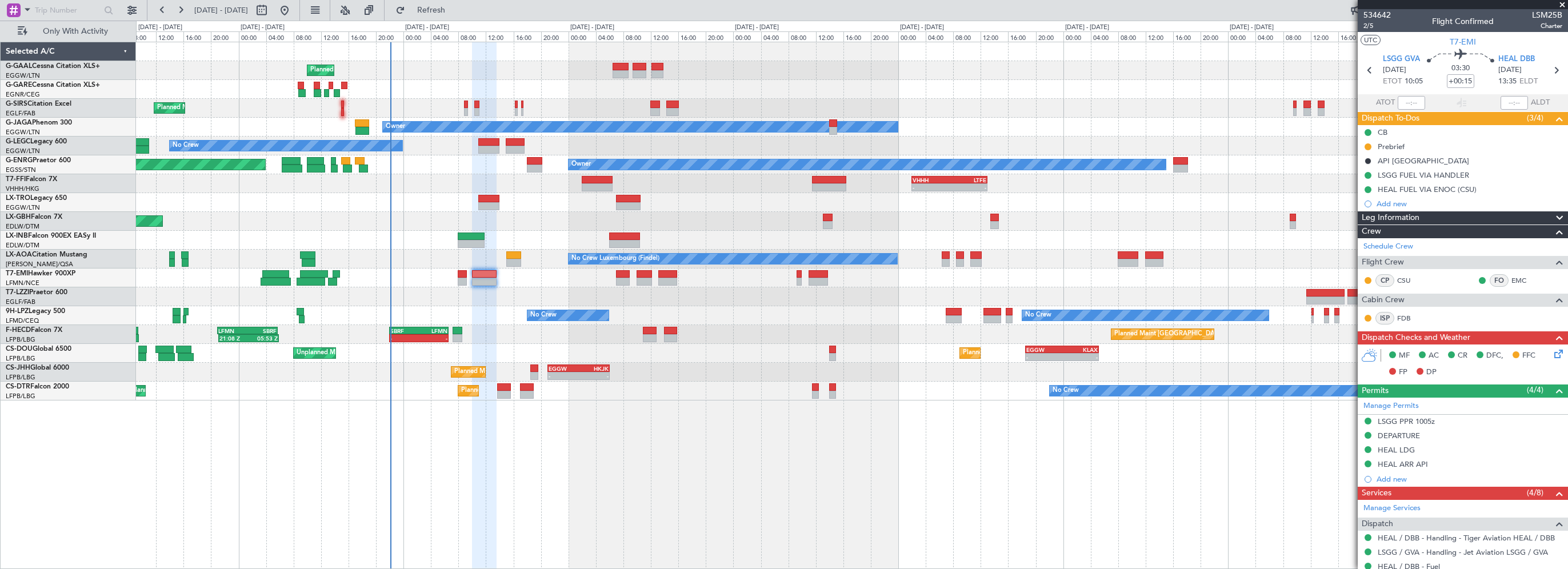
click at [962, 488] on div "Planned Maint Planned Maint London (Farnborough) Owner No Crew A/C Unavailable …" at bounding box center [852, 305] width 1432 height 527
click at [1551, 348] on icon at bounding box center [1556, 352] width 9 height 9
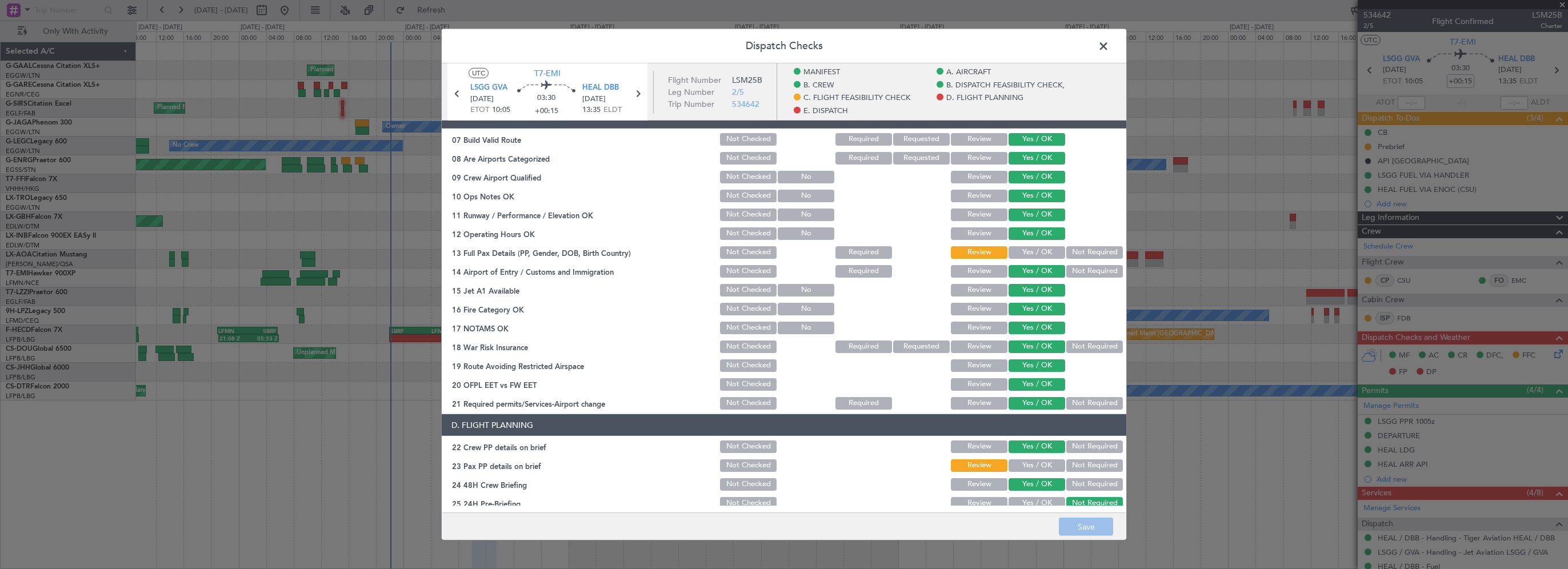
scroll to position [343, 0]
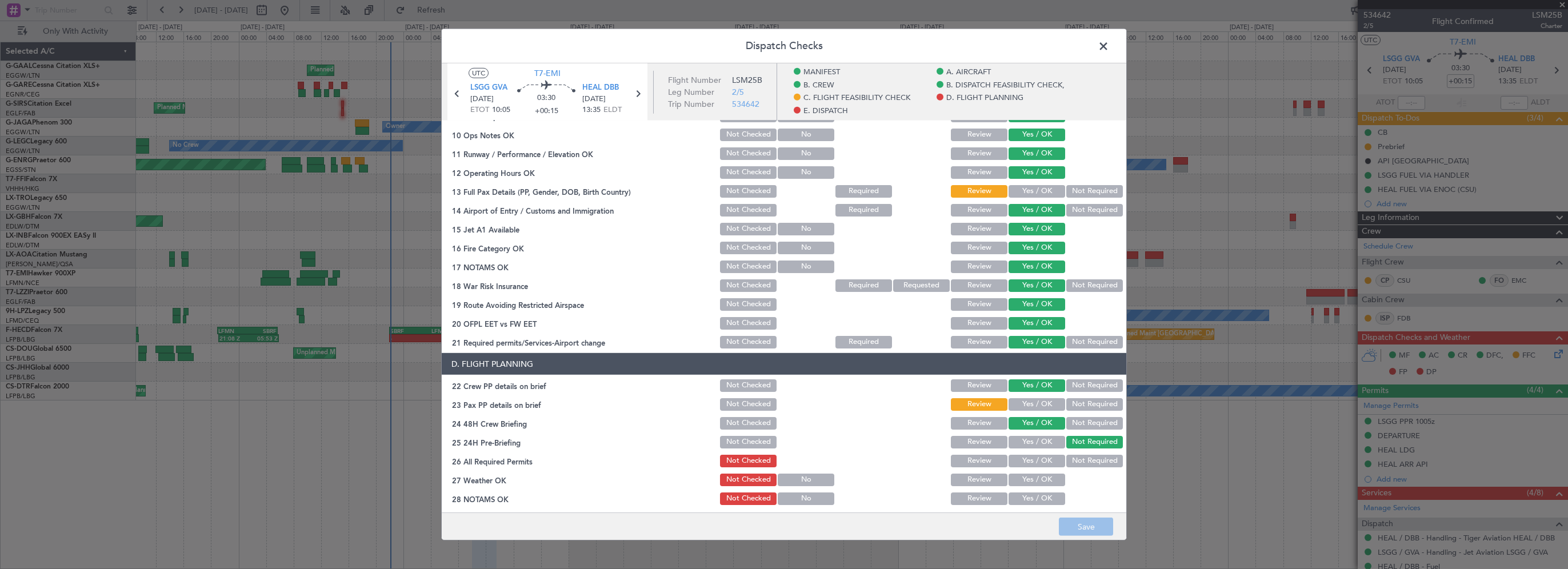
click at [1039, 191] on button "Yes / OK" at bounding box center [1036, 191] width 56 height 12
click at [1011, 405] on button "Yes / OK" at bounding box center [1036, 404] width 56 height 12
click at [1033, 464] on button "Yes / OK" at bounding box center [1036, 461] width 56 height 12
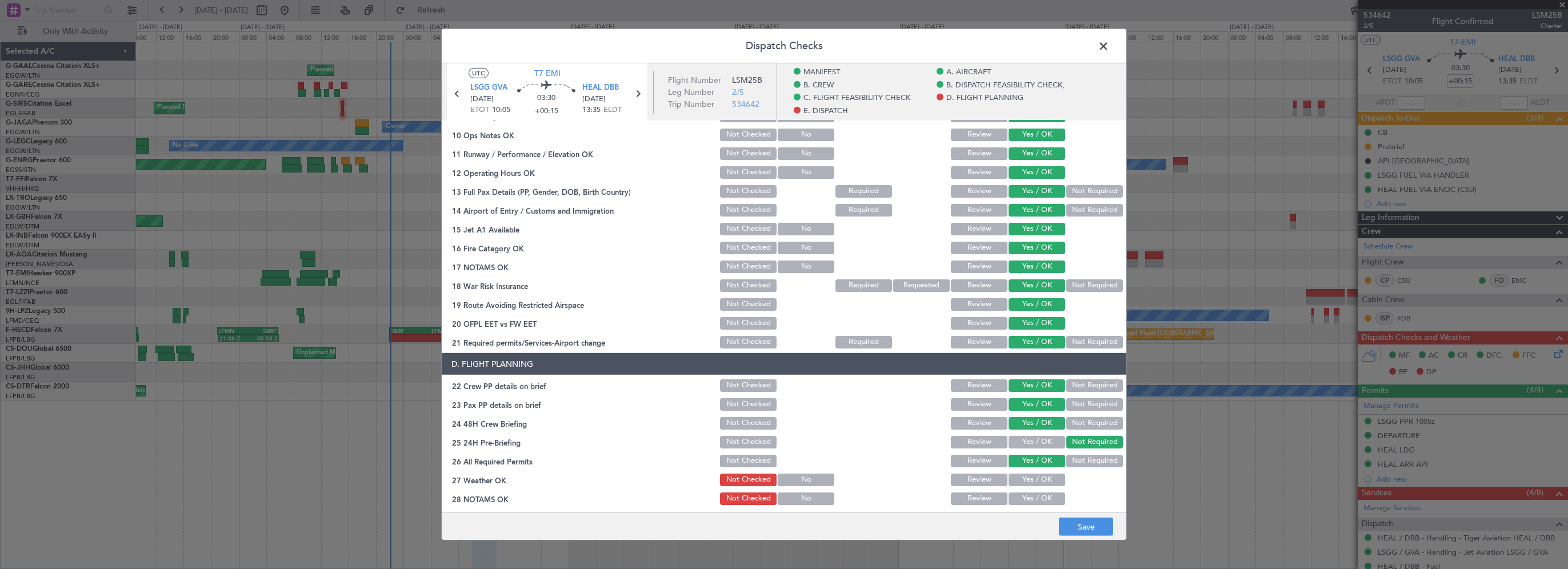
click at [1031, 482] on button "Yes / OK" at bounding box center [1036, 480] width 56 height 12
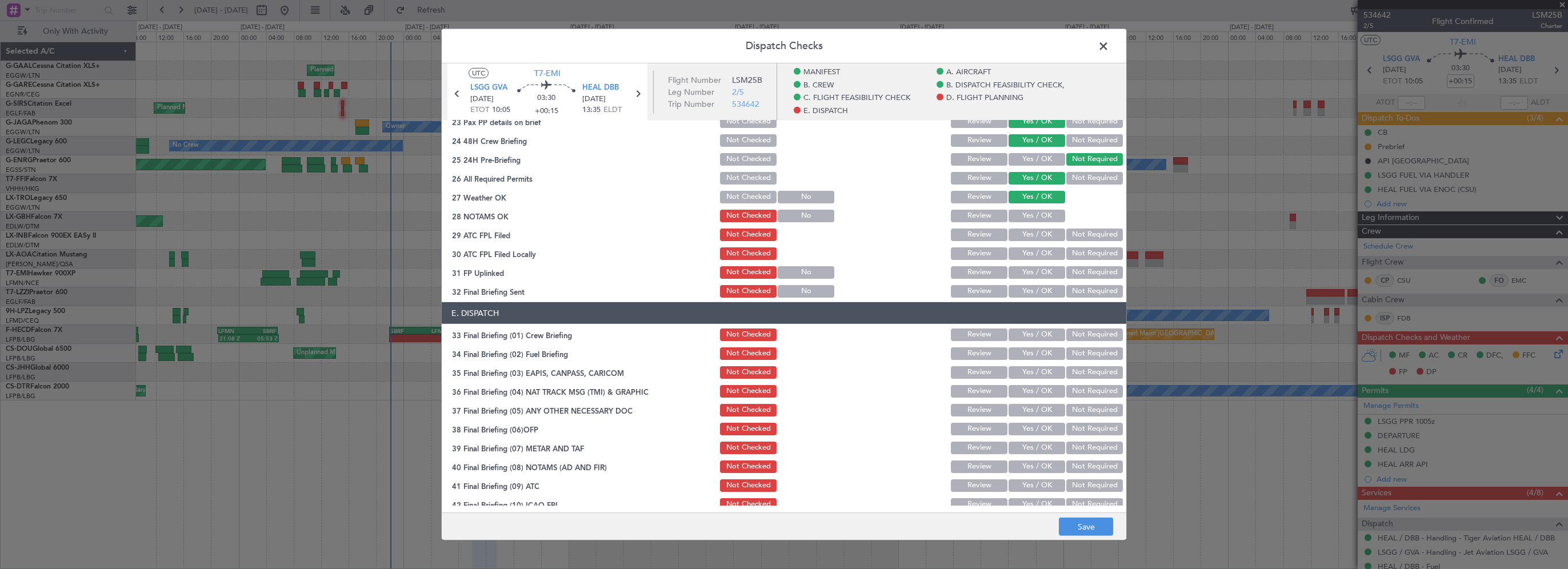
scroll to position [628, 0]
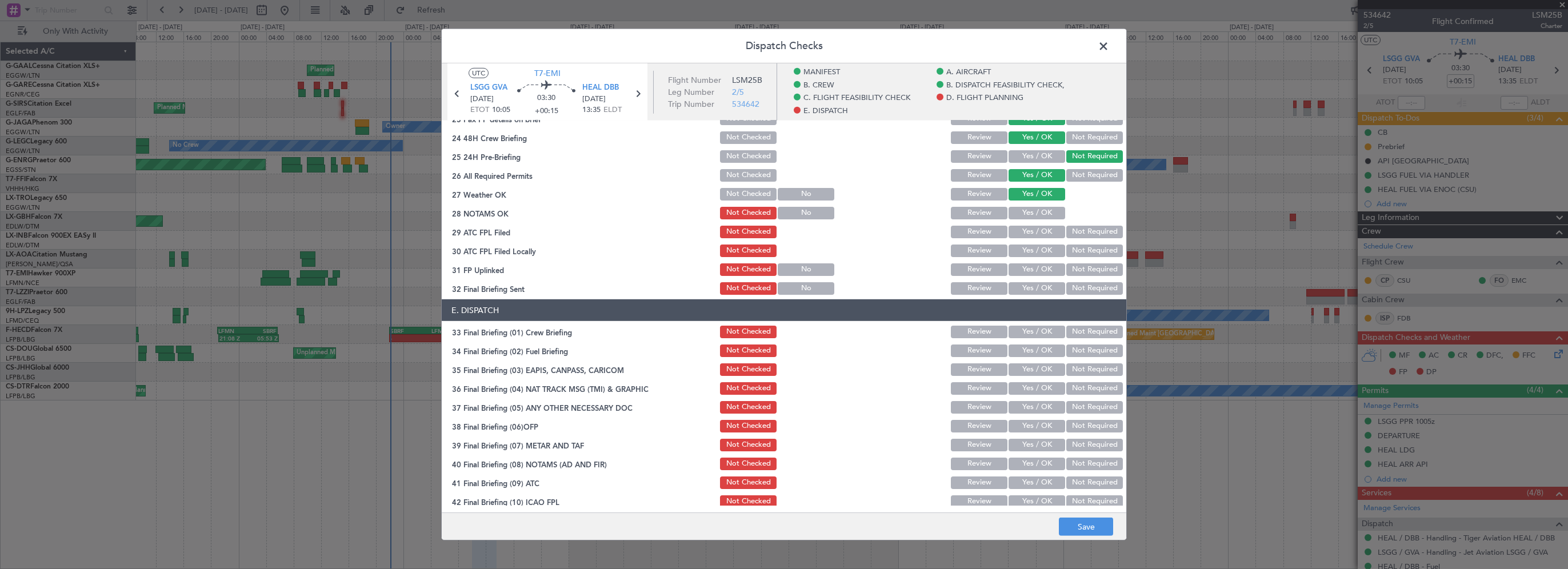
click at [1045, 215] on button "Yes / OK" at bounding box center [1036, 213] width 56 height 12
click at [1037, 231] on button "Yes / OK" at bounding box center [1036, 231] width 56 height 12
click at [1066, 249] on button "Not Required" at bounding box center [1094, 250] width 56 height 12
click at [1026, 270] on button "Yes / OK" at bounding box center [1036, 269] width 56 height 12
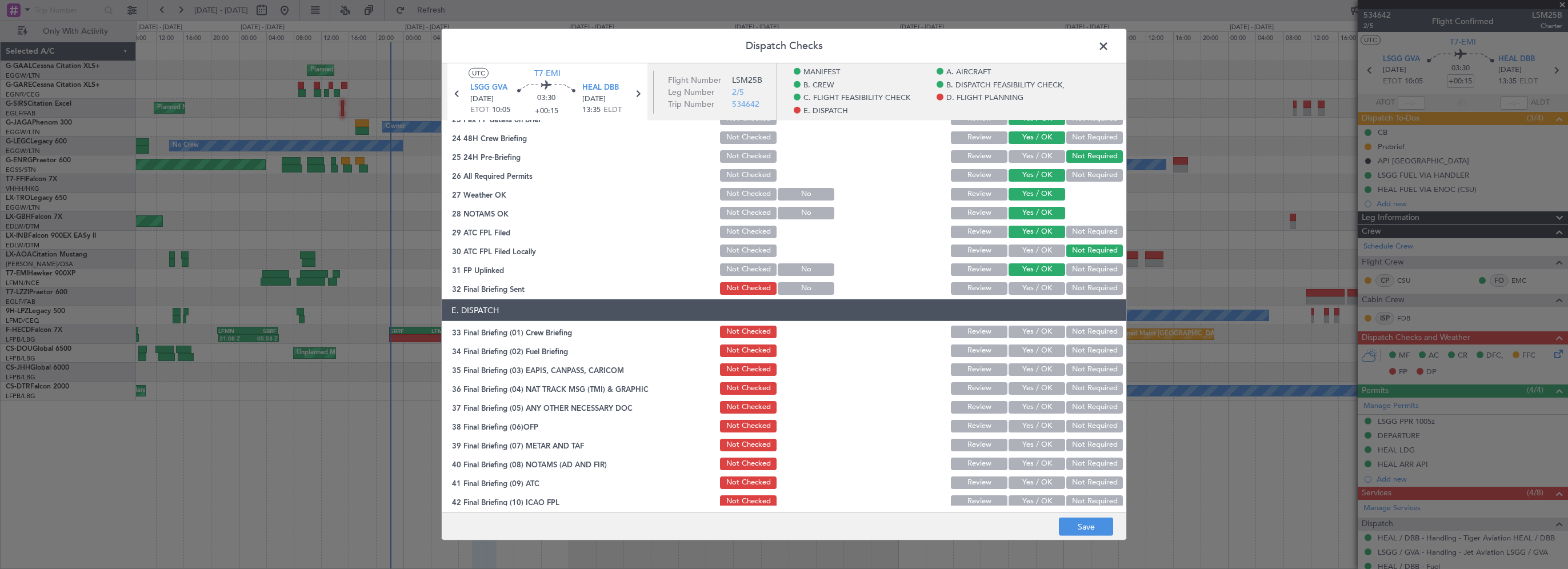
click at [1021, 287] on button "Yes / OK" at bounding box center [1036, 288] width 56 height 12
click at [1035, 330] on button "Yes / OK" at bounding box center [1036, 332] width 56 height 12
click at [1031, 345] on button "Yes / OK" at bounding box center [1036, 350] width 56 height 12
click at [1072, 352] on button "Not Required" at bounding box center [1094, 350] width 56 height 12
click at [1038, 350] on button "Yes / OK" at bounding box center [1036, 350] width 56 height 12
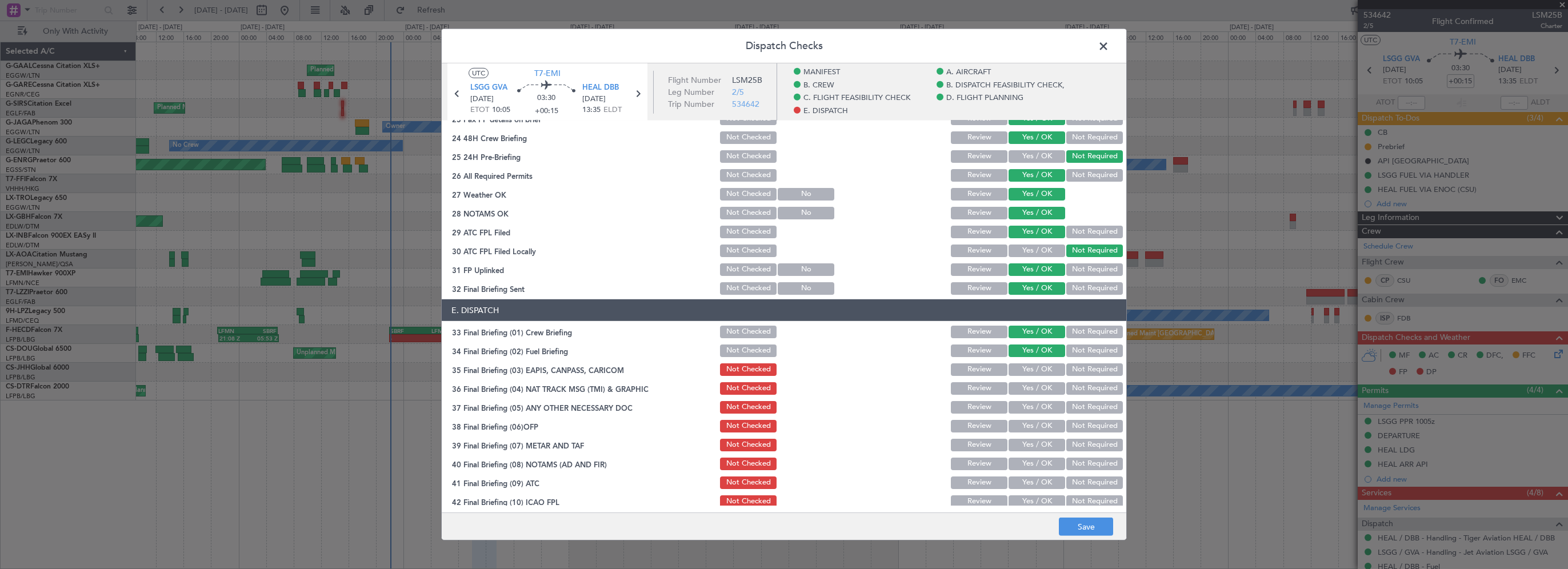
click at [1070, 366] on button "Not Required" at bounding box center [1094, 369] width 56 height 12
click at [1072, 386] on button "Not Required" at bounding box center [1094, 388] width 56 height 12
drag, startPoint x: 1068, startPoint y: 405, endPoint x: 1024, endPoint y: 422, distance: 47.2
click at [1068, 405] on button "Not Required" at bounding box center [1094, 407] width 56 height 12
click at [1024, 422] on button "Yes / OK" at bounding box center [1036, 425] width 56 height 12
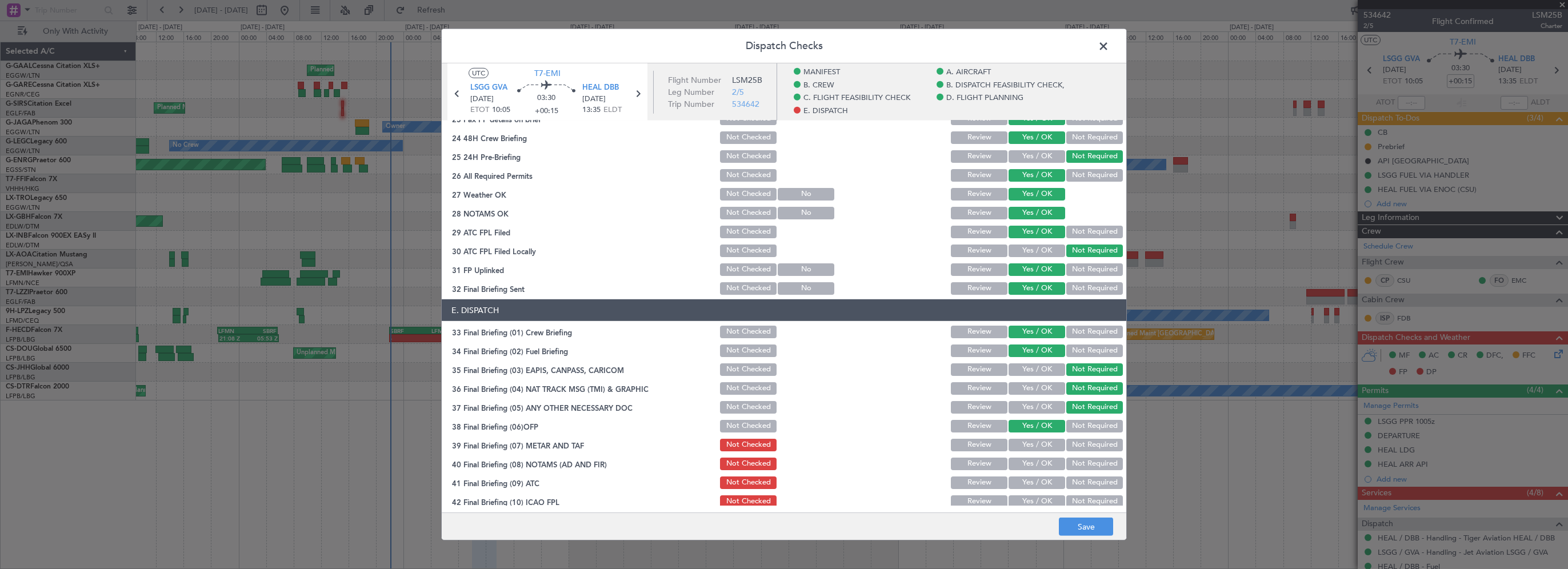
scroll to position [672, 0]
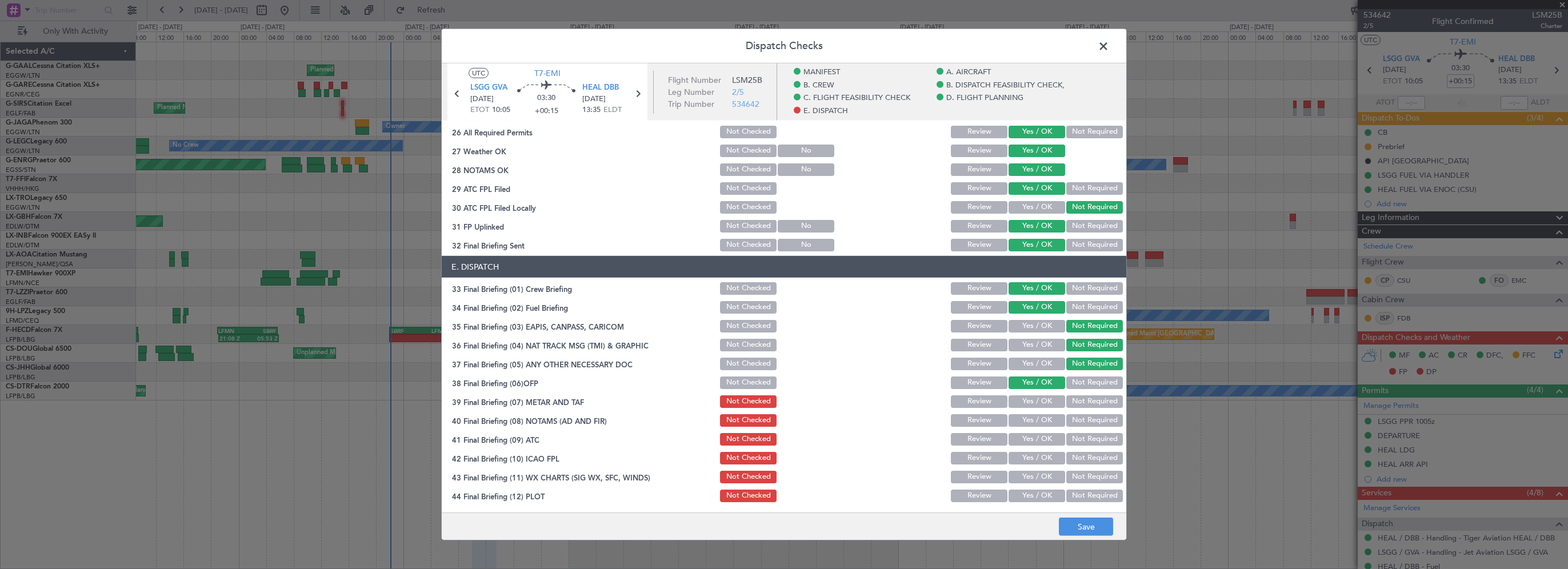
click at [1035, 400] on button "Yes / OK" at bounding box center [1036, 401] width 56 height 12
click at [1034, 416] on button "Yes / OK" at bounding box center [1036, 420] width 56 height 12
click at [1031, 438] on button "Yes / OK" at bounding box center [1036, 438] width 56 height 12
drag, startPoint x: 1021, startPoint y: 459, endPoint x: 1024, endPoint y: 472, distance: 13.3
click at [1022, 459] on button "Yes / OK" at bounding box center [1036, 458] width 56 height 12
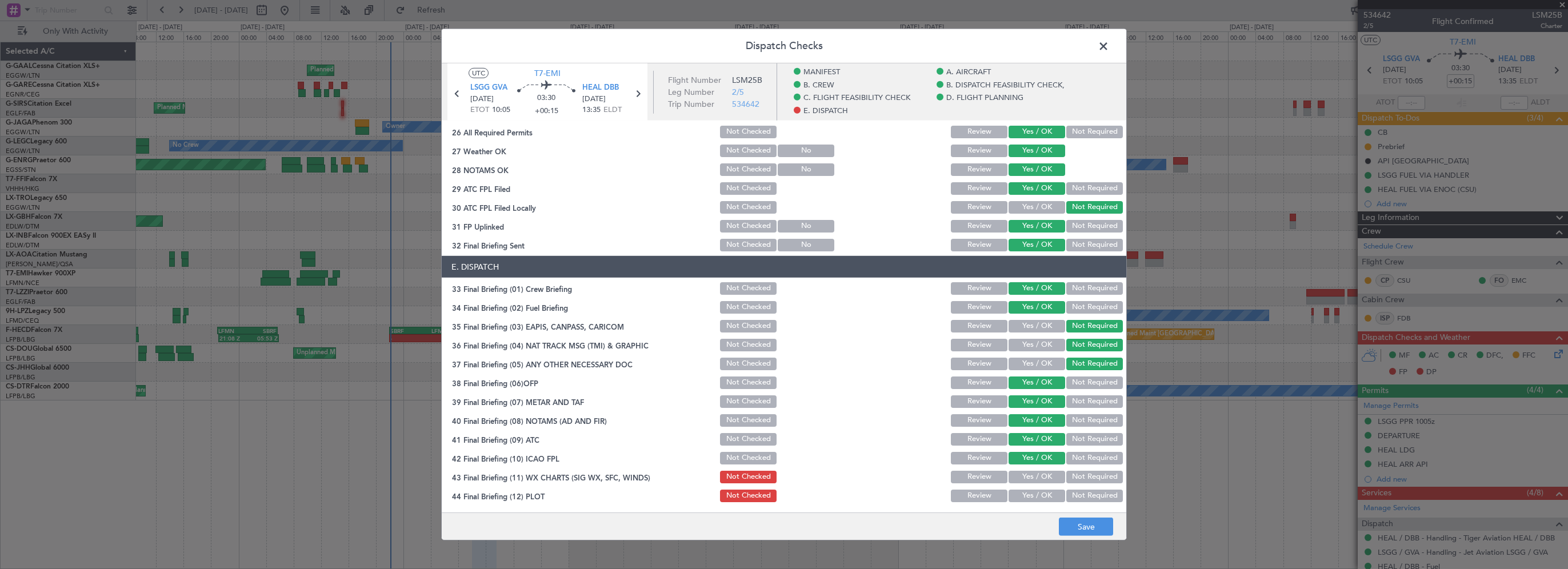
click at [1026, 482] on div "Yes / OK" at bounding box center [1036, 477] width 58 height 16
click at [1024, 494] on button "Yes / OK" at bounding box center [1036, 495] width 56 height 12
click at [1031, 472] on button "Yes / OK" at bounding box center [1036, 477] width 56 height 12
click at [1067, 516] on footer "Save" at bounding box center [783, 526] width 684 height 27
click at [1068, 524] on button "Save" at bounding box center [1085, 526] width 54 height 18
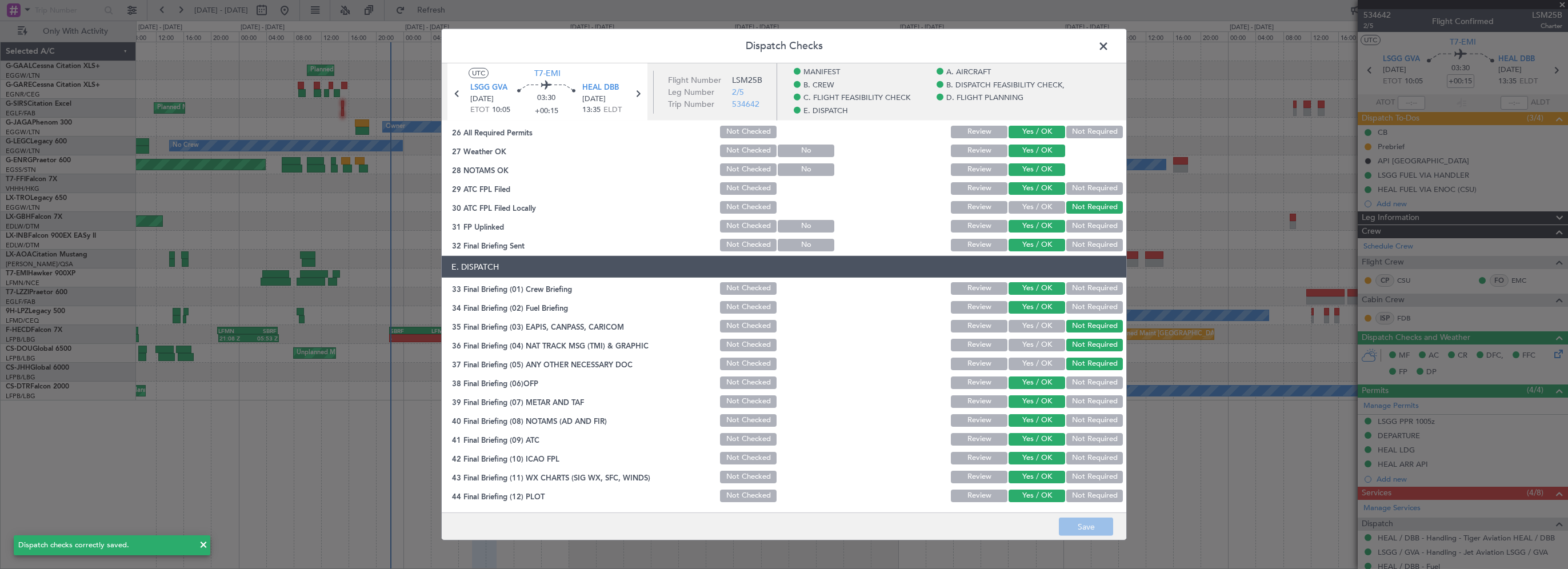
click at [1109, 48] on span at bounding box center [1109, 49] width 0 height 23
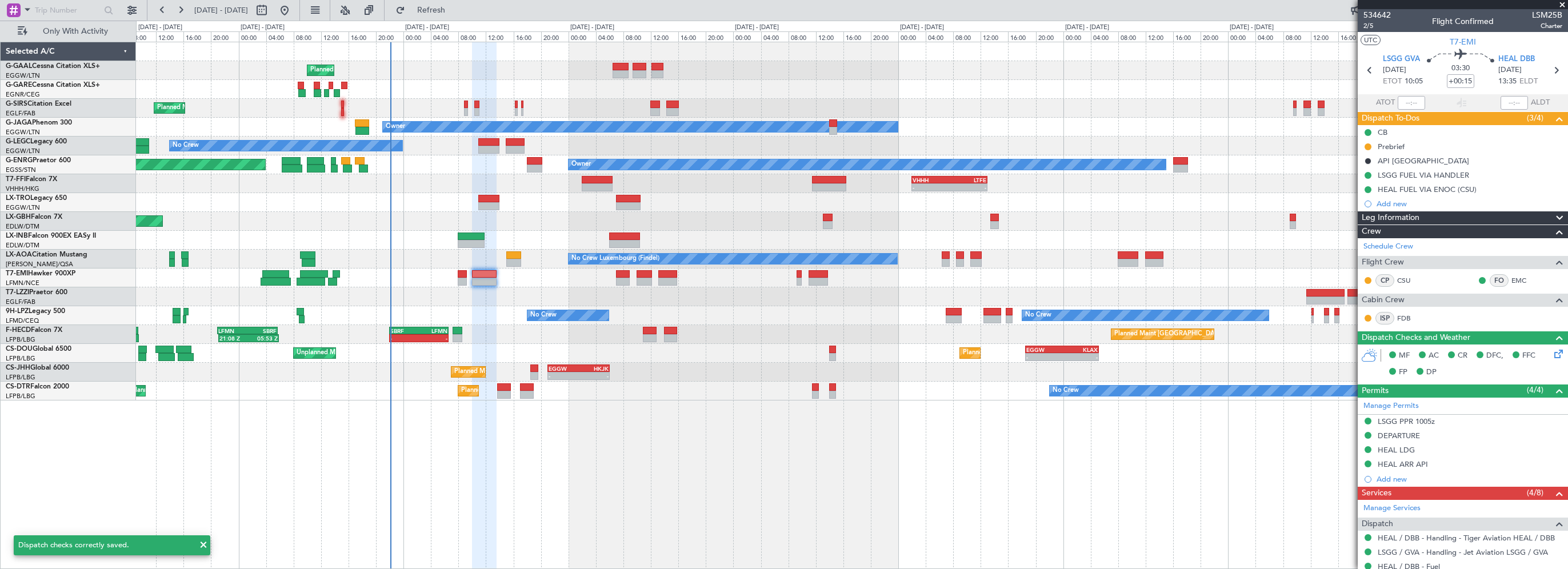
click at [1029, 459] on div "Planned Maint Planned Maint London (Farnborough) Owner No Crew A/C Unavailable …" at bounding box center [852, 305] width 1432 height 527
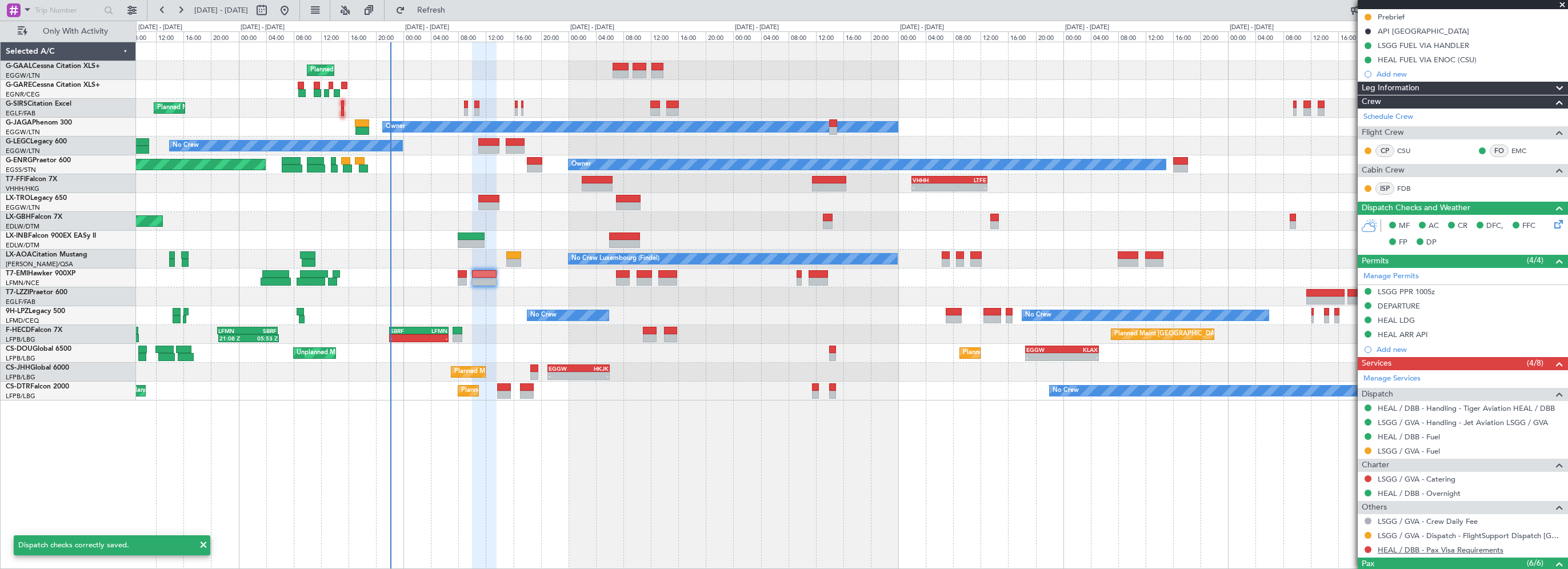
scroll to position [301, 0]
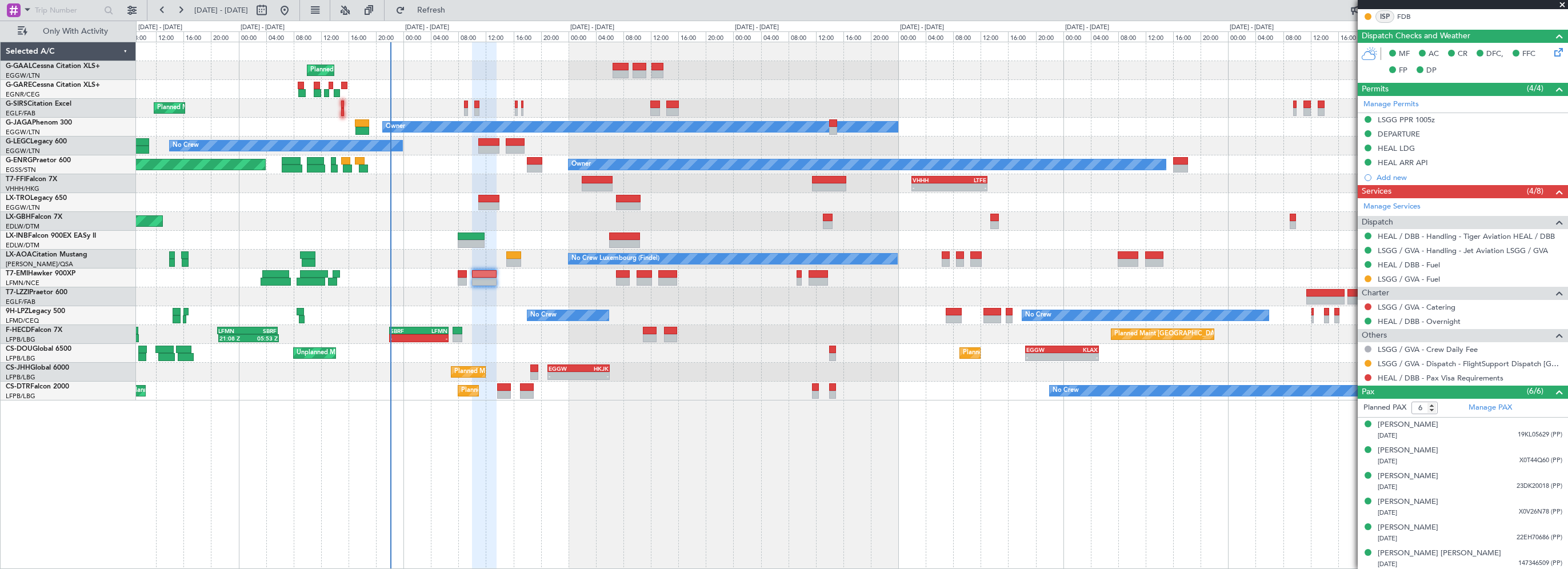
click at [955, 493] on div "Planned Maint Planned Maint London (Farnborough) Owner No Crew A/C Unavailable …" at bounding box center [852, 305] width 1432 height 527
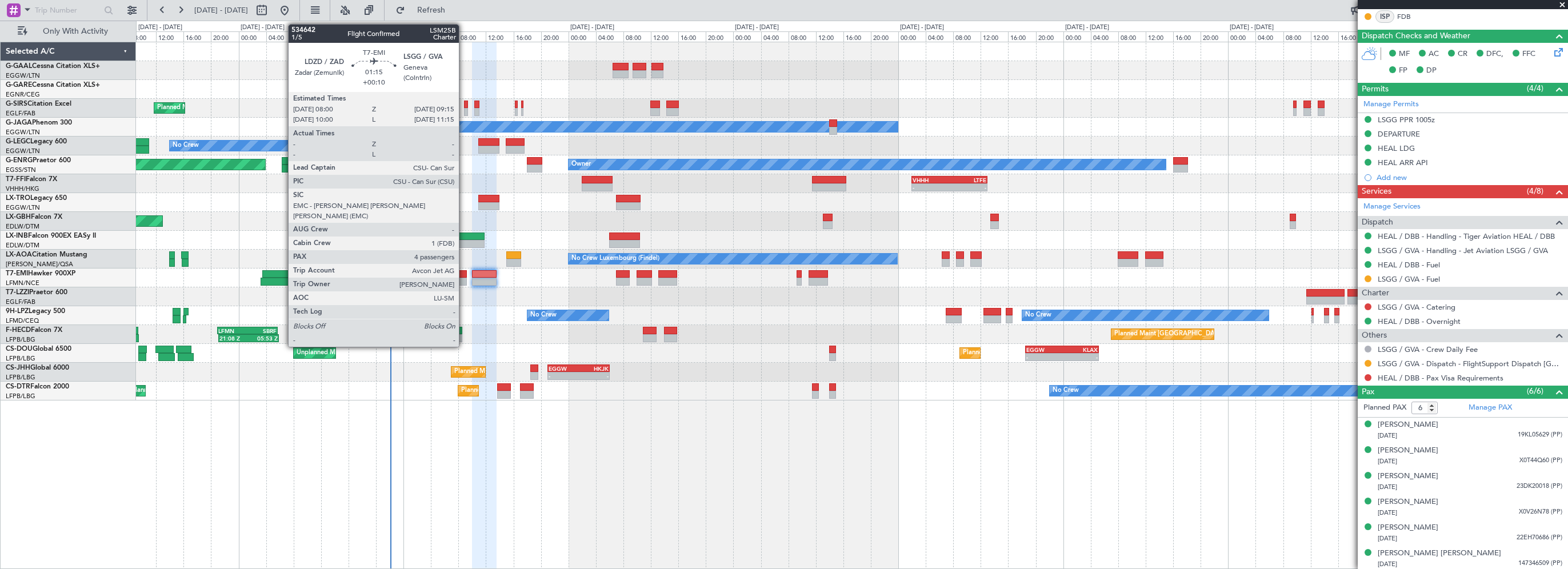
click at [464, 270] on div at bounding box center [462, 274] width 9 height 8
click at [462, 271] on div at bounding box center [462, 274] width 9 height 8
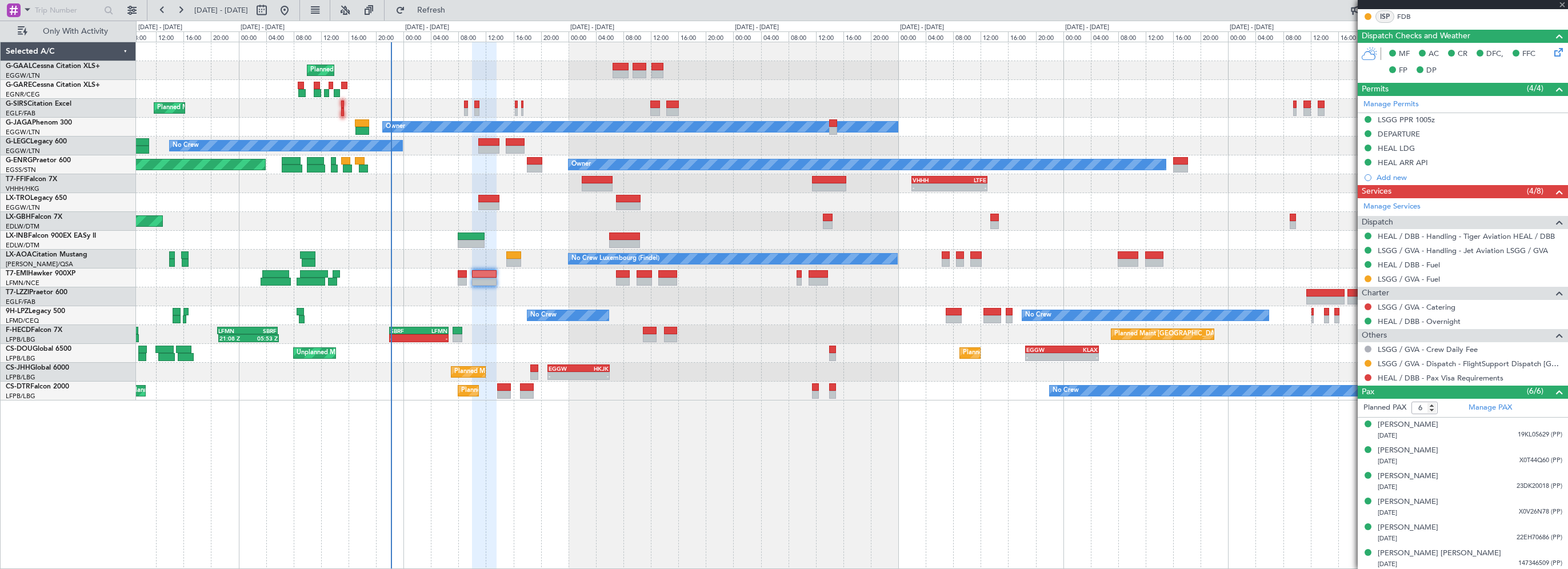
type input "+00:10"
type input "4"
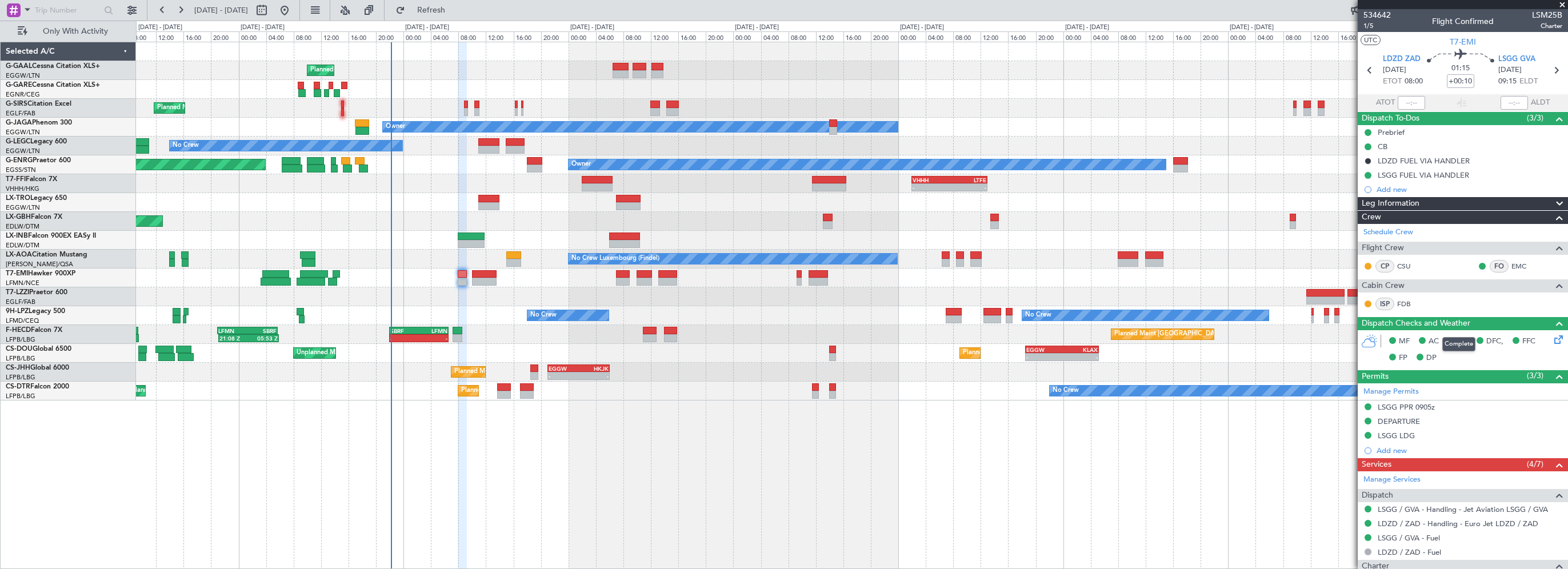
scroll to position [57, 0]
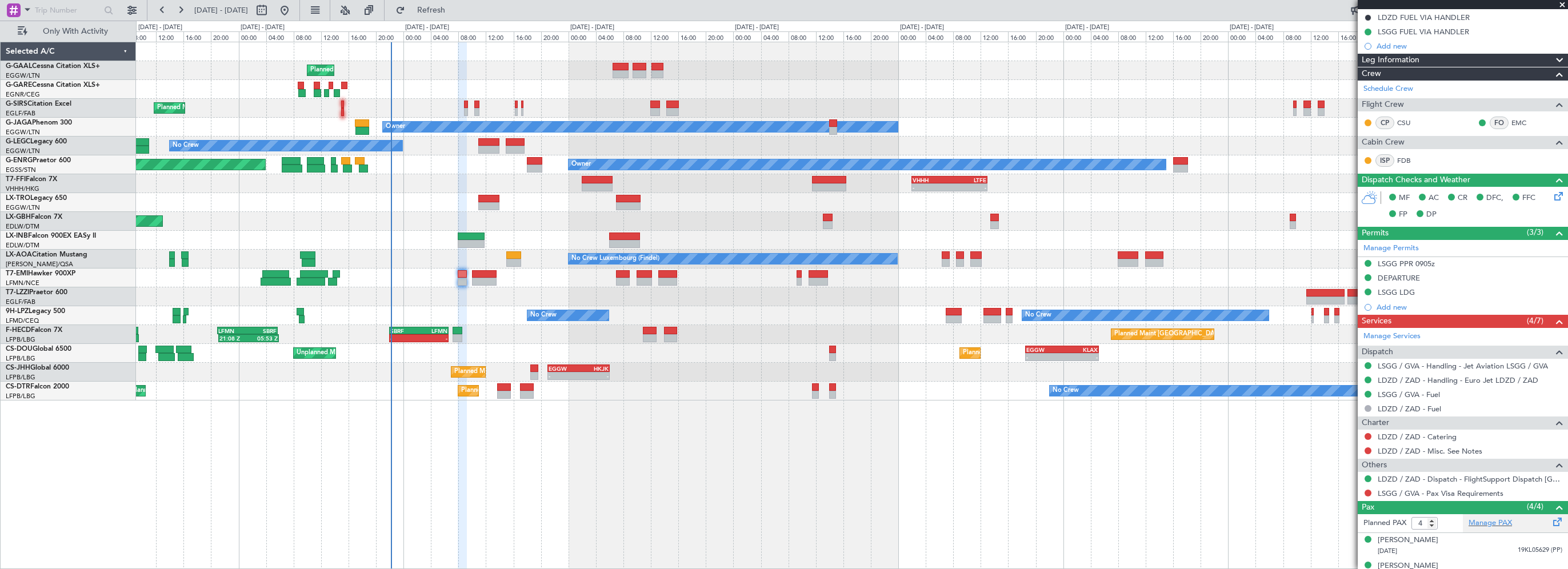
scroll to position [208, 0]
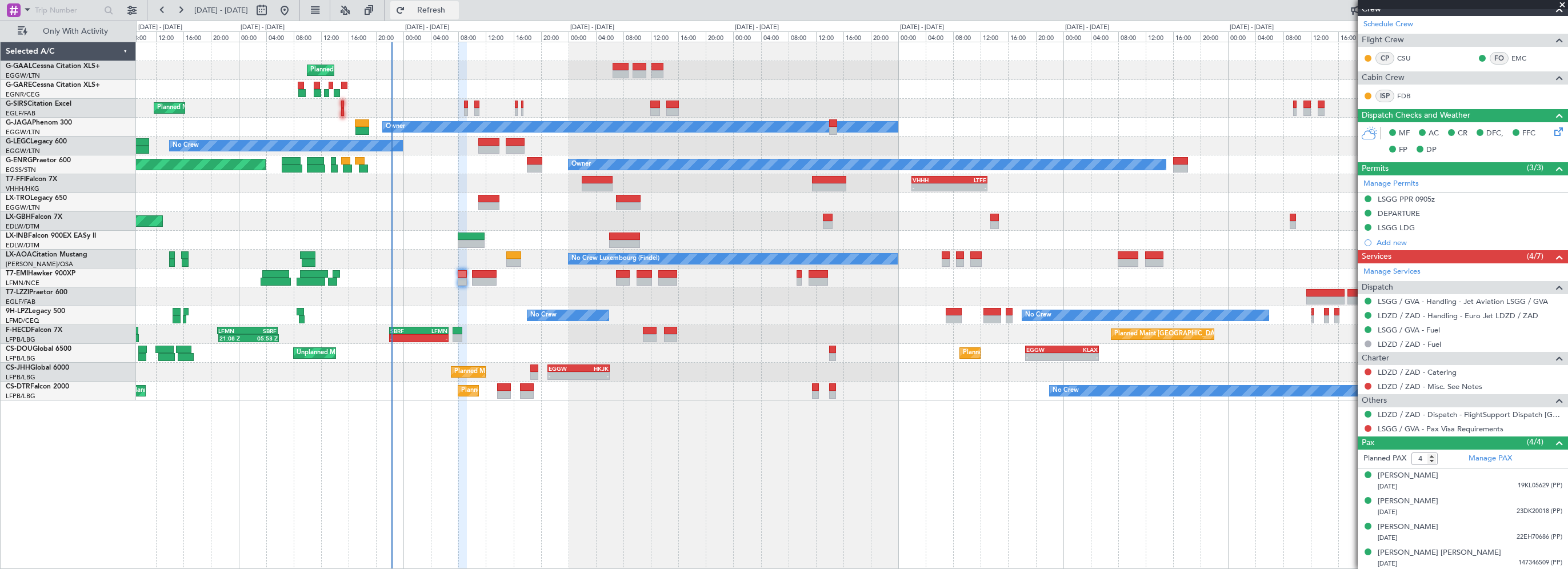
click at [455, 12] on span "Refresh" at bounding box center [431, 10] width 48 height 8
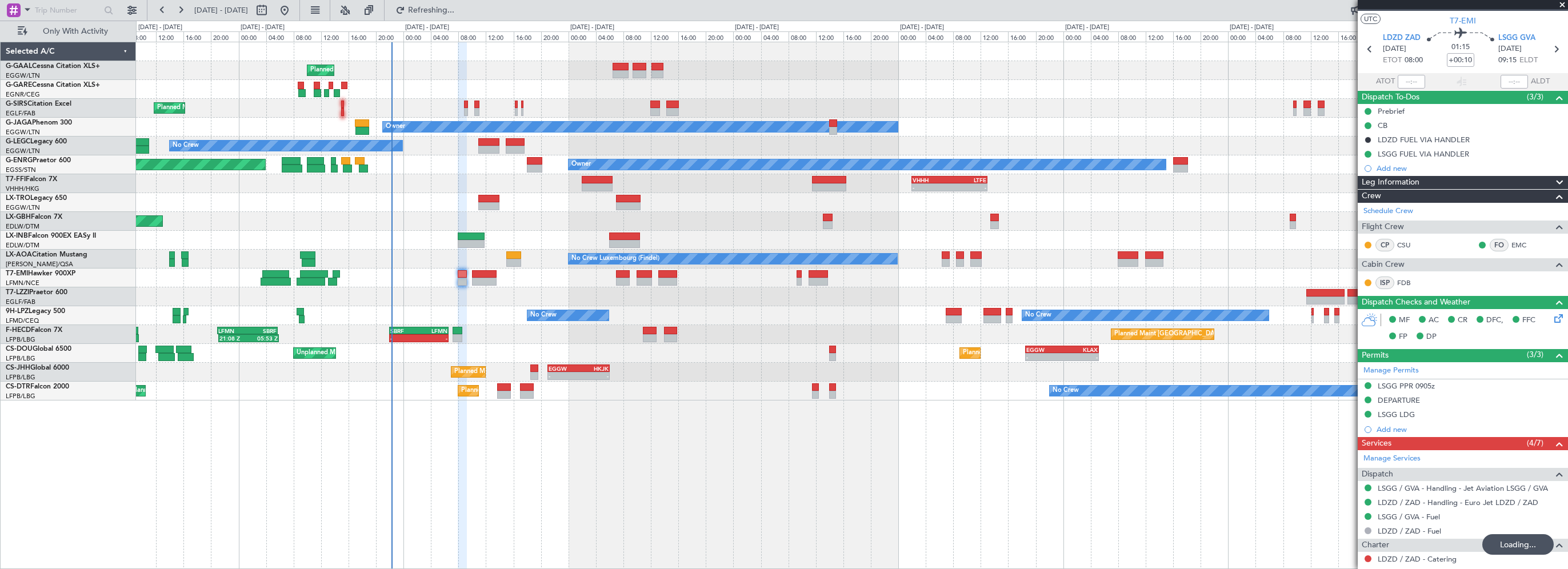
scroll to position [0, 0]
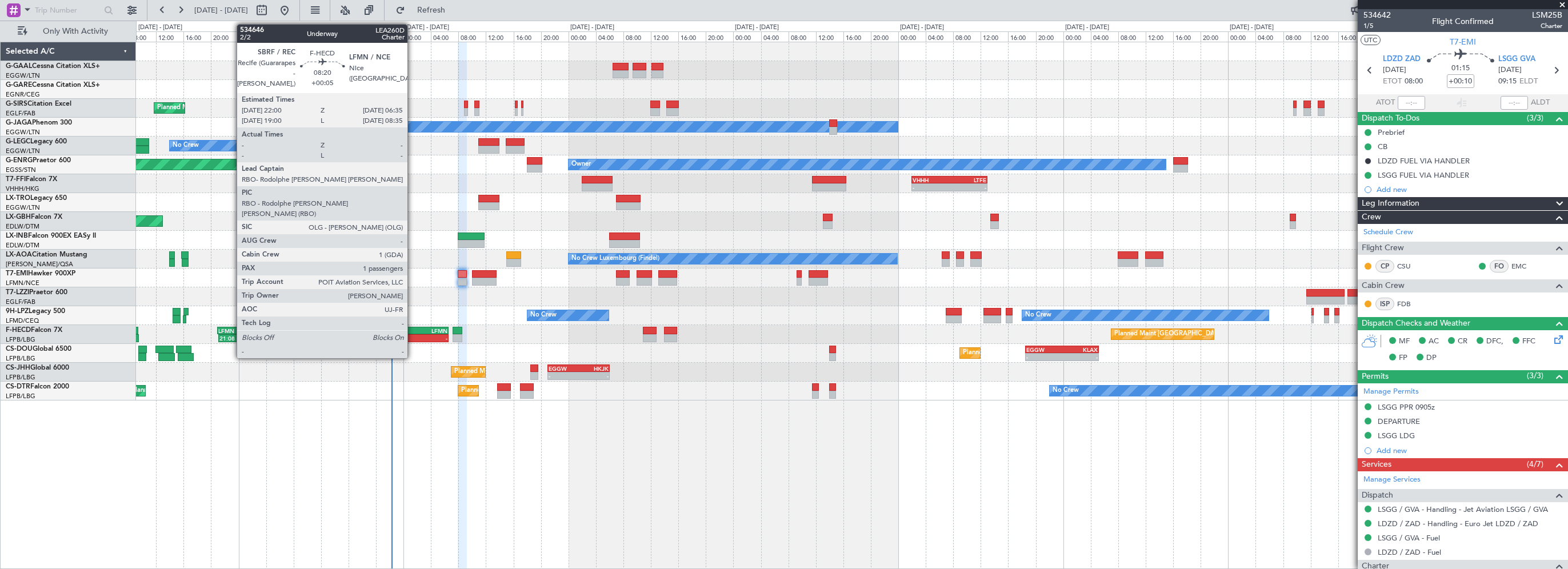
click at [413, 329] on div "SBRF" at bounding box center [405, 331] width 29 height 7
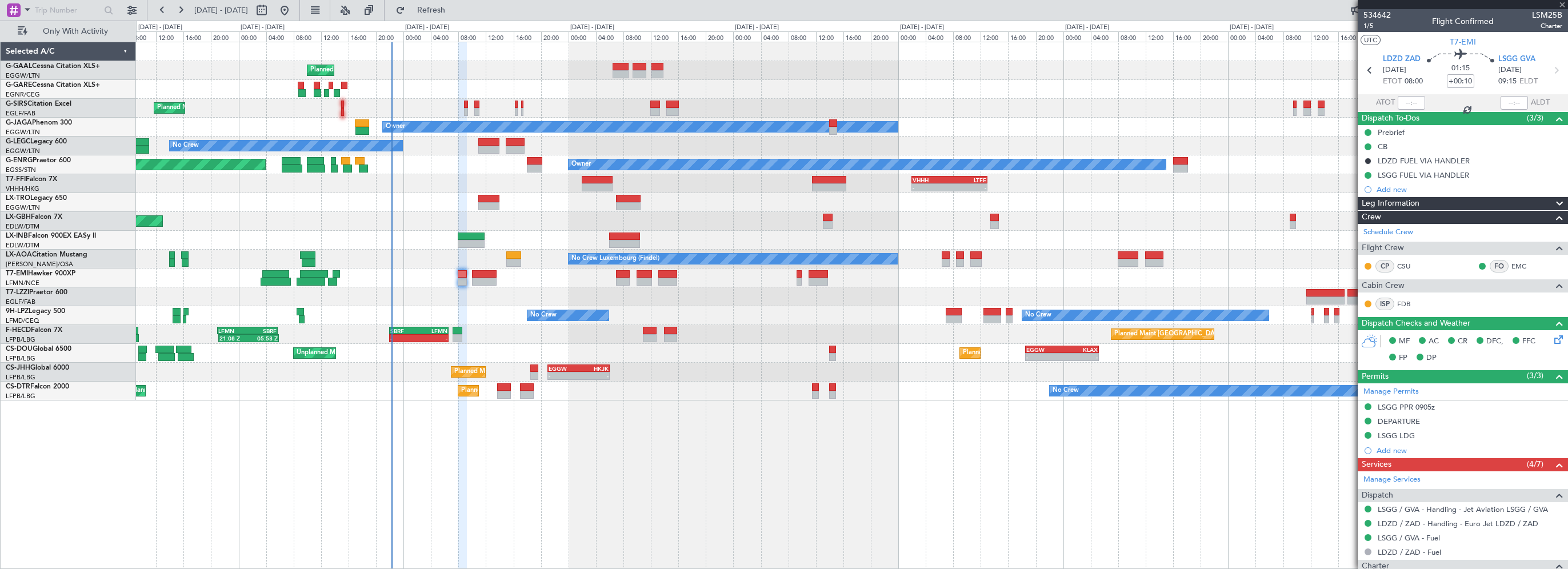
type input "+00:05"
type input "1"
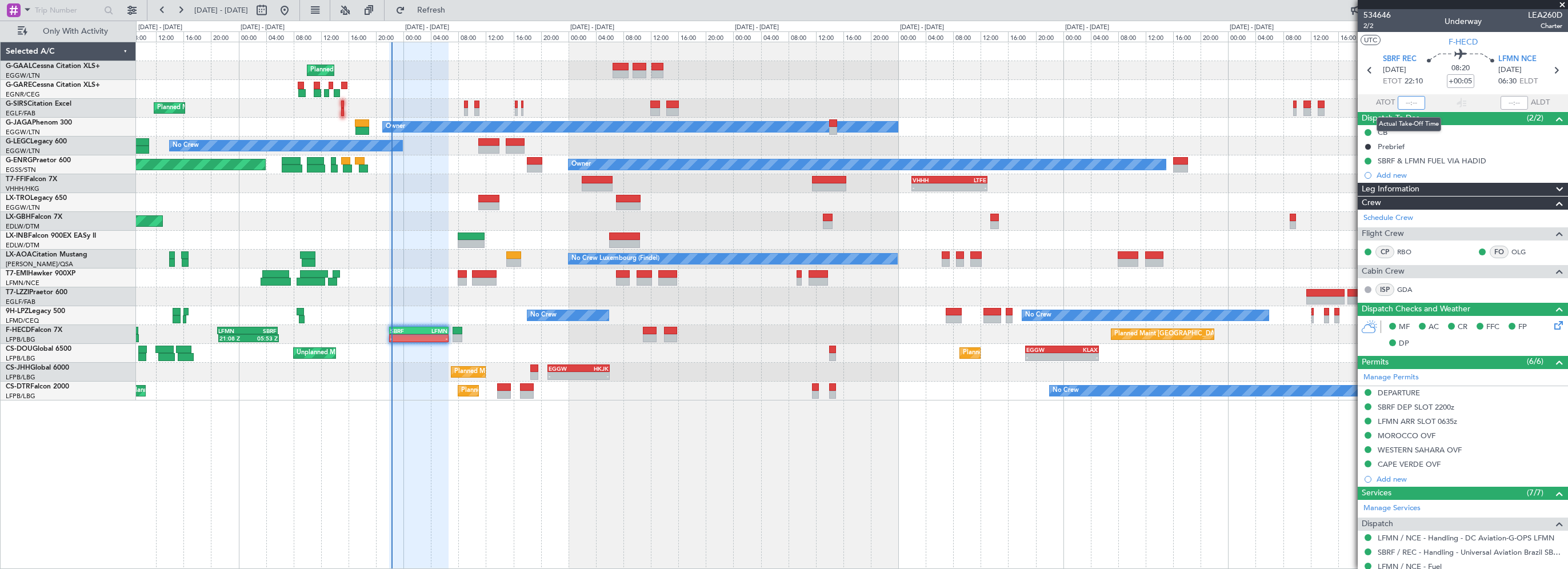
click at [1410, 100] on input "text" at bounding box center [1411, 102] width 27 height 14
type input "22:14"
click at [528, 451] on div "Planned Maint Planned Maint [GEOGRAPHIC_DATA] ([GEOGRAPHIC_DATA]) Owner No Crew…" at bounding box center [852, 305] width 1432 height 527
click at [455, 5] on button "Refresh" at bounding box center [424, 10] width 69 height 18
click at [672, 513] on div "Planned Maint Planned Maint [GEOGRAPHIC_DATA] ([GEOGRAPHIC_DATA]) Owner No Crew…" at bounding box center [852, 305] width 1432 height 527
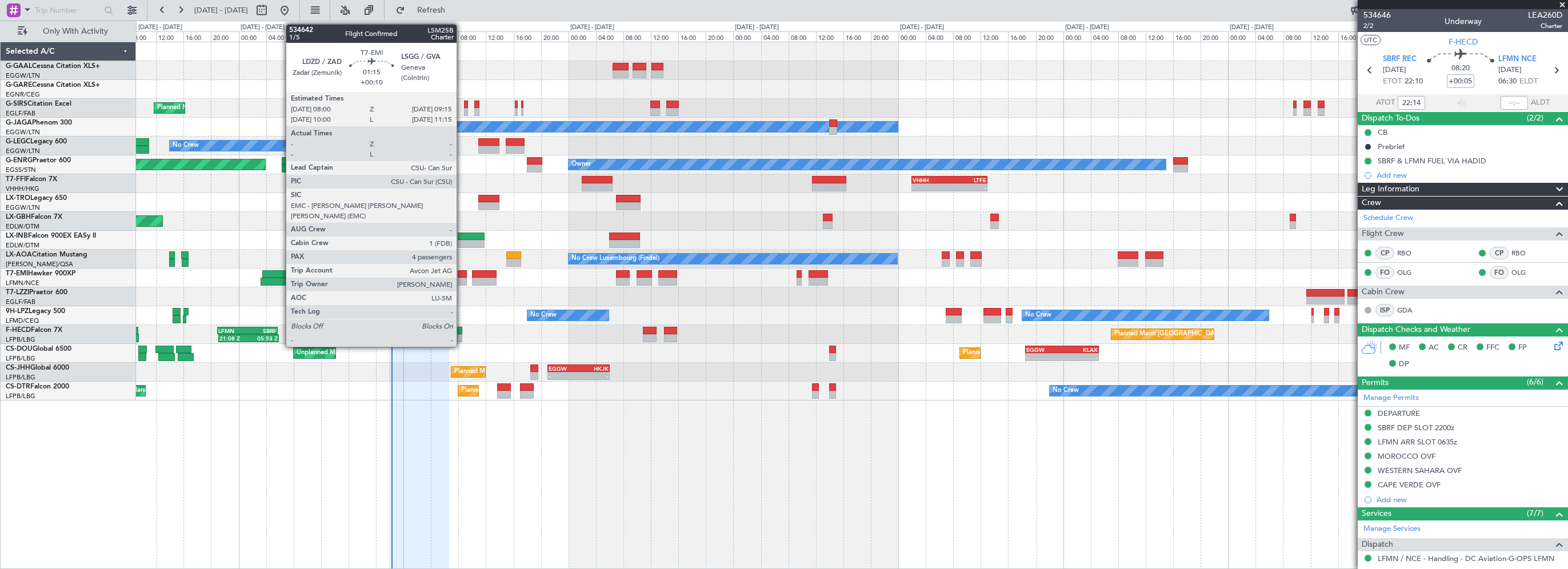
click at [462, 270] on div at bounding box center [462, 274] width 9 height 8
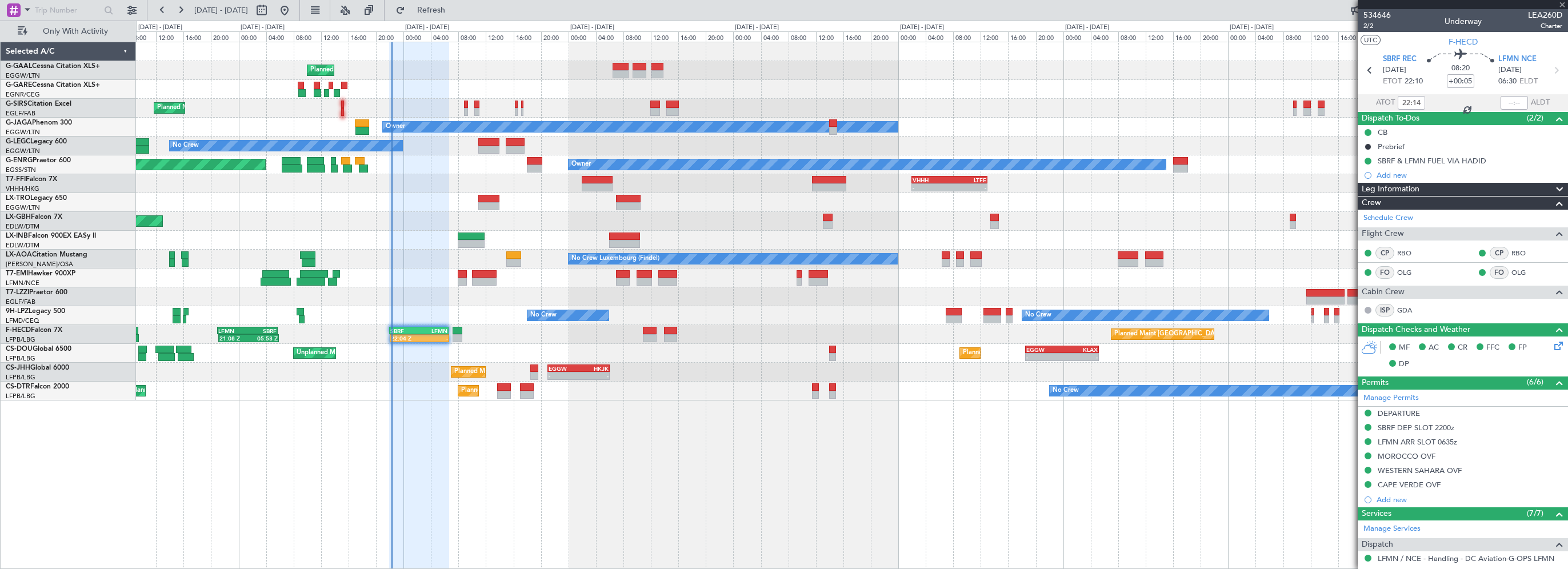
type input "+00:10"
type input "4"
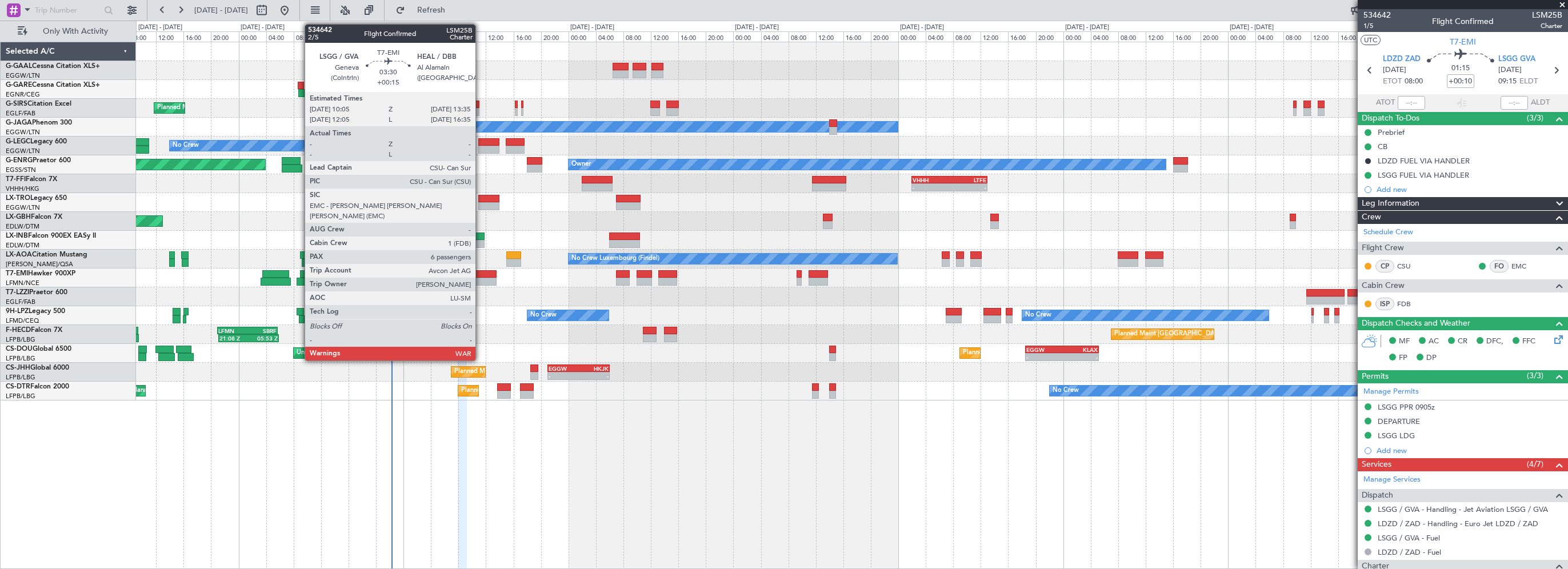
click at [481, 273] on div at bounding box center [484, 274] width 25 height 8
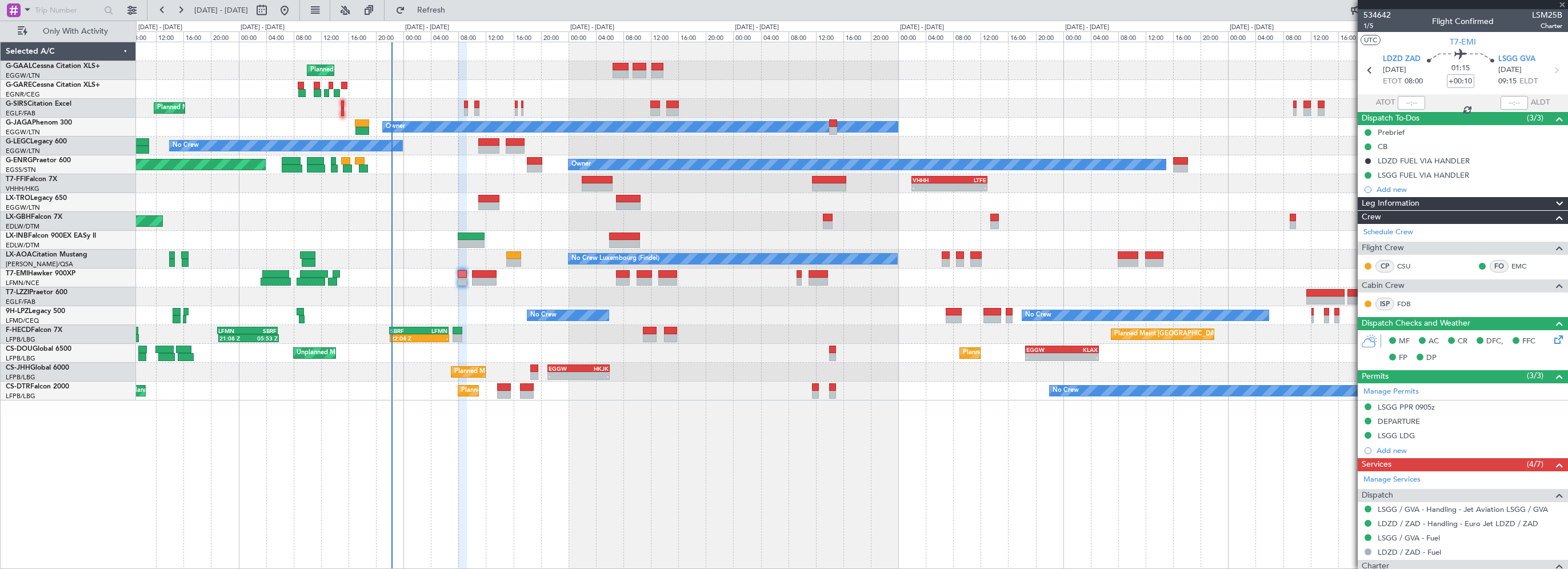
type input "+00:15"
type input "6"
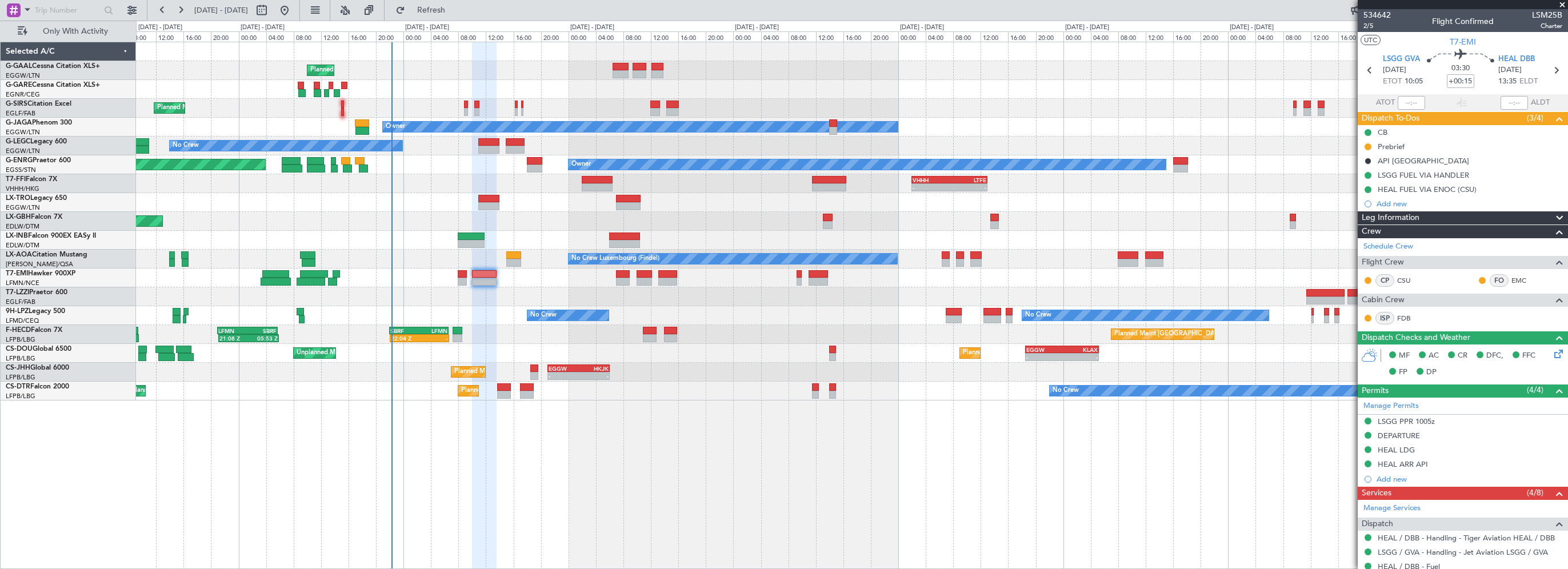
click at [952, 529] on div "Planned Maint Planned Maint [GEOGRAPHIC_DATA] ([GEOGRAPHIC_DATA]) Owner No Crew…" at bounding box center [852, 305] width 1432 height 527
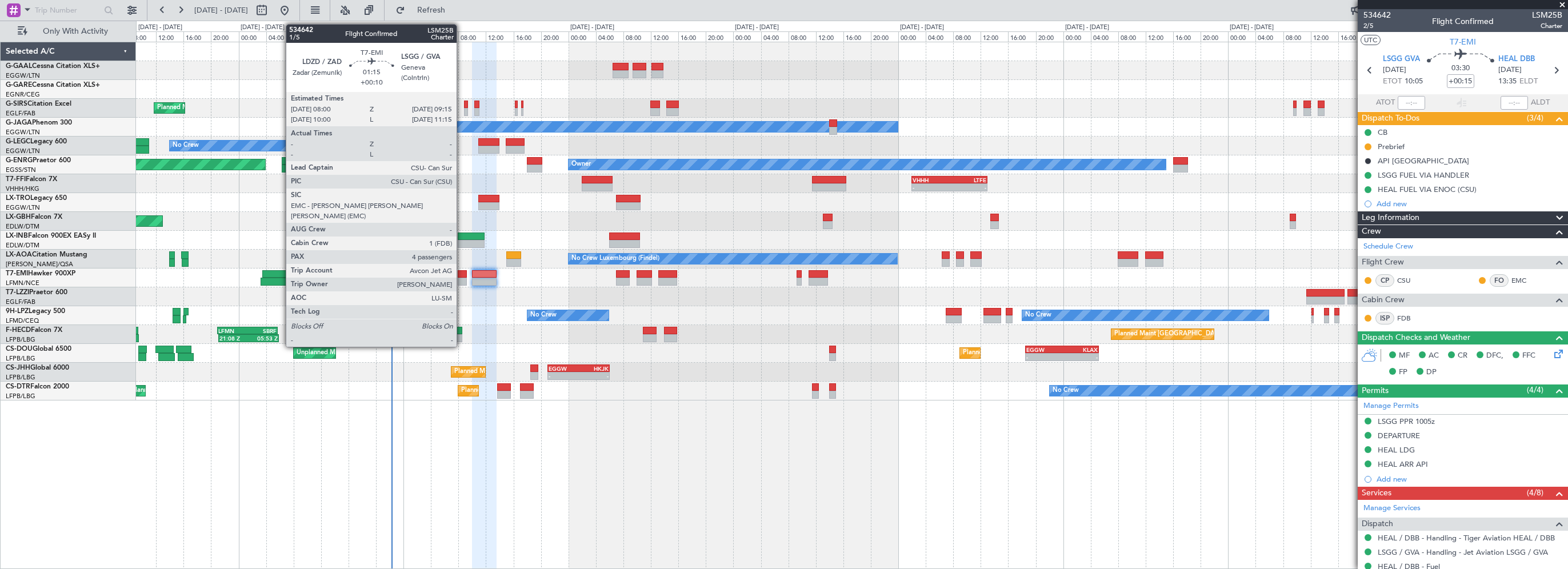
click at [462, 273] on div at bounding box center [462, 274] width 9 height 8
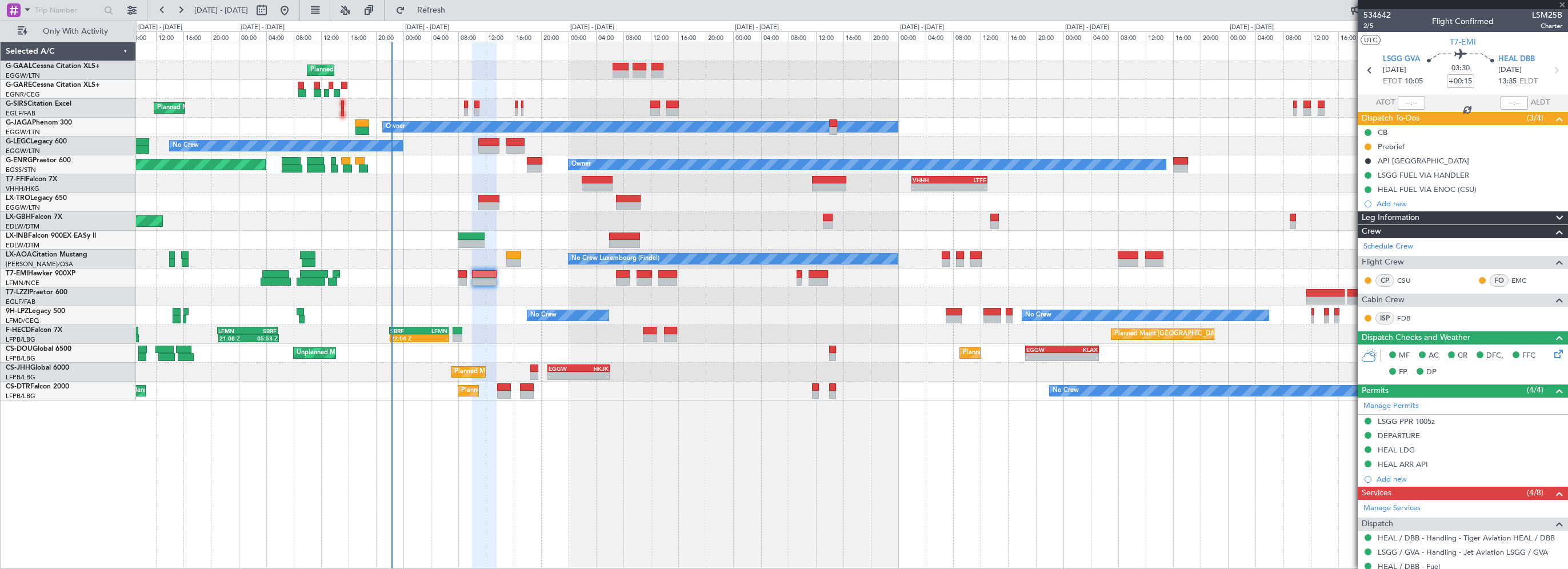
type input "+00:10"
type input "4"
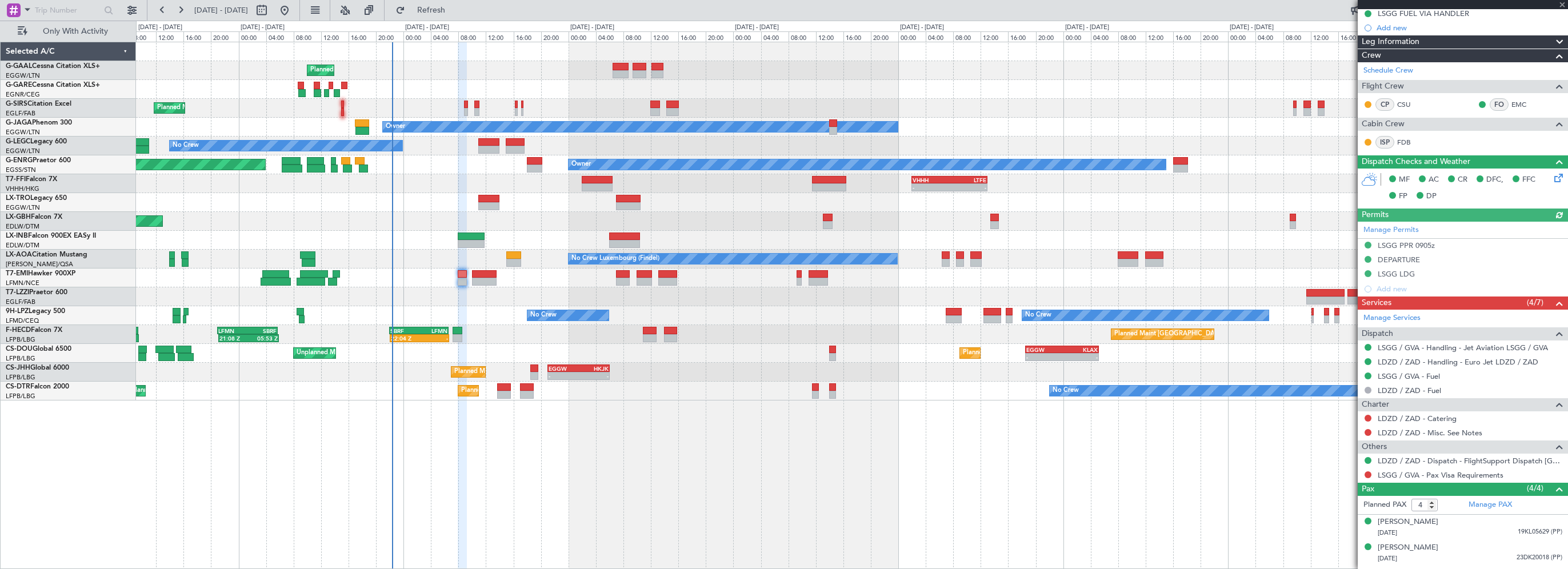
scroll to position [208, 0]
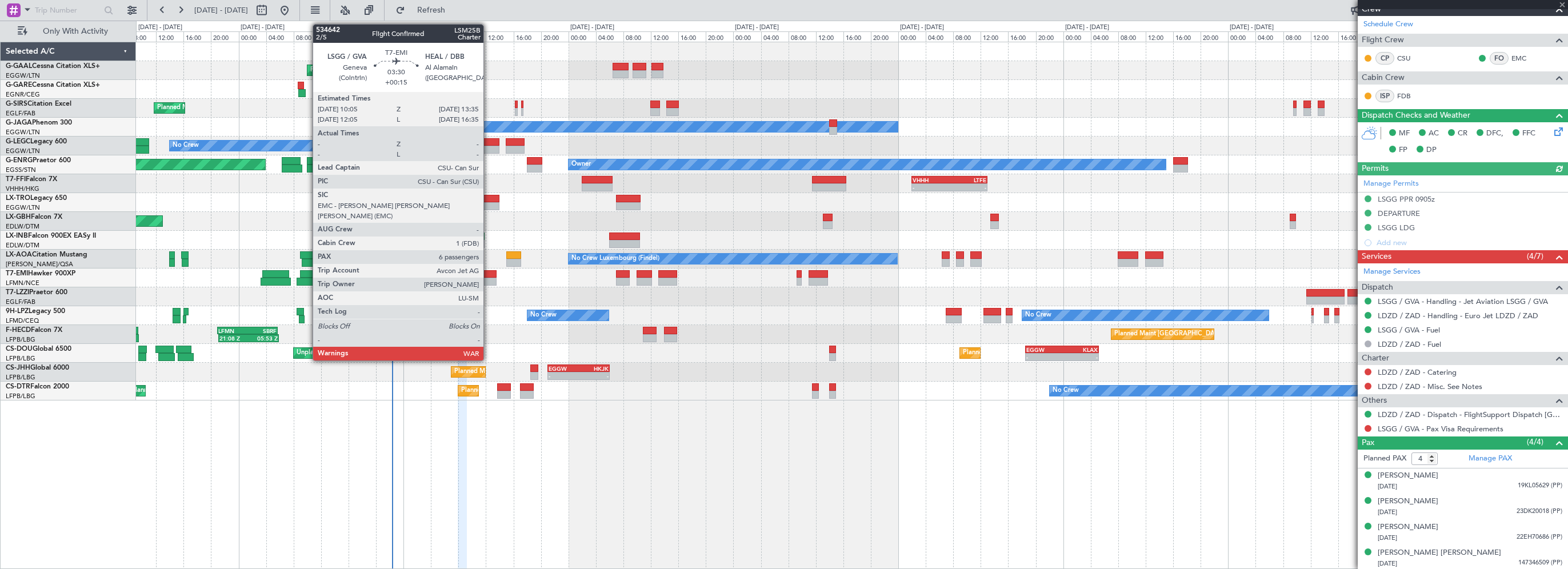
click at [488, 270] on div at bounding box center [484, 274] width 25 height 8
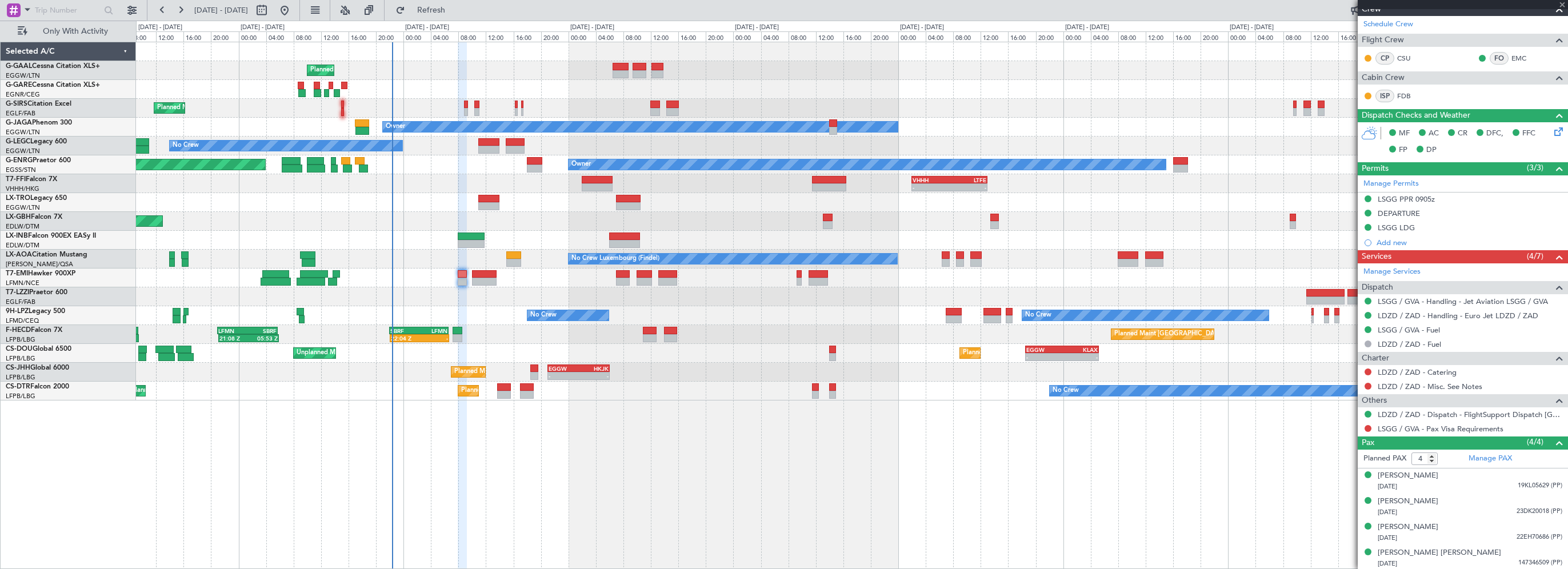
type input "+00:15"
type input "6"
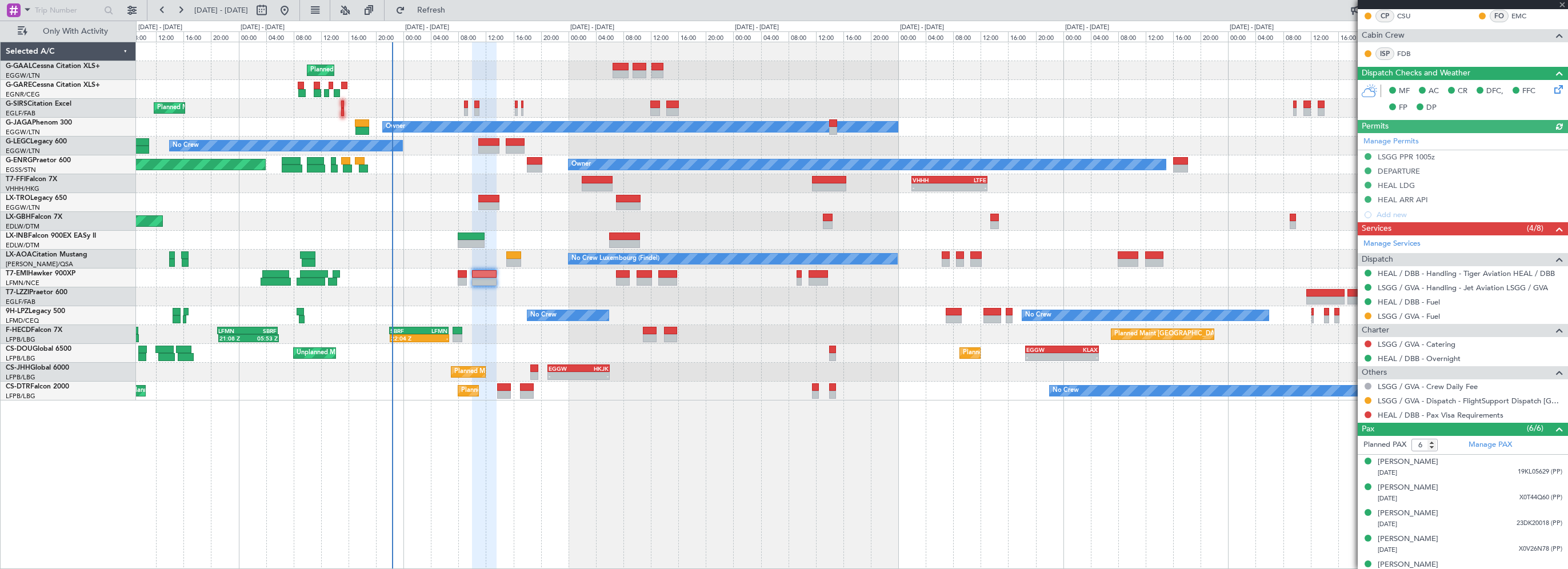
scroll to position [301, 0]
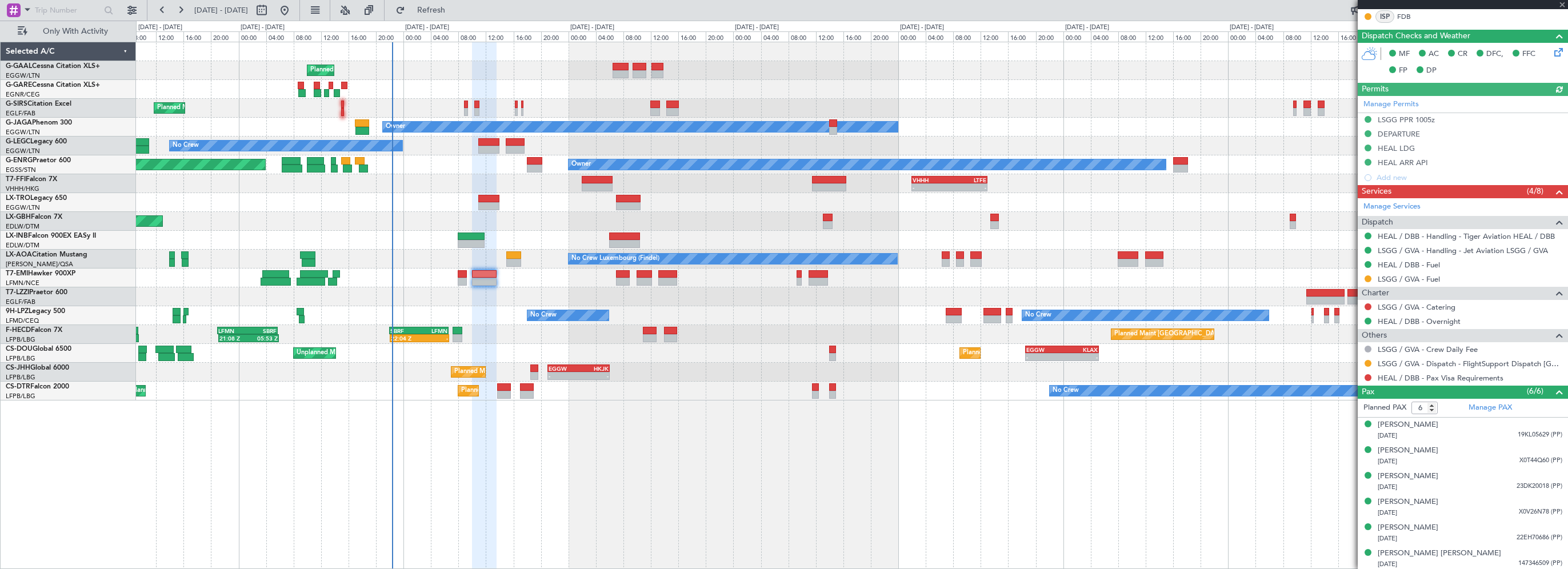
click at [1156, 515] on div "Planned Maint Planned Maint [GEOGRAPHIC_DATA] ([GEOGRAPHIC_DATA]) Owner No Crew…" at bounding box center [852, 305] width 1432 height 527
click at [622, 521] on div "Planned Maint Planned Maint [GEOGRAPHIC_DATA] ([GEOGRAPHIC_DATA]) Owner No Crew…" at bounding box center [852, 305] width 1432 height 527
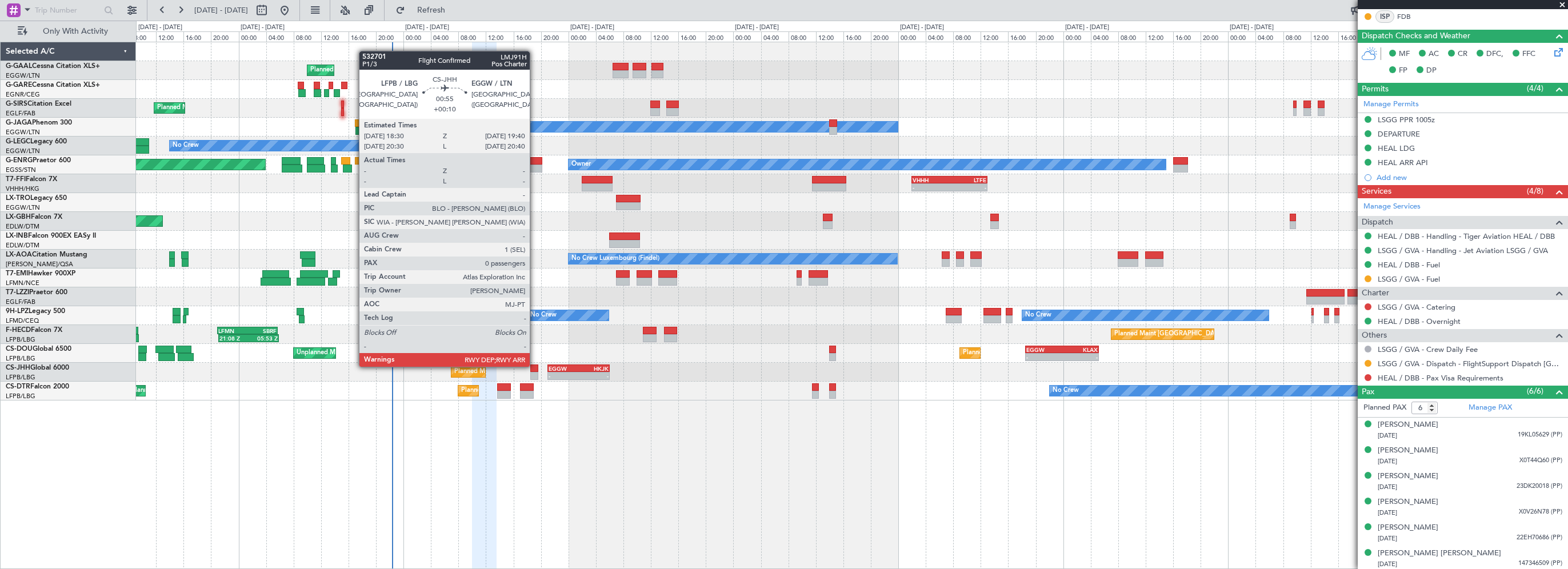
click at [534, 366] on div at bounding box center [534, 368] width 9 height 8
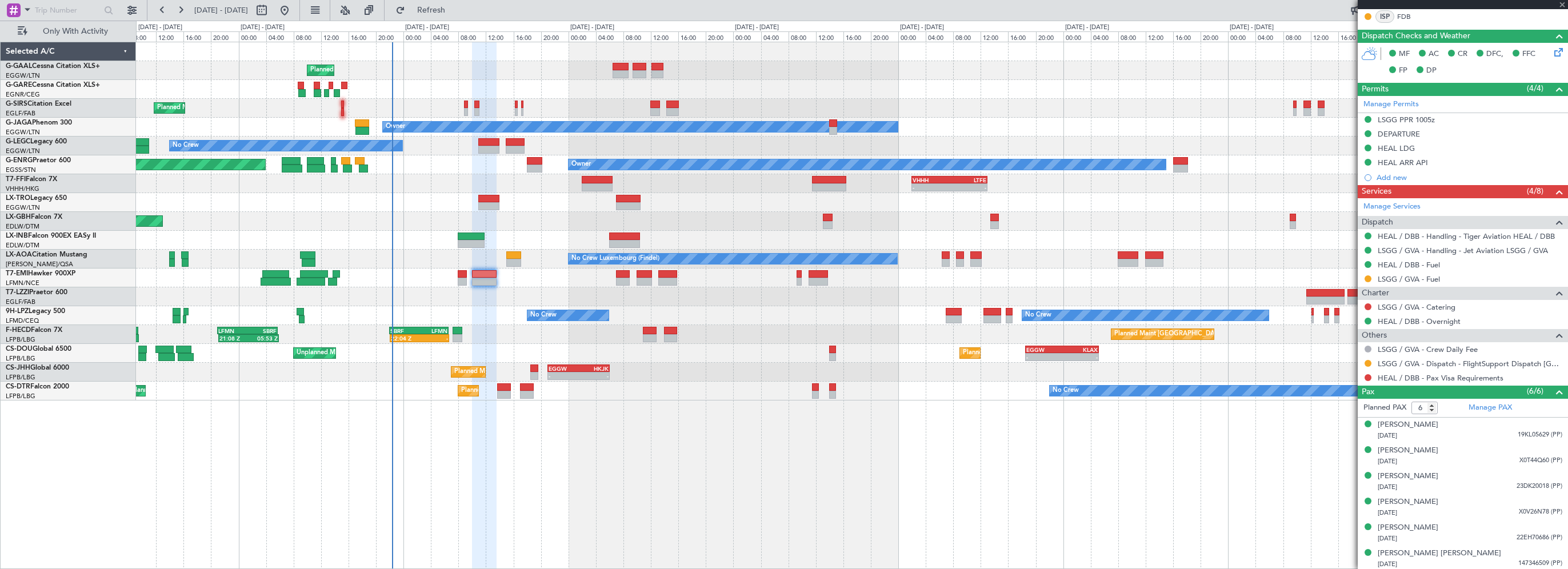
click at [658, 499] on div "Planned Maint Planned Maint [GEOGRAPHIC_DATA] ([GEOGRAPHIC_DATA]) Owner No Crew…" at bounding box center [852, 305] width 1432 height 527
type input "+00:10"
type input "0"
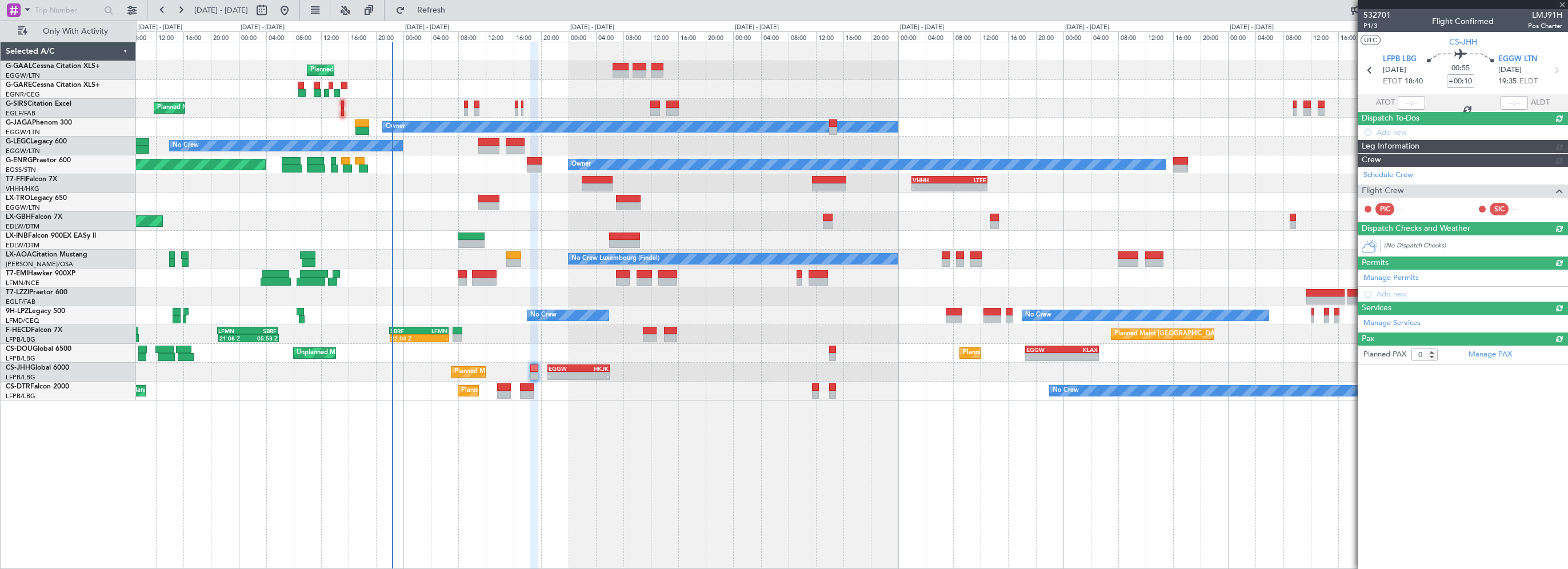
scroll to position [0, 0]
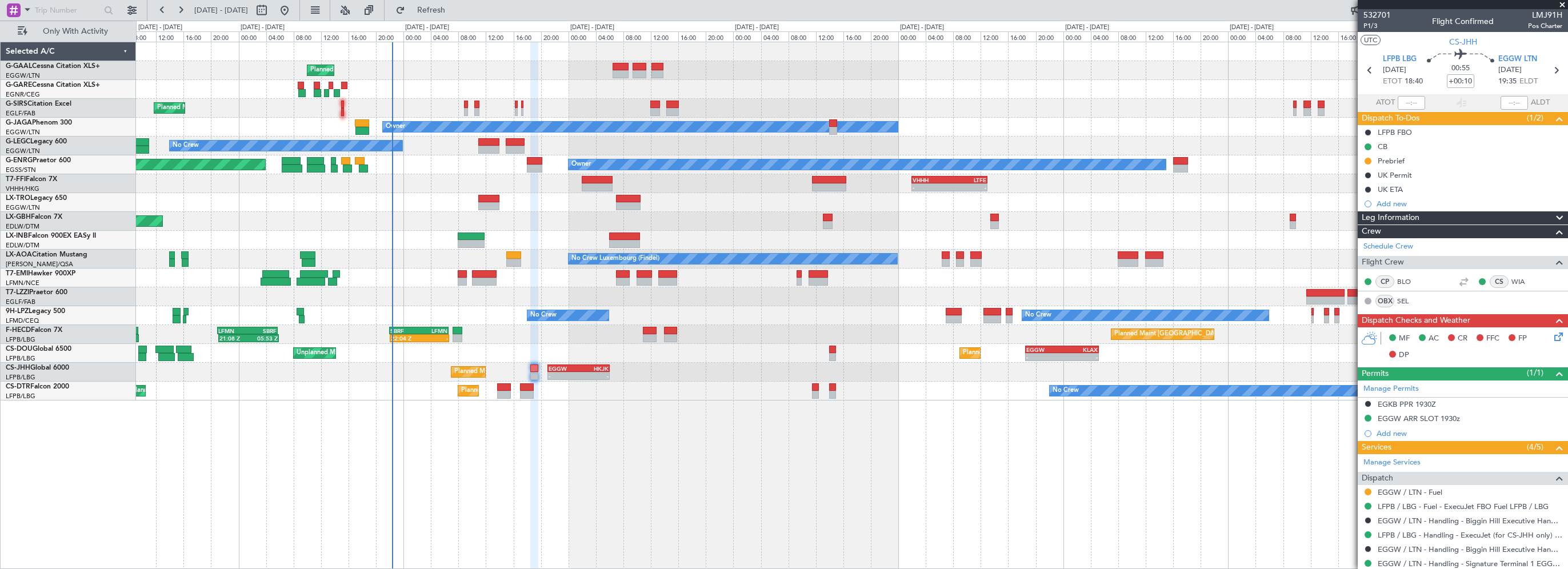
click at [669, 537] on div "Planned Maint Planned Maint [GEOGRAPHIC_DATA] ([GEOGRAPHIC_DATA]) Owner No Crew…" at bounding box center [852, 305] width 1432 height 527
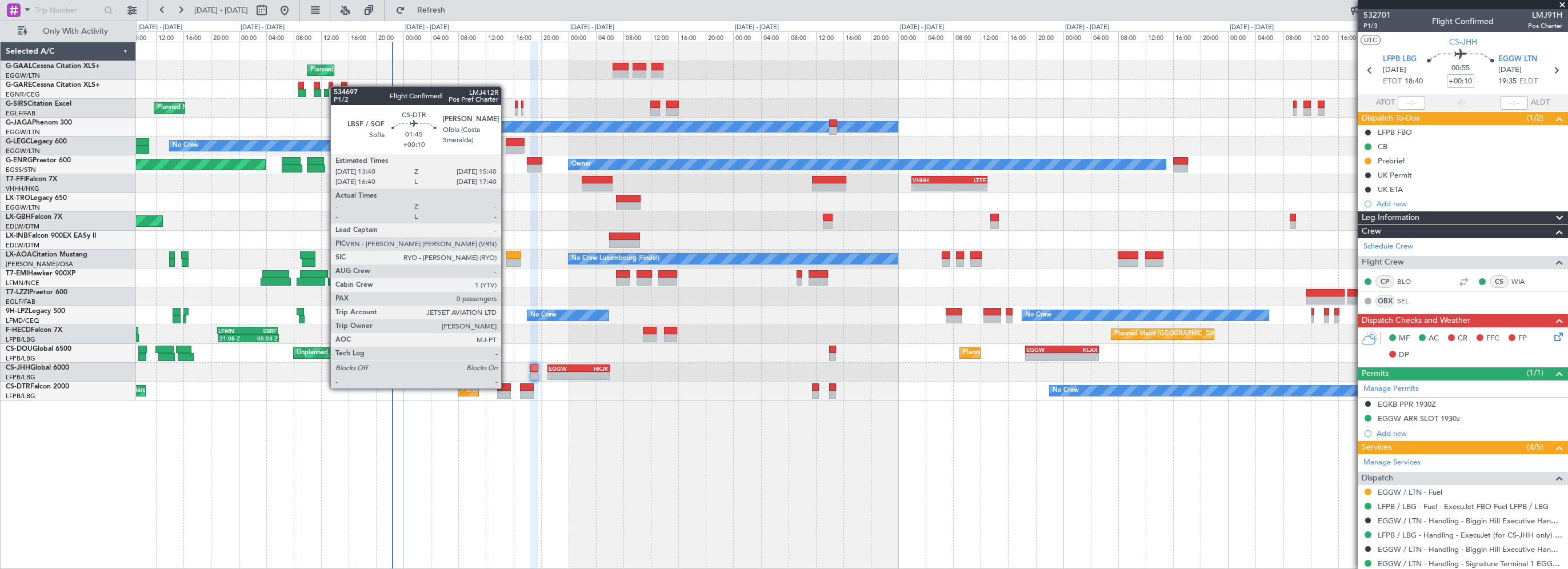
click at [506, 387] on div at bounding box center [504, 387] width 14 height 8
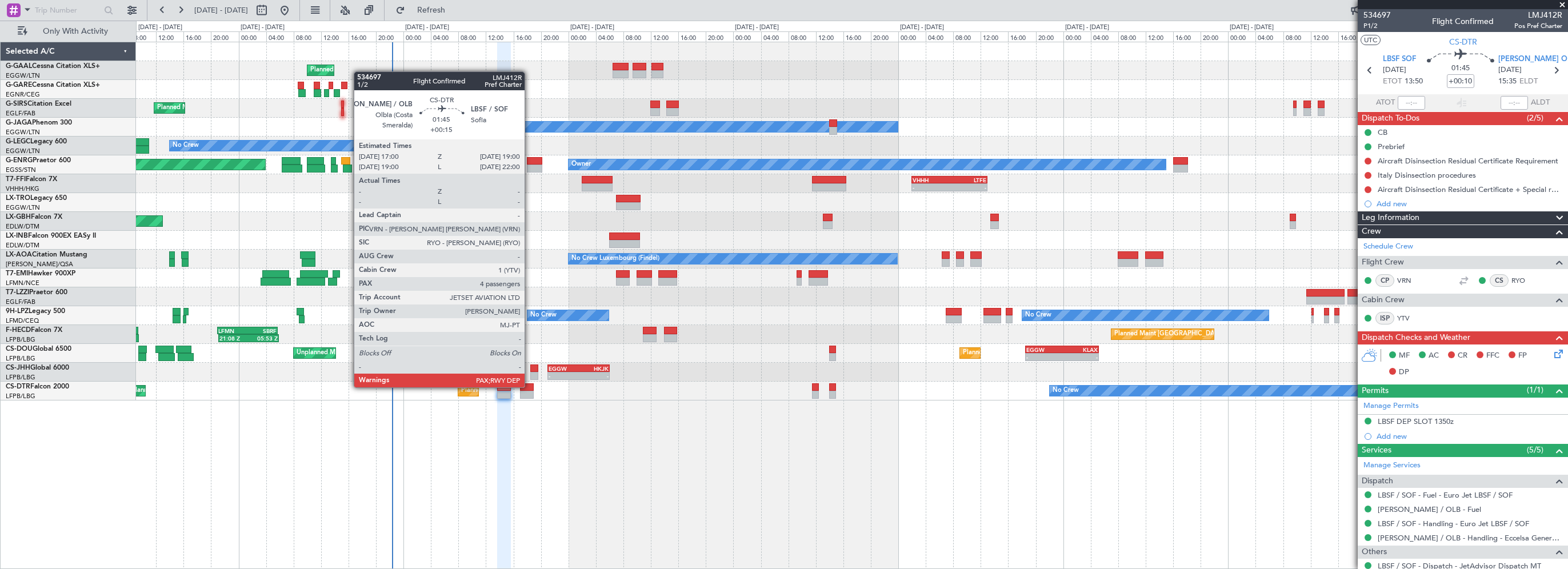
click at [529, 386] on div at bounding box center [527, 387] width 14 height 8
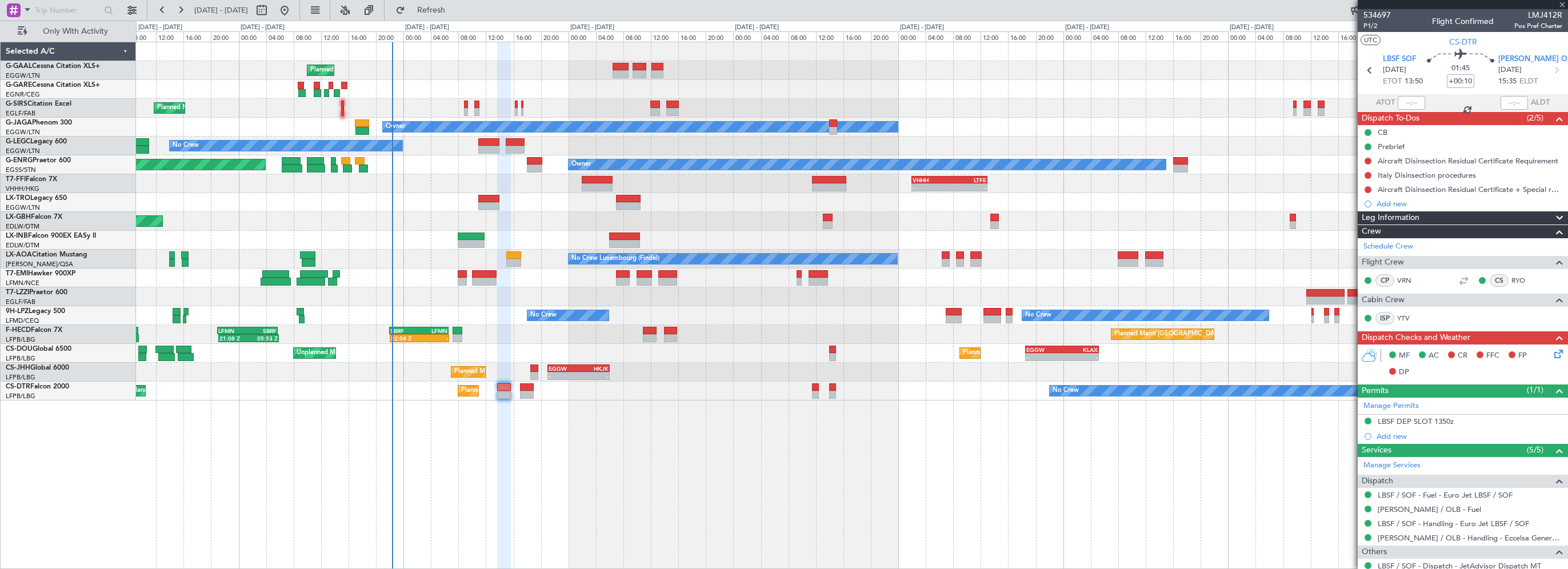
type input "+00:15"
type input "4"
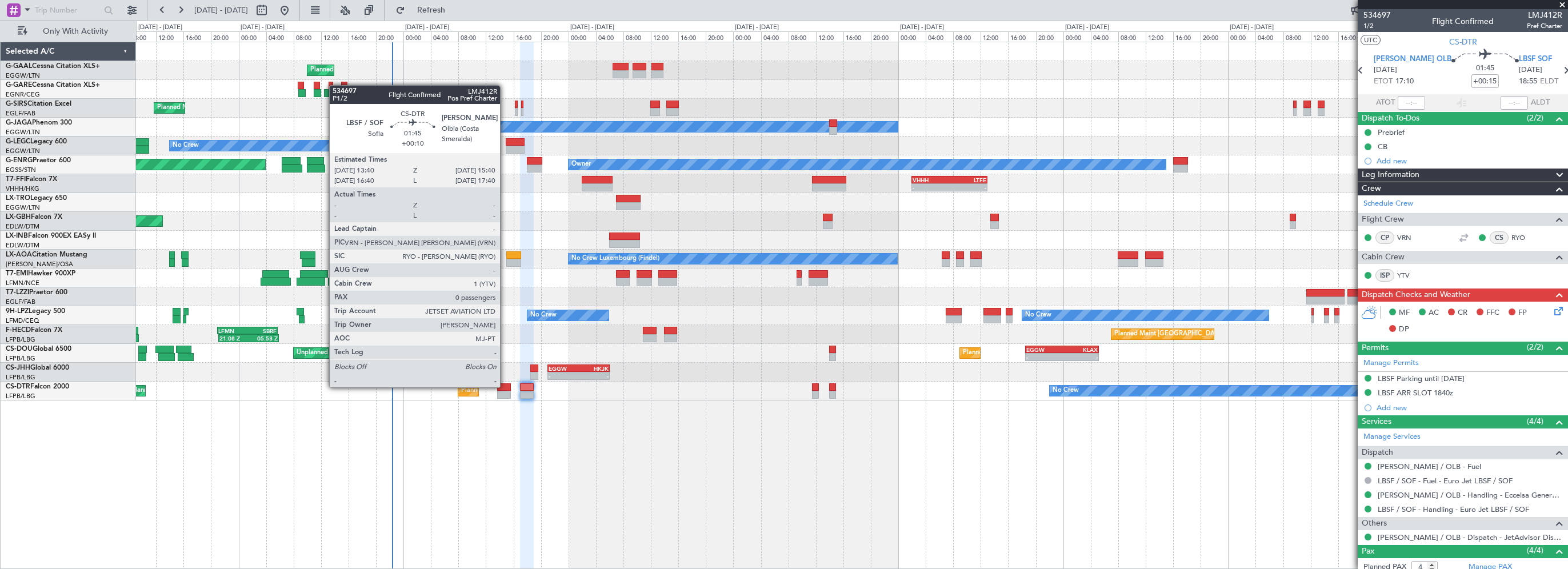
click at [505, 386] on div at bounding box center [504, 387] width 14 height 8
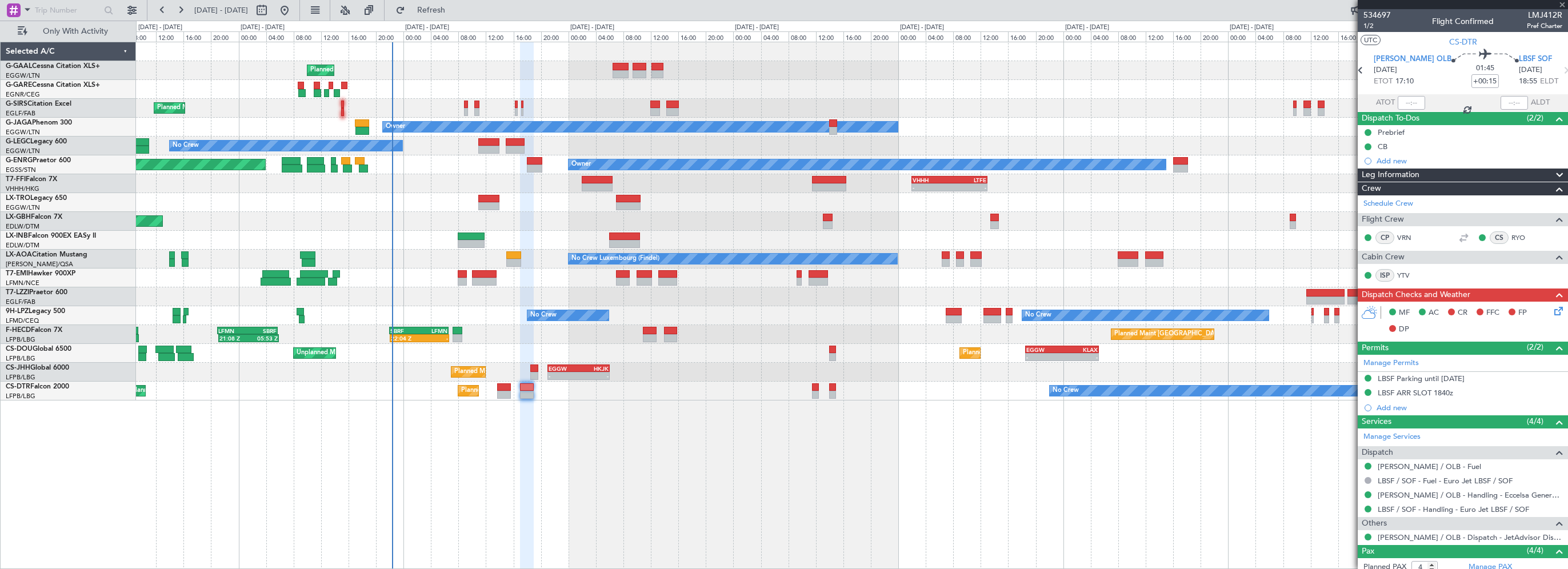
type input "+00:10"
type input "0"
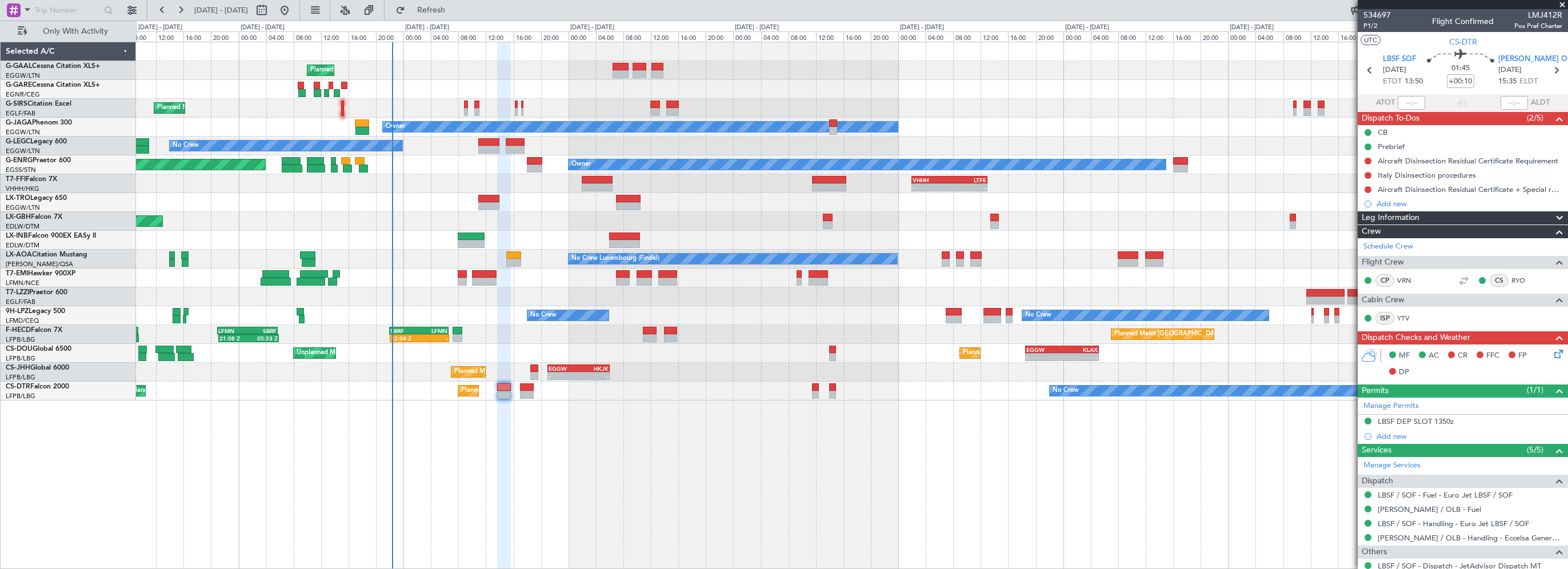
click at [851, 473] on div "Planned Maint Planned Maint [GEOGRAPHIC_DATA] ([GEOGRAPHIC_DATA]) Owner No Crew…" at bounding box center [852, 305] width 1432 height 527
click at [1388, 146] on div "Prebrief" at bounding box center [1391, 146] width 27 height 9
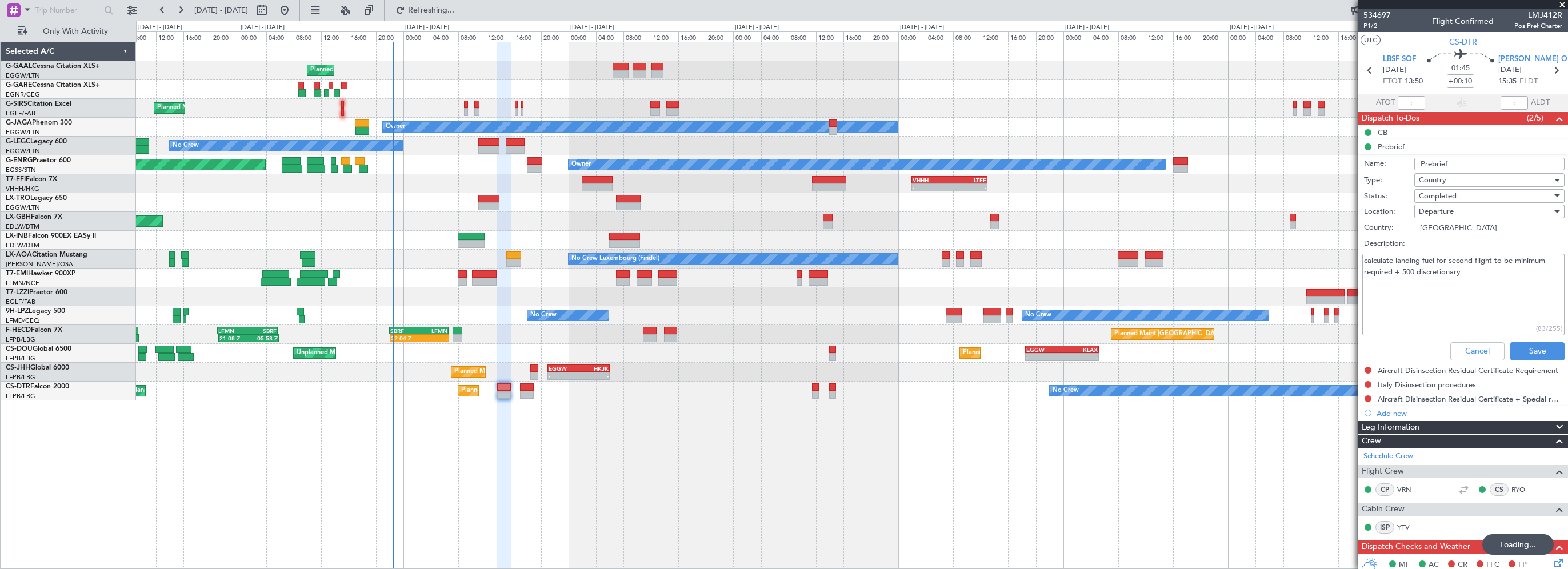
click at [582, 467] on div "Planned Maint Planned Maint [GEOGRAPHIC_DATA] ([GEOGRAPHIC_DATA]) Owner No Crew…" at bounding box center [852, 305] width 1432 height 527
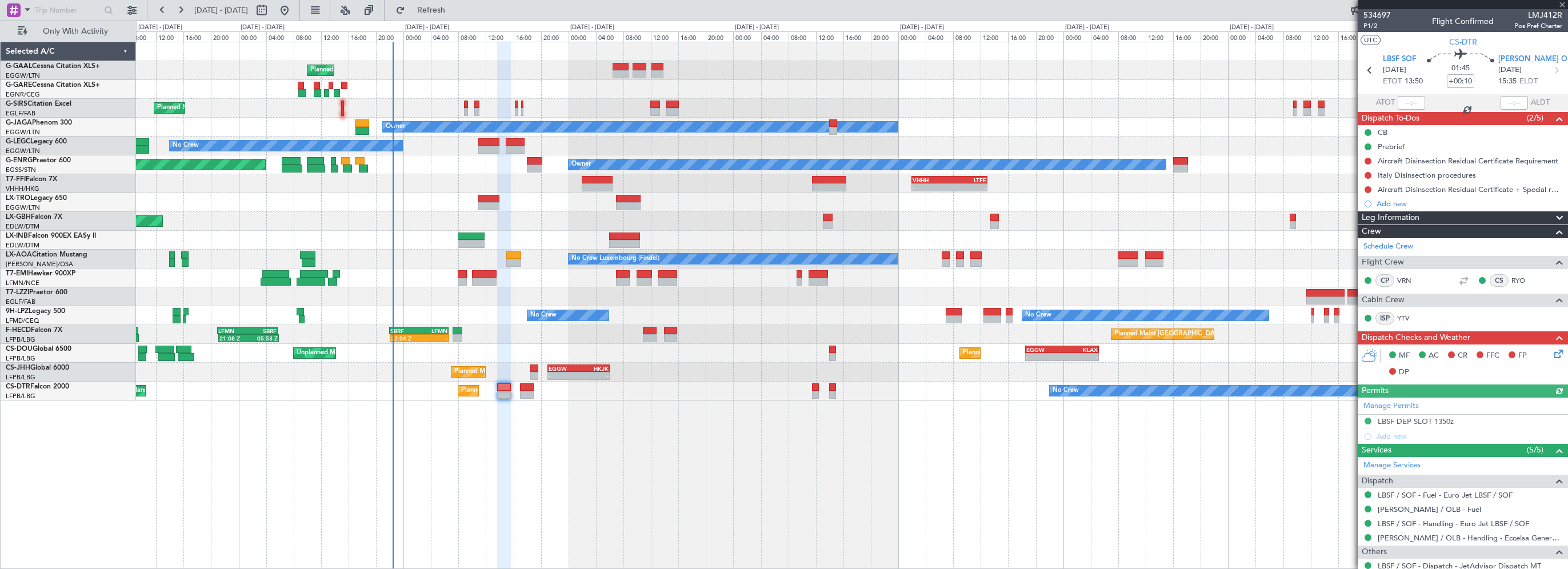
click at [1378, 146] on div "Prebrief" at bounding box center [1391, 146] width 27 height 9
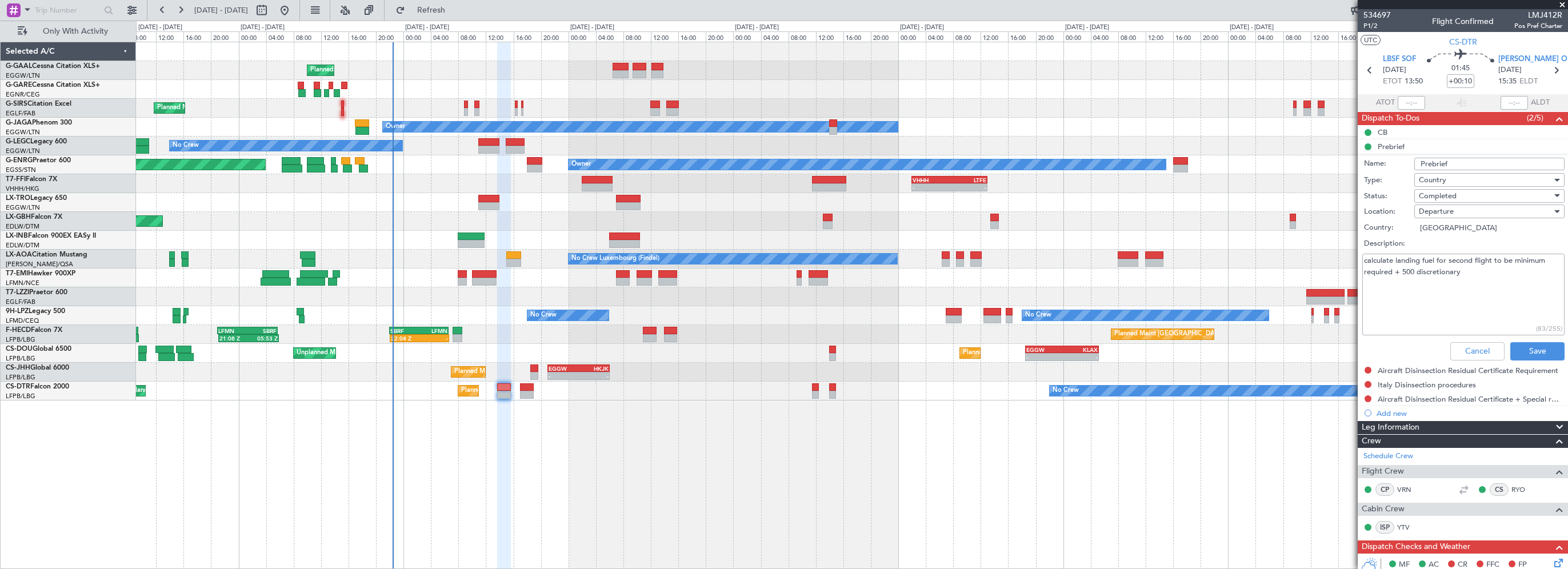
click at [974, 489] on div "Planned Maint Planned Maint [GEOGRAPHIC_DATA] ([GEOGRAPHIC_DATA]) Owner No Crew…" at bounding box center [852, 305] width 1432 height 527
click at [542, 432] on div "Planned Maint Planned Maint [GEOGRAPHIC_DATA] ([GEOGRAPHIC_DATA]) Owner No Crew…" at bounding box center [852, 305] width 1432 height 527
click at [528, 451] on div "Planned Maint Planned Maint [GEOGRAPHIC_DATA] ([GEOGRAPHIC_DATA]) Owner No Crew…" at bounding box center [852, 305] width 1432 height 527
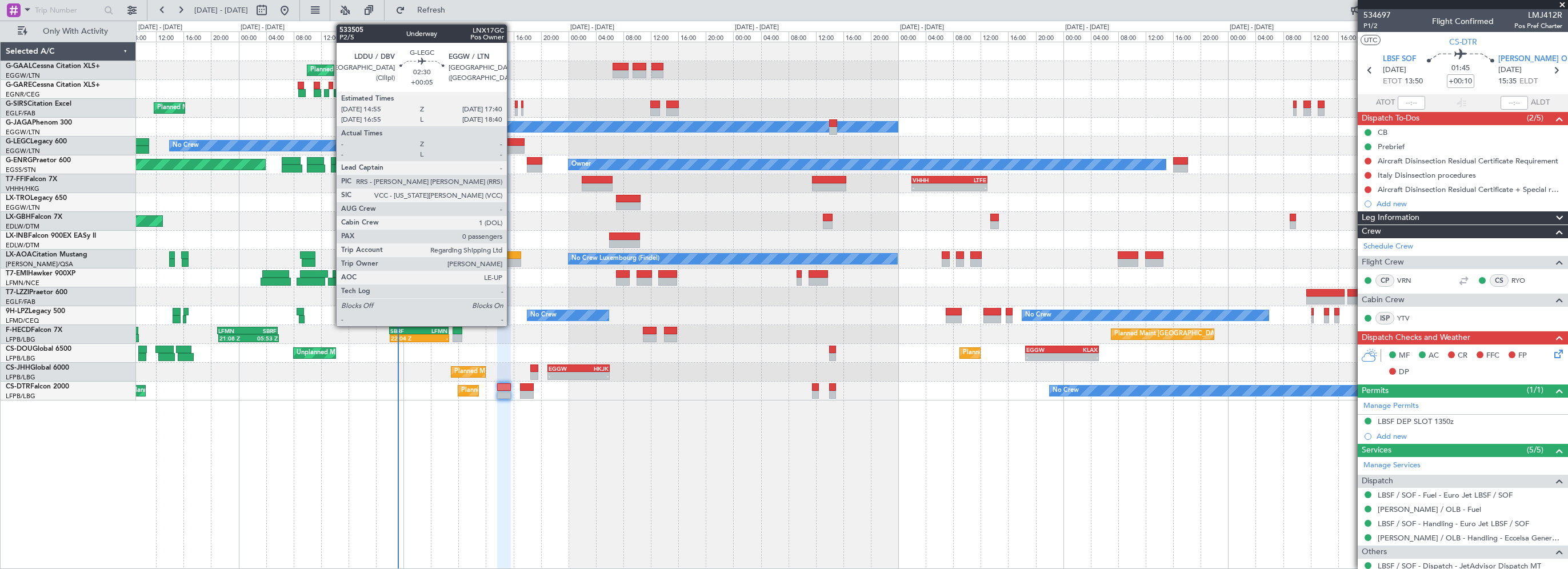
click at [513, 141] on div at bounding box center [515, 142] width 19 height 8
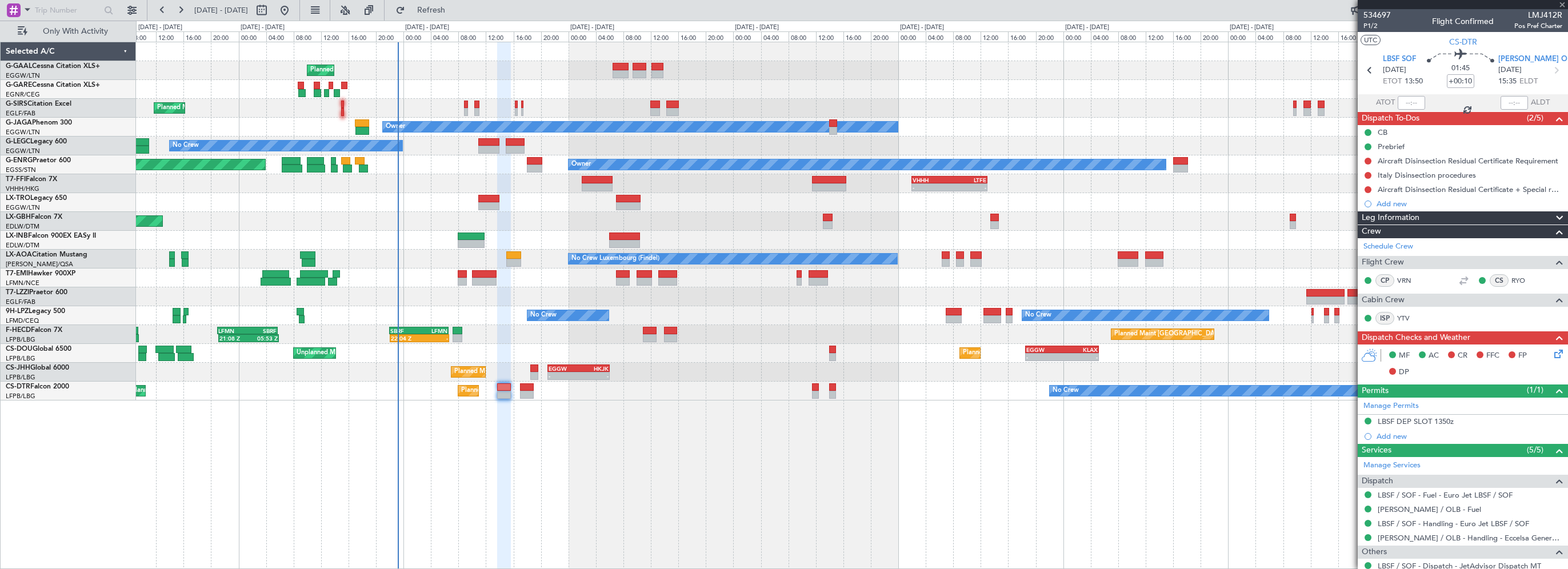
type input "+00:05"
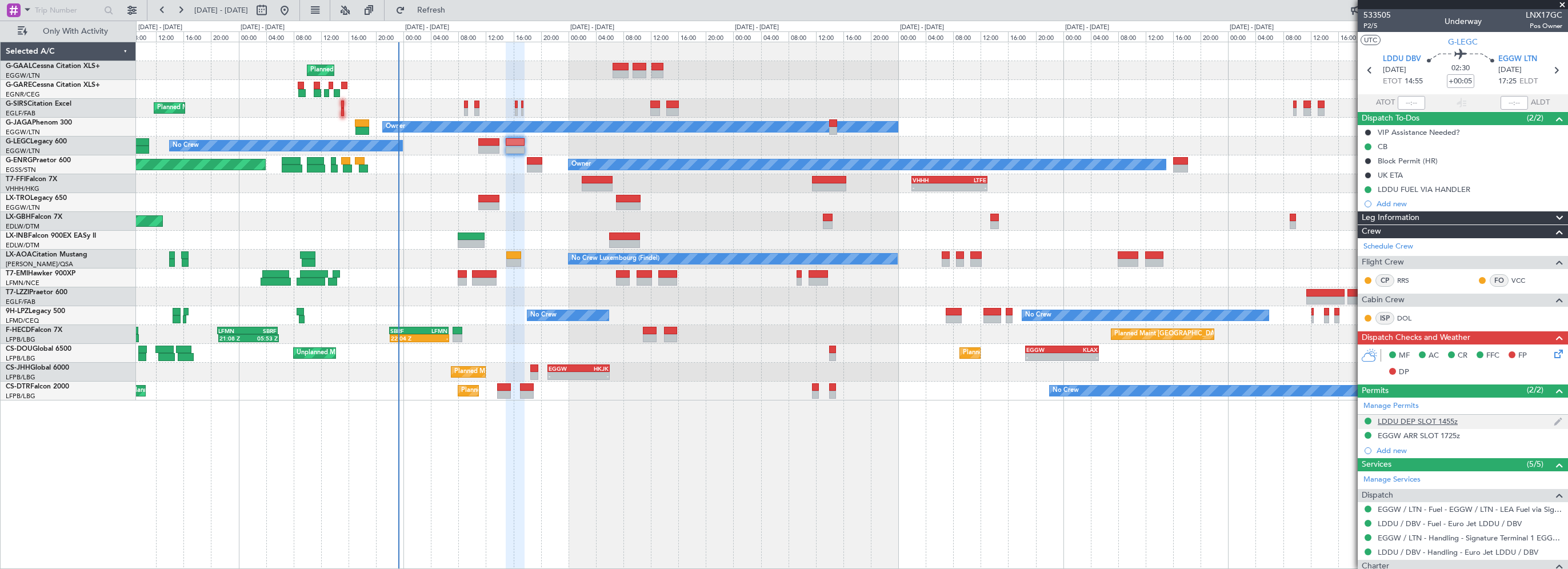
click at [1414, 419] on div "LDDU DEP SLOT 1455z" at bounding box center [1417, 420] width 80 height 9
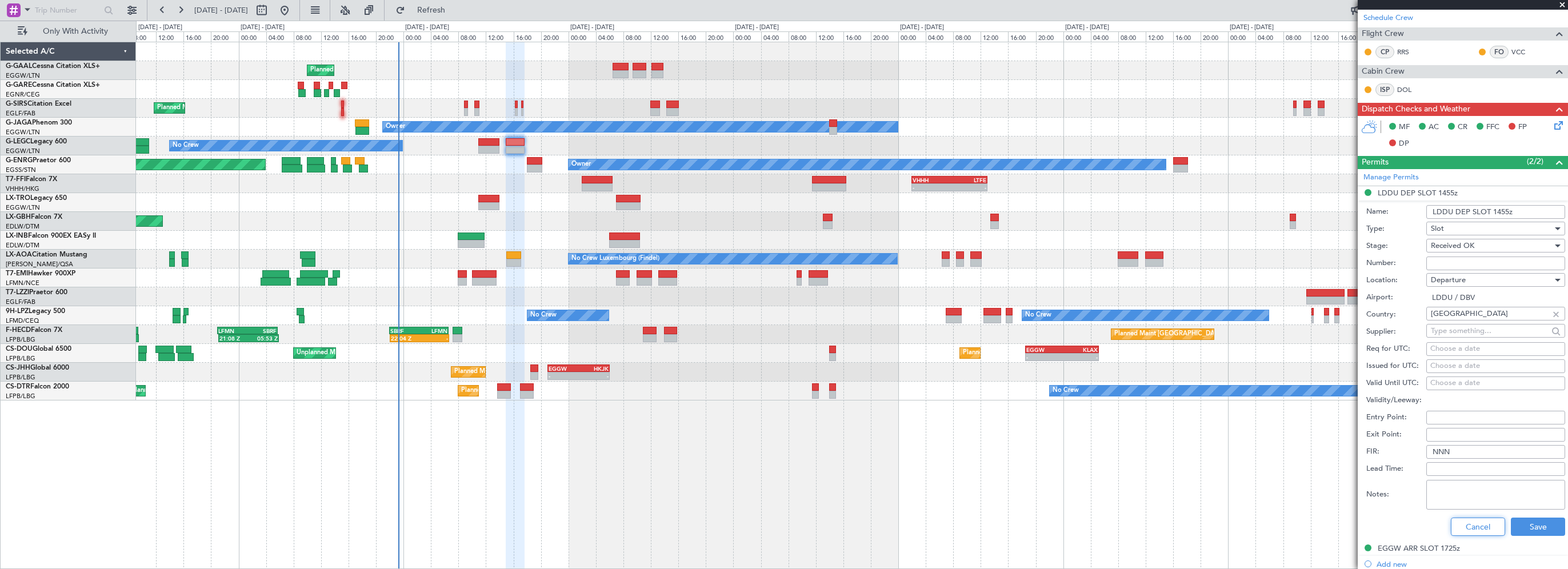
click at [1475, 521] on button "Cancel" at bounding box center [1477, 526] width 54 height 18
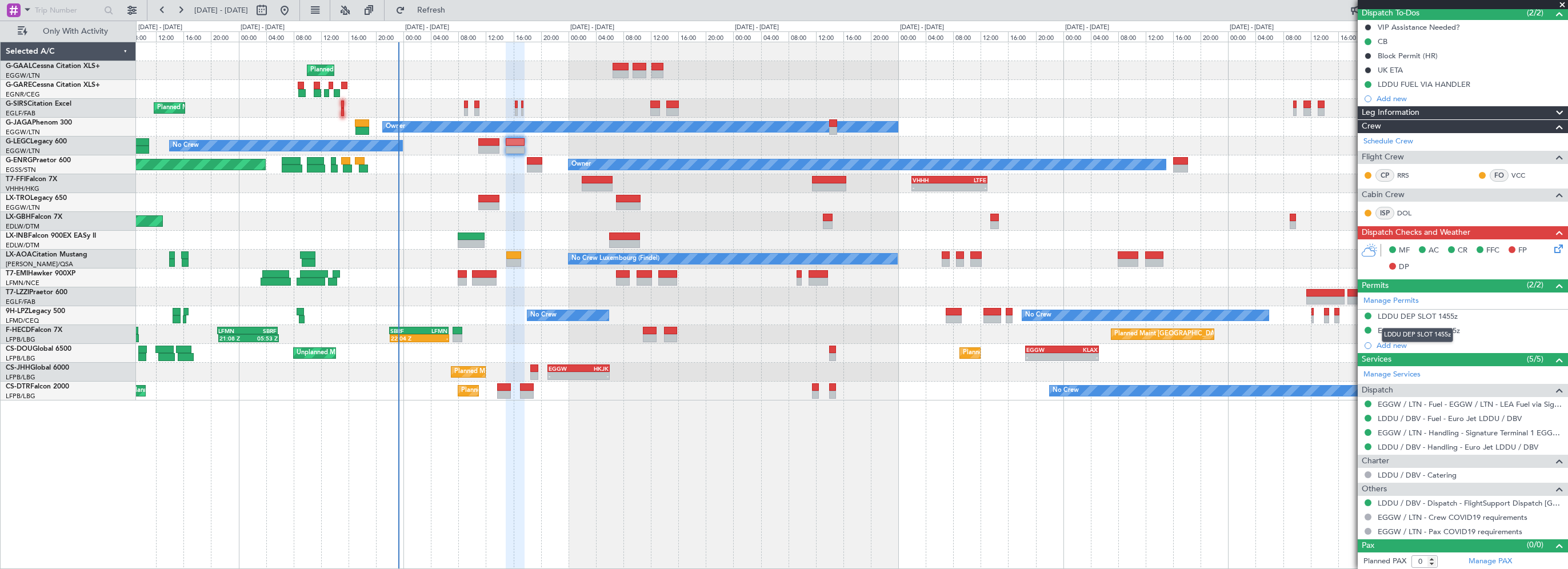
click at [1419, 328] on div "LDDU DEP SLOT 1455z" at bounding box center [1417, 335] width 71 height 14
click at [1403, 328] on mat-tooltip-component "LDDU DEP SLOT 1455z" at bounding box center [1417, 335] width 87 height 30
click at [1439, 330] on div "EGGW ARR SLOT 1725z" at bounding box center [1419, 330] width 82 height 9
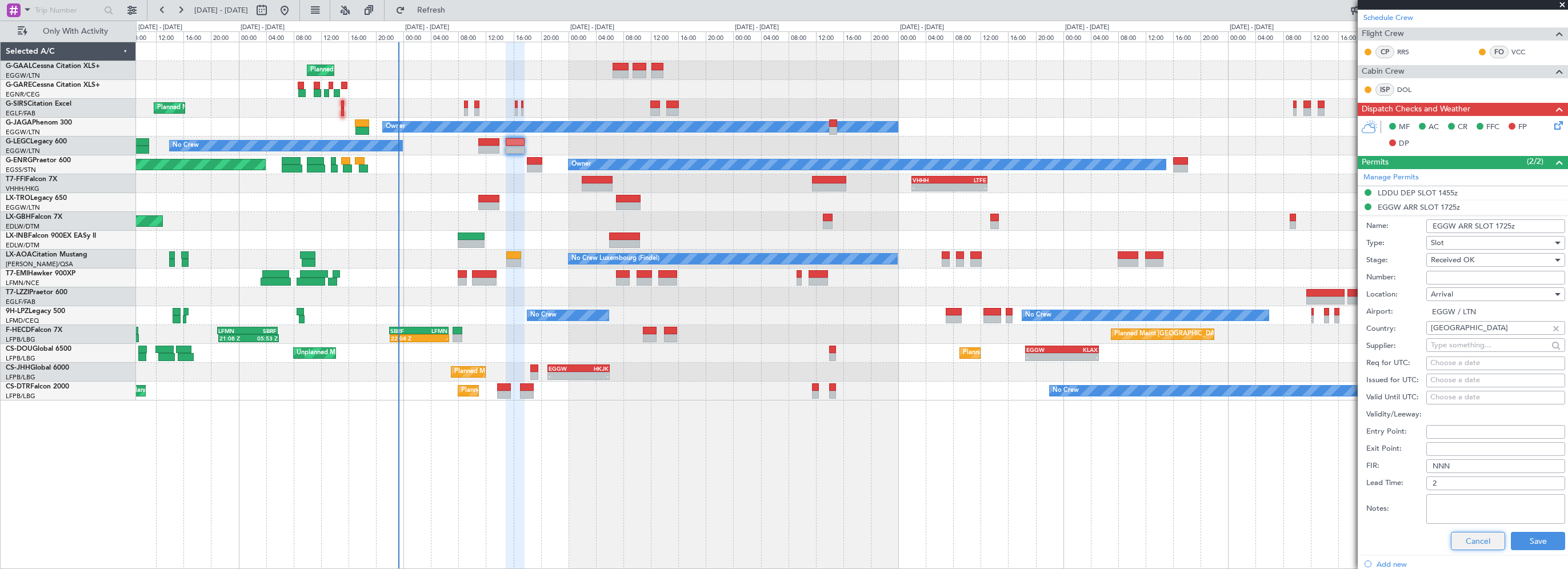
click at [1474, 539] on button "Cancel" at bounding box center [1477, 540] width 54 height 18
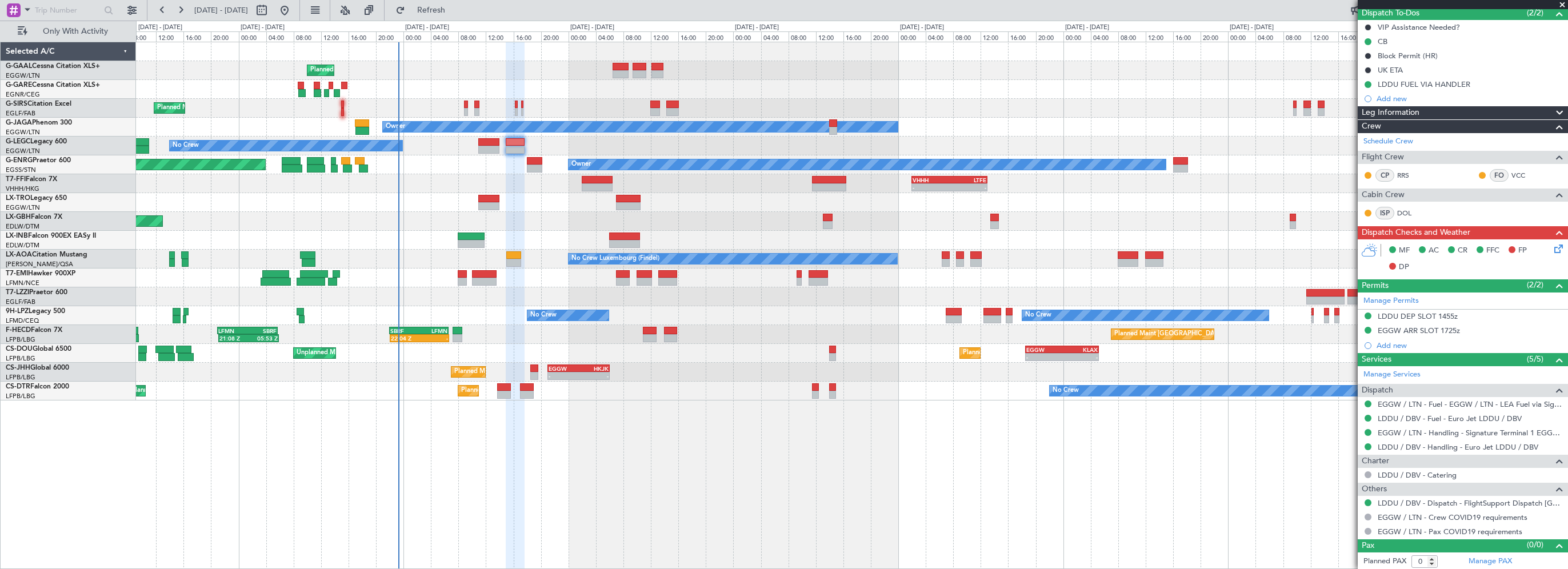
click at [1551, 245] on icon at bounding box center [1556, 247] width 9 height 9
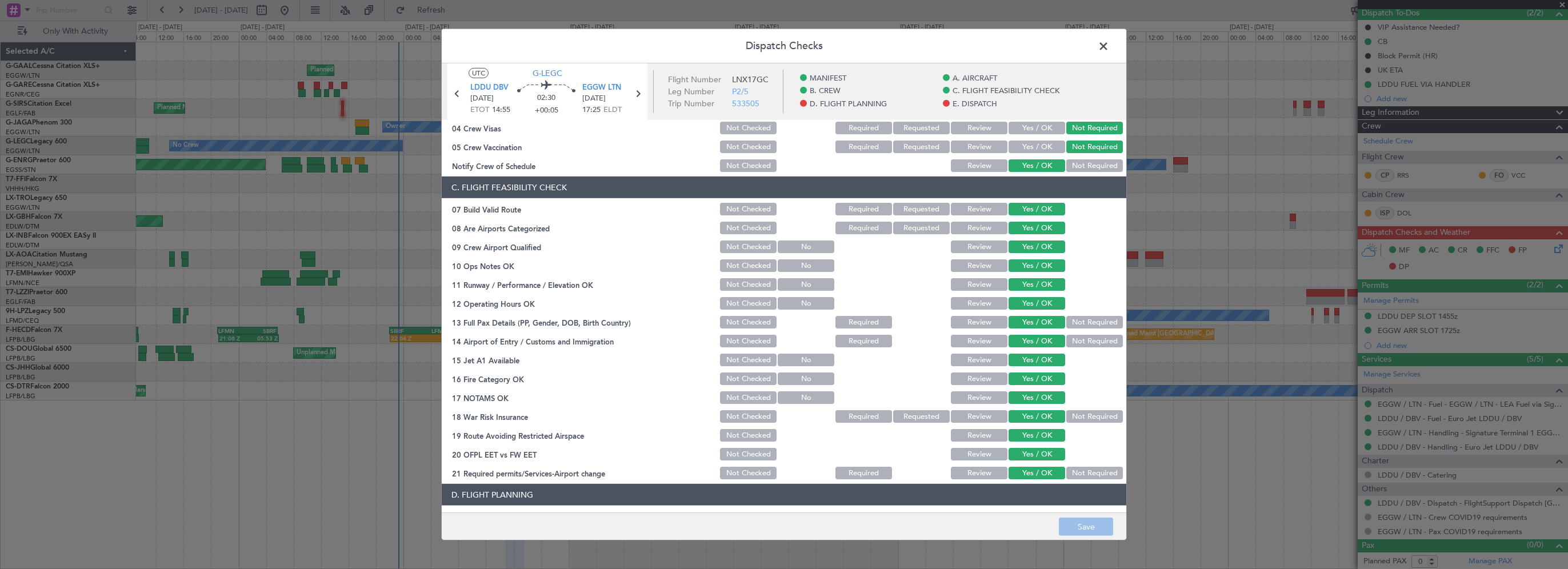
scroll to position [400, 0]
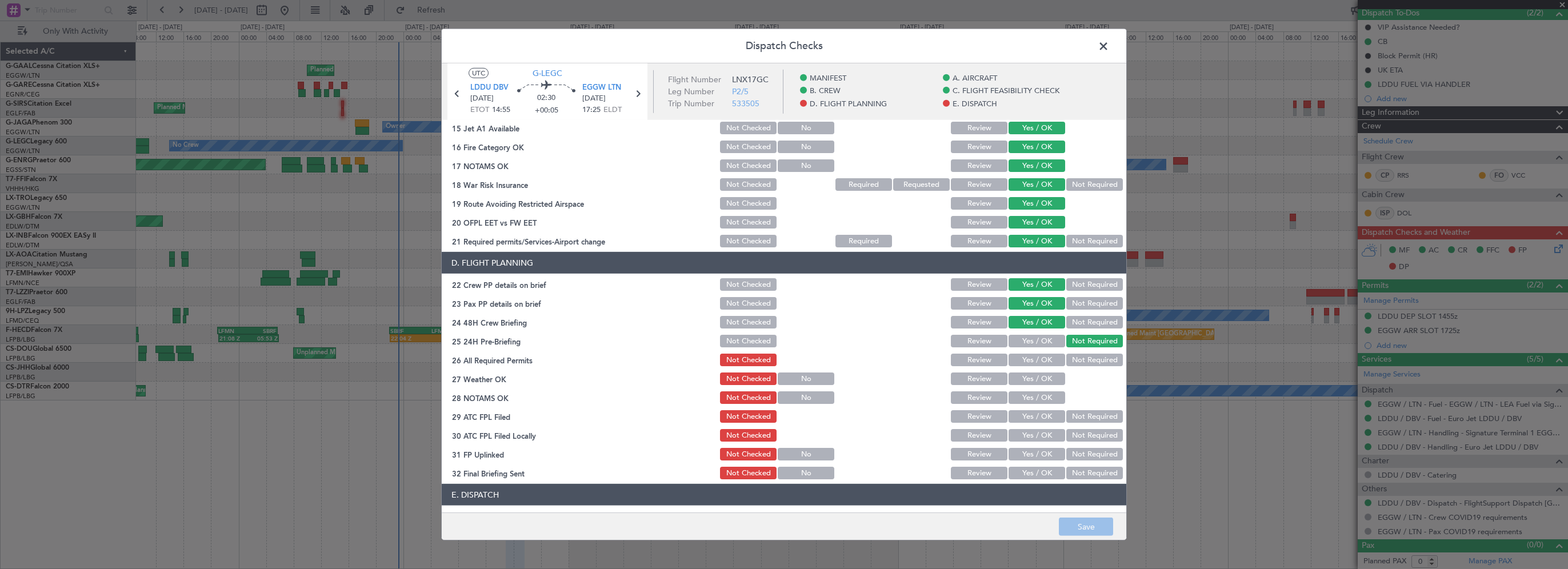
click at [1035, 360] on button "Yes / OK" at bounding box center [1036, 359] width 56 height 12
click at [1033, 382] on button "Yes / OK" at bounding box center [1036, 378] width 56 height 12
click at [1026, 402] on button "Yes / OK" at bounding box center [1036, 397] width 56 height 12
click at [1032, 411] on button "Yes / OK" at bounding box center [1036, 416] width 56 height 12
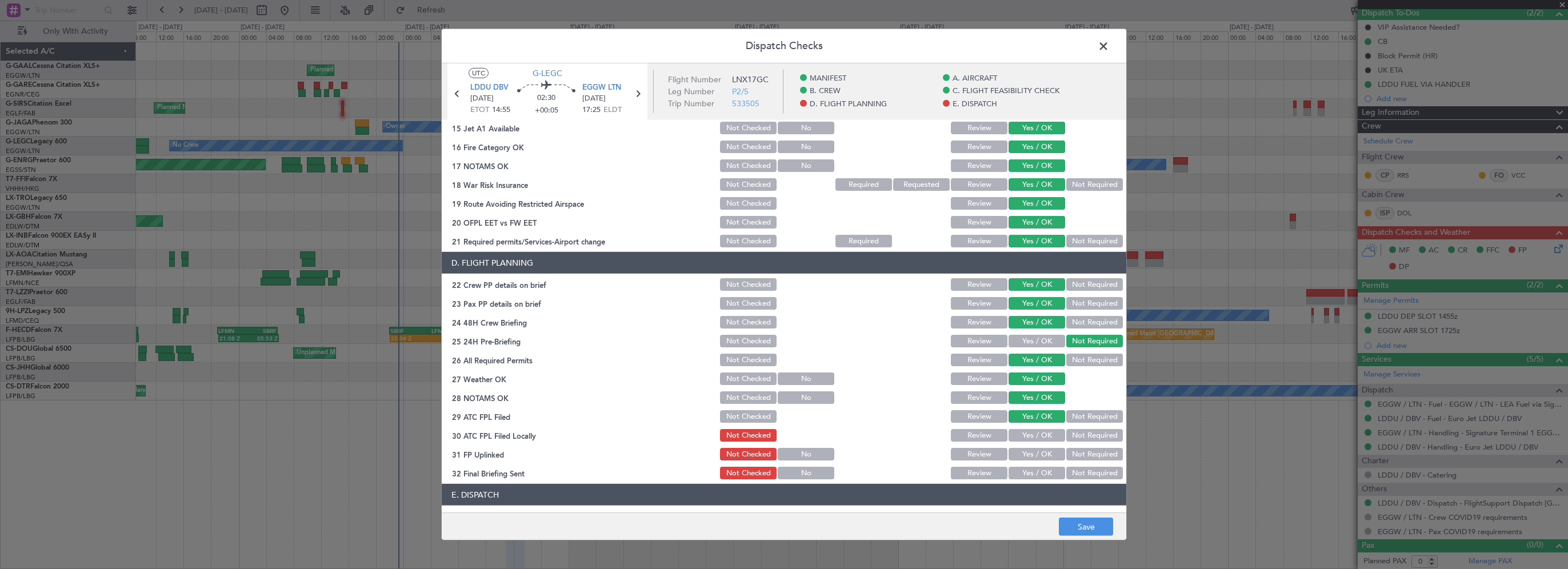
click at [1072, 433] on button "Not Required" at bounding box center [1094, 435] width 56 height 12
click at [1010, 452] on button "Yes / OK" at bounding box center [1036, 454] width 56 height 12
click at [1018, 473] on button "Yes / OK" at bounding box center [1036, 472] width 56 height 12
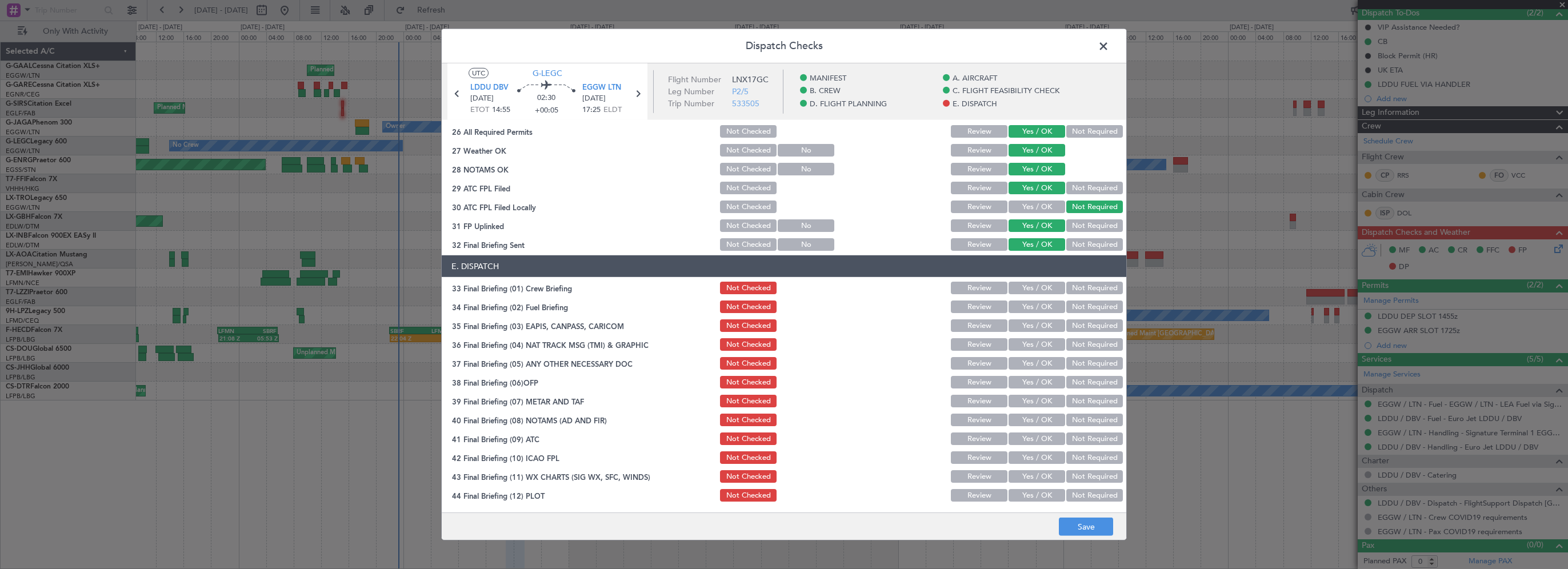
click at [1024, 293] on button "Yes / OK" at bounding box center [1036, 288] width 56 height 12
click at [1025, 306] on button "Yes / OK" at bounding box center [1036, 306] width 56 height 12
click at [1070, 327] on button "Not Required" at bounding box center [1094, 325] width 56 height 12
click at [1066, 349] on button "Not Required" at bounding box center [1094, 344] width 56 height 12
drag, startPoint x: 1063, startPoint y: 361, endPoint x: 1043, endPoint y: 381, distance: 28.3
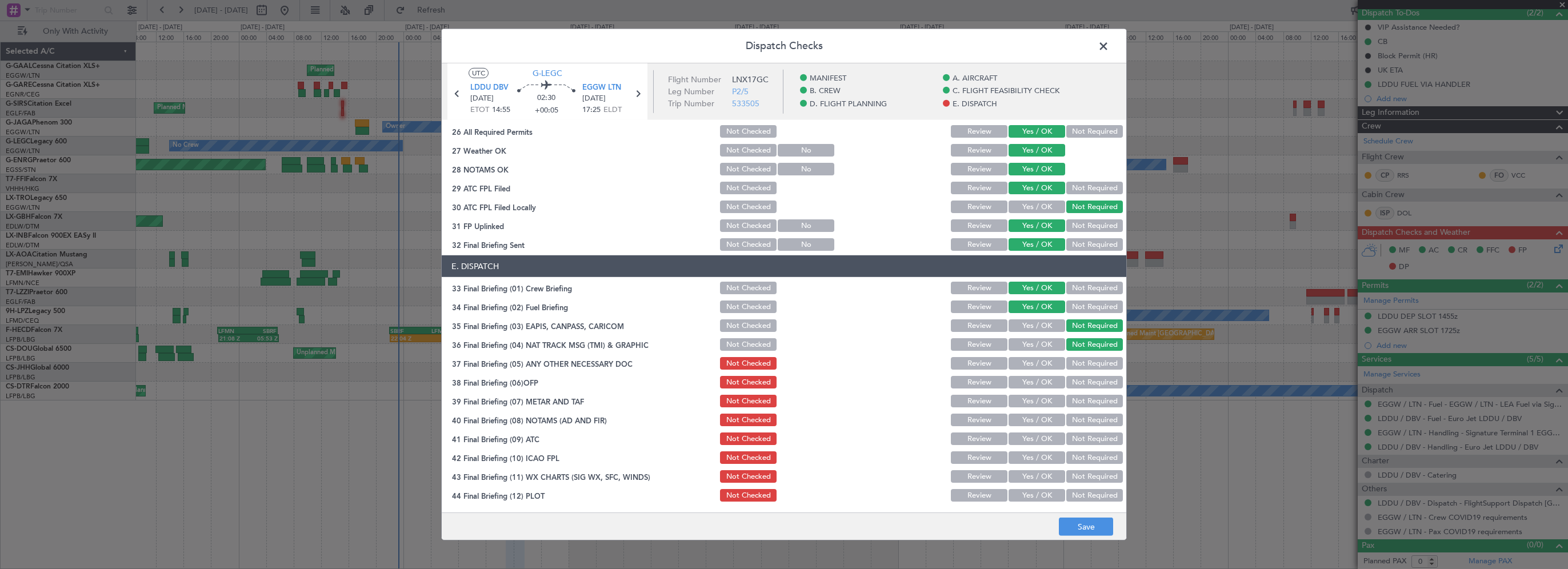
click at [1066, 363] on button "Not Required" at bounding box center [1094, 363] width 56 height 12
click at [1041, 381] on button "Yes / OK" at bounding box center [1036, 381] width 56 height 12
click at [1035, 397] on button "Yes / OK" at bounding box center [1036, 400] width 56 height 12
click at [1031, 414] on button "Yes / OK" at bounding box center [1036, 420] width 56 height 12
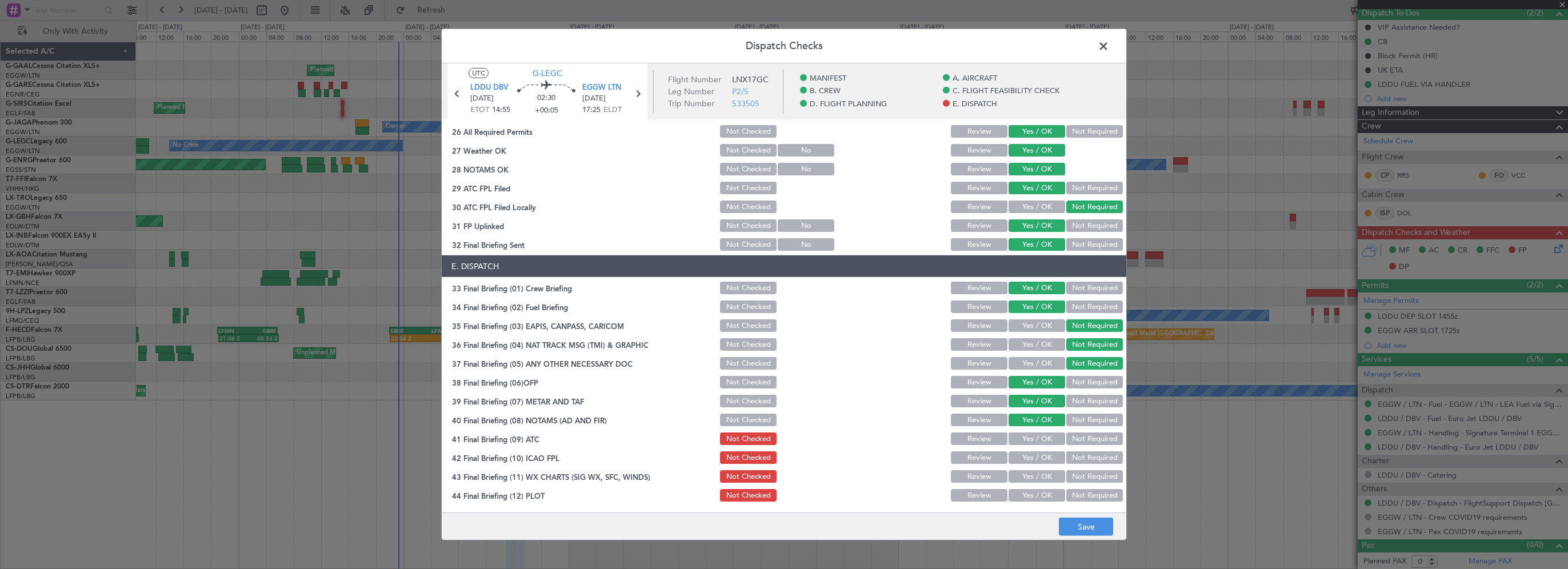
click at [1029, 434] on section "E. DISPATCH 33 Final Briefing (01) Crew Briefing Not Checked Review Yes / OK No…" at bounding box center [783, 379] width 684 height 248
drag, startPoint x: 1028, startPoint y: 436, endPoint x: 1028, endPoint y: 444, distance: 8.0
click at [1029, 436] on button "Yes / OK" at bounding box center [1036, 438] width 56 height 12
click at [1031, 461] on button "Yes / OK" at bounding box center [1036, 457] width 56 height 12
click at [1029, 474] on button "Yes / OK" at bounding box center [1036, 476] width 56 height 12
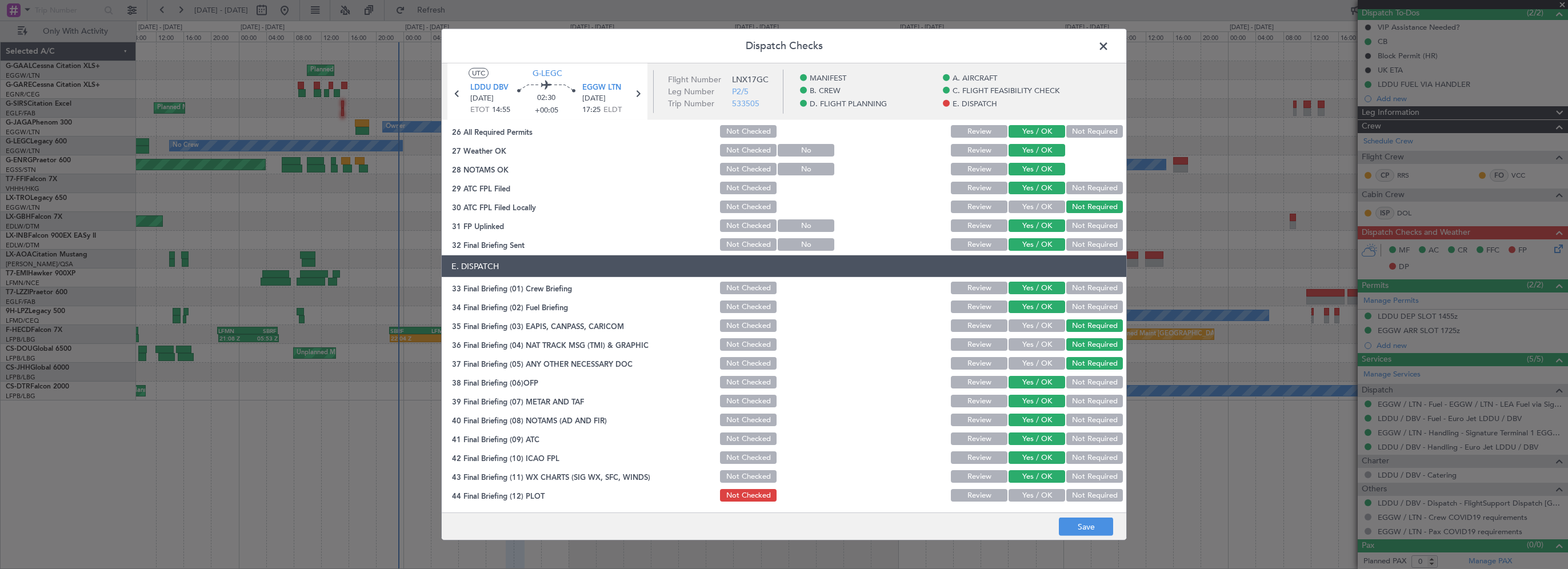
click at [1029, 493] on button "Yes / OK" at bounding box center [1036, 495] width 56 height 12
click at [1071, 521] on button "Save" at bounding box center [1085, 526] width 54 height 18
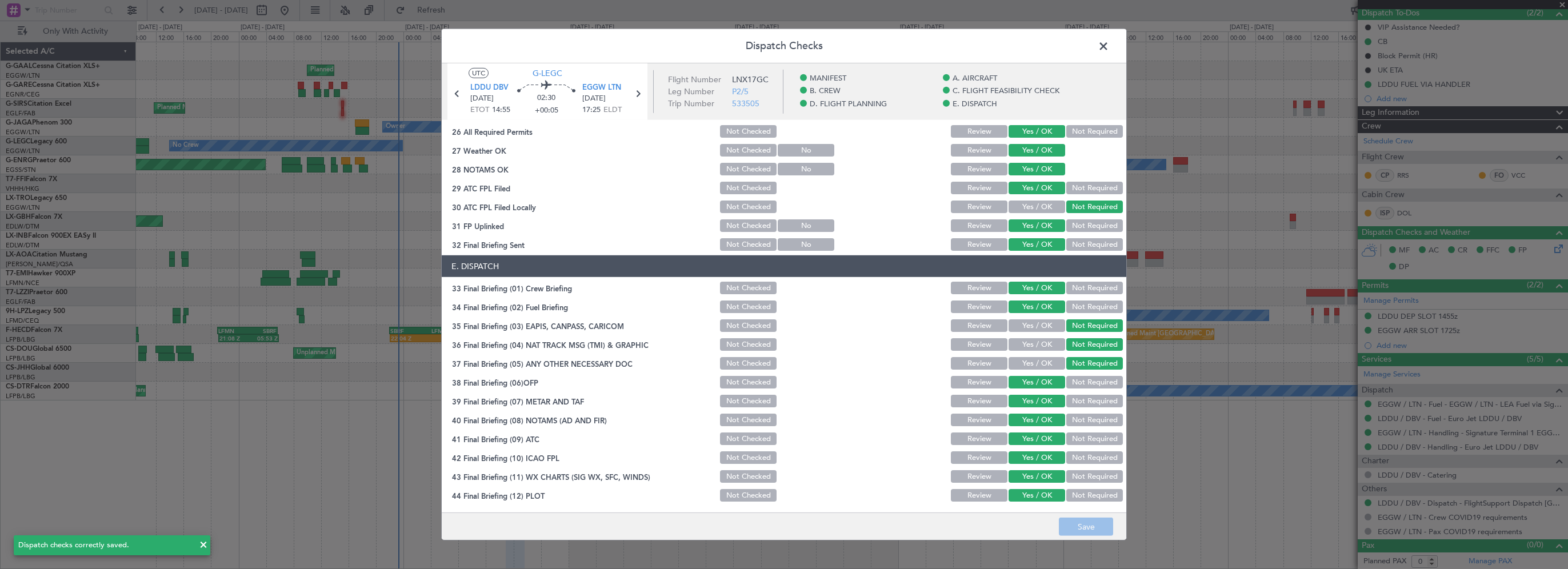
click at [1109, 45] on span at bounding box center [1109, 49] width 0 height 23
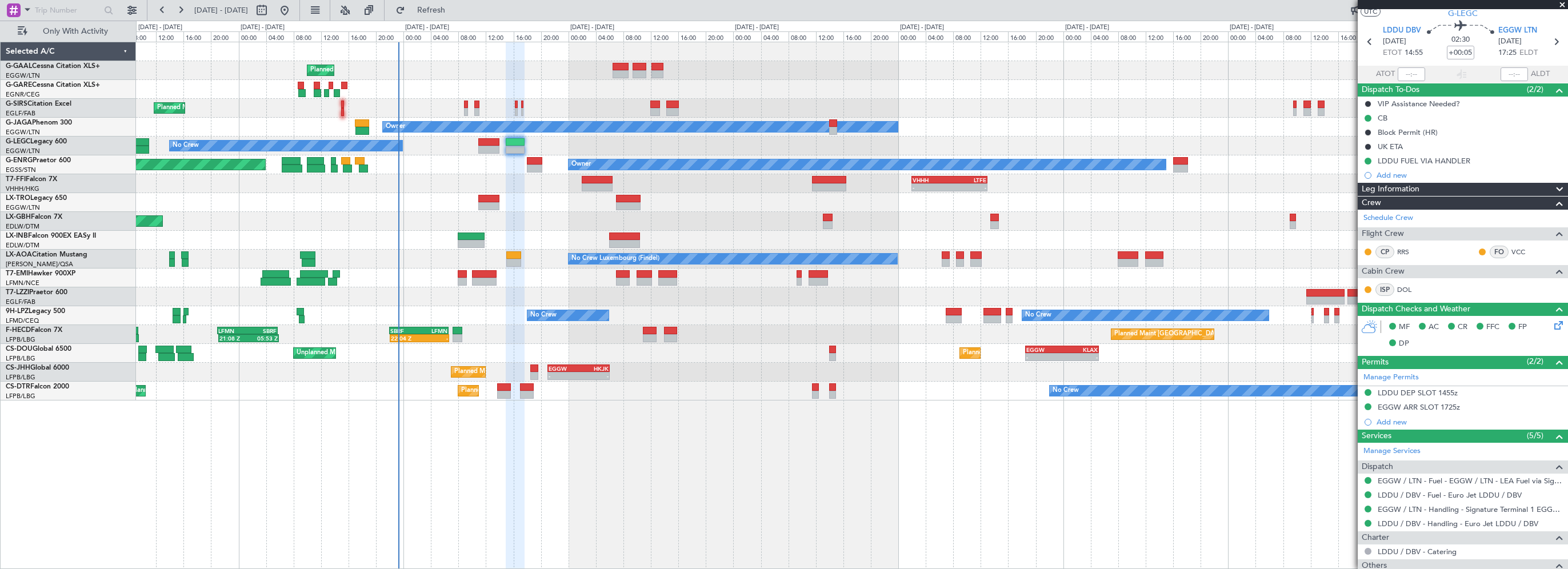
scroll to position [0, 0]
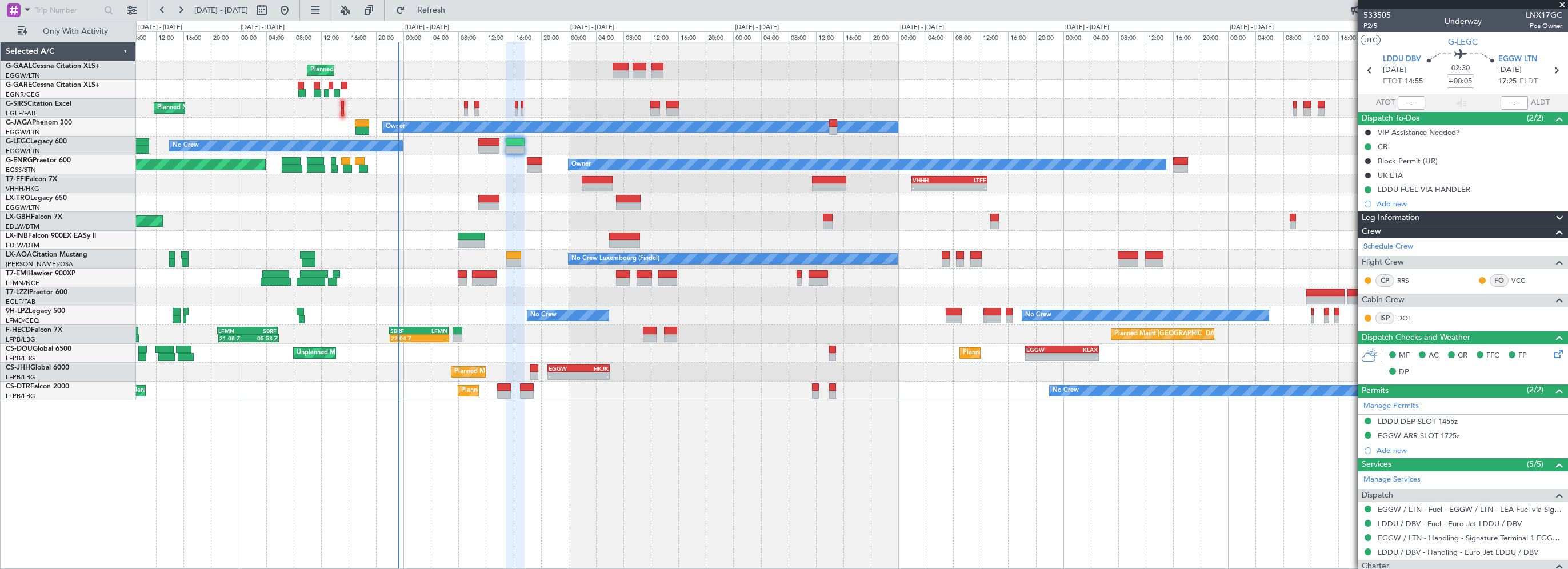
click at [1431, 219] on div "Leg Information" at bounding box center [1463, 218] width 211 height 13
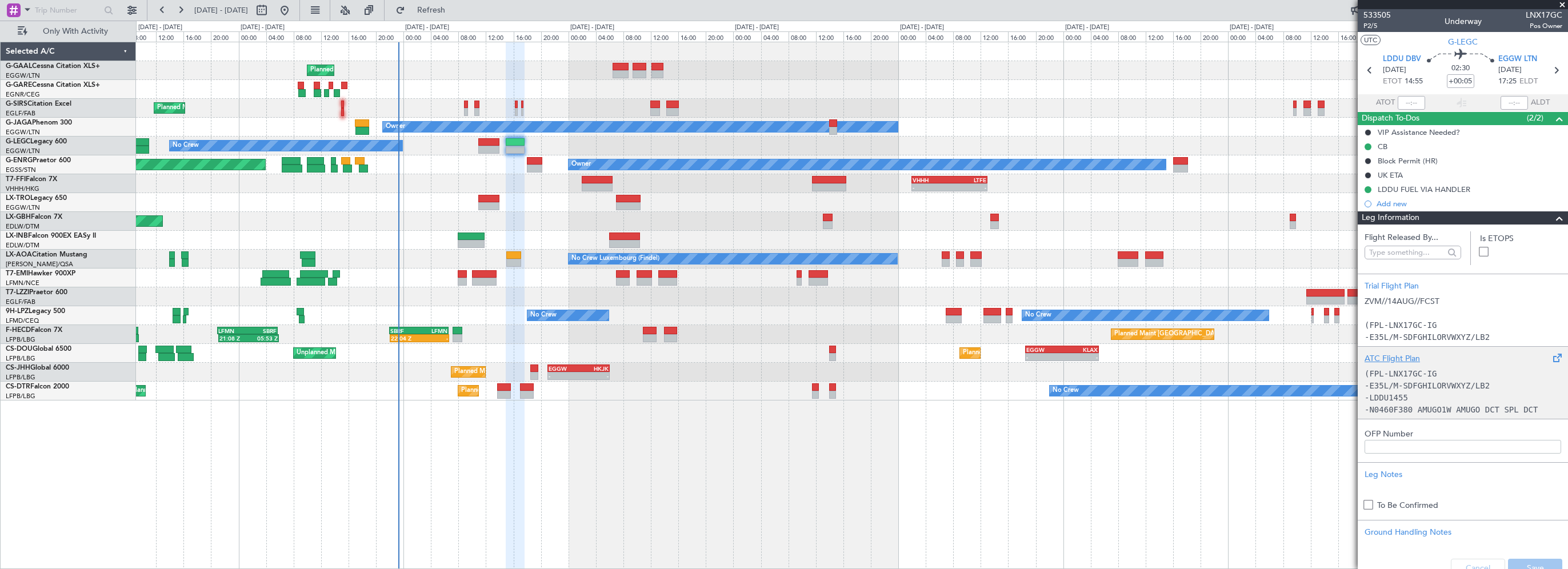
click at [1399, 361] on div "ATC Flight Plan" at bounding box center [1463, 358] width 196 height 12
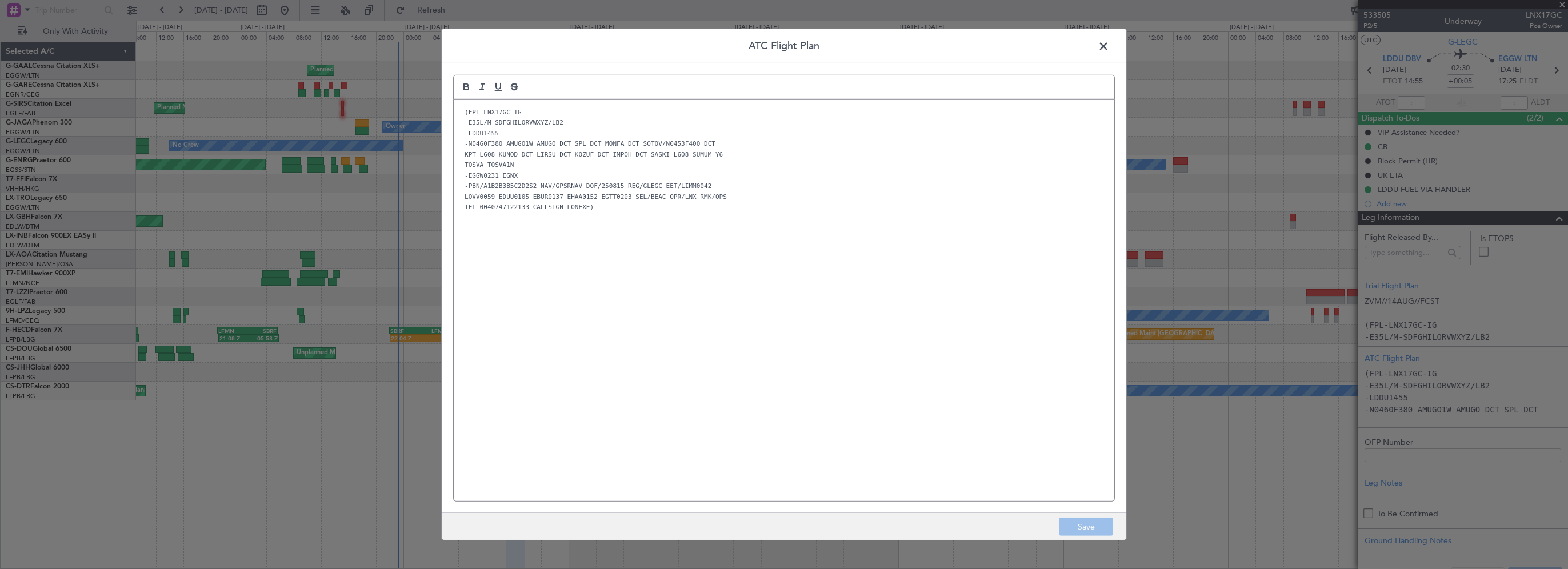
click at [1109, 41] on span at bounding box center [1109, 49] width 0 height 23
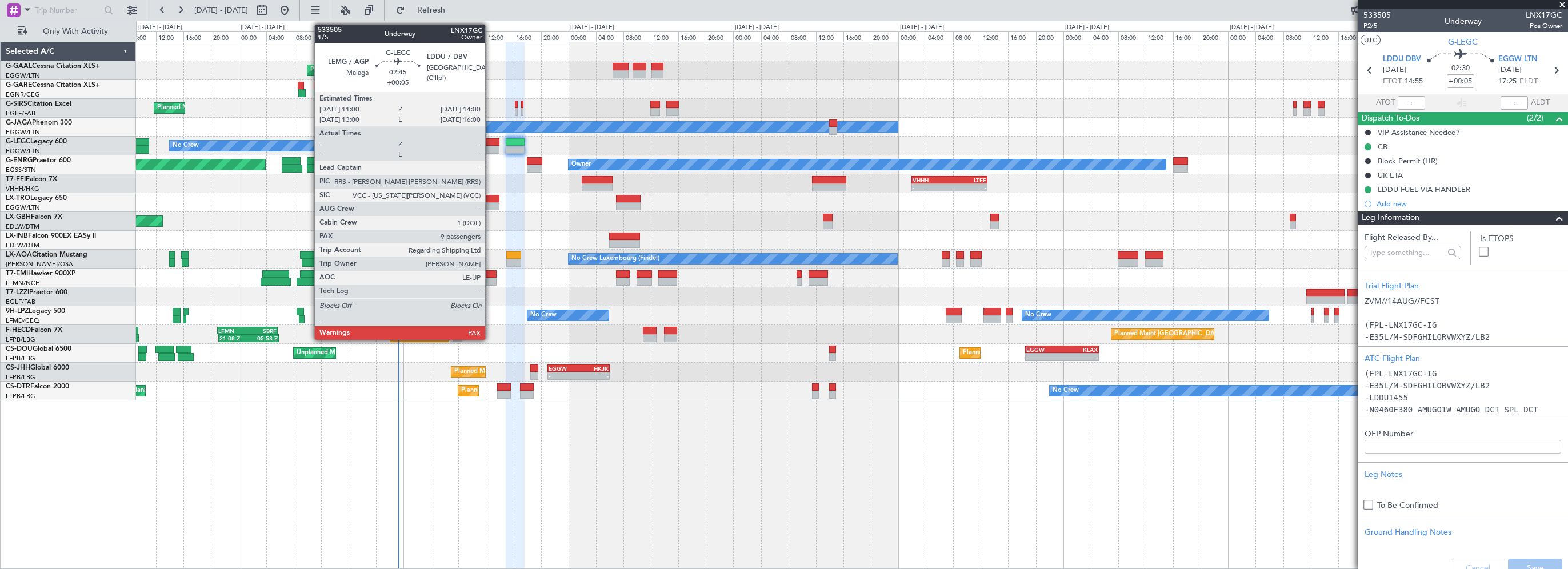
click at [490, 141] on div at bounding box center [488, 142] width 21 height 8
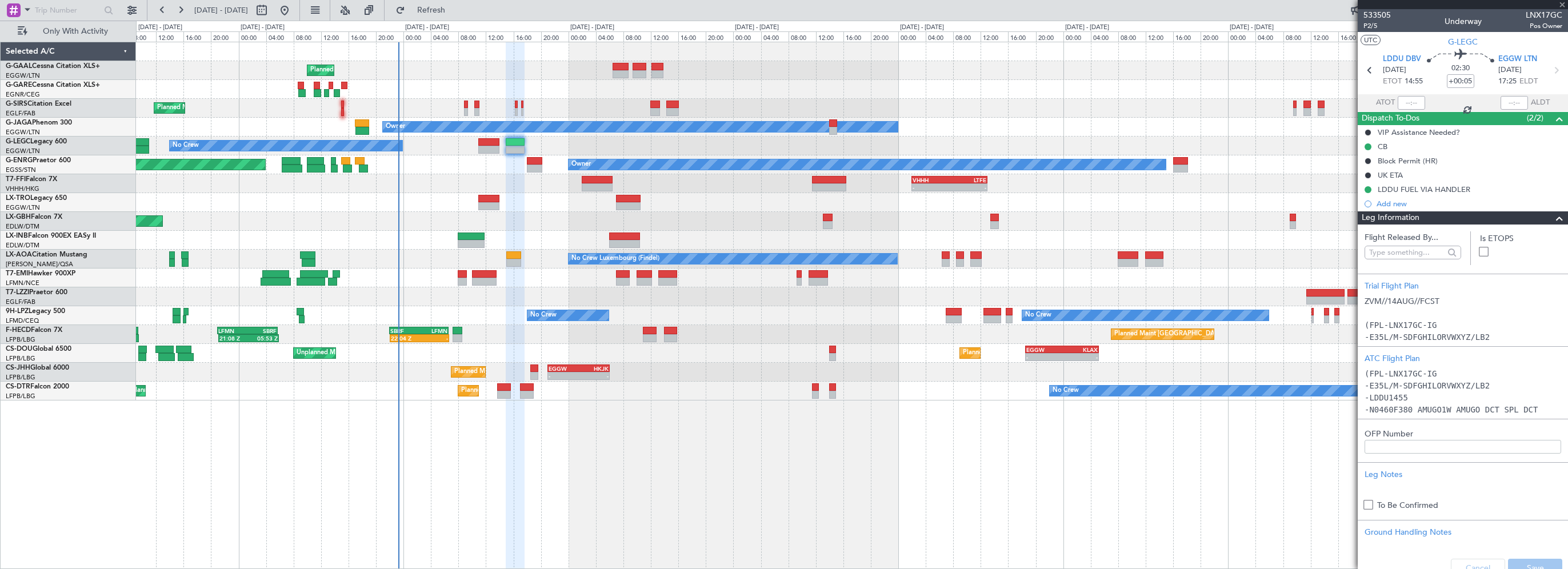
type input "9"
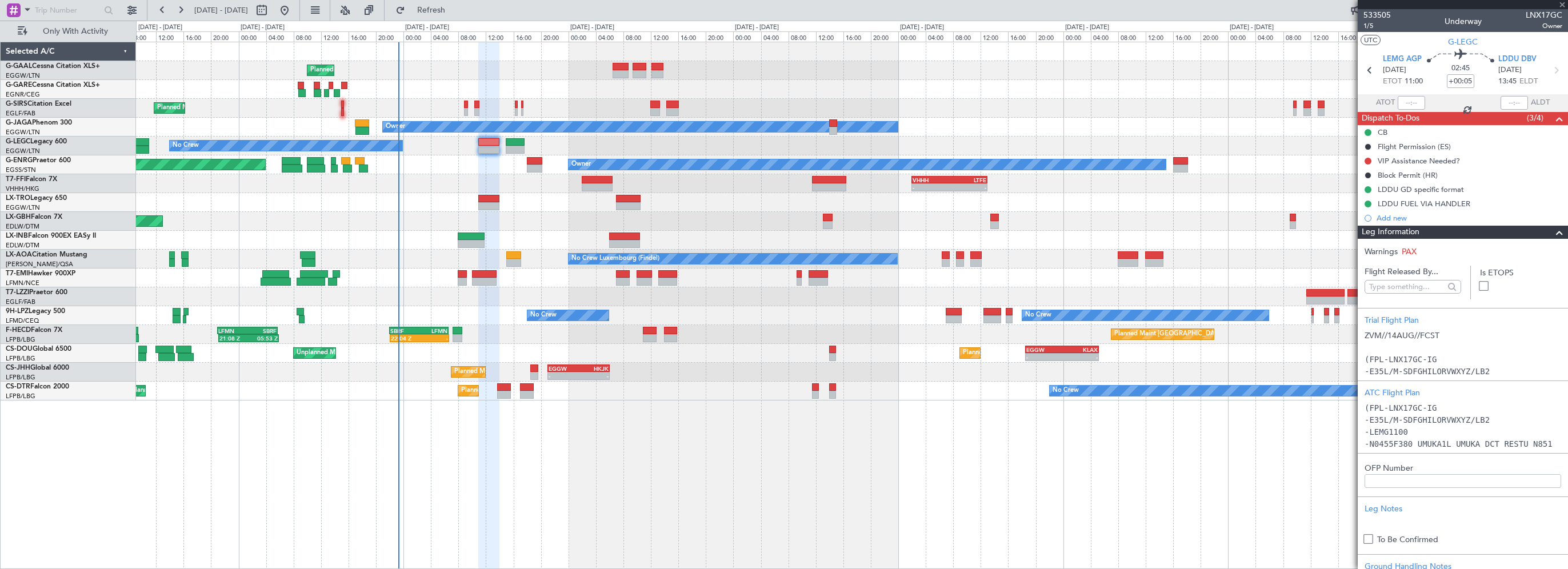
click at [1543, 231] on div at bounding box center [1555, 232] width 23 height 14
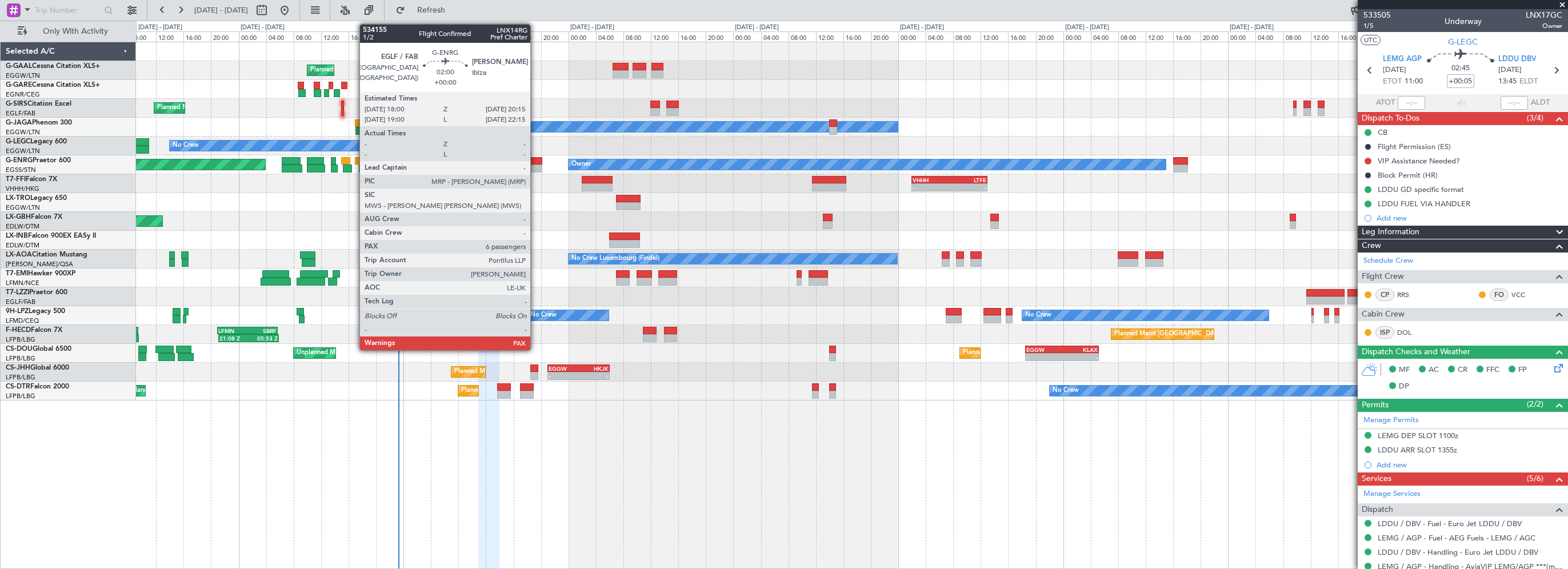
click at [535, 158] on div at bounding box center [534, 161] width 16 height 8
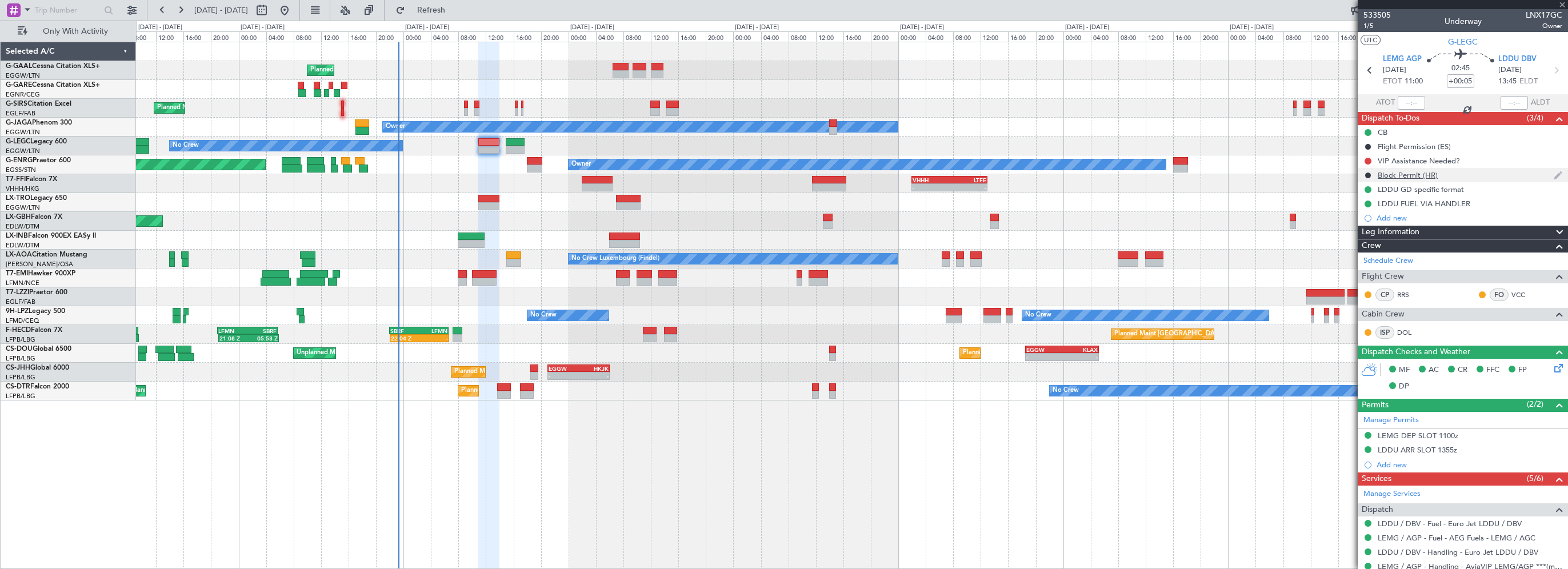
type input "8"
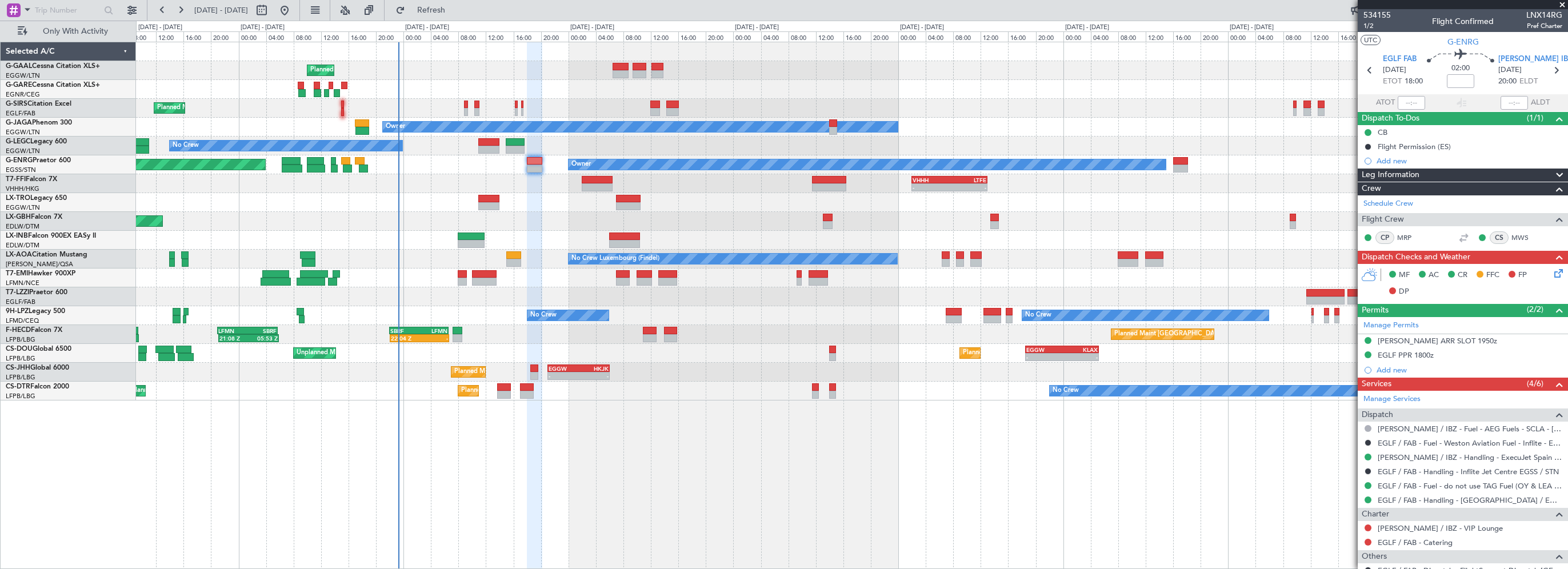
click at [1164, 486] on div "Planned Maint Planned Maint [GEOGRAPHIC_DATA] ([GEOGRAPHIC_DATA]) Owner No Crew…" at bounding box center [852, 305] width 1432 height 527
click at [1222, 526] on div "Planned Maint Planned Maint [GEOGRAPHIC_DATA] ([GEOGRAPHIC_DATA]) Owner No Crew…" at bounding box center [852, 305] width 1432 height 527
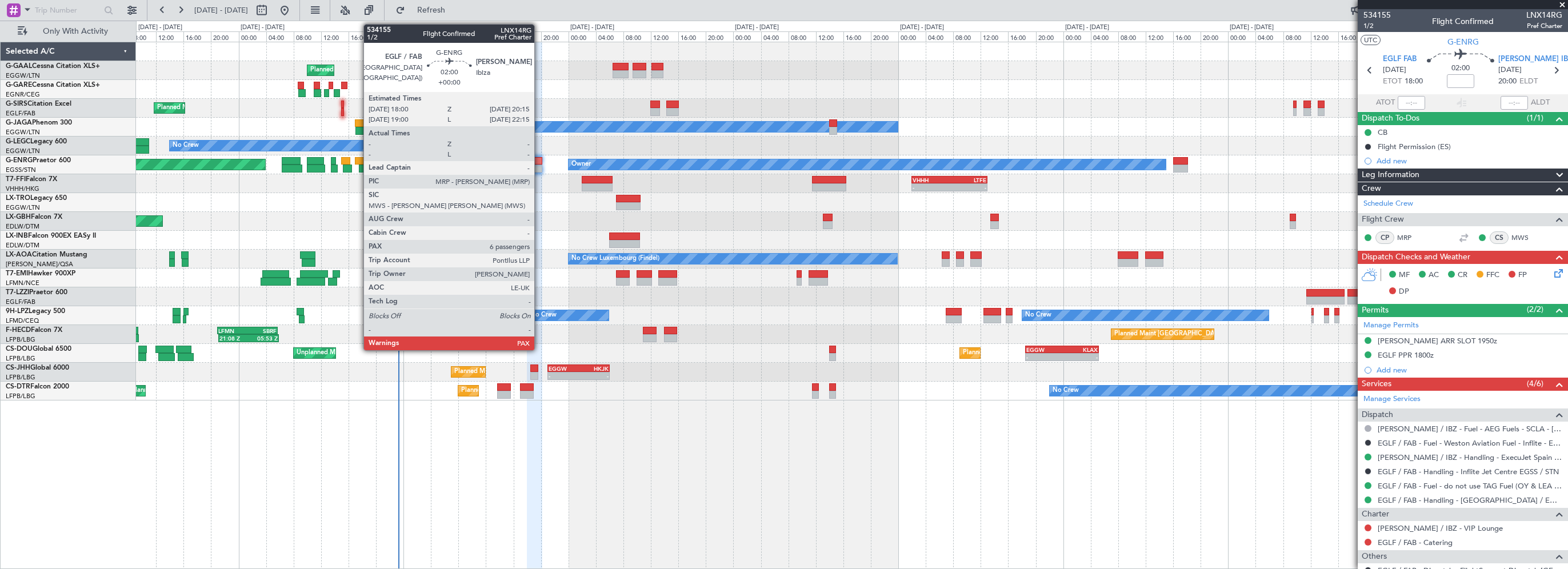
click at [539, 161] on div at bounding box center [534, 161] width 16 height 8
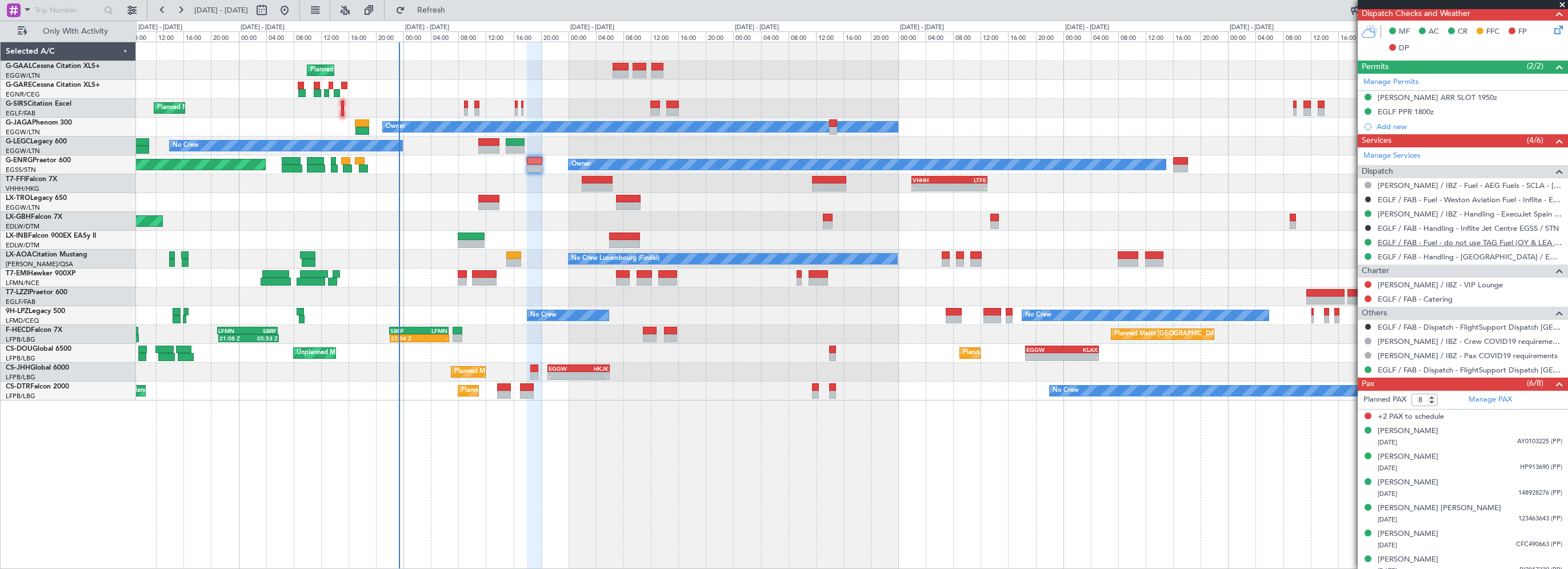
scroll to position [251, 0]
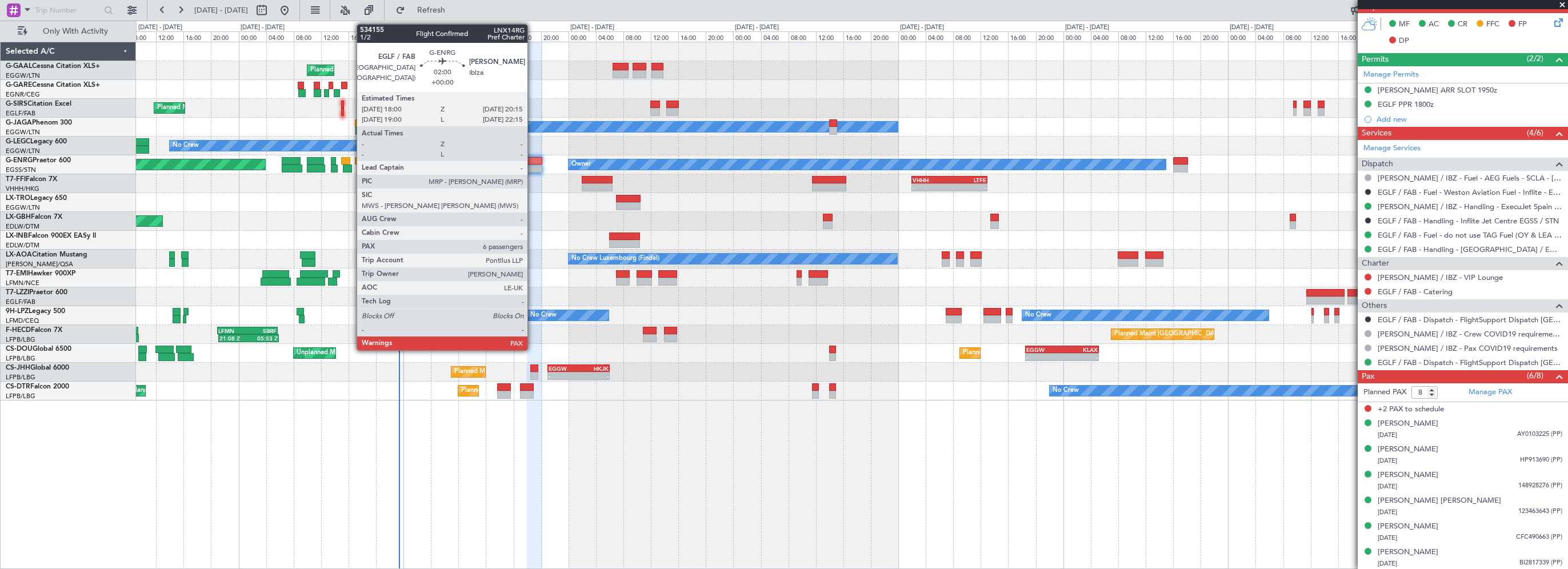
click at [532, 164] on div at bounding box center [534, 161] width 16 height 8
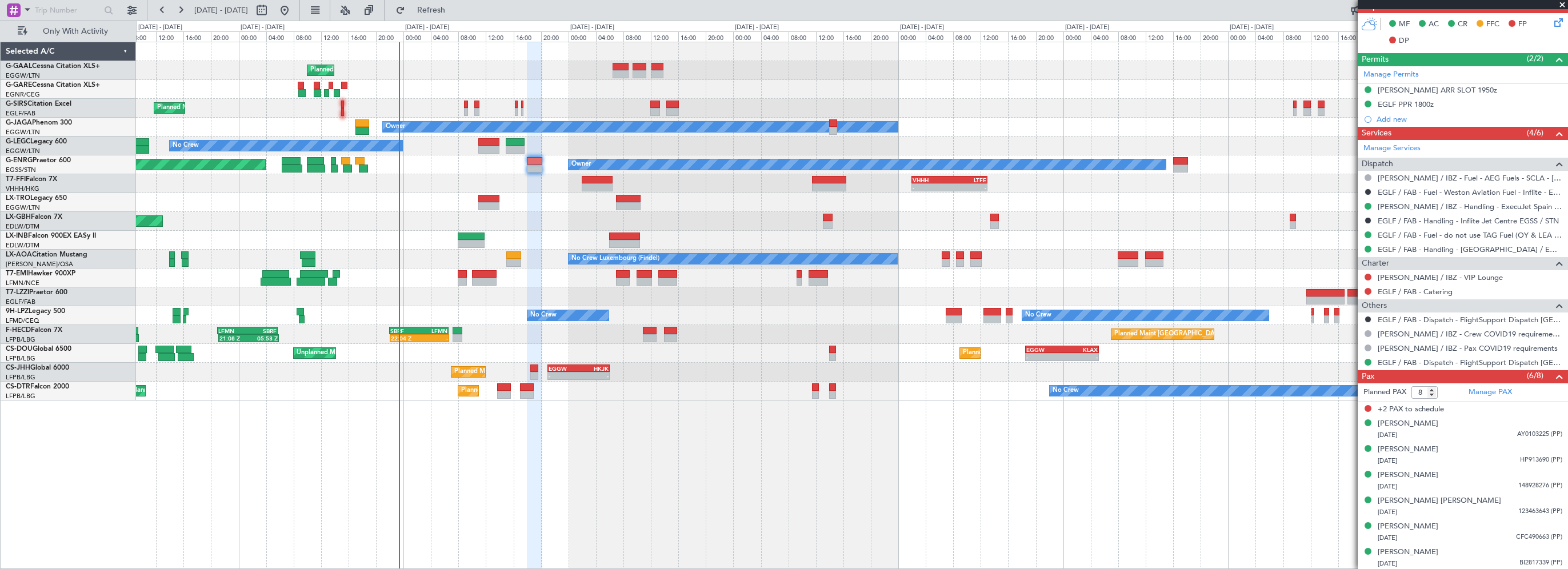
click at [1285, 482] on div "Planned Maint Planned Maint [GEOGRAPHIC_DATA] ([GEOGRAPHIC_DATA]) Owner No Crew…" at bounding box center [852, 305] width 1432 height 527
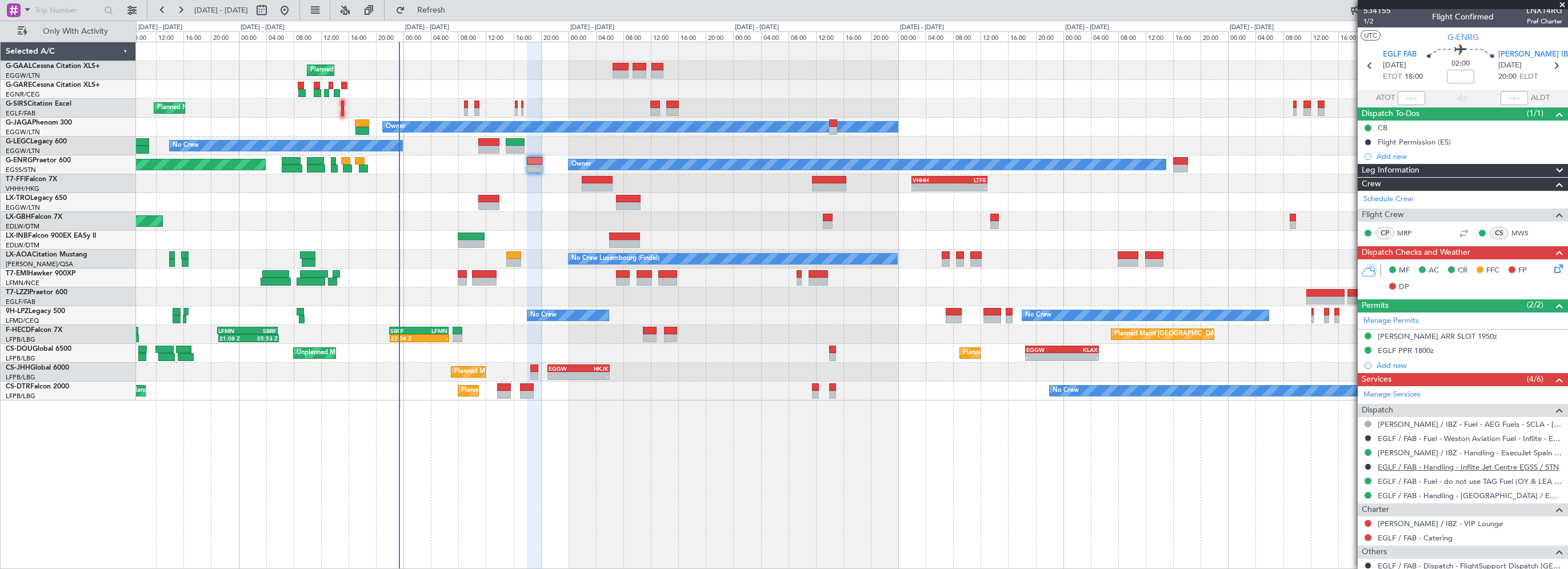
scroll to position [0, 0]
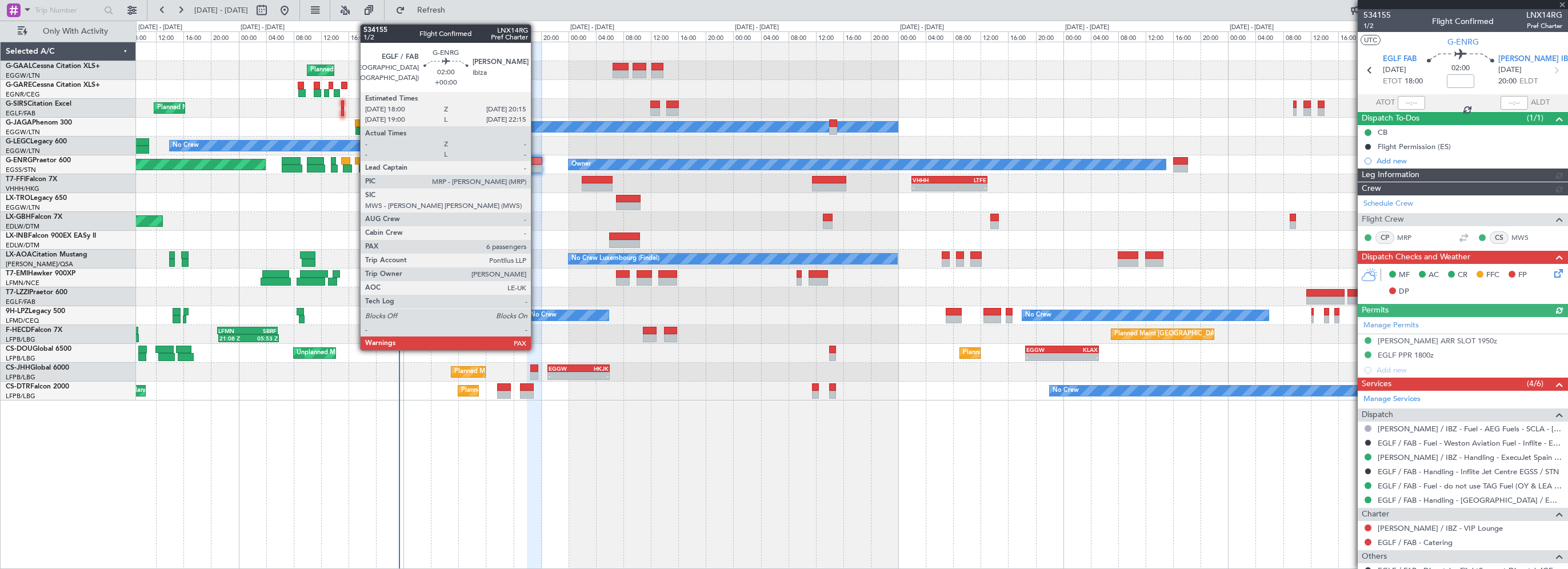
click at [536, 161] on div at bounding box center [534, 161] width 16 height 8
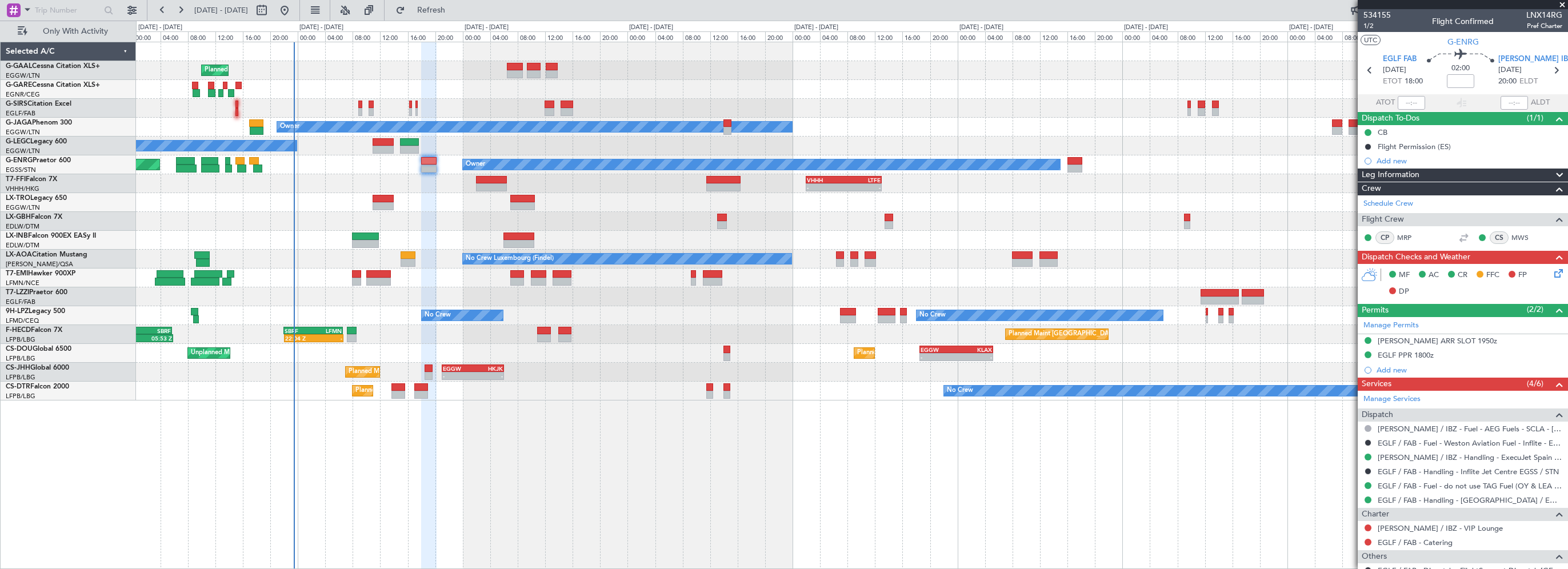
click at [601, 455] on div "Planned Maint Planned Maint [GEOGRAPHIC_DATA] ([GEOGRAPHIC_DATA]) Owner No Crew…" at bounding box center [852, 305] width 1432 height 527
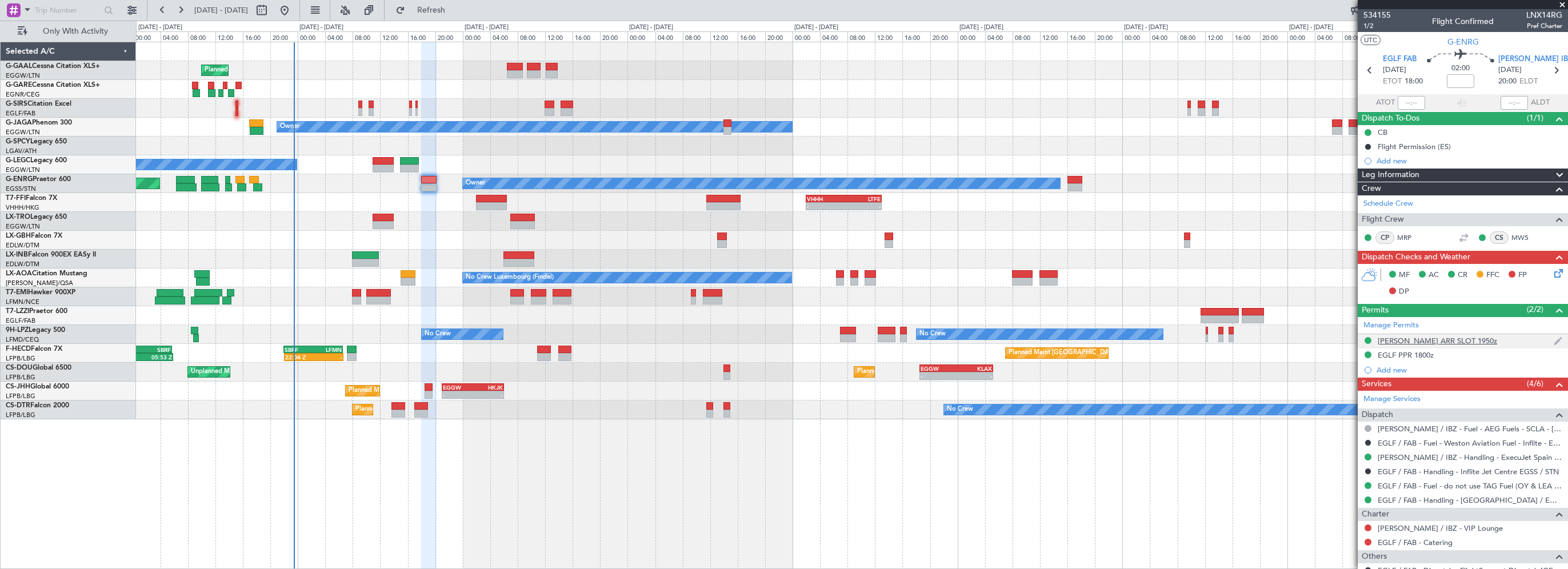
click at [1435, 338] on div "[PERSON_NAME] ARR SLOT 1950z" at bounding box center [1437, 340] width 120 height 9
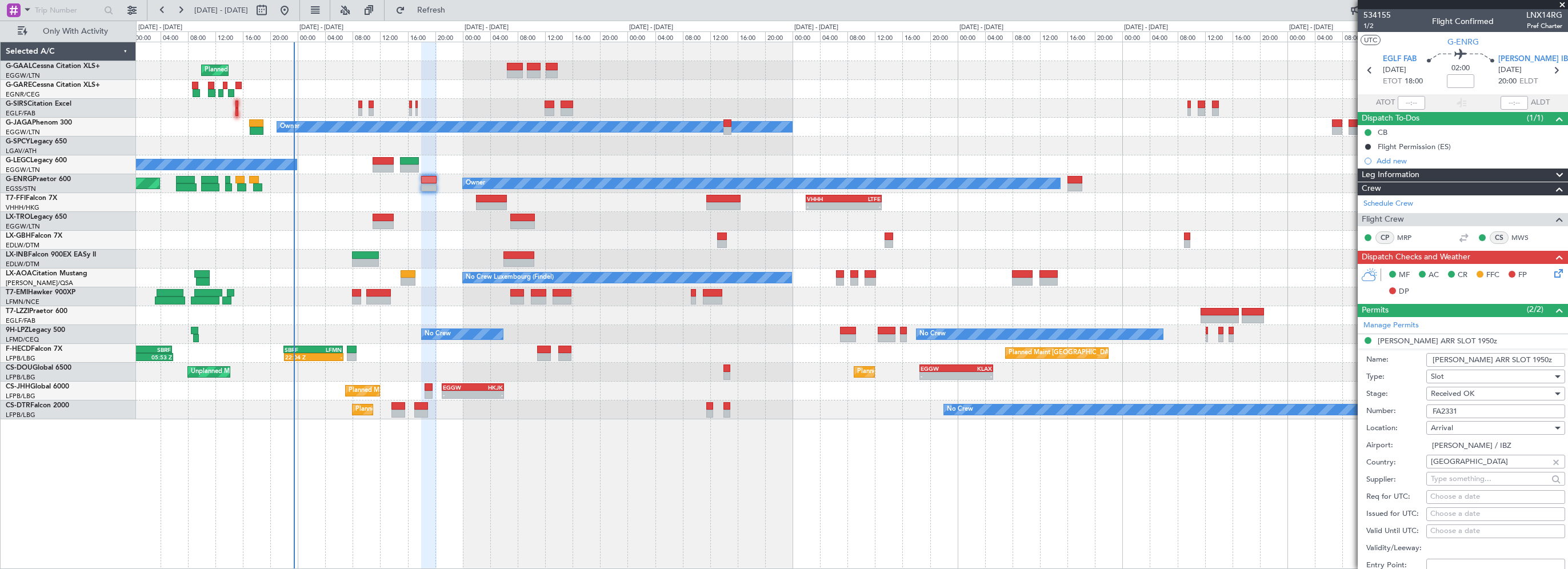
drag, startPoint x: 1444, startPoint y: 407, endPoint x: 1383, endPoint y: 405, distance: 61.0
click at [1383, 405] on div "Number: FA2331" at bounding box center [1466, 411] width 199 height 17
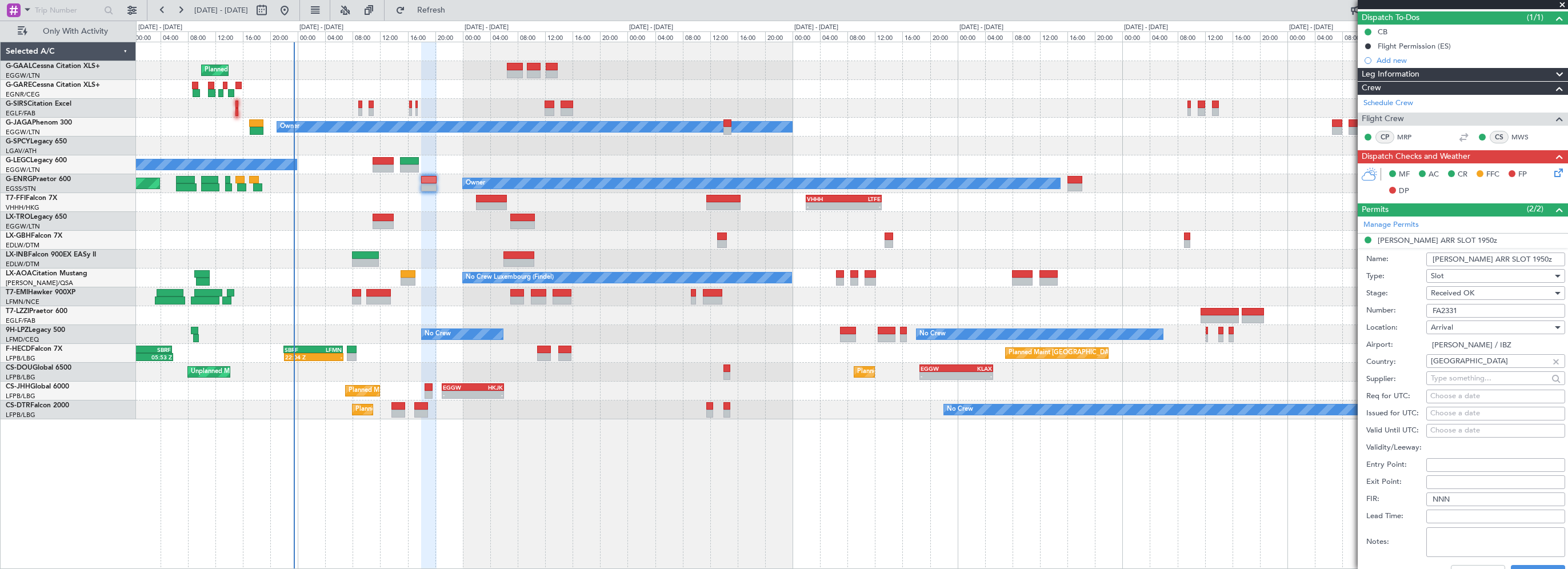
scroll to position [172, 0]
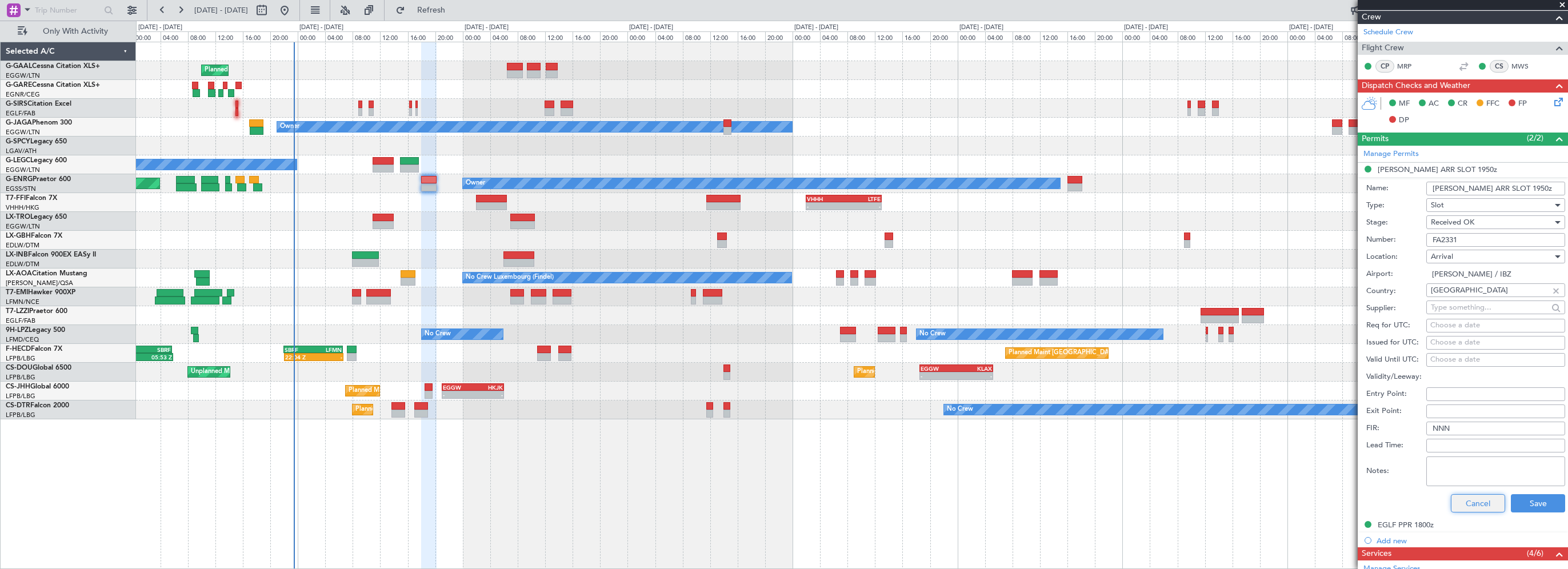
click at [1468, 507] on button "Cancel" at bounding box center [1477, 503] width 54 height 18
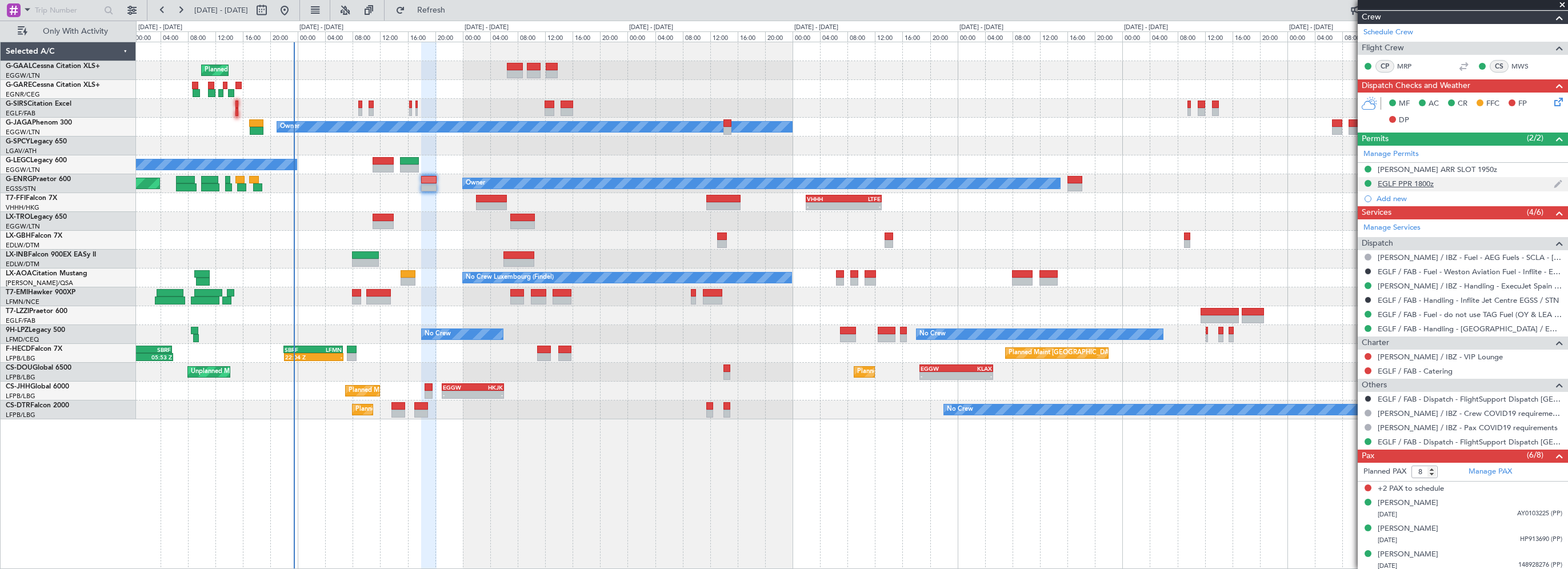
click at [1394, 181] on div "EGLF PPR 1800z" at bounding box center [1406, 183] width 56 height 9
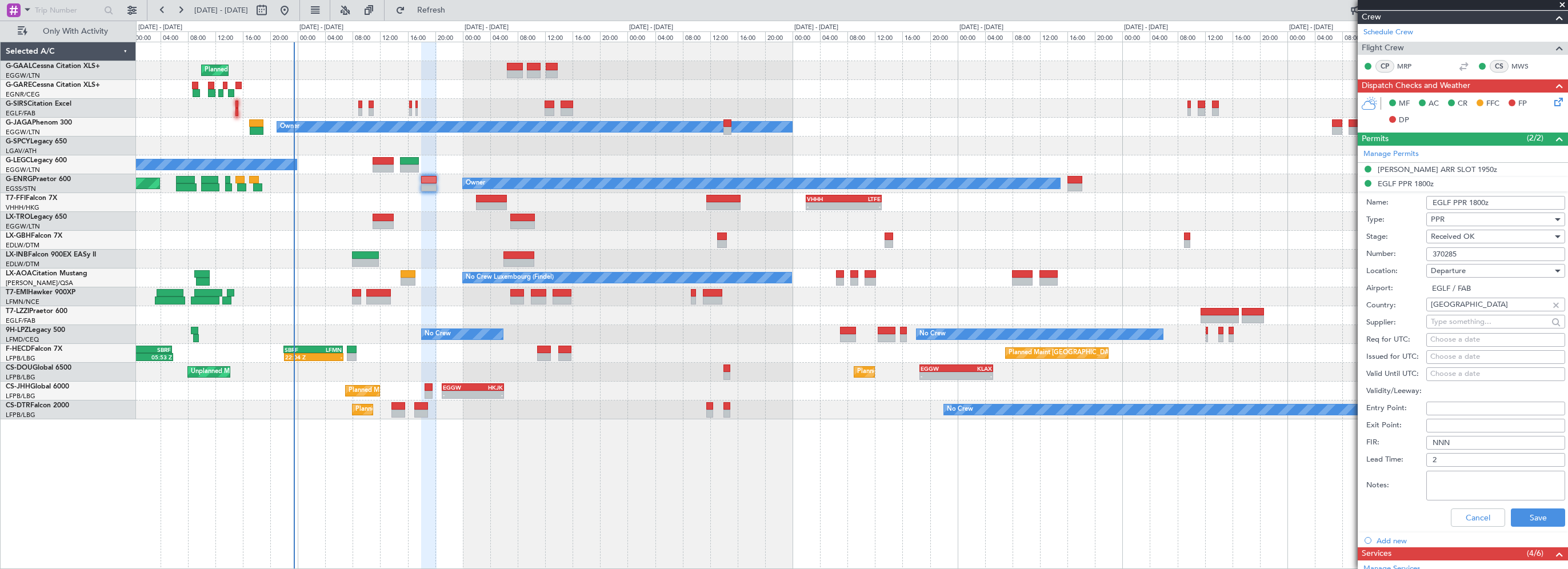
drag, startPoint x: 1473, startPoint y: 256, endPoint x: 1417, endPoint y: 253, distance: 56.1
click at [1417, 253] on div "Number: 370285" at bounding box center [1466, 255] width 199 height 17
click at [1460, 512] on button "Cancel" at bounding box center [1477, 517] width 54 height 18
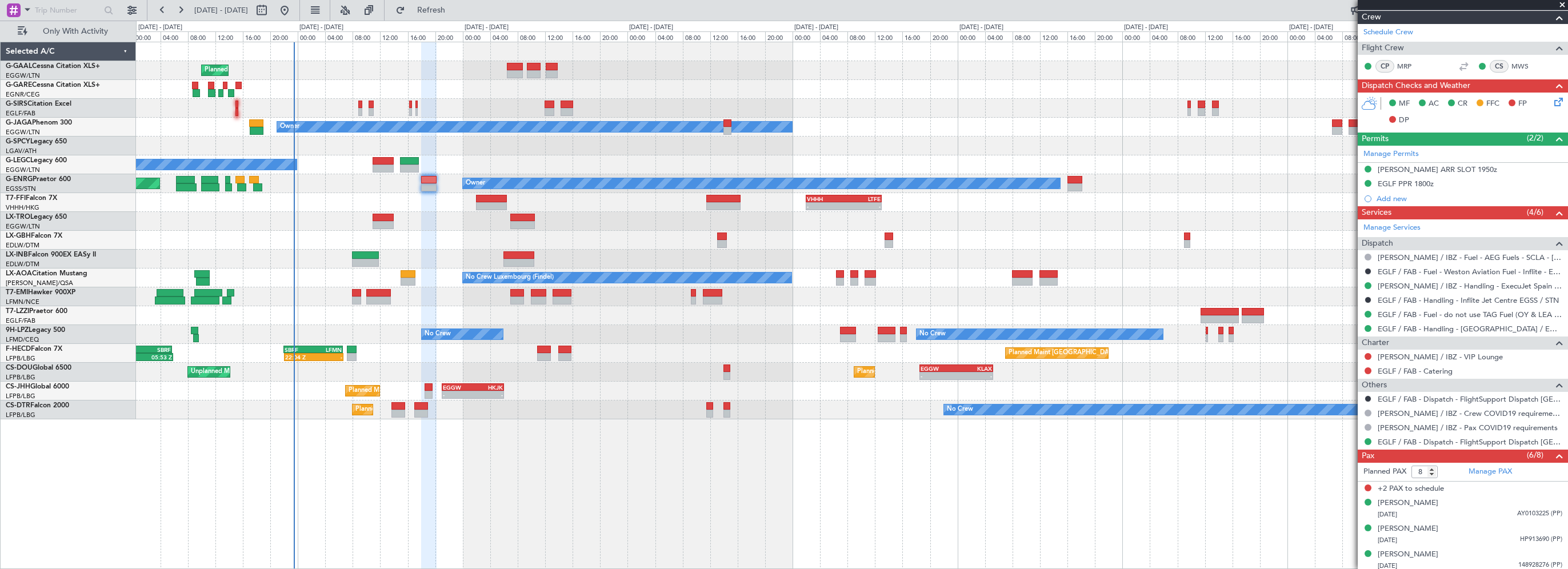
scroll to position [0, 0]
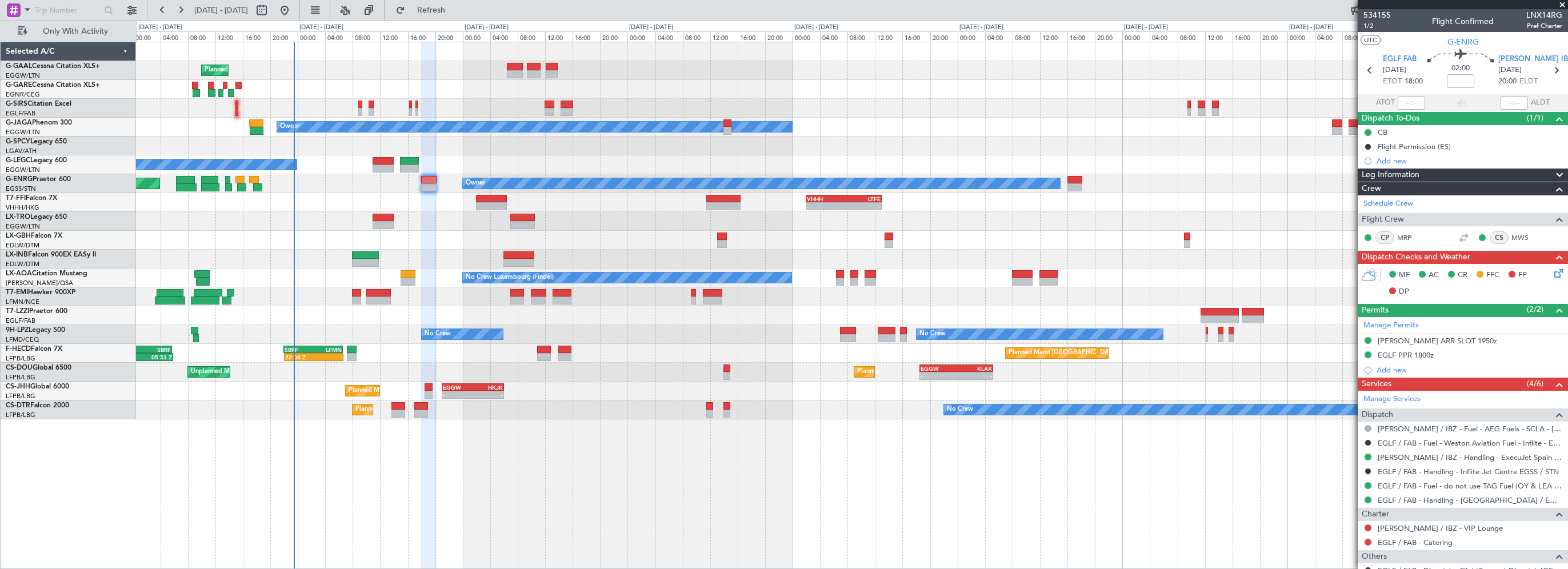
click at [1406, 177] on span "Leg Information" at bounding box center [1391, 175] width 58 height 13
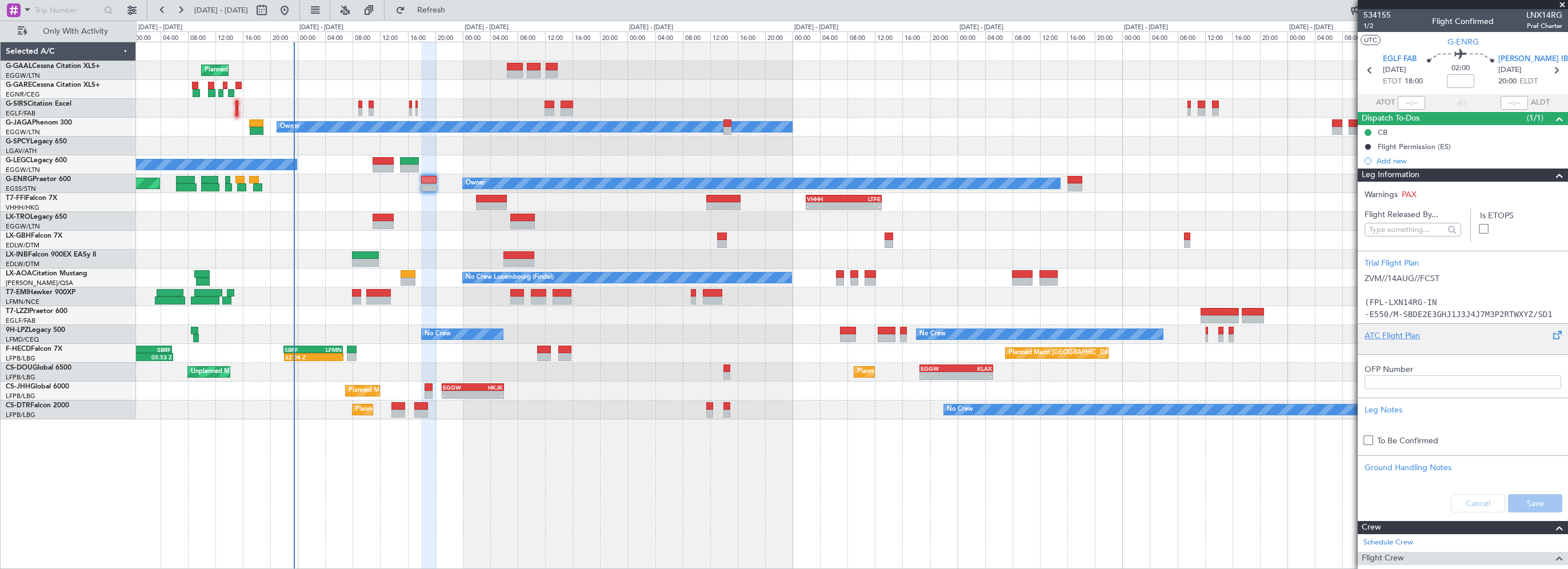
click at [1388, 332] on div "ATC Flight Plan" at bounding box center [1463, 335] width 196 height 12
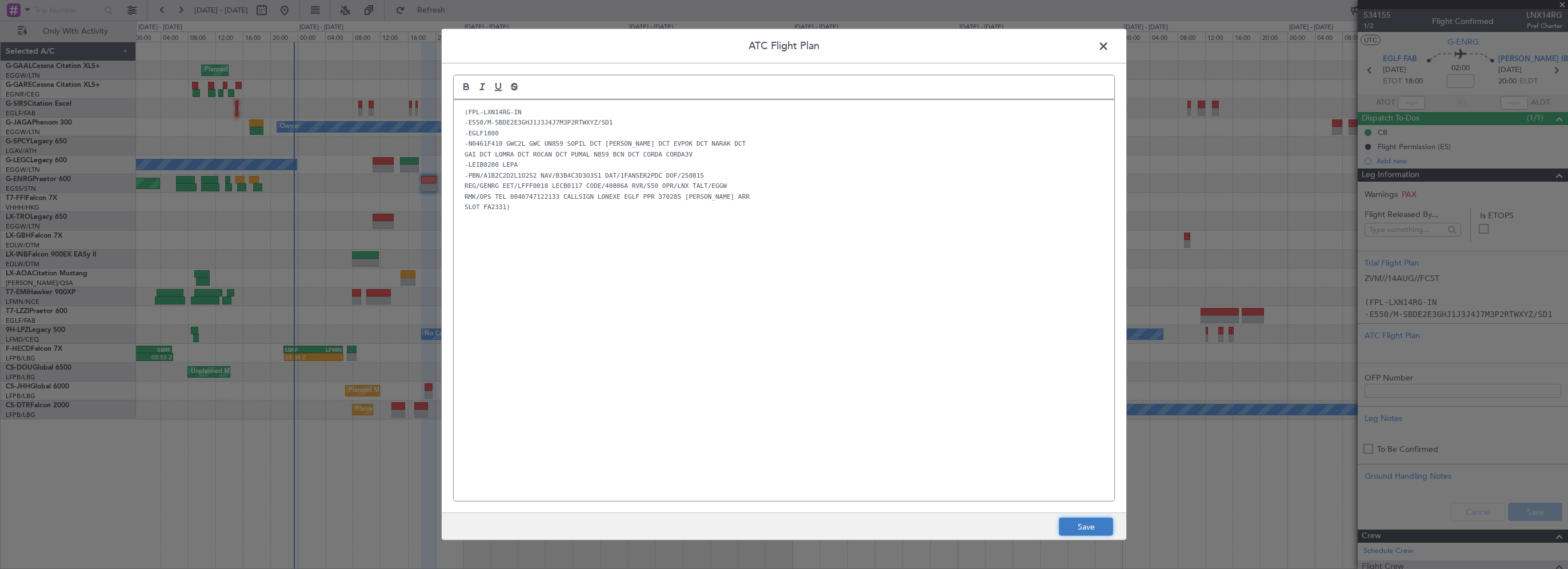
click at [1084, 526] on button "Save" at bounding box center [1085, 526] width 54 height 18
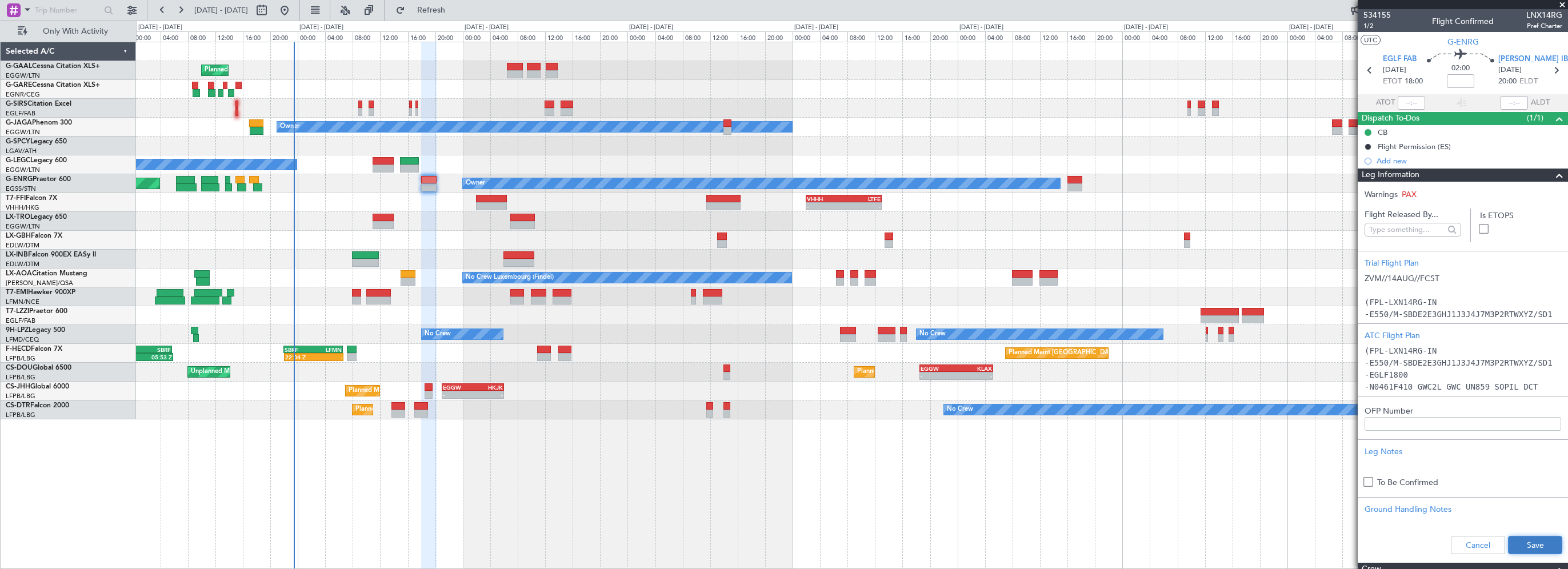
click at [1520, 544] on button "Save" at bounding box center [1534, 544] width 54 height 18
click at [686, 499] on div "Planned Maint Planned Maint [GEOGRAPHIC_DATA] ([GEOGRAPHIC_DATA]) Owner No Crew…" at bounding box center [852, 305] width 1432 height 527
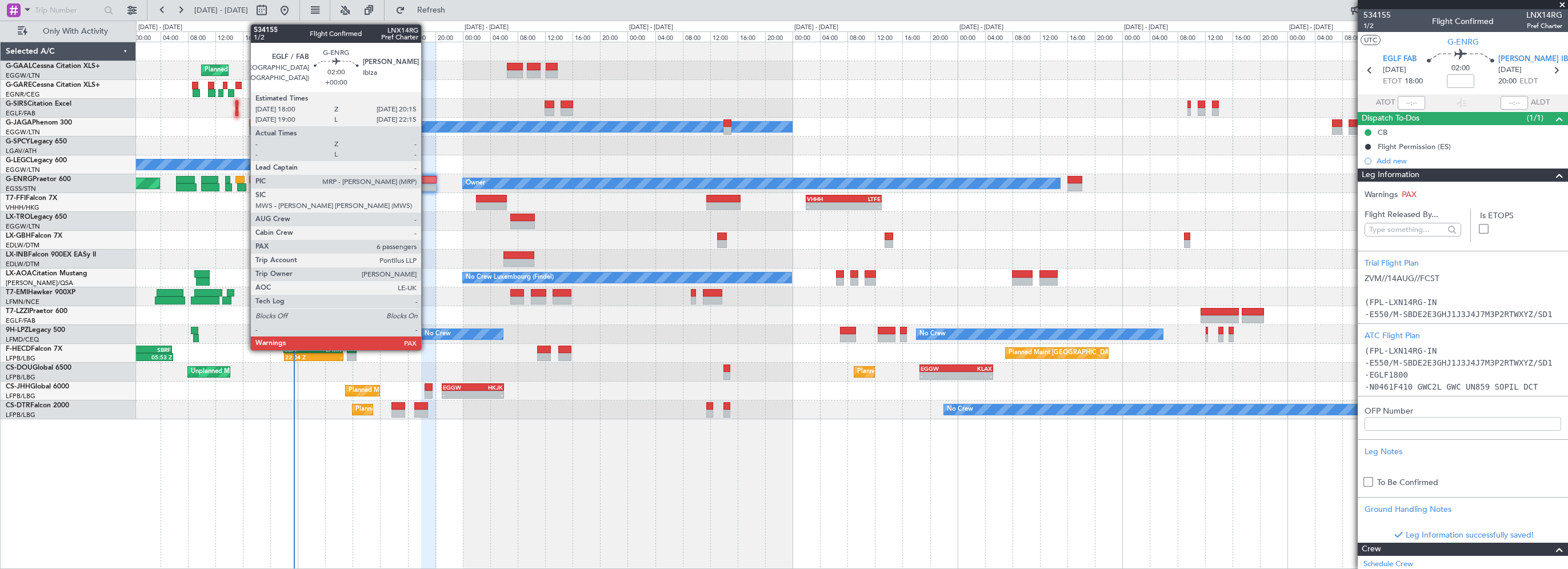
click at [426, 180] on div at bounding box center [429, 180] width 16 height 8
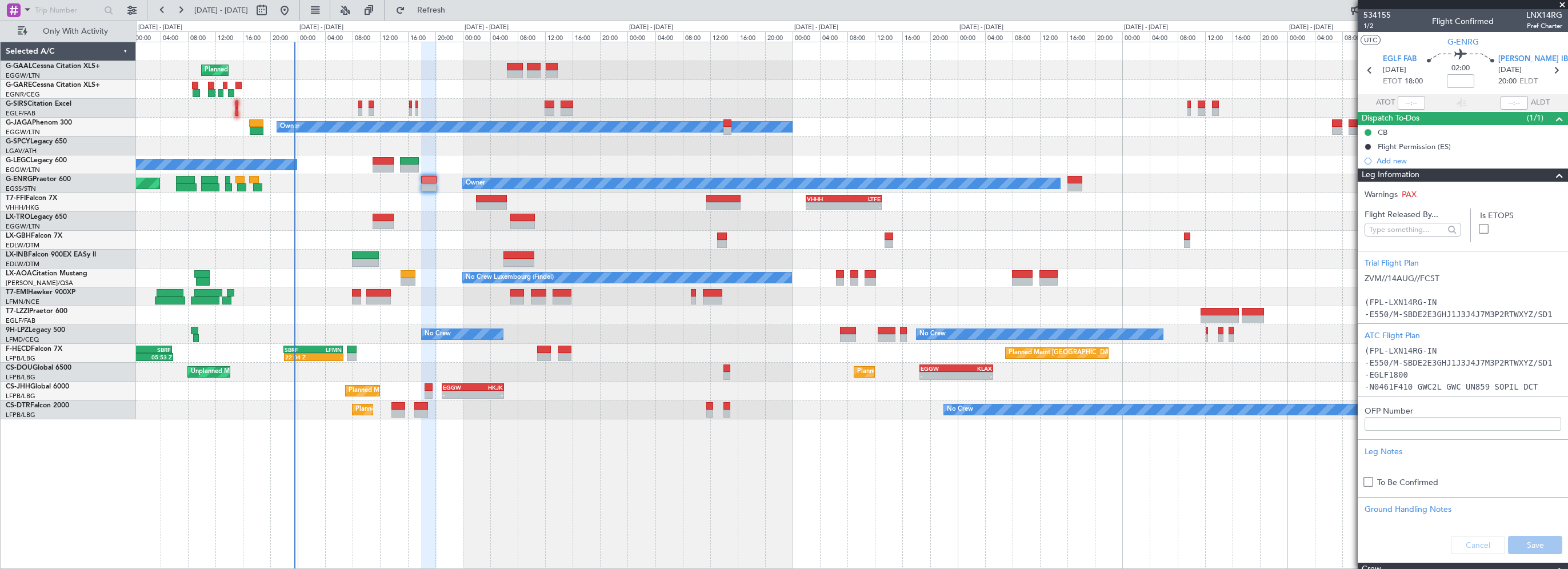
click at [680, 467] on div "Planned Maint Planned Maint [GEOGRAPHIC_DATA] ([GEOGRAPHIC_DATA]) Owner No Crew…" at bounding box center [852, 305] width 1432 height 527
click at [1552, 177] on span at bounding box center [1559, 175] width 14 height 14
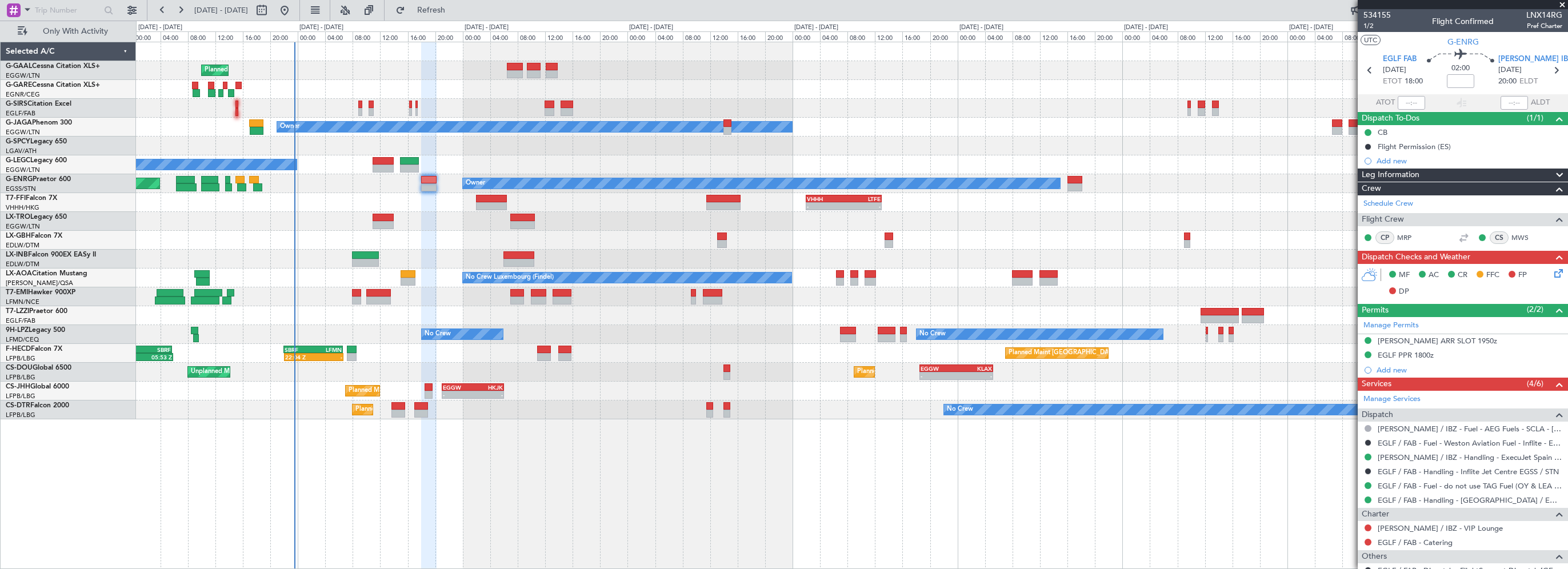
click at [1551, 276] on icon at bounding box center [1556, 271] width 9 height 9
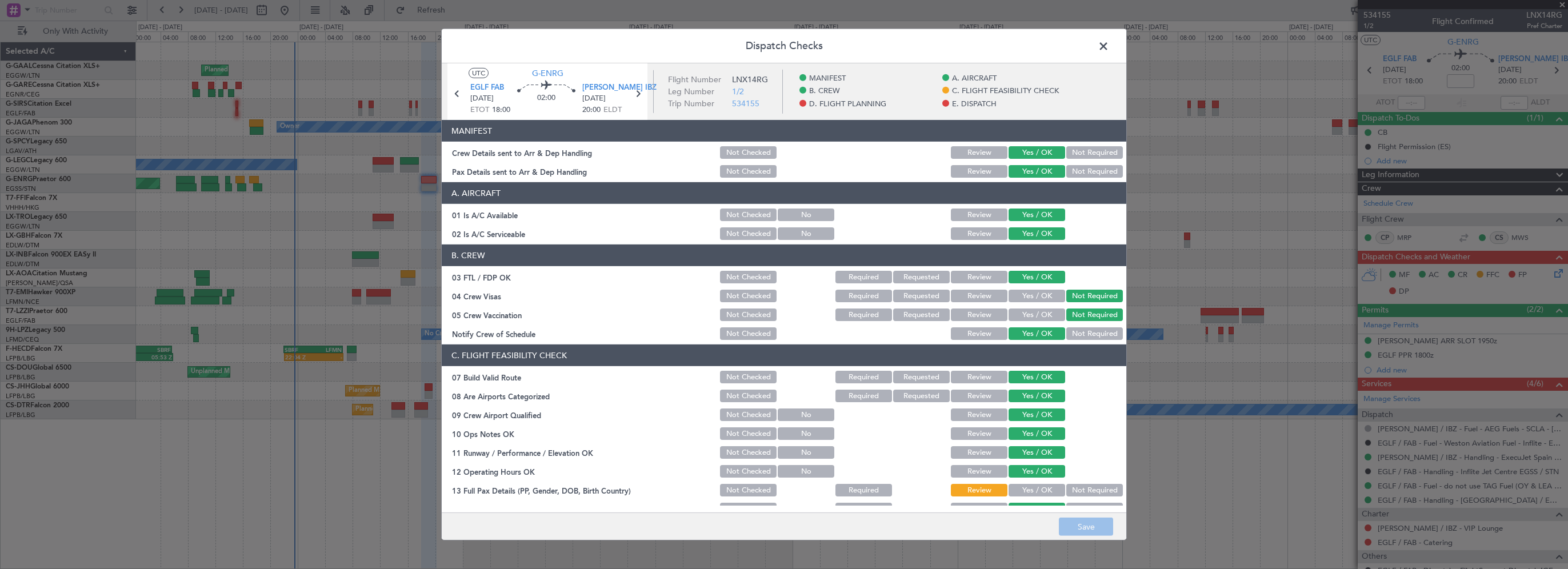
scroll to position [172, 0]
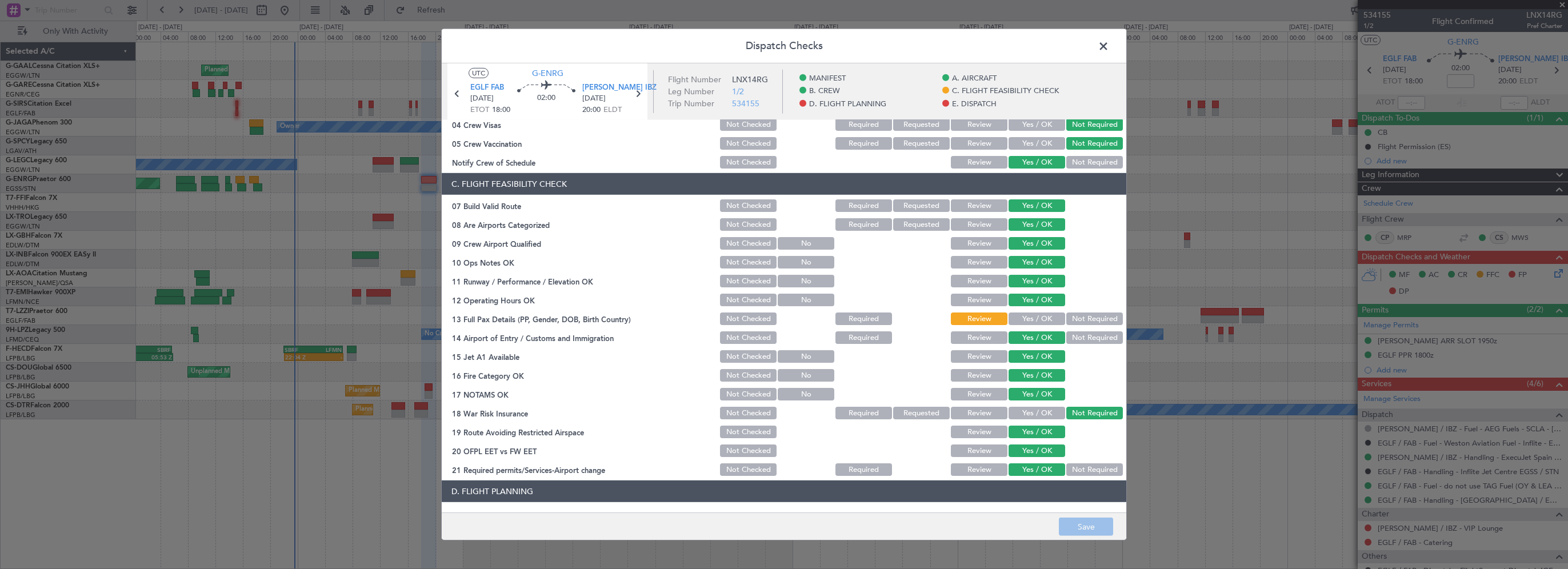
click at [1035, 319] on button "Yes / OK" at bounding box center [1036, 318] width 56 height 12
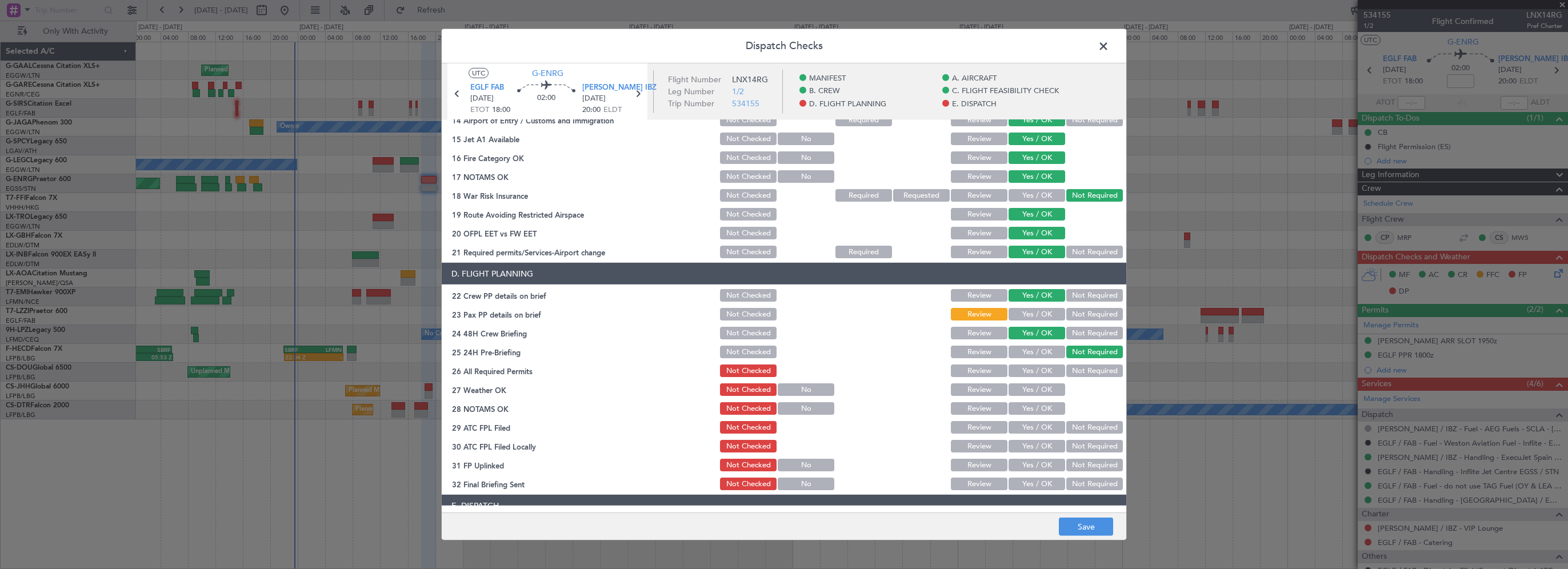
scroll to position [400, 0]
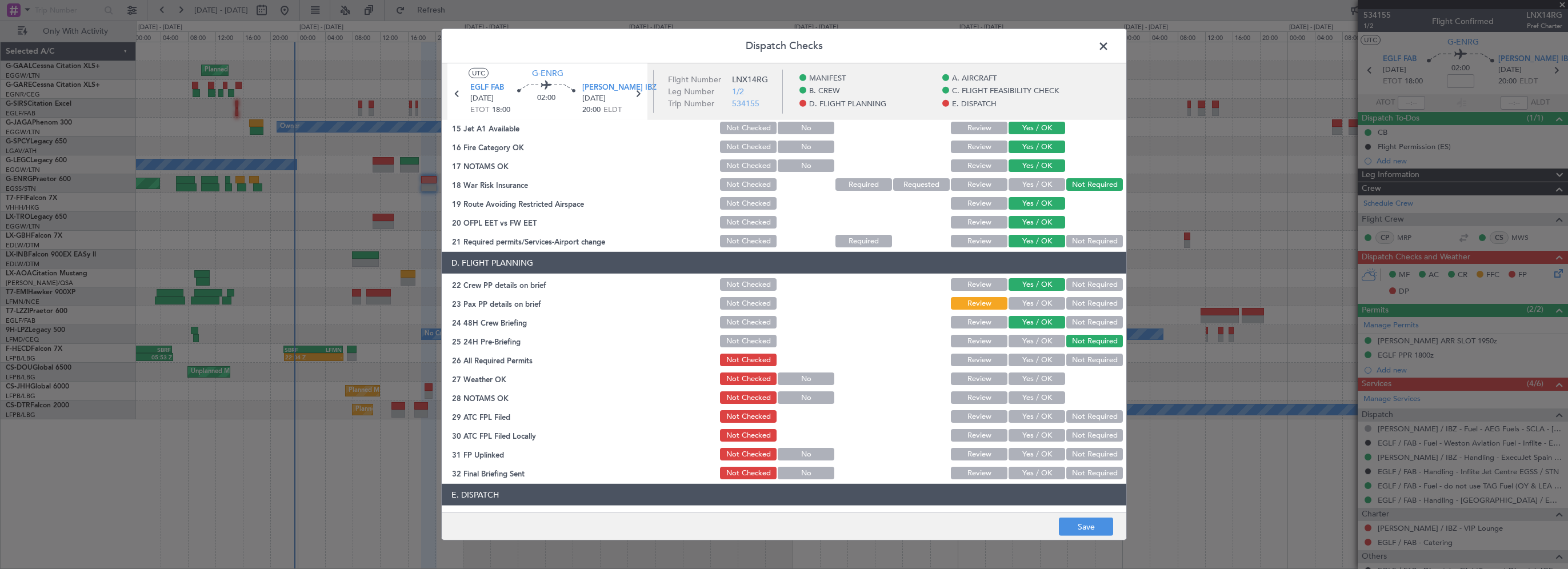
click at [1023, 309] on div "Yes / OK" at bounding box center [1036, 304] width 58 height 16
click at [1046, 309] on button "Yes / OK" at bounding box center [1036, 303] width 56 height 12
click at [1049, 358] on button "Yes / OK" at bounding box center [1036, 359] width 56 height 12
click at [1032, 387] on section "D. FLIGHT PLANNING 22 Crew PP details on brief Not Checked Review Yes / OK Not …" at bounding box center [783, 366] width 684 height 229
click at [1040, 374] on button "Yes / OK" at bounding box center [1036, 378] width 56 height 12
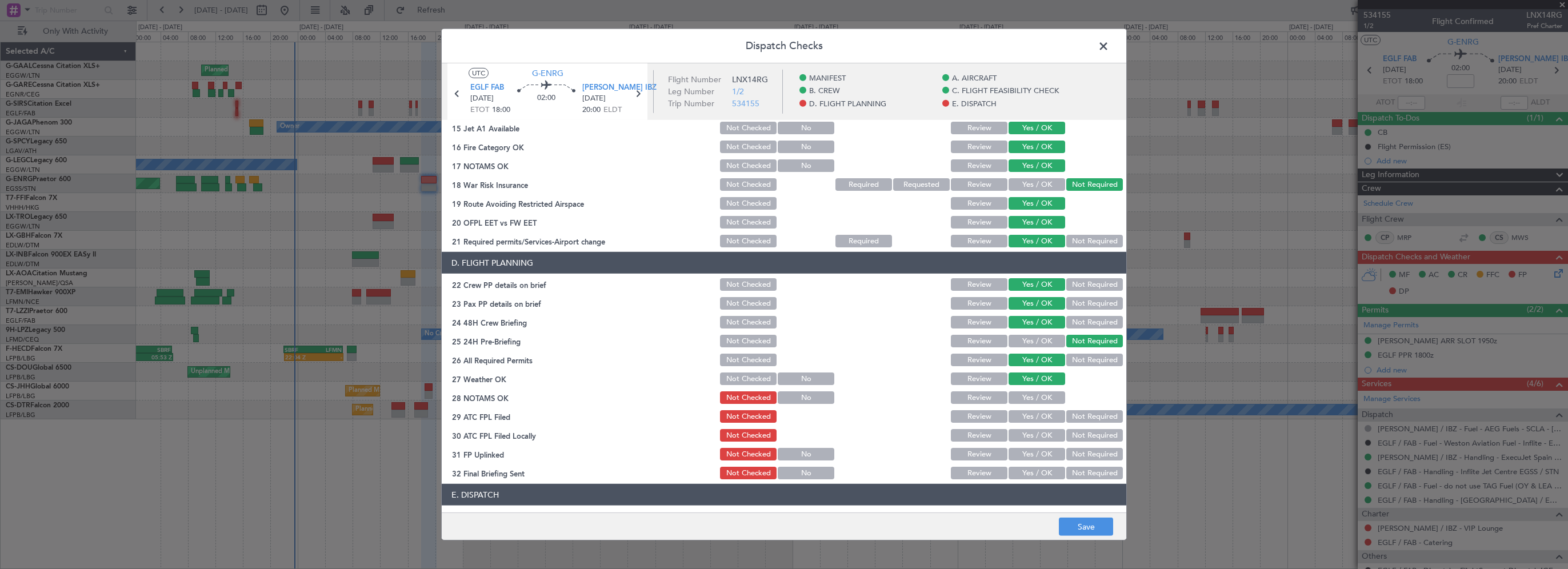
click at [1023, 397] on button "Yes / OK" at bounding box center [1036, 397] width 56 height 12
click at [1029, 415] on button "Yes / OK" at bounding box center [1036, 416] width 56 height 12
drag, startPoint x: 1072, startPoint y: 430, endPoint x: 1054, endPoint y: 443, distance: 22.2
click at [1072, 430] on button "Not Required" at bounding box center [1094, 435] width 56 height 12
click at [1029, 452] on button "Yes / OK" at bounding box center [1036, 454] width 56 height 12
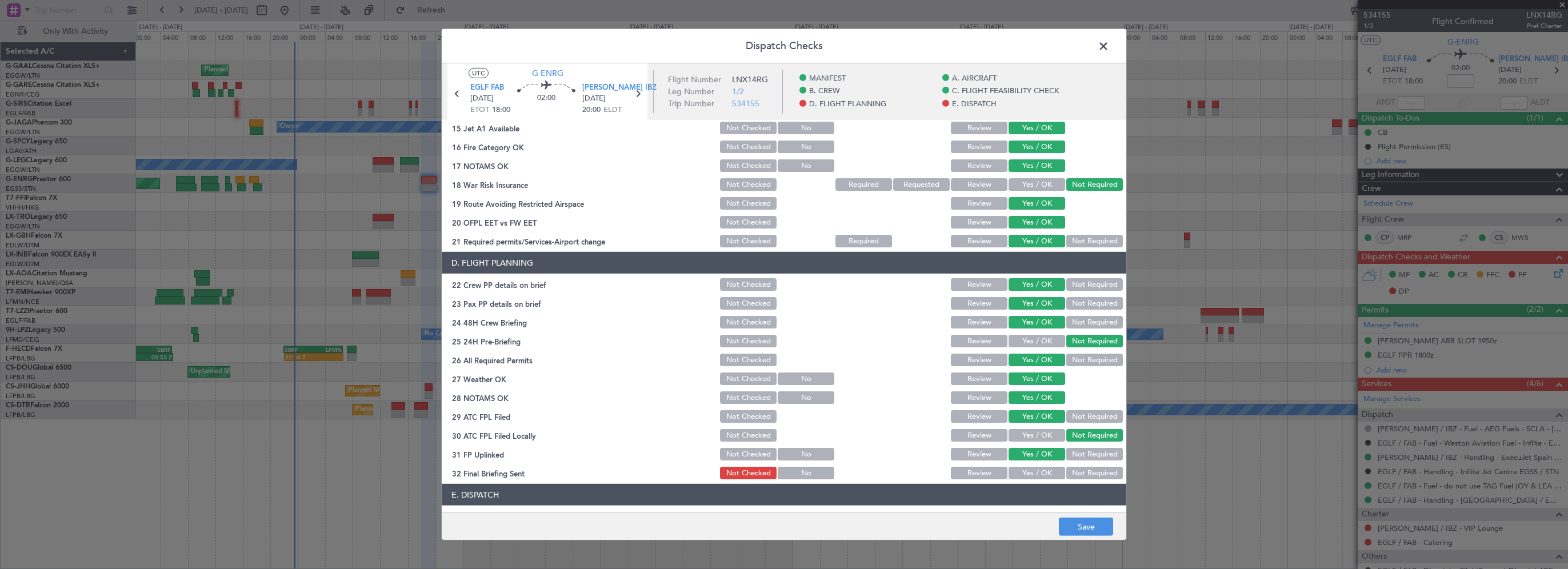
click at [1025, 476] on button "Yes / OK" at bounding box center [1036, 472] width 56 height 12
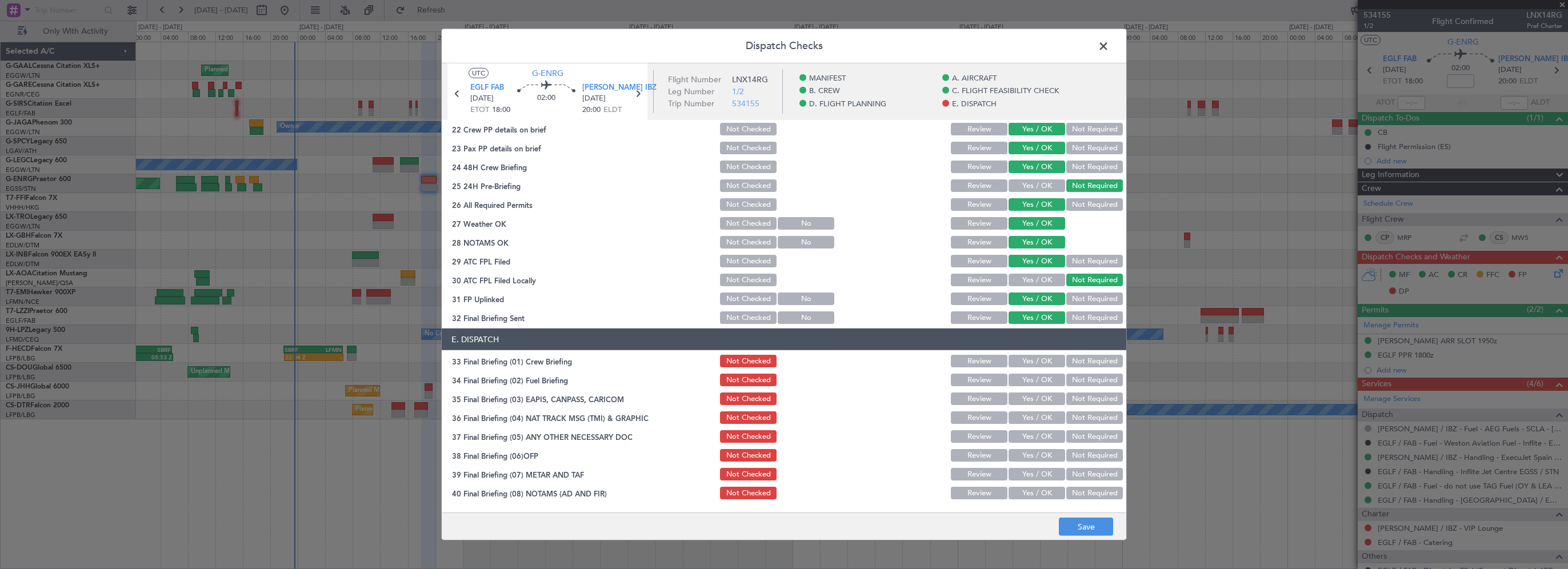
scroll to position [628, 0]
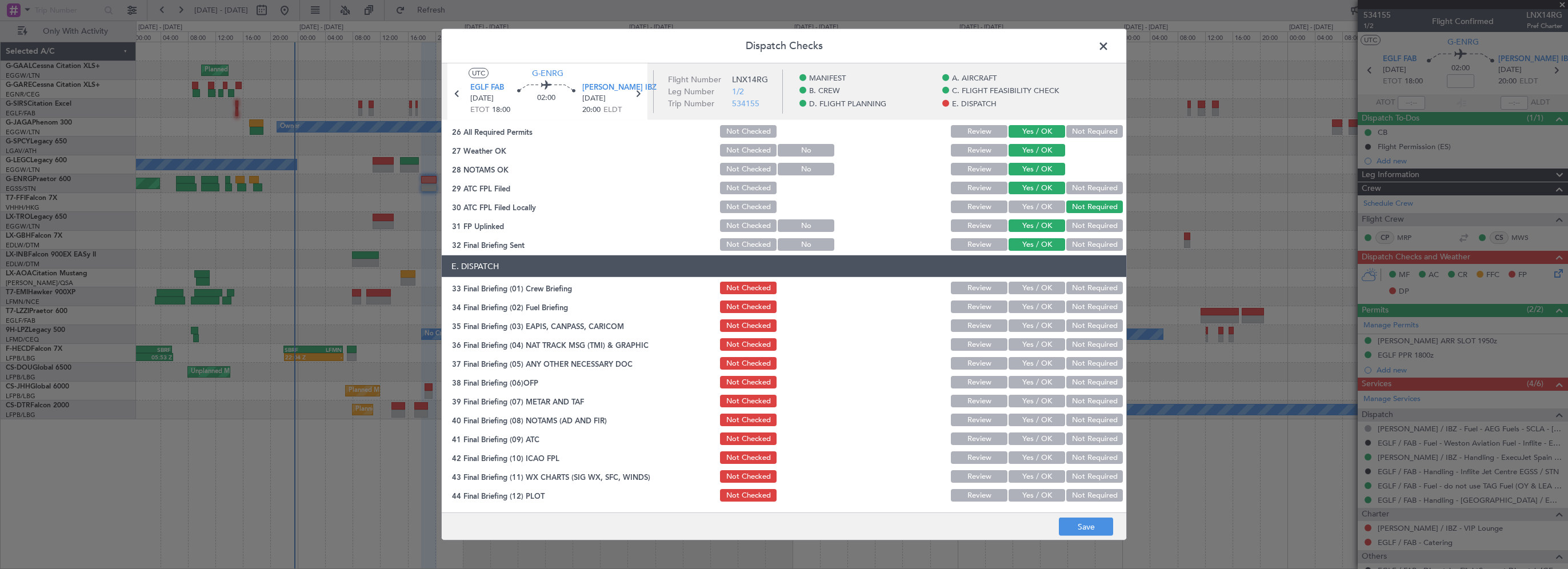
drag, startPoint x: 1041, startPoint y: 283, endPoint x: 1037, endPoint y: 306, distance: 23.3
click at [1041, 284] on button "Yes / OK" at bounding box center [1036, 288] width 56 height 12
click at [1037, 306] on button "Yes / OK" at bounding box center [1036, 306] width 56 height 12
click at [1076, 327] on button "Not Required" at bounding box center [1094, 325] width 56 height 12
drag, startPoint x: 1071, startPoint y: 340, endPoint x: 1066, endPoint y: 363, distance: 23.5
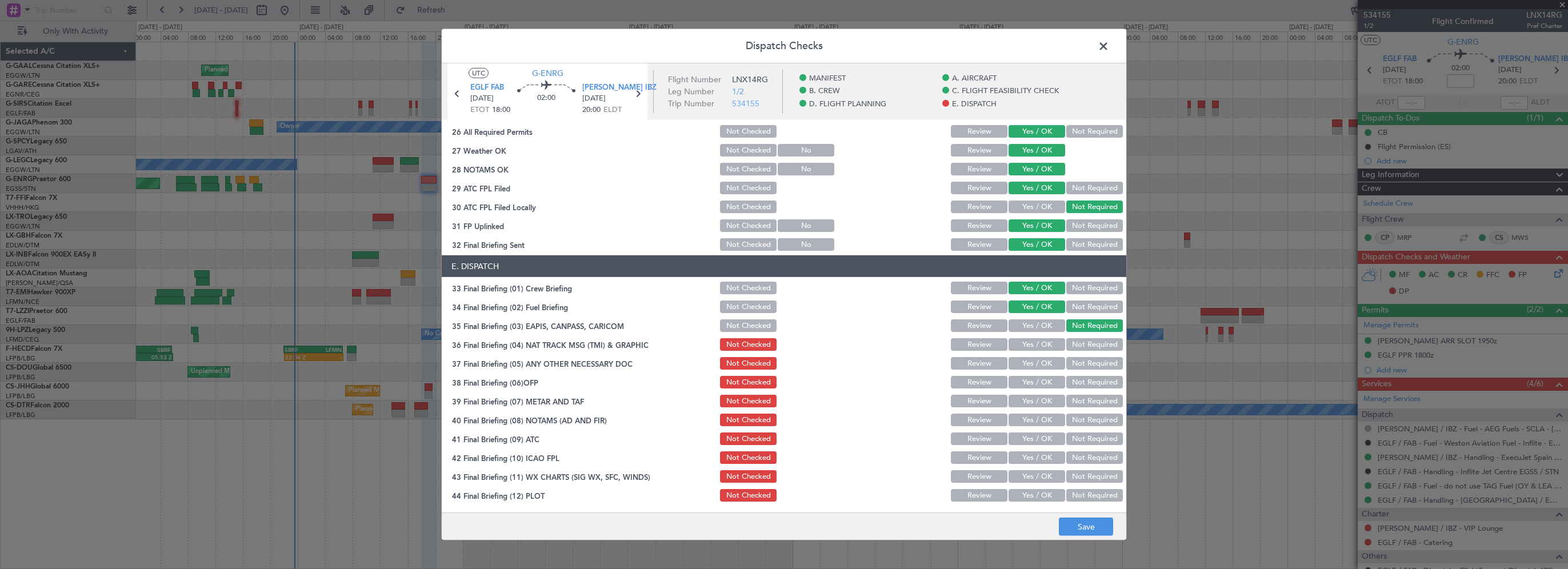
click at [1071, 341] on button "Not Required" at bounding box center [1094, 344] width 56 height 12
click at [1066, 368] on button "Not Required" at bounding box center [1094, 363] width 56 height 12
click at [1038, 374] on div "Yes / OK" at bounding box center [1036, 382] width 58 height 16
click at [1037, 383] on button "Yes / OK" at bounding box center [1036, 381] width 56 height 12
click at [1026, 400] on button "Yes / OK" at bounding box center [1036, 400] width 56 height 12
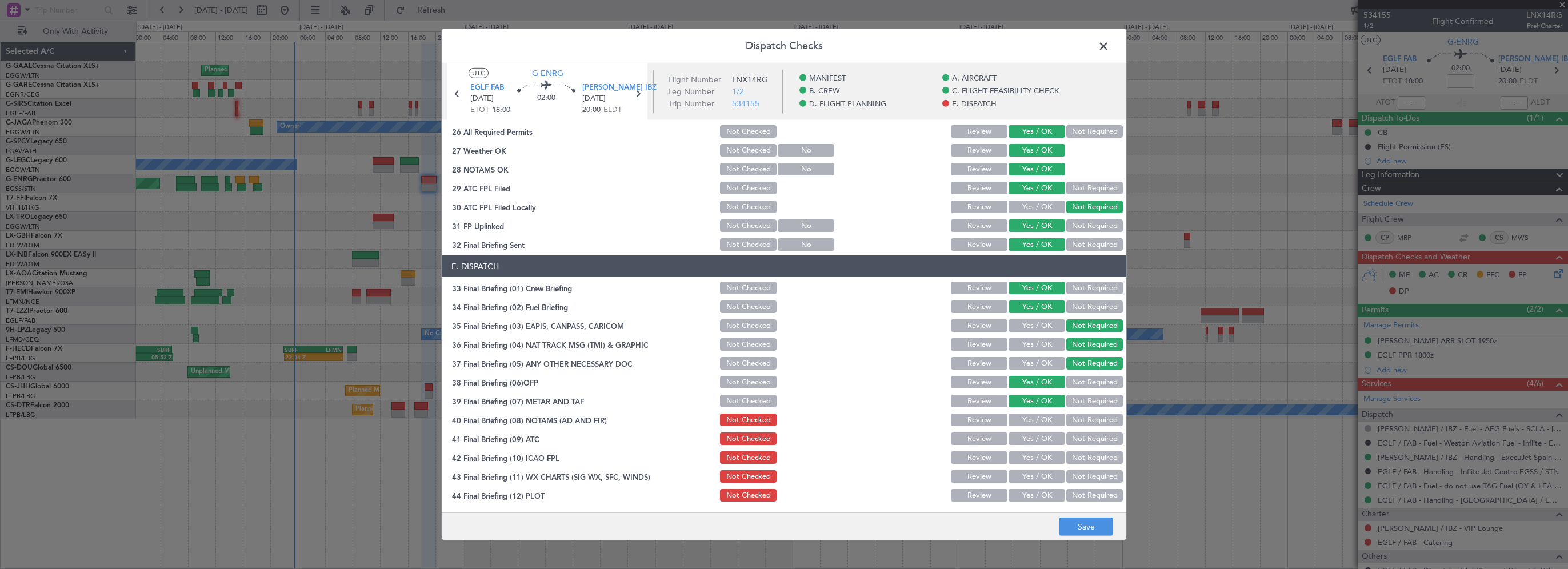
click at [1026, 419] on button "Yes / OK" at bounding box center [1036, 420] width 56 height 12
click at [1029, 438] on button "Yes / OK" at bounding box center [1036, 438] width 56 height 12
click at [1029, 456] on button "Yes / OK" at bounding box center [1036, 457] width 56 height 12
click at [1025, 473] on button "Yes / OK" at bounding box center [1036, 476] width 56 height 12
click at [1024, 492] on button "Yes / OK" at bounding box center [1036, 495] width 56 height 12
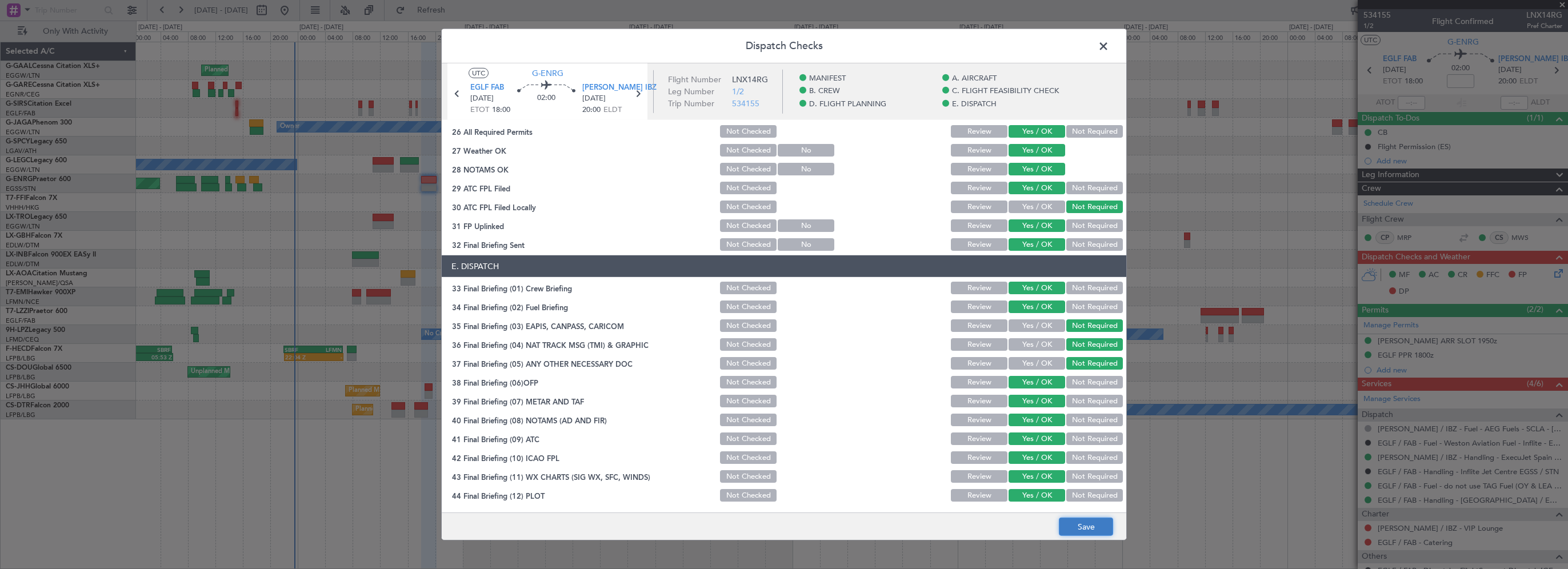
click at [1082, 528] on button "Save" at bounding box center [1085, 526] width 54 height 18
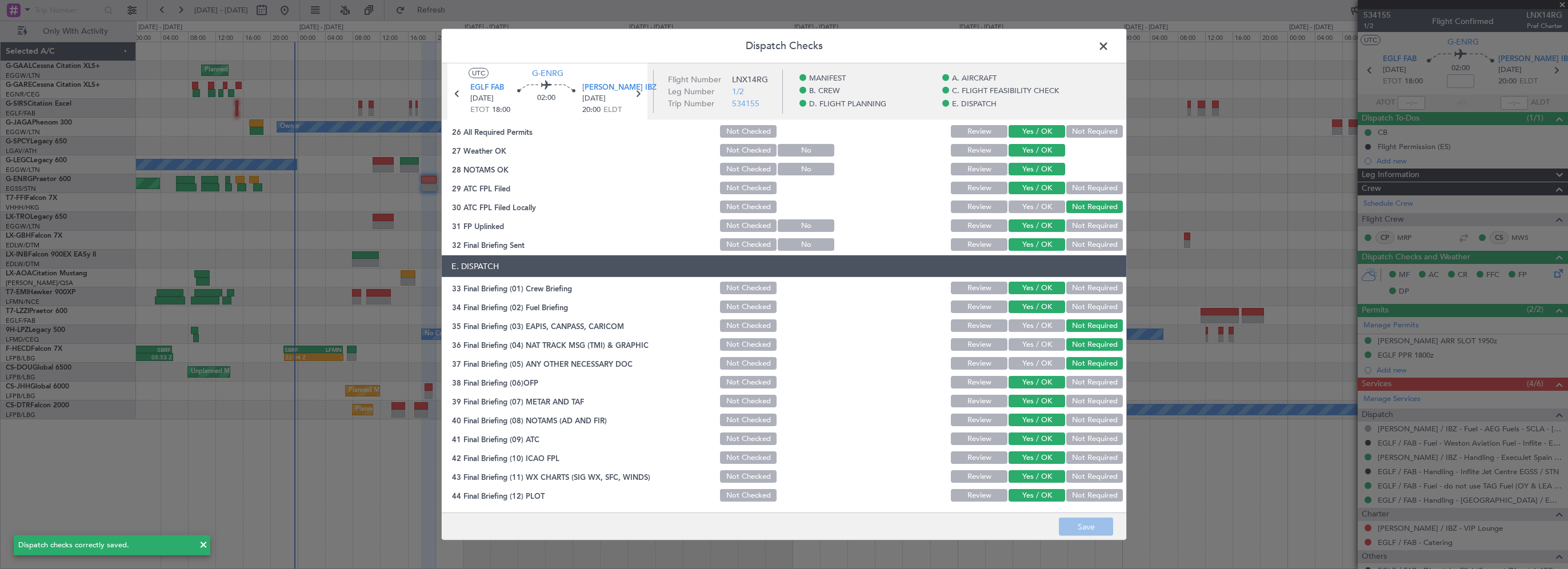
click at [1109, 43] on span at bounding box center [1109, 49] width 0 height 23
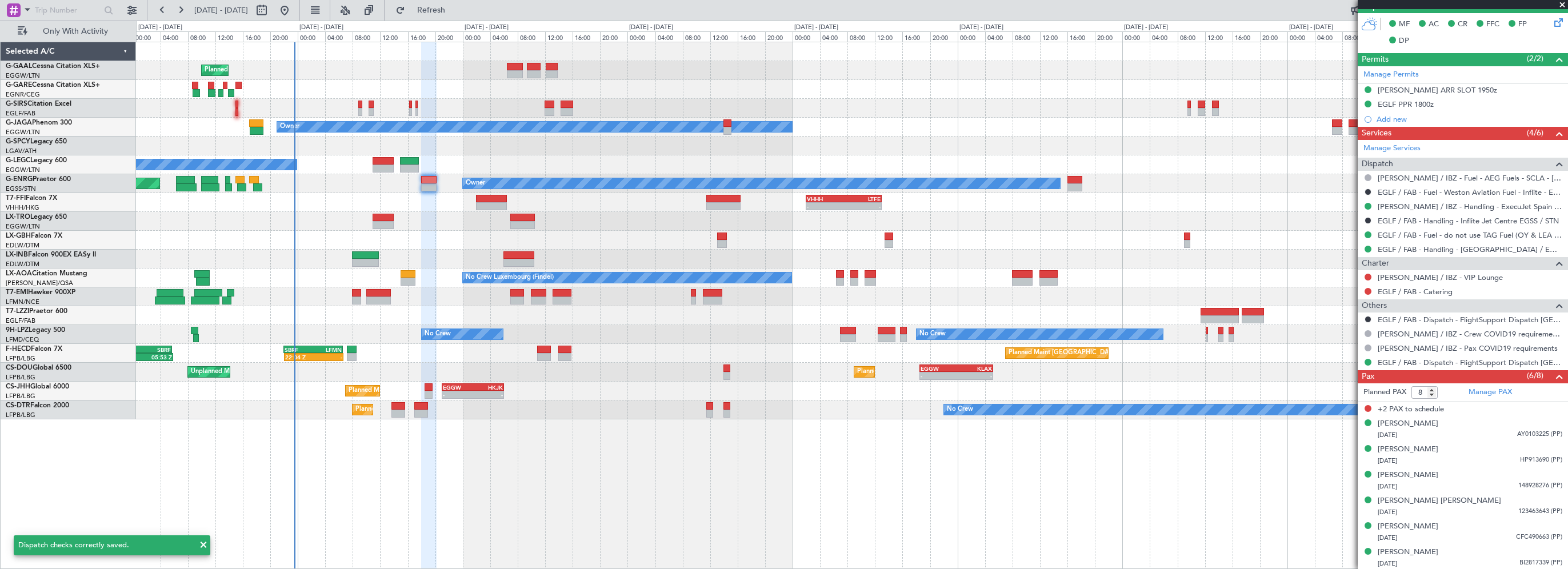
scroll to position [0, 0]
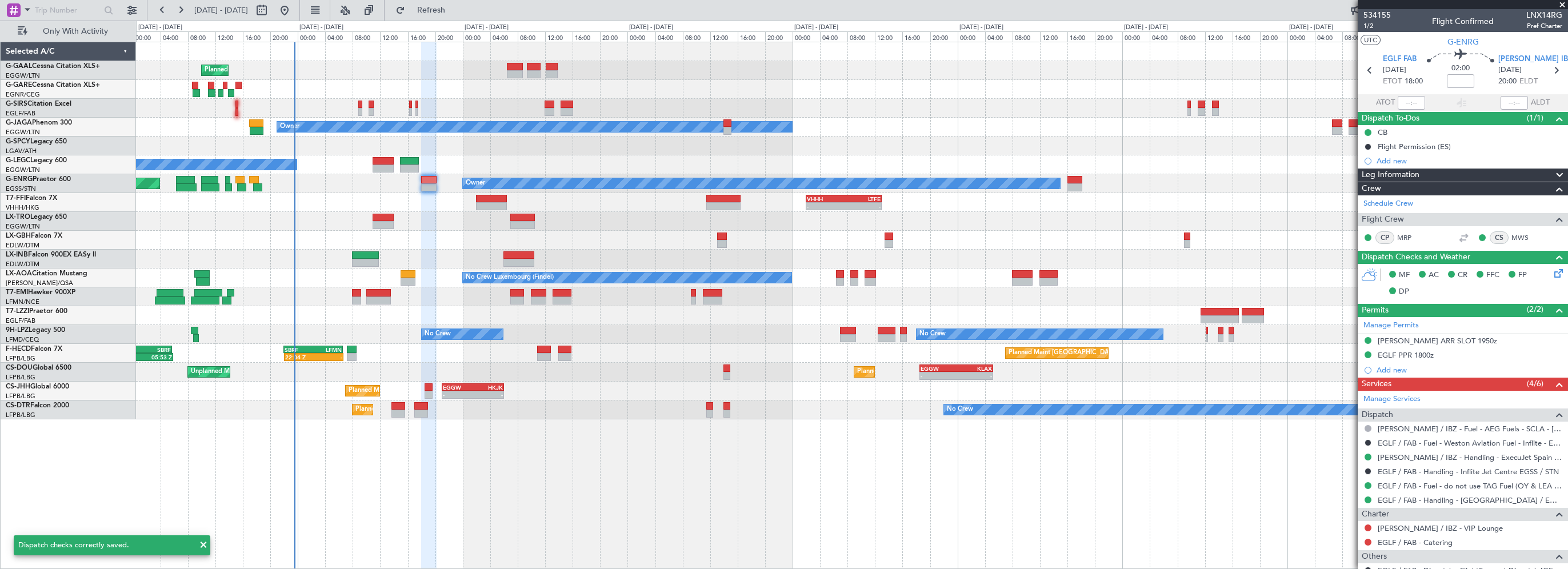
click at [603, 444] on div "Planned Maint Planned Maint [GEOGRAPHIC_DATA] ([GEOGRAPHIC_DATA]) Owner No Crew…" at bounding box center [852, 305] width 1432 height 527
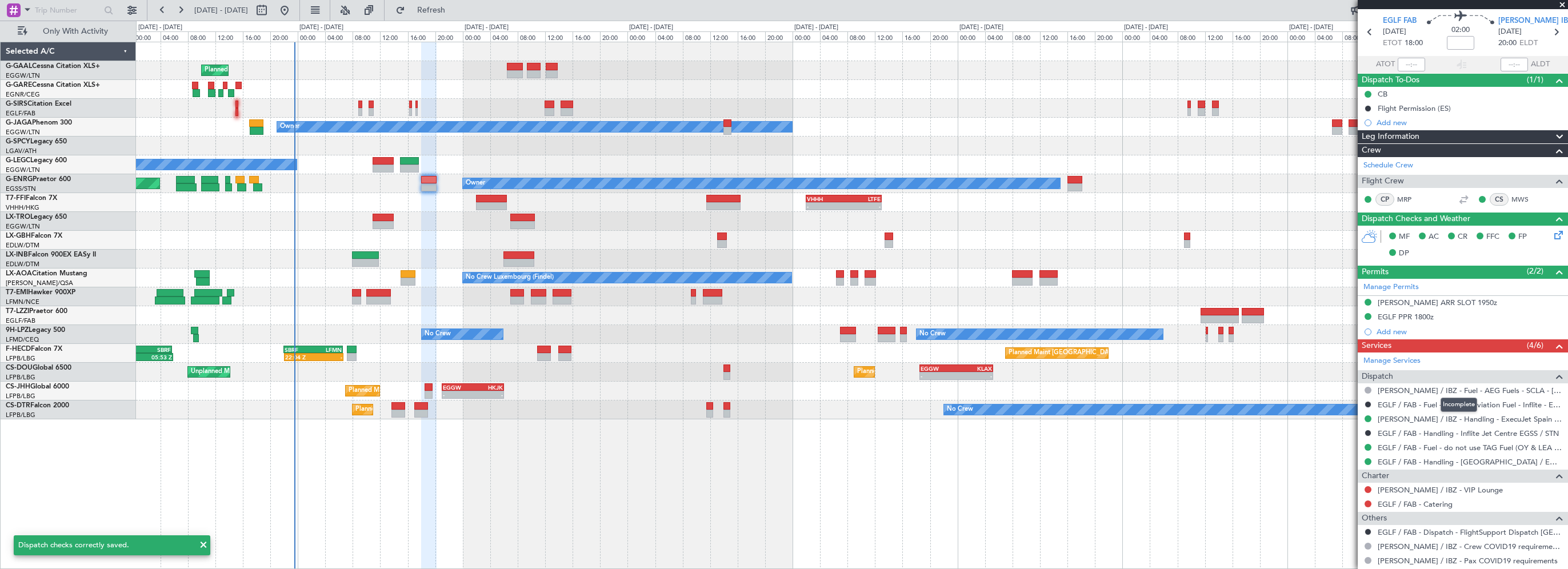
scroll to position [57, 0]
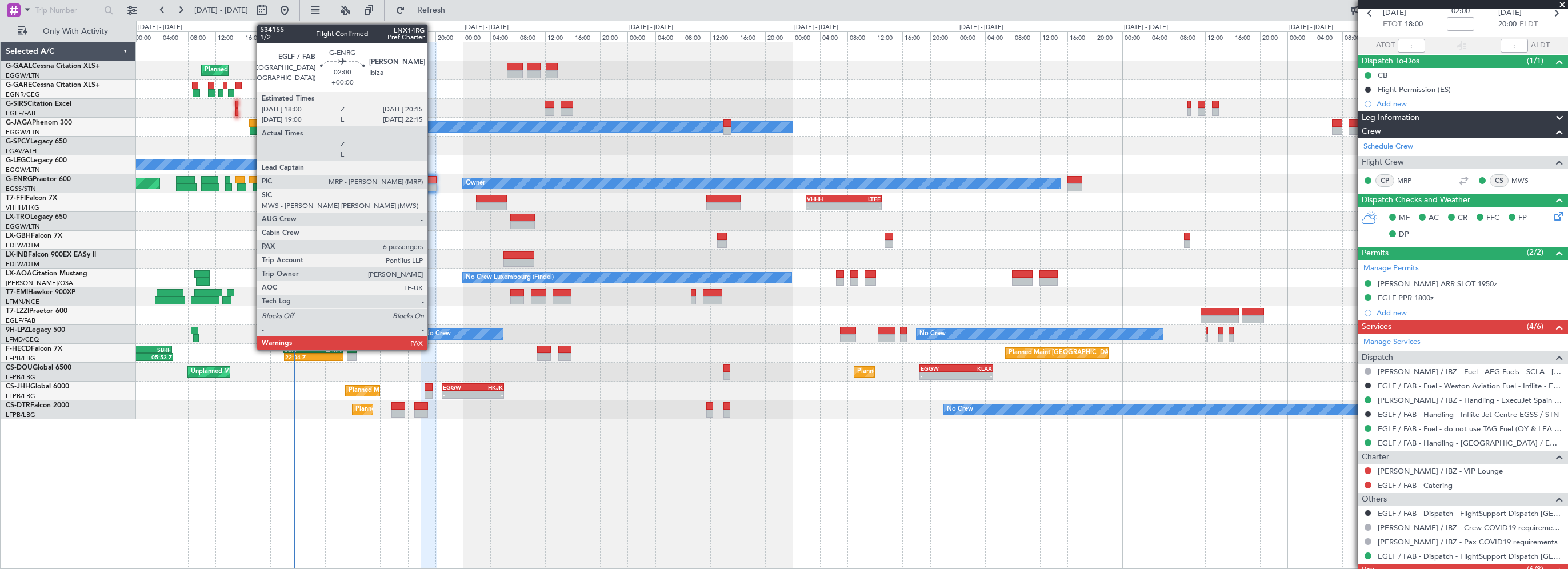
click at [432, 178] on div at bounding box center [429, 180] width 16 height 8
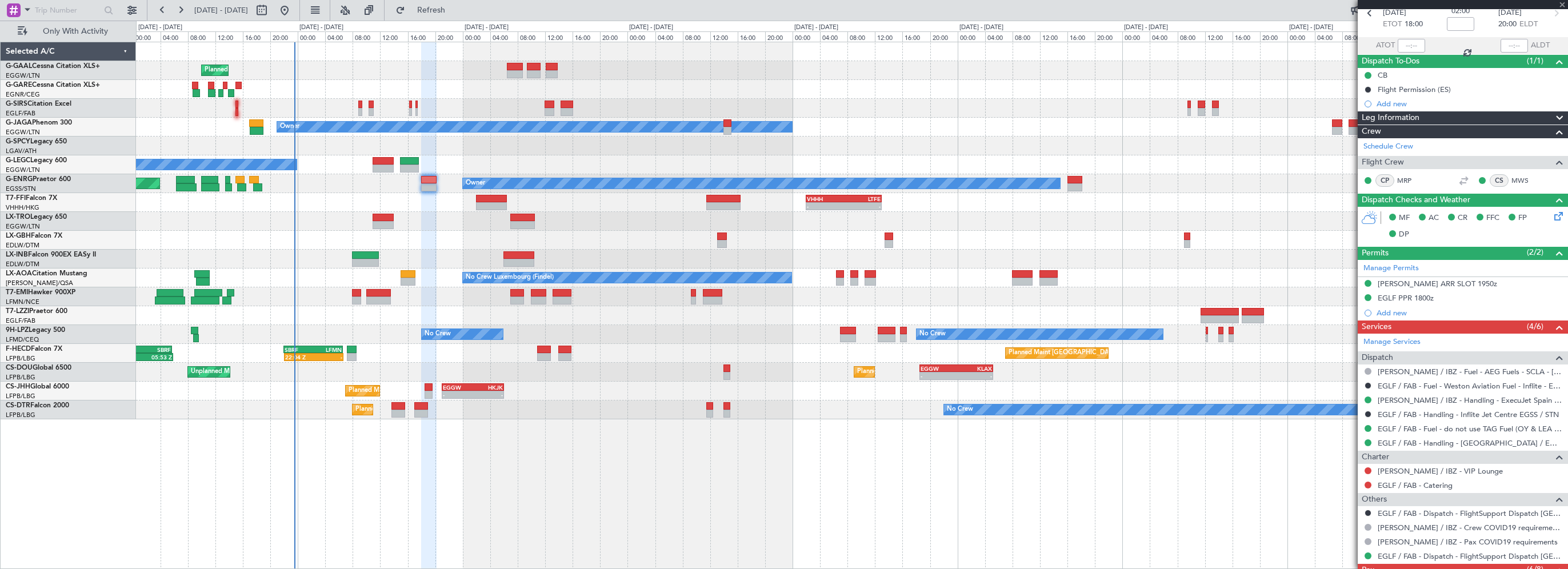
scroll to position [0, 0]
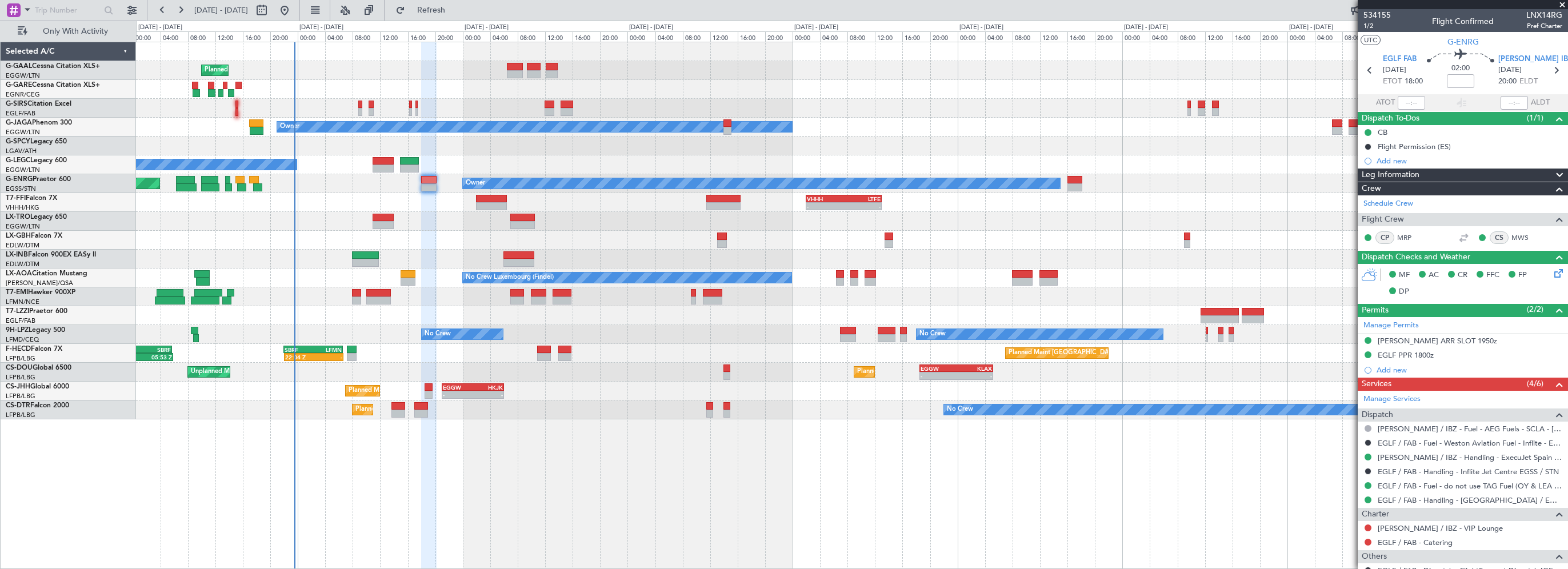
click at [482, 500] on div "Planned Maint Planned Maint London (Farnborough) Owner No Crew A/C Unavailable …" at bounding box center [852, 305] width 1432 height 527
click at [502, 490] on div "Planned Maint Planned Maint London (Farnborough) Owner No Crew A/C Unavailable …" at bounding box center [852, 305] width 1432 height 527
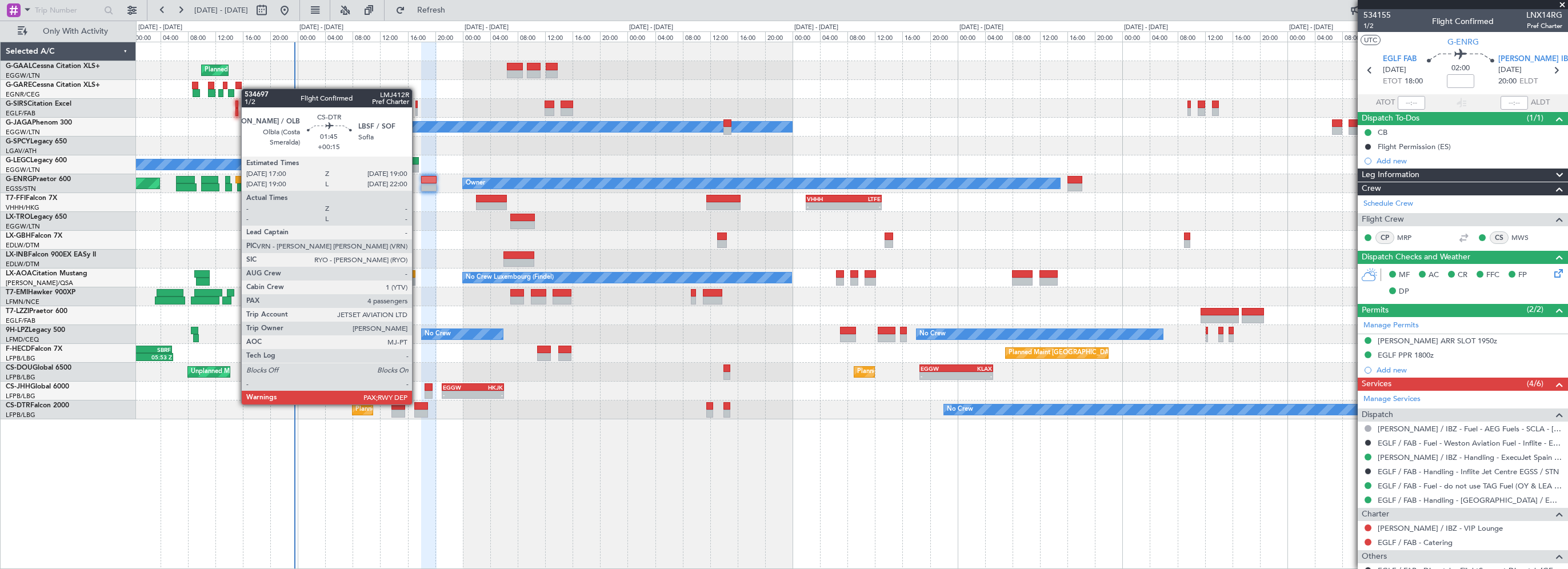
click at [417, 403] on div at bounding box center [421, 406] width 14 height 8
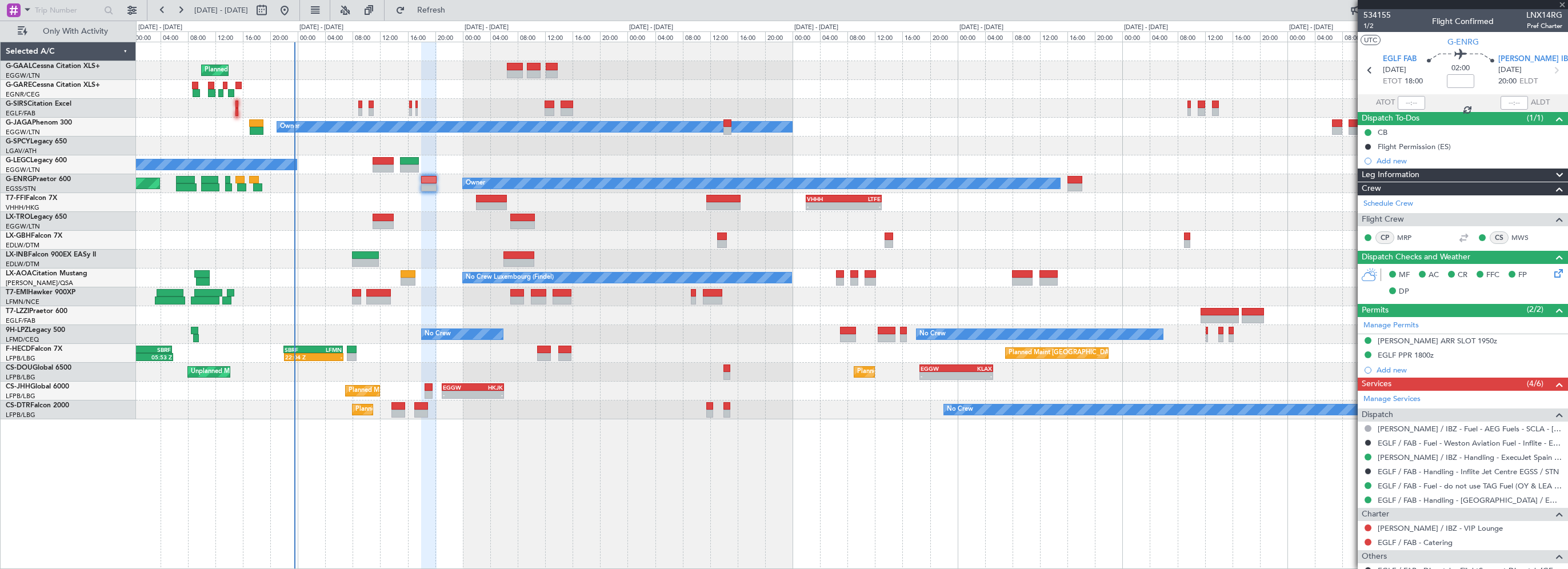
type input "+00:15"
type input "4"
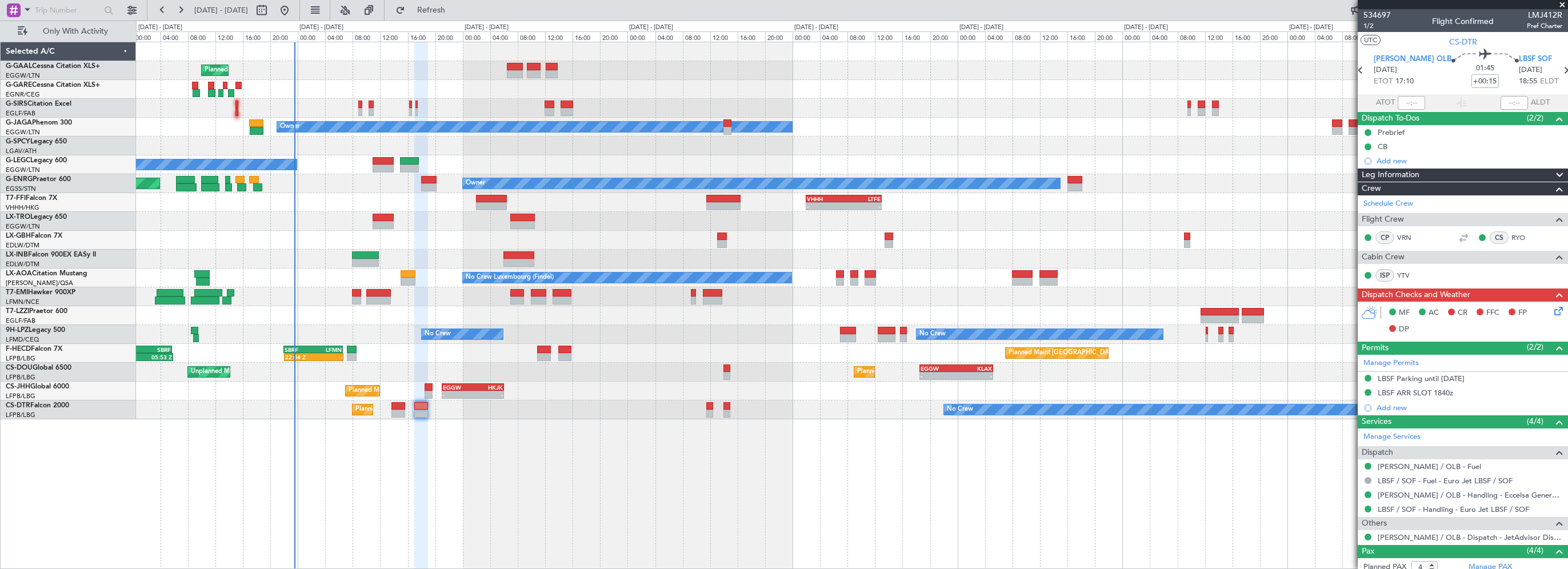
click at [643, 472] on div "Planned Maint Planned Maint London (Farnborough) Owner No Crew A/C Unavailable …" at bounding box center [852, 305] width 1432 height 527
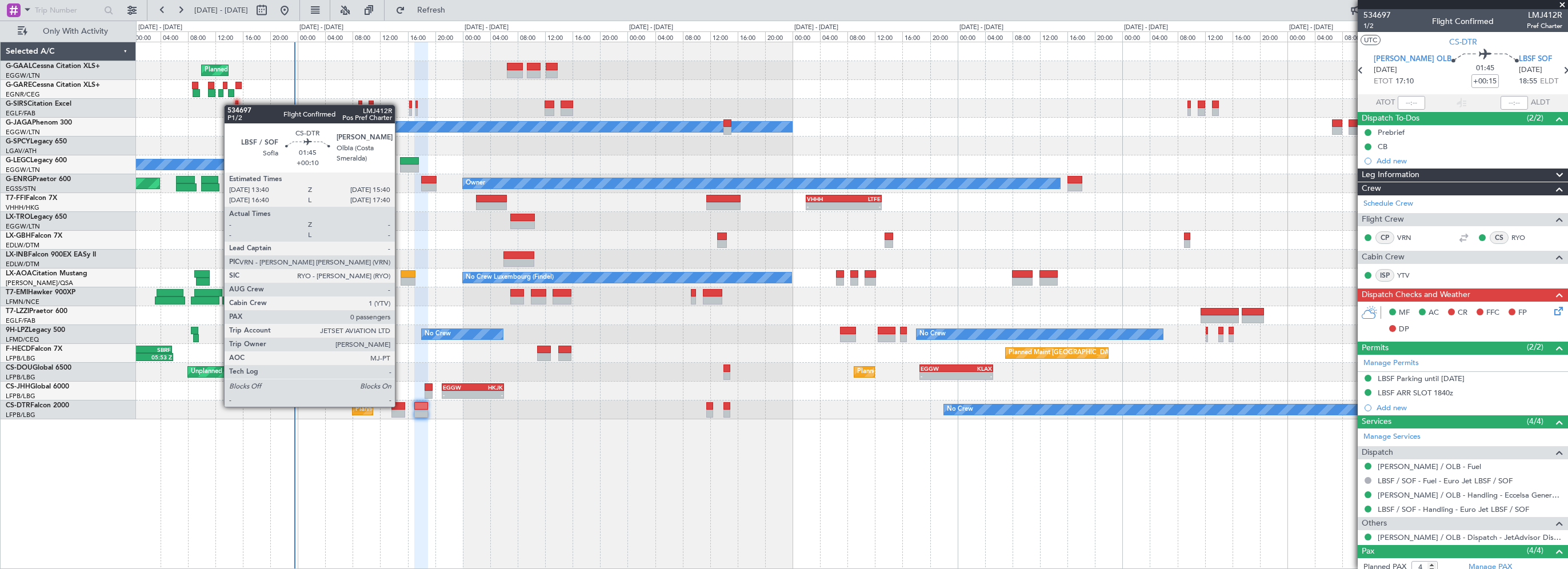
click at [400, 405] on div at bounding box center [399, 406] width 14 height 8
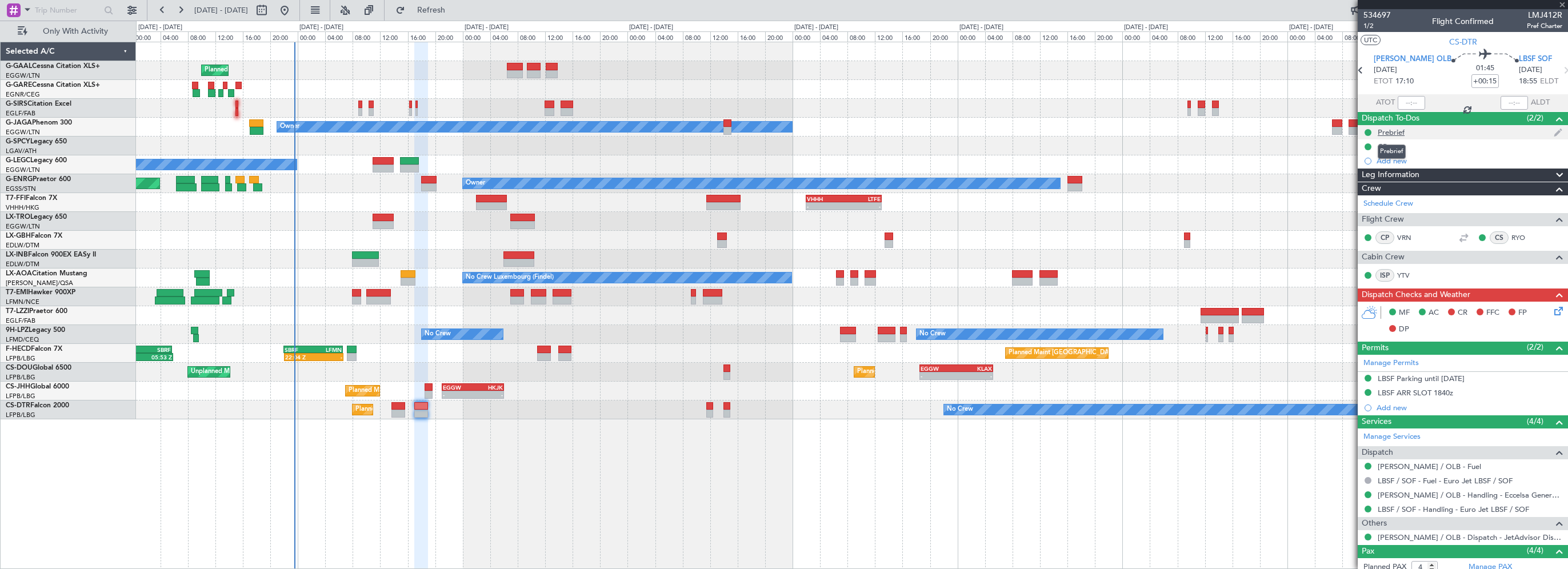
type input "+00:10"
type input "0"
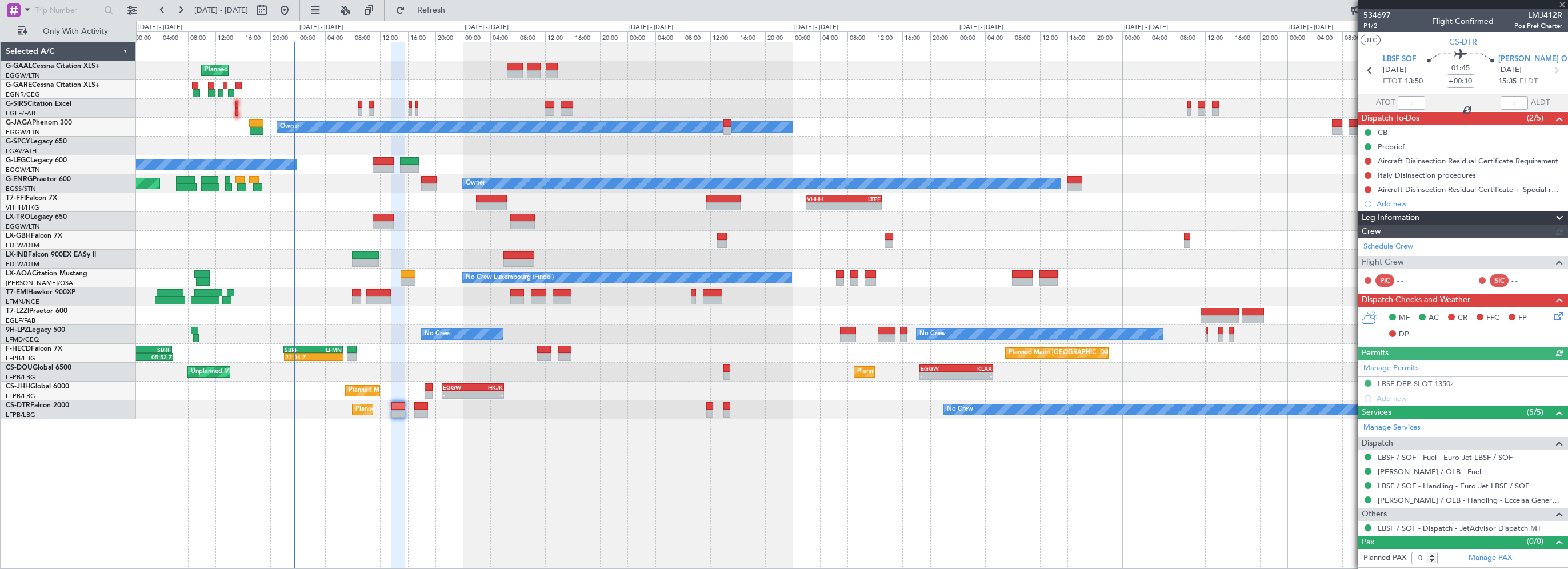
click at [1399, 133] on div "CB" at bounding box center [1463, 132] width 211 height 14
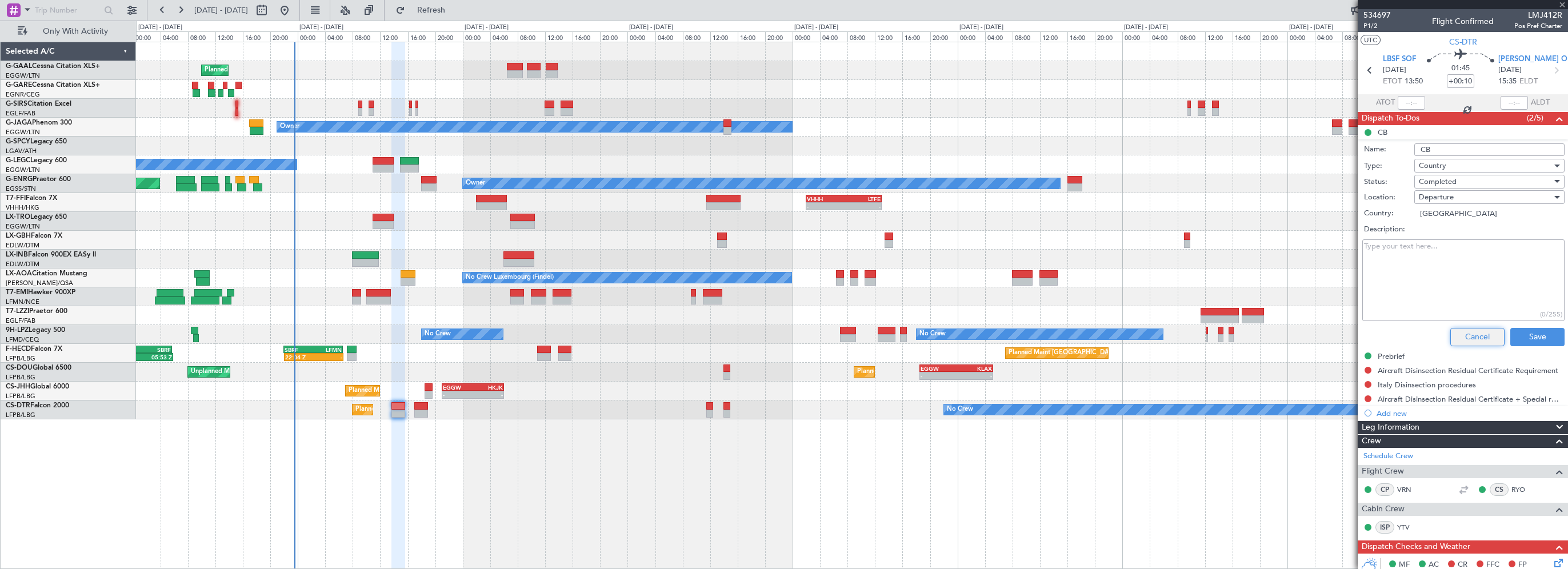
click at [1461, 339] on button "Cancel" at bounding box center [1476, 337] width 54 height 18
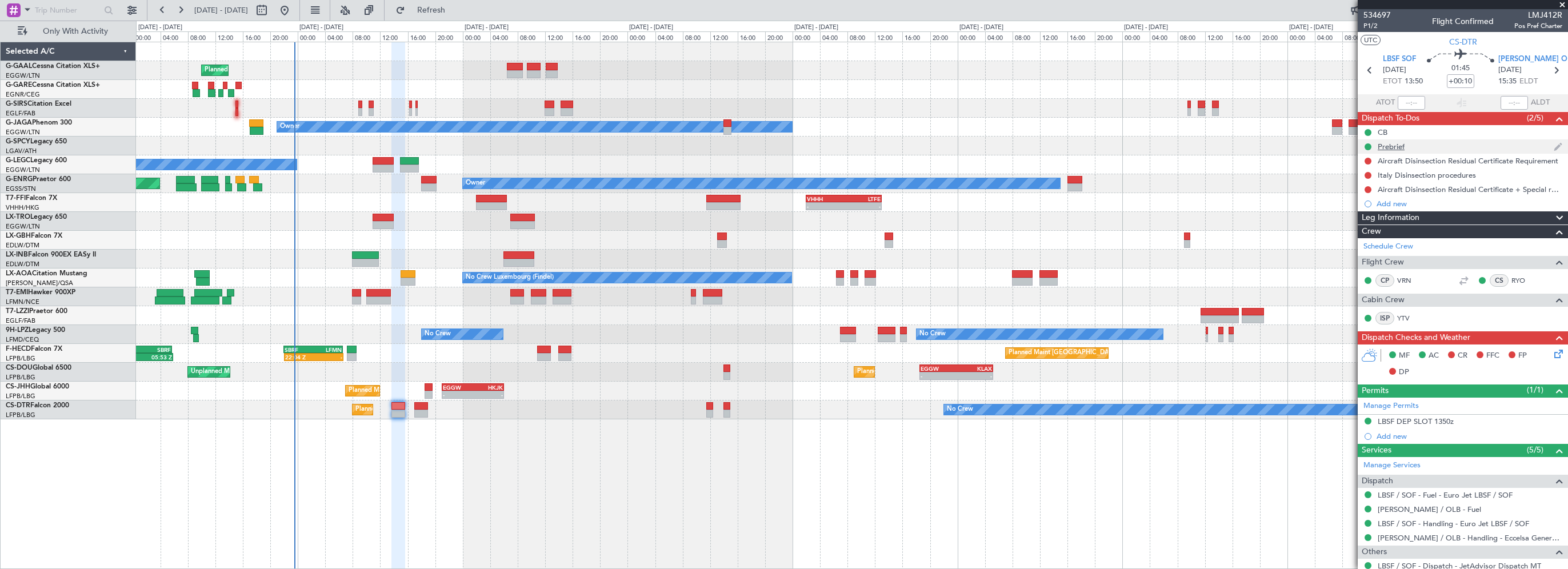
click at [1388, 149] on div "Prebrief" at bounding box center [1391, 146] width 27 height 9
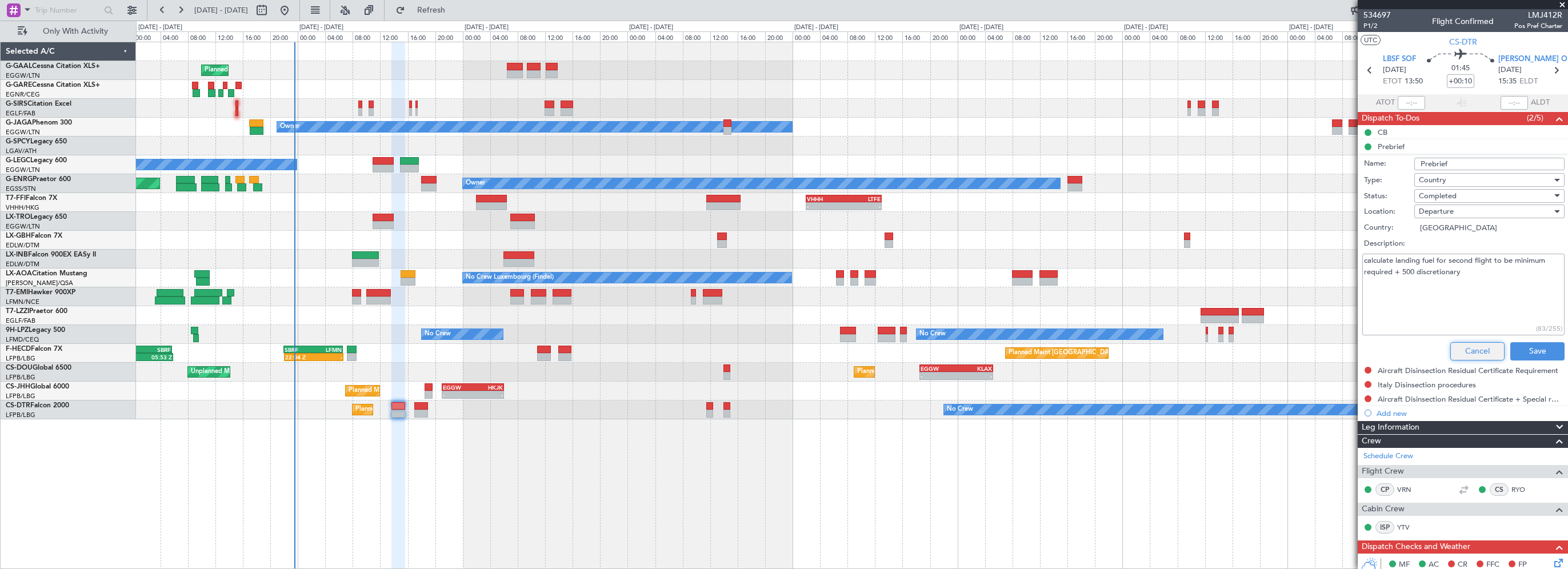
click at [1461, 348] on button "Cancel" at bounding box center [1476, 350] width 54 height 18
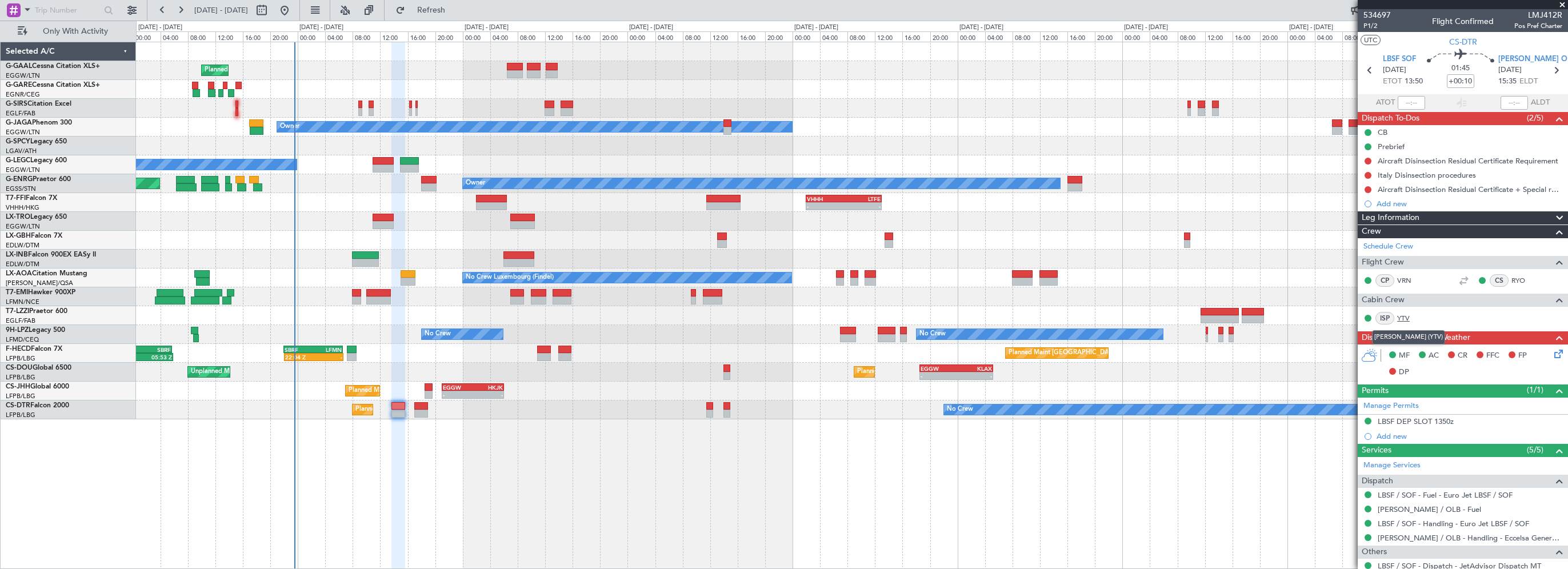
click at [1403, 314] on link "YTV" at bounding box center [1410, 318] width 26 height 10
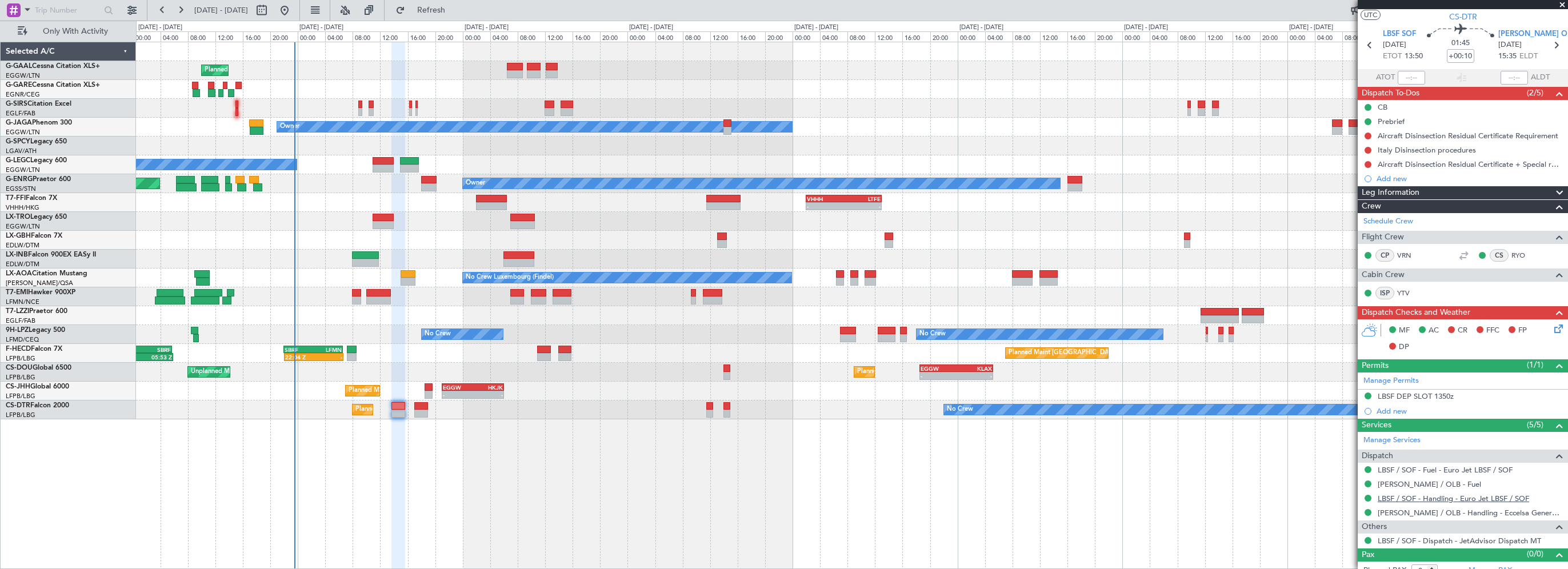
scroll to position [35, 0]
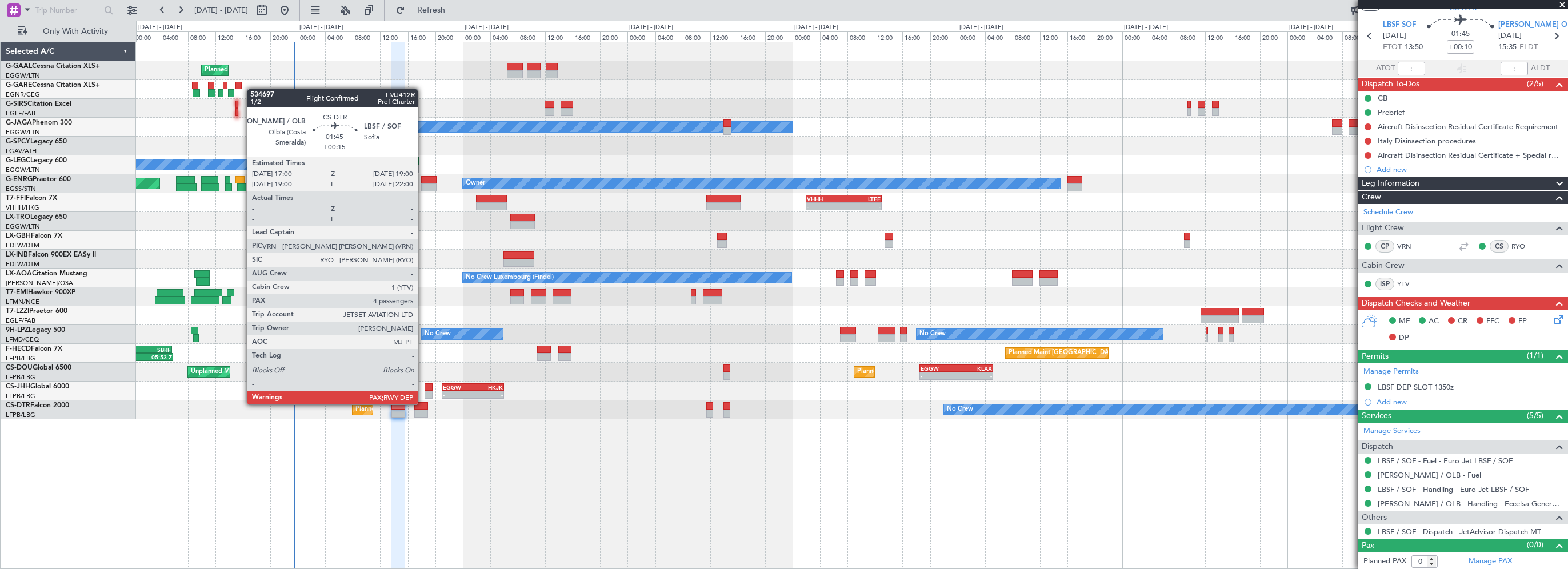
click at [423, 403] on div at bounding box center [421, 406] width 14 height 8
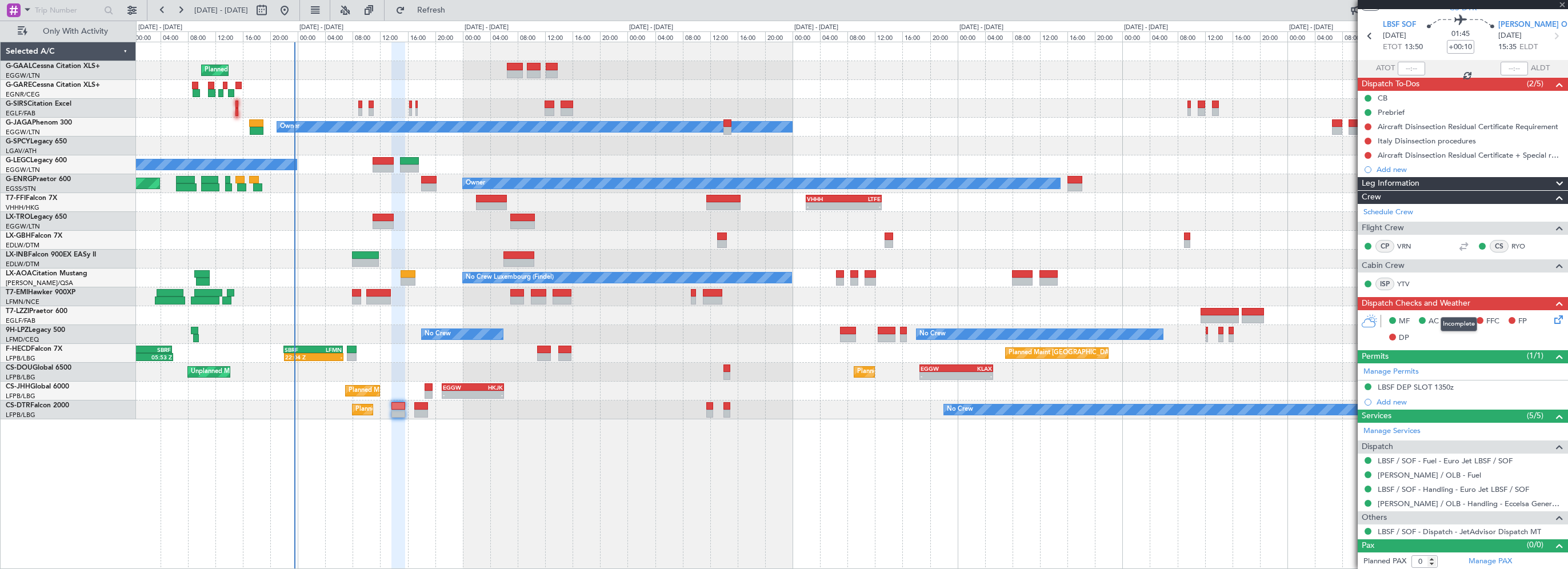
type input "+00:15"
type input "4"
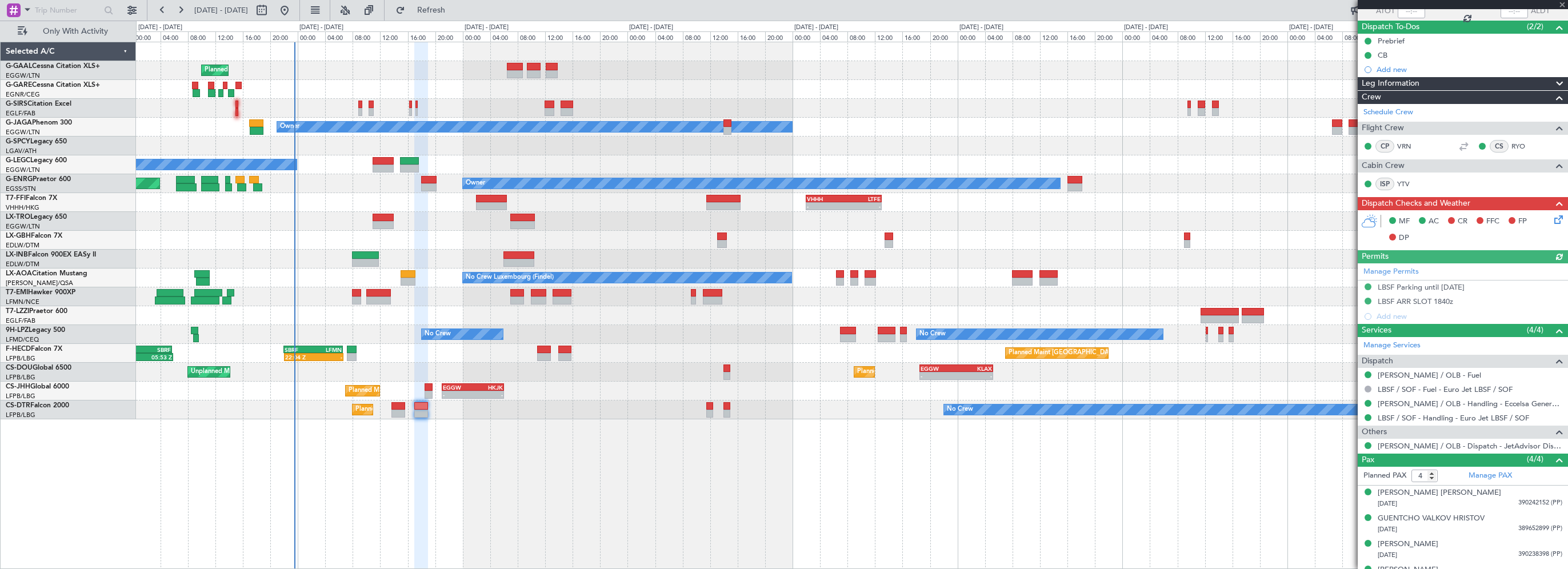
scroll to position [109, 0]
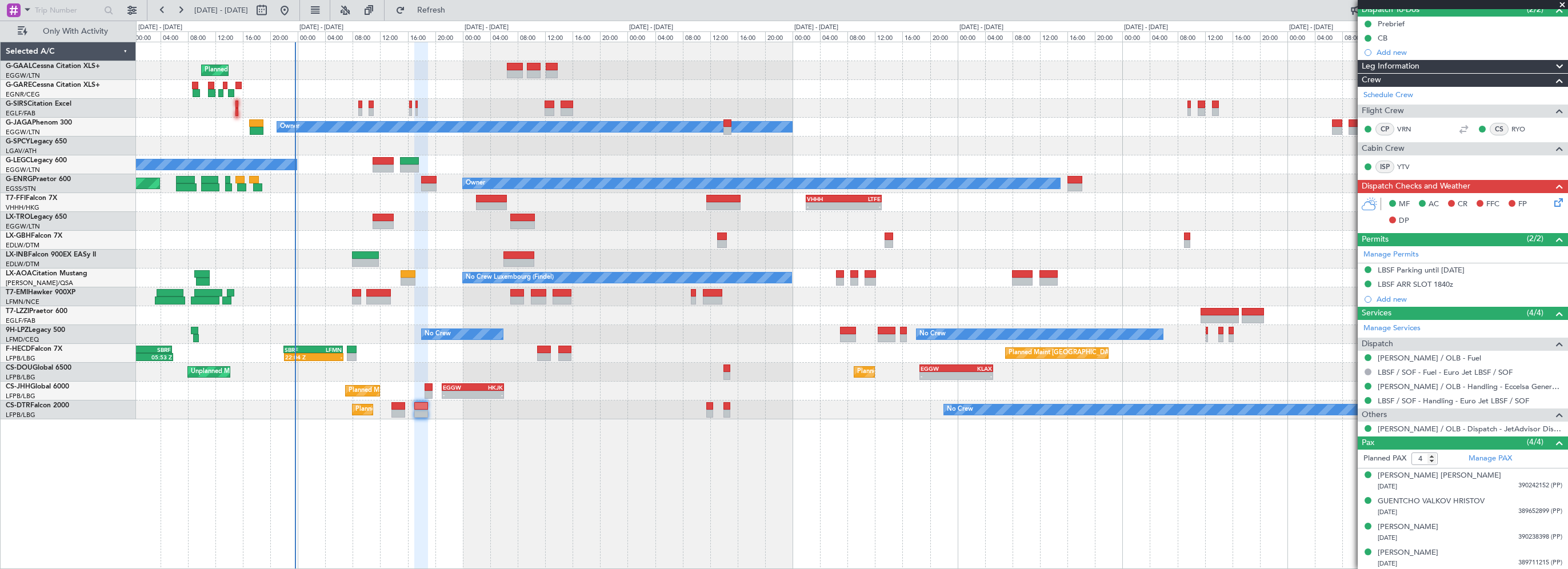
click at [1421, 281] on div "LBSF Parking until 20AUG" at bounding box center [1421, 281] width 0 height 0
click at [1440, 281] on div "LBSF ARR SLOT 1840z" at bounding box center [1415, 283] width 76 height 9
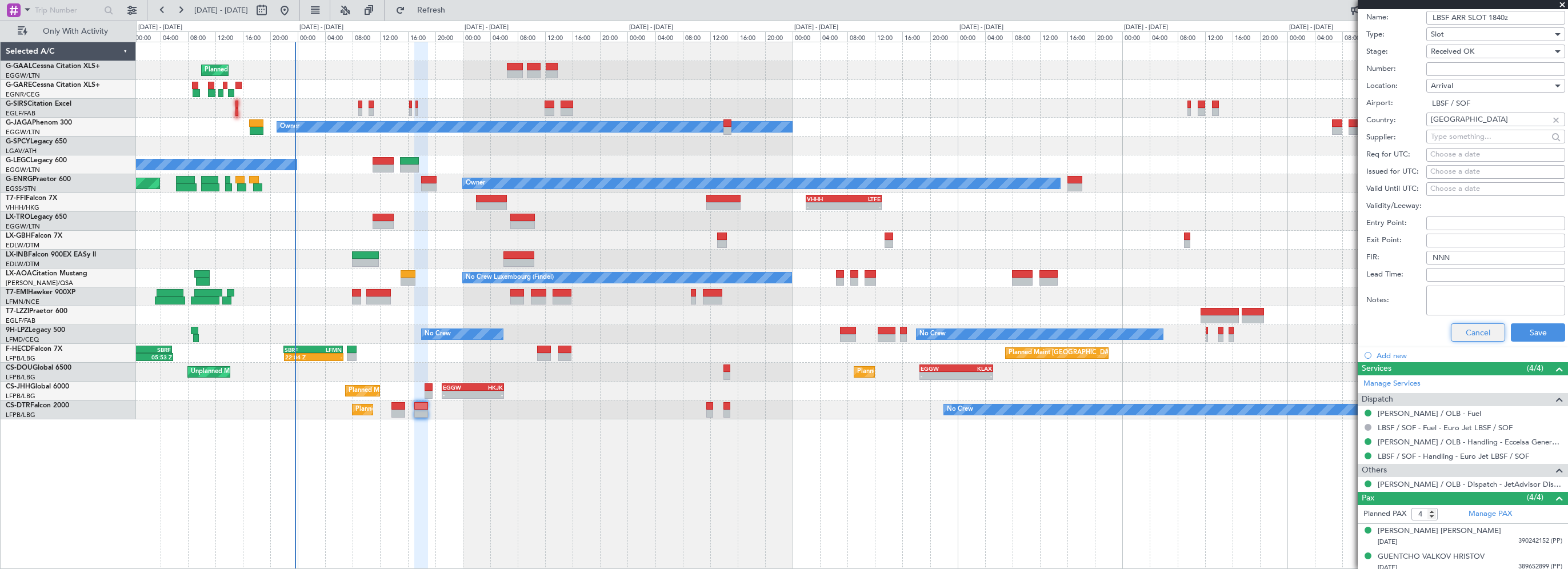
click at [1470, 333] on button "Cancel" at bounding box center [1477, 332] width 54 height 18
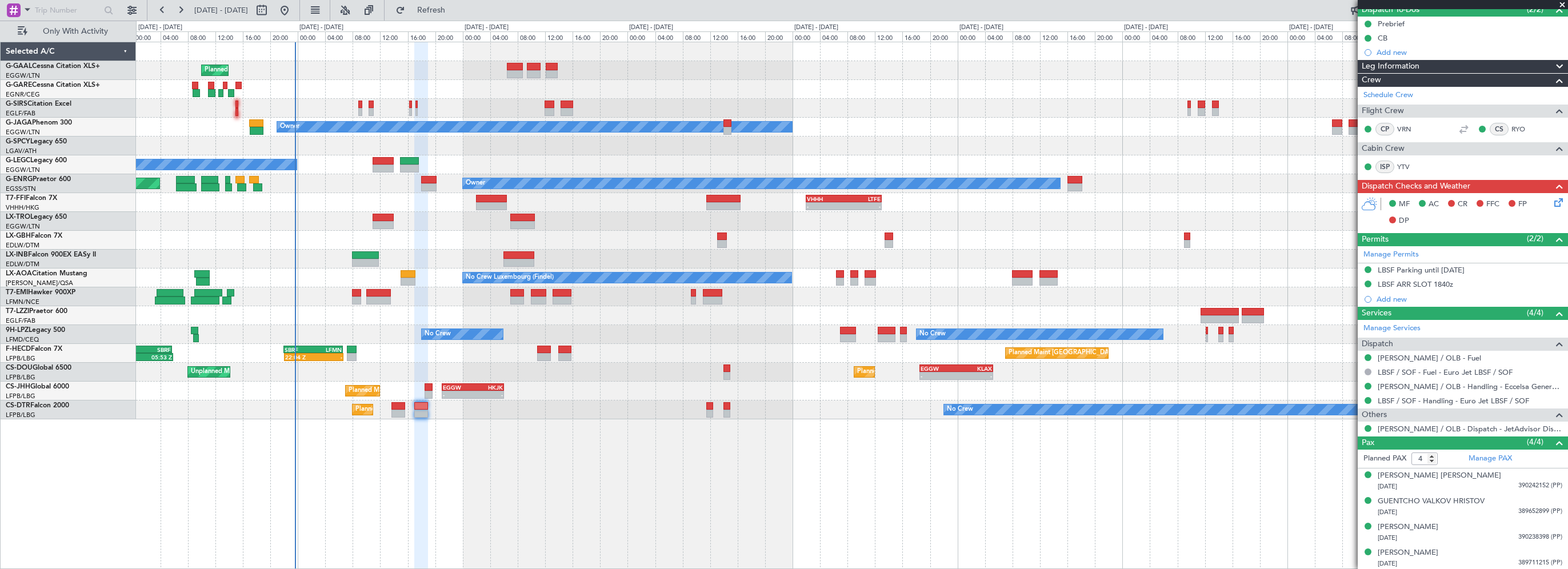
click at [1450, 63] on div "Leg Information" at bounding box center [1463, 66] width 211 height 13
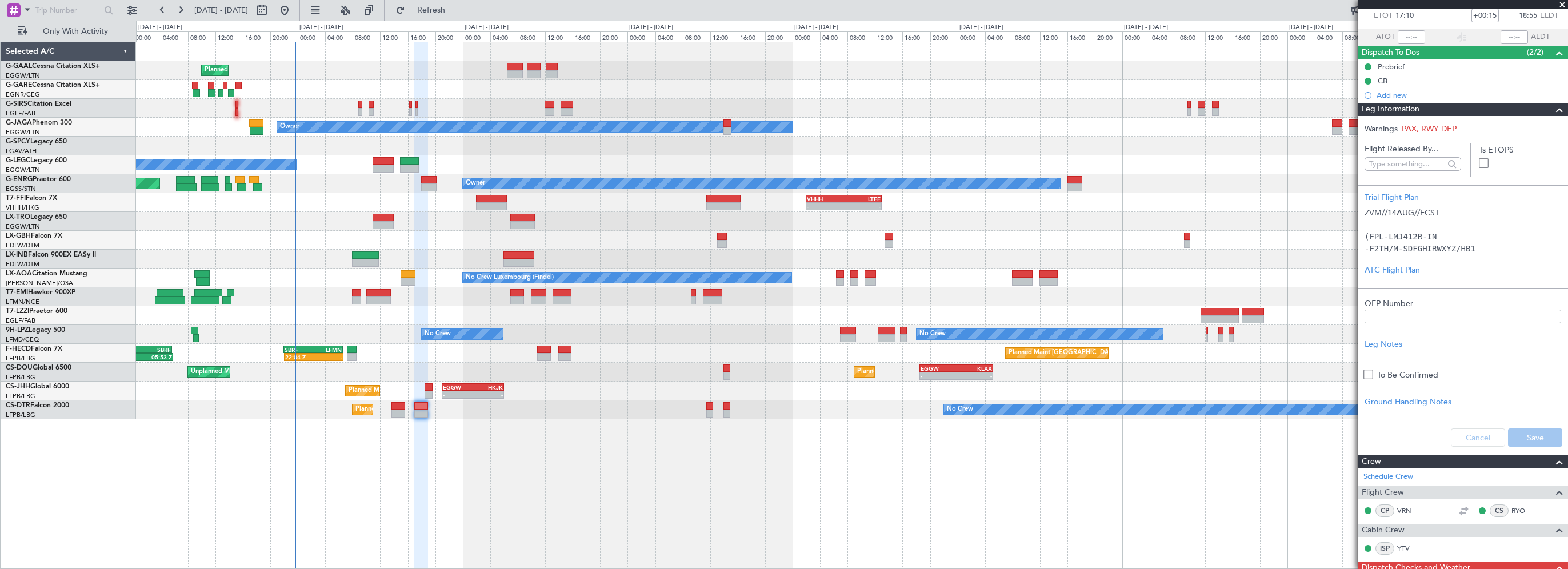
scroll to position [47, 0]
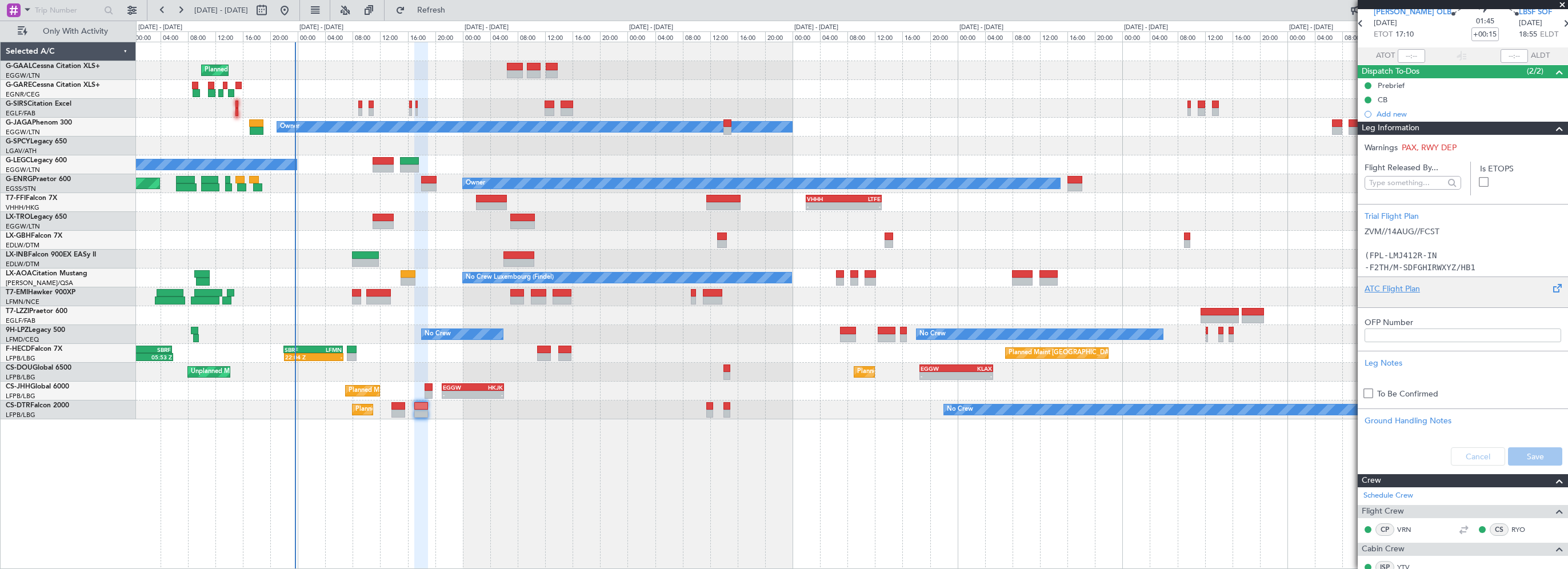
click at [1408, 286] on div "ATC Flight Plan" at bounding box center [1463, 288] width 196 height 12
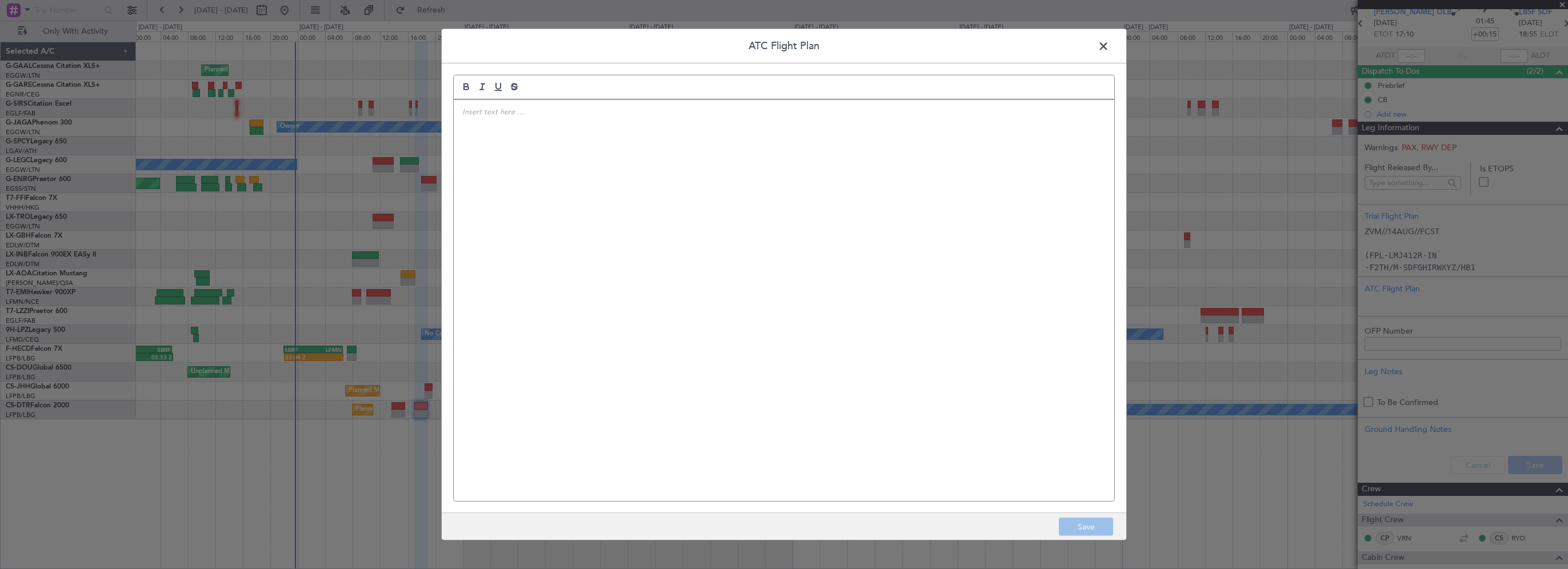
click at [885, 160] on div at bounding box center [784, 301] width 661 height 401
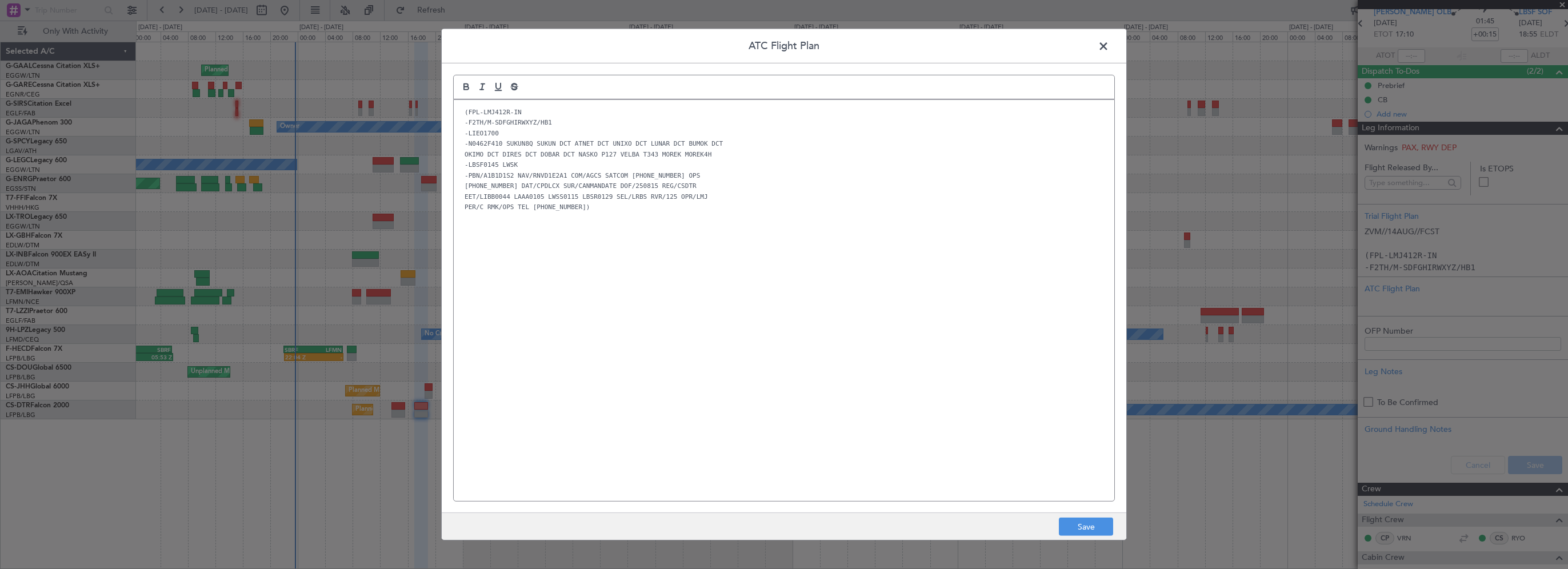
scroll to position [0, 0]
click at [1053, 519] on footer "Save" at bounding box center [783, 526] width 684 height 27
click at [1091, 524] on button "Save" at bounding box center [1085, 526] width 54 height 18
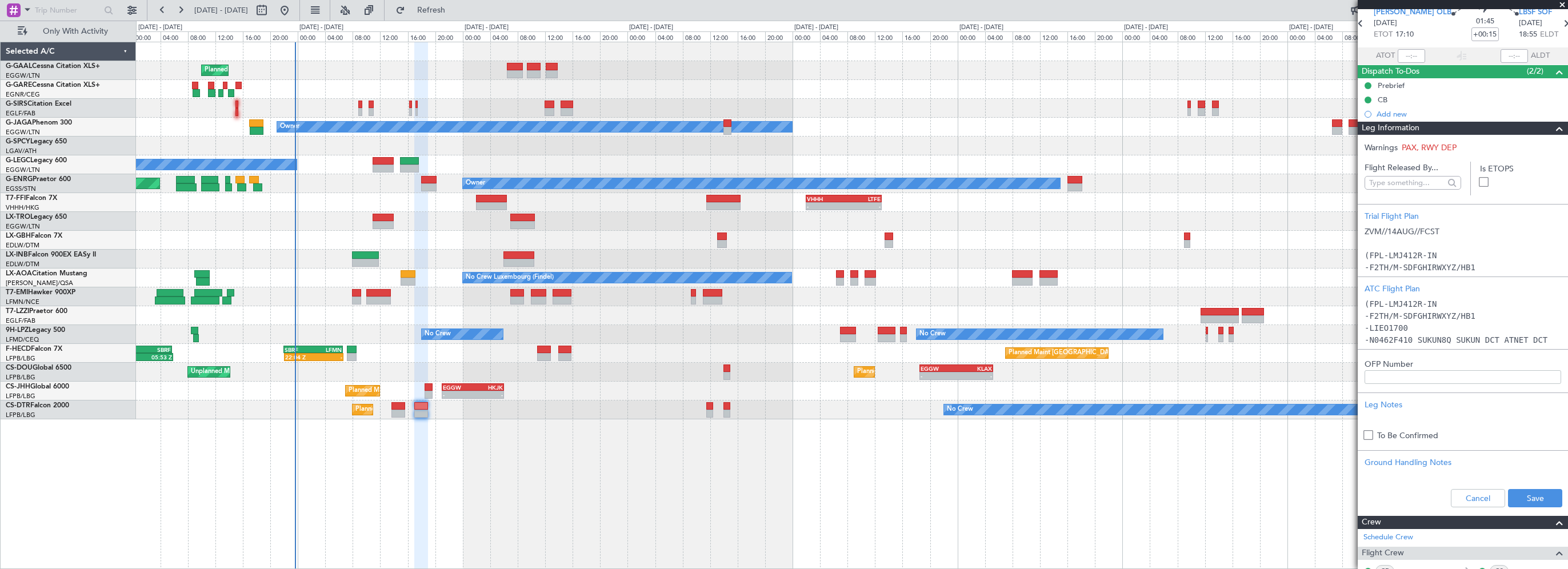
click at [397, 400] on div "No Crew Planned Maint Paris (Le Bourget) Planned Maint Sofia" at bounding box center [852, 410] width 1431 height 19
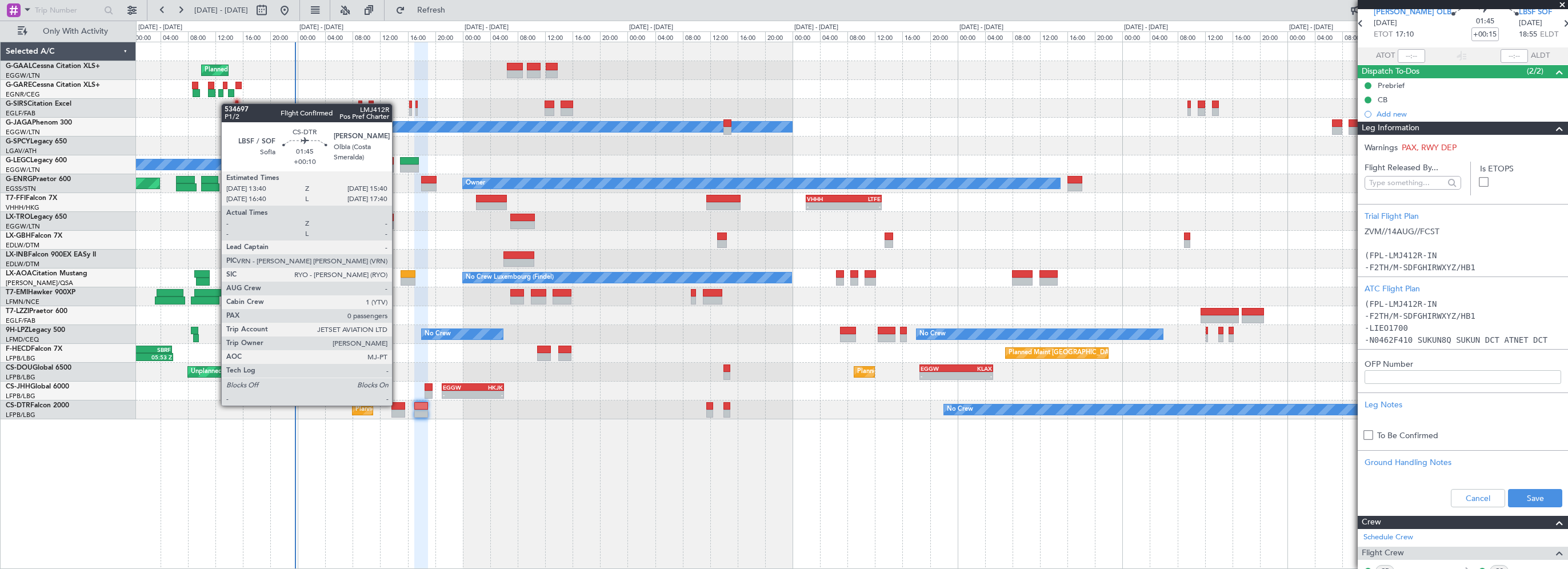
click at [397, 405] on div at bounding box center [399, 406] width 14 height 8
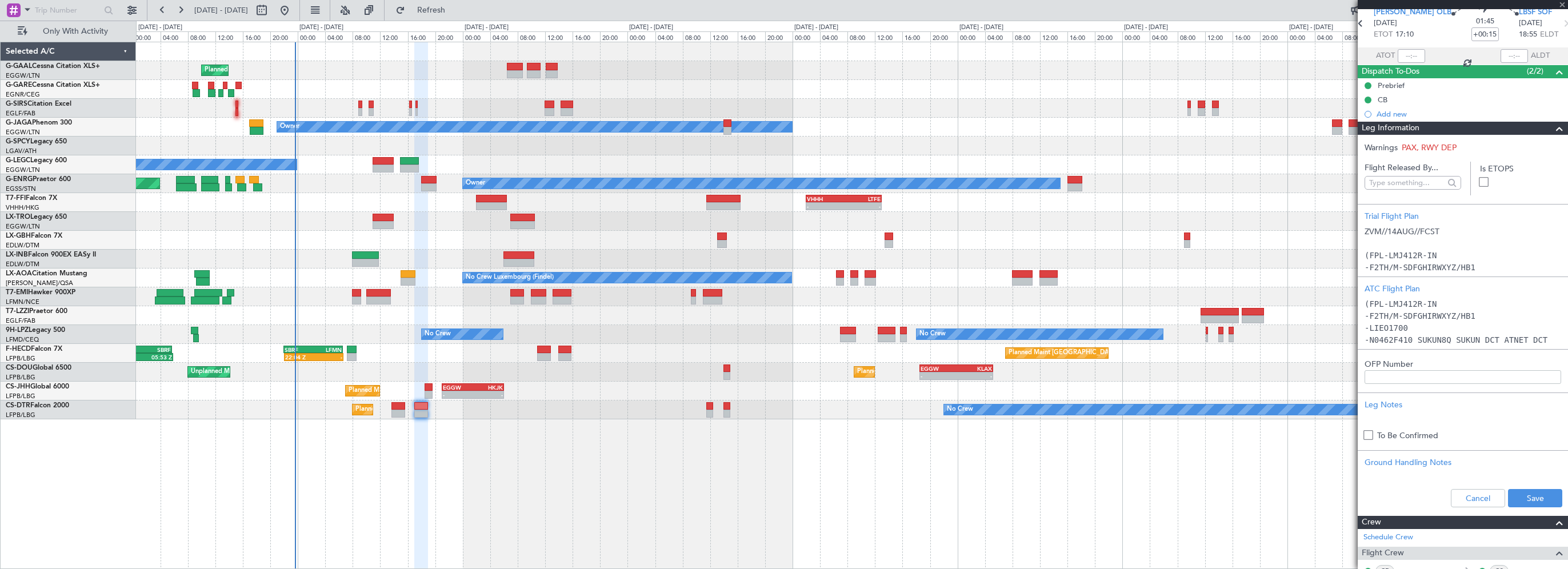
type input "+00:10"
type input "0"
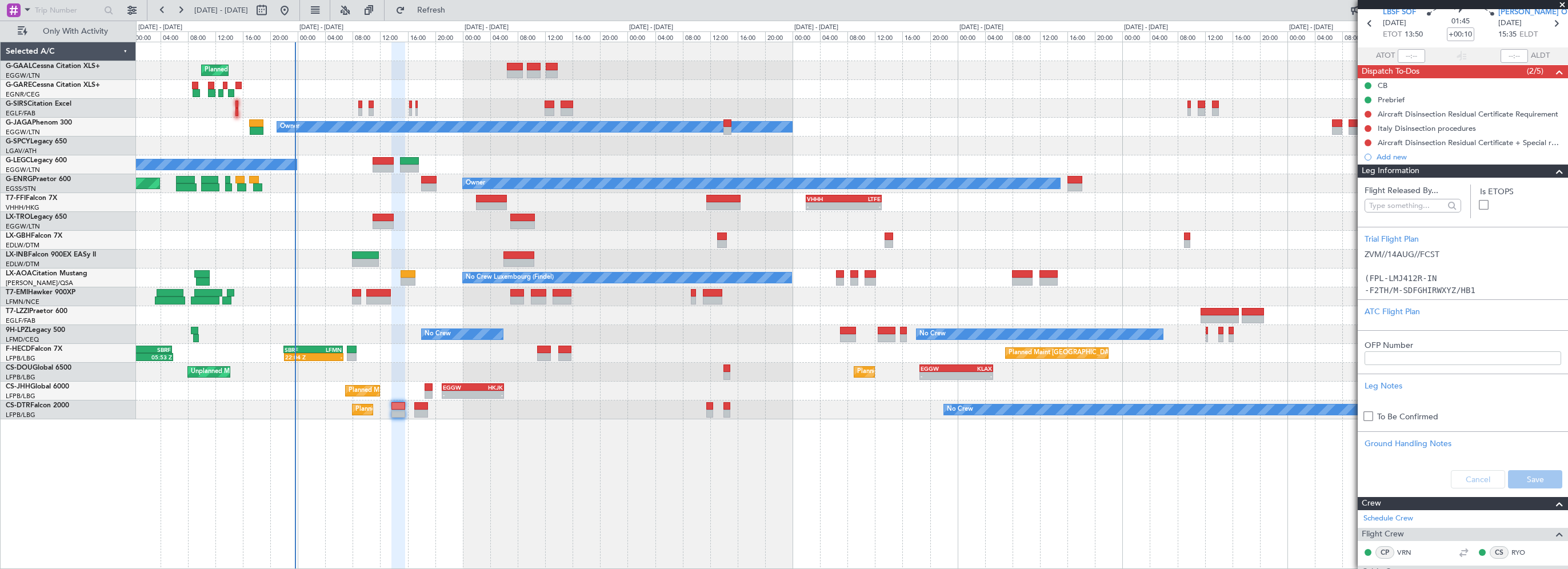
click at [1552, 168] on span at bounding box center [1559, 171] width 14 height 14
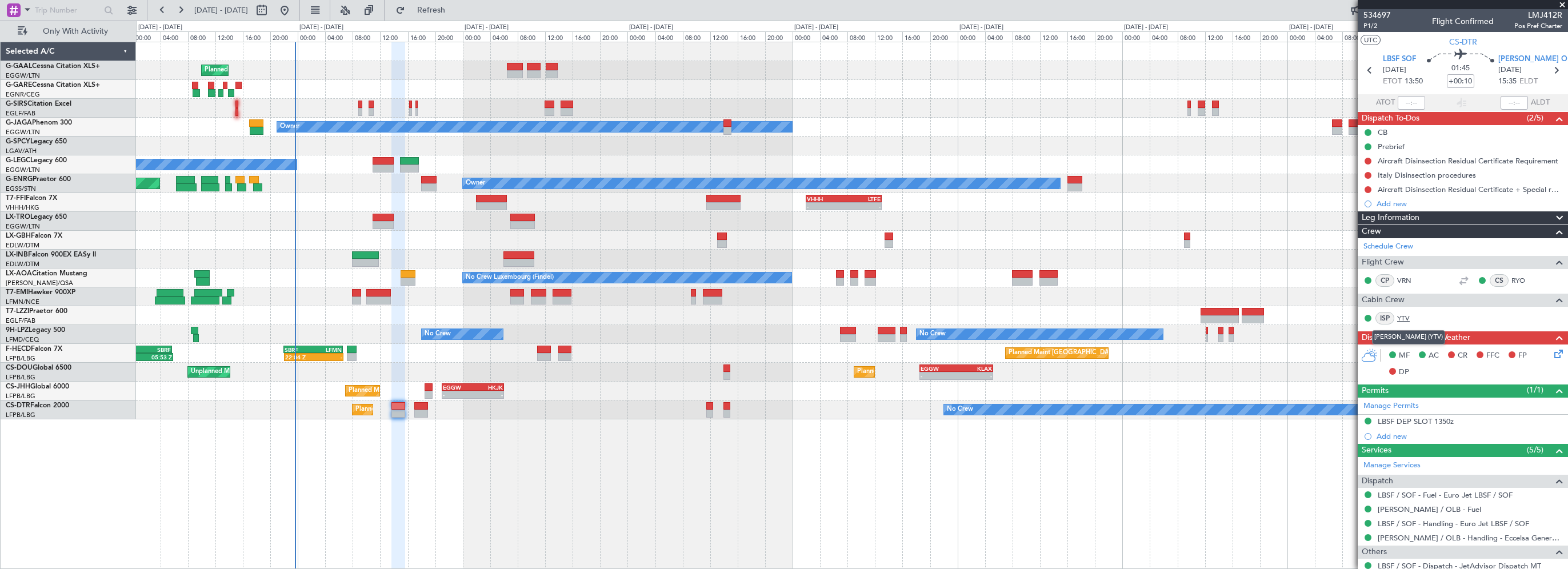
click at [1401, 317] on link "YTV" at bounding box center [1410, 318] width 26 height 10
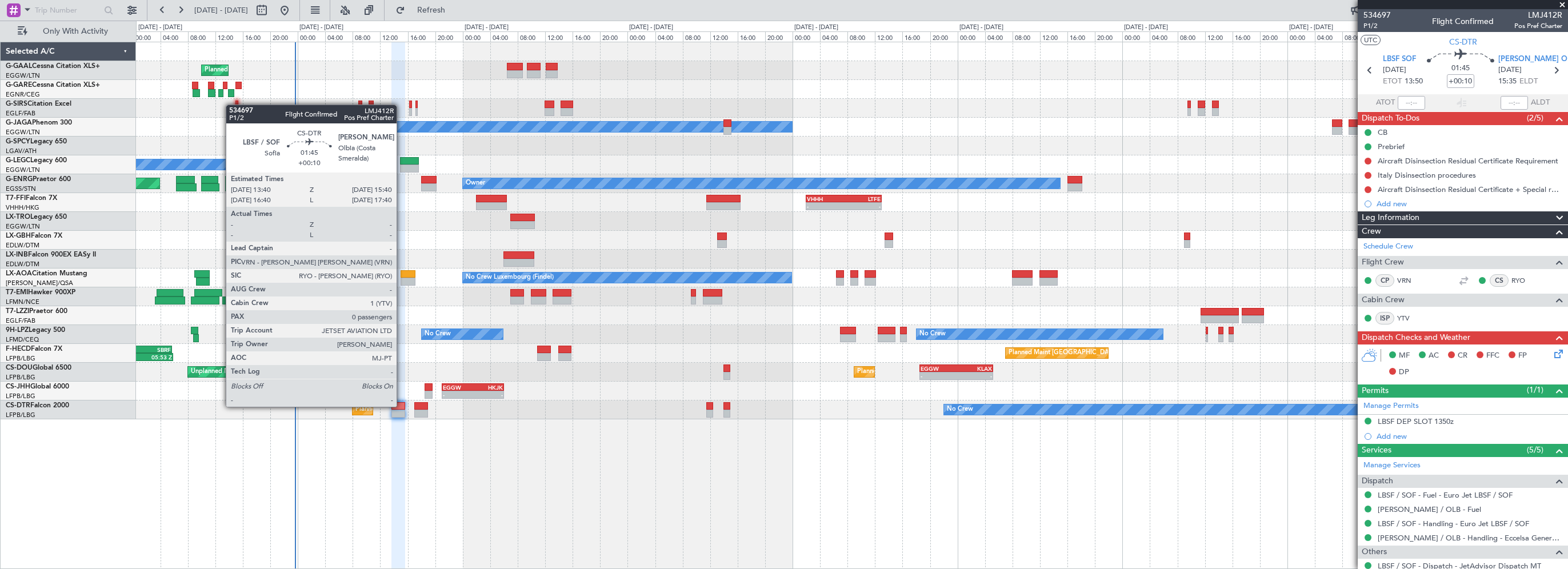
click at [402, 405] on div at bounding box center [399, 406] width 14 height 8
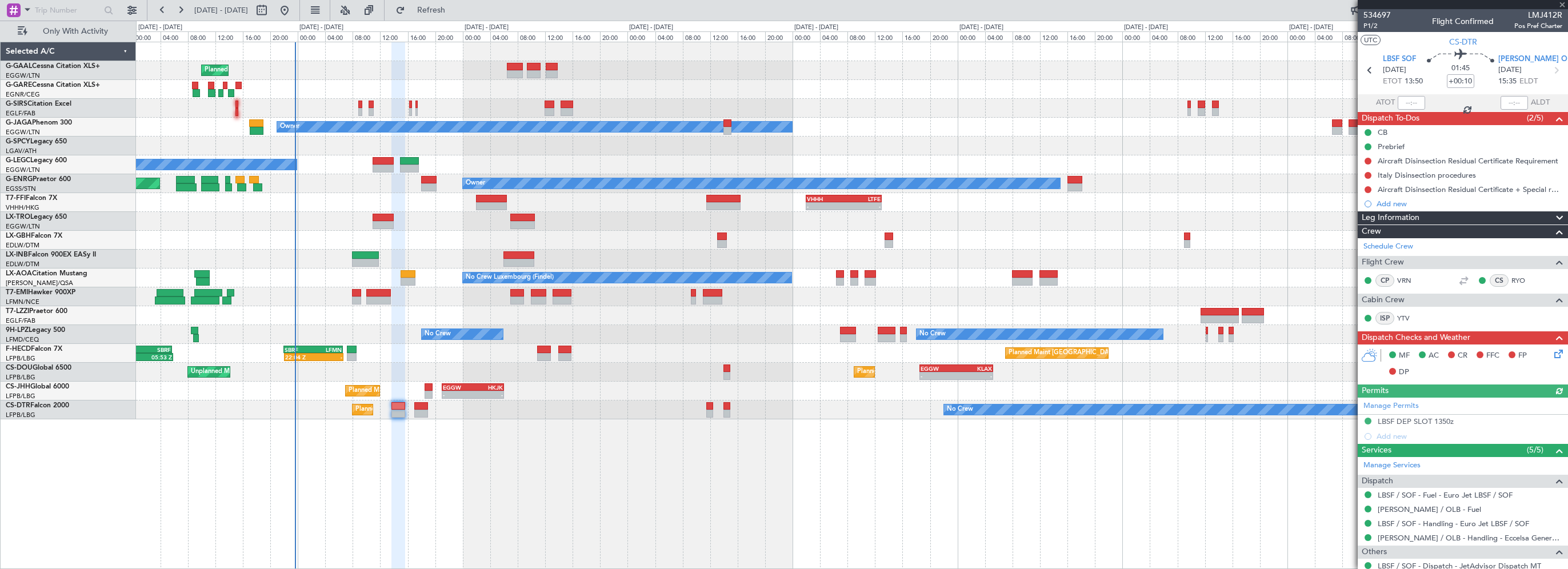
click at [613, 482] on div "Planned Maint Planned Maint London (Farnborough) Owner No Crew A/C Unavailable …" at bounding box center [852, 305] width 1432 height 527
click at [1450, 420] on div "LBSF DEP SLOT 1350z" at bounding box center [1415, 420] width 76 height 9
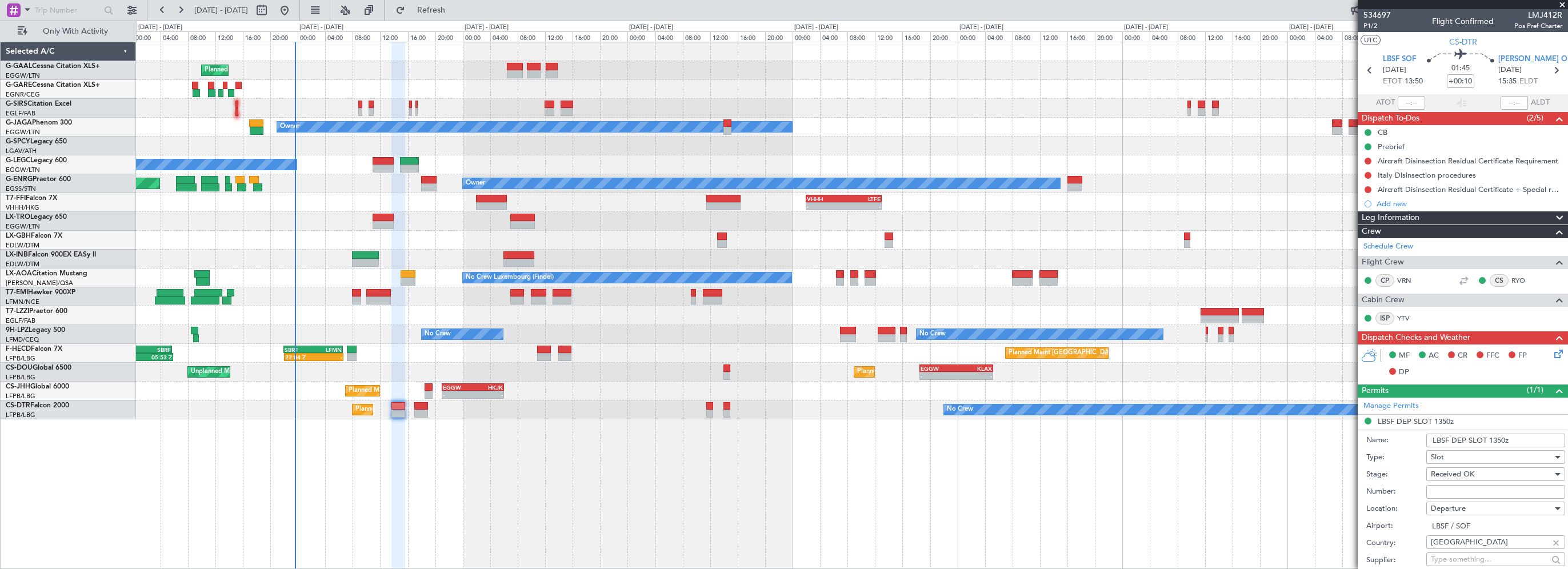
click at [605, 490] on div "Planned Maint Planned Maint London (Farnborough) Owner No Crew A/C Unavailable …" at bounding box center [852, 305] width 1432 height 527
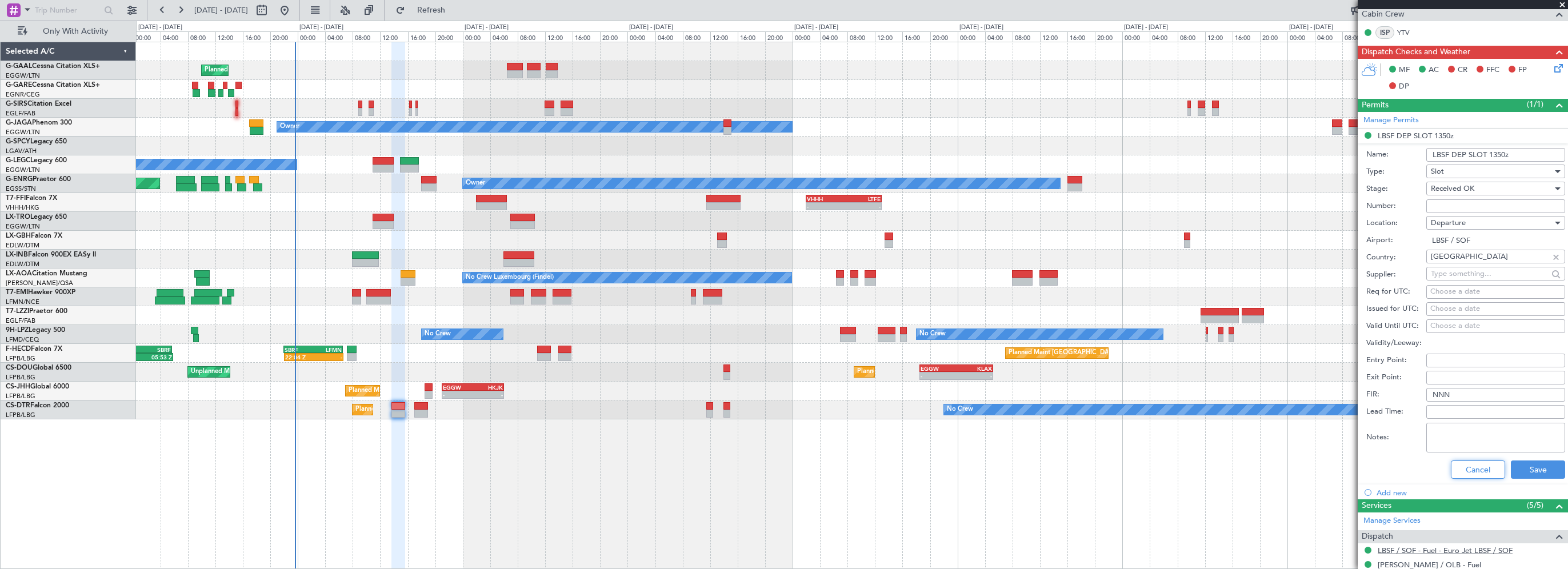
drag, startPoint x: 1457, startPoint y: 462, endPoint x: 1477, endPoint y: 462, distance: 20.0
click at [1457, 462] on button "Cancel" at bounding box center [1477, 469] width 54 height 18
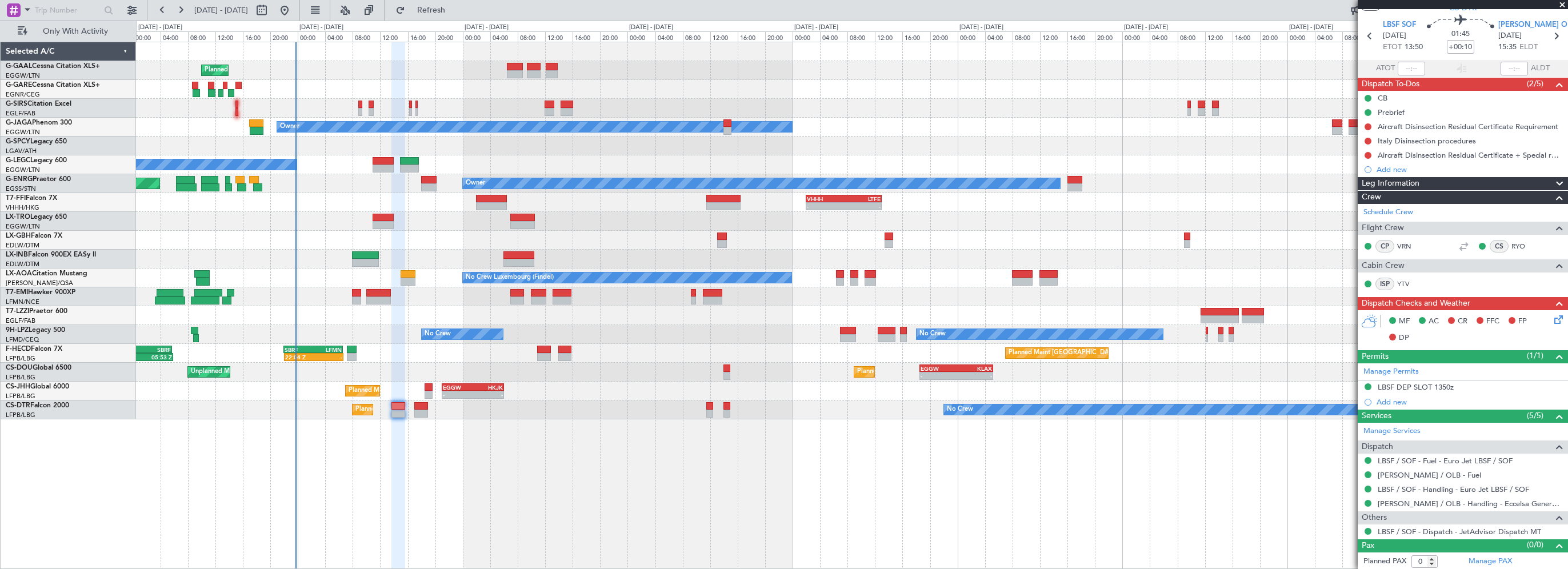
click at [1424, 184] on div "Leg Information" at bounding box center [1463, 184] width 211 height 13
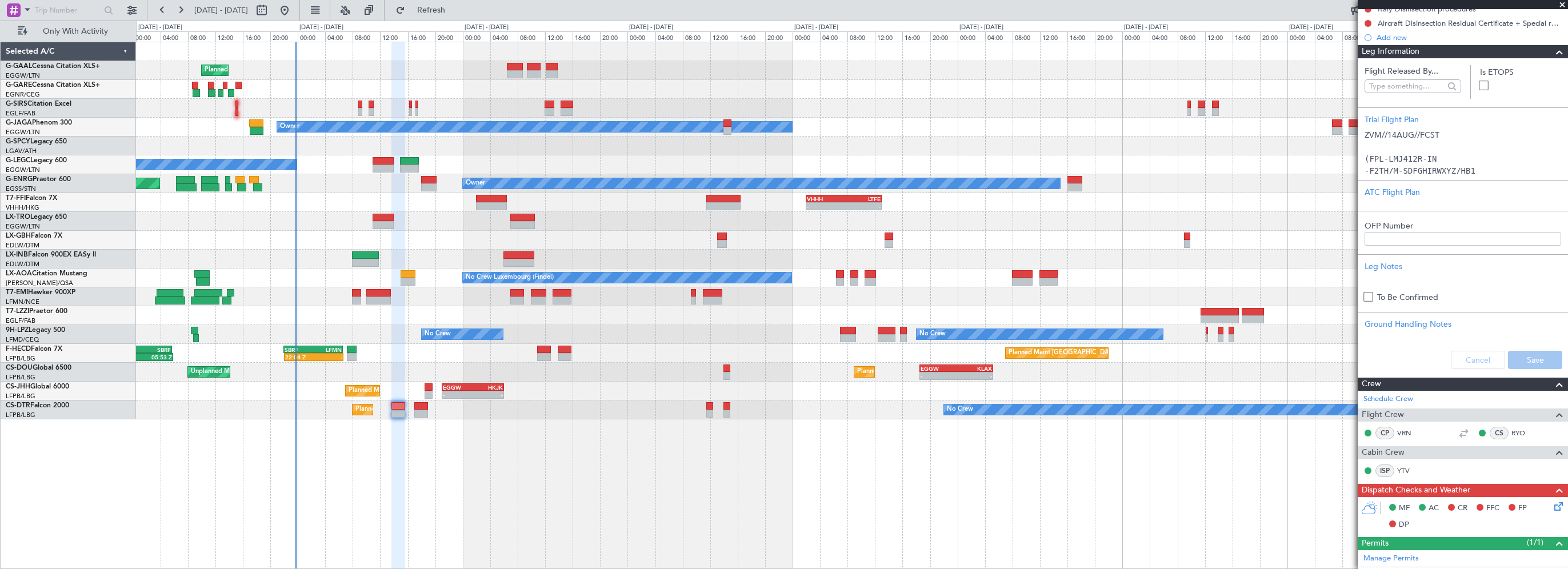
scroll to position [67, 0]
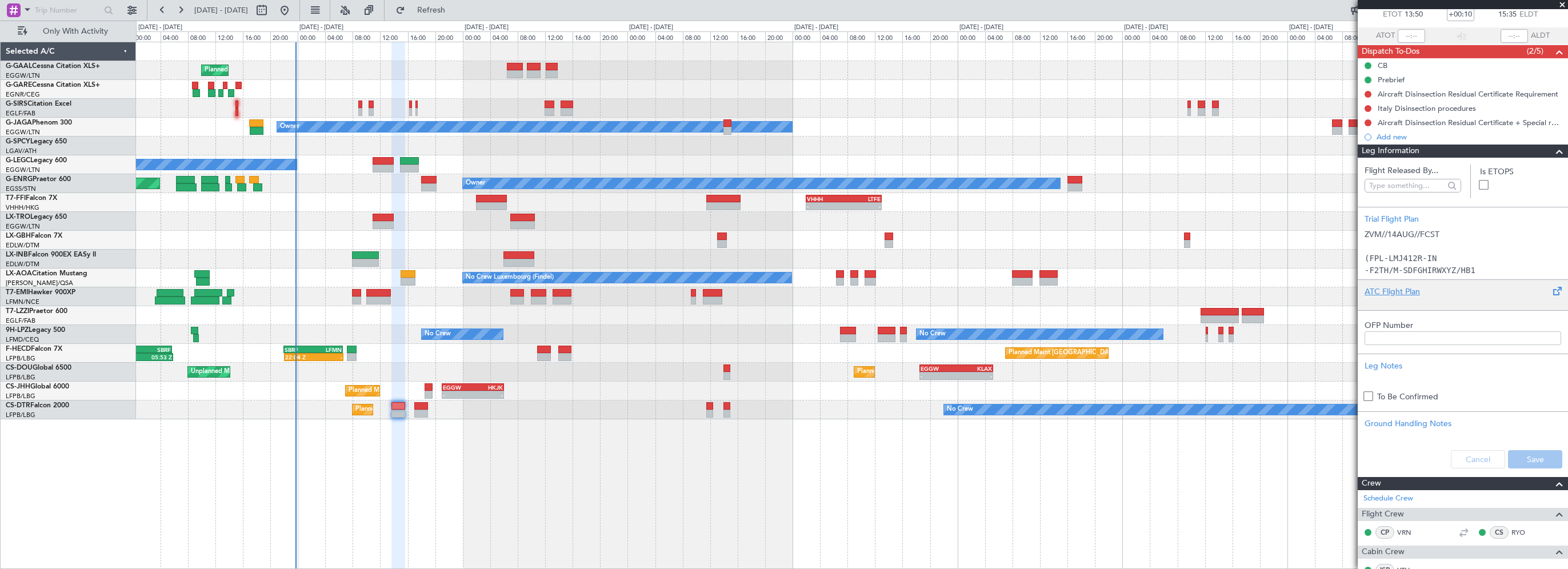
click at [1391, 287] on div "ATC Flight Plan" at bounding box center [1463, 291] width 196 height 12
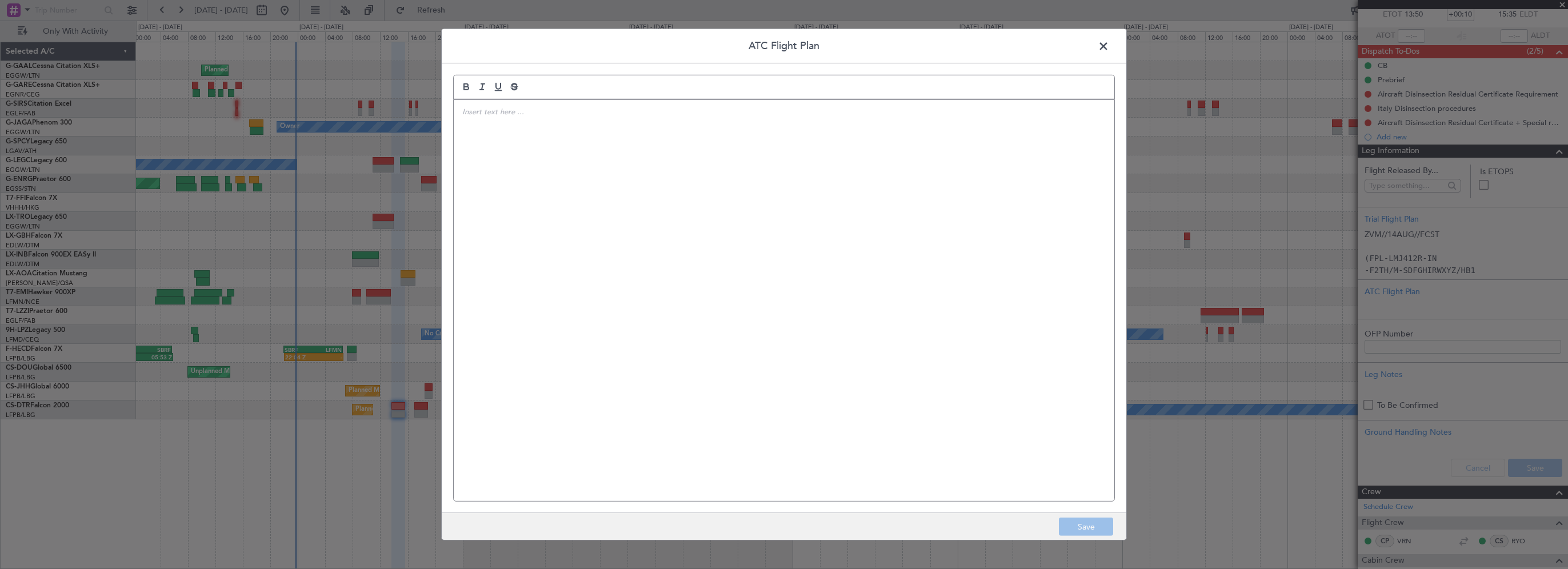
click at [749, 167] on div at bounding box center [784, 301] width 661 height 401
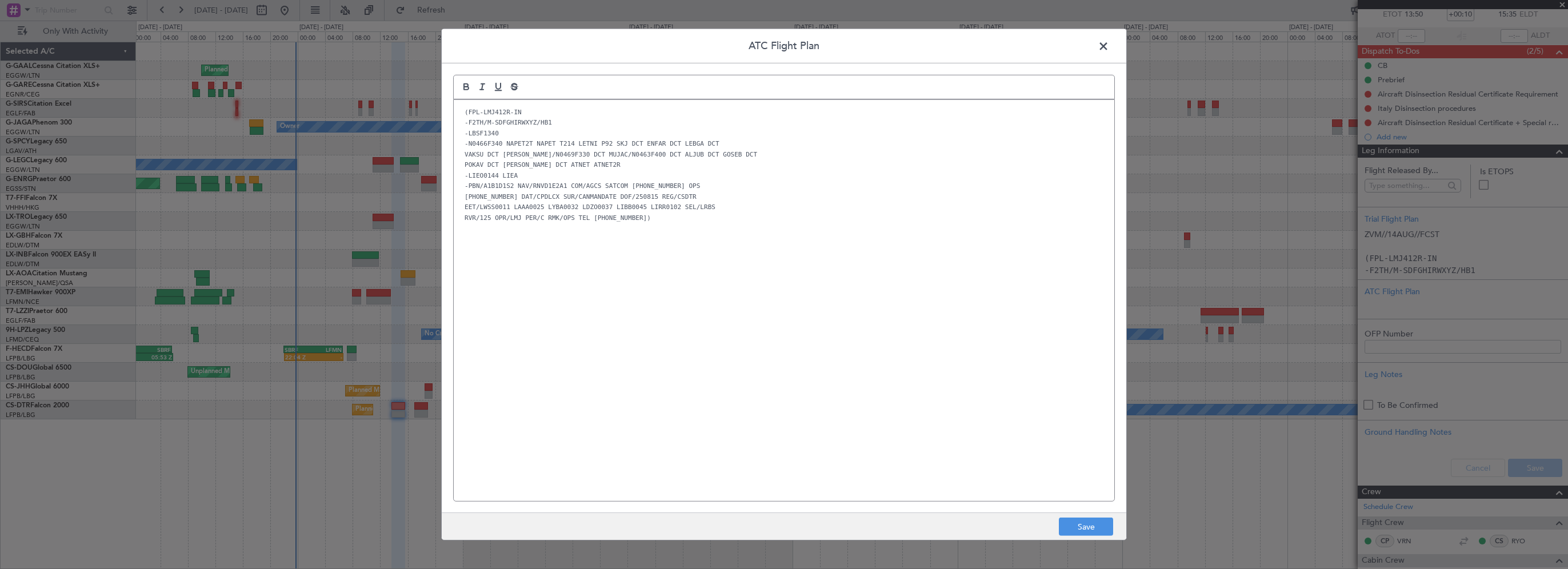
scroll to position [0, 0]
drag, startPoint x: 913, startPoint y: 350, endPoint x: 915, endPoint y: 340, distance: 10.2
click at [912, 348] on div "(FPL-LMJ412R-IN -F2TH/M-SDFGHIRWXYZ/HB1 -LBSF1340 -N0466F340 NAPET2T NAPET T214…" at bounding box center [784, 301] width 661 height 401
click at [1079, 523] on button "Save" at bounding box center [1085, 526] width 54 height 18
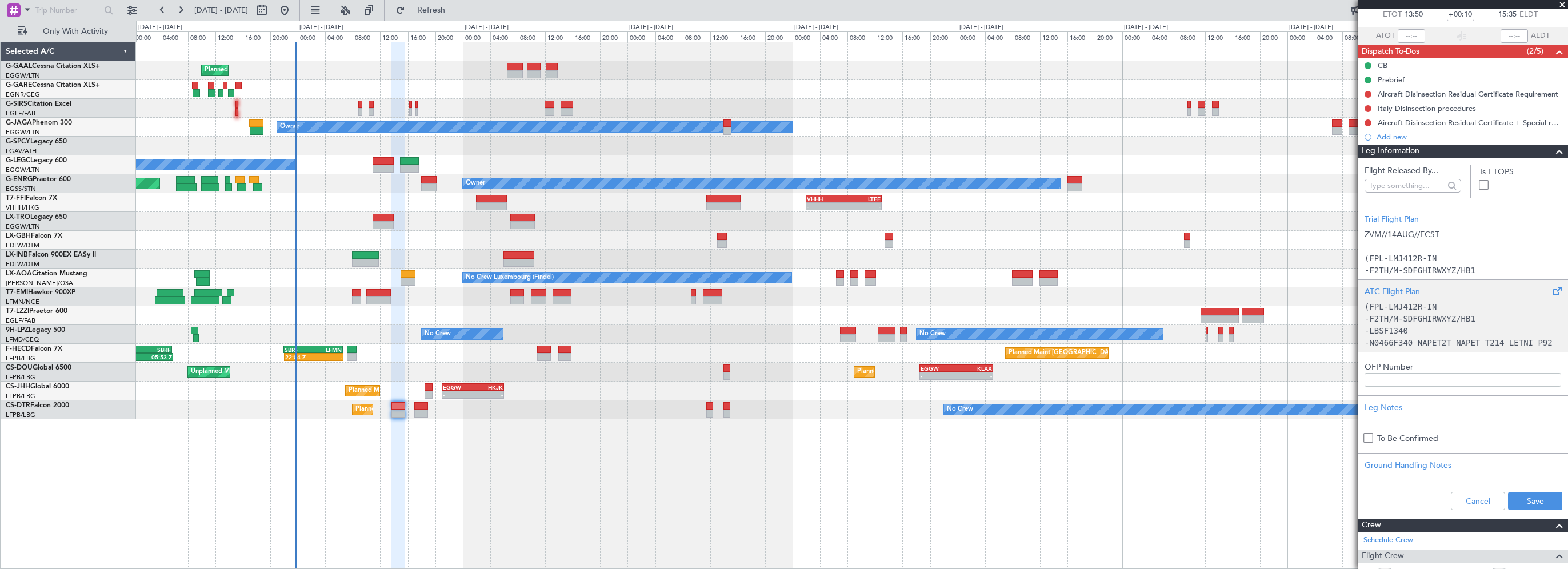
click at [1410, 287] on div "ATC Flight Plan" at bounding box center [1463, 291] width 196 height 12
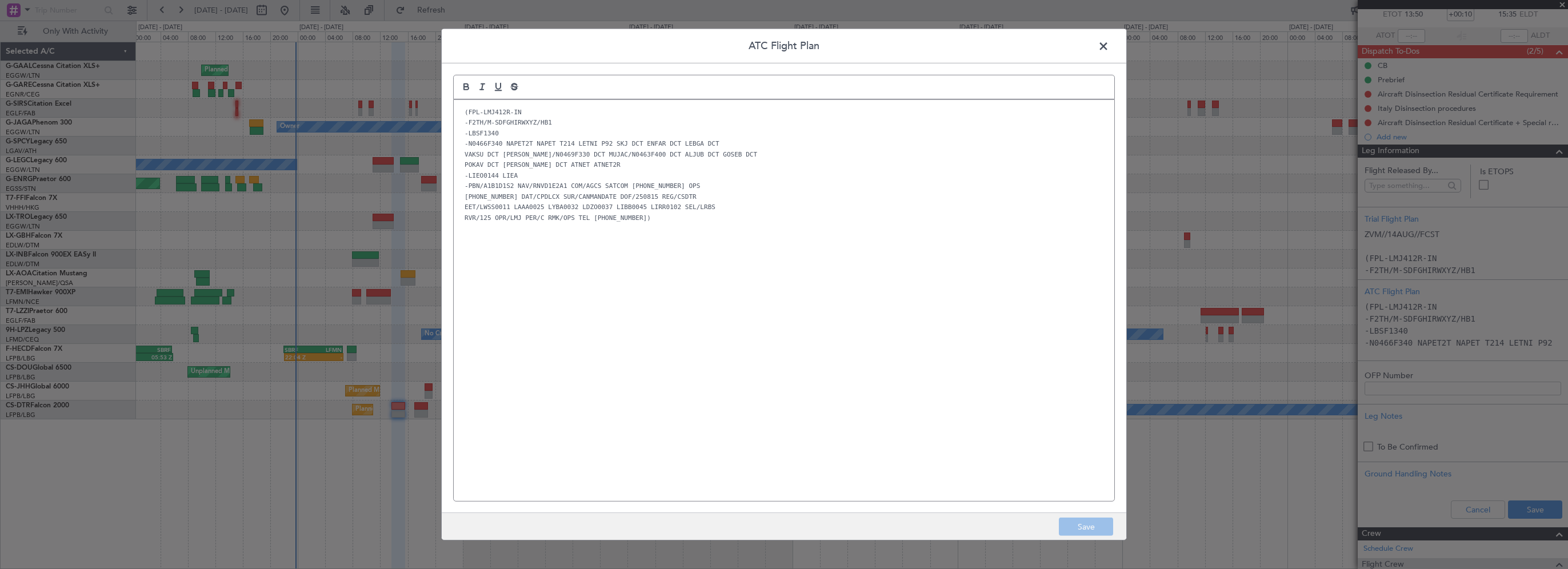
click at [1109, 49] on span at bounding box center [1109, 49] width 0 height 23
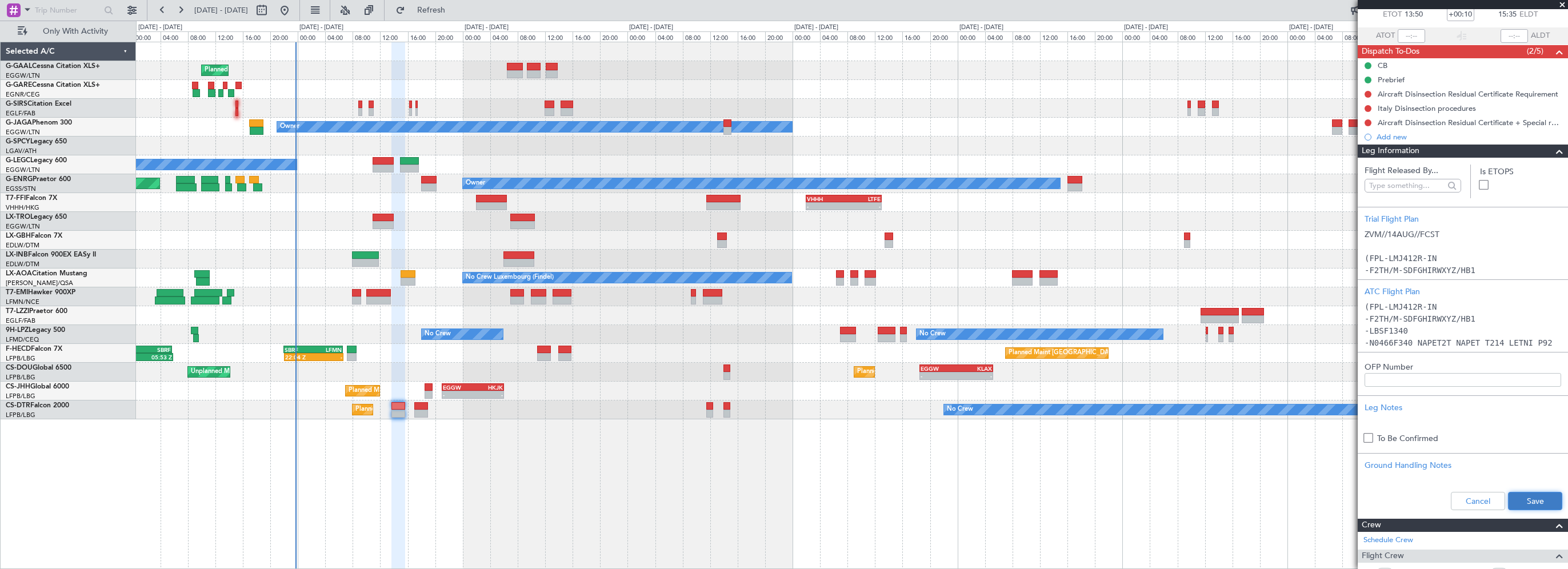
click at [1512, 496] on button "Save" at bounding box center [1534, 500] width 54 height 18
click at [1552, 152] on span at bounding box center [1559, 151] width 14 height 14
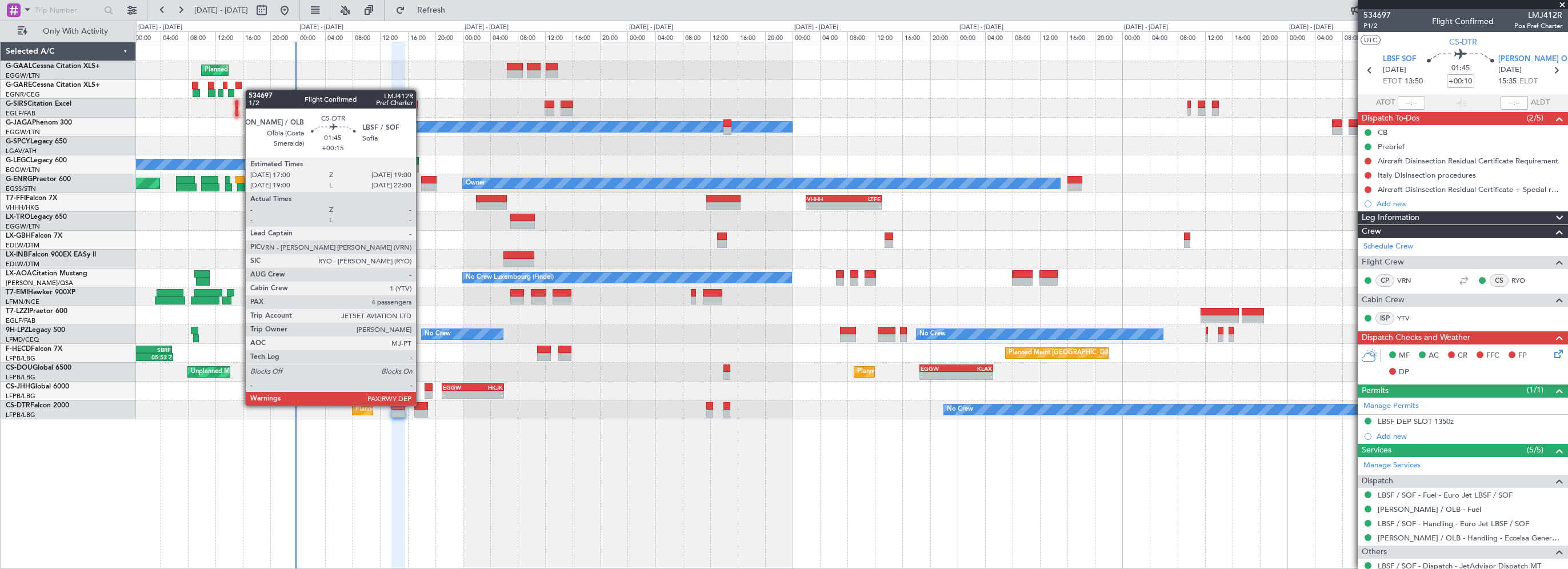
click at [421, 405] on div at bounding box center [421, 406] width 14 height 8
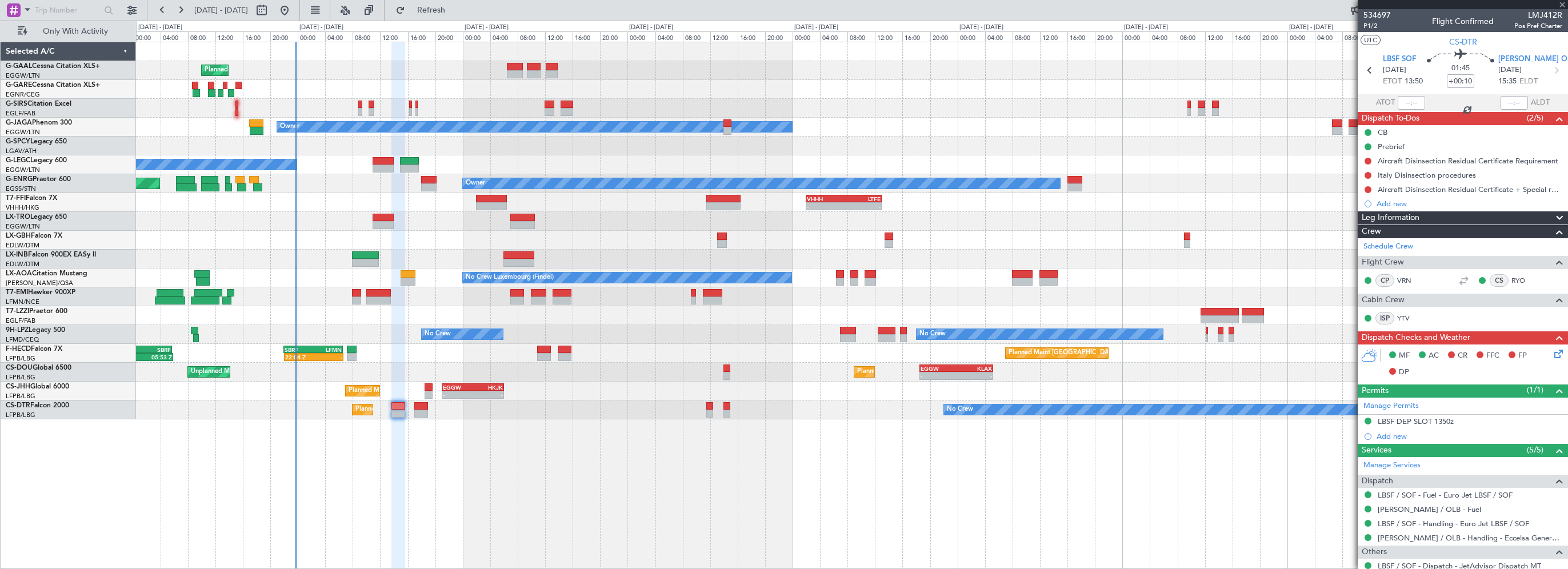
click at [1419, 216] on div "Leg Information" at bounding box center [1463, 218] width 211 height 13
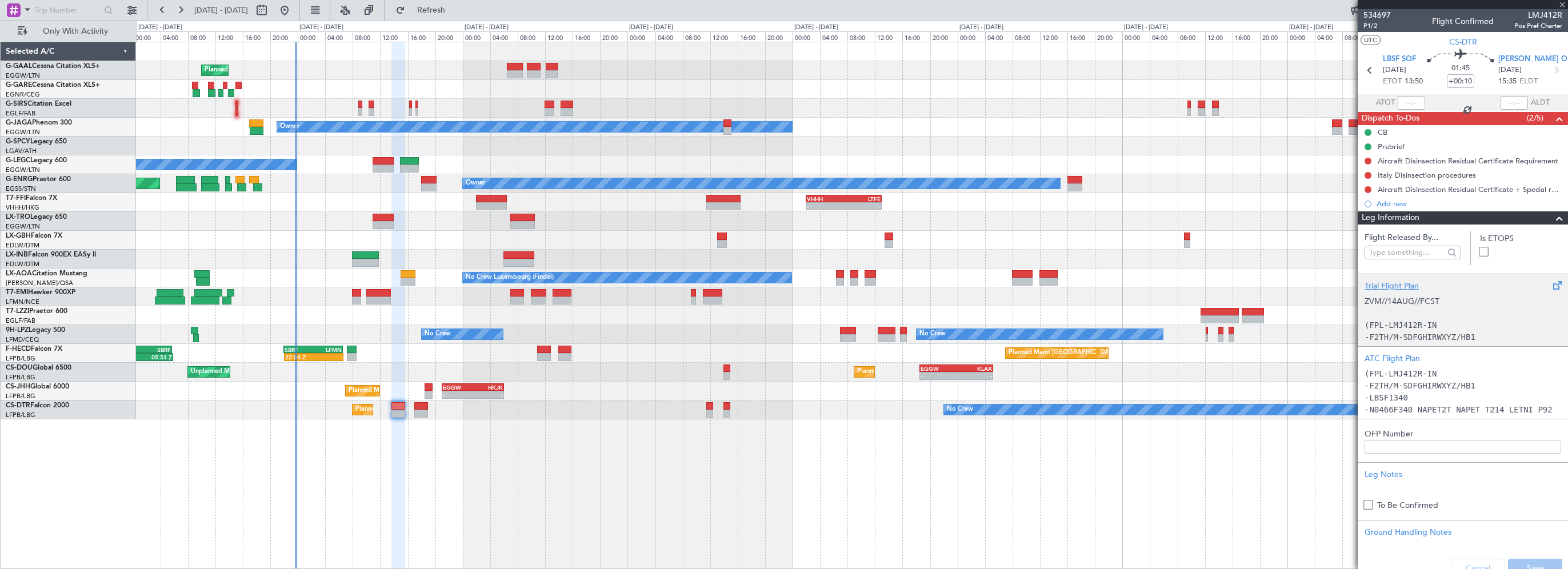
type input "+00:15"
type input "4"
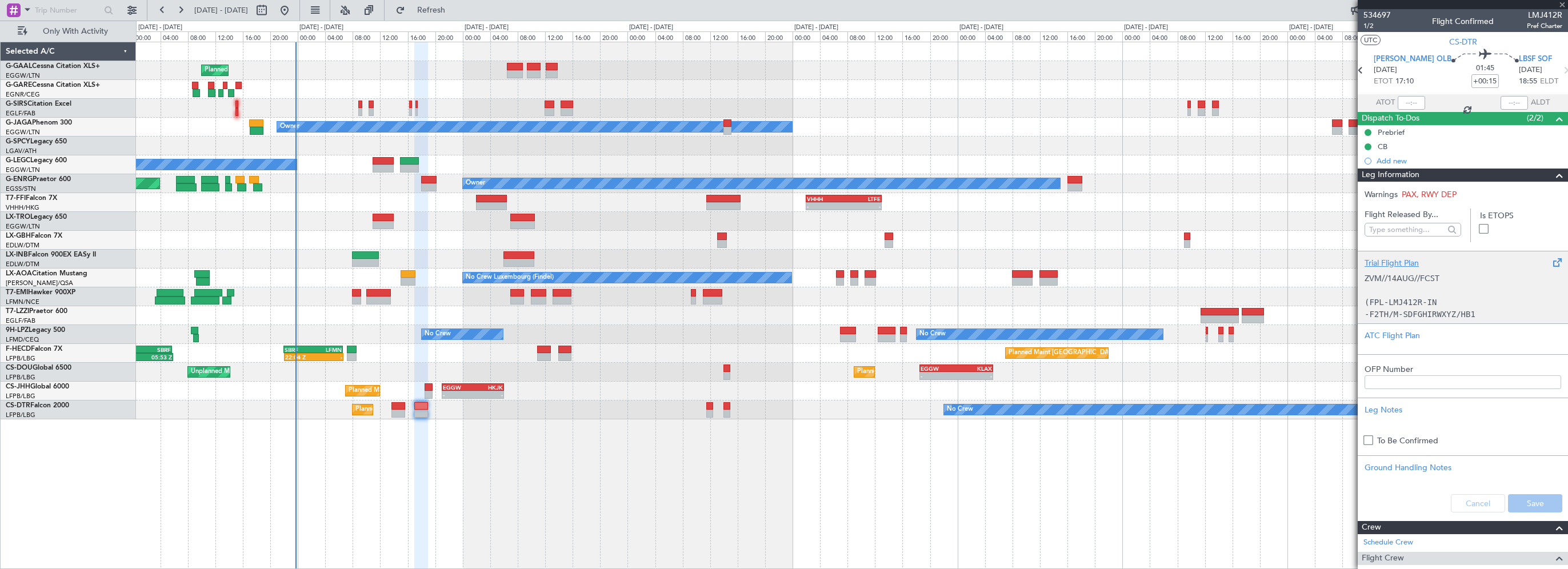
click at [871, 536] on div "Planned Maint Planned Maint [GEOGRAPHIC_DATA] ([GEOGRAPHIC_DATA]) Owner No Crew…" at bounding box center [852, 305] width 1432 height 527
click at [1385, 331] on div "ATC Flight Plan" at bounding box center [1463, 335] width 196 height 12
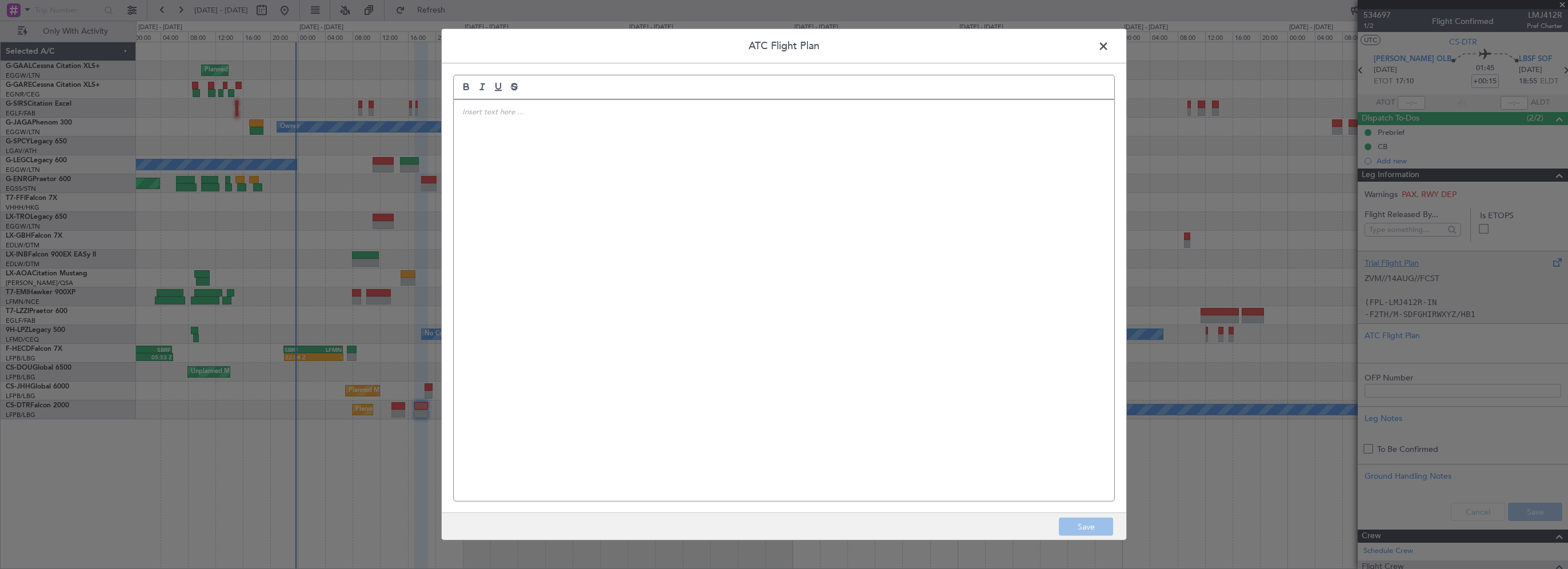
click at [847, 123] on div at bounding box center [784, 301] width 661 height 401
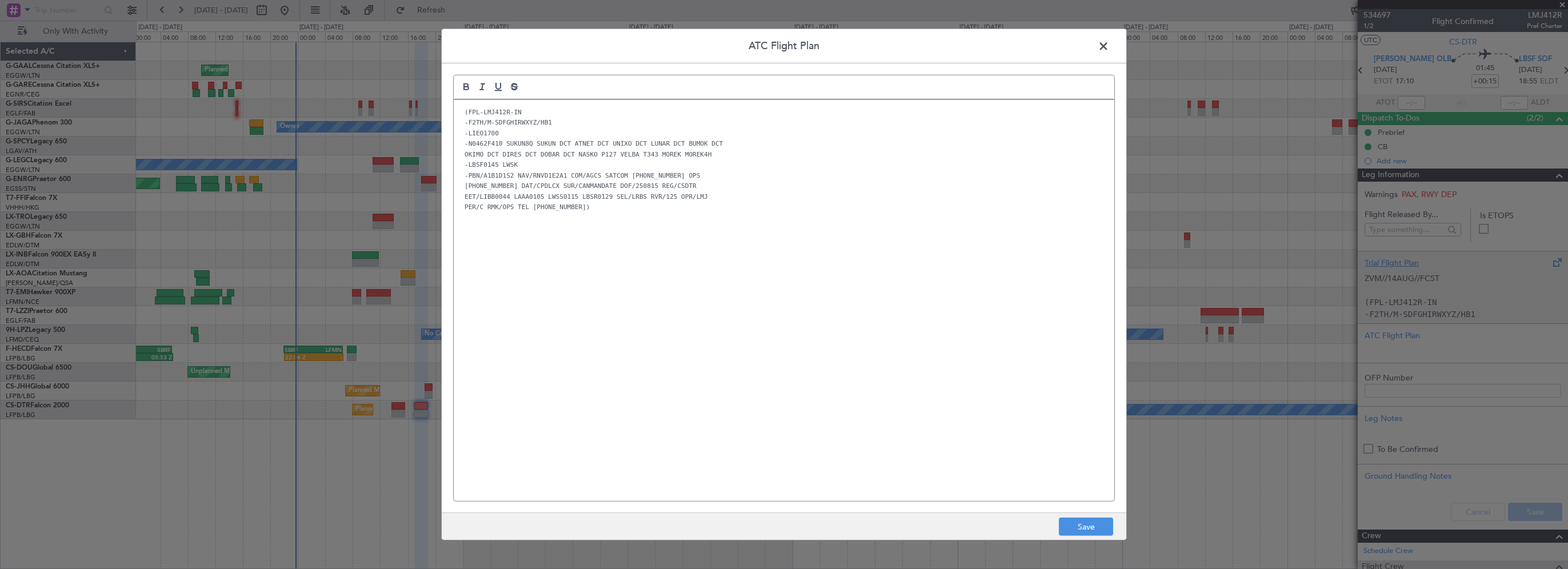
click at [887, 252] on div "(FPL-LMJ412R-IN -F2TH/M-SDFGHIRWXYZ/HB1 -LIEO1700 -N0462F410 SUKUN8Q SUKUN DCT …" at bounding box center [784, 301] width 661 height 401
click at [1085, 525] on button "Save" at bounding box center [1085, 526] width 54 height 18
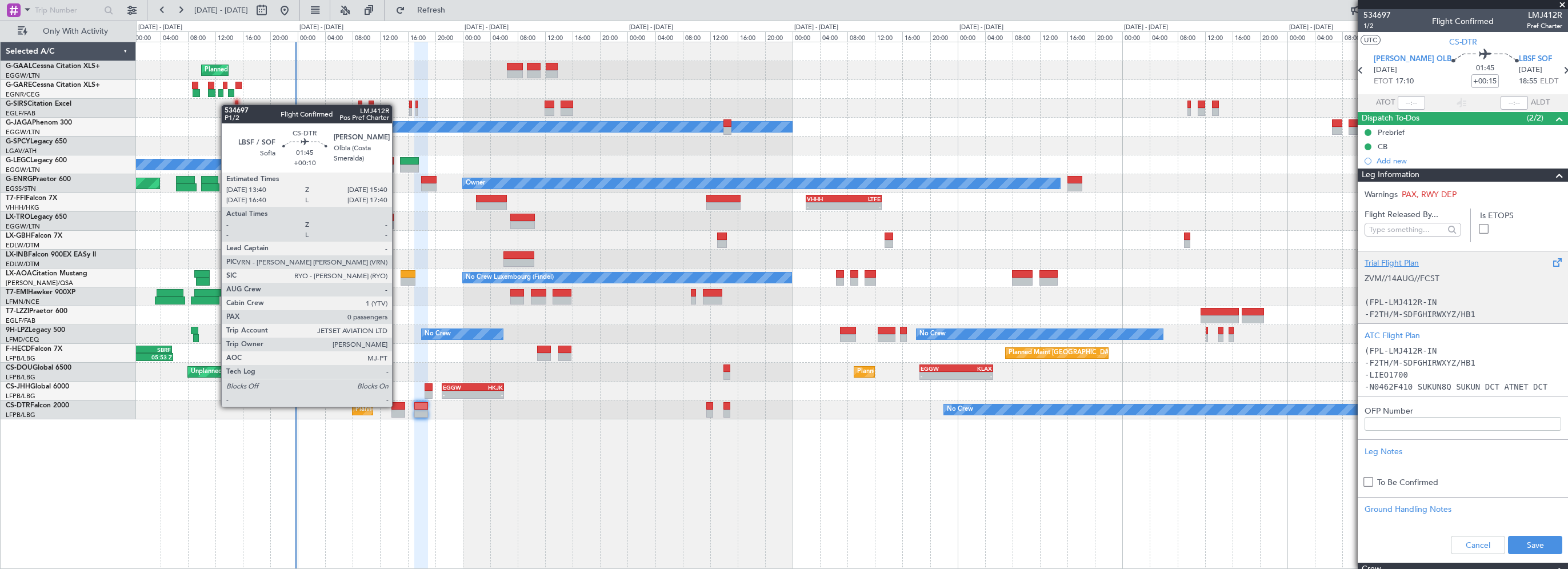
click at [397, 405] on div at bounding box center [399, 406] width 14 height 8
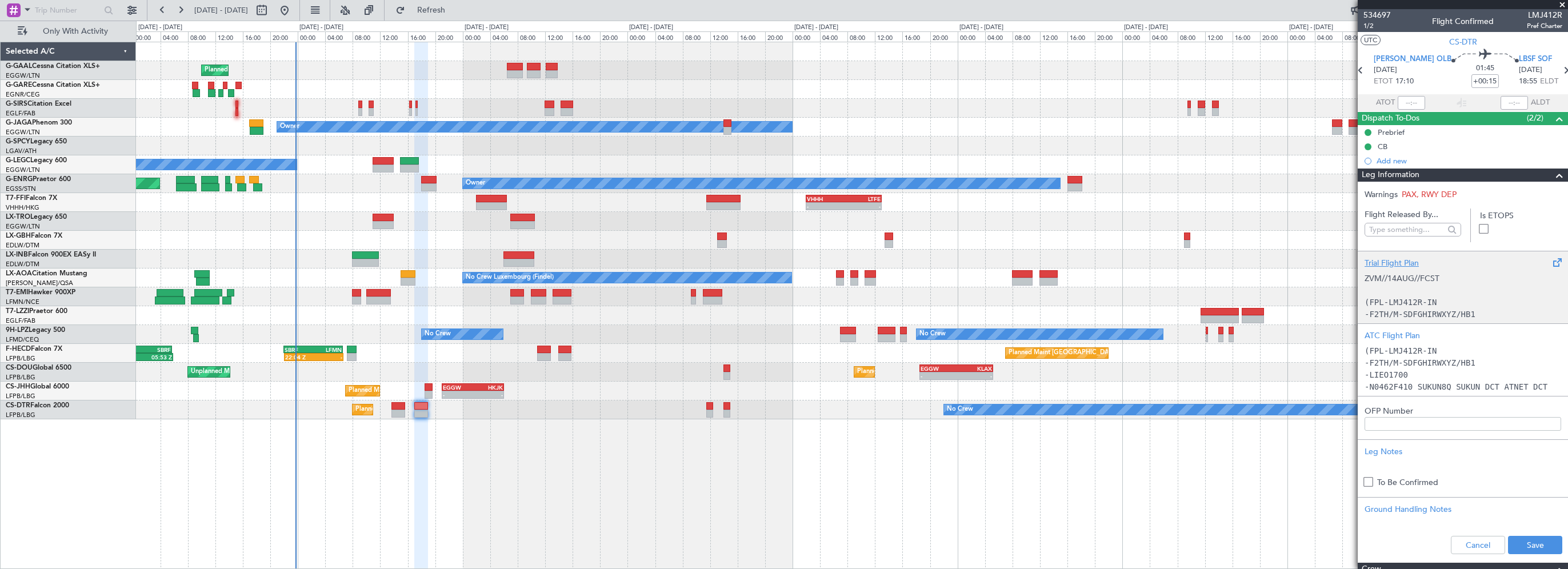
click at [626, 378] on div "Unplanned Maint [GEOGRAPHIC_DATA] ([GEOGRAPHIC_DATA]) Planned Maint [GEOGRAPHIC…" at bounding box center [852, 372] width 1431 height 19
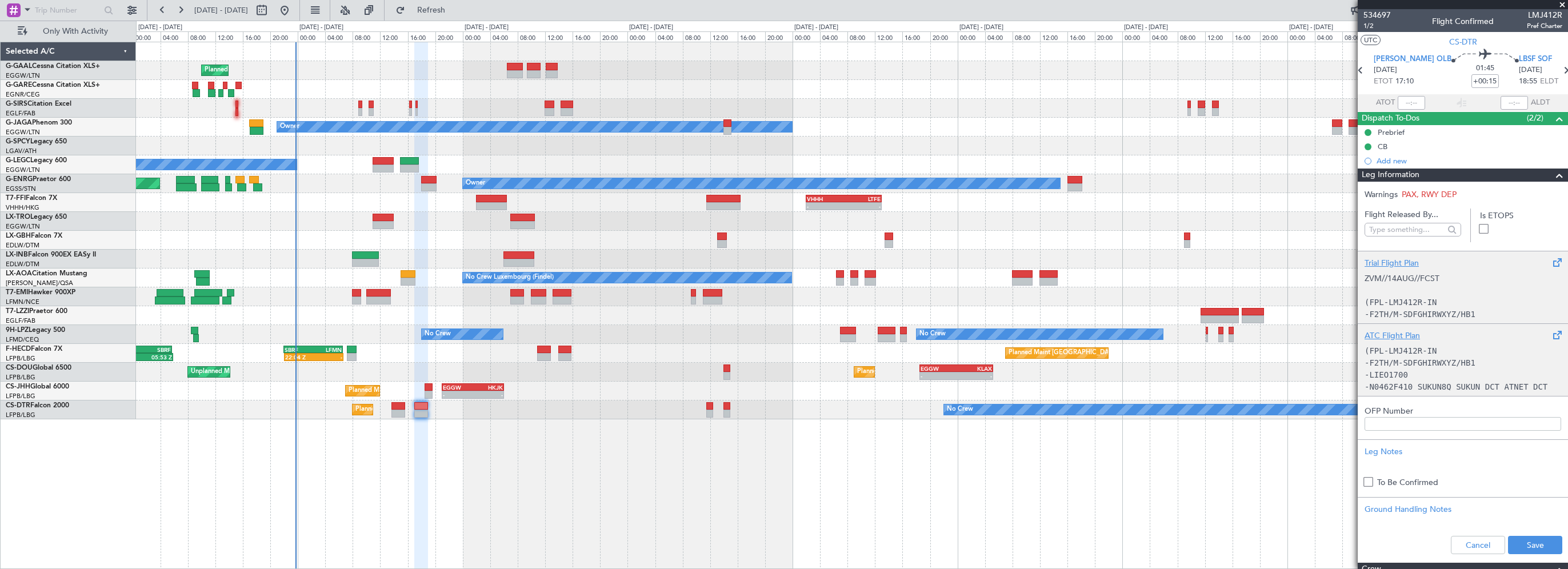
click at [1414, 338] on div "ATC Flight Plan" at bounding box center [1463, 335] width 196 height 12
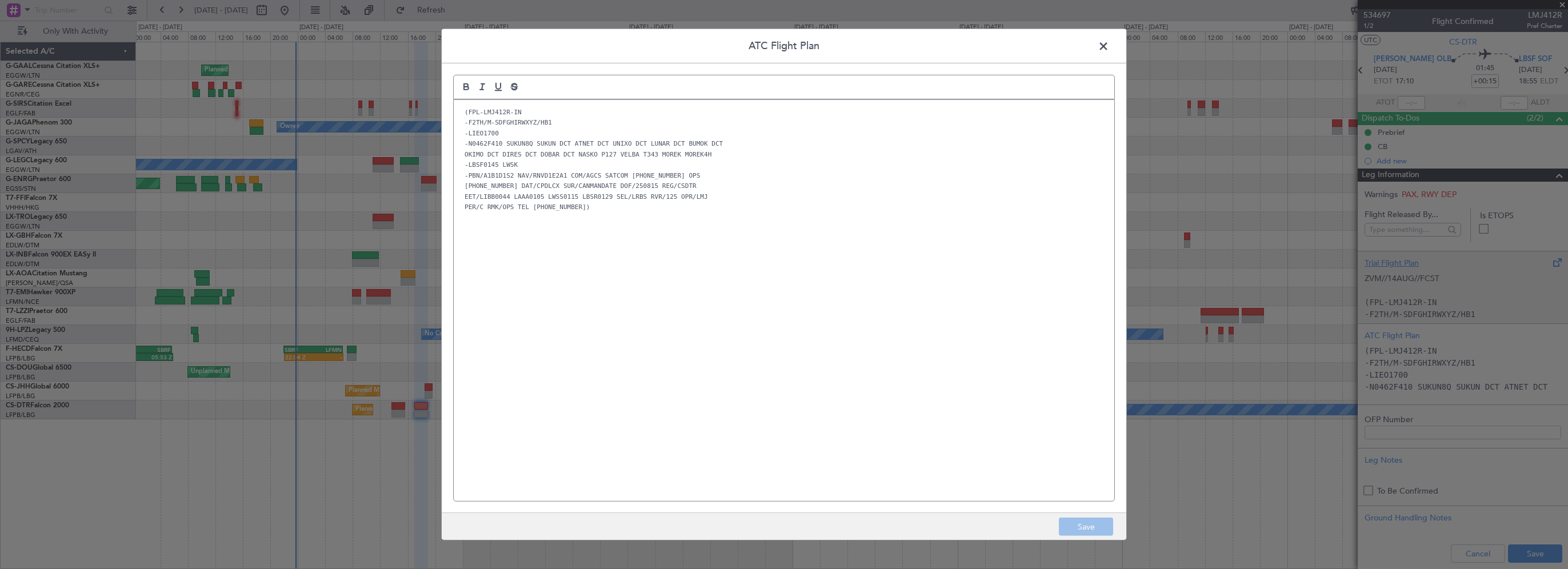
click at [752, 150] on p "OKIMO DCT DIRES DCT DOBAR DCT NASKO P127 VELBA T343 MOREK MOREK4H" at bounding box center [784, 154] width 643 height 10
click at [1109, 41] on span at bounding box center [1109, 49] width 0 height 23
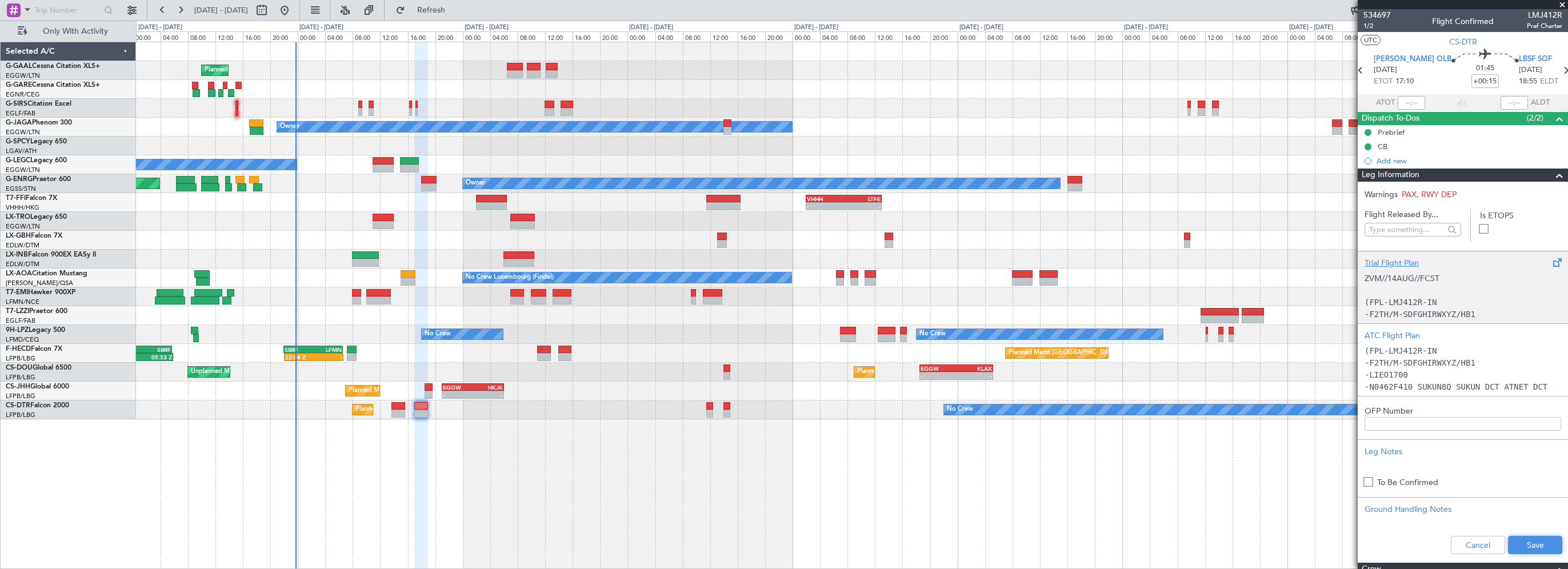
click at [1518, 543] on button "Save" at bounding box center [1534, 544] width 54 height 18
click at [395, 400] on div "Planned Maint [GEOGRAPHIC_DATA] ([GEOGRAPHIC_DATA]) No Crew Planned Maint Sofia" at bounding box center [852, 410] width 1431 height 19
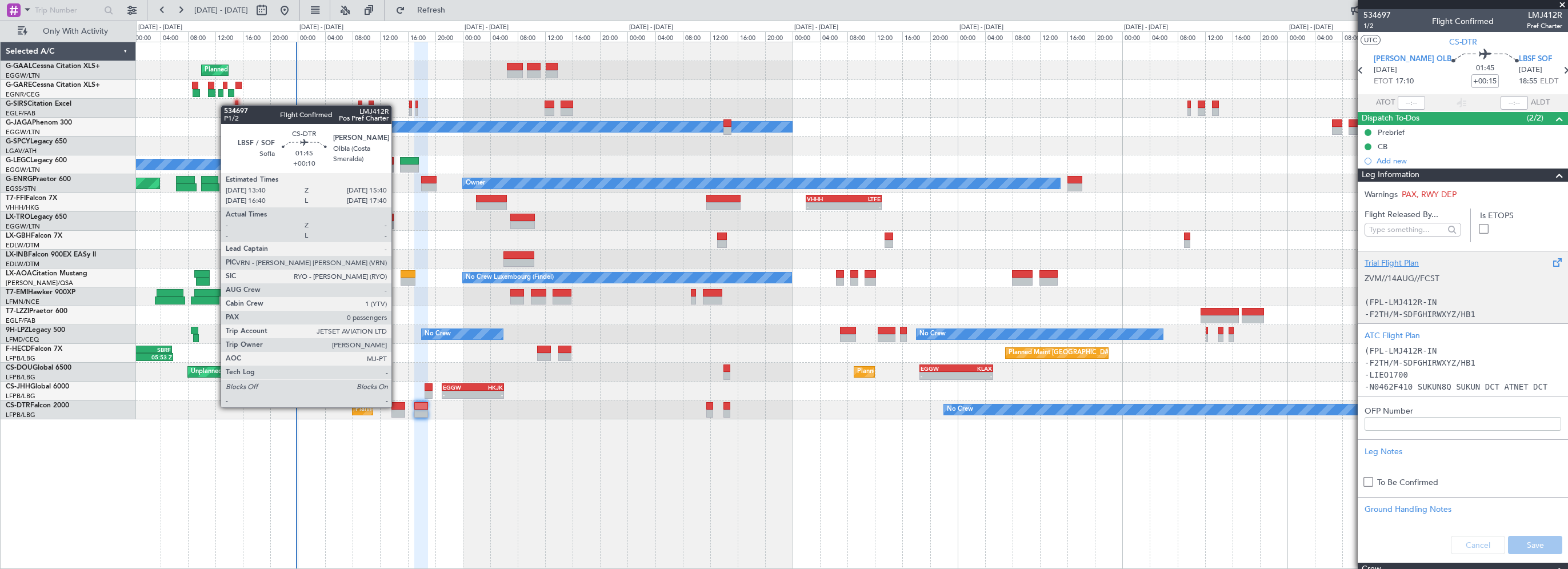
click at [397, 406] on div at bounding box center [399, 406] width 14 height 8
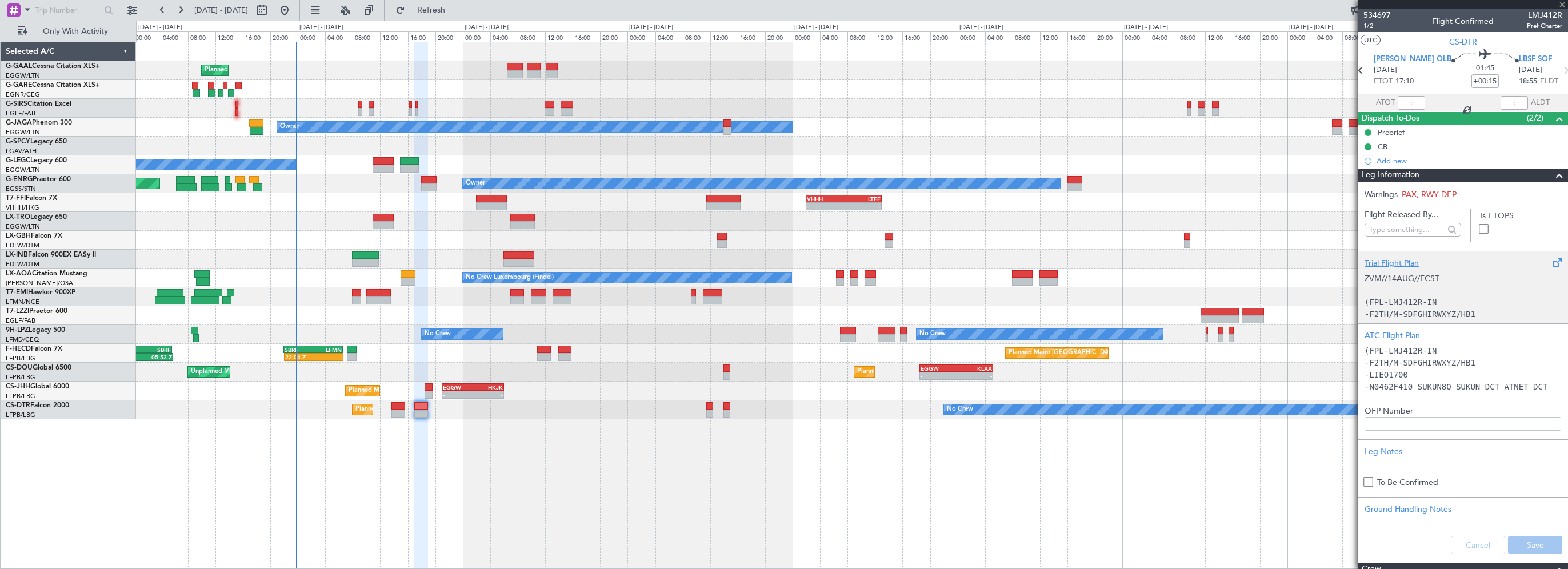
type input "+00:10"
type input "0"
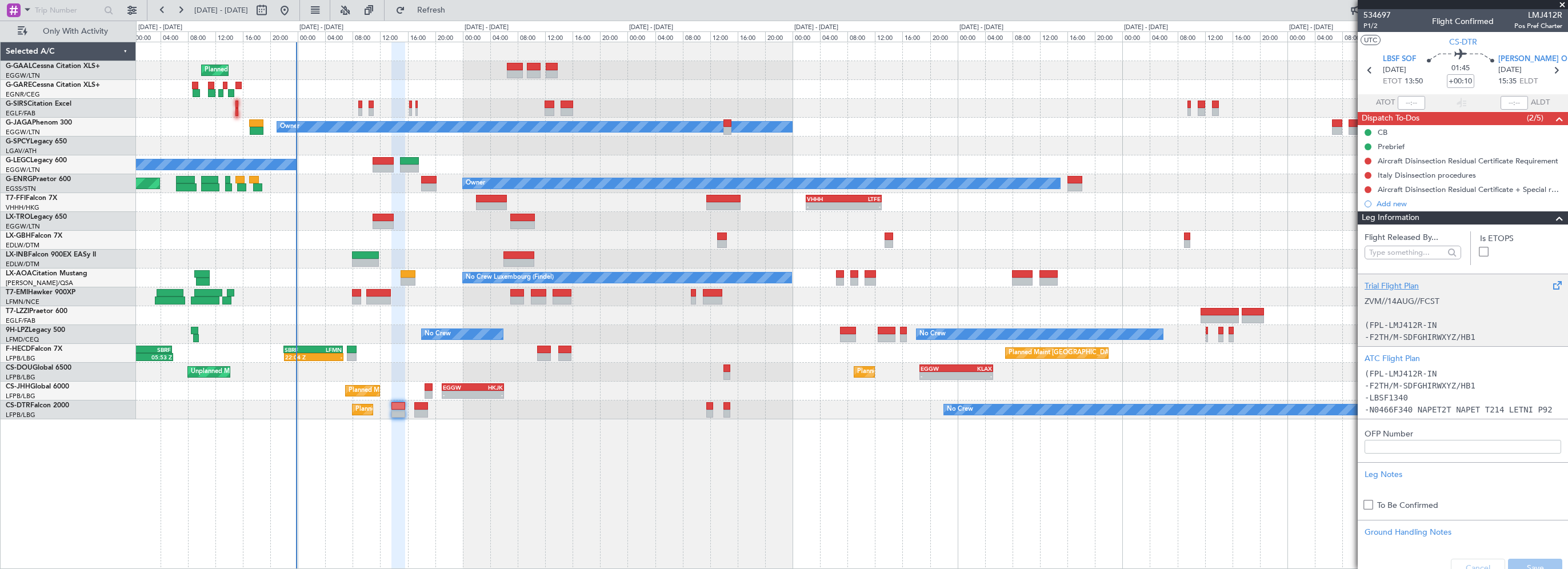
click at [1552, 215] on span at bounding box center [1559, 218] width 14 height 14
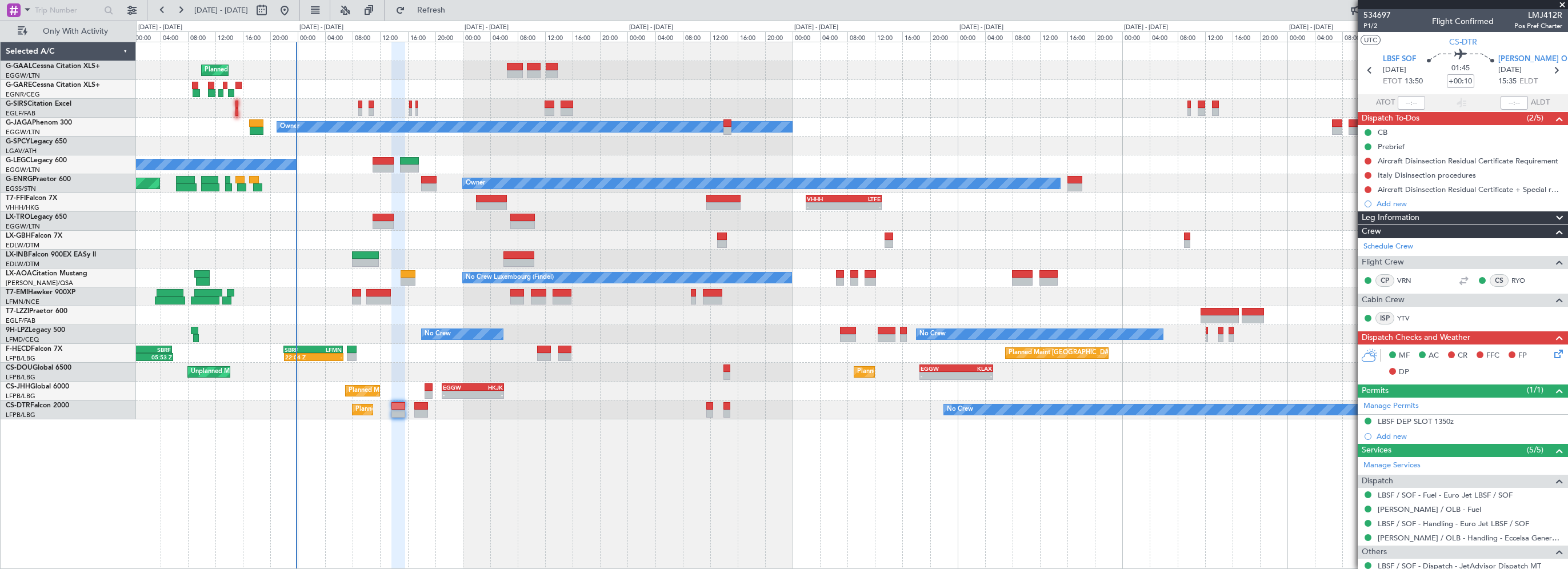
click at [1551, 352] on icon at bounding box center [1556, 352] width 9 height 9
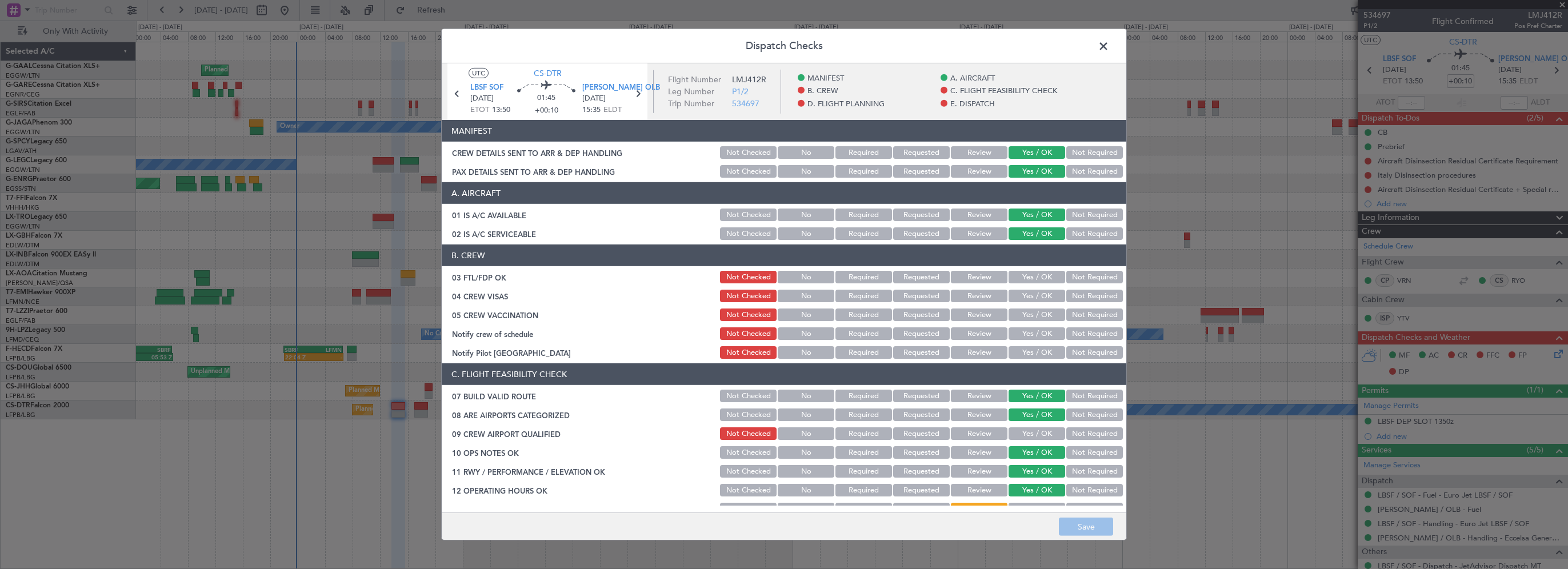
click at [1047, 277] on button "Yes / OK" at bounding box center [1036, 276] width 56 height 12
click at [1037, 297] on button "Yes / OK" at bounding box center [1036, 296] width 56 height 12
click at [1082, 298] on button "Not Required" at bounding box center [1094, 296] width 56 height 12
click at [1040, 295] on button "Yes / OK" at bounding box center [1036, 296] width 56 height 12
click at [1074, 309] on button "Not Required" at bounding box center [1094, 314] width 56 height 12
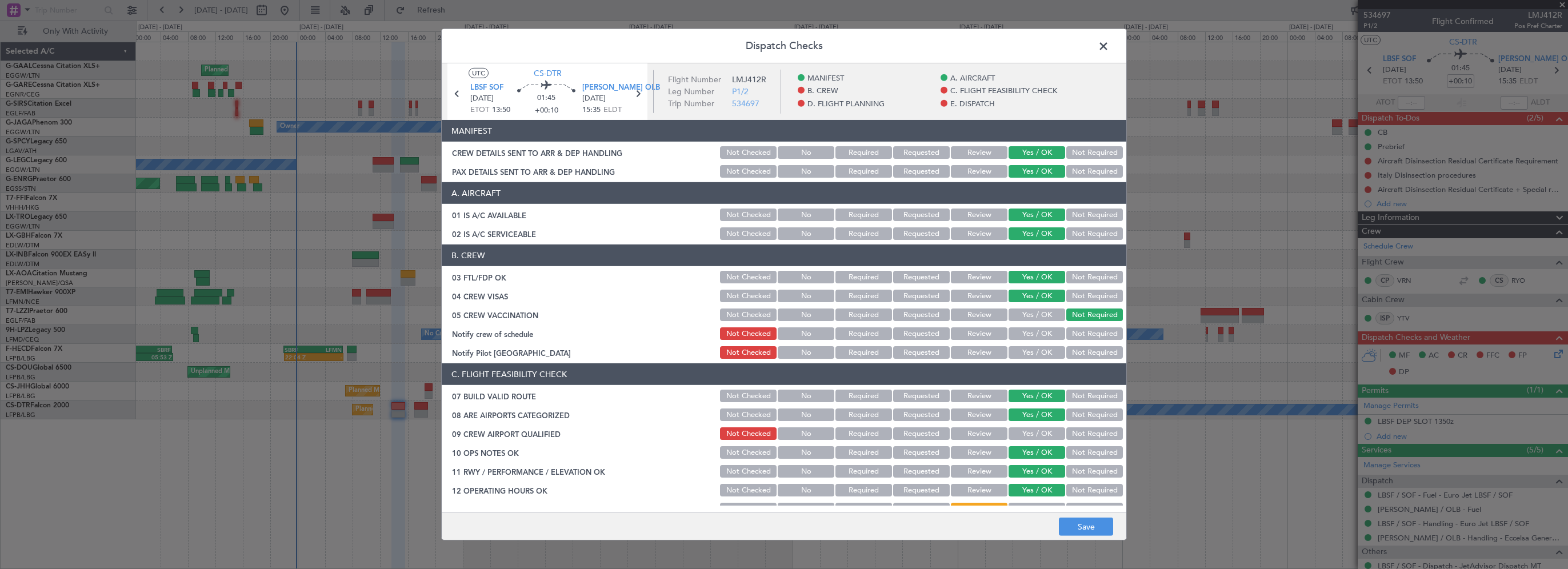
click at [1079, 296] on button "Not Required" at bounding box center [1094, 296] width 56 height 12
click at [1045, 330] on button "Yes / OK" at bounding box center [1036, 333] width 56 height 12
click at [1039, 350] on button "Yes / OK" at bounding box center [1036, 352] width 56 height 12
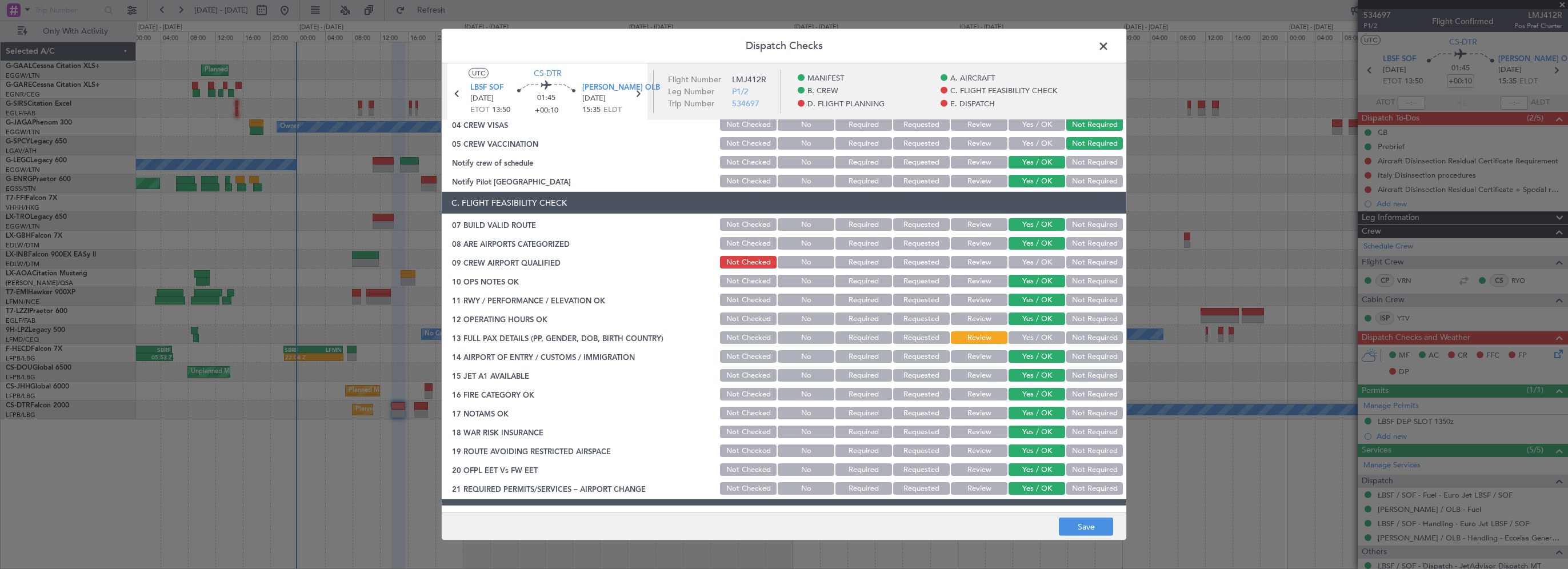
click at [1033, 337] on button "Yes / OK" at bounding box center [1036, 337] width 56 height 12
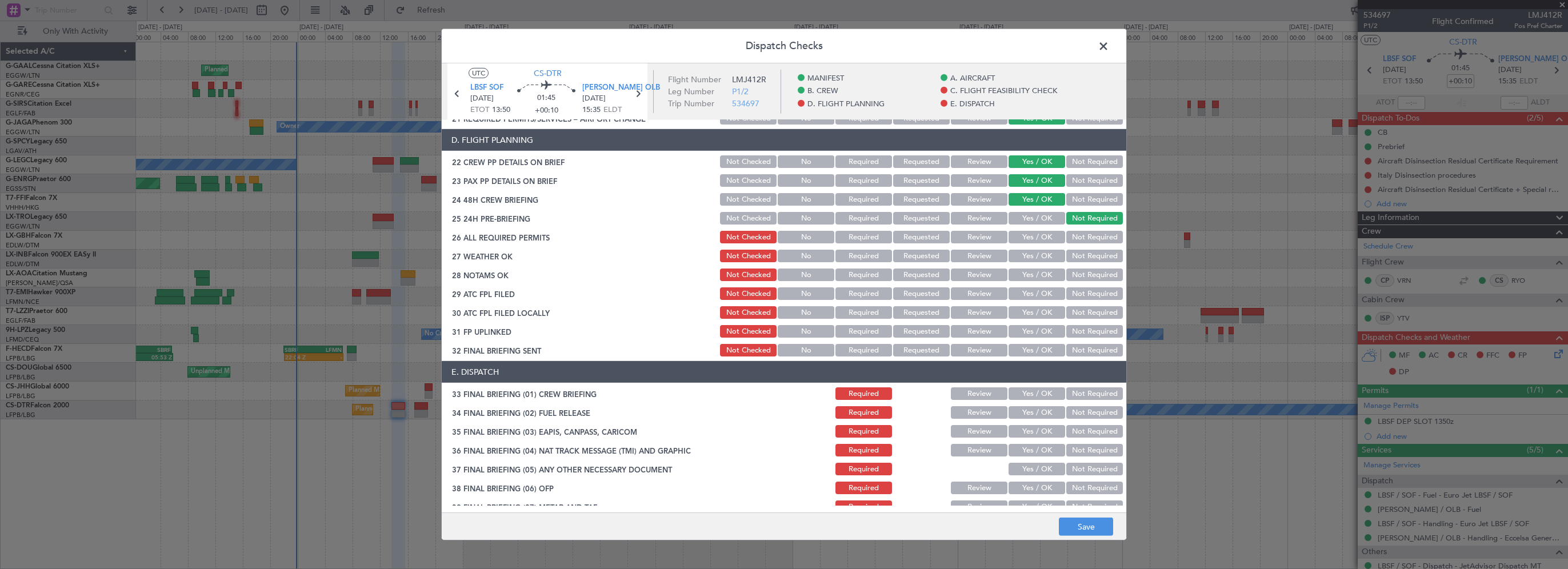
scroll to position [457, 0]
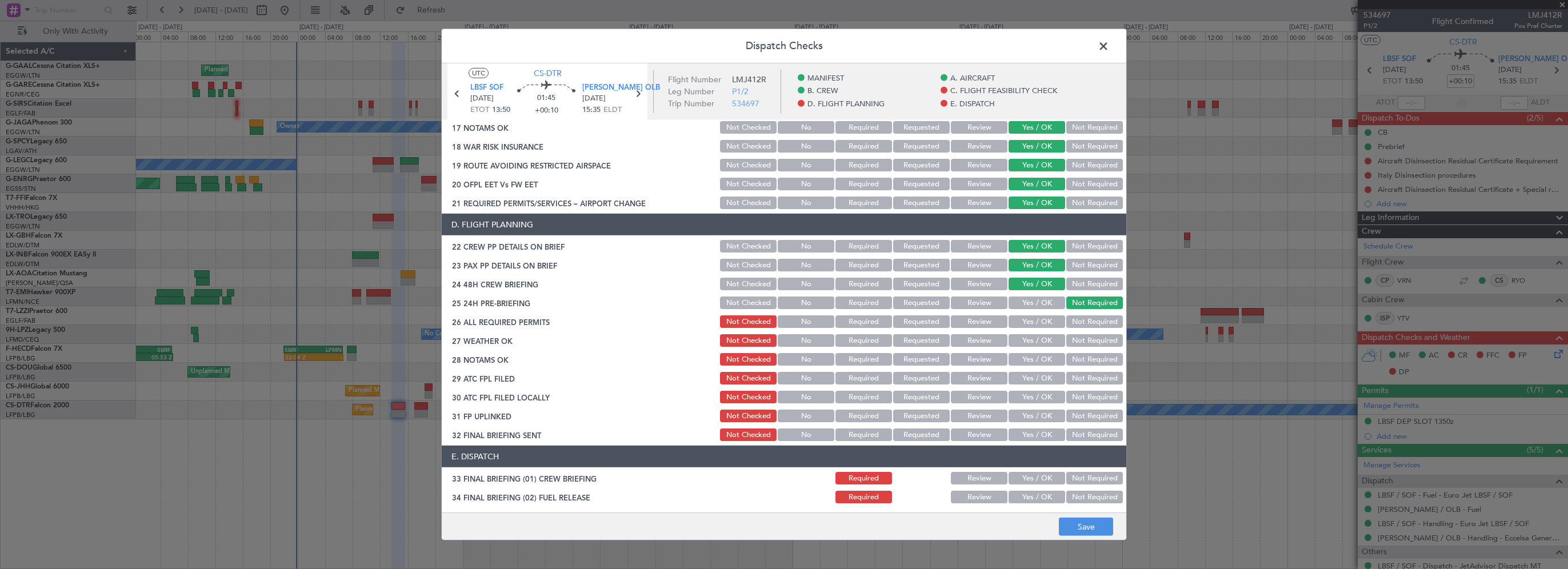
click at [1041, 322] on button "Yes / OK" at bounding box center [1036, 321] width 56 height 12
click at [1038, 335] on button "Yes / OK" at bounding box center [1036, 340] width 56 height 12
click at [1038, 349] on section "D. FLIGHT PLANNING 22 CREW PP DETAILS ON BRIEF Not Checked No Required Requeste…" at bounding box center [783, 328] width 684 height 229
click at [978, 356] on button "Review" at bounding box center [979, 359] width 56 height 12
click at [972, 378] on button "Review" at bounding box center [979, 378] width 56 height 12
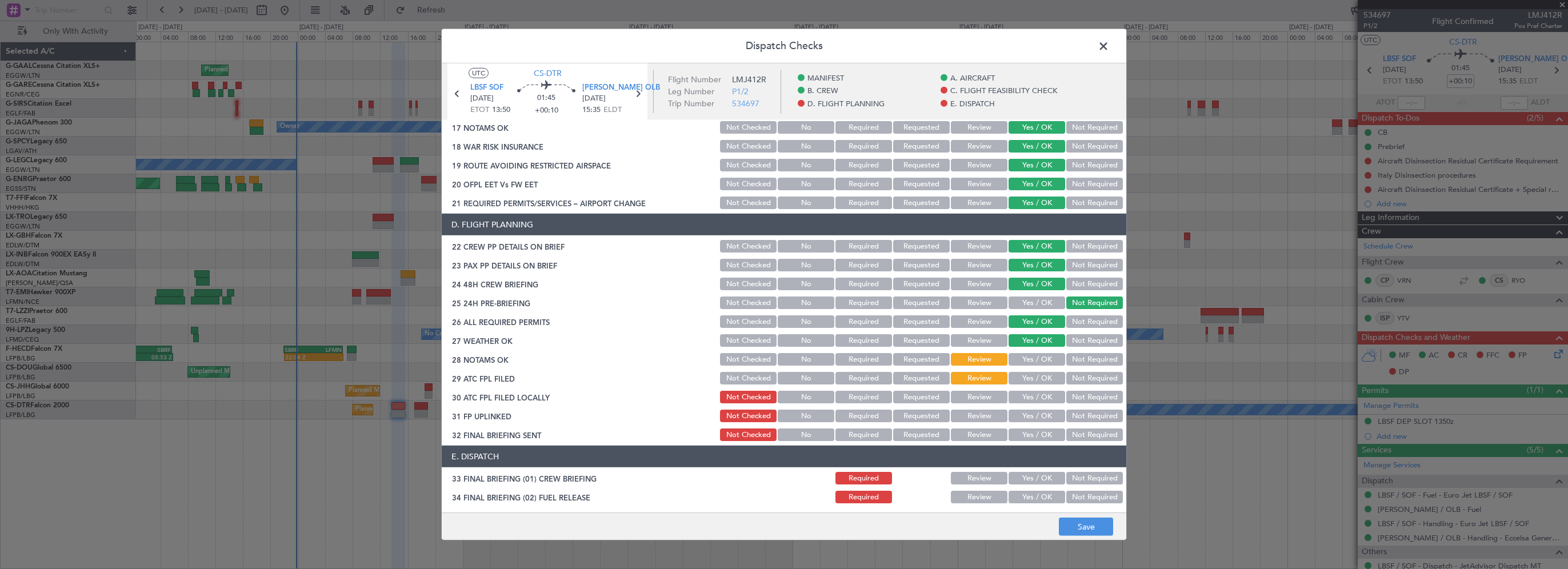
click at [1015, 394] on button "Yes / OK" at bounding box center [1036, 397] width 56 height 12
click at [1020, 413] on button "Yes / OK" at bounding box center [1036, 415] width 56 height 12
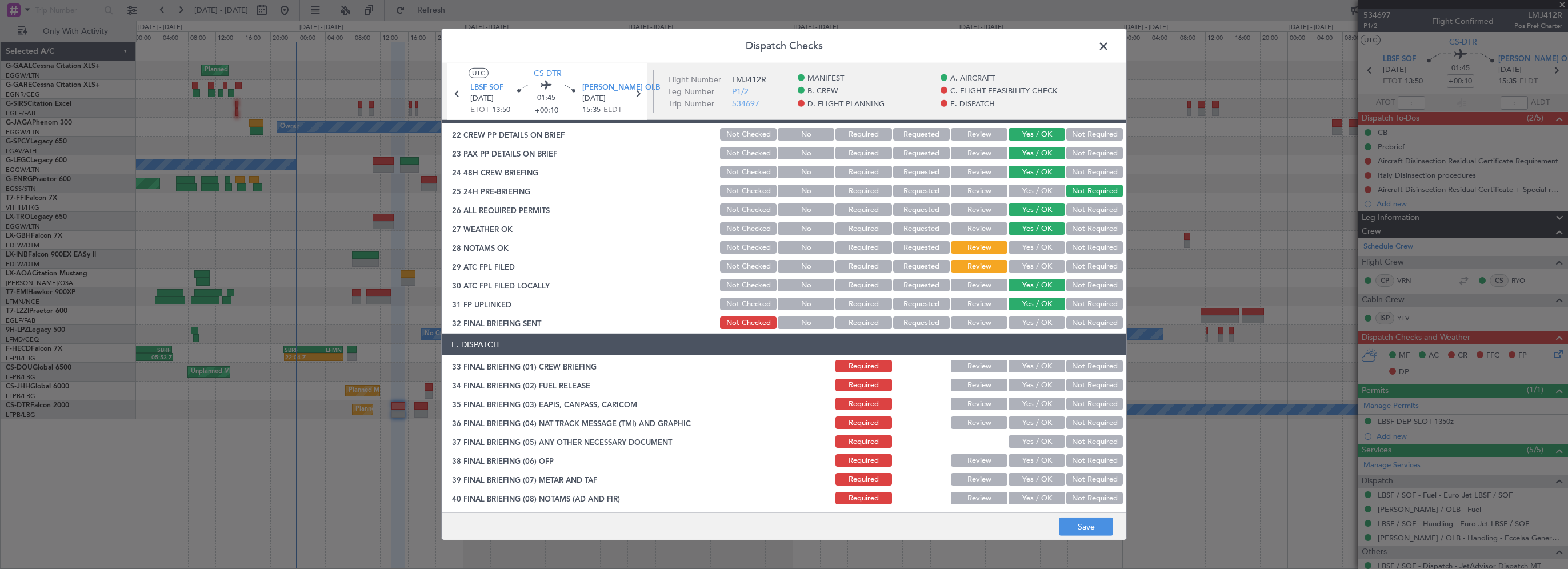
scroll to position [571, 0]
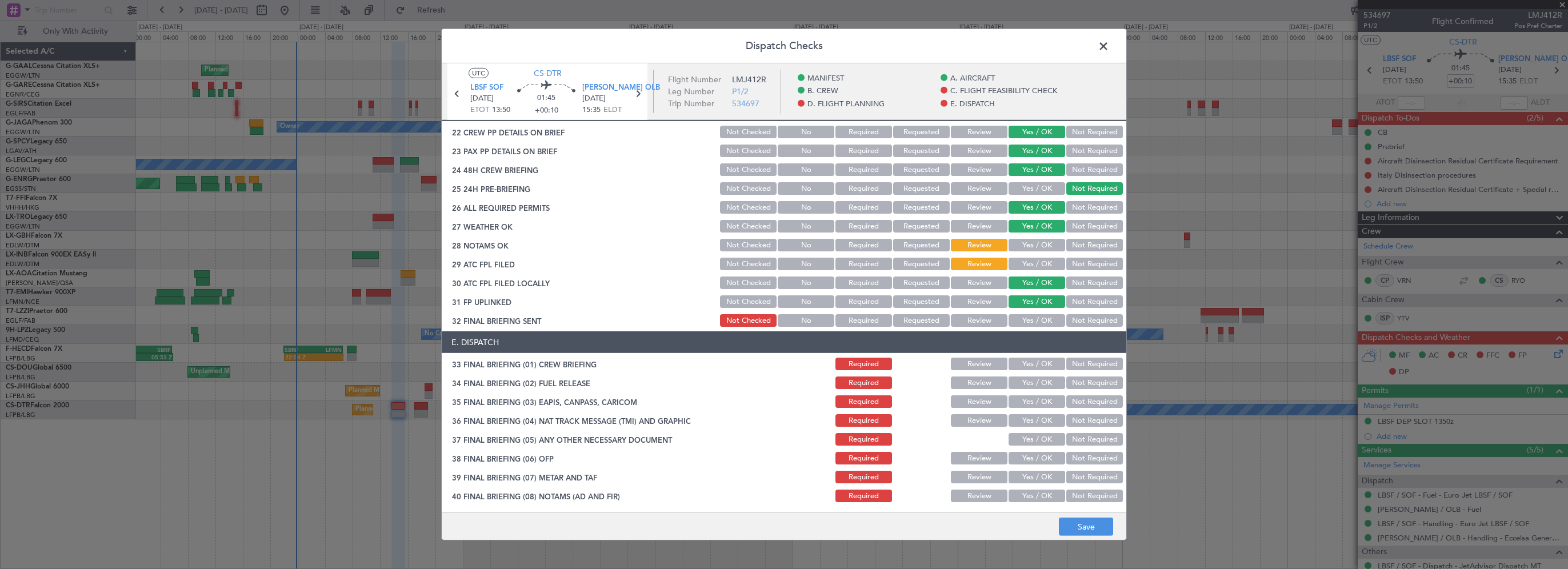
drag, startPoint x: 1079, startPoint y: 322, endPoint x: 1062, endPoint y: 330, distance: 18.8
click at [1078, 322] on button "Not Required" at bounding box center [1094, 320] width 56 height 12
click at [1040, 367] on button "Yes / OK" at bounding box center [1036, 363] width 56 height 12
click at [1031, 379] on button "Yes / OK" at bounding box center [1036, 382] width 56 height 12
click at [1086, 408] on div "Not Required" at bounding box center [1093, 402] width 58 height 16
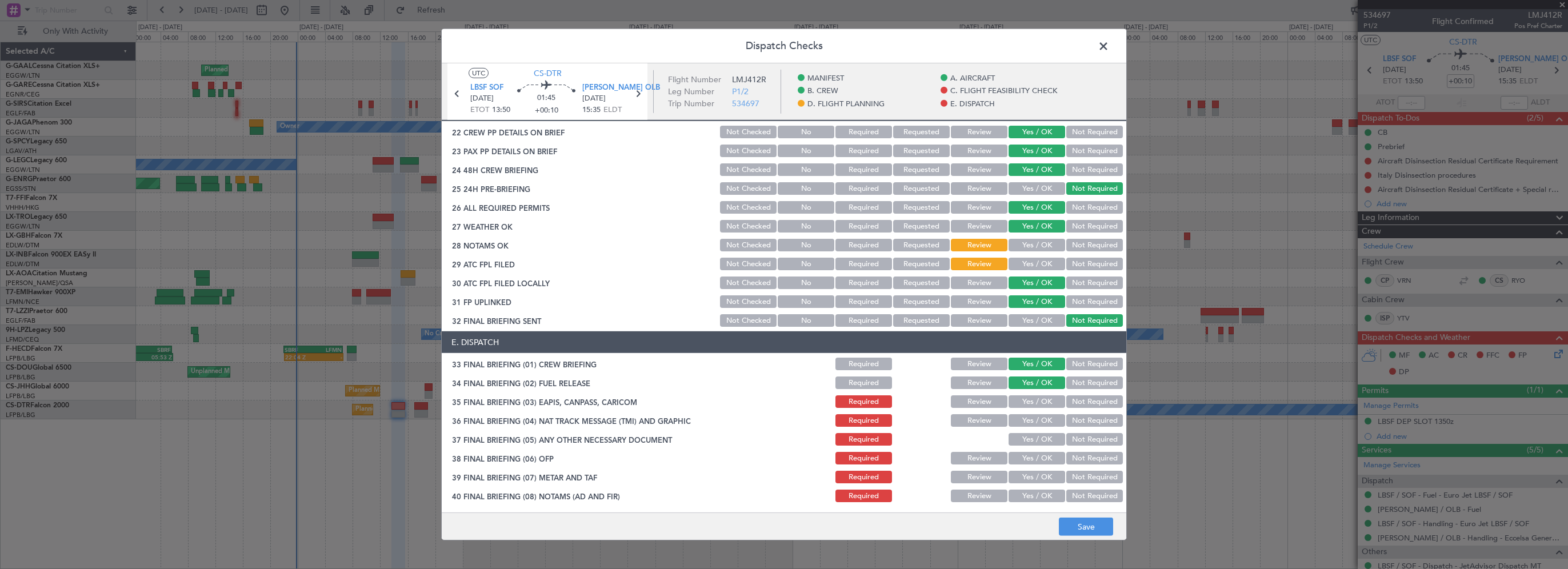
click at [1085, 402] on button "Not Required" at bounding box center [1094, 401] width 56 height 12
click at [1079, 419] on button "Not Required" at bounding box center [1094, 420] width 56 height 12
click at [1070, 438] on button "Not Required" at bounding box center [1094, 438] width 56 height 12
click at [1028, 457] on button "Yes / OK" at bounding box center [1036, 458] width 56 height 12
click at [1016, 482] on button "Yes / OK" at bounding box center [1036, 477] width 56 height 12
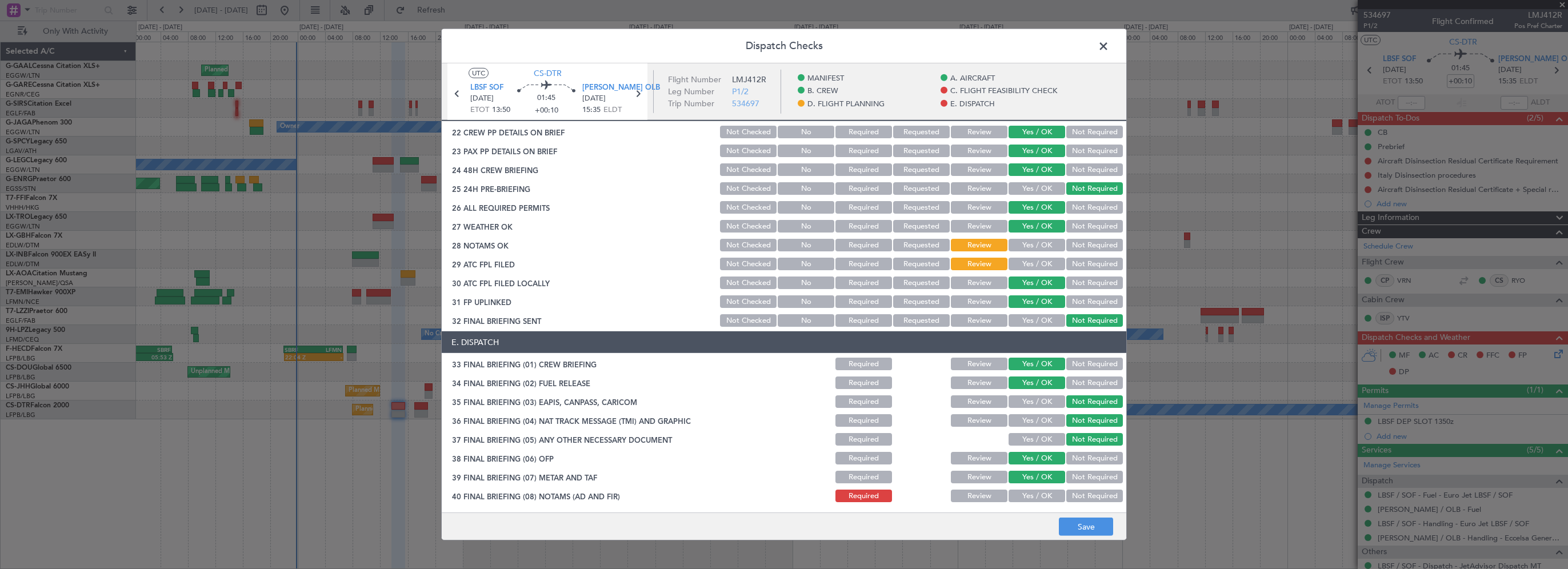
scroll to position [647, 0]
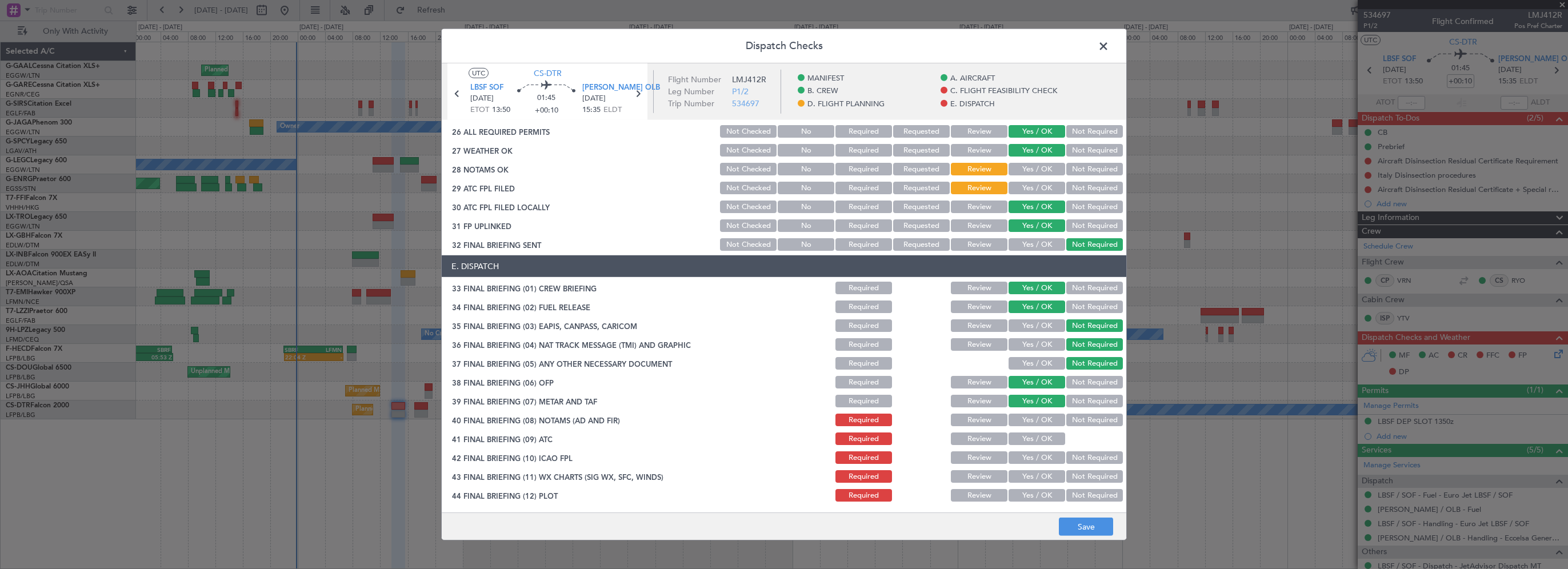
click at [1033, 420] on button "Yes / OK" at bounding box center [1036, 420] width 56 height 12
click at [1031, 441] on button "Yes / OK" at bounding box center [1036, 438] width 56 height 12
click at [1029, 454] on button "Yes / OK" at bounding box center [1036, 457] width 56 height 12
click at [1024, 471] on button "Yes / OK" at bounding box center [1036, 476] width 56 height 12
click at [1019, 491] on button "Yes / OK" at bounding box center [1036, 495] width 56 height 12
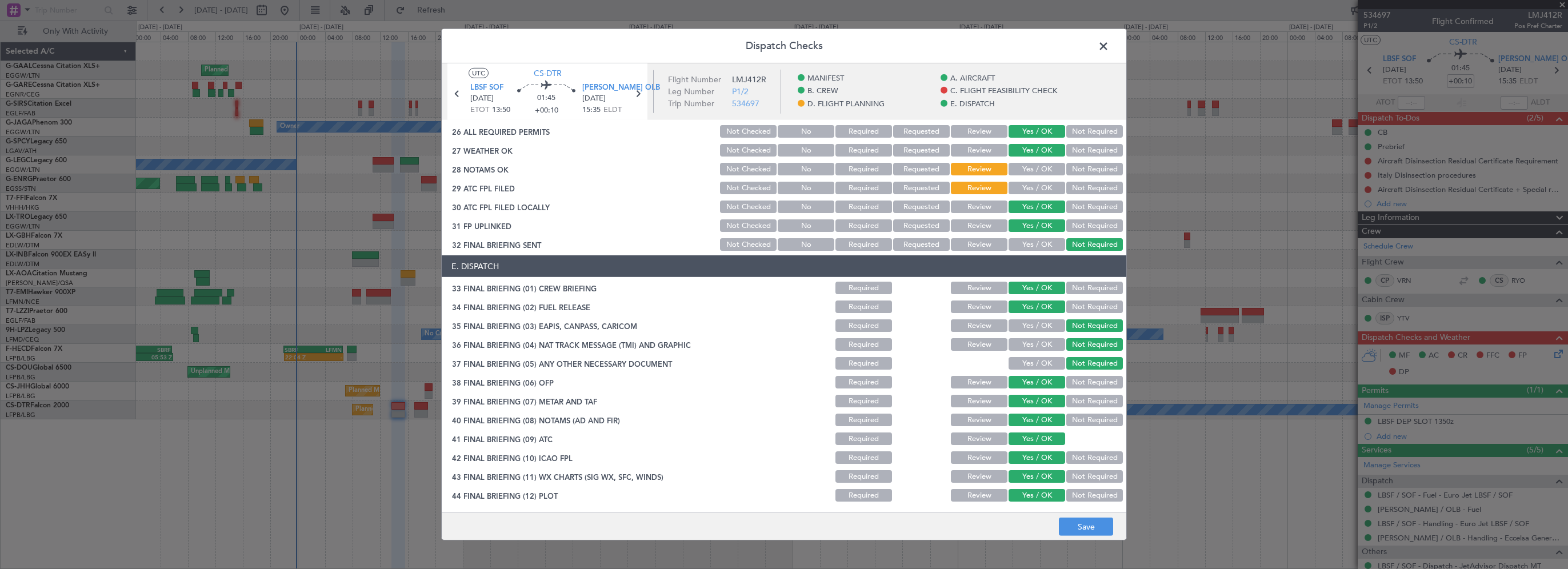
click at [1085, 537] on footer "Save" at bounding box center [783, 526] width 684 height 27
click at [1087, 529] on button "Save" at bounding box center [1085, 526] width 54 height 18
click at [1109, 39] on span at bounding box center [1109, 49] width 0 height 23
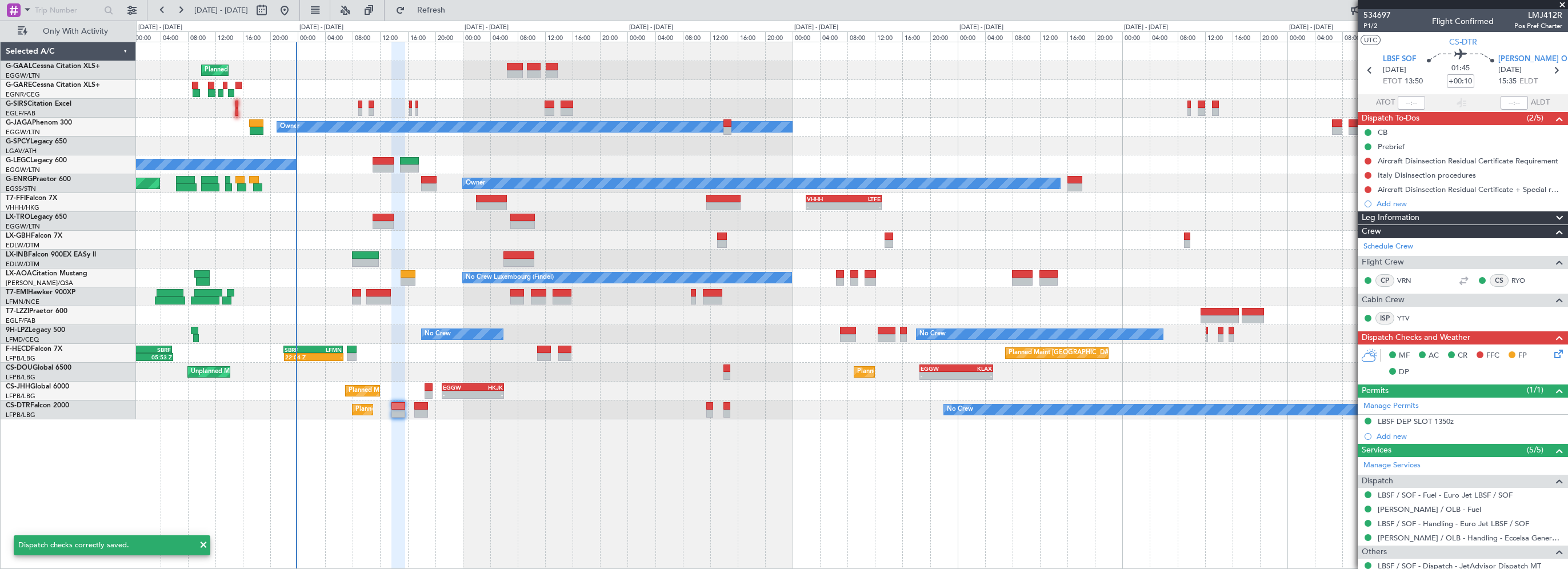
click at [455, 448] on div "Planned Maint Planned Maint [GEOGRAPHIC_DATA] ([GEOGRAPHIC_DATA]) Owner No Crew…" at bounding box center [852, 305] width 1432 height 527
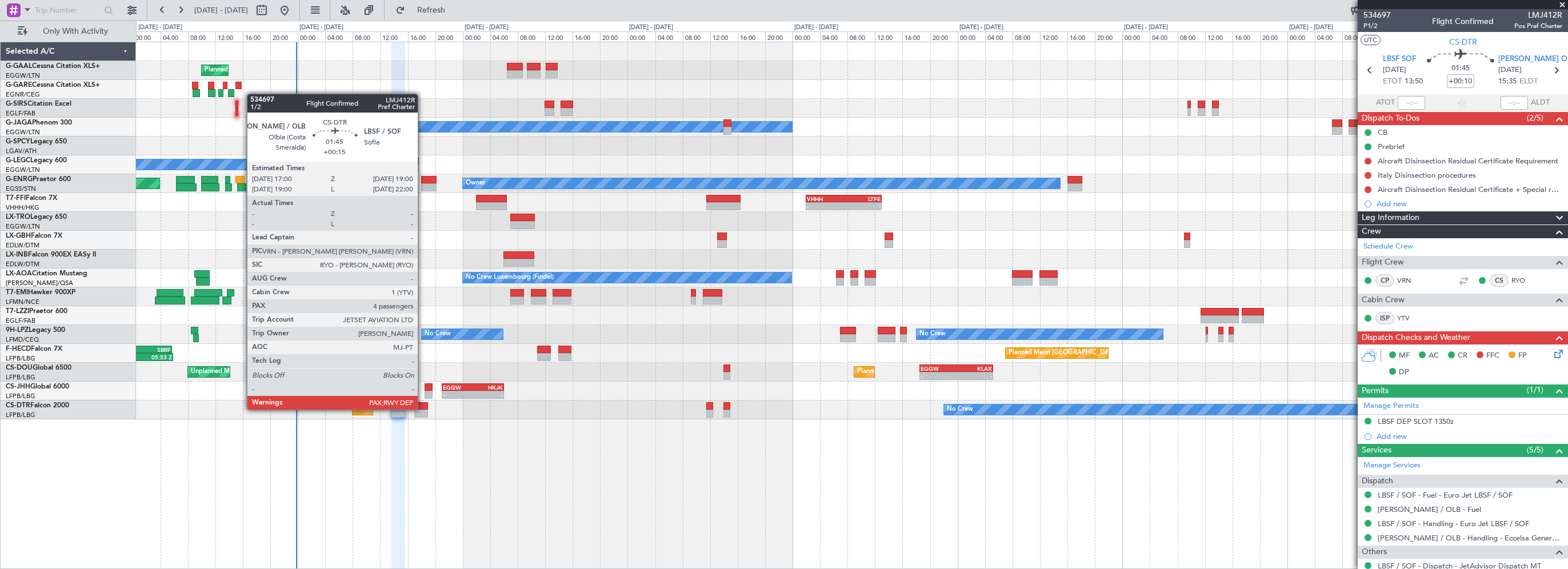
click at [423, 408] on div at bounding box center [421, 406] width 14 height 8
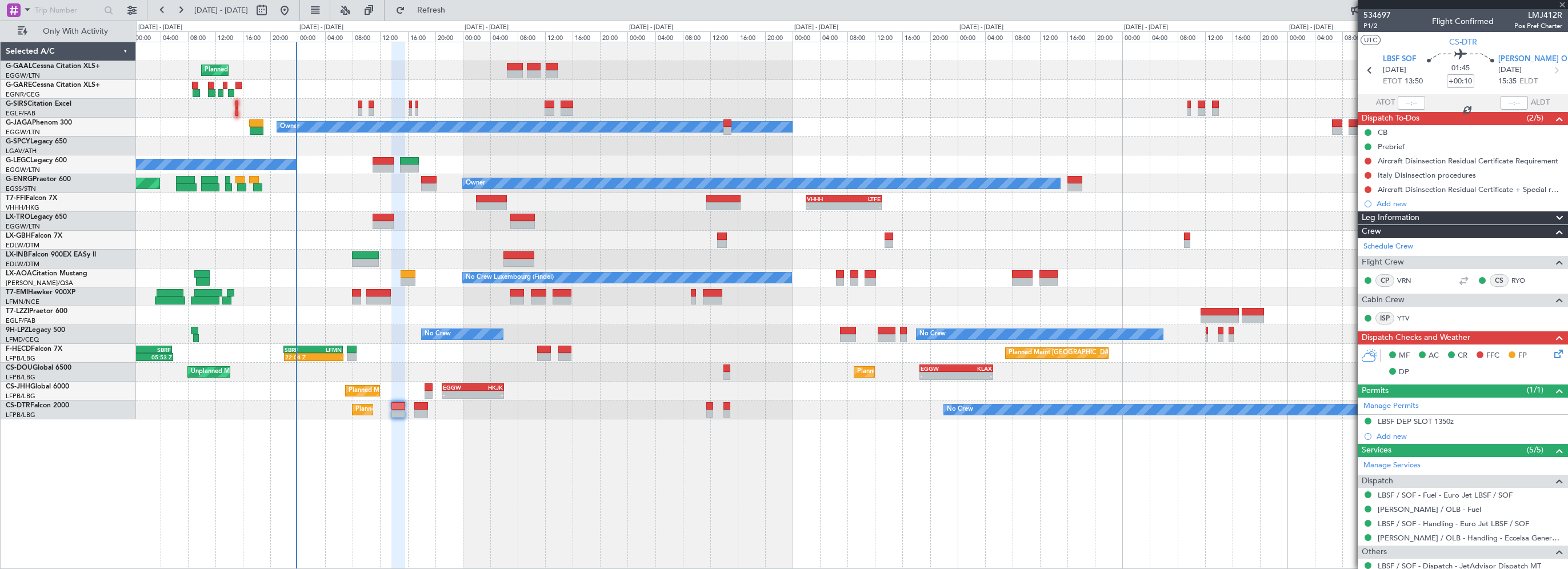
type input "+00:15"
type input "4"
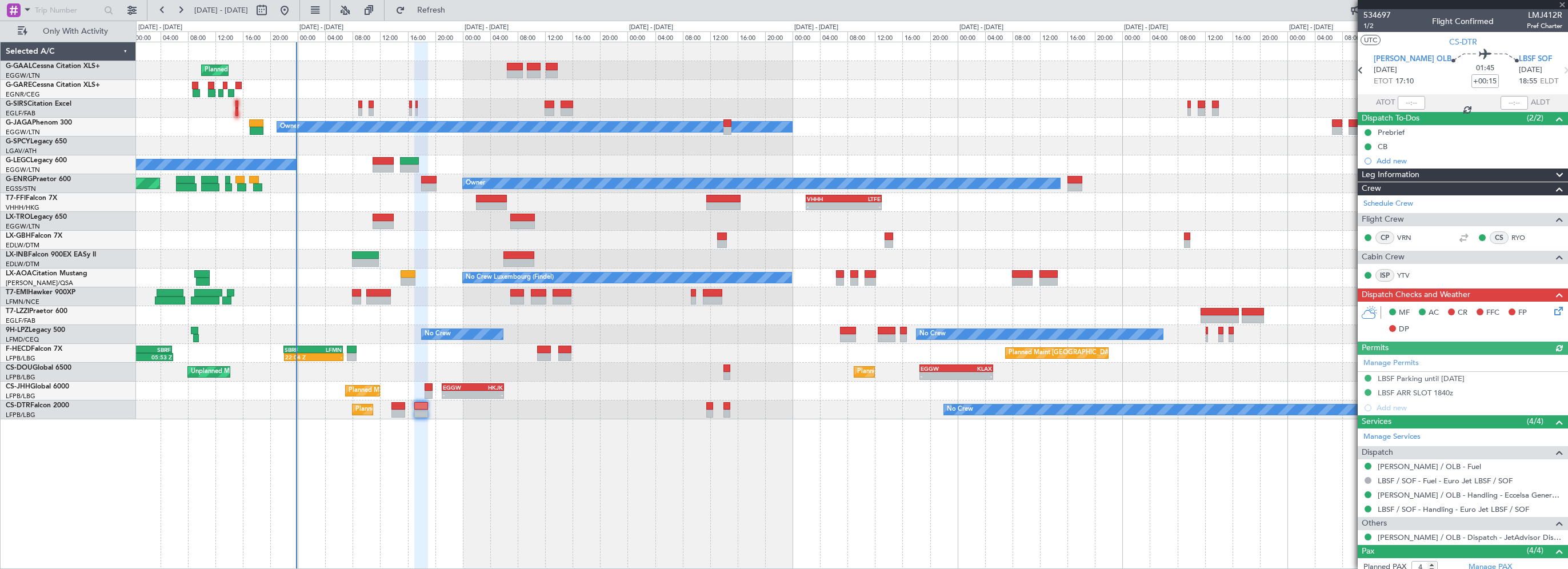
click at [1551, 311] on icon at bounding box center [1556, 309] width 9 height 9
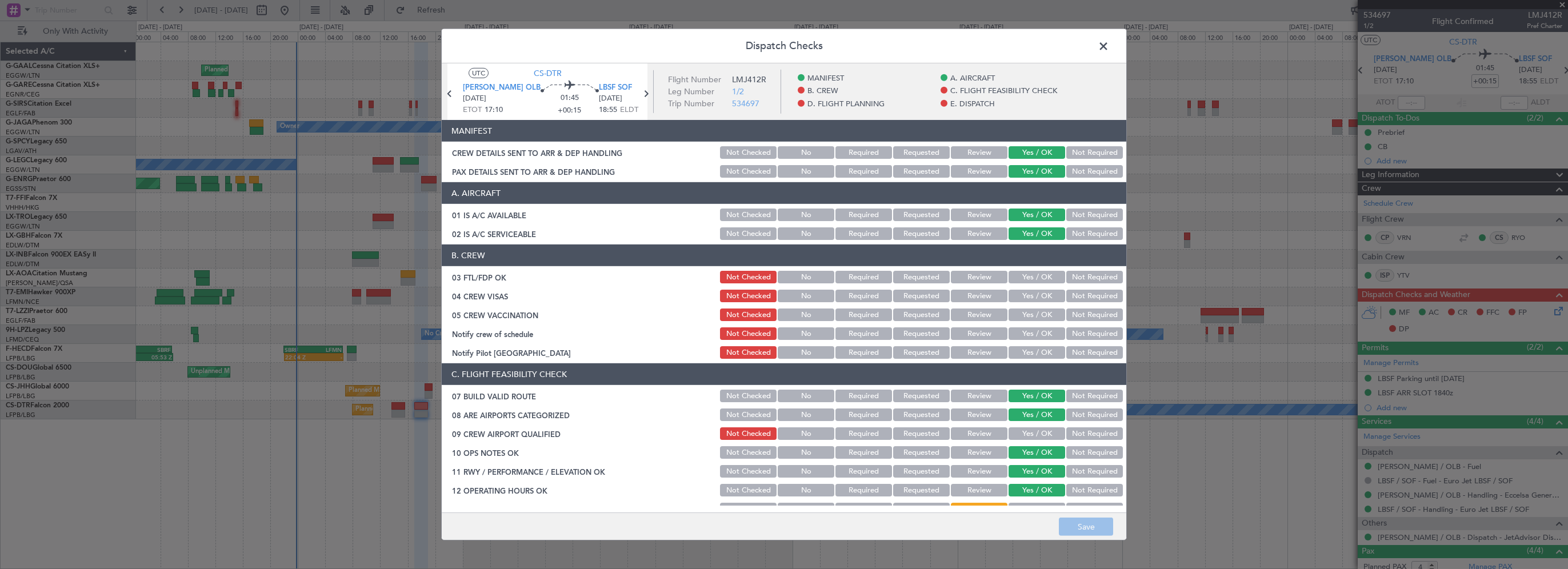
click at [1039, 278] on button "Yes / OK" at bounding box center [1036, 276] width 56 height 12
click at [1096, 297] on button "Not Required" at bounding box center [1094, 296] width 56 height 12
click at [1084, 317] on button "Not Required" at bounding box center [1094, 314] width 56 height 12
click at [1036, 331] on button "Yes / OK" at bounding box center [1036, 333] width 56 height 12
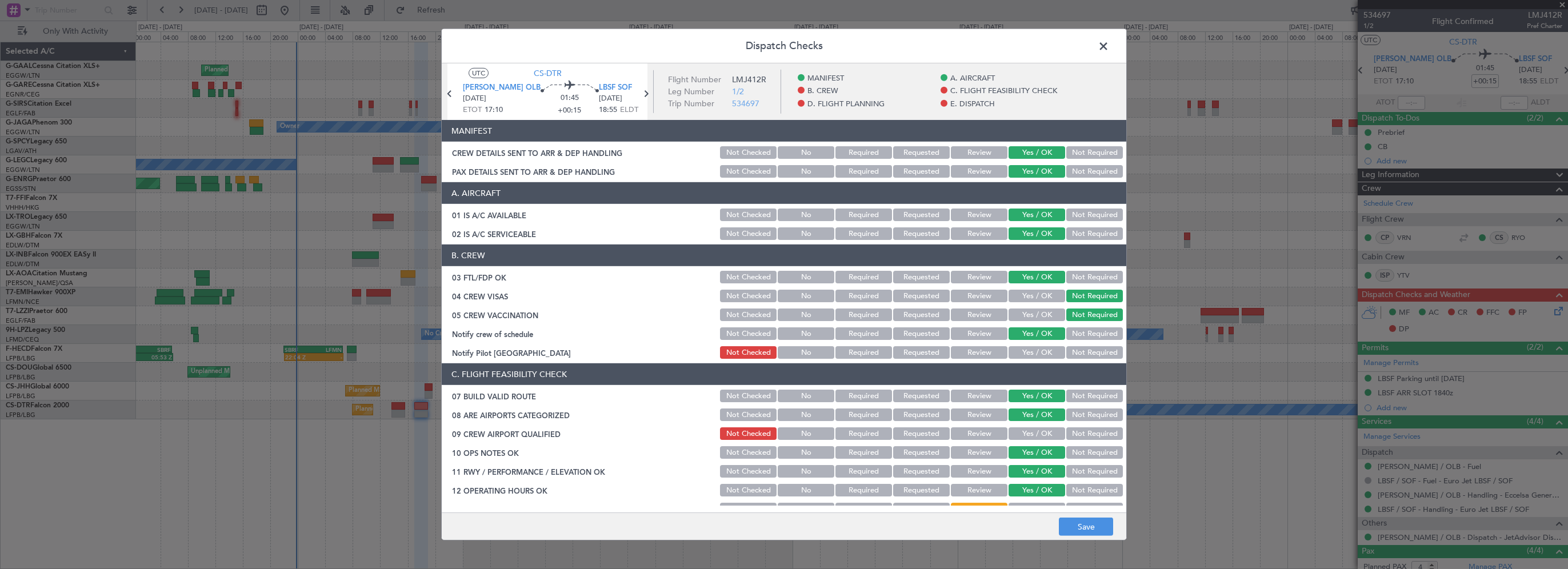
click at [1025, 358] on button "Yes / OK" at bounding box center [1036, 352] width 56 height 12
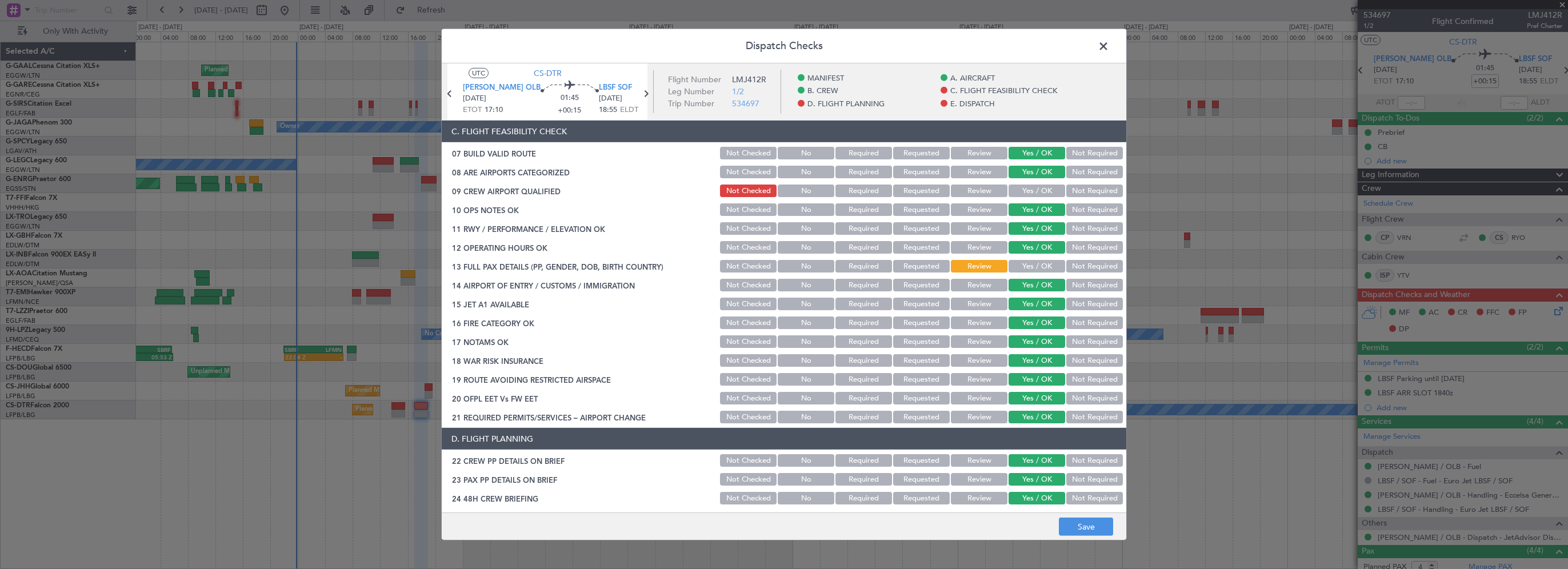
scroll to position [286, 0]
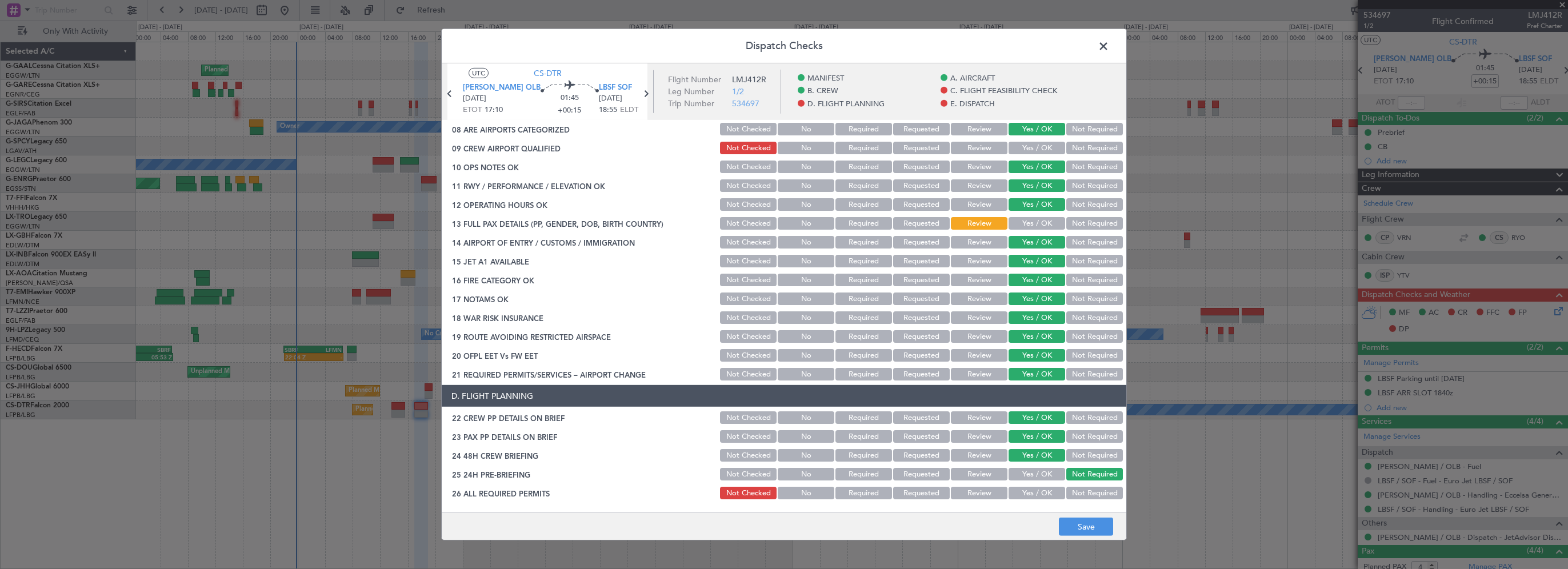
click at [1031, 146] on button "Yes / OK" at bounding box center [1036, 147] width 56 height 12
click at [1021, 222] on button "Yes / OK" at bounding box center [1036, 223] width 56 height 12
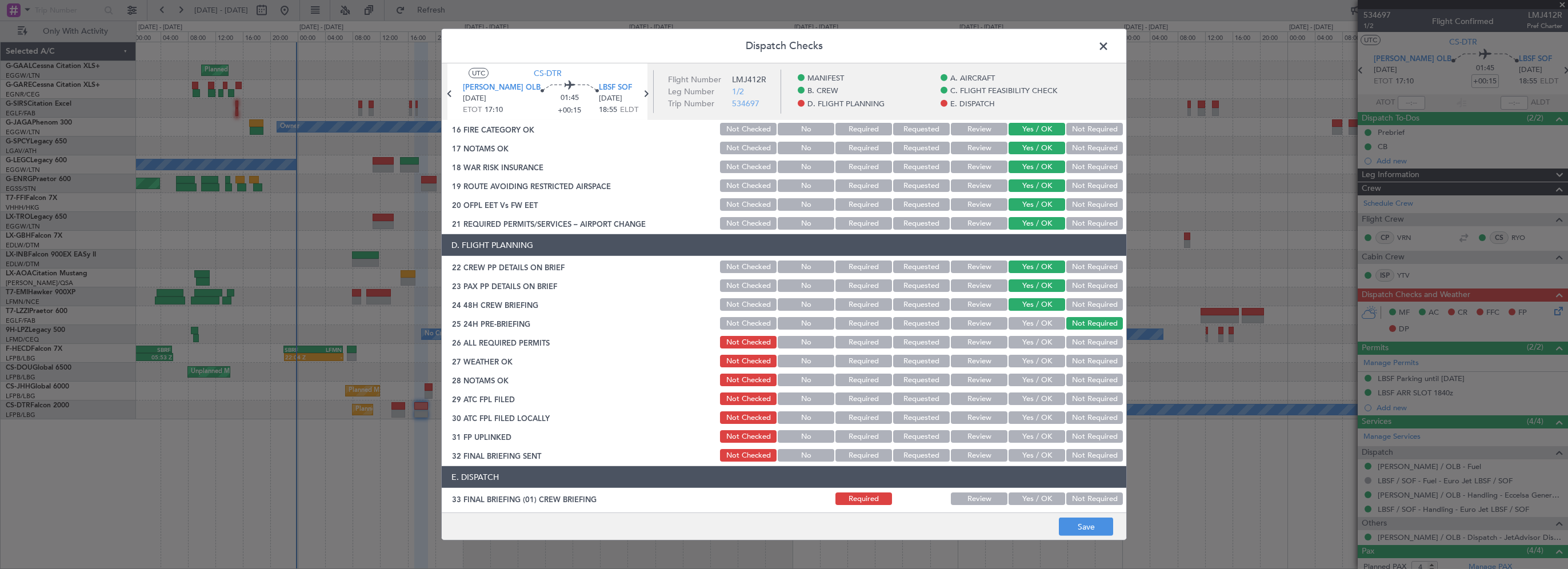
scroll to position [457, 0]
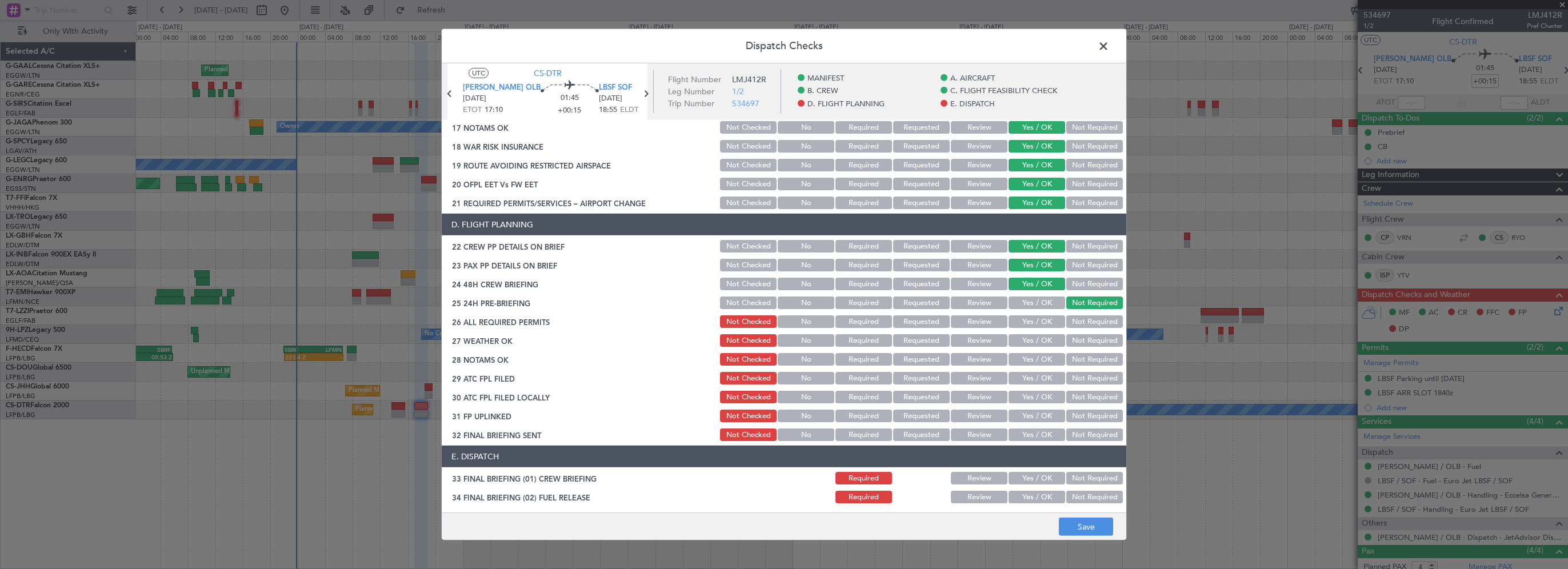
click at [1026, 320] on button "Yes / OK" at bounding box center [1036, 321] width 56 height 12
click at [1026, 340] on button "Yes / OK" at bounding box center [1036, 340] width 56 height 12
click at [1017, 355] on button "Yes / OK" at bounding box center [1036, 359] width 56 height 12
click at [1016, 375] on button "Yes / OK" at bounding box center [1036, 378] width 56 height 12
click at [1026, 394] on button "Yes / OK" at bounding box center [1036, 397] width 56 height 12
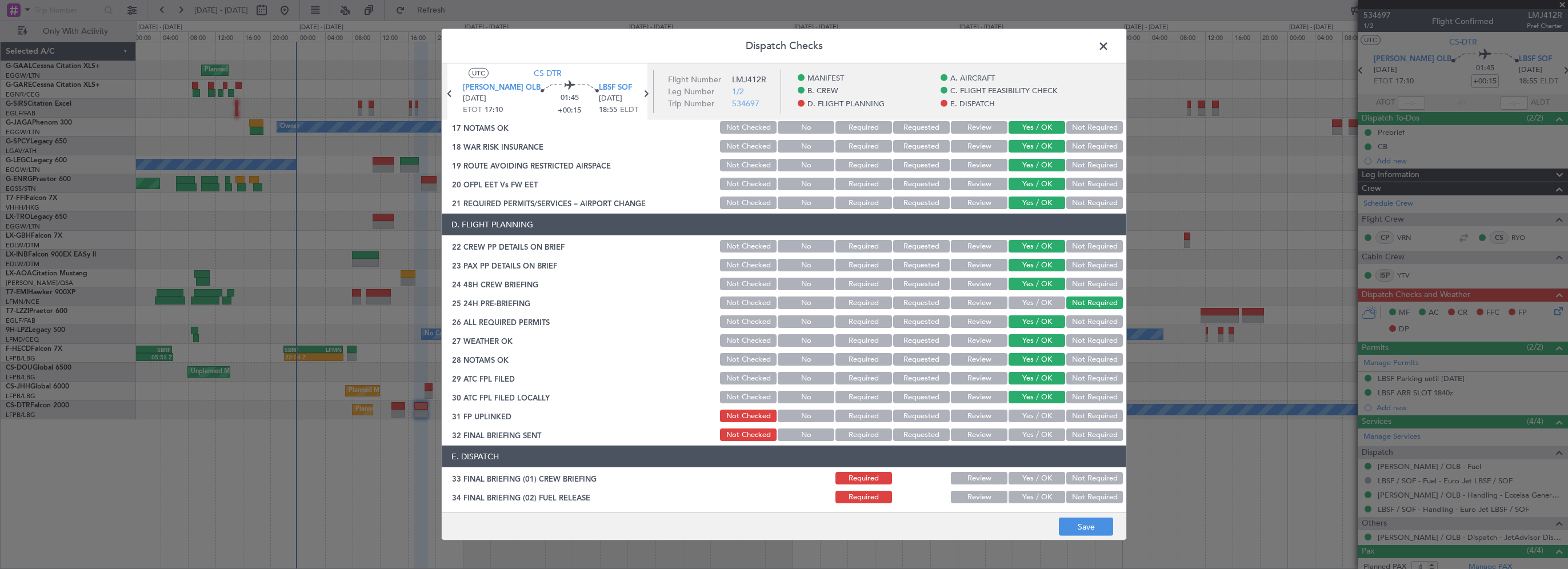
click at [1021, 415] on button "Yes / OK" at bounding box center [1036, 415] width 56 height 12
click at [1021, 436] on button "Yes / OK" at bounding box center [1036, 434] width 56 height 12
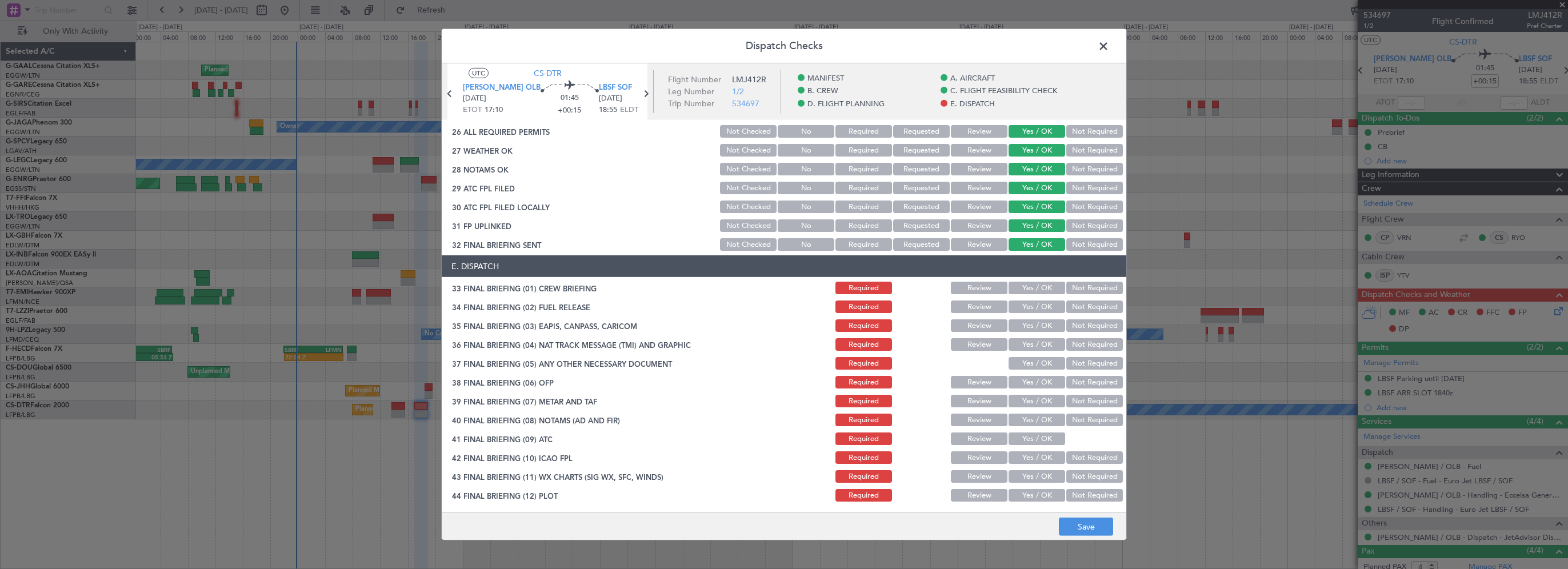
drag, startPoint x: 1039, startPoint y: 284, endPoint x: 1033, endPoint y: 300, distance: 17.1
click at [1039, 284] on button "Yes / OK" at bounding box center [1036, 288] width 56 height 12
click at [1034, 311] on button "Yes / OK" at bounding box center [1036, 306] width 56 height 12
click at [1081, 327] on button "Not Required" at bounding box center [1094, 325] width 56 height 12
click at [1079, 342] on button "Not Required" at bounding box center [1094, 344] width 56 height 12
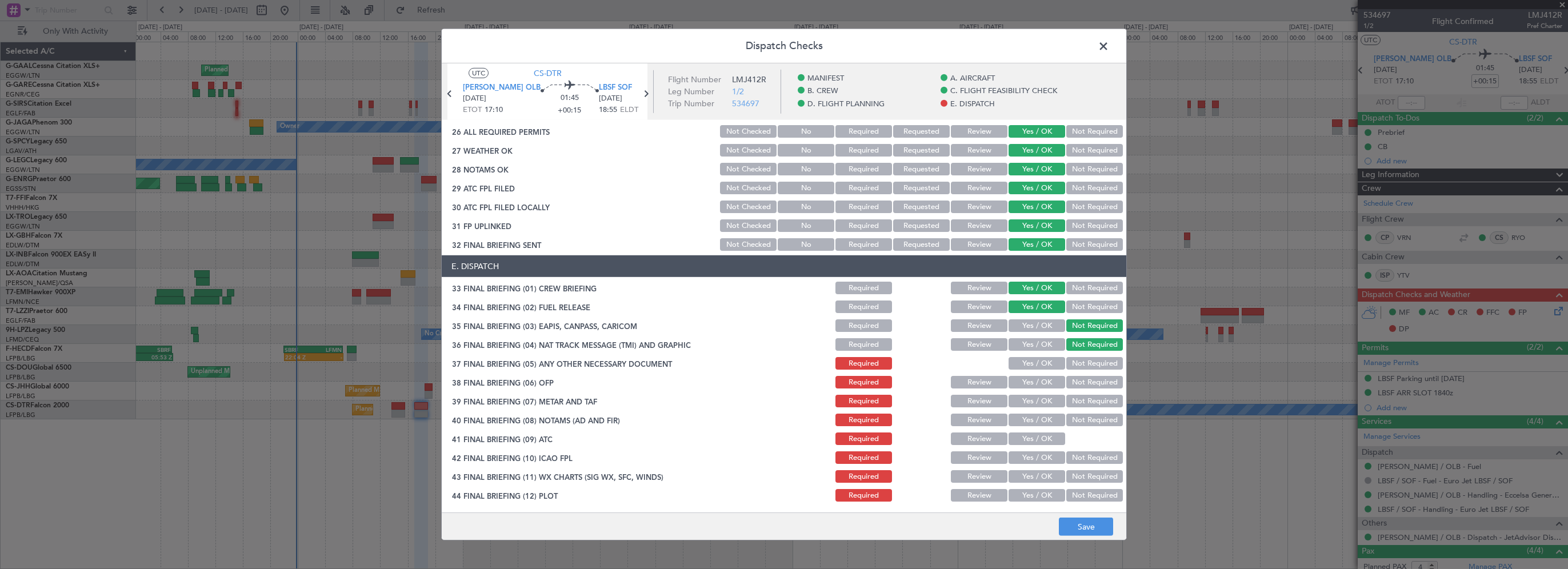
click at [1068, 367] on button "Not Required" at bounding box center [1094, 363] width 56 height 12
drag, startPoint x: 1045, startPoint y: 376, endPoint x: 1029, endPoint y: 400, distance: 28.8
click at [1042, 379] on button "Yes / OK" at bounding box center [1036, 381] width 56 height 12
click at [1029, 403] on button "Yes / OK" at bounding box center [1036, 400] width 56 height 12
click at [1030, 420] on button "Yes / OK" at bounding box center [1036, 420] width 56 height 12
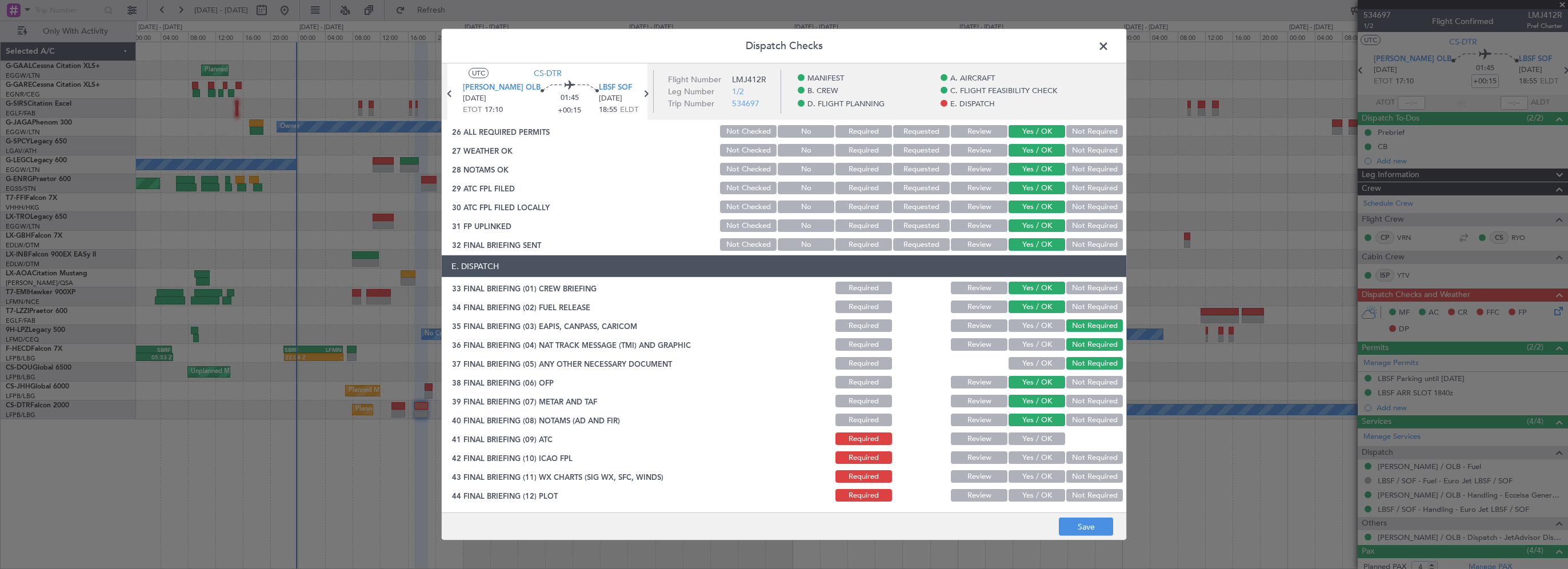
drag, startPoint x: 1019, startPoint y: 441, endPoint x: 1013, endPoint y: 459, distance: 19.0
click at [1018, 446] on section "E. DISPATCH 33 FINAL BRIEFING (01) CREW BRIEFING Required Review Yes / OK Not R…" at bounding box center [783, 379] width 684 height 248
click at [1013, 463] on div "Yes / OK" at bounding box center [1036, 457] width 58 height 16
click at [1013, 473] on button "Yes / OK" at bounding box center [1036, 476] width 56 height 12
click at [1021, 452] on button "Yes / OK" at bounding box center [1036, 457] width 56 height 12
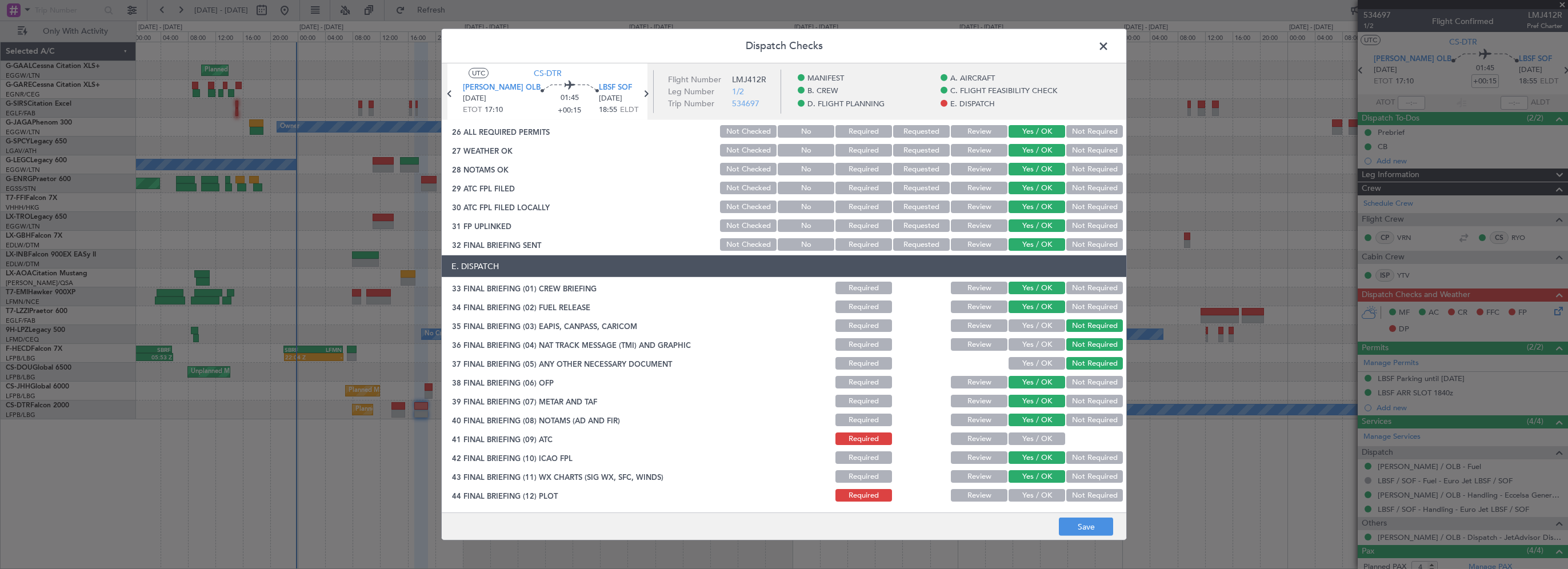
click at [1026, 437] on button "Yes / OK" at bounding box center [1036, 438] width 56 height 12
drag, startPoint x: 1021, startPoint y: 489, endPoint x: 1031, endPoint y: 496, distance: 12.2
click at [1021, 490] on button "Yes / OK" at bounding box center [1036, 495] width 56 height 12
click at [1096, 531] on button "Save" at bounding box center [1085, 526] width 54 height 18
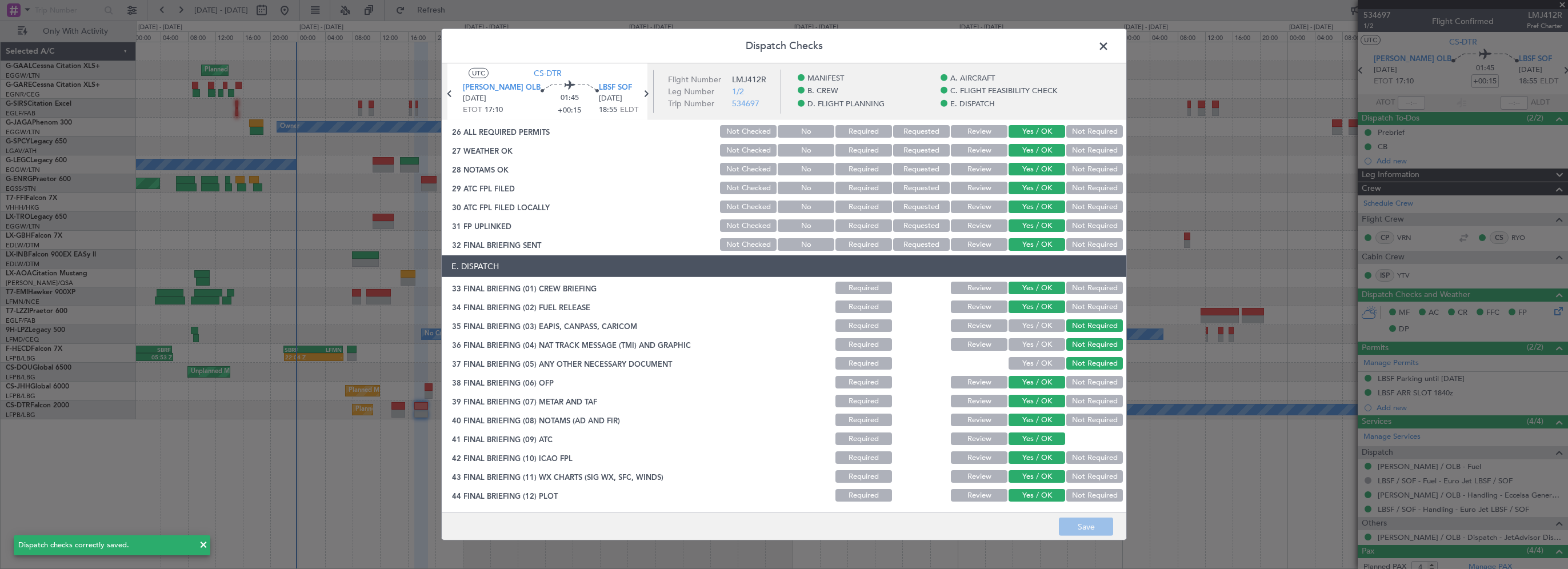
click at [1109, 47] on span at bounding box center [1109, 49] width 0 height 23
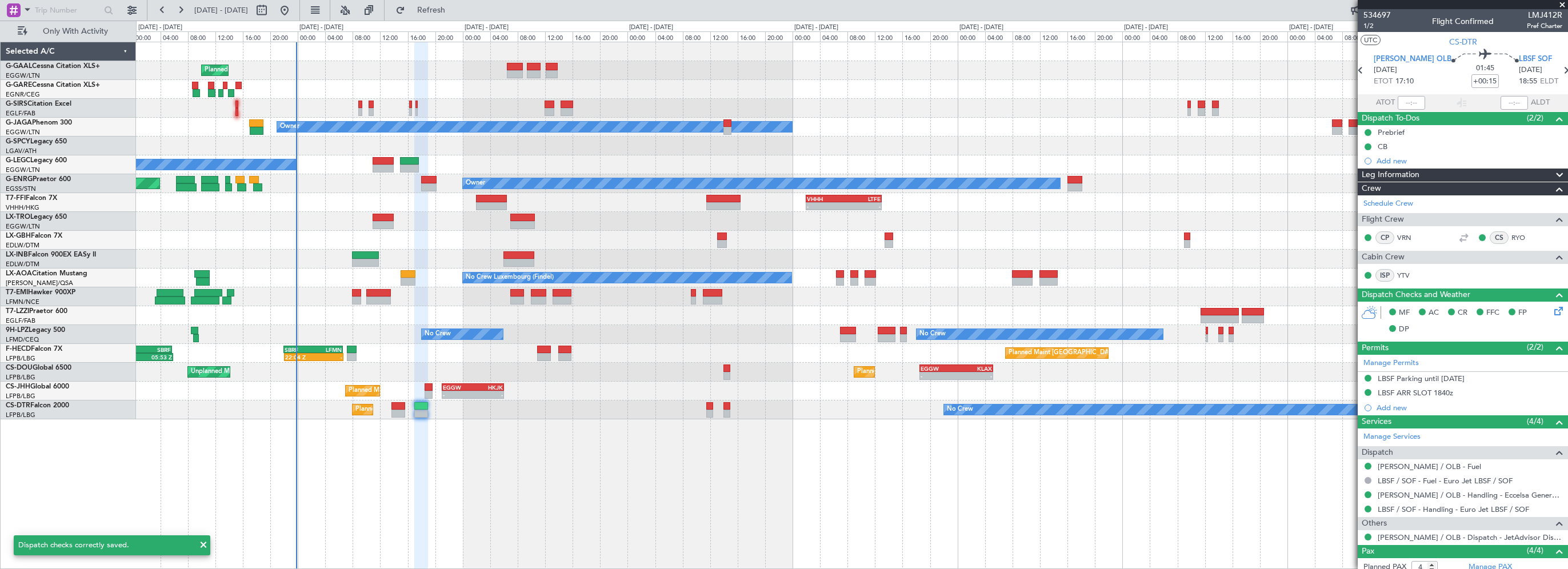
click at [646, 519] on div "Planned Maint Planned Maint [GEOGRAPHIC_DATA] ([GEOGRAPHIC_DATA]) Owner No Crew…" at bounding box center [852, 305] width 1432 height 527
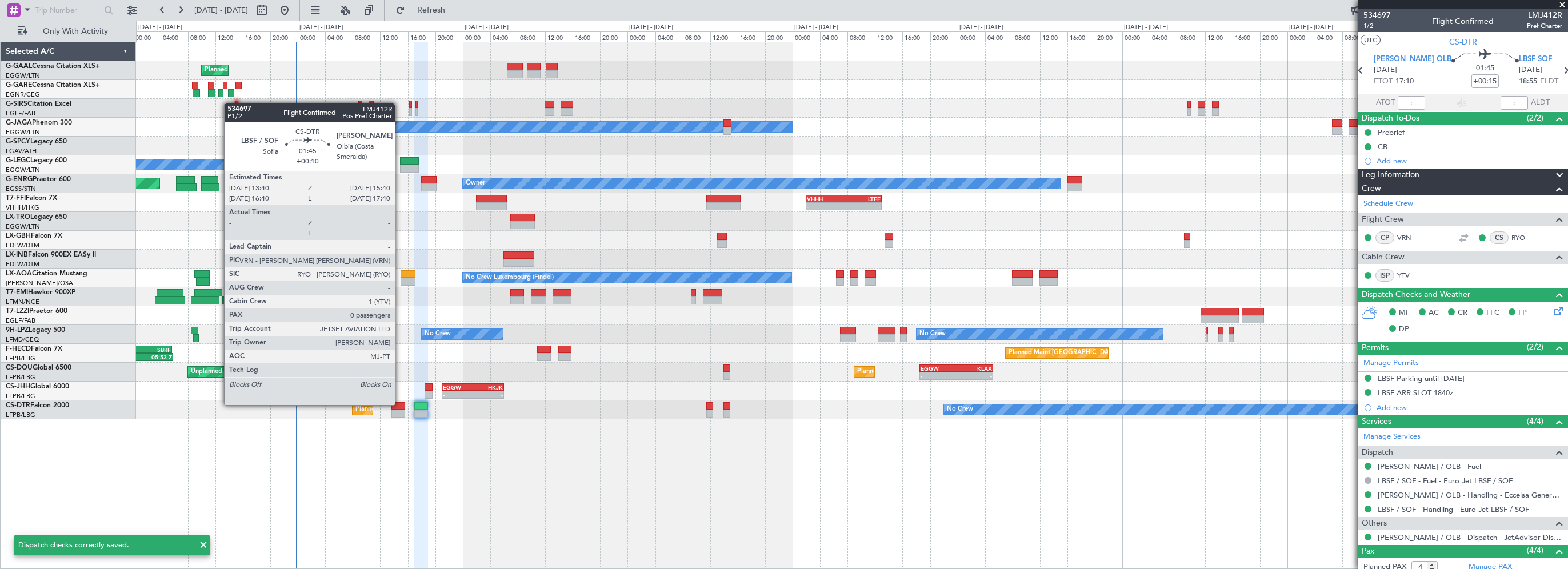
click at [400, 404] on div at bounding box center [399, 406] width 14 height 8
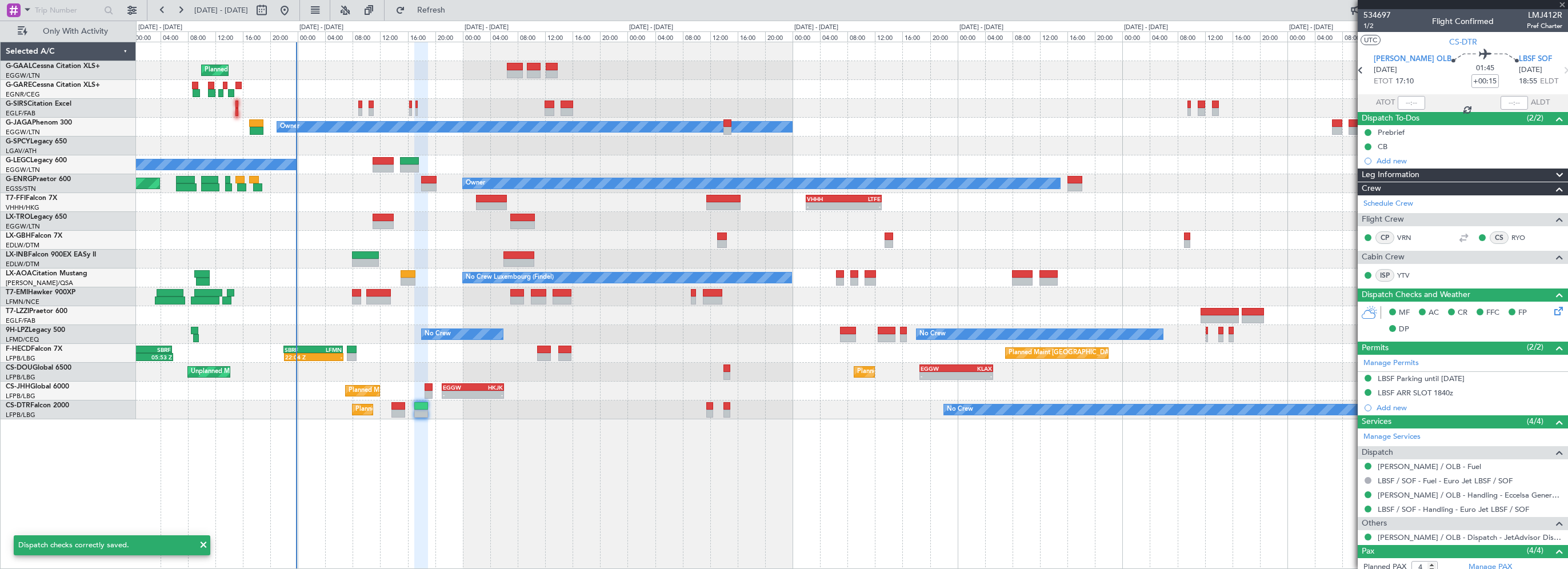
type input "+00:10"
type input "0"
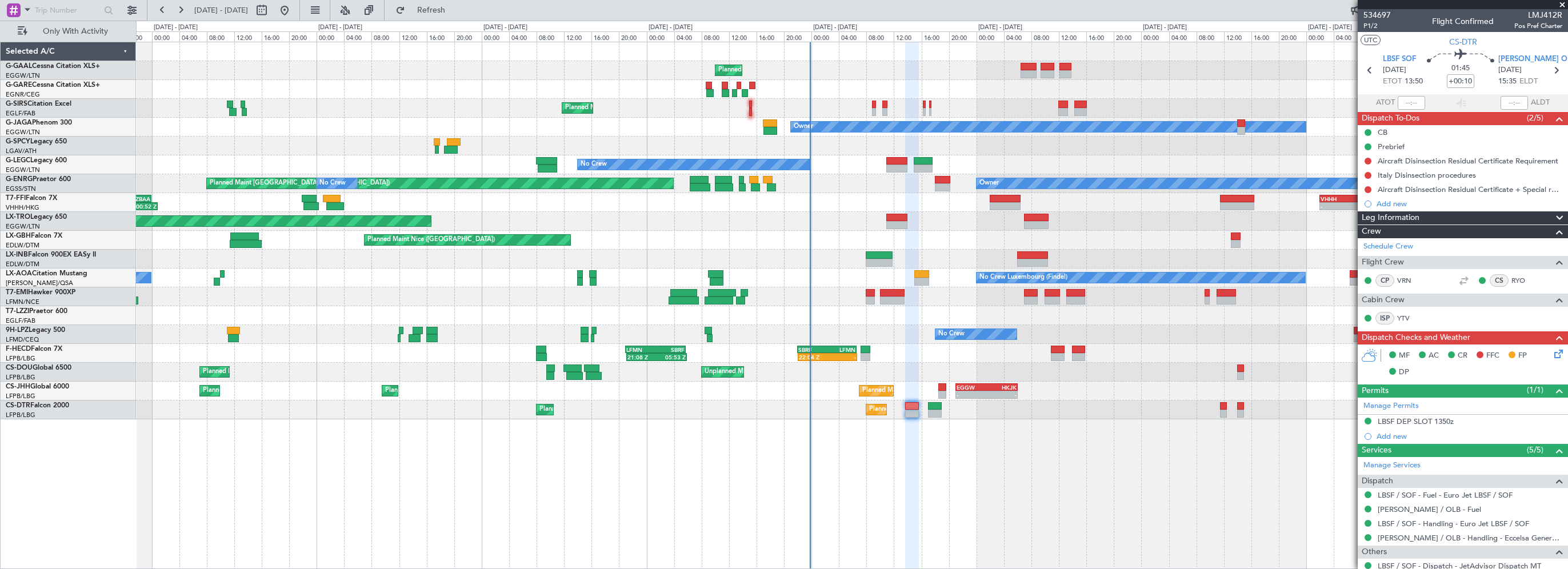
click at [850, 478] on div "Planned Maint No Crew Planned Maint [GEOGRAPHIC_DATA] ([GEOGRAPHIC_DATA]) Owner…" at bounding box center [852, 305] width 1432 height 527
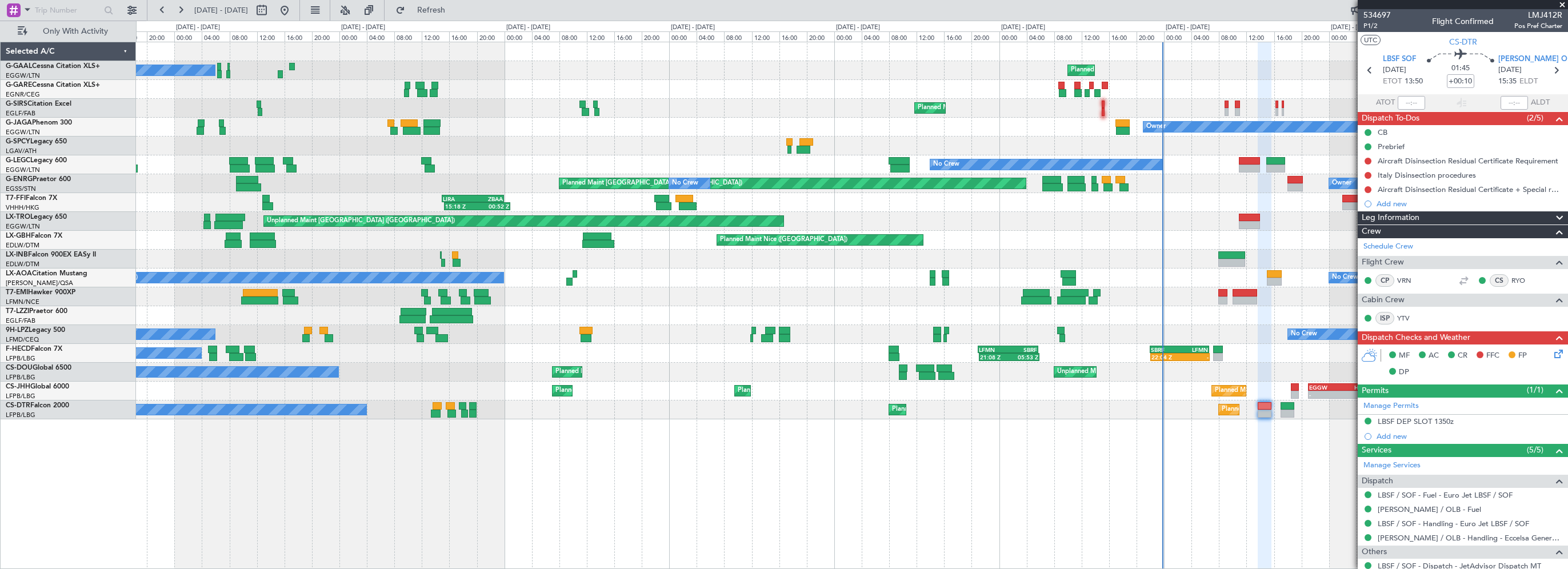
click at [697, 499] on div "Planned Maint No Crew Planned Maint [GEOGRAPHIC_DATA] ([GEOGRAPHIC_DATA]) Owner…" at bounding box center [852, 305] width 1432 height 527
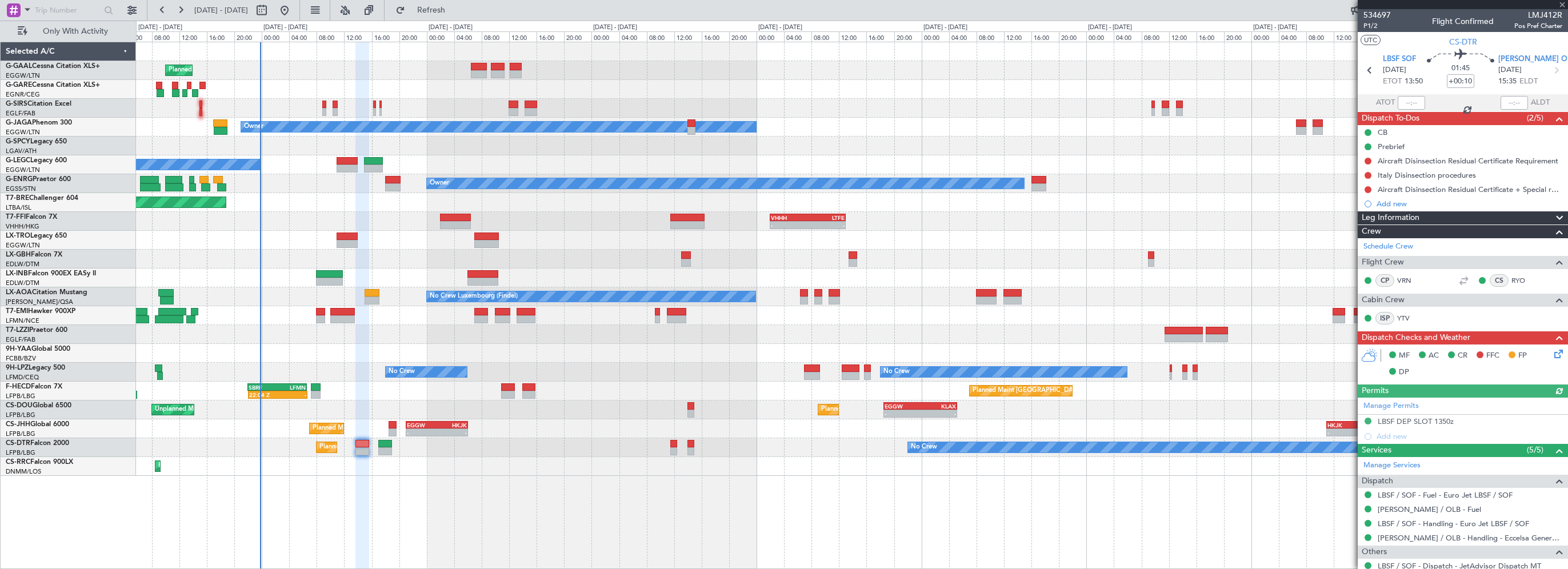
click at [249, 498] on div "Planned Maint Planned Maint [GEOGRAPHIC_DATA] ([GEOGRAPHIC_DATA]) Owner No Crew…" at bounding box center [852, 305] width 1432 height 527
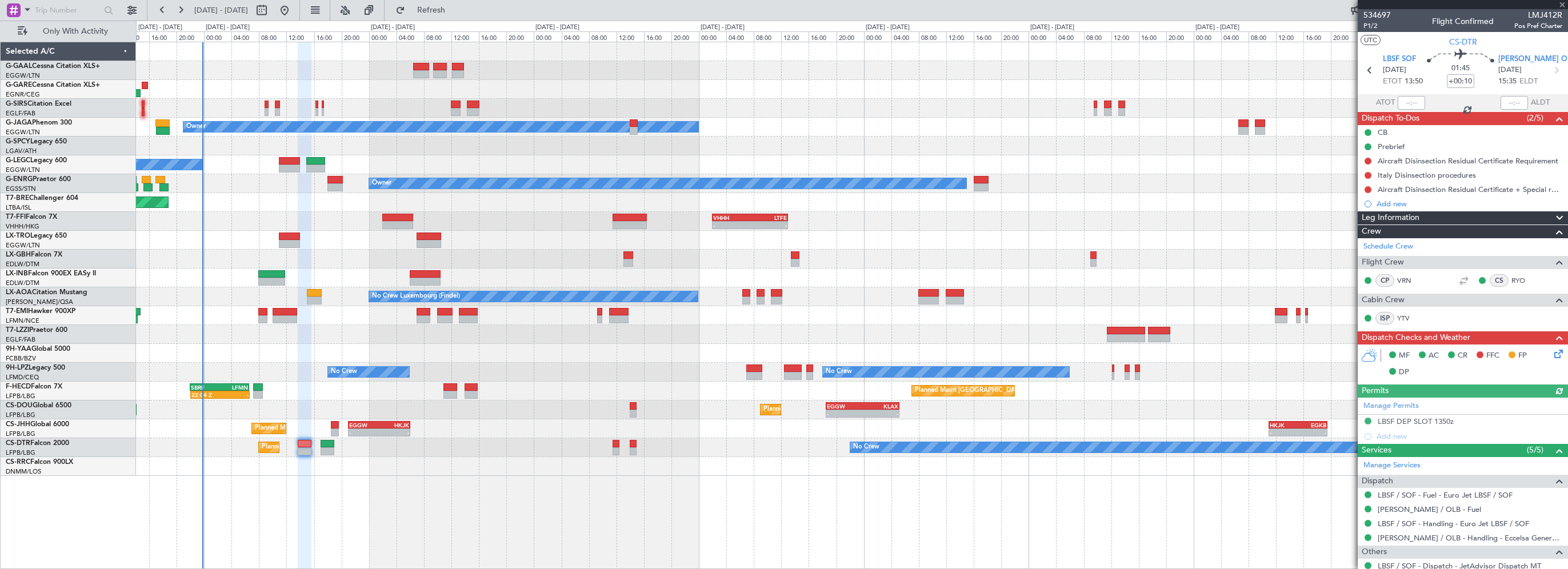
click at [522, 496] on div "Planned Maint Planned Maint [GEOGRAPHIC_DATA] ([GEOGRAPHIC_DATA]) Owner No Crew…" at bounding box center [852, 305] width 1432 height 527
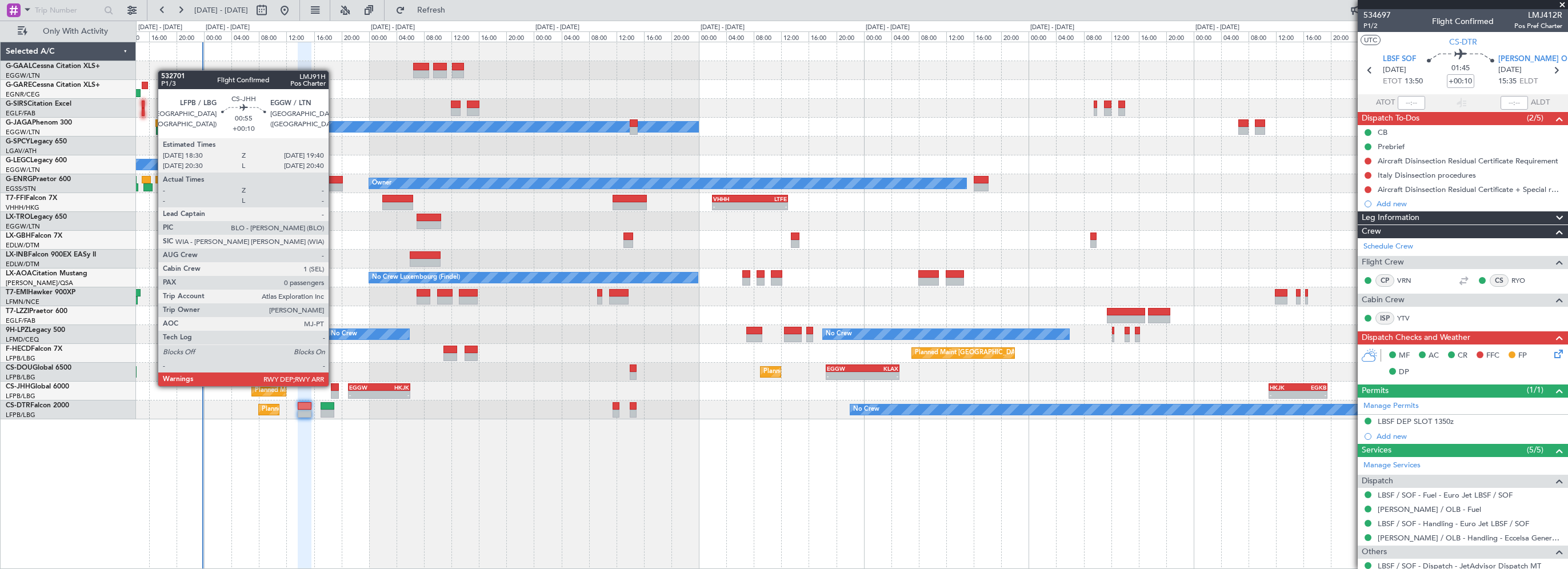
click at [334, 385] on div at bounding box center [335, 387] width 9 height 8
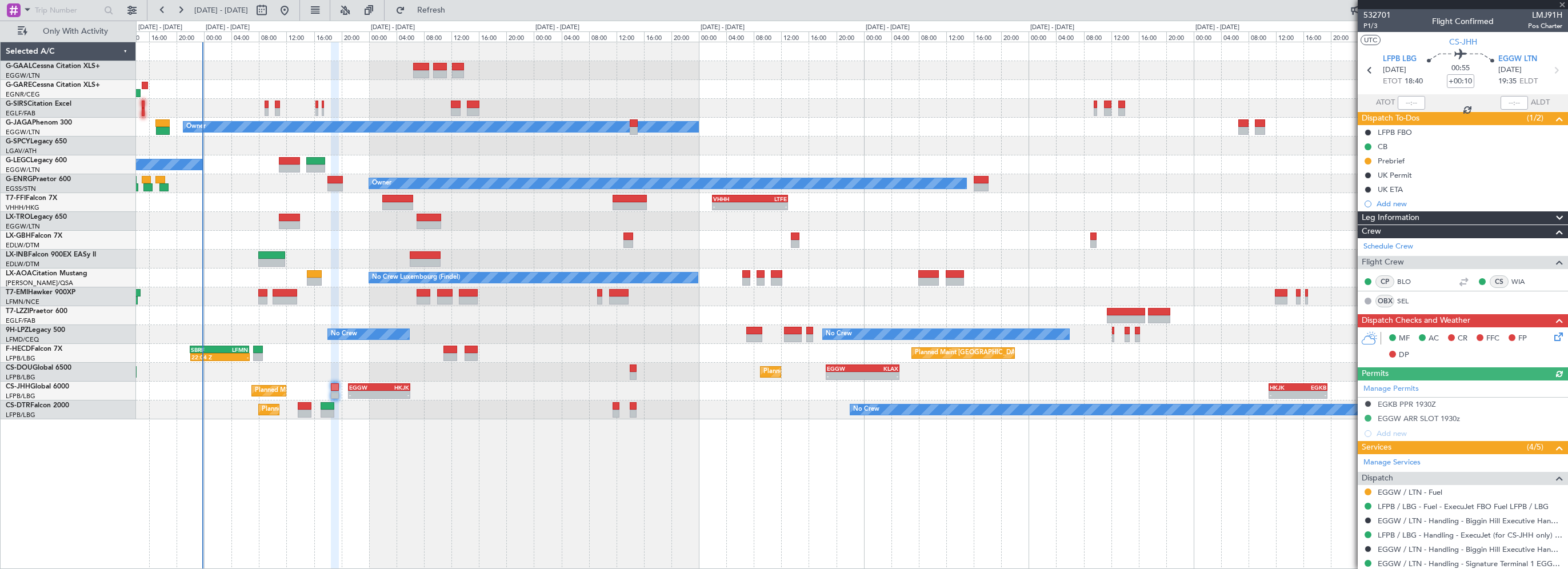
click at [886, 531] on div "Planned Maint Planned Maint [GEOGRAPHIC_DATA] ([GEOGRAPHIC_DATA]) Owner A/C Una…" at bounding box center [852, 305] width 1432 height 527
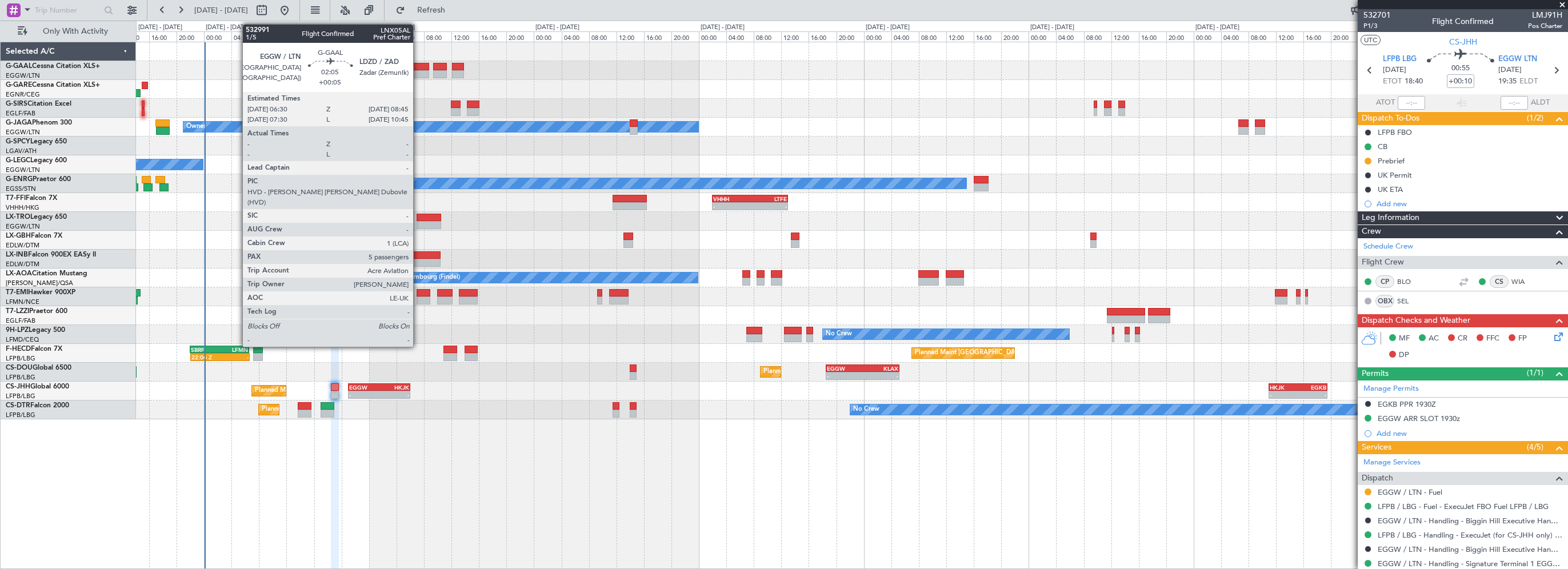
click at [418, 65] on div at bounding box center [421, 66] width 16 height 8
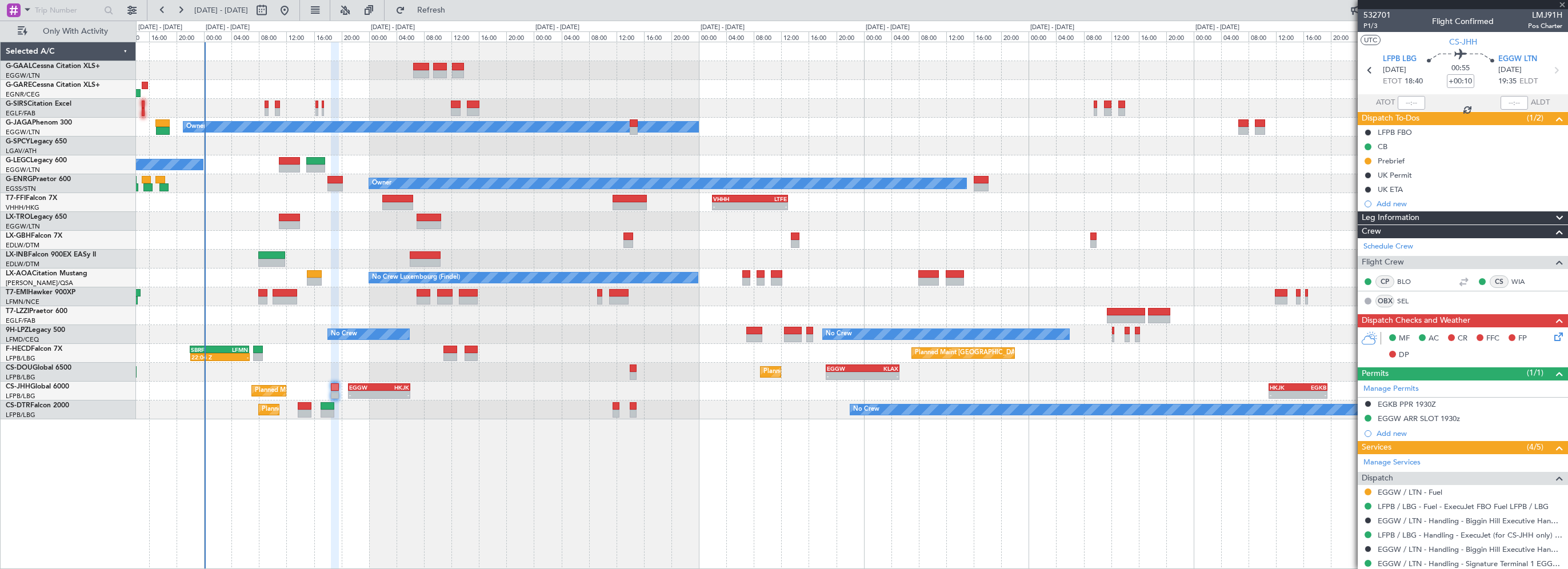
type input "+00:05"
type input "5"
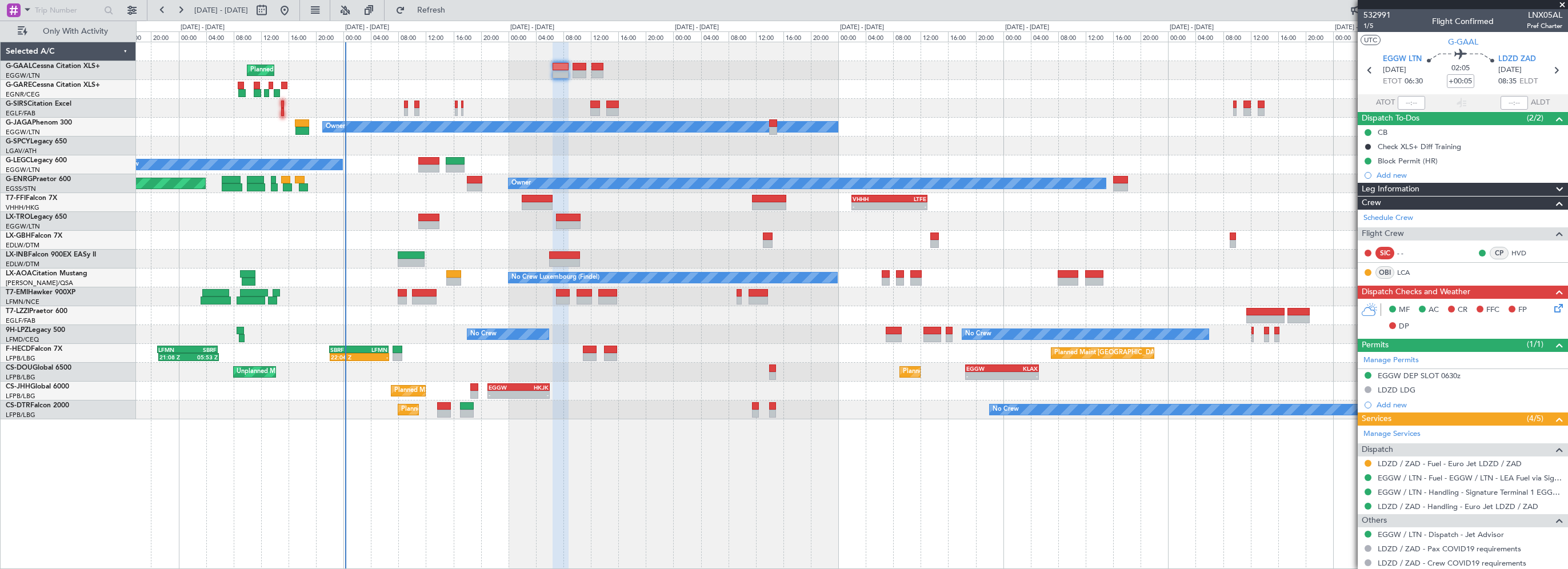
click at [563, 529] on div at bounding box center [560, 306] width 16 height 527
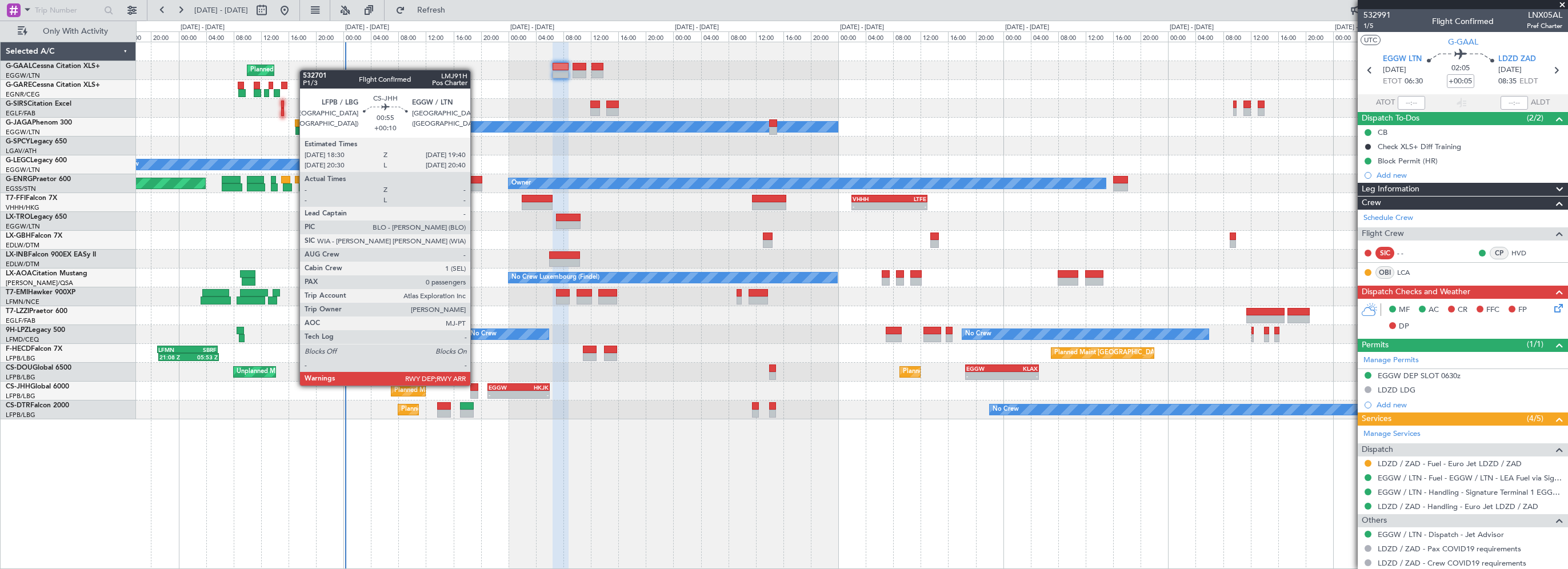
click at [475, 384] on div at bounding box center [475, 387] width 9 height 8
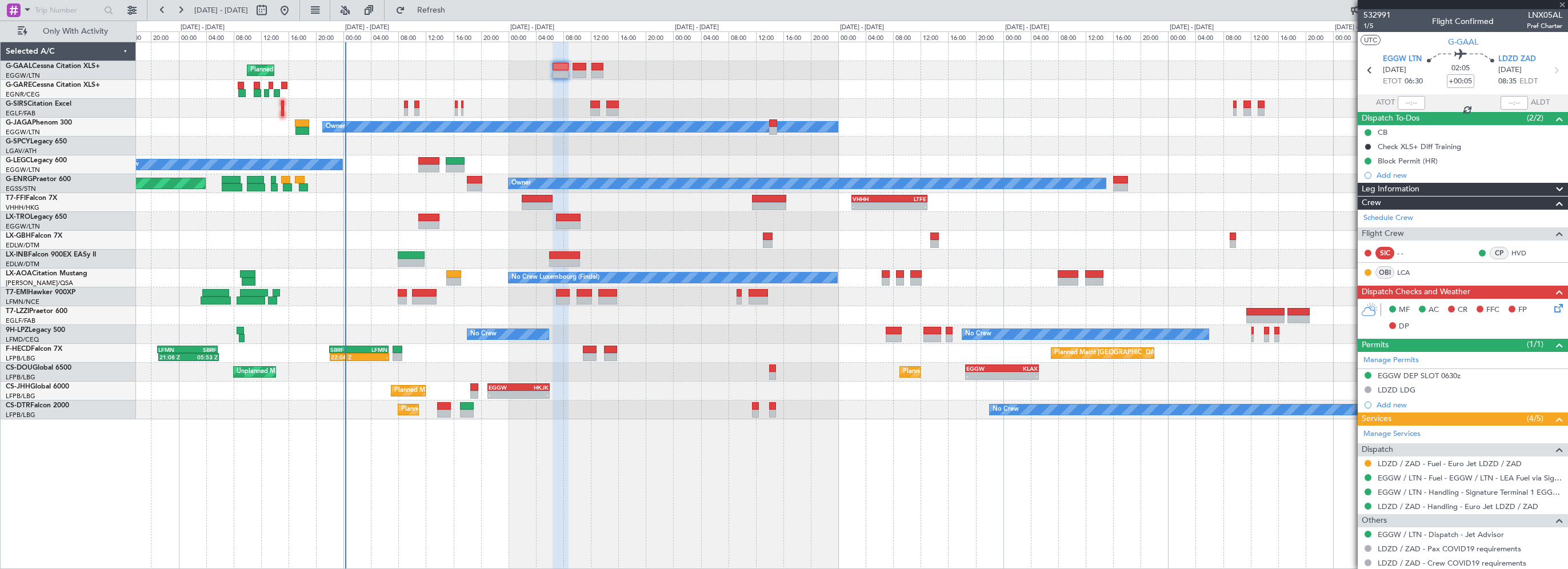
type input "+00:10"
type input "0"
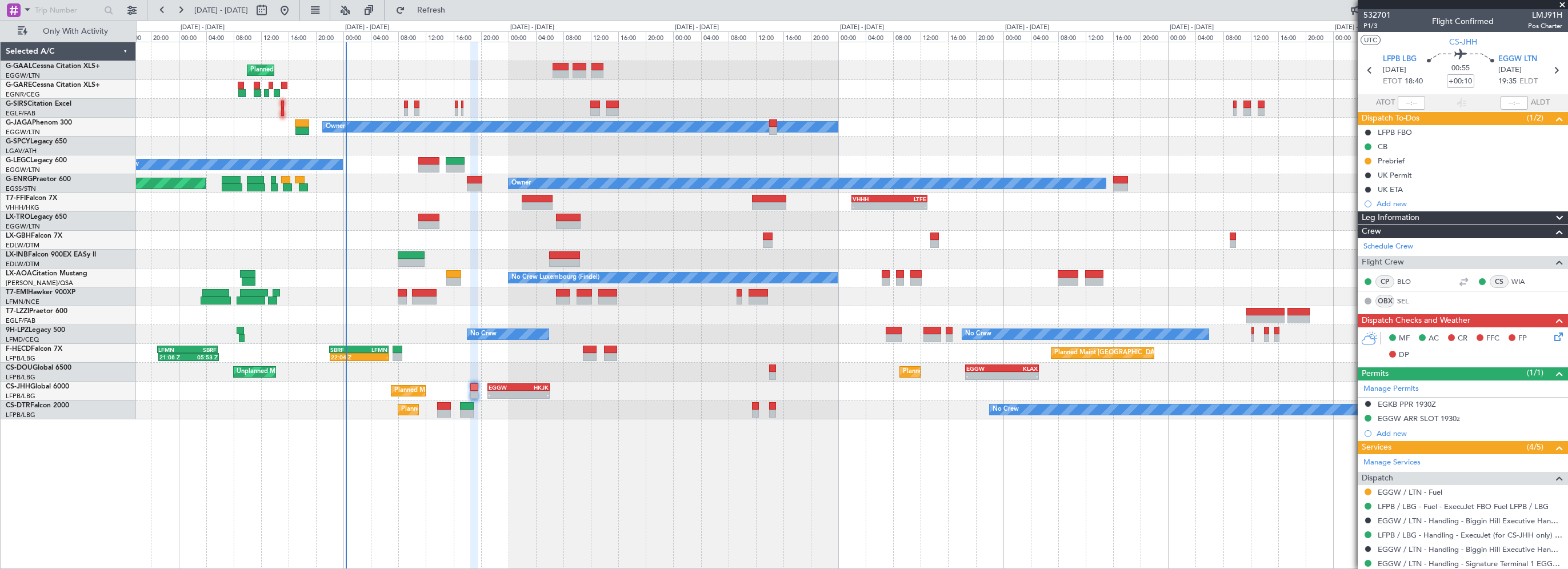
click at [976, 496] on div "Planned Maint Planned Maint [GEOGRAPHIC_DATA] ([GEOGRAPHIC_DATA]) Owner No Crew…" at bounding box center [852, 305] width 1432 height 527
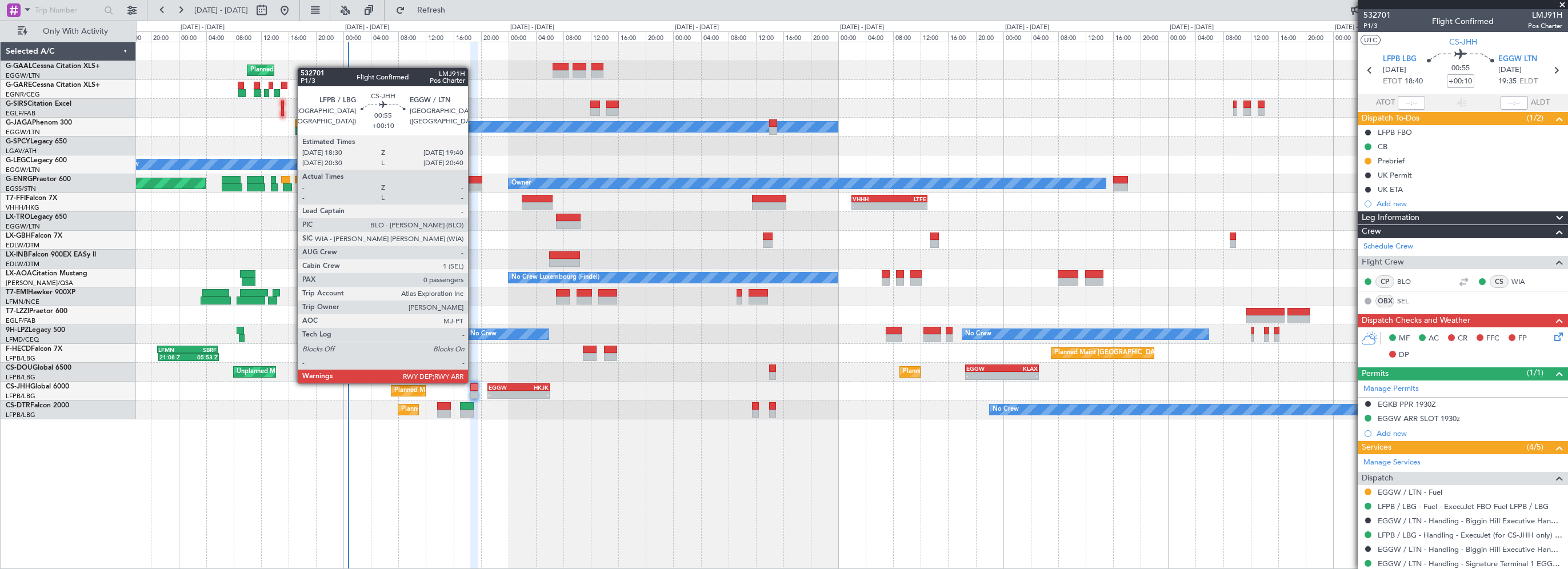
click at [473, 384] on div at bounding box center [475, 387] width 9 height 8
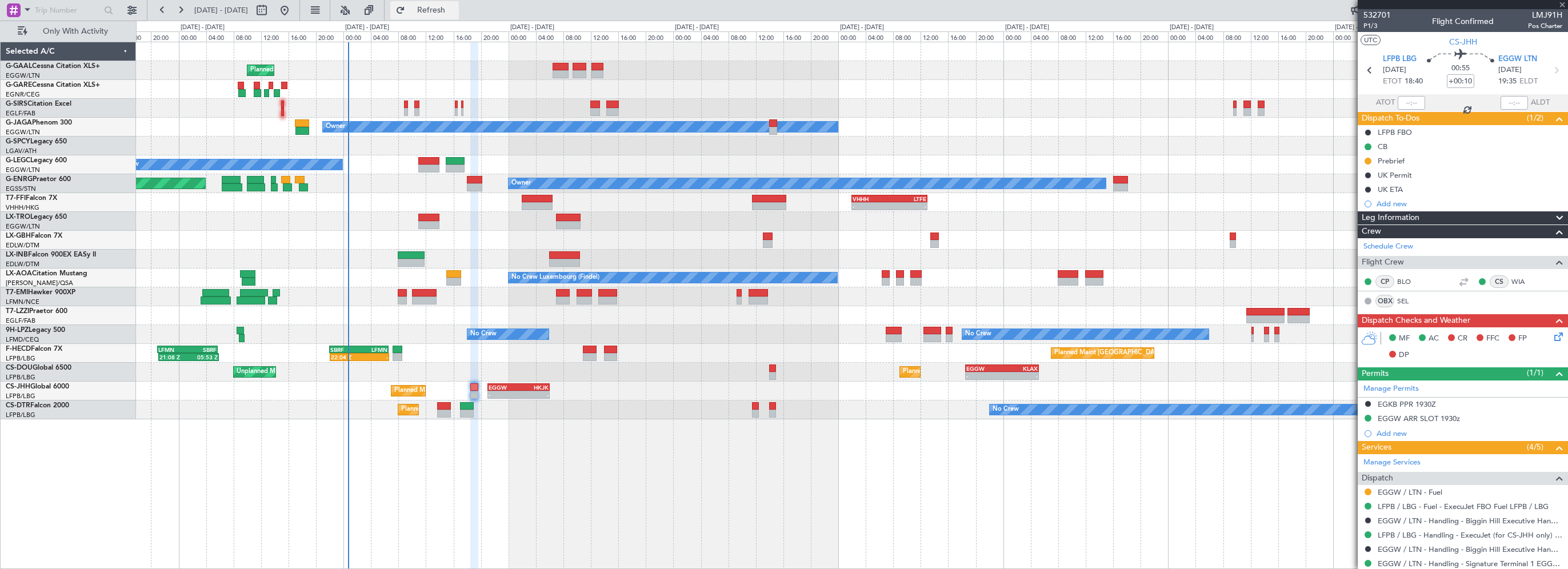
click at [455, 7] on span "Refresh" at bounding box center [431, 10] width 48 height 8
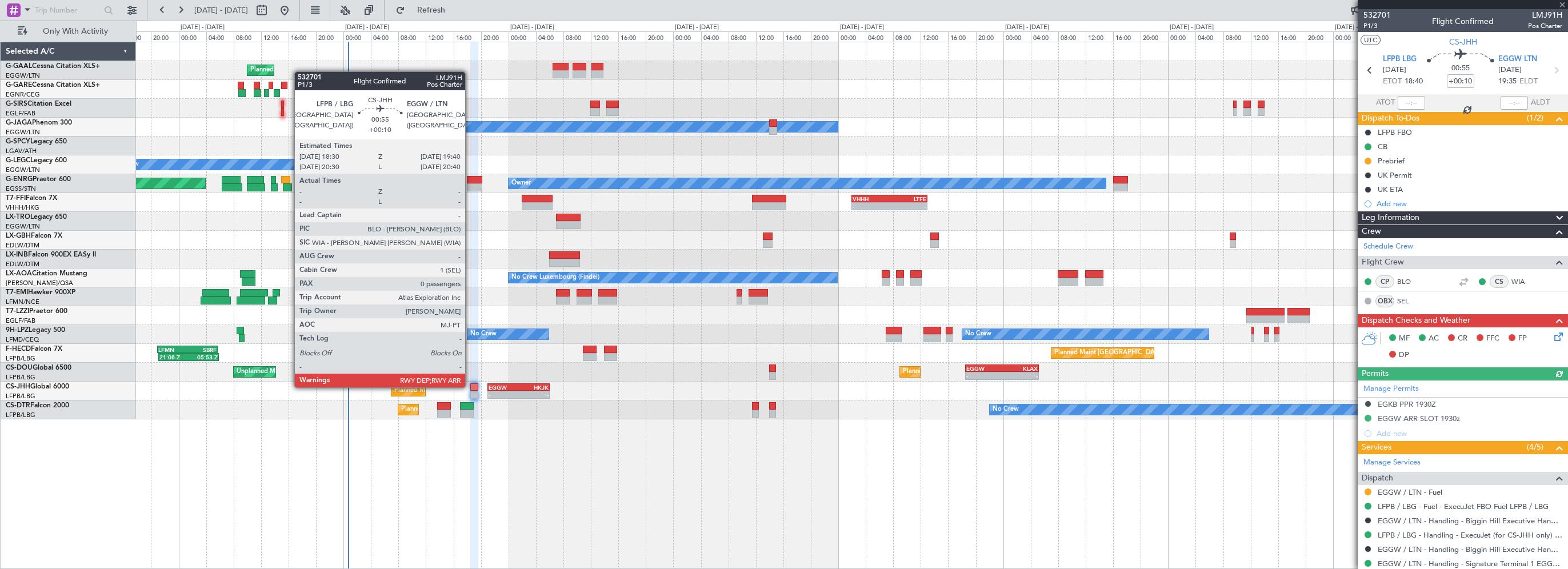
click at [471, 386] on div at bounding box center [475, 387] width 9 height 8
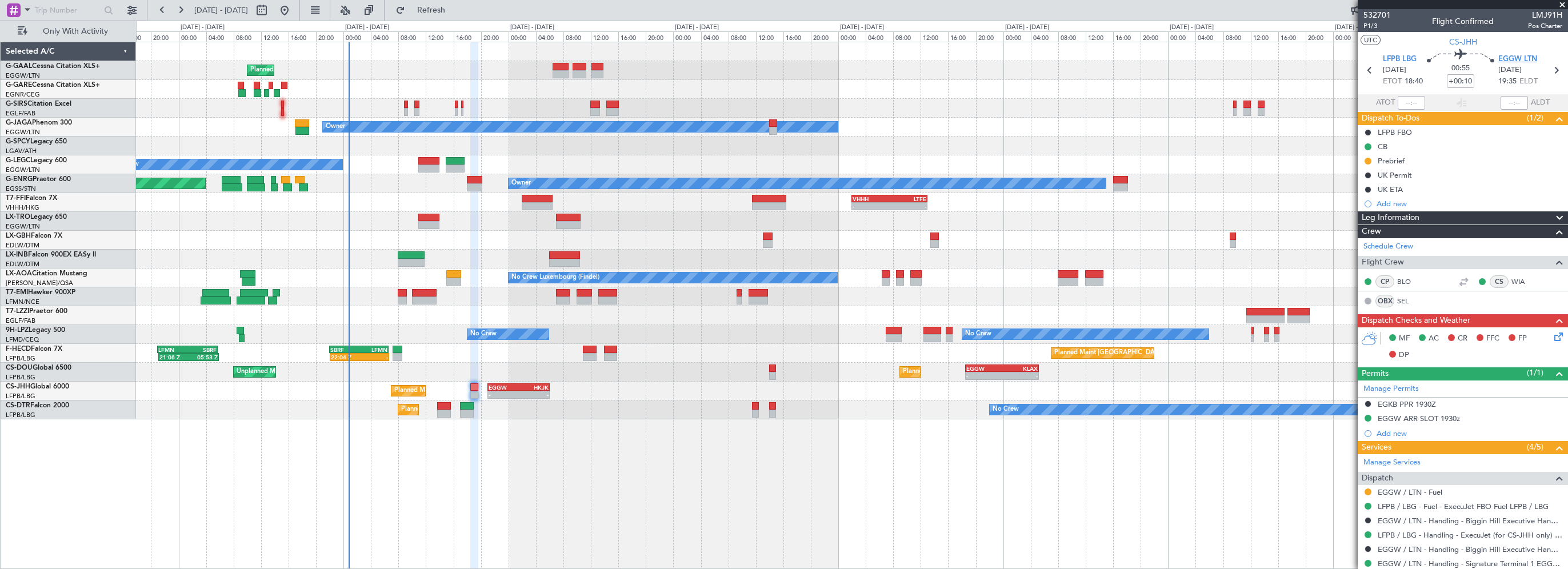
click at [1512, 58] on span "EGGW LTN" at bounding box center [1518, 59] width 39 height 12
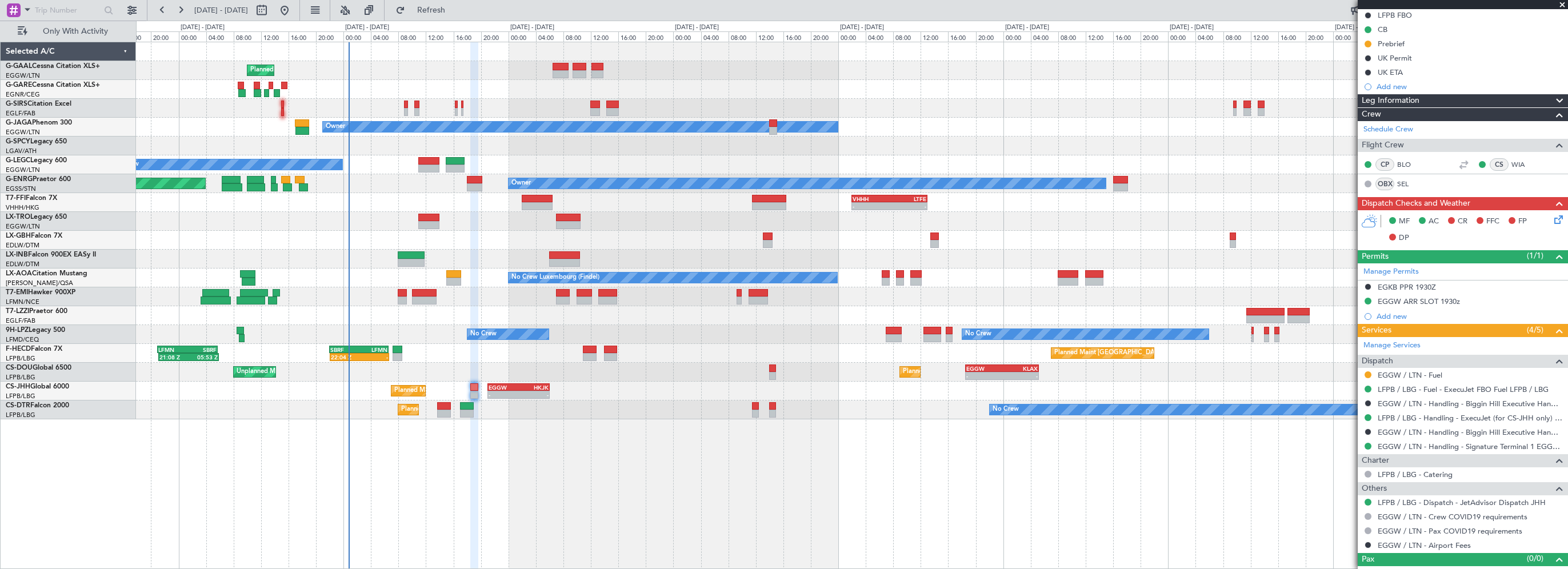
scroll to position [131, 0]
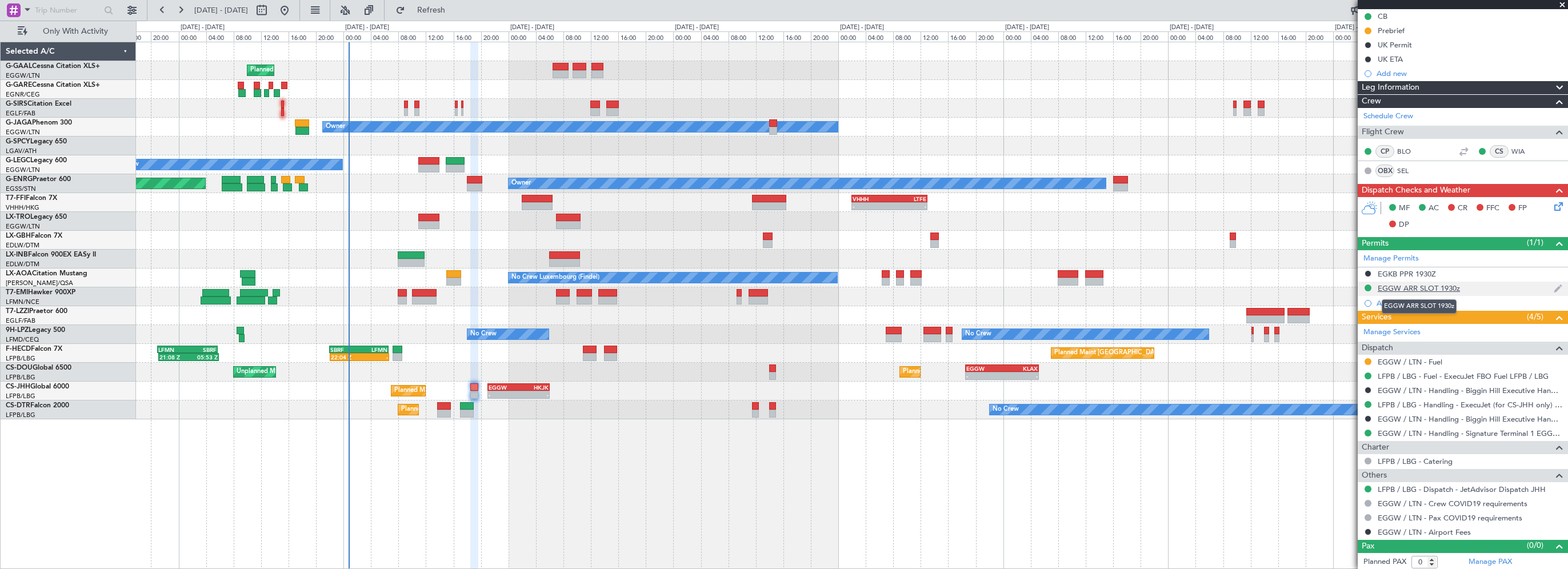
click at [1394, 288] on div "EGGW ARR SLOT 1930z" at bounding box center [1419, 288] width 82 height 9
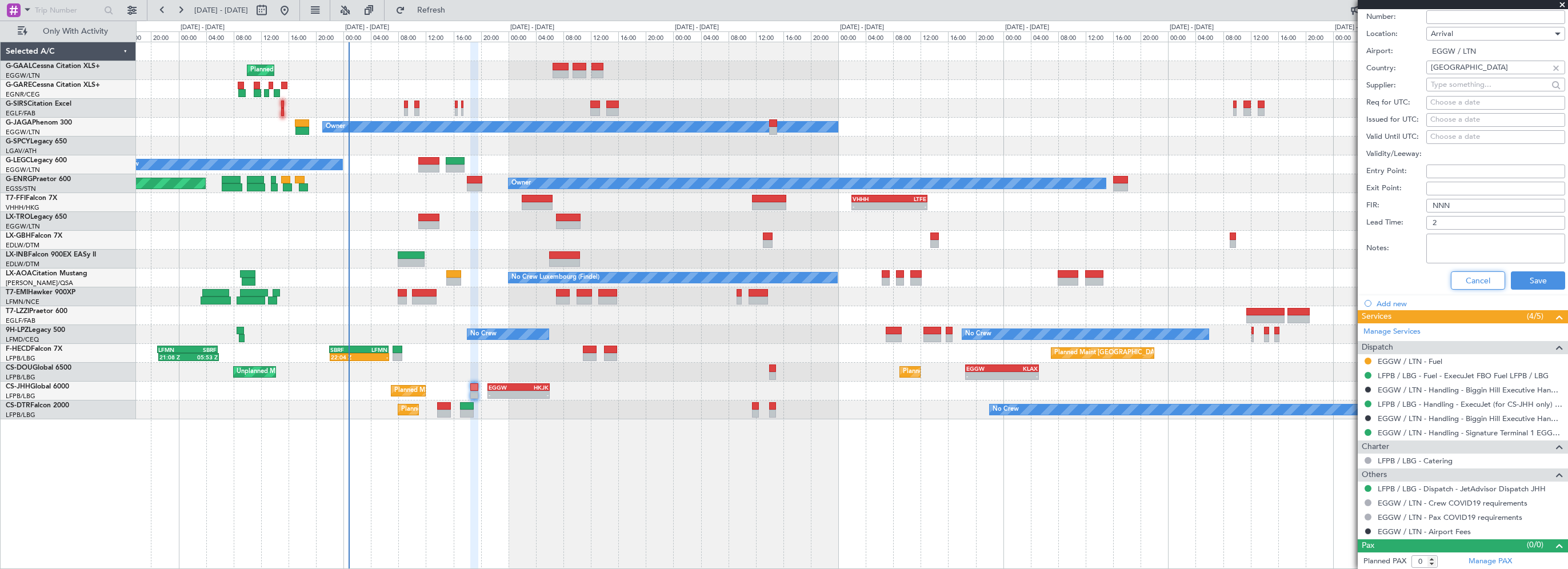
click at [1458, 281] on button "Cancel" at bounding box center [1477, 280] width 54 height 18
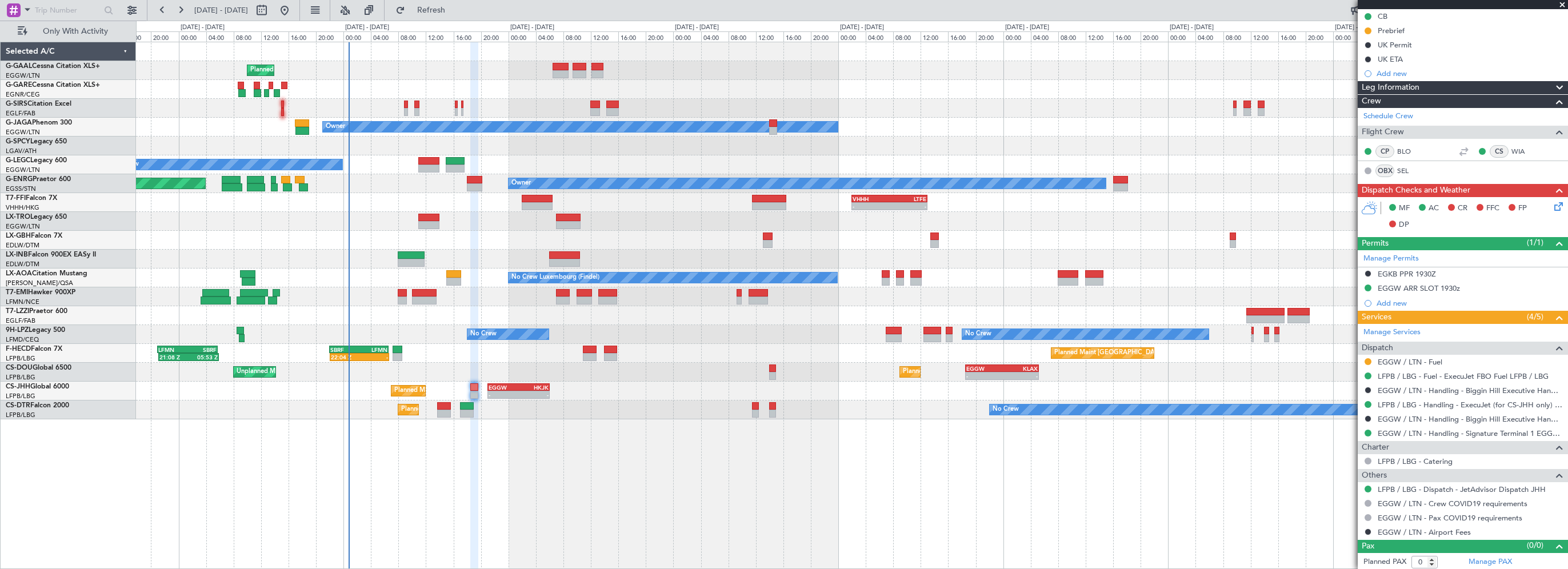
click at [1414, 89] on span "Leg Information" at bounding box center [1391, 87] width 58 height 13
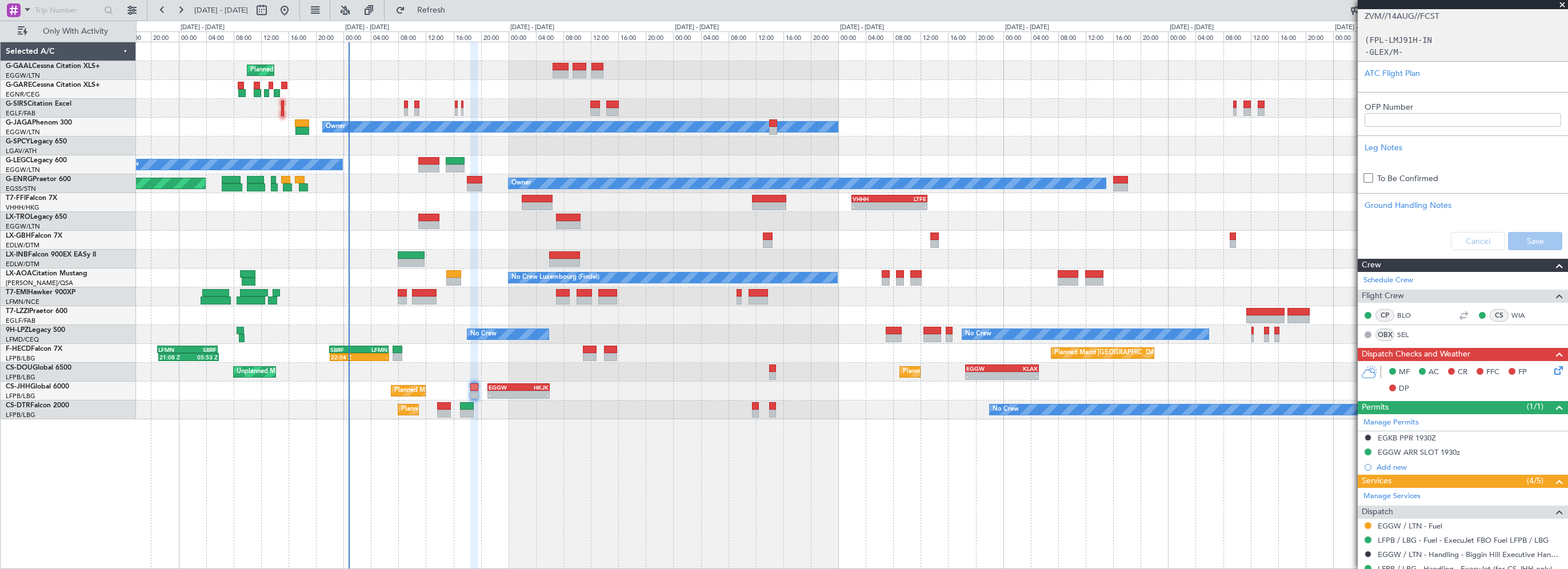
scroll to position [240, 0]
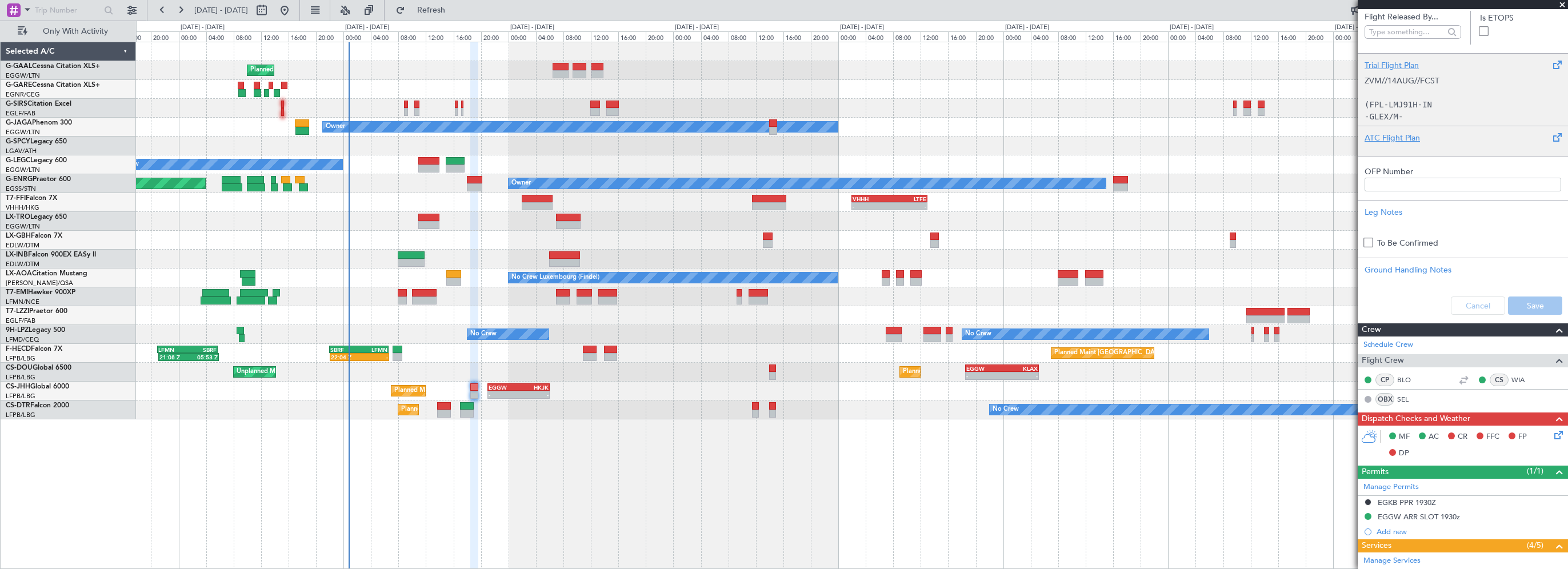
click at [1393, 134] on div "ATC Flight Plan" at bounding box center [1463, 138] width 196 height 12
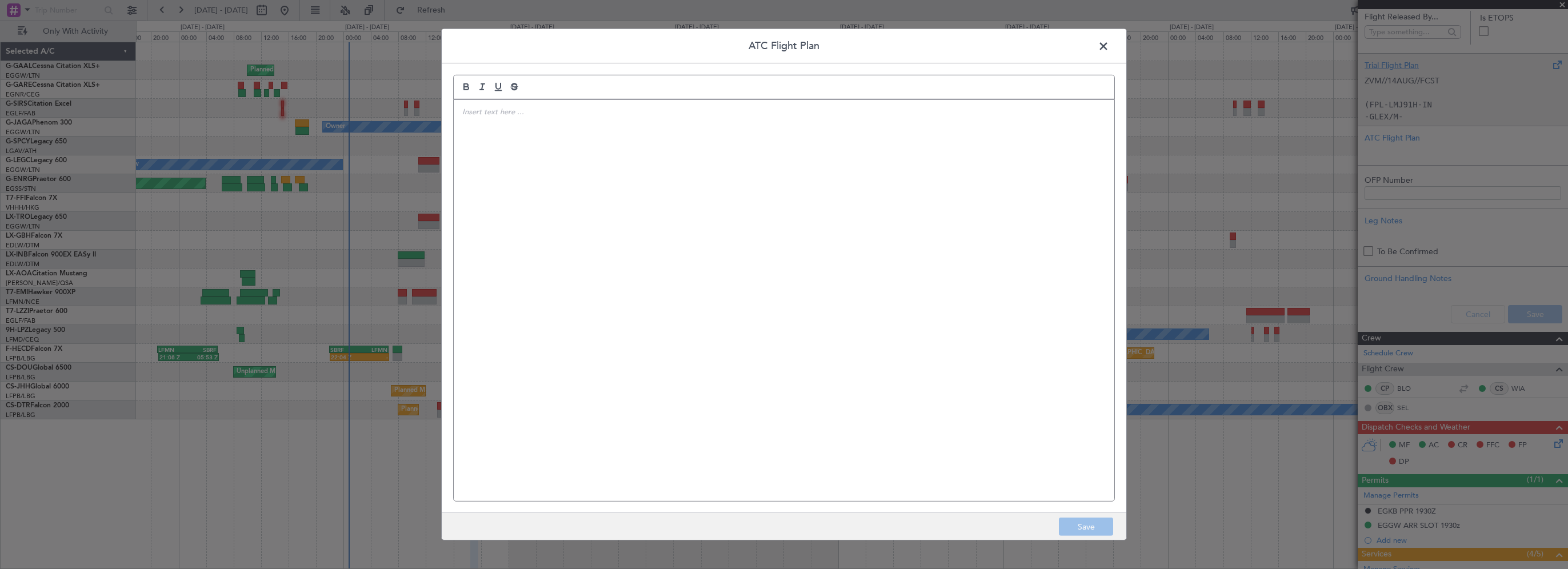
click at [839, 163] on div at bounding box center [784, 301] width 661 height 401
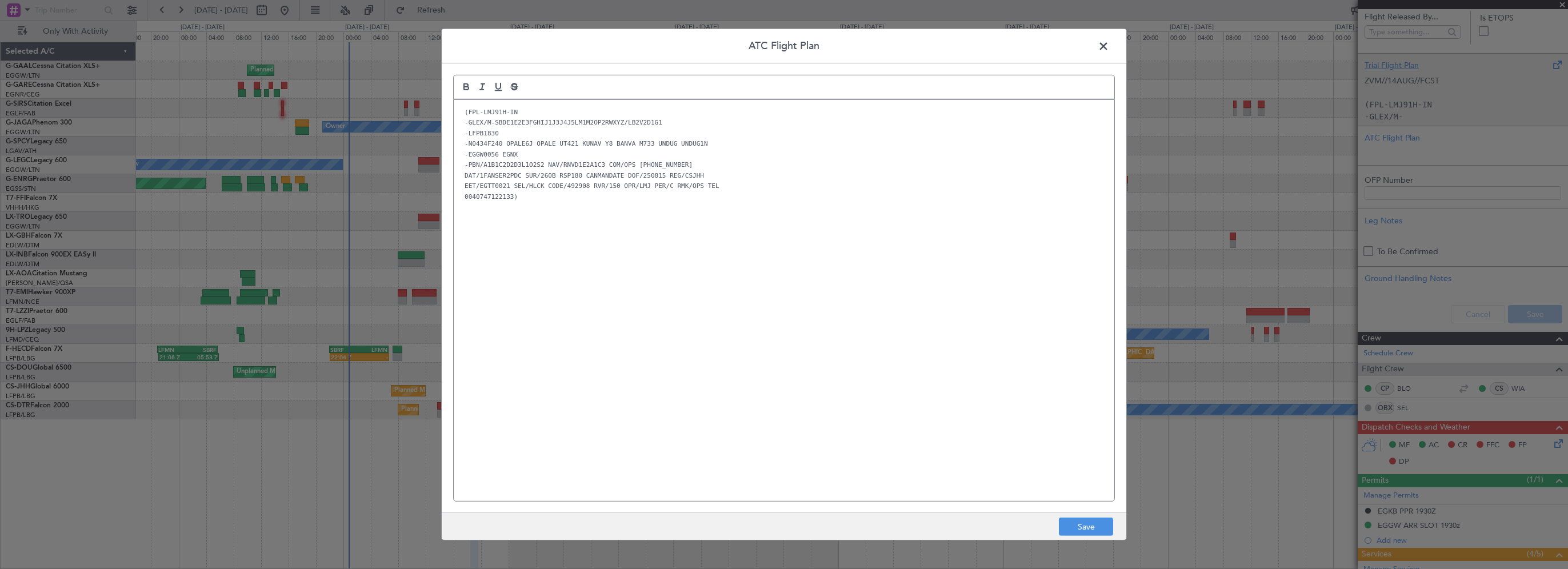
scroll to position [0, 0]
click at [627, 313] on div "(FPL-LMJ91H-IN -GLEX/M-SBDE1E2E3FGHIJ1J3J4J5LM1M2OP2RWXYZ/LB2V2D1G1 -LFPB1830 -…" at bounding box center [784, 301] width 661 height 401
click at [1085, 526] on button "Save" at bounding box center [1085, 526] width 54 height 18
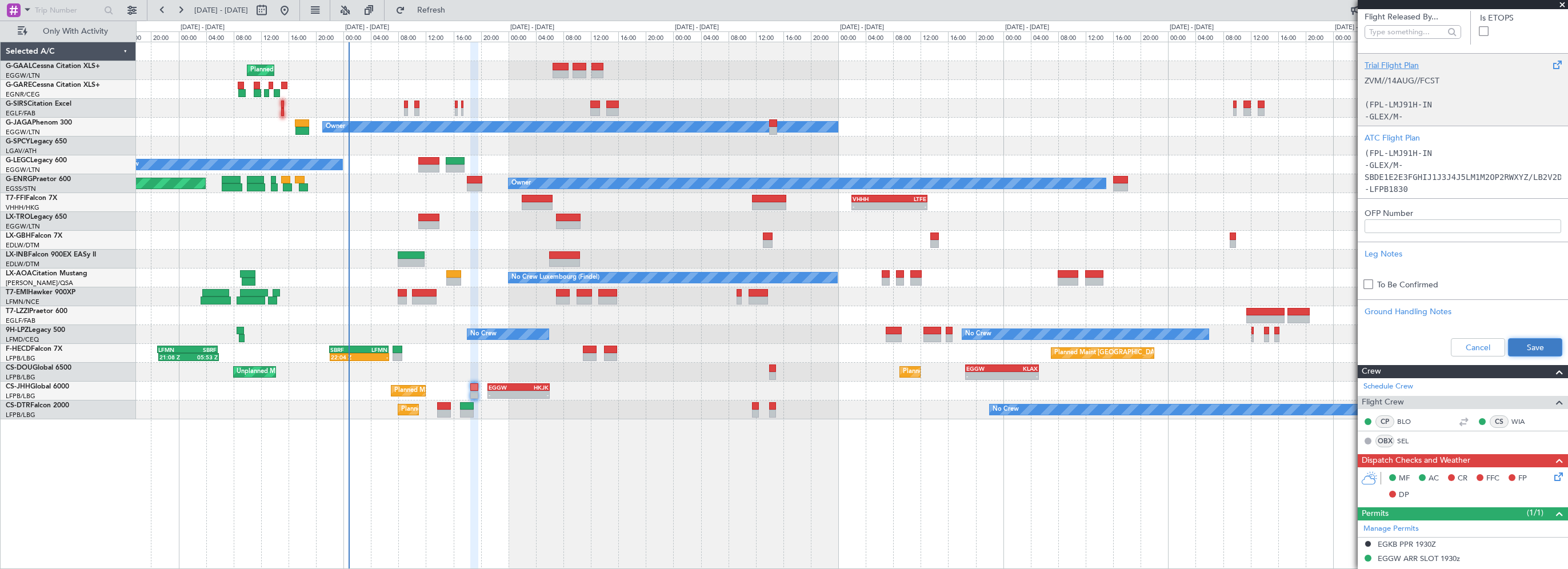
click at [1533, 348] on button "Save" at bounding box center [1534, 347] width 54 height 18
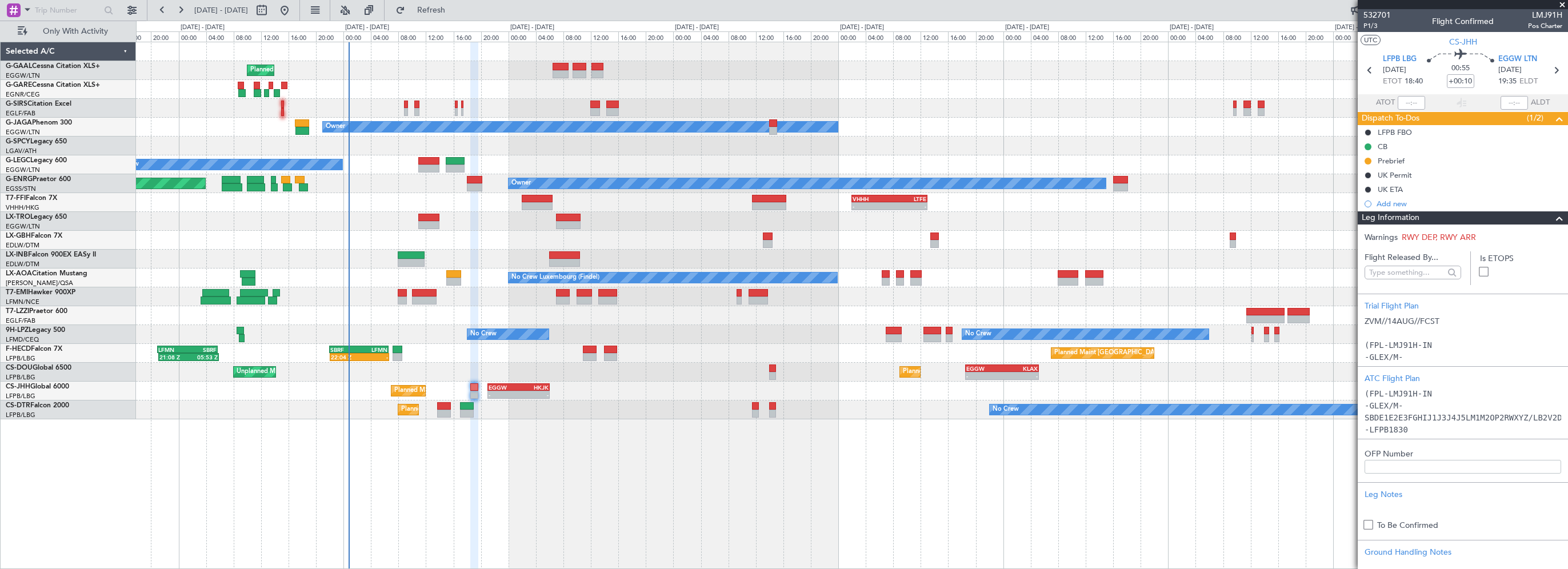
click at [1552, 216] on span at bounding box center [1559, 218] width 14 height 14
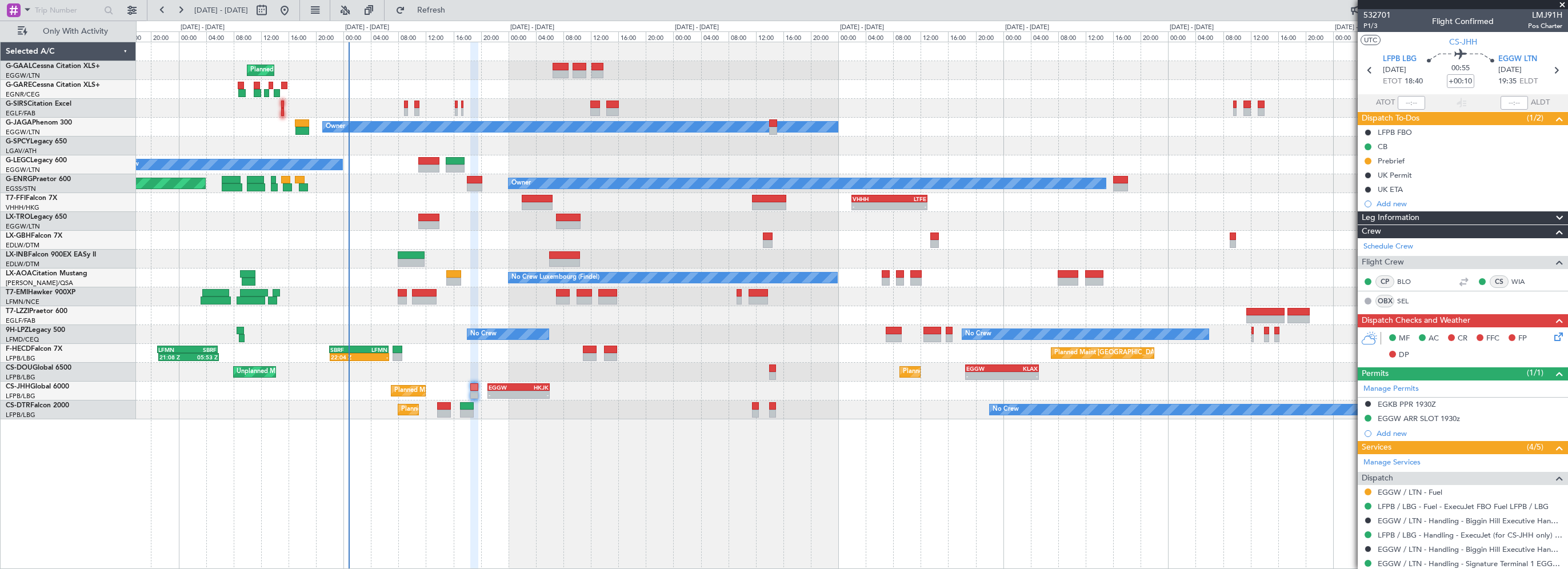
click at [1552, 338] on icon at bounding box center [1556, 335] width 9 height 9
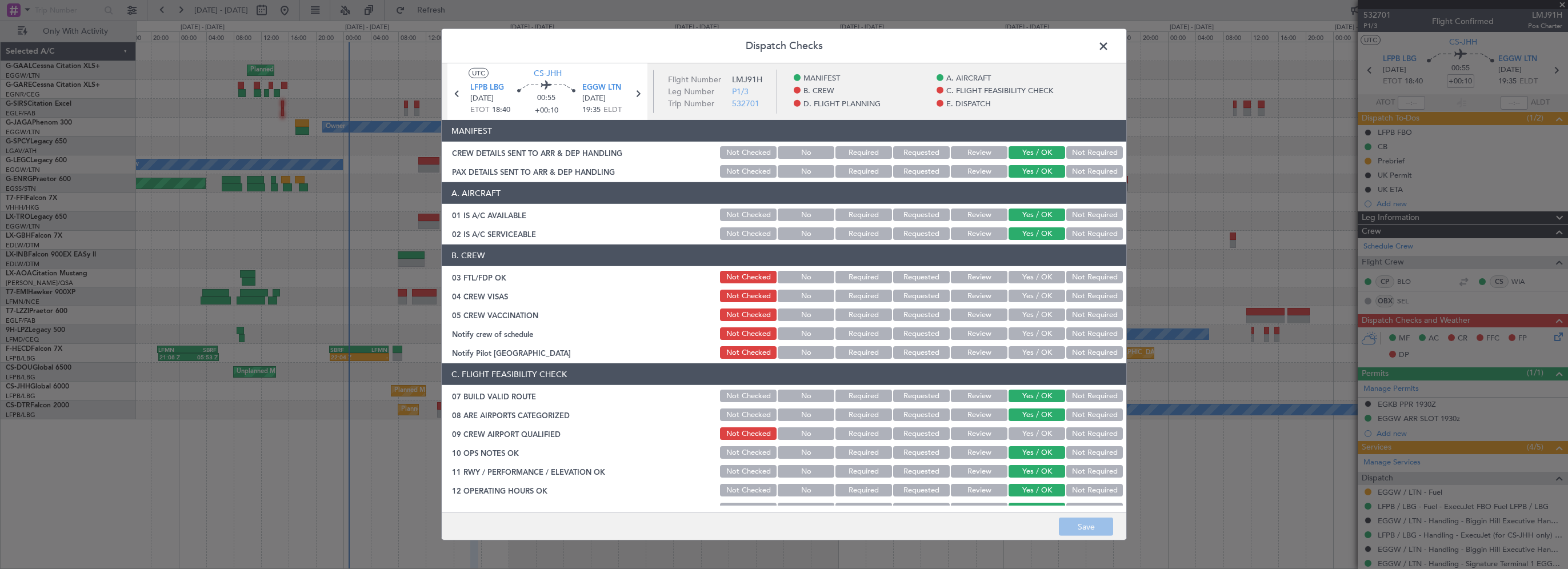
drag, startPoint x: 1034, startPoint y: 276, endPoint x: 1073, endPoint y: 295, distance: 43.4
click at [1035, 276] on button "Yes / OK" at bounding box center [1036, 276] width 56 height 12
click at [1075, 299] on button "Not Required" at bounding box center [1094, 296] width 56 height 12
click at [1073, 313] on button "Not Required" at bounding box center [1094, 314] width 56 height 12
click at [1035, 333] on button "Yes / OK" at bounding box center [1036, 333] width 56 height 12
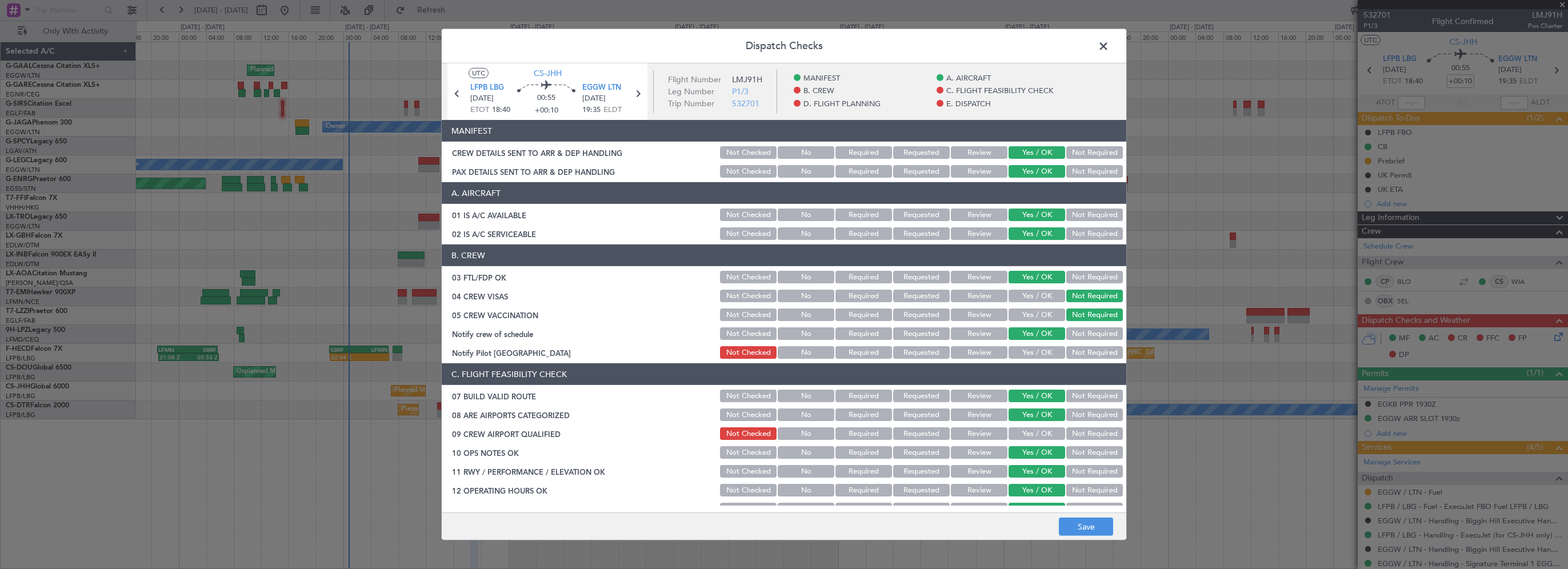
click at [1032, 353] on button "Yes / OK" at bounding box center [1036, 352] width 56 height 12
click at [1031, 437] on button "Yes / OK" at bounding box center [1036, 433] width 56 height 12
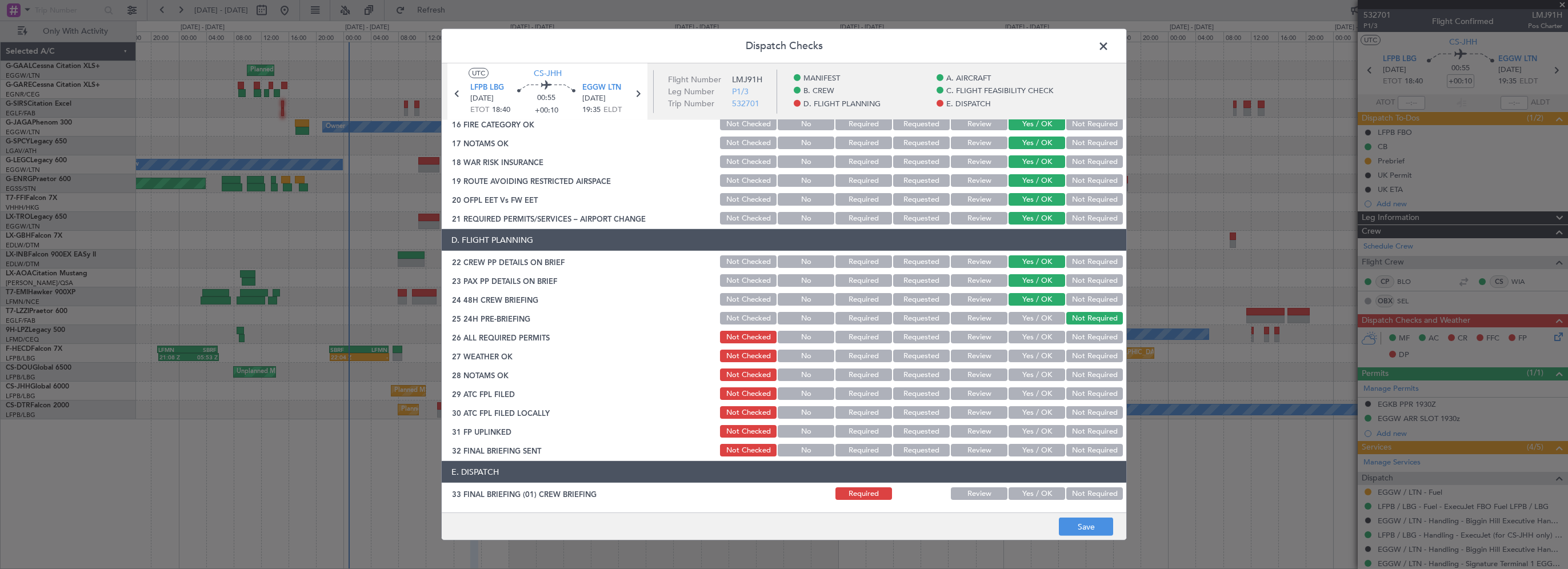
scroll to position [514, 0]
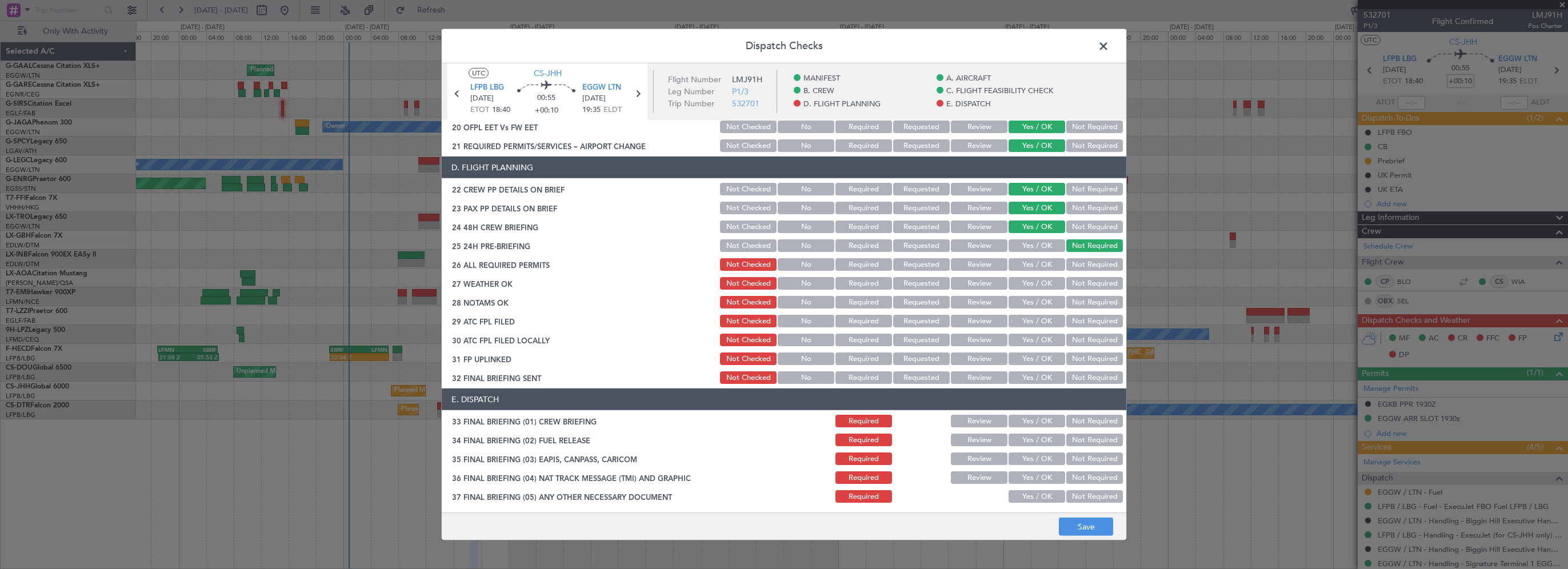
click at [1036, 262] on button "Yes / OK" at bounding box center [1036, 264] width 56 height 12
click at [1035, 282] on button "Yes / OK" at bounding box center [1036, 283] width 56 height 12
click at [935, 281] on button "Requested" at bounding box center [921, 283] width 56 height 12
click at [974, 280] on button "Review" at bounding box center [979, 283] width 56 height 12
click at [969, 301] on button "Review" at bounding box center [979, 301] width 56 height 12
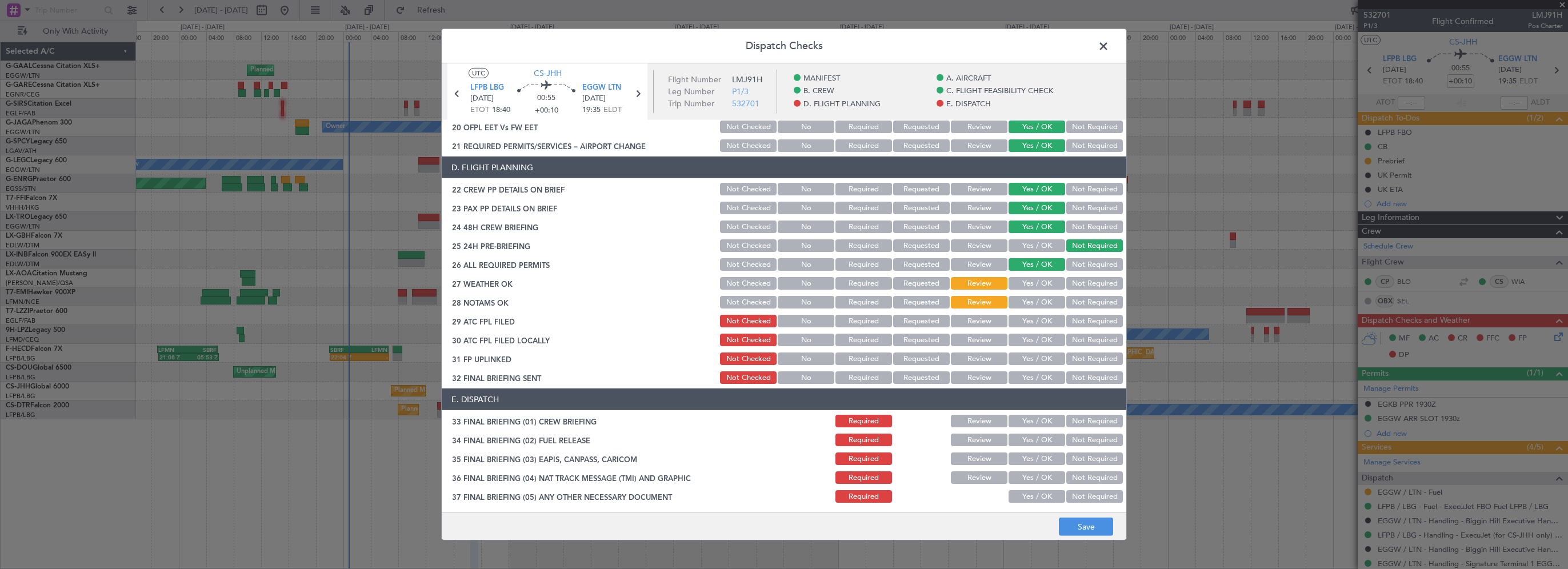
click at [1035, 323] on button "Yes / OK" at bounding box center [1036, 320] width 56 height 12
click at [1066, 335] on button "Not Required" at bounding box center [1094, 340] width 56 height 12
click at [1037, 353] on button "Yes / OK" at bounding box center [1036, 358] width 56 height 12
click at [1038, 374] on button "Yes / OK" at bounding box center [1036, 377] width 56 height 12
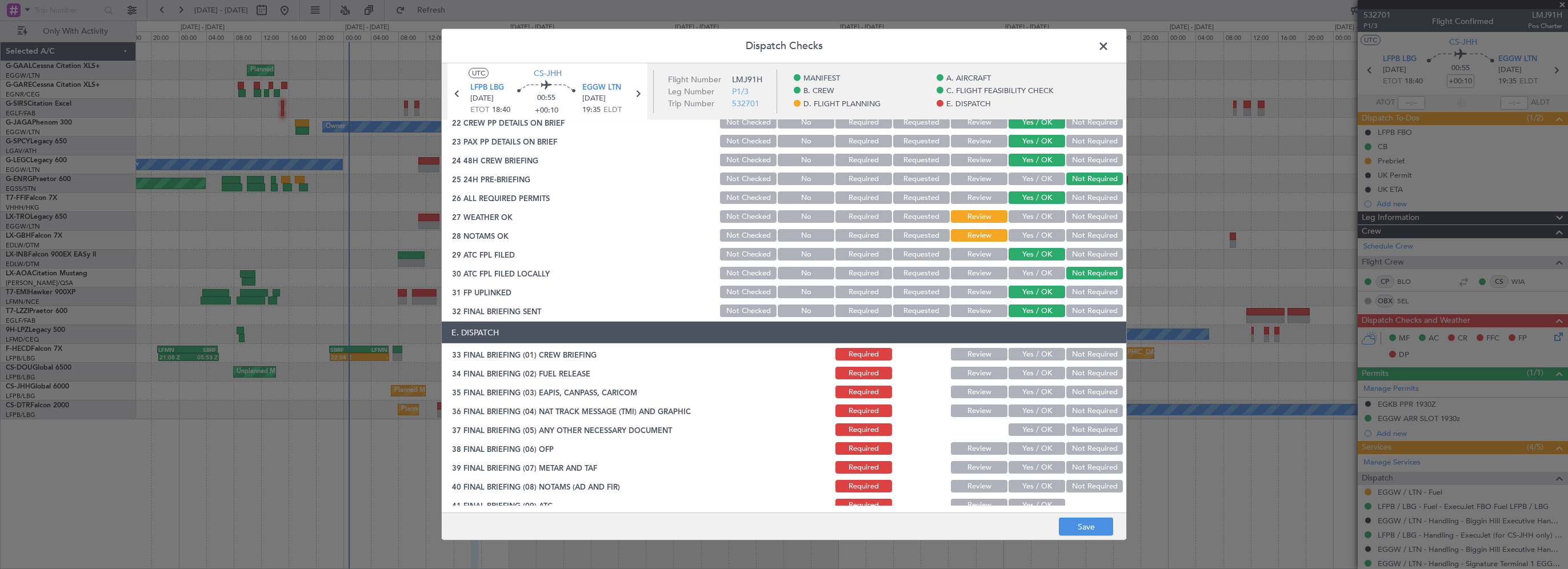
scroll to position [647, 0]
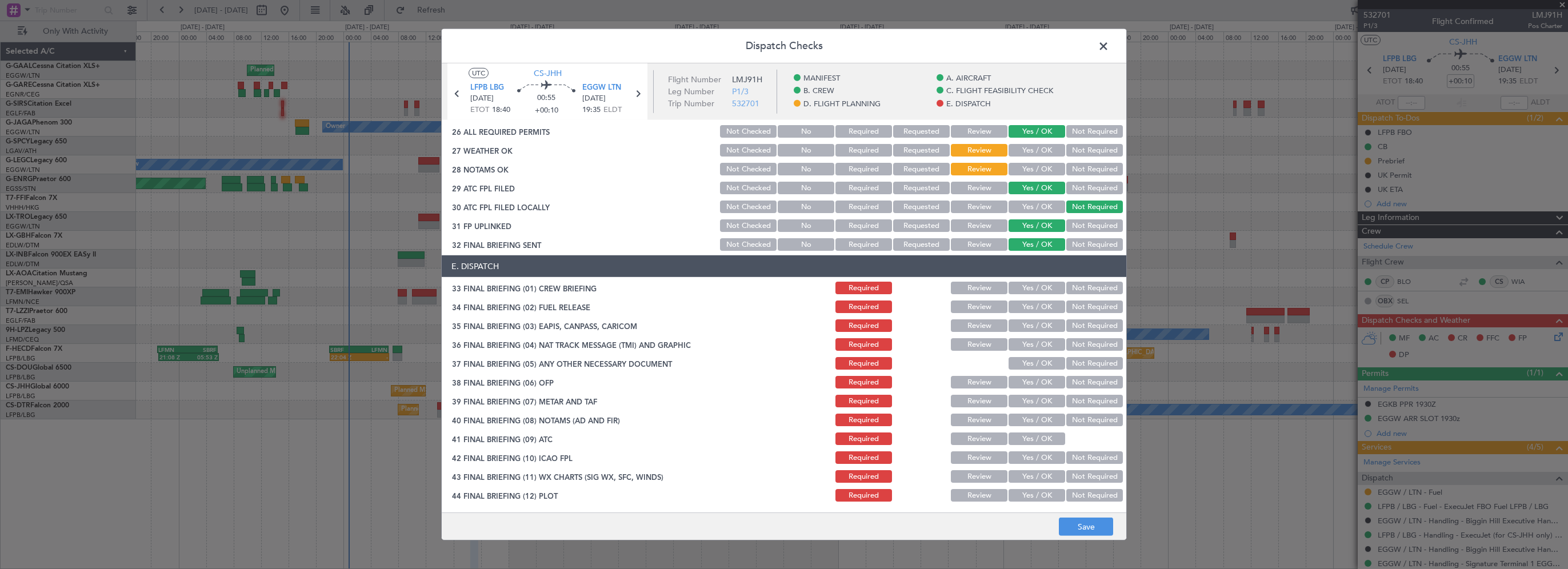
click at [1030, 291] on button "Yes / OK" at bounding box center [1036, 288] width 56 height 12
click at [1050, 304] on button "Yes / OK" at bounding box center [1036, 306] width 56 height 12
click at [1068, 321] on button "Not Required" at bounding box center [1094, 325] width 56 height 12
click at [1068, 340] on button "Not Required" at bounding box center [1094, 344] width 56 height 12
click at [1066, 364] on button "Not Required" at bounding box center [1094, 363] width 56 height 12
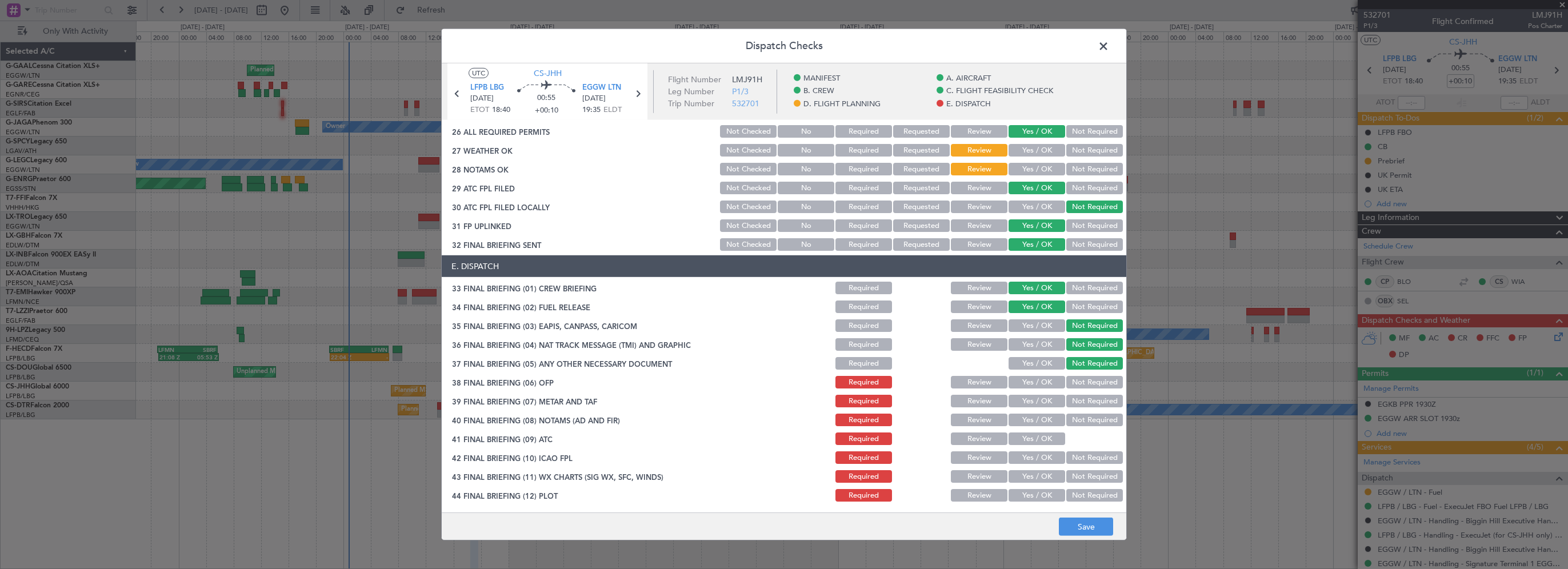
click at [1038, 378] on button "Yes / OK" at bounding box center [1036, 381] width 56 height 12
click at [1026, 398] on button "Yes / OK" at bounding box center [1036, 400] width 56 height 12
click at [1025, 418] on button "Yes / OK" at bounding box center [1036, 420] width 56 height 12
click at [1026, 438] on button "Yes / OK" at bounding box center [1036, 438] width 56 height 12
click at [1021, 462] on button "Yes / OK" at bounding box center [1036, 457] width 56 height 12
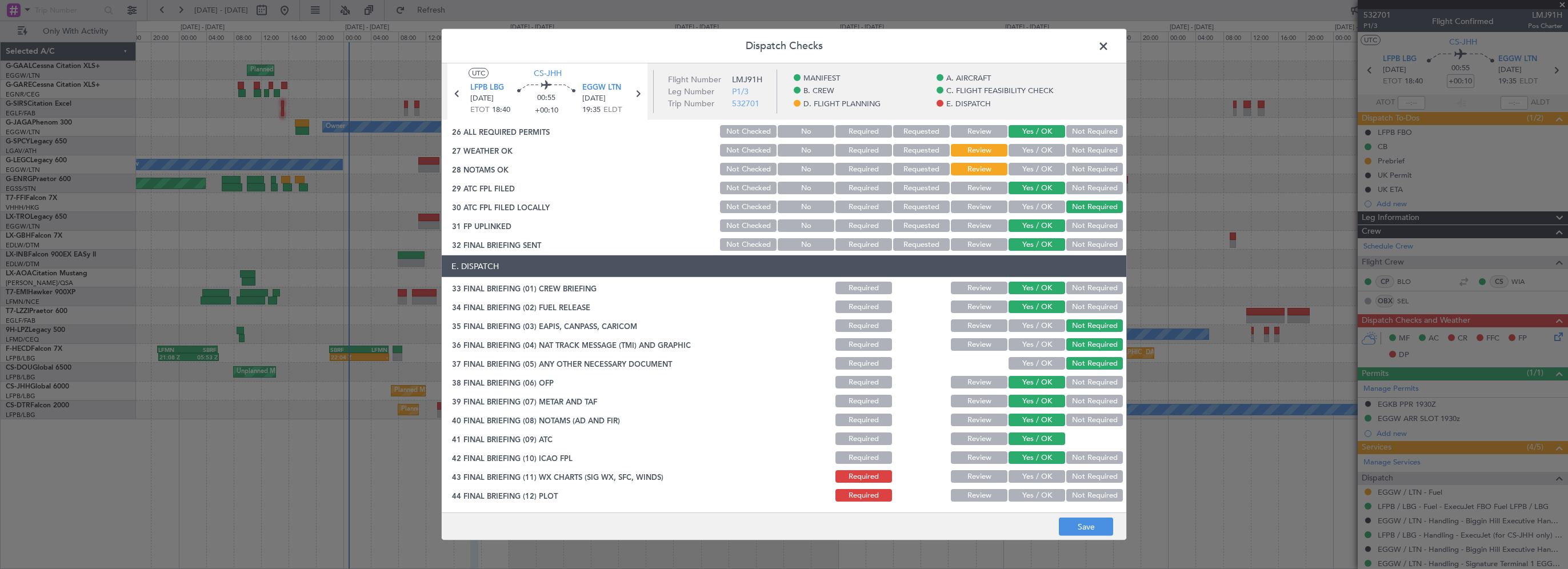
click at [1020, 477] on button "Yes / OK" at bounding box center [1036, 476] width 56 height 12
click at [1020, 496] on button "Yes / OK" at bounding box center [1036, 495] width 56 height 12
click at [1076, 517] on footer "Save" at bounding box center [783, 526] width 684 height 27
click at [1084, 526] on button "Save" at bounding box center [1085, 526] width 54 height 18
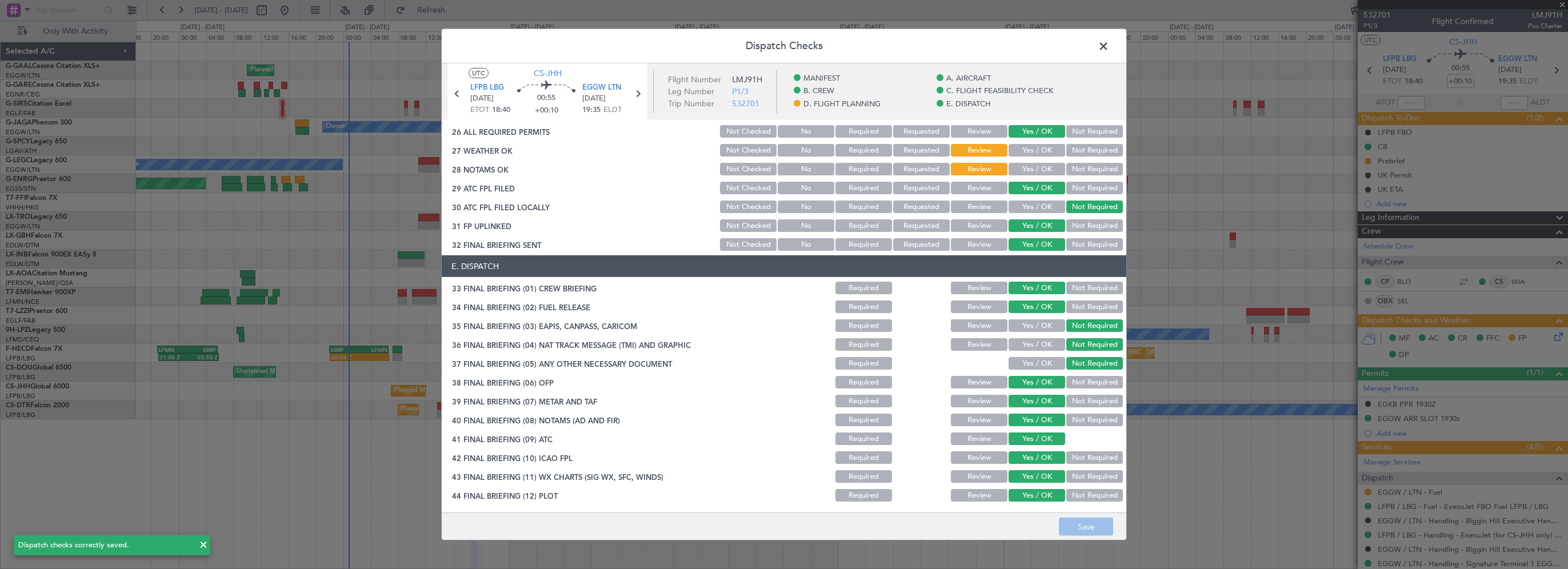
click at [1109, 46] on span at bounding box center [1109, 49] width 0 height 23
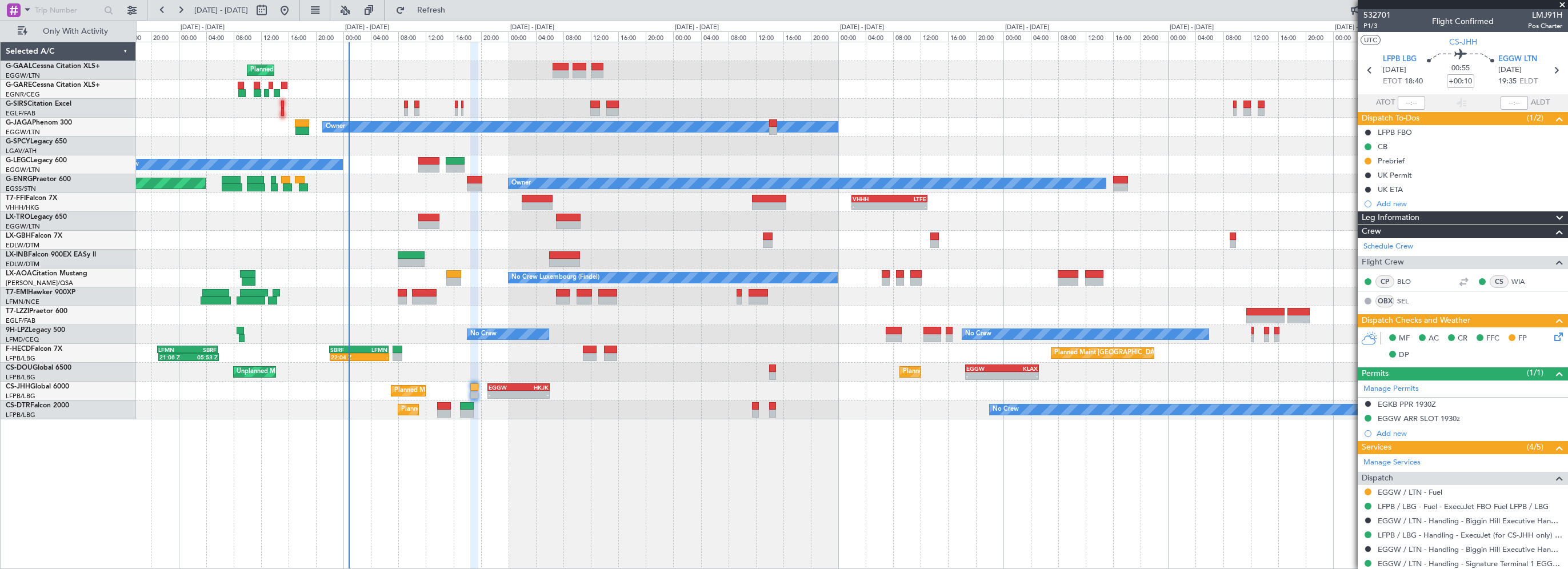
click at [468, 524] on div "Planned Maint Planned Maint [GEOGRAPHIC_DATA] ([GEOGRAPHIC_DATA]) Owner No Crew…" at bounding box center [852, 305] width 1432 height 527
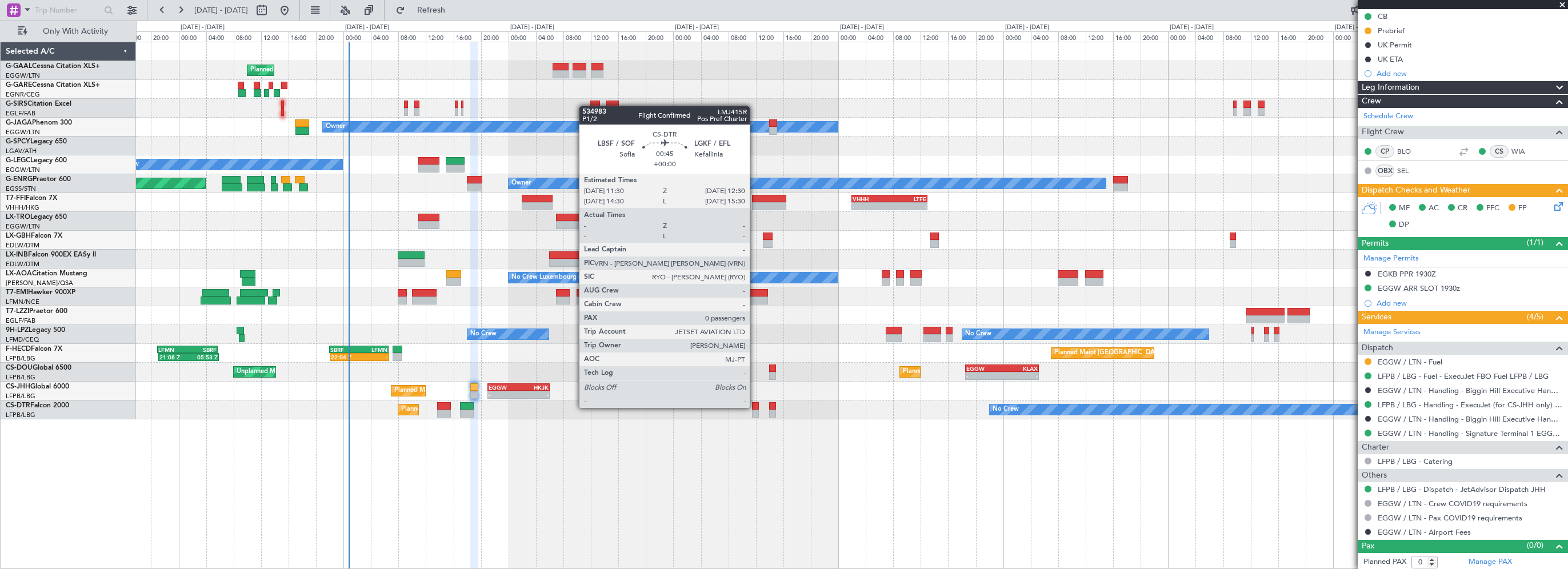
click at [754, 407] on div at bounding box center [755, 406] width 7 height 8
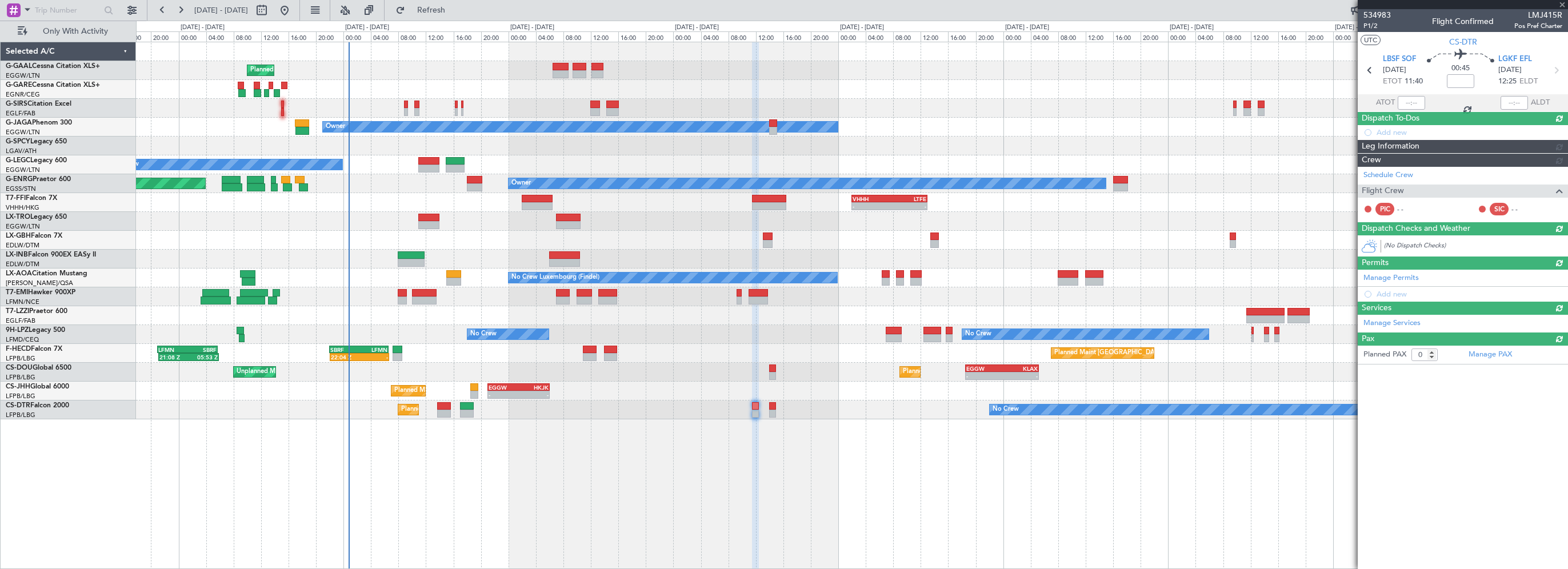
scroll to position [0, 0]
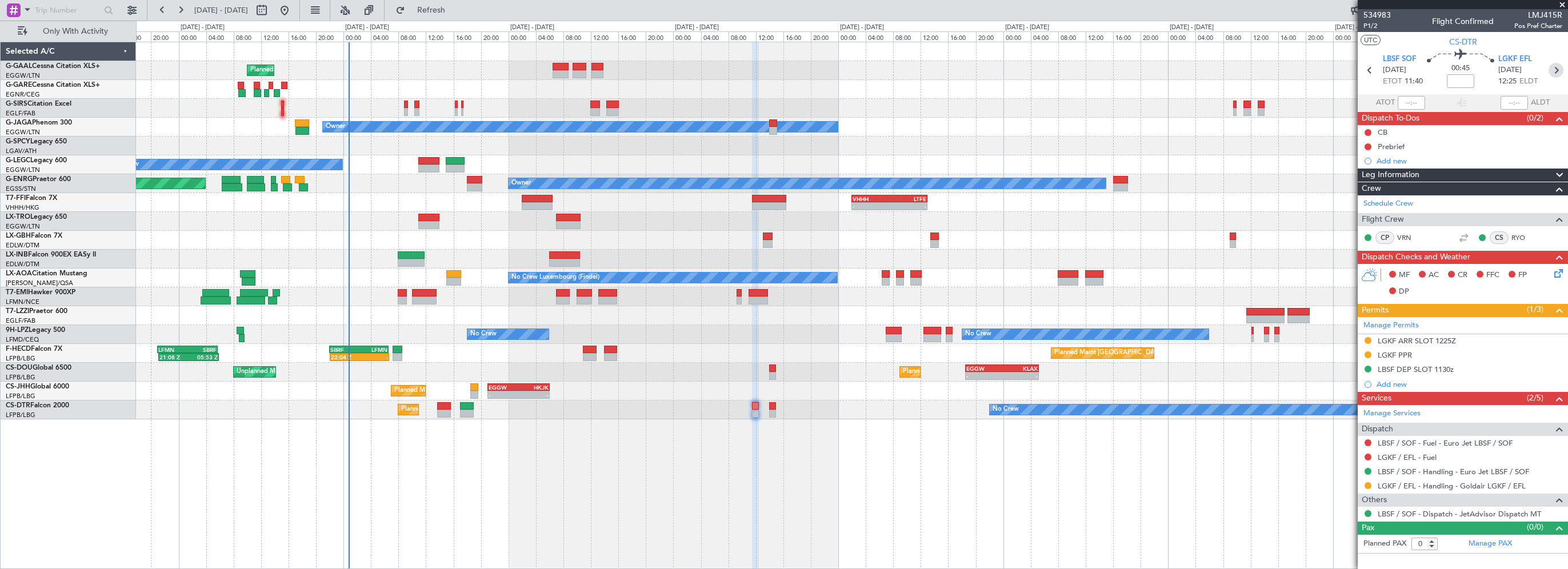
click at [1555, 72] on icon at bounding box center [1556, 70] width 15 height 15
type input "3"
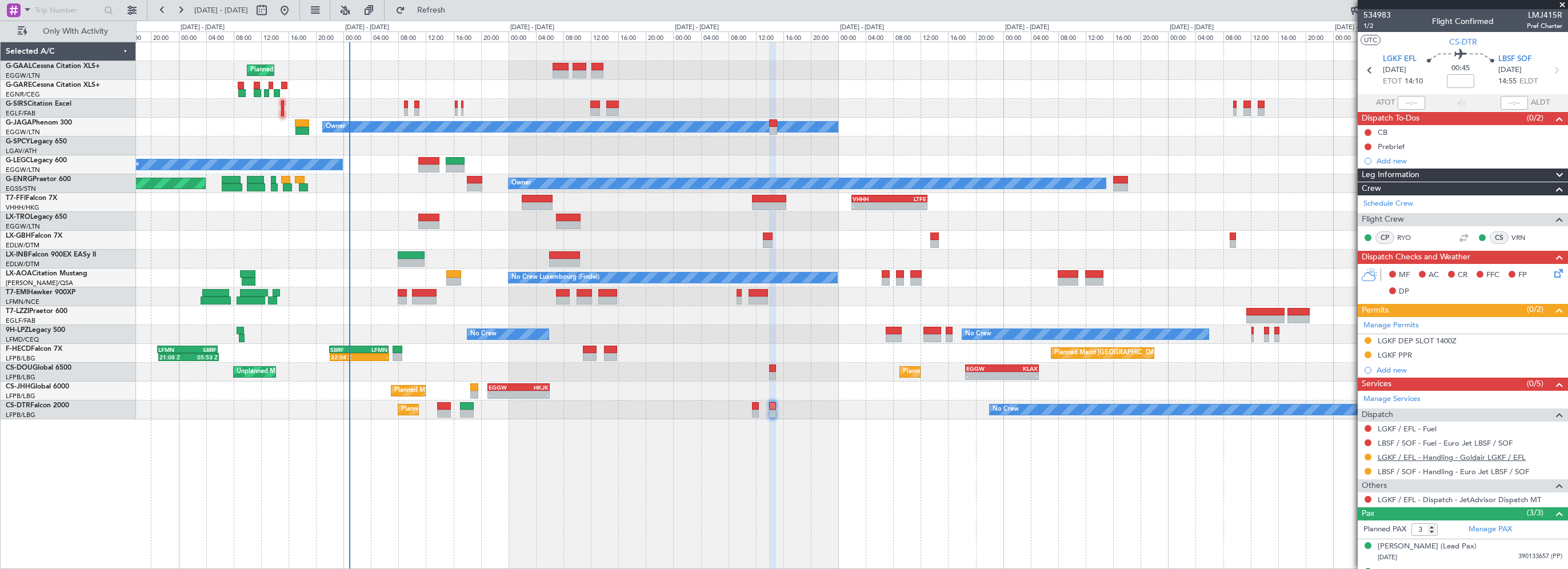
click at [1417, 452] on link "LGKF / EFL - Handling - Goldair LGKF / EFL" at bounding box center [1451, 456] width 148 height 9
click at [459, 16] on button "Refresh" at bounding box center [424, 10] width 69 height 18
click at [537, 496] on div "Planned Maint Planned Maint [GEOGRAPHIC_DATA] ([GEOGRAPHIC_DATA]) Owner No Crew…" at bounding box center [852, 305] width 1432 height 527
click at [455, 13] on span "Refresh" at bounding box center [431, 10] width 48 height 8
click at [455, 12] on span "Refresh" at bounding box center [431, 10] width 48 height 8
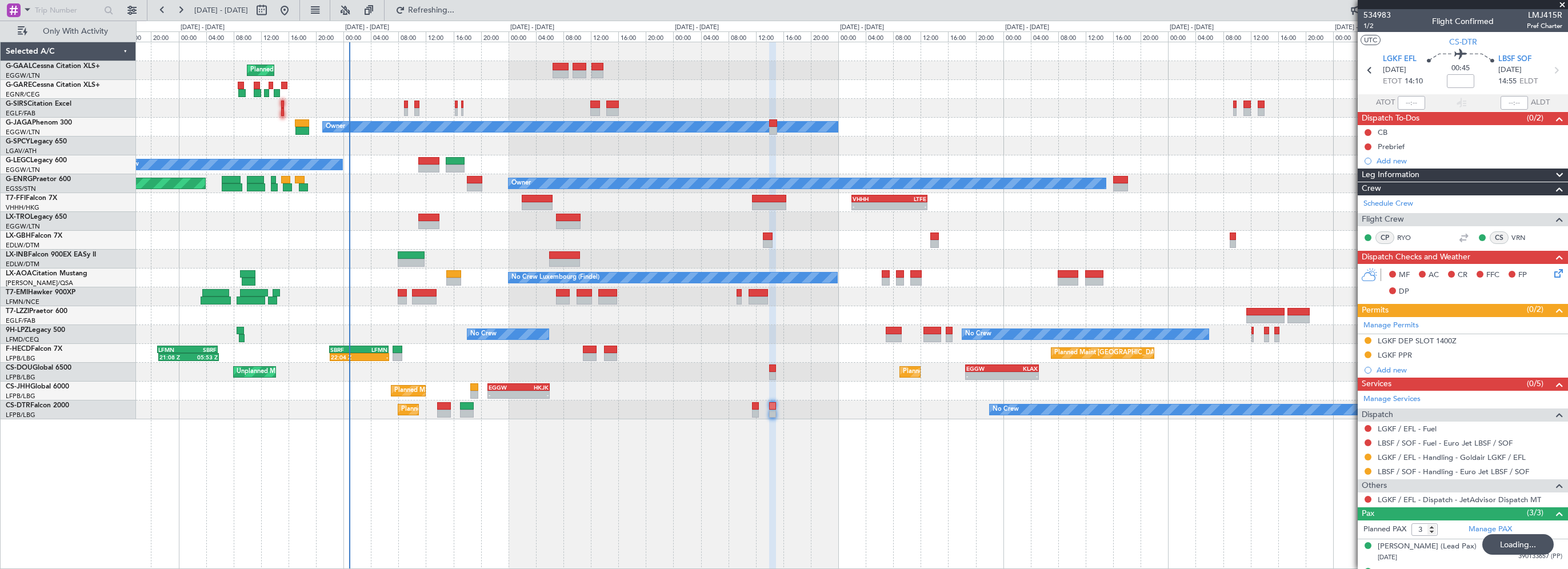
click at [622, 471] on div "Planned Maint Planned Maint [GEOGRAPHIC_DATA] ([GEOGRAPHIC_DATA]) Owner No Crew…" at bounding box center [852, 305] width 1432 height 527
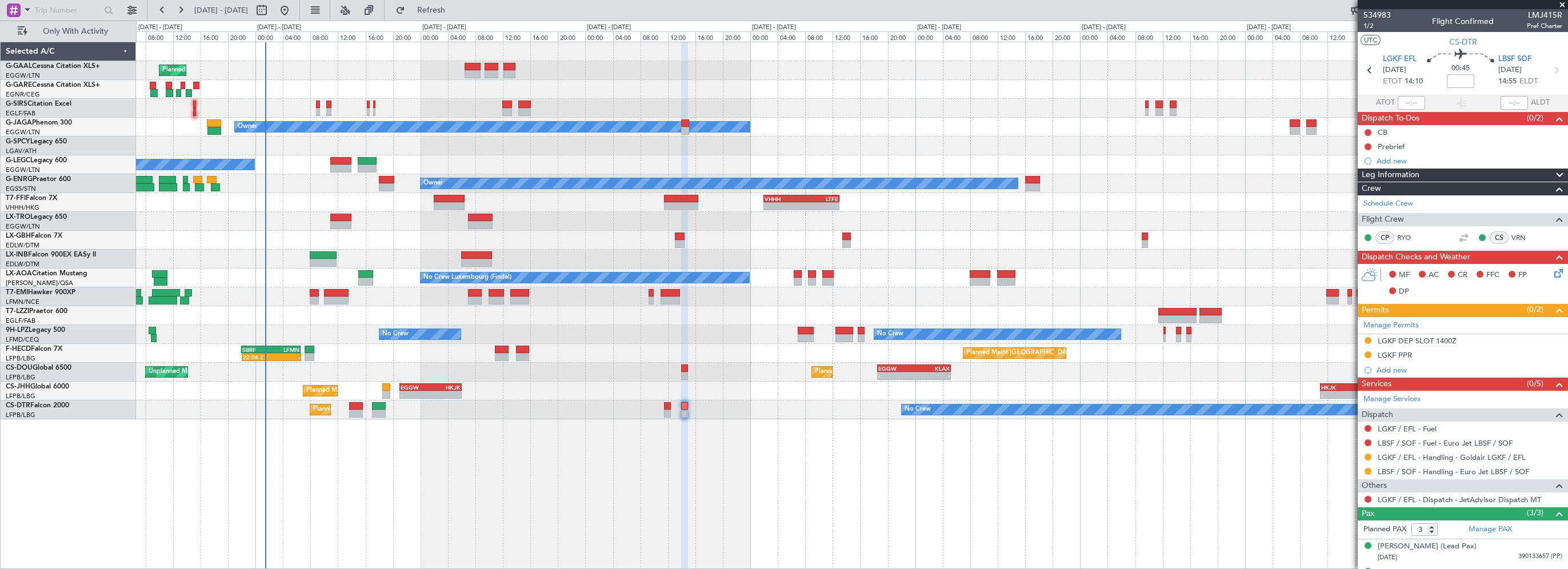
click at [615, 215] on div "Unplanned Maint [GEOGRAPHIC_DATA] ([GEOGRAPHIC_DATA])" at bounding box center [852, 221] width 1431 height 19
click at [455, 6] on span "Refresh" at bounding box center [431, 10] width 48 height 8
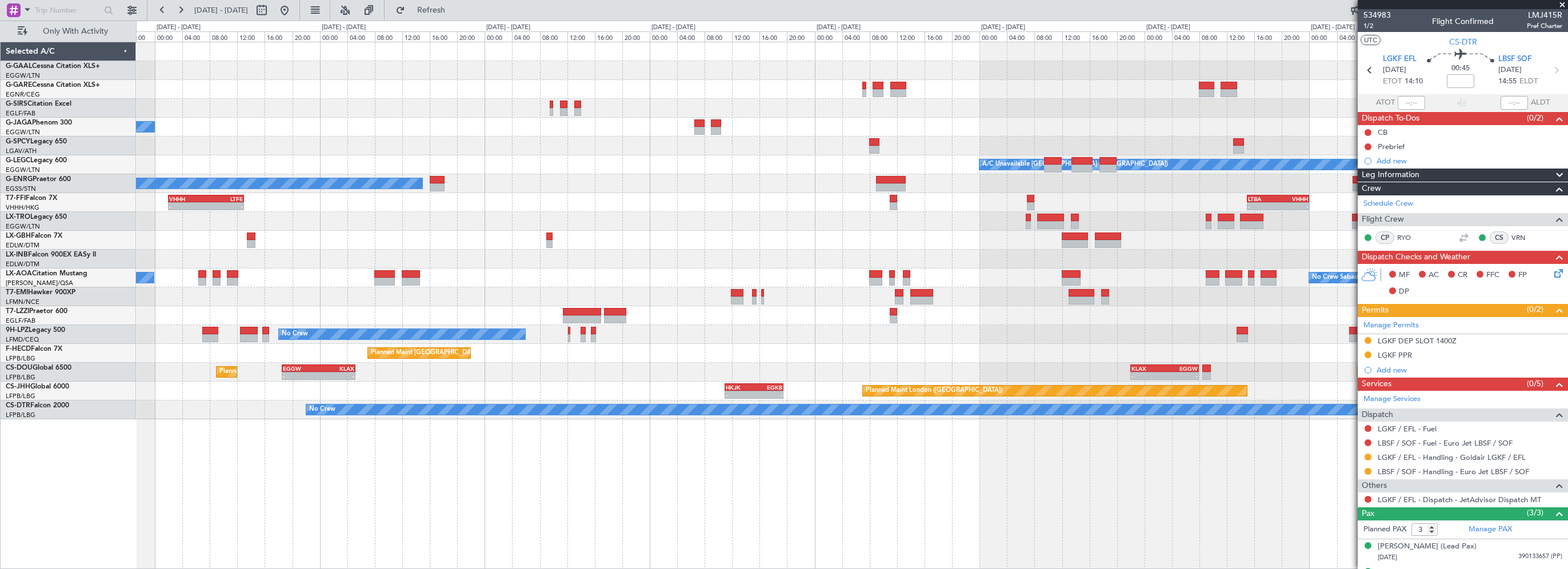
click at [606, 215] on div "Planned Maint Dusseldorf Owner A/C Unavailable [GEOGRAPHIC_DATA] ([GEOGRAPHIC_D…" at bounding box center [852, 231] width 1431 height 377
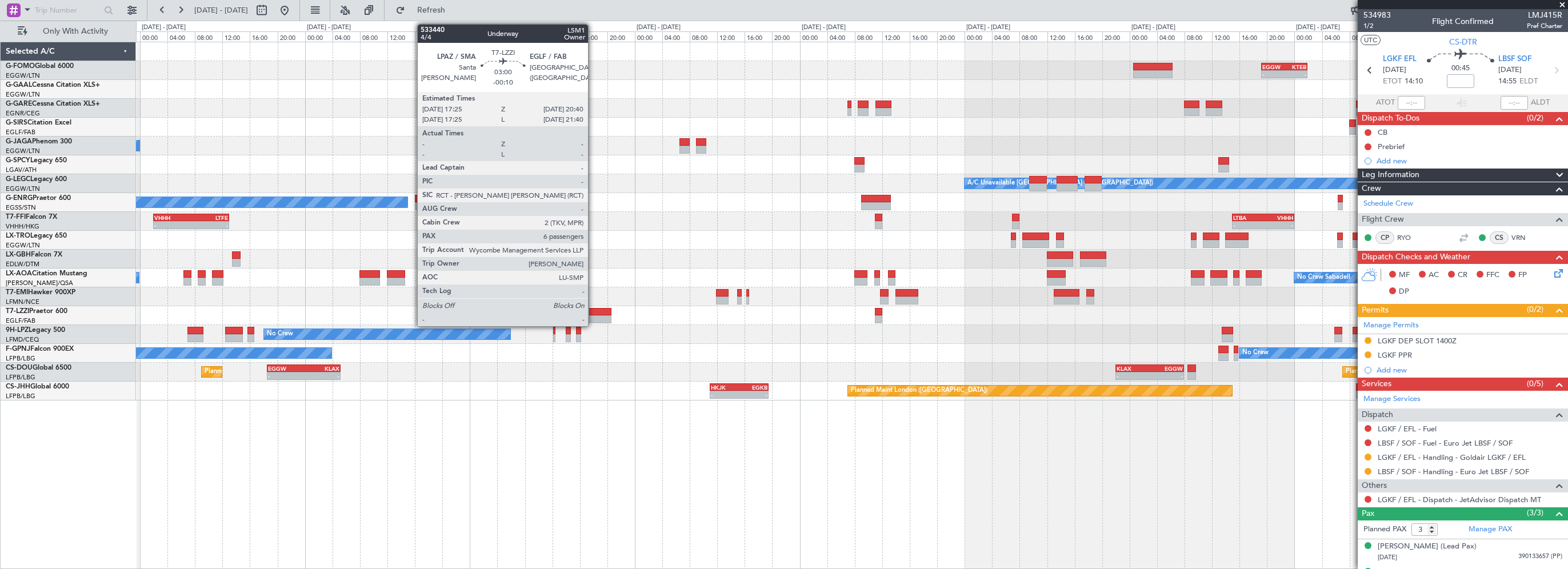
click at [593, 312] on div at bounding box center [601, 312] width 23 height 8
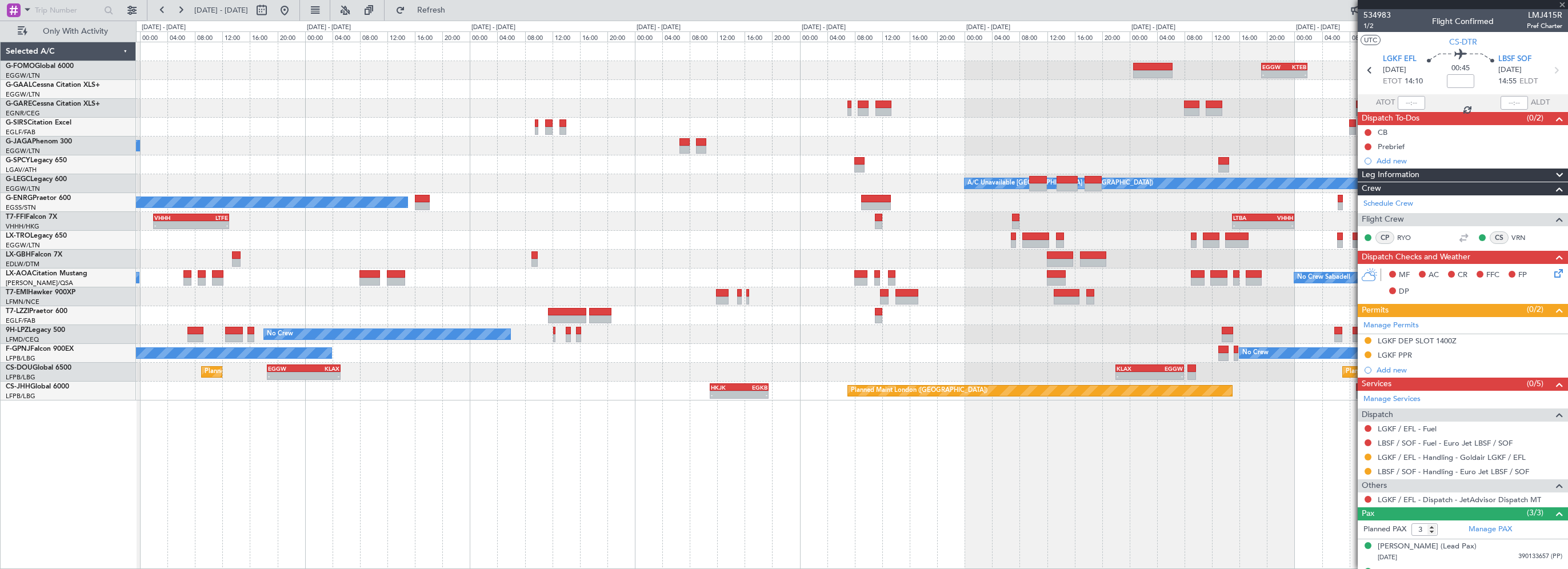
type input "-00:10"
type input "6"
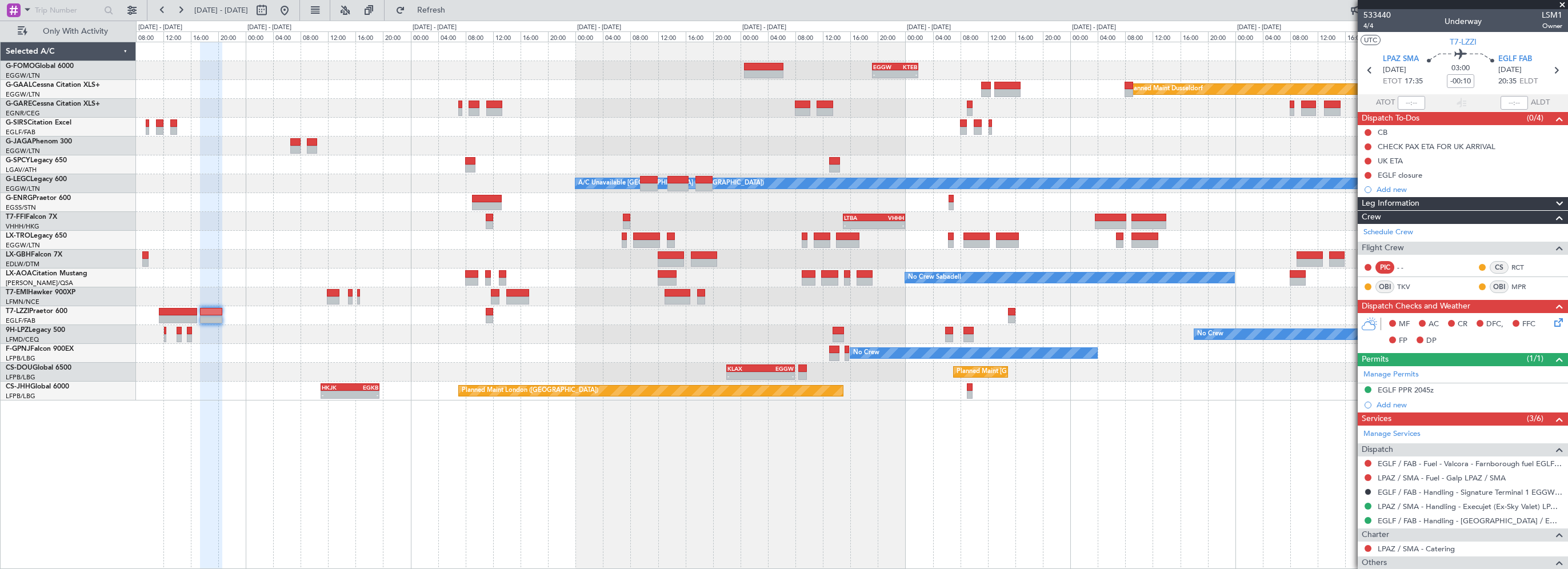
click at [307, 206] on div "Owner" at bounding box center [852, 203] width 1431 height 19
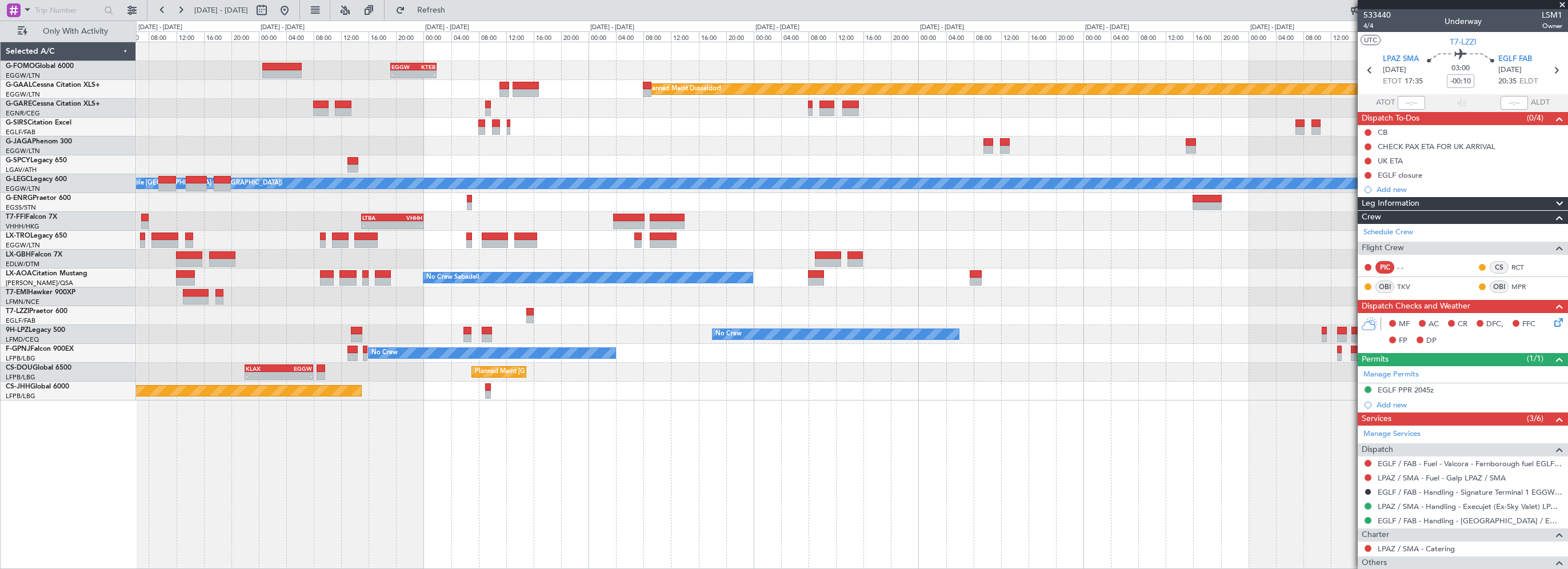
click at [335, 208] on div at bounding box center [852, 203] width 1431 height 19
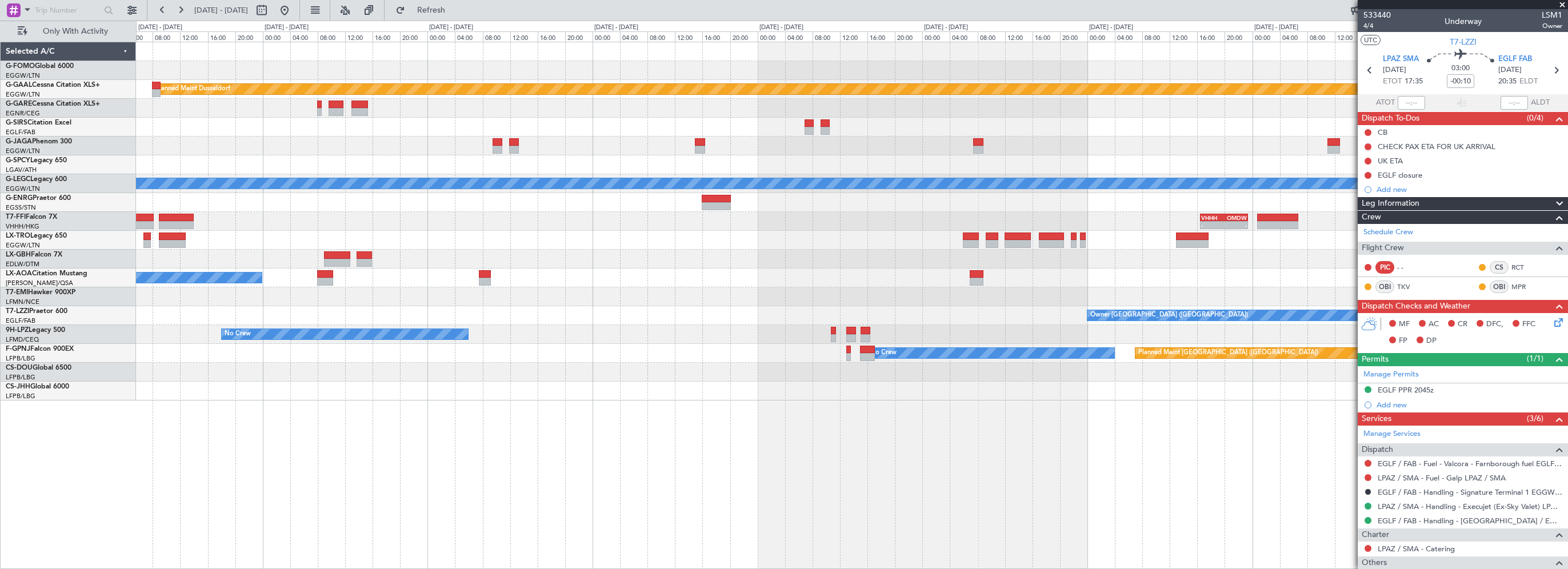
click at [423, 213] on div "- - VHHH 16:30 Z OMDW 23:25 Z LTBA 15:00 Z VHHH 00:00 Z - -" at bounding box center [852, 221] width 1431 height 19
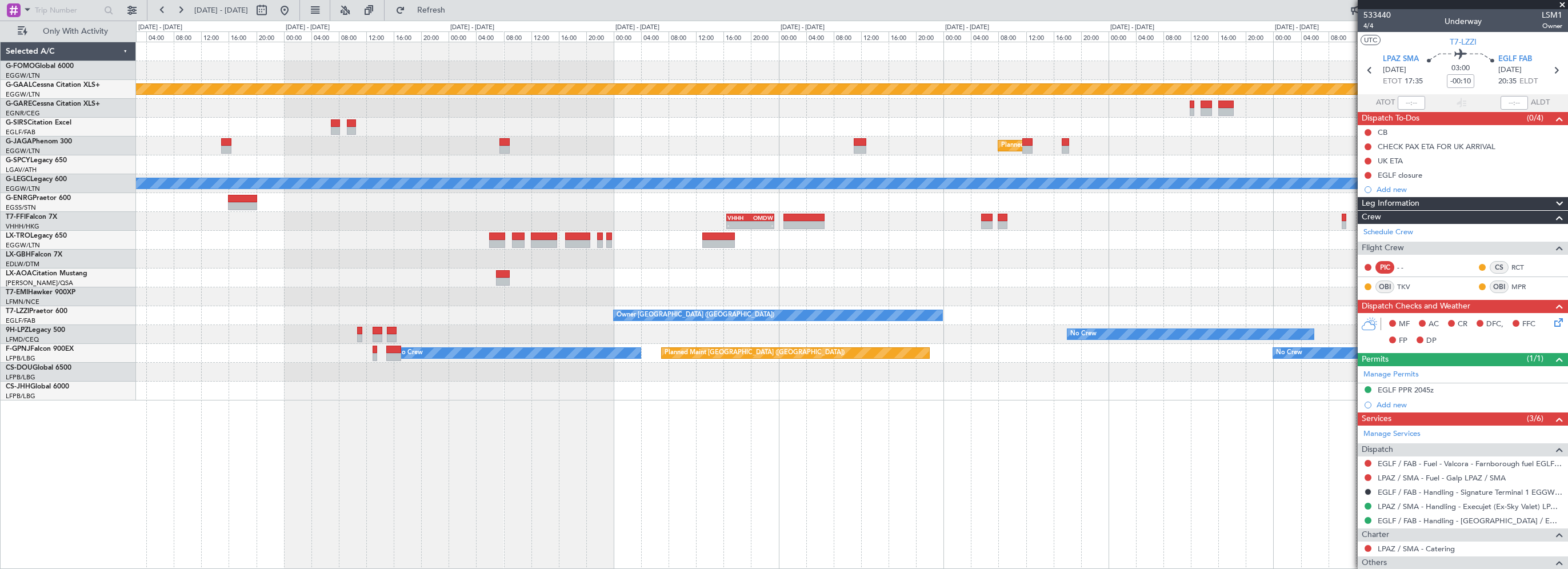
click at [365, 236] on div "Planned Maint Dusseldorf Planned Maint [GEOGRAPHIC_DATA] ([GEOGRAPHIC_DATA]) A/…" at bounding box center [852, 221] width 1431 height 358
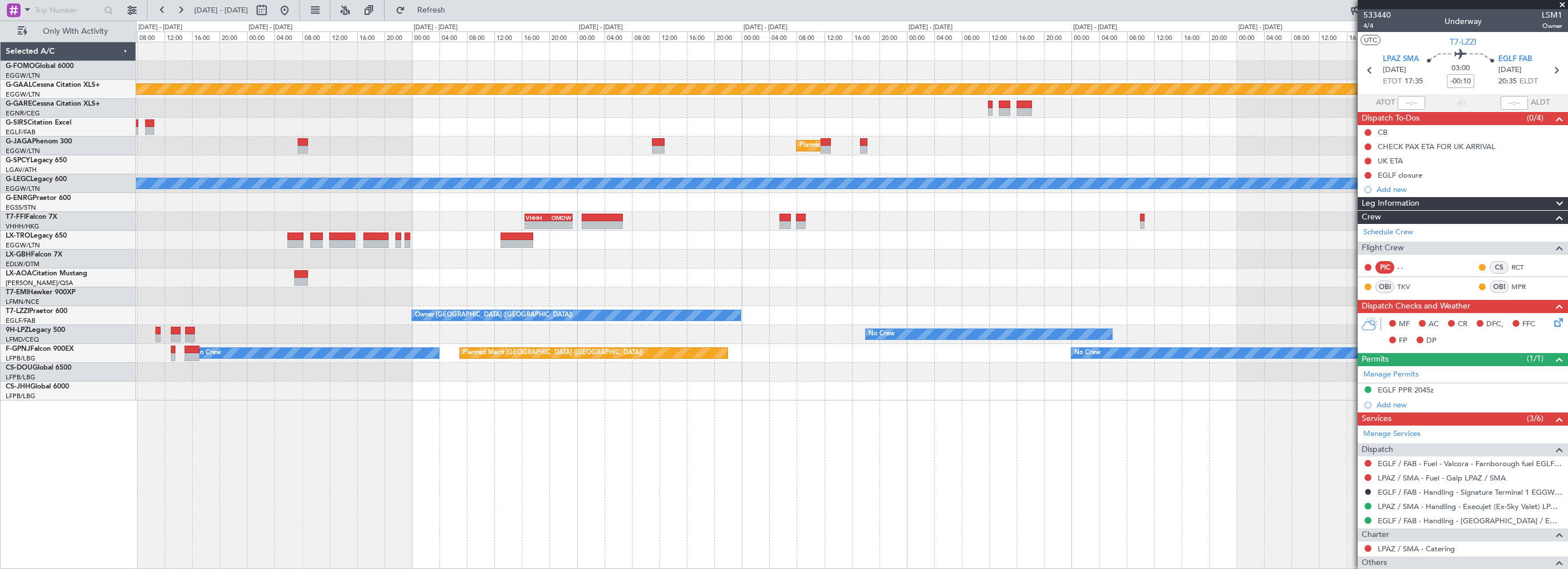
click at [713, 228] on div "- - VHHH 16:30 Z OMDW 23:25 Z" at bounding box center [852, 221] width 1431 height 19
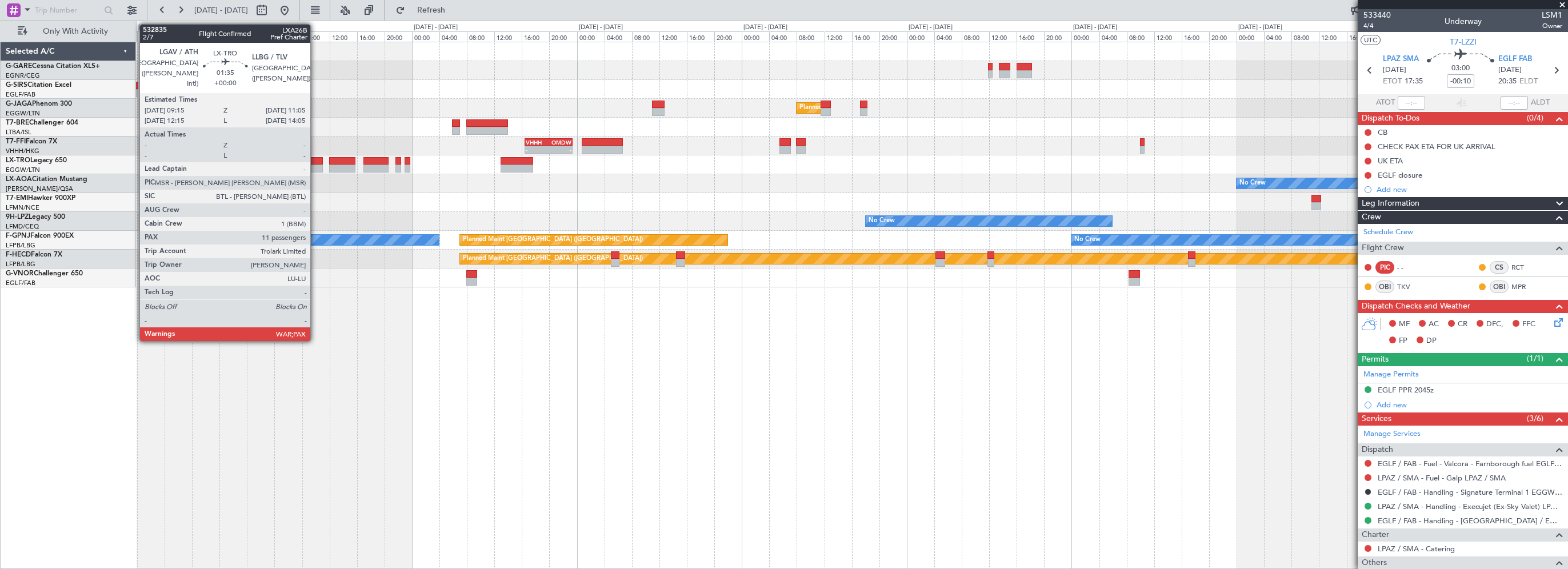
click at [315, 160] on div at bounding box center [317, 161] width 13 height 8
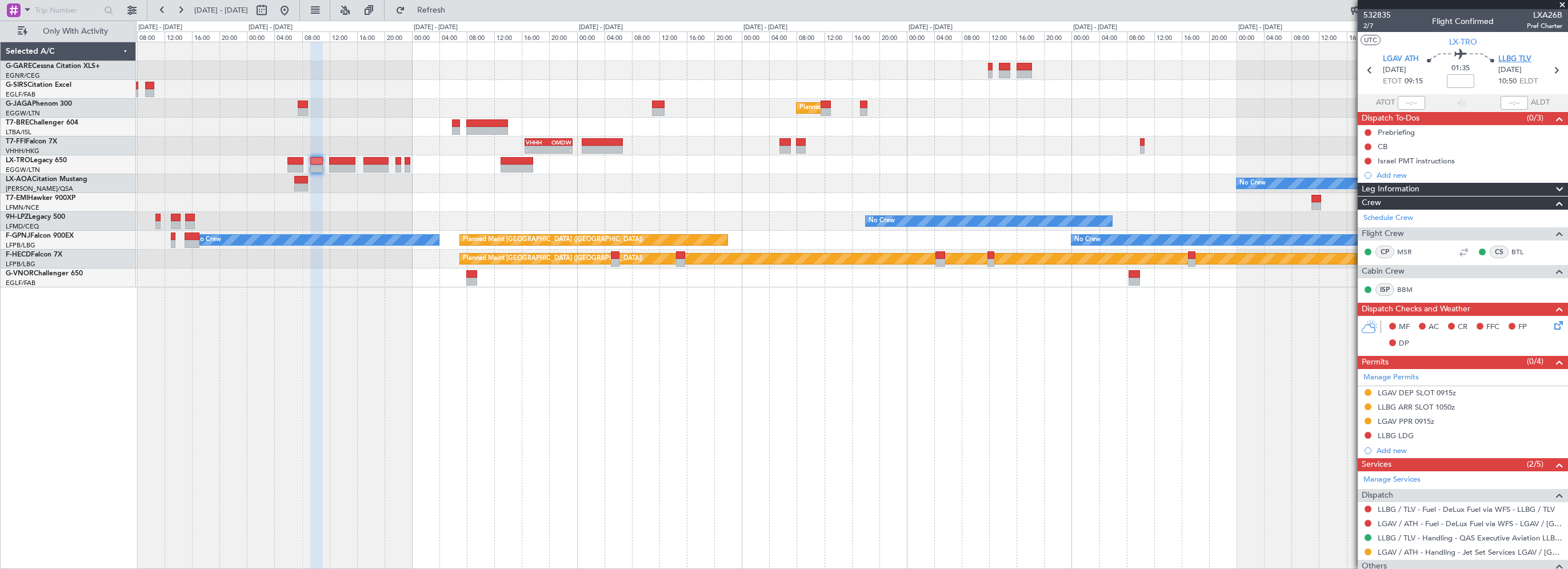
click at [1516, 59] on span "LLBG TLV" at bounding box center [1515, 59] width 33 height 12
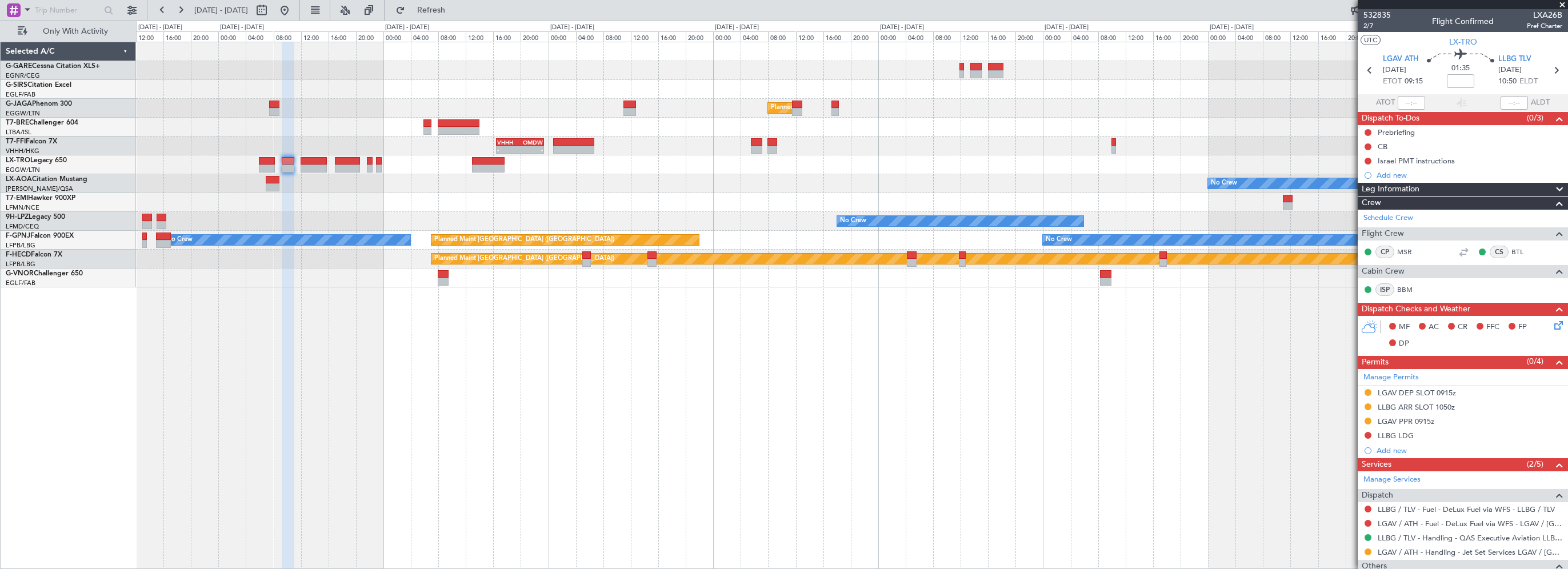
click at [1119, 171] on div at bounding box center [852, 164] width 1431 height 19
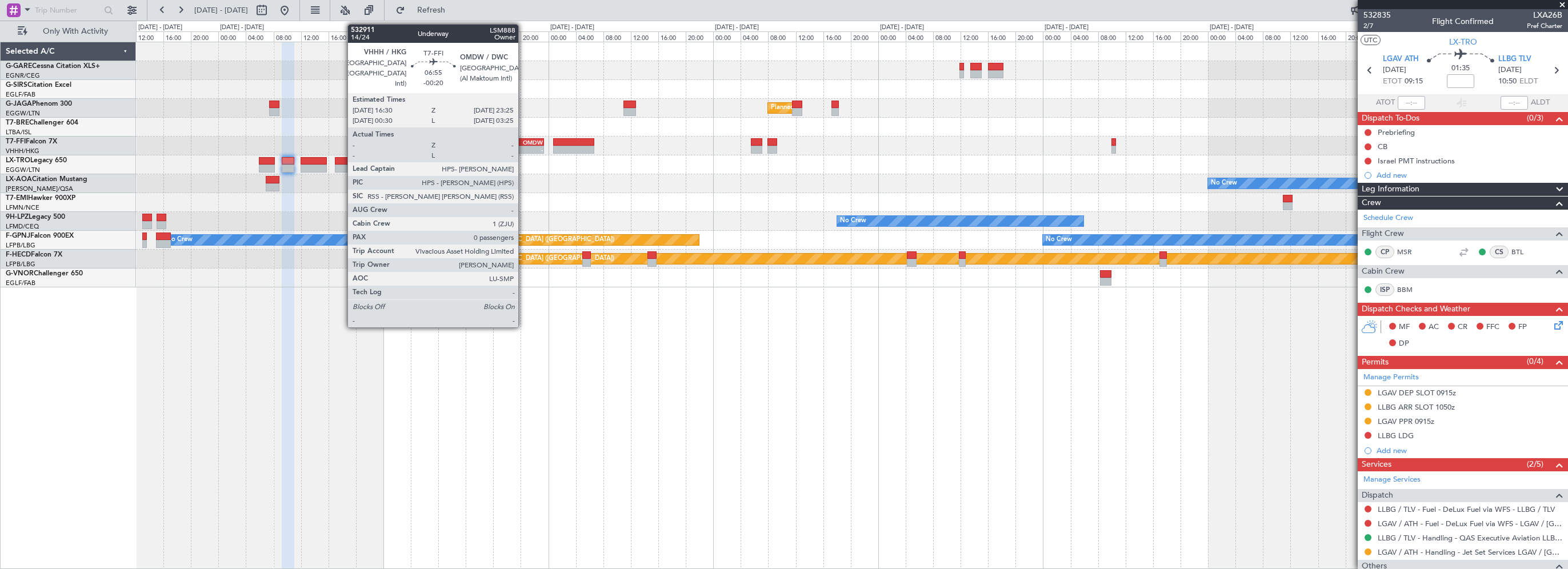
click at [972, 172] on div "Planned Maint [GEOGRAPHIC_DATA] ([GEOGRAPHIC_DATA]) - - UAAA 09:00 Z LJLJ 16:30…" at bounding box center [852, 165] width 1431 height 245
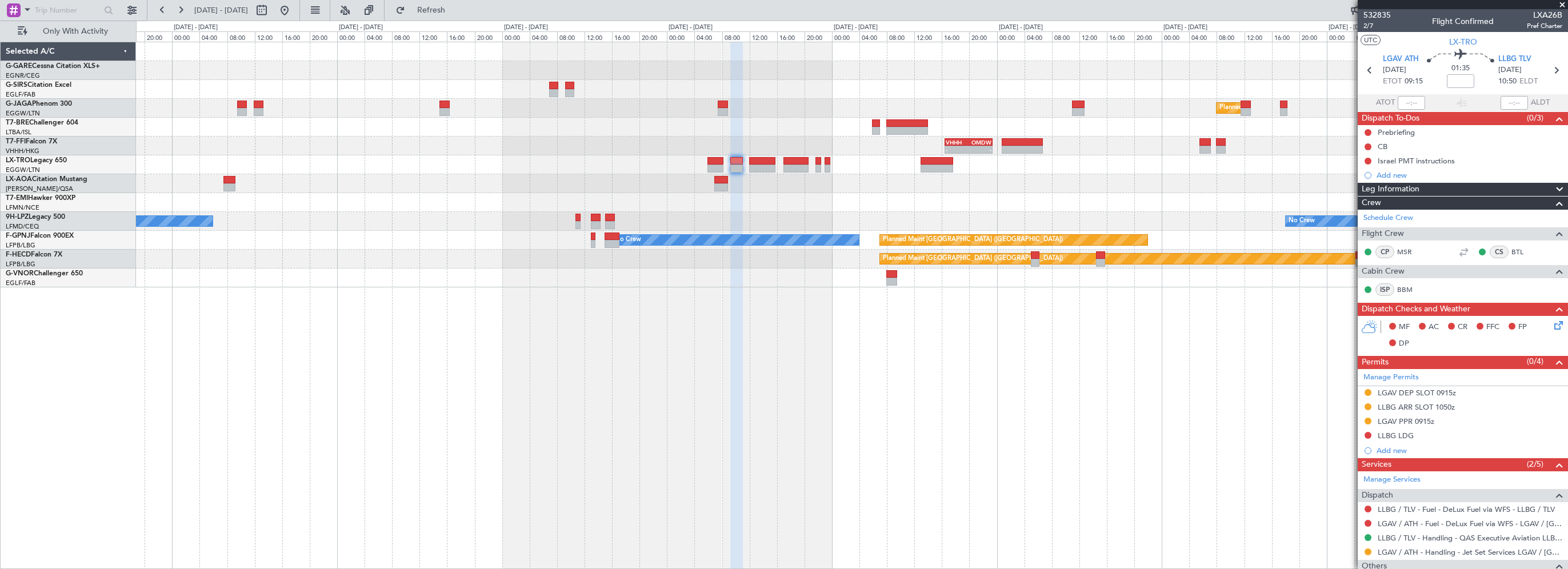
click at [992, 201] on div "Planned Maint [GEOGRAPHIC_DATA] ([GEOGRAPHIC_DATA]) - - UAAA 09:00 Z LJLJ 16:30…" at bounding box center [852, 165] width 1431 height 245
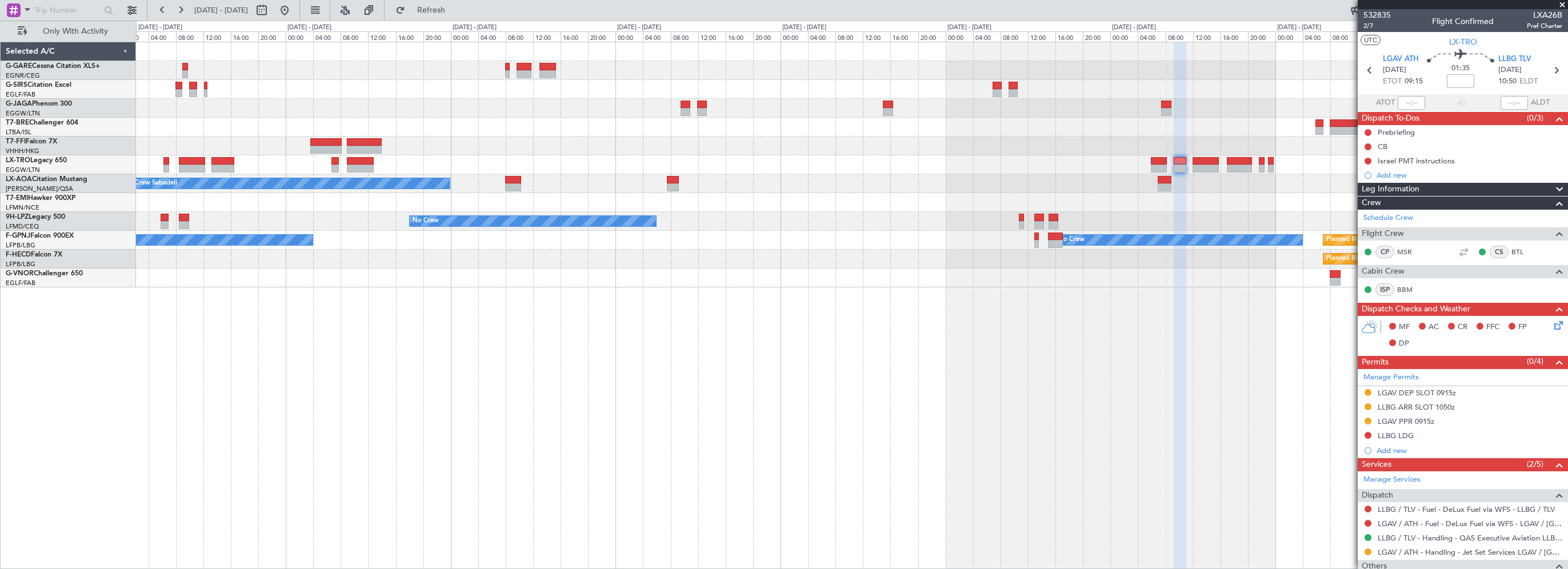
click at [948, 205] on div "Planned Maint [GEOGRAPHIC_DATA] ([GEOGRAPHIC_DATA]) VHHH 16:30 Z OMDW 23:25 Z -…" at bounding box center [852, 165] width 1431 height 245
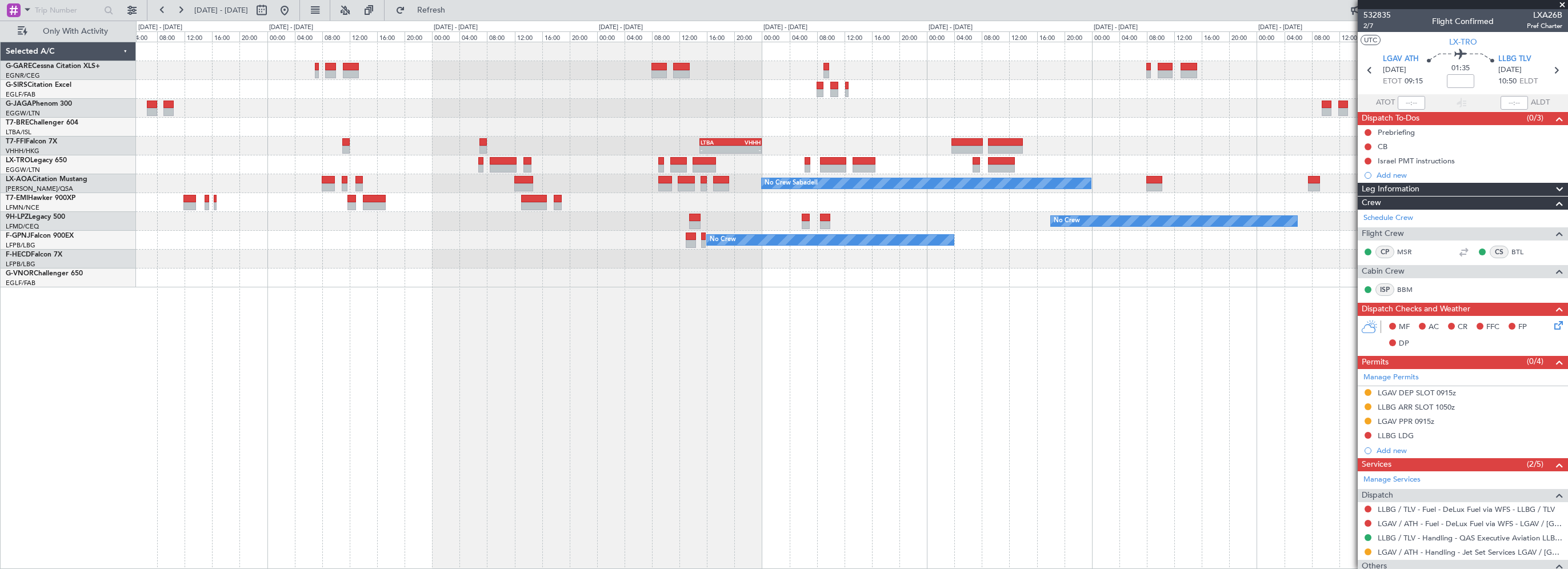
click at [914, 176] on div "LTBA 15:00 Z VHHH 00:00 Z - - No Crew Sabadell No Crew No Crew No Crew No Crew …" at bounding box center [852, 165] width 1431 height 245
click at [645, 402] on div "LTBA 15:00 Z VHHH 00:00 Z - - No Crew Sabadell No Crew No Crew No Crew No Crew …" at bounding box center [852, 305] width 1432 height 527
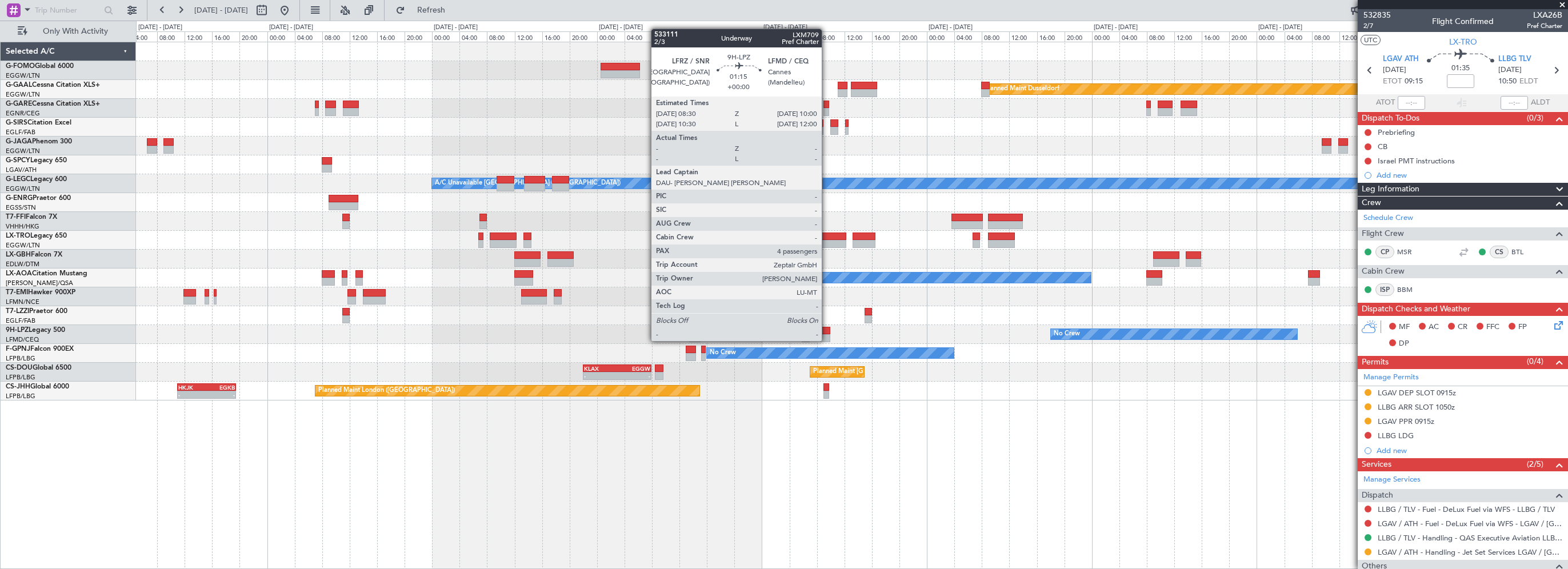
click at [827, 330] on div at bounding box center [825, 330] width 11 height 8
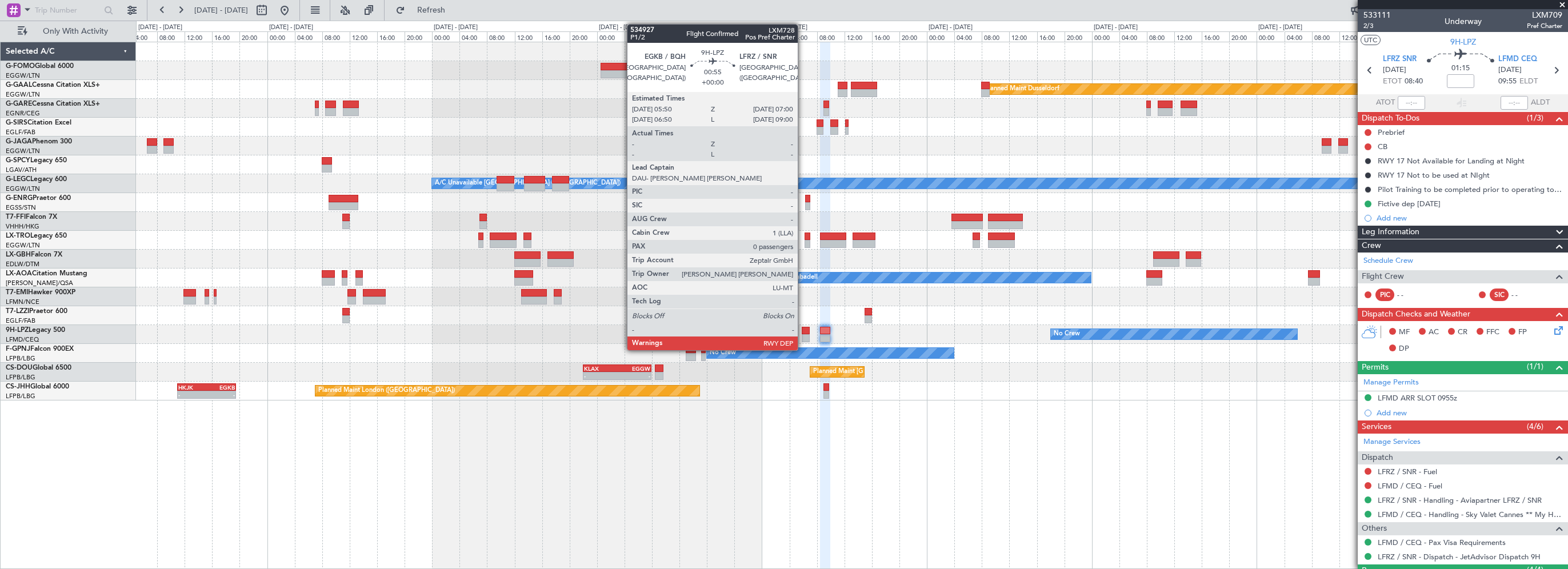
click at [803, 329] on div at bounding box center [806, 330] width 9 height 8
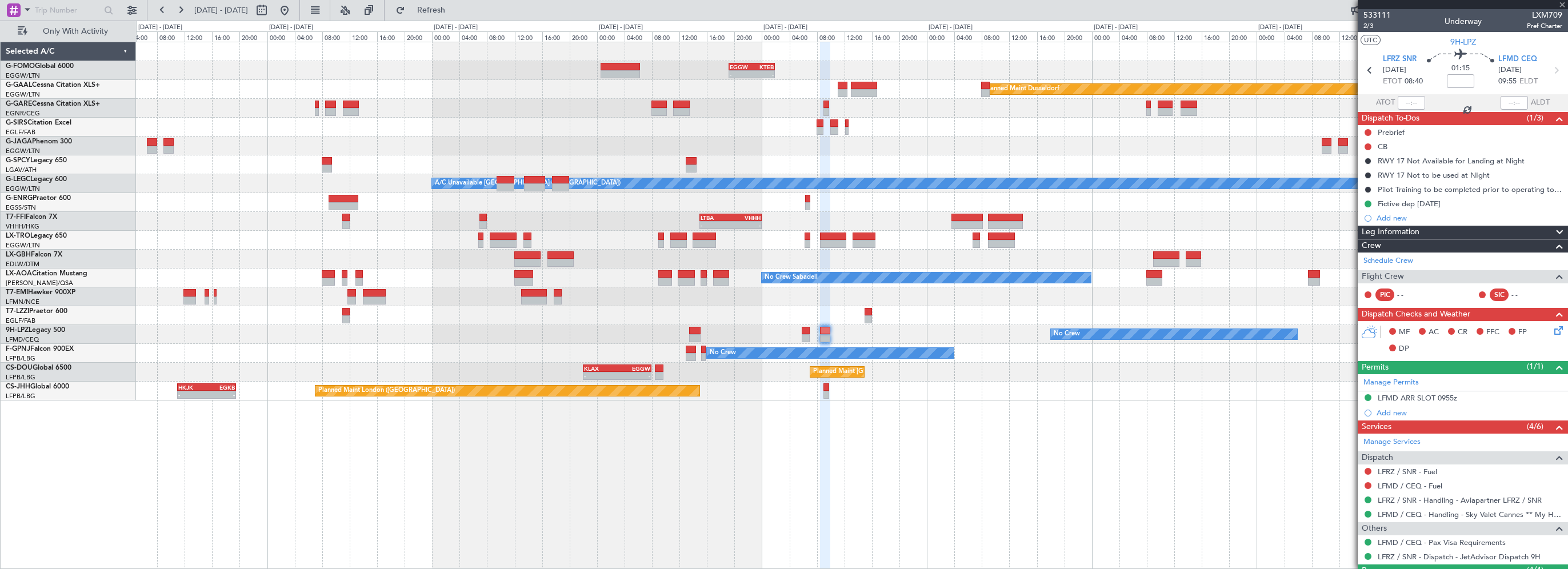
type input "0"
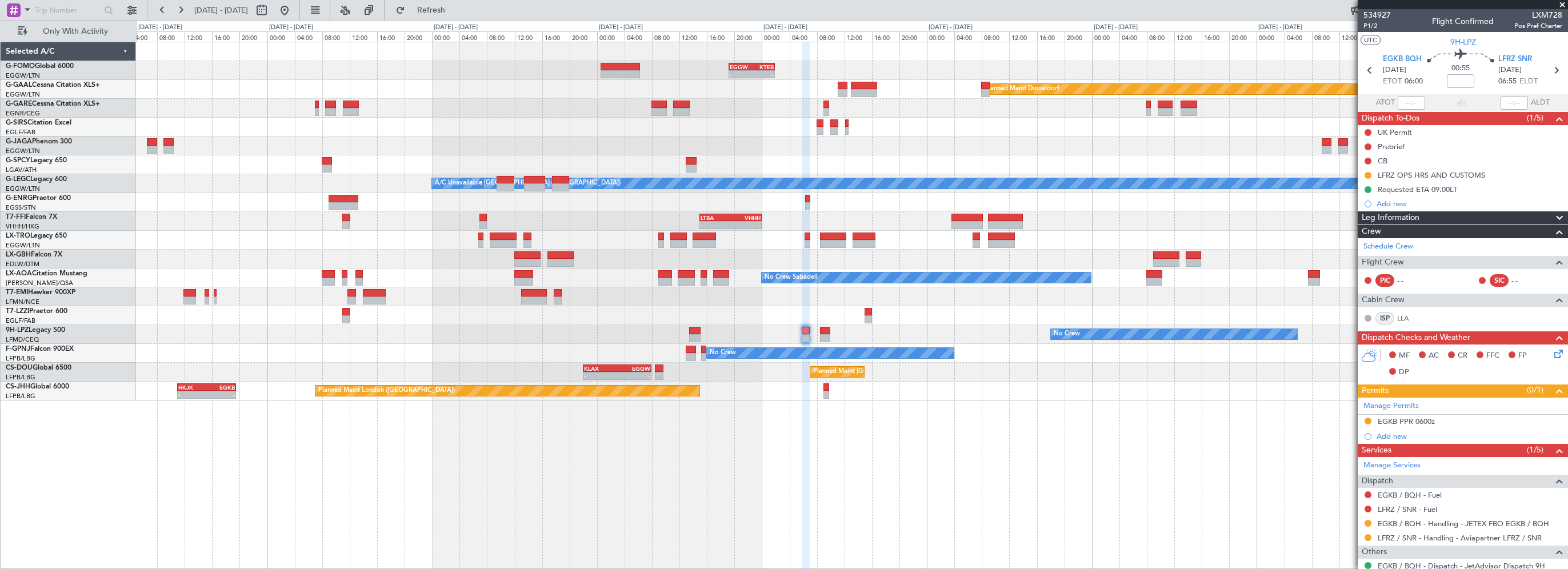
click at [871, 493] on div "- - EGGW 19:15 Z KTEB 01:55 Z Planned [GEOGRAPHIC_DATA] A/C Unavailable [GEOGRA…" at bounding box center [852, 305] width 1432 height 527
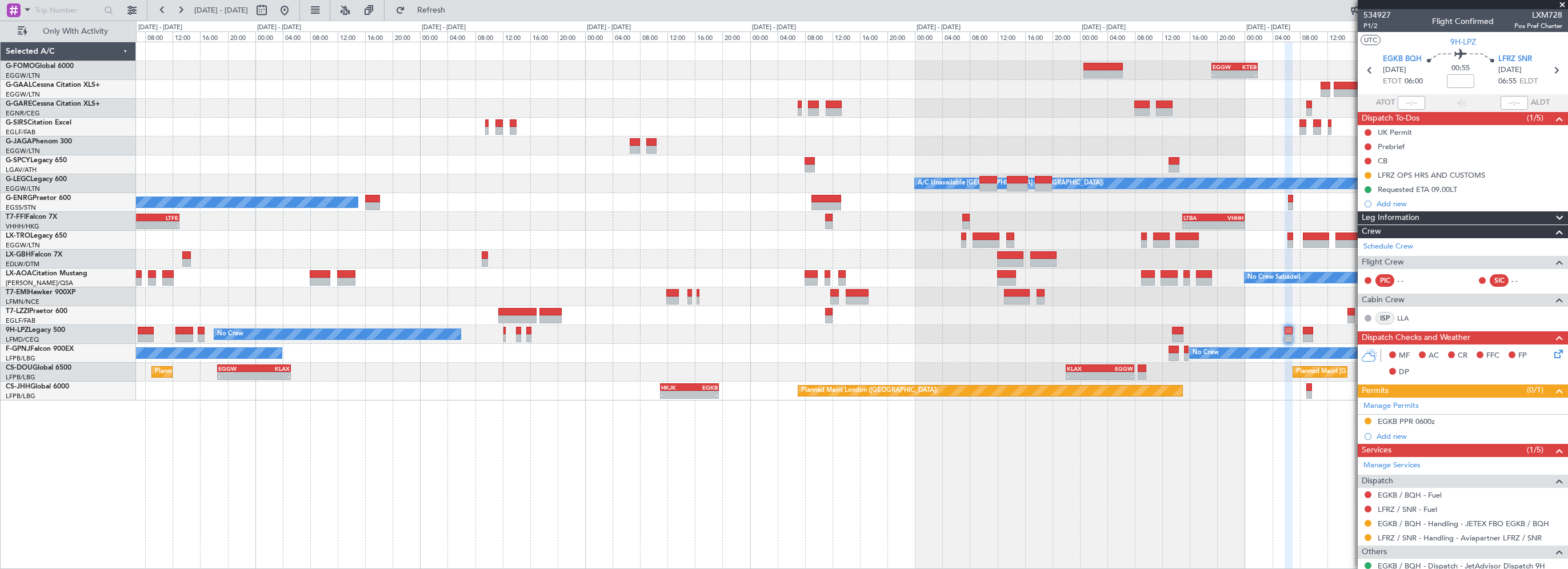
click at [829, 492] on div "- - EGGW 19:15 Z KTEB 01:55 Z Planned Maint Windsor Locks ([PERSON_NAME] Intl) …" at bounding box center [852, 305] width 1432 height 527
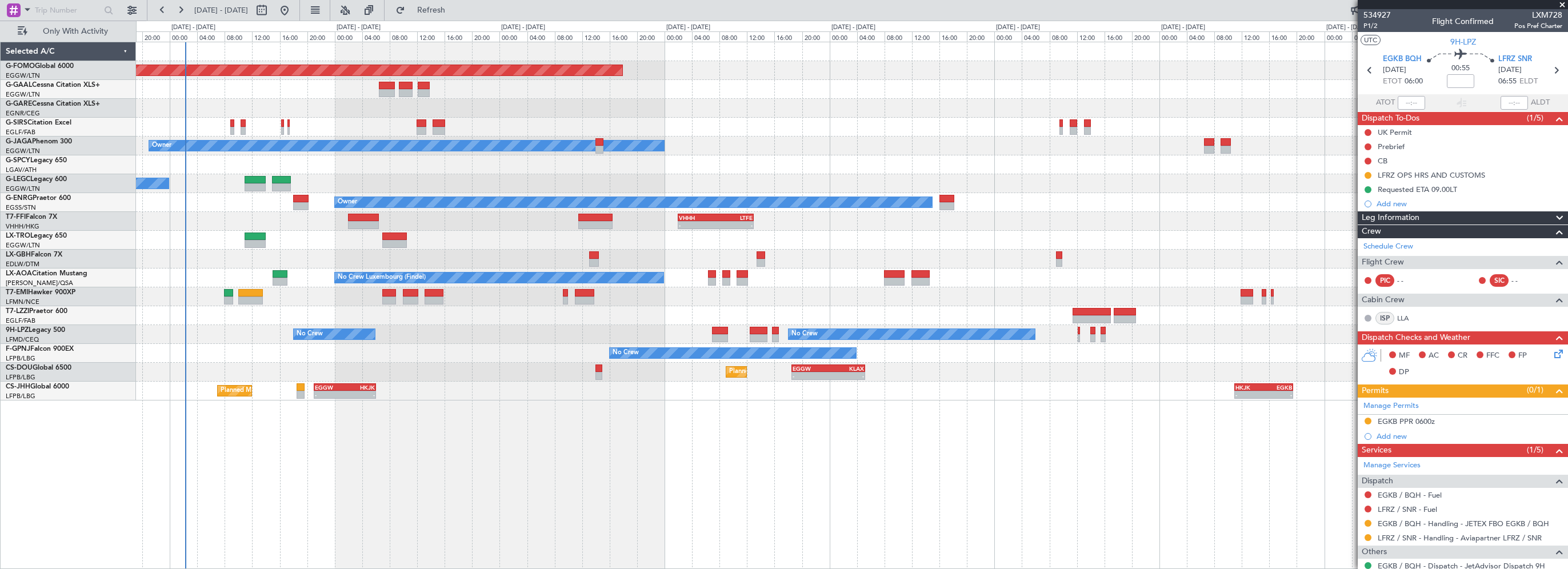
click at [884, 493] on div "Planned Maint Windsor Locks ([PERSON_NAME] Intl) - - EGGW 19:15 Z KTEB 01:55 Z …" at bounding box center [852, 305] width 1432 height 527
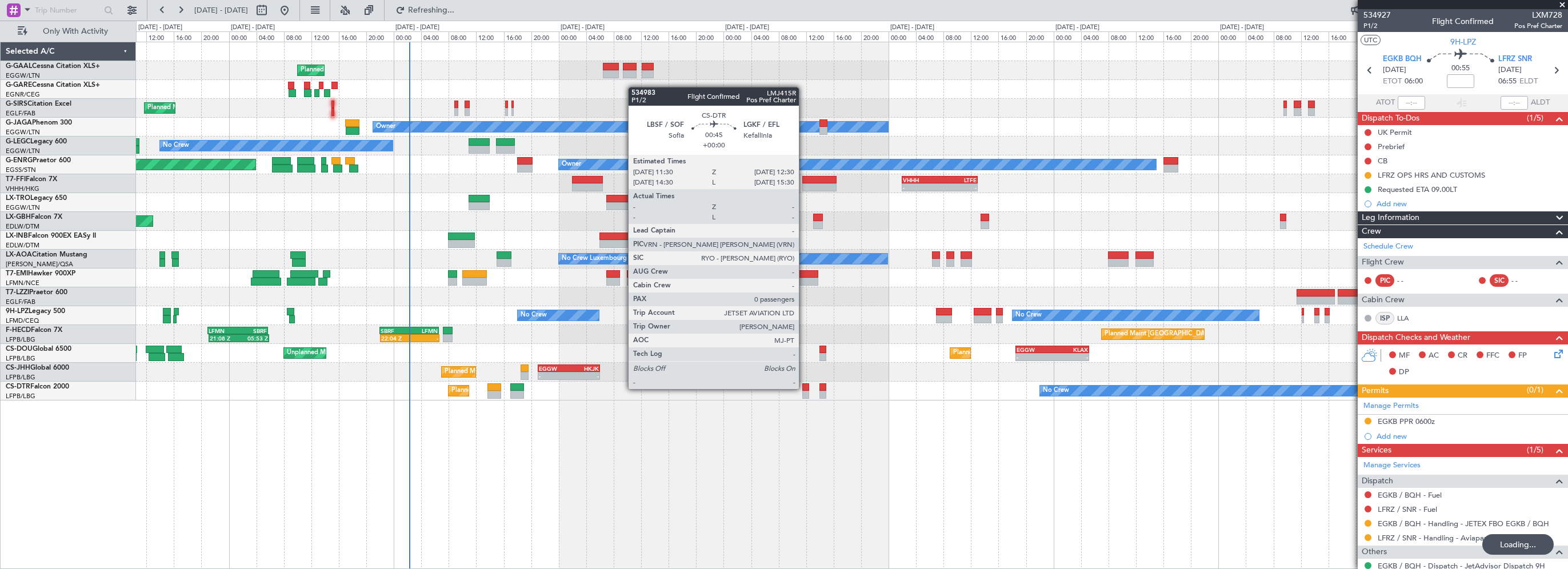
click at [804, 388] on div at bounding box center [806, 387] width 7 height 8
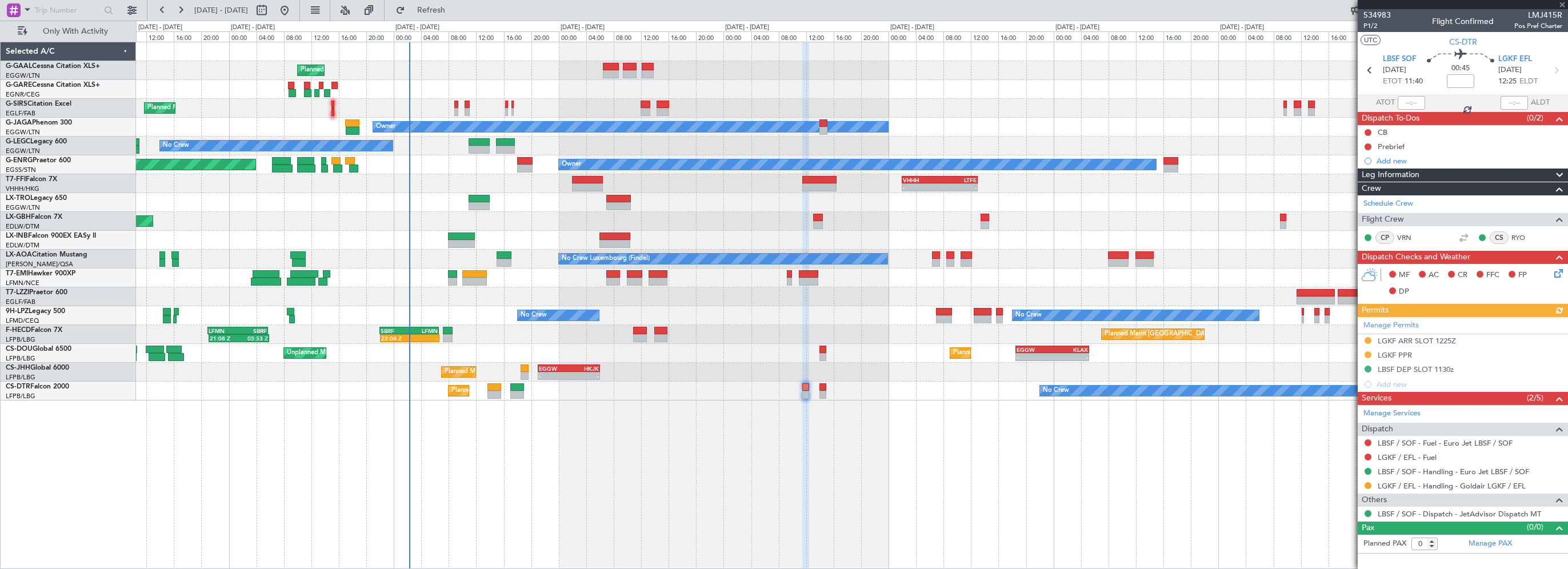
click at [1367, 339] on div "Manage Permits LGKF ARR SLOT 1225Z LGKF PPR LBSF DEP SLOT 1130z Add new" at bounding box center [1463, 355] width 211 height 75
click at [1399, 323] on link "Manage Permits" at bounding box center [1391, 326] width 56 height 12
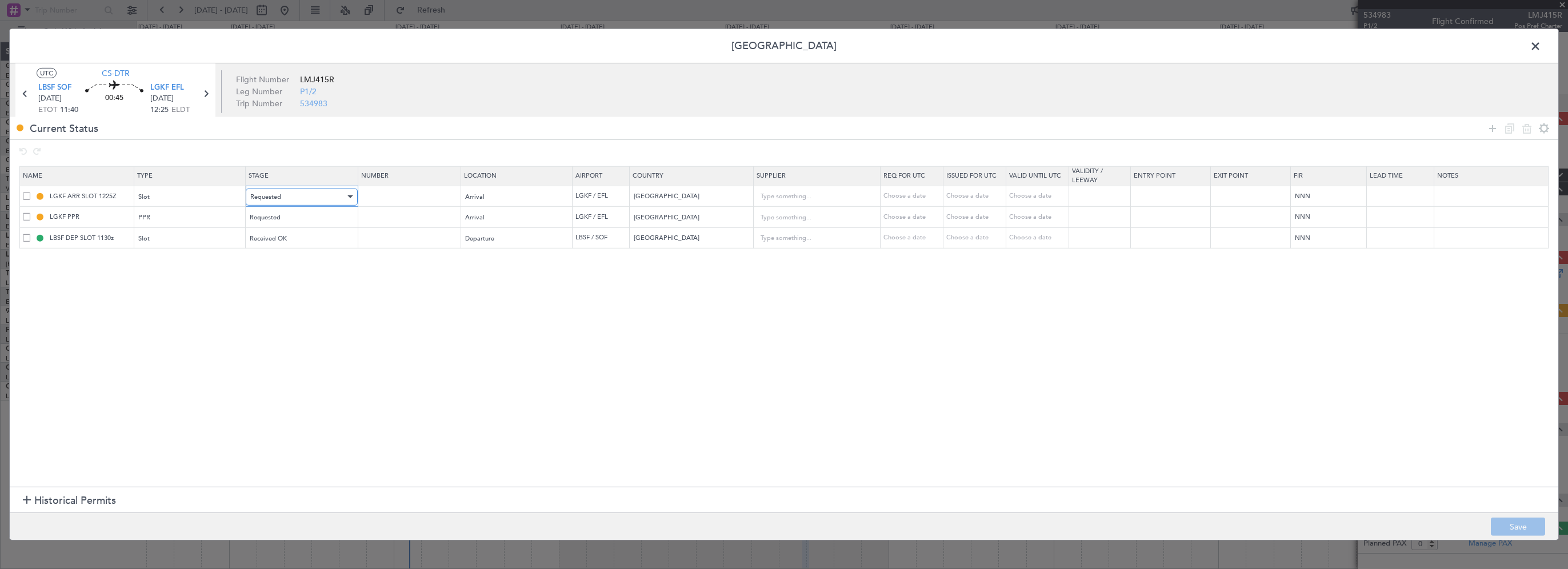
click at [298, 202] on div "Requested" at bounding box center [297, 197] width 94 height 17
click at [270, 221] on span "Denied" at bounding box center [301, 221] width 102 height 17
click at [444, 336] on section "Name Type Stage Number Location Airport Country Supplier Req For Utc Issued For…" at bounding box center [783, 325] width 1549 height 323
click at [1492, 128] on icon at bounding box center [1492, 128] width 14 height 14
click at [310, 356] on section "Name Type Stage Number Location Airport Country Supplier Req For Utc Issued For…" at bounding box center [783, 325] width 1549 height 323
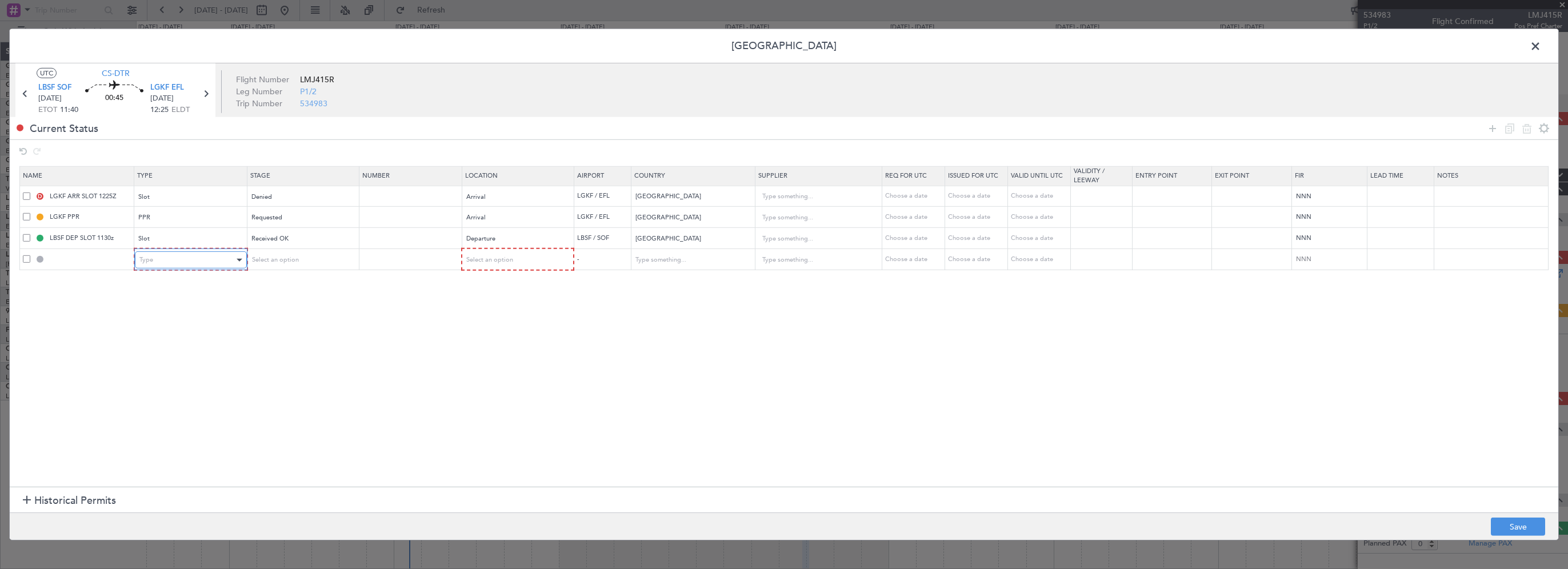
click at [172, 260] on div "Type" at bounding box center [186, 260] width 94 height 17
click at [158, 363] on span "Slot" at bounding box center [190, 368] width 102 height 17
drag, startPoint x: 416, startPoint y: 340, endPoint x: 343, endPoint y: 265, distance: 104.7
click at [409, 334] on section "Name Type Stage Number Location Airport Country Supplier Req For Utc Issued For…" at bounding box center [783, 325] width 1549 height 323
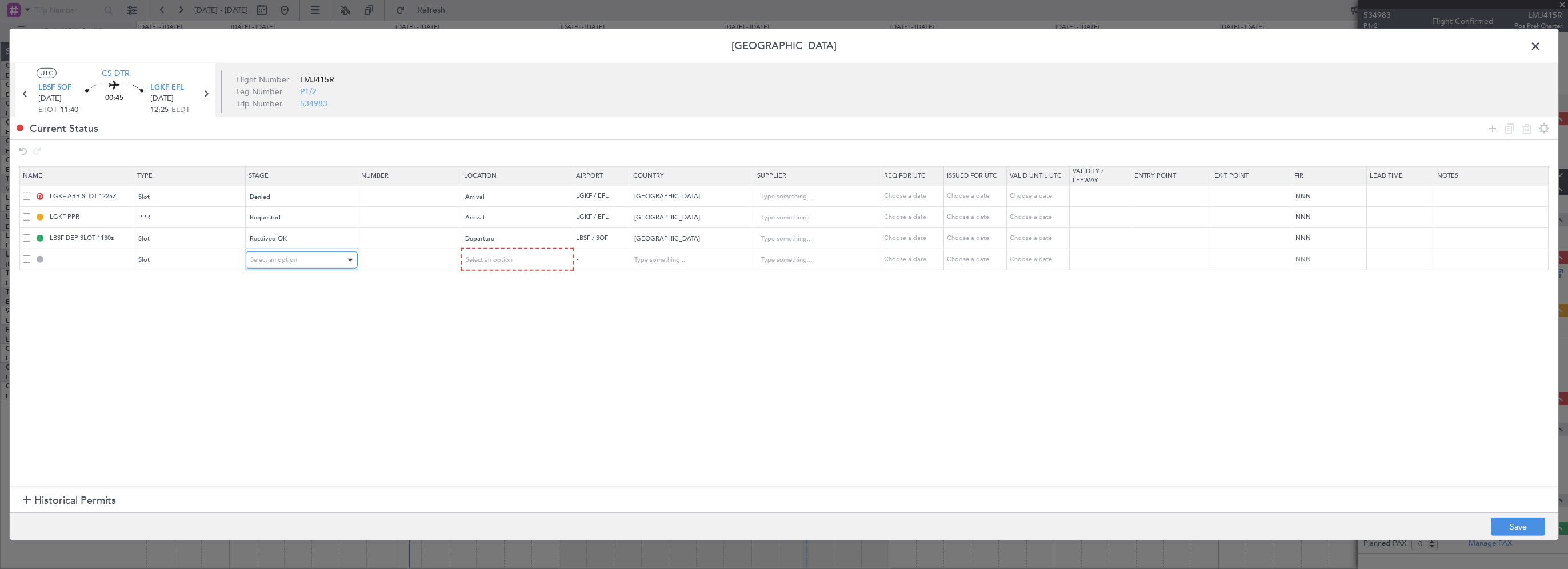
click at [292, 257] on span "Select an option" at bounding box center [273, 260] width 47 height 9
click at [273, 349] on span "Received OK" at bounding box center [301, 351] width 102 height 17
drag, startPoint x: 439, startPoint y: 348, endPoint x: 457, endPoint y: 298, distance: 53.1
click at [439, 341] on section "Name Type Stage Number Location Airport Country Supplier Req For Utc Issued For…" at bounding box center [783, 325] width 1549 height 323
click at [492, 258] on span "Select an option" at bounding box center [488, 260] width 47 height 9
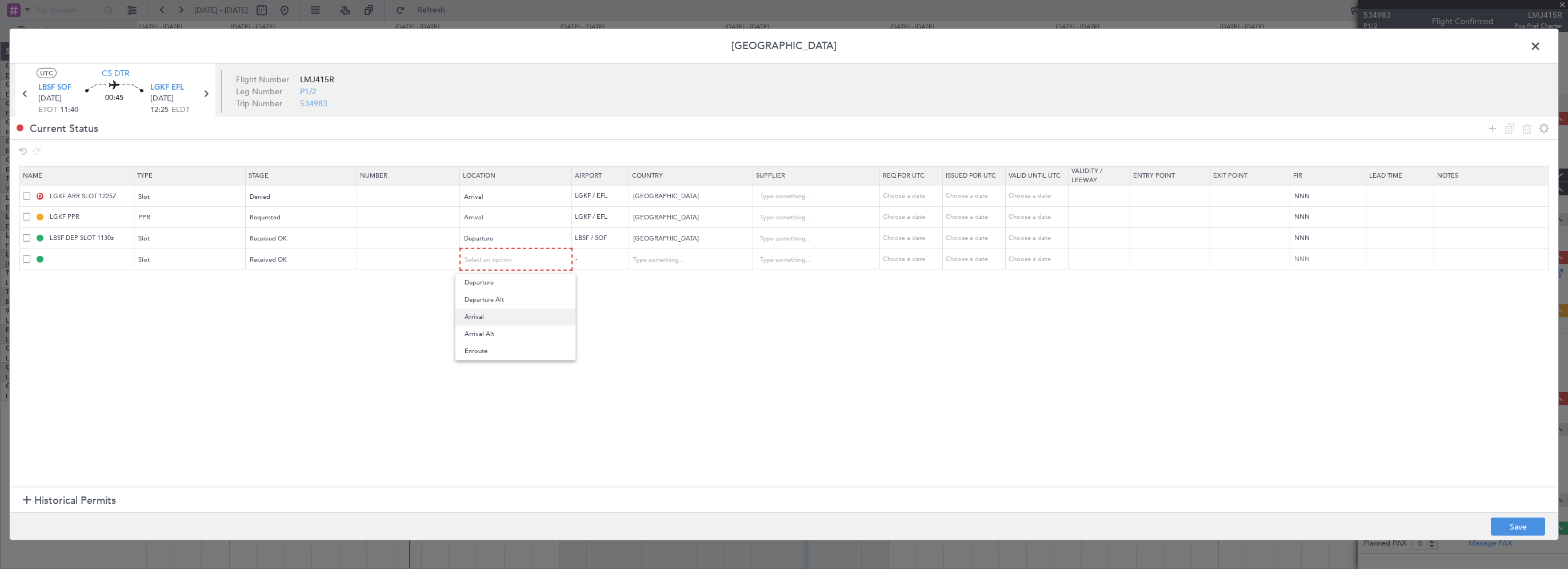
click at [479, 317] on span "Arrival" at bounding box center [515, 317] width 102 height 17
click at [216, 320] on section "Name Type Stage Number Location Airport Country Supplier Req For Utc Issued For…" at bounding box center [783, 325] width 1549 height 323
click at [1508, 522] on button "Save" at bounding box center [1518, 526] width 54 height 18
type input "LGKF ARR SLOT"
type input "[GEOGRAPHIC_DATA]"
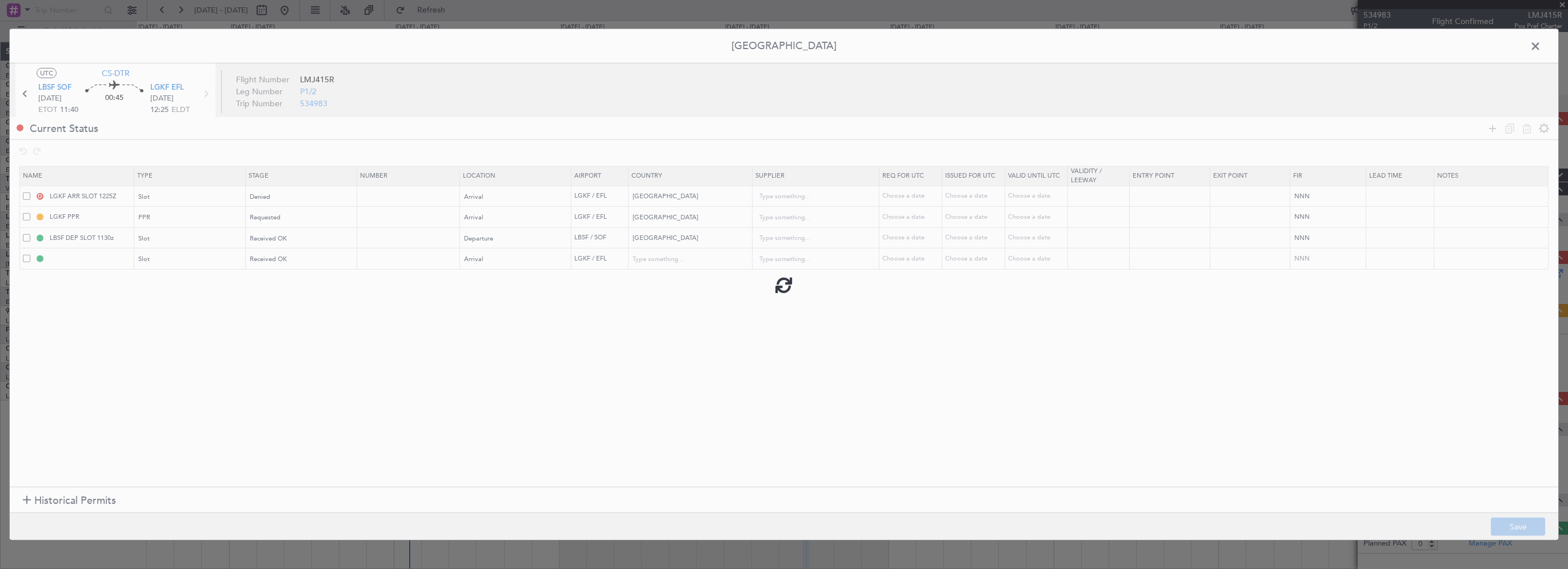
type input "NNN"
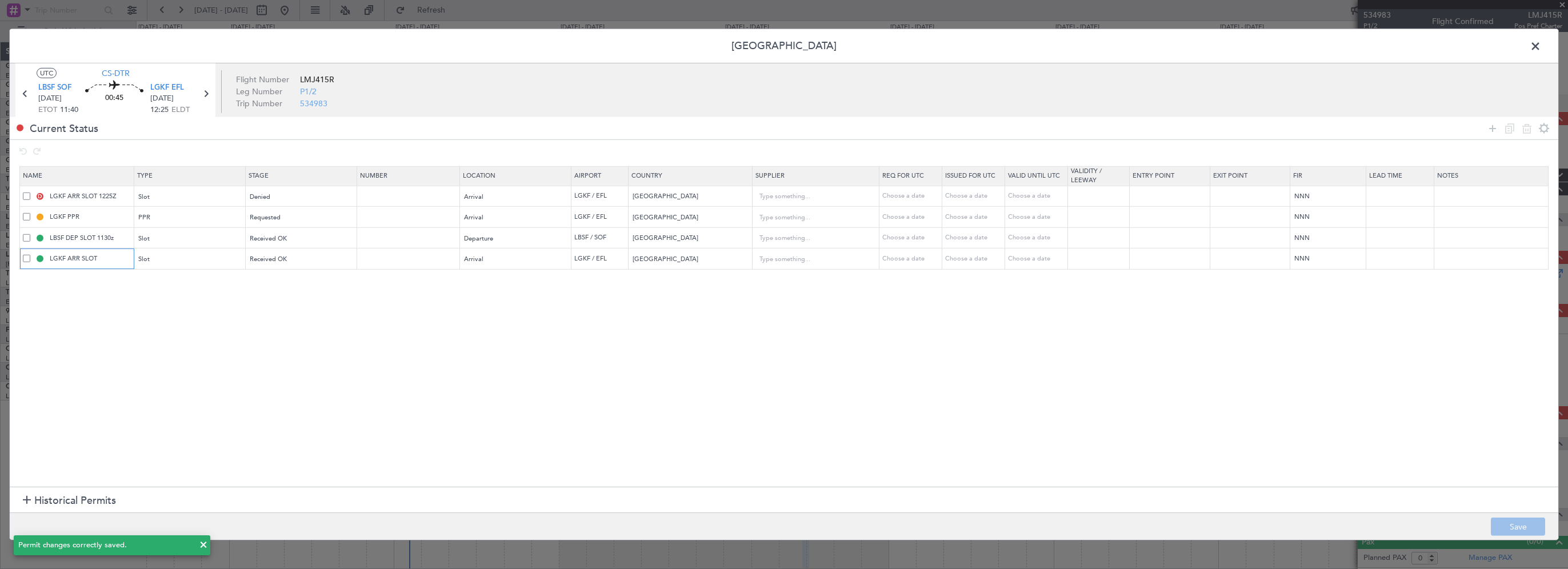
click at [103, 257] on input "LGKF ARR SLOT" at bounding box center [90, 258] width 86 height 9
type input "LGKF ARR SLOT 0555z"
click at [334, 373] on section "Name Type Stage Number Location Airport Country Supplier Req For Utc Issued For…" at bounding box center [783, 325] width 1549 height 323
click at [1505, 521] on button "Save" at bounding box center [1518, 526] width 54 height 18
drag, startPoint x: 1536, startPoint y: 46, endPoint x: 1437, endPoint y: 105, distance: 115.2
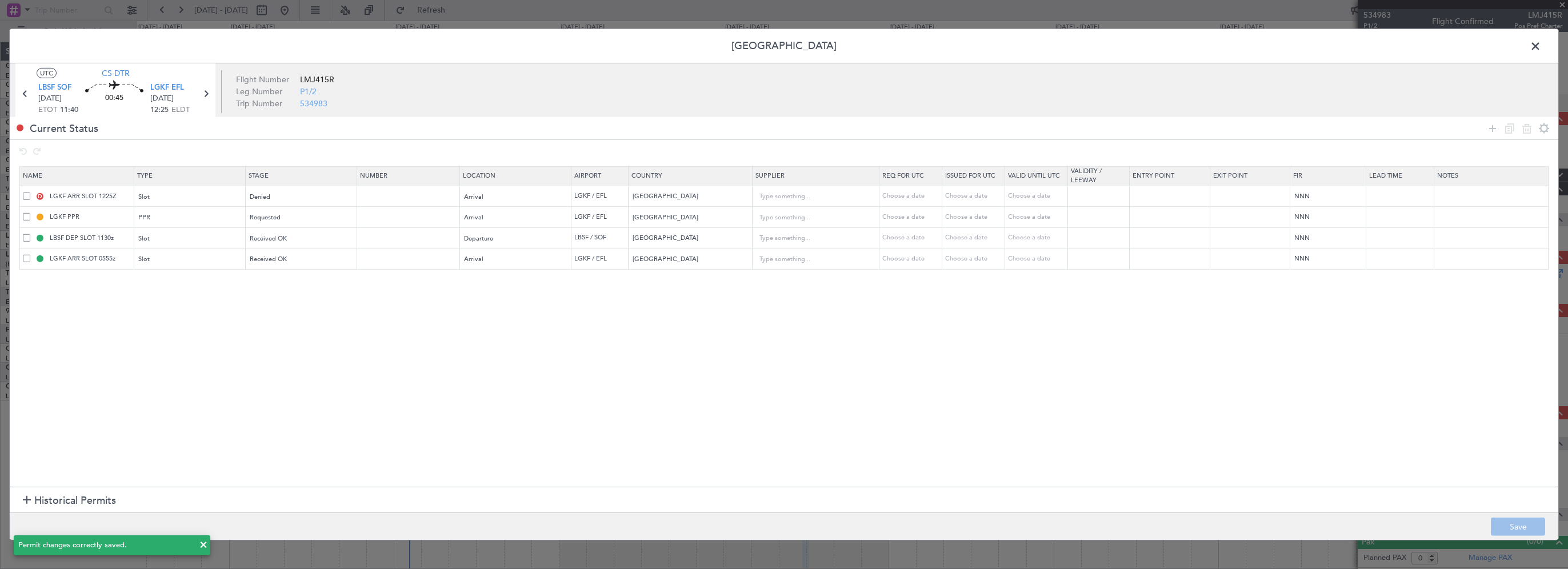
click at [1541, 46] on span at bounding box center [1541, 49] width 0 height 23
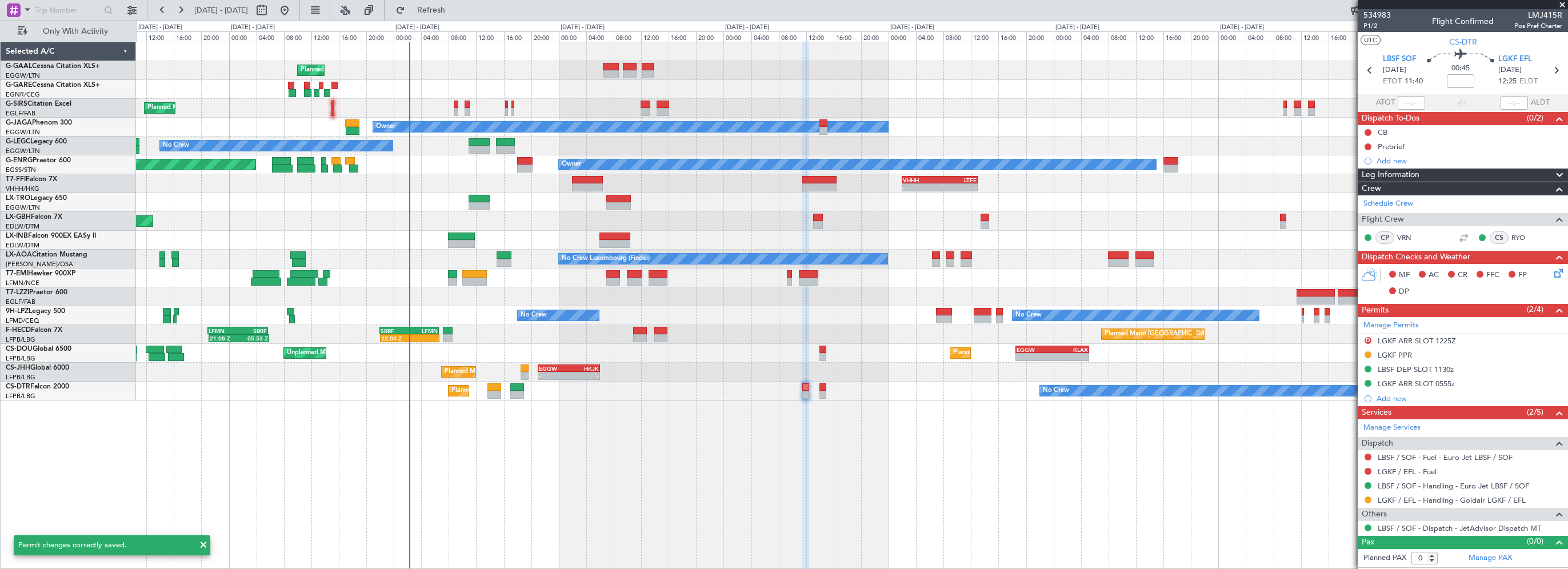
click at [685, 446] on div "Planned Maint Planned Maint [GEOGRAPHIC_DATA] ([GEOGRAPHIC_DATA]) Owner No Crew…" at bounding box center [852, 305] width 1432 height 527
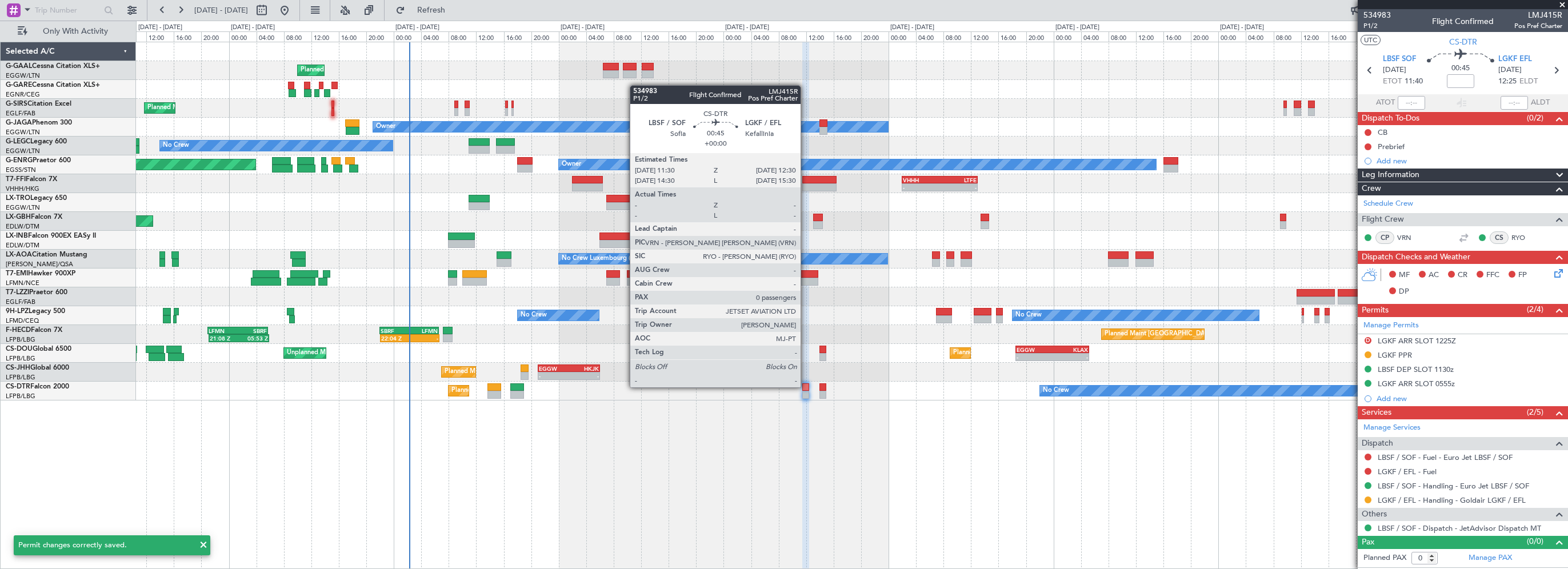
click at [806, 386] on div at bounding box center [806, 387] width 7 height 8
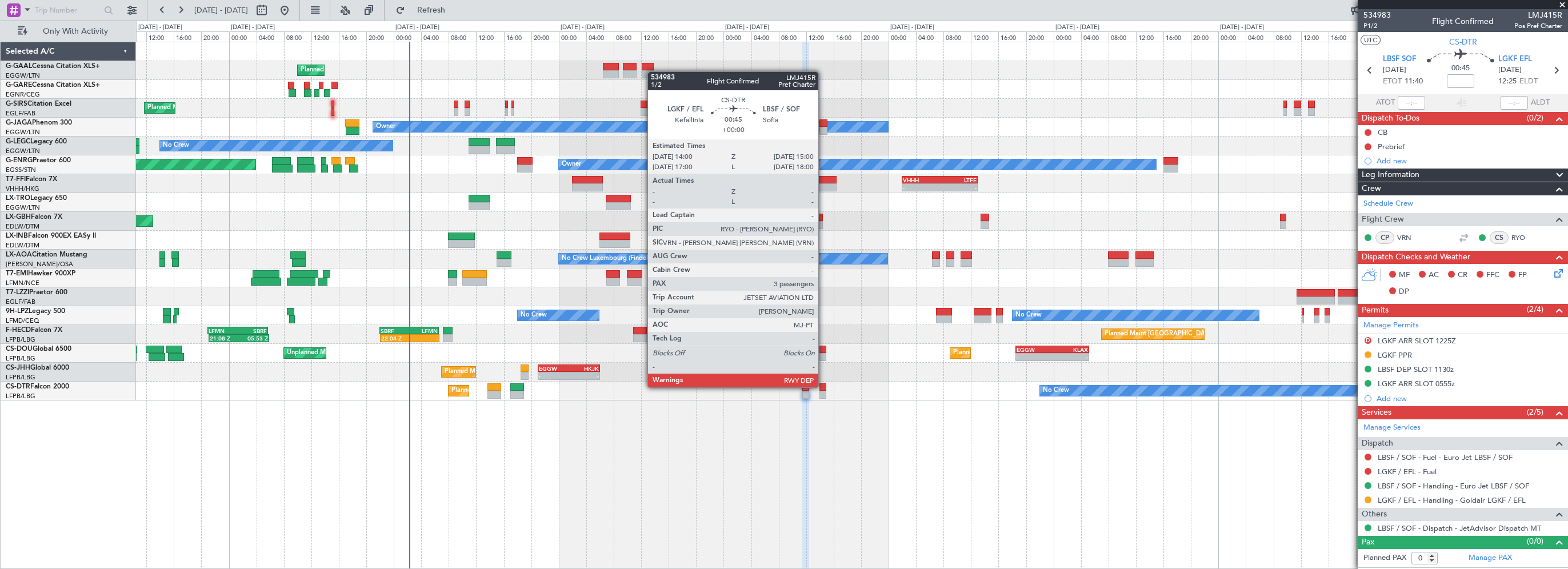
click at [823, 386] on div at bounding box center [823, 387] width 7 height 8
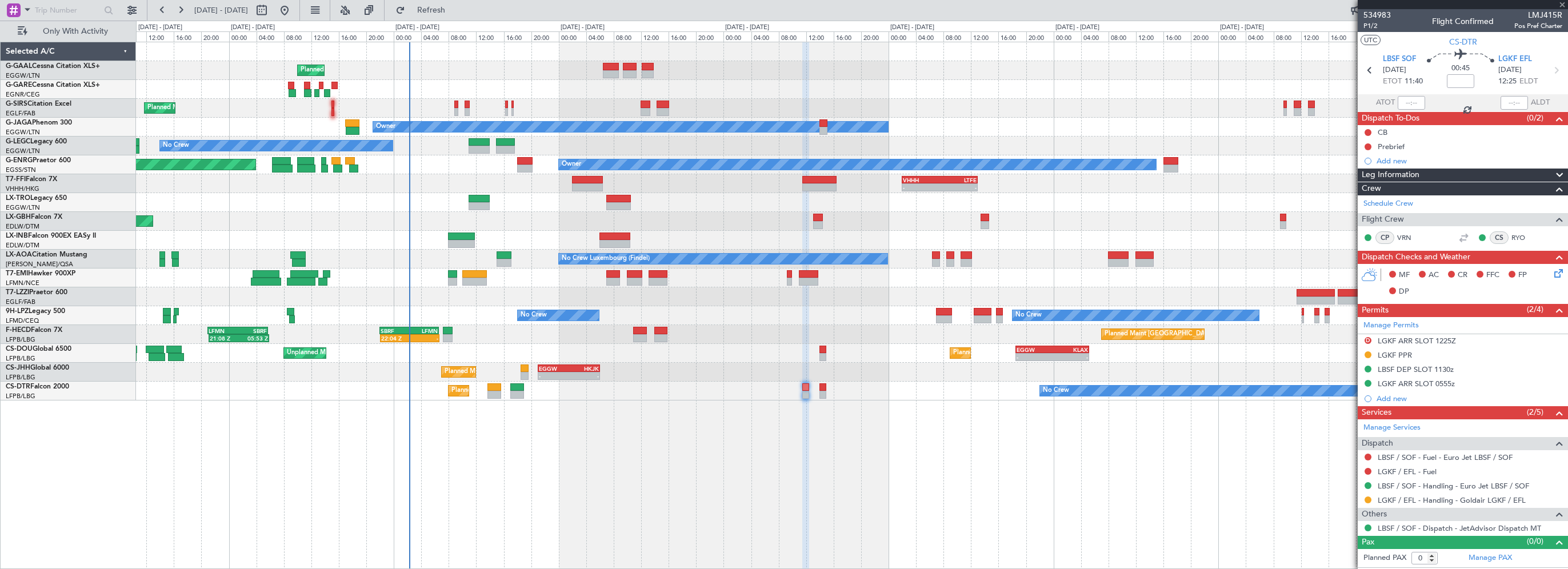
type input "3"
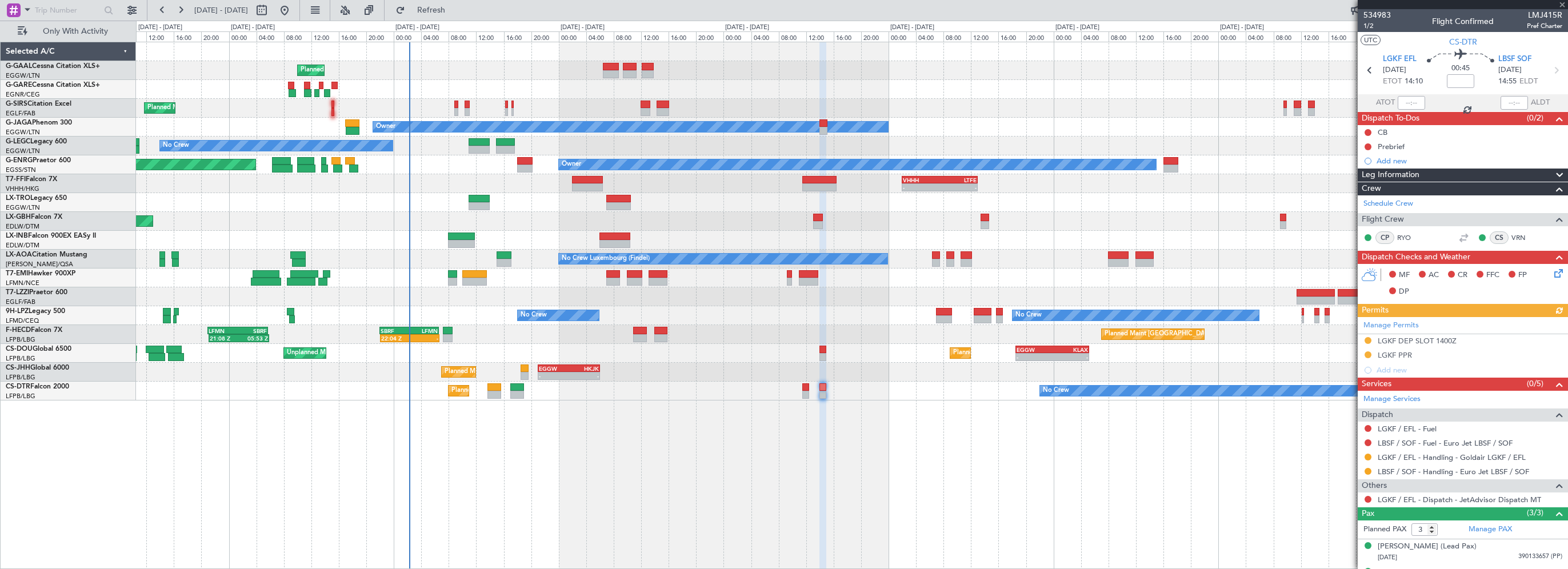
click at [1384, 322] on div "Manage Permits LGKF DEP SLOT 1400Z LGKF PPR Add new" at bounding box center [1463, 348] width 211 height 61
click at [1396, 323] on link "Manage Permits" at bounding box center [1391, 326] width 56 height 12
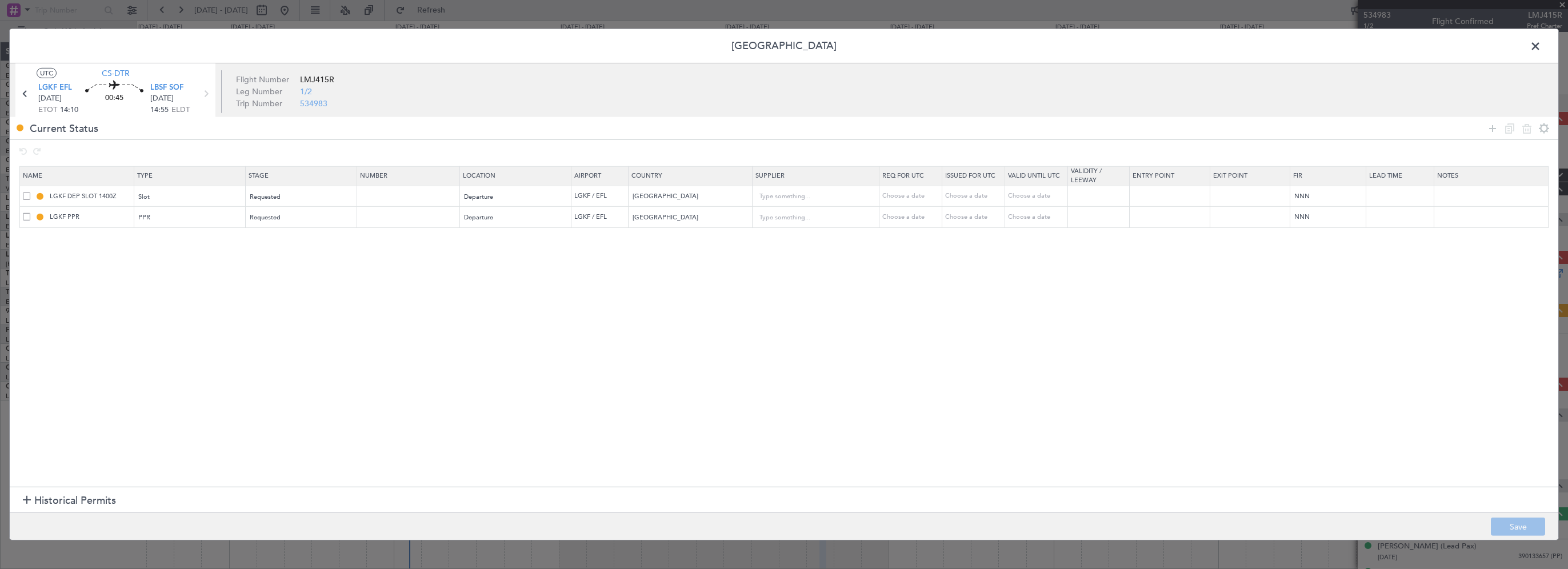
click at [278, 298] on section "Name Type Stage Number Location Airport Country Supplier Req For Utc Issued For…" at bounding box center [783, 325] width 1549 height 323
click at [163, 196] on div "Slot" at bounding box center [185, 197] width 94 height 17
drag, startPoint x: 332, startPoint y: 273, endPoint x: 278, endPoint y: 205, distance: 86.8
click at [330, 268] on div at bounding box center [784, 284] width 1568 height 569
click at [279, 199] on span "Requested" at bounding box center [265, 197] width 31 height 9
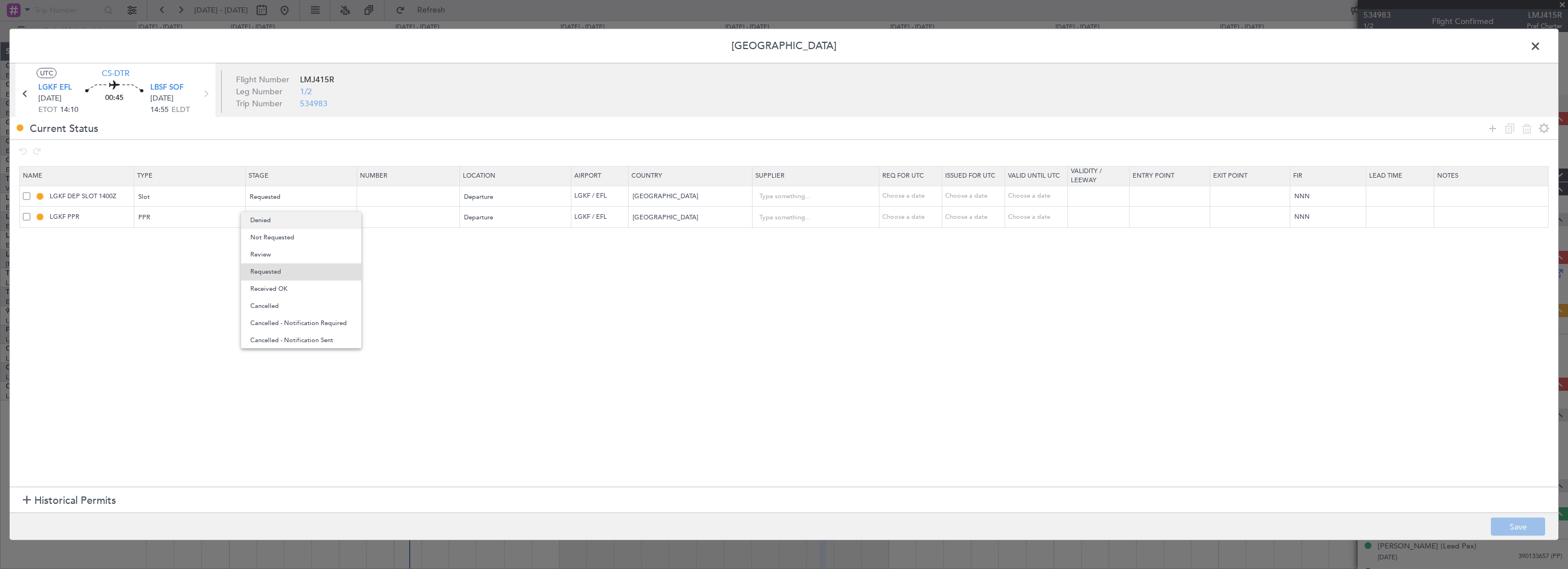
click at [279, 217] on span "Denied" at bounding box center [301, 221] width 102 height 17
click at [653, 345] on section "Name Type Stage Number Location Airport Country Supplier Req For Utc Issued For…" at bounding box center [783, 325] width 1549 height 323
click at [262, 378] on section "Name Type Stage Number Location Airport Country Supplier Req For Utc Issued For…" at bounding box center [783, 325] width 1549 height 323
click at [1492, 128] on icon at bounding box center [1492, 128] width 14 height 14
click at [236, 314] on section "Name Type Stage Number Location Airport Country Supplier Req For Utc Issued For…" at bounding box center [783, 325] width 1549 height 323
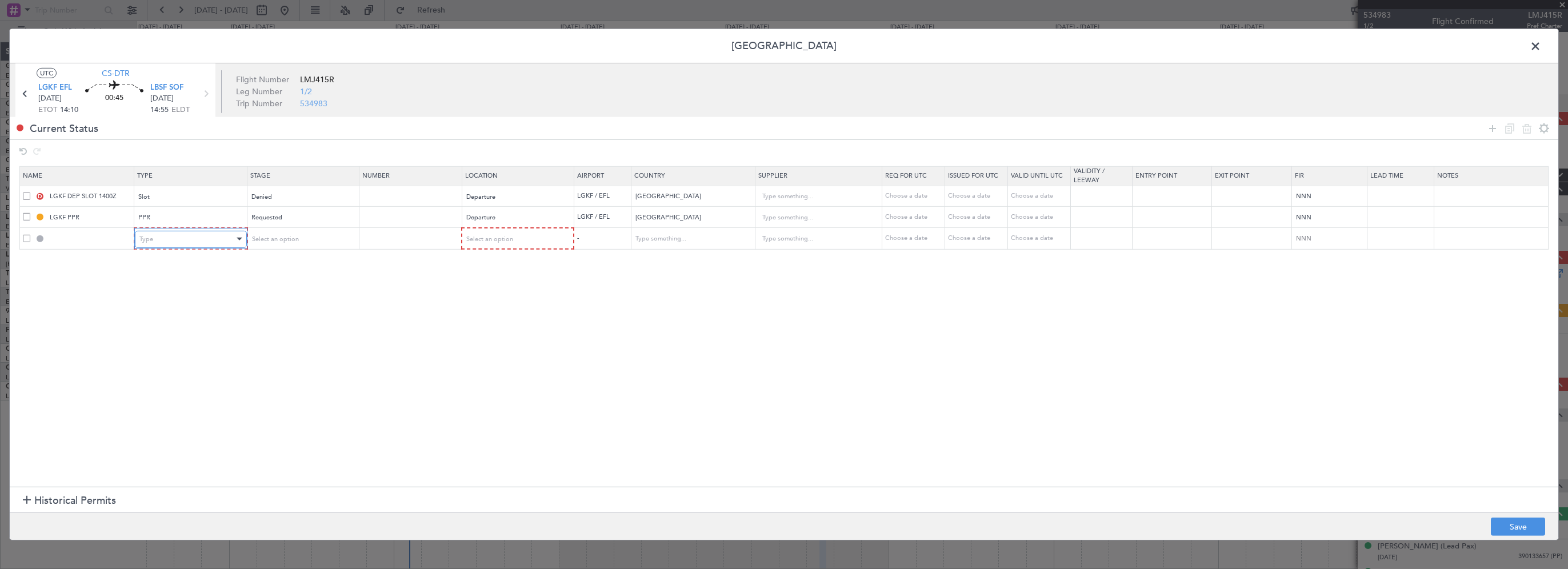
click at [175, 241] on div "Type" at bounding box center [186, 239] width 94 height 17
click at [153, 349] on span "Slot" at bounding box center [190, 348] width 102 height 17
drag, startPoint x: 309, startPoint y: 313, endPoint x: 296, endPoint y: 273, distance: 42.1
click at [309, 312] on section "Name Type Stage Number Location Airport Country Supplier Req For Utc Issued For…" at bounding box center [783, 325] width 1549 height 323
click at [283, 239] on span "Select an option" at bounding box center [273, 239] width 47 height 9
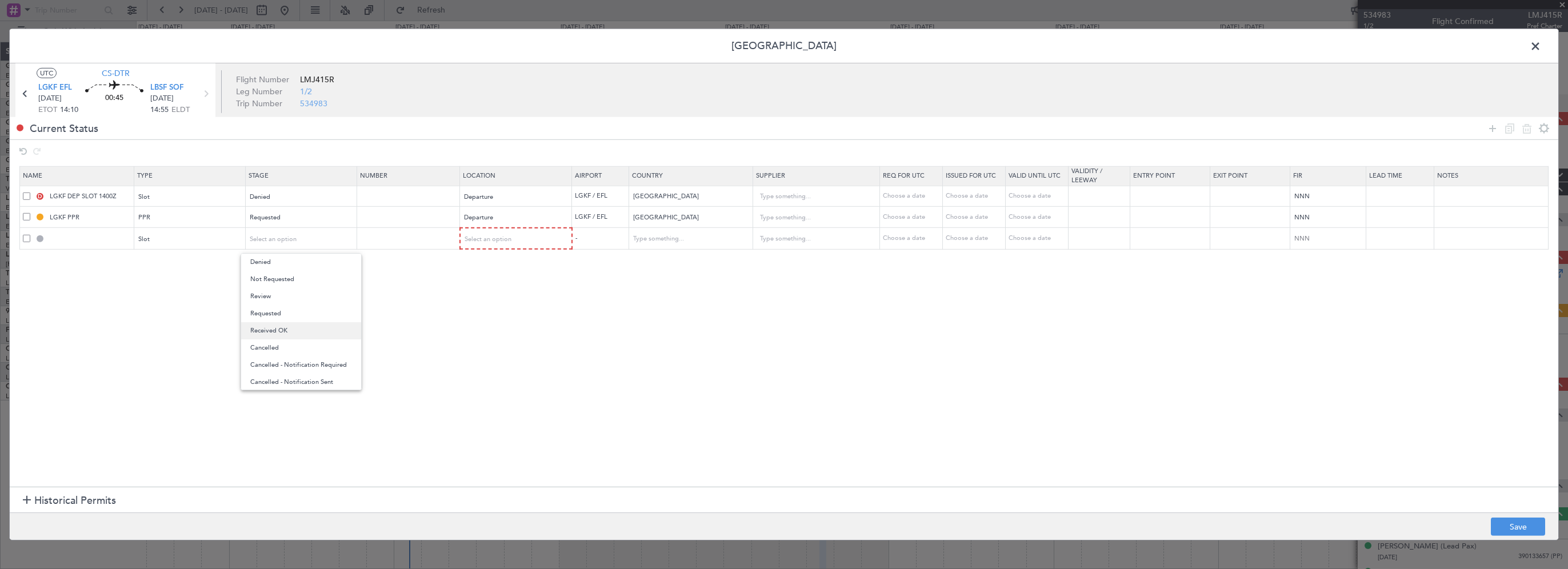
click at [282, 330] on span "Received OK" at bounding box center [301, 331] width 102 height 17
click at [516, 311] on section "Name Type Stage Number Location Airport Country Supplier Req For Utc Issued For…" at bounding box center [783, 325] width 1549 height 323
click at [503, 237] on span "Select an option" at bounding box center [488, 239] width 47 height 9
click at [499, 262] on span "Departure" at bounding box center [515, 263] width 102 height 17
click at [231, 331] on section "Name Type Stage Number Location Airport Country Supplier Req For Utc Issued For…" at bounding box center [783, 325] width 1549 height 323
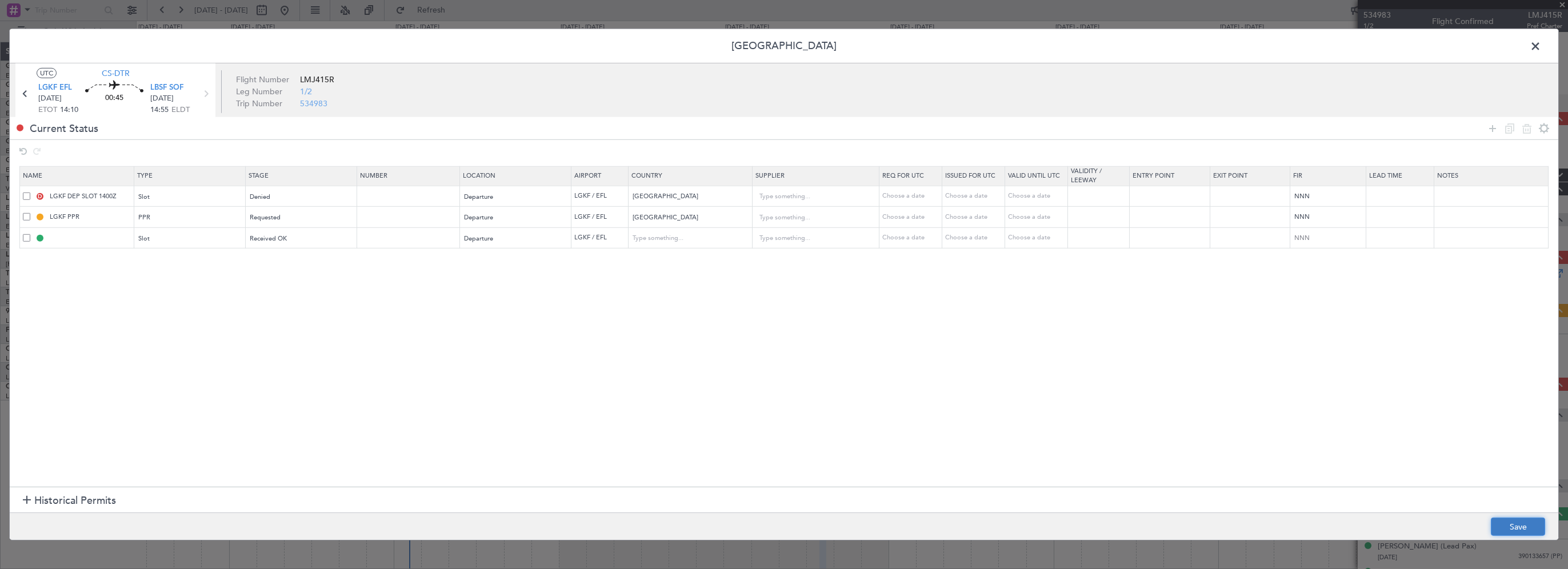
click at [1516, 532] on button "Save" at bounding box center [1518, 526] width 54 height 18
type input "LGKF DEP SLOT"
type input "Greece"
type input "NNN"
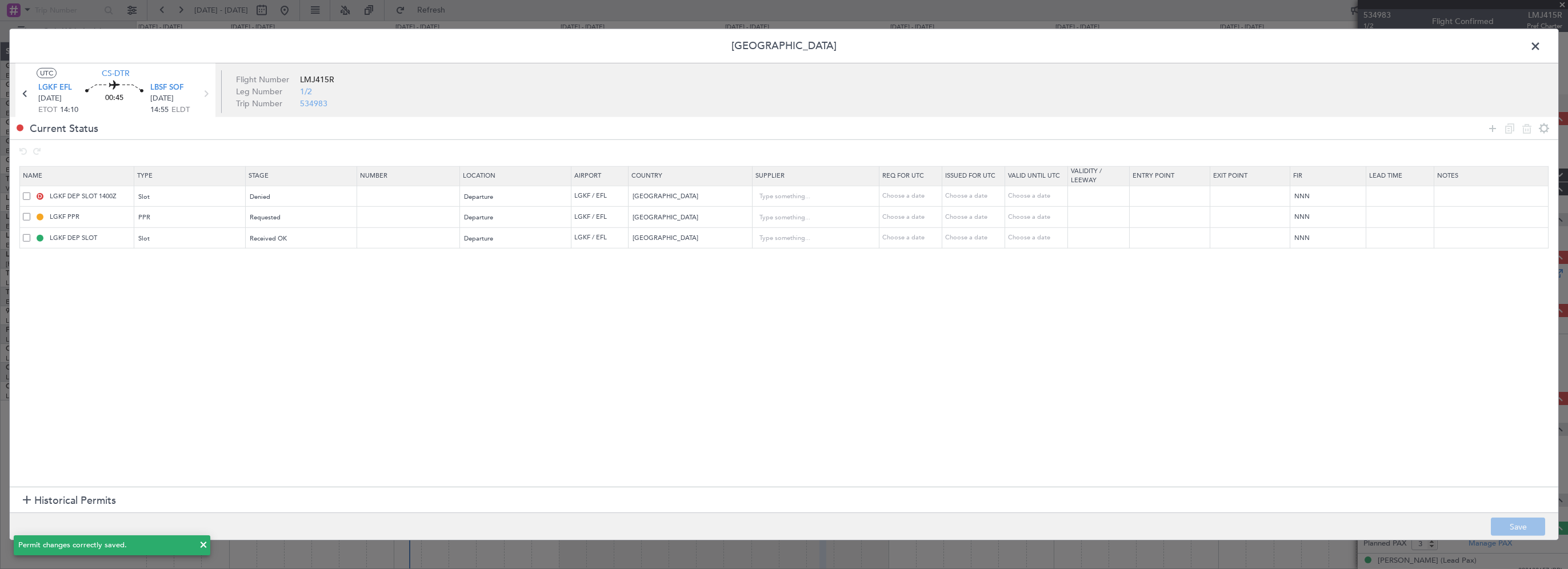
click at [112, 246] on mat-tooltip-component "LGKF DEP SLOT" at bounding box center [90, 257] width 68 height 30
click at [110, 241] on input "LGKF DEP SLOT" at bounding box center [90, 237] width 86 height 9
type input "LGKF DEP SLOT 0625z"
click at [334, 338] on section "Name Type Stage Number Location Airport Country Supplier Req For Utc Issued For…" at bounding box center [783, 325] width 1549 height 323
click at [1504, 522] on button "Save" at bounding box center [1518, 526] width 54 height 18
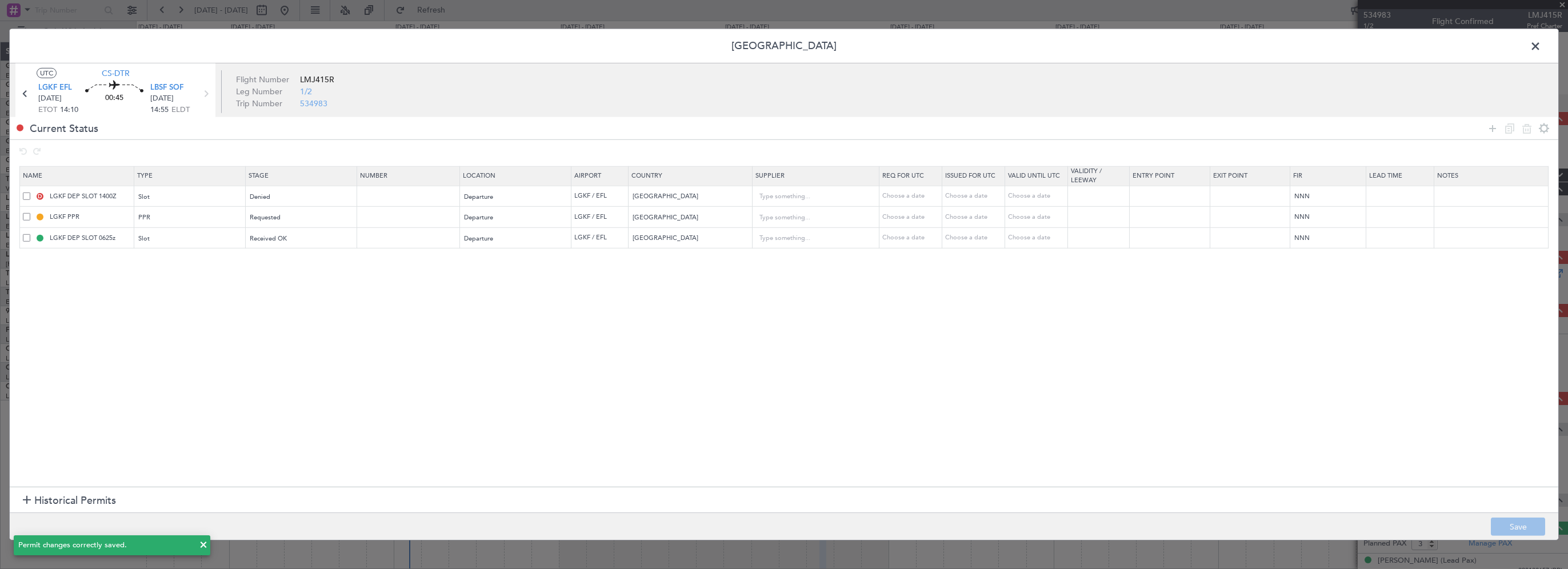
click at [1541, 48] on span at bounding box center [1541, 49] width 0 height 23
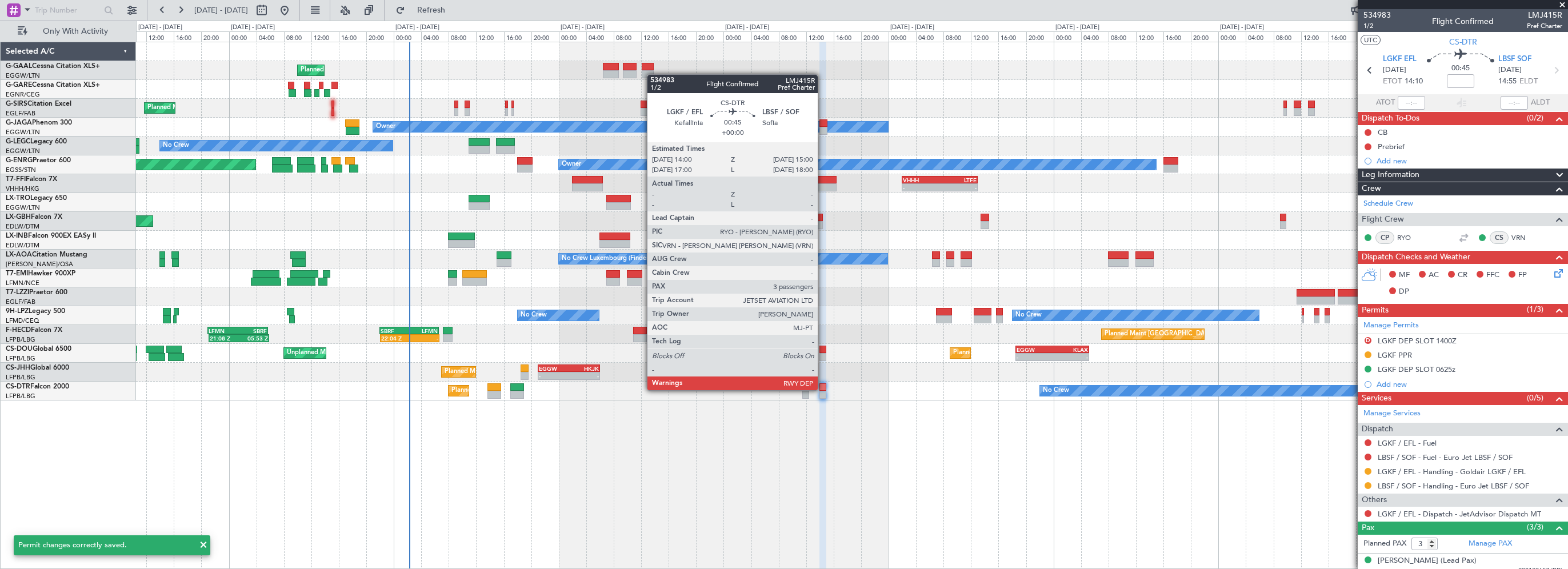
click at [821, 389] on div at bounding box center [823, 387] width 7 height 8
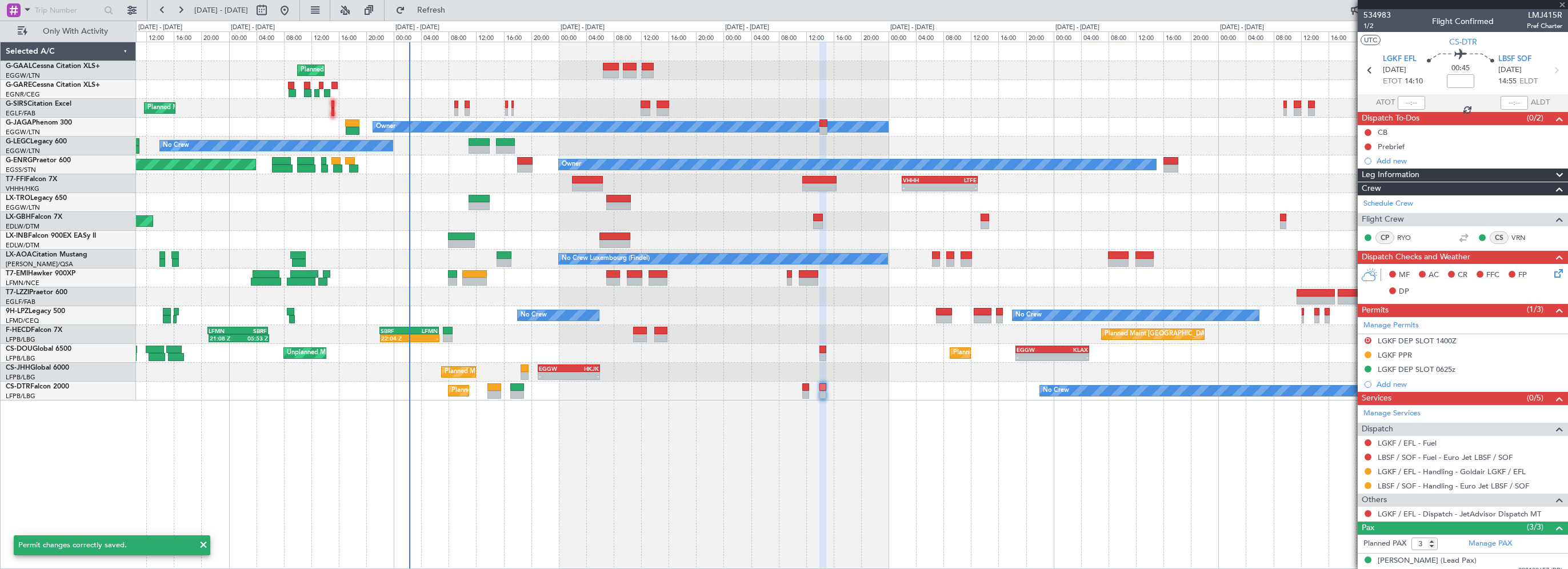
click at [821, 389] on div at bounding box center [823, 387] width 7 height 8
click at [731, 521] on div "Planned Maint Planned Maint London (Farnborough) Owner No Crew A/C Unavailable …" at bounding box center [852, 305] width 1432 height 527
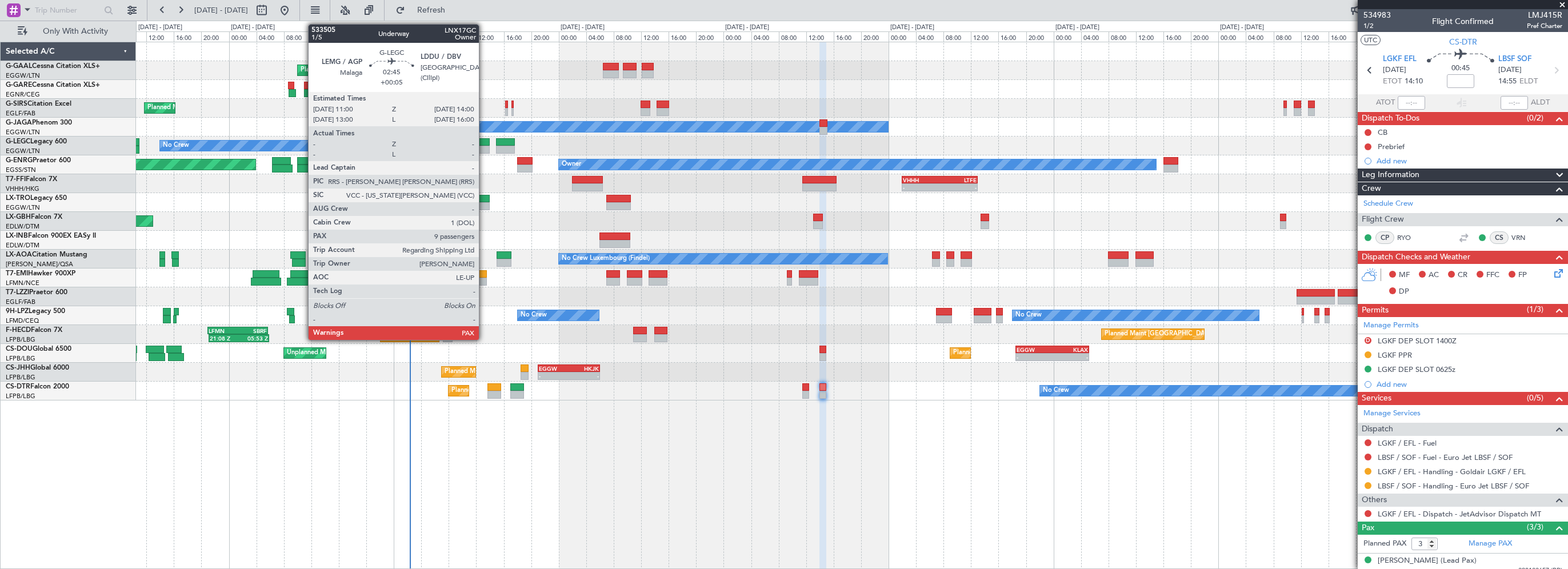
click at [484, 141] on div at bounding box center [479, 142] width 21 height 8
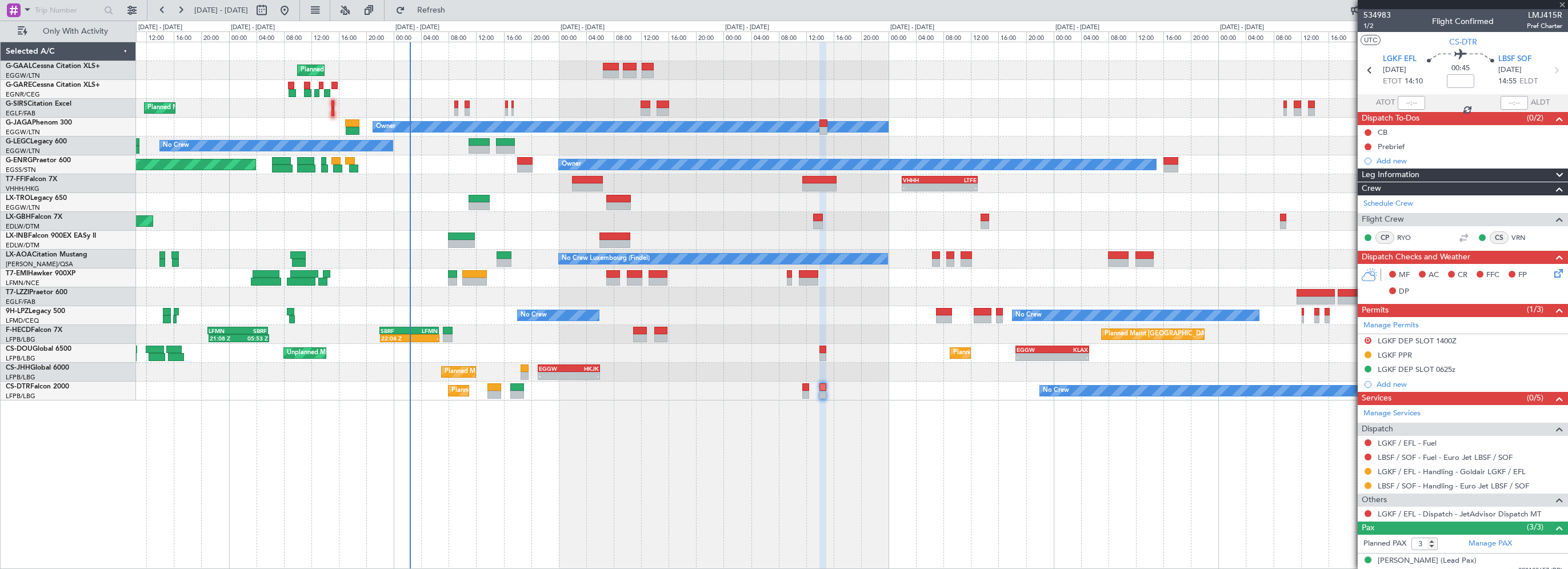
type input "+00:05"
type input "9"
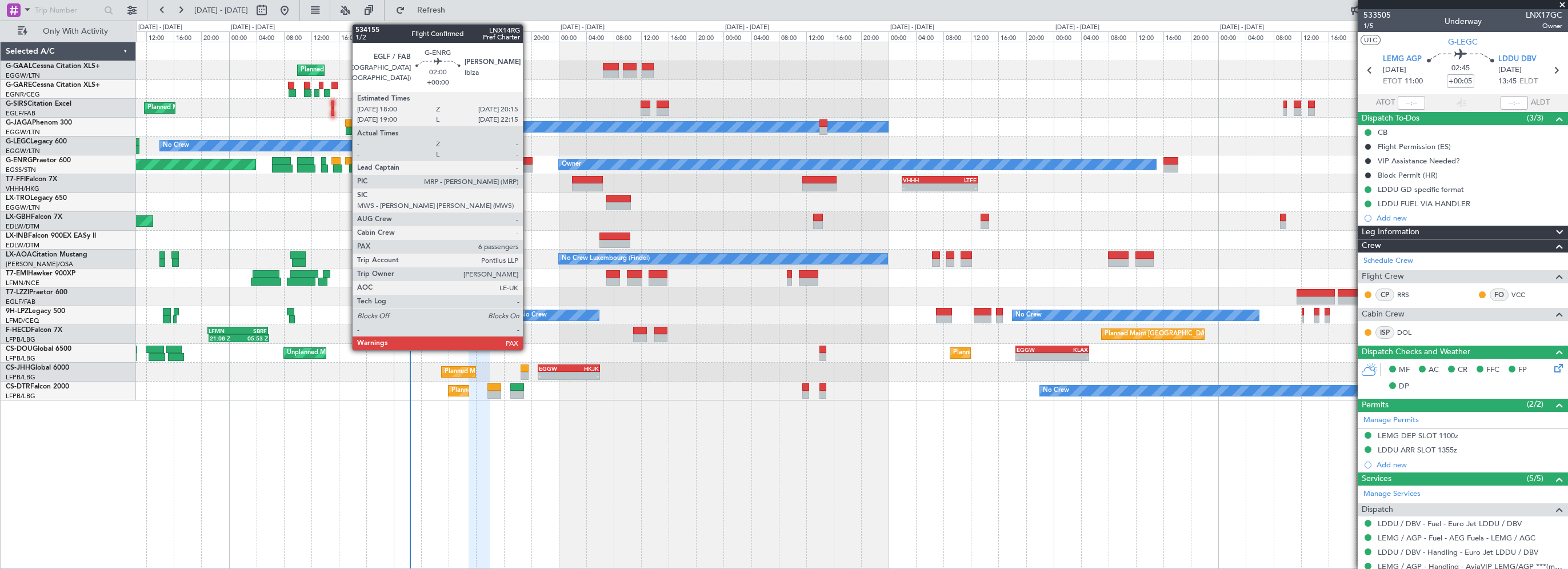
click at [528, 161] on div at bounding box center [525, 161] width 16 height 8
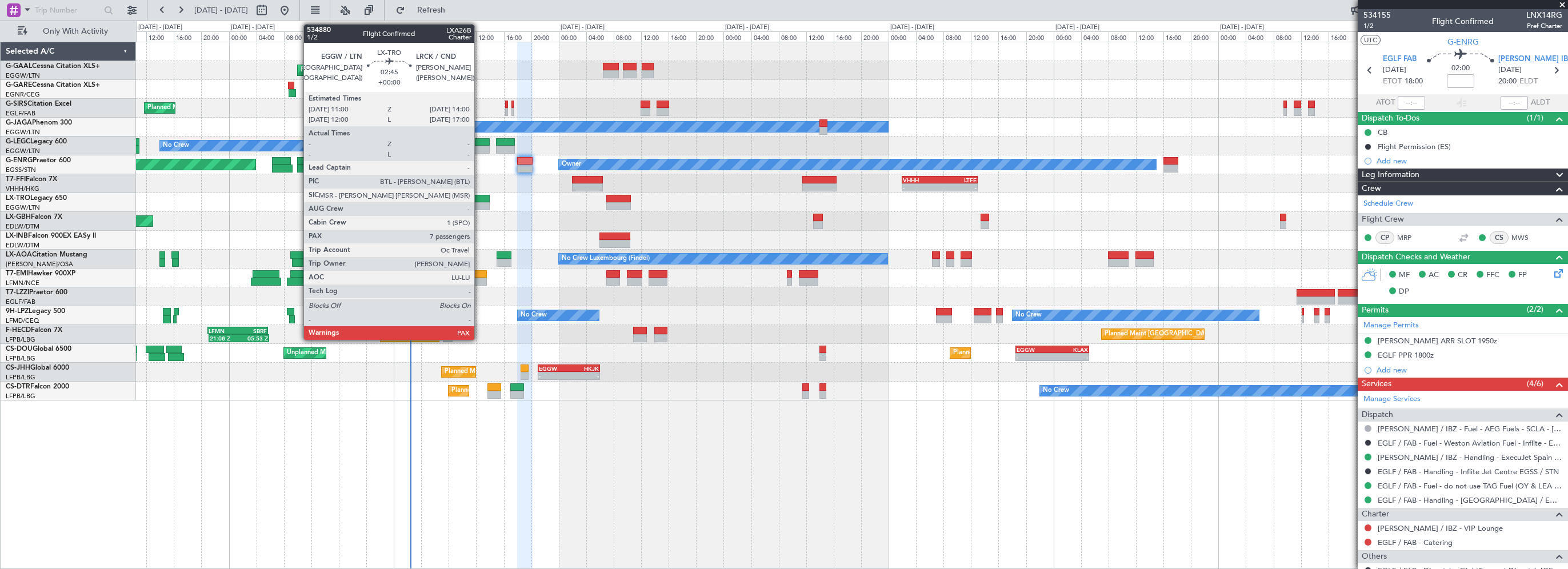
click at [480, 196] on div at bounding box center [479, 198] width 21 height 8
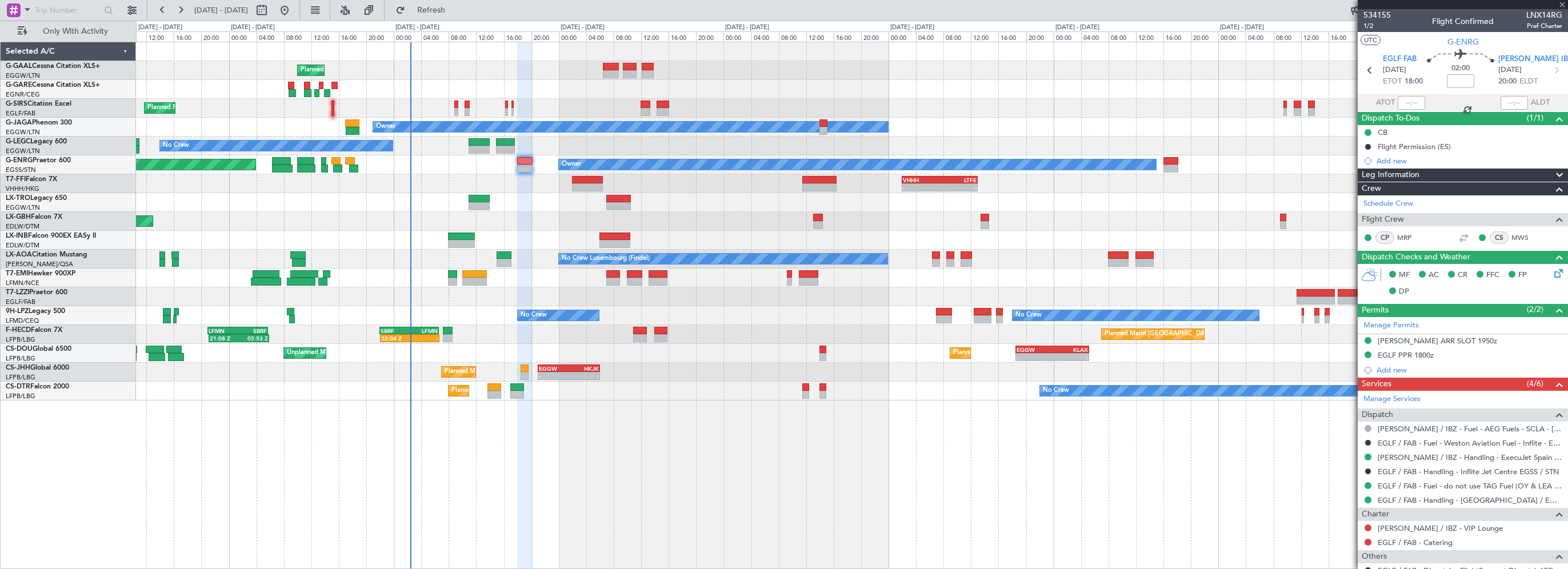
type input "7"
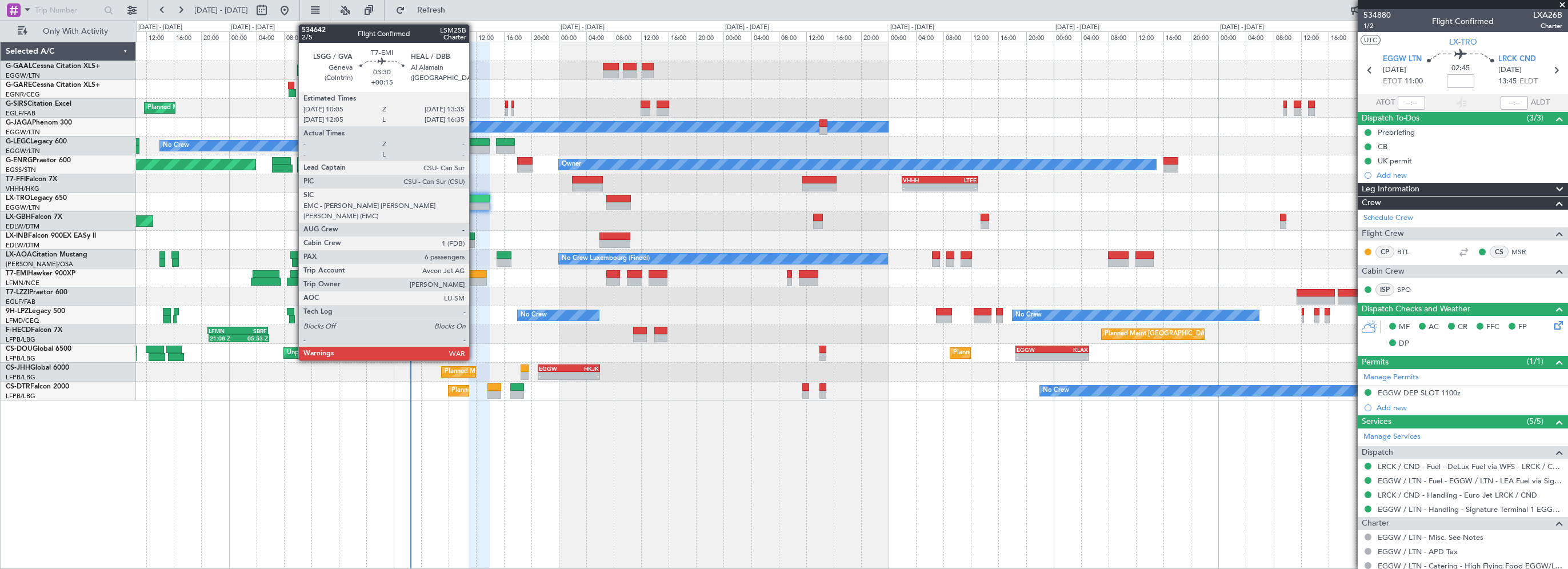
click at [474, 272] on div at bounding box center [475, 274] width 25 height 8
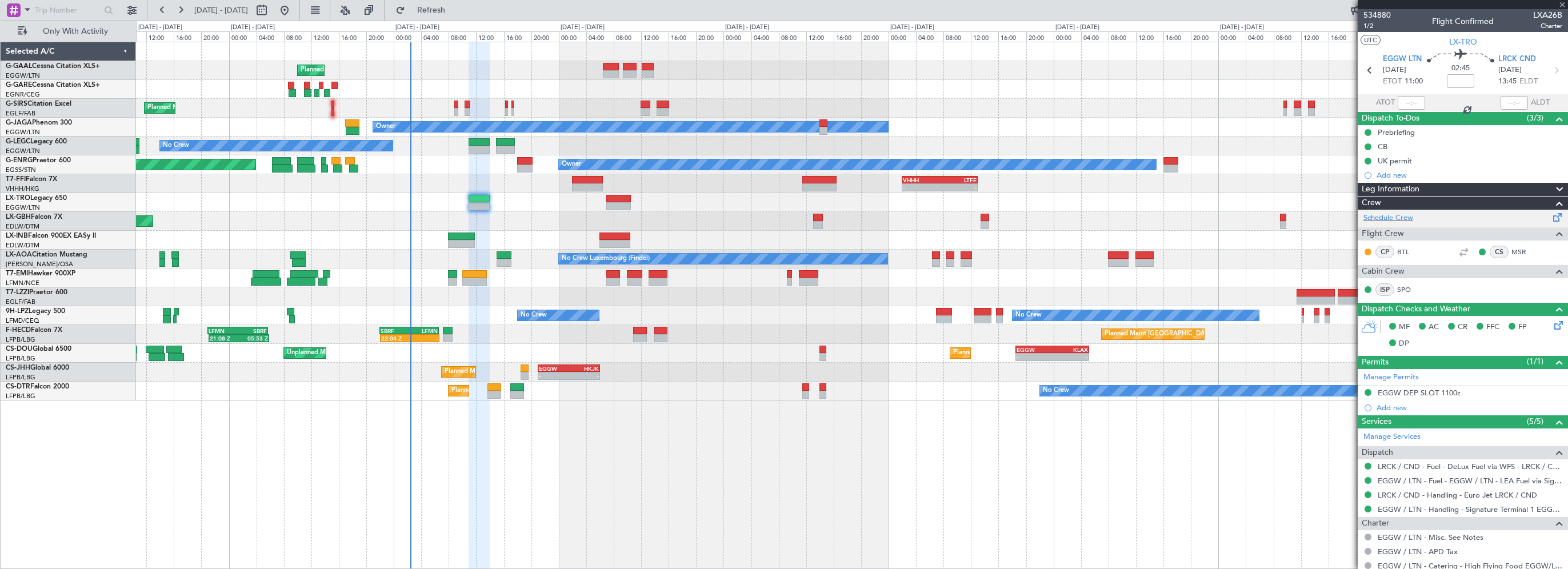
type input "+00:15"
type input "6"
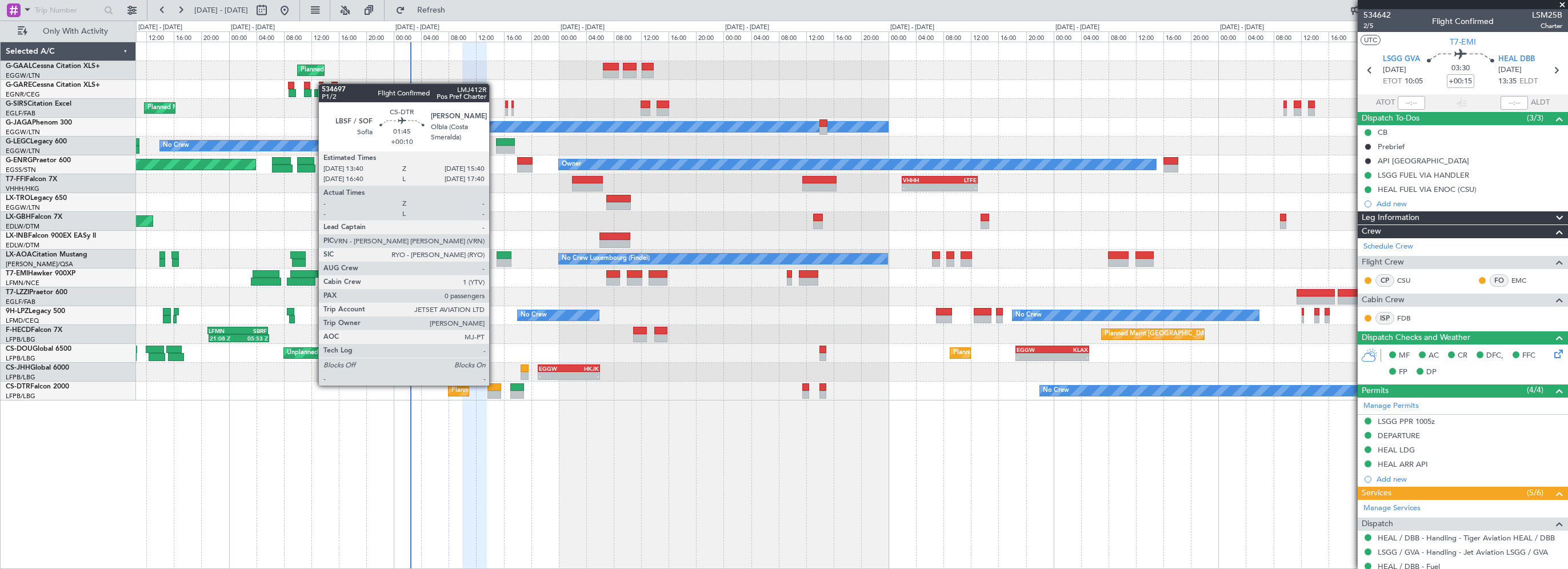
click at [494, 384] on div at bounding box center [495, 387] width 14 height 8
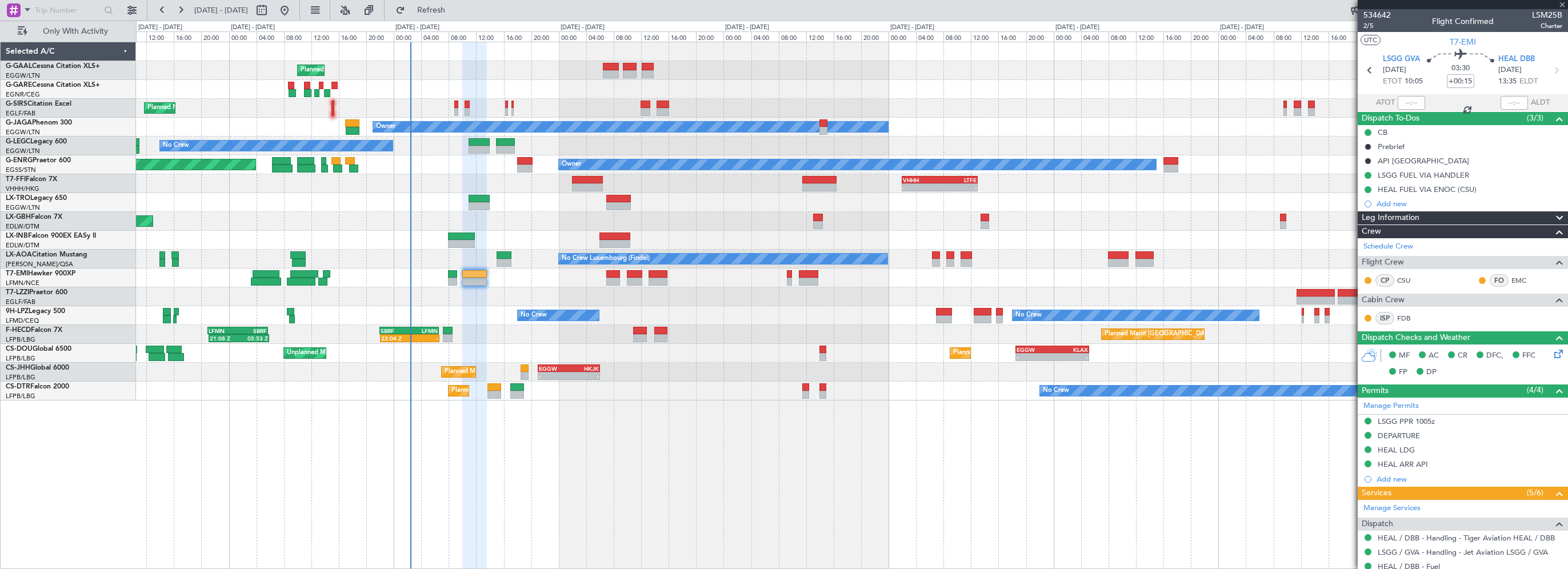
type input "+00:10"
type input "0"
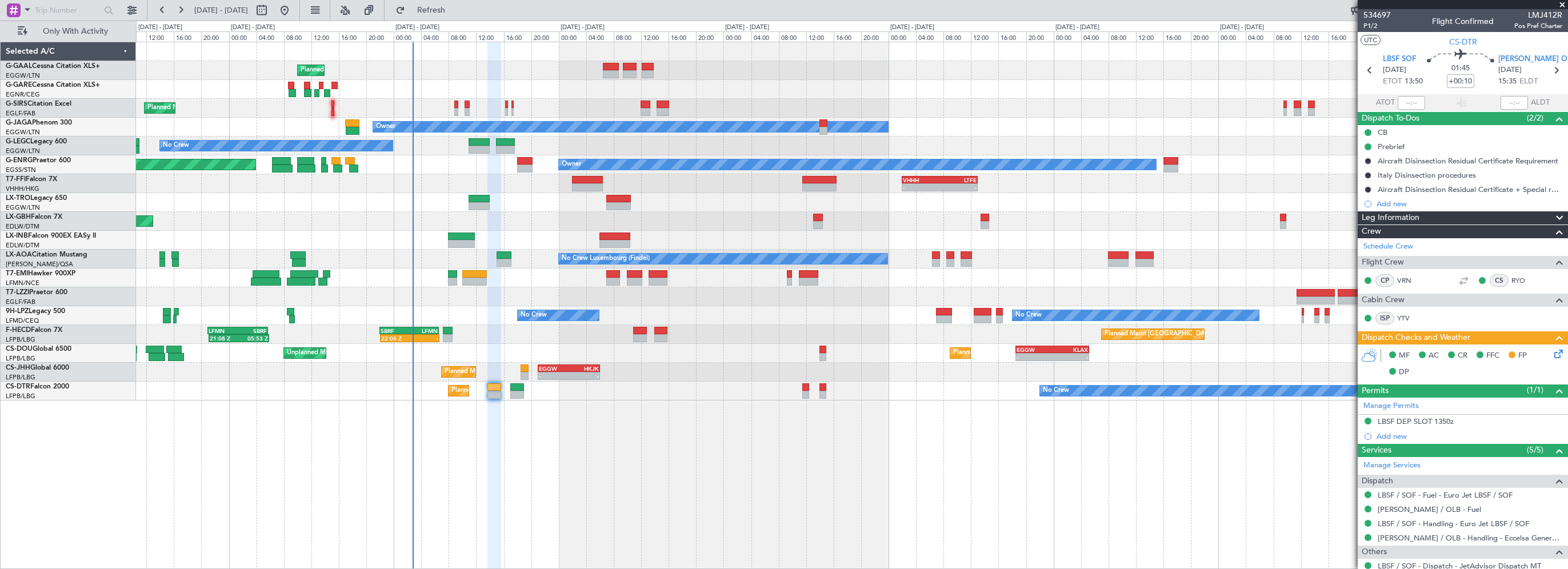
click at [276, 469] on div "Planned Maint Planned Maint [GEOGRAPHIC_DATA] ([GEOGRAPHIC_DATA]) Owner No Crew…" at bounding box center [852, 305] width 1432 height 527
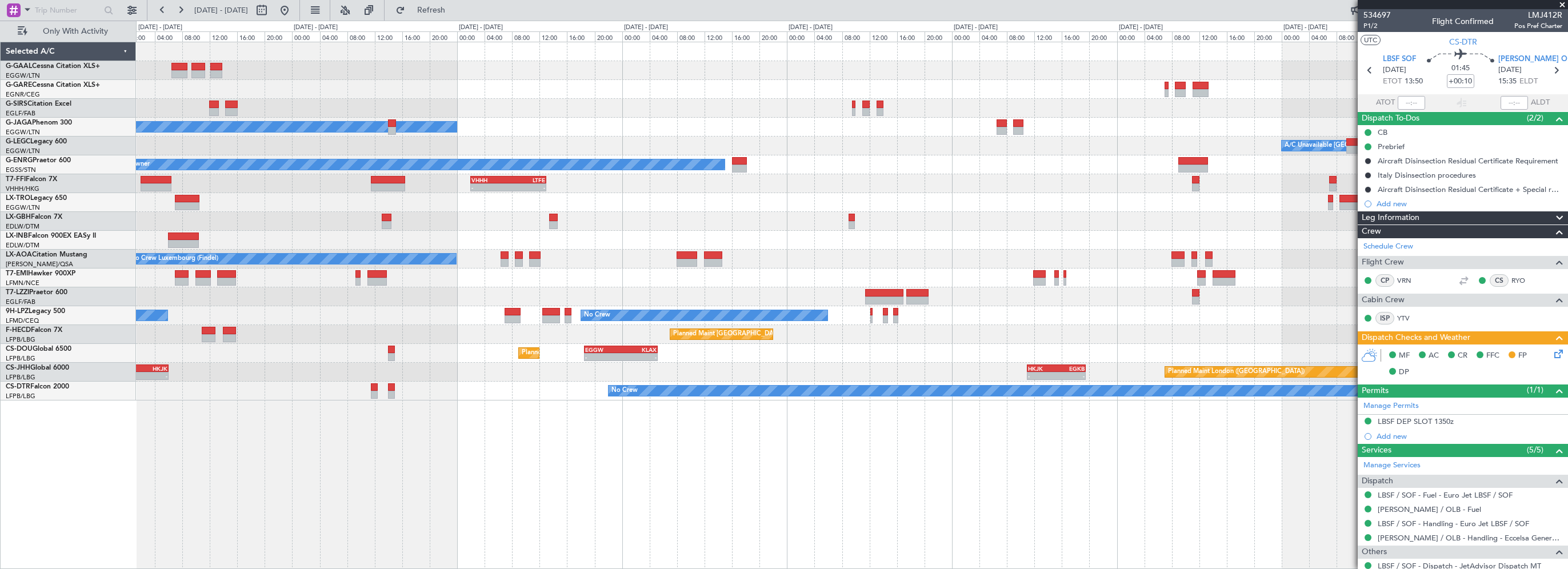
click at [531, 518] on div "Planned Maint Planned [GEOGRAPHIC_DATA] Owner A/C Unavailable [GEOGRAPHIC_DATA]…" at bounding box center [852, 305] width 1432 height 527
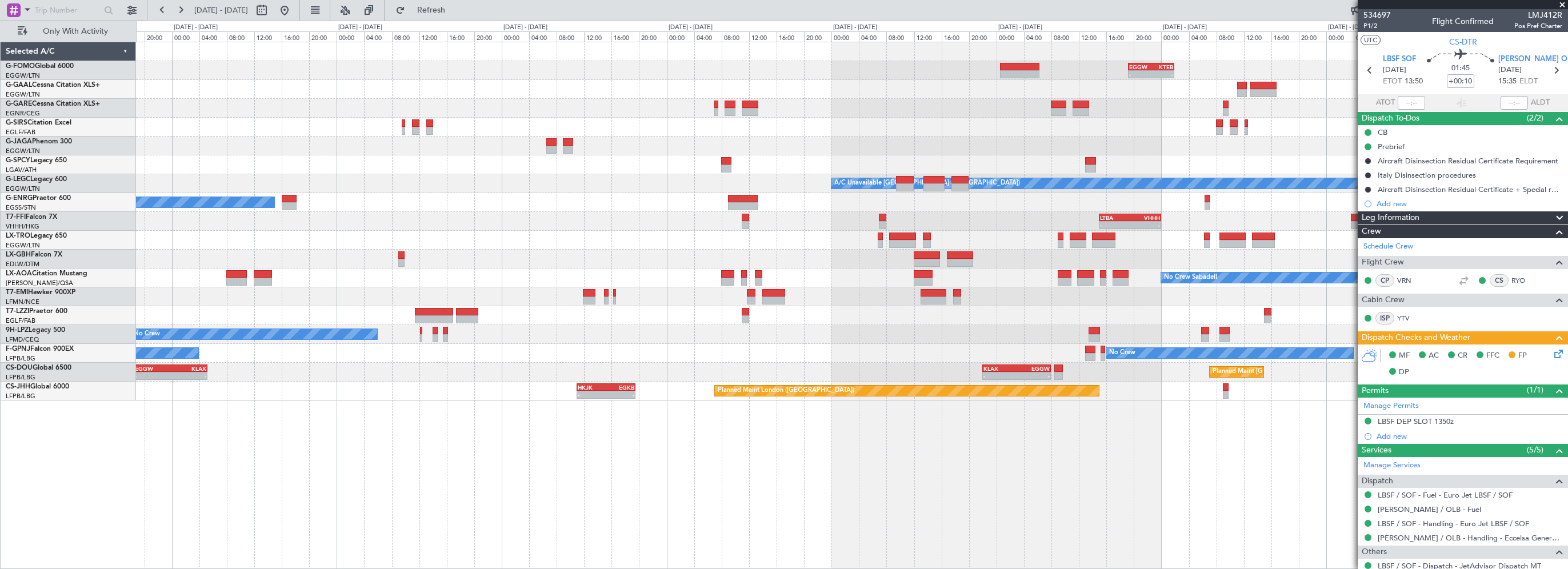
click at [529, 450] on div "- - EGGW 19:15 Z KTEB 01:55 Z Planned Maint Windsor Locks ([PERSON_NAME] Intl) …" at bounding box center [852, 305] width 1432 height 527
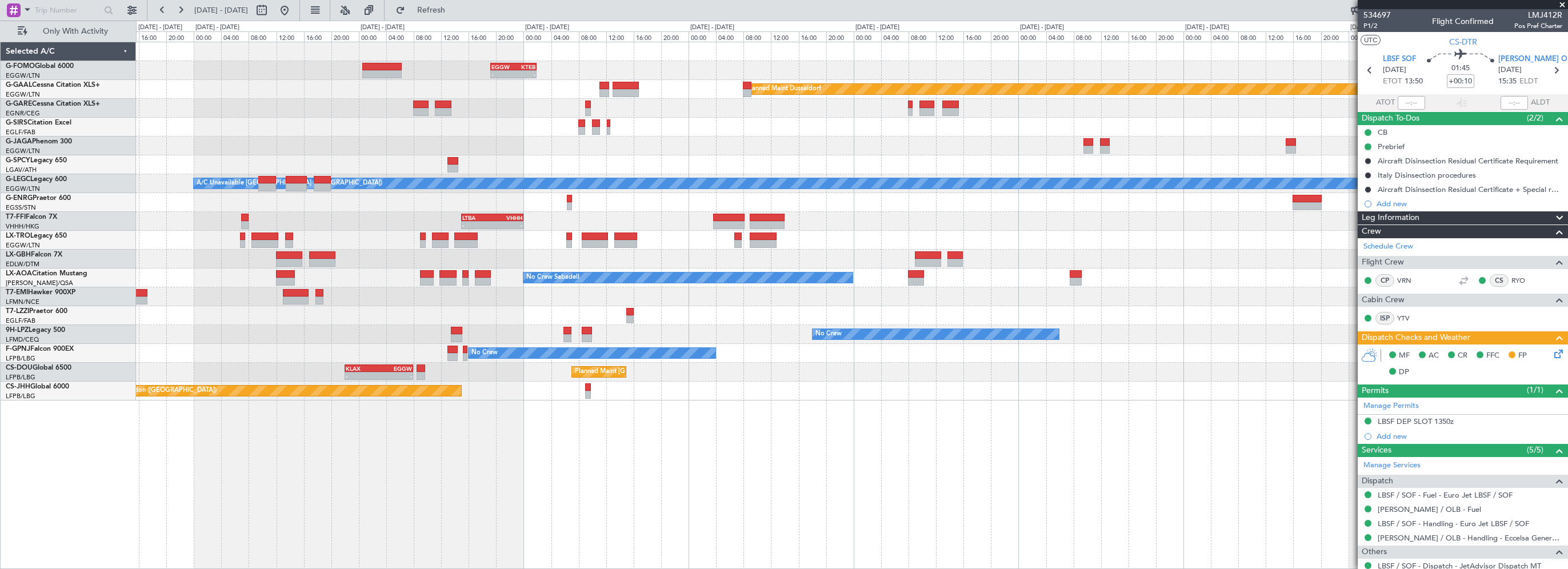
click at [477, 477] on div "- - EGGW 19:15 Z KTEB 01:55 Z Planned [GEOGRAPHIC_DATA] A/C Unavailable [GEOGRA…" at bounding box center [852, 305] width 1432 height 527
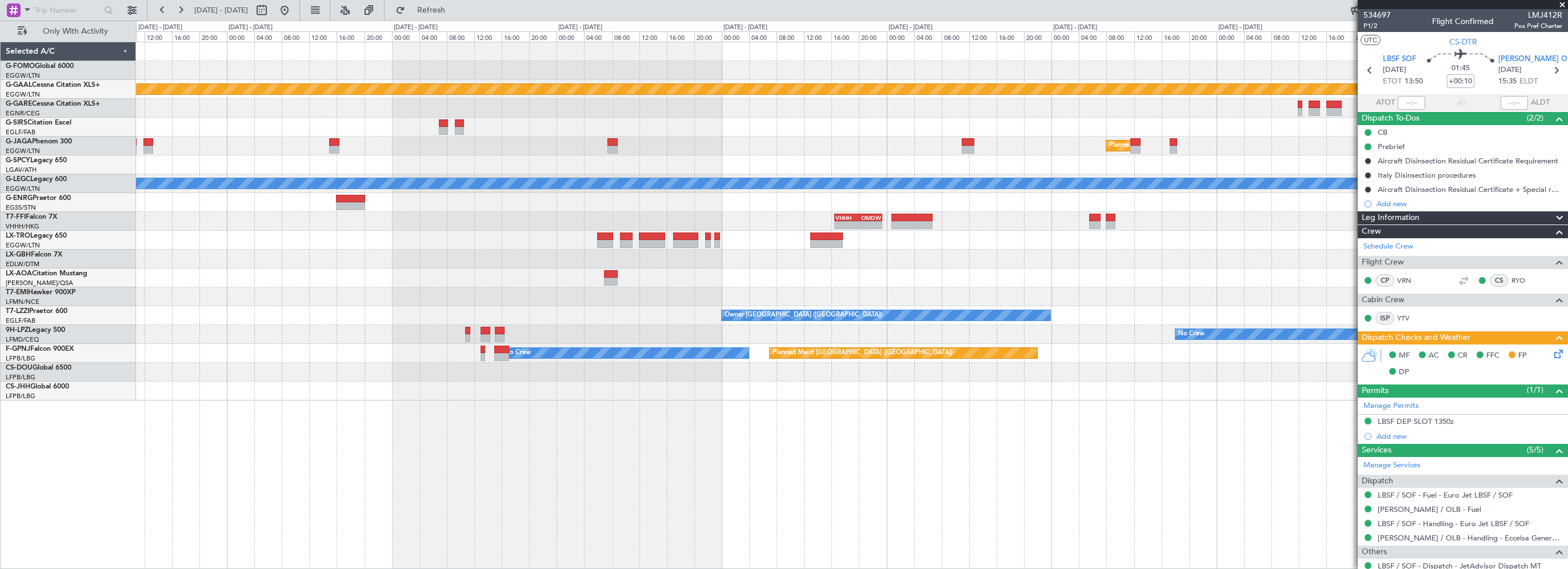
click at [662, 474] on div "Planned Maint Dusseldorf Planned Maint [GEOGRAPHIC_DATA] ([GEOGRAPHIC_DATA]) A/…" at bounding box center [852, 305] width 1432 height 527
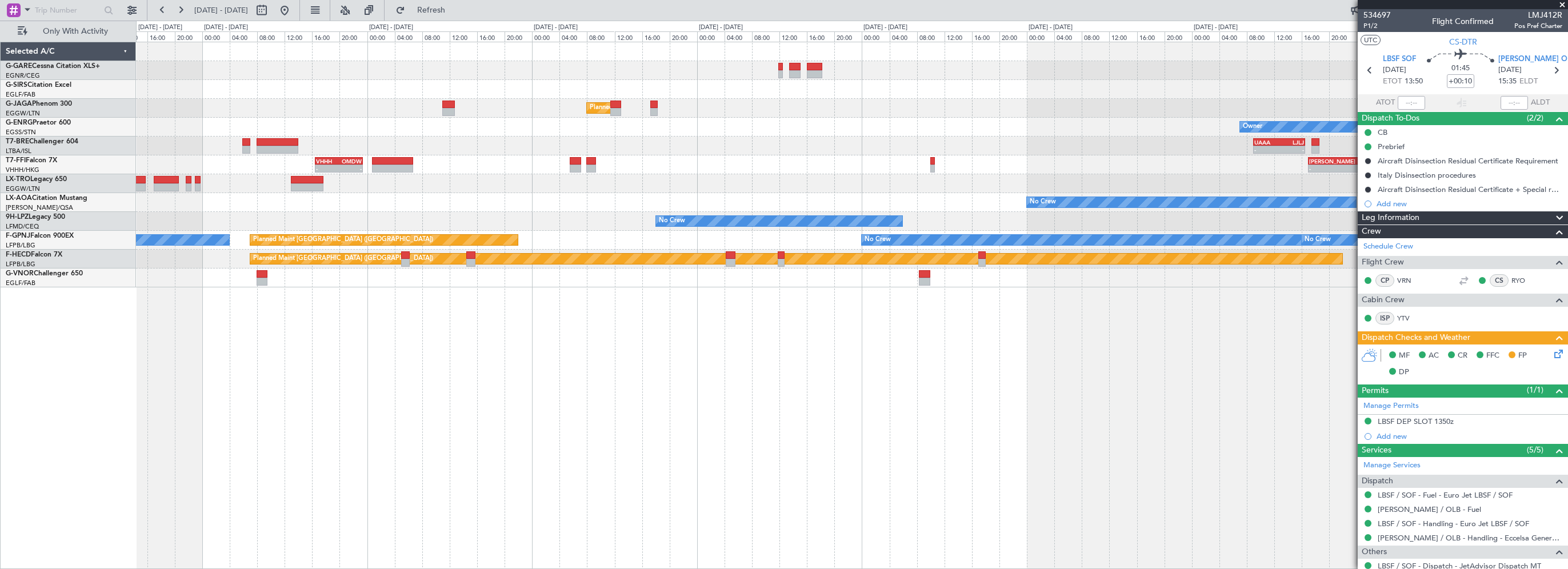
click at [639, 397] on div "Planned Maint [GEOGRAPHIC_DATA] ([GEOGRAPHIC_DATA]) Owner - - UAAA 09:00 Z LJLJ…" at bounding box center [852, 305] width 1432 height 527
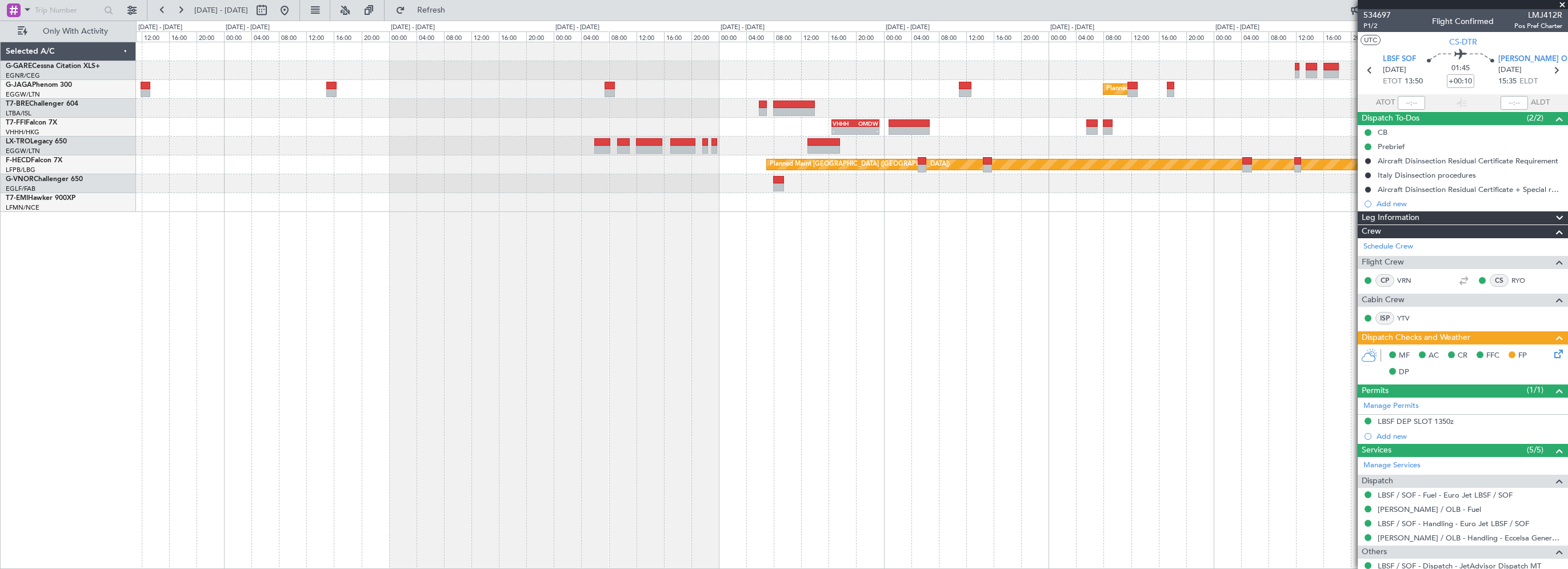
click at [1031, 398] on div "Planned Maint [GEOGRAPHIC_DATA] ([GEOGRAPHIC_DATA]) - - UAAA 09:00 Z LJLJ 16:30…" at bounding box center [852, 305] width 1432 height 527
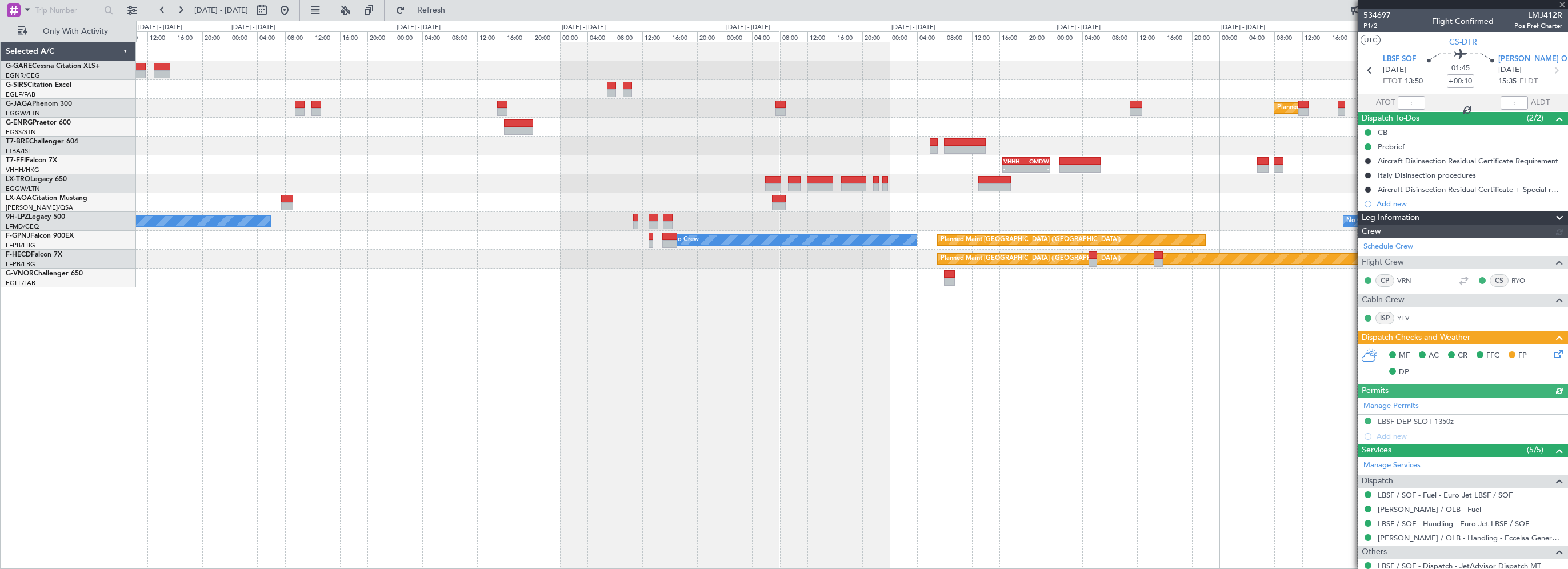
click at [770, 389] on div "Planned Maint [GEOGRAPHIC_DATA] ([GEOGRAPHIC_DATA]) - - VHHH 16:30 Z OMDW 23:25…" at bounding box center [852, 305] width 1432 height 527
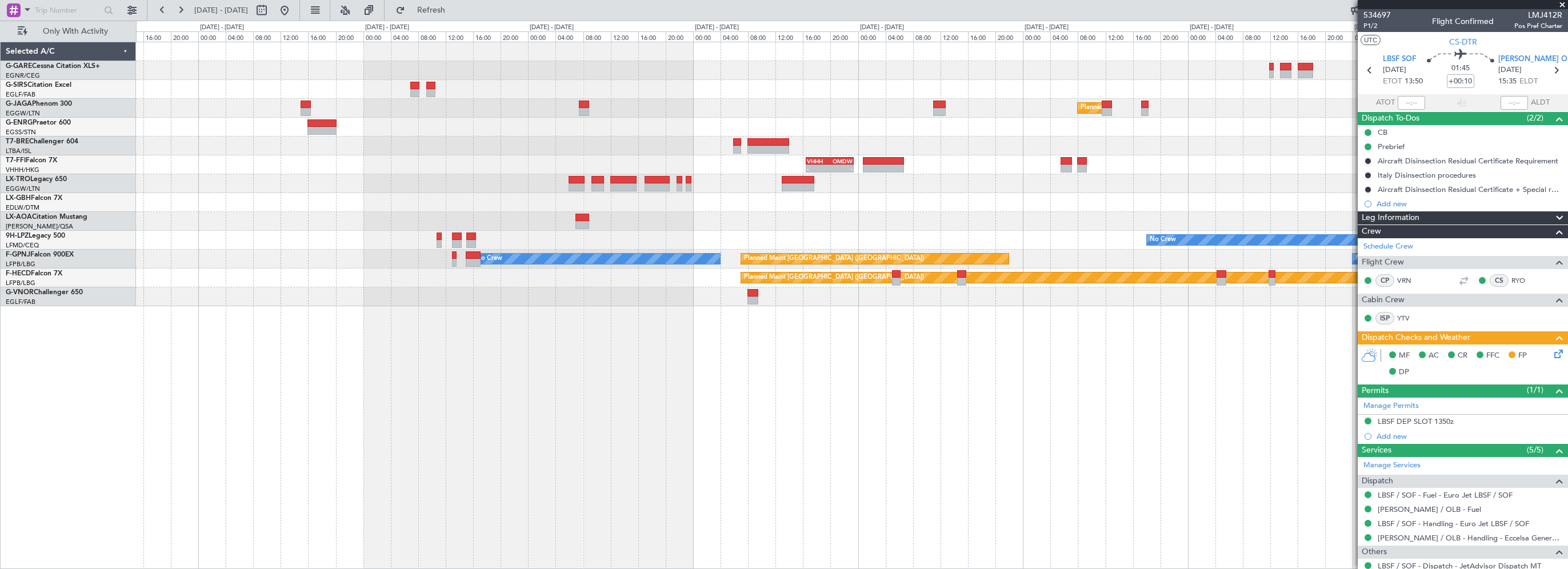
click at [723, 422] on div "Planned Maint [GEOGRAPHIC_DATA] ([GEOGRAPHIC_DATA]) Owner - - UAAA 09:00 Z LJLJ…" at bounding box center [852, 305] width 1432 height 527
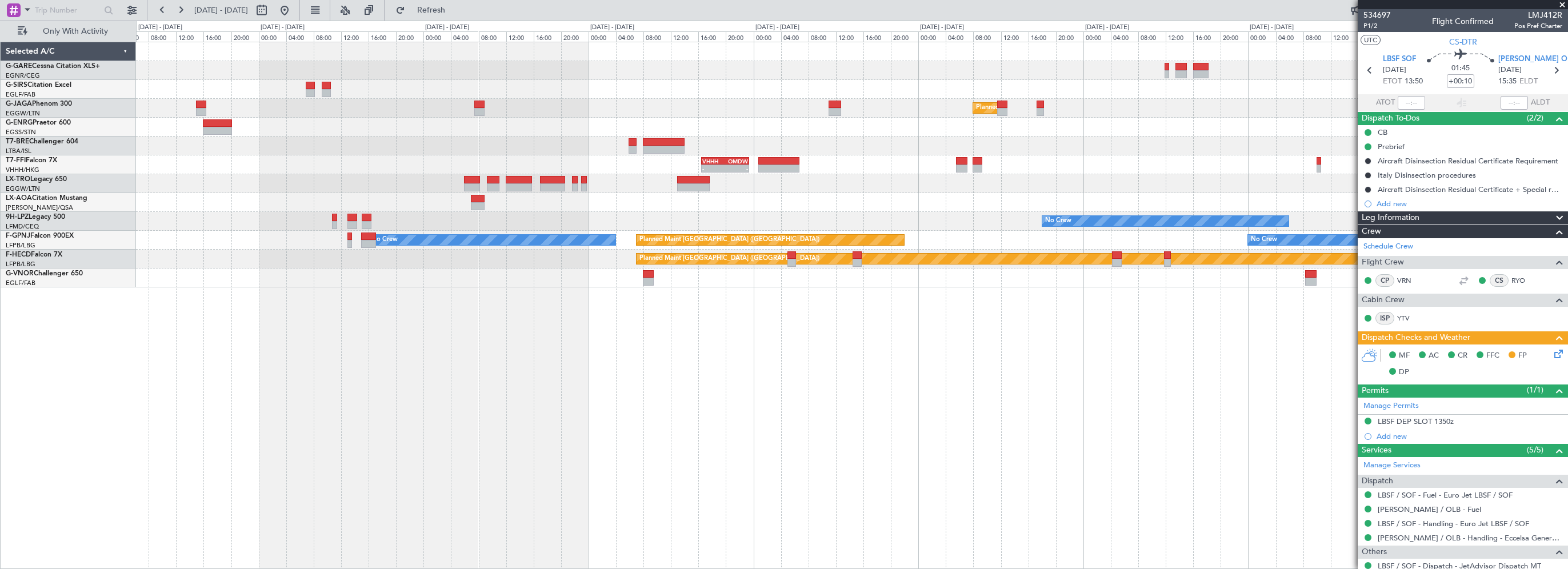
click at [562, 423] on div "Planned Maint [GEOGRAPHIC_DATA] ([GEOGRAPHIC_DATA]) Owner - - UAAA 09:00 Z LJLJ…" at bounding box center [852, 305] width 1432 height 527
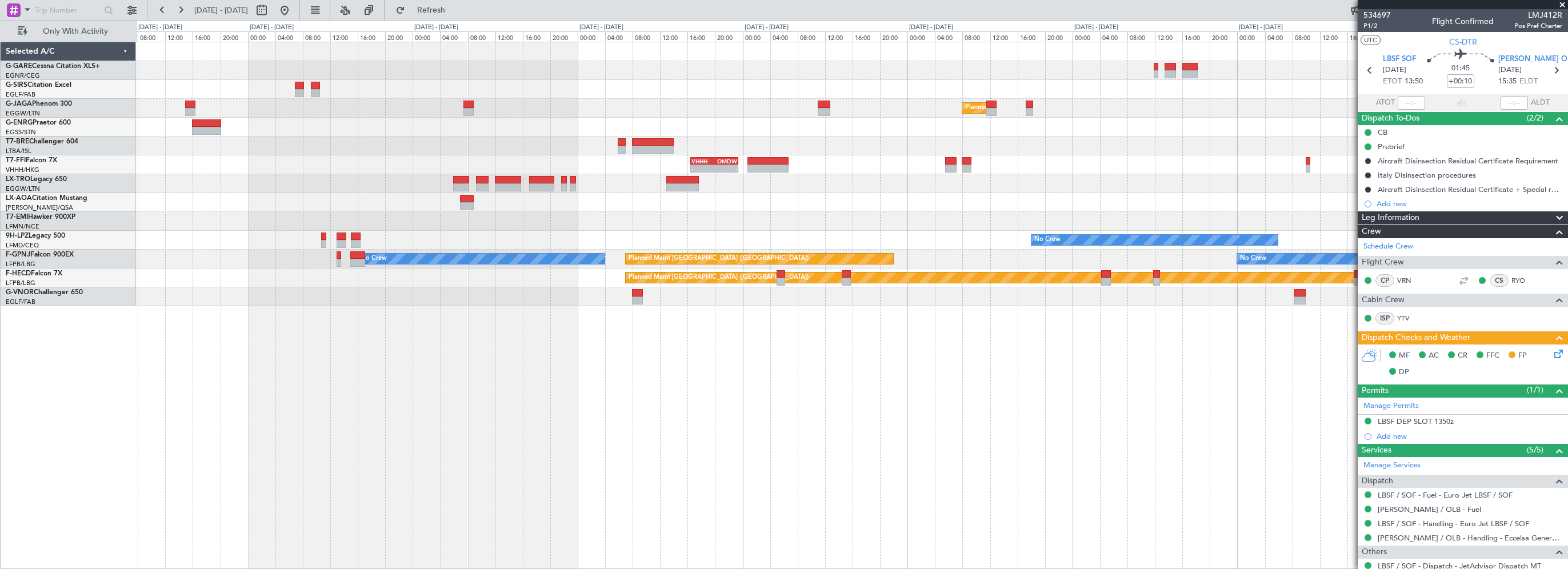
click at [968, 395] on div "Planned Maint [GEOGRAPHIC_DATA] ([GEOGRAPHIC_DATA]) Owner - - UAAA 09:00 Z LJLJ…" at bounding box center [852, 305] width 1432 height 527
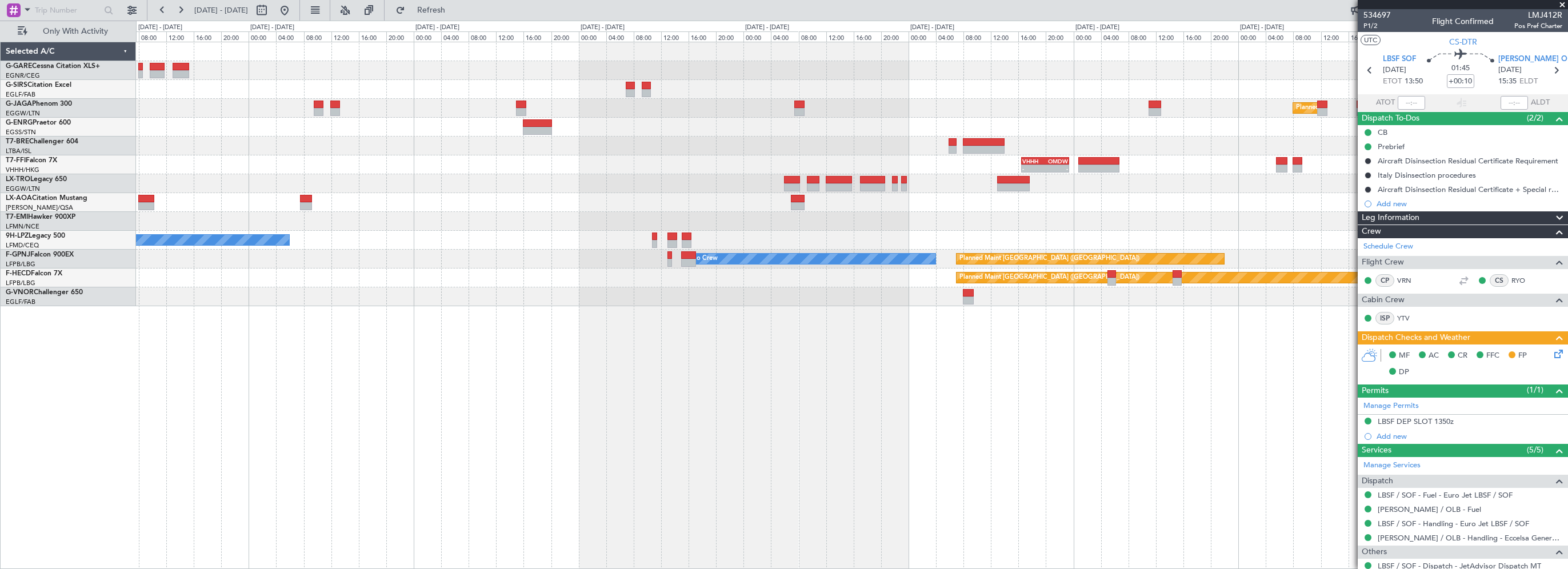
click at [719, 384] on div "Planned Maint [GEOGRAPHIC_DATA] ([GEOGRAPHIC_DATA]) - - VHHH 16:30 Z OMDW 23:25…" at bounding box center [852, 305] width 1432 height 527
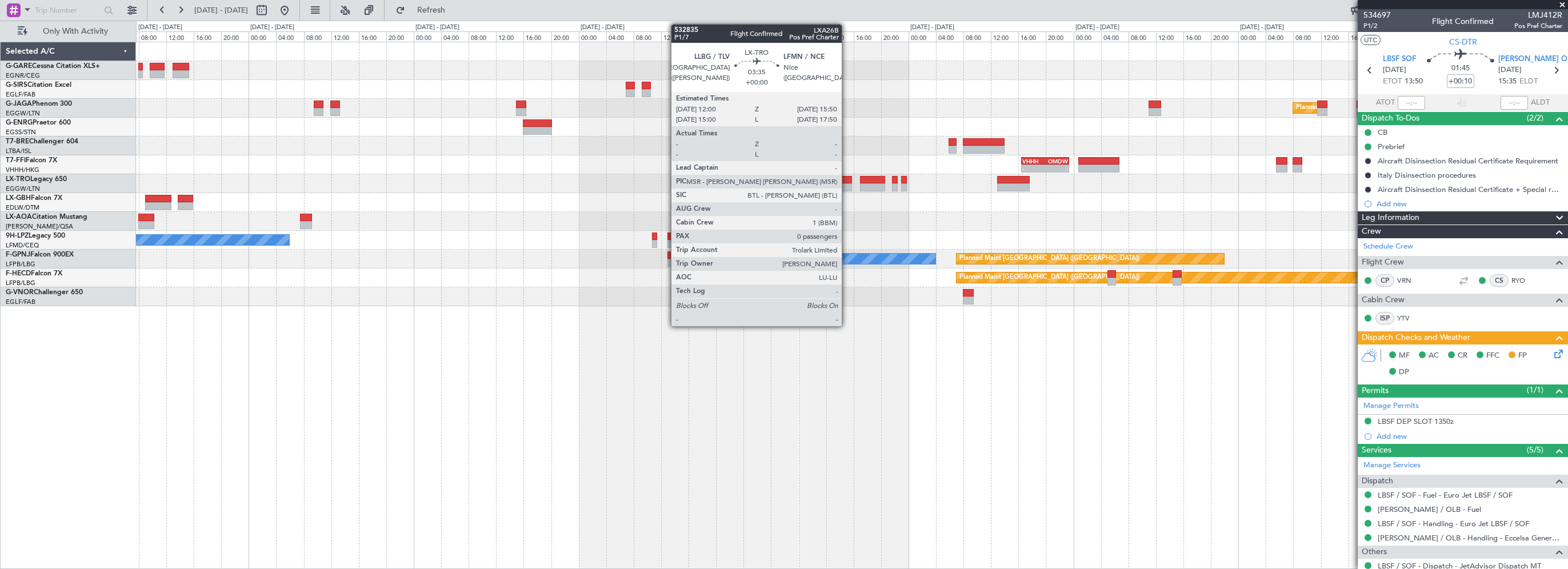
click at [847, 177] on div at bounding box center [839, 180] width 27 height 8
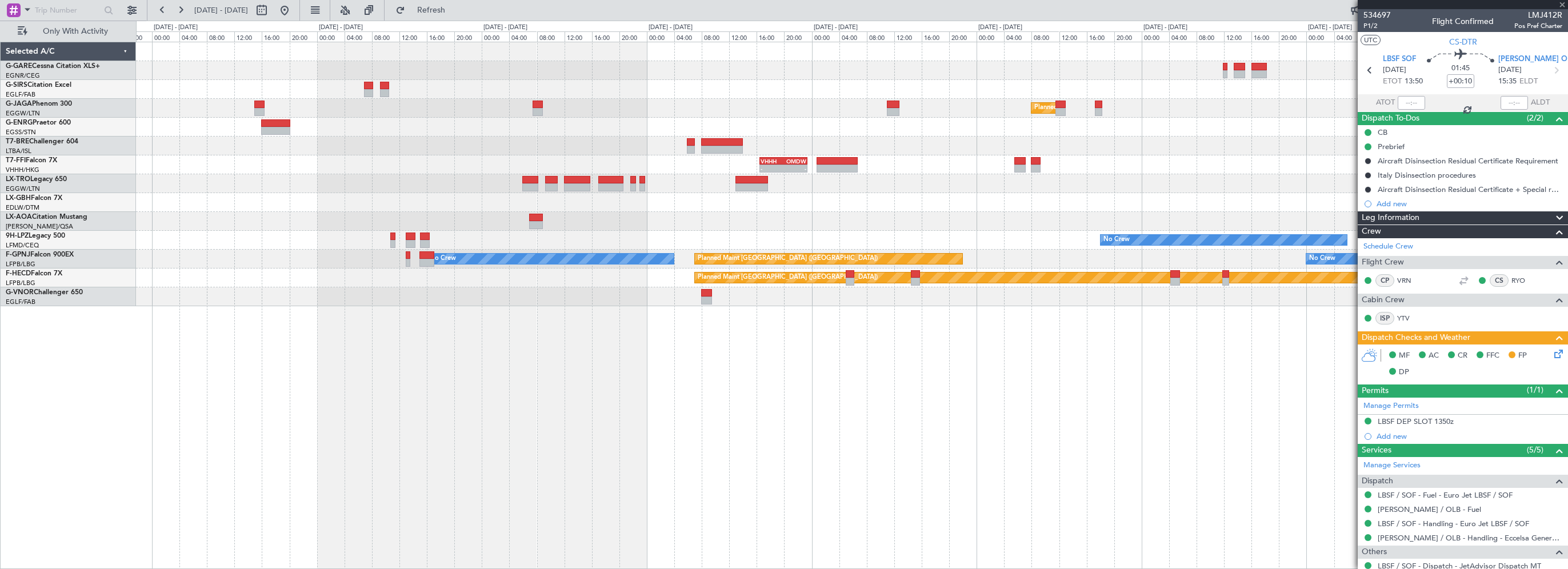
click at [709, 420] on div "Planned Maint [GEOGRAPHIC_DATA] ([GEOGRAPHIC_DATA]) Owner - - UAAA 09:00 Z LJLJ…" at bounding box center [852, 305] width 1432 height 527
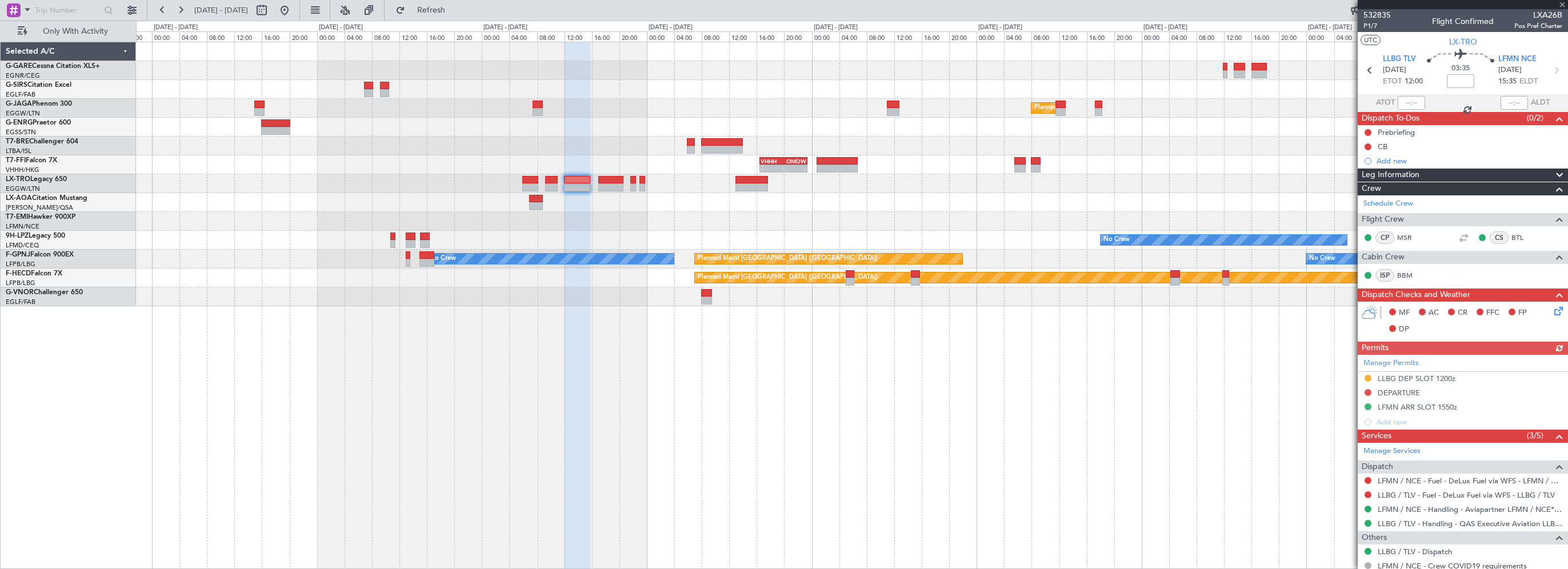
click at [1119, 423] on div "Planned Maint [GEOGRAPHIC_DATA] ([GEOGRAPHIC_DATA]) Owner - - UAAA 09:00 Z LJLJ…" at bounding box center [852, 305] width 1432 height 527
click at [1406, 519] on link "LLBG / TLV - Handling - QAS Executive Aviation LLBG / TLV" at bounding box center [1470, 523] width 185 height 9
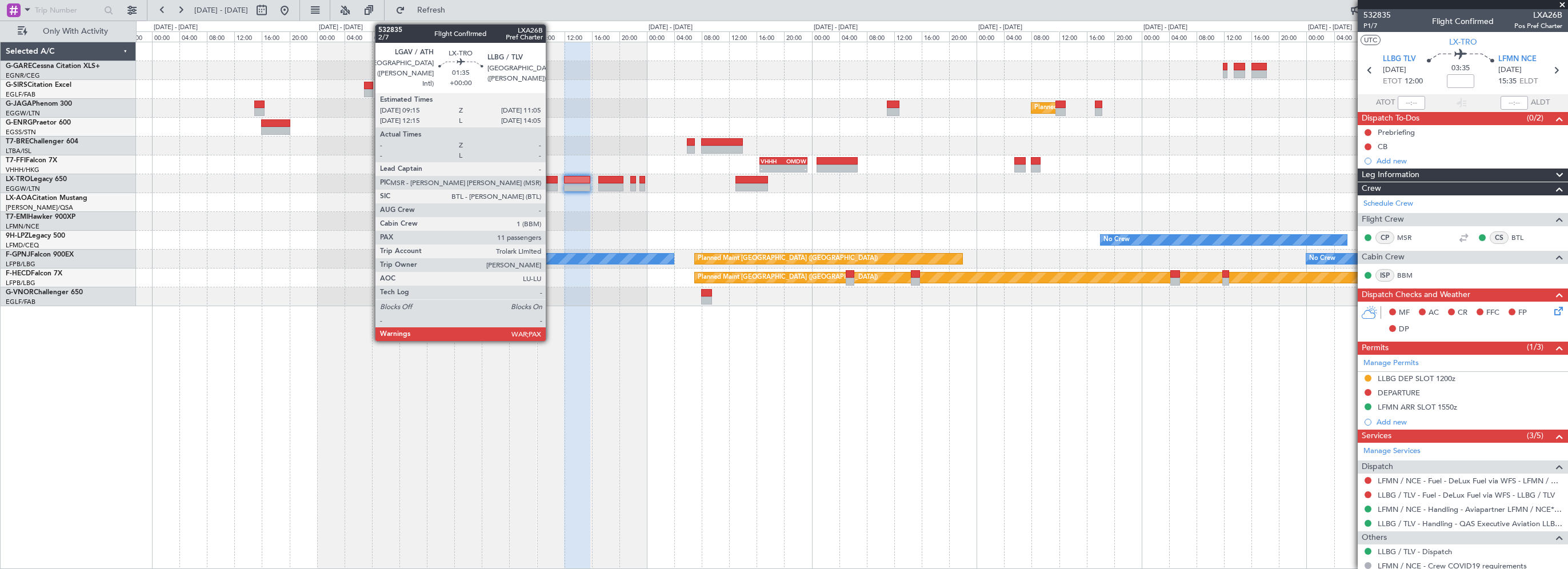
click at [551, 179] on div at bounding box center [552, 180] width 13 height 8
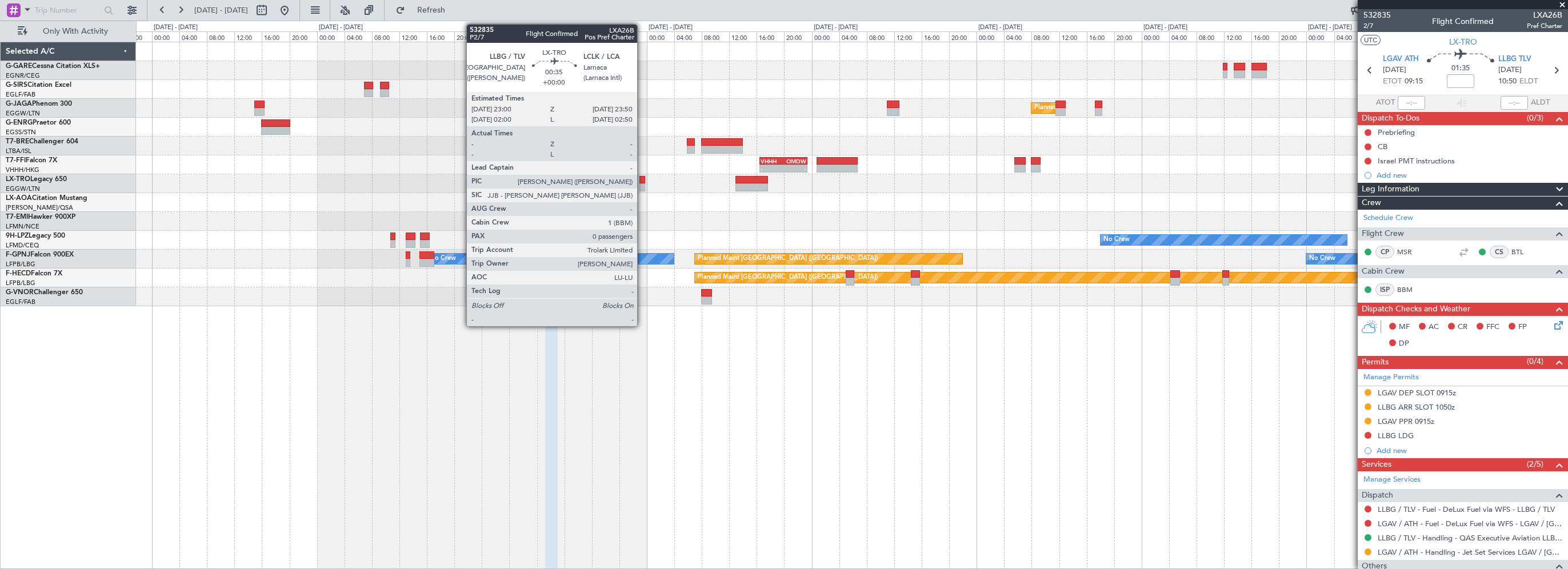
click at [642, 180] on div at bounding box center [642, 180] width 6 height 8
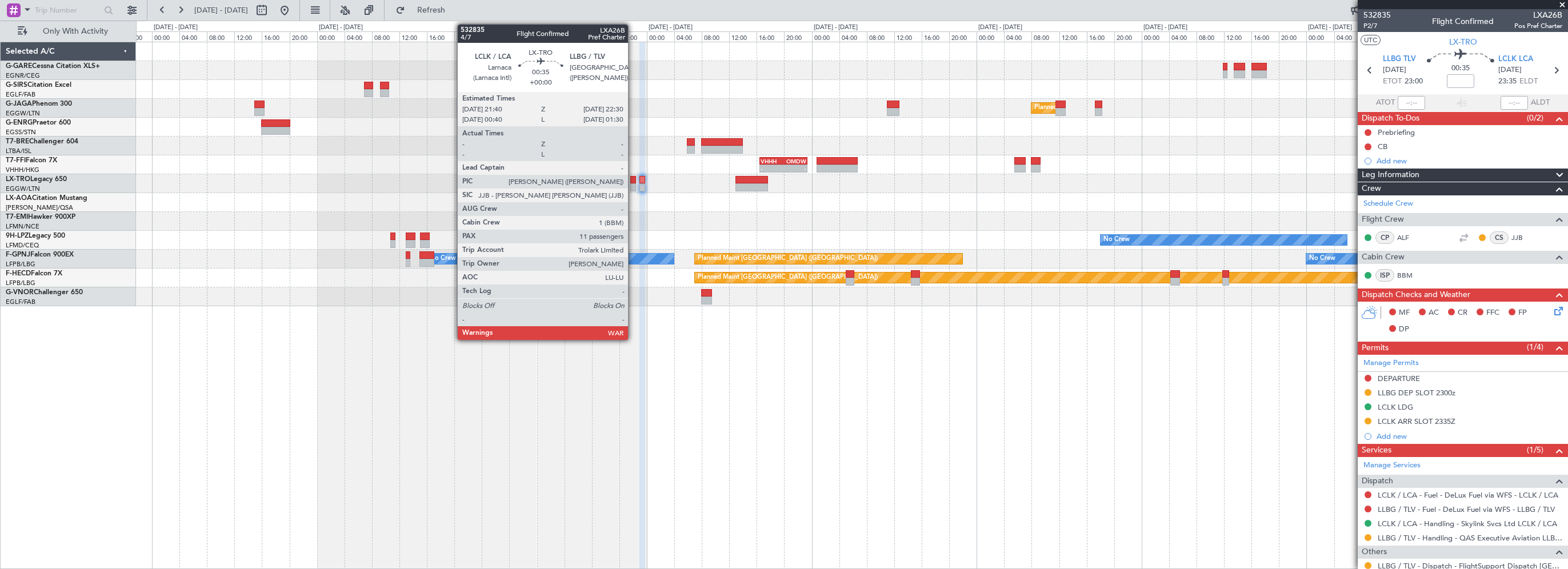
click at [633, 182] on div at bounding box center [633, 180] width 6 height 8
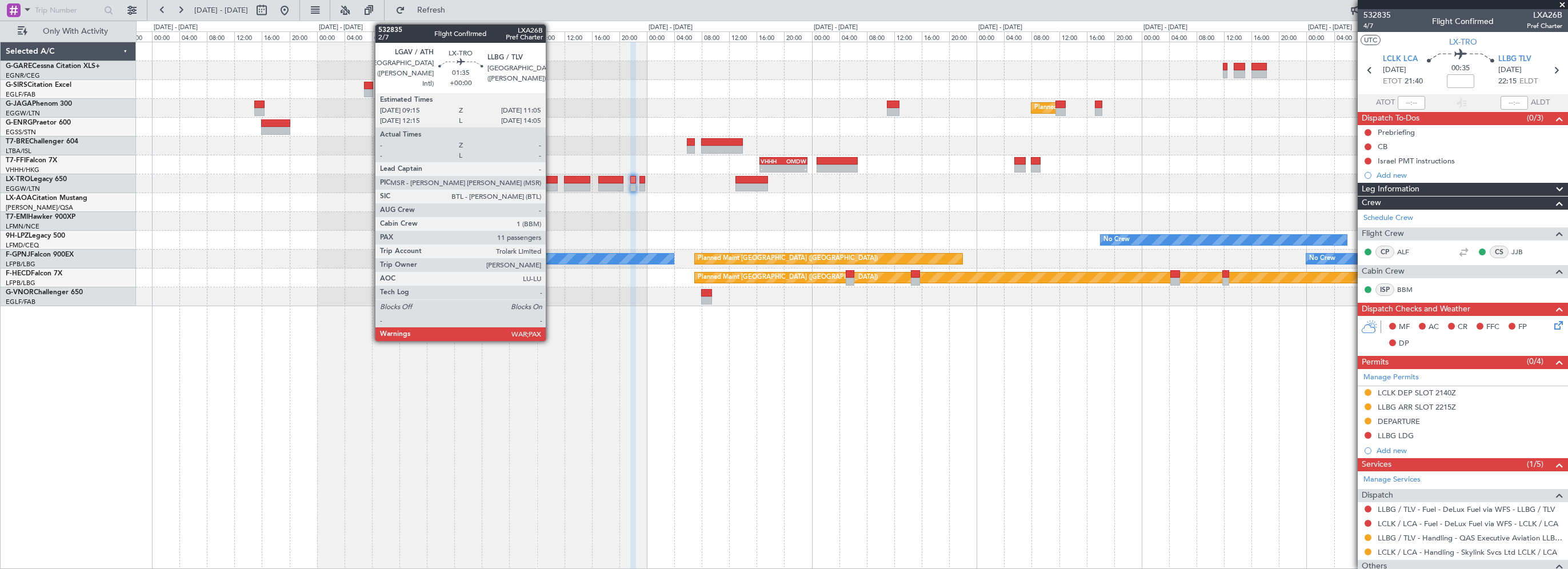
click at [551, 180] on div at bounding box center [552, 180] width 13 height 8
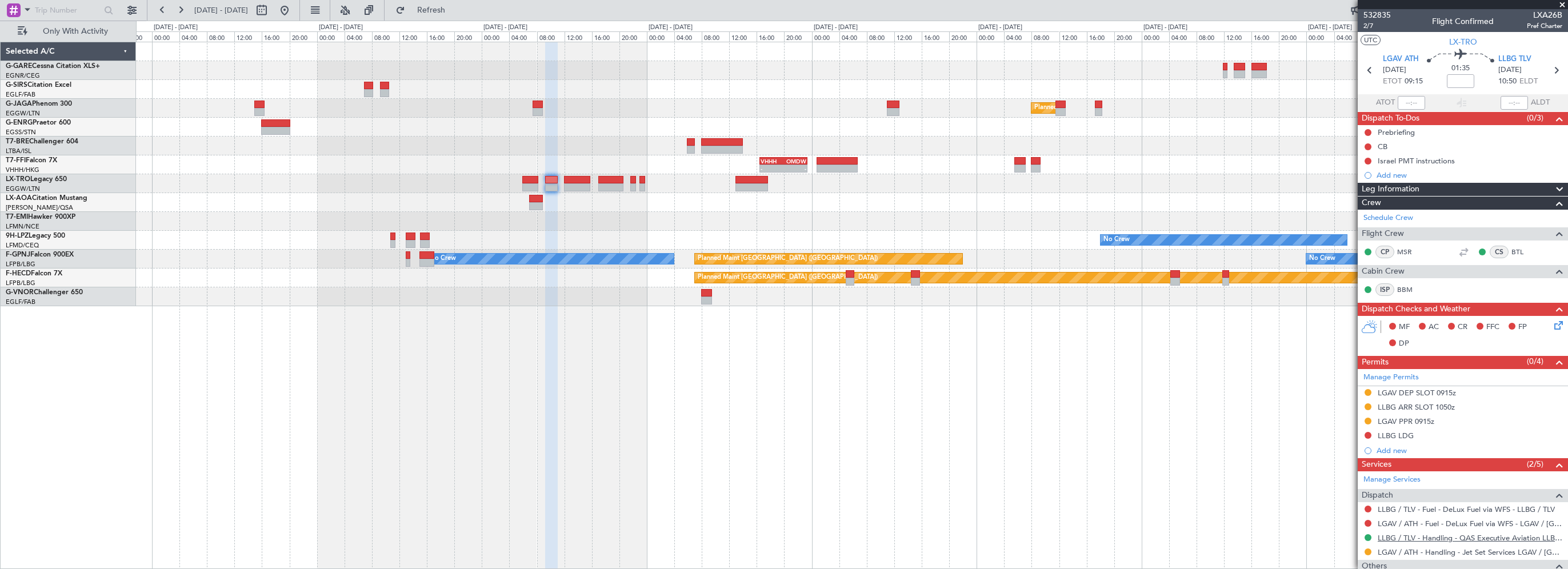
click at [1408, 537] on link "LLBG / TLV - Handling - QAS Executive Aviation LLBG / TLV" at bounding box center [1470, 537] width 185 height 9
click at [813, 376] on div "Planned Maint [GEOGRAPHIC_DATA] ([GEOGRAPHIC_DATA]) Owner - - UAAA 09:00 Z LJLJ…" at bounding box center [852, 305] width 1432 height 527
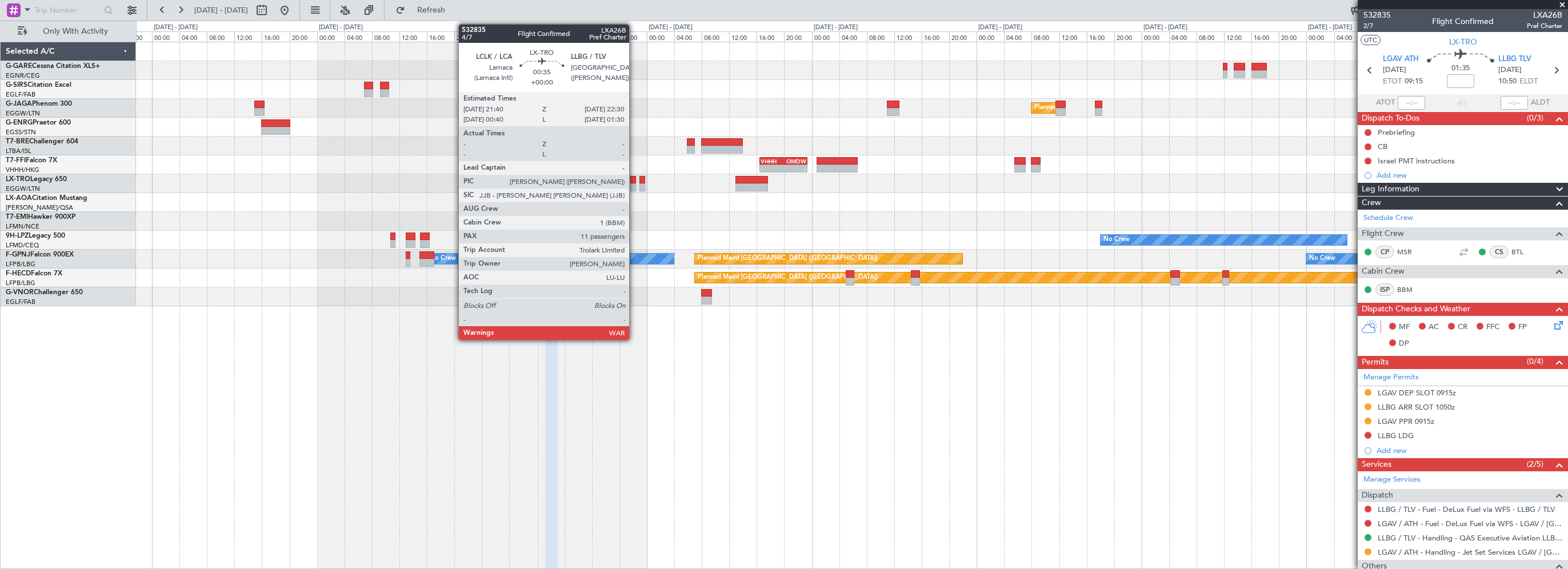
click at [634, 179] on div at bounding box center [633, 180] width 6 height 8
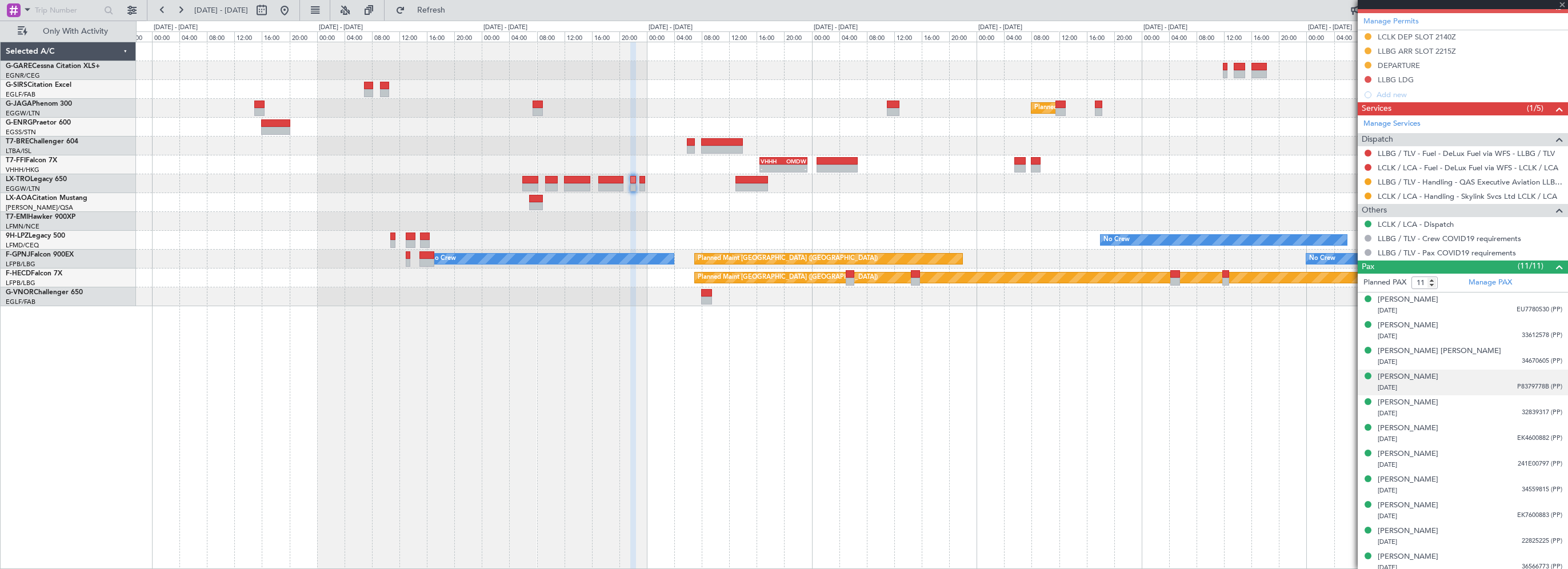
scroll to position [360, 0]
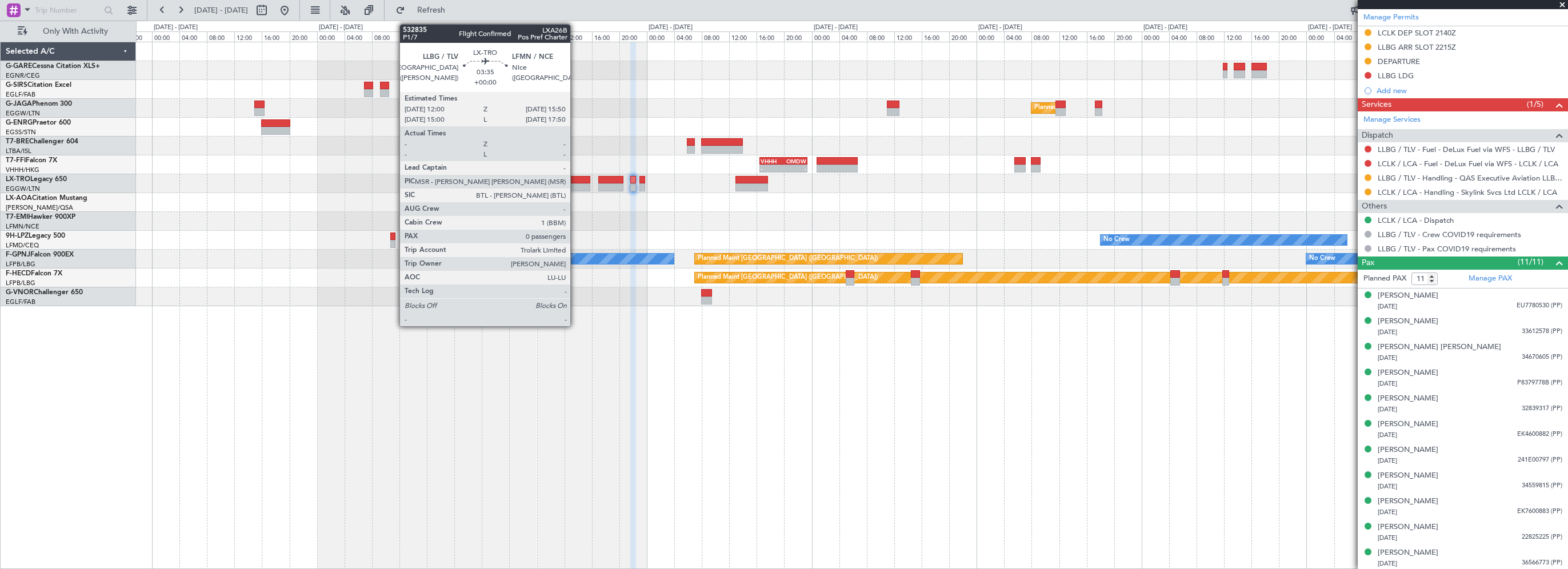
click at [576, 180] on div at bounding box center [577, 180] width 27 height 8
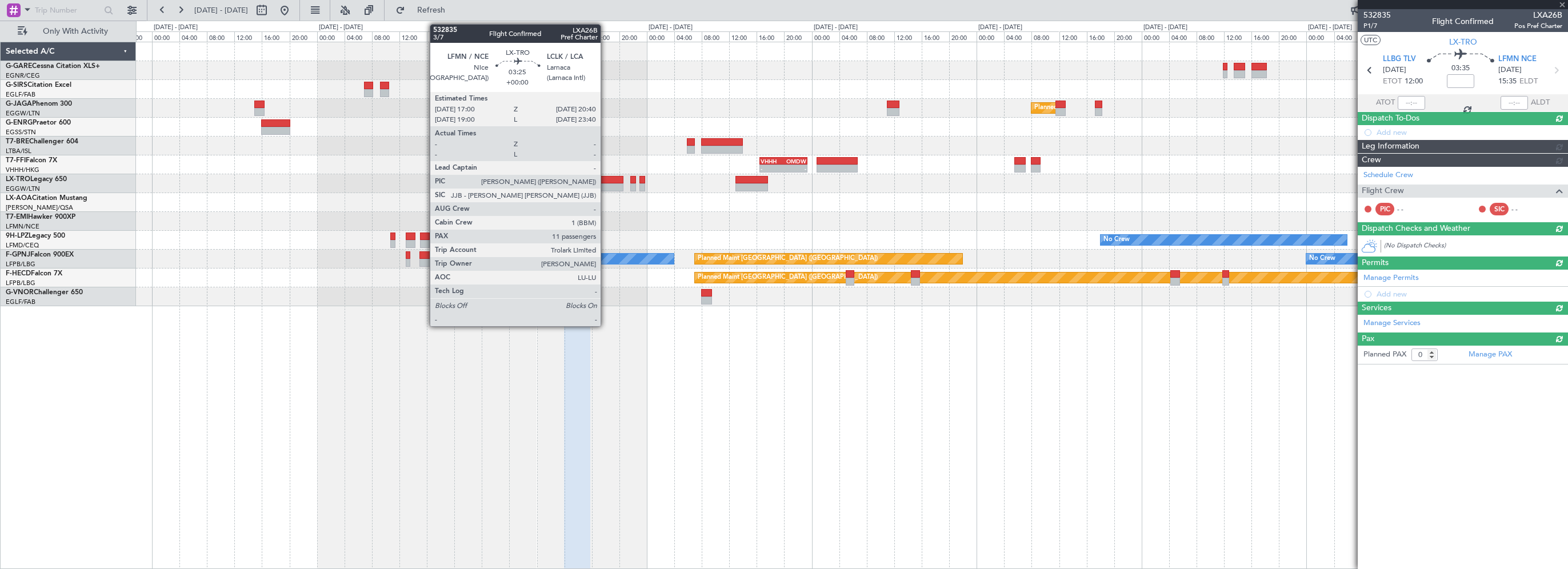
scroll to position [0, 0]
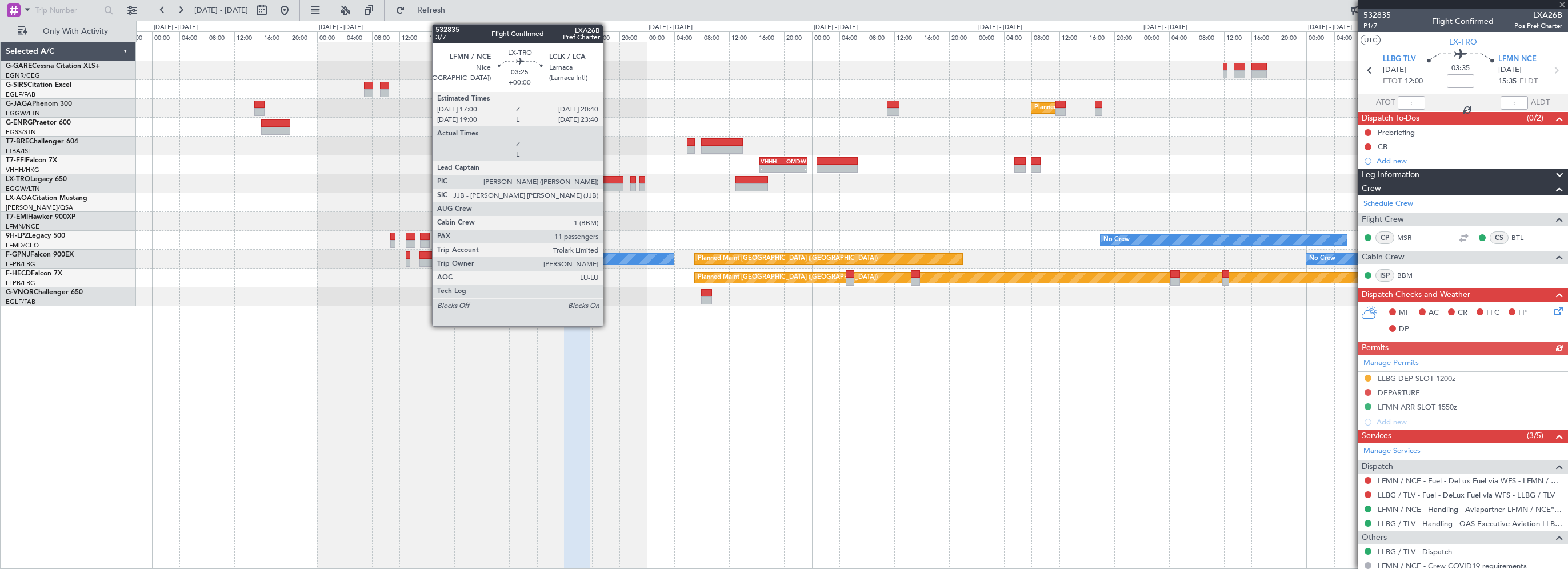
click at [608, 177] on div at bounding box center [611, 180] width 26 height 8
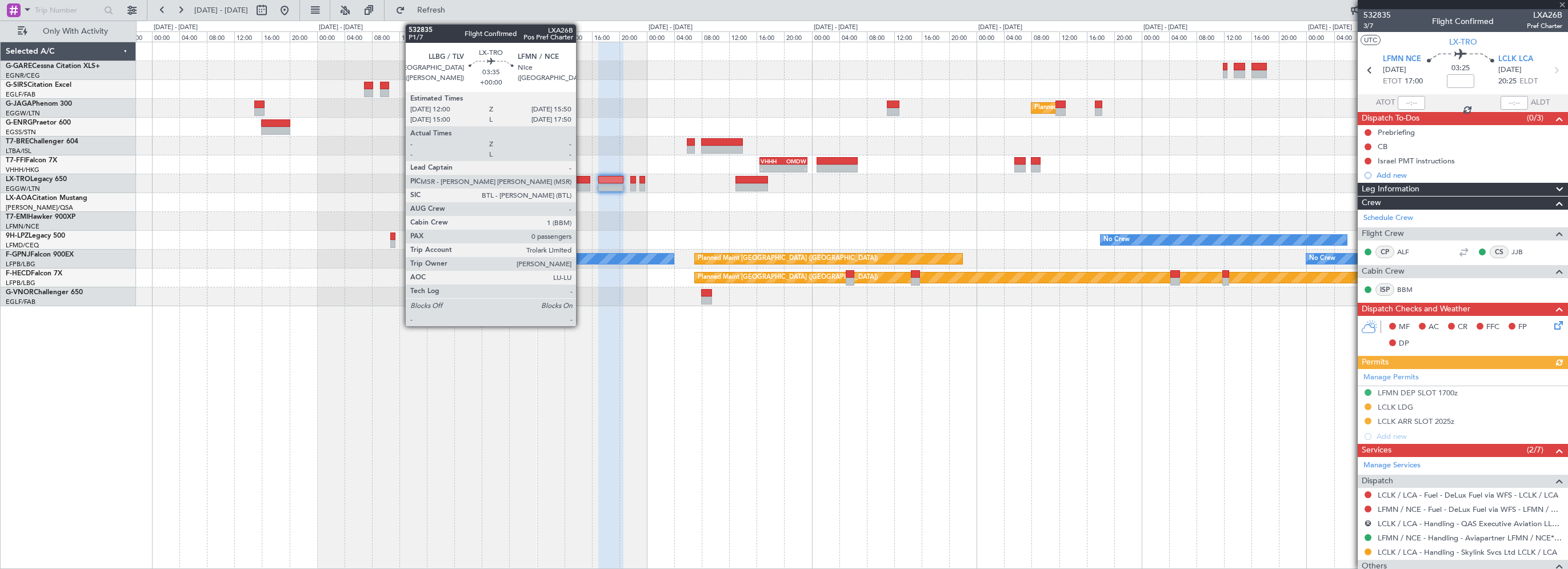
click at [581, 177] on div at bounding box center [577, 180] width 27 height 8
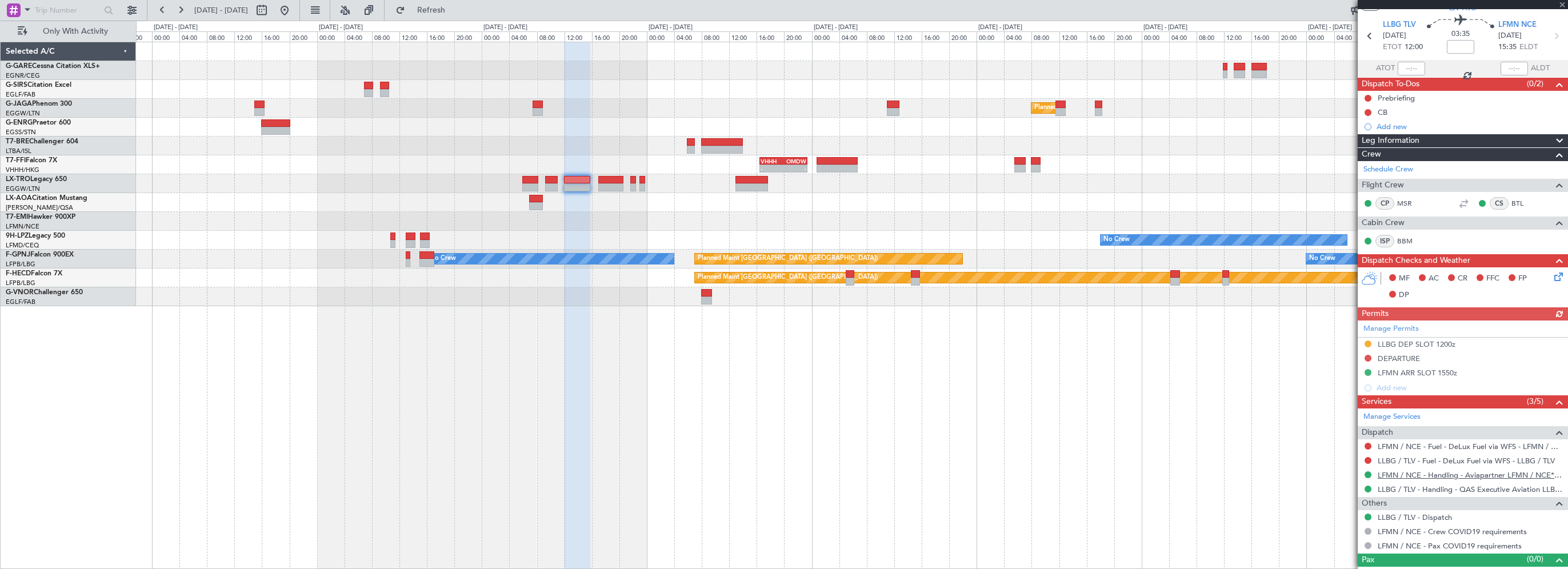
scroll to position [48, 0]
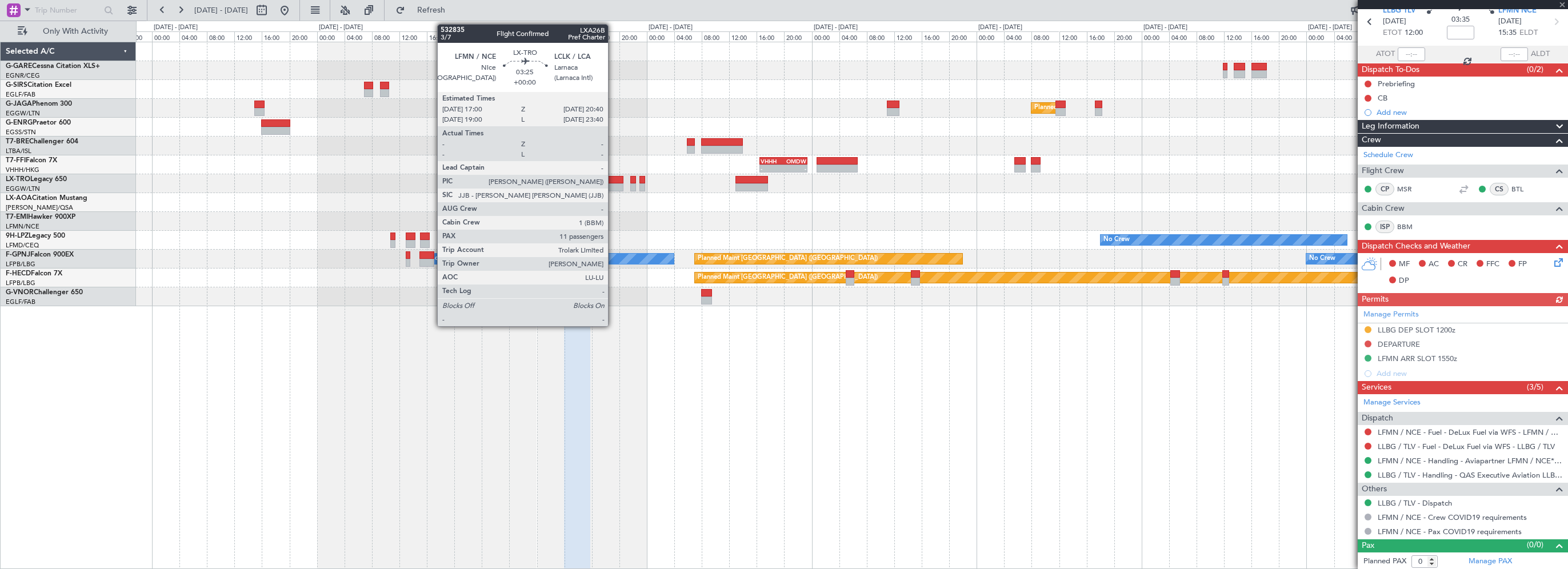
click at [613, 180] on div at bounding box center [611, 180] width 26 height 8
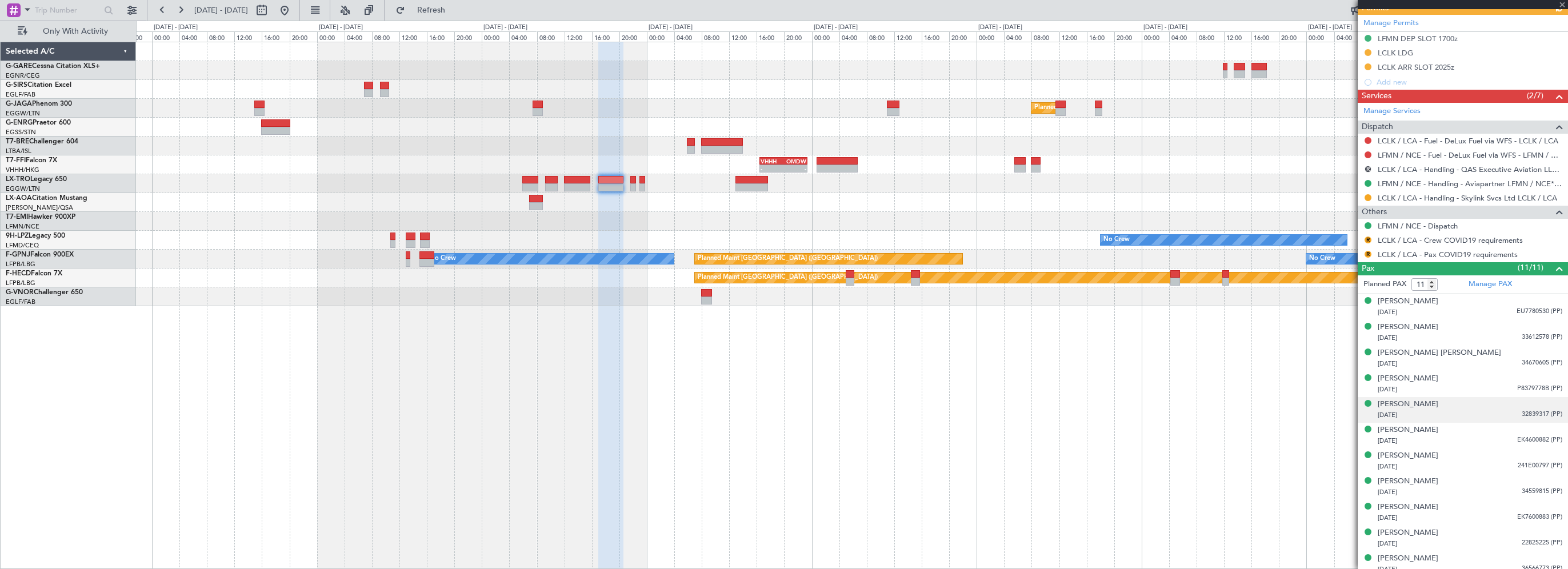
scroll to position [360, 0]
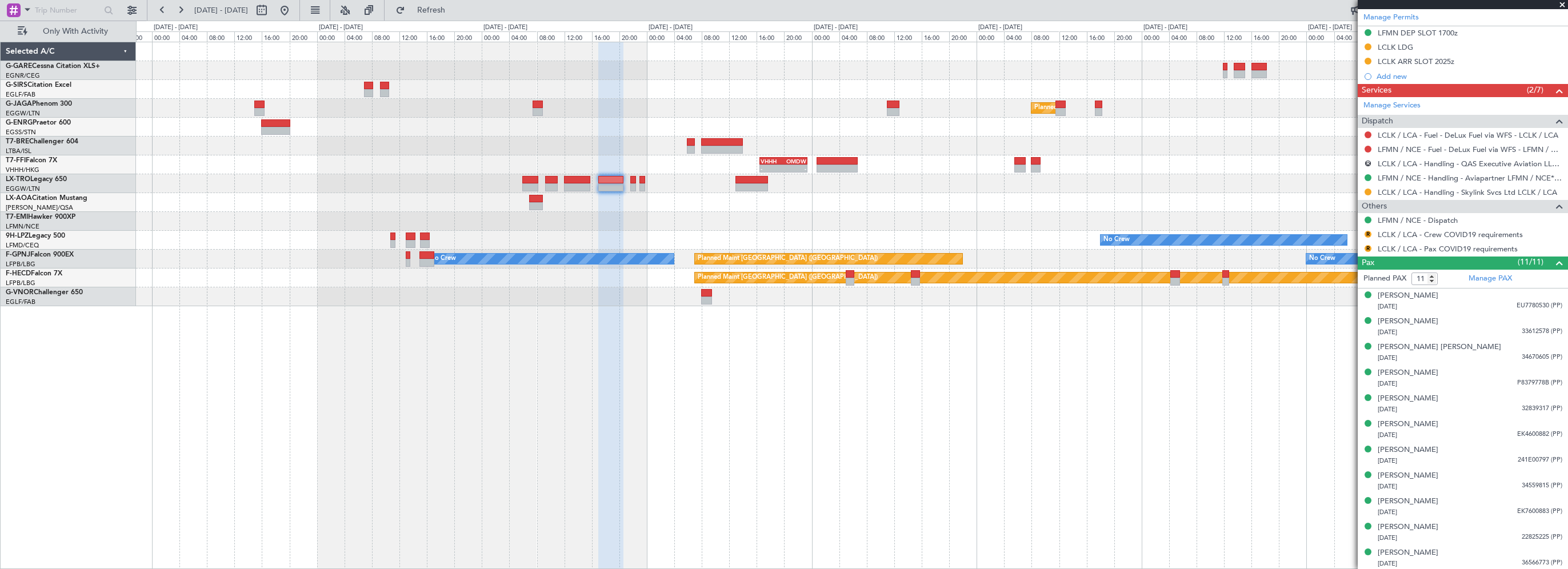
click at [1049, 433] on div "Planned Maint [GEOGRAPHIC_DATA] ([GEOGRAPHIC_DATA]) Owner - - UAAA 09:00 Z LJLJ…" at bounding box center [852, 305] width 1432 height 527
click at [1562, 2] on span at bounding box center [1562, 5] width 12 height 10
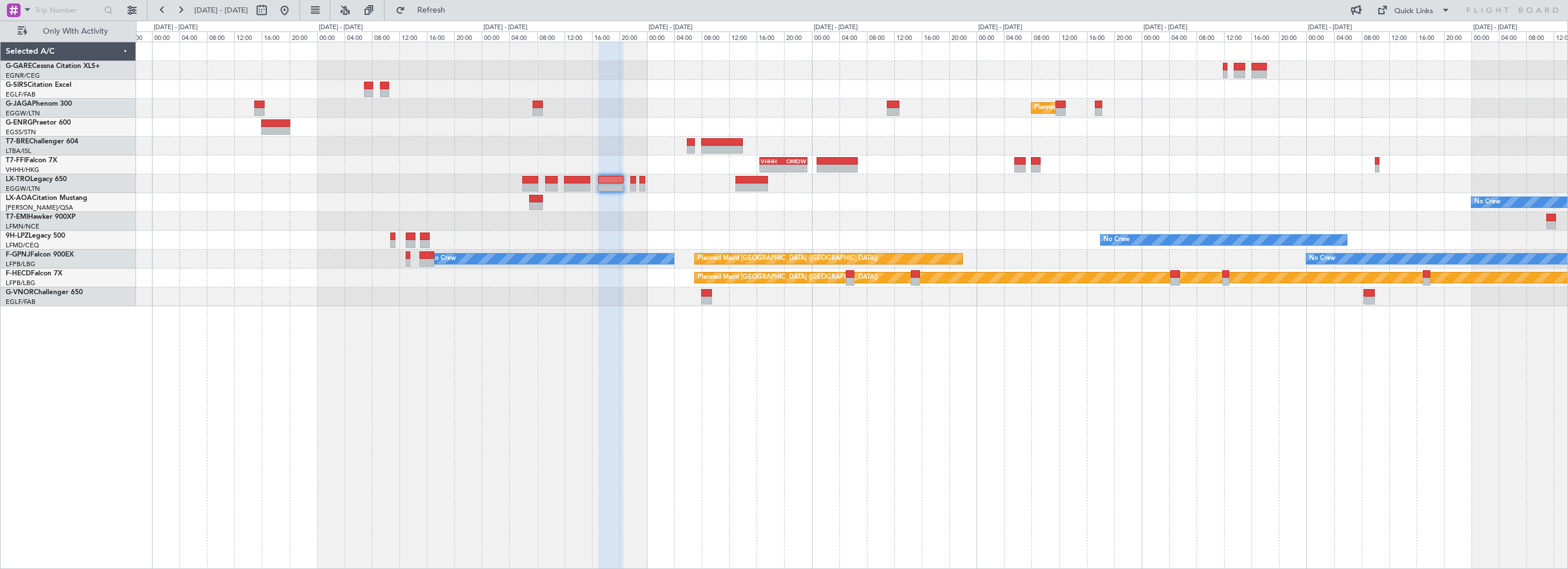
type input "0"
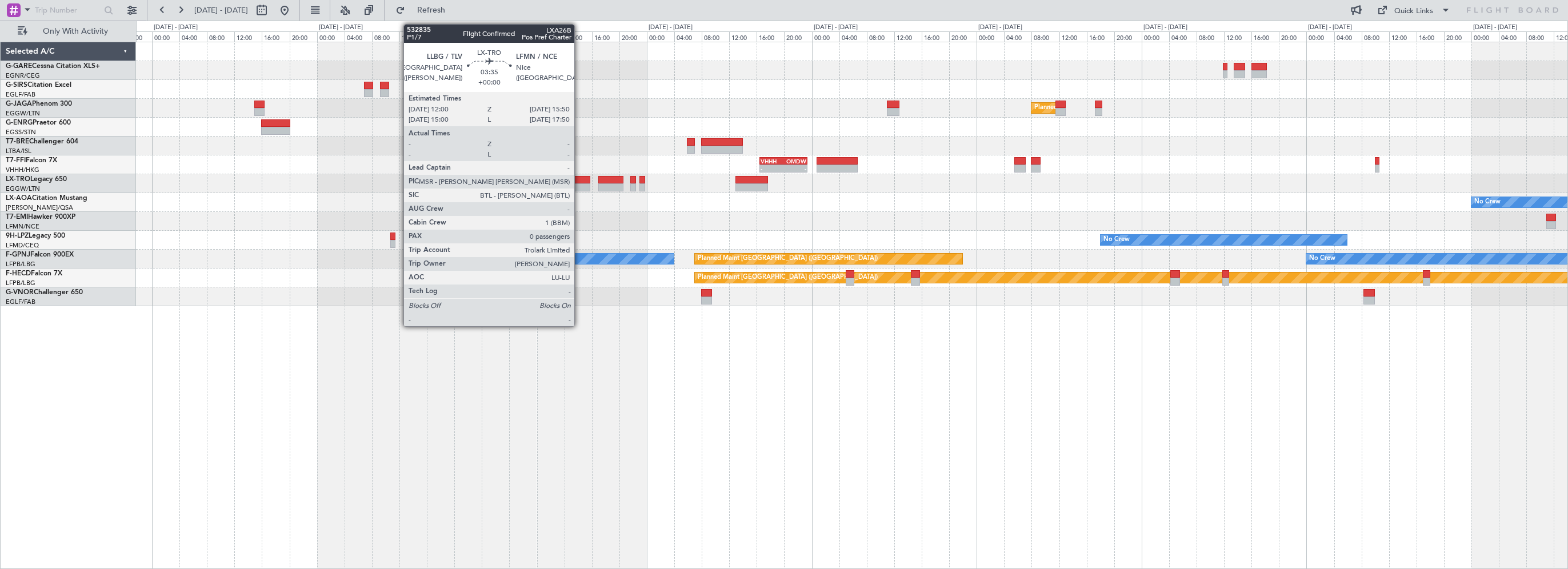
click at [581, 178] on div at bounding box center [577, 180] width 27 height 8
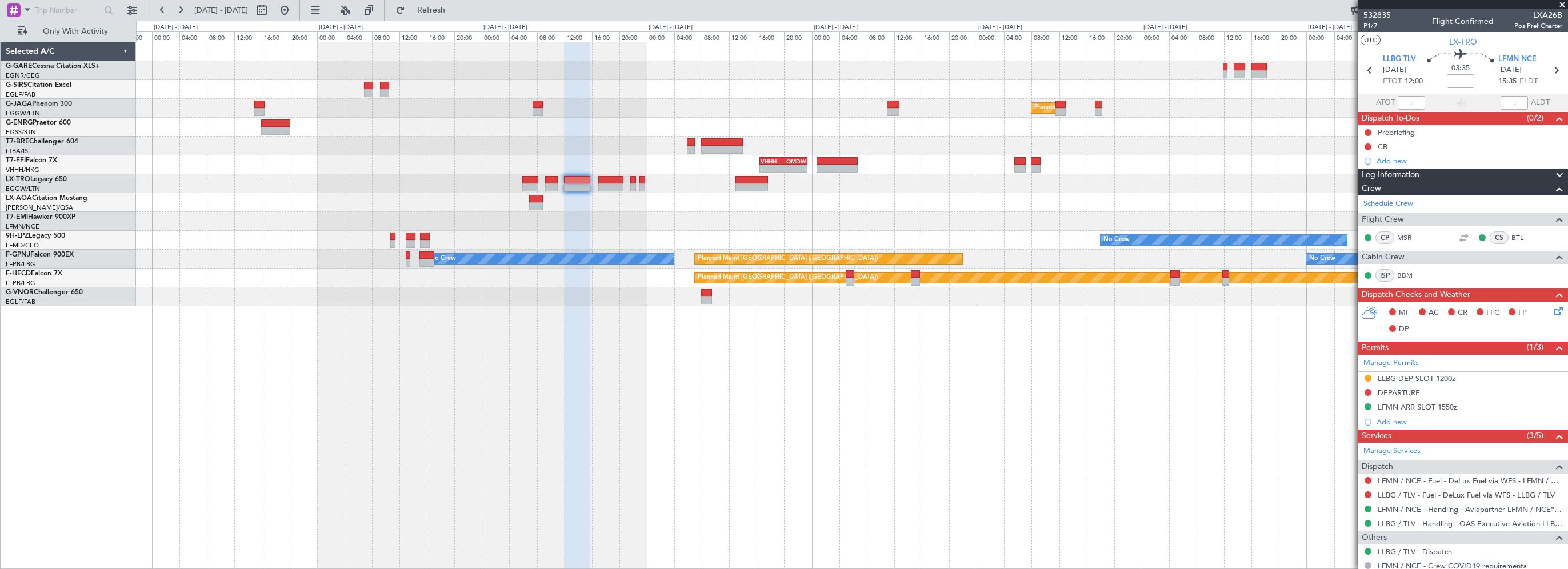
click at [461, 392] on div "Planned Maint [GEOGRAPHIC_DATA] ([GEOGRAPHIC_DATA]) Owner - - UAAA 09:00 Z LJLJ…" at bounding box center [852, 305] width 1432 height 527
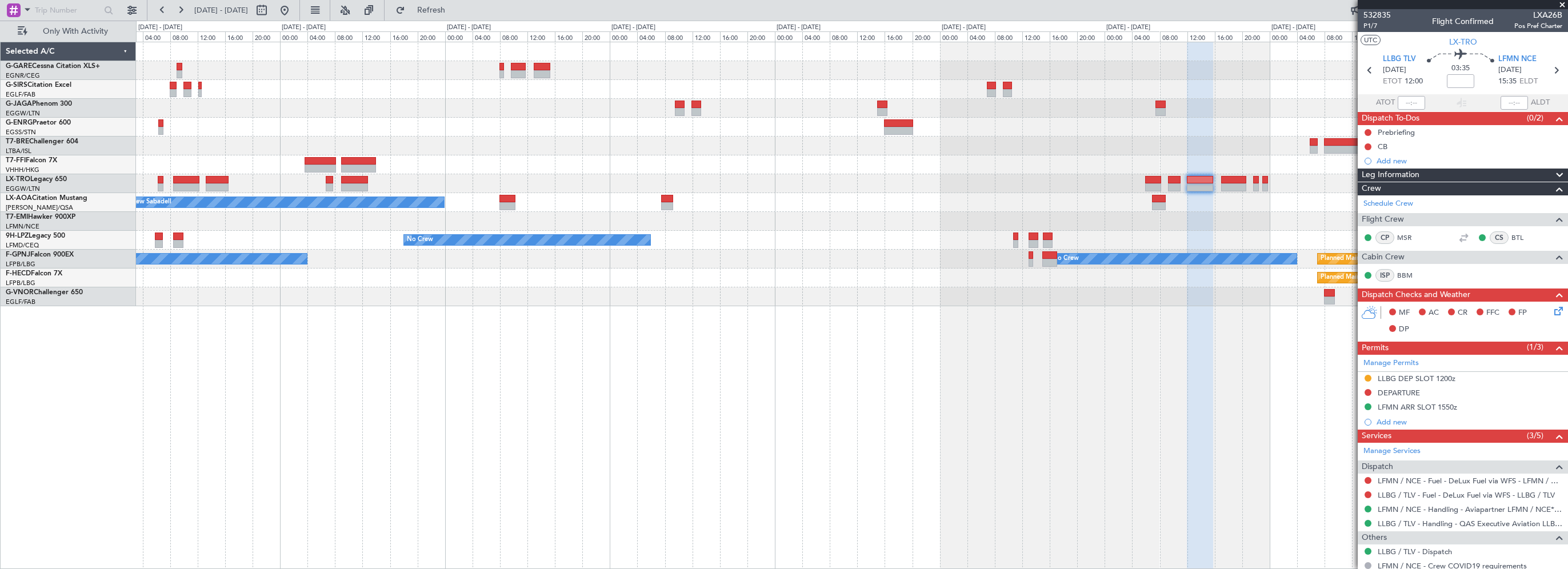
click at [932, 473] on div "Planned Maint [GEOGRAPHIC_DATA] ([GEOGRAPHIC_DATA]) - - VHHH 16:30 Z OMDW 23:25…" at bounding box center [852, 305] width 1432 height 527
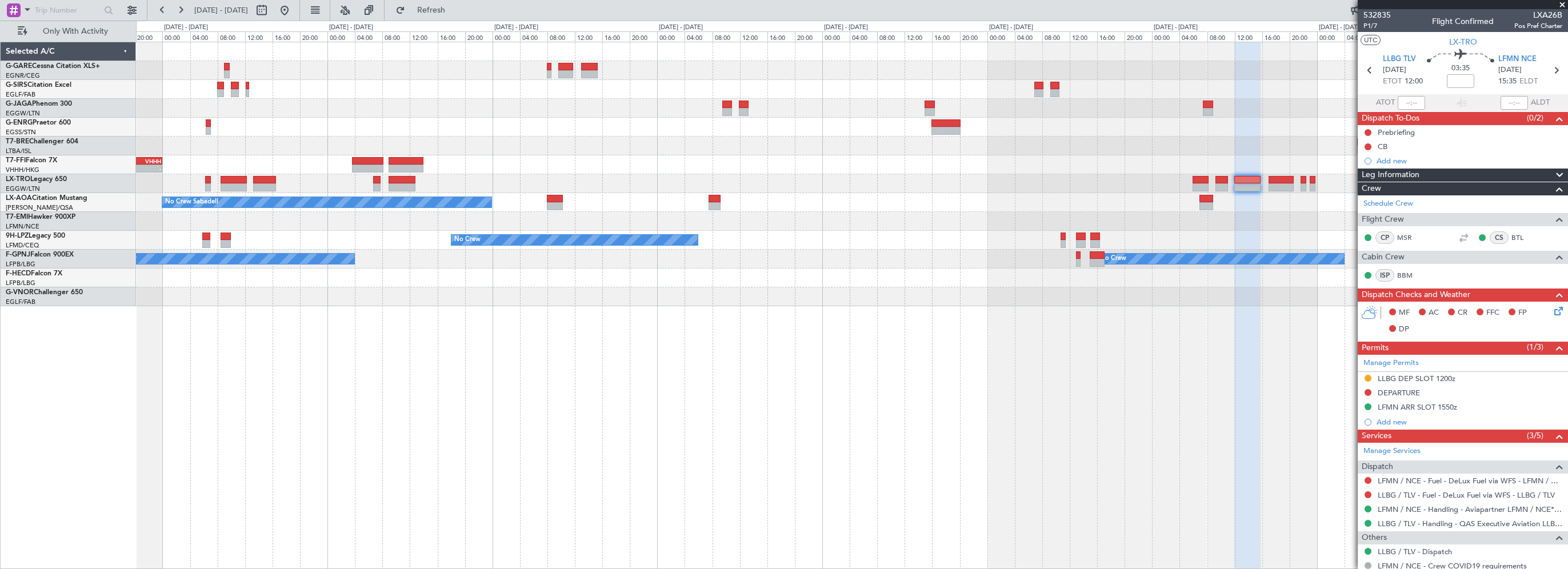
click at [633, 374] on div "Planned Maint [GEOGRAPHIC_DATA] ([GEOGRAPHIC_DATA]) - - VHHH 16:30 Z OMDW 23:25…" at bounding box center [852, 305] width 1432 height 527
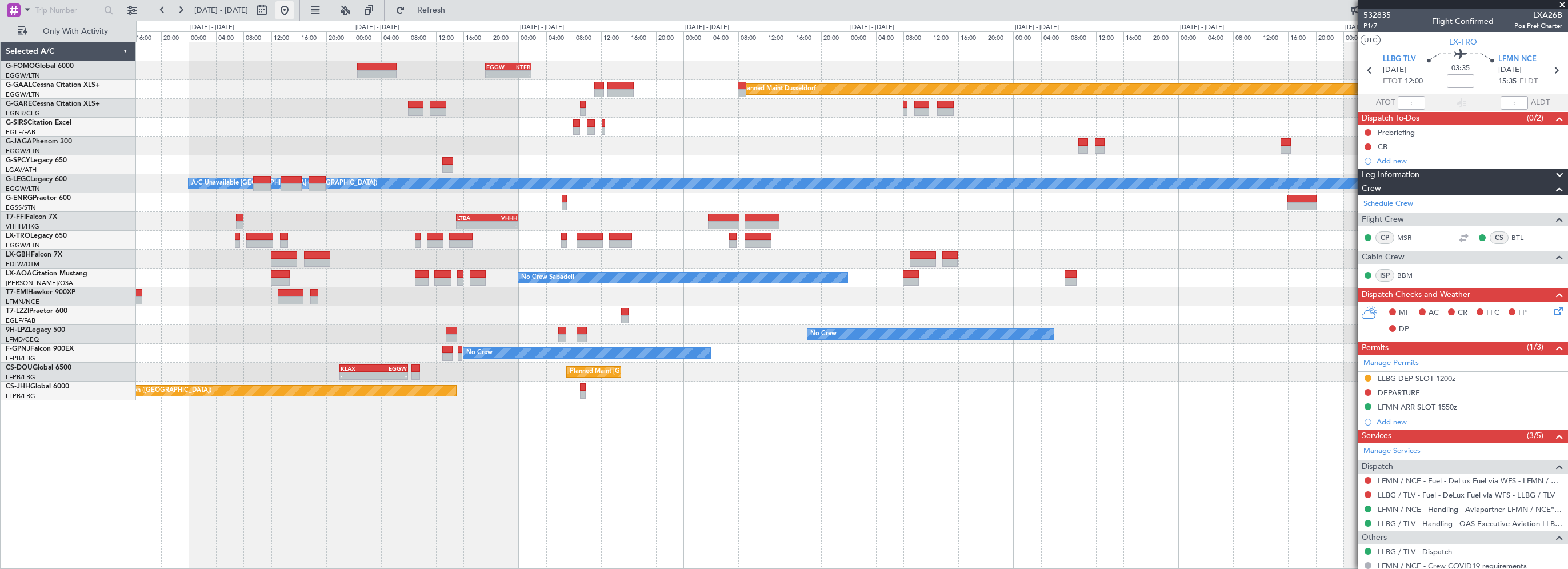
click at [294, 6] on button at bounding box center [284, 10] width 18 height 18
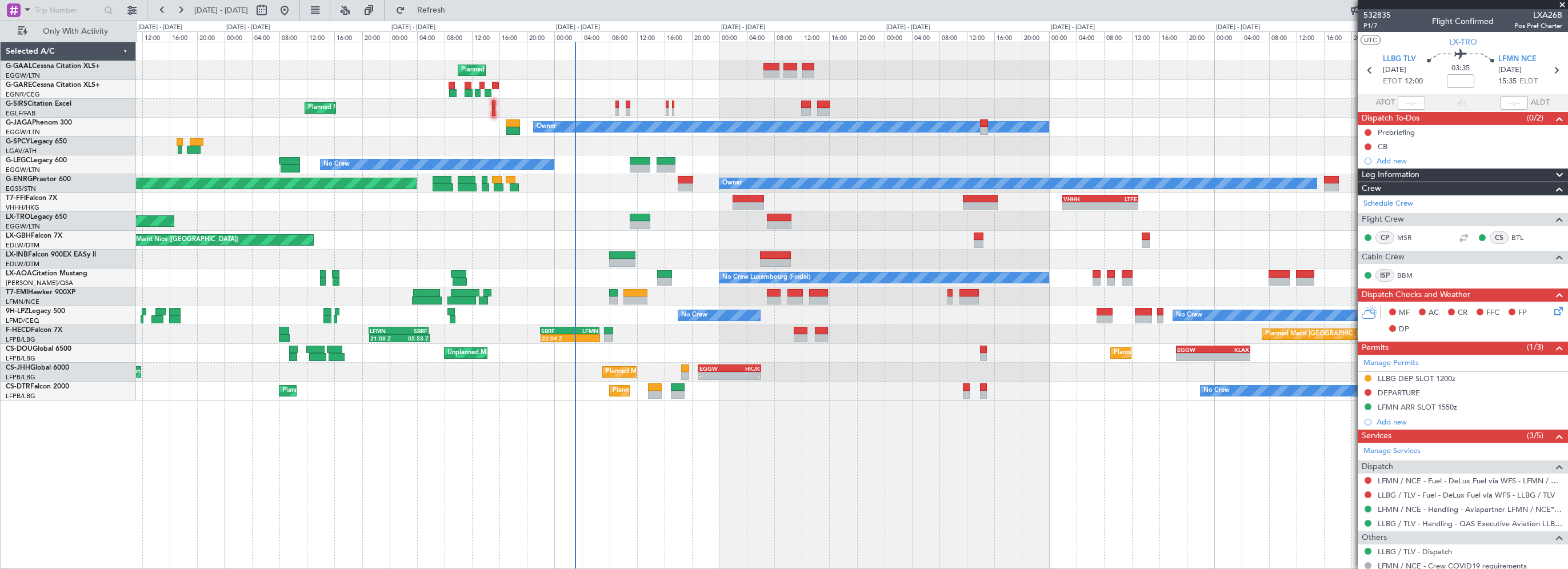
click at [780, 478] on div "Planned Maint Planned Maint [GEOGRAPHIC_DATA] ([GEOGRAPHIC_DATA]) Owner No Crew…" at bounding box center [852, 305] width 1432 height 527
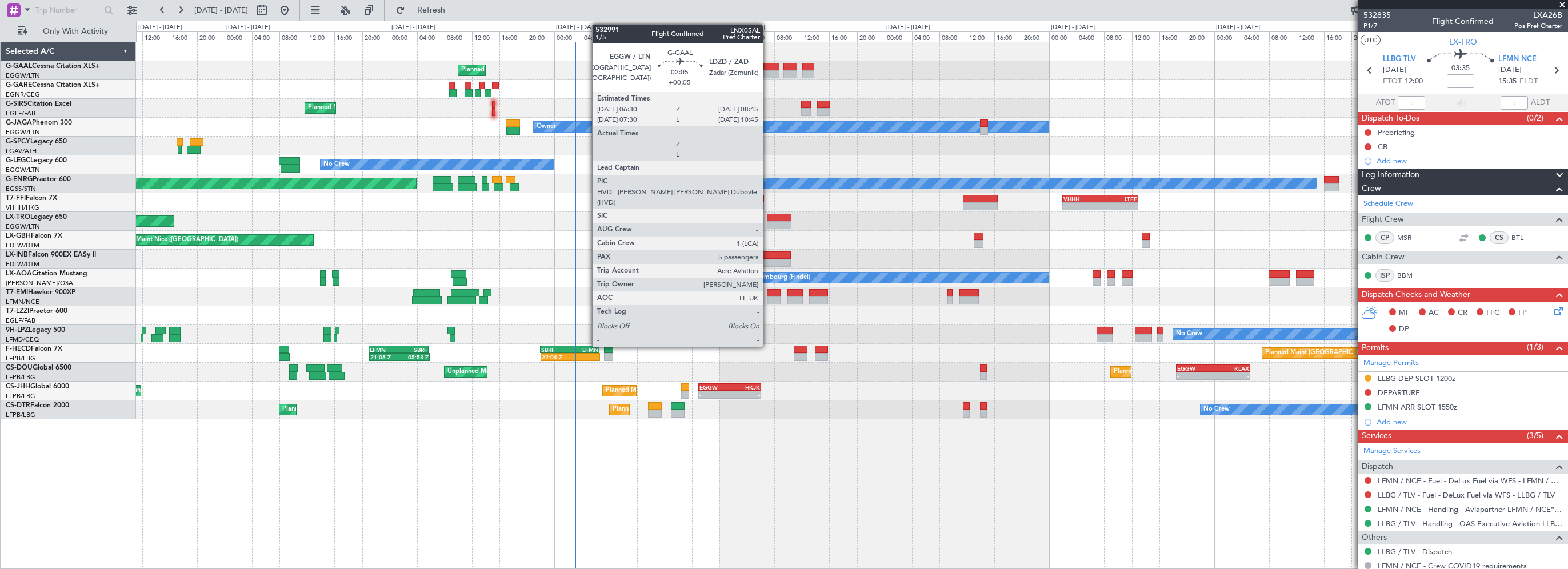
click at [768, 63] on div at bounding box center [771, 66] width 16 height 8
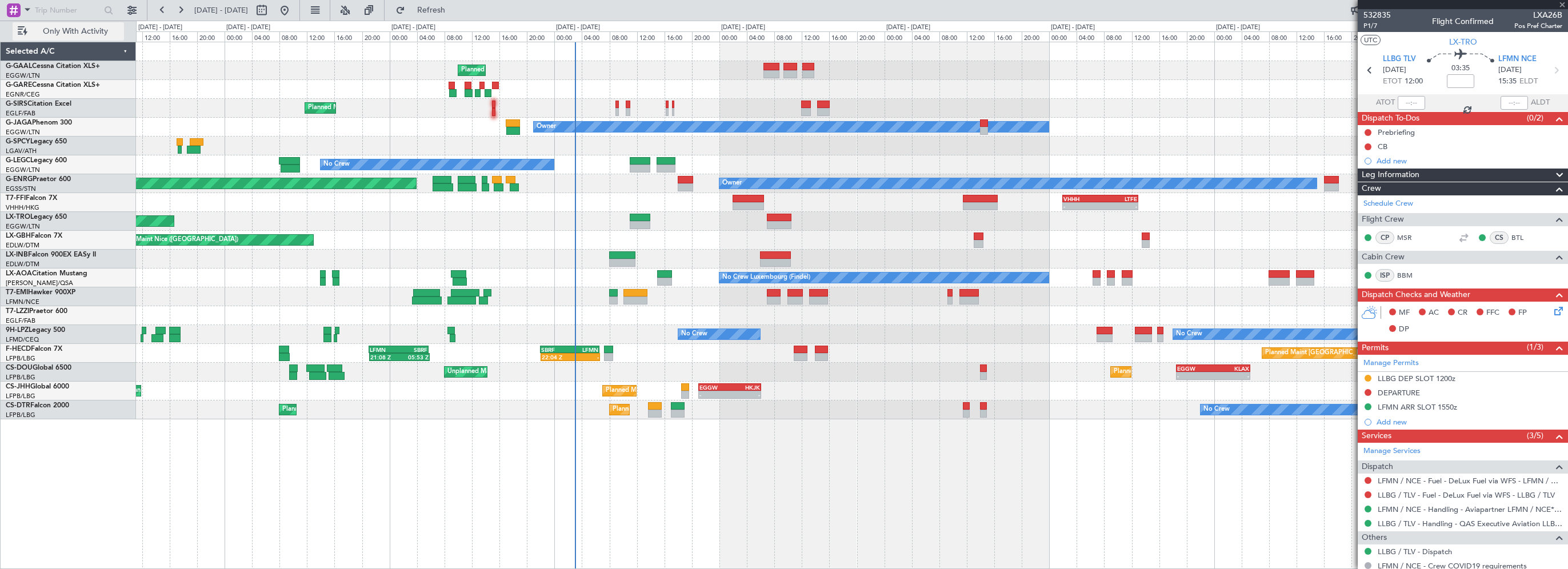
type input "+00:05"
type input "5"
click at [96, 28] on span "Only With Activity" at bounding box center [75, 31] width 91 height 8
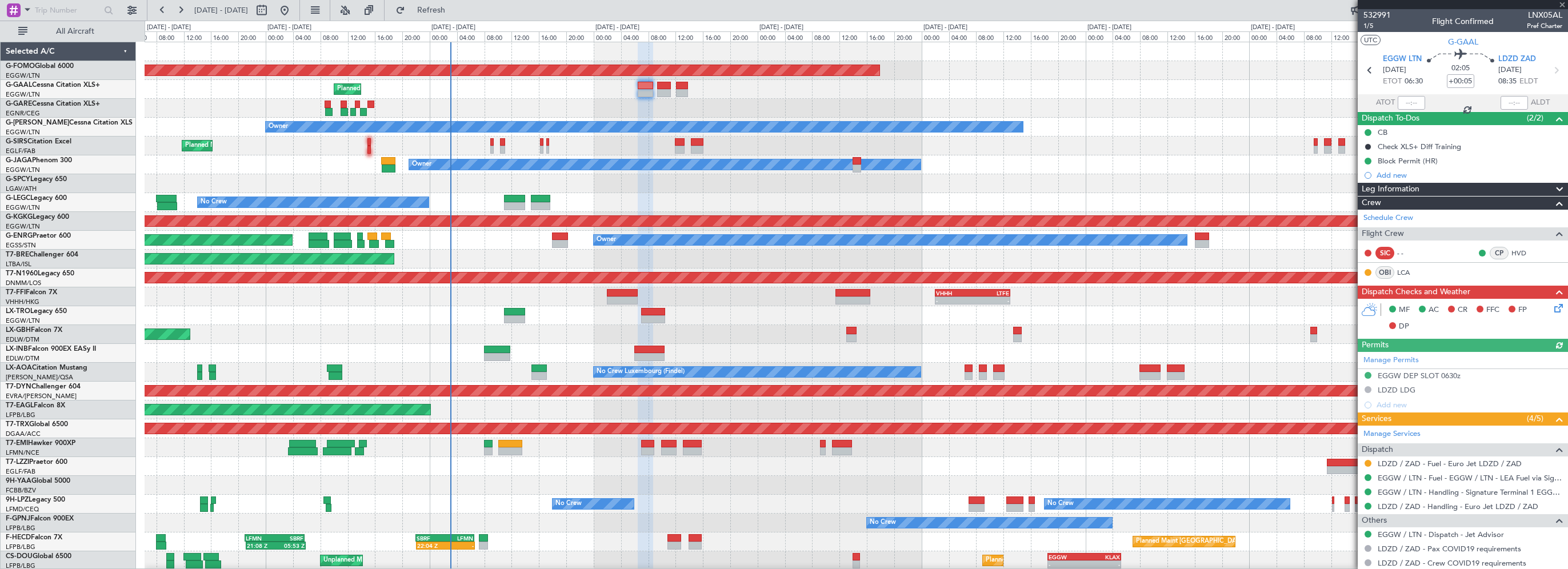
click at [818, 100] on div "Planned Maint Windsor Locks ([PERSON_NAME] Intl) Planned Maint Owner Planned Ma…" at bounding box center [855, 344] width 1422 height 603
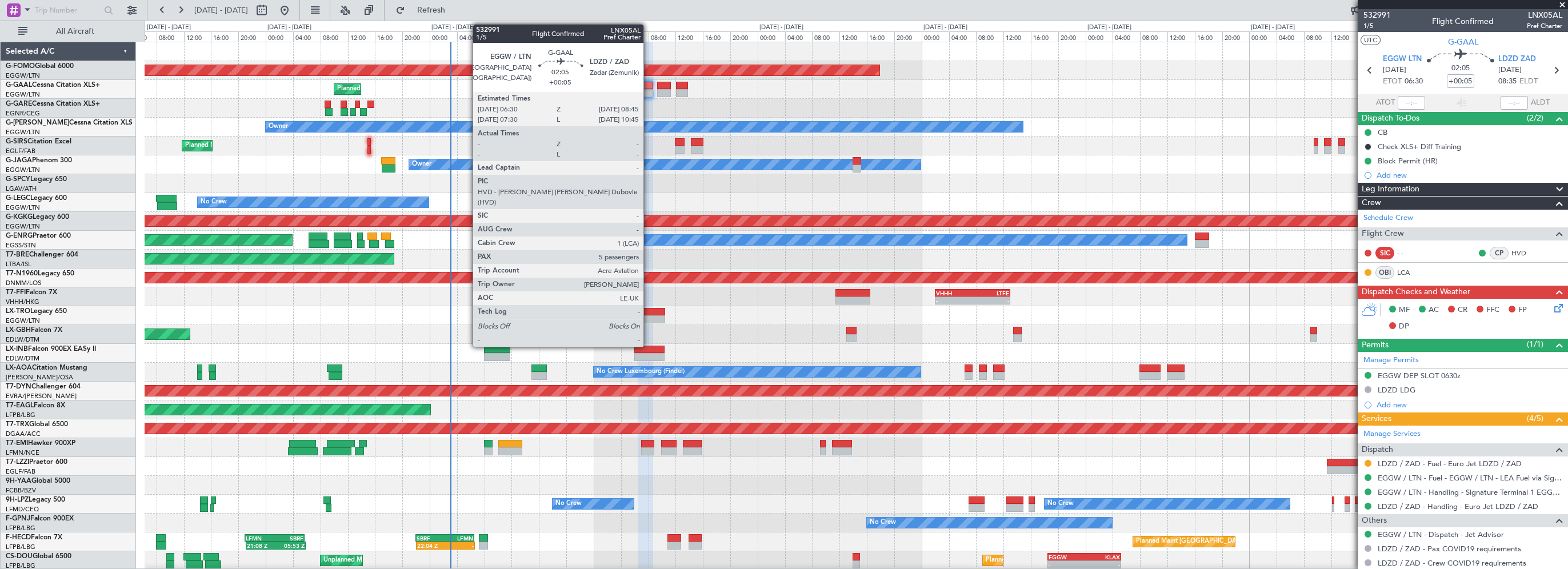
click at [648, 84] on div at bounding box center [645, 85] width 15 height 8
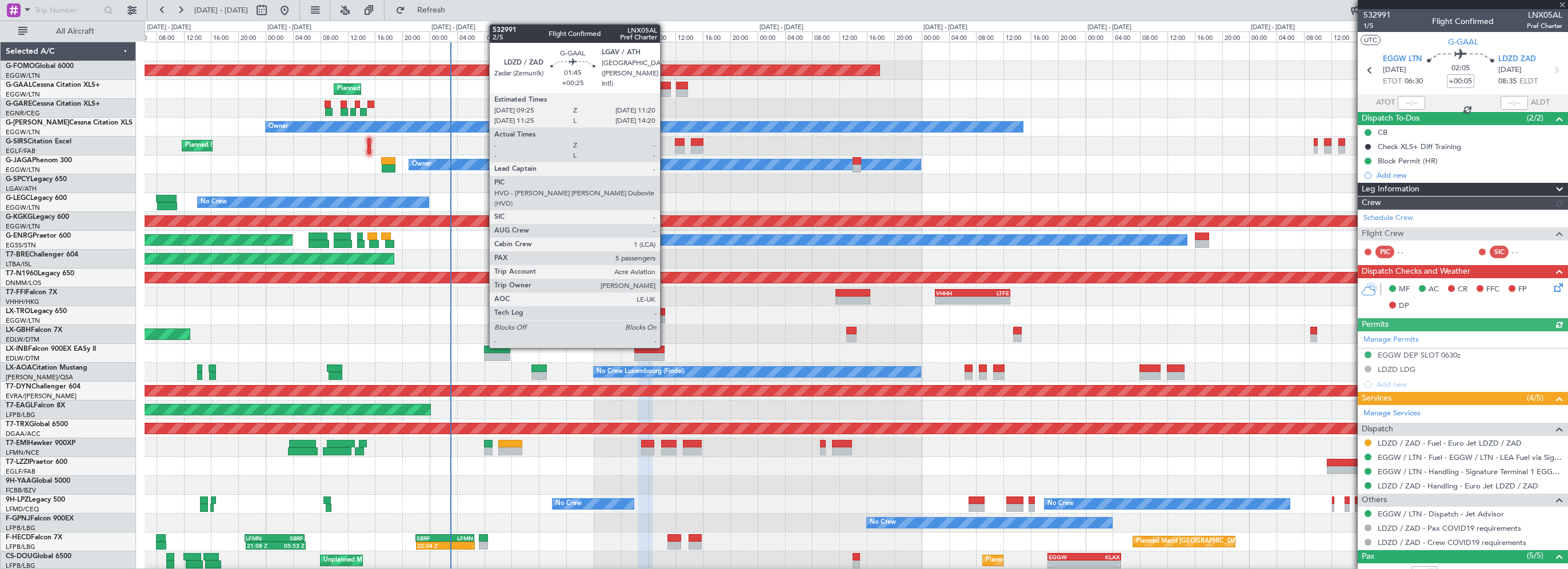
click at [665, 82] on div at bounding box center [664, 85] width 13 height 8
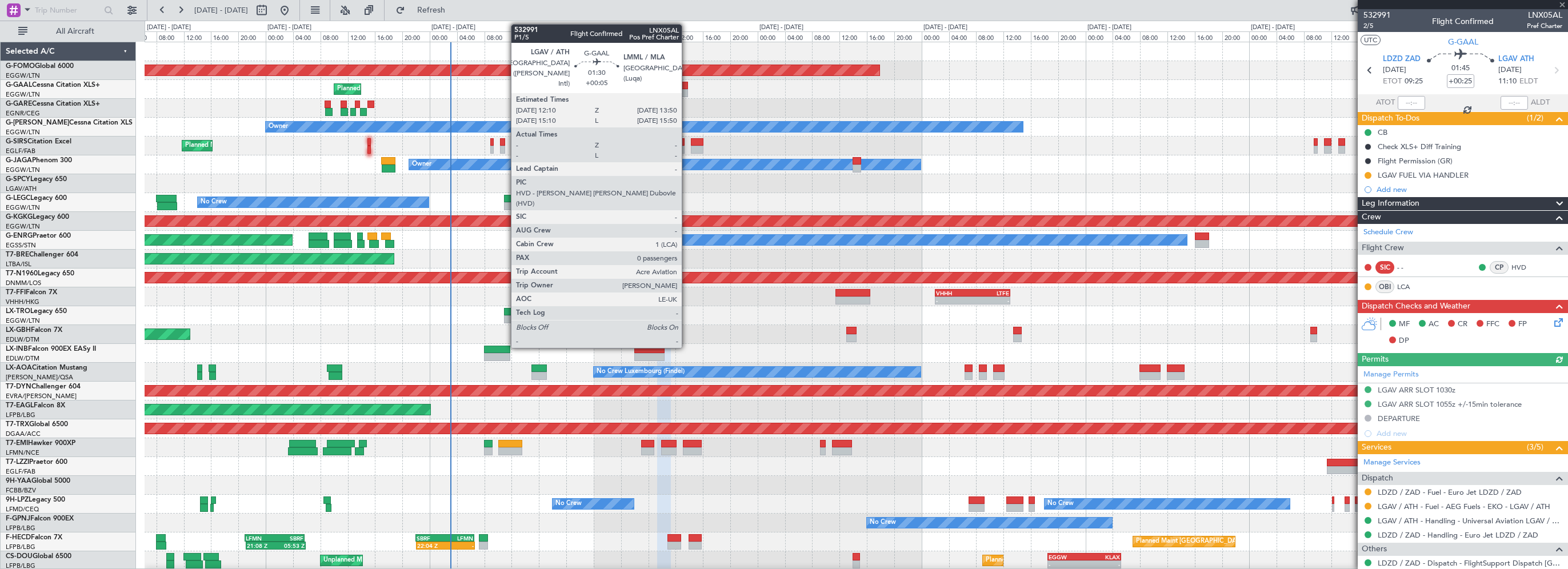
click at [685, 84] on div at bounding box center [682, 85] width 12 height 8
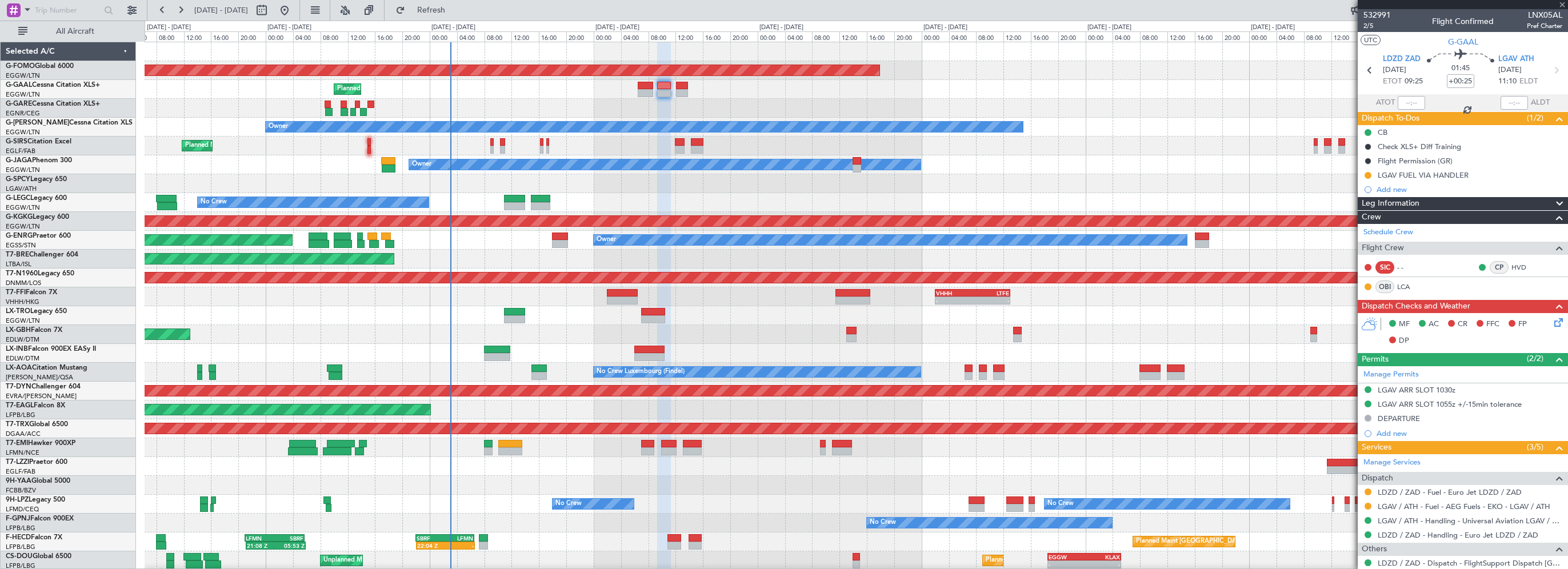
type input "+00:05"
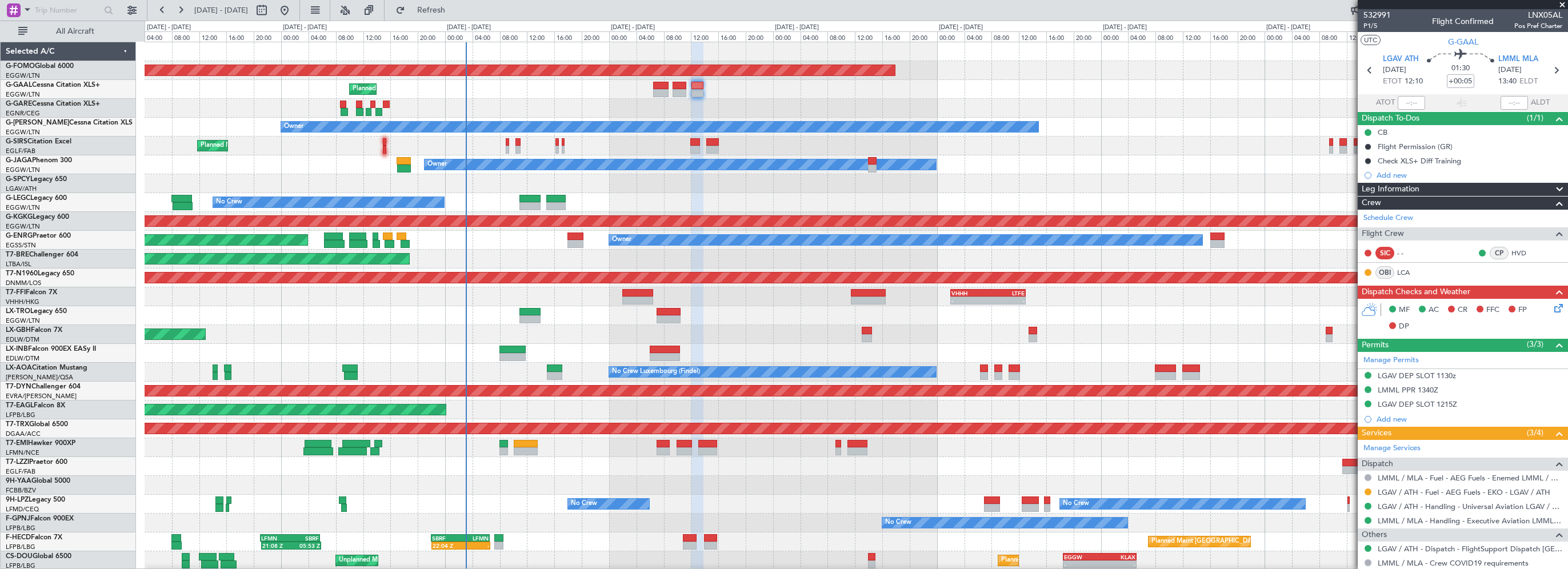
click at [1018, 188] on div at bounding box center [855, 184] width 1422 height 19
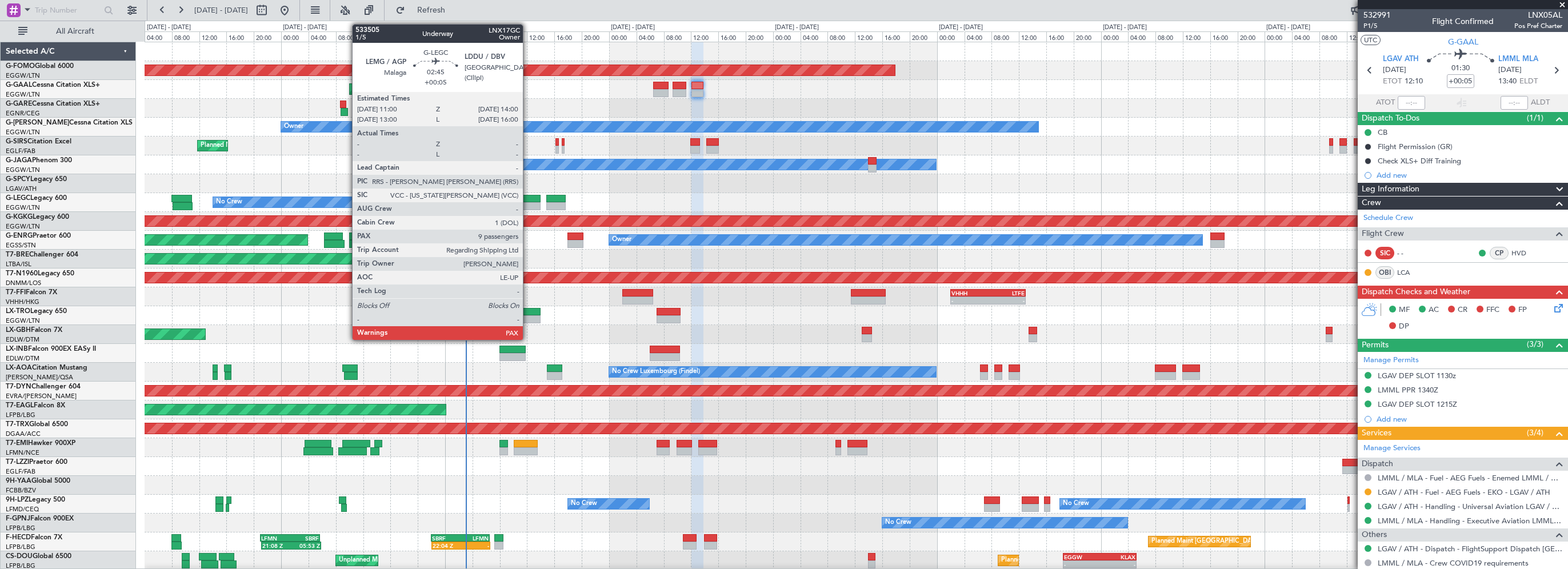
click at [528, 195] on div at bounding box center [529, 198] width 21 height 8
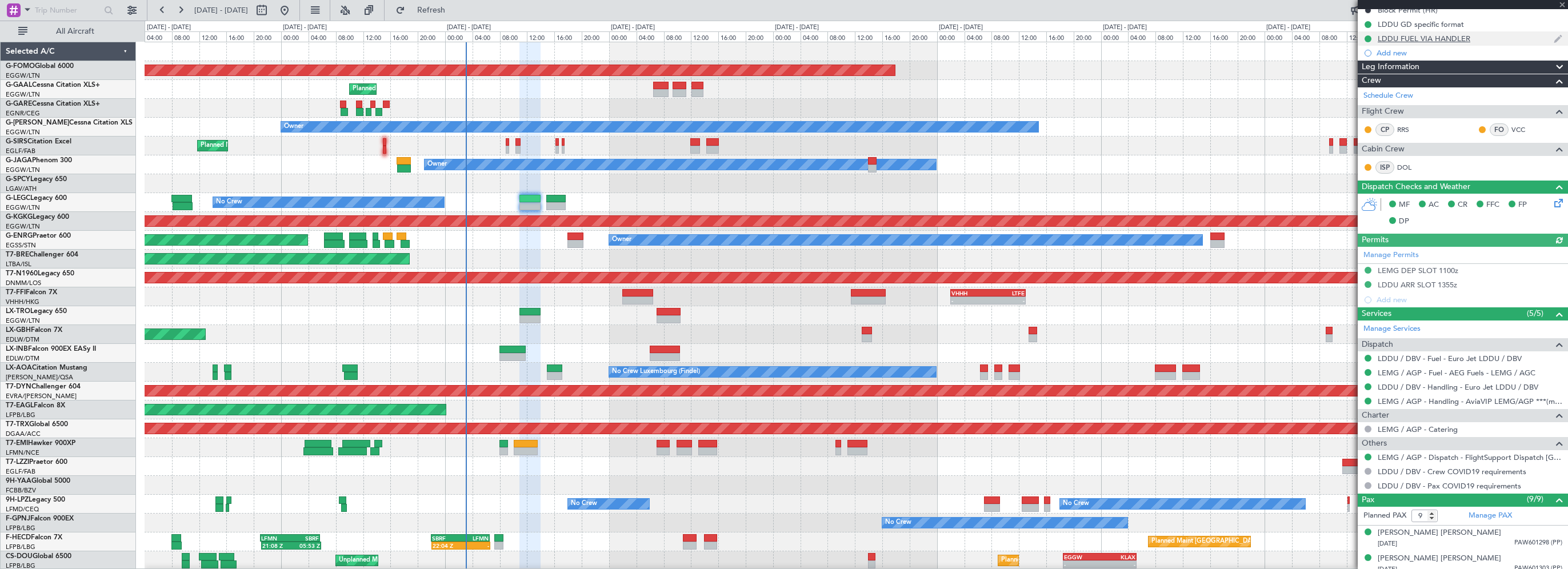
scroll to position [286, 0]
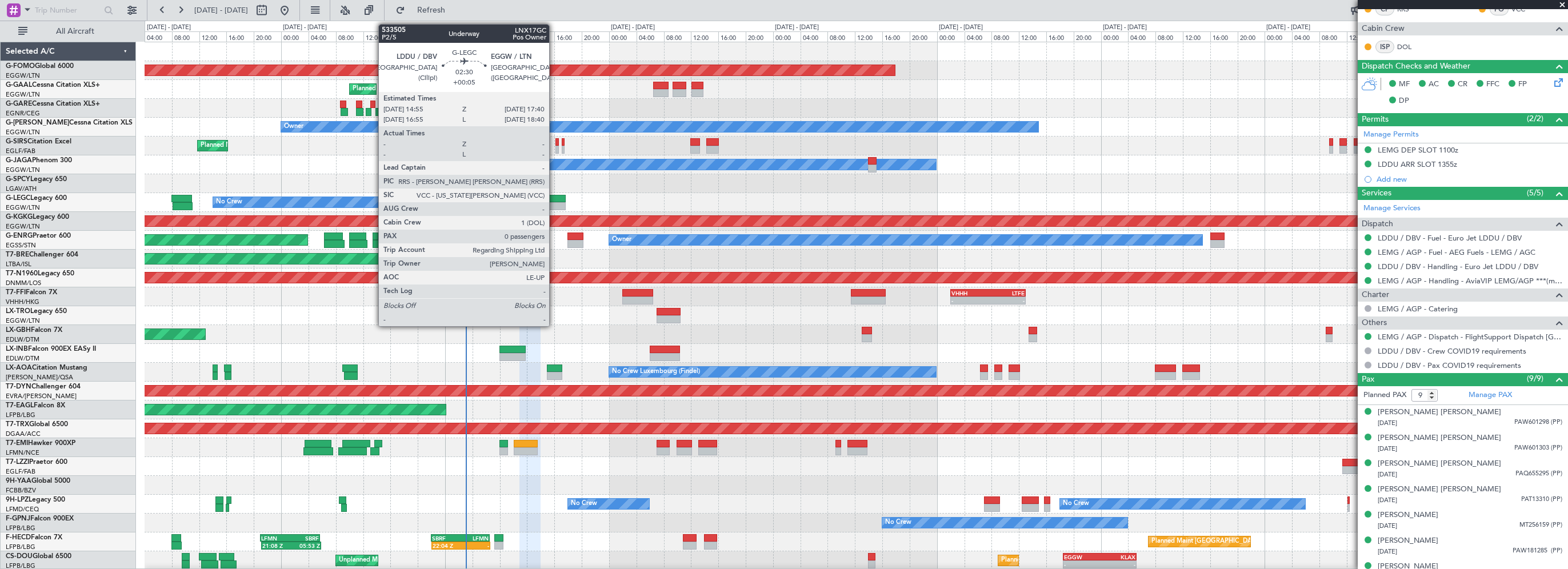
click at [555, 199] on div at bounding box center [555, 198] width 19 height 8
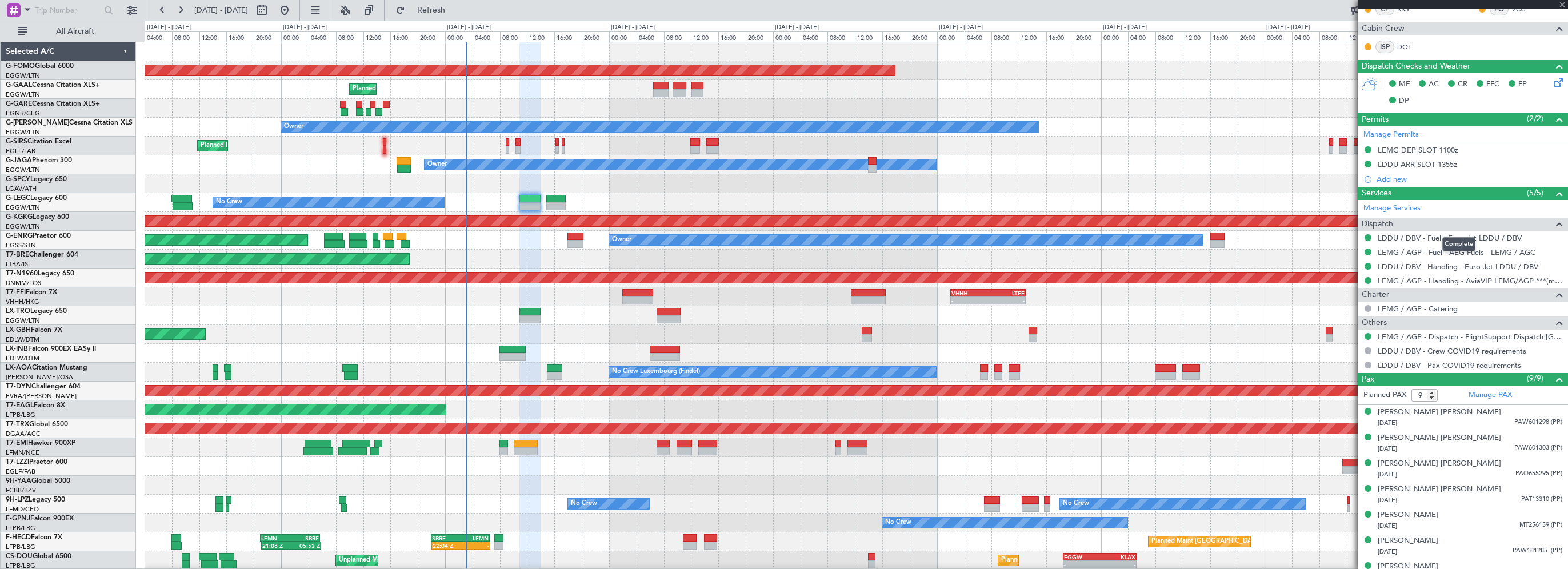
type input "0"
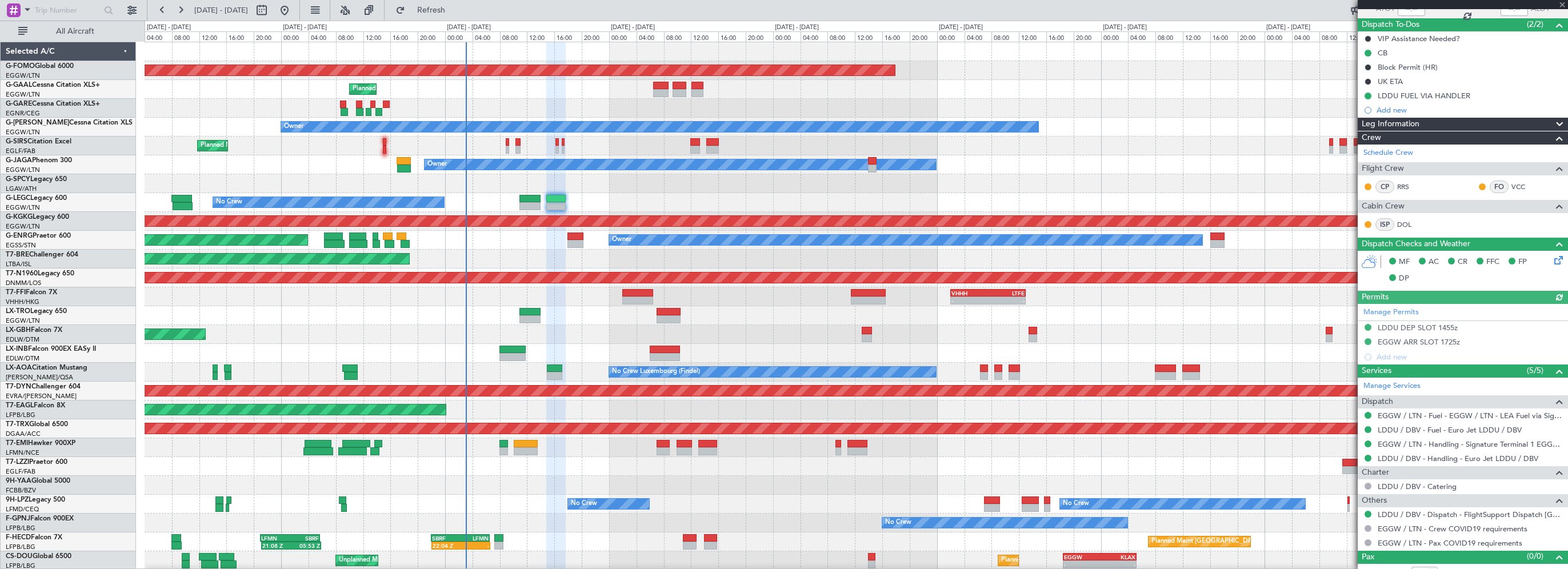
scroll to position [105, 0]
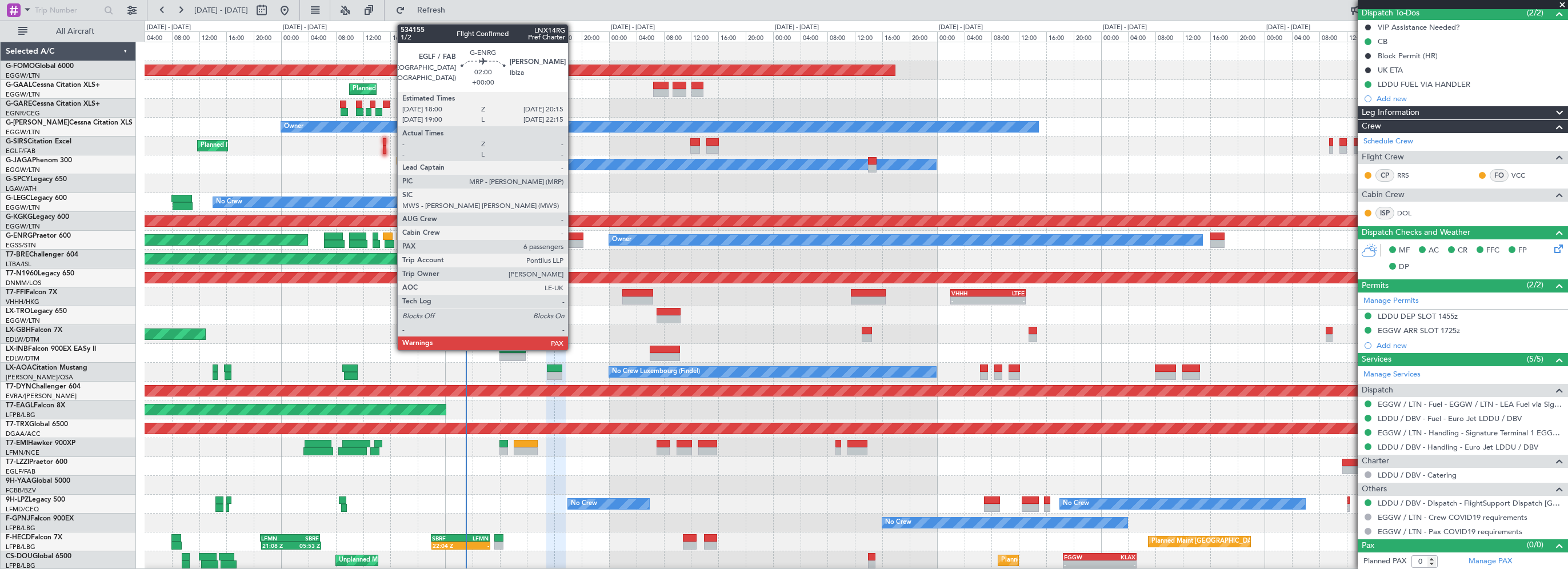
click at [573, 237] on div at bounding box center [575, 236] width 15 height 8
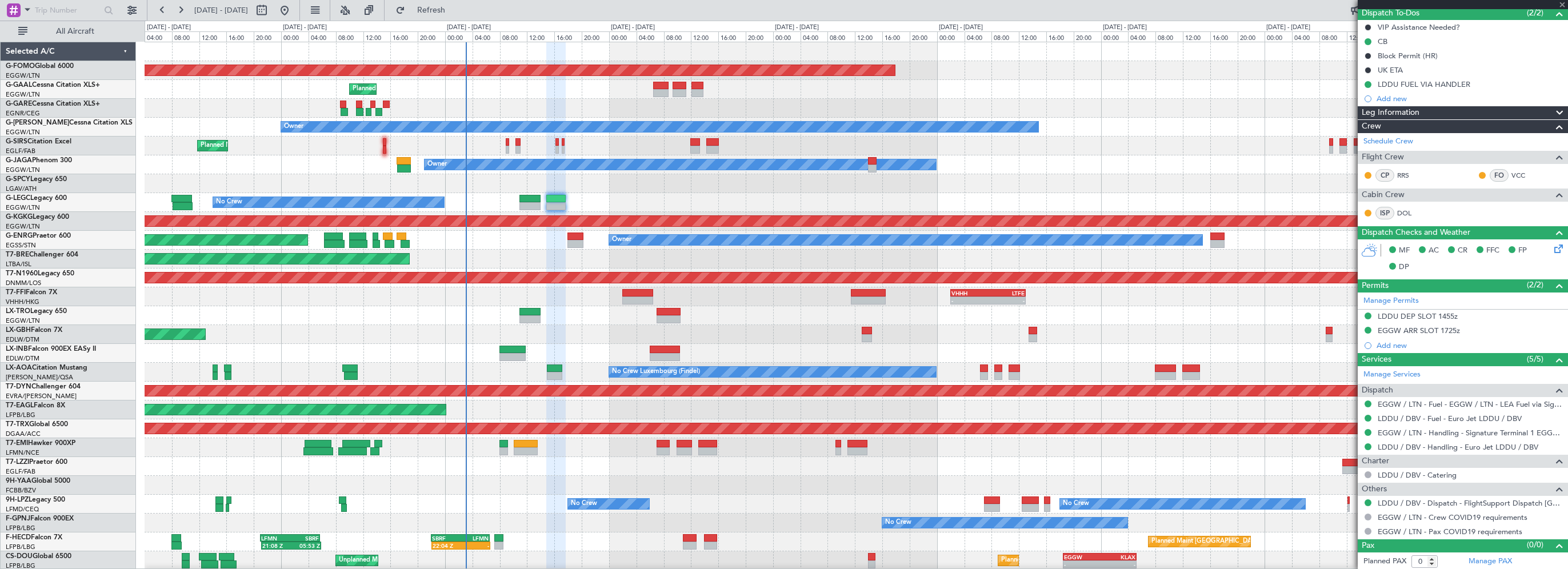
type input "8"
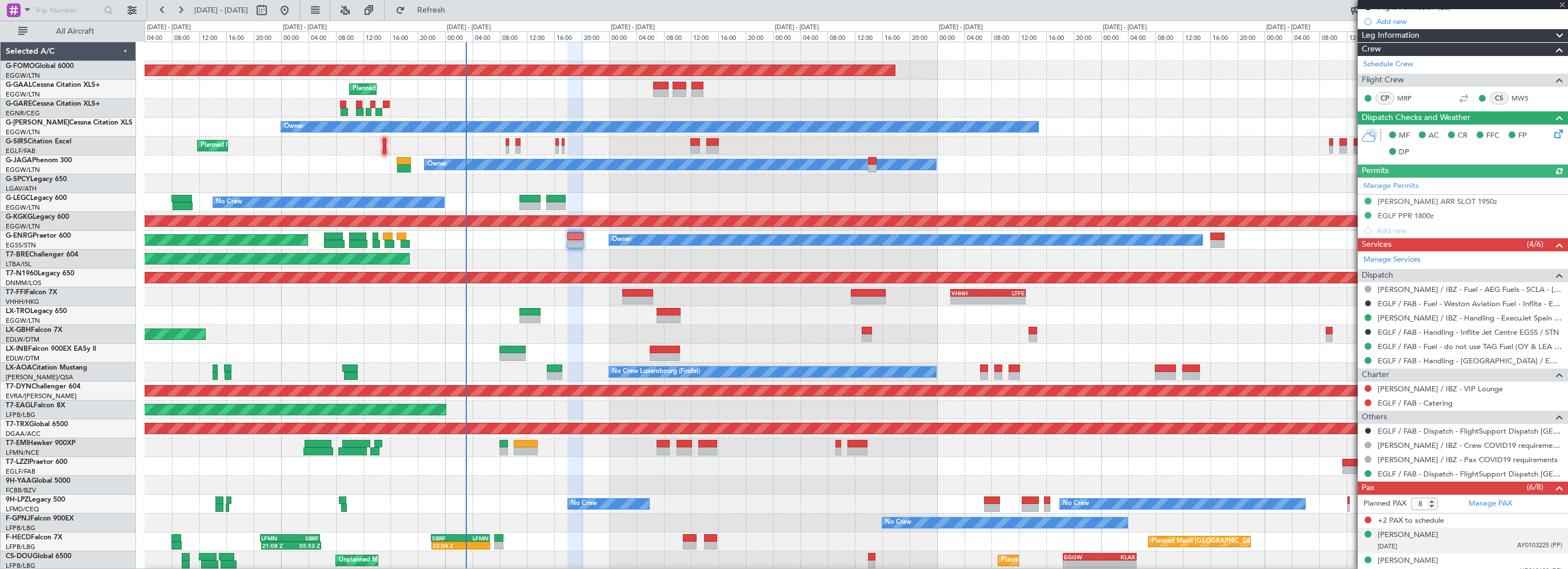
scroll to position [251, 0]
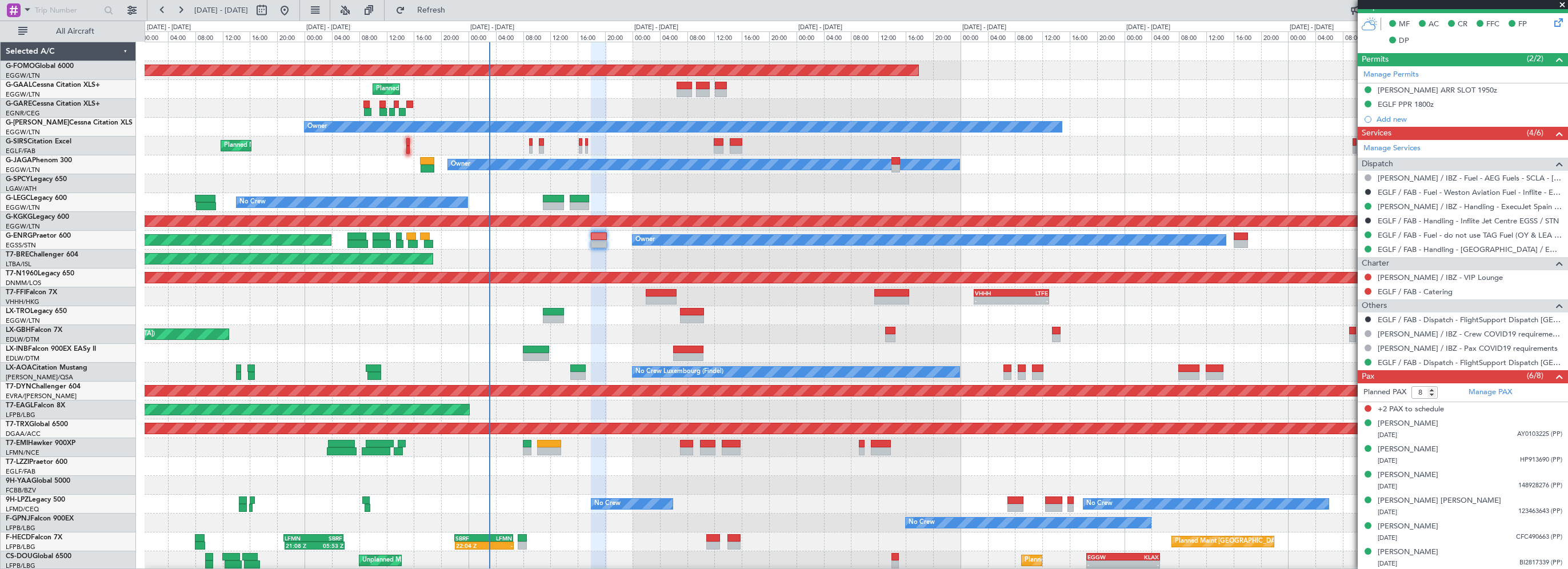
click at [1065, 268] on div "Planned Maint Windsor Locks ([PERSON_NAME] Intl) Planned Maint Owner Owner Plan…" at bounding box center [855, 344] width 1422 height 603
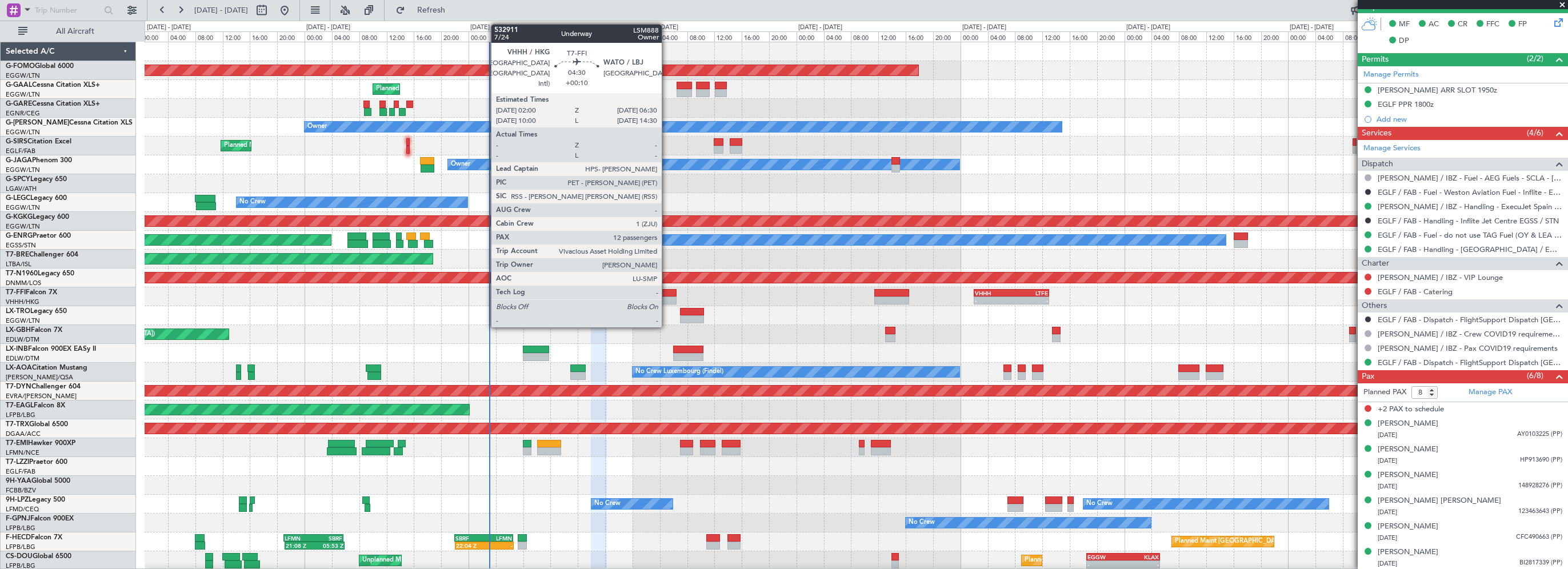
click at [666, 292] on div at bounding box center [661, 293] width 31 height 8
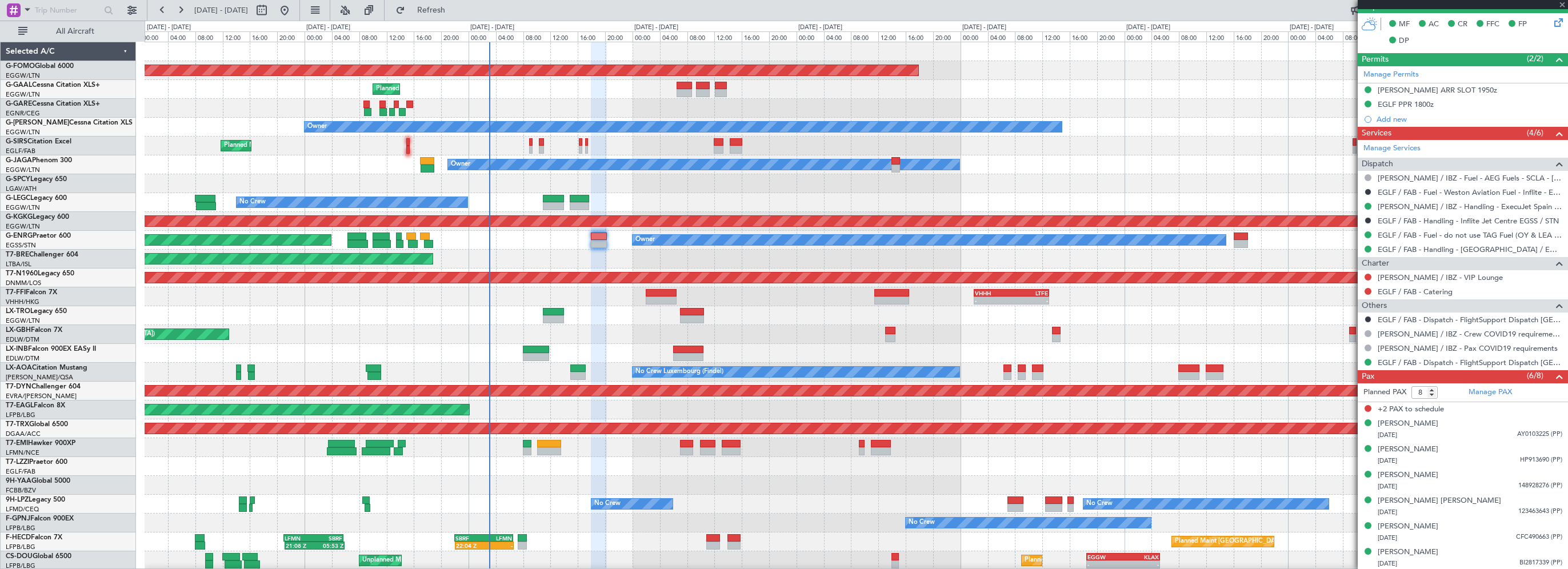
type input "+00:10"
type input "12"
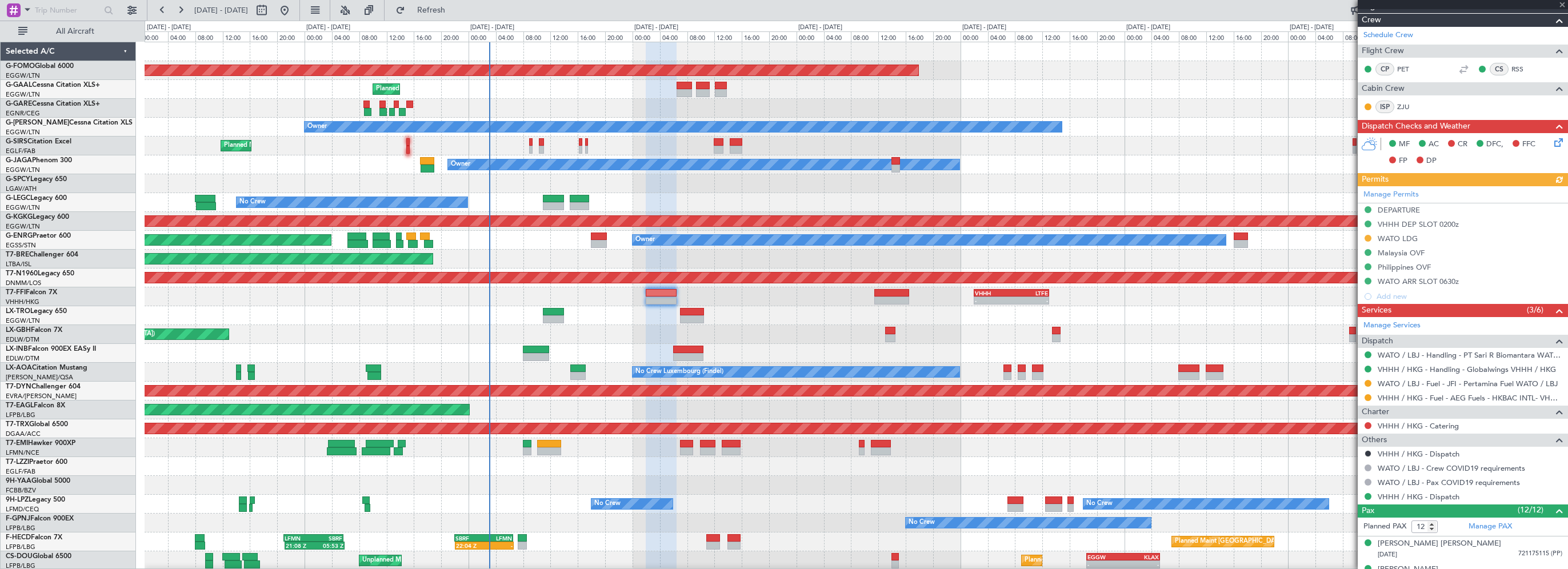
scroll to position [229, 0]
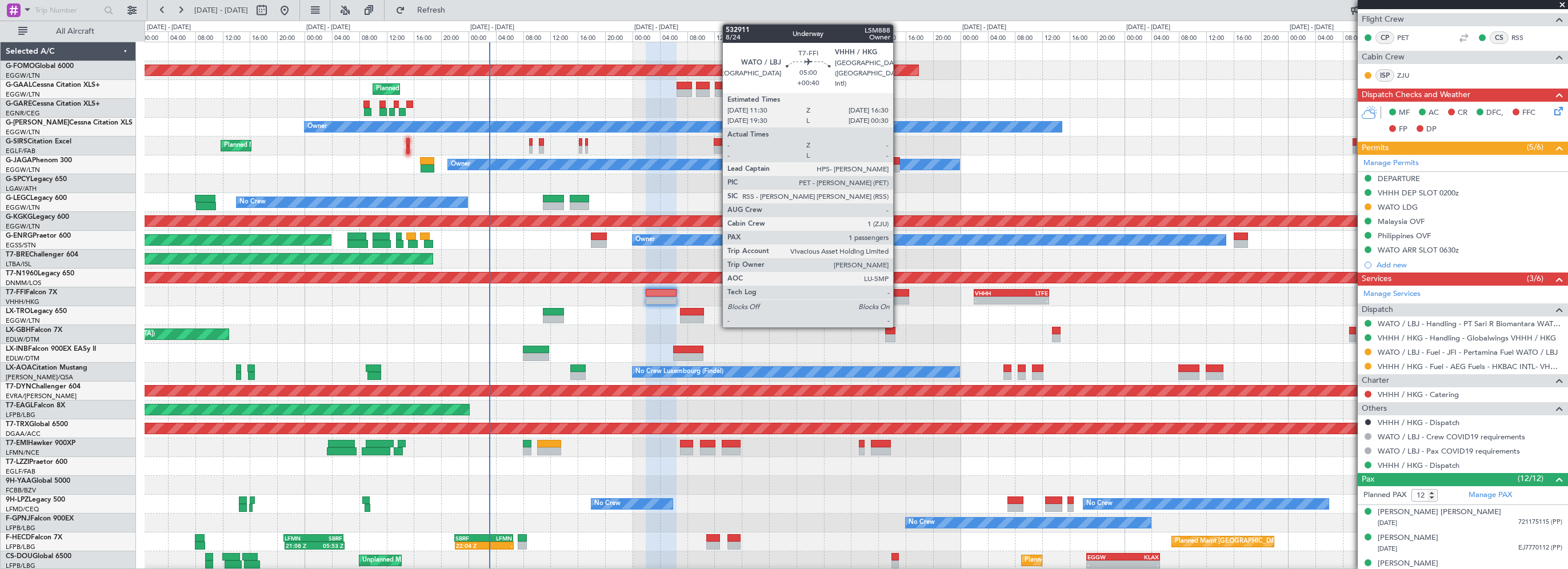
click at [898, 291] on div at bounding box center [891, 293] width 35 height 8
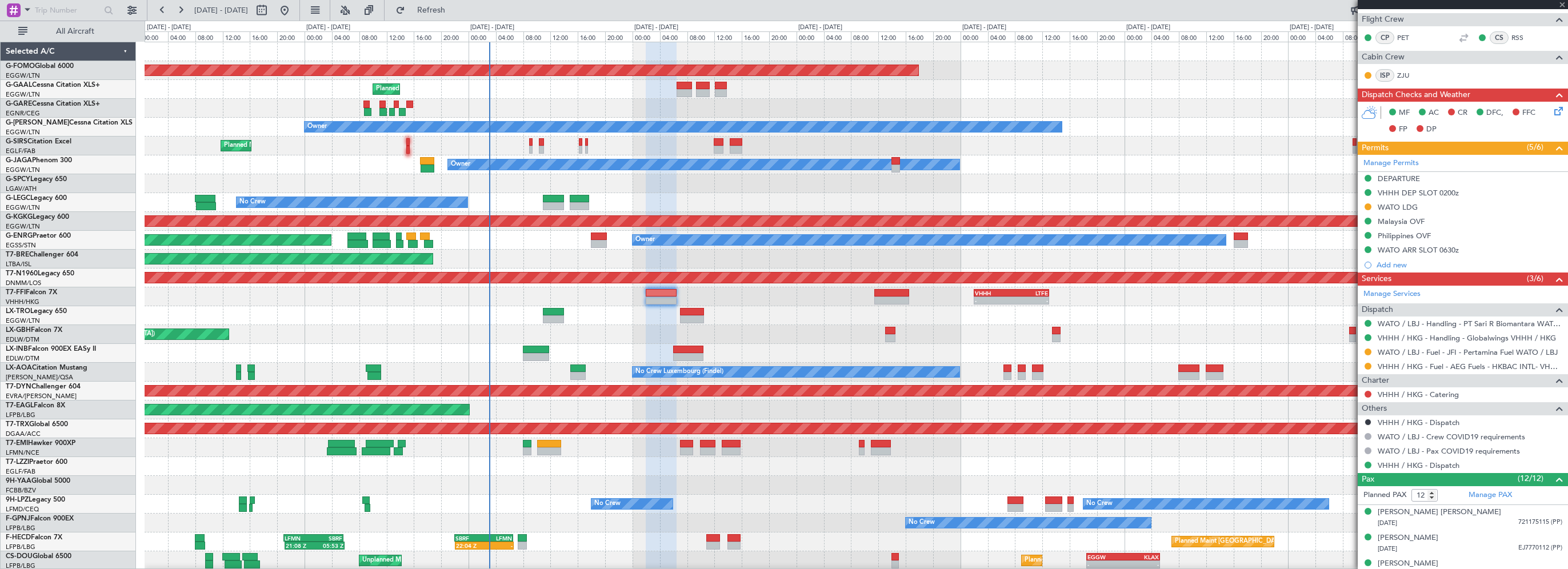
type input "+00:40"
type input "1"
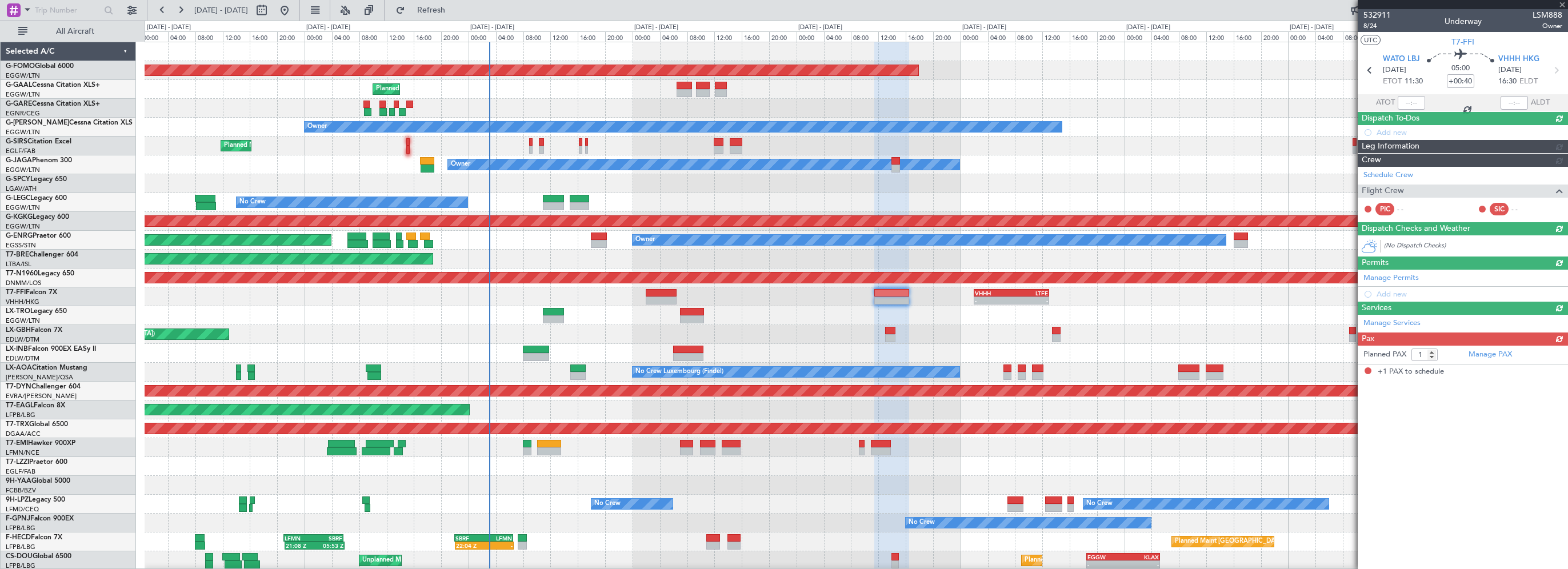
scroll to position [0, 0]
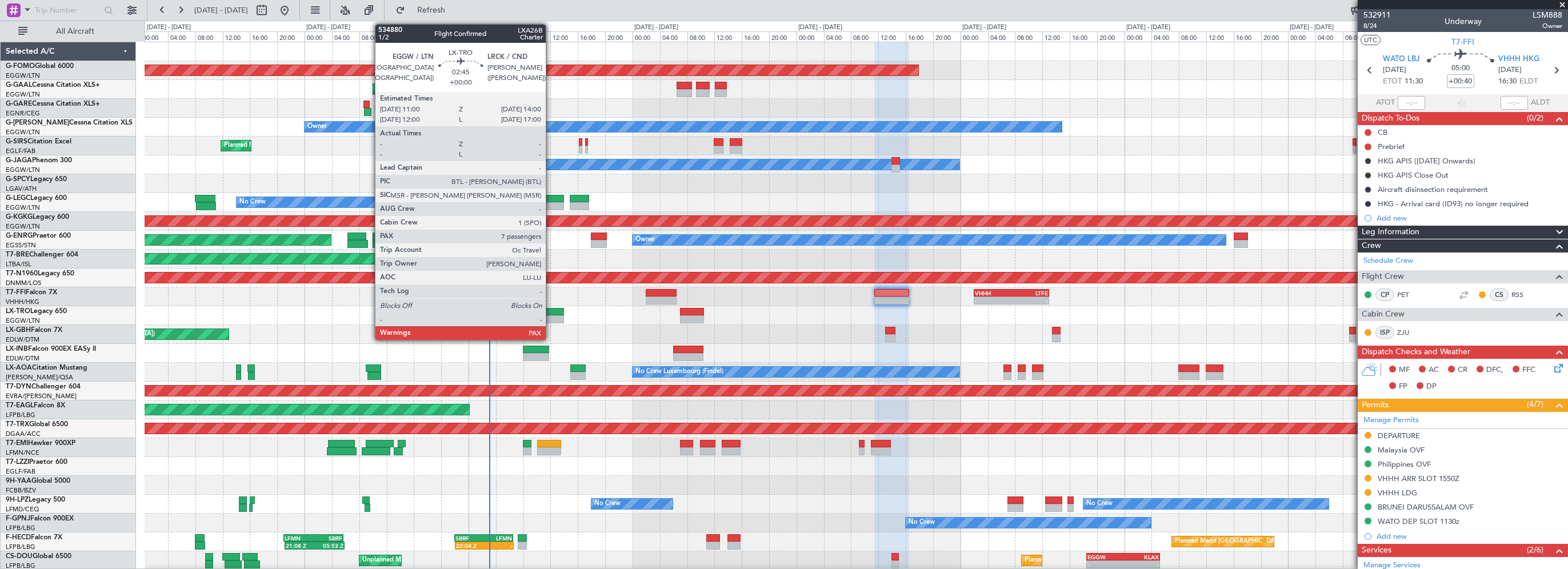
click at [551, 308] on div at bounding box center [553, 312] width 21 height 8
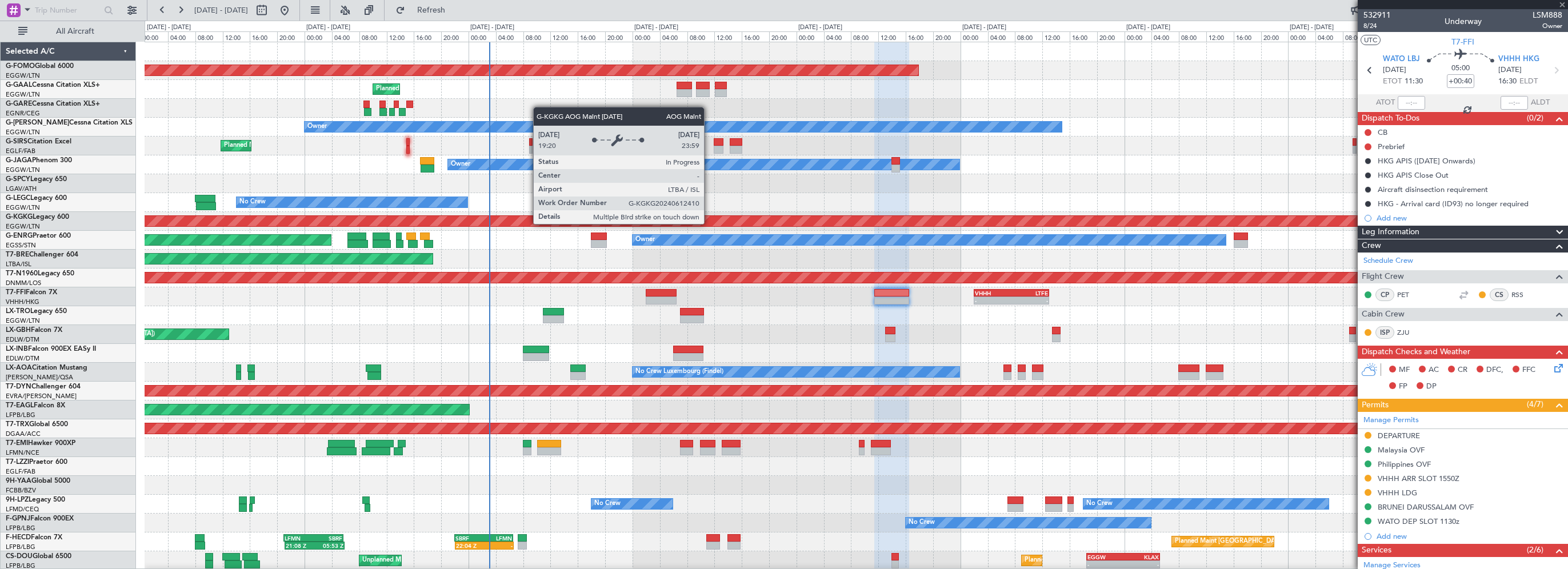
type input "7"
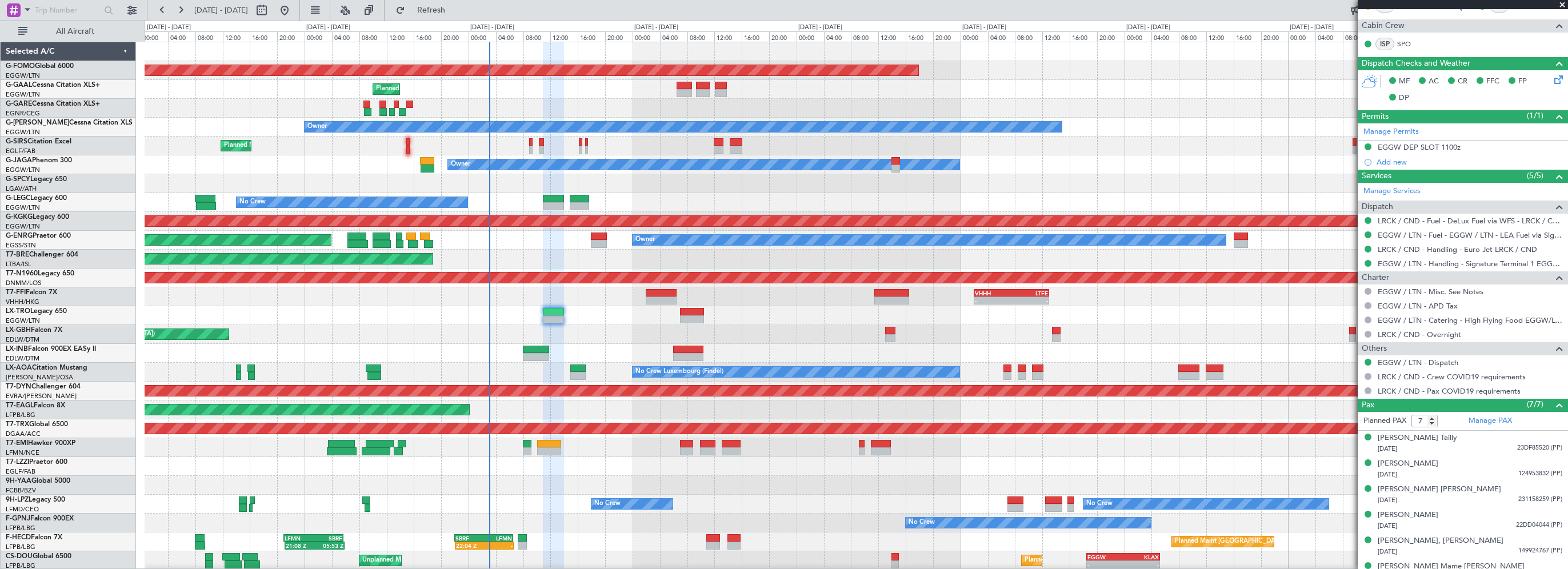
scroll to position [285, 0]
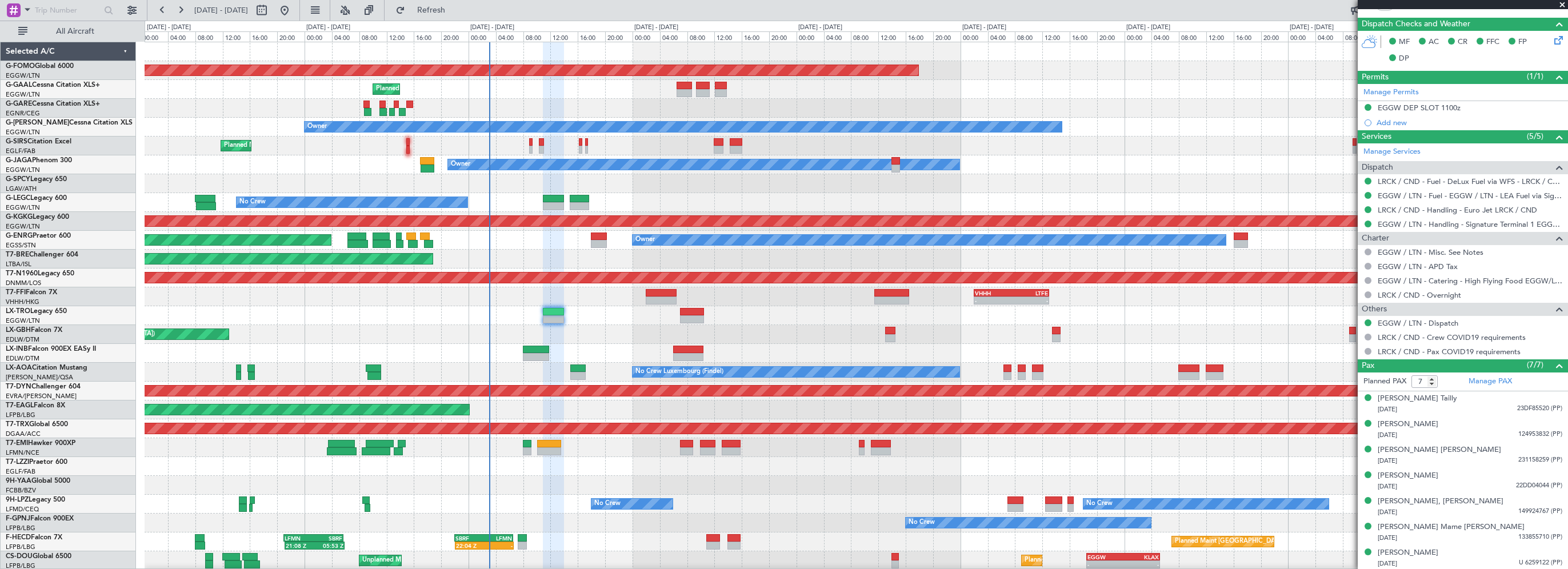
click at [633, 320] on div "Unplanned Maint [GEOGRAPHIC_DATA] ([GEOGRAPHIC_DATA])" at bounding box center [855, 316] width 1422 height 19
click at [606, 320] on div "Unplanned Maint [GEOGRAPHIC_DATA] ([GEOGRAPHIC_DATA])" at bounding box center [855, 316] width 1422 height 19
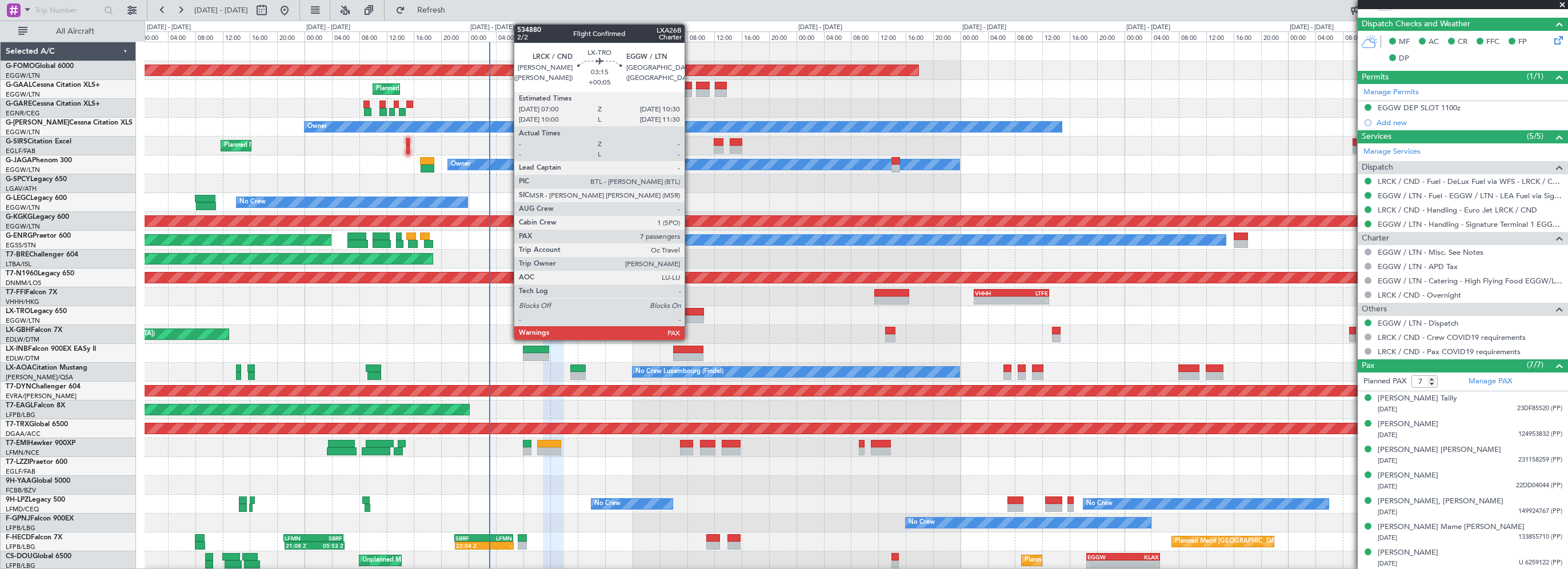
click at [690, 314] on div at bounding box center [692, 312] width 24 height 8
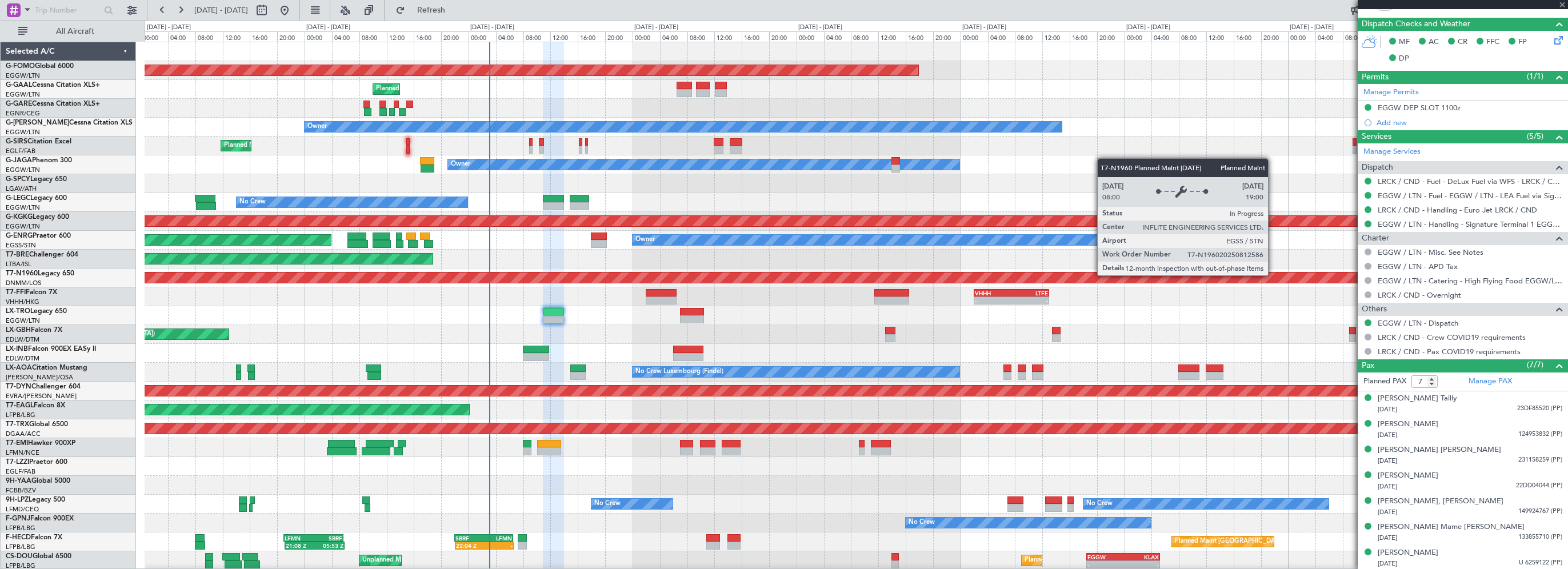
type input "+00:05"
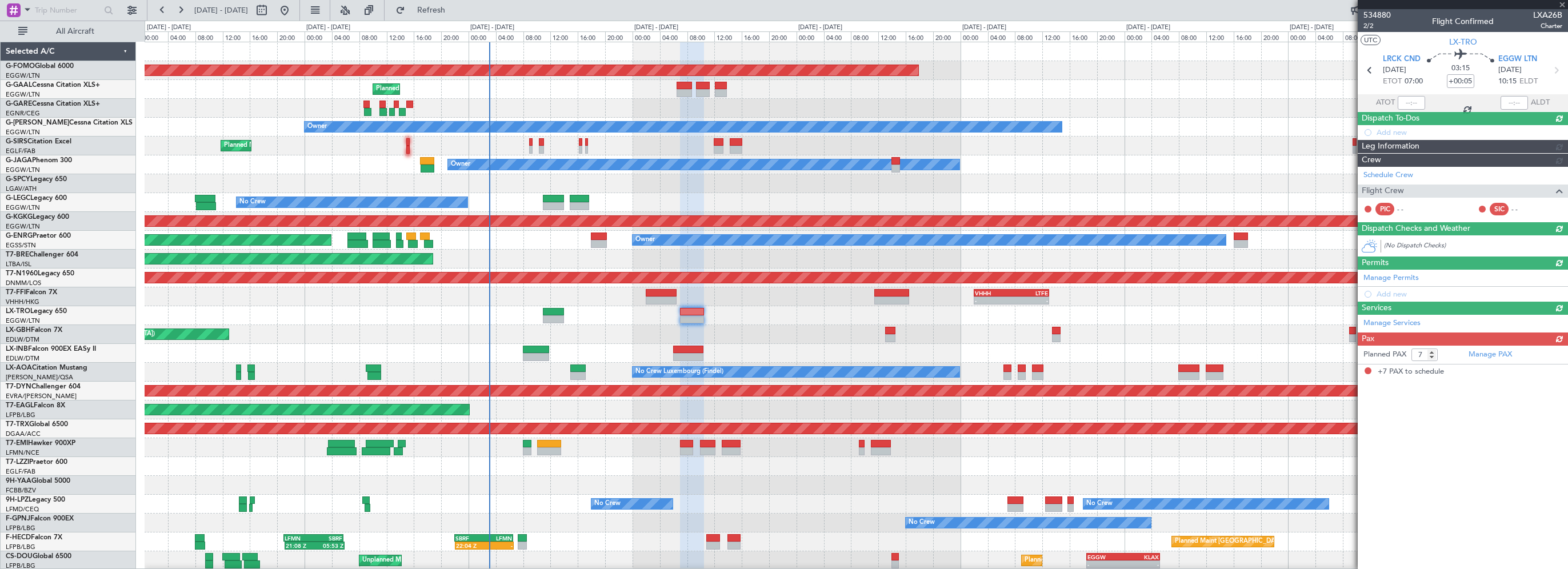
scroll to position [0, 0]
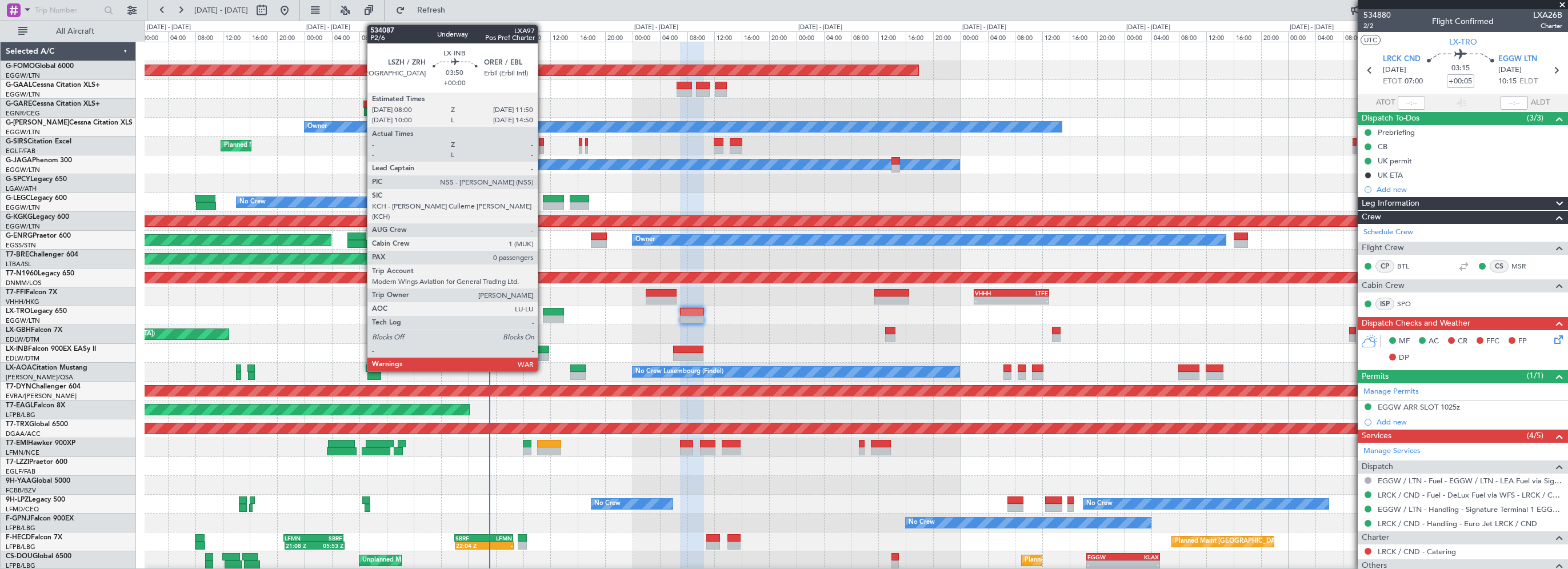
click at [543, 350] on div at bounding box center [536, 349] width 26 height 8
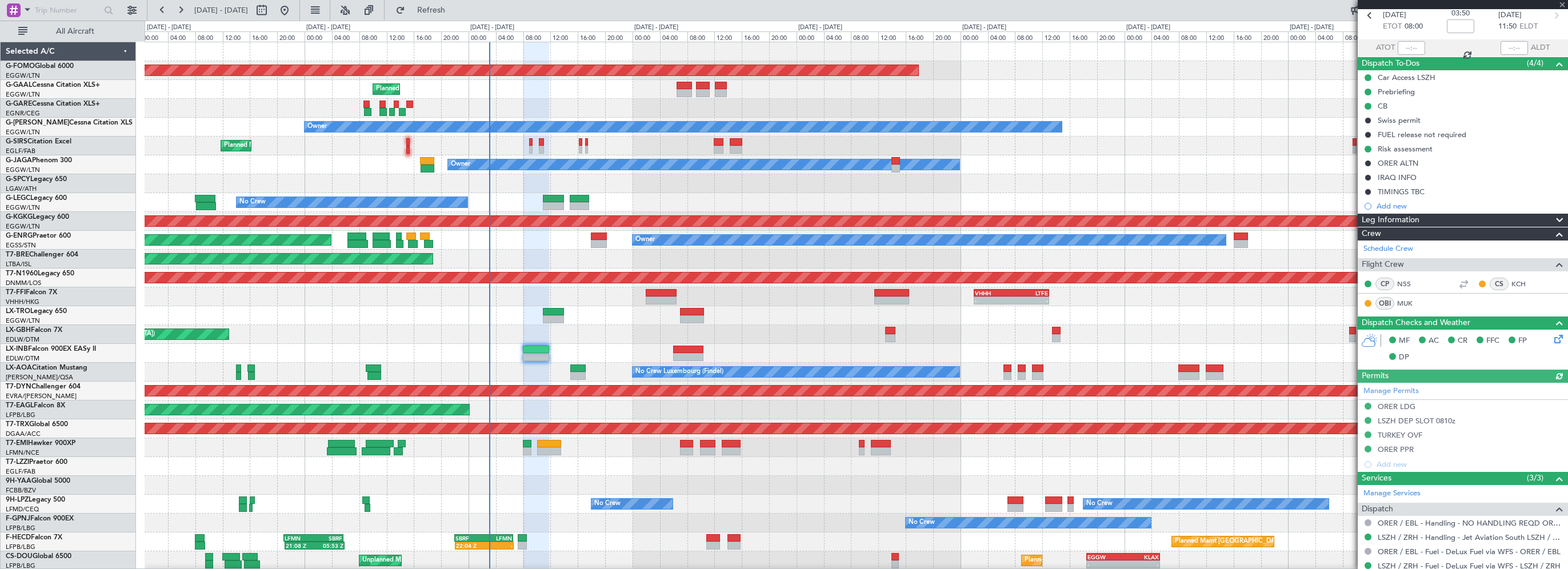
scroll to position [131, 0]
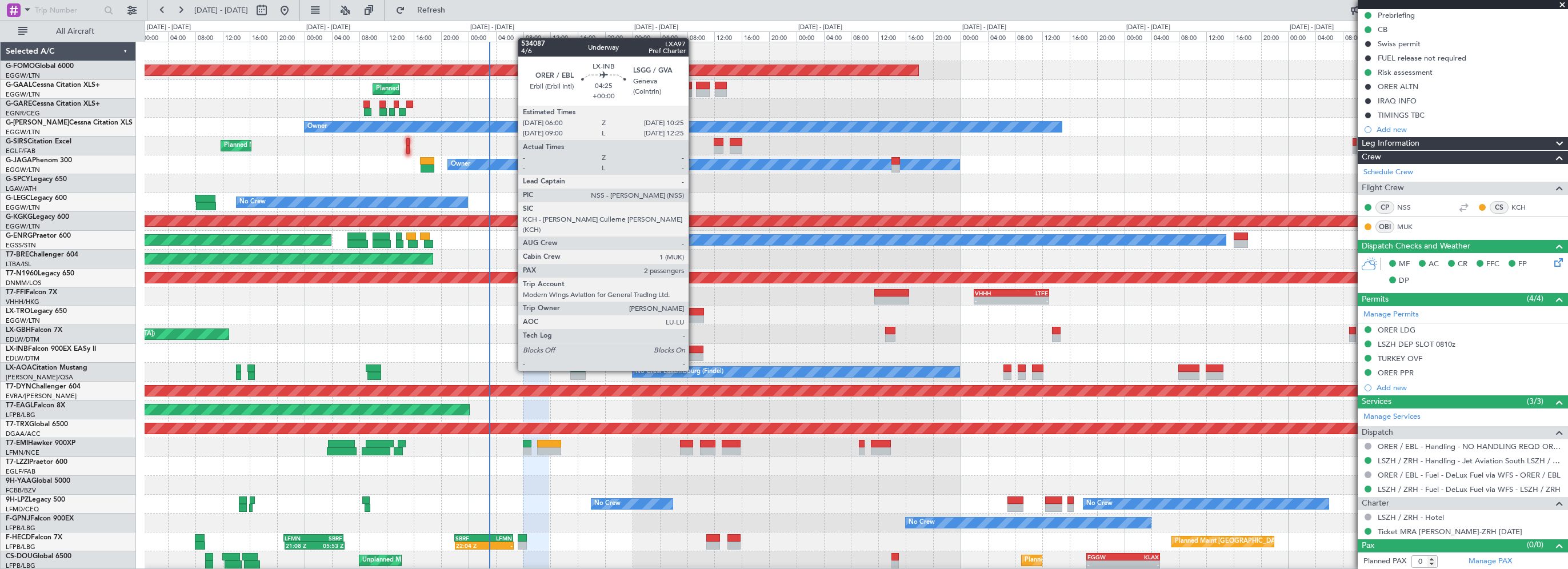
click at [694, 349] on div at bounding box center [688, 349] width 30 height 8
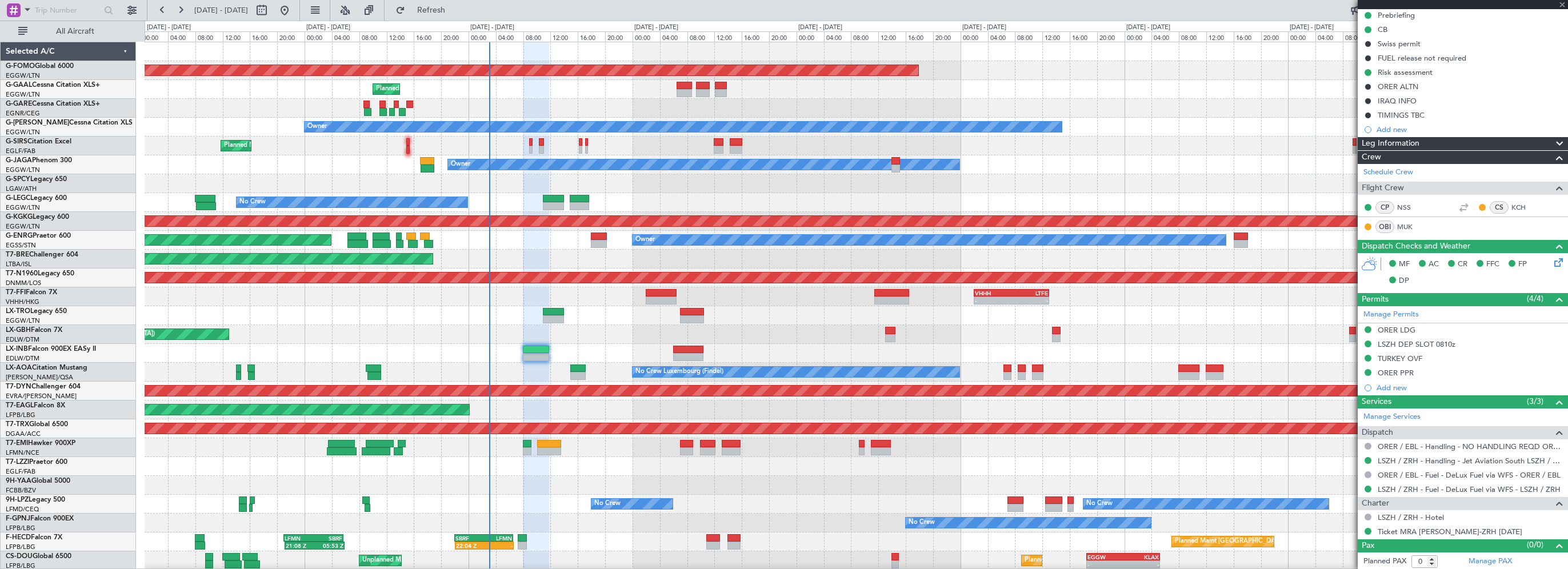
type input "2"
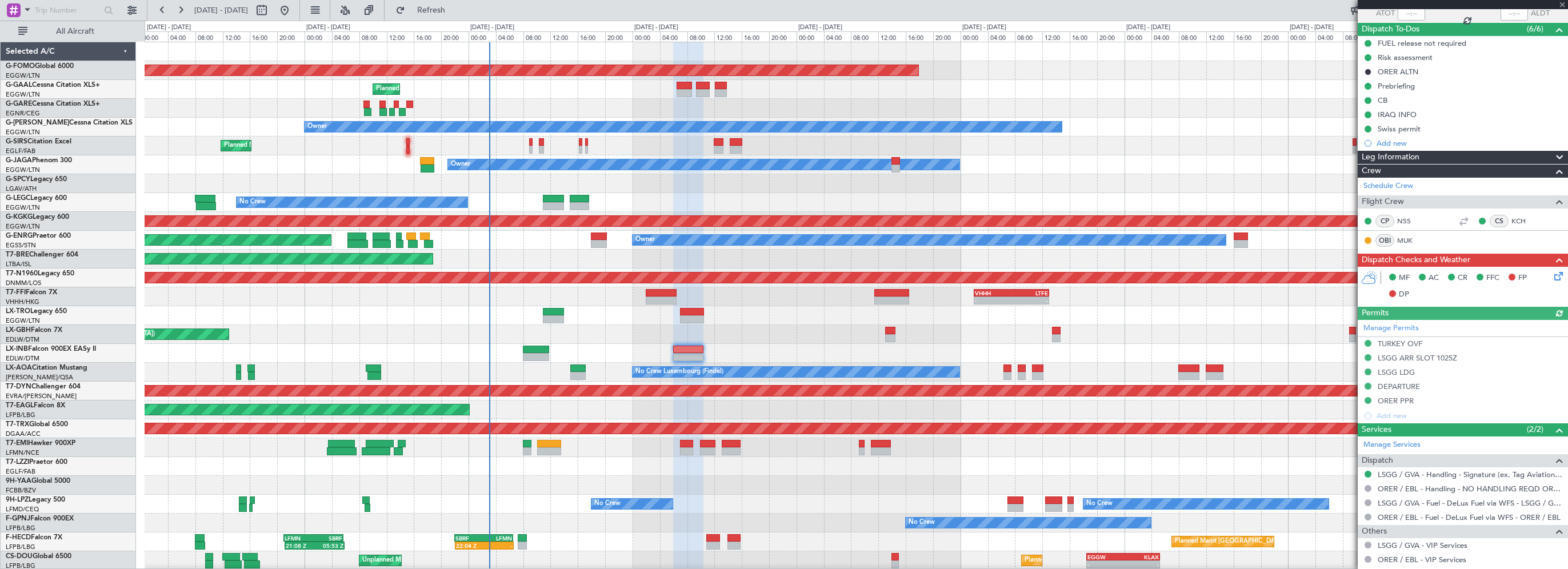
scroll to position [182, 0]
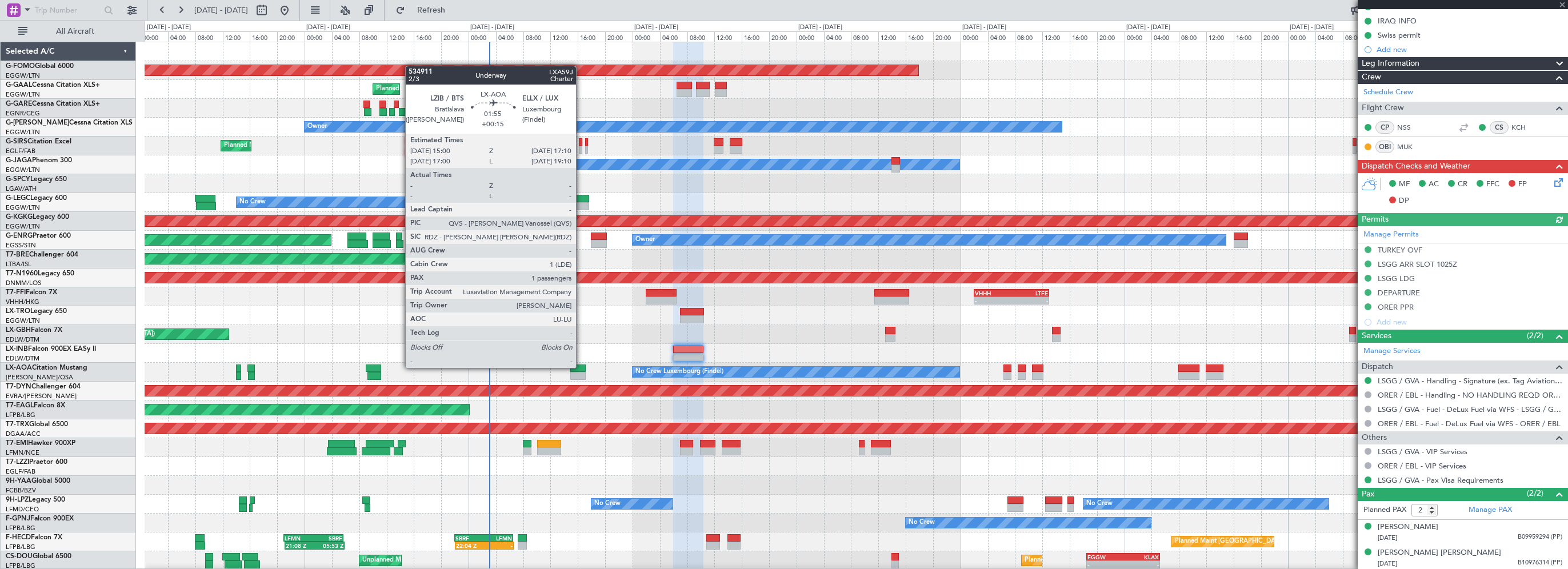
click at [581, 367] on div at bounding box center [578, 368] width 15 height 8
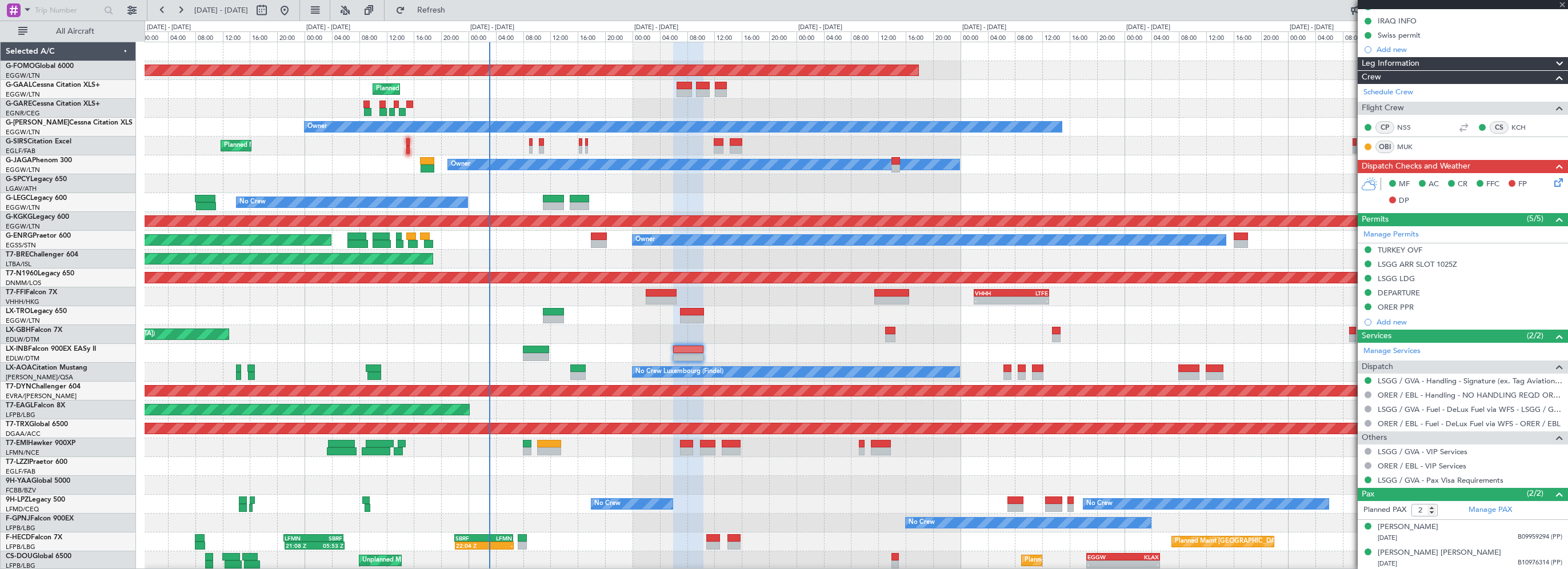
type input "+00:15"
type input "1"
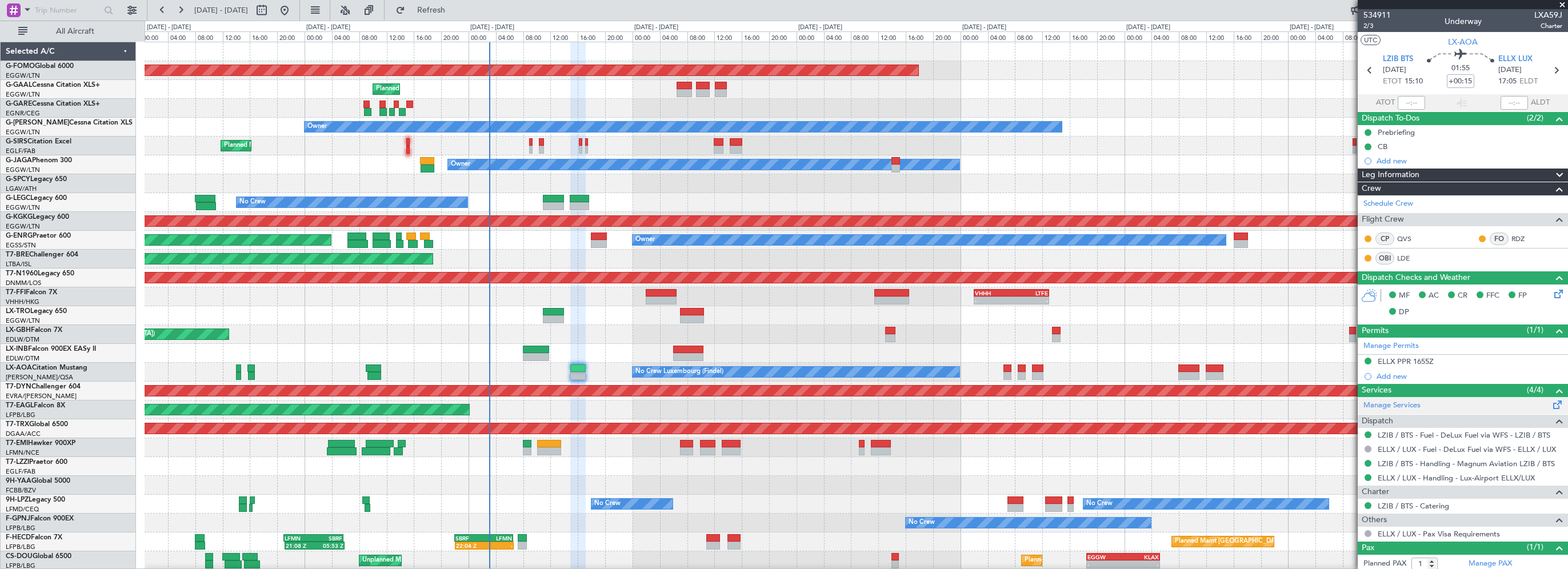
scroll to position [27, 0]
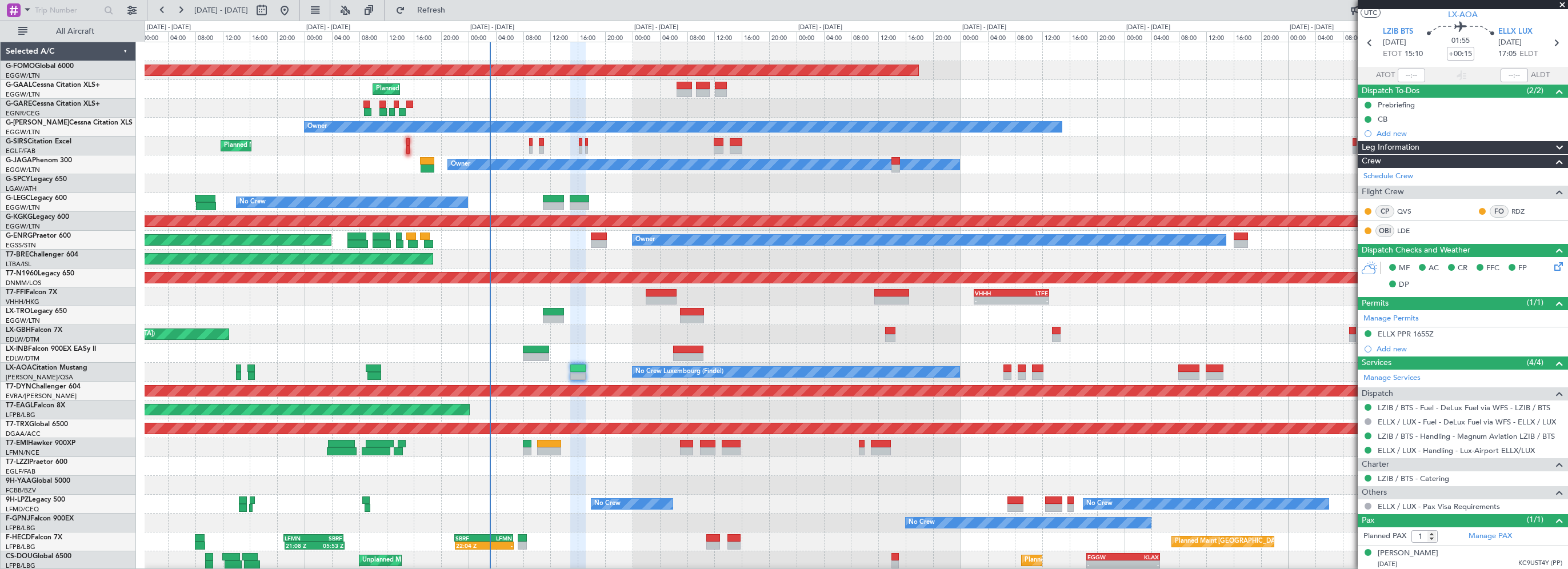
click at [595, 326] on div "Planned Maint Nice ([GEOGRAPHIC_DATA])" at bounding box center [855, 335] width 1422 height 19
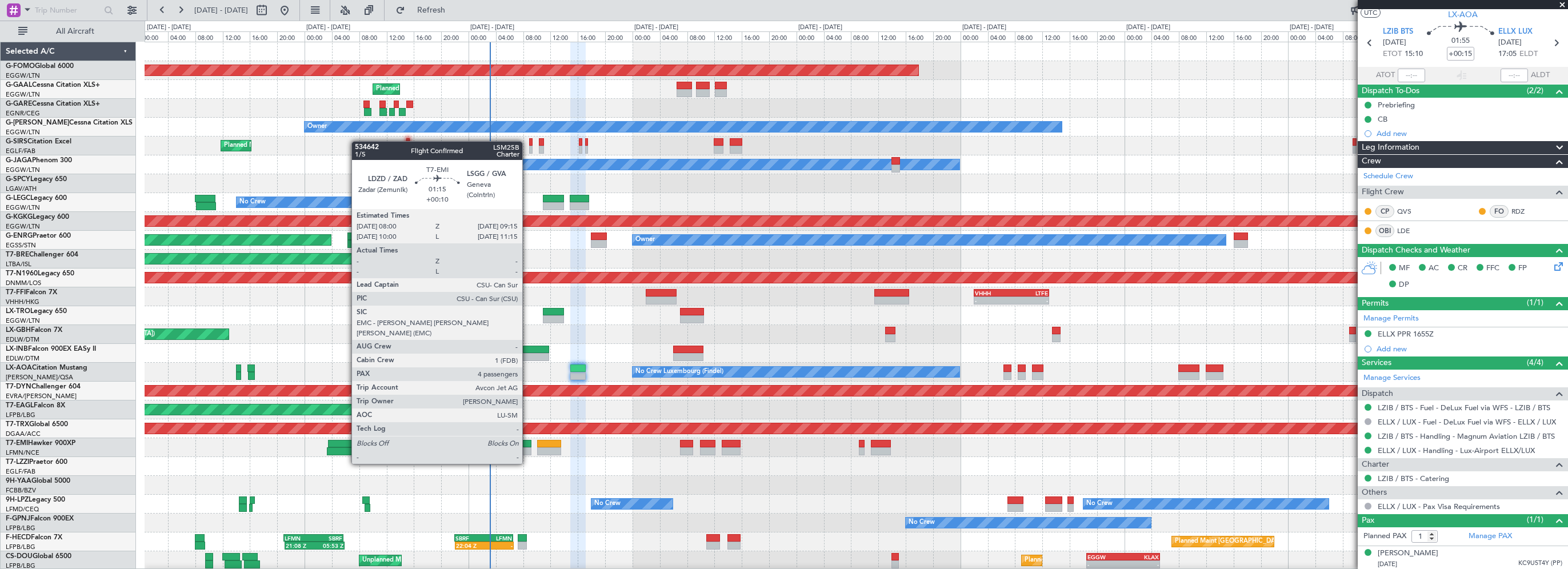
click at [527, 442] on div at bounding box center [527, 444] width 9 height 8
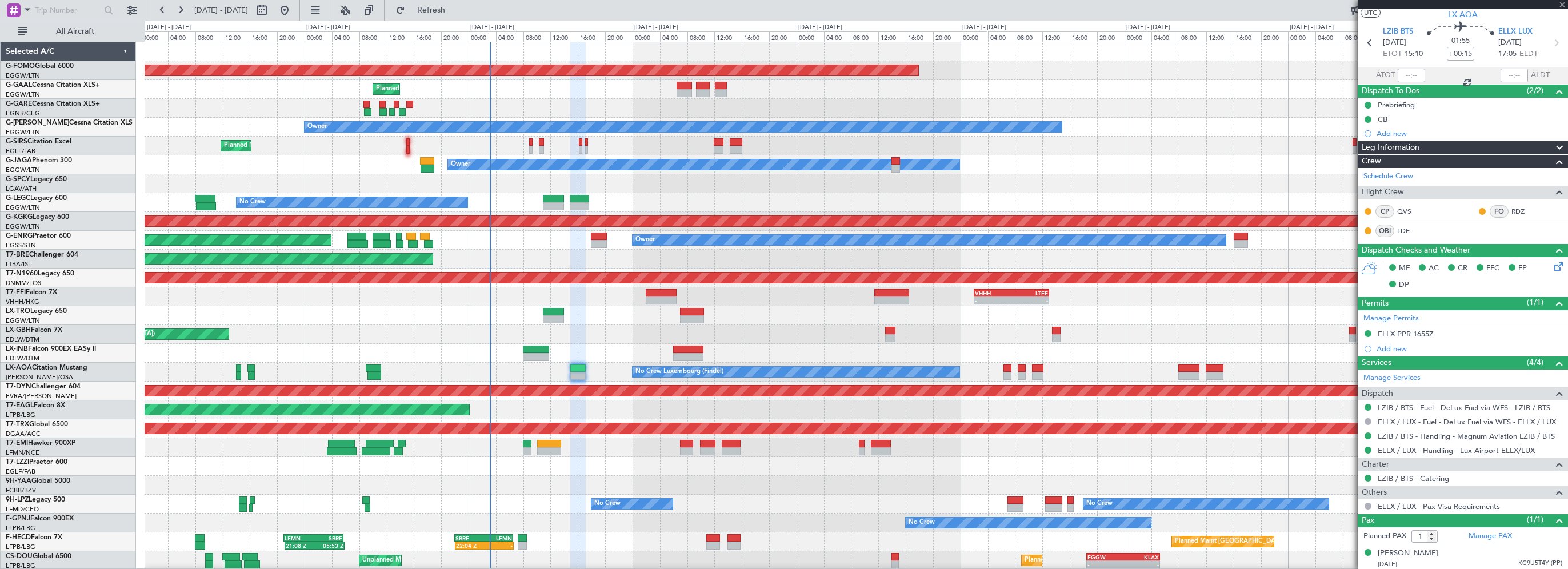
type input "+00:10"
type input "4"
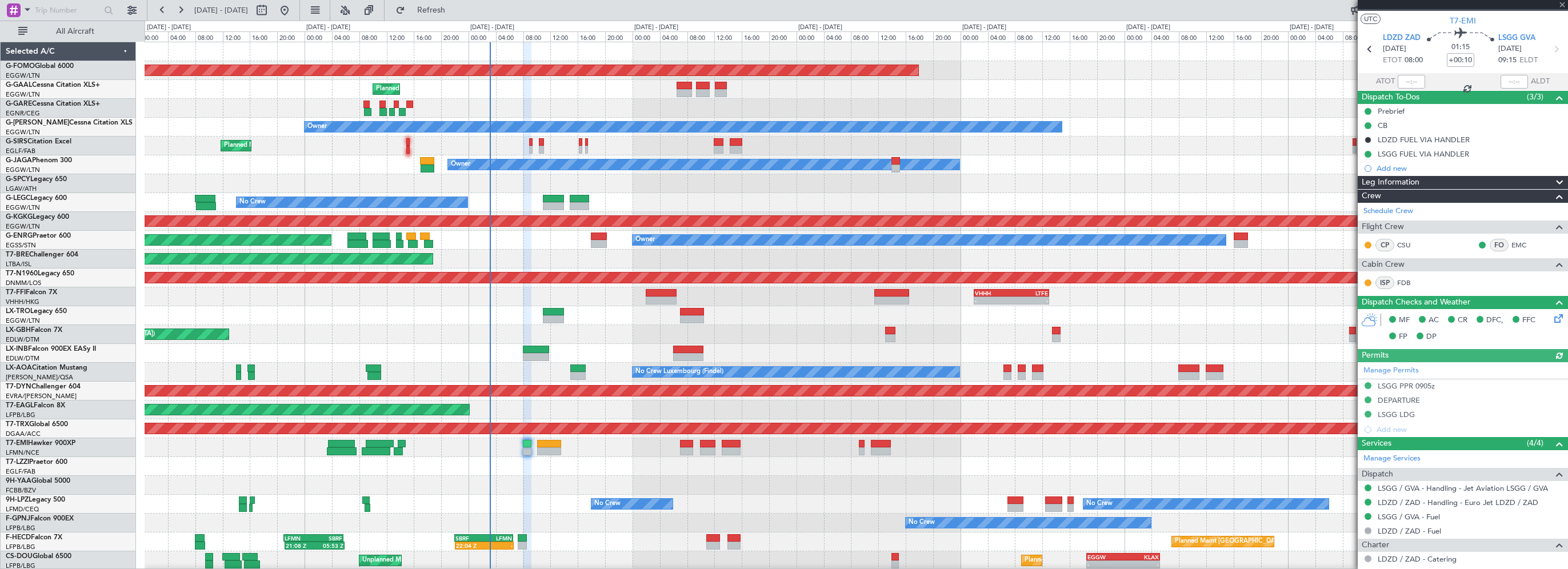
scroll to position [0, 0]
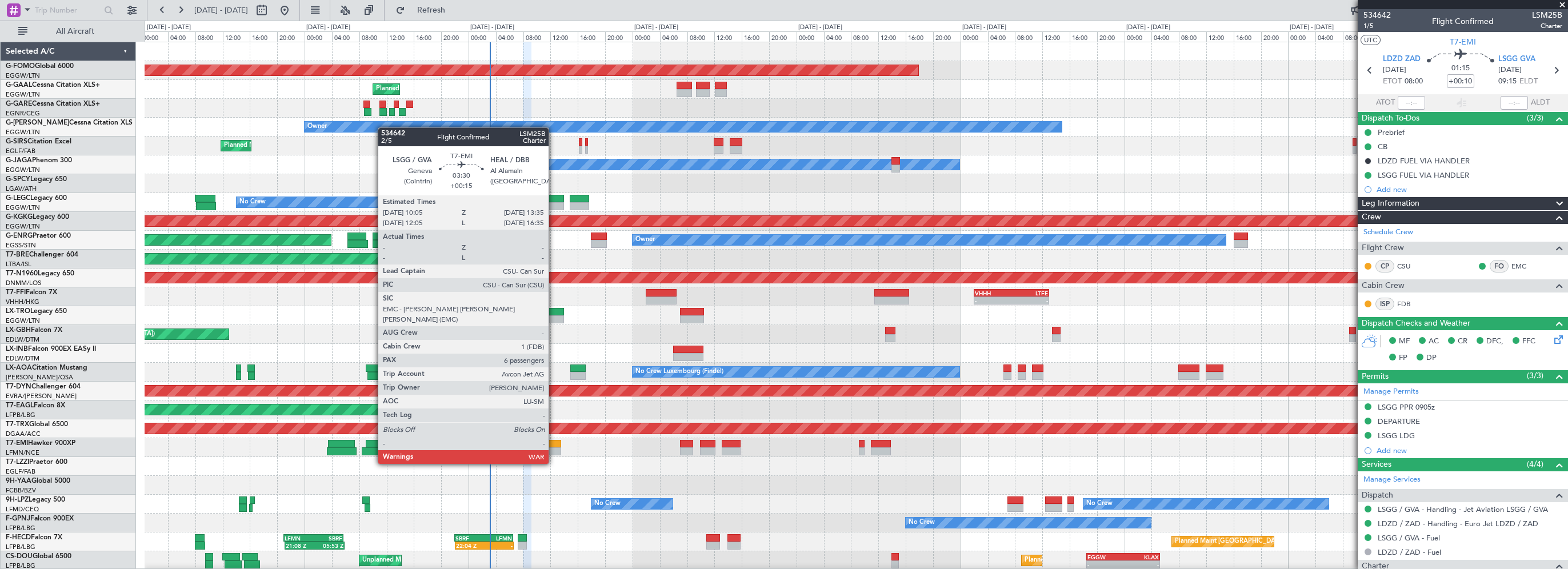
click at [554, 442] on div at bounding box center [549, 444] width 24 height 8
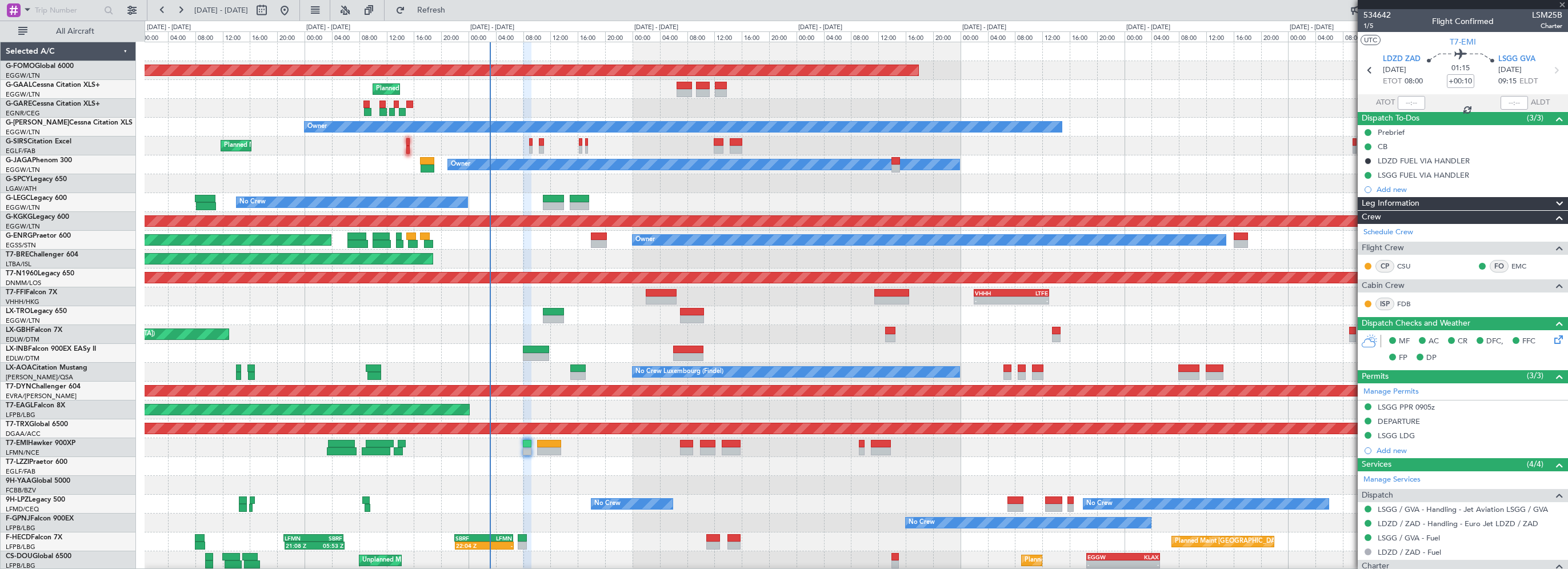
type input "+00:15"
type input "6"
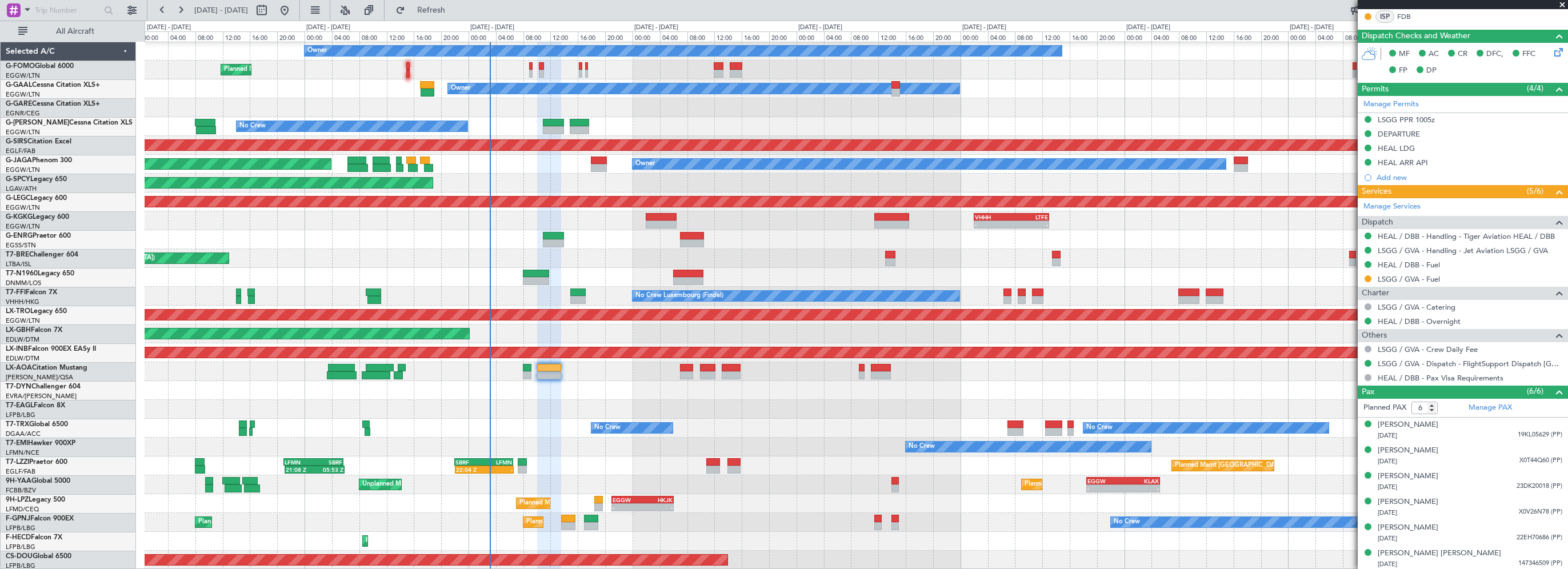
scroll to position [76, 0]
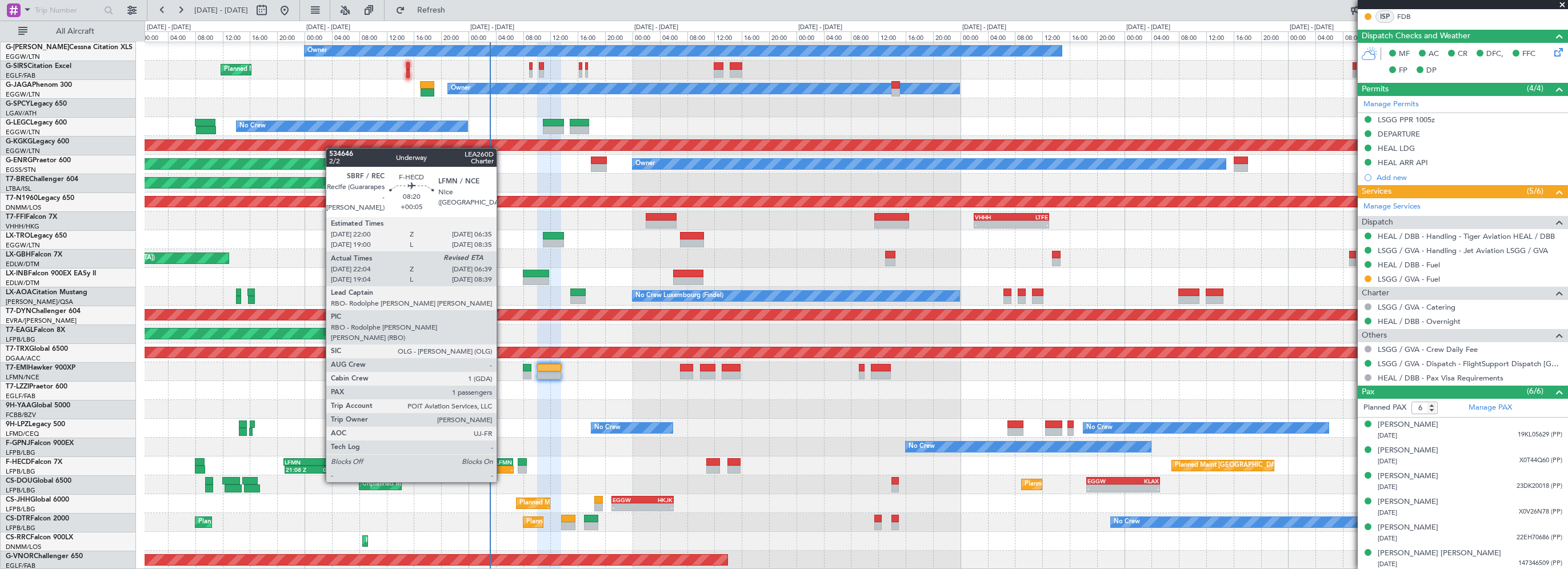
click at [501, 460] on div "LFMN" at bounding box center [498, 462] width 29 height 7
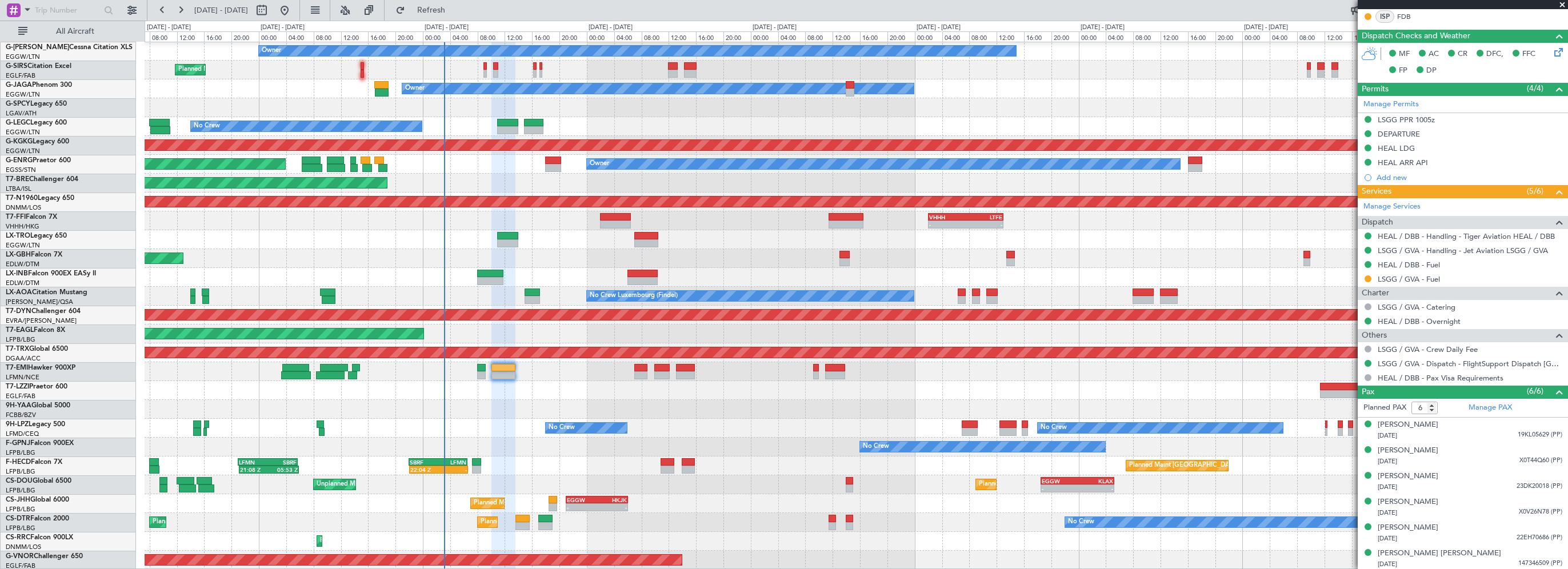
click at [554, 456] on div "Planned Maint [GEOGRAPHIC_DATA] ([GEOGRAPHIC_DATA]) 21:08 Z 05:53 Z LFMN 21:00 …" at bounding box center [855, 466] width 1422 height 19
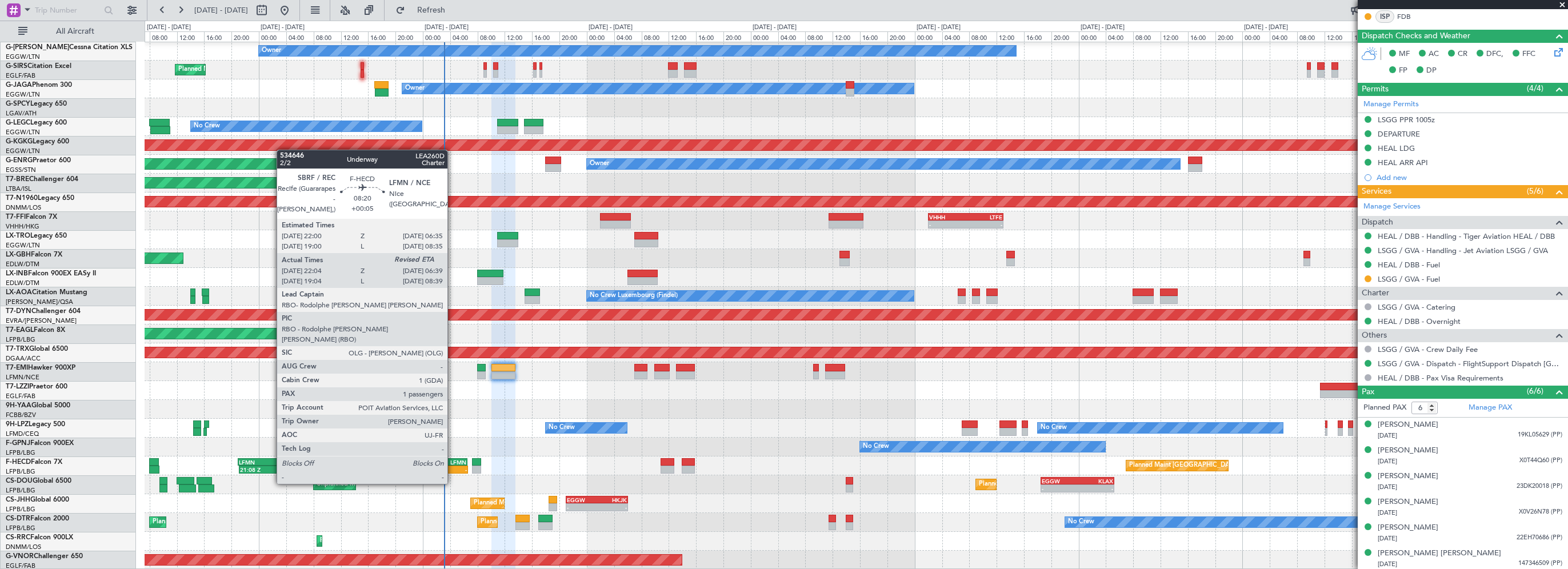
click at [453, 463] on div "LFMN" at bounding box center [453, 462] width 29 height 7
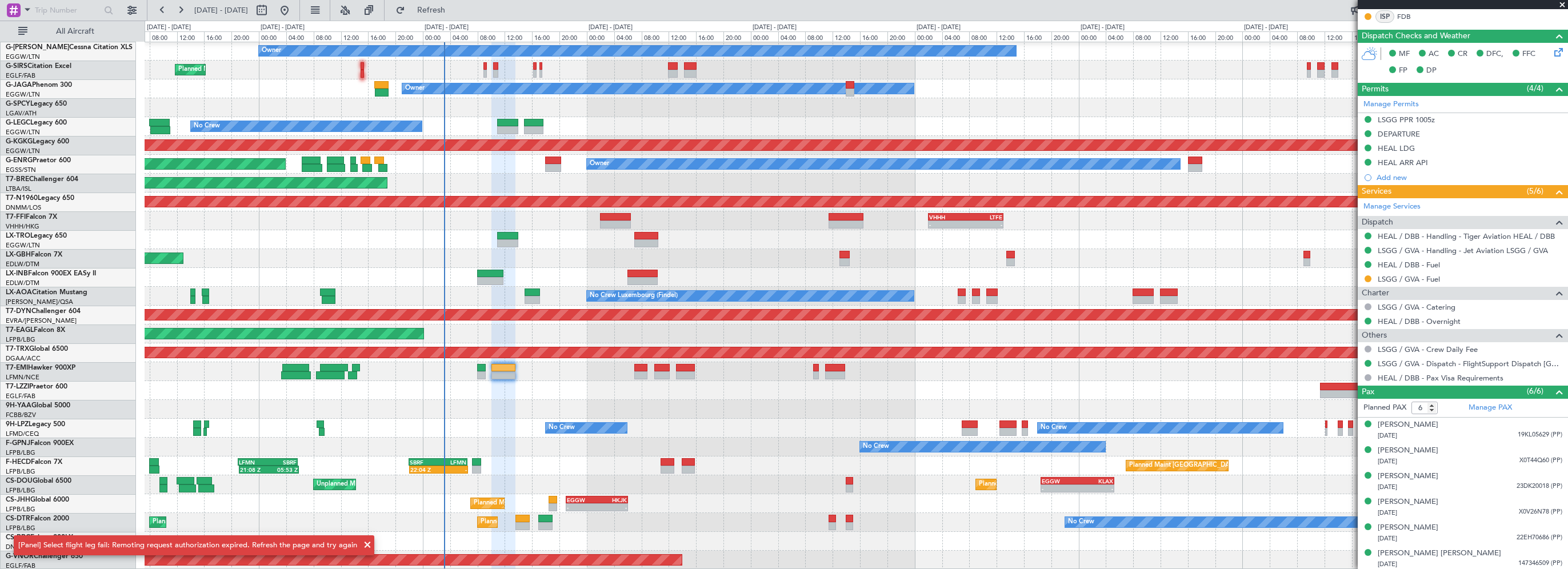
click at [361, 542] on span at bounding box center [367, 544] width 14 height 14
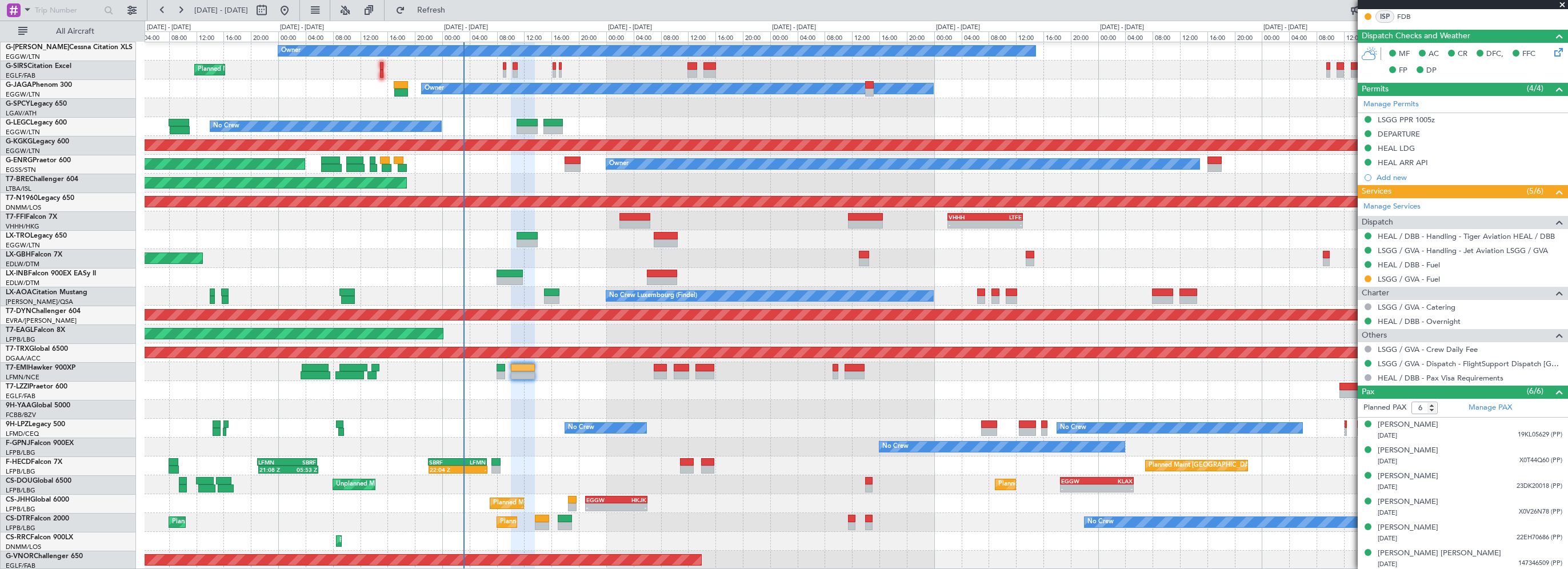
click at [545, 478] on div "Planned Maint London (Luton) Unplanned Maint Paris (Le Bourget) - - EGGW 18:30 …" at bounding box center [855, 485] width 1422 height 19
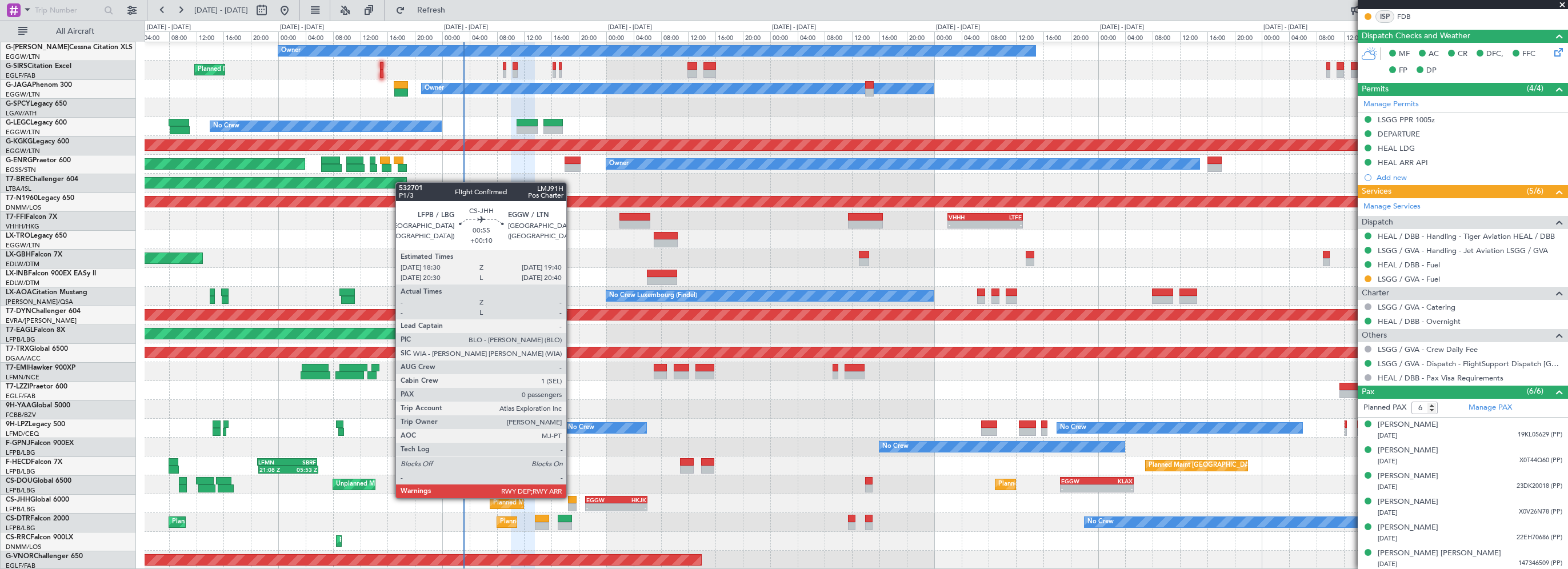
click at [571, 497] on div at bounding box center [571, 500] width 8 height 8
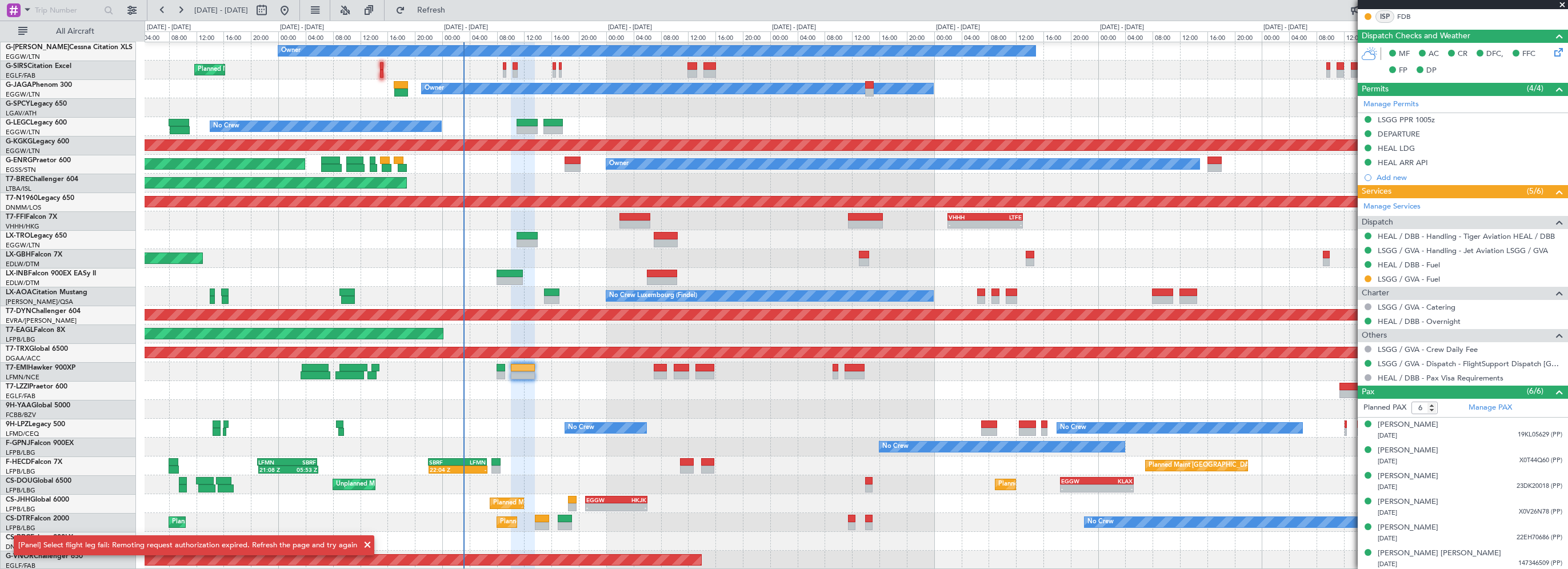
click at [366, 542] on span at bounding box center [367, 544] width 14 height 14
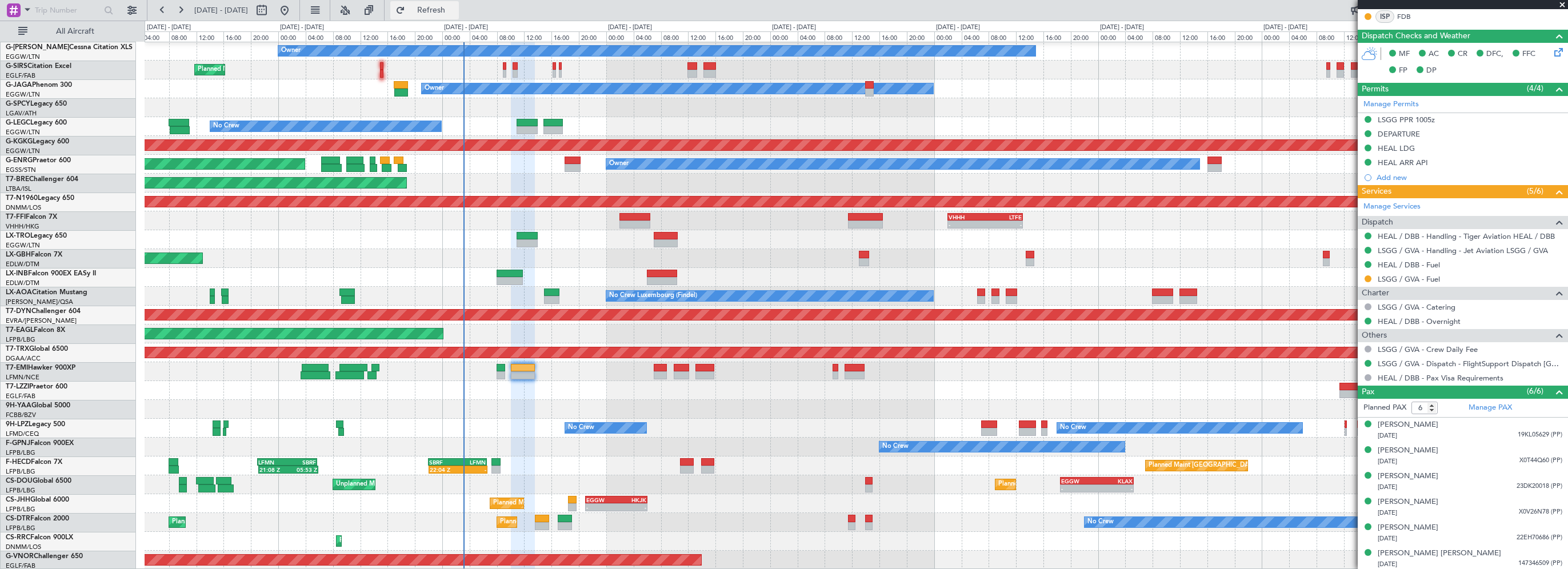
click at [455, 6] on span "Refresh" at bounding box center [431, 10] width 48 height 8
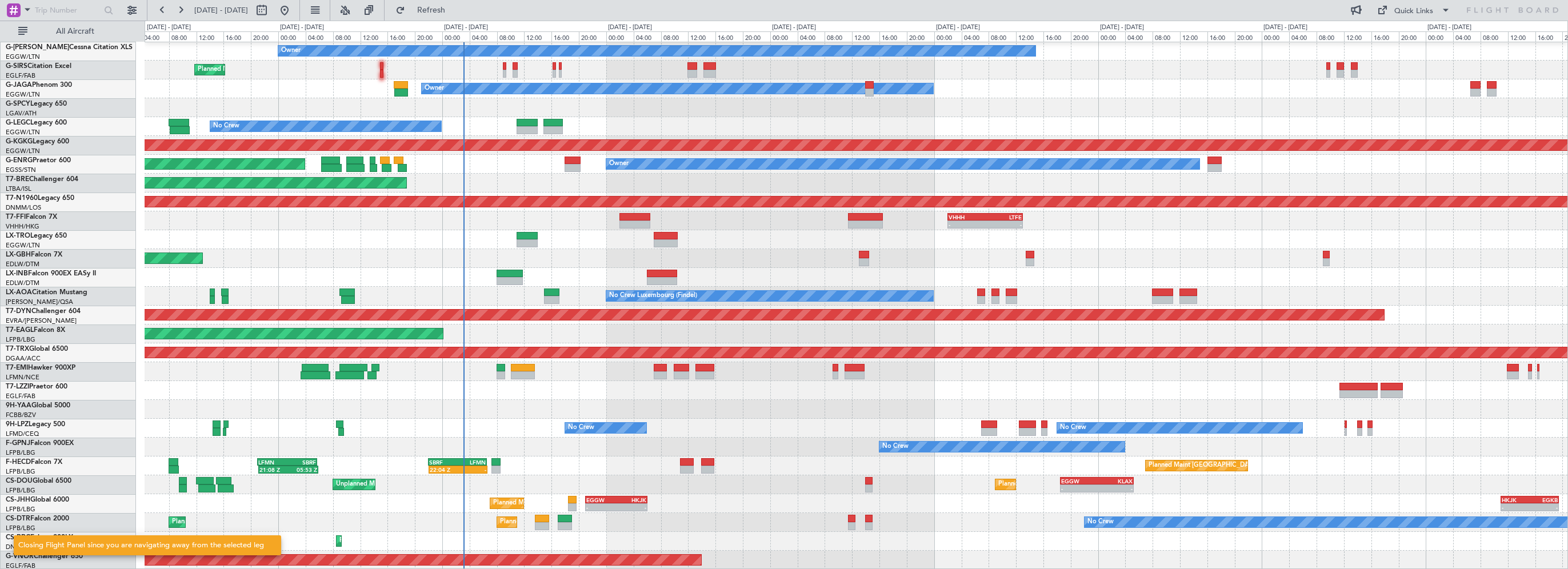
scroll to position [0, 0]
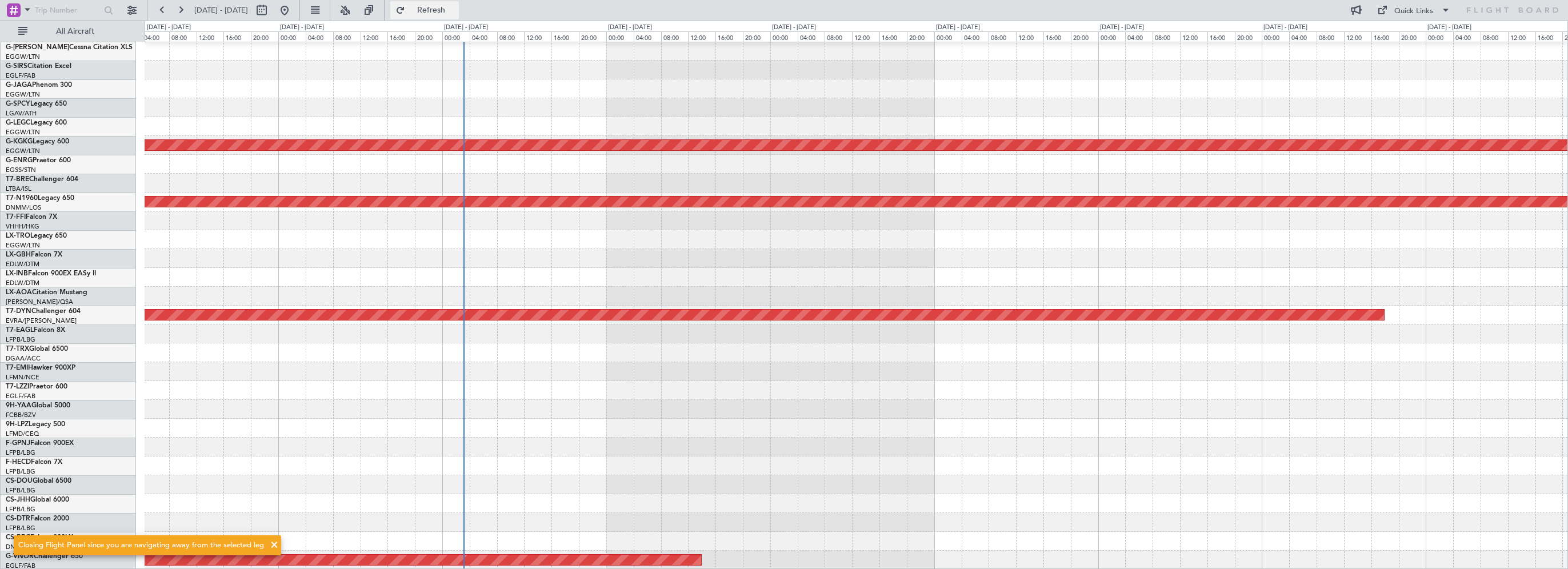
click at [455, 9] on span "Refresh" at bounding box center [431, 10] width 48 height 8
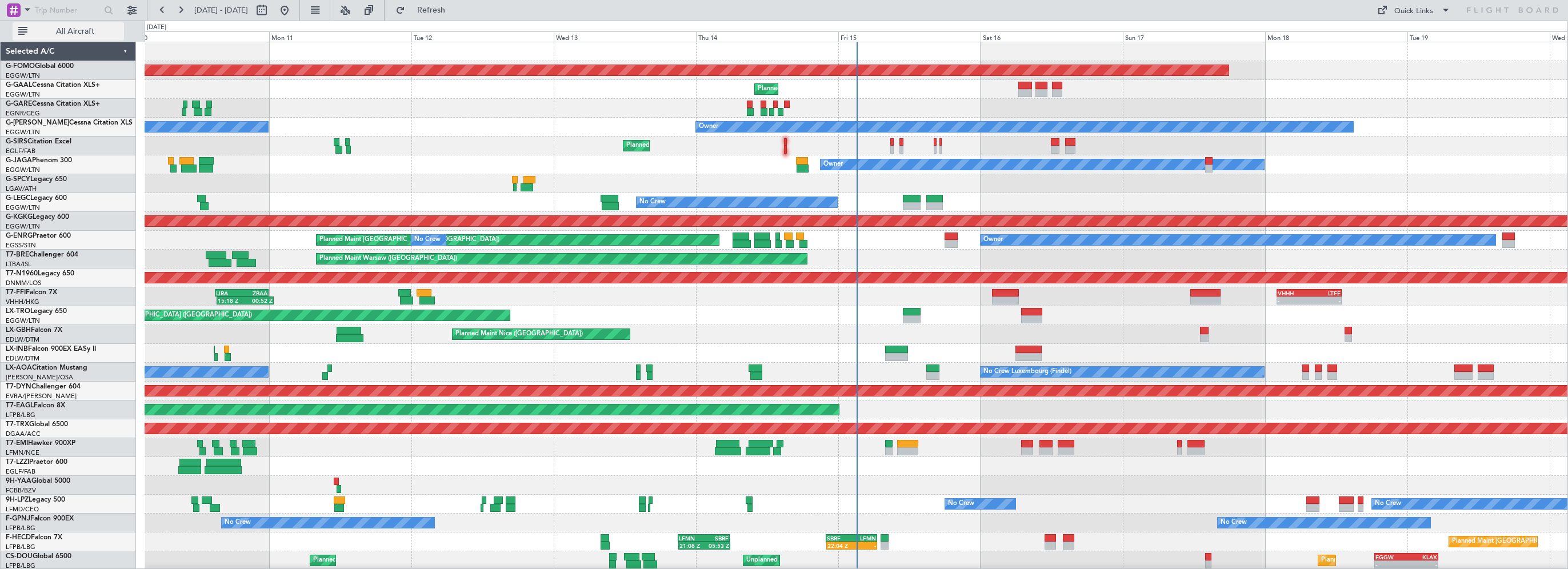
click at [87, 30] on span "All Aircraft" at bounding box center [75, 31] width 91 height 8
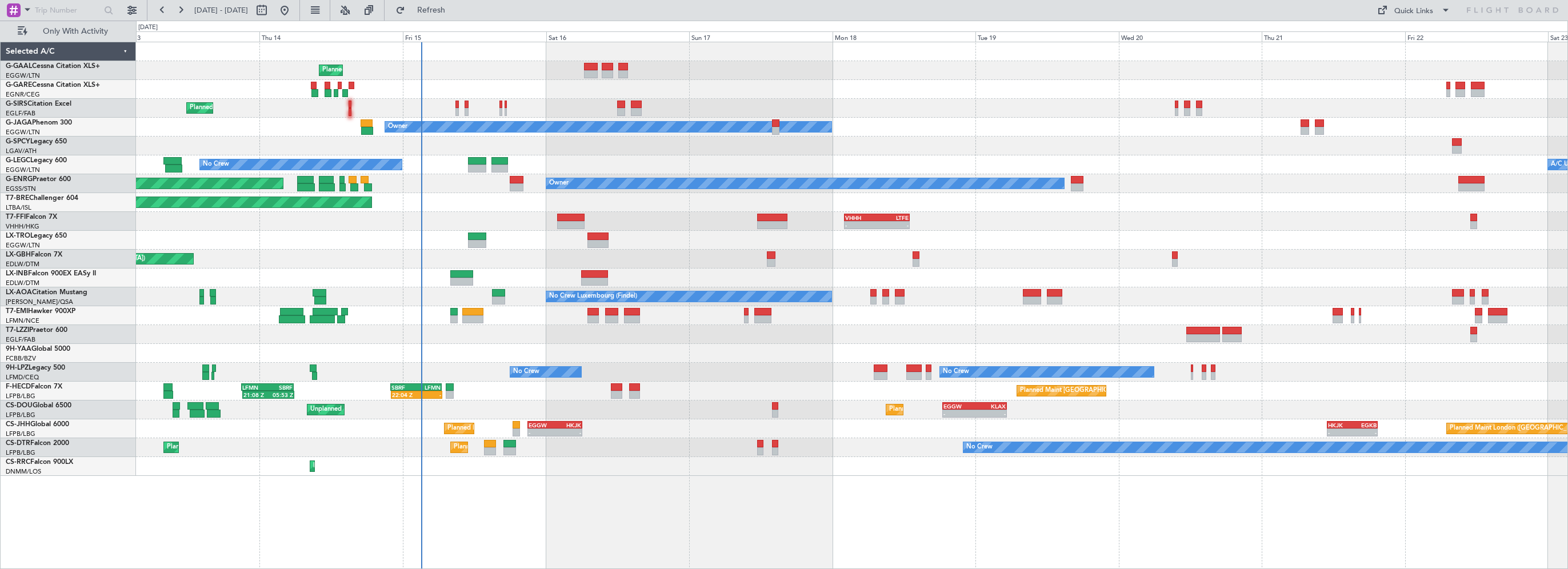
click at [592, 246] on div "Unplanned Maint [GEOGRAPHIC_DATA] ([GEOGRAPHIC_DATA])" at bounding box center [852, 240] width 1431 height 19
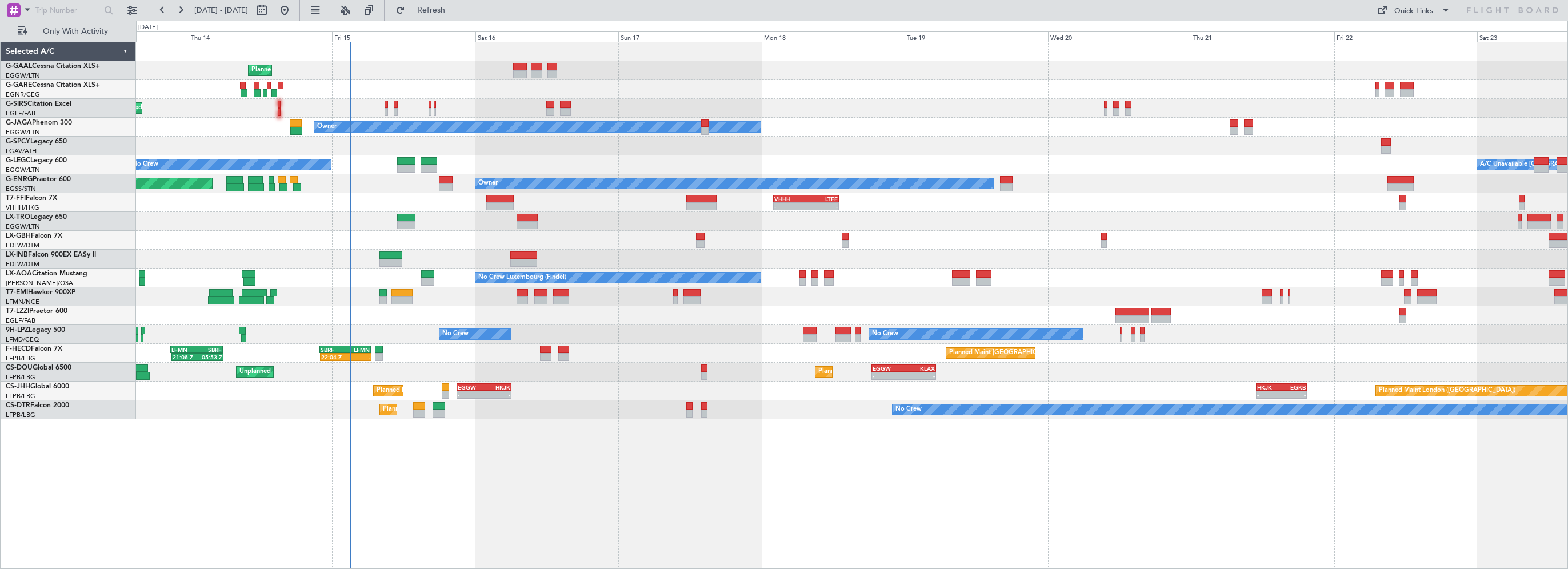
click at [424, 456] on div "Planned Maint Planned Maint [GEOGRAPHIC_DATA] ([GEOGRAPHIC_DATA]) Owner A/C Una…" at bounding box center [852, 305] width 1432 height 527
click at [408, 455] on div "Planned Maint Planned Maint [GEOGRAPHIC_DATA] ([GEOGRAPHIC_DATA]) Owner A/C Una…" at bounding box center [852, 305] width 1432 height 527
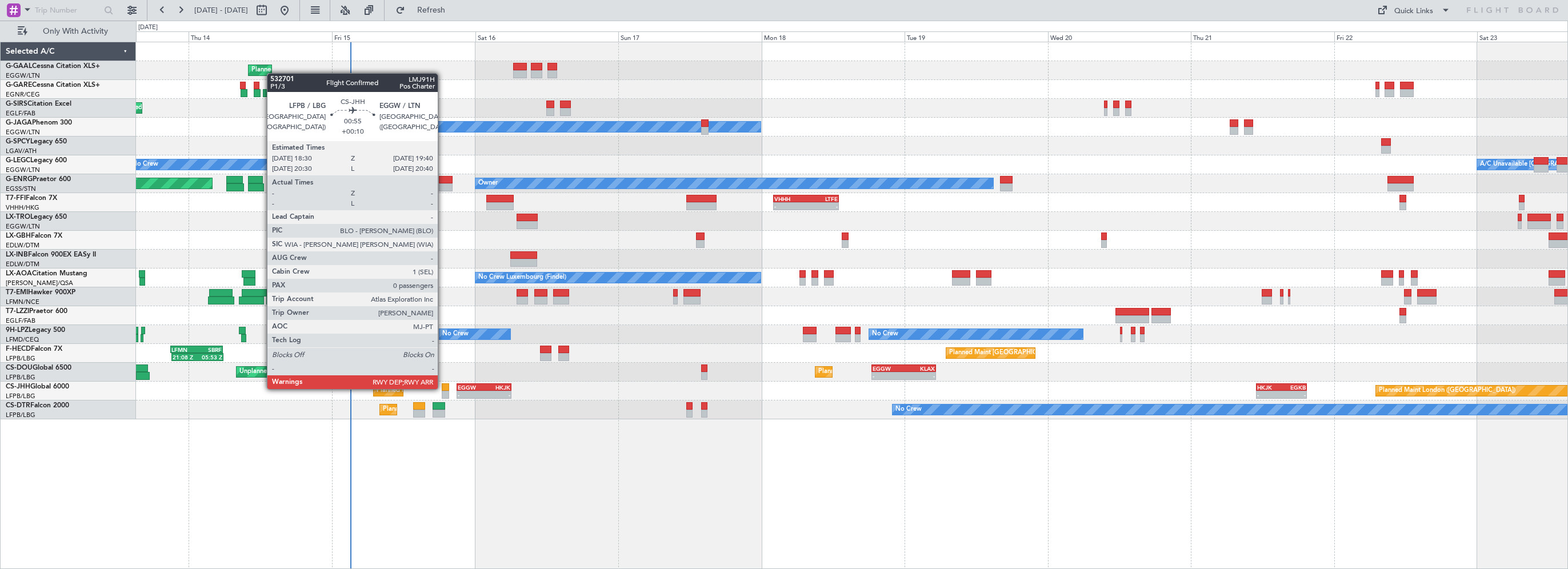
click at [443, 388] on div at bounding box center [445, 387] width 7 height 8
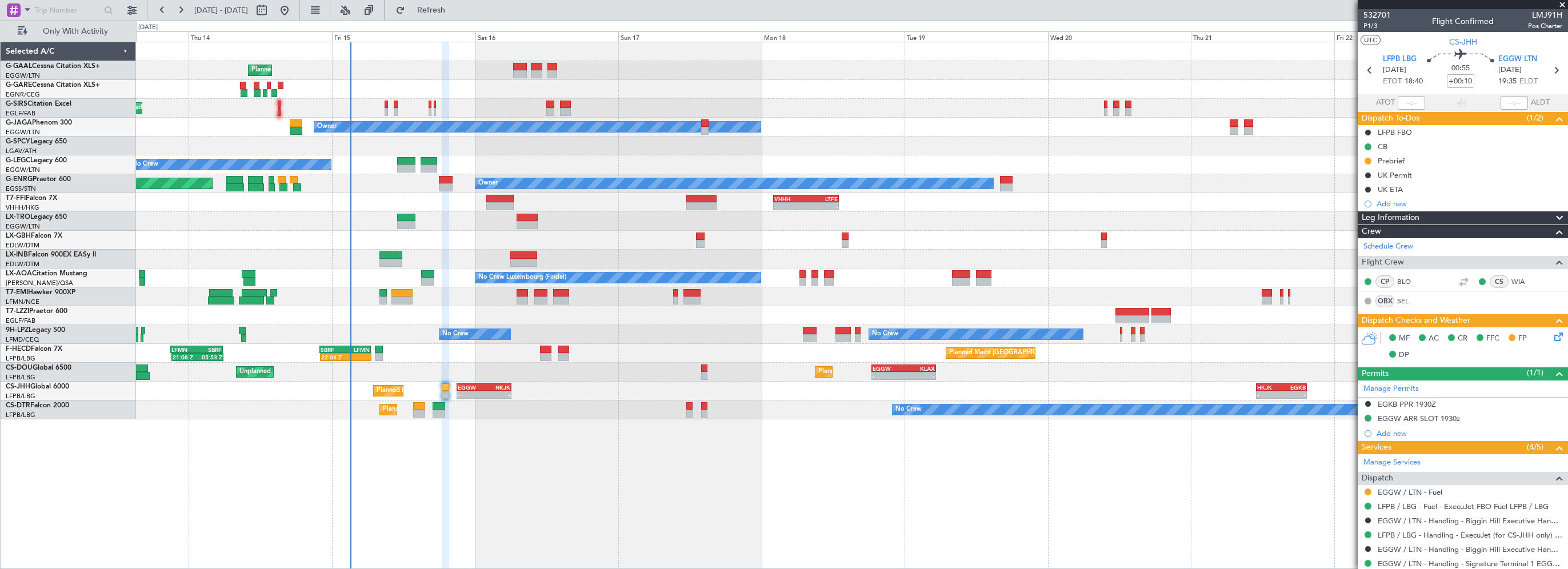
click at [810, 524] on div "Planned Maint Planned Maint [GEOGRAPHIC_DATA] ([GEOGRAPHIC_DATA]) Owner A/C Una…" at bounding box center [852, 305] width 1432 height 527
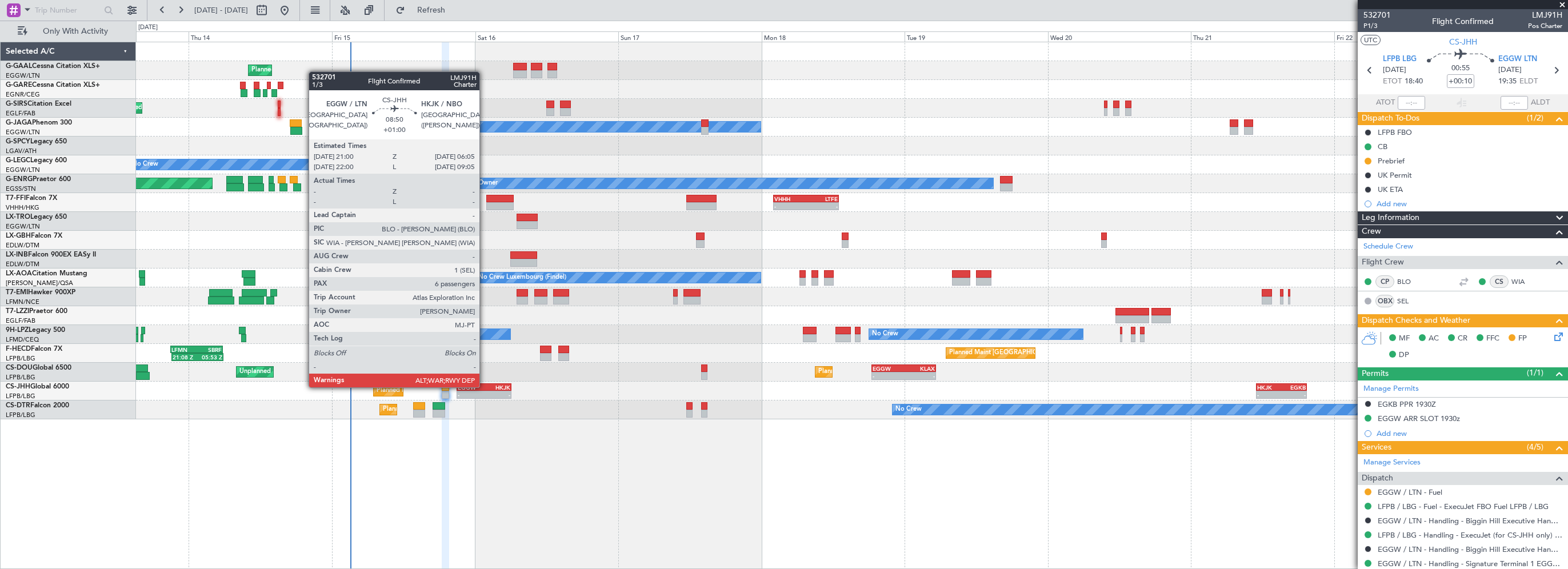
click at [485, 386] on div "HKJK" at bounding box center [497, 387] width 26 height 7
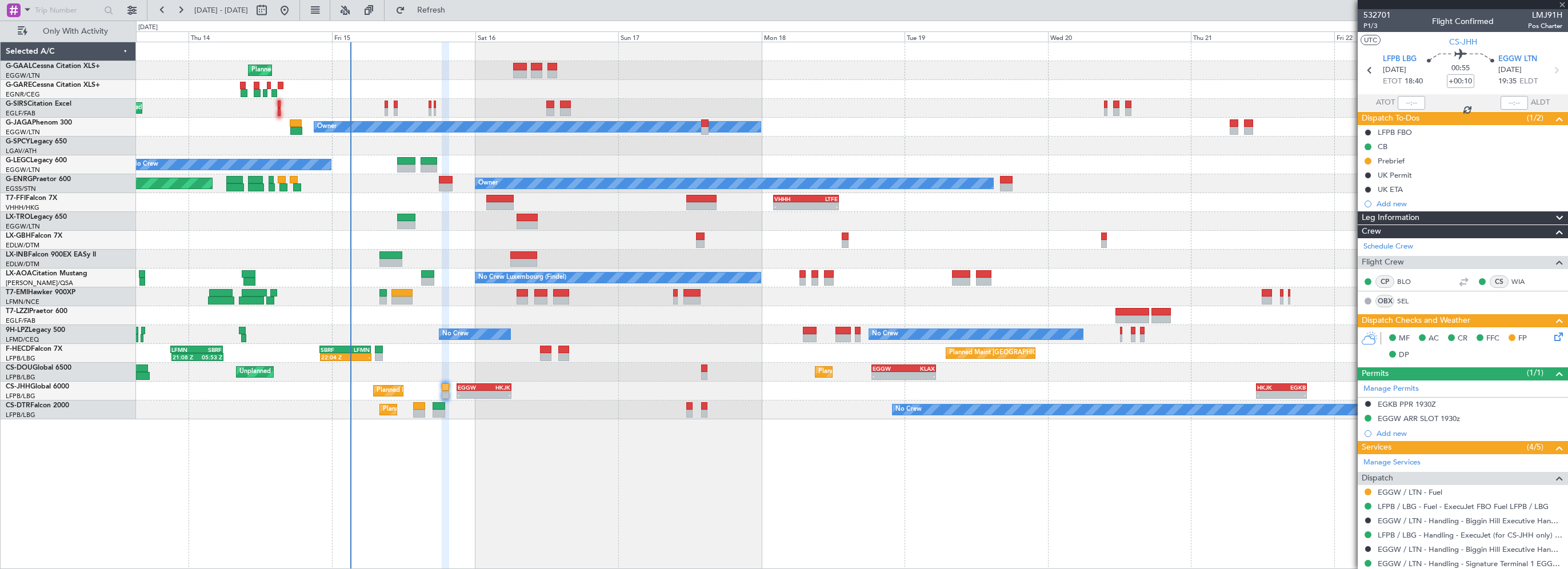
type input "+01:00"
type input "6"
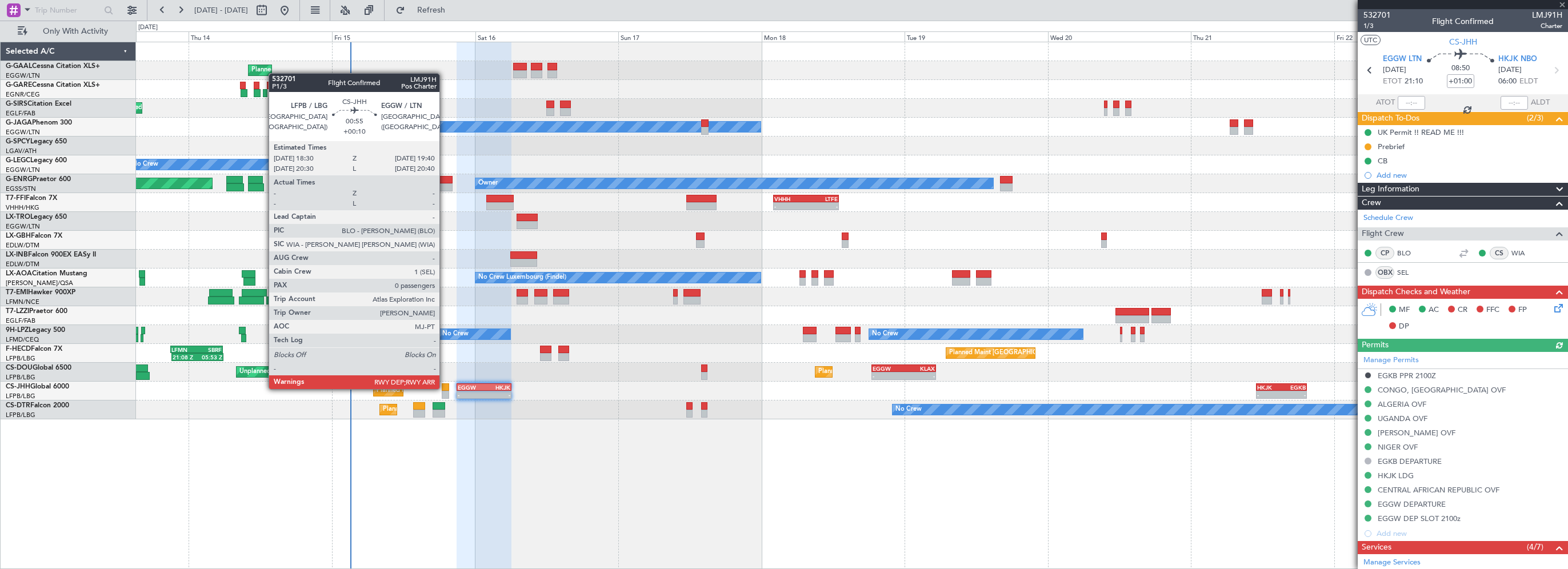
click at [444, 388] on div at bounding box center [445, 387] width 7 height 8
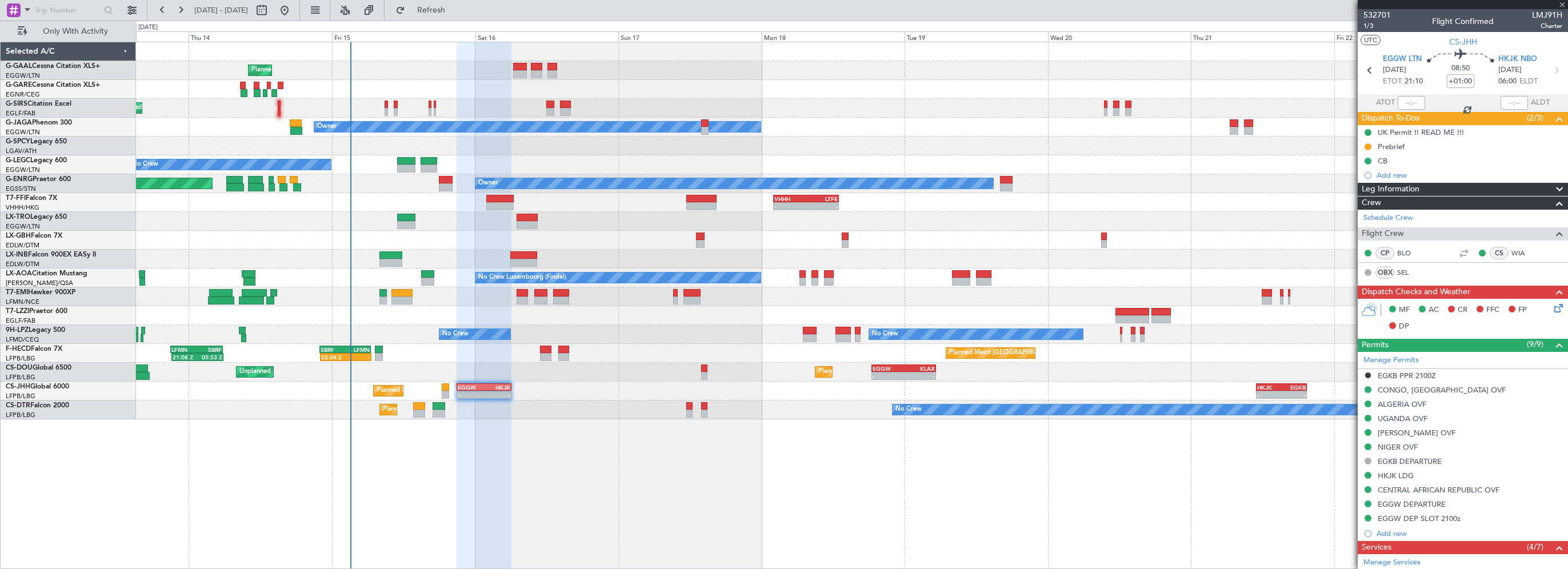
type input "+00:10"
type input "0"
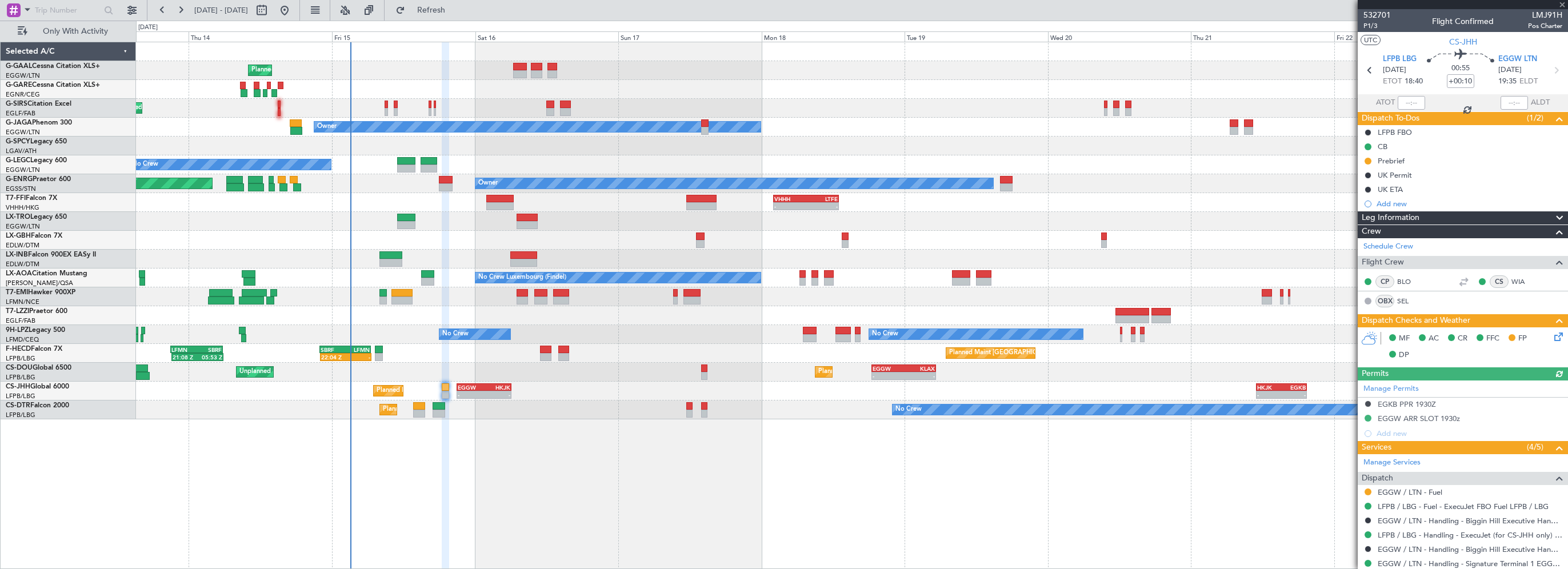
click at [620, 508] on div "Planned Maint Planned Maint [GEOGRAPHIC_DATA] ([GEOGRAPHIC_DATA]) Owner A/C Una…" at bounding box center [852, 305] width 1432 height 527
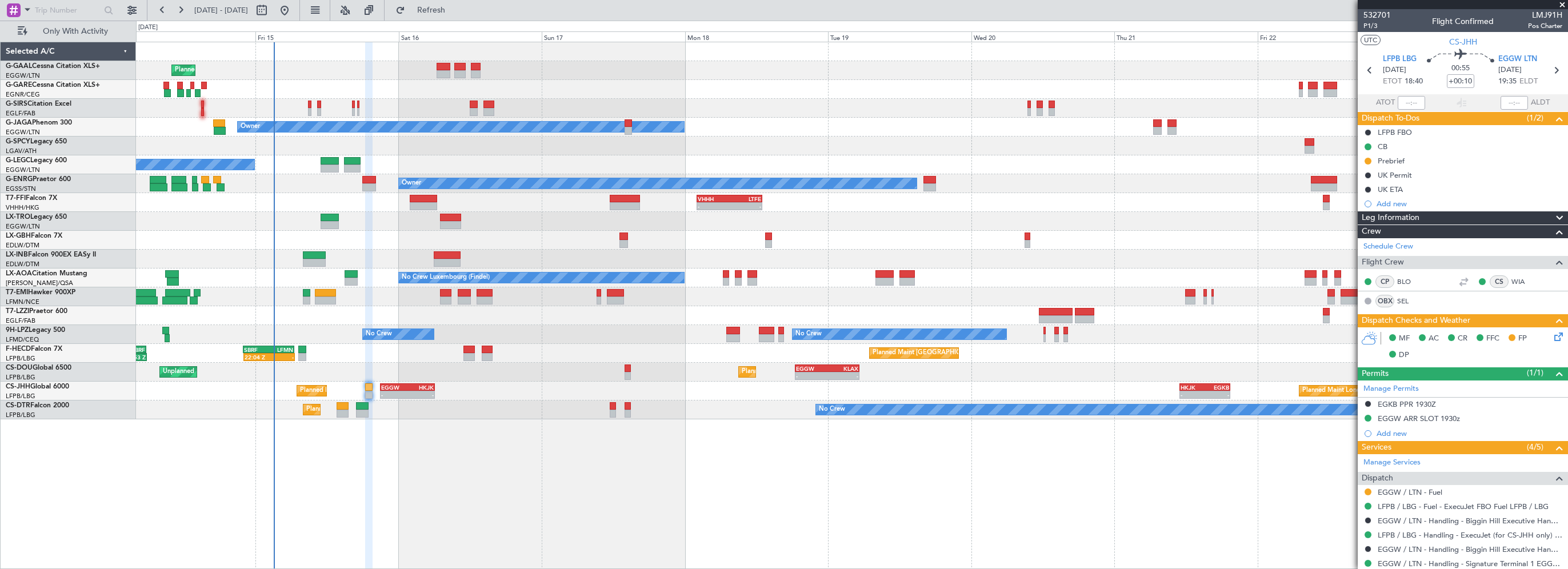
click at [1093, 384] on div "Planned Maint Planned [GEOGRAPHIC_DATA] Planned Maint [GEOGRAPHIC_DATA] ([GEOGR…" at bounding box center [852, 231] width 1431 height 377
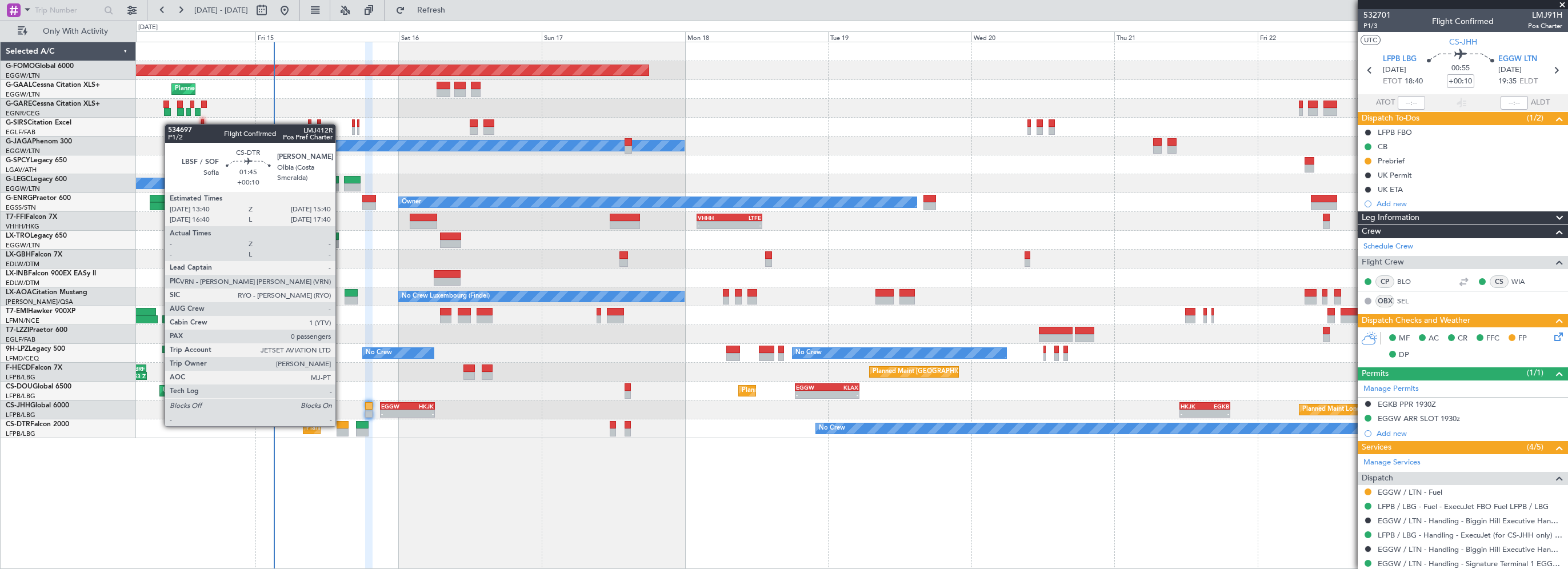
click at [340, 425] on div at bounding box center [343, 425] width 12 height 8
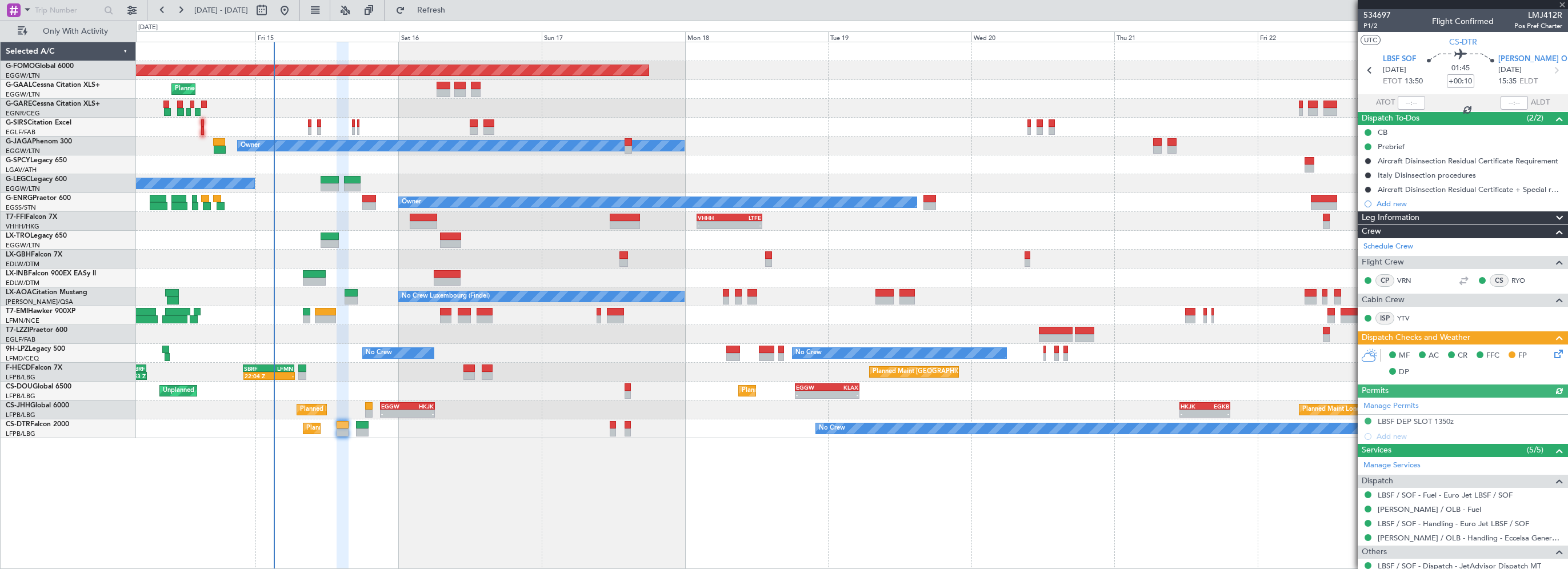
scroll to position [35, 0]
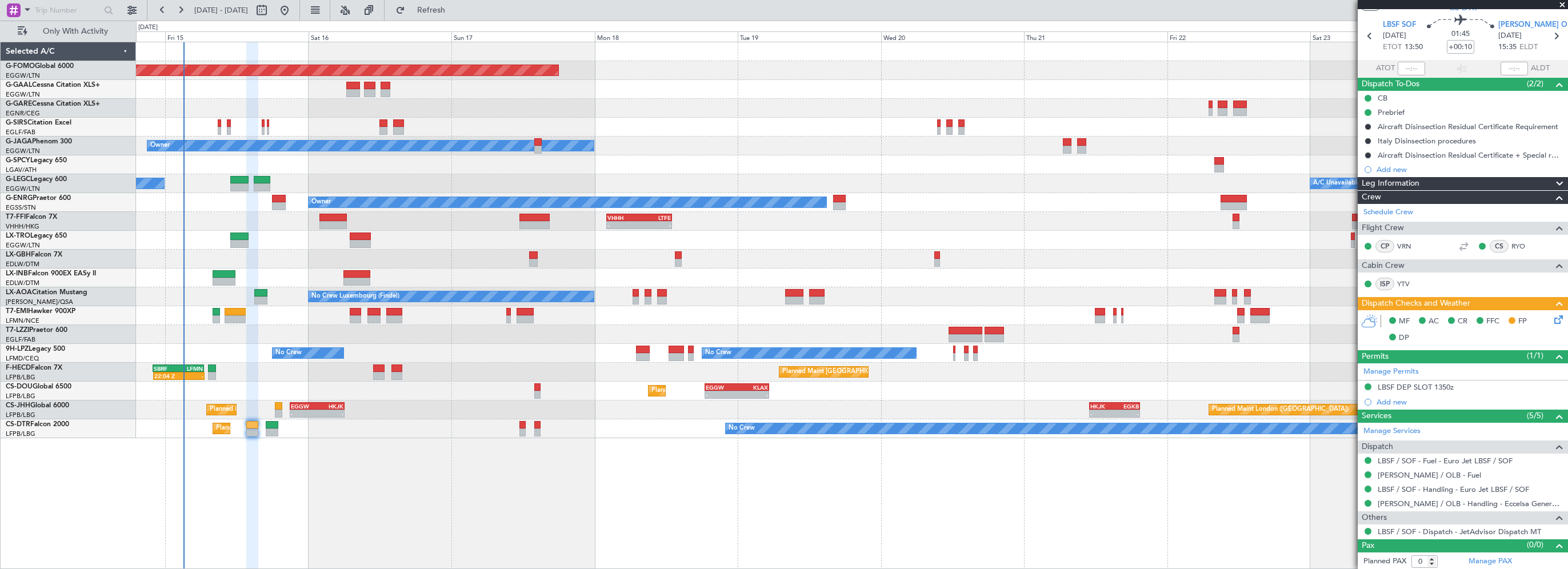
click at [485, 455] on div "Planned Maint Windsor Locks ([PERSON_NAME] Intl) Planned Maint Planned [GEOGRAP…" at bounding box center [852, 305] width 1432 height 527
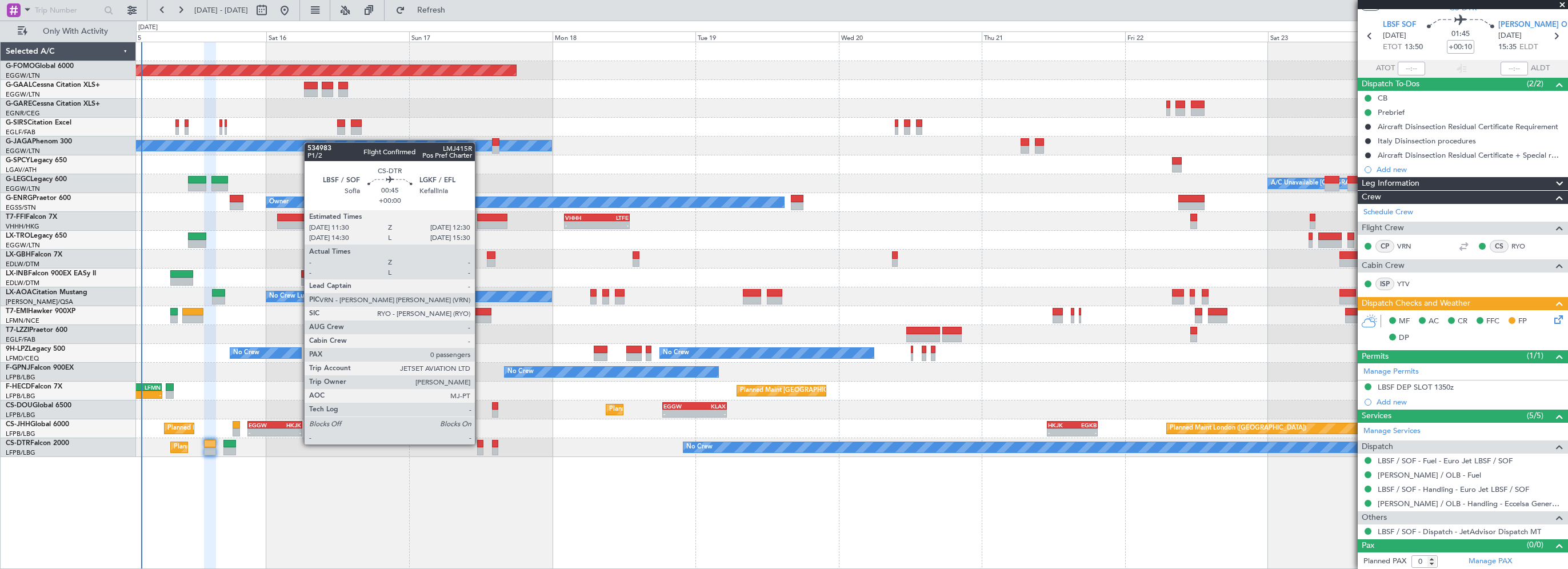
click at [480, 444] on div at bounding box center [480, 444] width 6 height 8
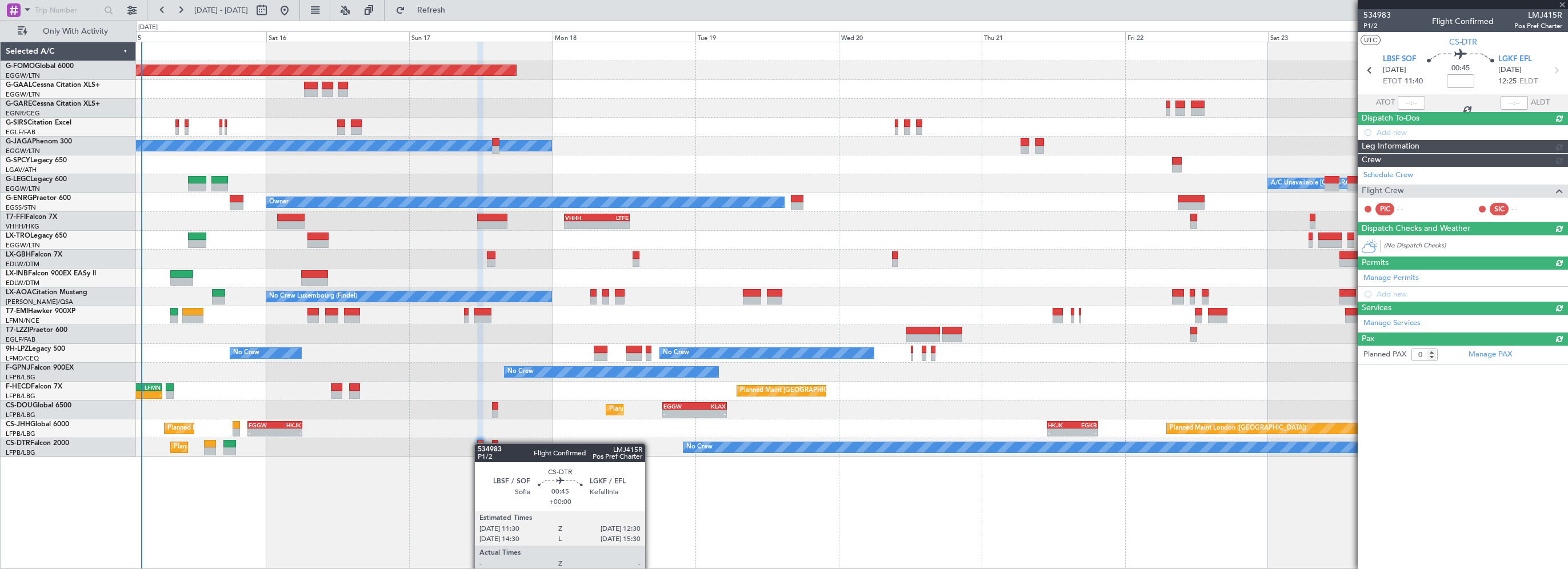
scroll to position [0, 0]
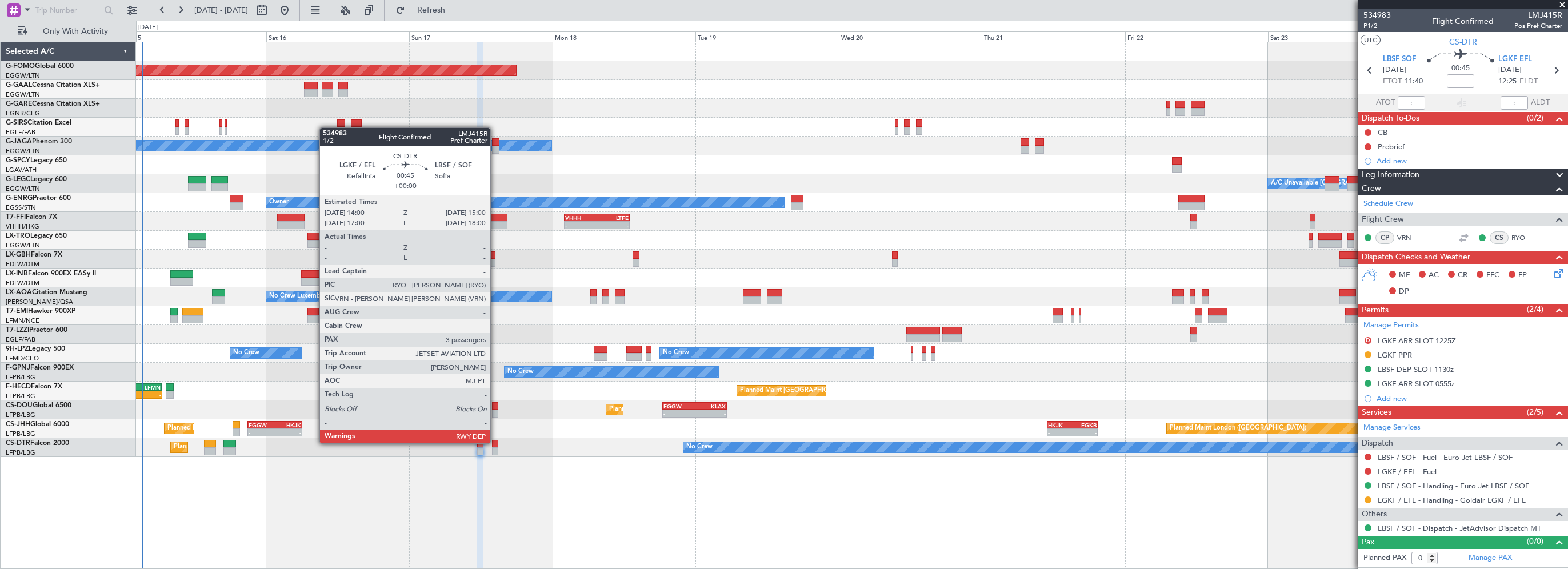
click at [495, 442] on div at bounding box center [495, 444] width 6 height 8
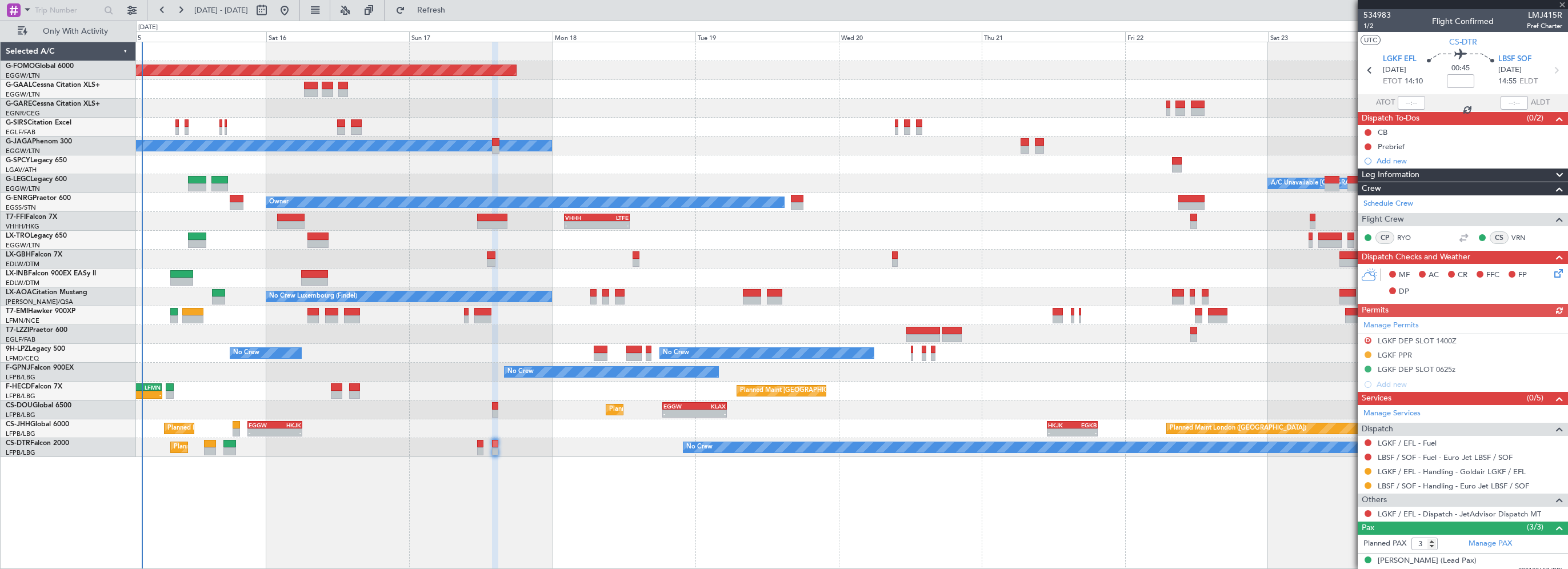
click at [1559, 2] on div at bounding box center [1463, 4] width 211 height 9
click at [605, 517] on div "Planned Maint Windsor Locks ([PERSON_NAME] Intl) Planned Maint Planned [GEOGRAP…" at bounding box center [852, 305] width 1432 height 527
click at [1562, 4] on span at bounding box center [1562, 5] width 12 height 10
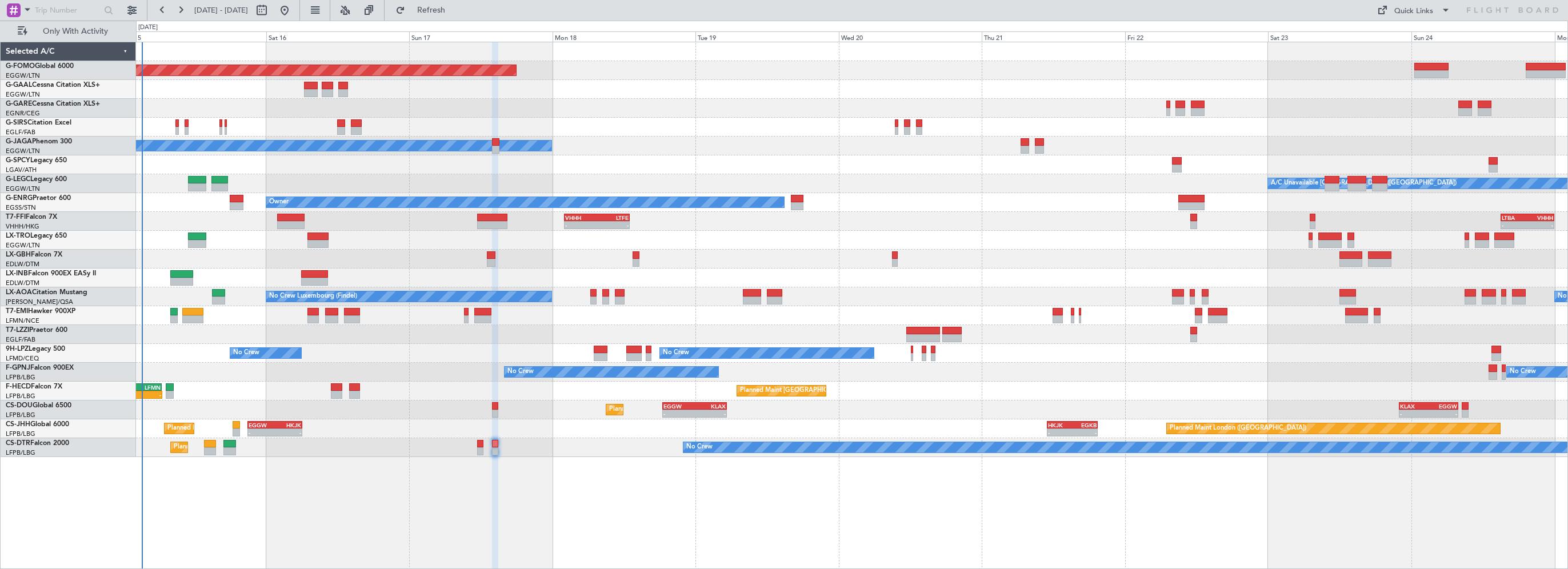
type input "0"
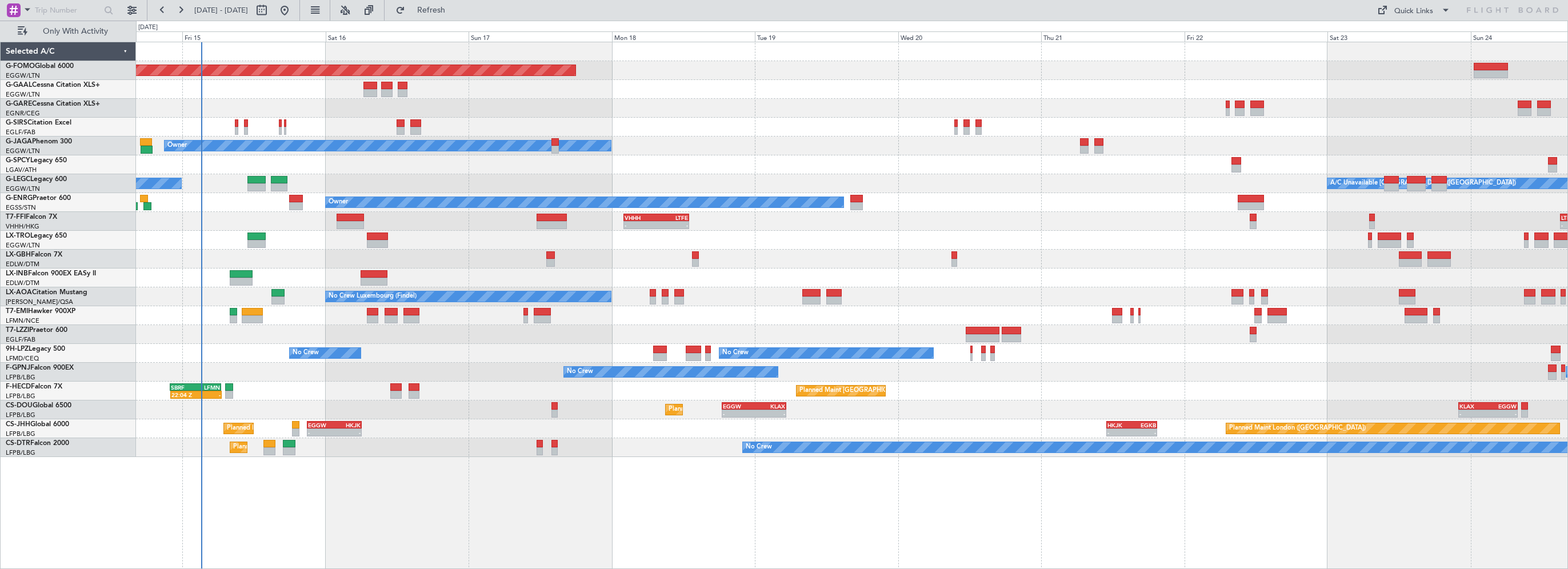
click at [792, 501] on div "Planned Maint Windsor Locks ([PERSON_NAME] Intl) Planned Maint Planned [GEOGRAP…" at bounding box center [852, 305] width 1432 height 527
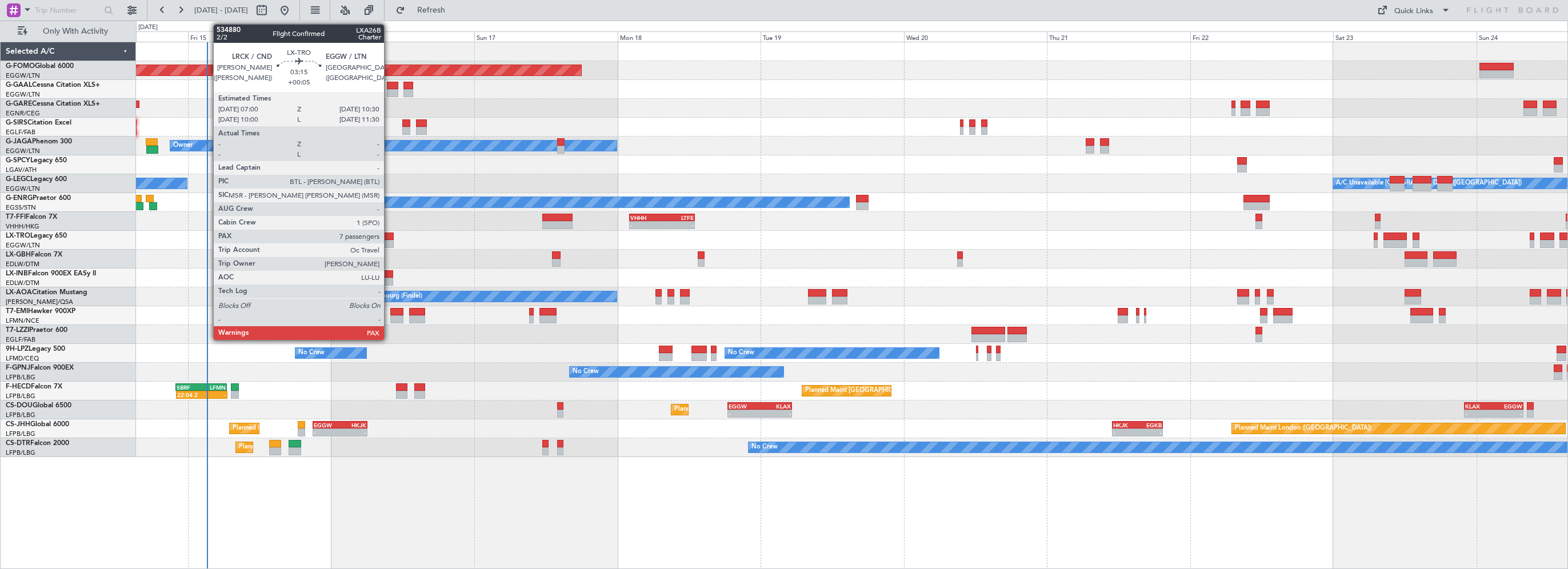
click at [389, 235] on div at bounding box center [382, 236] width 21 height 8
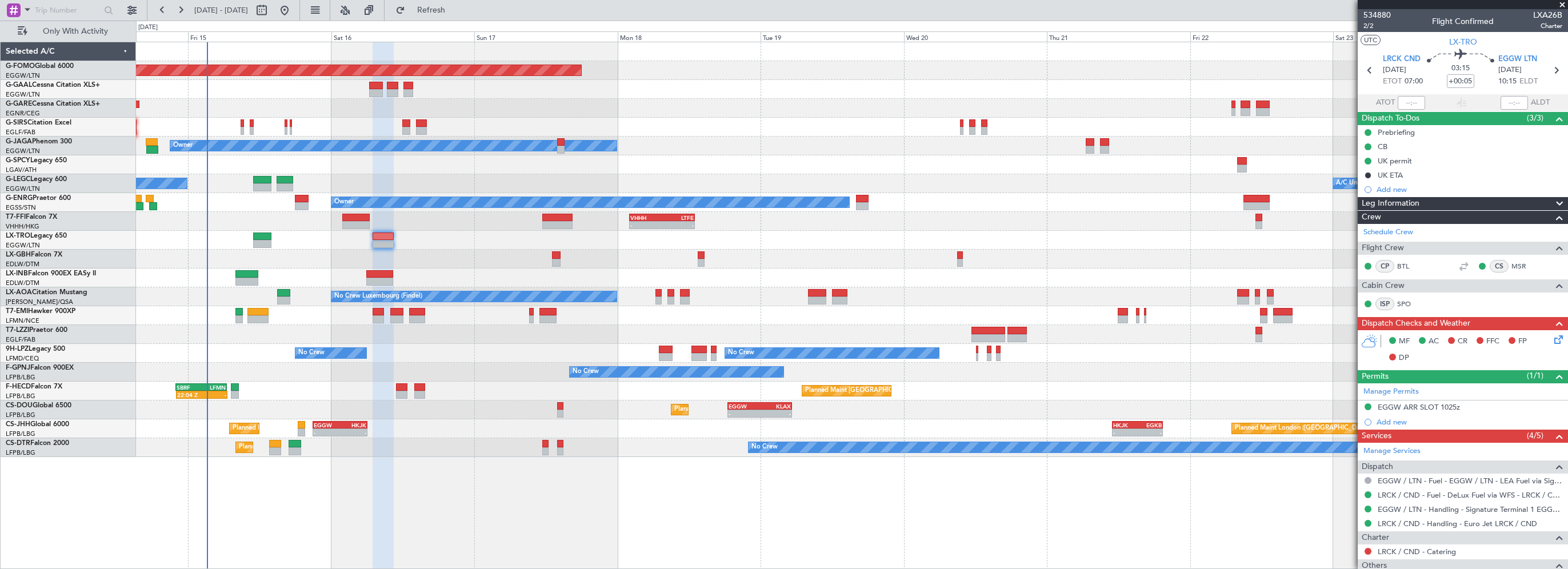
click at [442, 455] on div "No Crew Planned Maint [GEOGRAPHIC_DATA] ([GEOGRAPHIC_DATA]) Planned Maint Sofia" at bounding box center [852, 448] width 1431 height 19
